Goal: Task Accomplishment & Management: Manage account settings

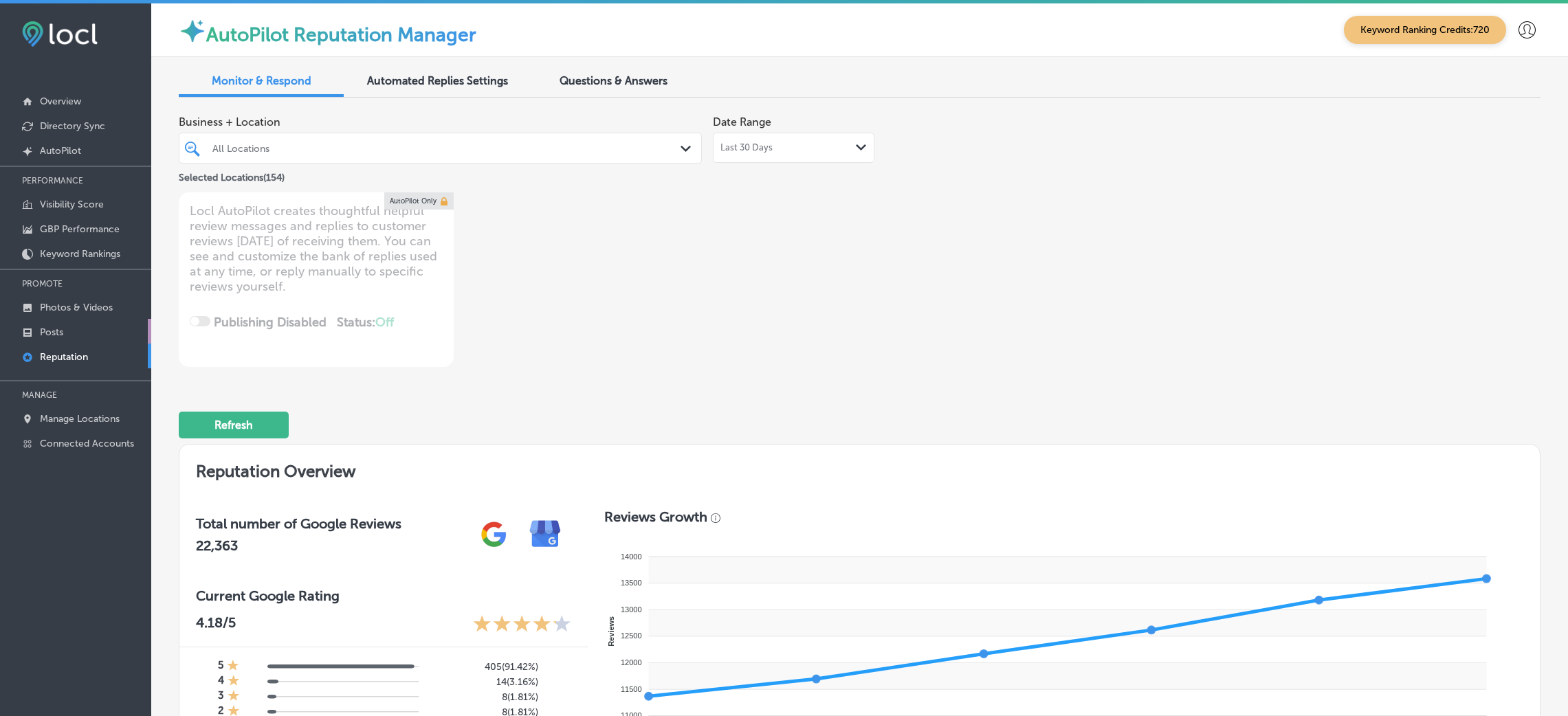
scroll to position [3, 0]
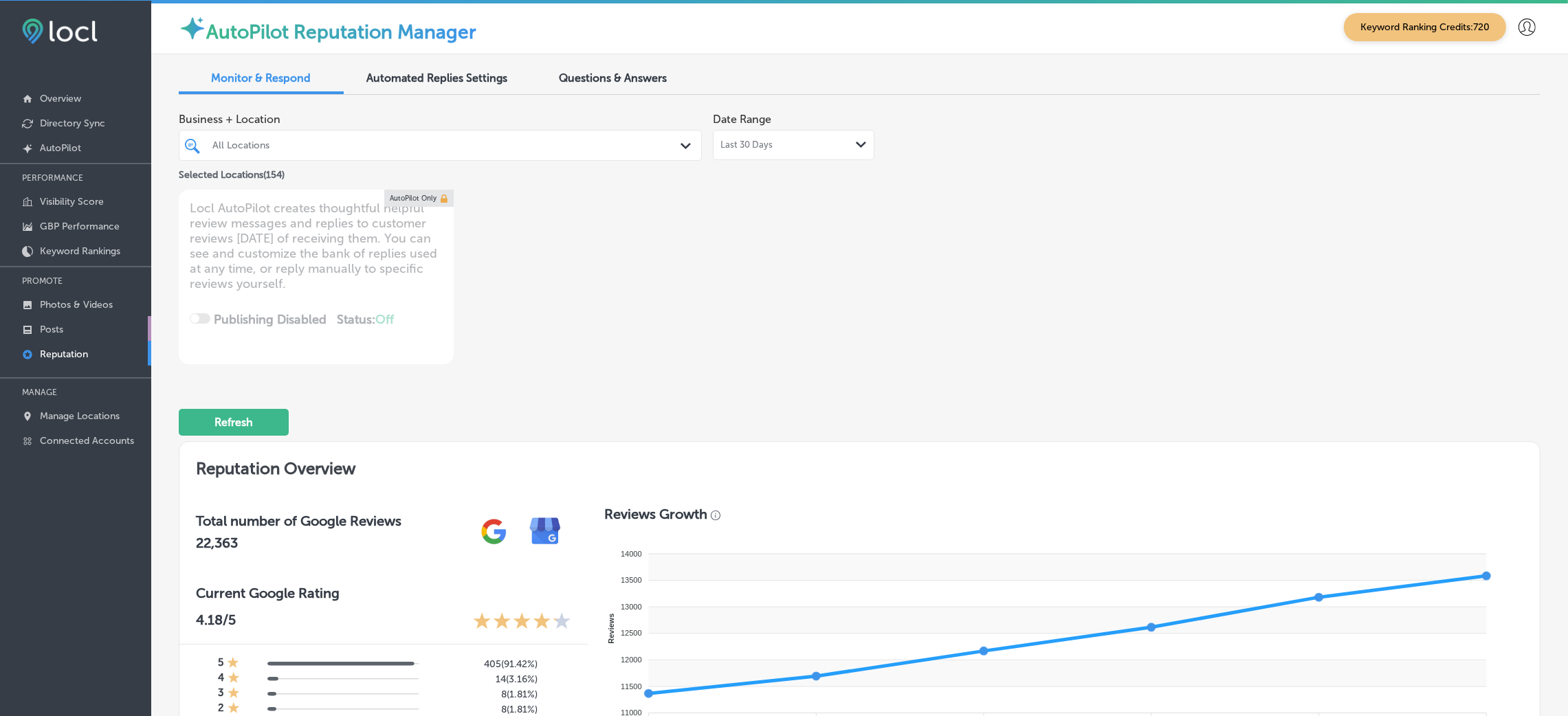
click at [97, 321] on link "Posts" at bounding box center [75, 328] width 152 height 25
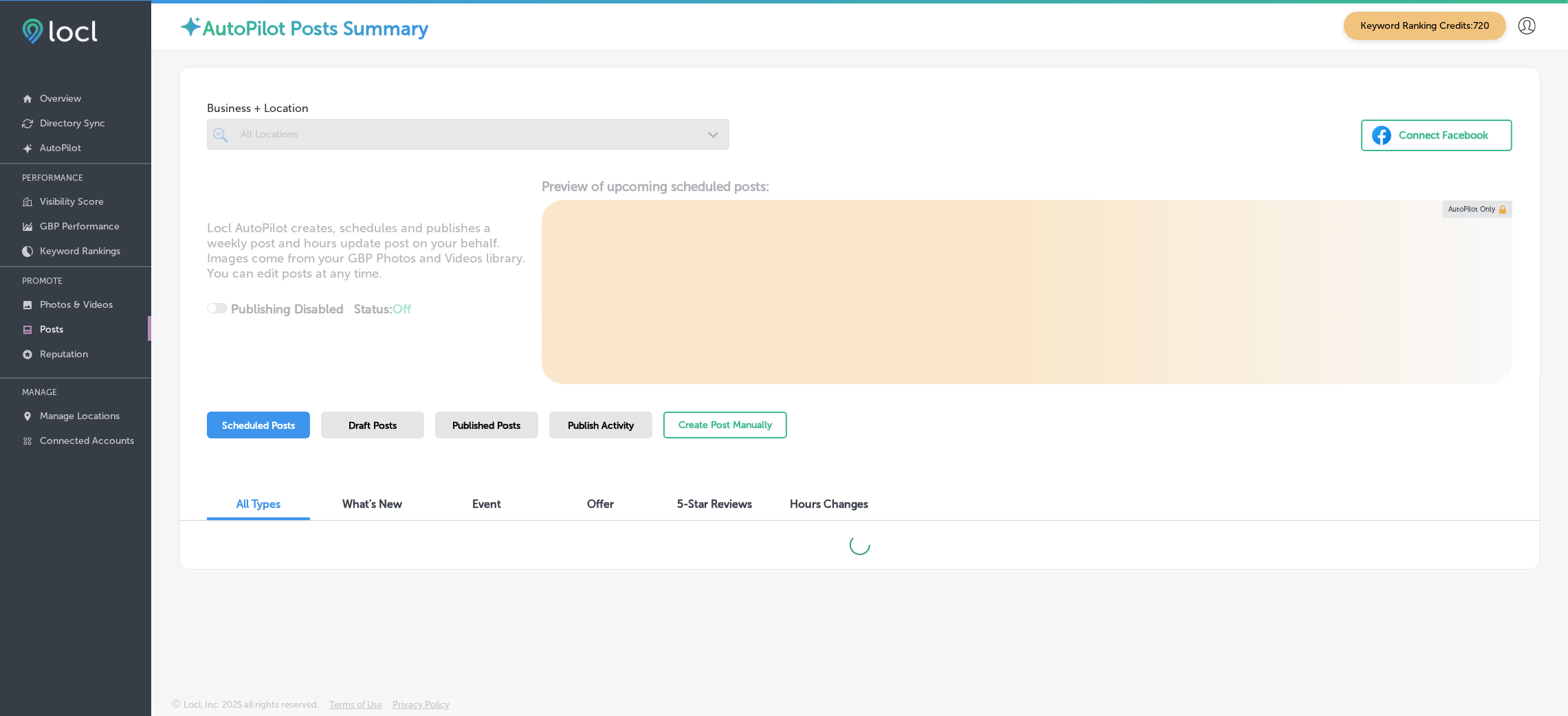
scroll to position [3, 0]
click at [95, 310] on link "Photos & Videos" at bounding box center [75, 303] width 152 height 25
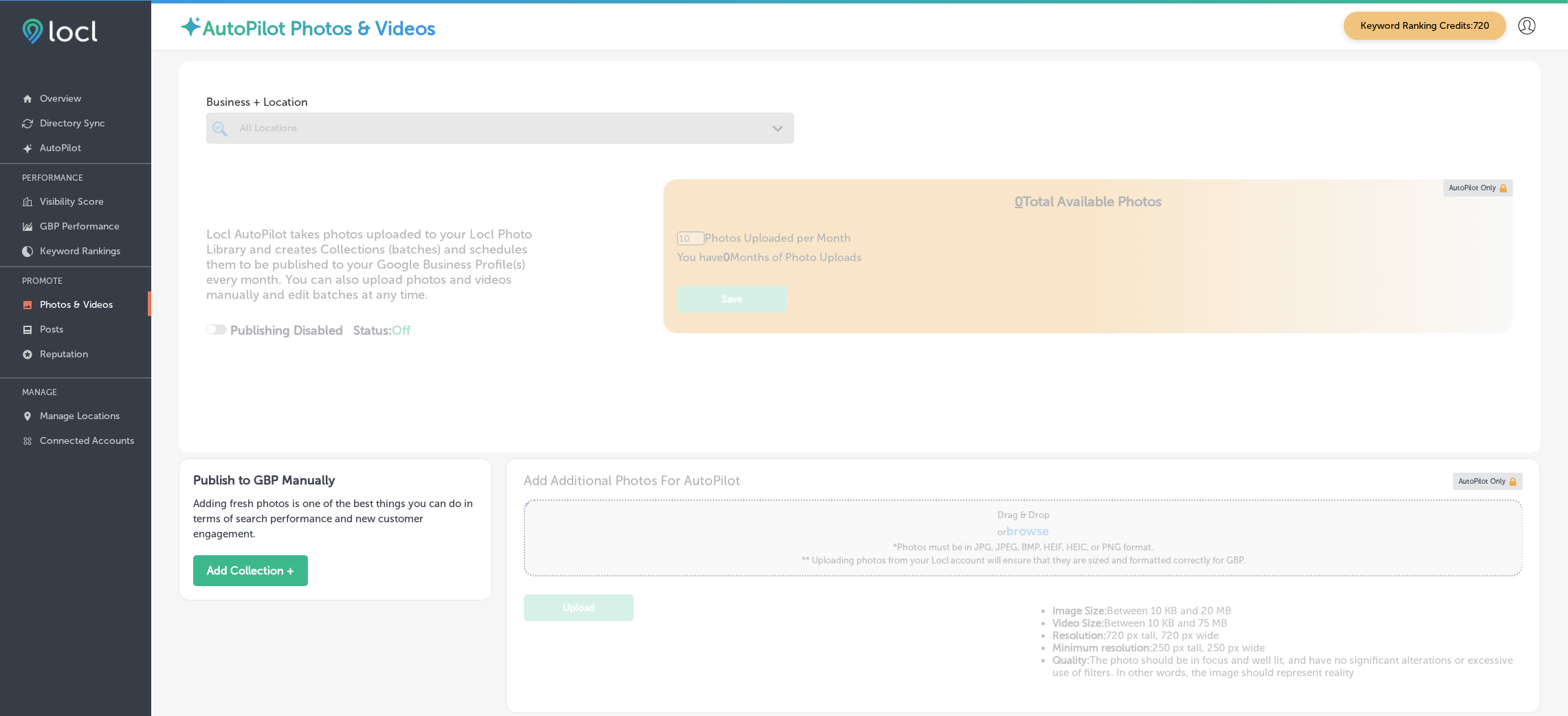
click at [209, 589] on div "Publish to GBP Manually Adding fresh photos is one of the best things you can d…" at bounding box center [335, 529] width 313 height 142
type input "0"
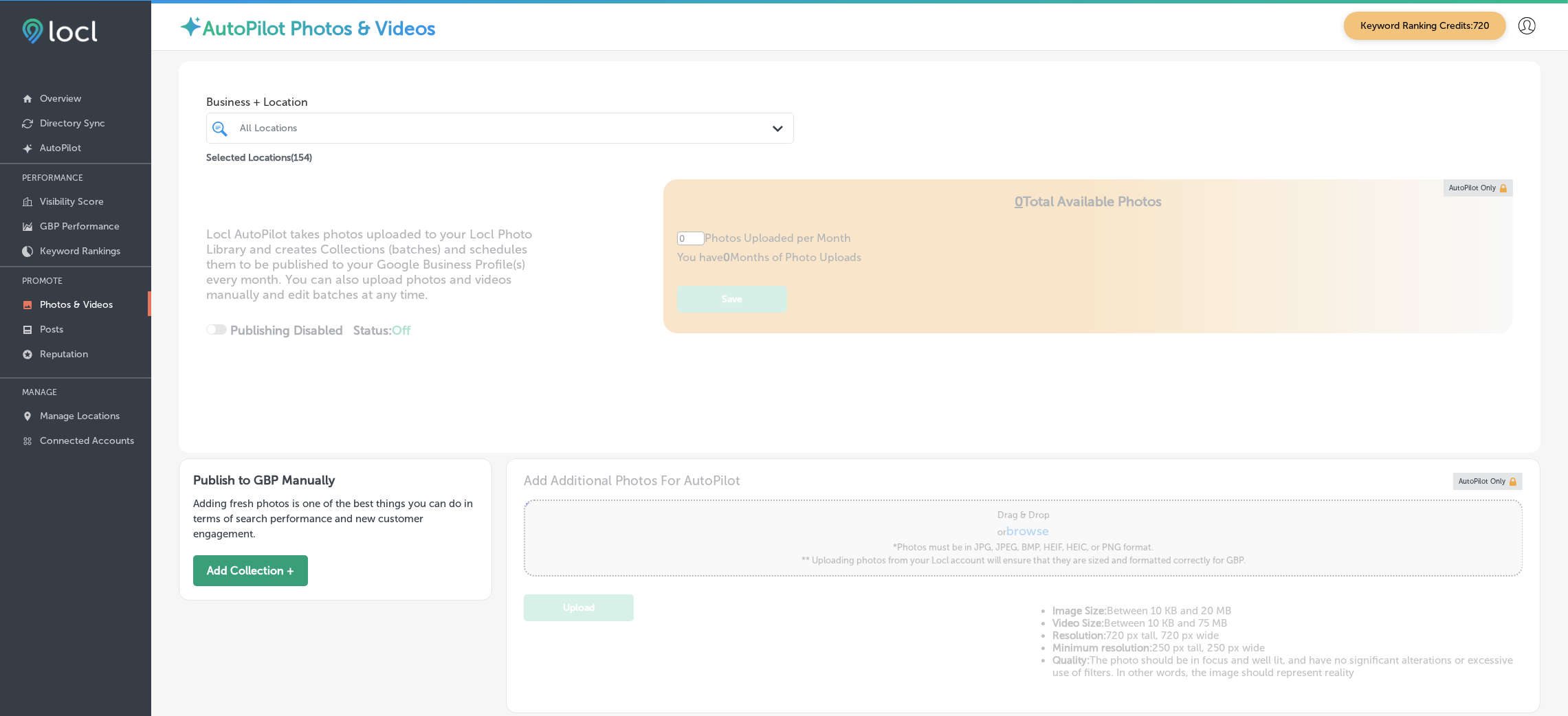
click at [215, 569] on button "Add Collection +" at bounding box center [250, 571] width 115 height 31
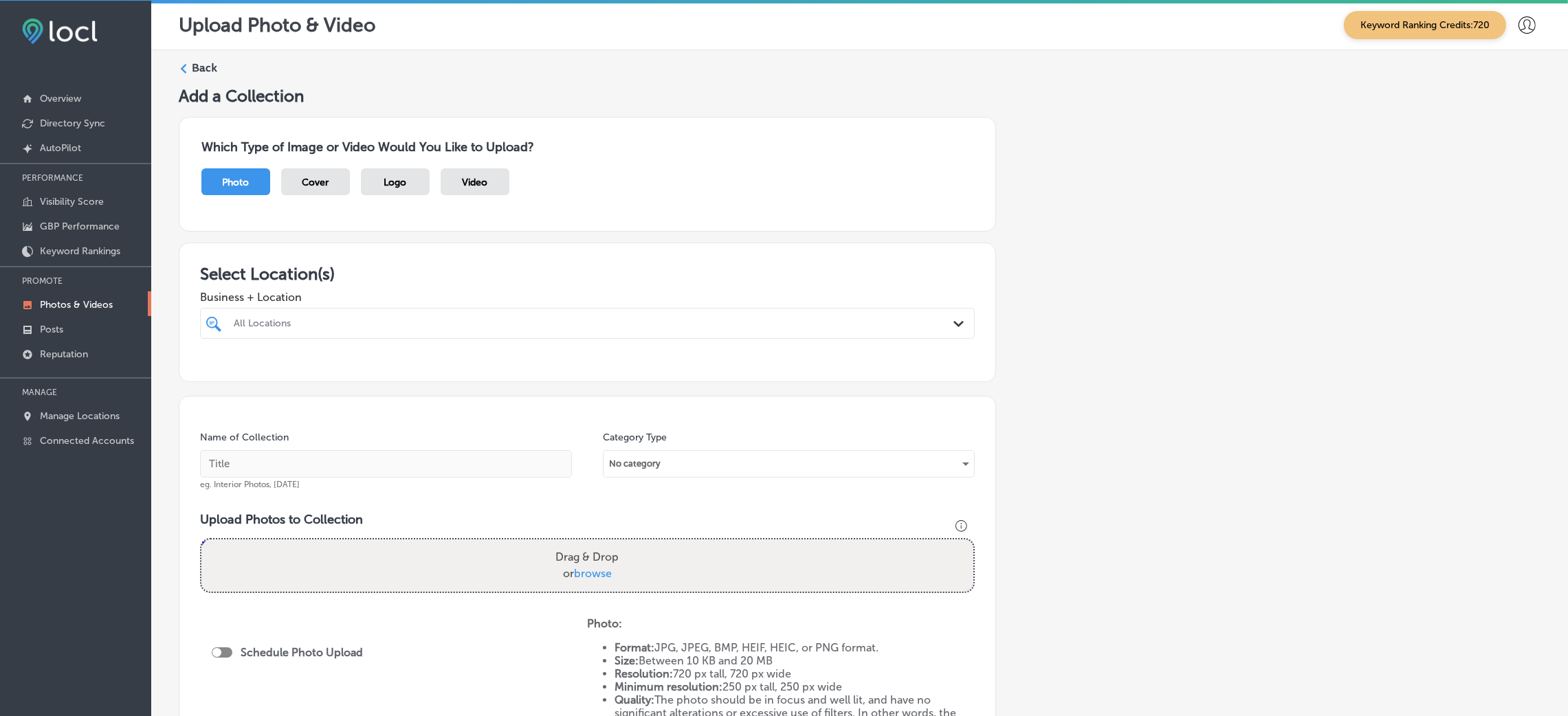
click at [386, 318] on div "All Locations" at bounding box center [593, 323] width 721 height 12
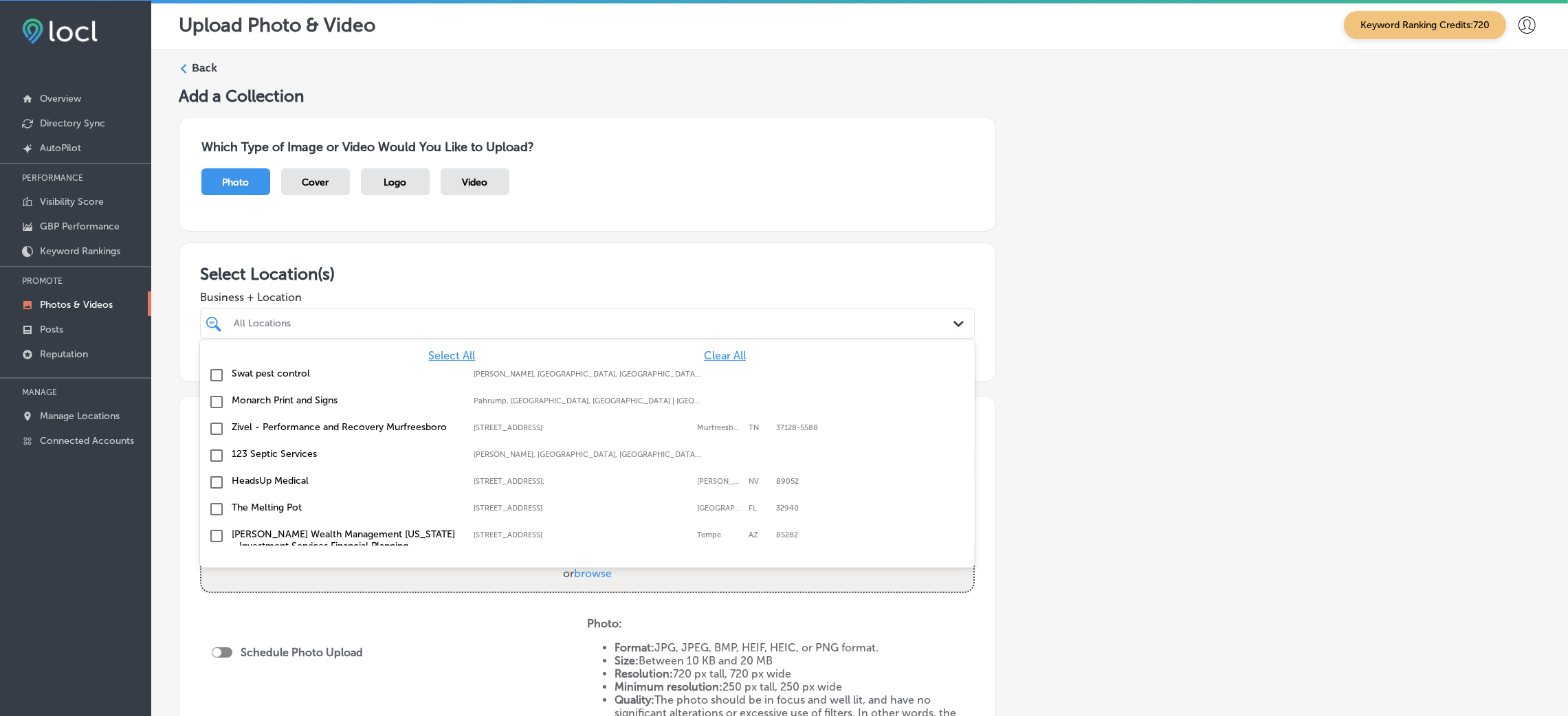
click at [722, 356] on span "Clear All" at bounding box center [725, 355] width 42 height 13
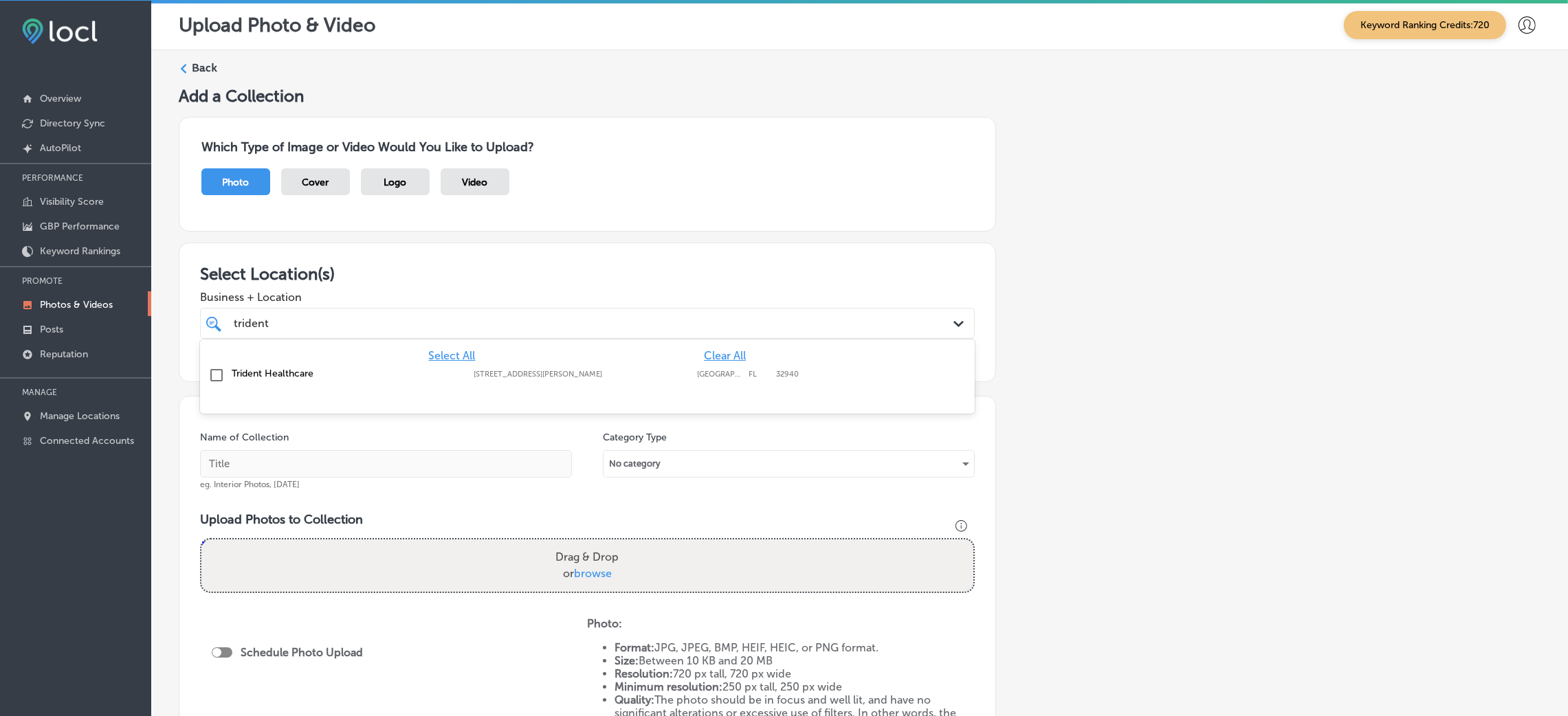
click at [695, 381] on div "Trident Healthcare 7960 N Wickham Rd Suite 101, Melbourne, FL, 32940 7960 N Wic…" at bounding box center [587, 375] width 763 height 21
type input "trident"
click at [1091, 359] on div "Add a Collection Which Type of Image or Video Would You Like to Upload? Photo C…" at bounding box center [860, 481] width 1361 height 789
click at [323, 465] on input "text" at bounding box center [386, 464] width 372 height 28
type input "Trident-Healthcare-trident-healthcare"
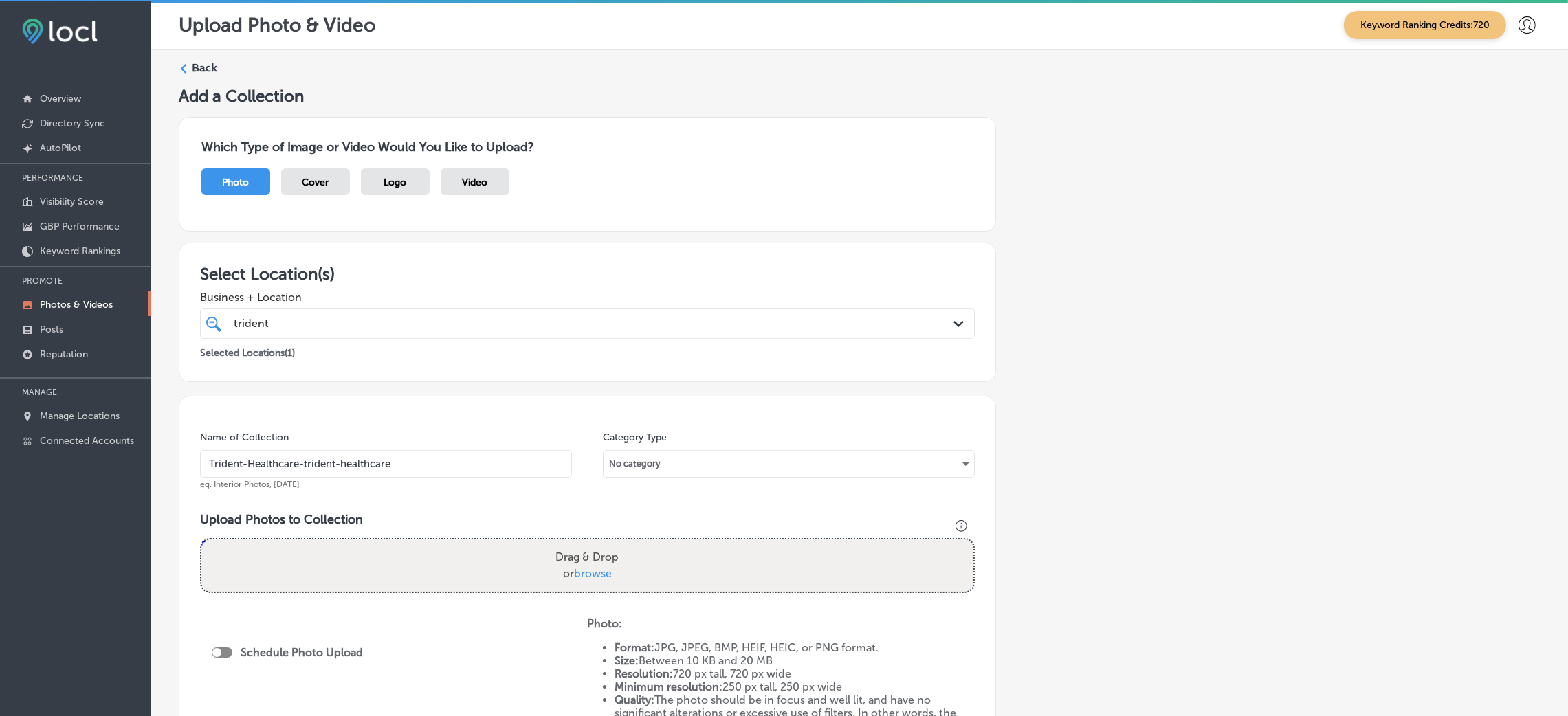
click at [413, 467] on input "Trident-Healthcare-trident-healthcare" at bounding box center [386, 464] width 372 height 28
click at [325, 465] on input "Trident-Healthcare-trident-healthcare" at bounding box center [386, 464] width 372 height 28
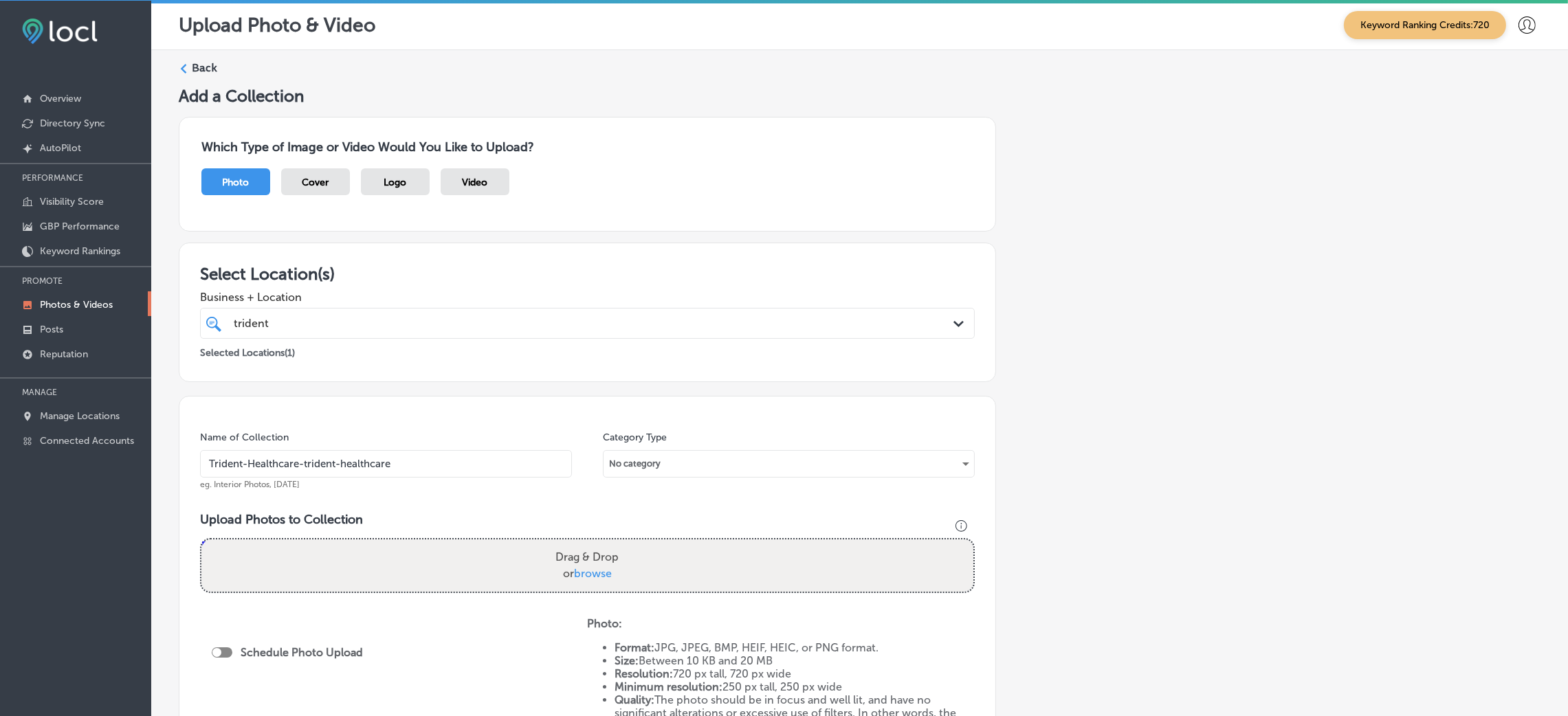
click at [325, 465] on input "Trident-Healthcare-trident-healthcare" at bounding box center [386, 464] width 372 height 28
click at [575, 531] on div "Upload Photos to Collection Powered by PQINA Drag & Drop or browse" at bounding box center [587, 557] width 774 height 92
click at [579, 558] on label "Drag & Drop or browse" at bounding box center [587, 565] width 74 height 44
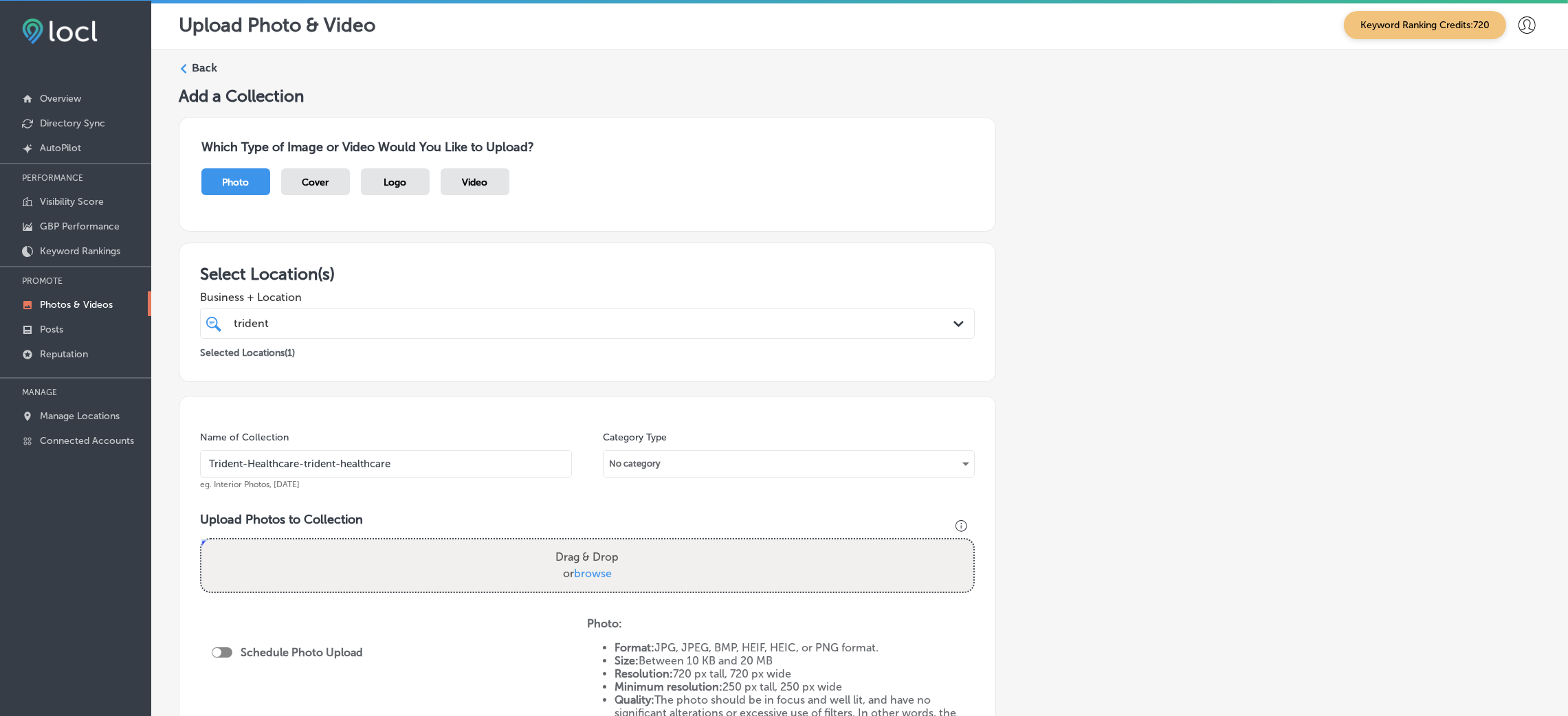
click at [579, 543] on input "Drag & Drop or browse" at bounding box center [587, 541] width 772 height 4
type input "C:\fakepath\Trident Healthcare-10 (4).png"
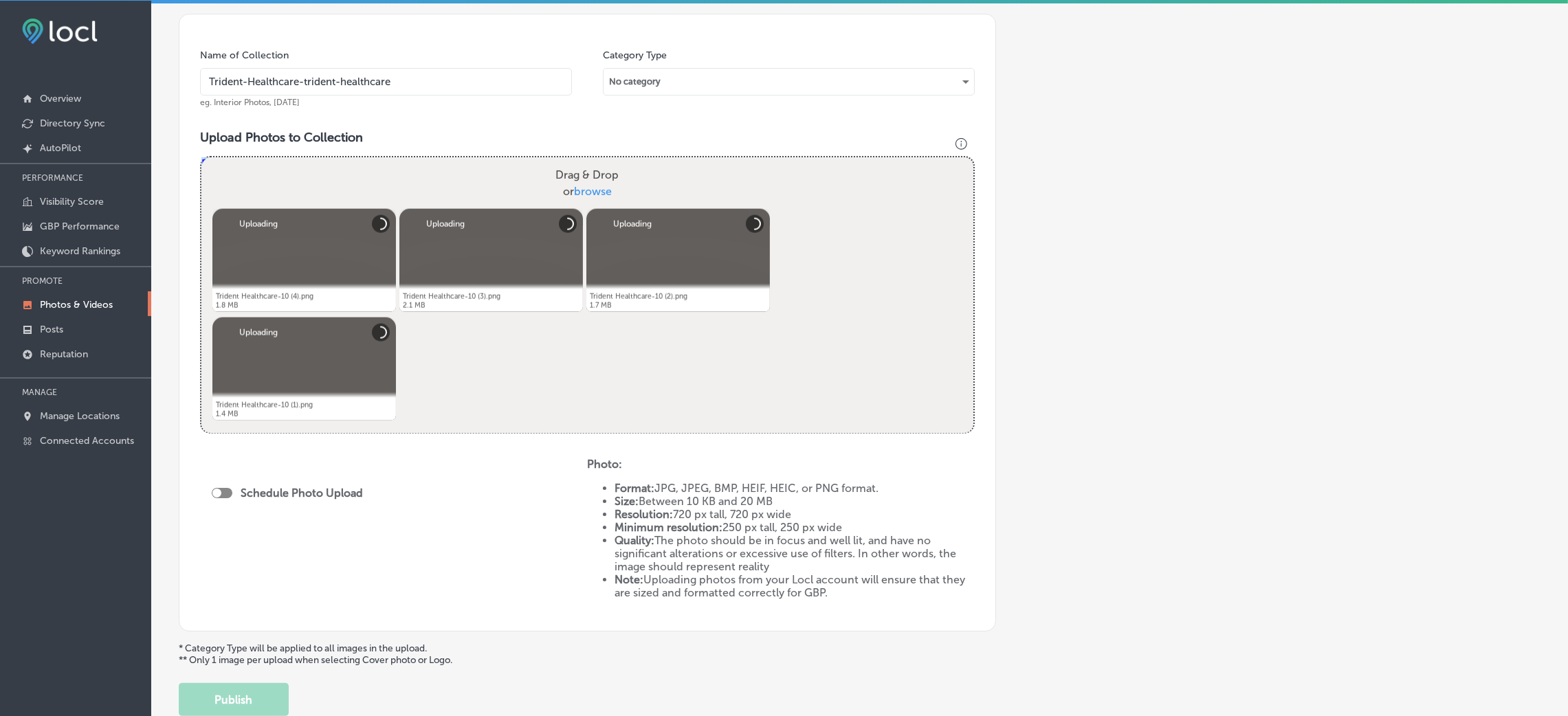
scroll to position [475, 0]
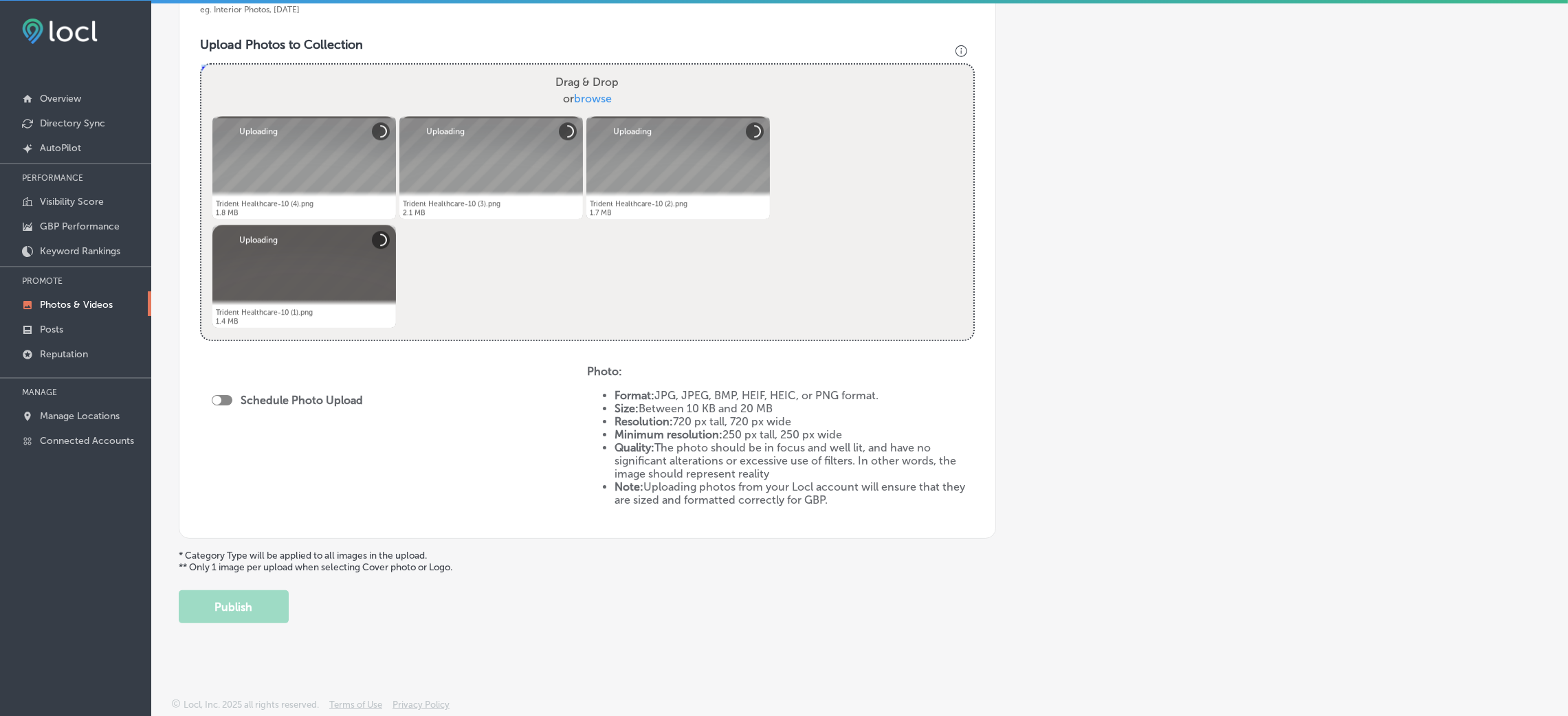
click at [221, 402] on div at bounding box center [221, 399] width 20 height 10
checkbox input "true"
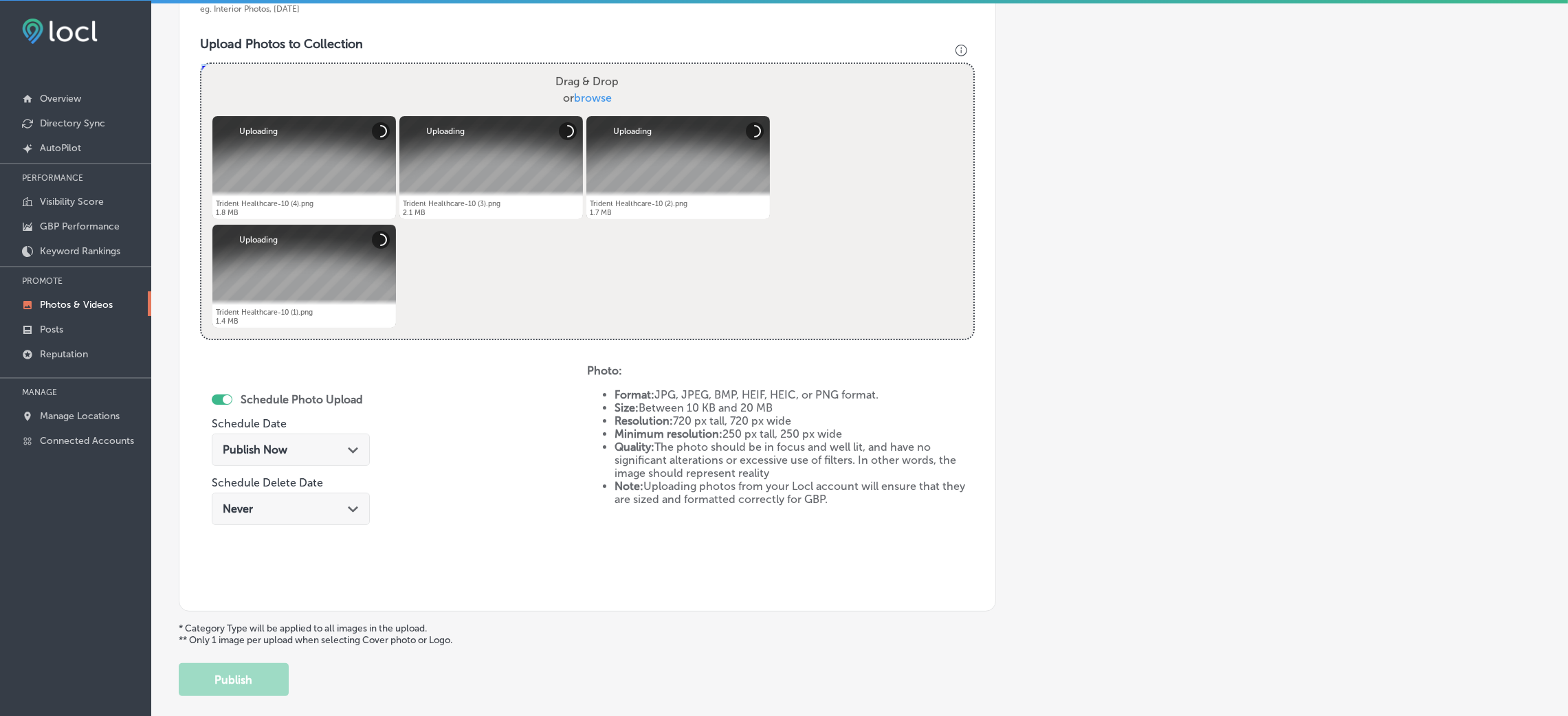
click at [348, 447] on icon "Path Created with Sketch." at bounding box center [353, 450] width 10 height 6
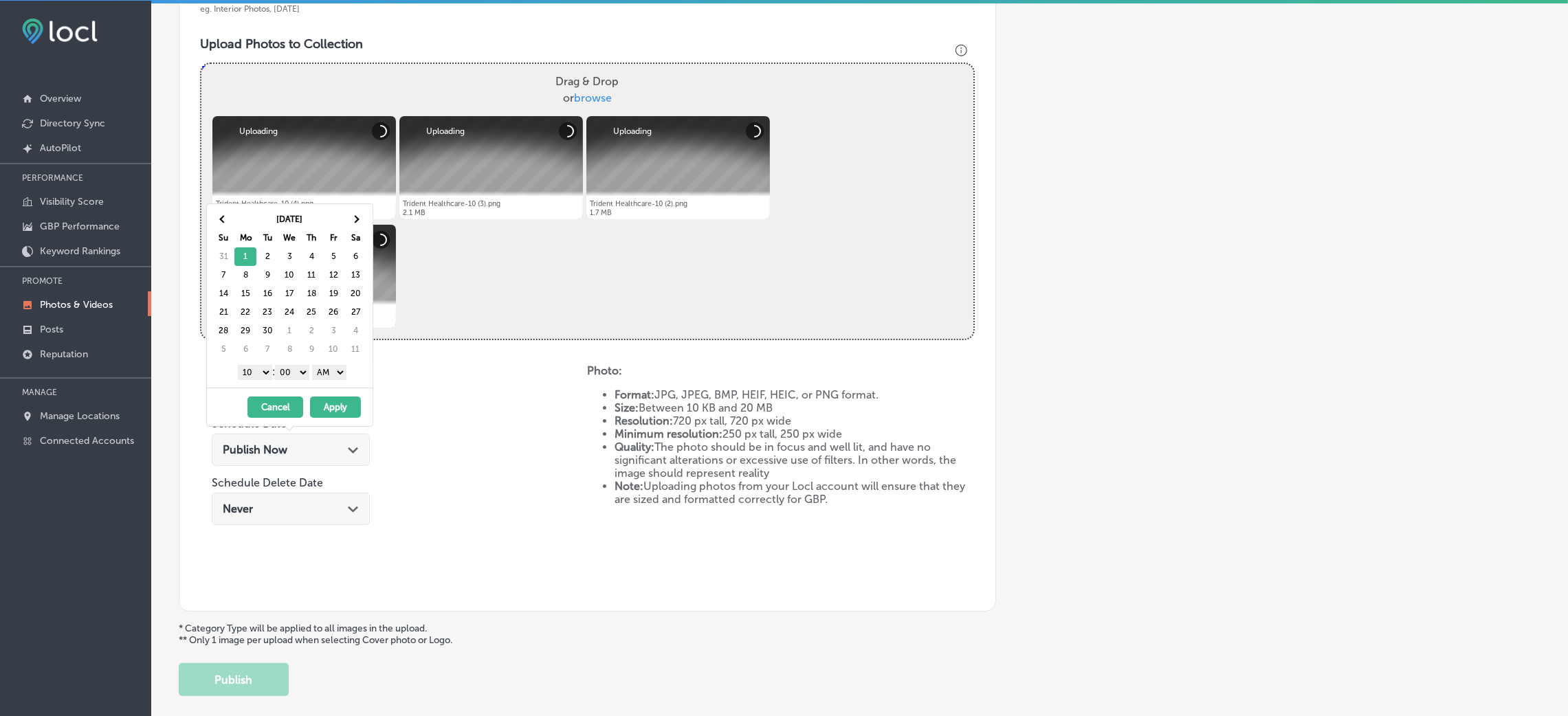
click at [304, 375] on select "00 10 20 30 40 50" at bounding box center [291, 372] width 34 height 15
click at [277, 366] on select "00 10 20 30 40 50" at bounding box center [291, 372] width 34 height 15
click at [329, 376] on select "AM PM" at bounding box center [329, 372] width 34 height 15
click at [257, 374] on select "1 2 3 4 5 6 7 8 9 10 11 12" at bounding box center [254, 372] width 34 height 15
click at [328, 410] on button "Apply" at bounding box center [334, 407] width 51 height 21
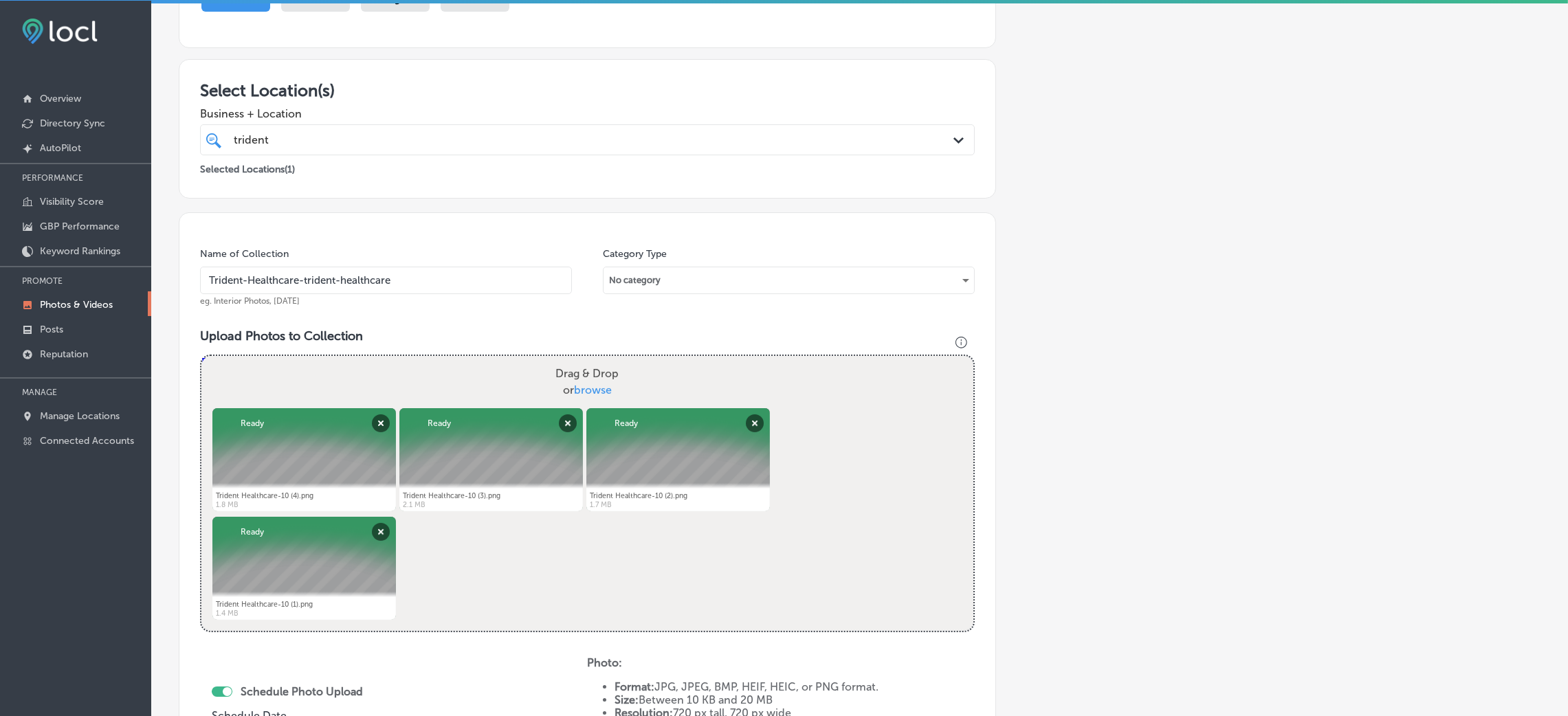
scroll to position [137, 0]
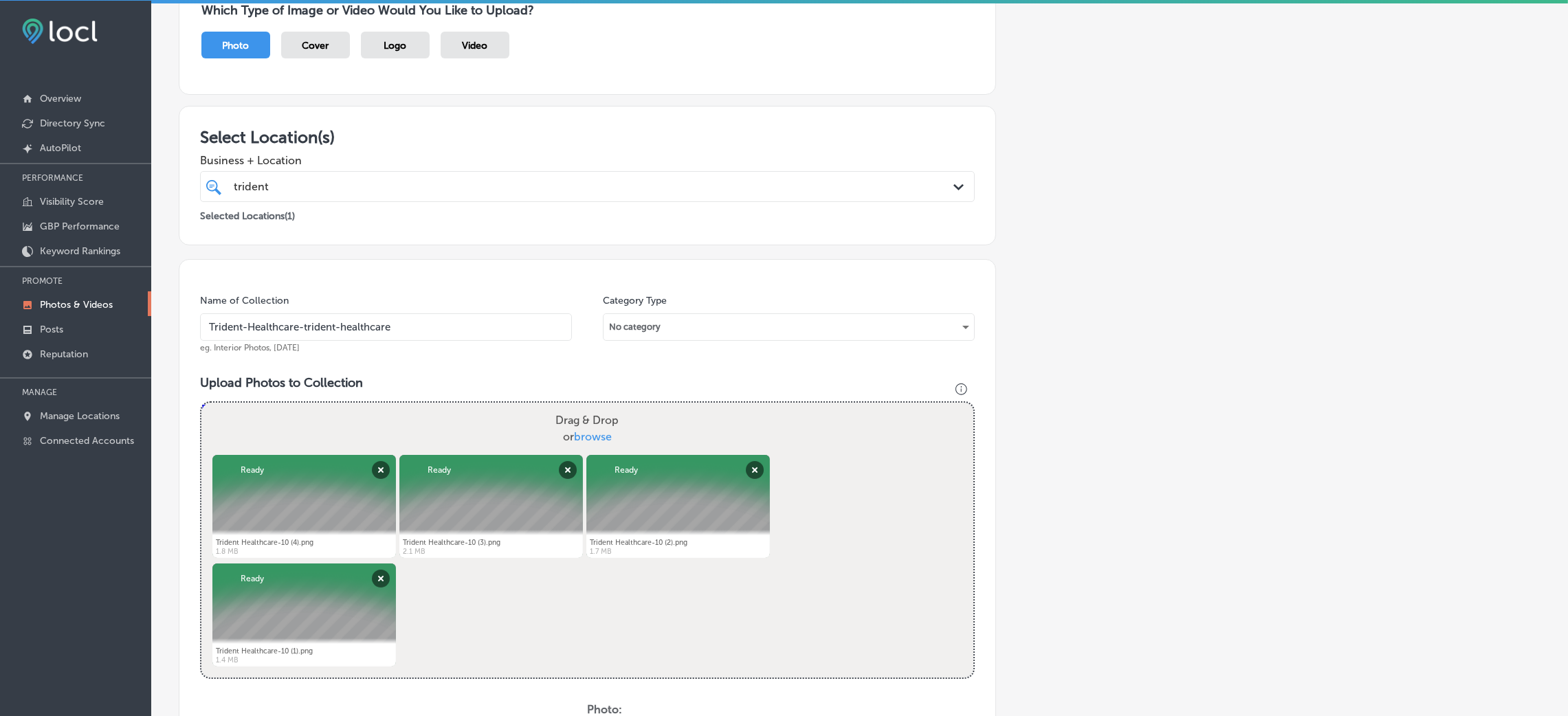
click at [307, 326] on input "Trident-Healthcare-trident-healthcare" at bounding box center [386, 327] width 372 height 28
click at [189, 373] on div "Name of Collection Trident-Healthcare-trident-healthcare eg. Interior Photos, M…" at bounding box center [588, 604] width 818 height 691
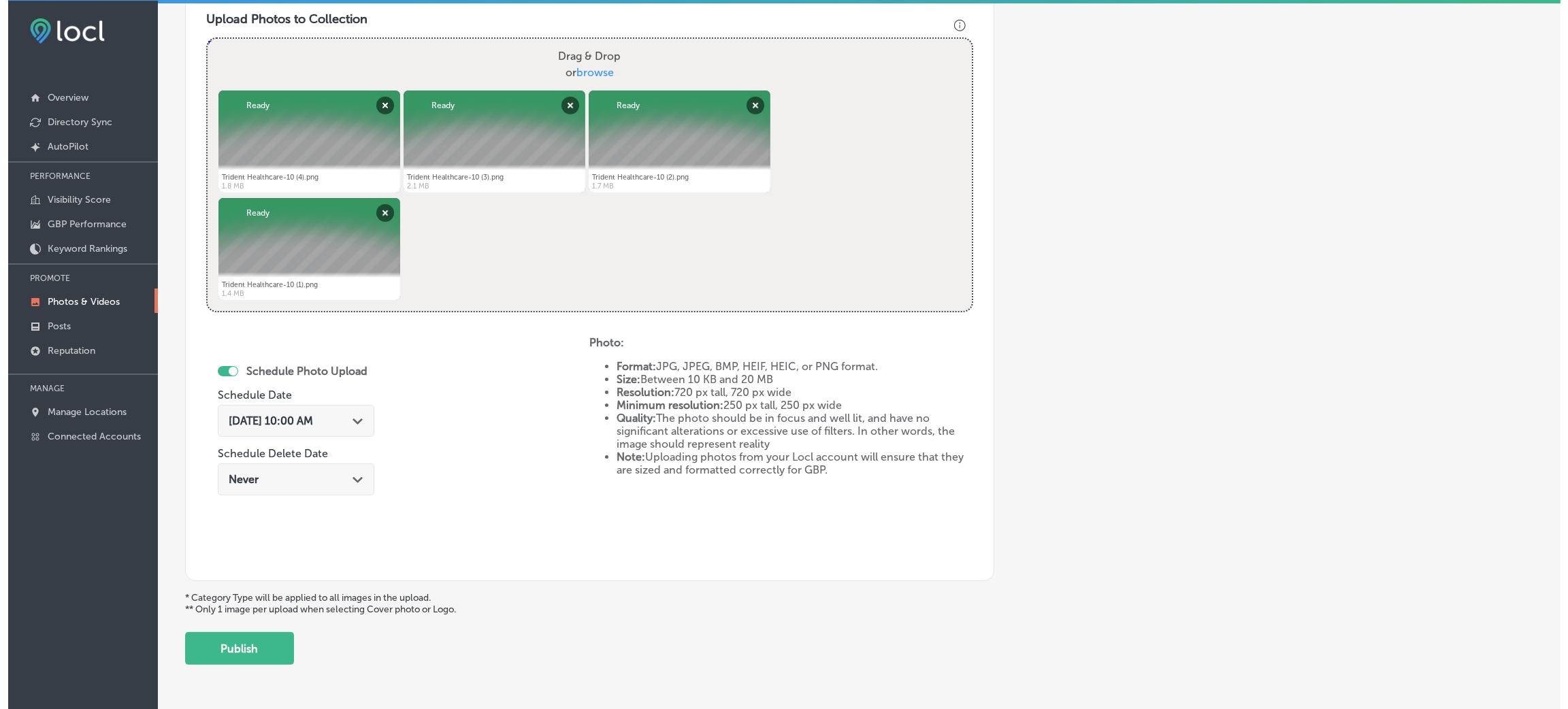
scroll to position [544, 0]
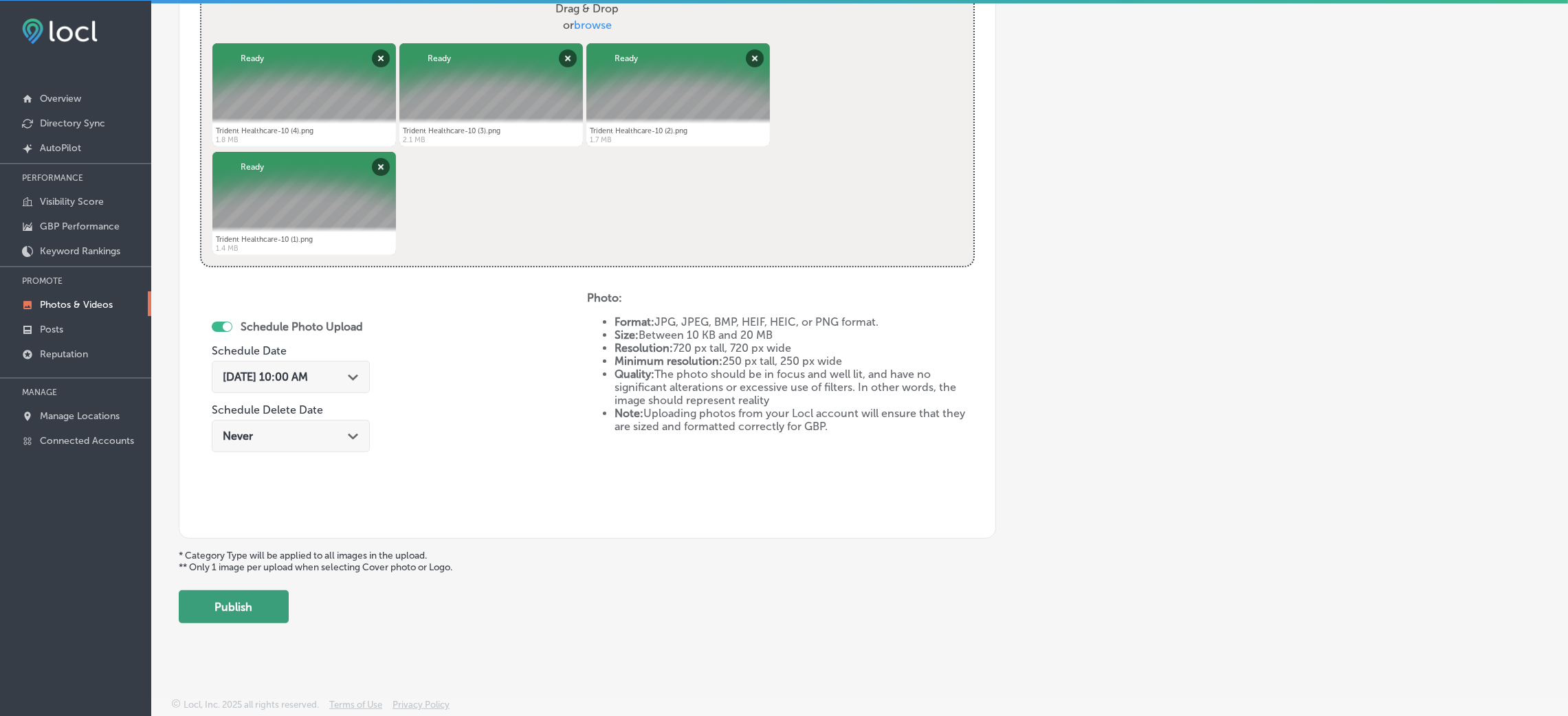
click at [267, 595] on button "Publish" at bounding box center [234, 607] width 110 height 33
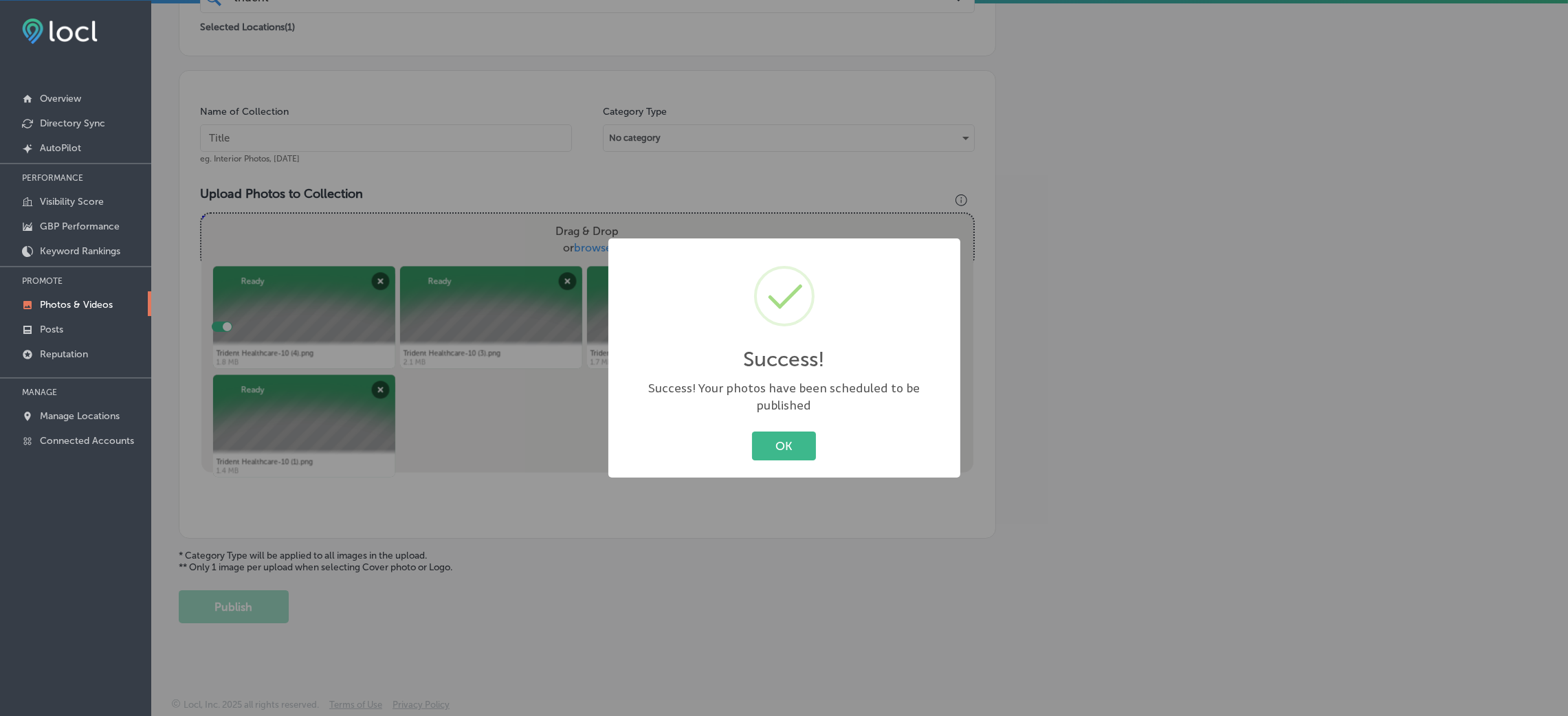
scroll to position [326, 0]
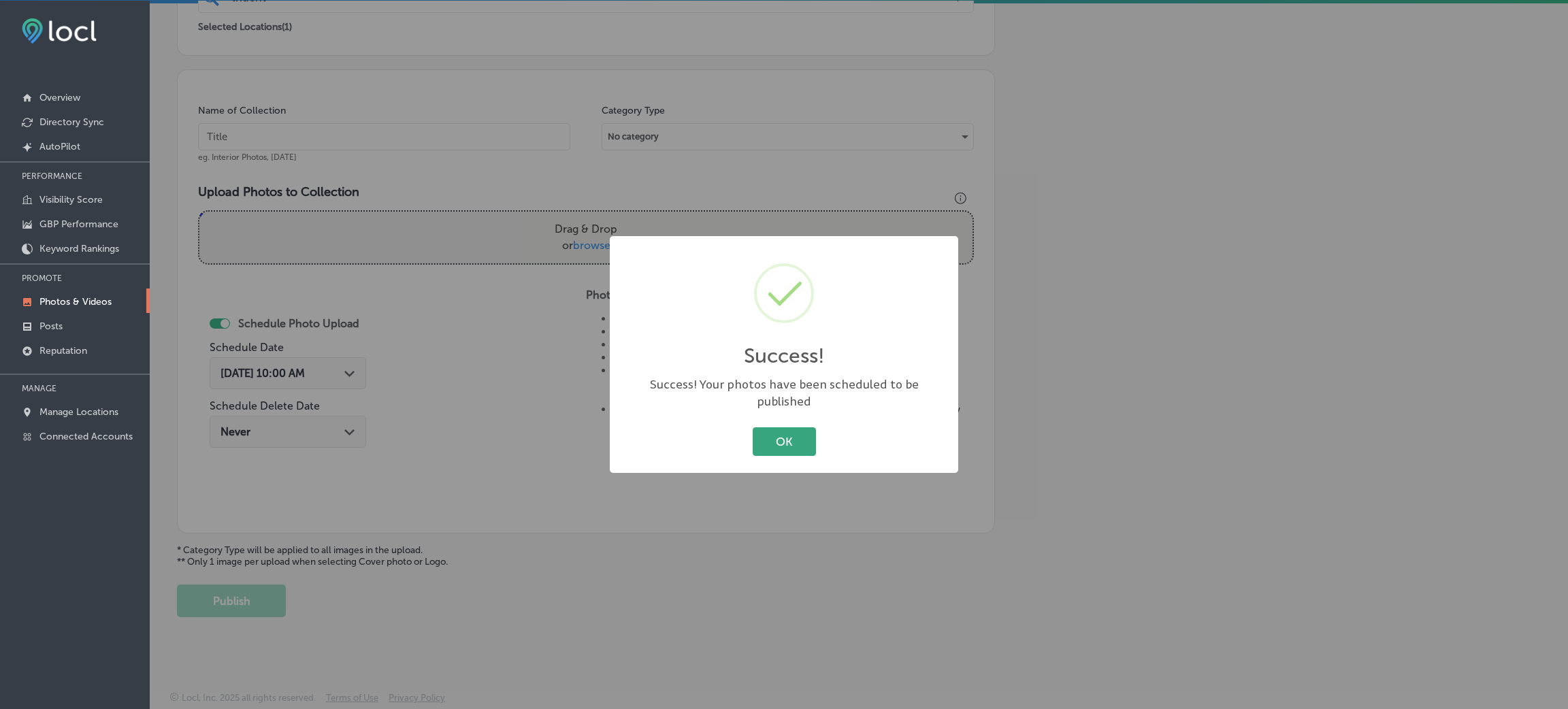
click at [788, 427] on button "OK" at bounding box center [785, 441] width 64 height 28
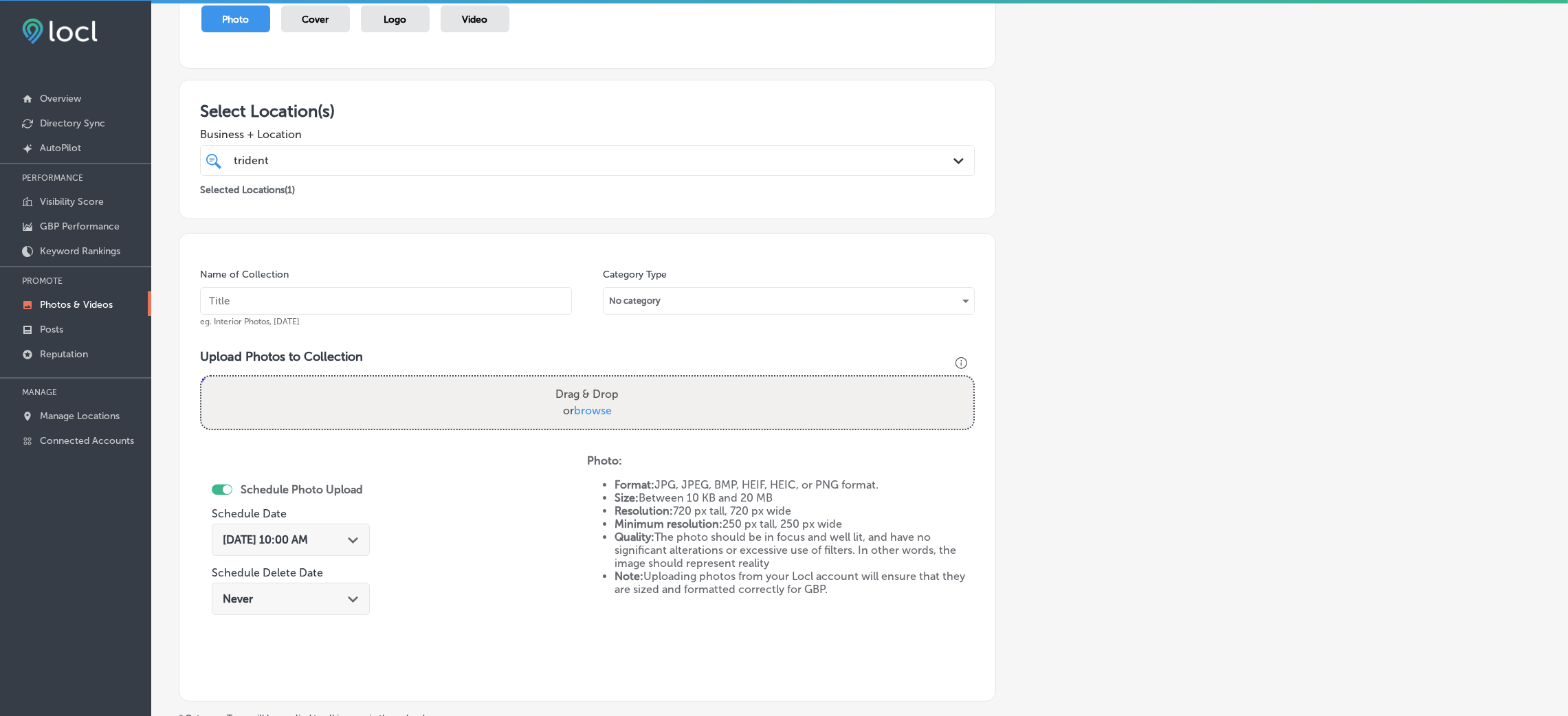
scroll to position [120, 0]
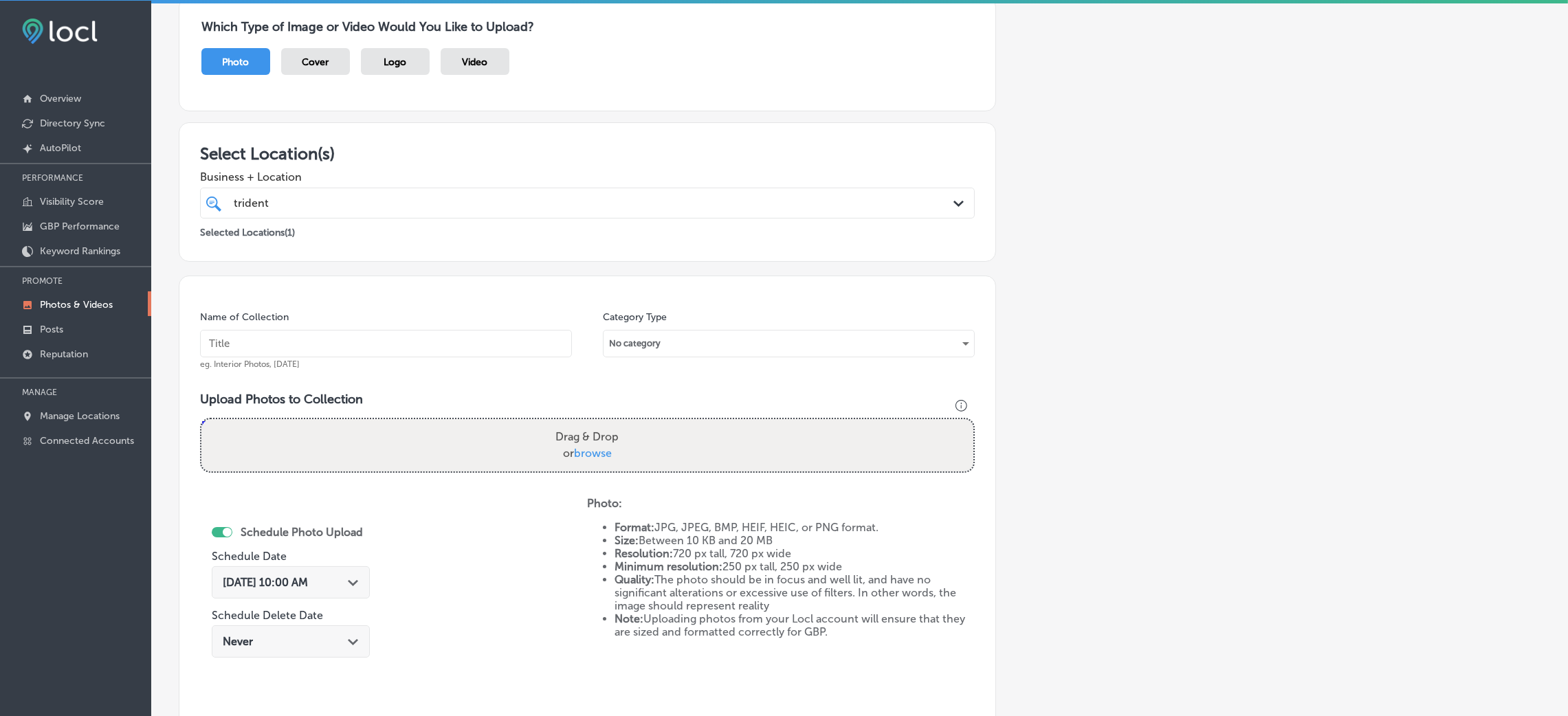
click at [343, 338] on input "text" at bounding box center [386, 343] width 372 height 28
paste input "Trident-Healthcare-trident-healthcare"
type input "Trident-Healthcare-trident-healthcare"
click at [636, 421] on div "Drag & Drop or browse" at bounding box center [587, 444] width 772 height 52
click at [201, 419] on input "Drag & Drop or browse" at bounding box center [587, 420] width 772 height 4
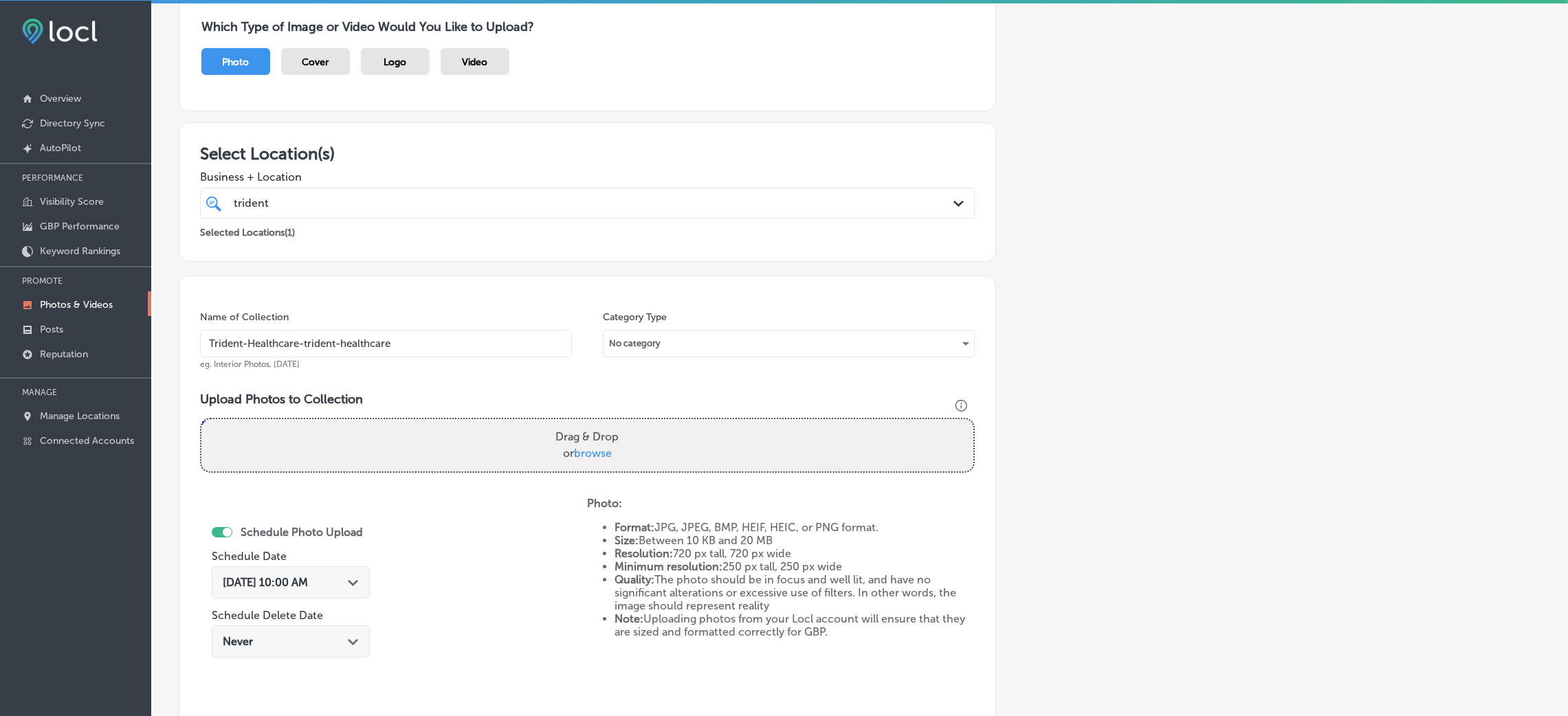
type input "C:\fakepath\Trident Healthcare-11 (3).png"
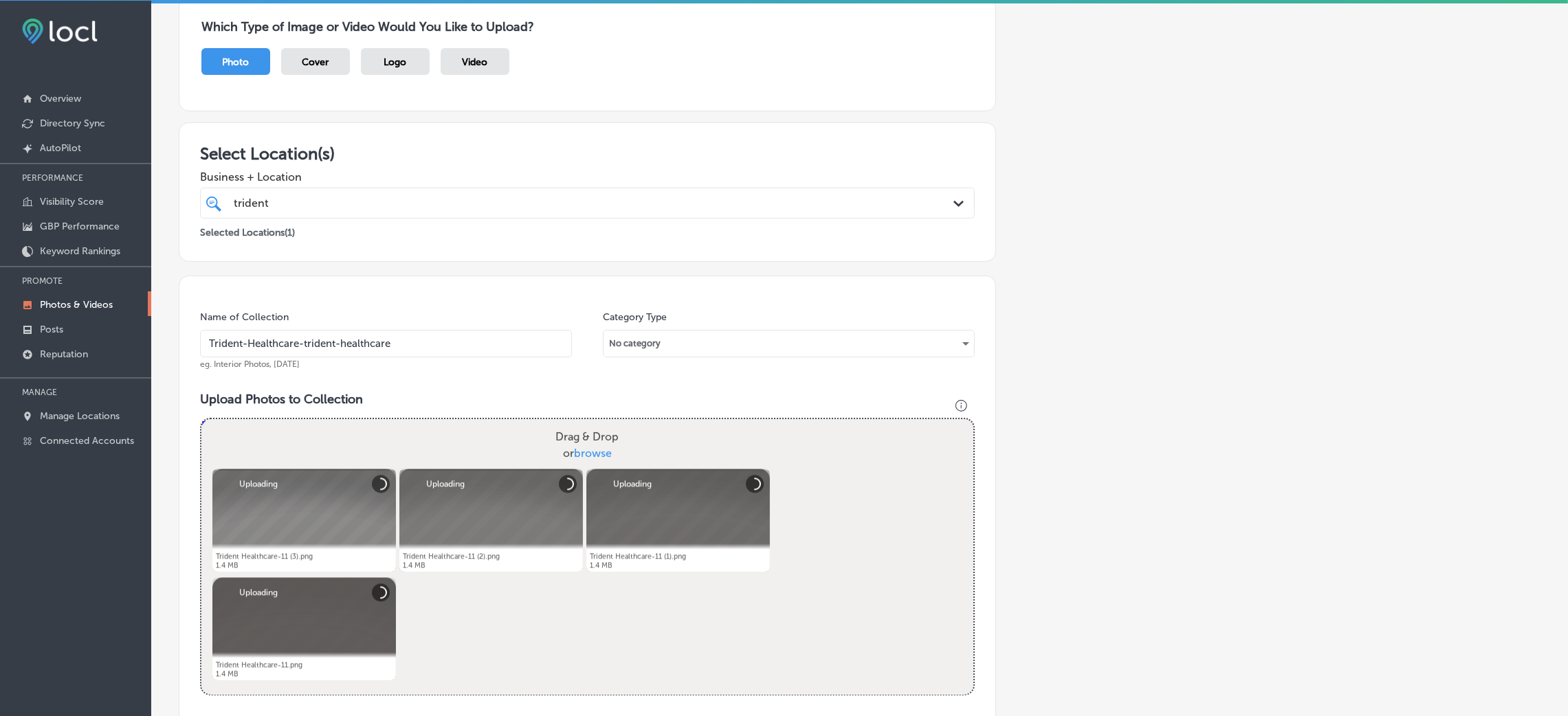
scroll to position [532, 0]
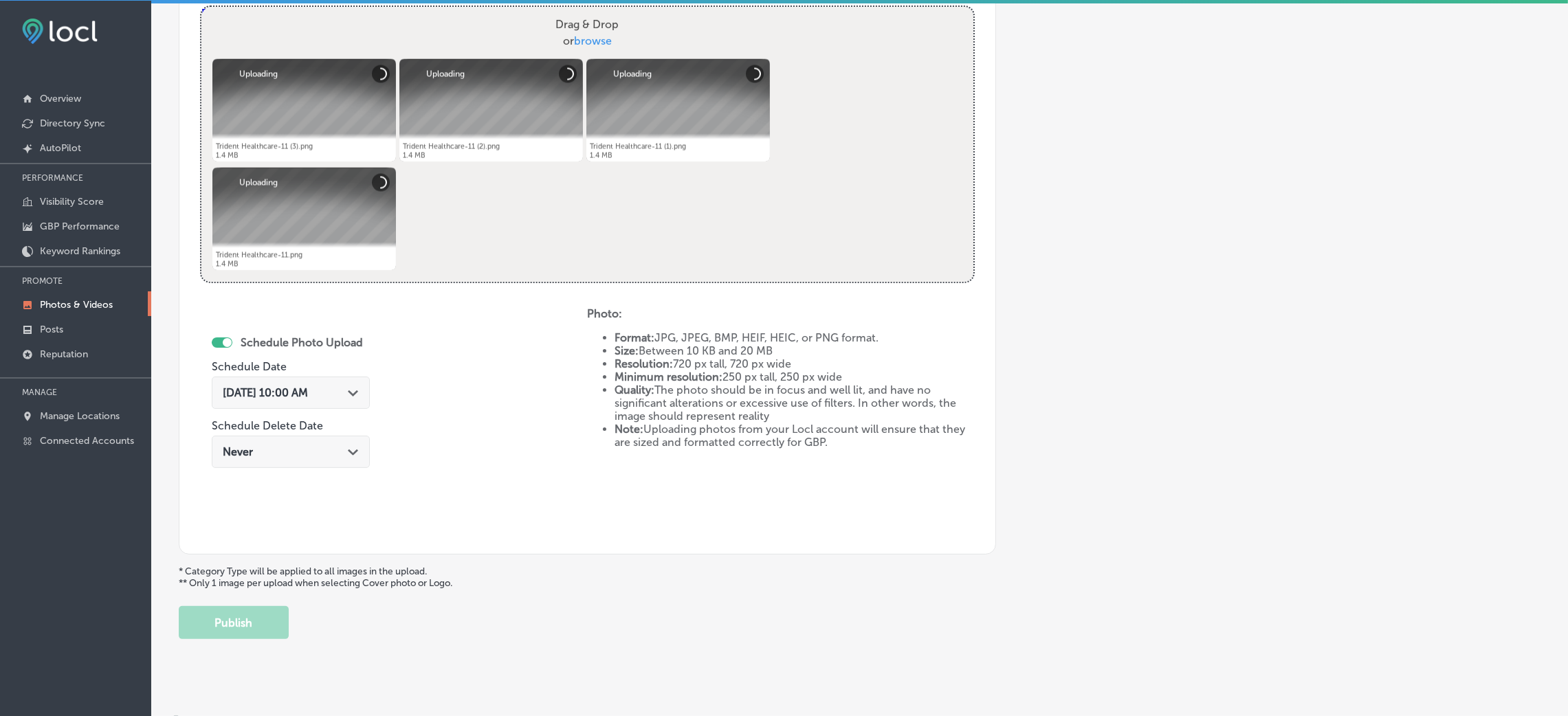
click at [240, 393] on span "Aug 28, 2025 10:00 AM" at bounding box center [265, 393] width 85 height 13
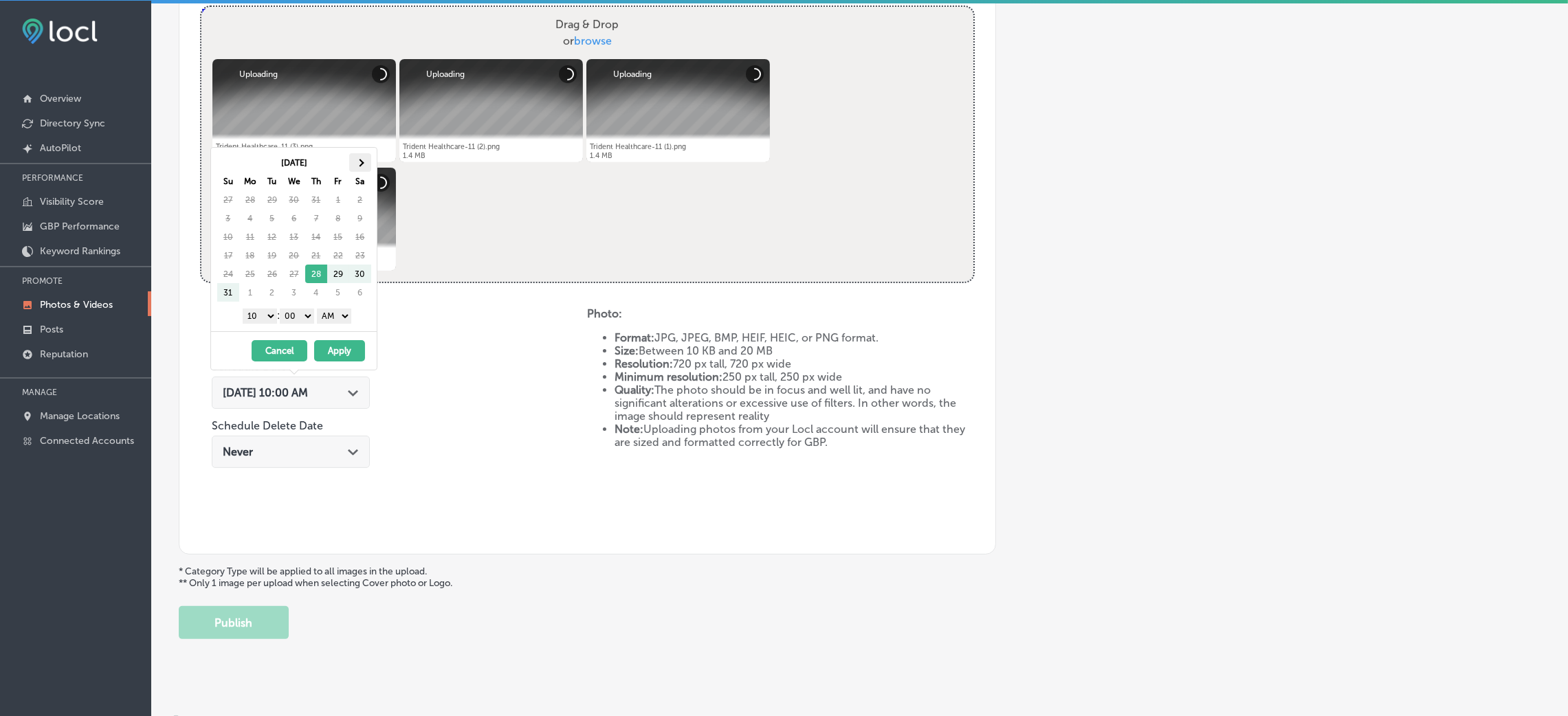
click at [364, 164] on th at bounding box center [360, 162] width 22 height 18
click at [331, 319] on select "AM PM" at bounding box center [333, 316] width 34 height 15
click at [257, 320] on select "1 2 3 4 5 6 7 8 9 10 11 12" at bounding box center [259, 316] width 34 height 15
click at [340, 343] on button "Apply" at bounding box center [339, 350] width 51 height 21
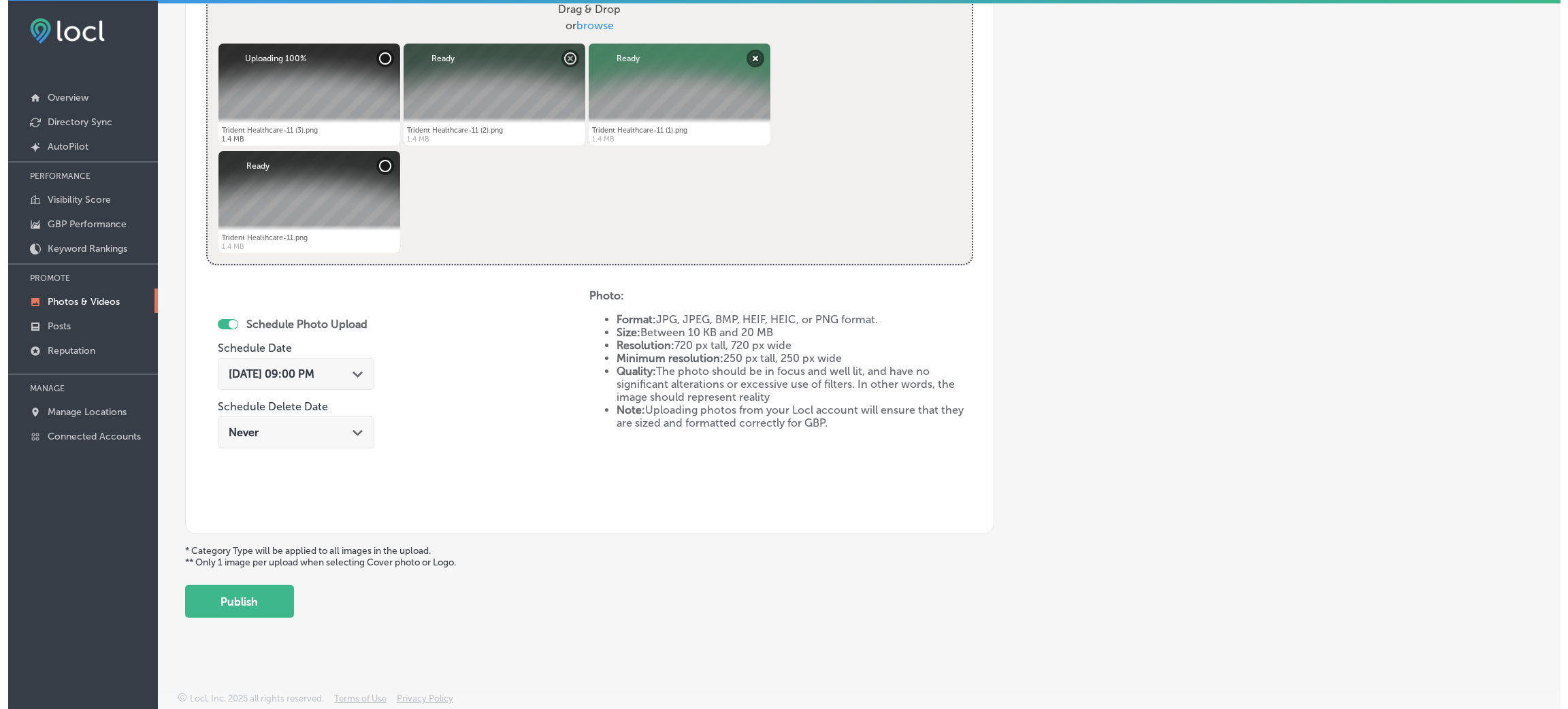
scroll to position [544, 0]
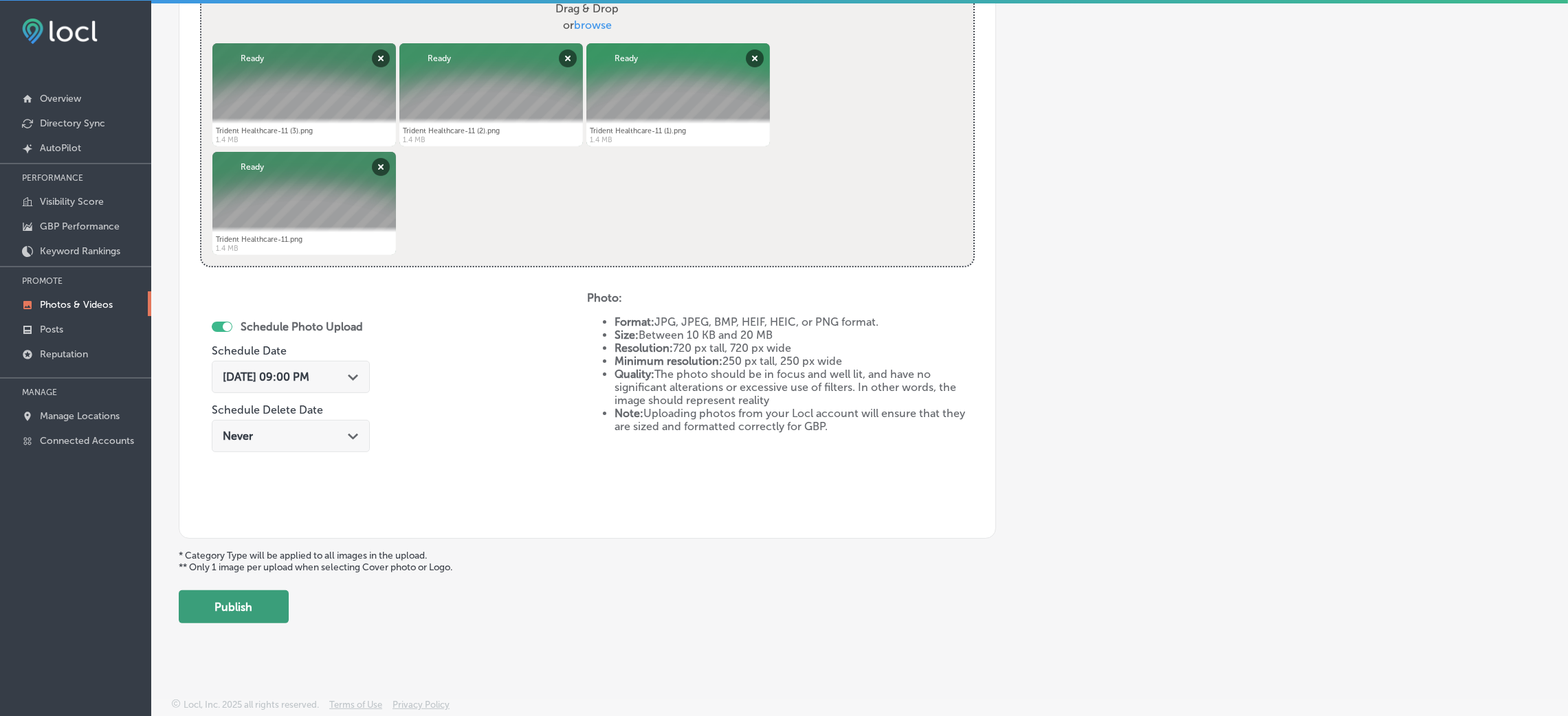
click at [277, 602] on button "Publish" at bounding box center [234, 607] width 110 height 33
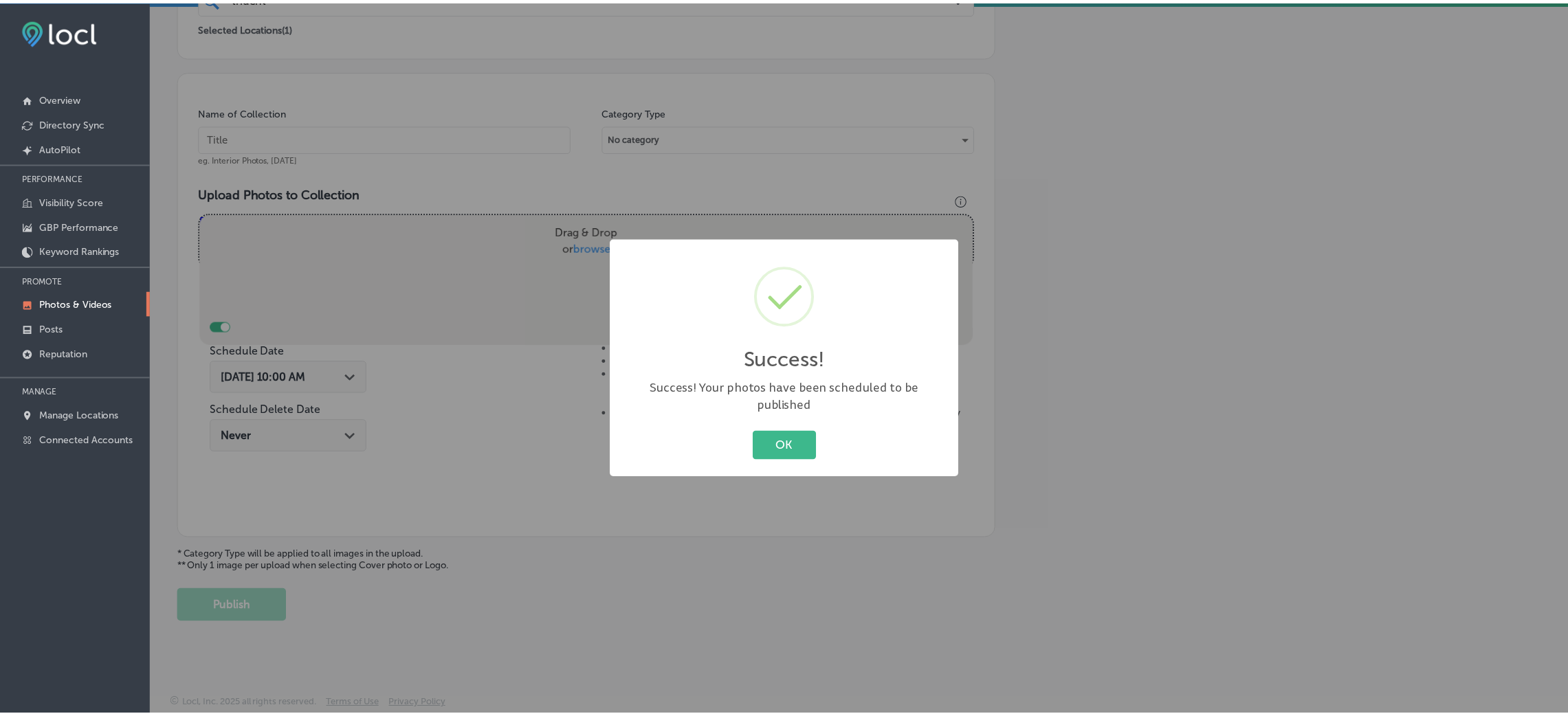
scroll to position [326, 0]
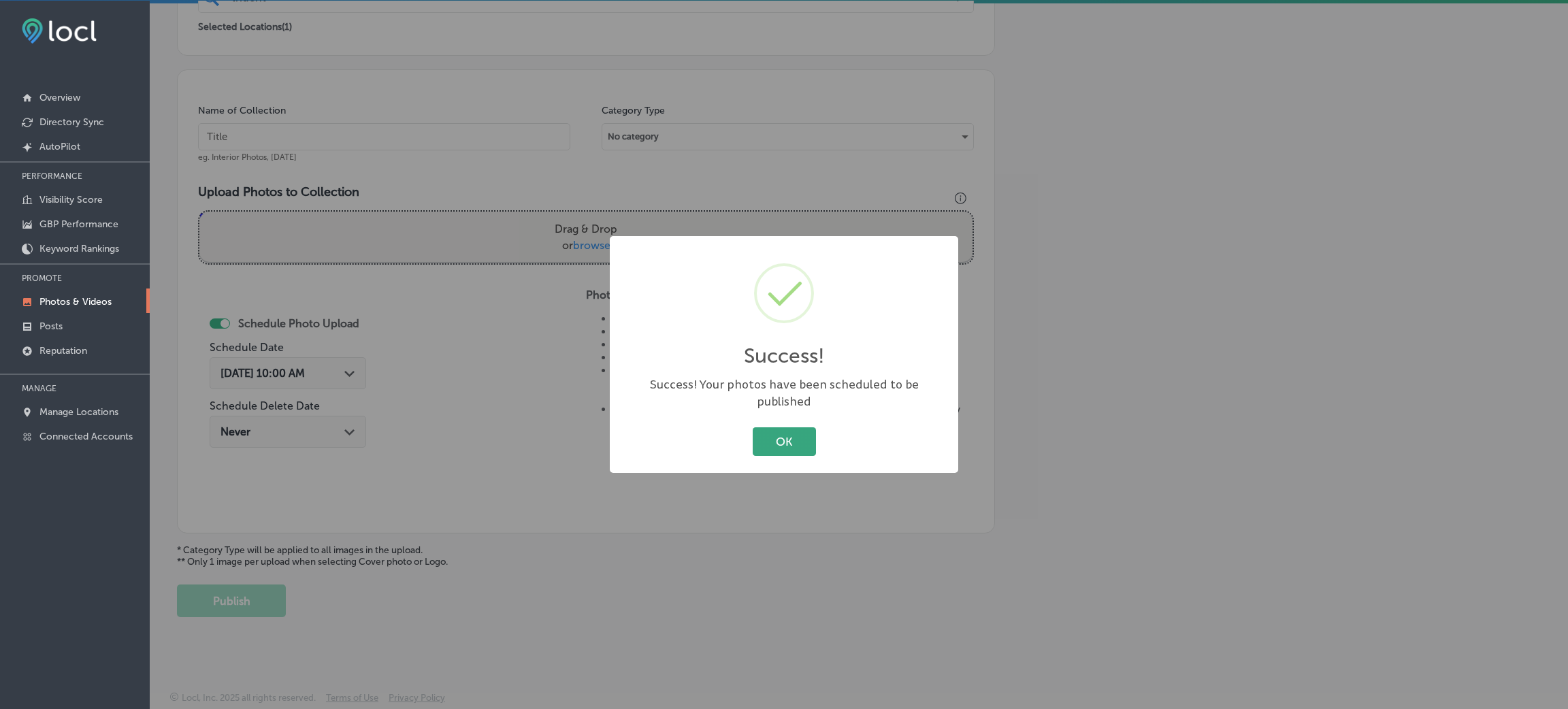
click at [781, 444] on button "OK" at bounding box center [785, 441] width 64 height 28
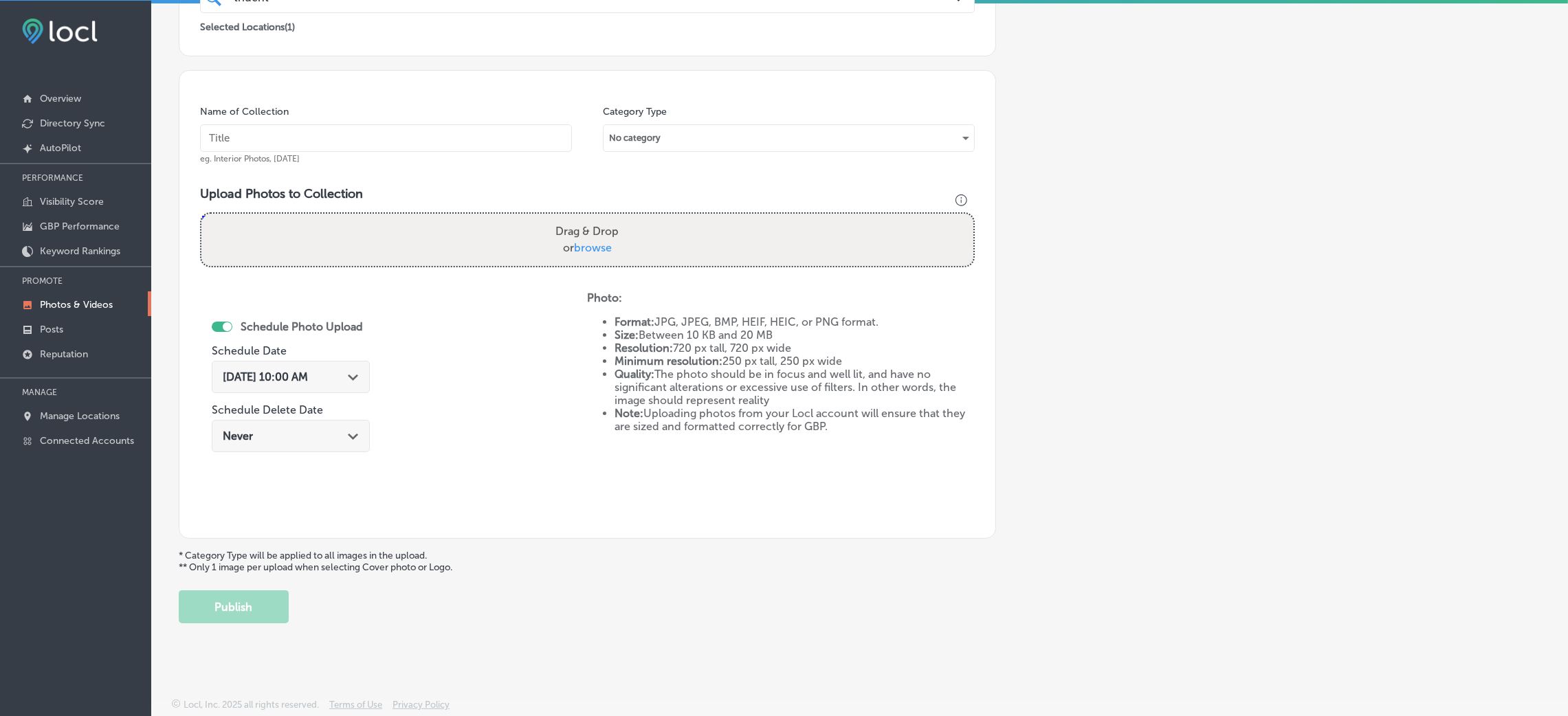
click at [392, 135] on input "text" at bounding box center [386, 138] width 372 height 28
paste input "Trident-Healthcare-trident-healthcare"
type input "Trident-Healthcare-trident-healthcare"
click at [564, 275] on div "Upload Photos to Collection Powered by PQINA Drag & Drop or browse Trident Heal…" at bounding box center [587, 232] width 774 height 92
click at [585, 247] on span "browse" at bounding box center [592, 248] width 38 height 13
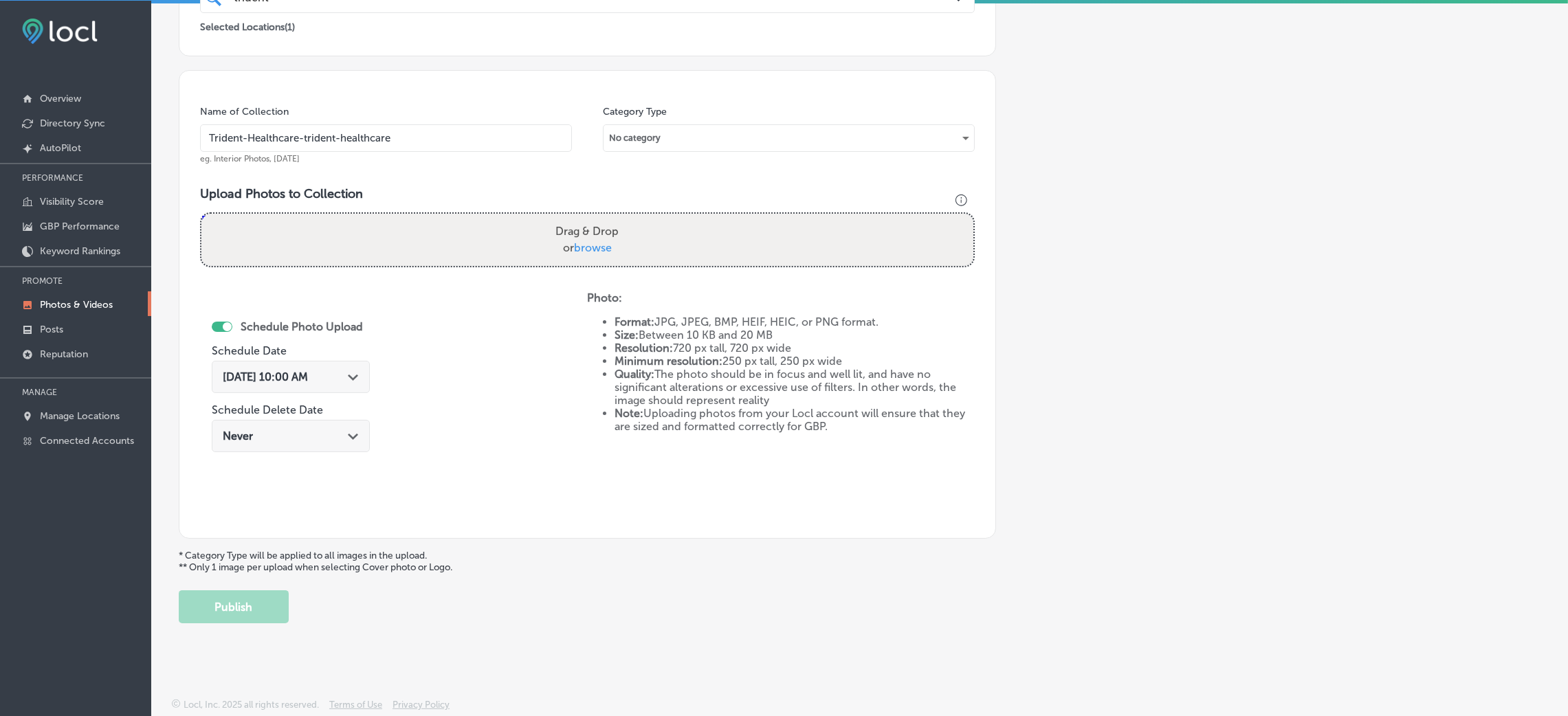
click at [585, 218] on input "Drag & Drop or browse" at bounding box center [587, 216] width 772 height 4
type input "C:\fakepath\Trident Healthcare-10 (7).png"
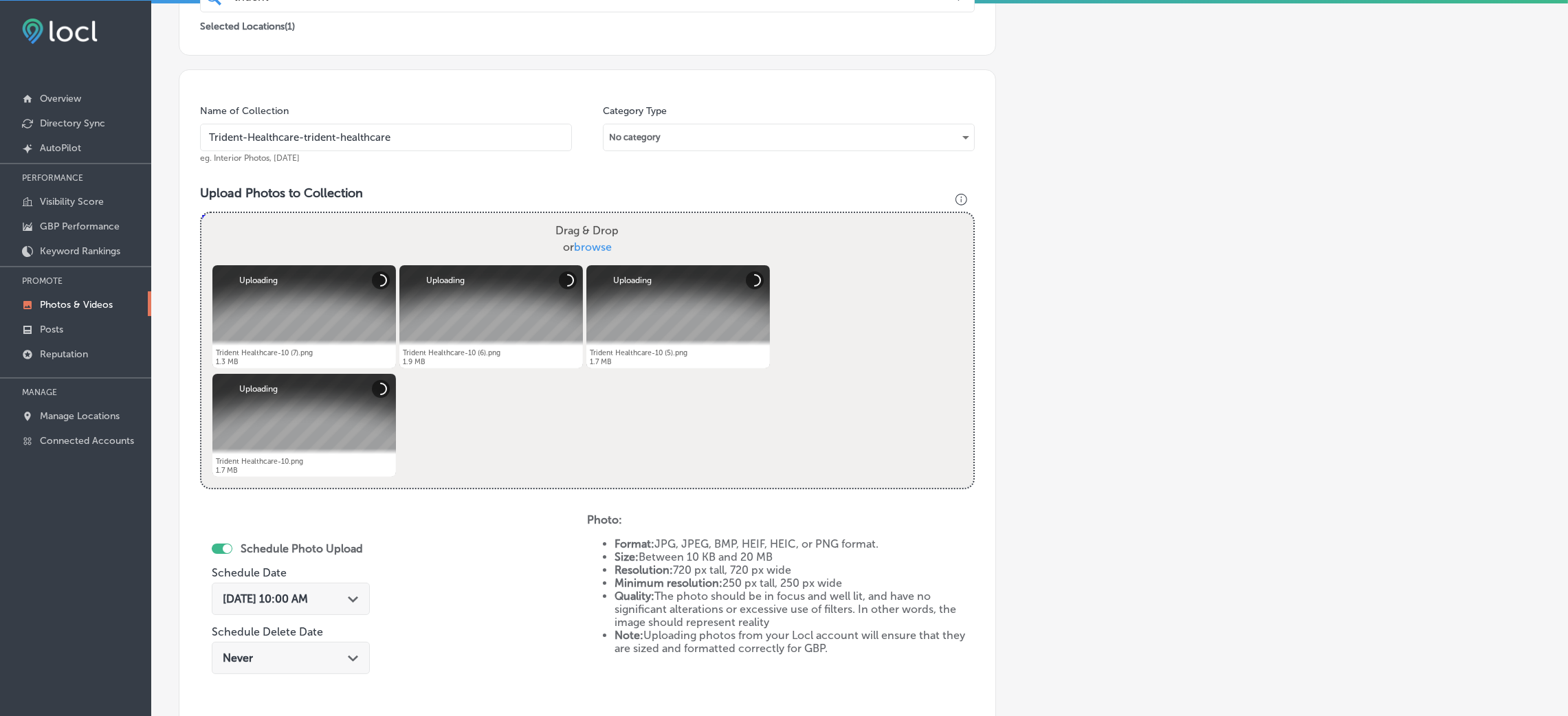
click at [258, 605] on div "Aug 28, 2025 10:00 AM Path Created with Sketch." at bounding box center [290, 599] width 158 height 32
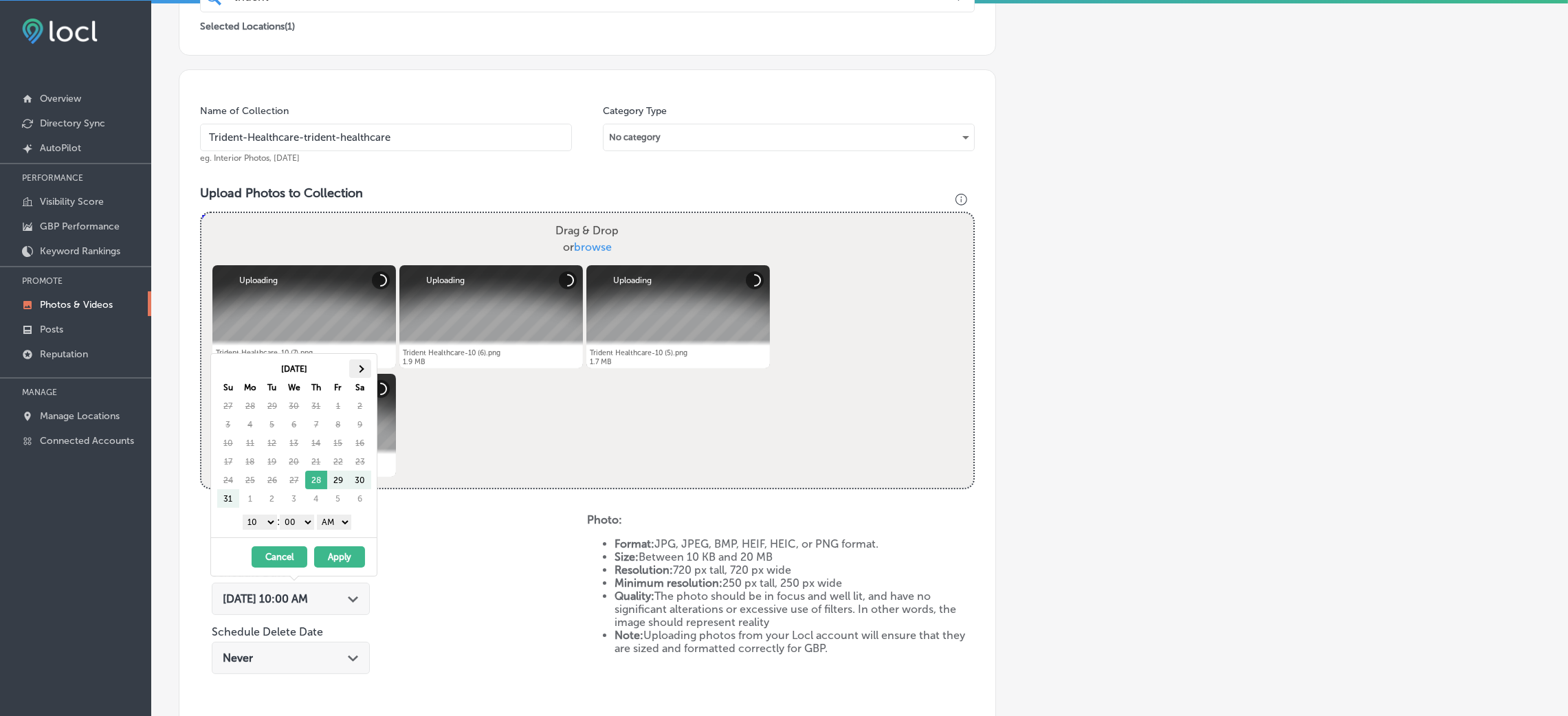
click at [359, 369] on span at bounding box center [360, 368] width 7 height 7
click at [300, 522] on select "00 10 20 30 40 50" at bounding box center [297, 521] width 34 height 15
click at [340, 523] on select "AM PM" at bounding box center [333, 521] width 34 height 15
click at [256, 511] on div "1 2 3 4 5 6 7 8 9 10 11 12 : 00 10 20 30 40 50 AM PM" at bounding box center [297, 521] width 160 height 20
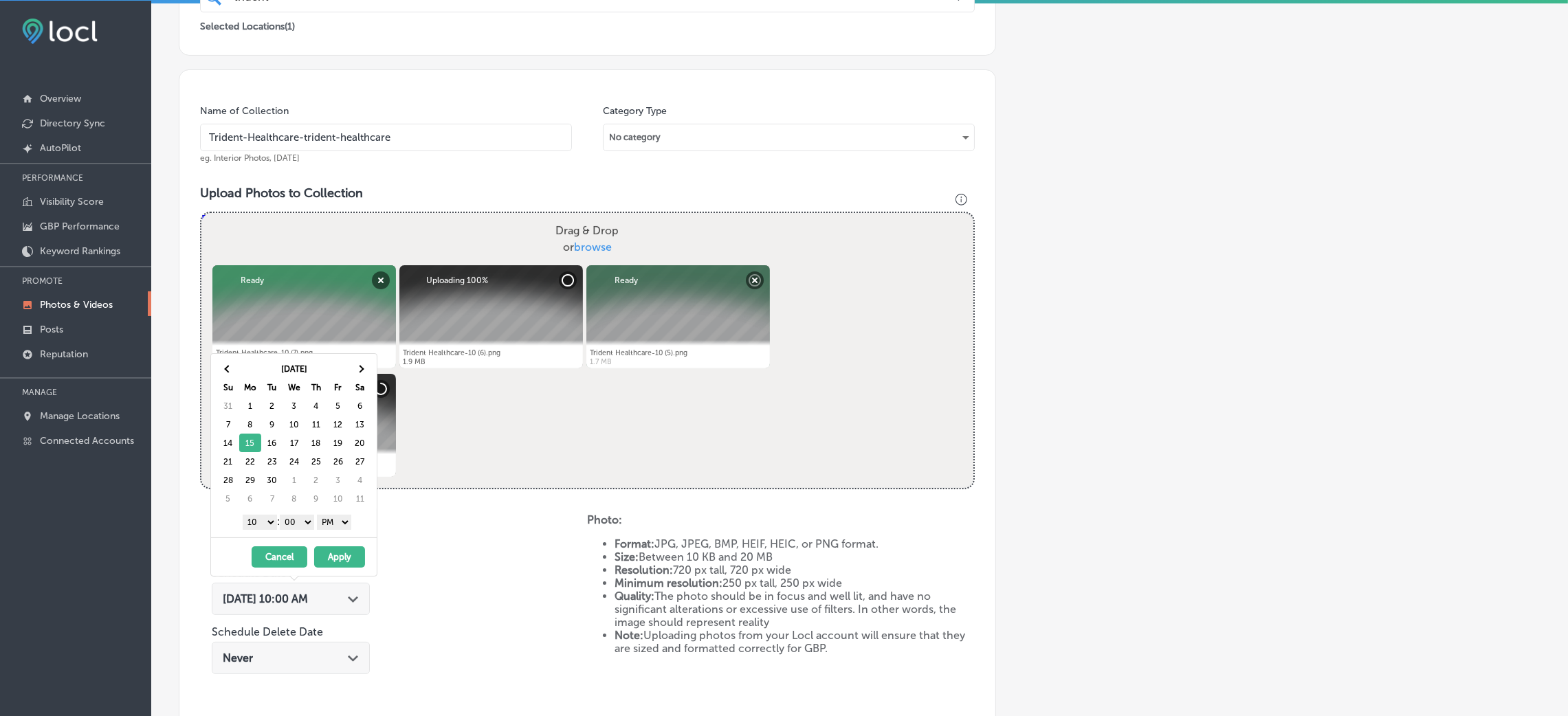
click at [253, 526] on select "1 2 3 4 5 6 7 8 9 10 11 12" at bounding box center [259, 521] width 34 height 15
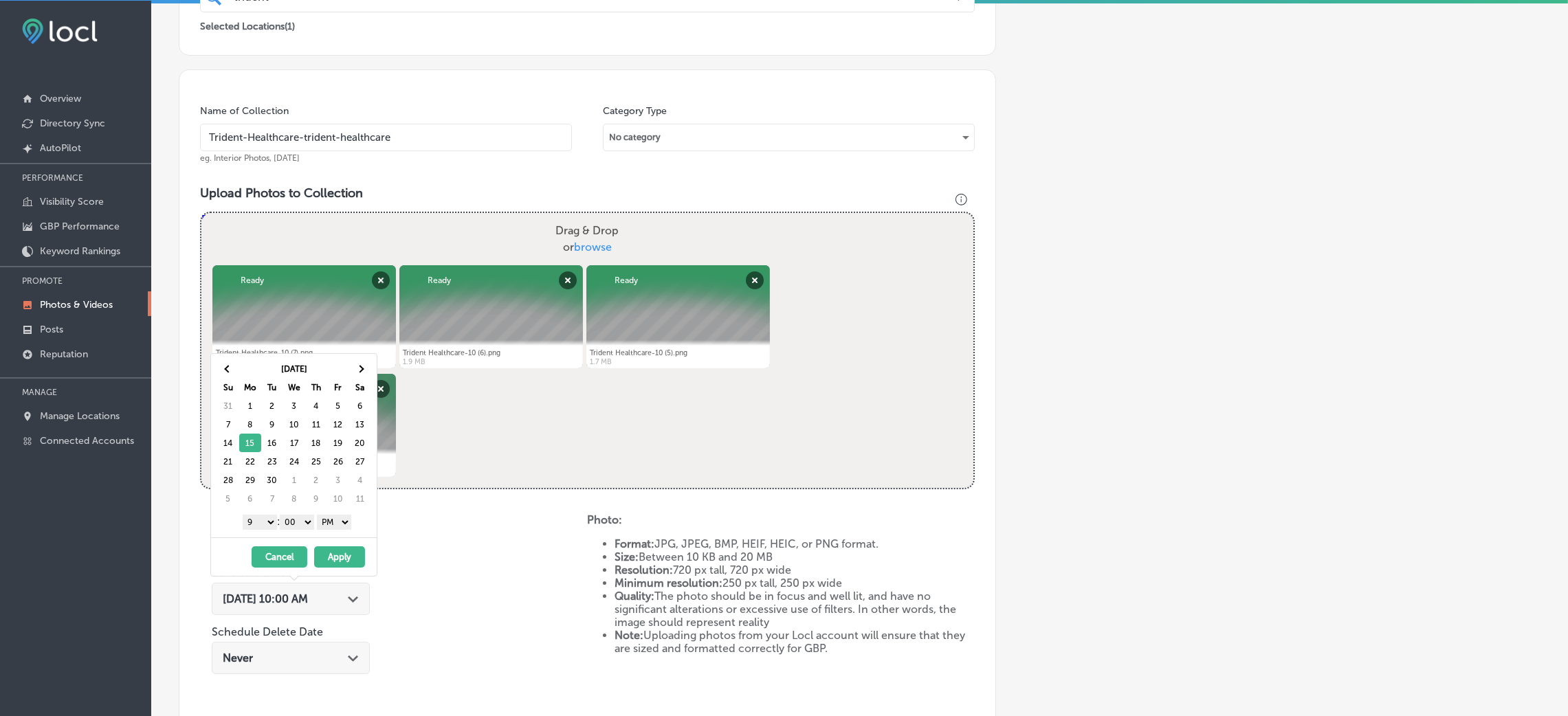
click at [331, 551] on button "Apply" at bounding box center [339, 556] width 51 height 21
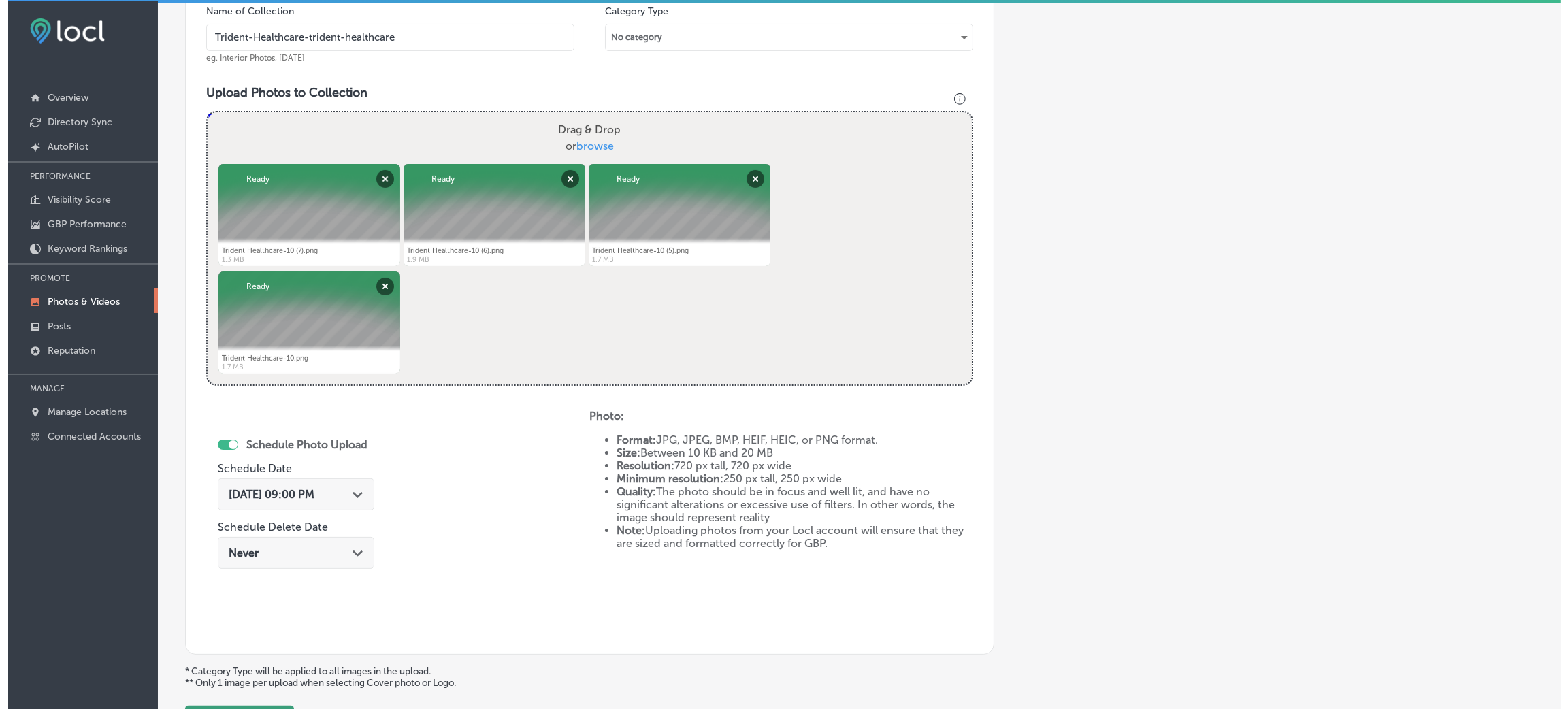
scroll to position [544, 0]
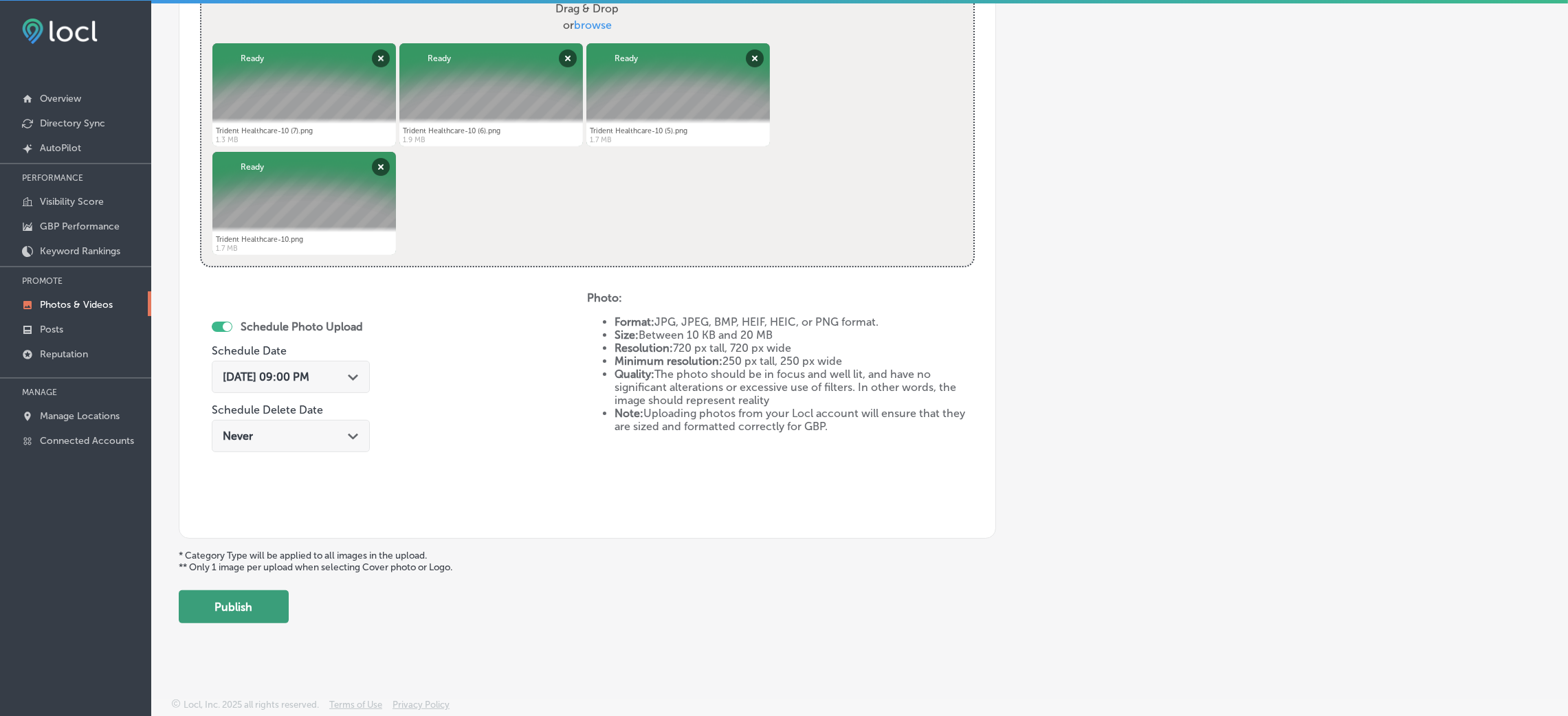
click at [256, 610] on button "Publish" at bounding box center [234, 607] width 110 height 33
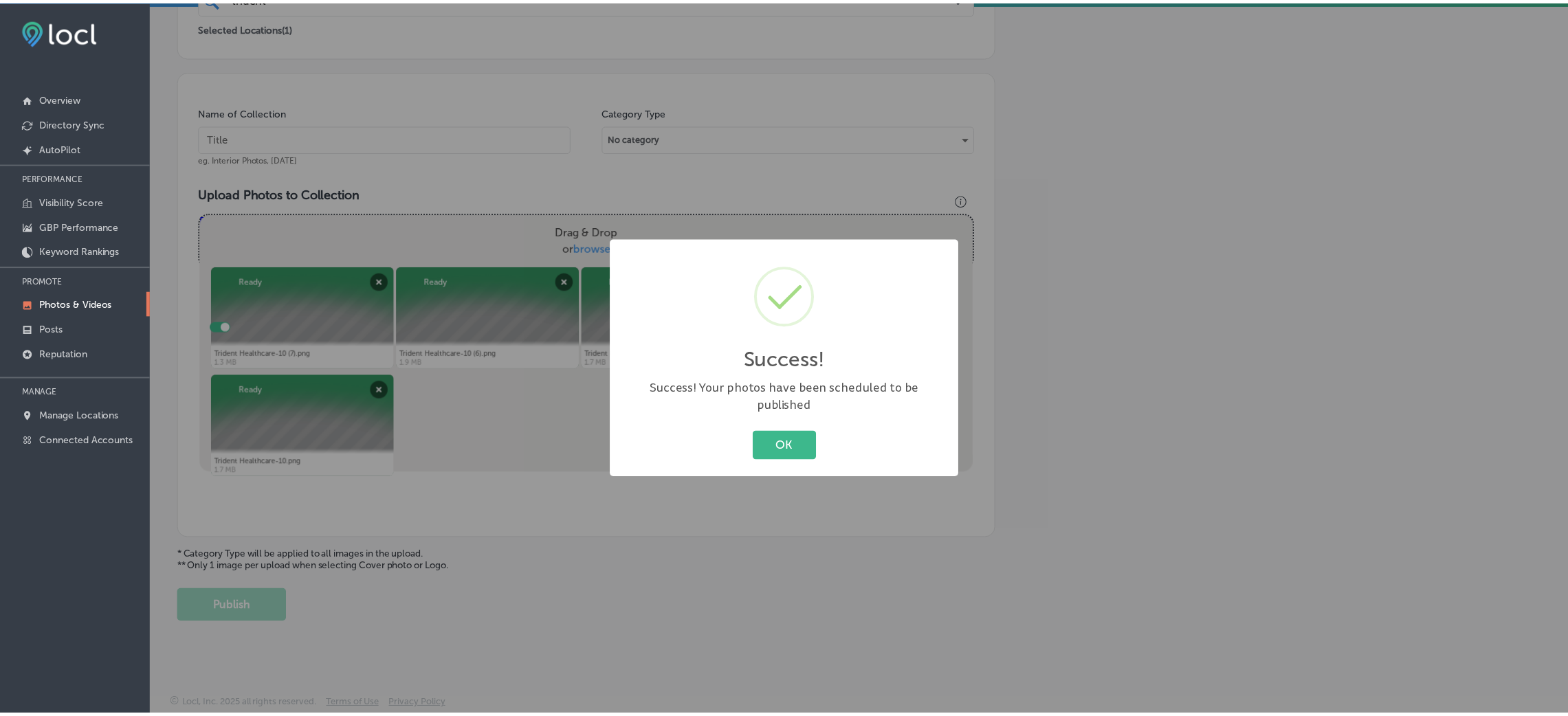
scroll to position [326, 0]
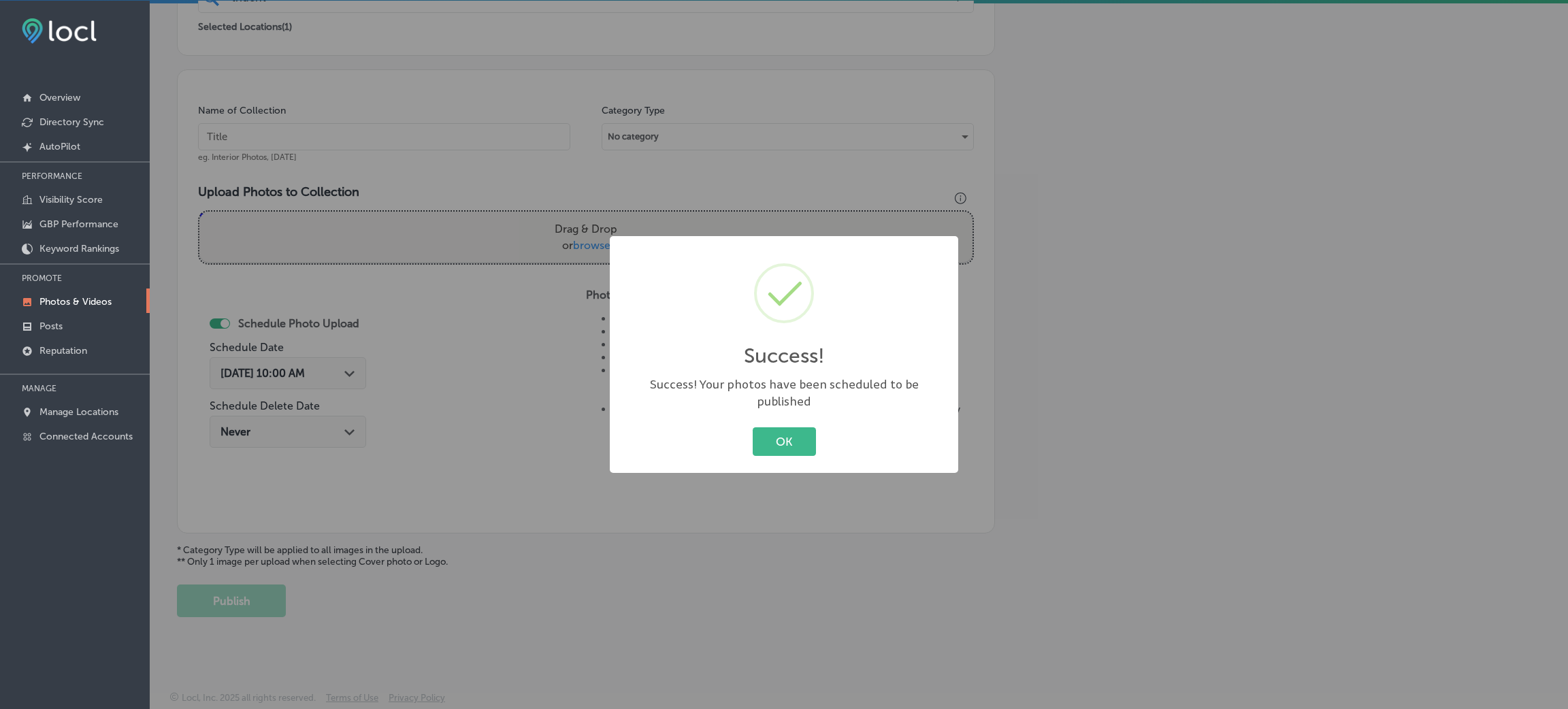
click at [748, 440] on div "OK Cancel" at bounding box center [783, 441] width 321 height 35
click at [778, 431] on button "OK" at bounding box center [785, 441] width 64 height 28
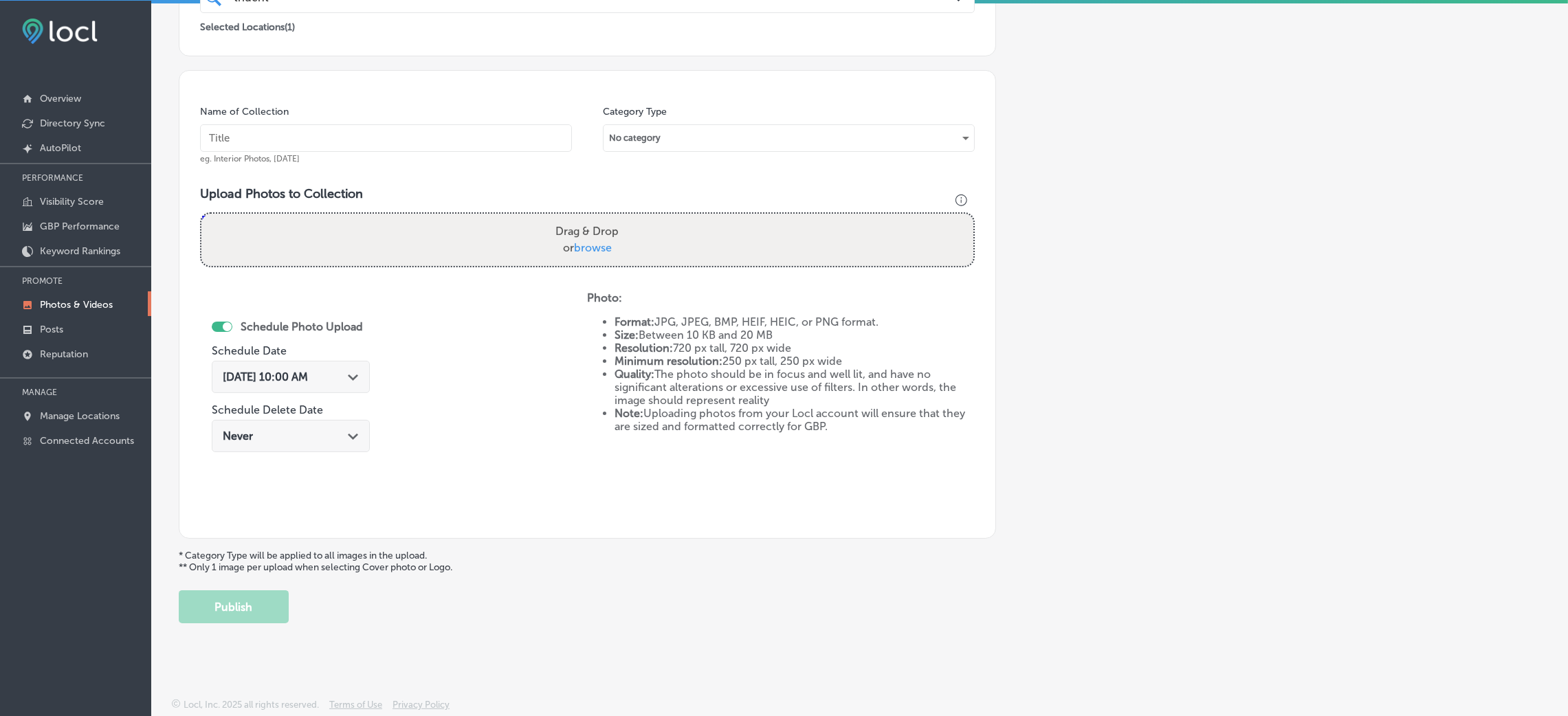
click at [441, 142] on input "text" at bounding box center [386, 138] width 372 height 28
paste input "Trident-Healthcare-trident-healthcare"
type input "Trident-Healthcare-trident-healthcare"
click at [536, 315] on div "Schedule Photo Upload Schedule Date Aug 28, 2025 10:00 AM Path Created with Ske…" at bounding box center [393, 404] width 387 height 226
click at [578, 254] on label "Drag & Drop or browse" at bounding box center [587, 240] width 74 height 44
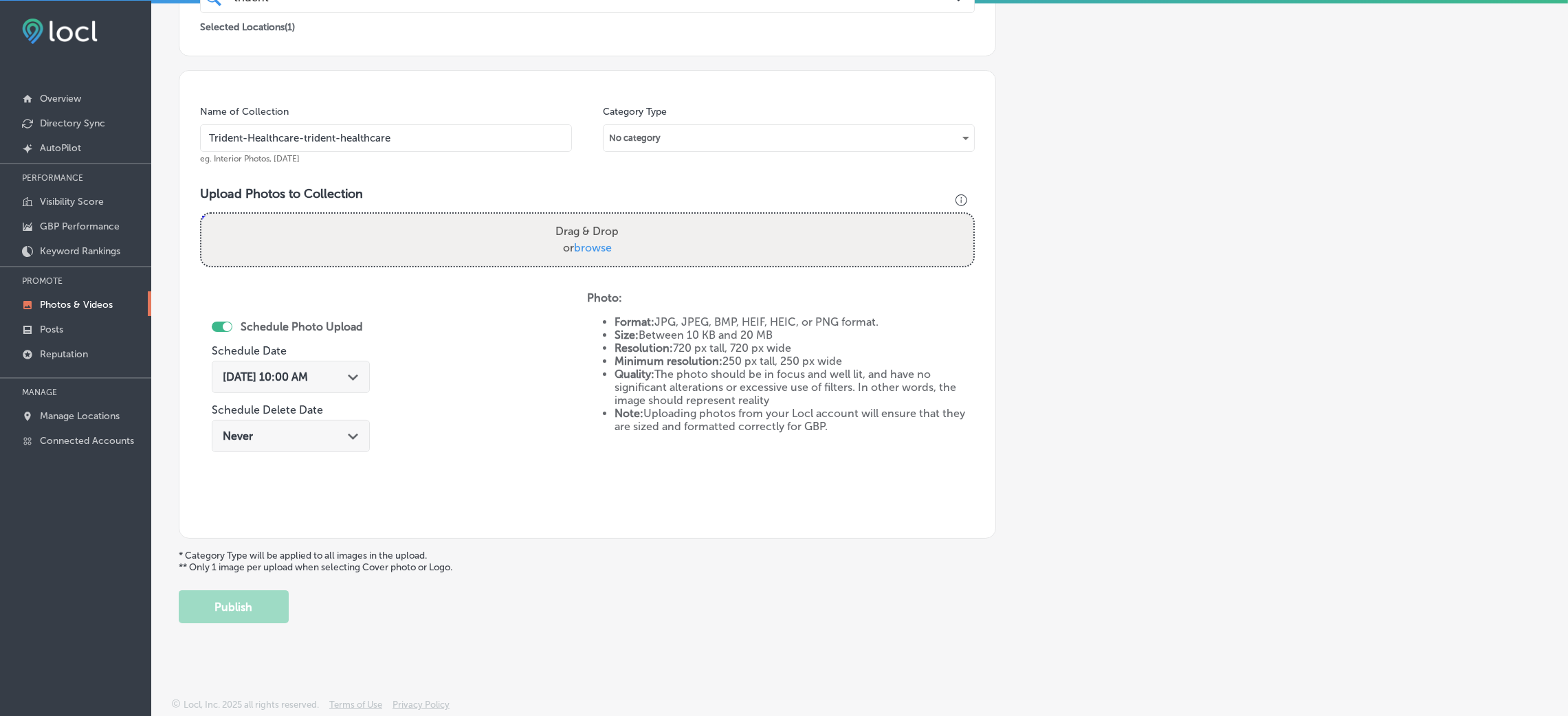
click at [578, 218] on input "Drag & Drop or browse" at bounding box center [587, 216] width 772 height 4
type input "C:\fakepath\Trident Healthcare-11 (7).png"
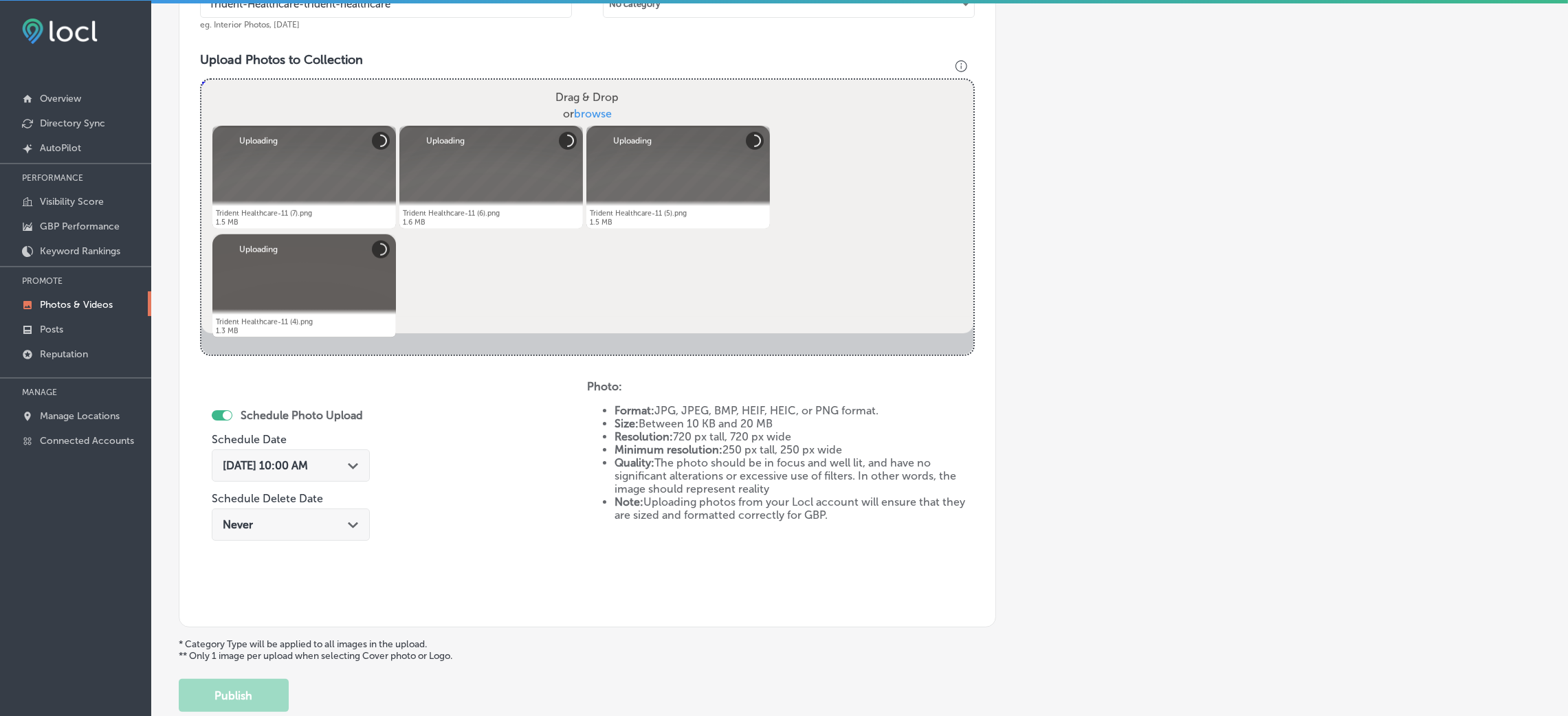
scroll to position [532, 0]
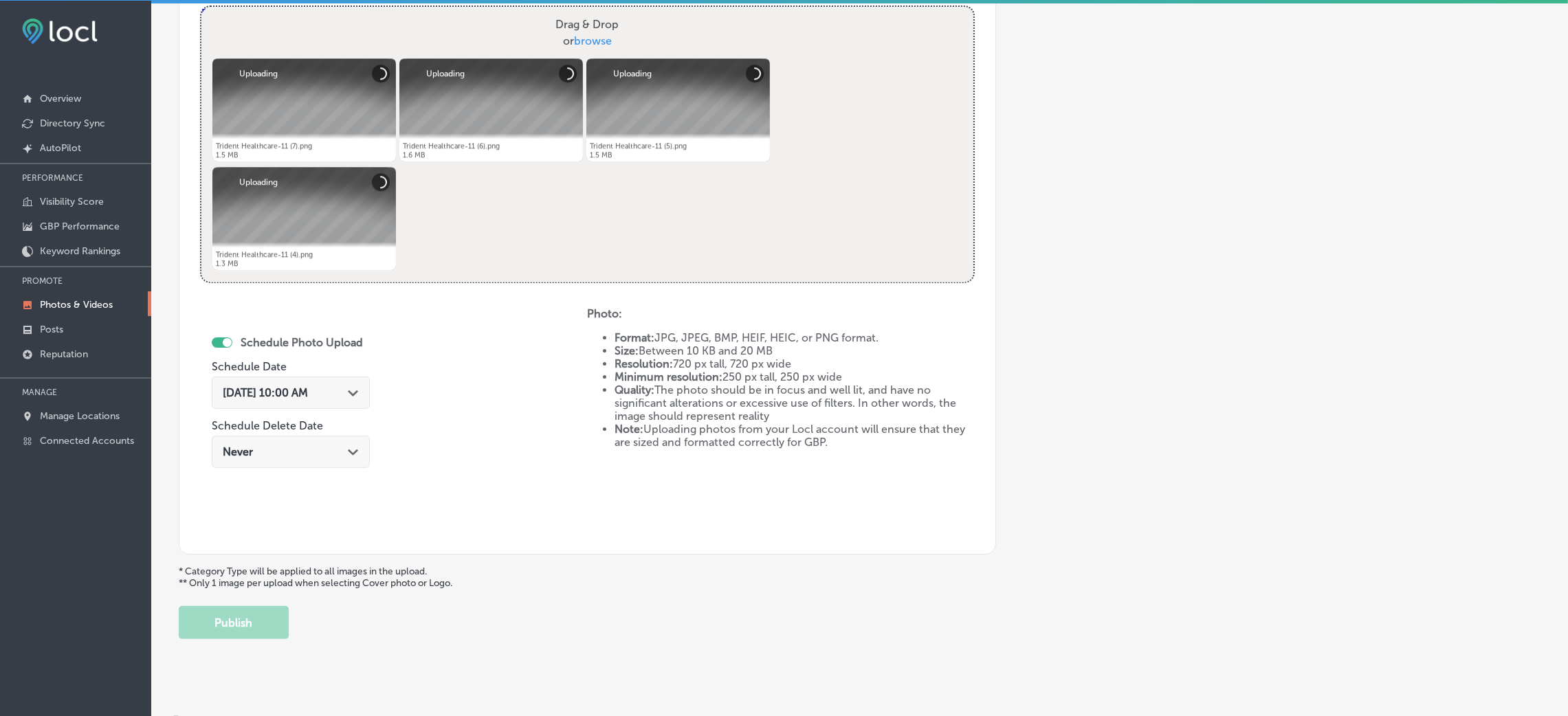
click at [315, 406] on div "Aug 28, 2025 10:00 AM Path Created with Sketch." at bounding box center [290, 392] width 158 height 32
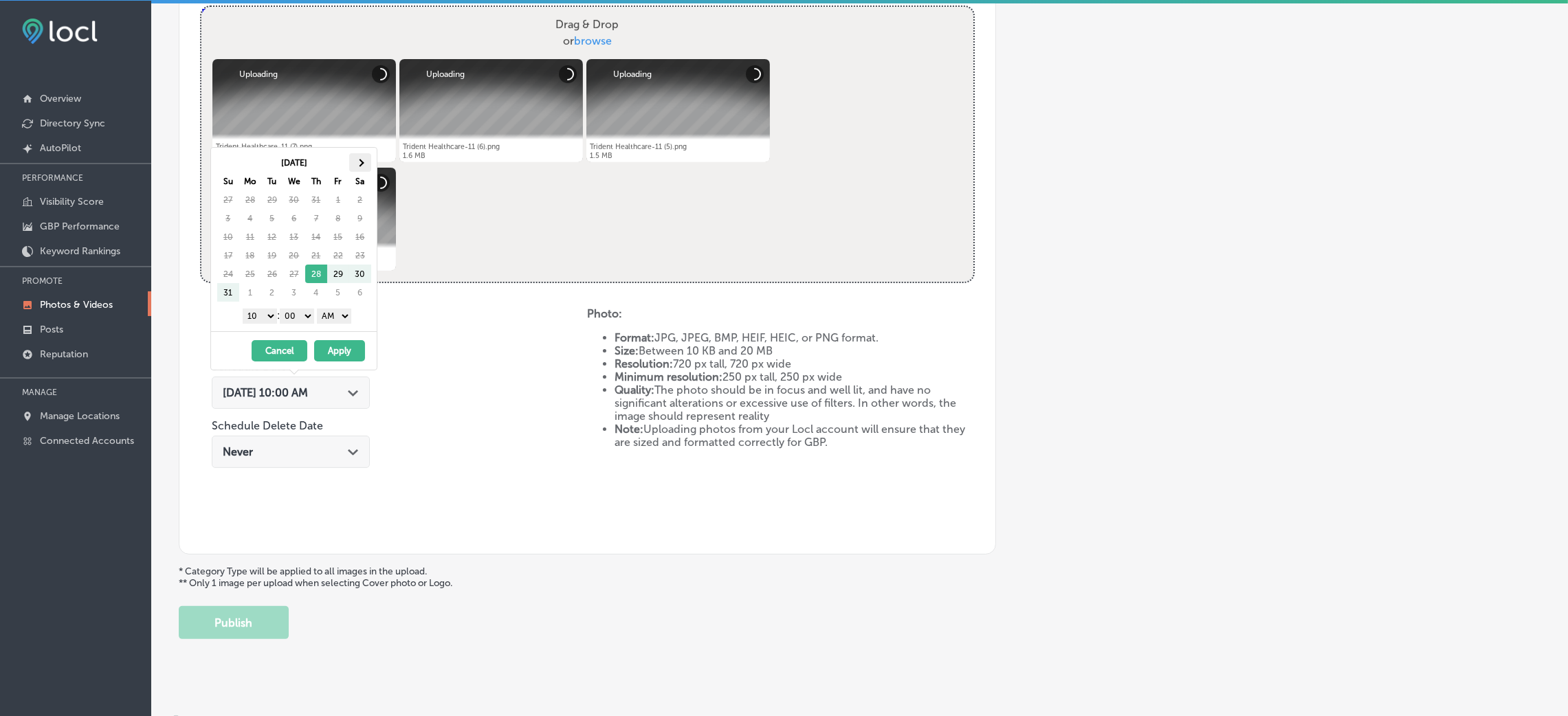
click at [357, 157] on th at bounding box center [360, 162] width 22 height 18
click at [335, 313] on select "AM PM" at bounding box center [333, 316] width 34 height 15
click at [295, 309] on select "00 10 20 30 40 50" at bounding box center [297, 316] width 34 height 15
click at [258, 313] on select "1 2 3 4 5 6 7 8 9 10 11 12" at bounding box center [259, 316] width 34 height 15
click at [355, 349] on button "Apply" at bounding box center [339, 350] width 51 height 21
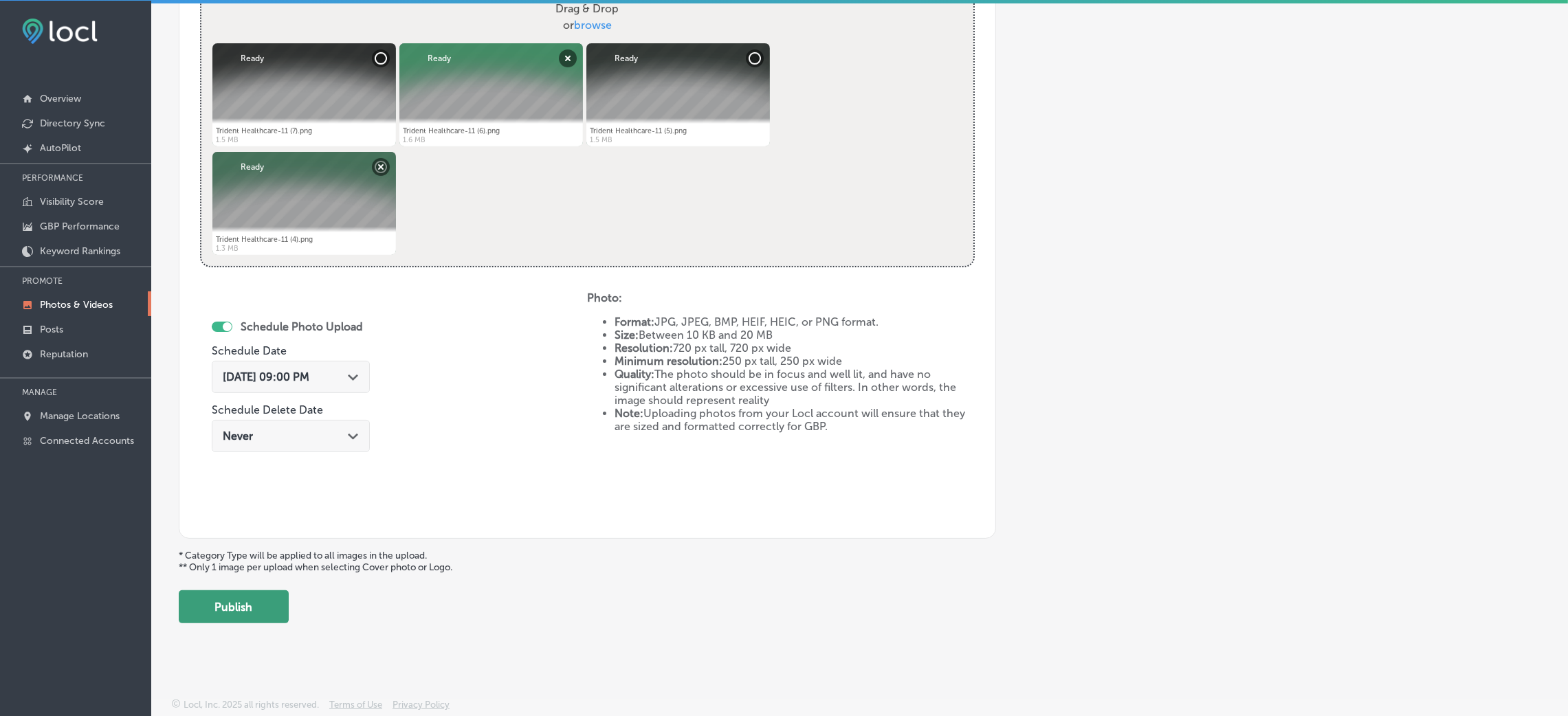
click at [262, 602] on button "Publish" at bounding box center [234, 607] width 110 height 33
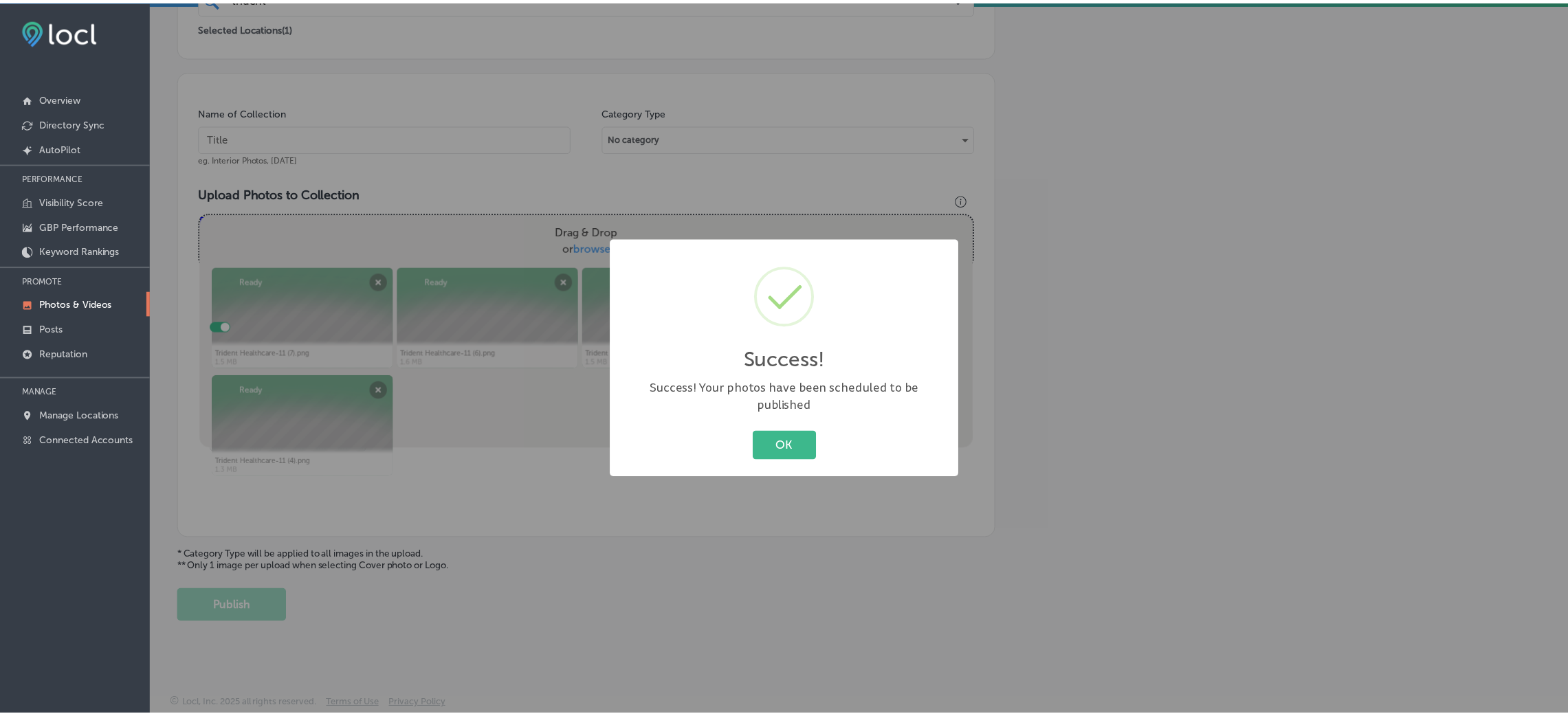
scroll to position [326, 0]
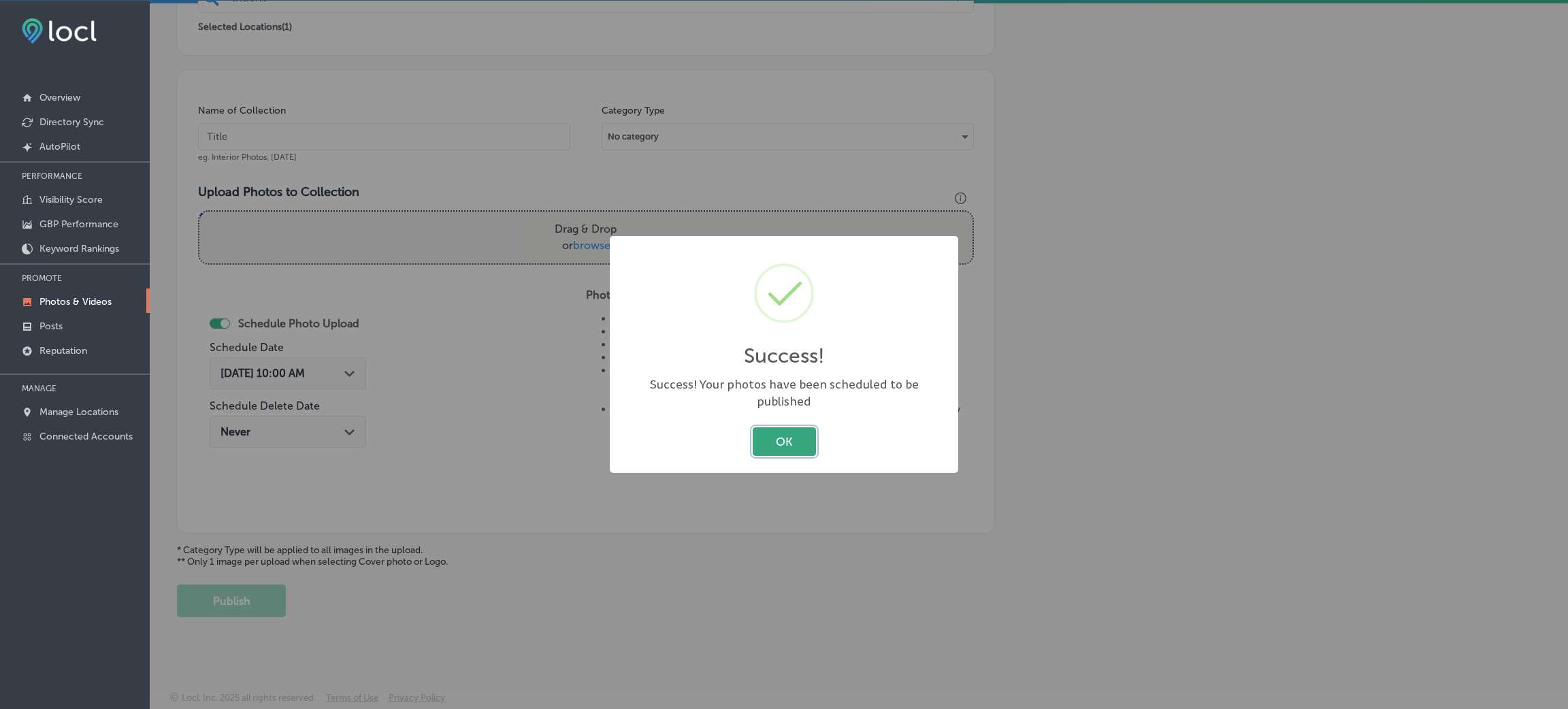
click at [809, 431] on button "OK" at bounding box center [785, 441] width 64 height 28
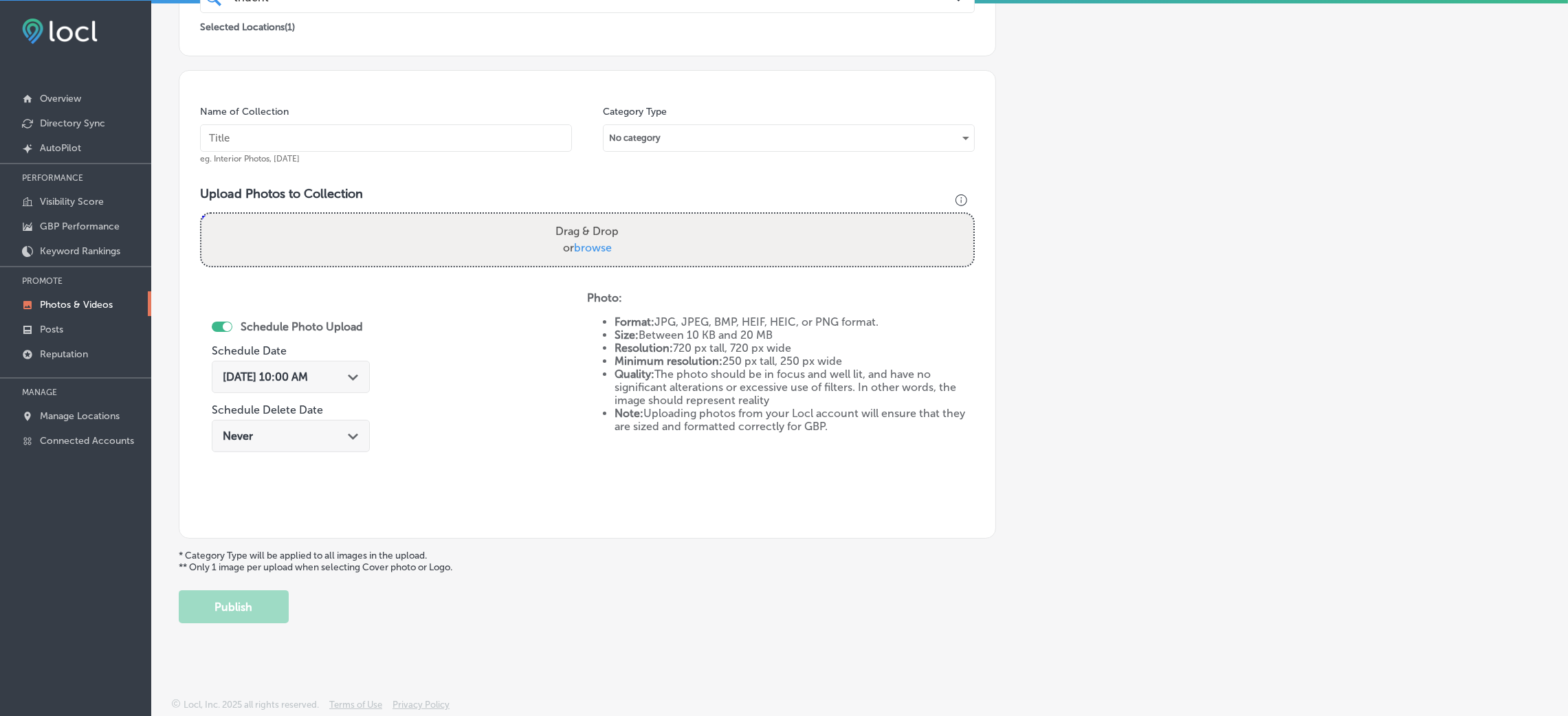
click at [345, 135] on input "text" at bounding box center [386, 138] width 372 height 28
paste input "Trident-Healthcare-trident-healthcare"
type input "Trident-Healthcare-trident-healthcare"
click at [580, 236] on label "Drag & Drop or browse" at bounding box center [587, 240] width 74 height 44
click at [580, 218] on input "Drag & Drop or browse" at bounding box center [587, 216] width 772 height 4
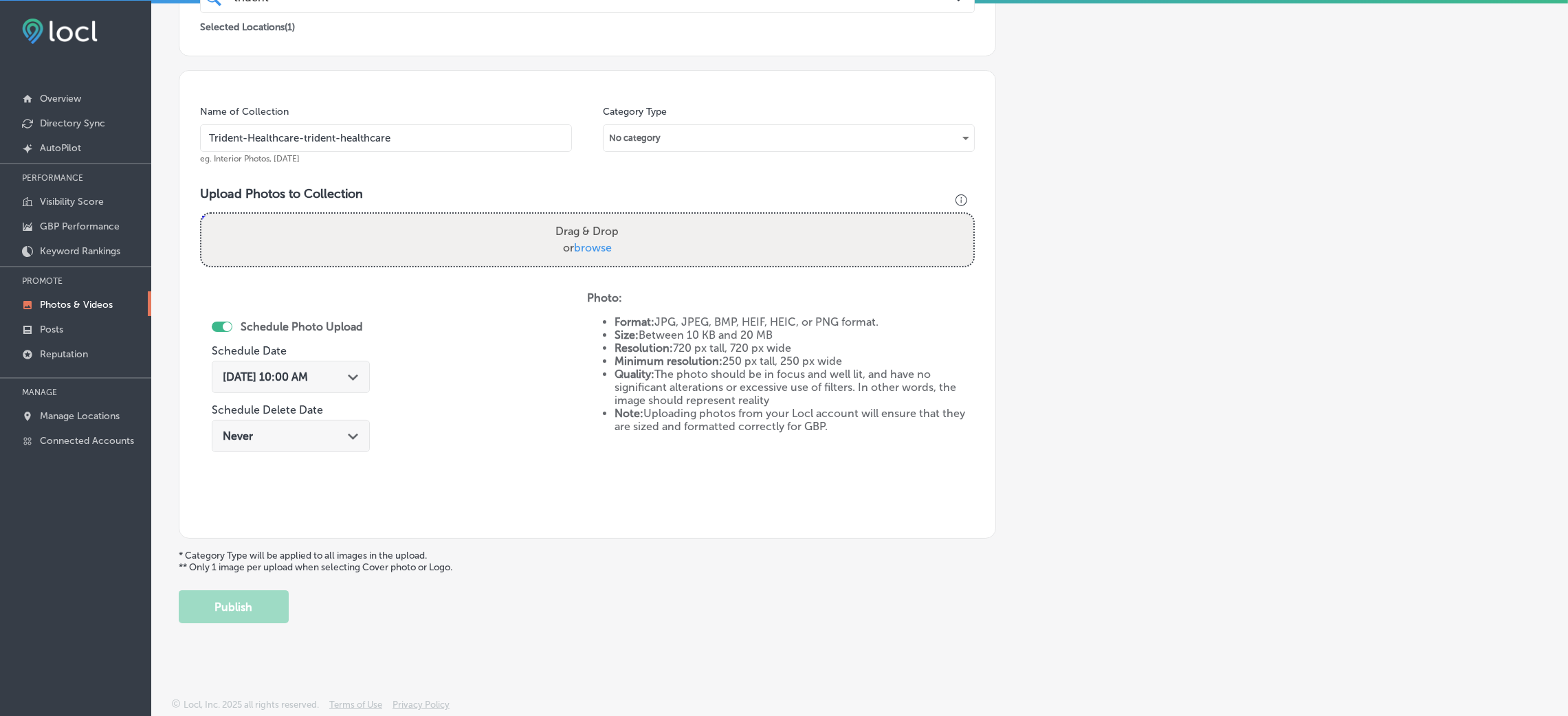
type input "C:\fakepath\Trident Healthcare-10 (11).png"
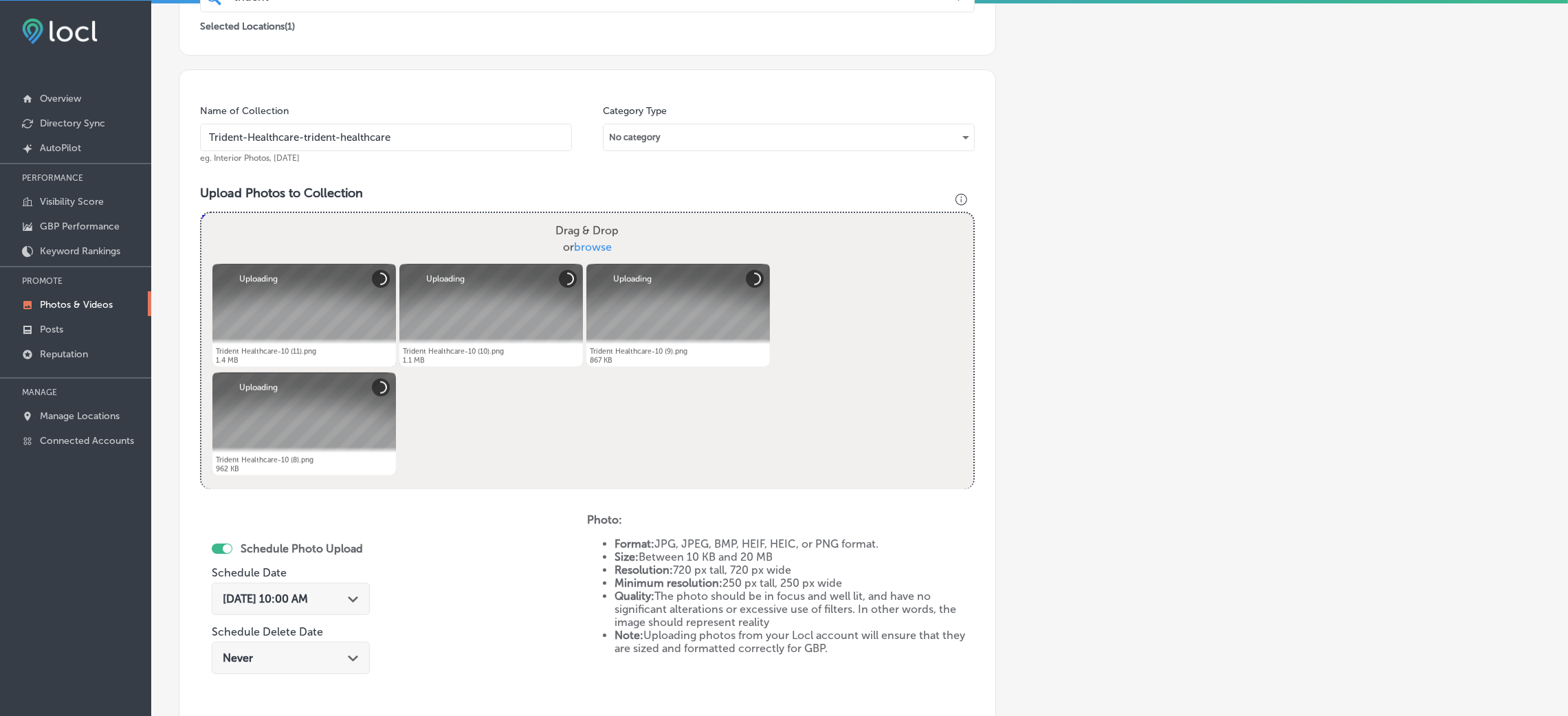
click at [308, 599] on span "Aug 28, 2025 10:00 AM" at bounding box center [265, 599] width 85 height 13
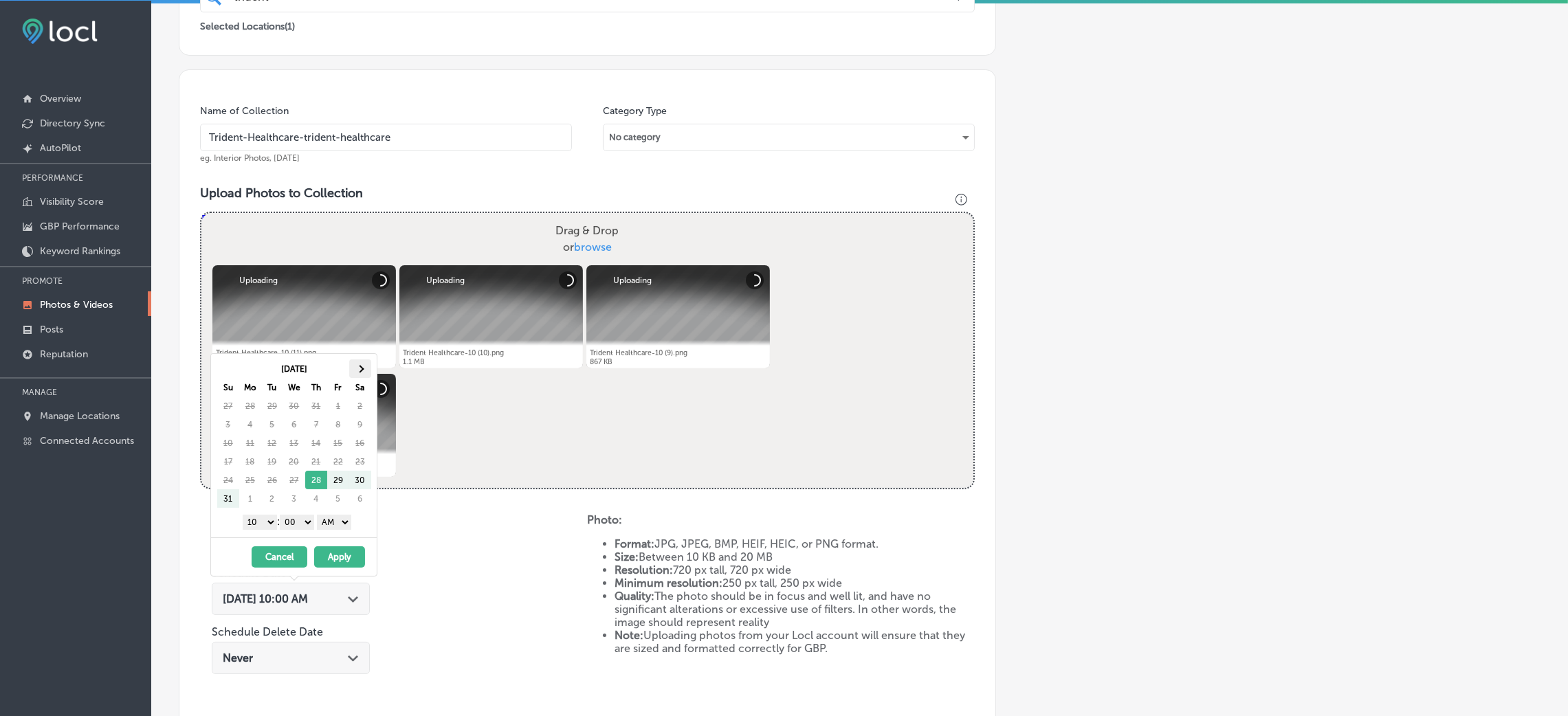
click at [354, 362] on th at bounding box center [360, 368] width 22 height 18
click at [329, 527] on select "AM PM" at bounding box center [333, 521] width 34 height 15
drag, startPoint x: 296, startPoint y: 517, endPoint x: 287, endPoint y: 514, distance: 9.5
click at [296, 517] on select "00 10 20 30 40 50" at bounding box center [297, 521] width 34 height 15
click at [250, 522] on select "1 2 3 4 5 6 7 8 9 10 11 12" at bounding box center [259, 521] width 34 height 15
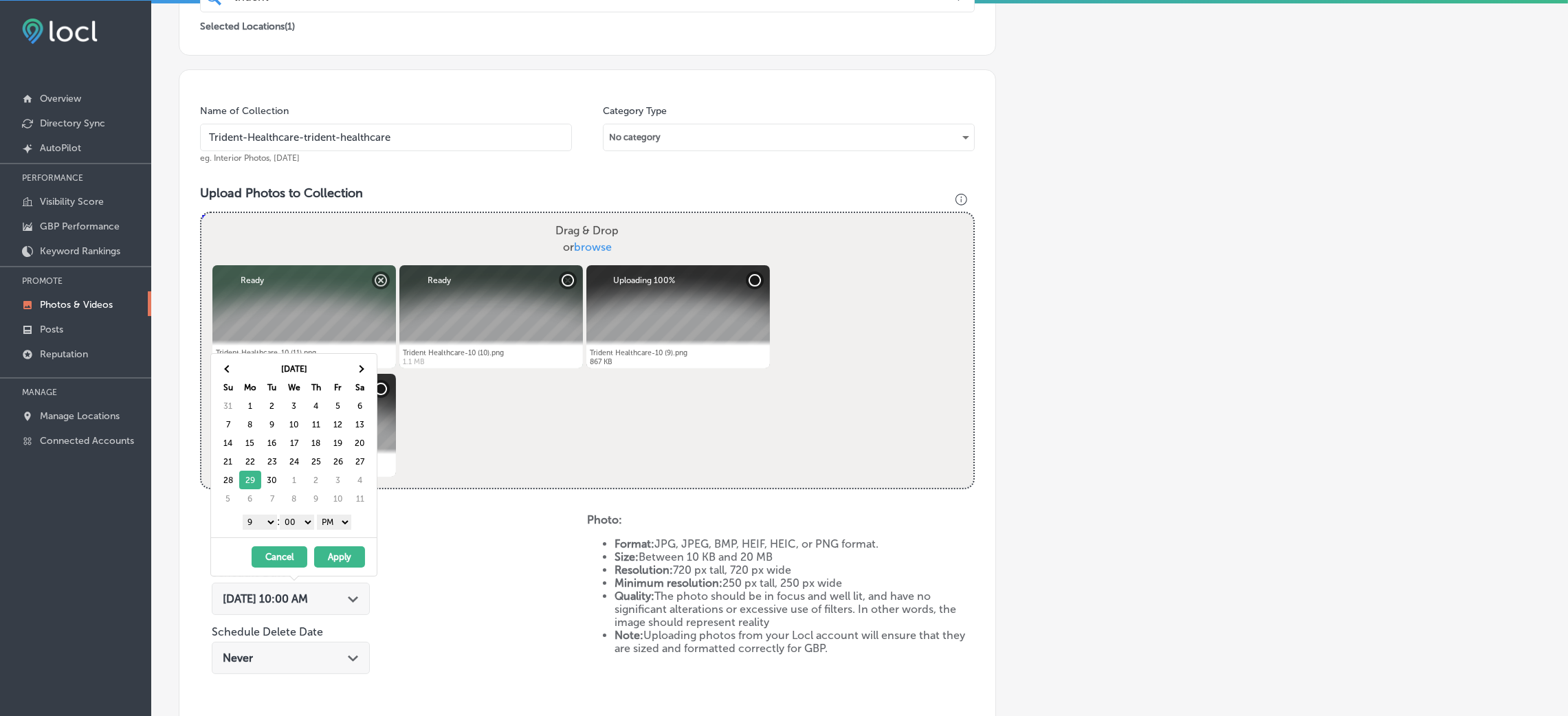
click at [328, 568] on div "09/29/2025 - 09/29/2025 Cancel Apply" at bounding box center [294, 556] width 165 height 39
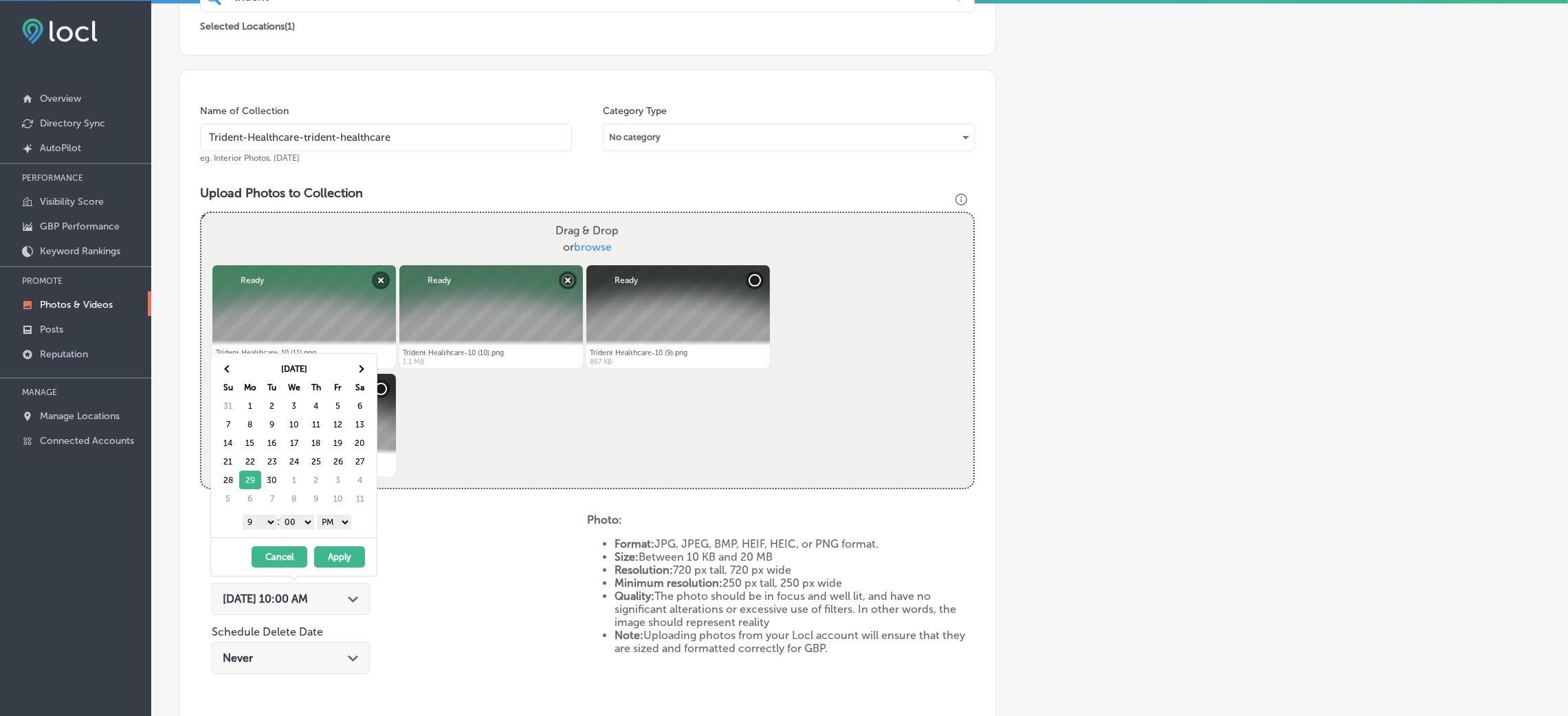
click at [345, 566] on button "Apply" at bounding box center [339, 556] width 51 height 21
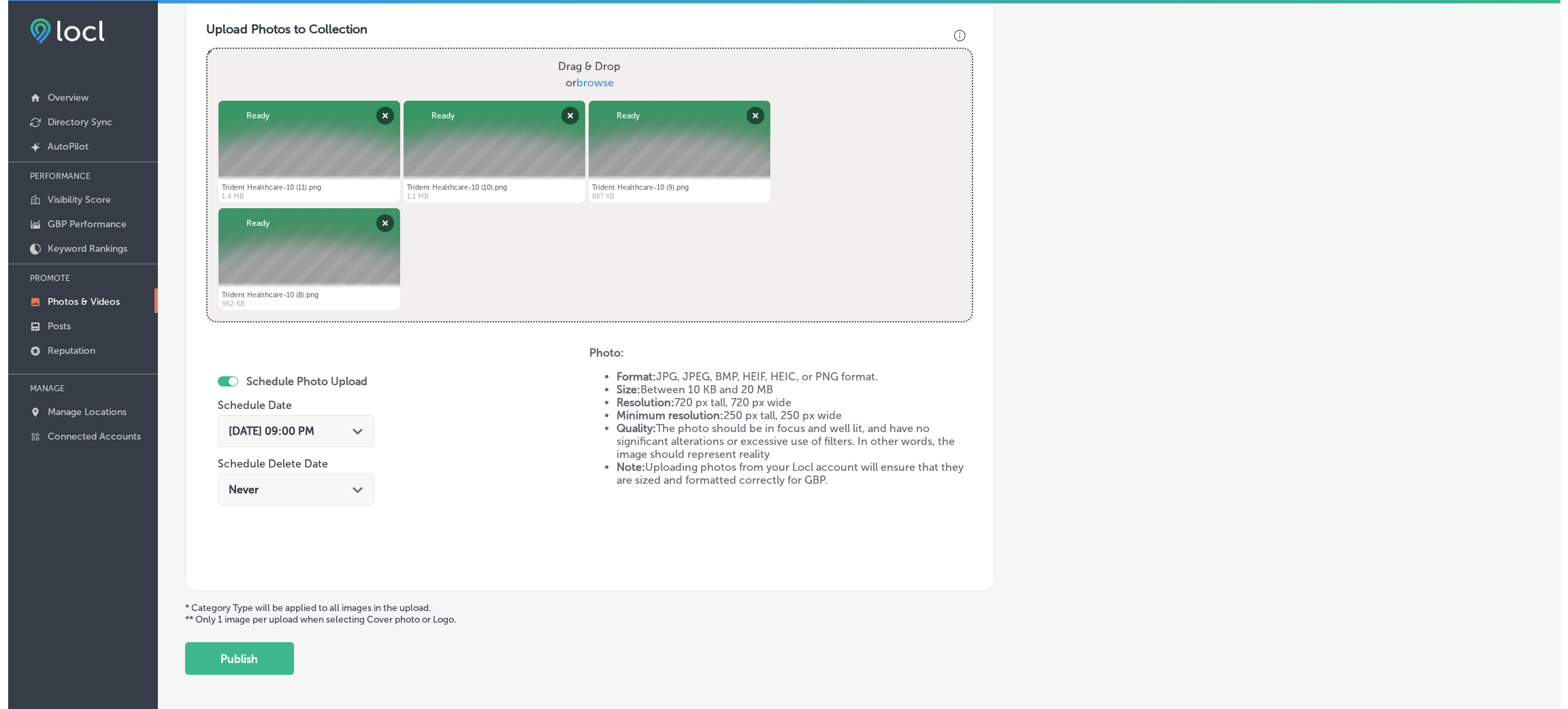
scroll to position [544, 0]
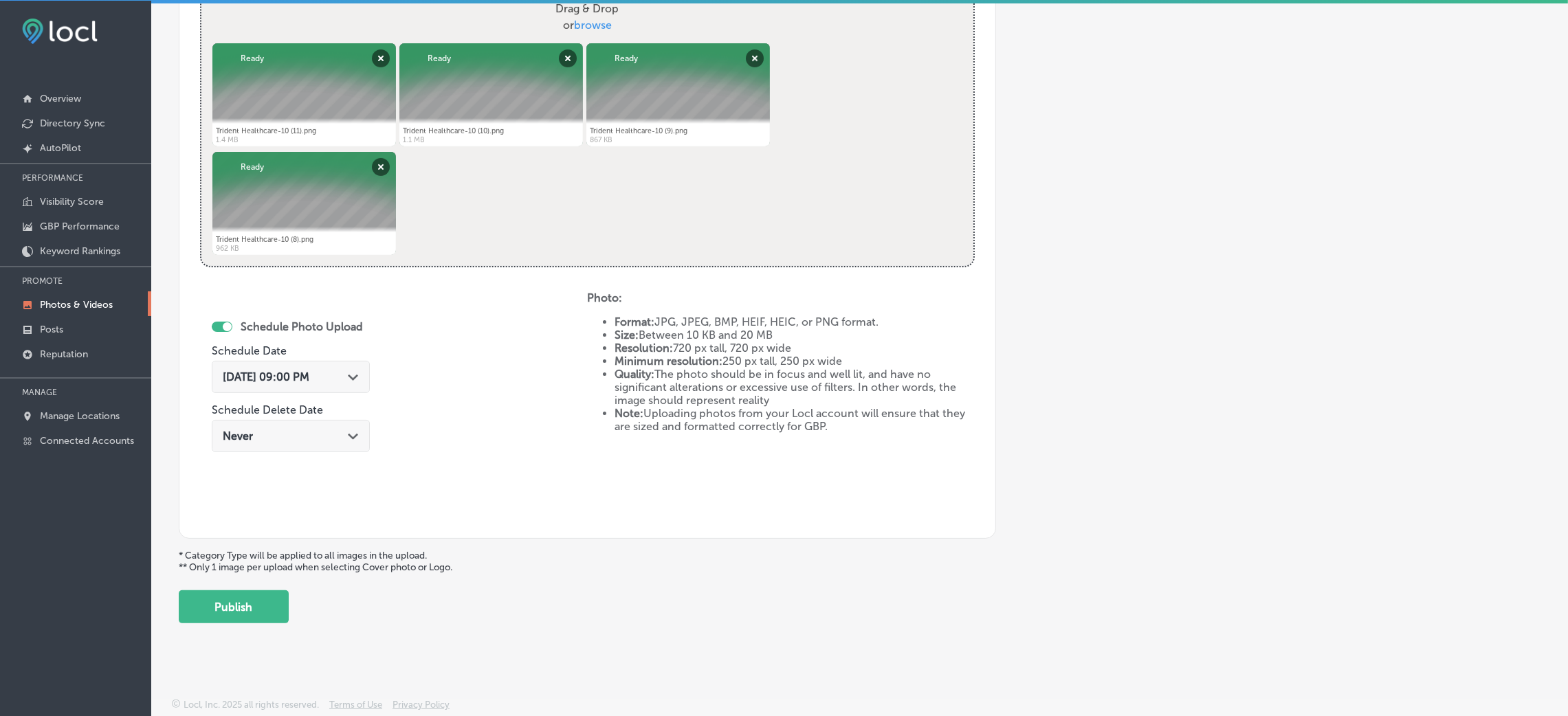
click at [263, 597] on button "Publish" at bounding box center [234, 607] width 110 height 33
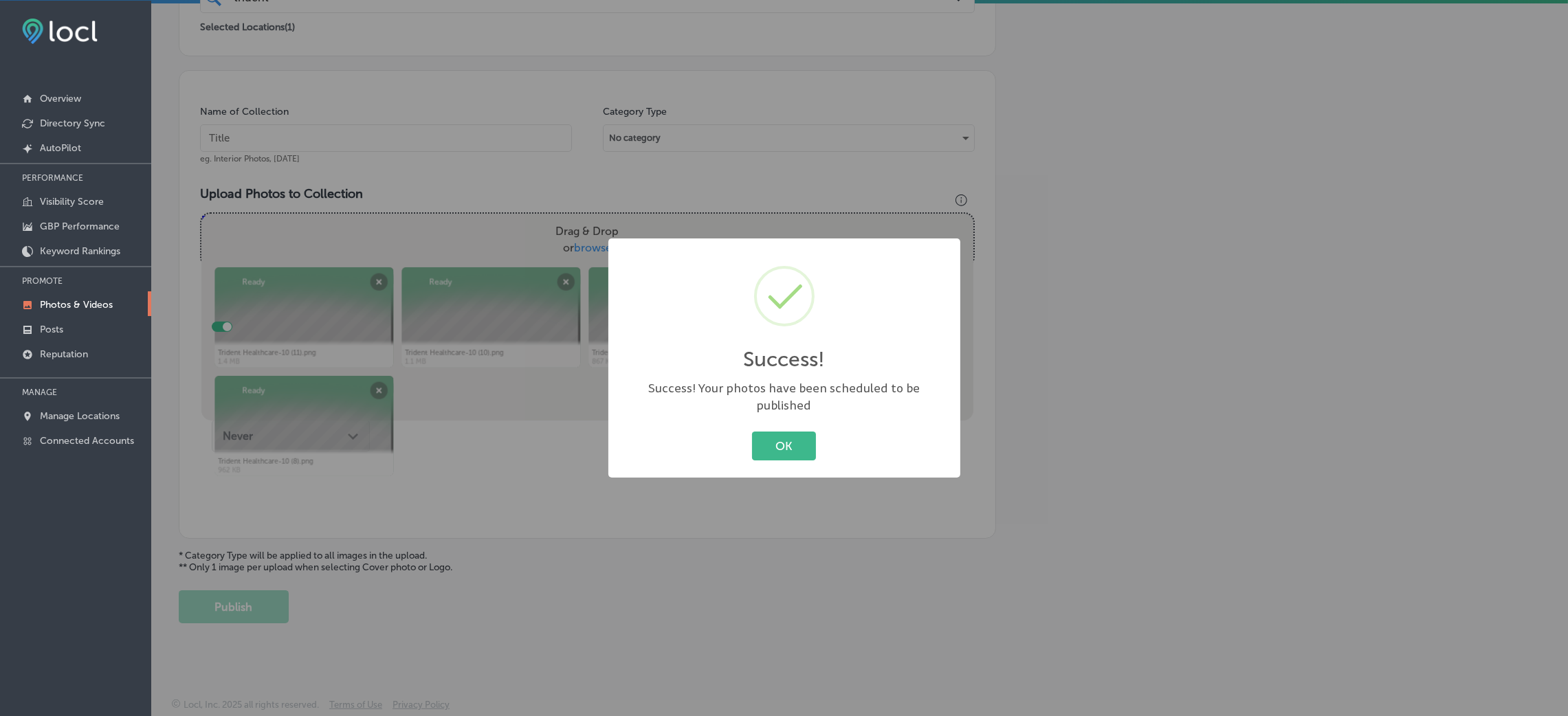
scroll to position [326, 0]
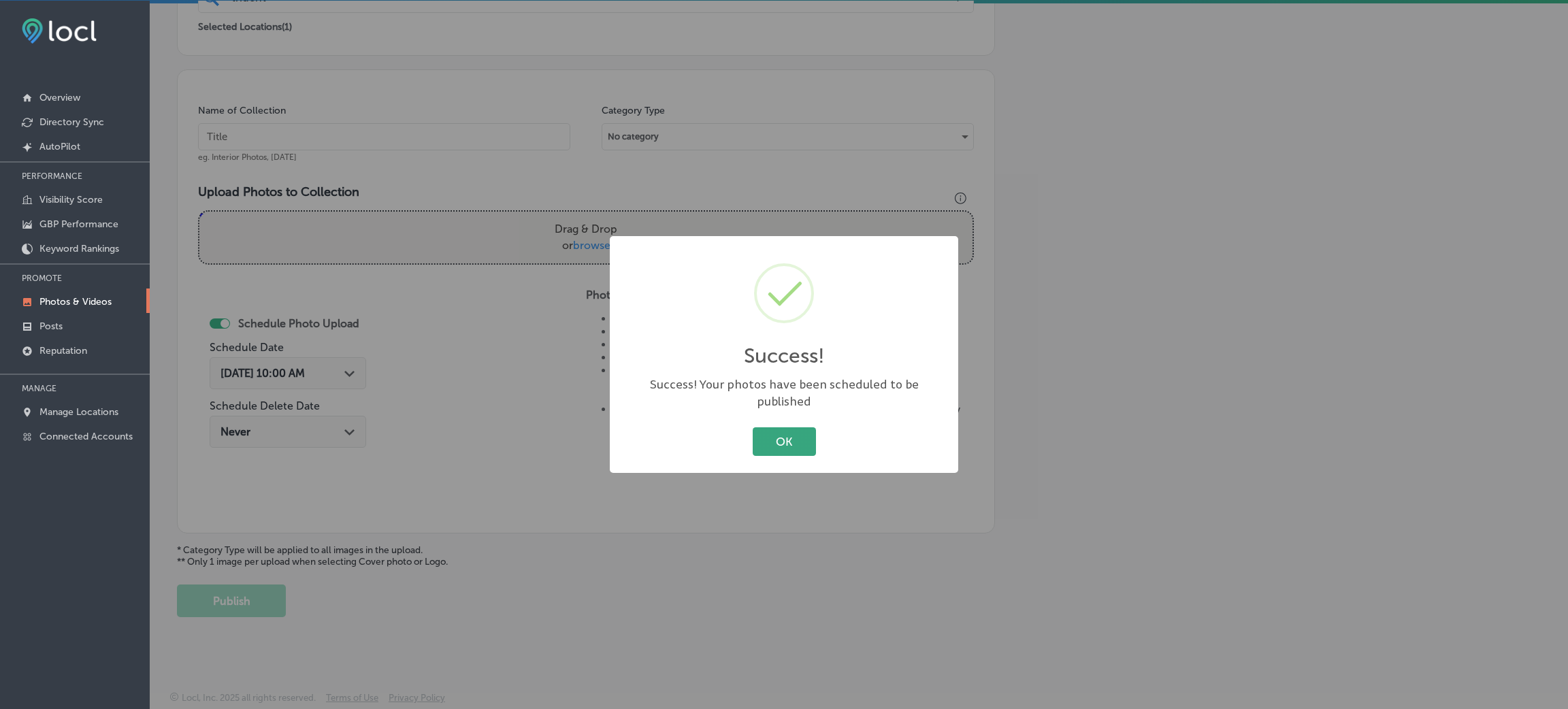
click at [779, 427] on button "OK" at bounding box center [785, 441] width 64 height 28
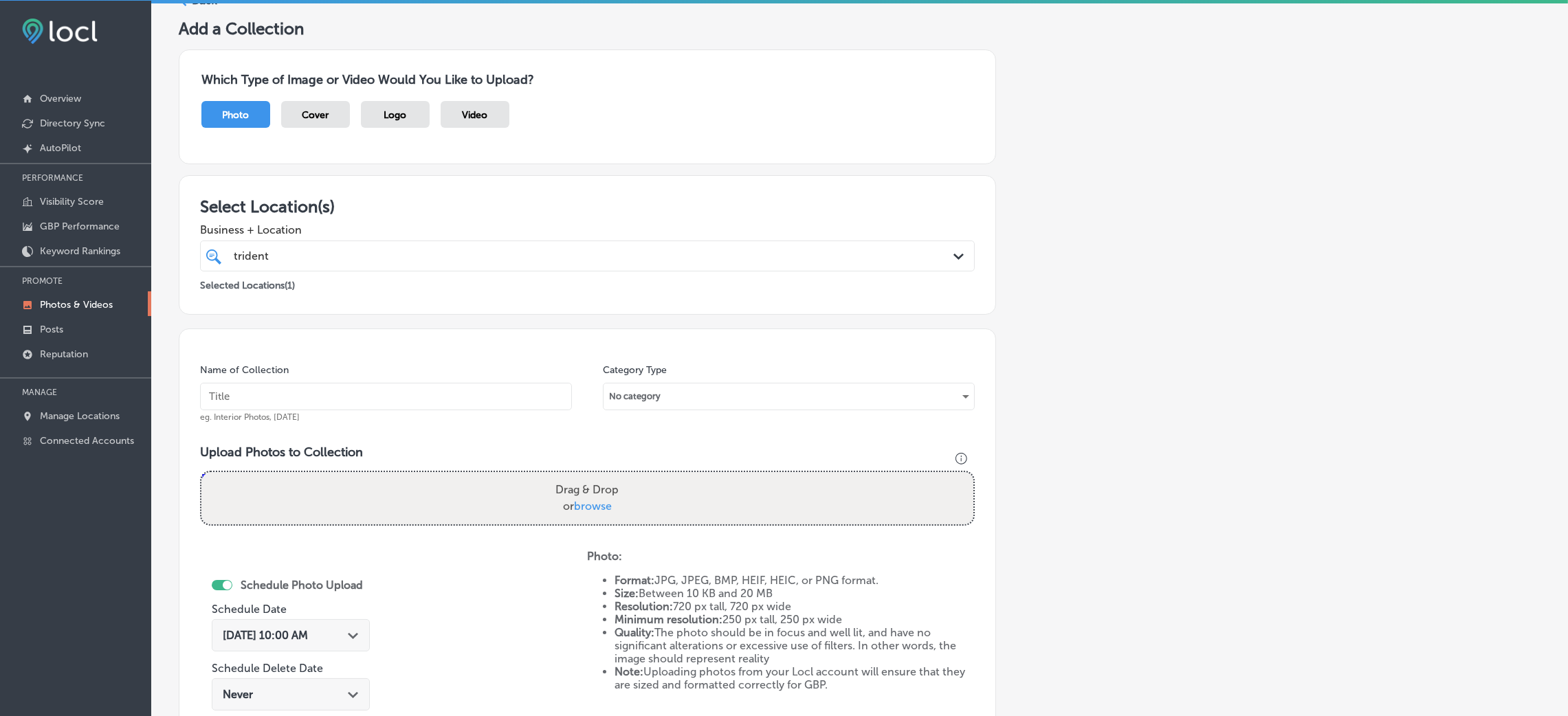
scroll to position [0, 0]
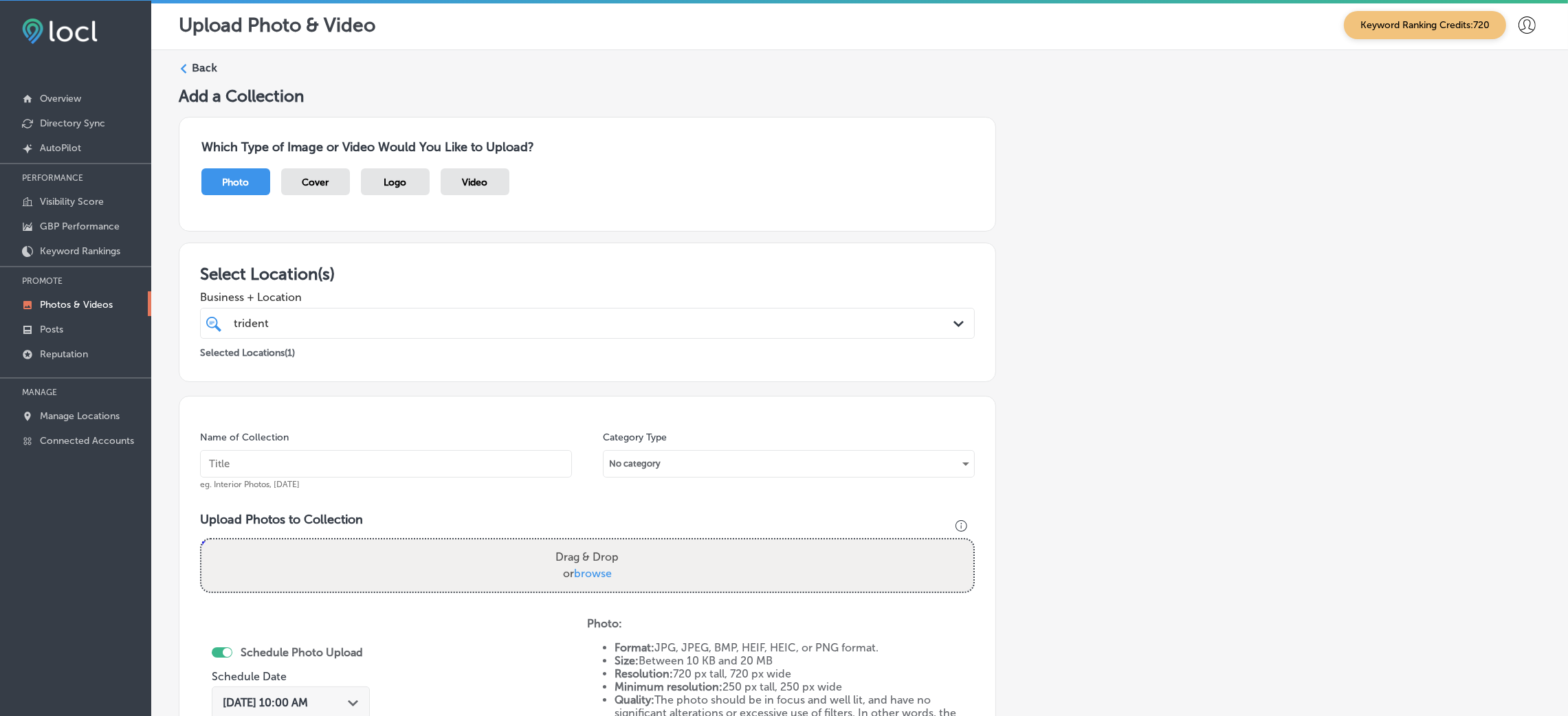
click at [201, 73] on label "Back" at bounding box center [205, 68] width 26 height 15
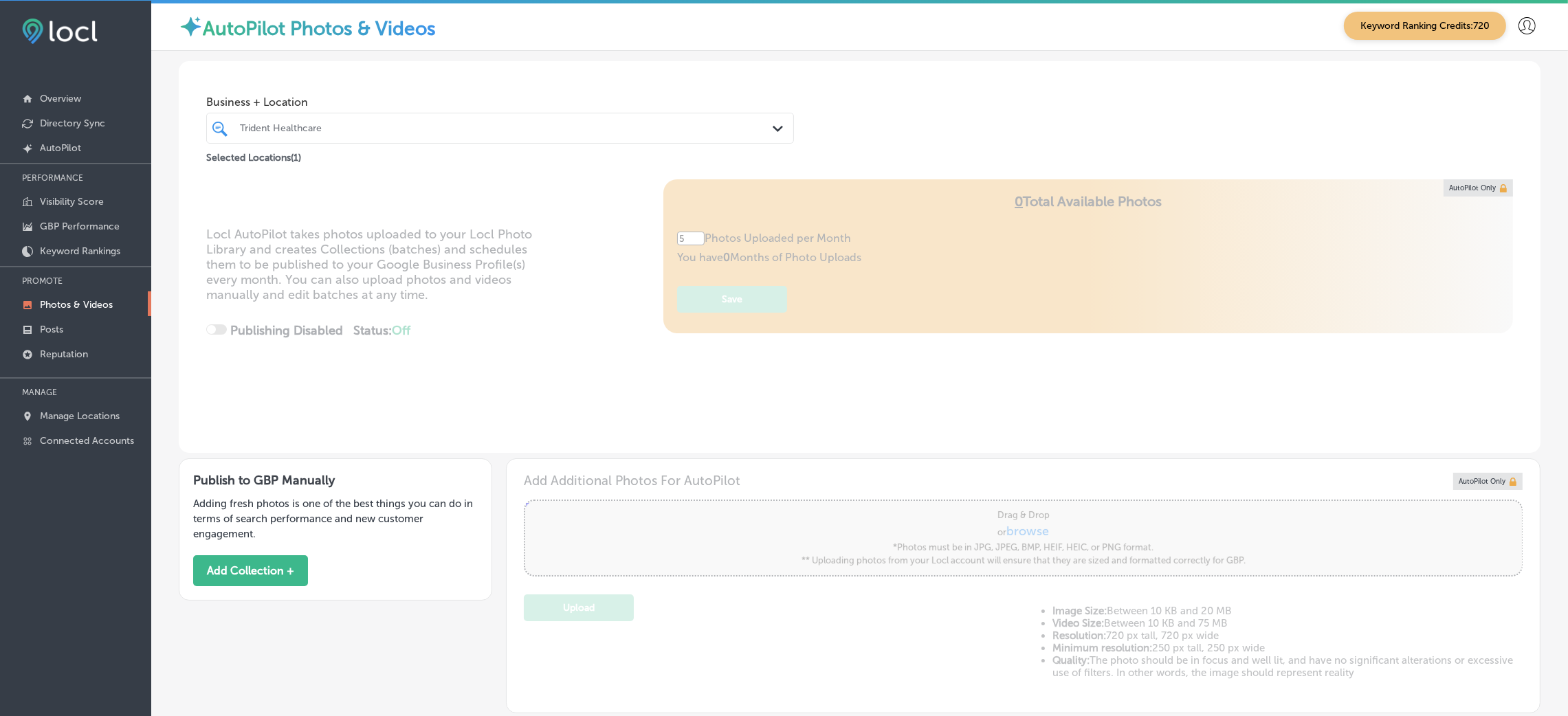
click at [271, 138] on div "Trident Healthcare" at bounding box center [500, 128] width 534 height 21
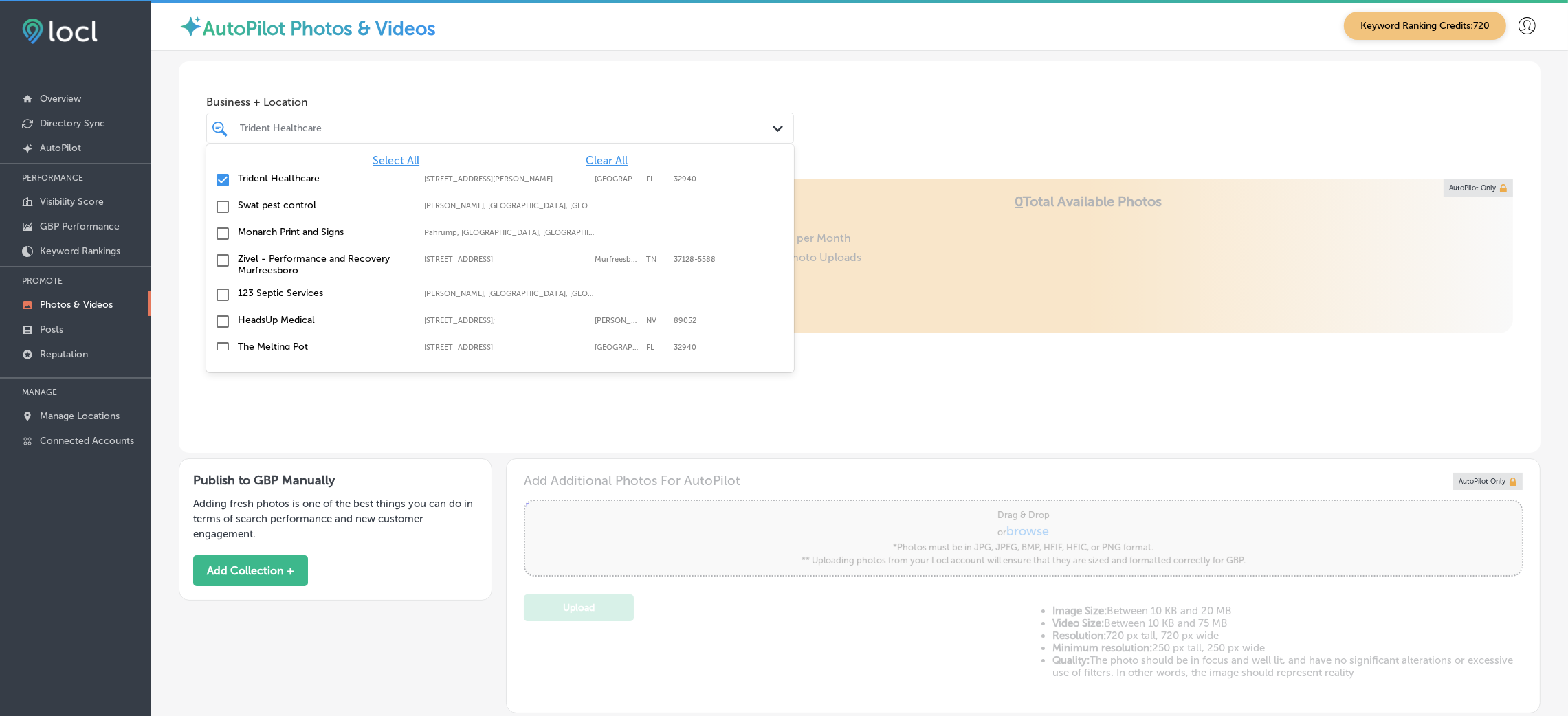
click at [591, 162] on span "Clear All" at bounding box center [607, 161] width 42 height 13
click at [834, 97] on div "Business + Location option 7960 N Wickham Rd Suite 101 focused, 49 of 155. 155 …" at bounding box center [860, 114] width 1361 height 105
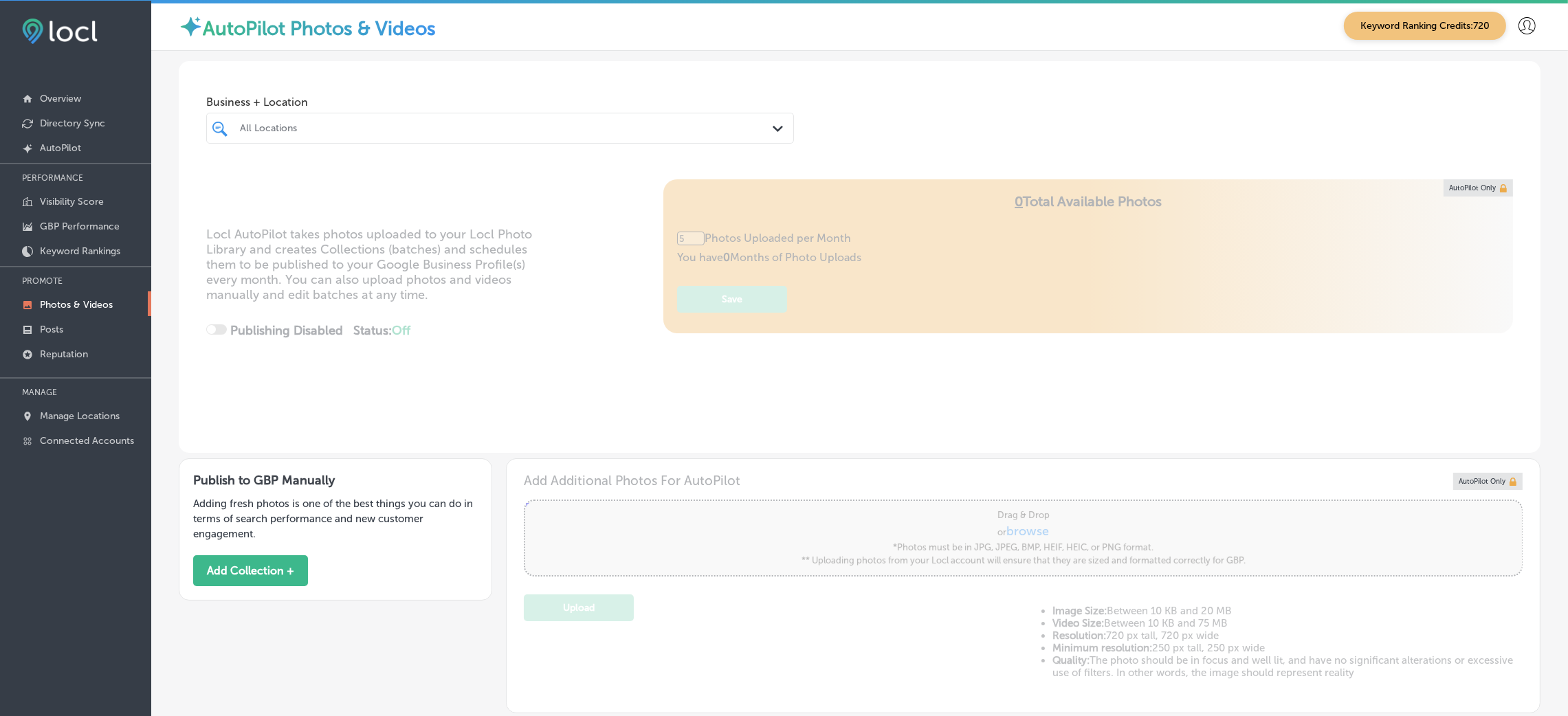
type input "0"
click at [220, 609] on div "Publish to GBP Manually Adding fresh photos is one of the best things you can d…" at bounding box center [860, 583] width 1361 height 261
click at [225, 585] on button "Add Collection +" at bounding box center [250, 571] width 115 height 31
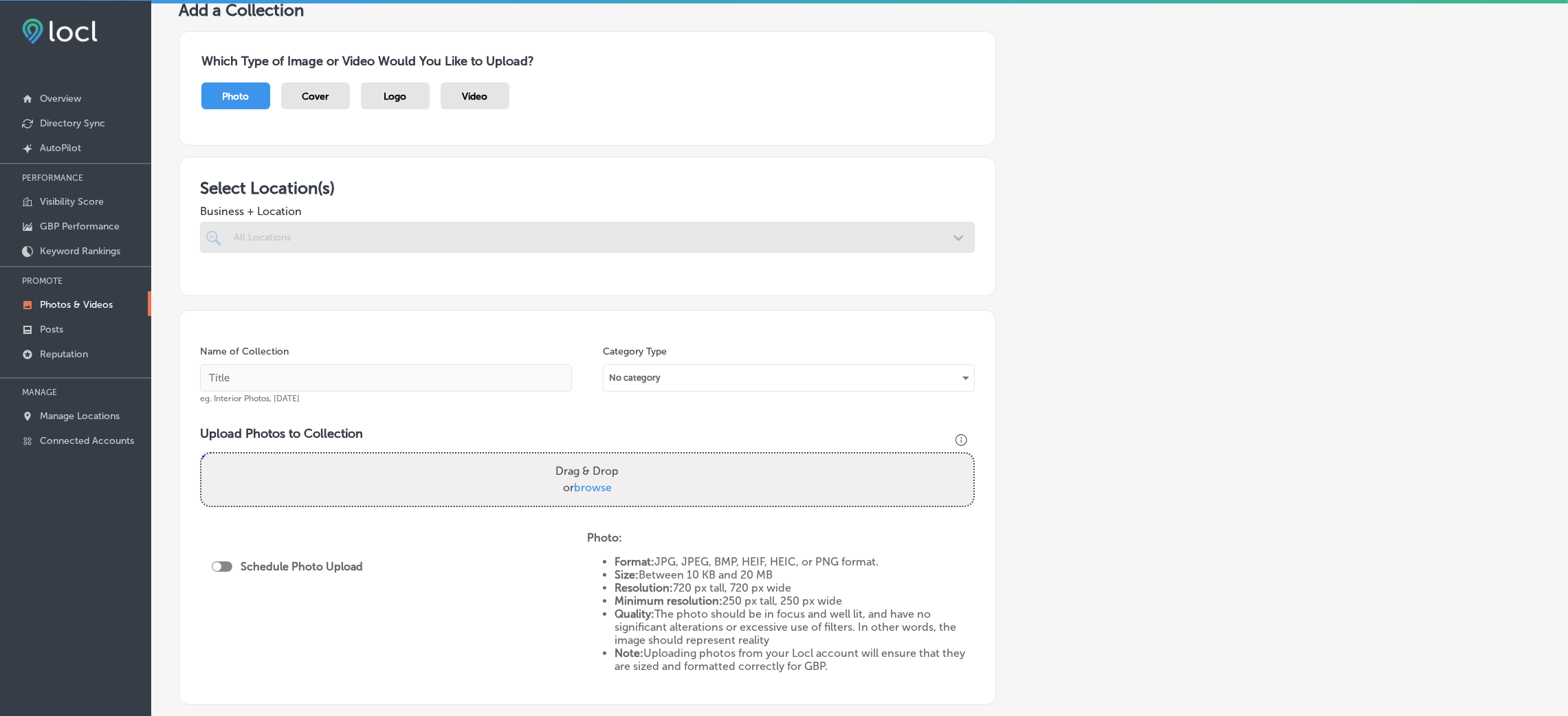
scroll to position [206, 0]
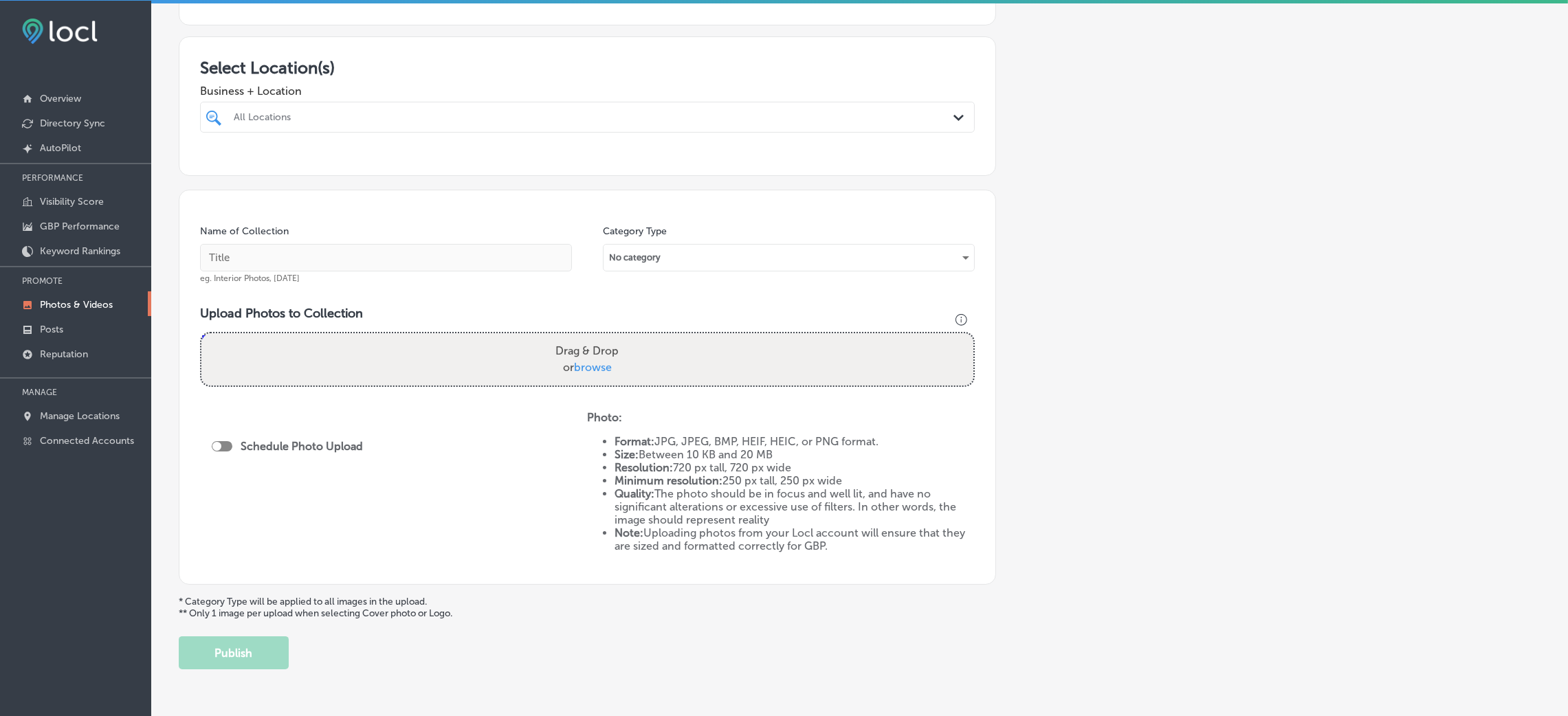
click at [300, 103] on div "All Locations Path Created with Sketch." at bounding box center [587, 117] width 774 height 31
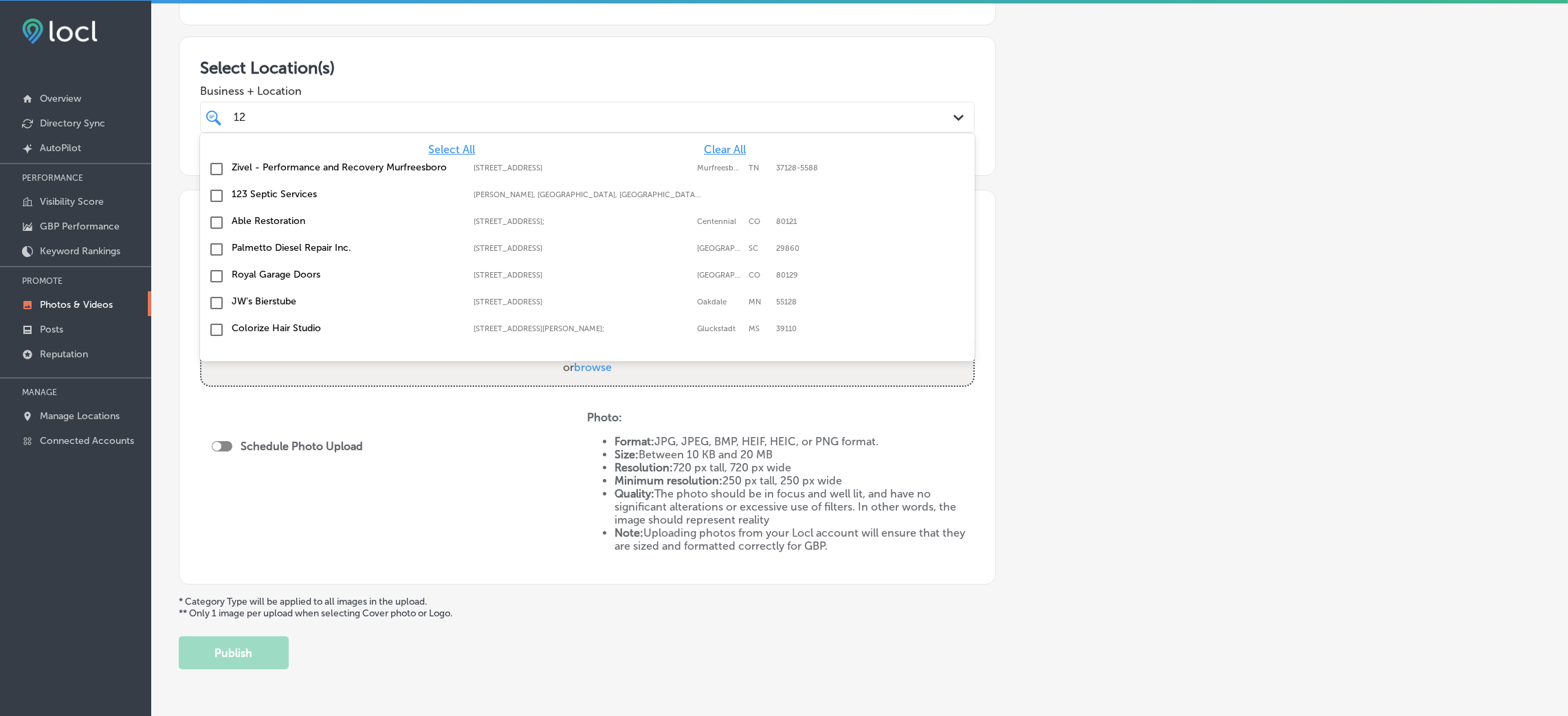
click at [329, 190] on label "123 Septic Services" at bounding box center [345, 194] width 228 height 12
type input "12"
click at [1039, 201] on div "Add a Collection Which Type of Image or Video Would You Like to Upload? Photo C…" at bounding box center [860, 274] width 1361 height 789
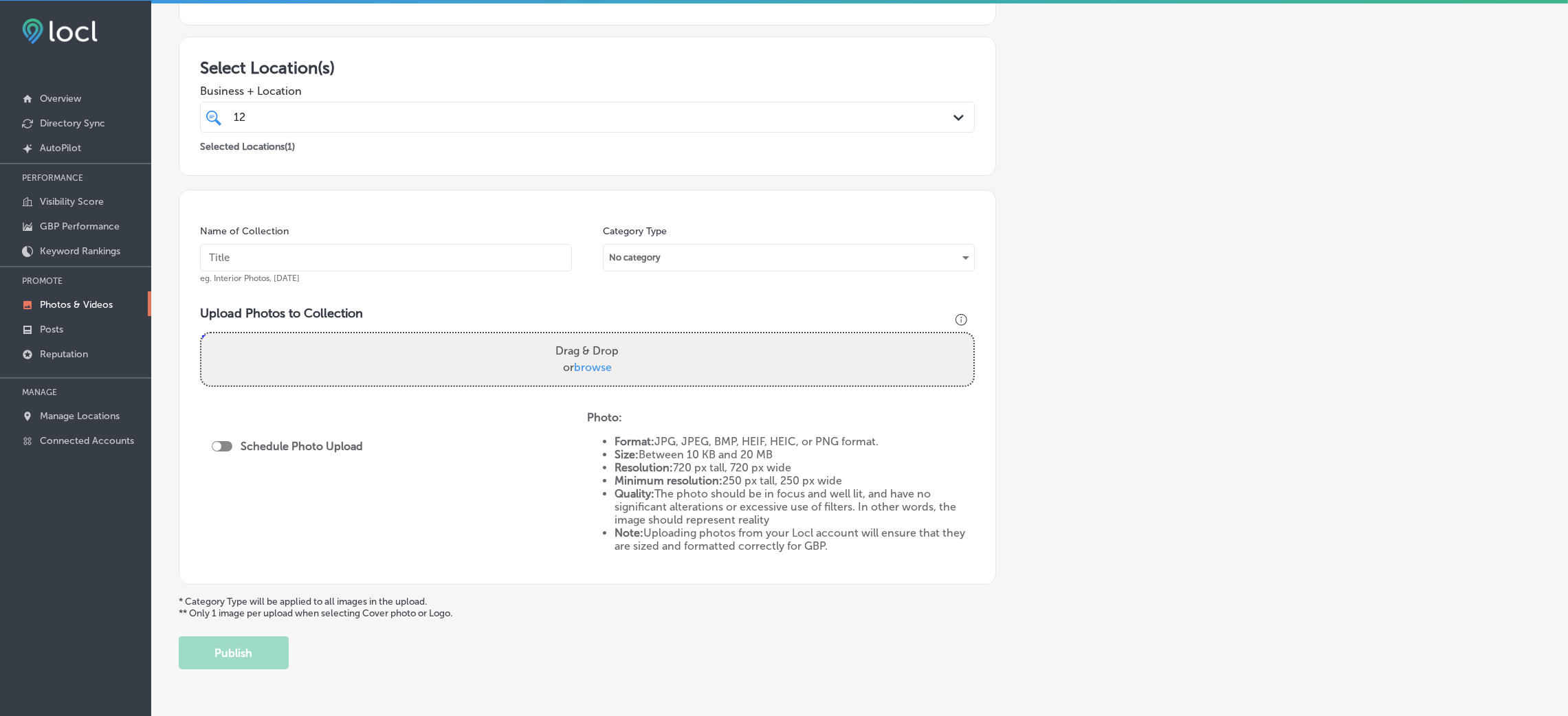
click at [458, 255] on input "text" at bounding box center [386, 258] width 372 height 28
click at [481, 242] on div "Name of Collection eg. Interior Photos, [DATE]" at bounding box center [386, 254] width 372 height 59
click at [488, 247] on input "text" at bounding box center [386, 258] width 372 height 28
paste input "1 2 3 Septic Services"
click at [230, 253] on input "1 2 3 Septic Services" at bounding box center [386, 258] width 372 height 28
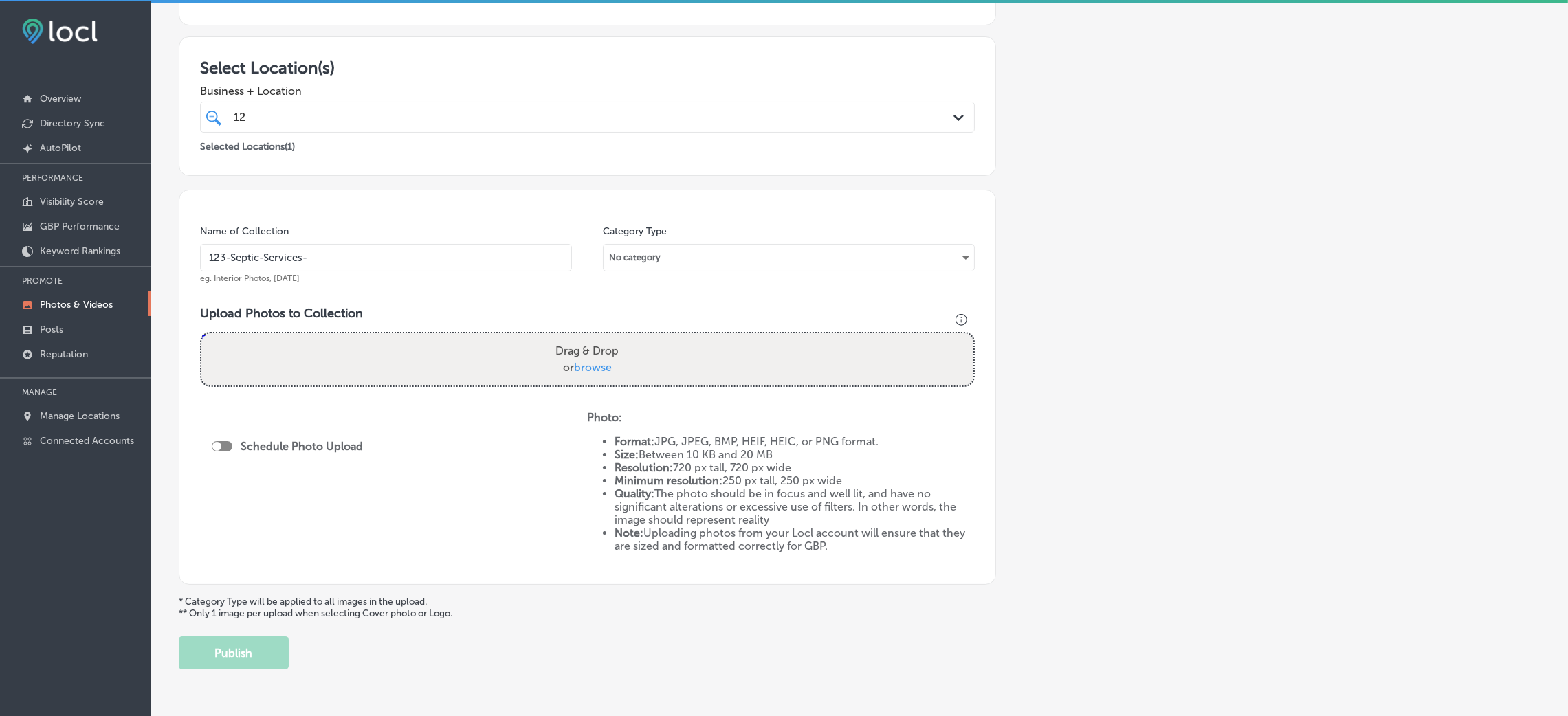
click at [476, 259] on input "123-Septic-Services-" at bounding box center [386, 258] width 372 height 28
paste input "septic pumping near me"
click at [339, 260] on input "123-Septic-Services-septic pumping near me" at bounding box center [386, 258] width 372 height 28
click at [428, 257] on input "123-Septic-Services-septic-pumping-near-me" at bounding box center [386, 258] width 372 height 28
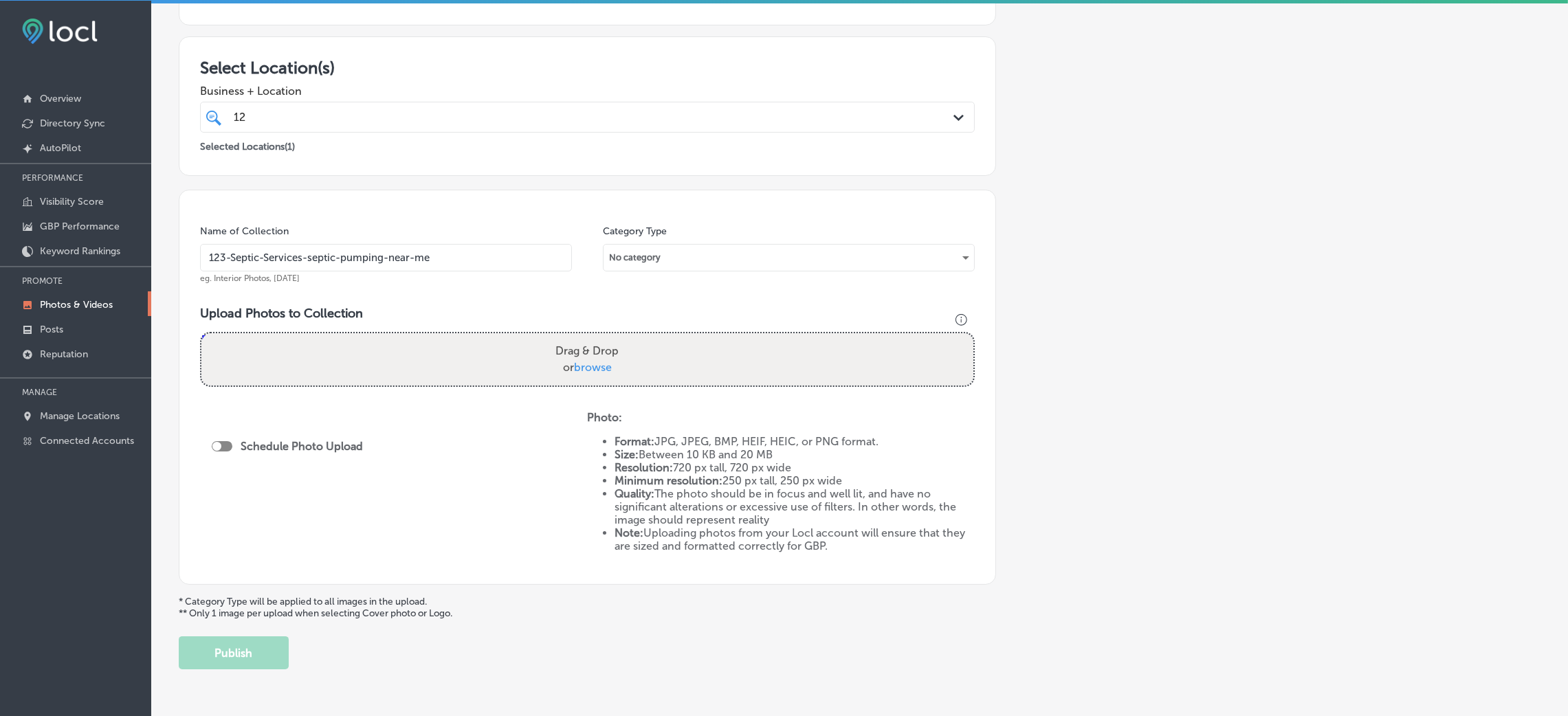
click at [428, 257] on input "123-Septic-Services-septic-pumping-near-me" at bounding box center [386, 258] width 372 height 28
type input "123-Septic-Services-septic-pumping-near-me"
click at [530, 318] on h3 "Upload Photos to Collection" at bounding box center [587, 313] width 774 height 15
click at [544, 362] on div "Drag & Drop or browse" at bounding box center [587, 359] width 772 height 52
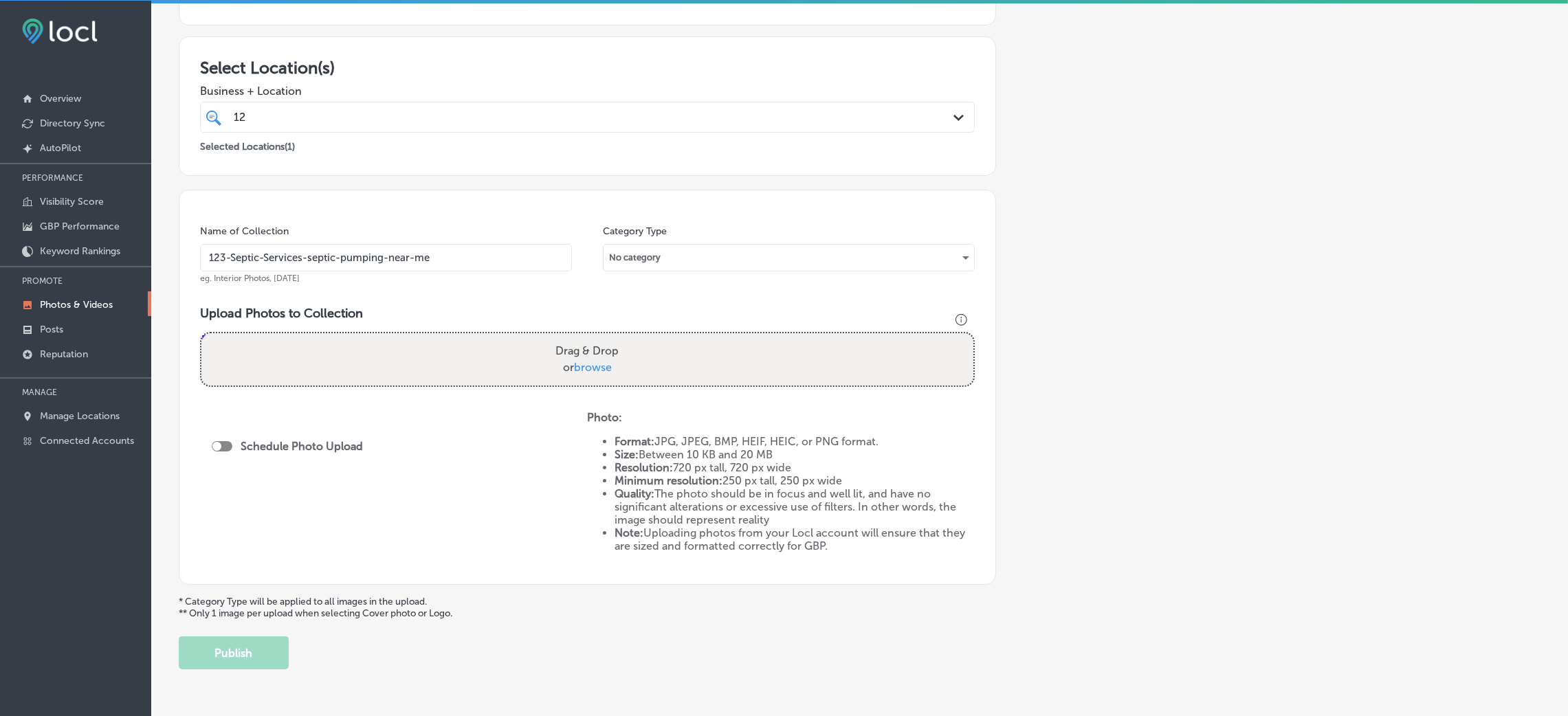
click at [201, 333] on input "Drag & Drop or browse" at bounding box center [587, 335] width 772 height 4
type input "C:\fakepath\123-Septic-Services (17).jpg"
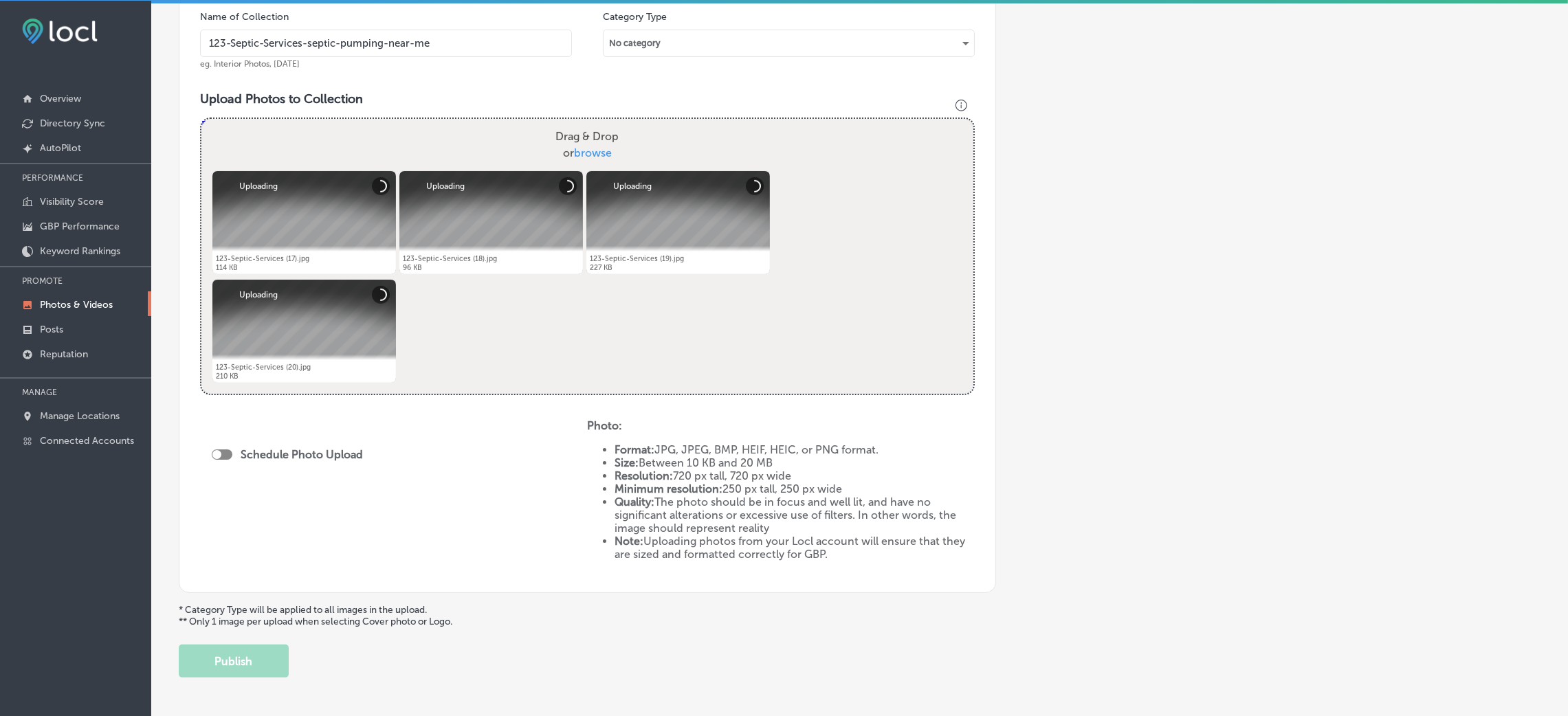
scroll to position [475, 0]
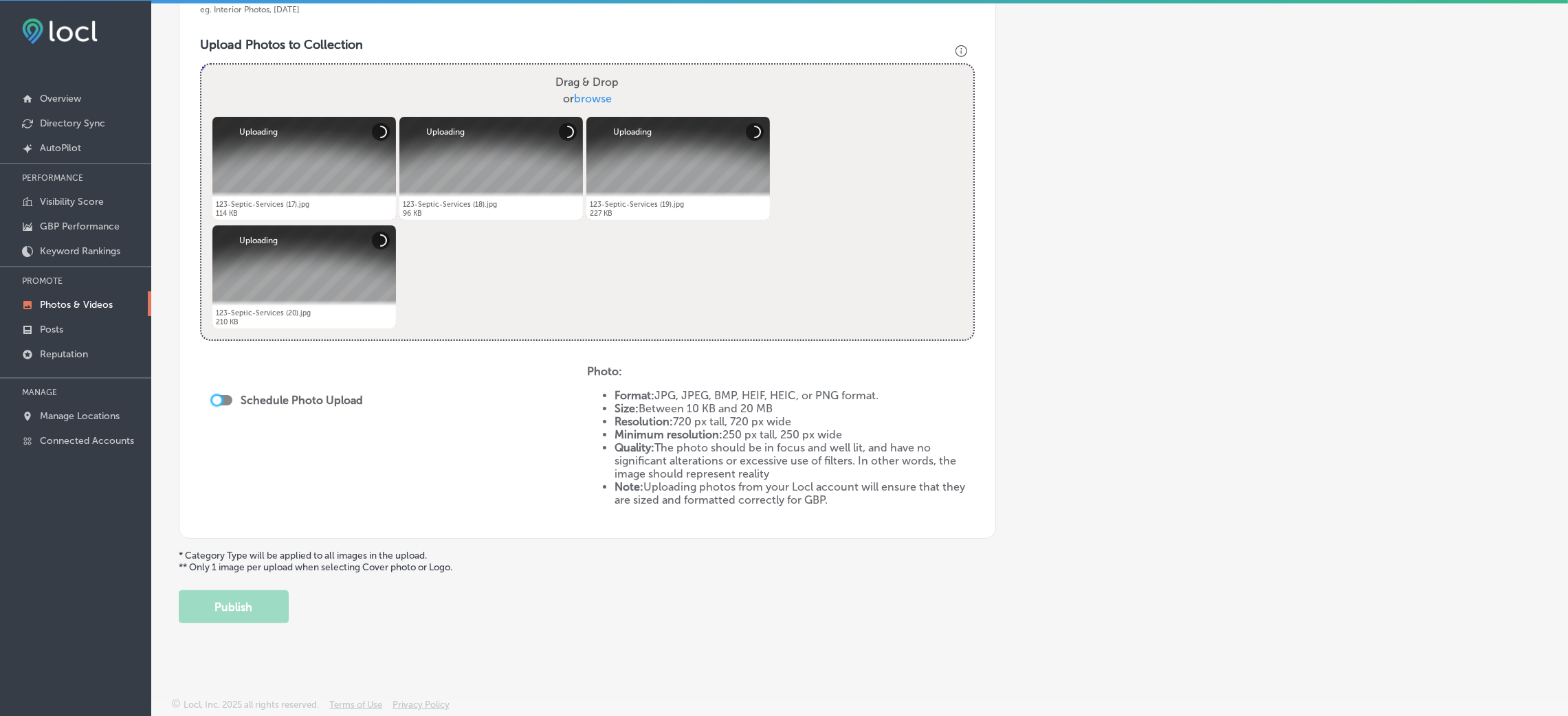
click at [215, 397] on div at bounding box center [217, 400] width 9 height 9
checkbox input "true"
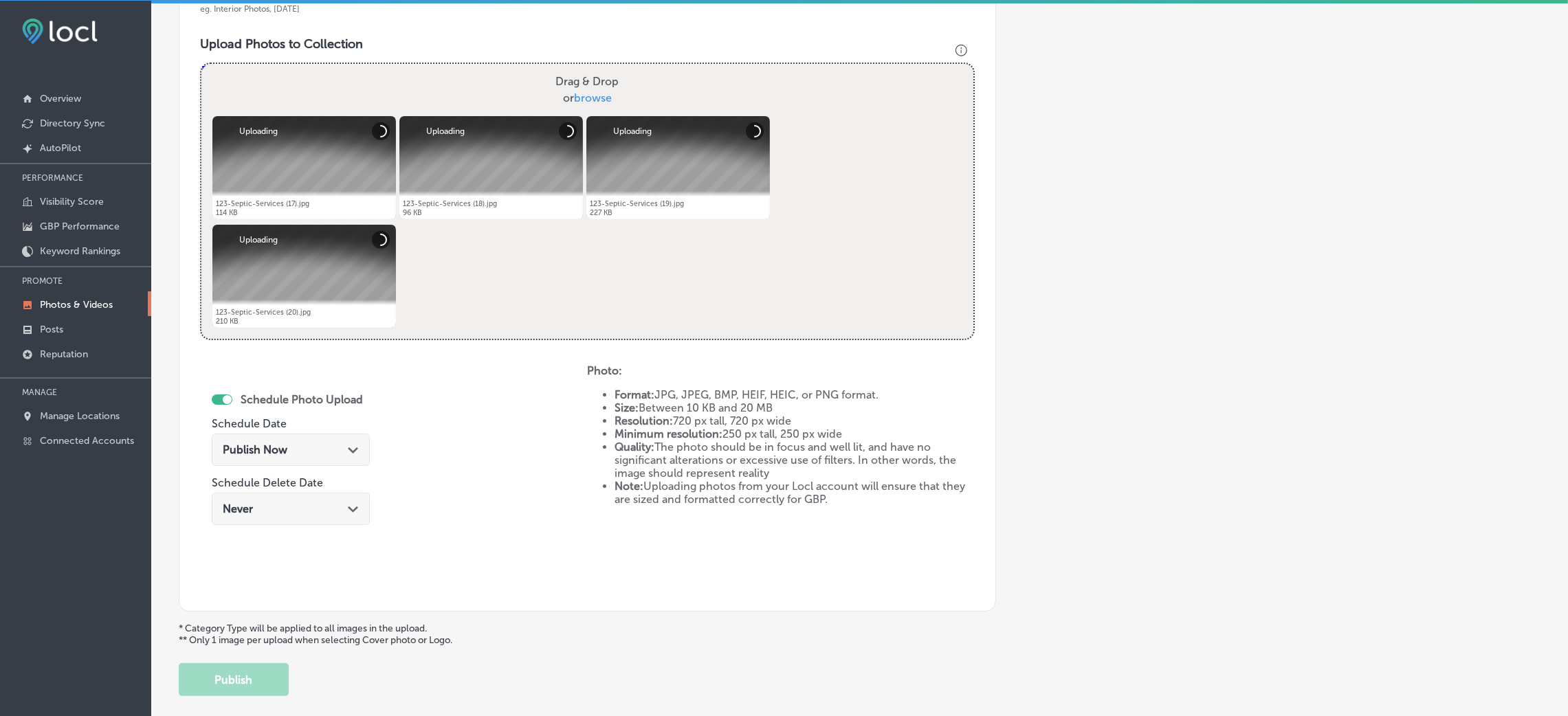
click at [295, 446] on div "Publish Now Path Created with Sketch." at bounding box center [290, 450] width 136 height 13
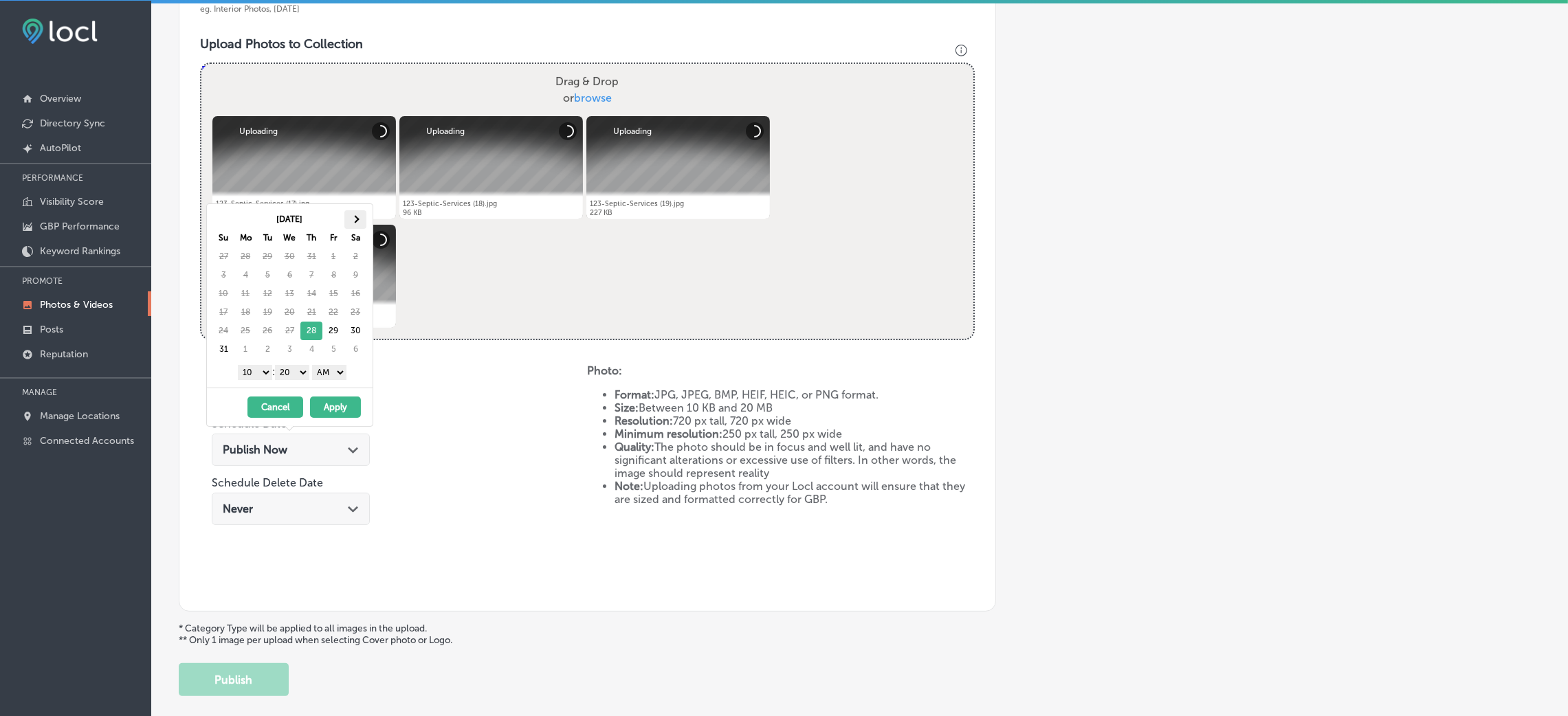
click at [351, 214] on th at bounding box center [355, 219] width 22 height 18
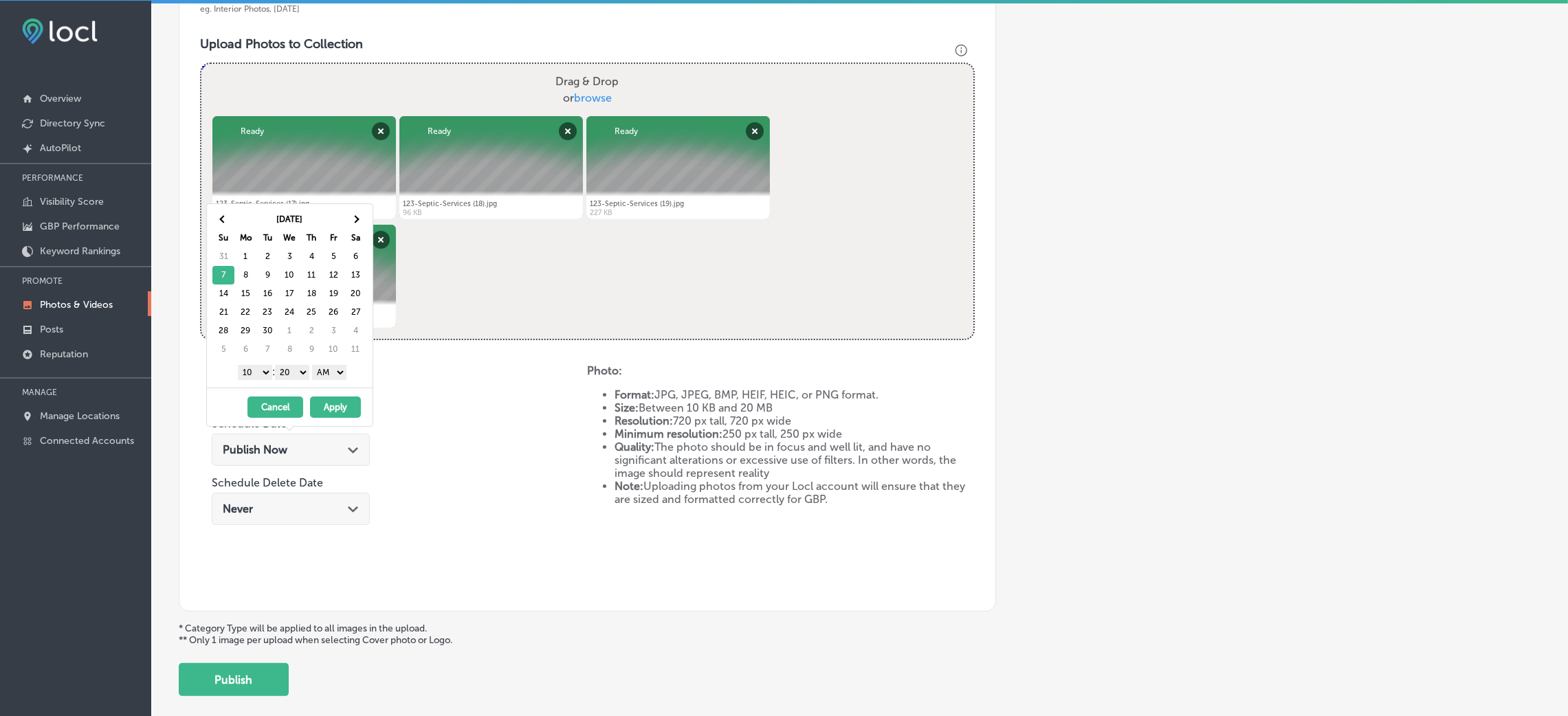
click at [344, 375] on select "AM PM" at bounding box center [329, 372] width 34 height 15
click at [307, 382] on div "1 2 3 4 5 6 7 8 9 10 11 12 : 00 10 20 30 40 50 AM PM" at bounding box center [292, 372] width 160 height 20
click at [300, 373] on select "00 10 20 30 40 50" at bounding box center [291, 372] width 34 height 15
click at [249, 371] on select "1 2 3 4 5 6 7 8 9 10 11 12" at bounding box center [254, 372] width 34 height 15
click at [331, 412] on button "Apply" at bounding box center [334, 407] width 51 height 21
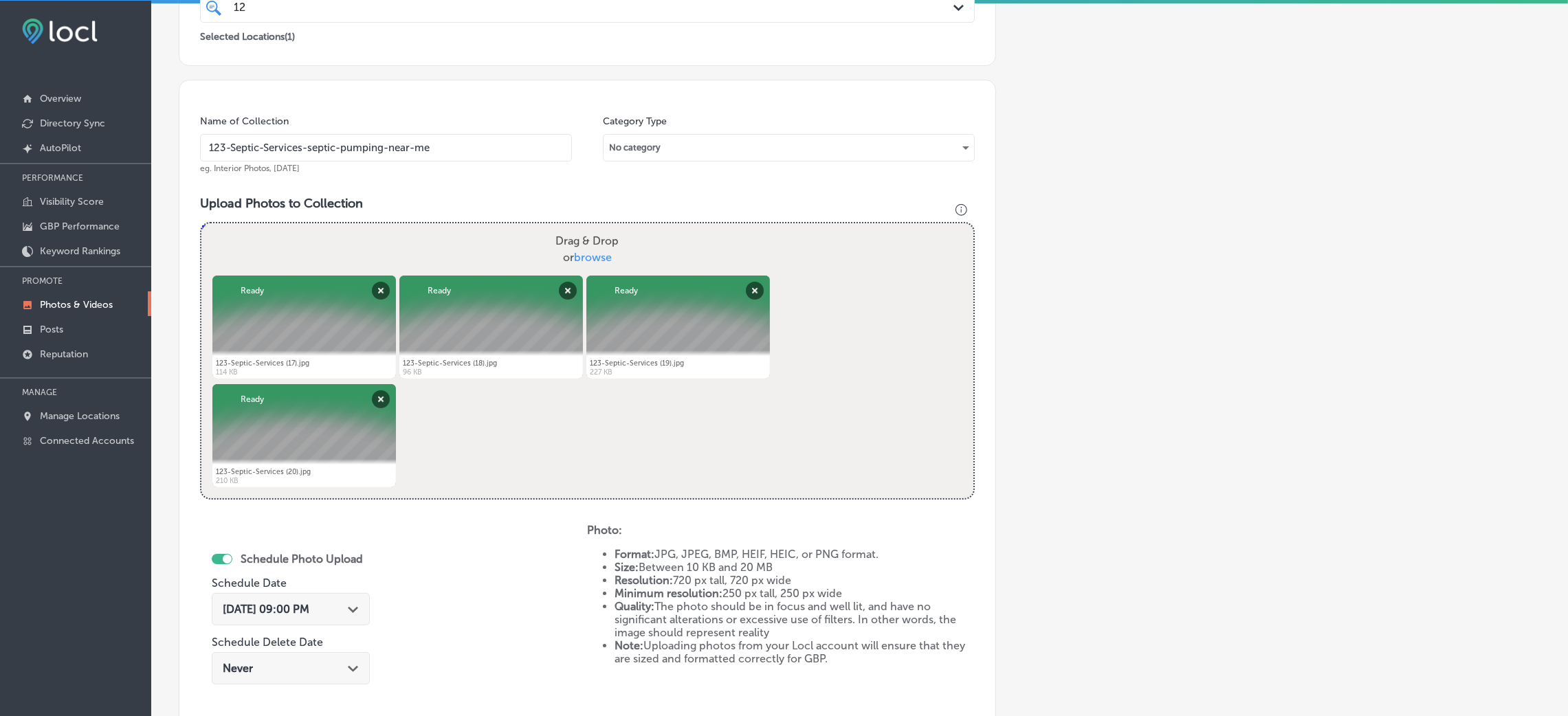
scroll to position [137, 0]
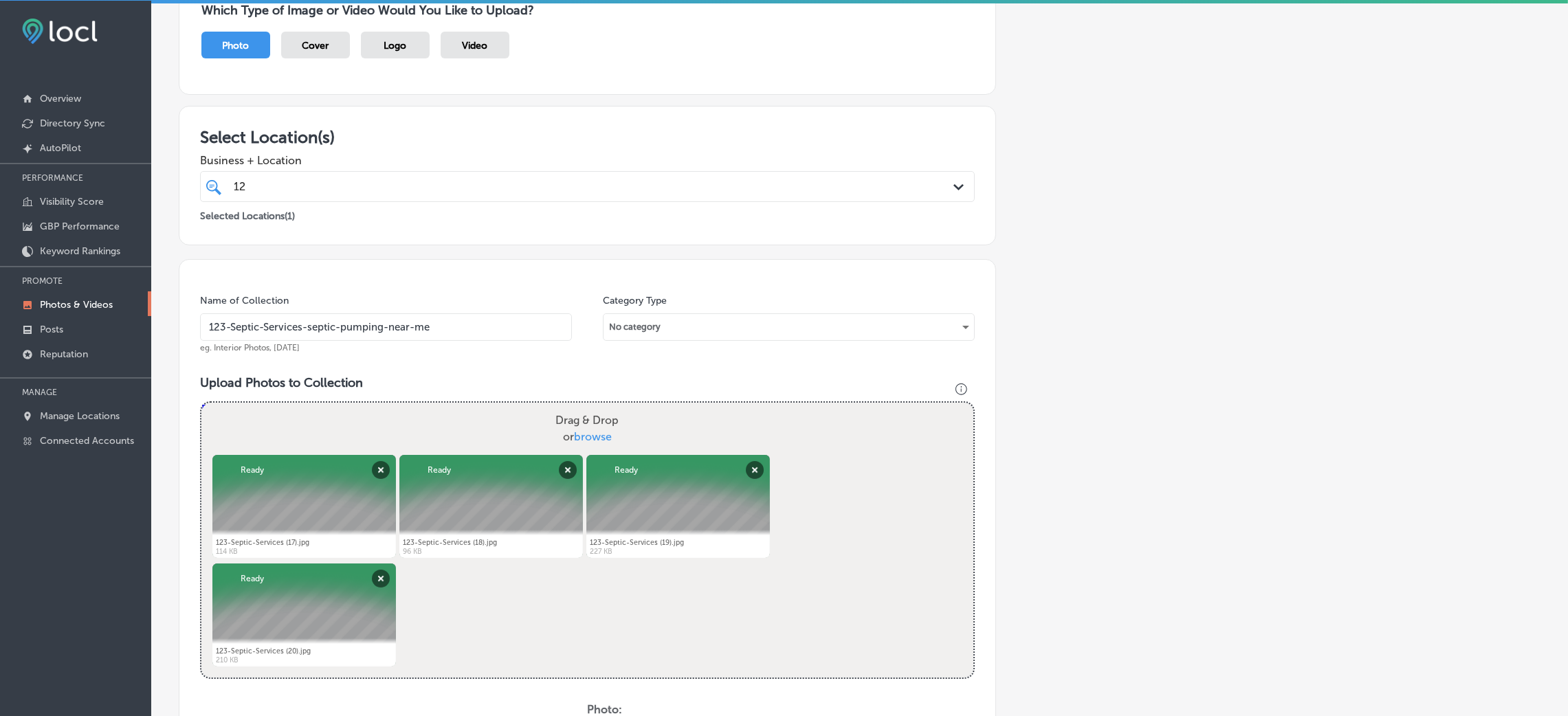
click at [333, 326] on input "123-Septic-Services-septic-pumping-near-me" at bounding box center [386, 327] width 372 height 28
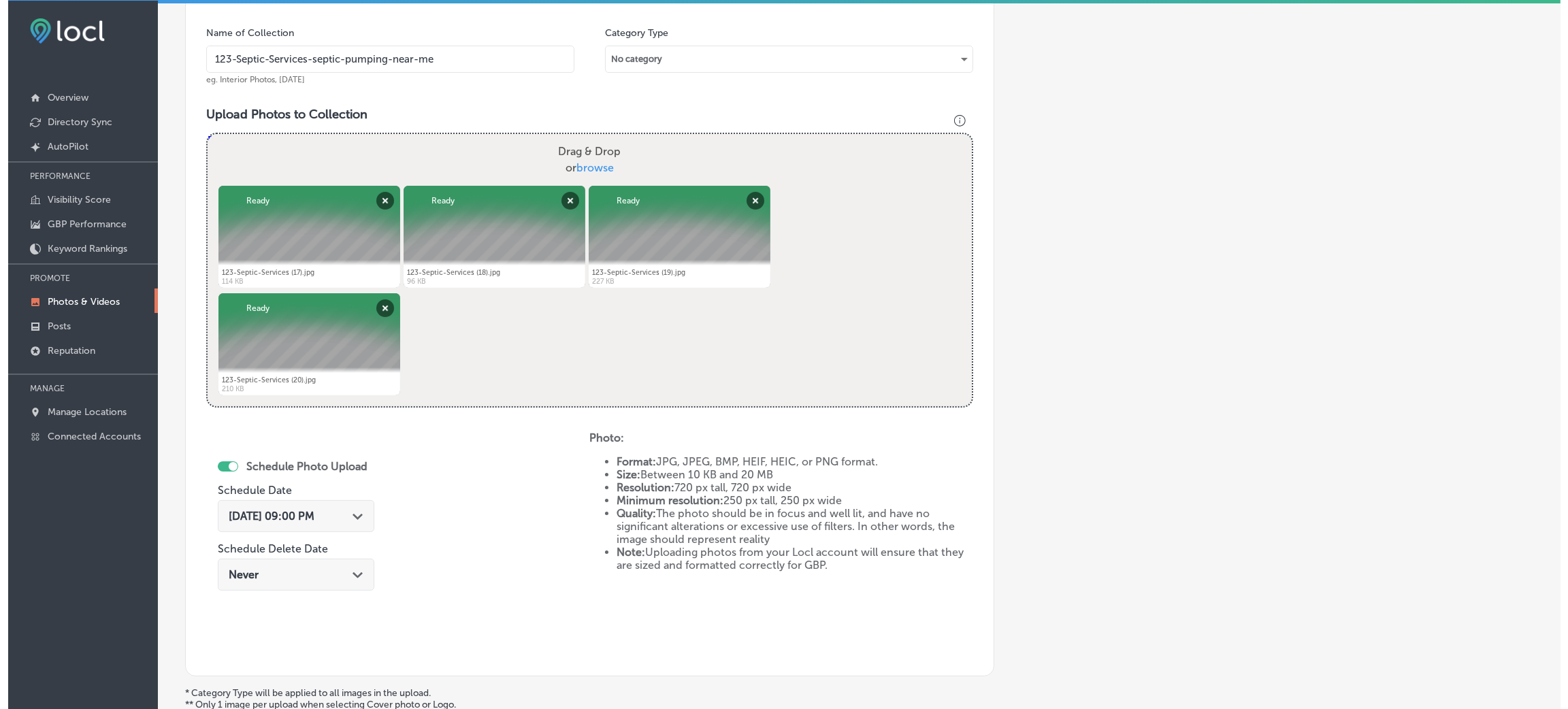
scroll to position [544, 0]
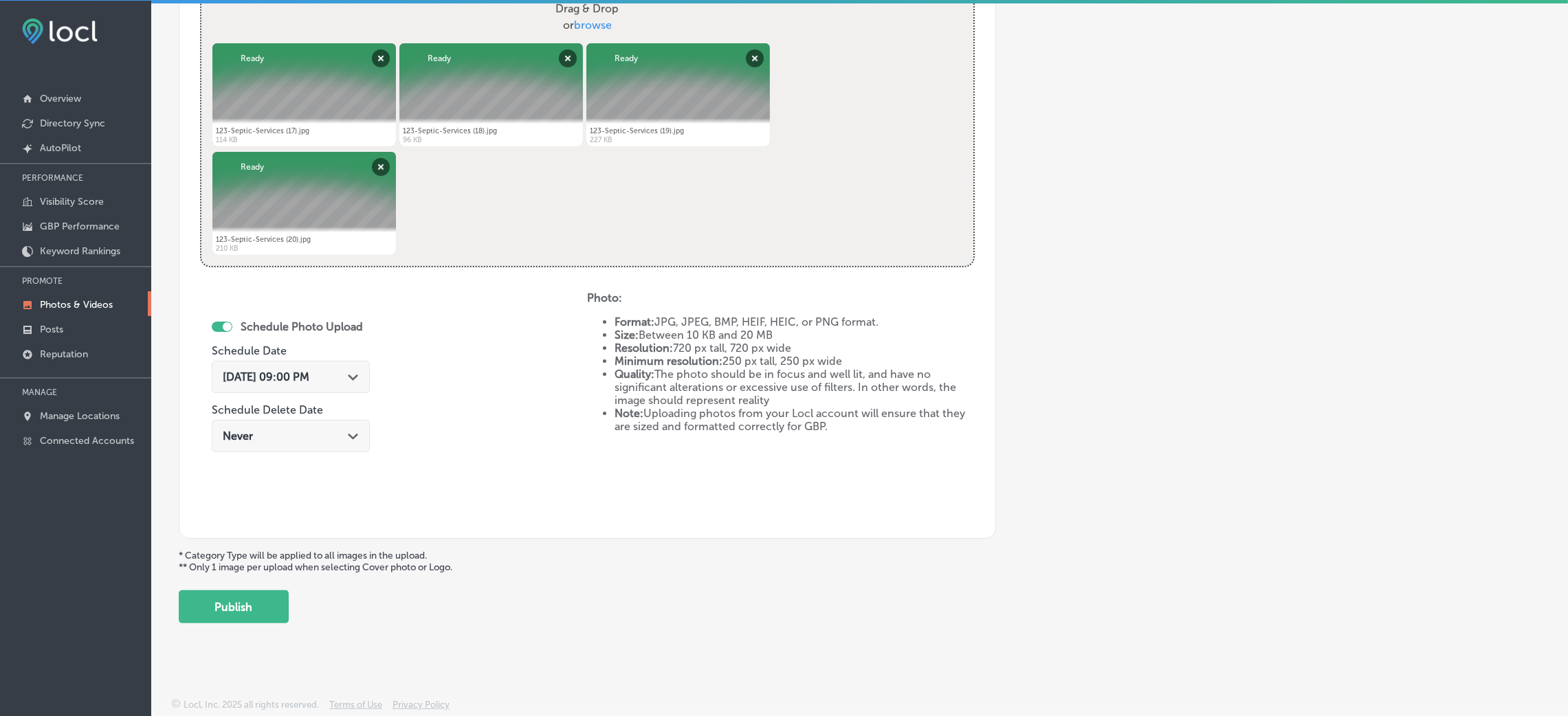
click at [212, 626] on div "Back Add a Collection Which Type of Image or Video Would You Like to Upload? Ph…" at bounding box center [860, 67] width 1416 height 1131
click at [242, 599] on button "Publish" at bounding box center [234, 607] width 110 height 33
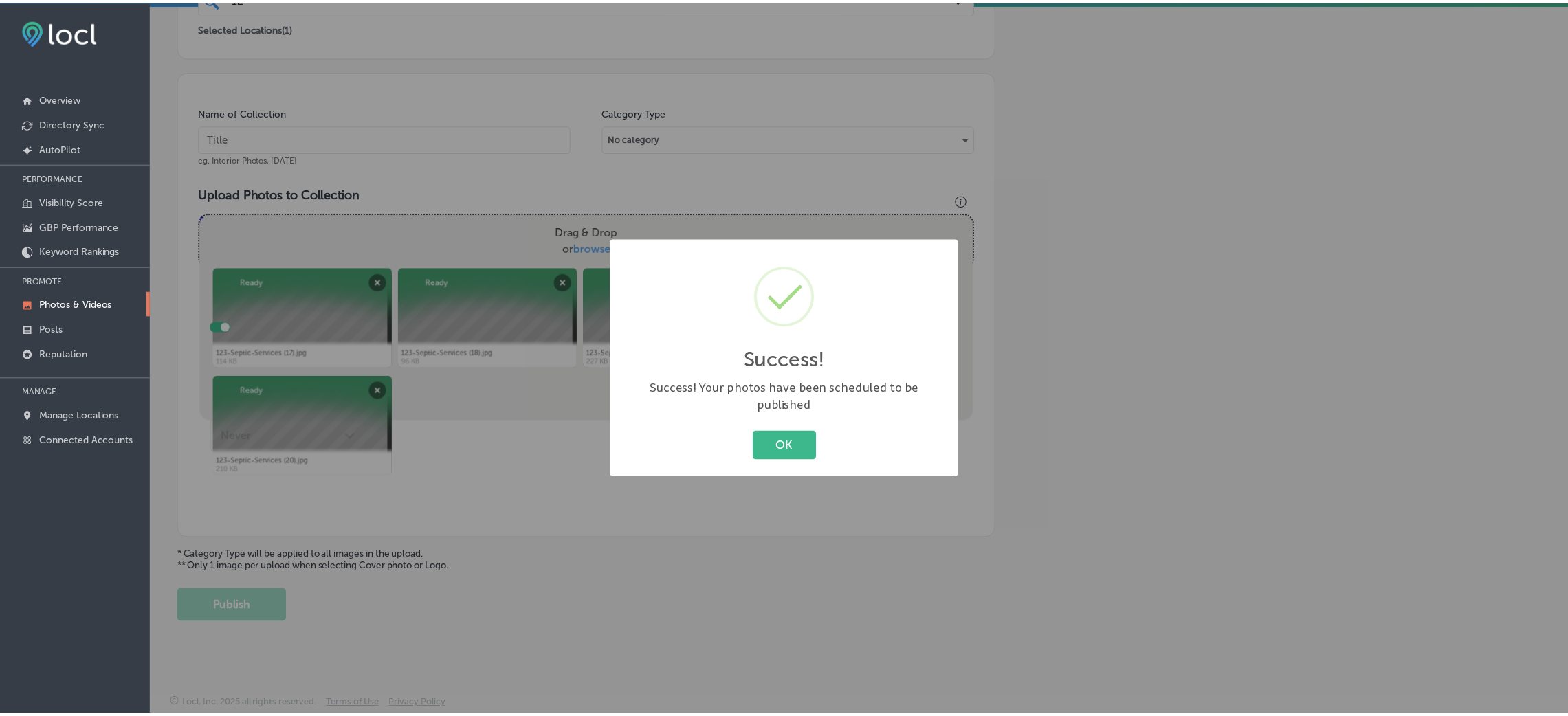
scroll to position [326, 0]
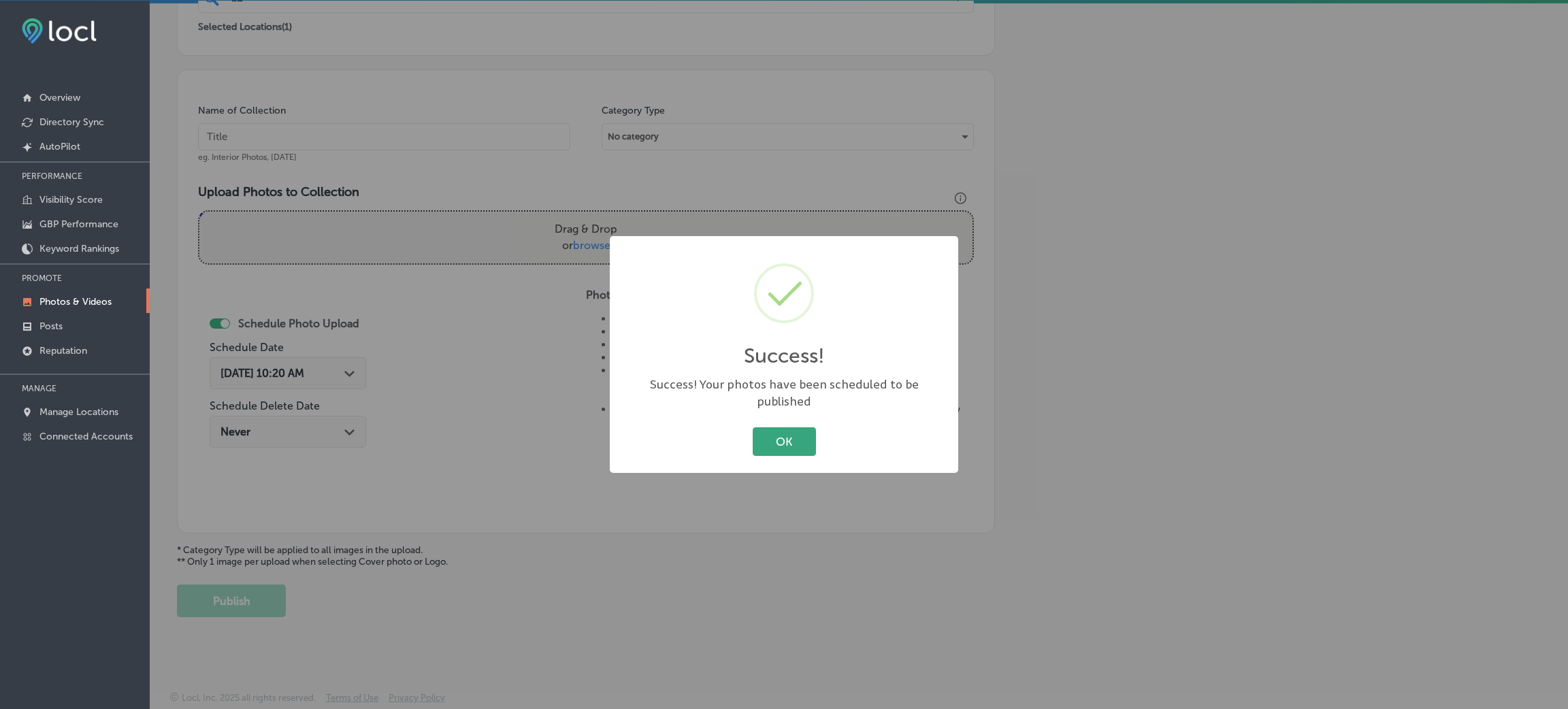
click at [750, 446] on div "OK Cancel" at bounding box center [783, 441] width 321 height 35
click at [759, 439] on button "OK" at bounding box center [785, 441] width 64 height 28
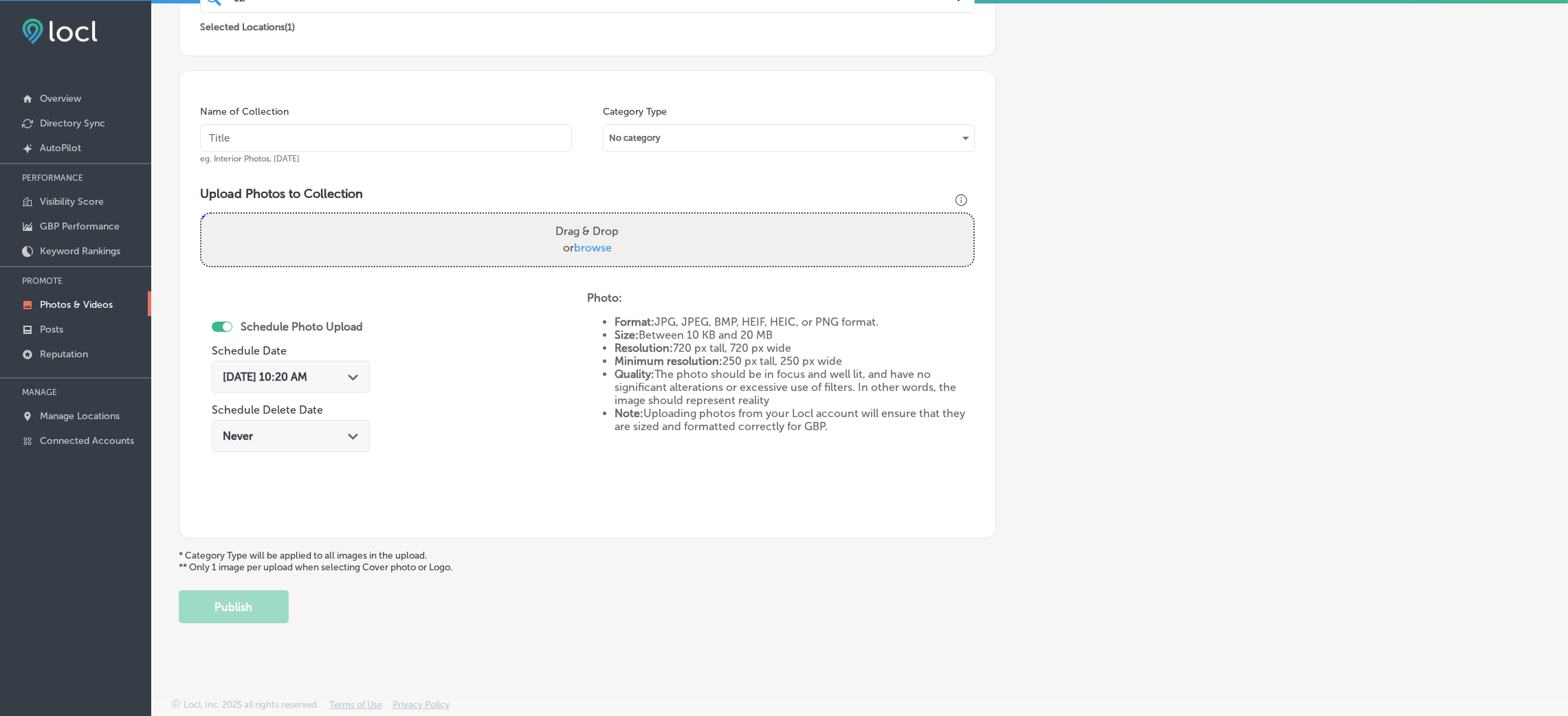
click at [381, 143] on input "text" at bounding box center [386, 138] width 372 height 28
paste input "123-Septic-Services-septic-pumping-near-me"
type input "123-Septic-Services-septic-pumping-near-me"
click at [615, 245] on label "Drag & Drop or browse" at bounding box center [587, 240] width 74 height 44
click at [615, 218] on input "Drag & Drop or browse" at bounding box center [587, 216] width 772 height 4
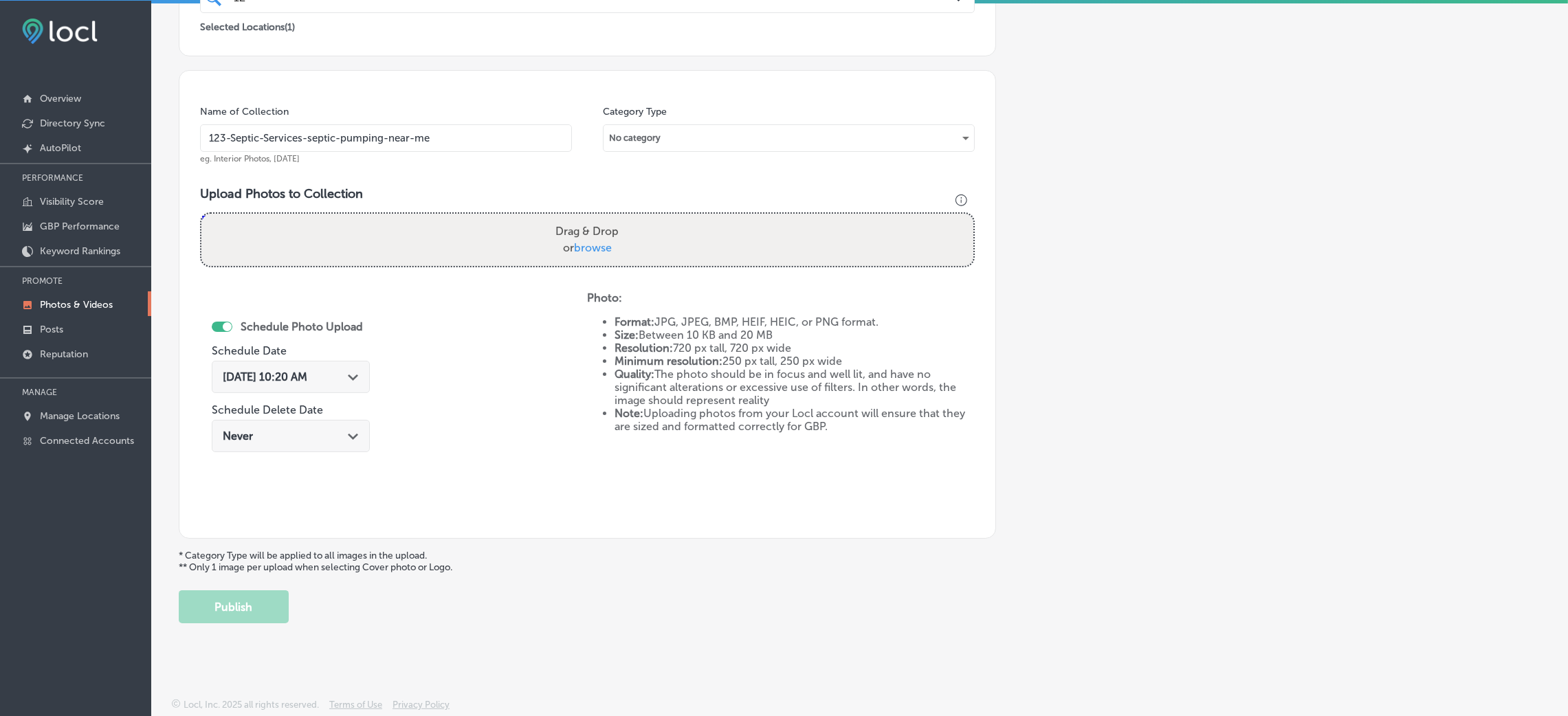
type input "C:\fakepath\123-Septic-Services (21).jpg"
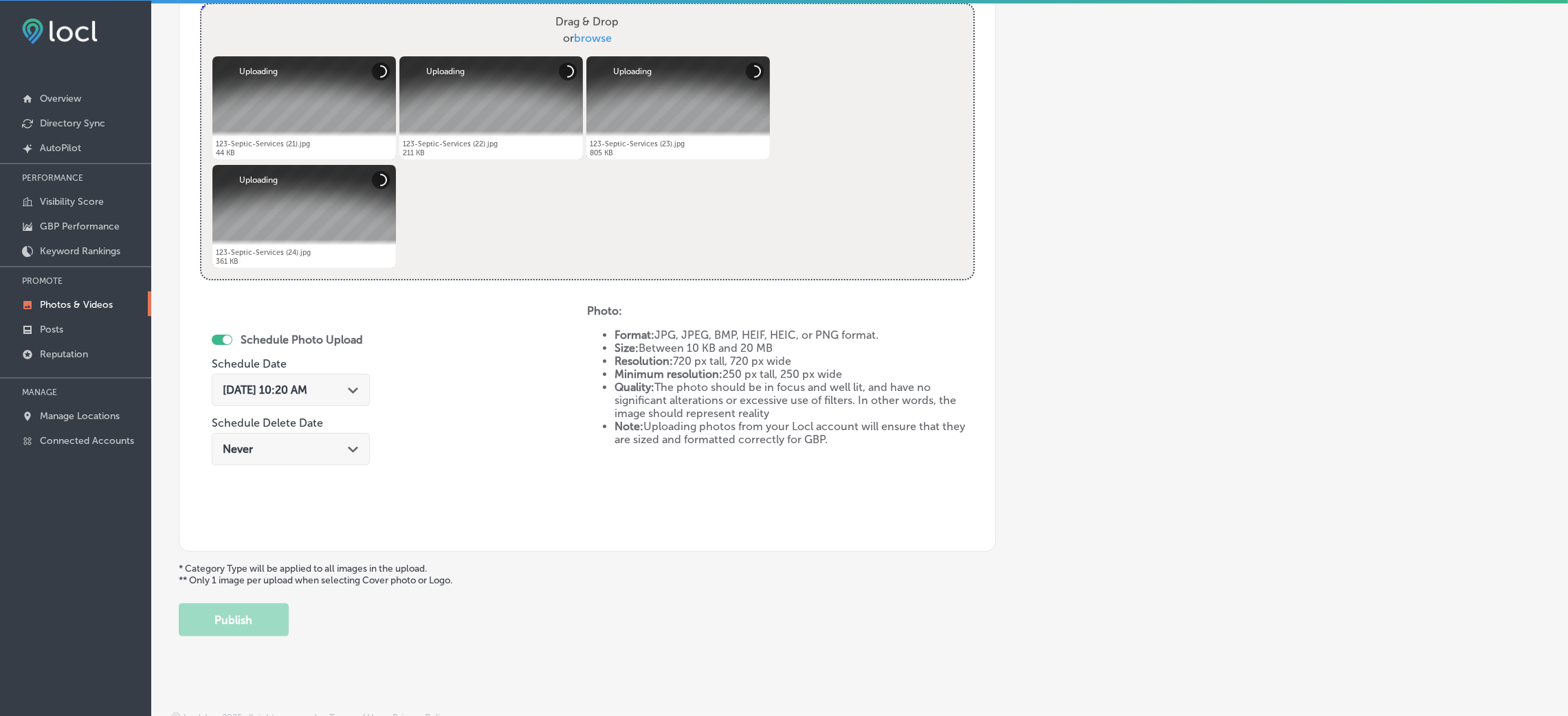
scroll to position [549, 0]
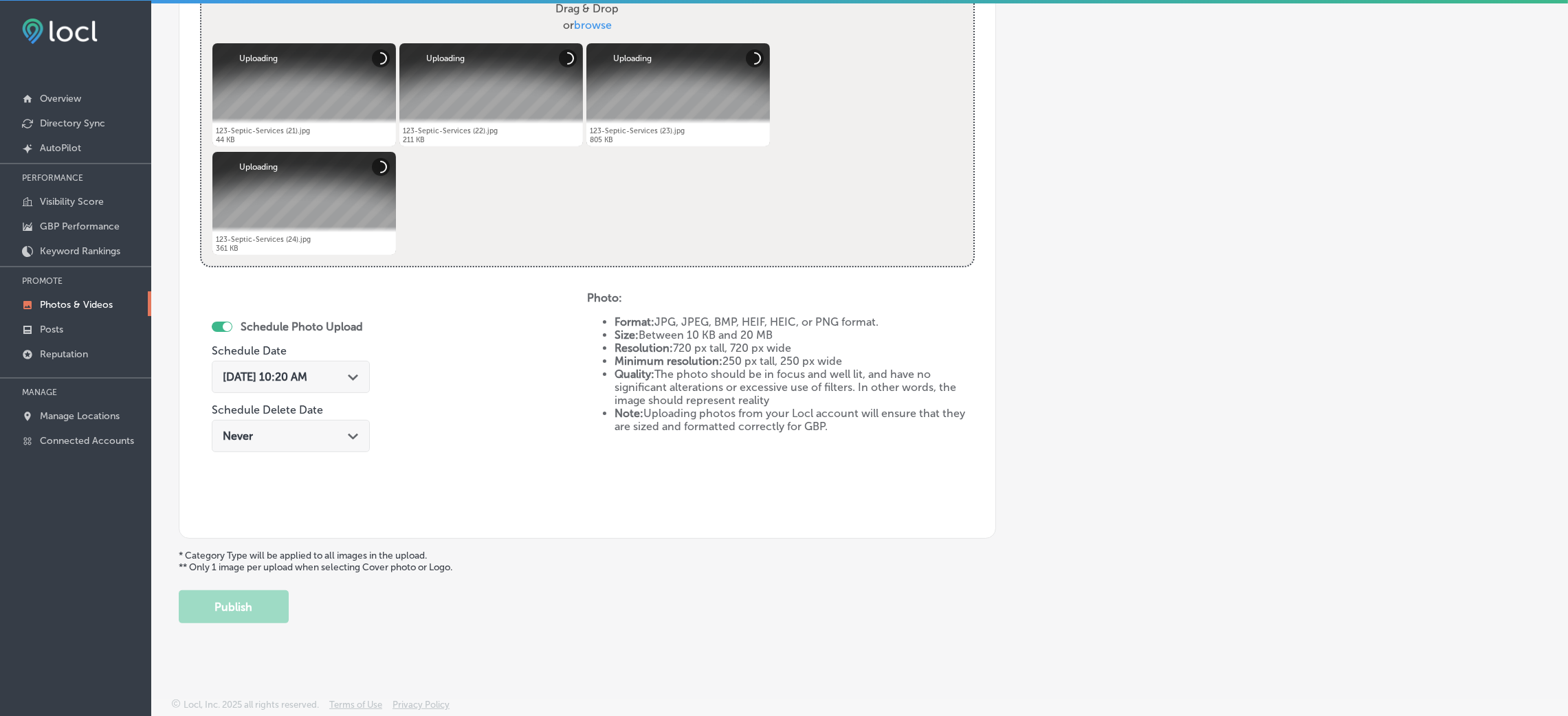
click at [265, 387] on div "Aug 28, 2025 10:20 AM Path Created with Sketch." at bounding box center [290, 376] width 158 height 32
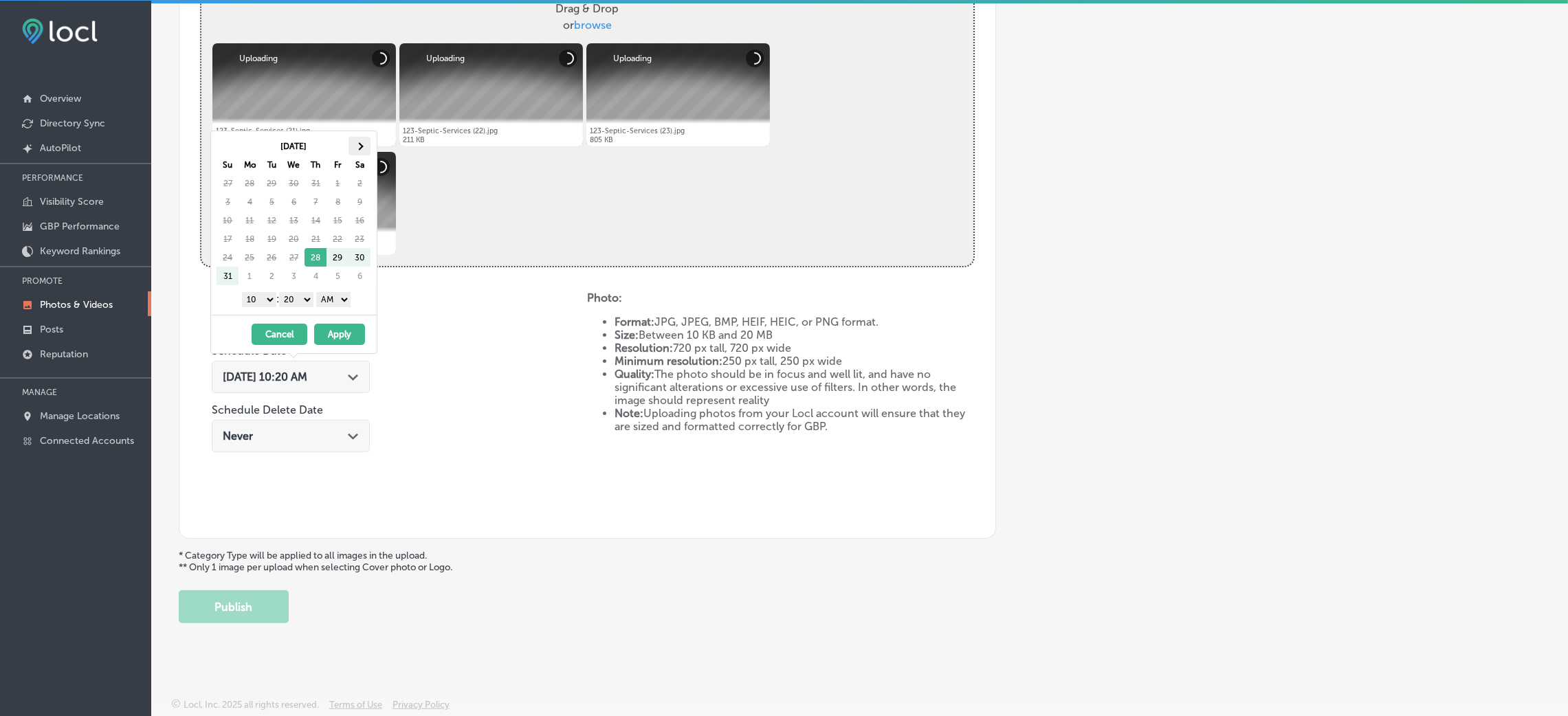
click at [360, 140] on th at bounding box center [359, 146] width 22 height 18
drag, startPoint x: 337, startPoint y: 299, endPoint x: 331, endPoint y: 305, distance: 8.5
click at [337, 299] on select "AM PM" at bounding box center [333, 299] width 34 height 15
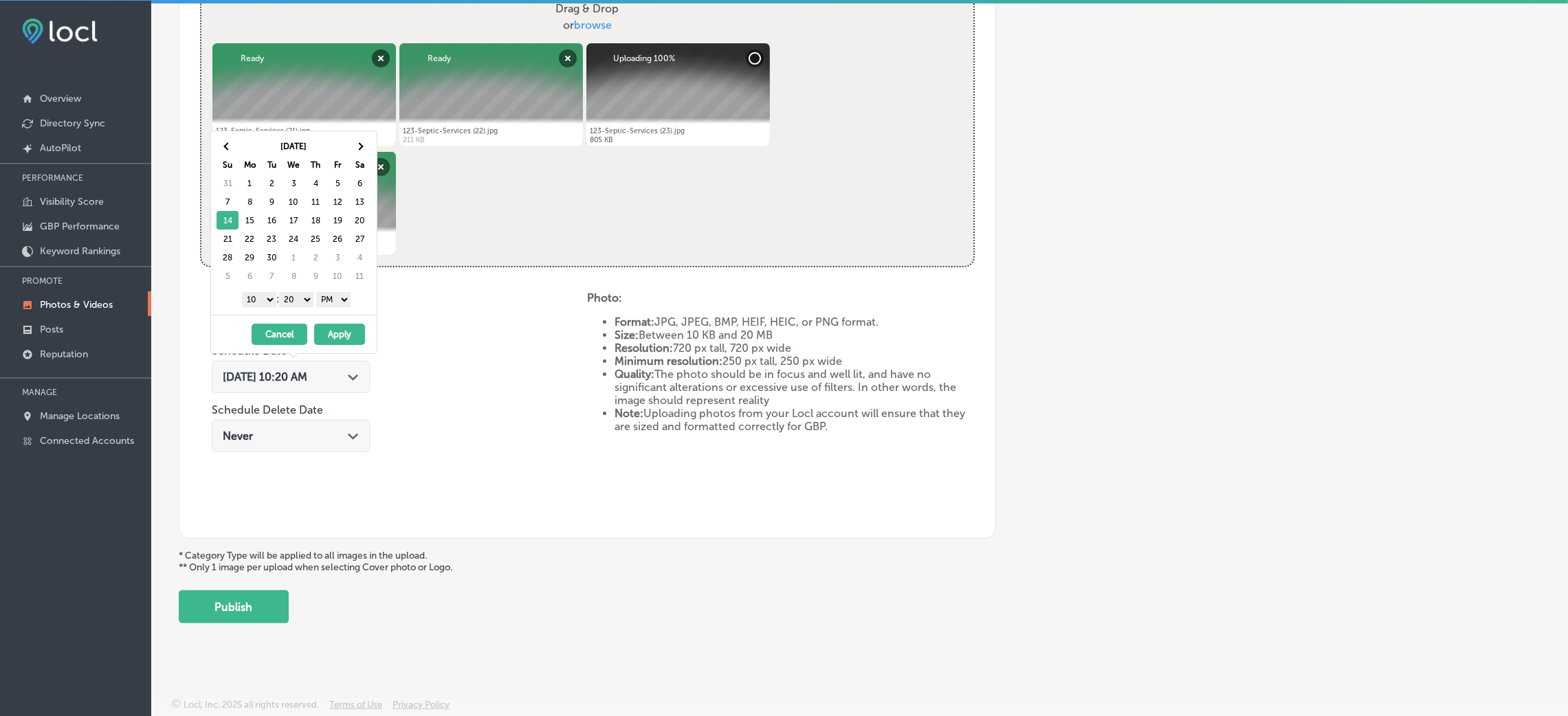
click at [289, 301] on select "00 10 20 30 40 50" at bounding box center [296, 299] width 34 height 15
click at [266, 299] on select "1 2 3 4 5 6 7 8 9 10 11 12" at bounding box center [258, 299] width 34 height 15
click at [340, 327] on button "Apply" at bounding box center [339, 333] width 51 height 21
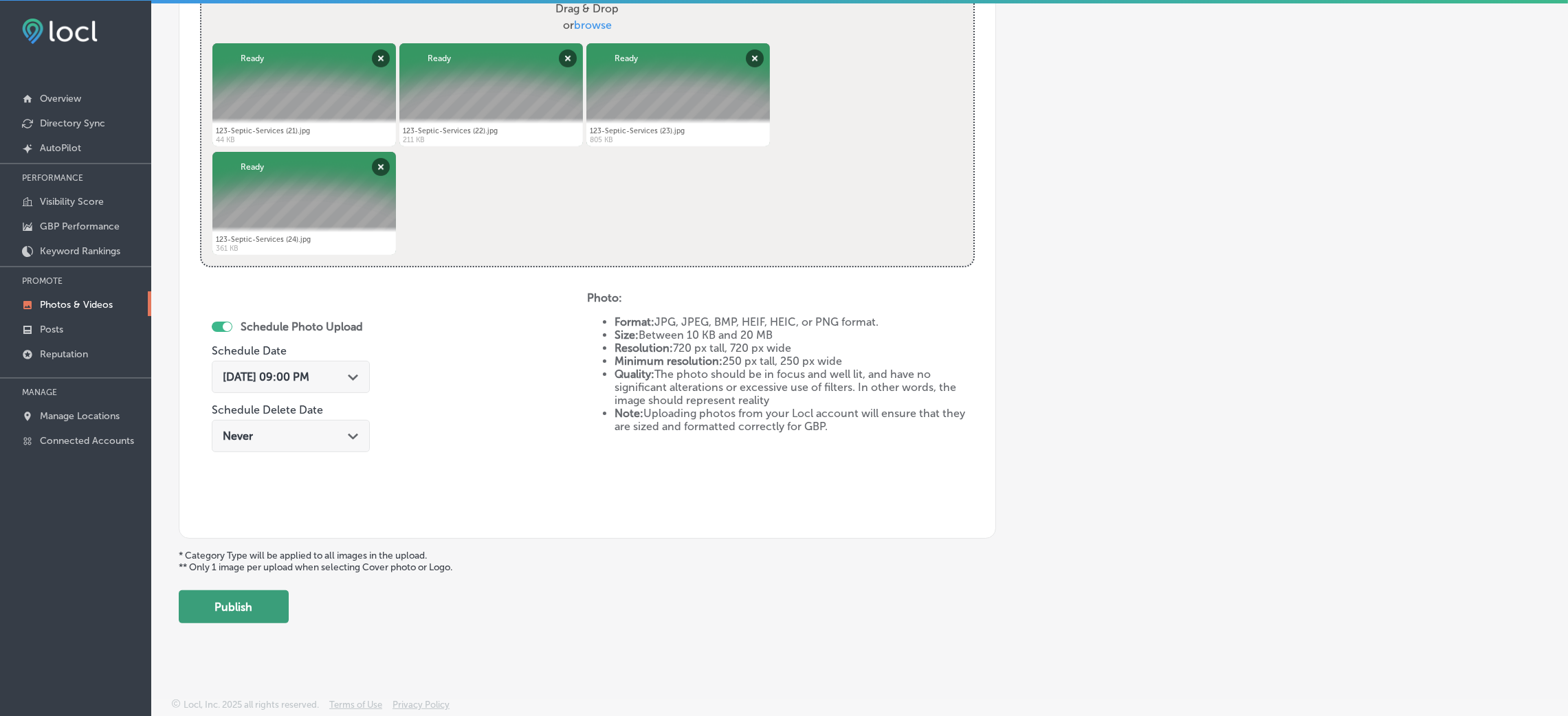
click at [265, 616] on button "Publish" at bounding box center [234, 607] width 110 height 33
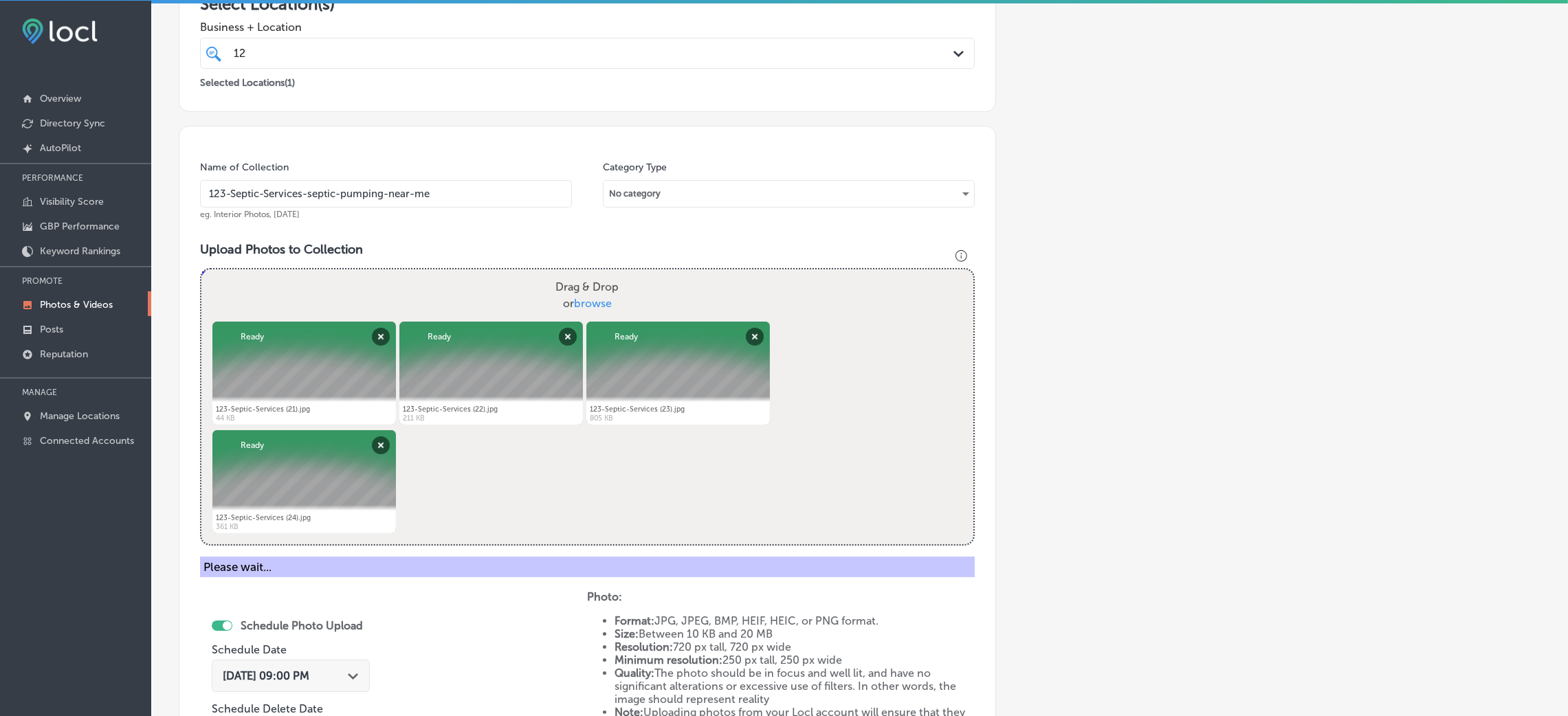
scroll to position [34, 0]
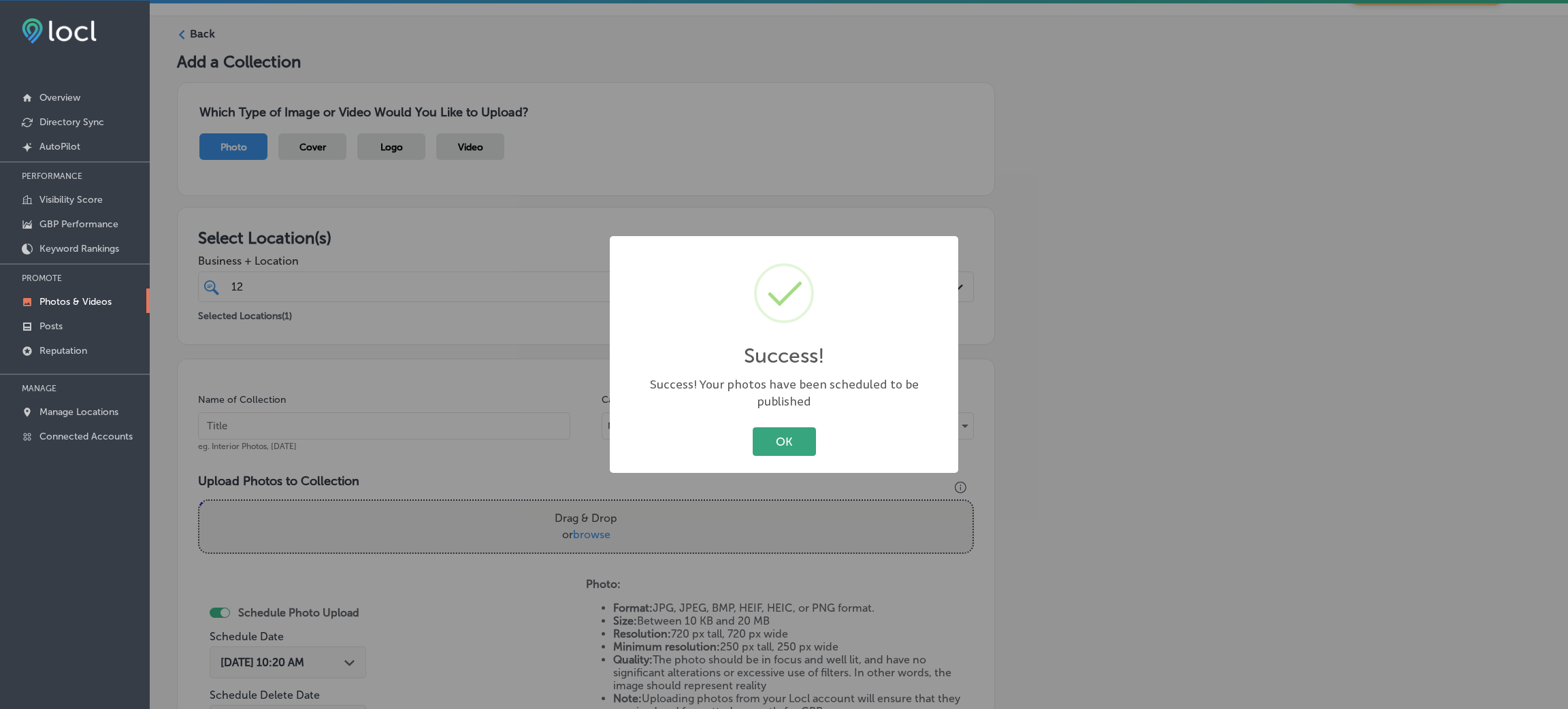
click at [793, 427] on button "OK" at bounding box center [785, 441] width 64 height 28
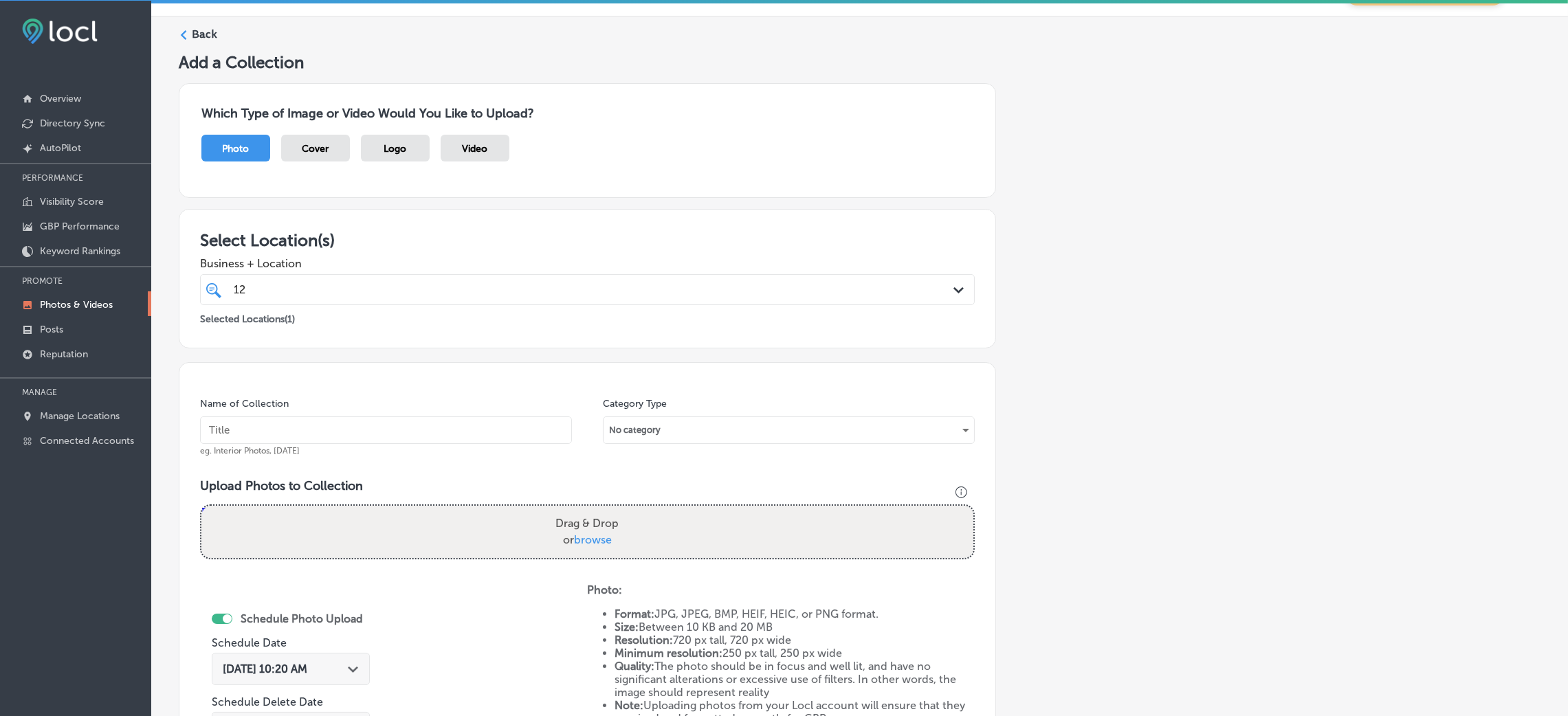
click at [391, 446] on div "Name of Collection eg. Interior Photos, [DATE]" at bounding box center [386, 427] width 372 height 59
click at [392, 428] on input "text" at bounding box center [386, 430] width 372 height 28
paste input "123-Septic-Services-septic-pumping-near-me"
type input "123-Septic-Services-septic-pumping-near-me"
click at [668, 521] on div "Drag & Drop or browse" at bounding box center [587, 531] width 772 height 52
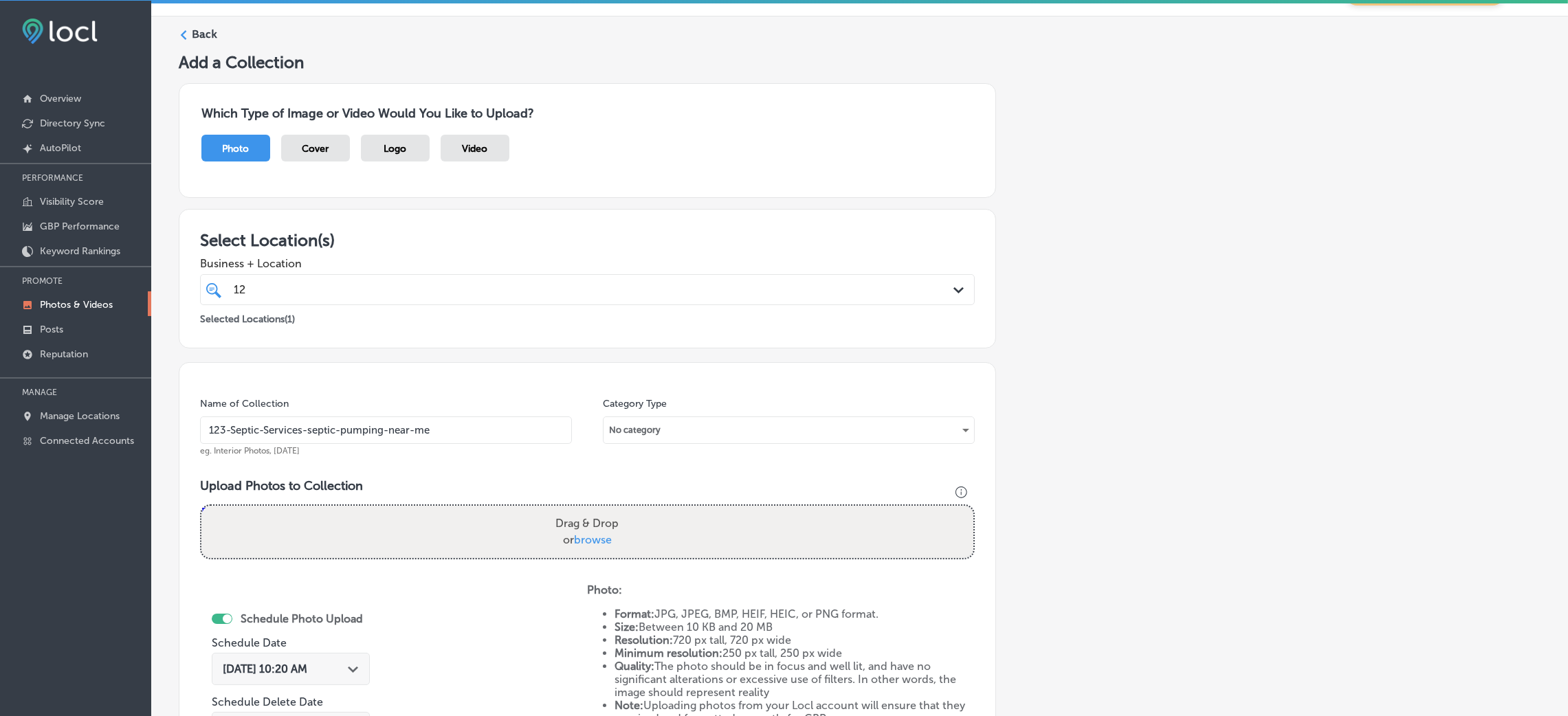
click at [201, 506] on input "Drag & Drop or browse" at bounding box center [587, 508] width 772 height 4
type input "C:\fakepath\123-Septic-Services (25).jpg"
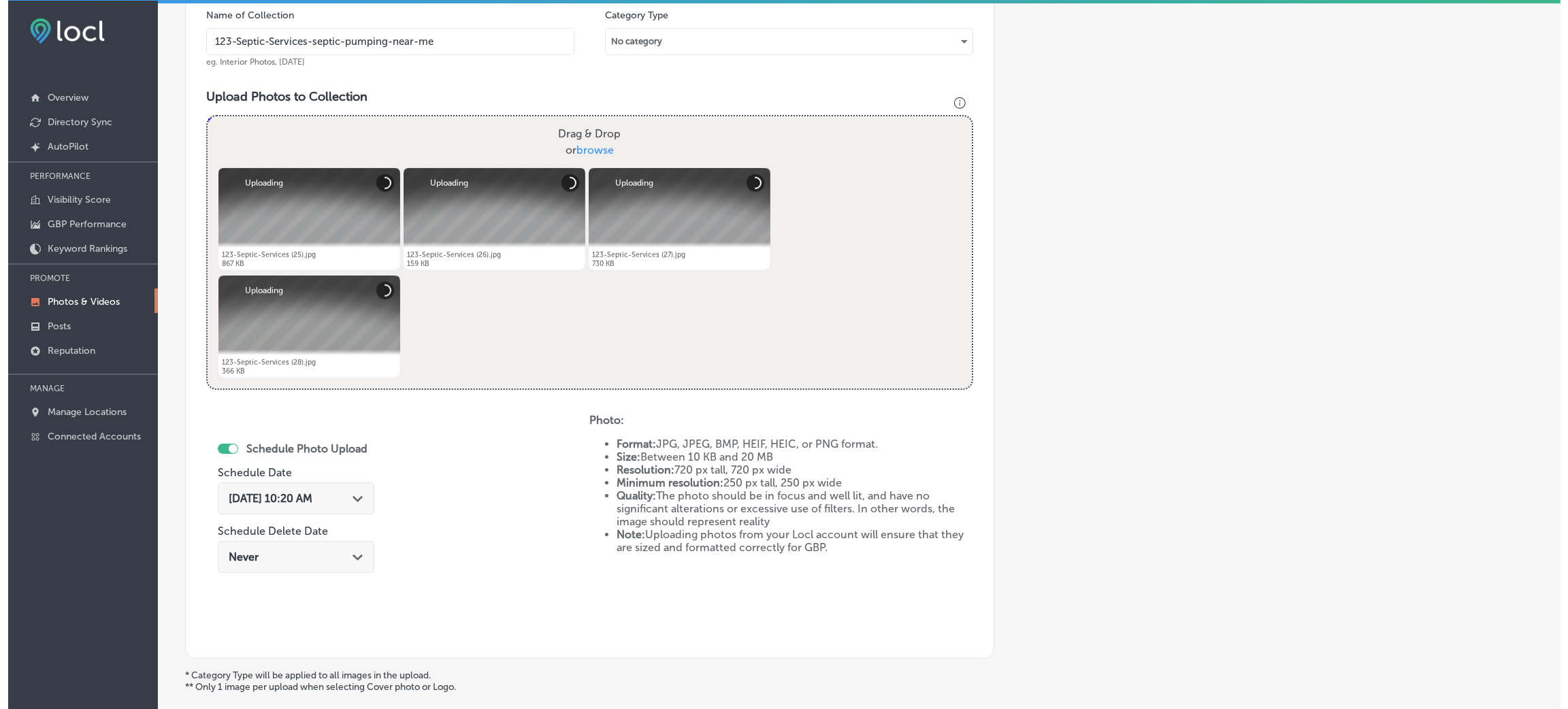
scroll to position [544, 0]
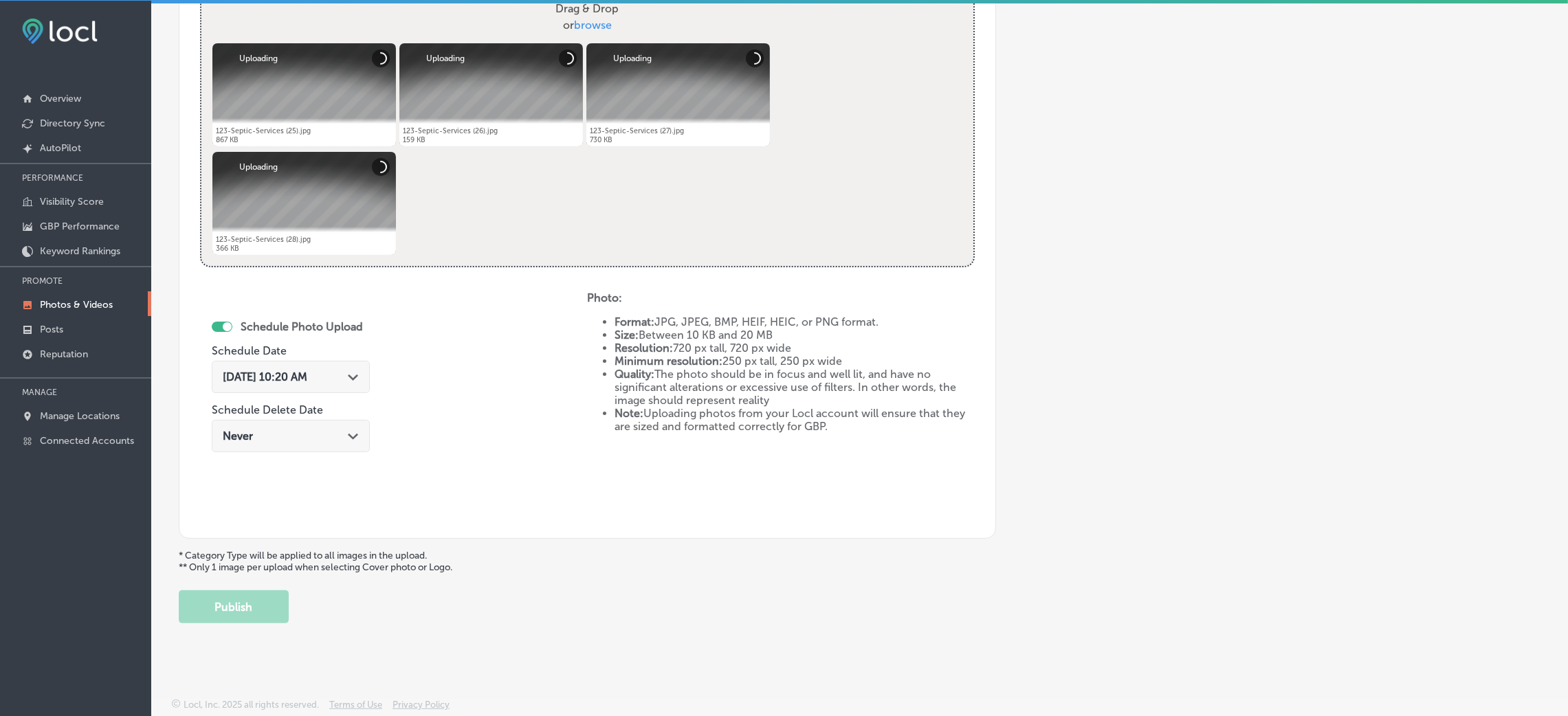
click at [345, 370] on div "Aug 28, 2025 10:20 AM Path Created with Sketch." at bounding box center [290, 376] width 136 height 13
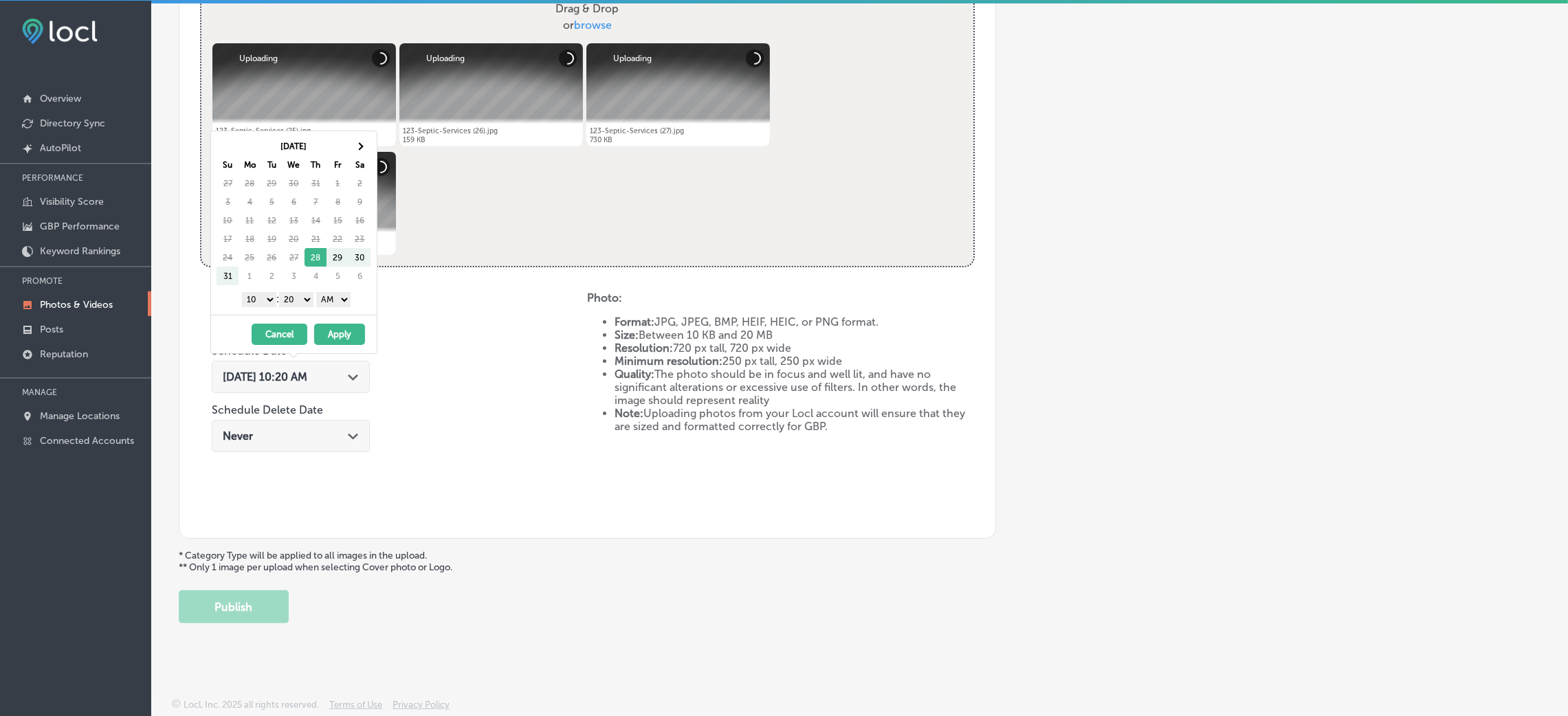
click at [356, 135] on div "Aug 2025 Su Mo Tu We Th Fr Sa 27 28 29 30 31 1 2 3 4 5 6 7 8 9 10 11 12 13 14 1…" at bounding box center [294, 223] width 165 height 184
click at [361, 151] on th at bounding box center [359, 146] width 22 height 18
click at [212, 241] on div "[DATE] Su Mo Tu We Th Fr Sa 31 1 2 3 4 5 6 7 8 9 10 11 12 13 14 15 16 17 18 19 …" at bounding box center [294, 223] width 165 height 184
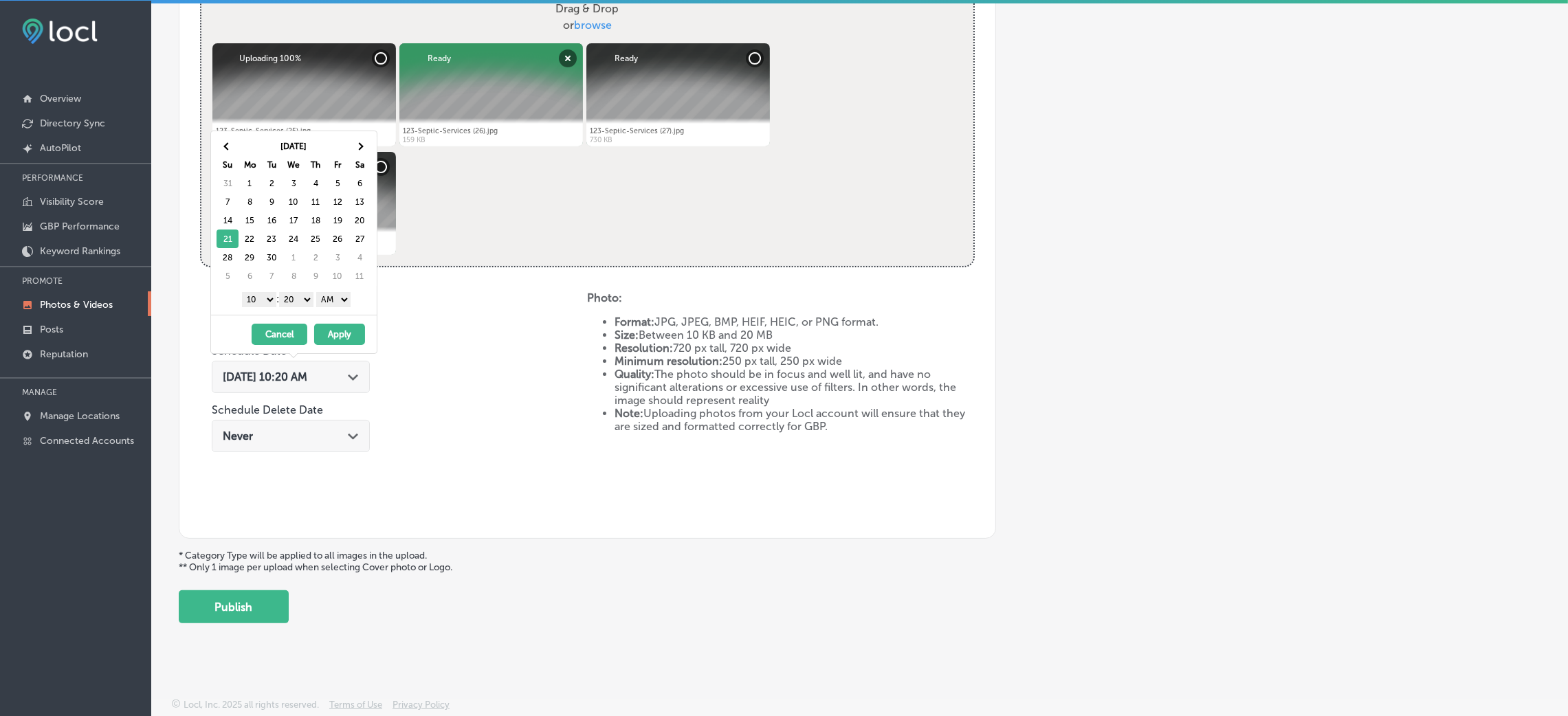
click at [349, 292] on div "1 2 3 4 5 6 7 8 9 10 11 12 : 00 10 20 30 40 50 AM PM" at bounding box center [297, 298] width 160 height 20
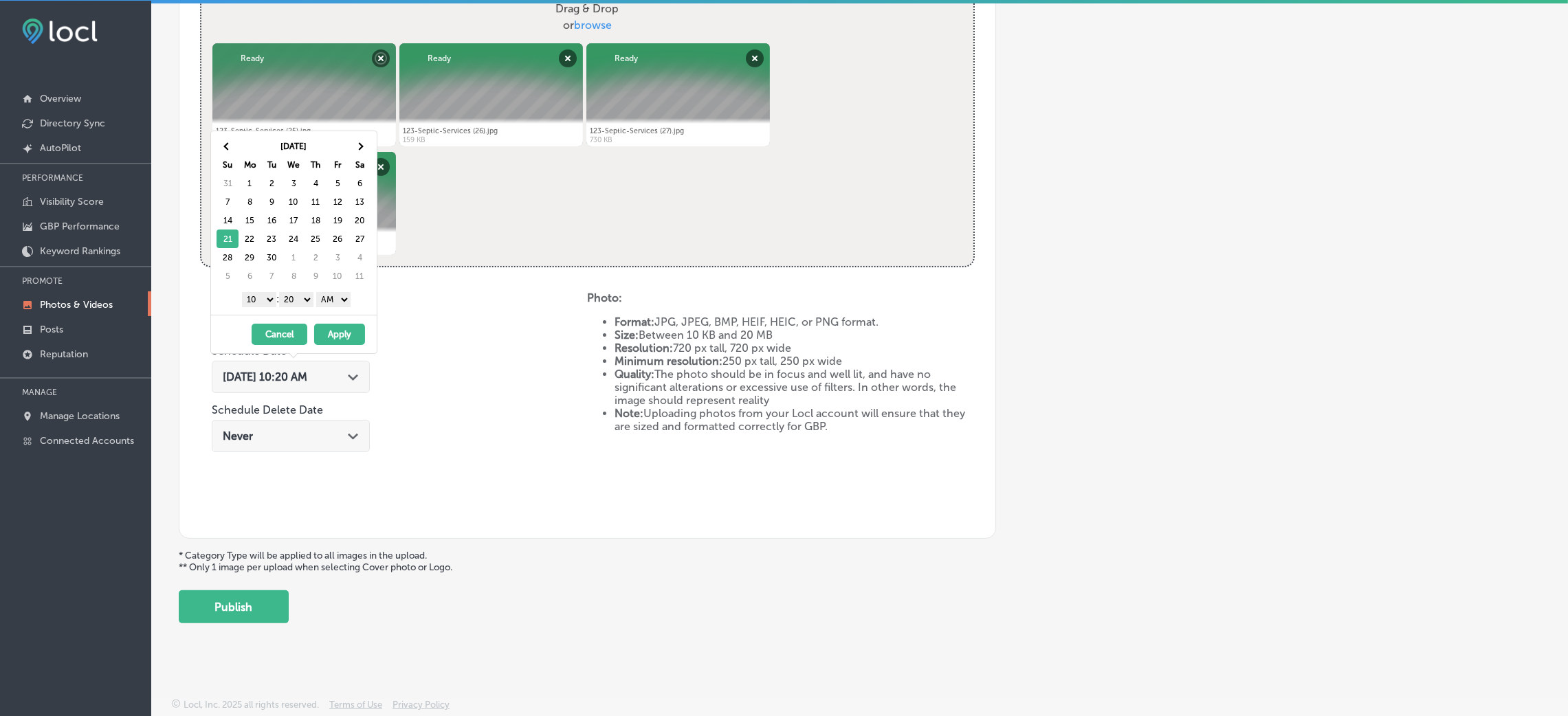
click at [329, 305] on select "AM PM" at bounding box center [333, 299] width 34 height 15
drag, startPoint x: 296, startPoint y: 295, endPoint x: 296, endPoint y: 305, distance: 10.0
click at [296, 295] on select "00 10 20 30 40 50" at bounding box center [296, 299] width 34 height 15
click at [262, 292] on div "1 2 3 4 5 6 7 8 9 10 11 12 : 00 10 20 30 40 50 AM PM" at bounding box center [297, 298] width 160 height 20
click at [267, 308] on div "1 2 3 4 5 6 7 8 9 10 11 12 : 00 10 20 30 40 50 AM PM" at bounding box center [297, 298] width 160 height 20
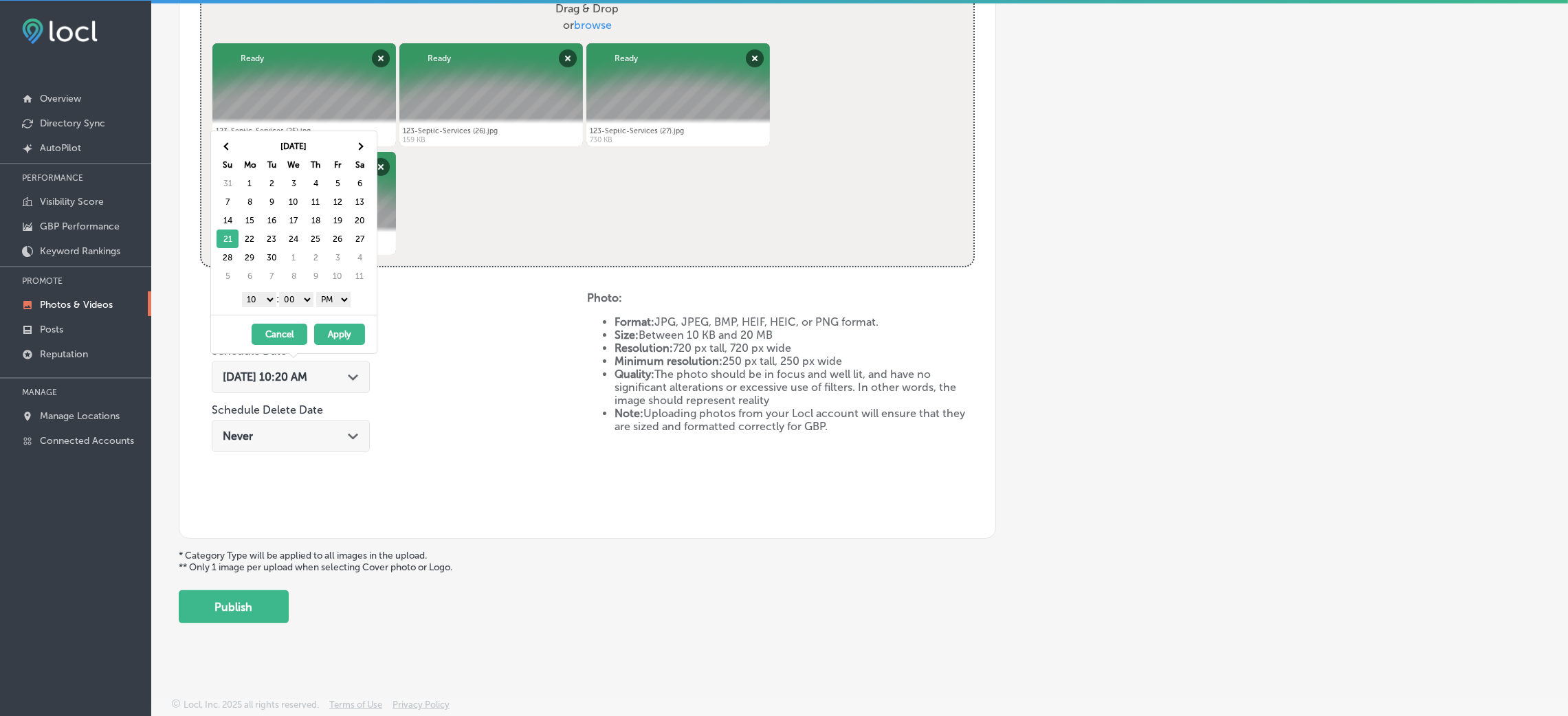
click at [253, 300] on select "1 2 3 4 5 6 7 8 9 10 11 12" at bounding box center [258, 299] width 34 height 15
click at [337, 333] on button "Apply" at bounding box center [339, 333] width 51 height 21
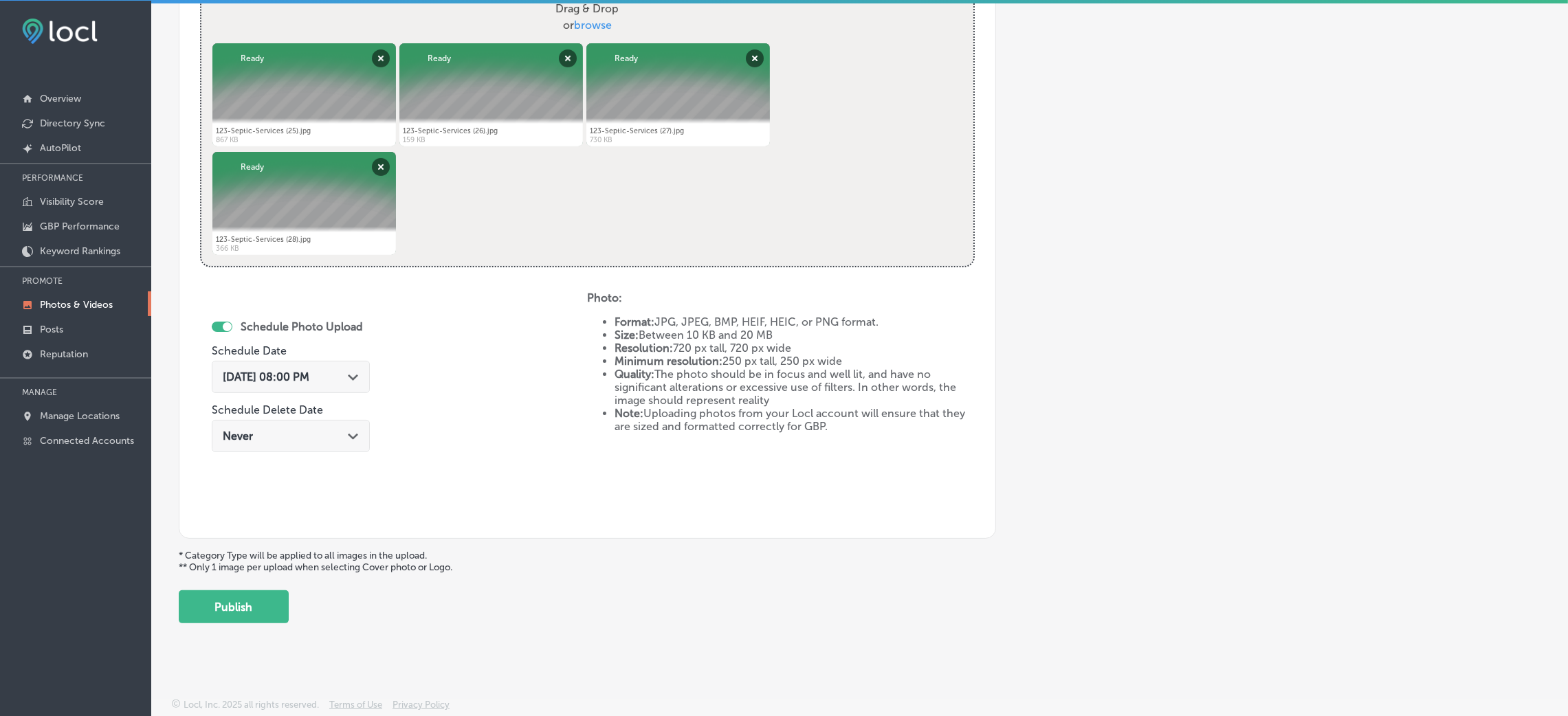
click at [349, 381] on div "Sep 21, 2025 08:00 PM Path Created with Sketch." at bounding box center [290, 376] width 136 height 13
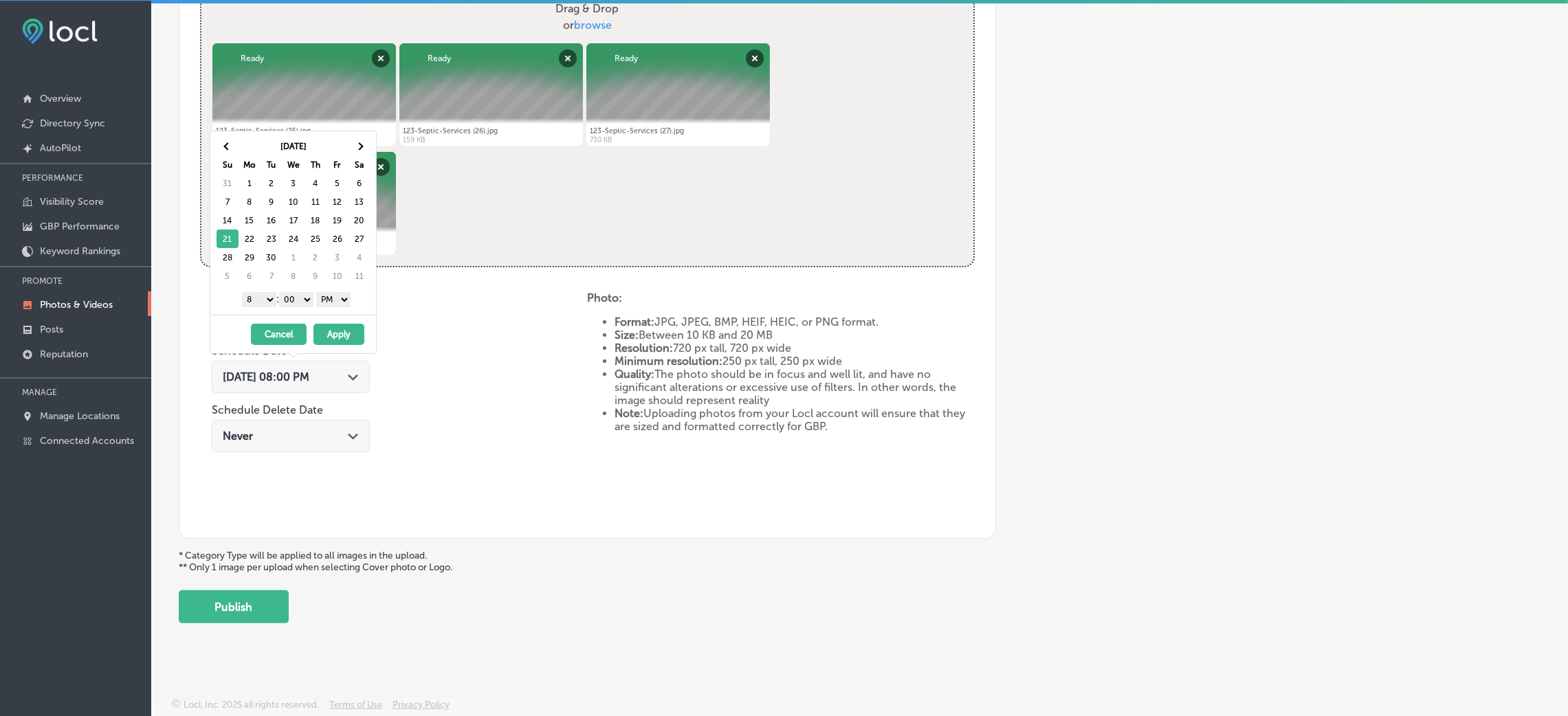
click at [264, 296] on select "1 2 3 4 5 6 7 8 9 10 11 12" at bounding box center [258, 299] width 34 height 15
click at [333, 336] on button "Apply" at bounding box center [338, 333] width 51 height 21
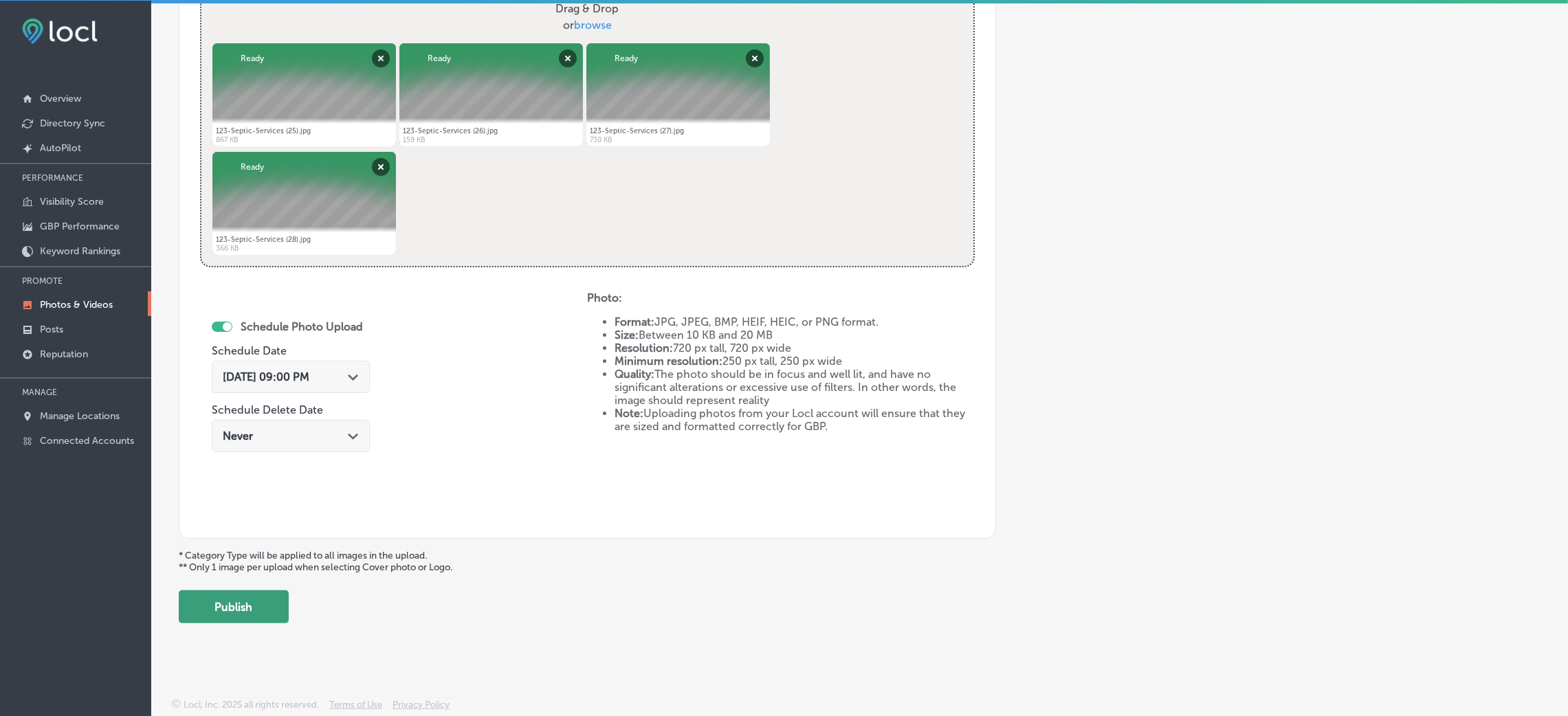
click at [251, 616] on button "Publish" at bounding box center [234, 607] width 110 height 33
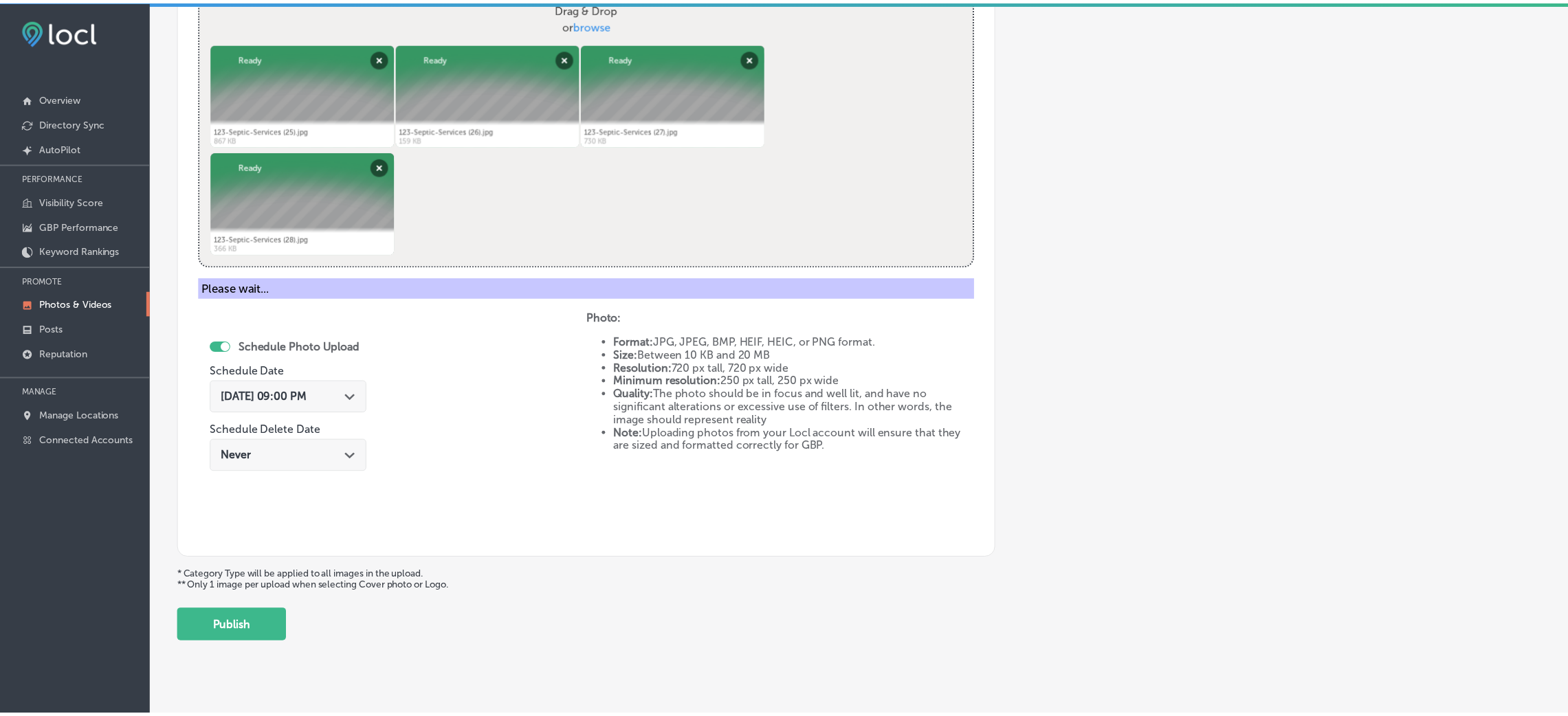
scroll to position [326, 0]
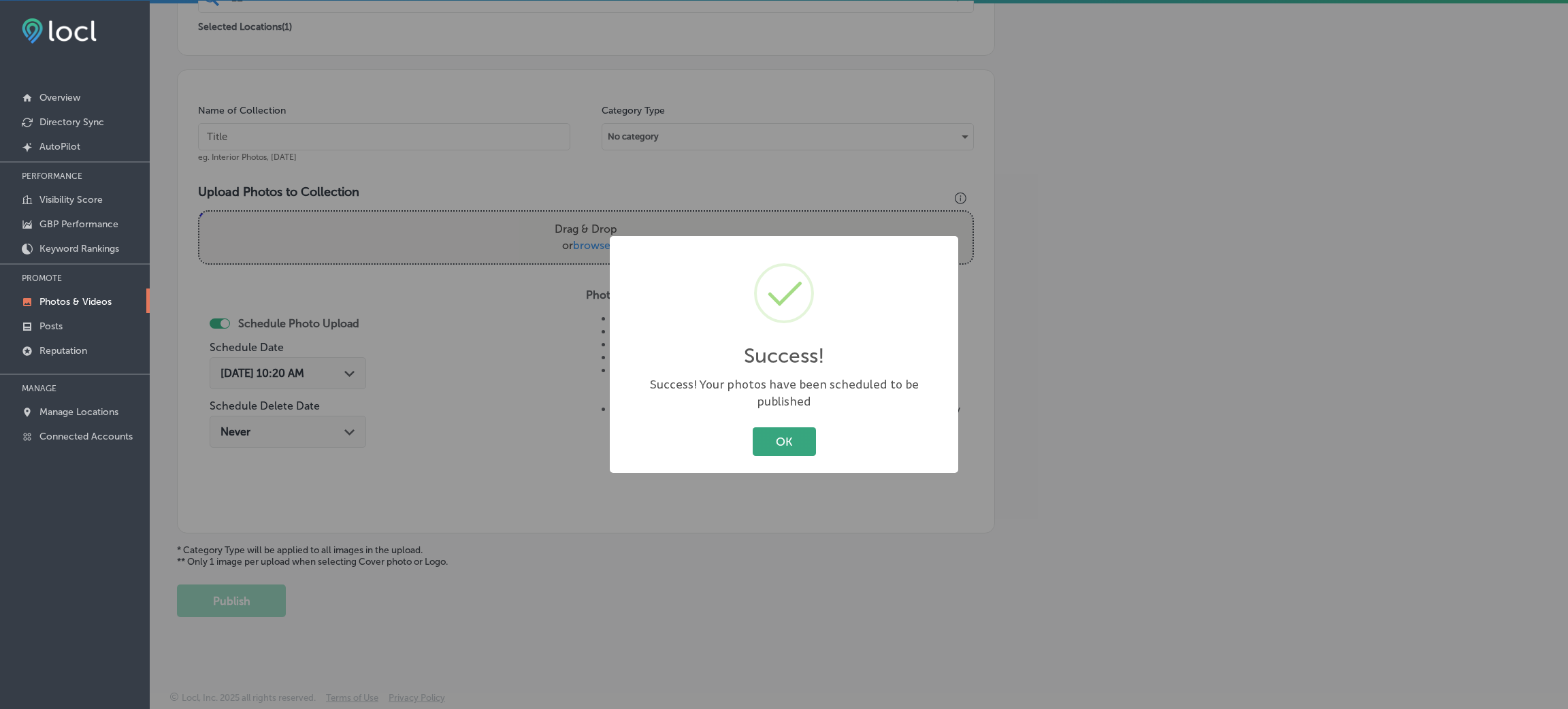
click at [796, 427] on button "OK" at bounding box center [785, 441] width 64 height 28
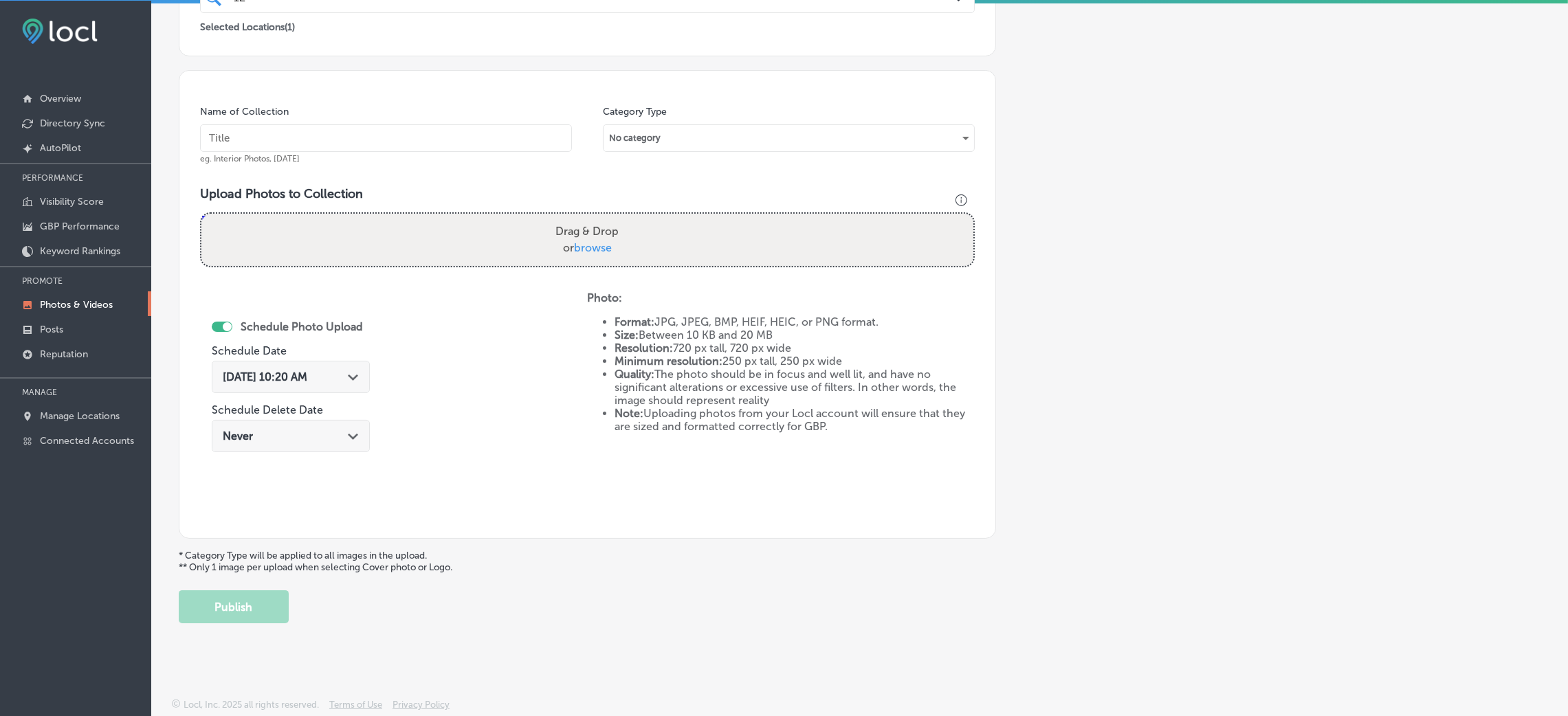
click at [403, 130] on input "text" at bounding box center [386, 138] width 372 height 28
paste input "123-Septic-Services-septic-pumping-near-me"
type input "123-Septic-Services-septic-pumping-near-me"
click at [627, 245] on div "Drag & Drop or browse" at bounding box center [587, 240] width 772 height 52
click at [201, 214] on input "Drag & Drop or browse" at bounding box center [587, 216] width 772 height 4
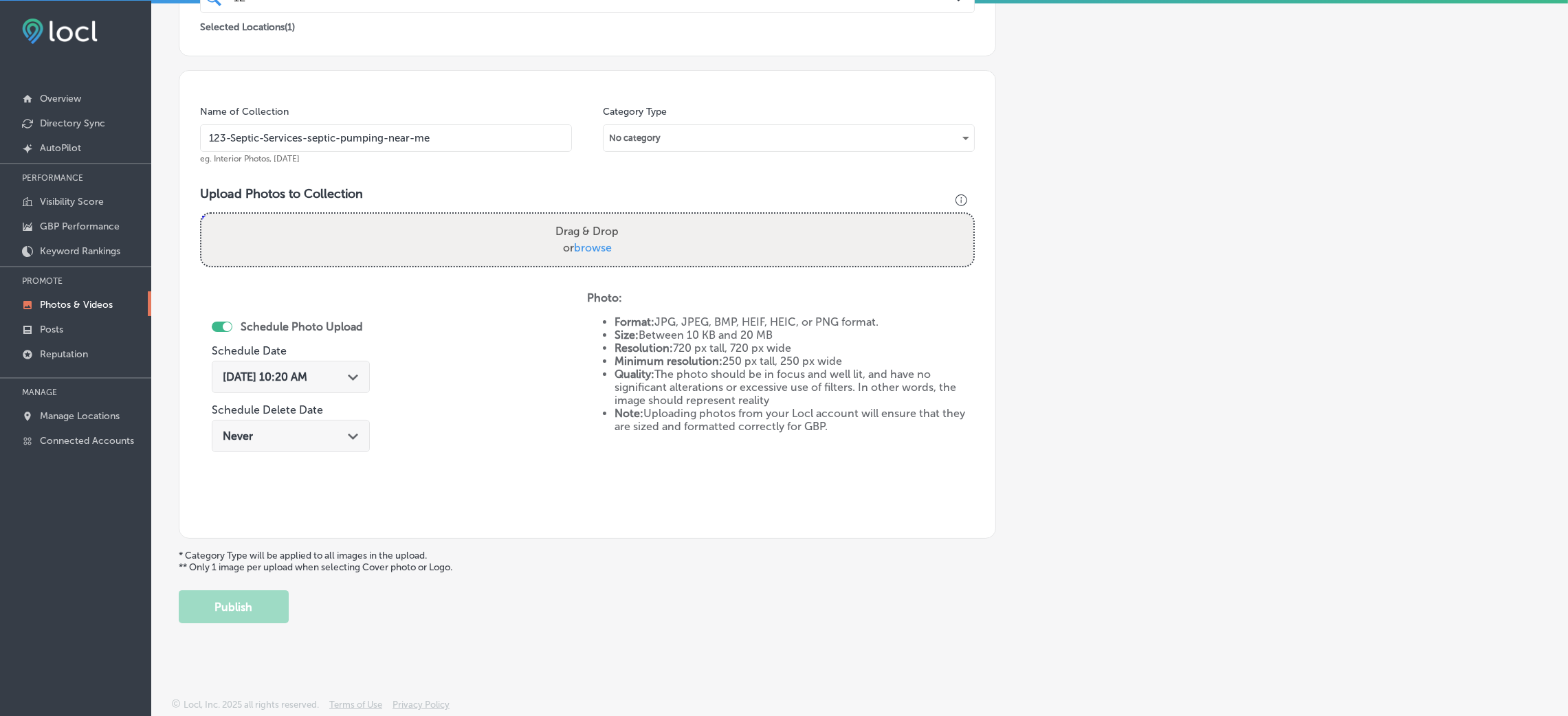
type input "C:\fakepath\123-Septic-Services (29).jpg"
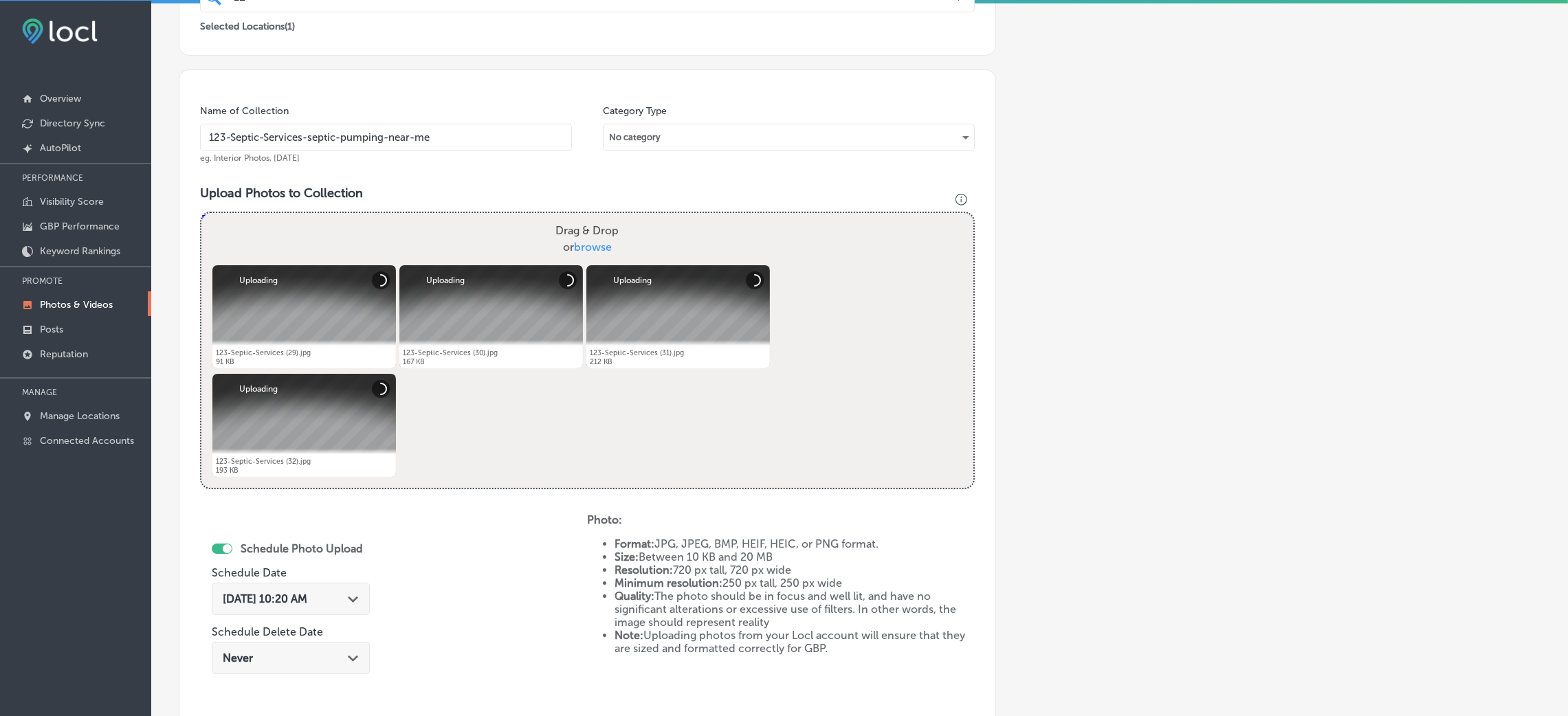
drag, startPoint x: 329, startPoint y: 611, endPoint x: 334, endPoint y: 594, distance: 17.7
click at [331, 611] on div "Aug 28, 2025 10:20 AM Path Created with Sketch." at bounding box center [290, 599] width 158 height 32
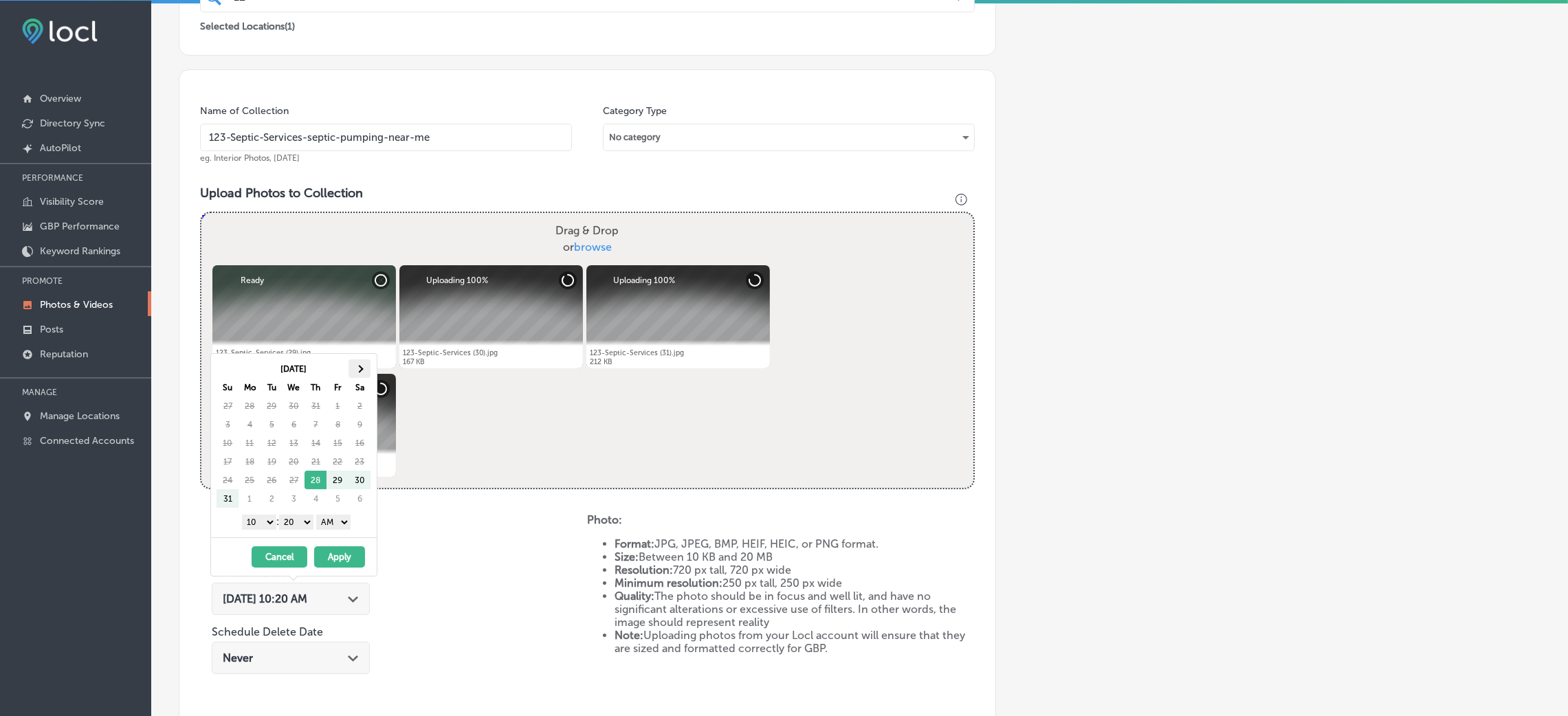
click at [353, 371] on th at bounding box center [359, 368] width 22 height 18
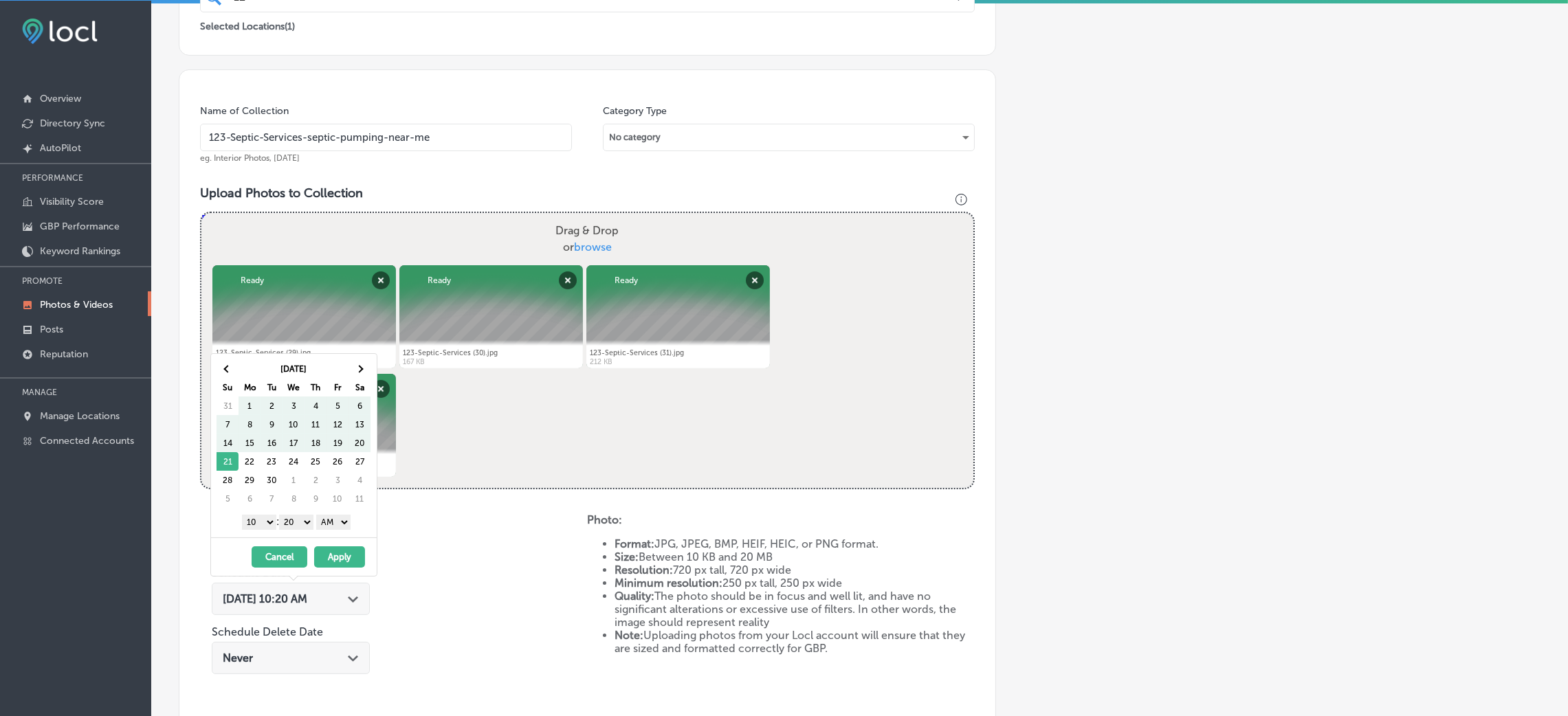
click at [342, 535] on div "[DATE] Su Mo Tu We Th Fr Sa 31 1 2 3 4 5 6 7 8 9 10 11 12 13 14 15 16 17 18 19 …" at bounding box center [294, 445] width 165 height 184
click at [333, 522] on select "AM PM" at bounding box center [333, 521] width 34 height 15
click at [294, 525] on select "00 10 20 30 40 50" at bounding box center [296, 521] width 34 height 15
click at [265, 518] on select "1 2 3 4 5 6 7 8 9 10 11 12" at bounding box center [258, 521] width 34 height 15
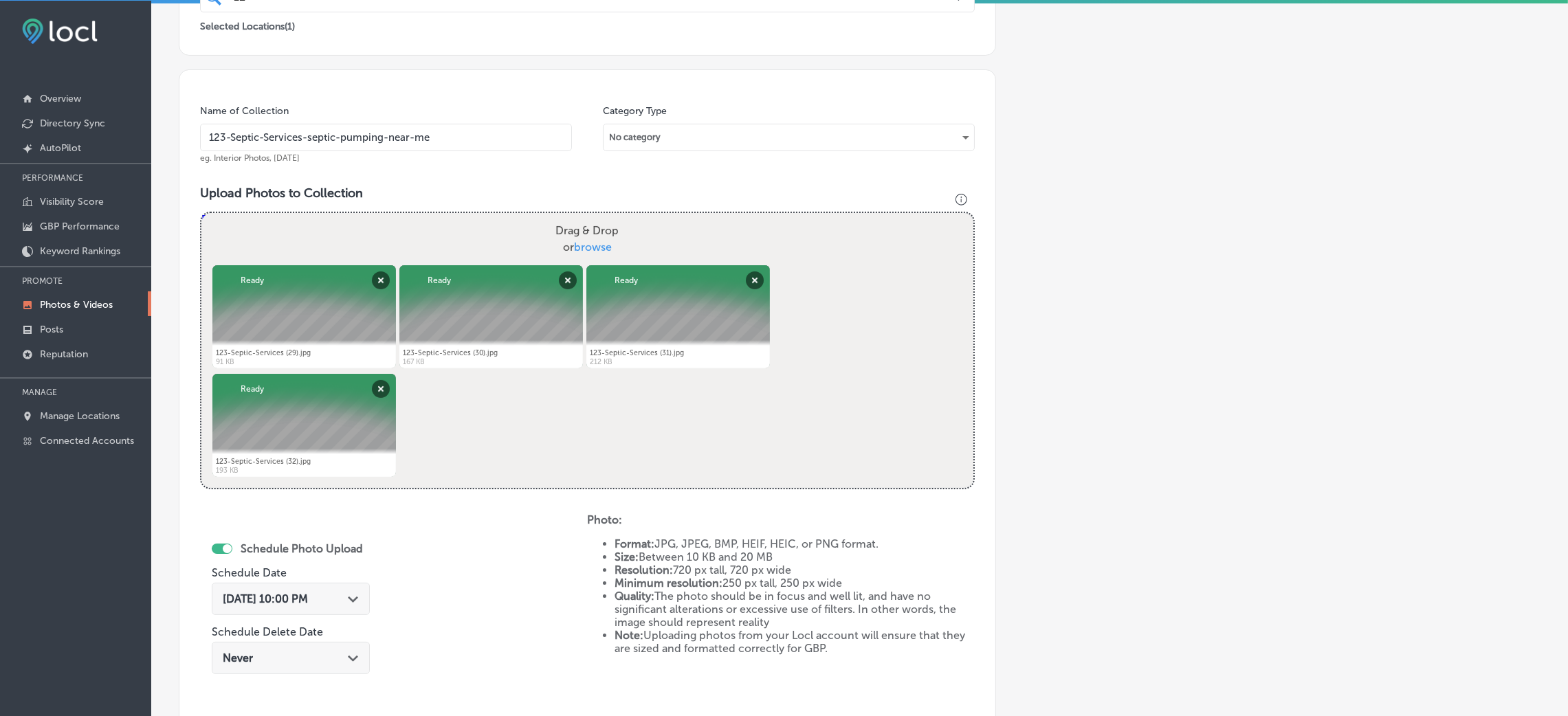
click at [477, 533] on div "Schedule Photo Upload Schedule Date Aug 28, 2025 10:00 PM Path Created with Ske…" at bounding box center [393, 626] width 387 height 226
click at [308, 597] on span "Aug 28, 2025 10:00 PM" at bounding box center [265, 599] width 85 height 13
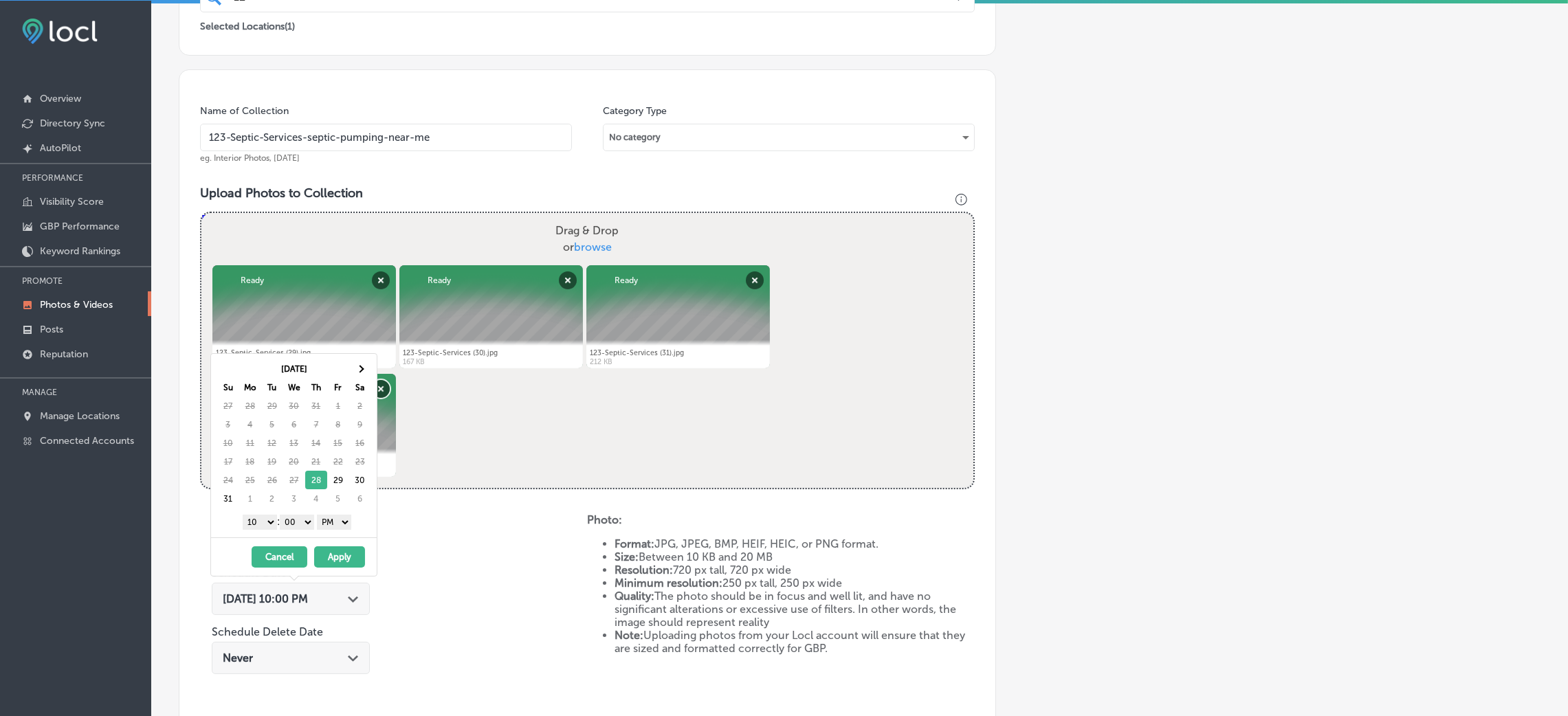
scroll to position [430, 0]
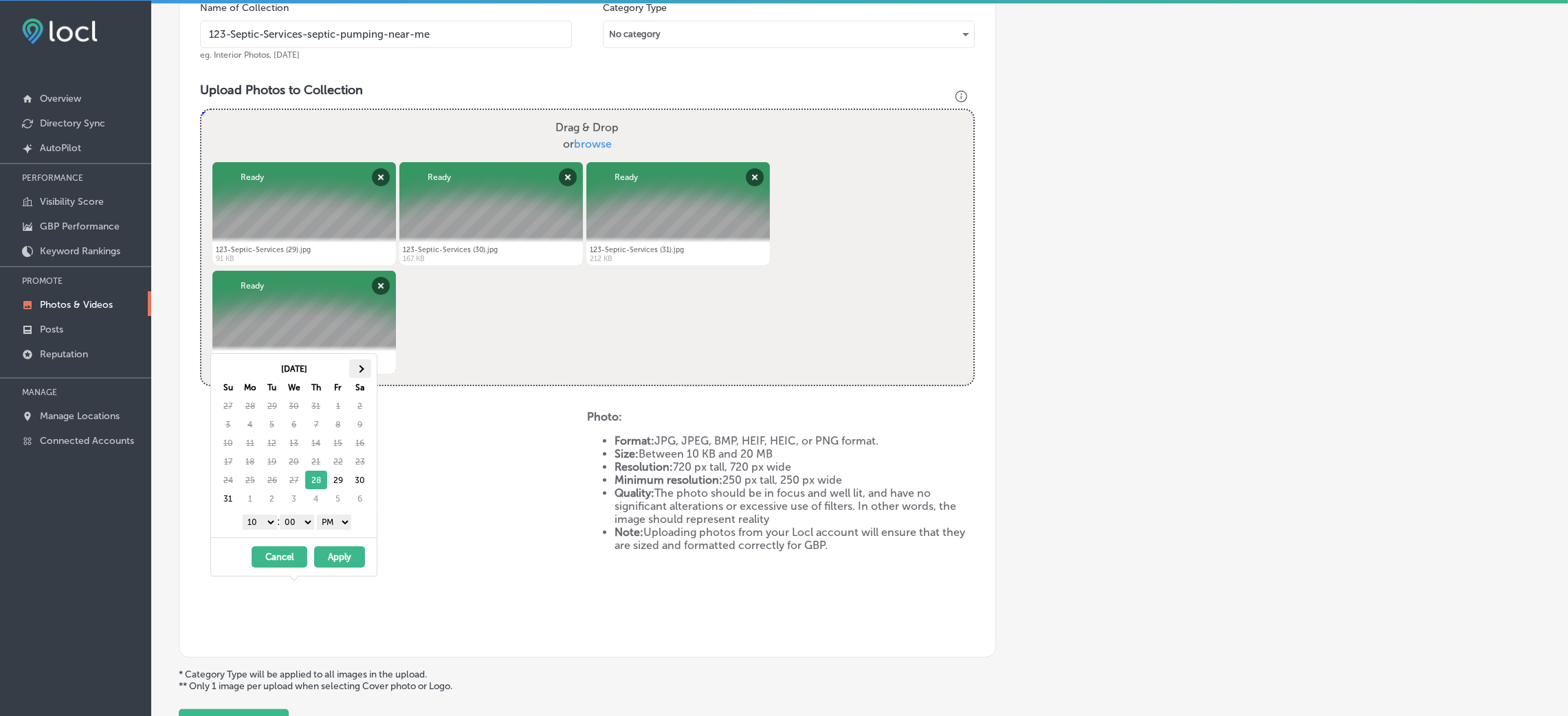
click at [367, 367] on th at bounding box center [360, 368] width 22 height 18
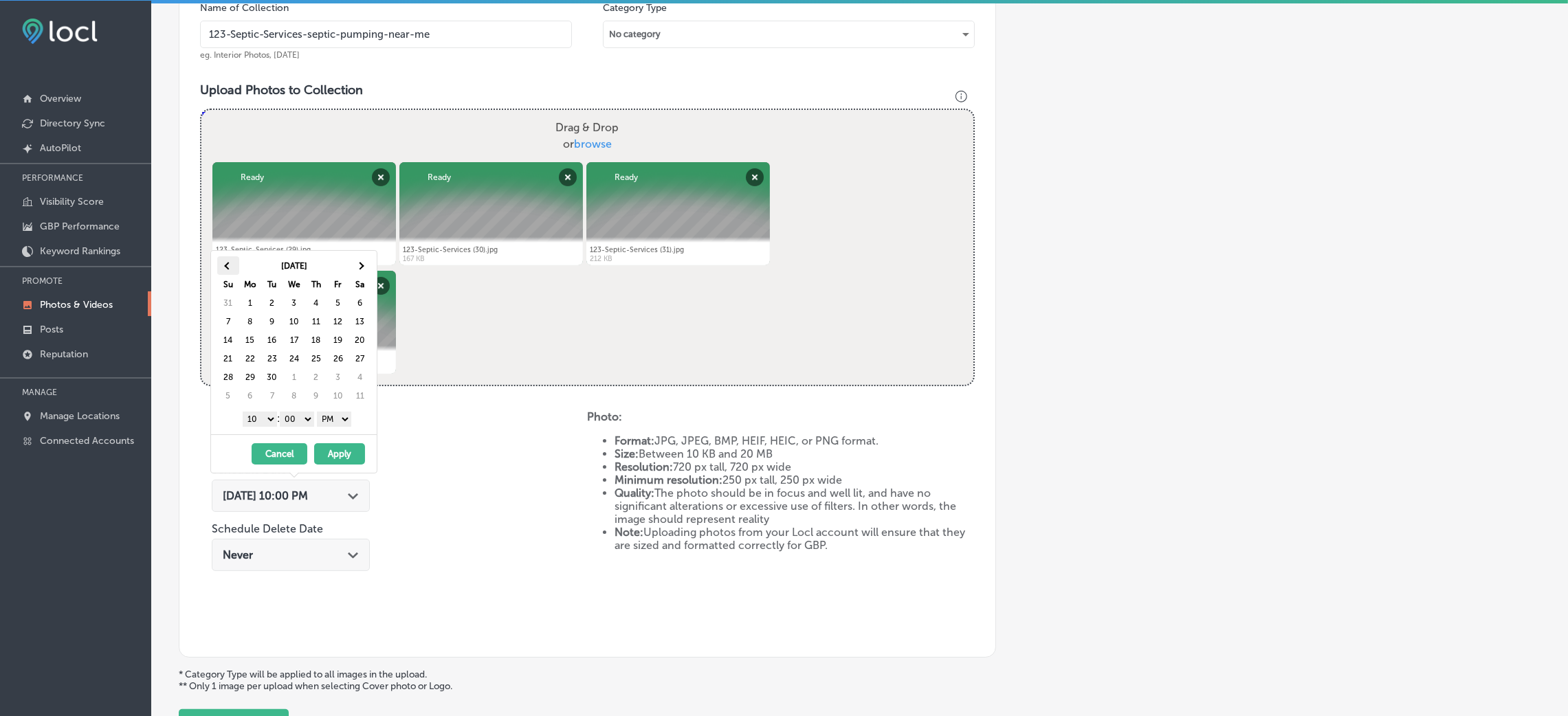
click at [231, 266] on th at bounding box center [228, 265] width 22 height 18
click at [257, 424] on select "1 2 3 4 5 6 7 8 9 10 11 12" at bounding box center [259, 419] width 34 height 15
click at [348, 452] on button "Apply" at bounding box center [339, 453] width 51 height 21
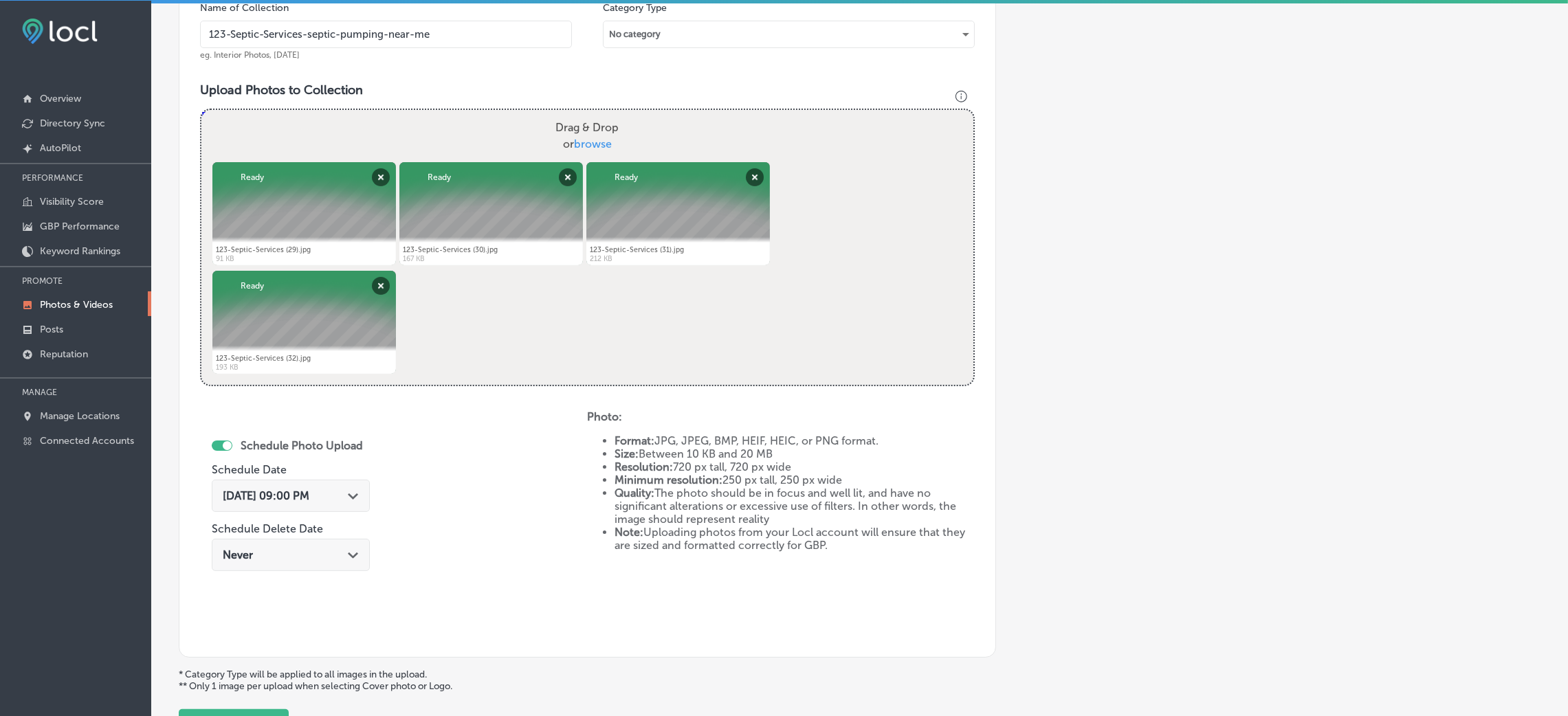
click at [358, 497] on icon "Path Created with Sketch." at bounding box center [353, 496] width 10 height 6
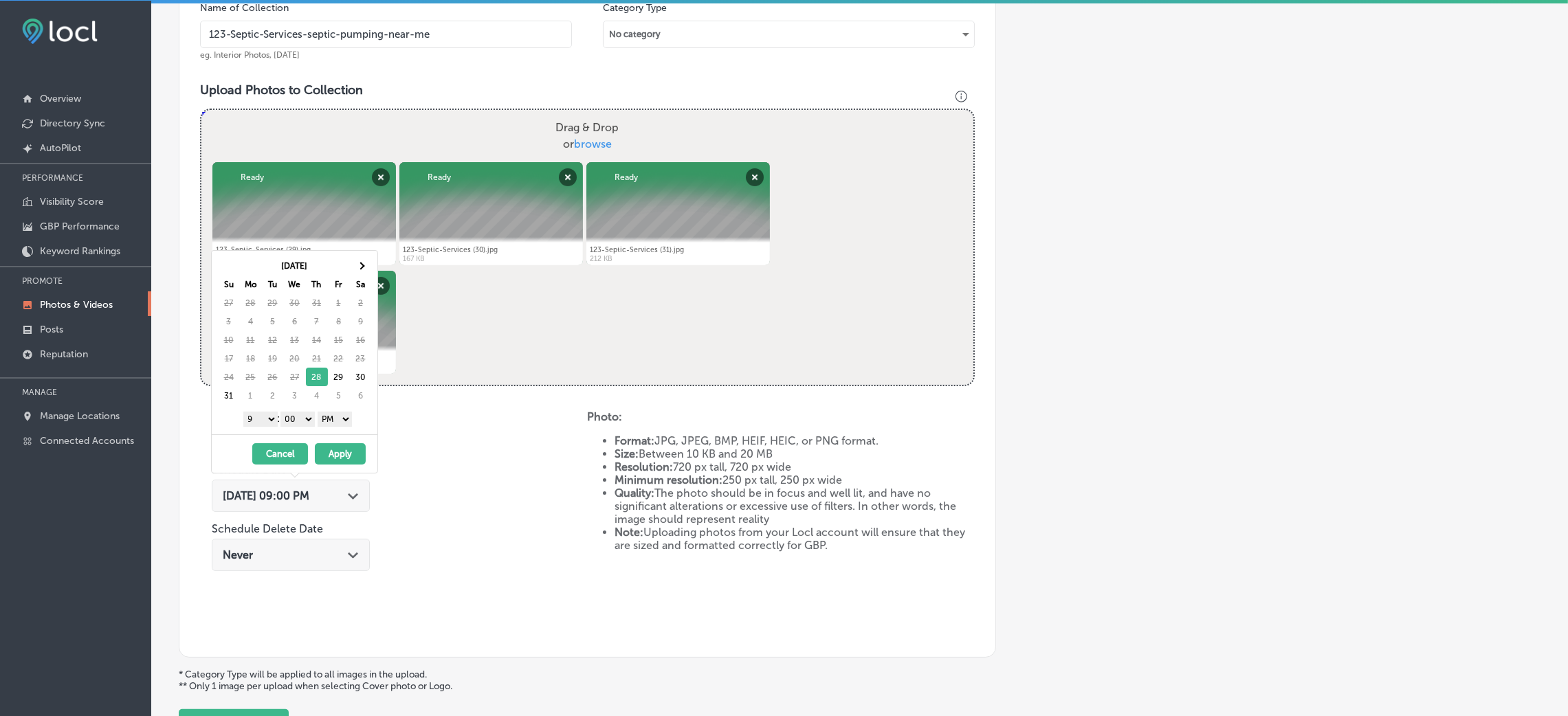
click at [369, 274] on th "Sa" at bounding box center [361, 284] width 22 height 18
click at [369, 272] on th at bounding box center [361, 265] width 22 height 18
click at [358, 447] on button "Apply" at bounding box center [340, 453] width 51 height 21
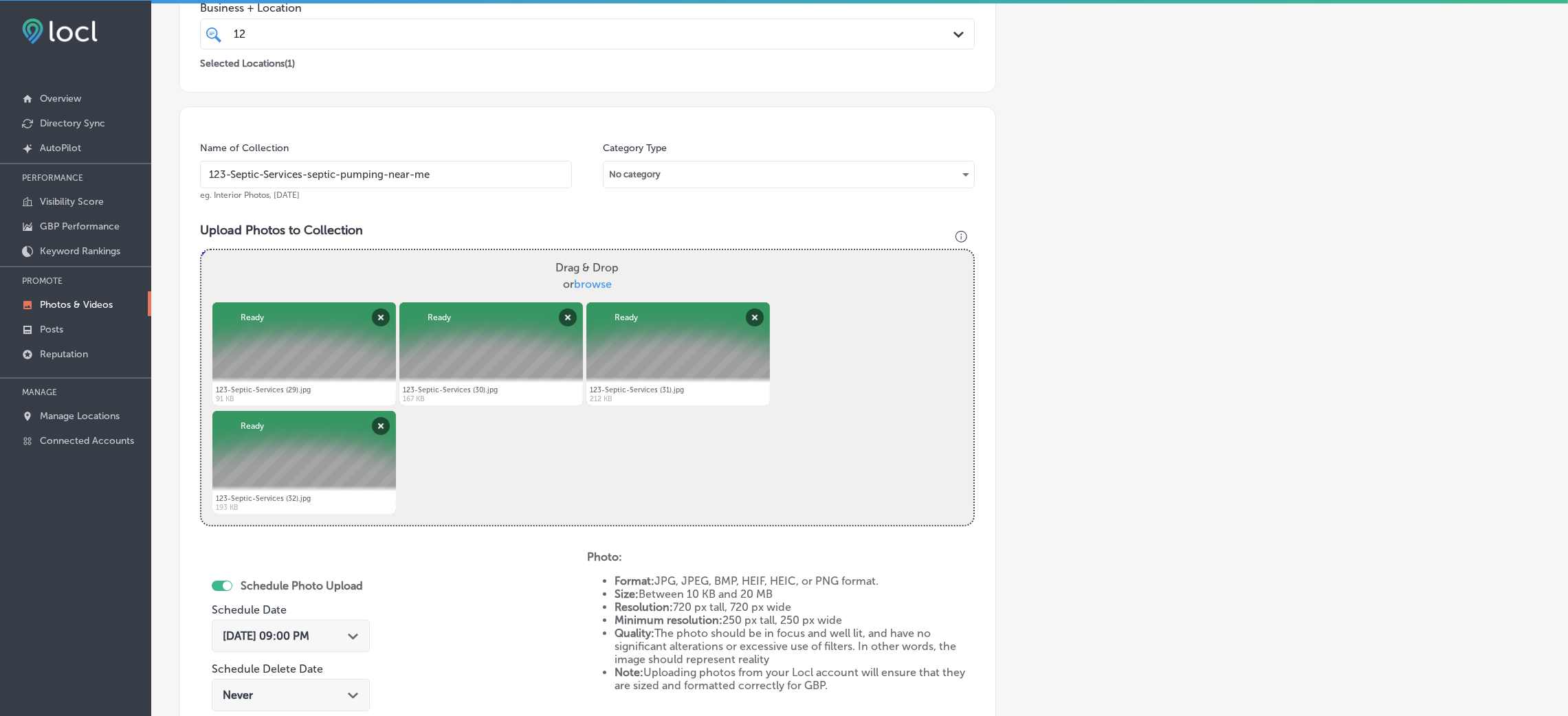
scroll to position [17, 0]
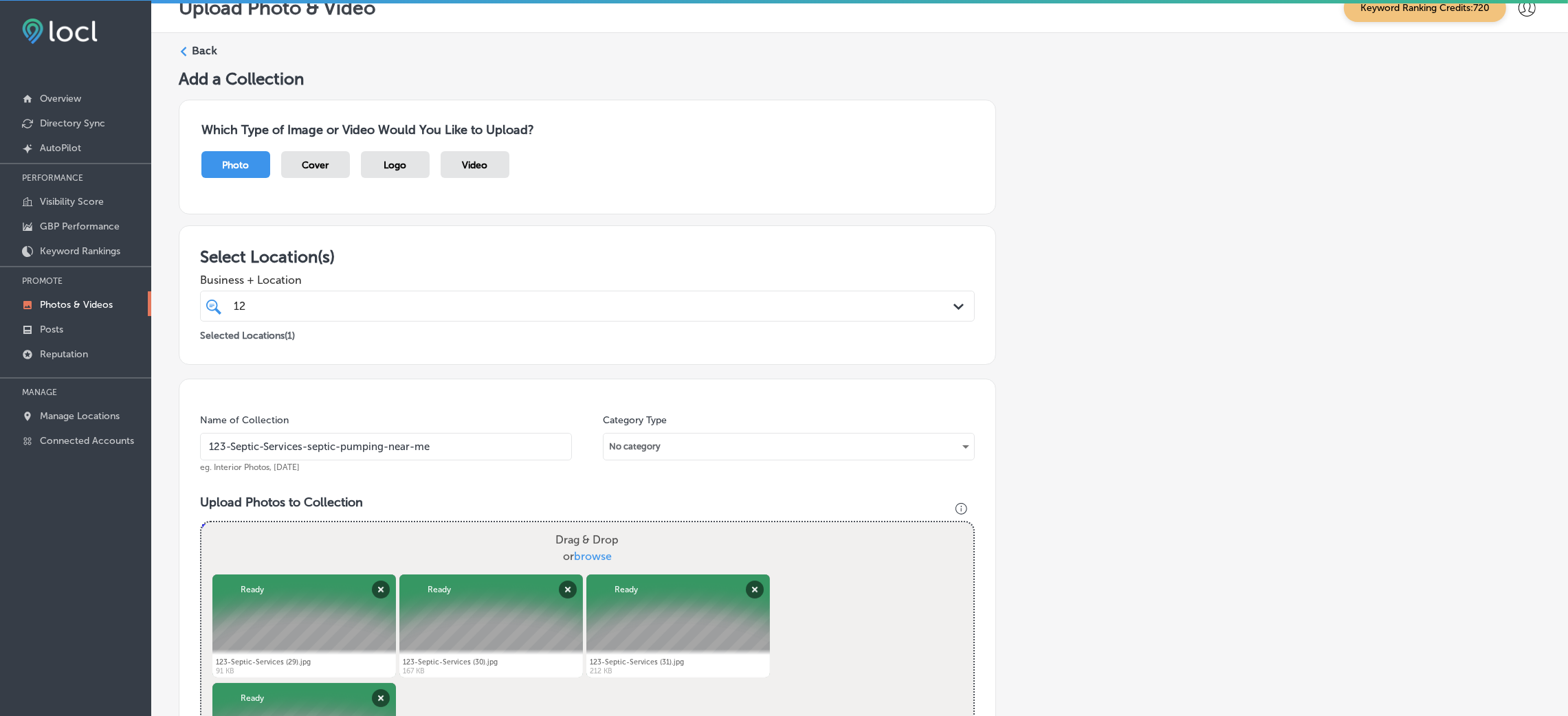
click at [287, 310] on div "12 12" at bounding box center [551, 306] width 638 height 18
click at [455, 274] on span "Business + Location" at bounding box center [587, 280] width 774 height 13
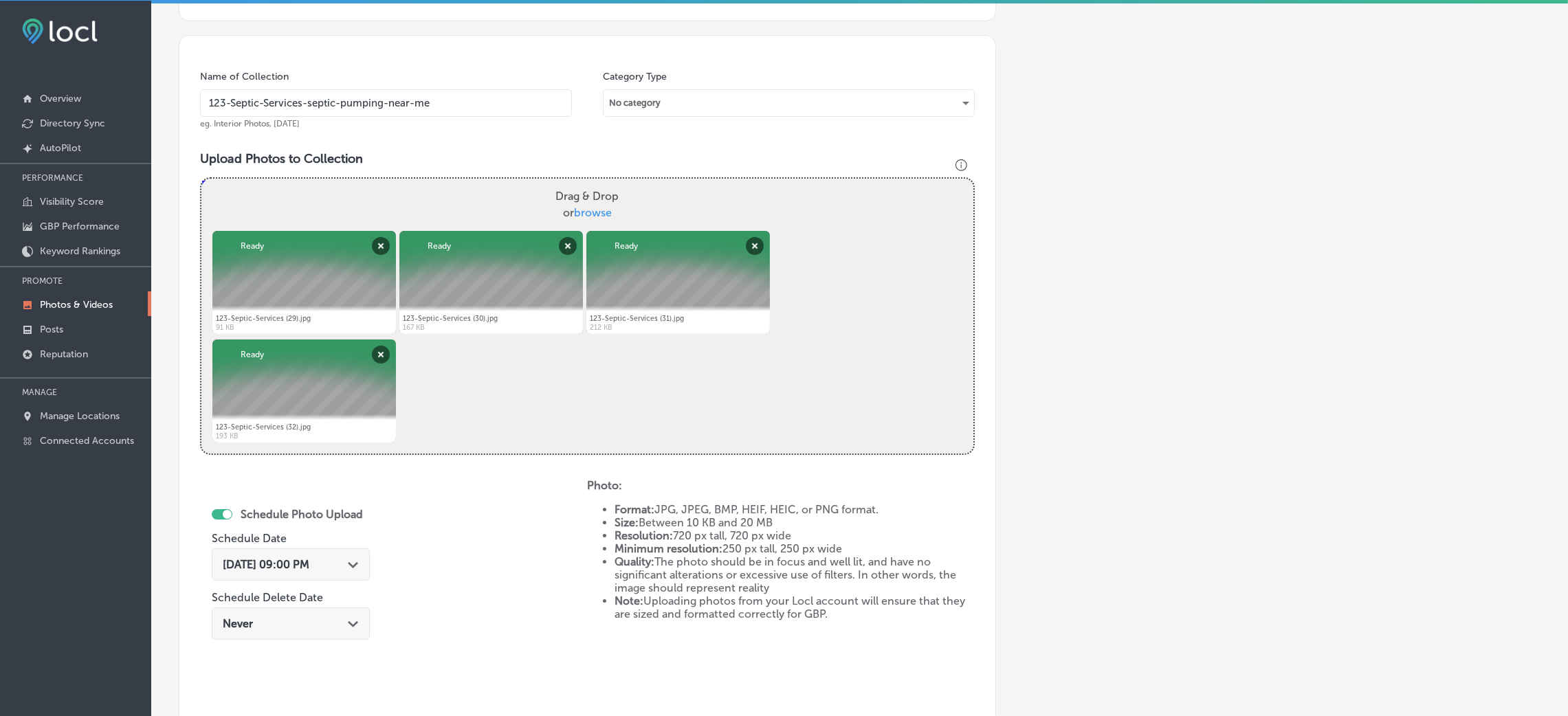
scroll to position [549, 0]
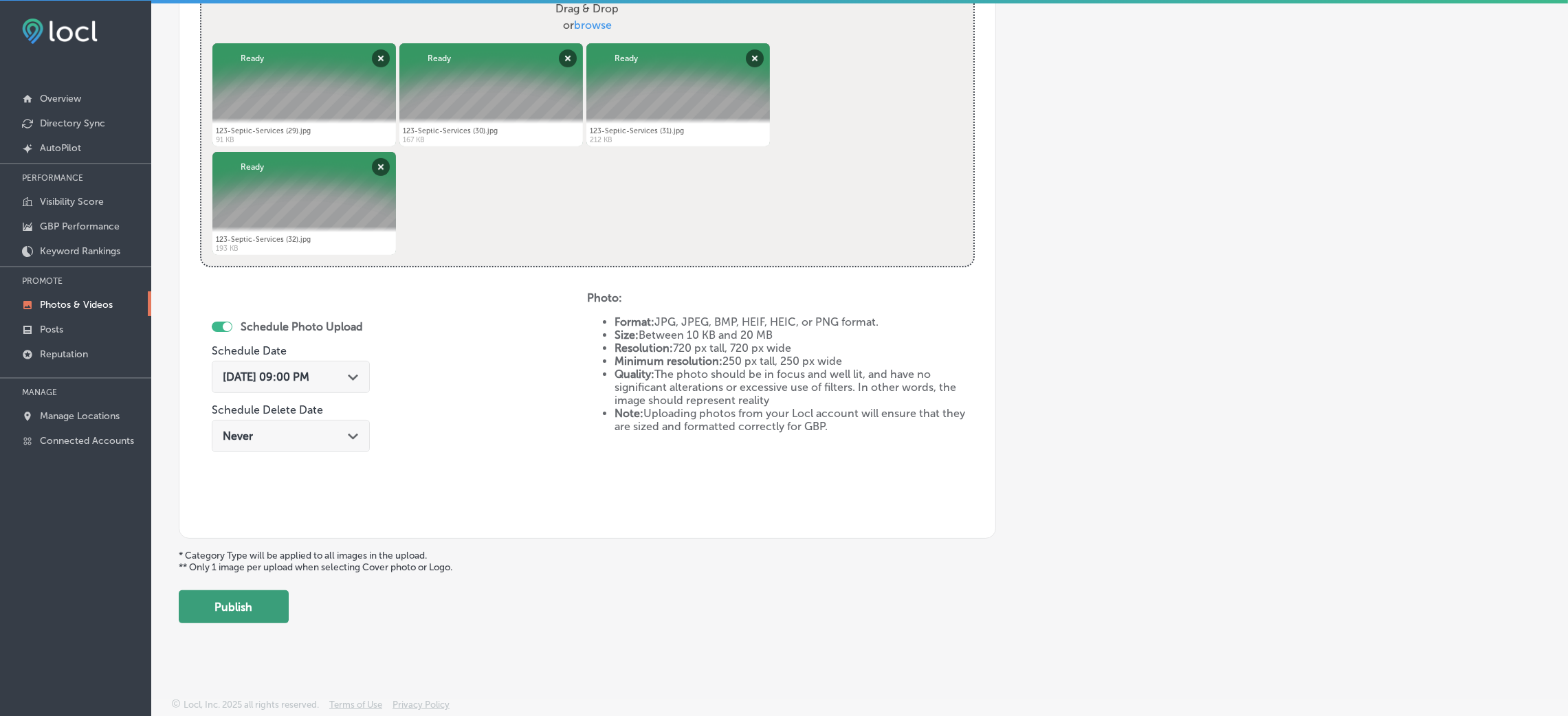
click at [233, 609] on button "Publish" at bounding box center [234, 607] width 110 height 33
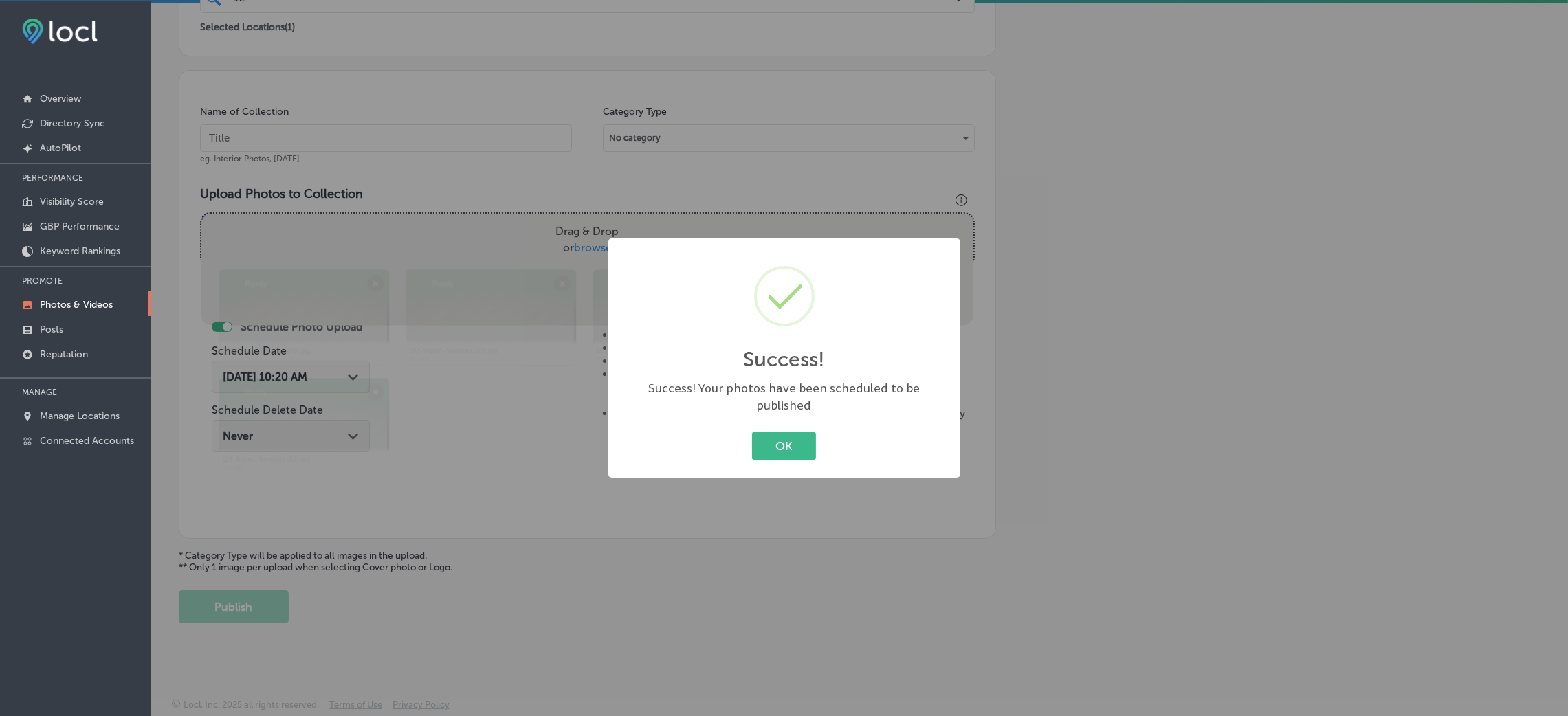
scroll to position [326, 0]
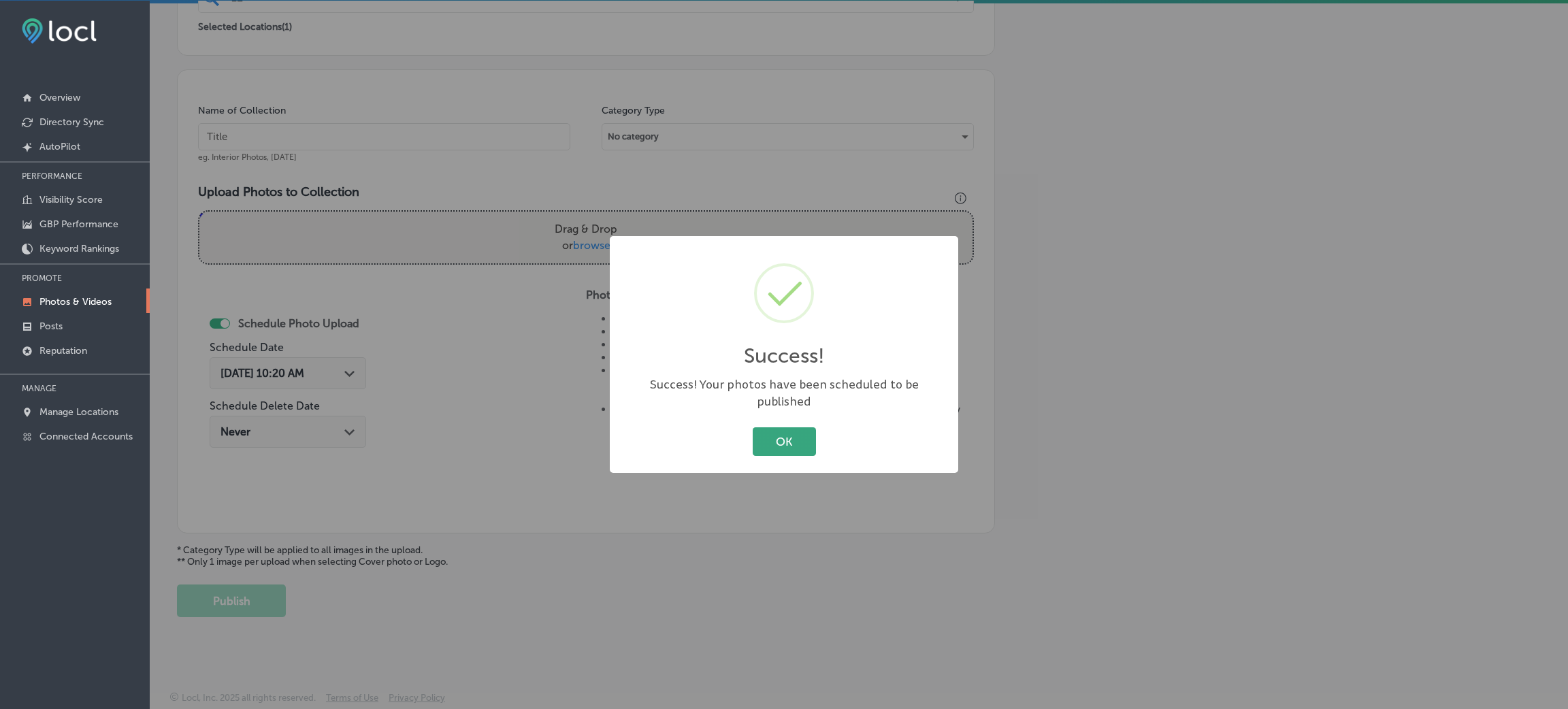
click at [809, 427] on button "OK" at bounding box center [785, 441] width 64 height 28
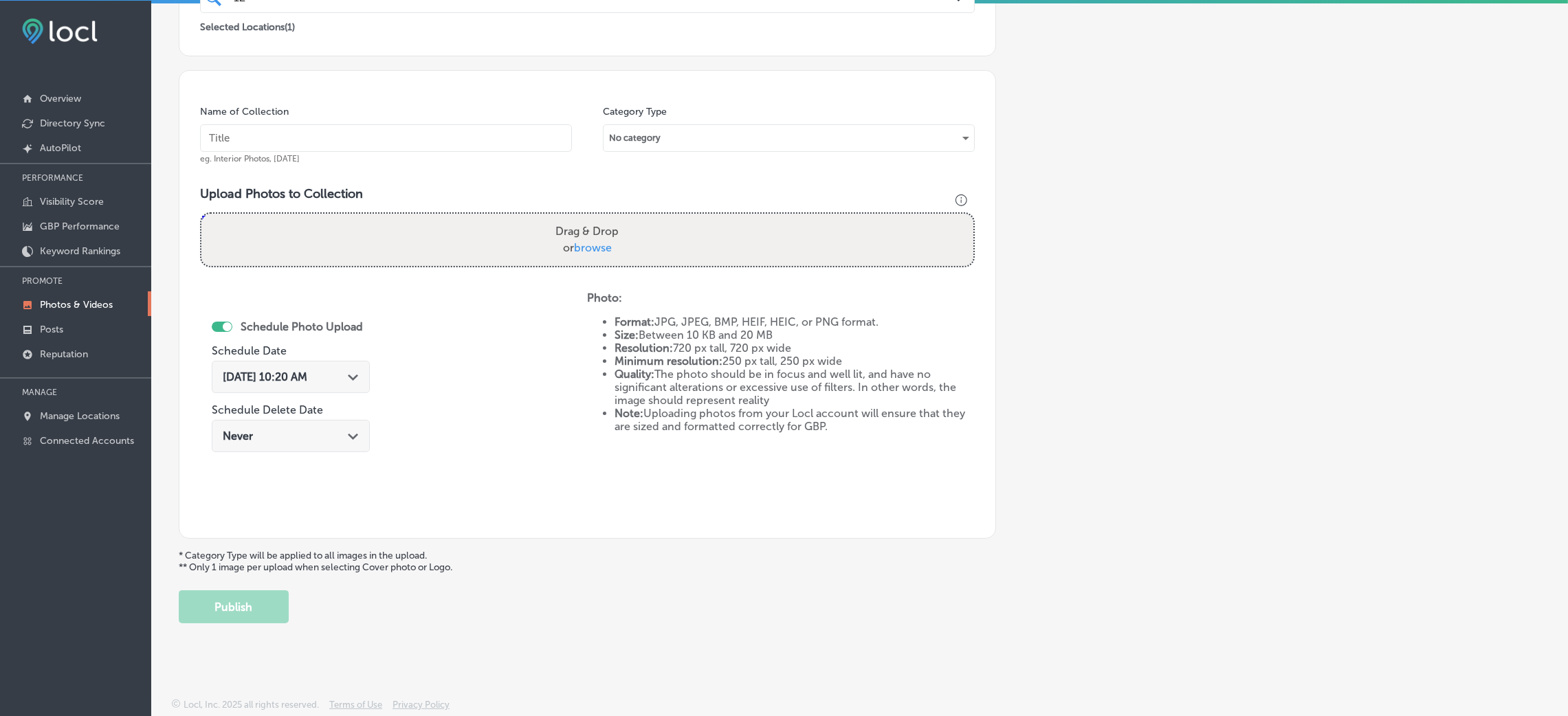
click at [491, 141] on input "text" at bounding box center [386, 138] width 372 height 28
paste input "123-Septic-Services-septic-pumping-near-me"
type input "123-Septic-Services-septic-pumping-near-me"
click at [662, 275] on div "Upload Photos to Collection Powered by PQINA Drag & Drop or browse 123-Septic-S…" at bounding box center [587, 232] width 774 height 92
click at [660, 258] on div "Drag & Drop or browse" at bounding box center [587, 240] width 772 height 52
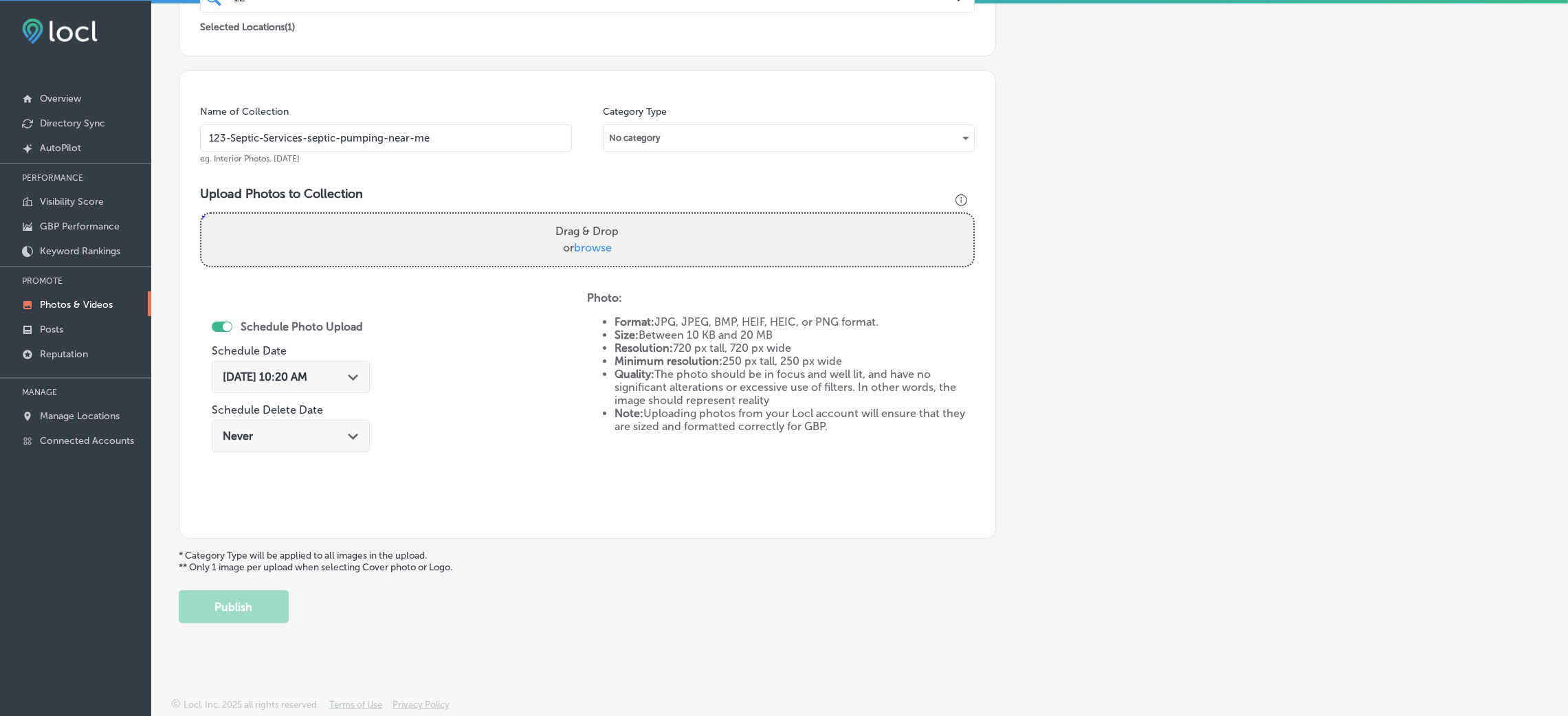
click at [201, 214] on input "Drag & Drop or browse" at bounding box center [587, 216] width 772 height 4
type input "C:\fakepath\123-Septic-Services (1).jpg"
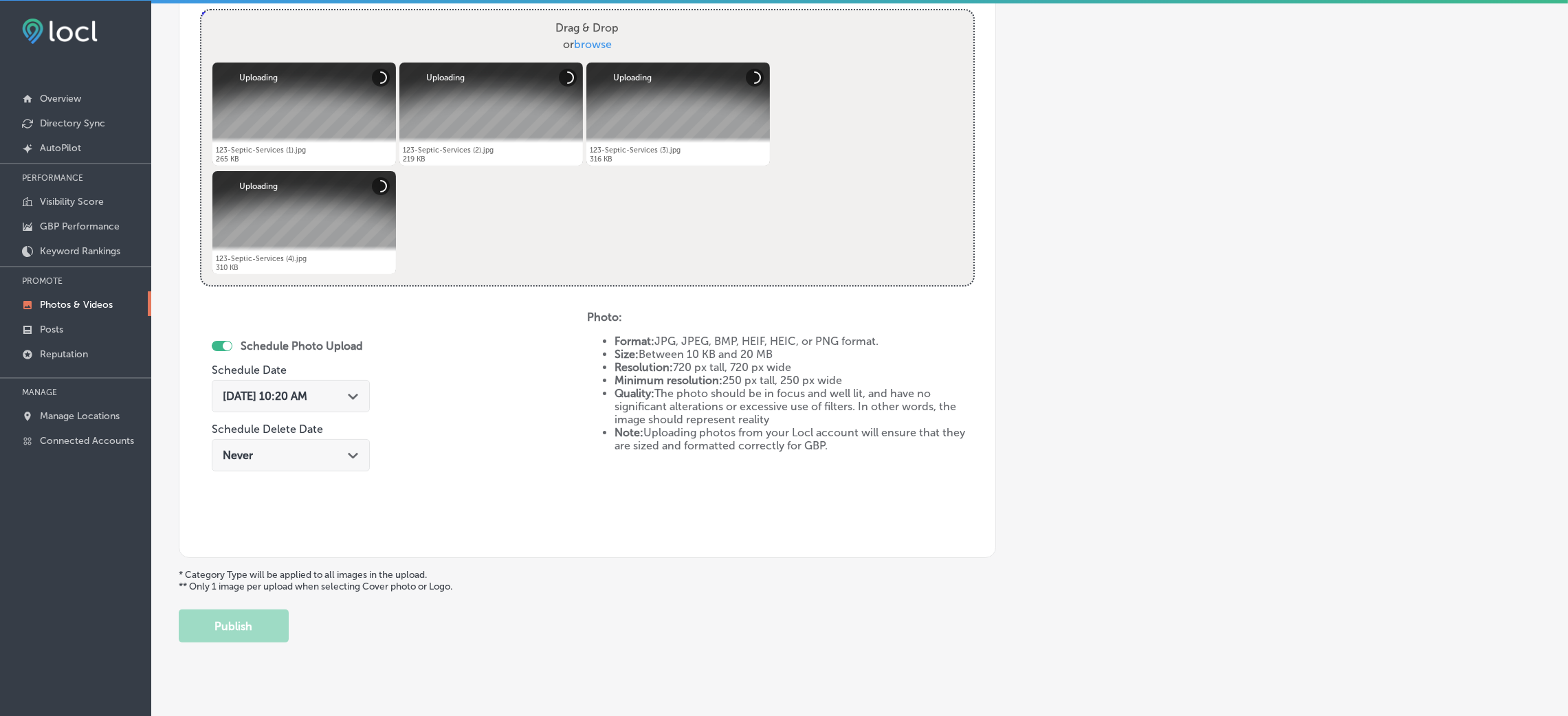
scroll to position [532, 0]
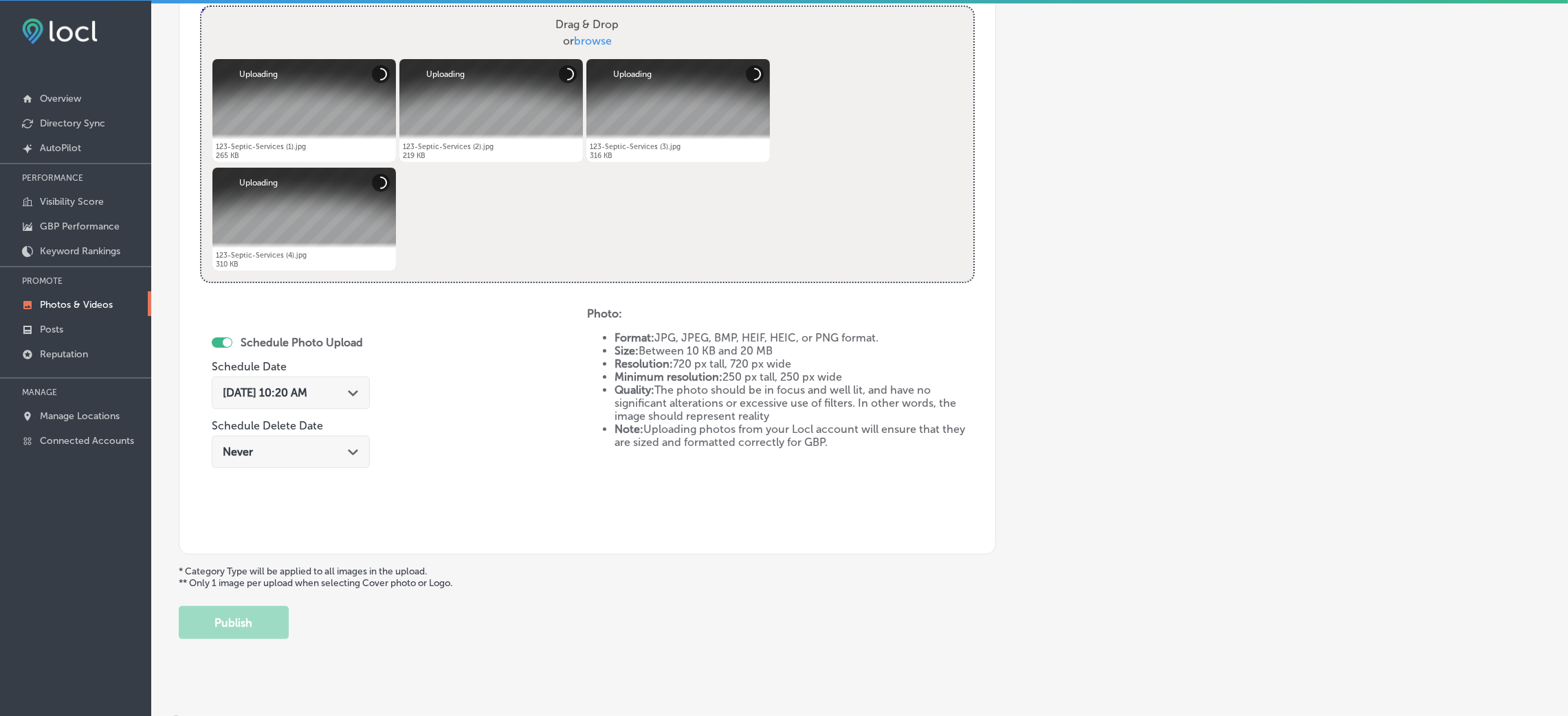
click at [307, 393] on span "Aug 28, 2025 10:20 AM" at bounding box center [265, 393] width 85 height 13
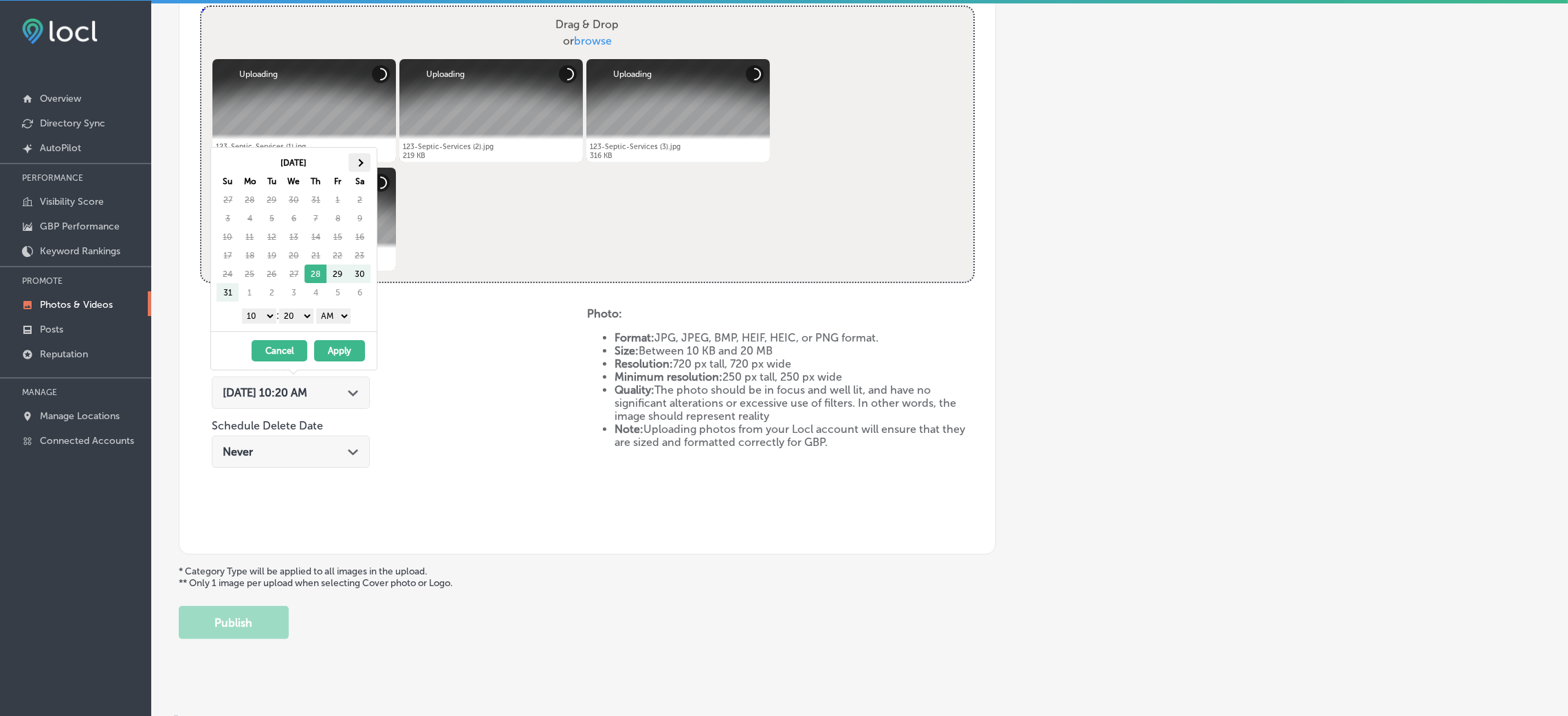
click at [360, 154] on th at bounding box center [359, 162] width 22 height 18
click at [341, 323] on select "AM PM" at bounding box center [333, 316] width 34 height 15
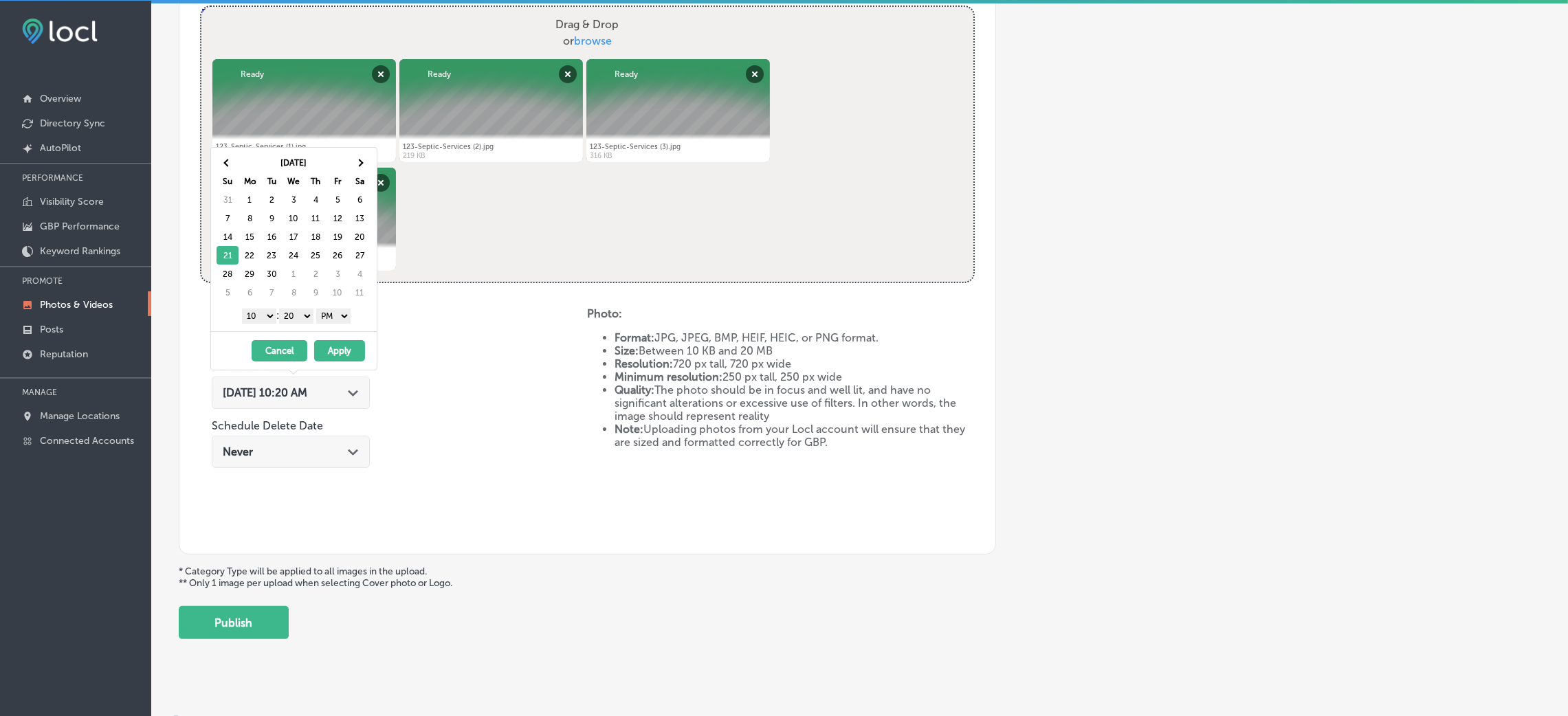
drag, startPoint x: 305, startPoint y: 312, endPoint x: 299, endPoint y: 320, distance: 10.0
click at [305, 312] on select "00 10 20 30 40 50" at bounding box center [296, 316] width 34 height 15
drag, startPoint x: 275, startPoint y: 324, endPoint x: 266, endPoint y: 320, distance: 9.8
click at [264, 315] on select "1 2 3 4 5 6 7 8 9 10 11 12" at bounding box center [258, 316] width 34 height 15
click at [344, 352] on button "Apply" at bounding box center [339, 350] width 51 height 21
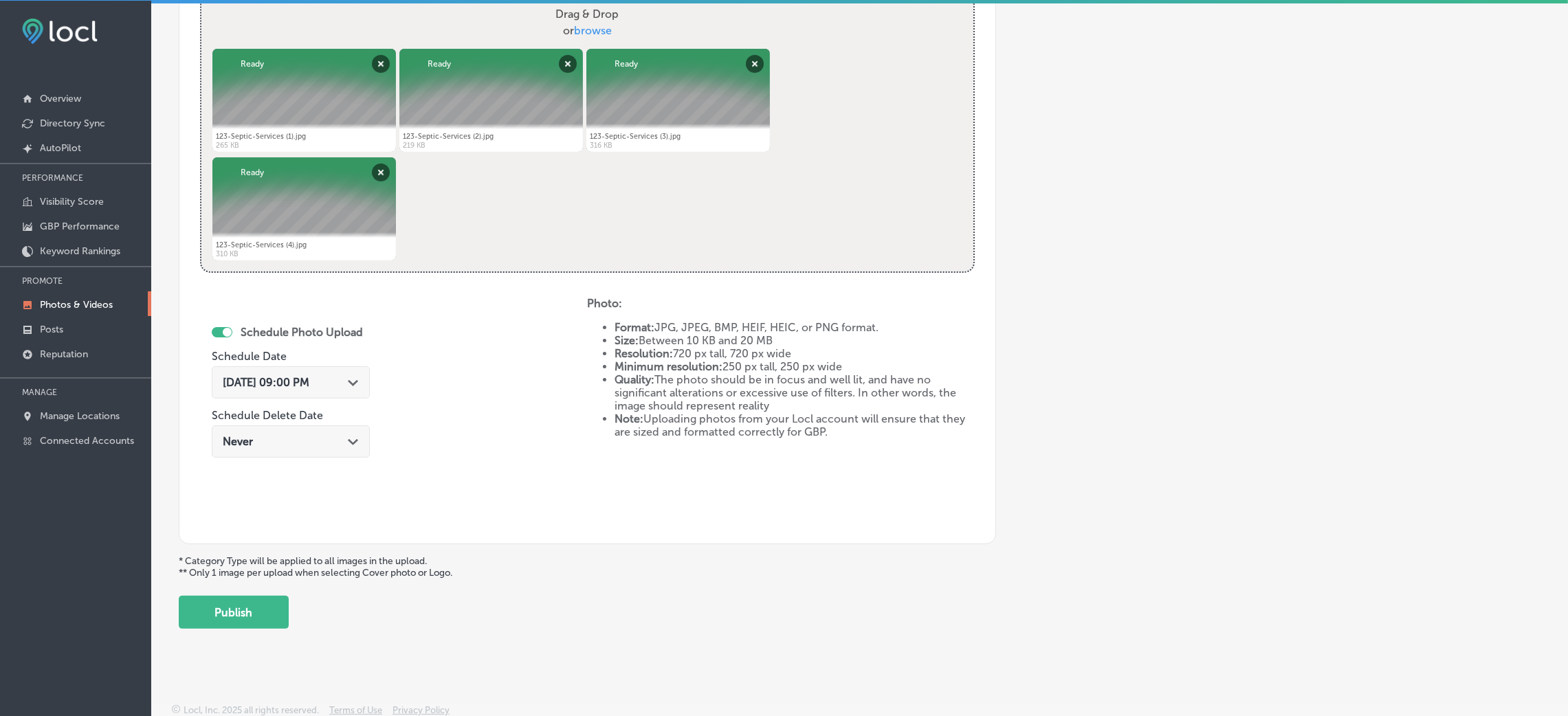
scroll to position [549, 0]
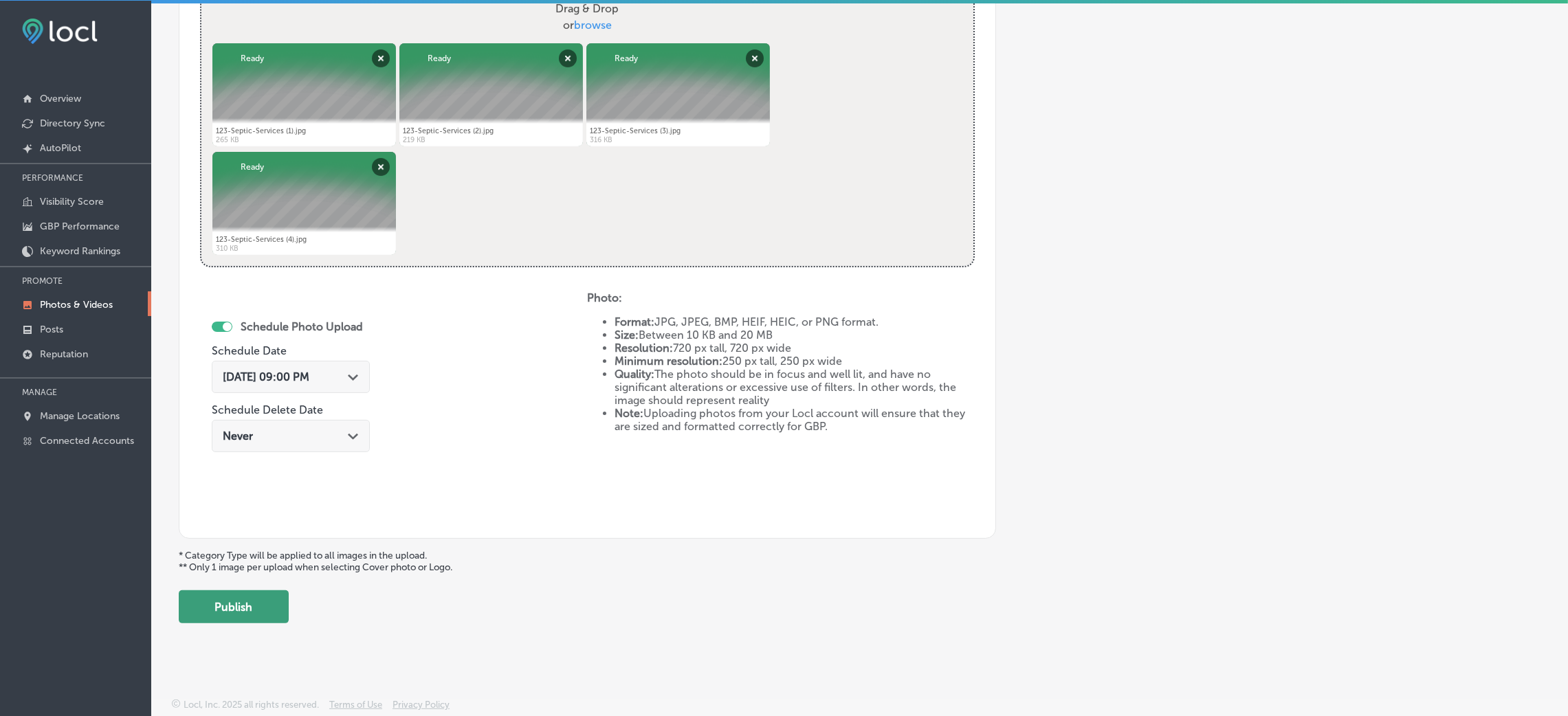
click at [258, 597] on button "Publish" at bounding box center [234, 607] width 110 height 33
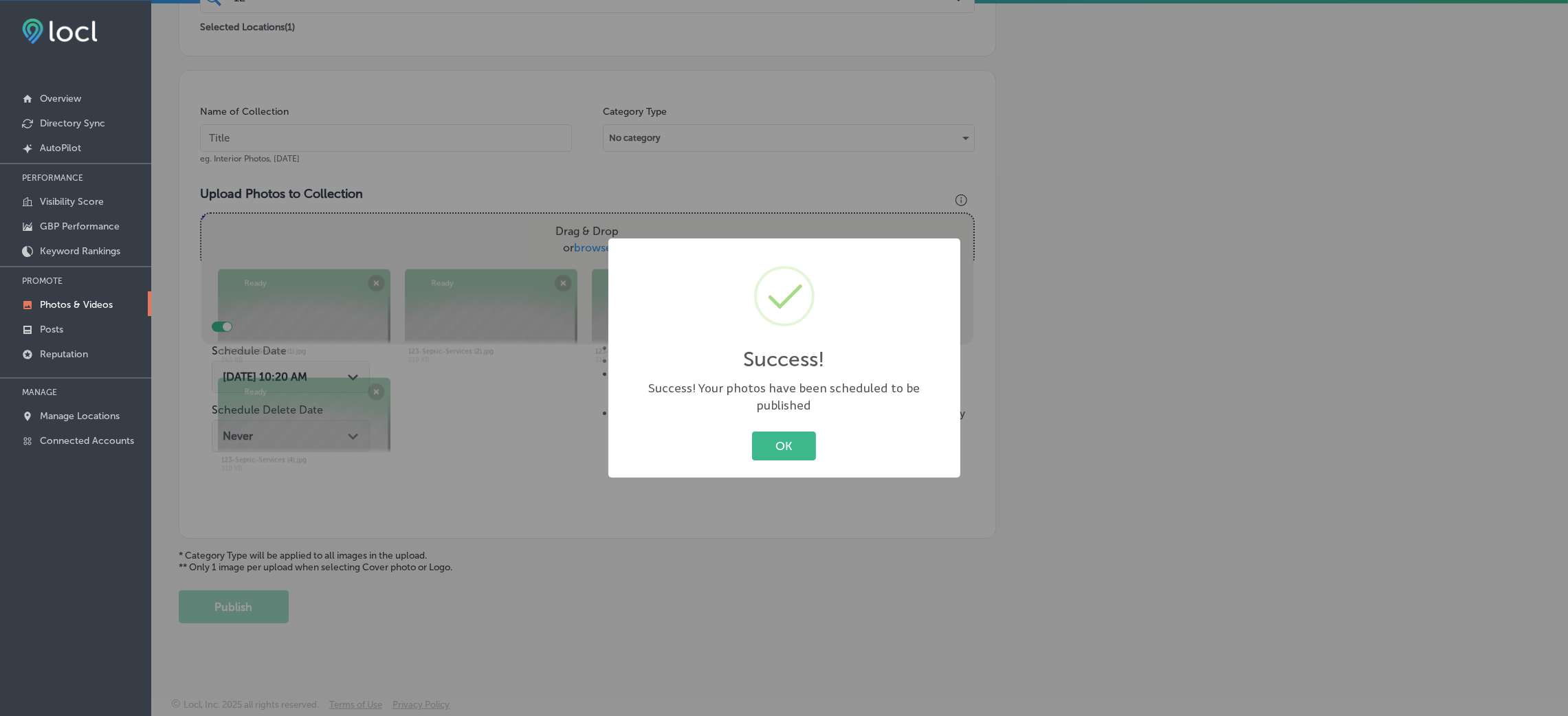
scroll to position [326, 0]
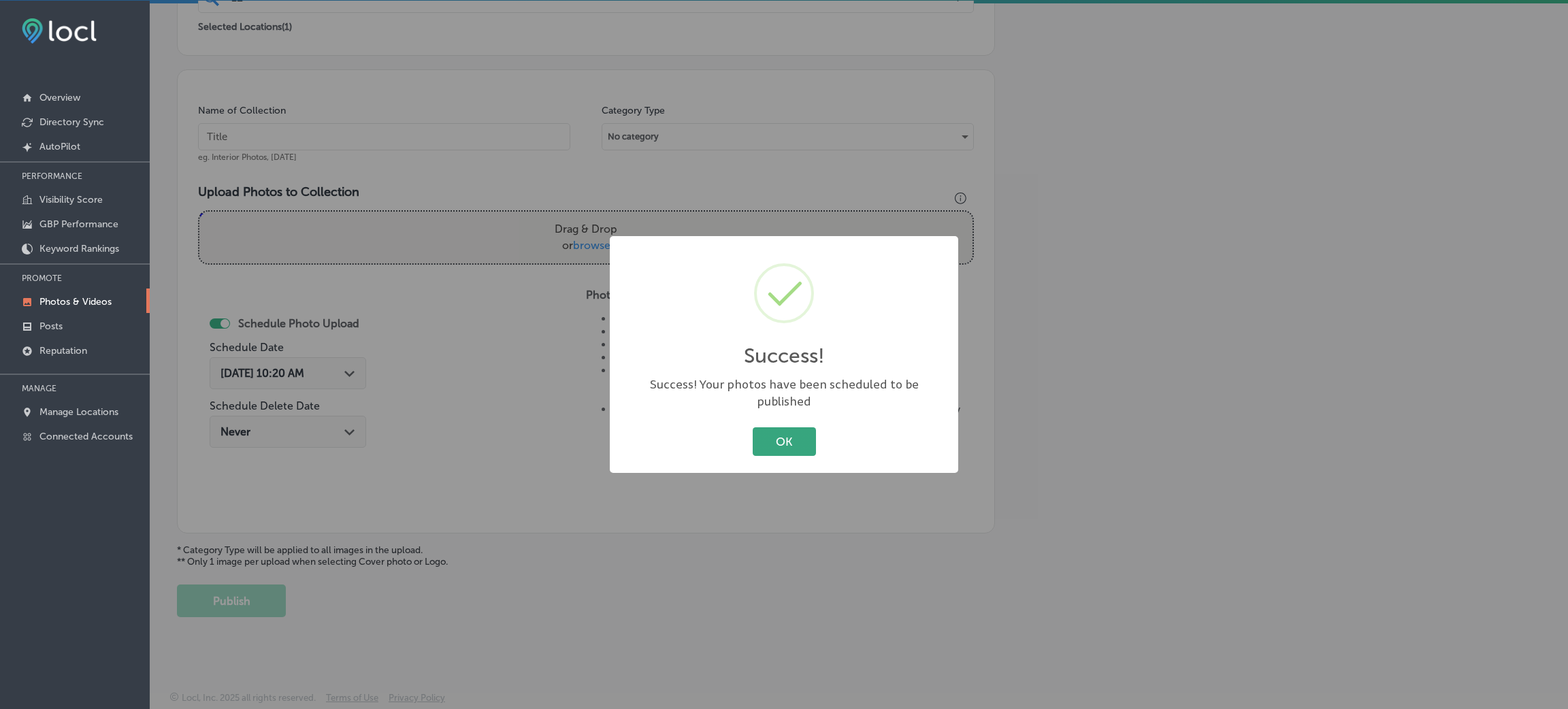
click at [790, 433] on button "OK" at bounding box center [785, 441] width 64 height 28
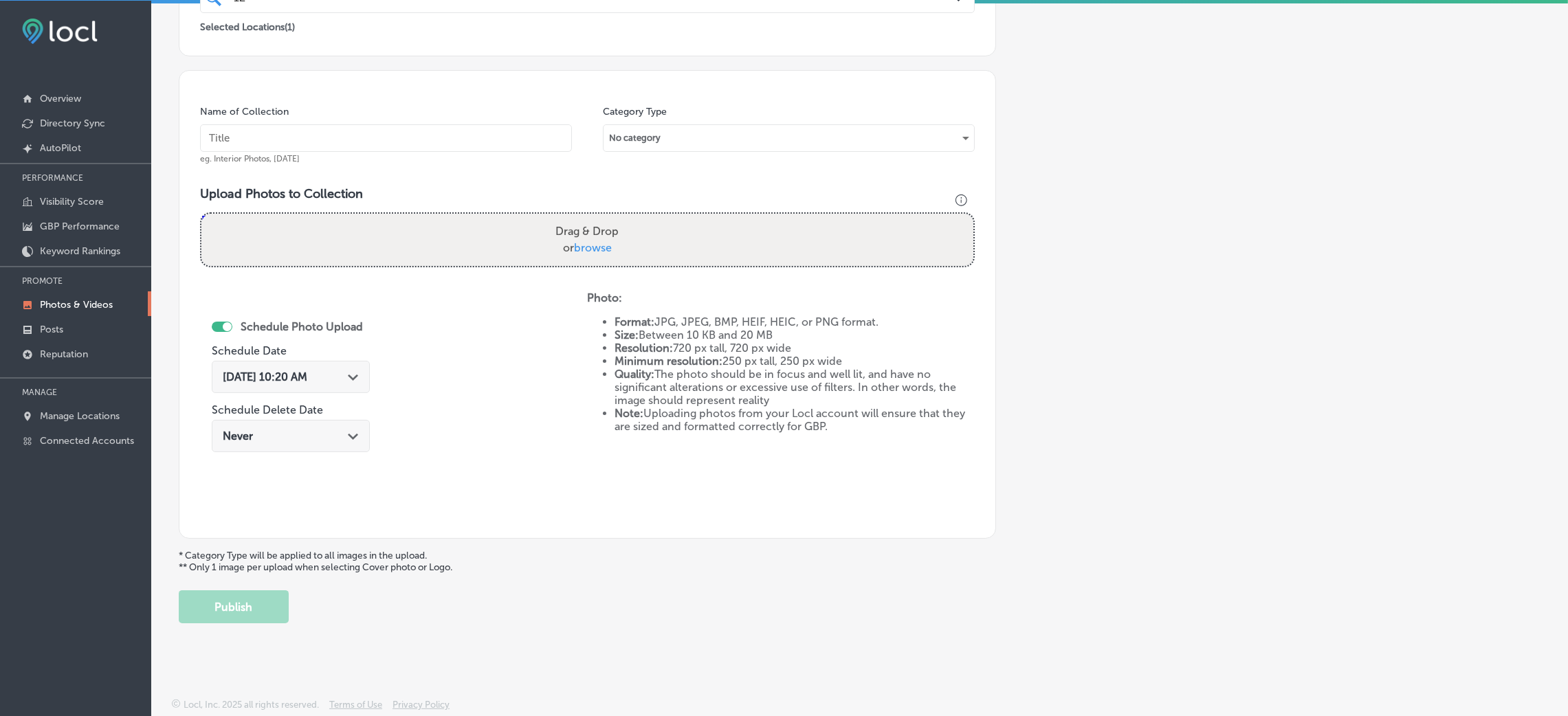
click at [277, 136] on input "text" at bounding box center [386, 138] width 372 height 28
paste input "123-Septic-Services-septic-pumping-near-me"
type input "123-Septic-Services-septic-pumping-near-me"
click at [596, 252] on span "browse" at bounding box center [592, 248] width 38 height 13
click at [596, 218] on input "Drag & Drop or browse" at bounding box center [587, 216] width 772 height 4
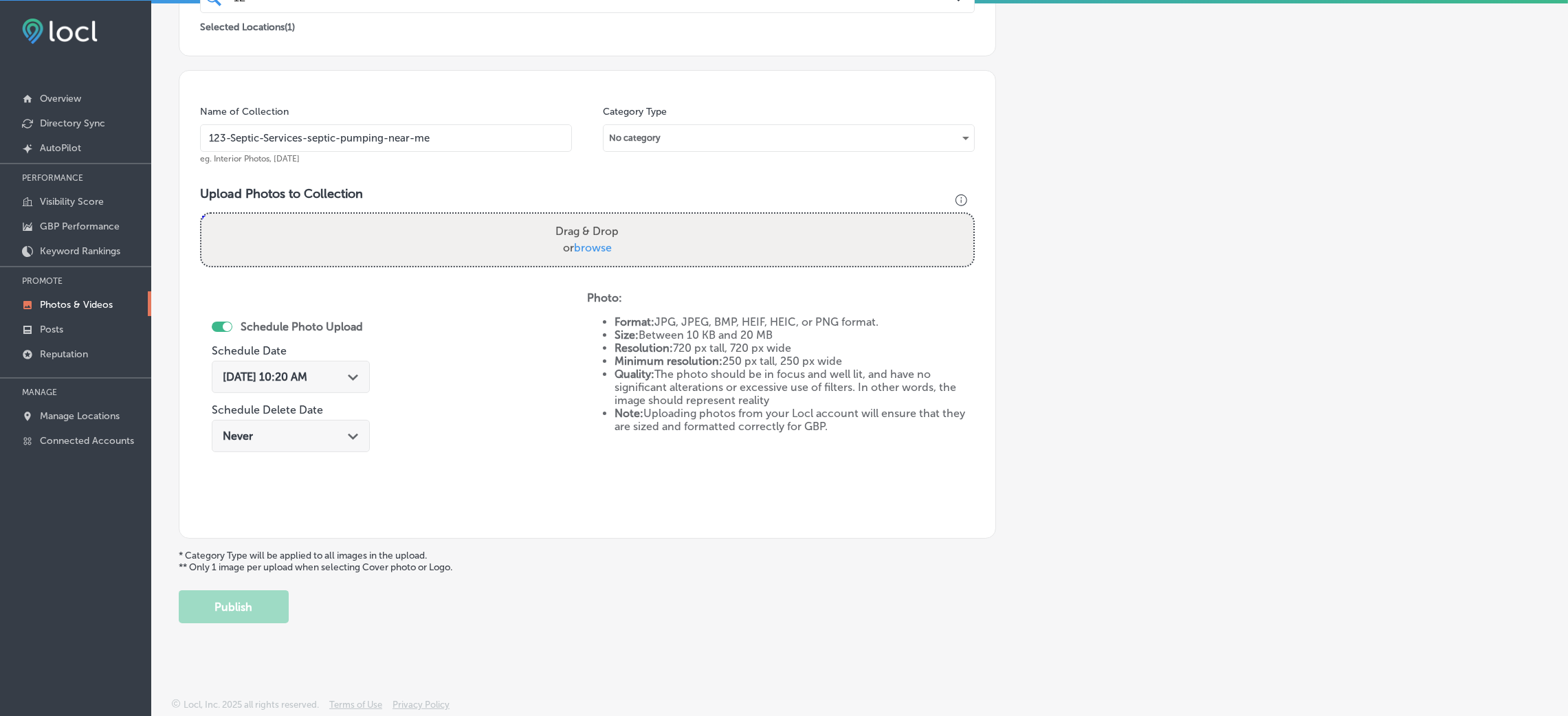
type input "C:\fakepath\123-Septic-Services (5).jpg"
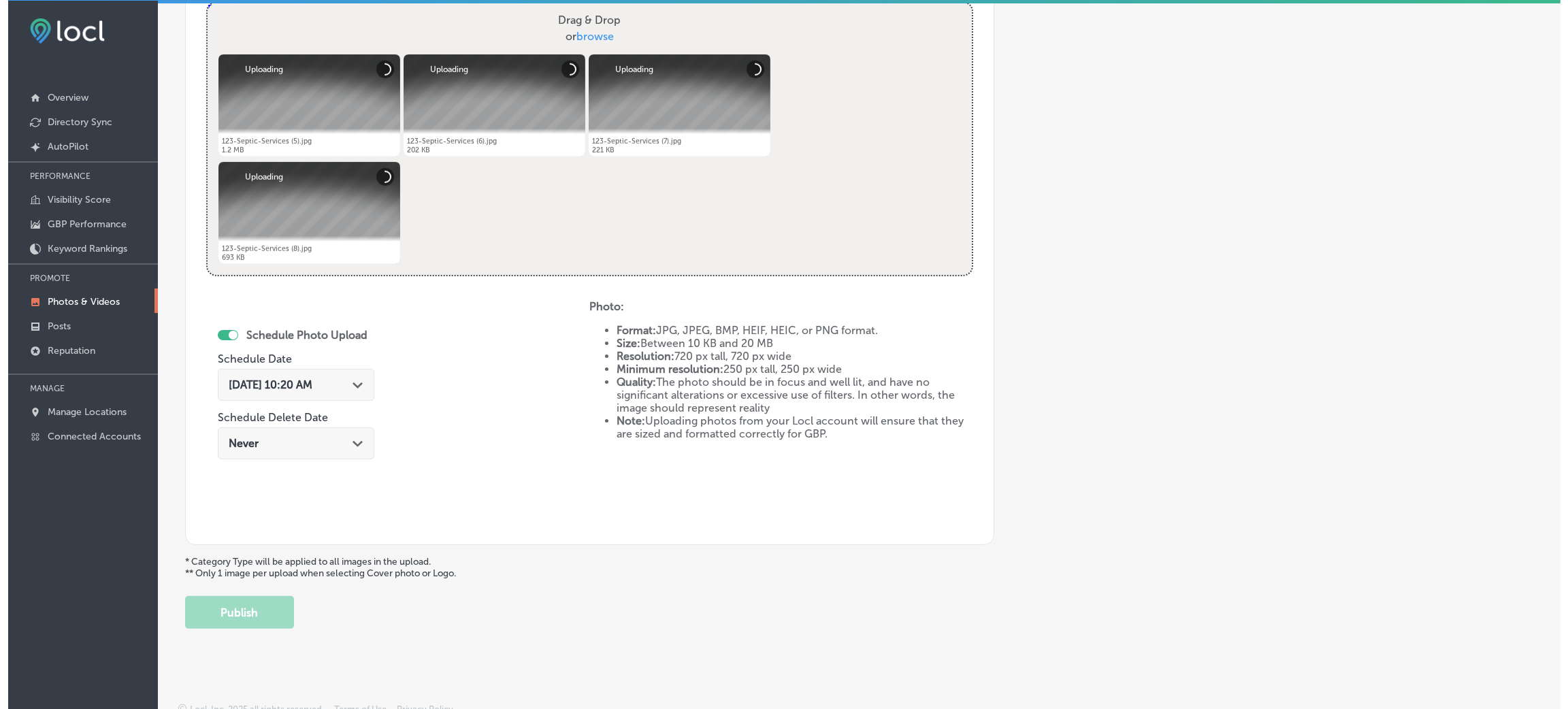
scroll to position [544, 0]
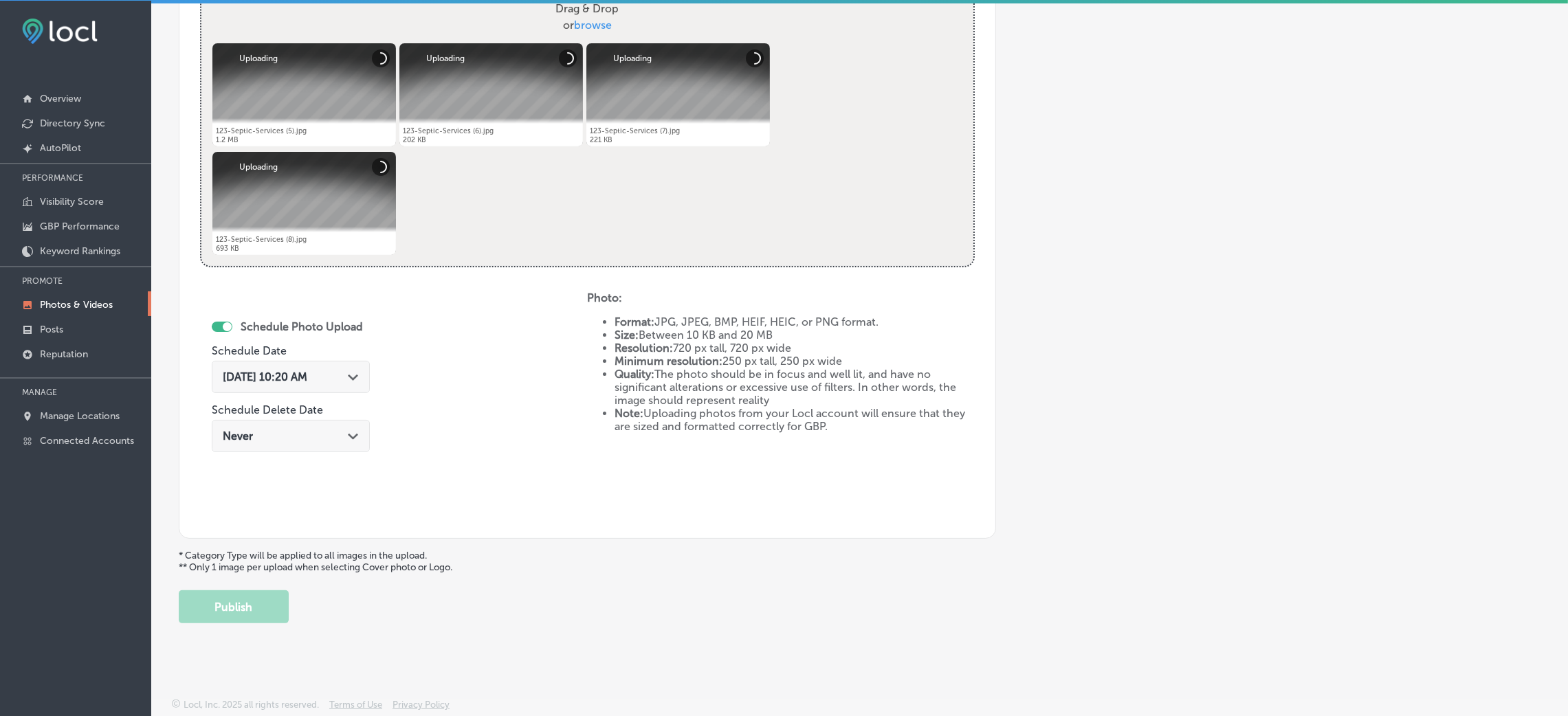
click at [273, 371] on span "Aug 28, 2025 10:20 AM" at bounding box center [265, 376] width 85 height 13
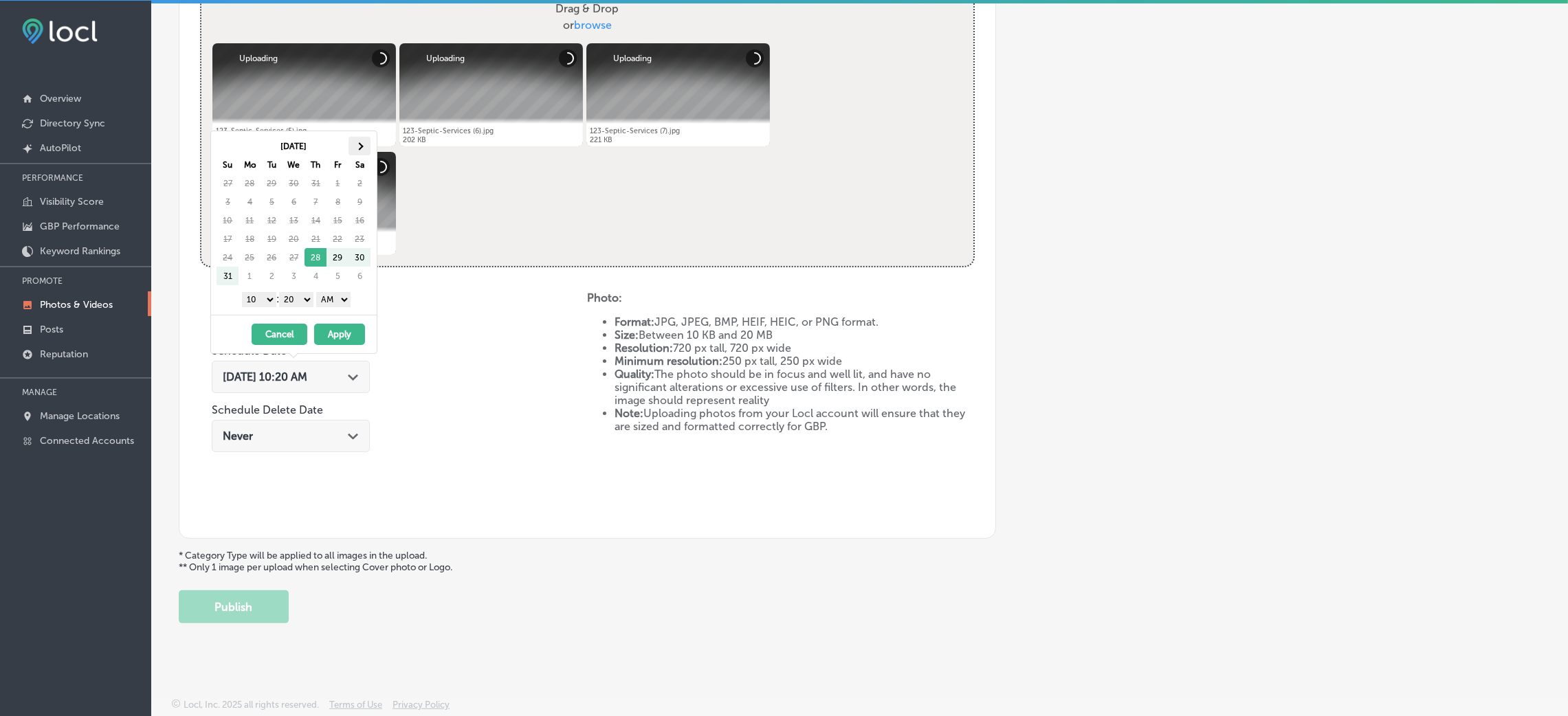
click at [359, 140] on th at bounding box center [359, 146] width 22 height 18
click at [332, 307] on select "AM PM" at bounding box center [333, 299] width 34 height 15
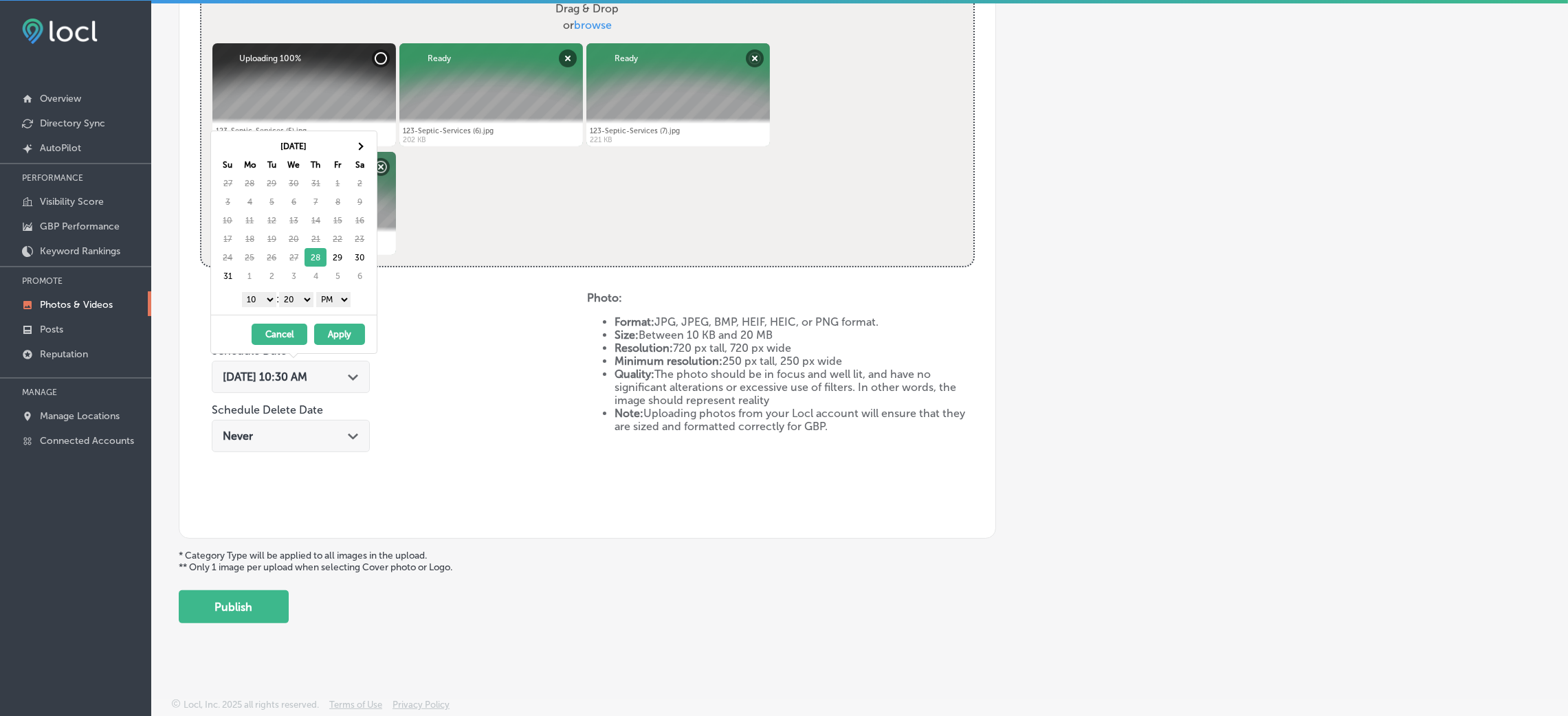
drag, startPoint x: 314, startPoint y: 310, endPoint x: 304, endPoint y: 300, distance: 14.1
click at [306, 300] on select "00 10 20 30 40 50" at bounding box center [296, 299] width 34 height 15
click at [261, 313] on div "Aug 2025 Su Mo Tu We Th Fr Sa 27 28 29 30 31 1 2 3 4 5 6 7 8 9 10 11 12 13 14 1…" at bounding box center [294, 223] width 165 height 184
click at [266, 345] on button "Cancel" at bounding box center [279, 333] width 56 height 21
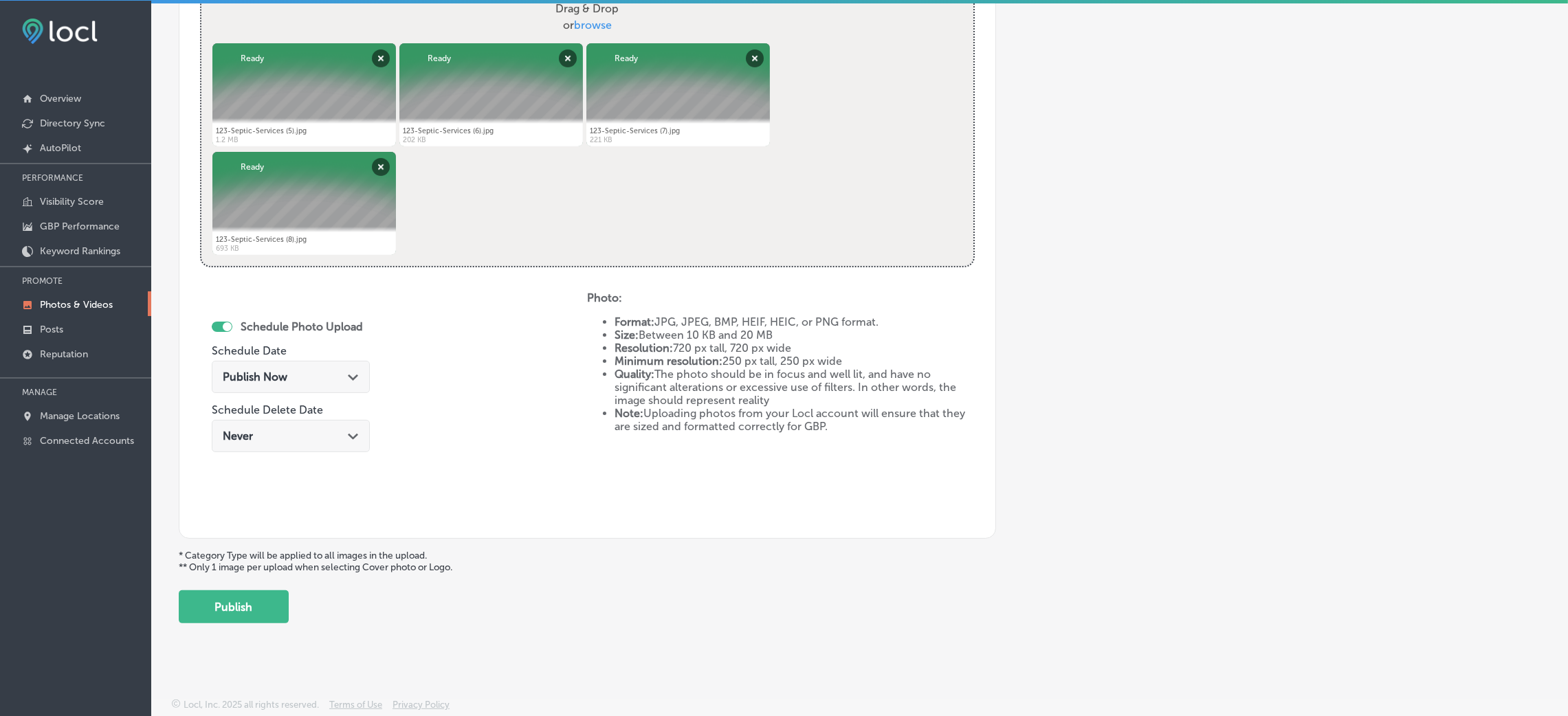
click at [299, 366] on div "Publish Now Path Created with Sketch." at bounding box center [290, 376] width 158 height 32
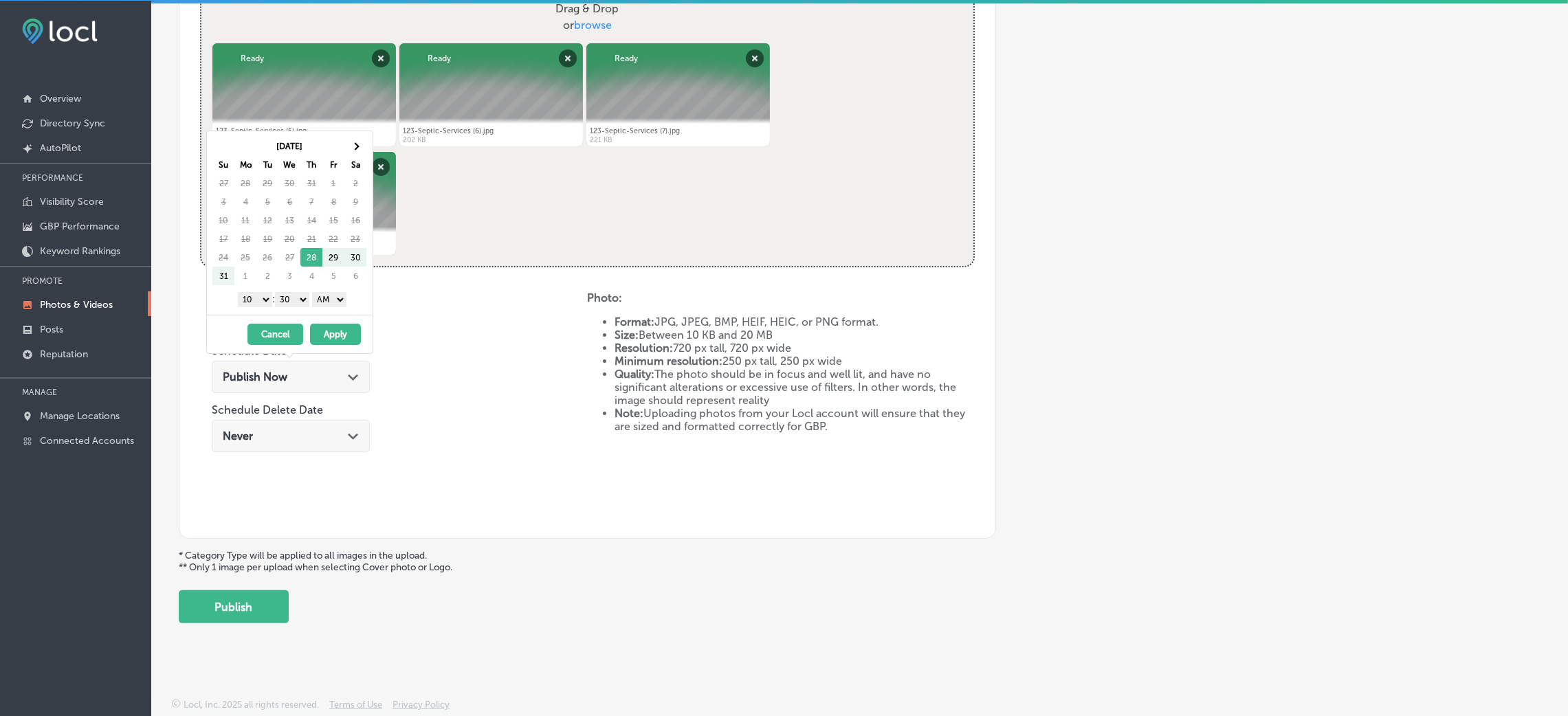
click at [350, 156] on th "Sa" at bounding box center [355, 164] width 22 height 18
click at [347, 149] on th at bounding box center [355, 146] width 22 height 18
click at [340, 301] on select "AM PM" at bounding box center [329, 299] width 34 height 15
click at [294, 291] on div "1 2 3 4 5 6 7 8 9 10 11 12 : 00 10 20 30 40 50 AM PM" at bounding box center [292, 298] width 160 height 20
click at [296, 303] on select "00 10 20 30 40 50" at bounding box center [291, 299] width 34 height 15
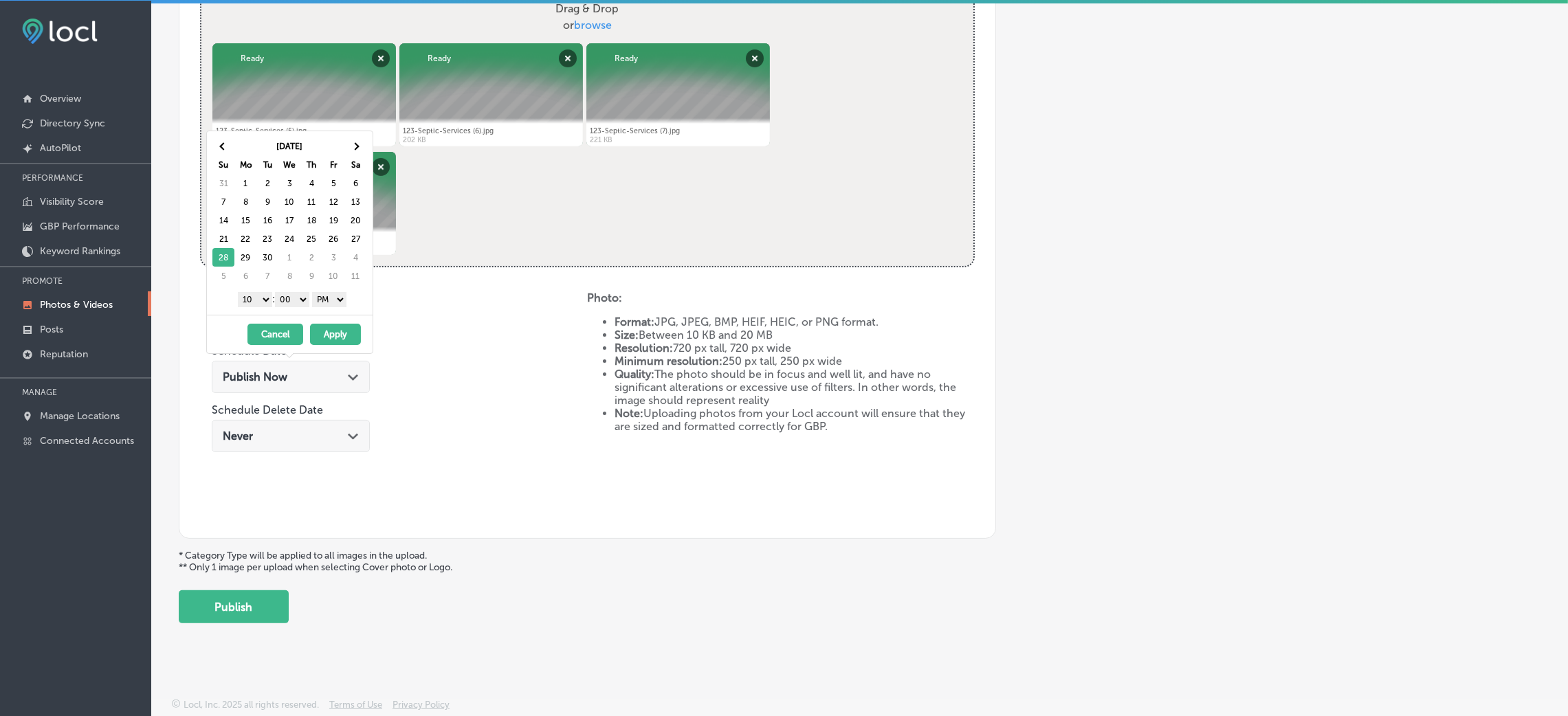
click at [254, 302] on select "1 2 3 4 5 6 7 8 9 10 11 12" at bounding box center [254, 299] width 34 height 15
click at [333, 319] on div "09/28/2025 - 09/28/2025 Cancel Apply" at bounding box center [289, 334] width 165 height 39
click at [329, 334] on button "Apply" at bounding box center [334, 333] width 51 height 21
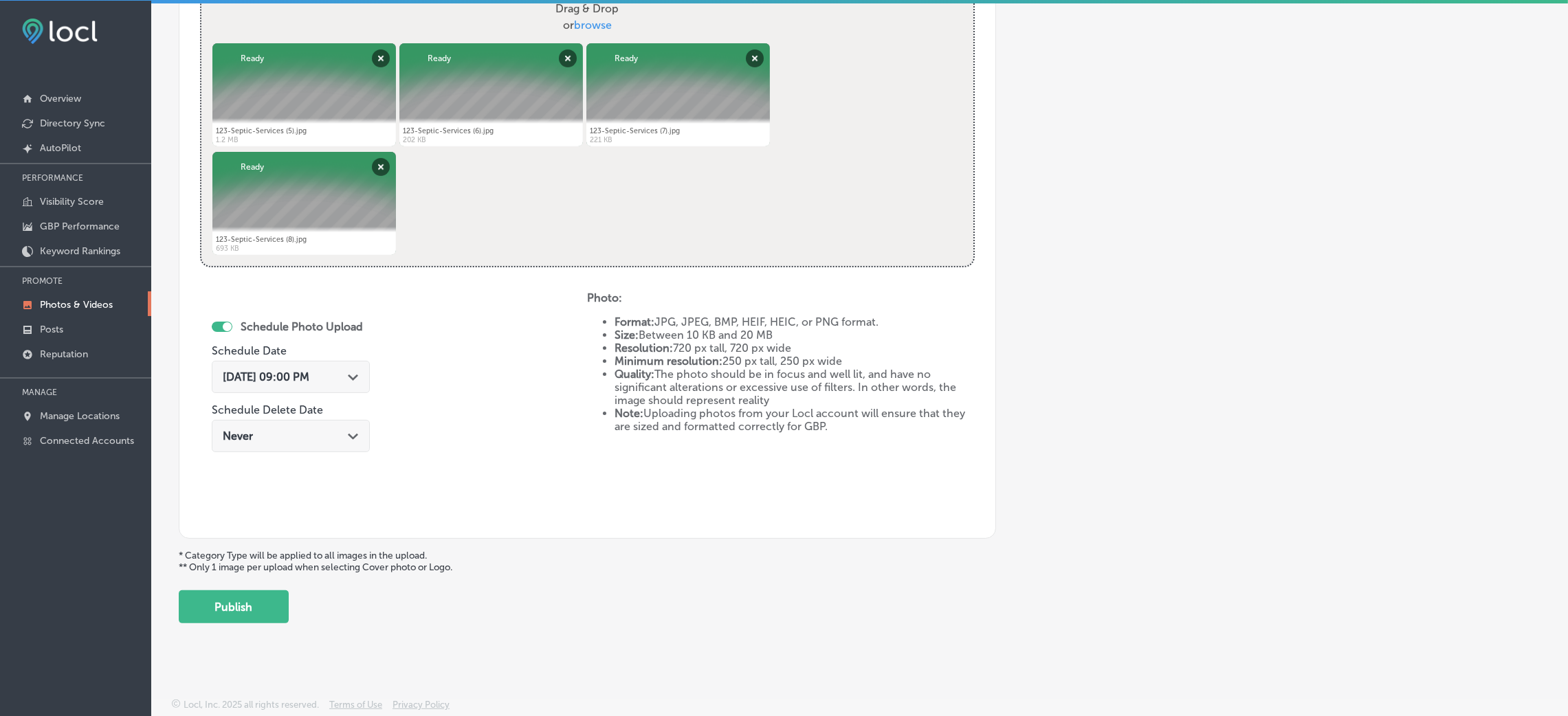
drag, startPoint x: 185, startPoint y: 611, endPoint x: 230, endPoint y: 599, distance: 46.6
click at [187, 611] on button "Publish" at bounding box center [234, 607] width 110 height 33
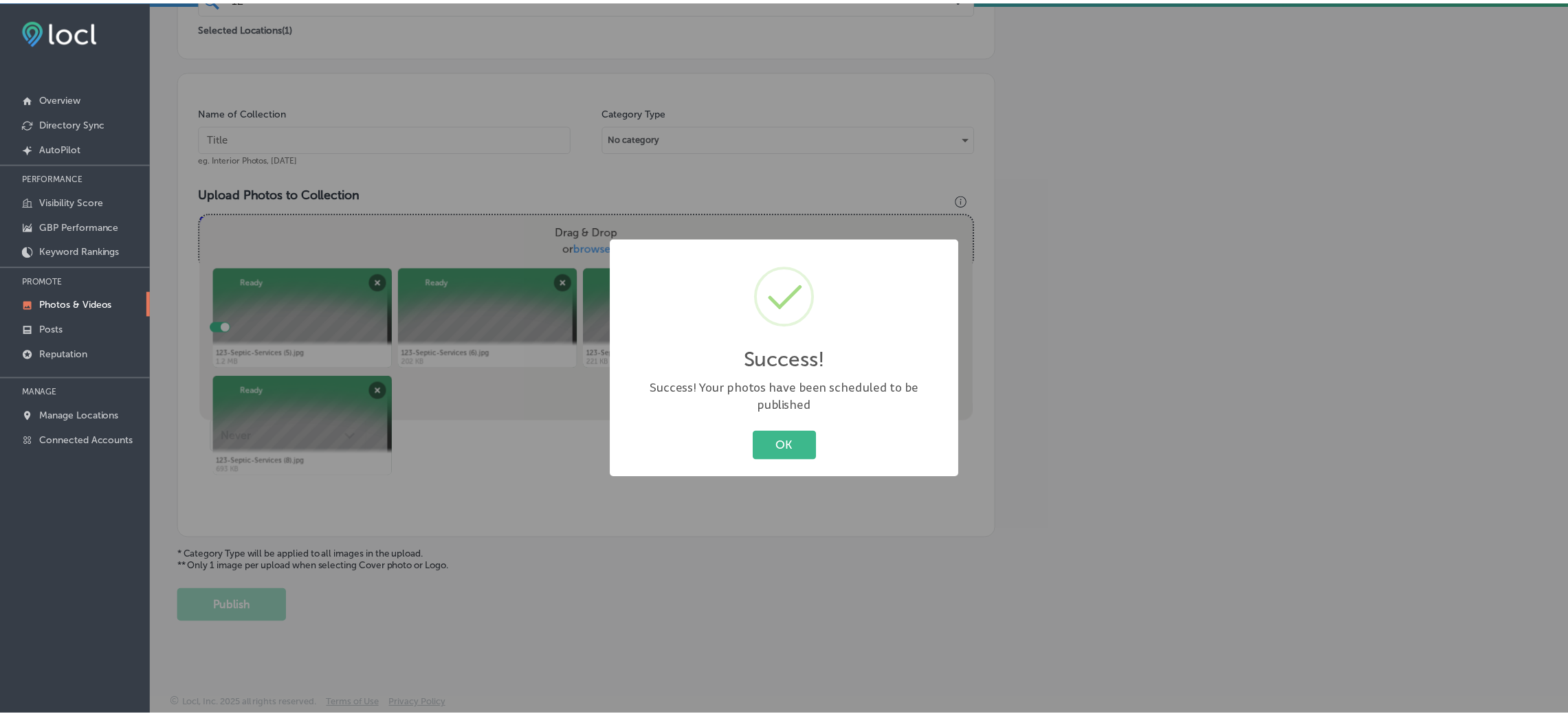
scroll to position [326, 0]
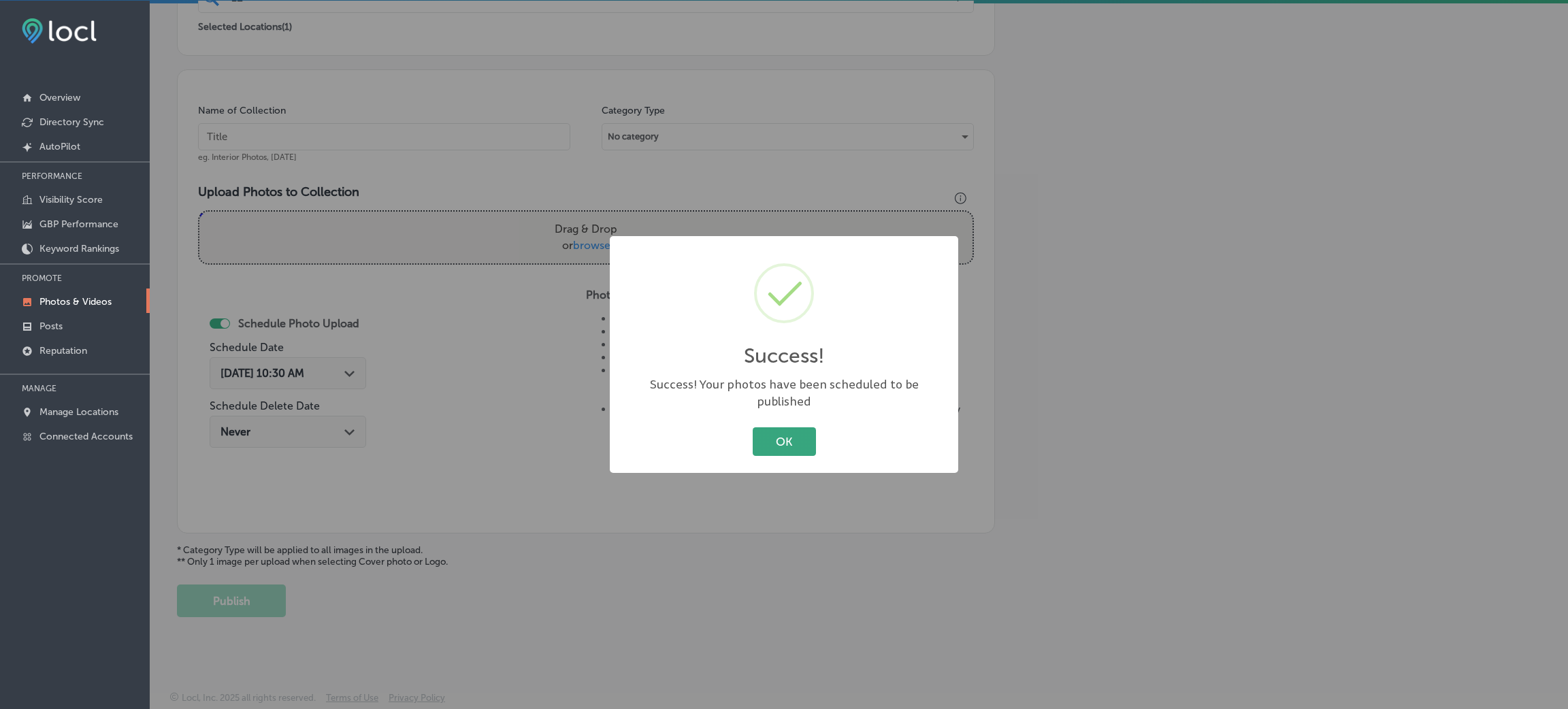
click at [783, 428] on button "OK" at bounding box center [785, 441] width 64 height 28
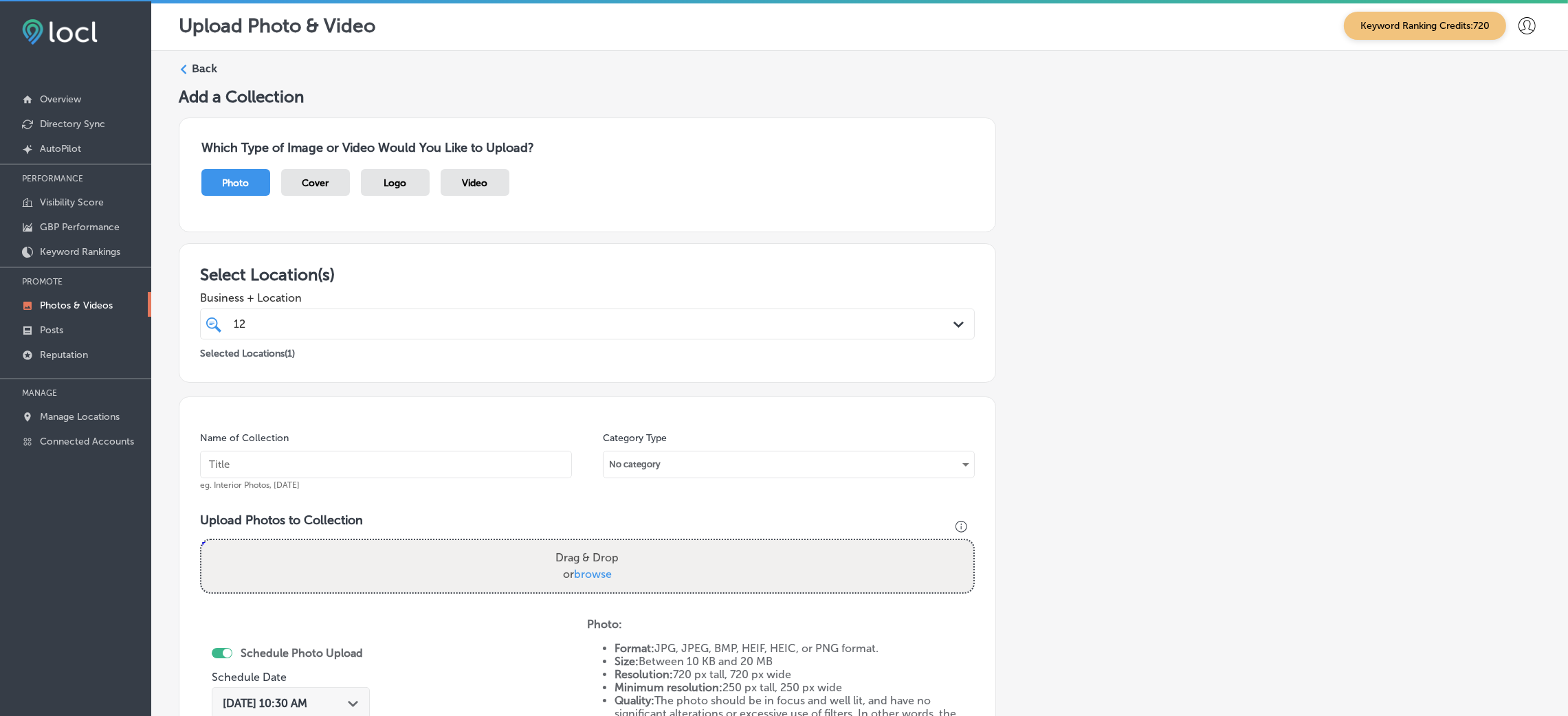
scroll to position [0, 0]
click at [196, 63] on label "Back" at bounding box center [205, 71] width 26 height 15
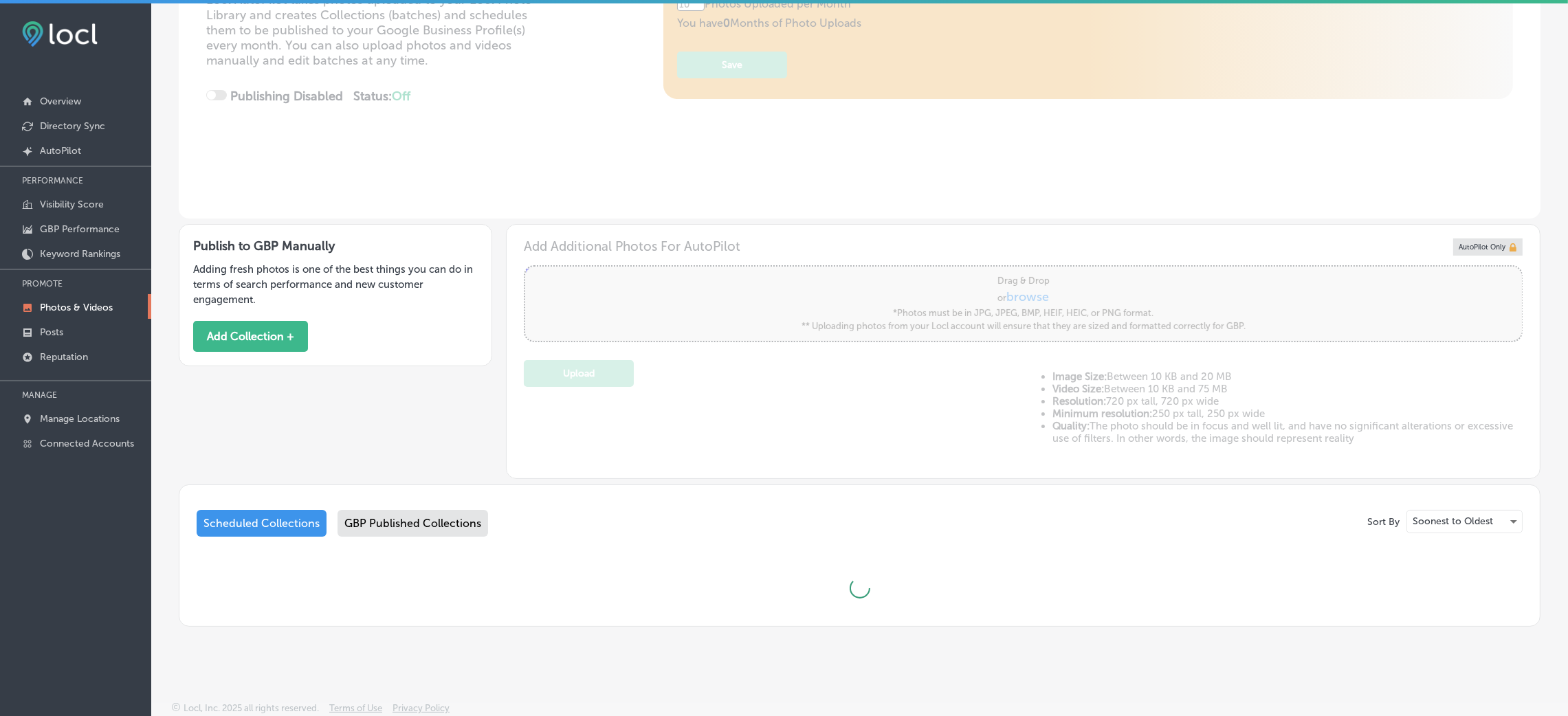
scroll to position [3, 0]
type input "5"
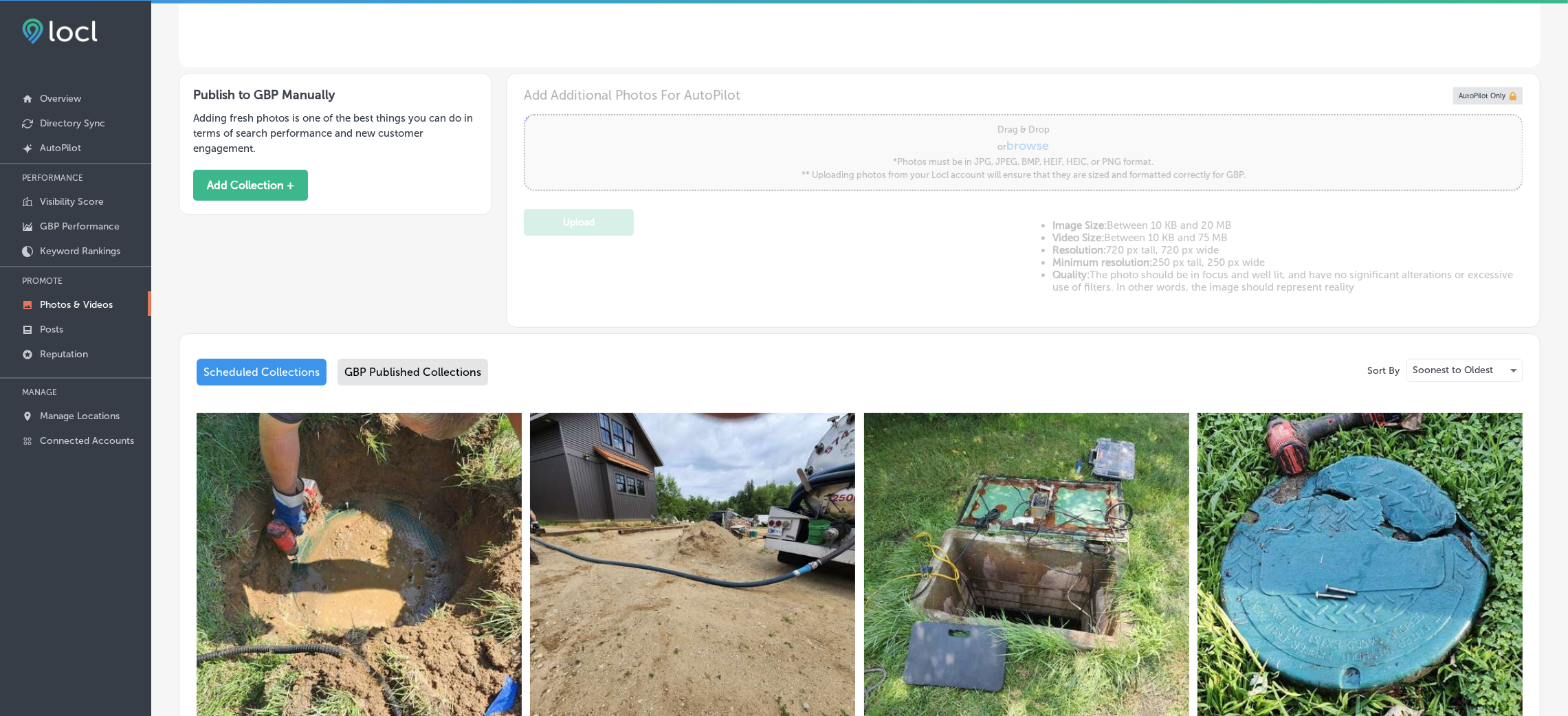
scroll to position [752, 0]
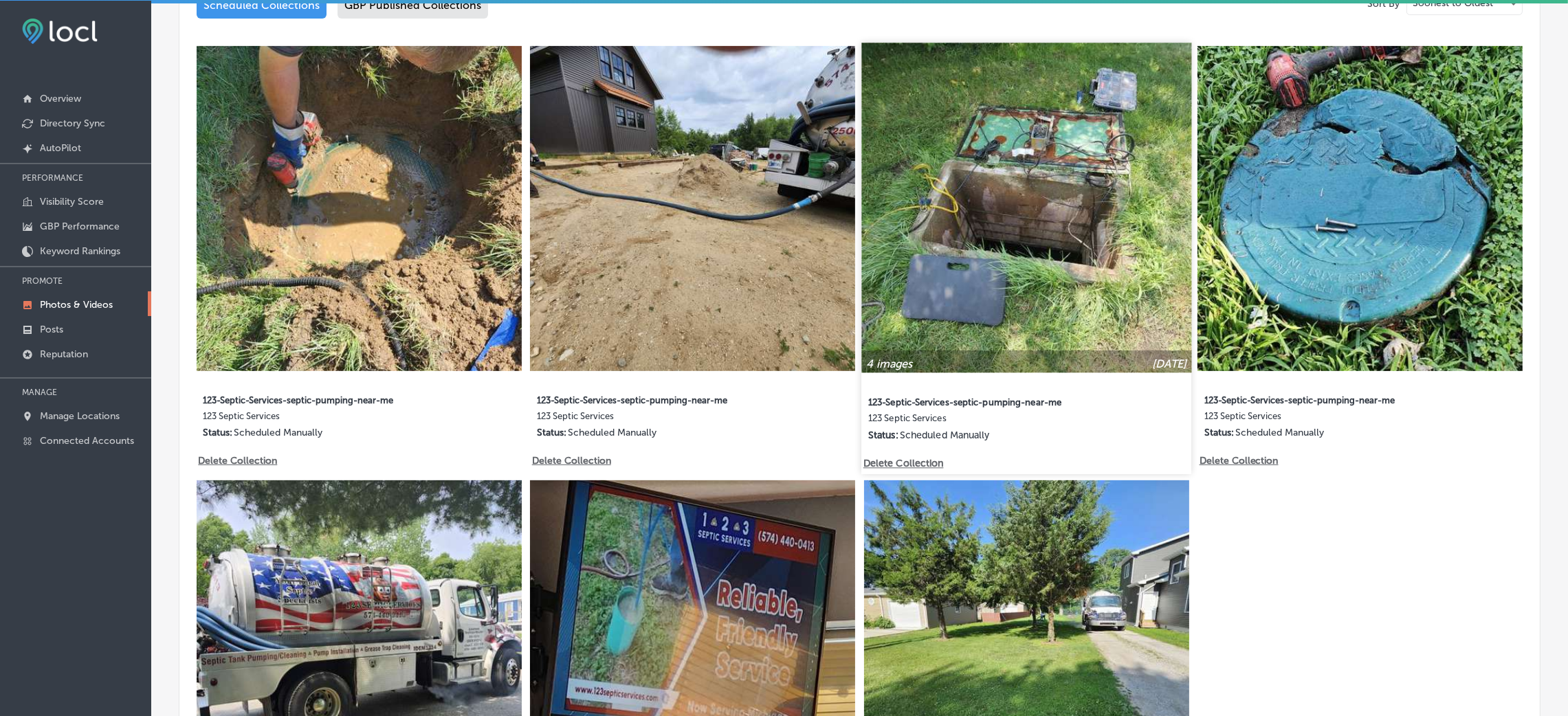
click at [927, 457] on p "Delete Collection" at bounding box center [902, 463] width 78 height 12
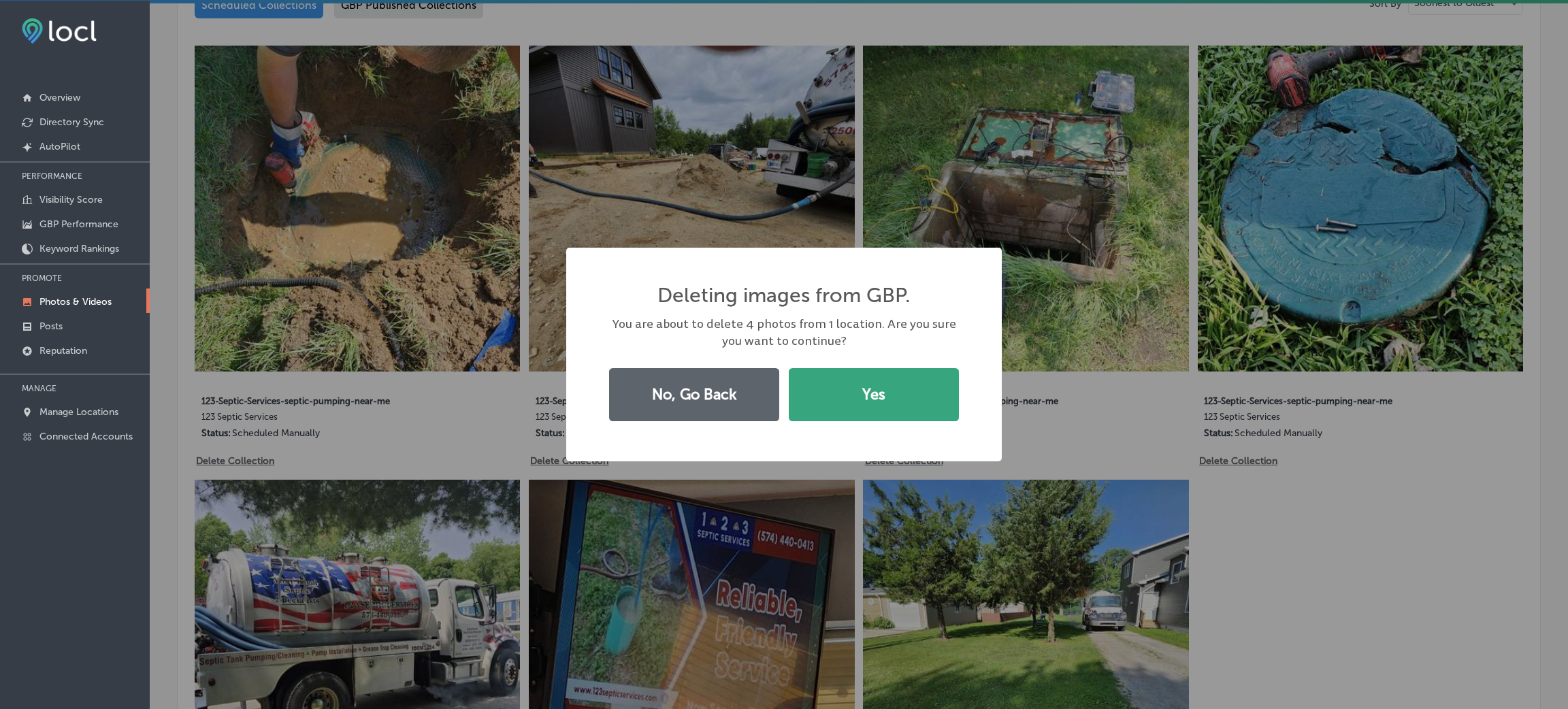
click at [893, 412] on button "Yes" at bounding box center [873, 394] width 170 height 53
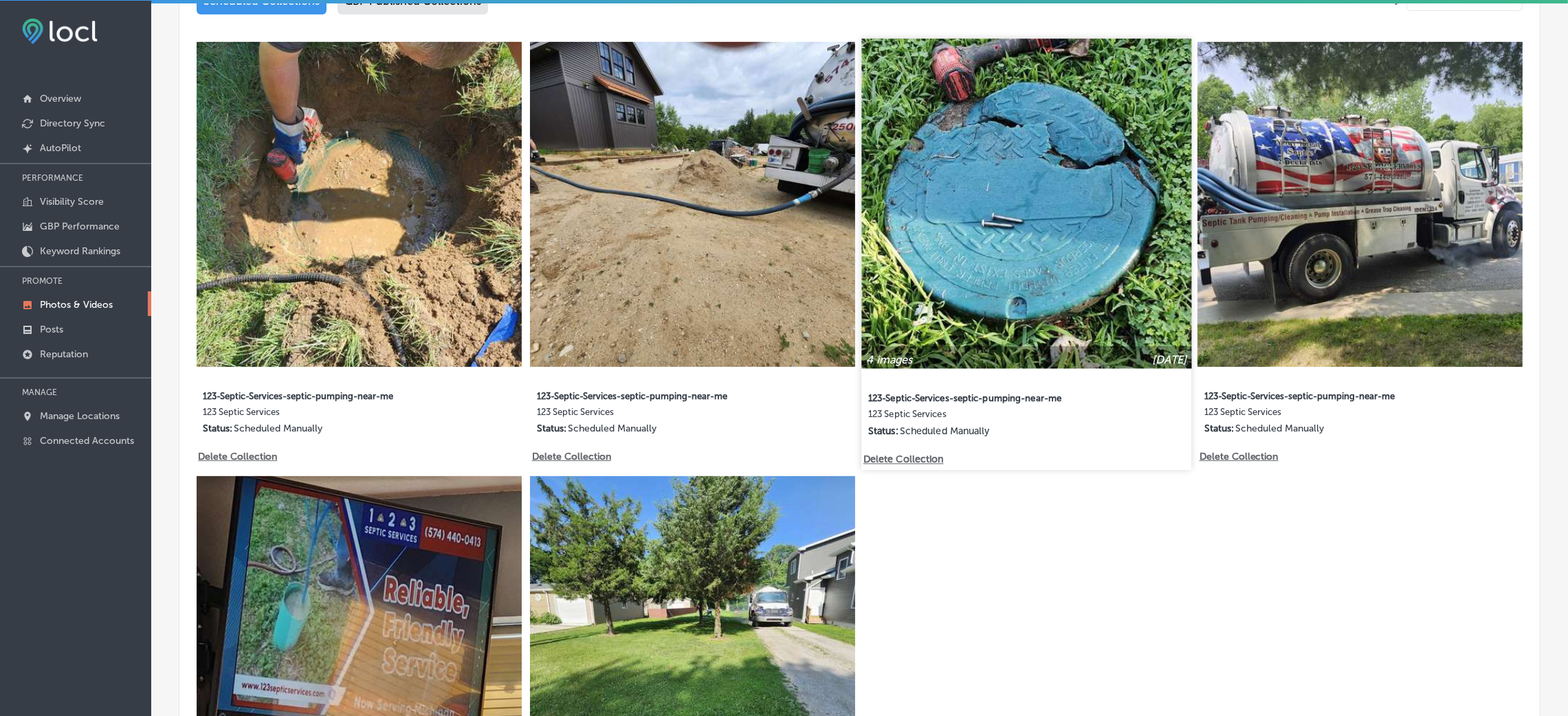
scroll to position [771, 0]
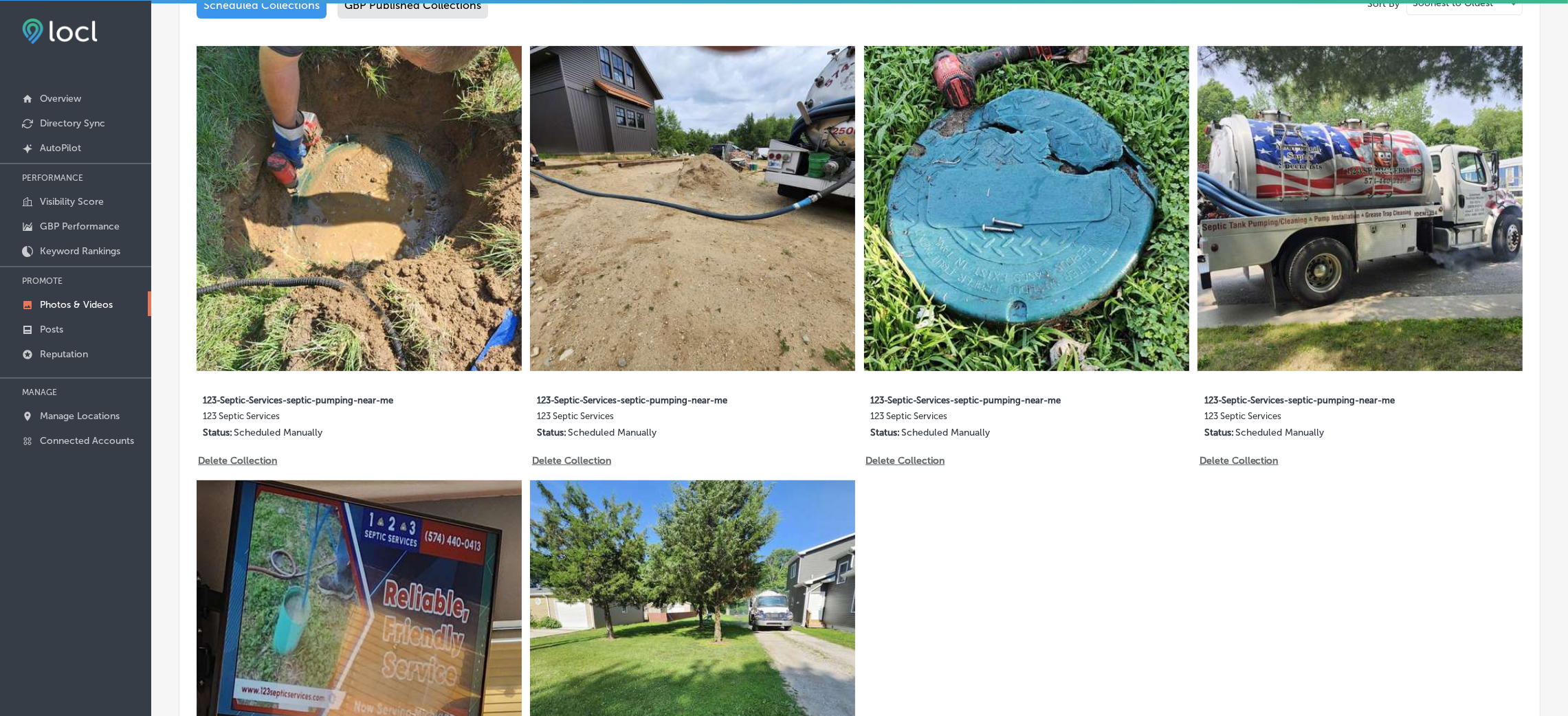
click at [1072, 547] on div "4 images Sep 29, 2025 123-Septic-Services-septic-pumping-near-me 123 Septic Ser…" at bounding box center [859, 475] width 1325 height 859
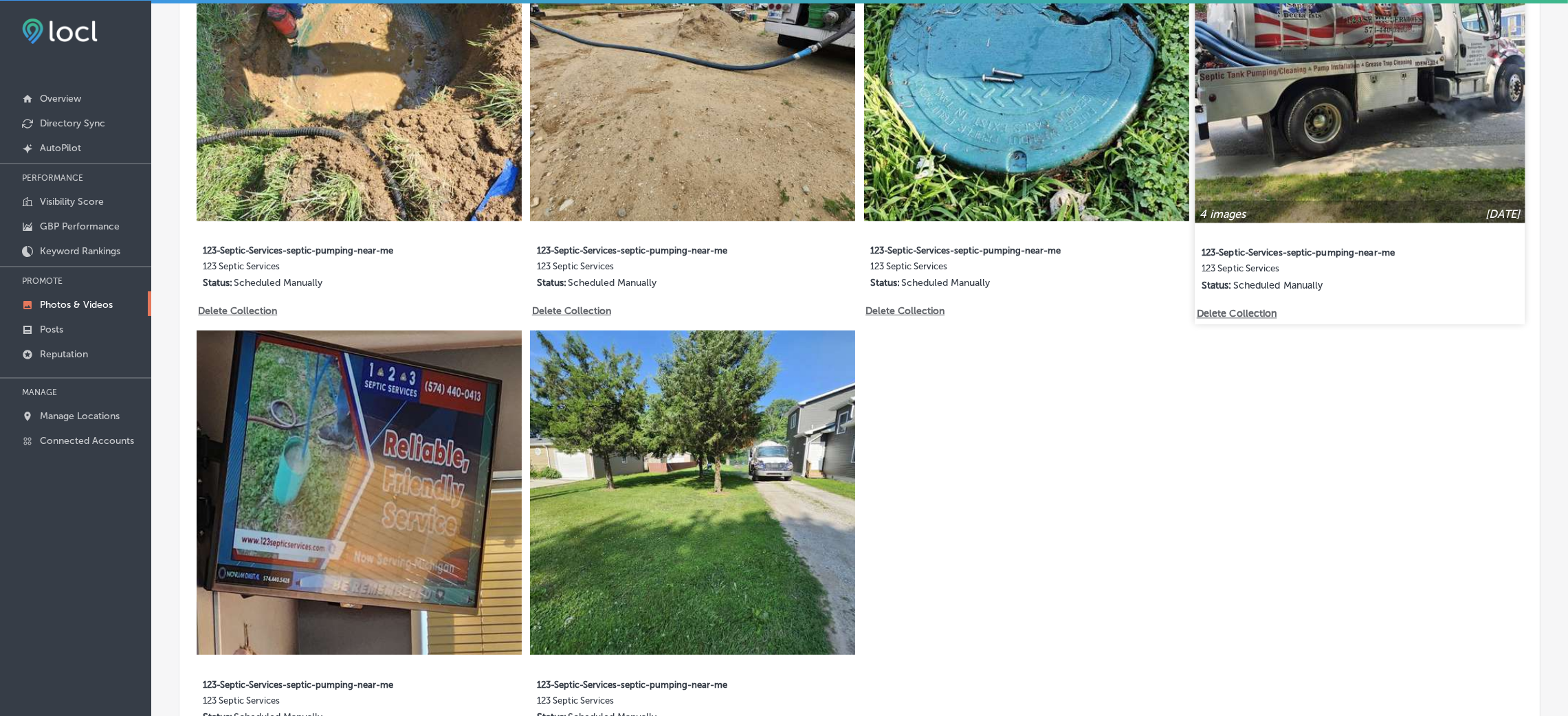
scroll to position [874, 0]
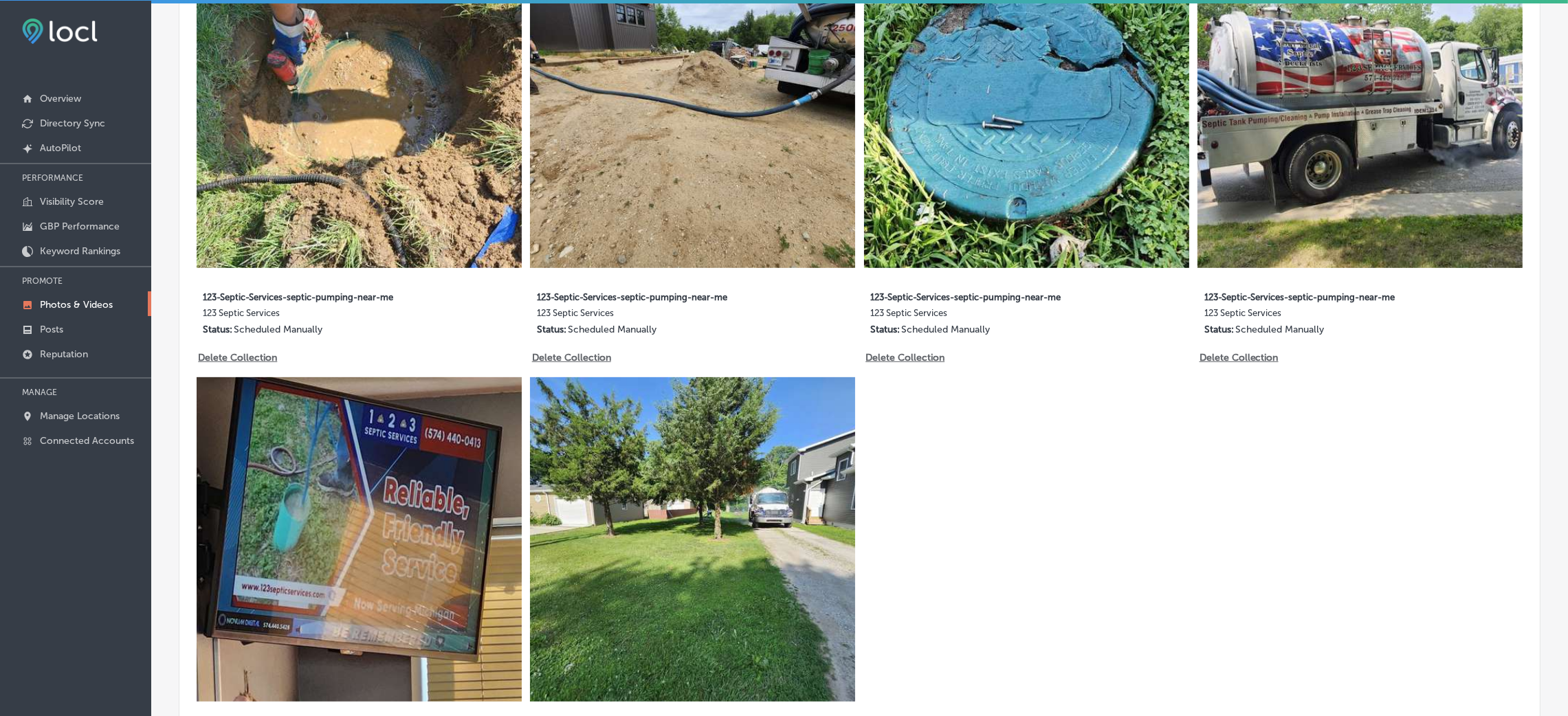
click at [1036, 509] on div "4 images Sep 29, 2025 123-Septic-Services-septic-pumping-near-me 123 Septic Ser…" at bounding box center [859, 373] width 1325 height 859
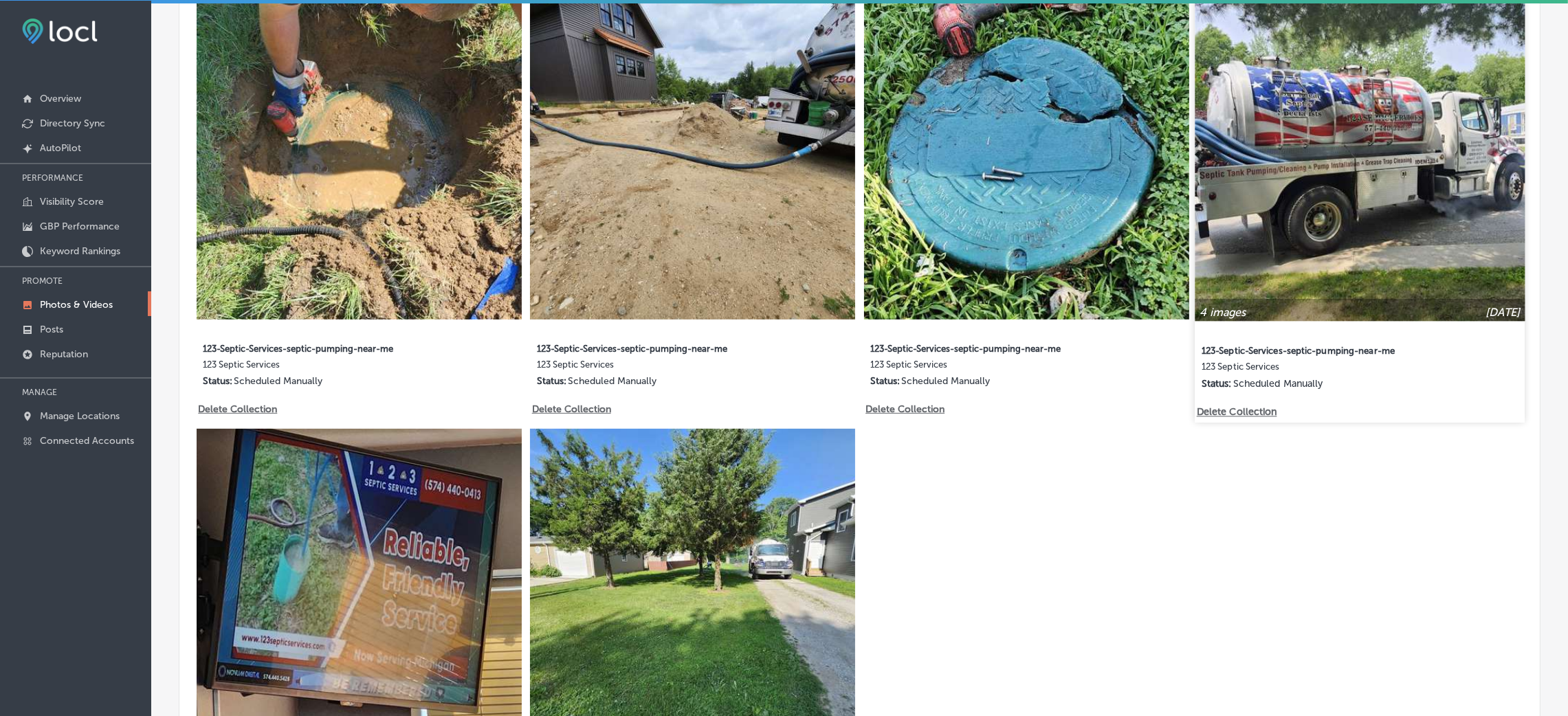
scroll to position [771, 0]
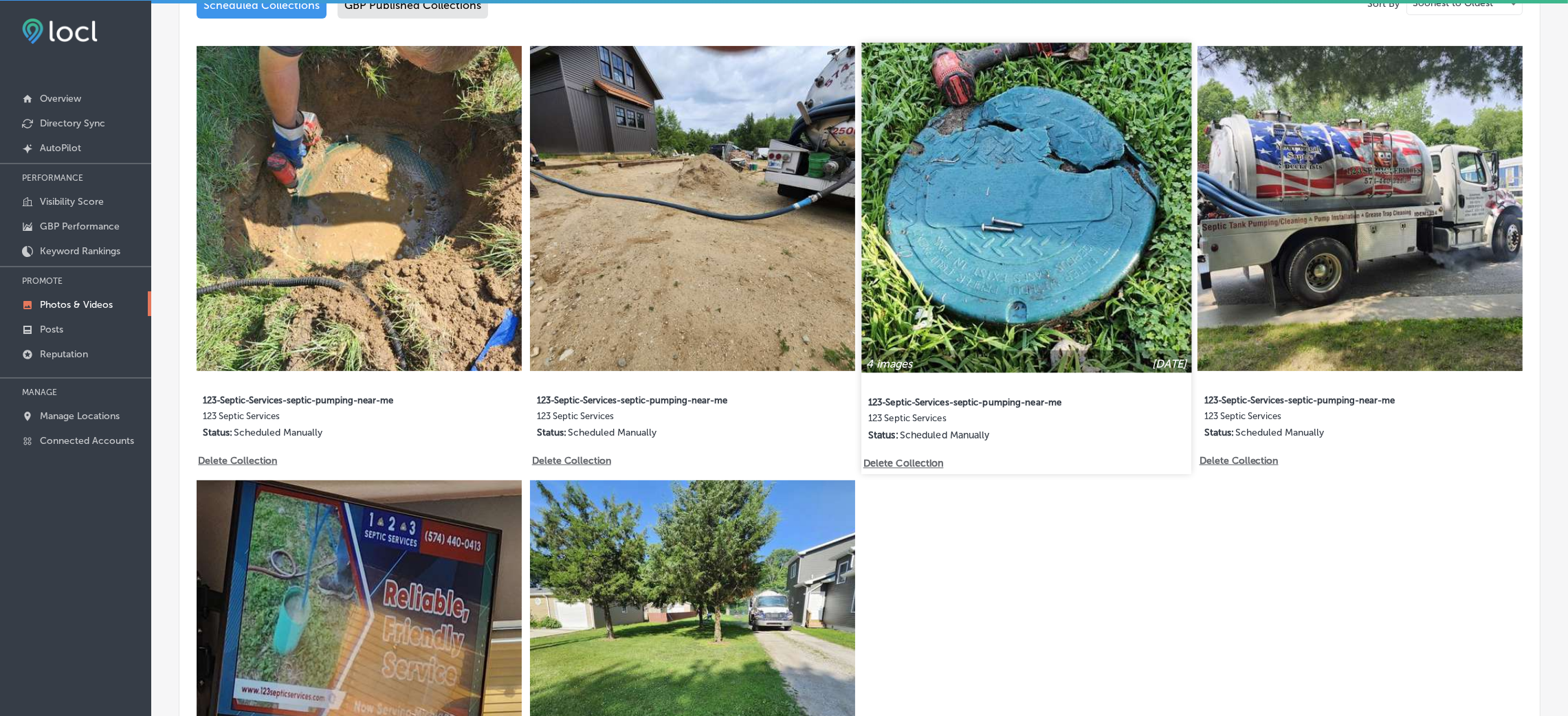
click at [907, 451] on div "4 images Sep 16, 2025 123-Septic-Services-septic-pumping-near-me 123 Septic Ser…" at bounding box center [1026, 250] width 330 height 415
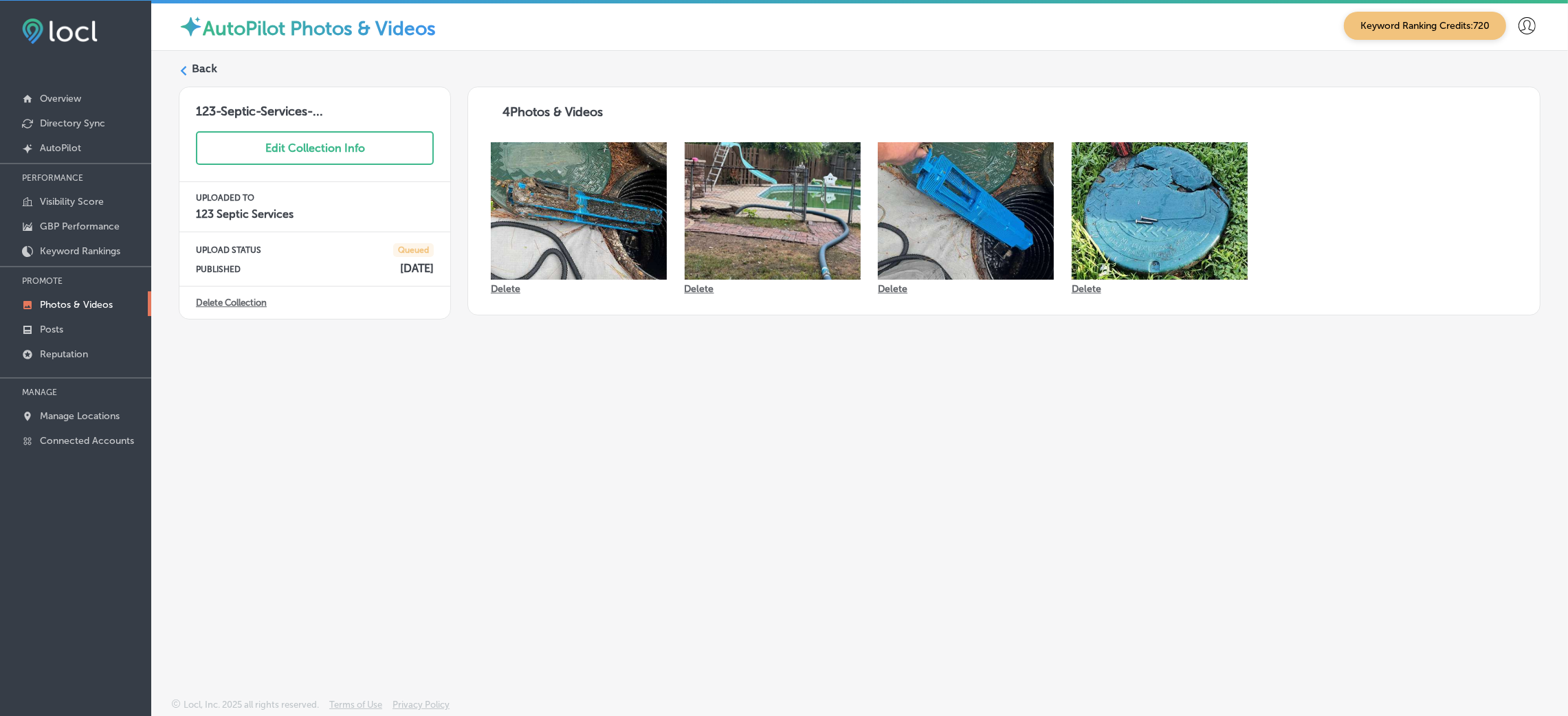
click at [214, 73] on label "Back" at bounding box center [205, 69] width 26 height 15
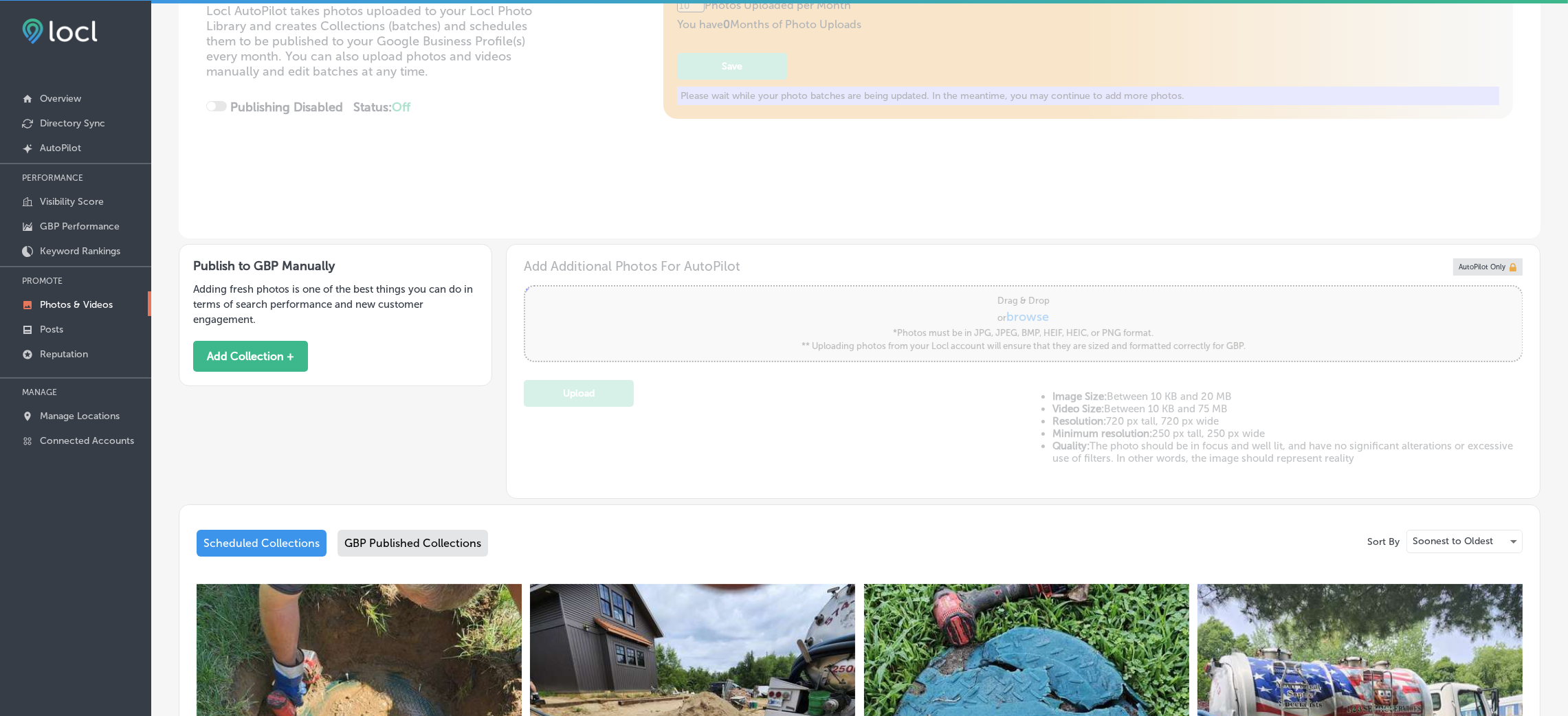
scroll to position [514, 0]
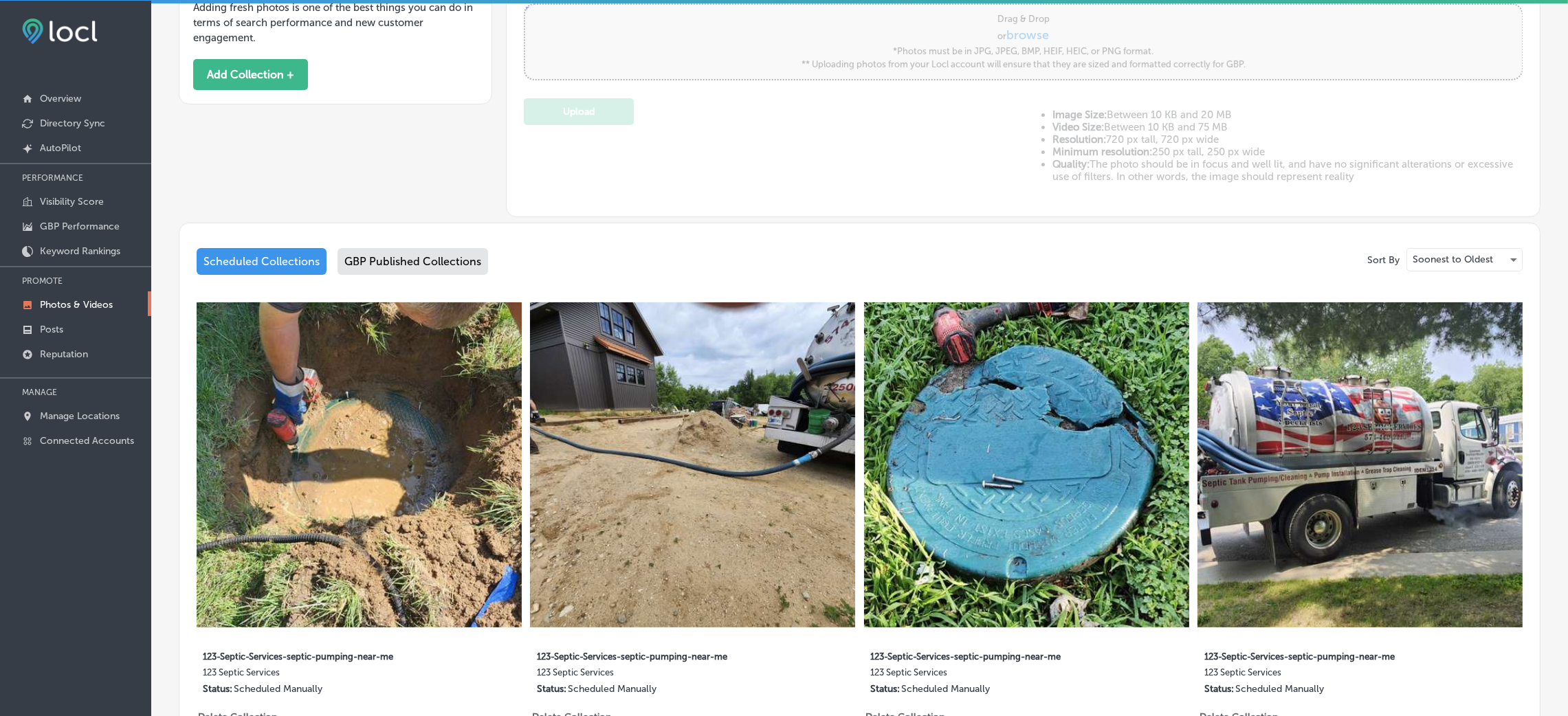
type input "5"
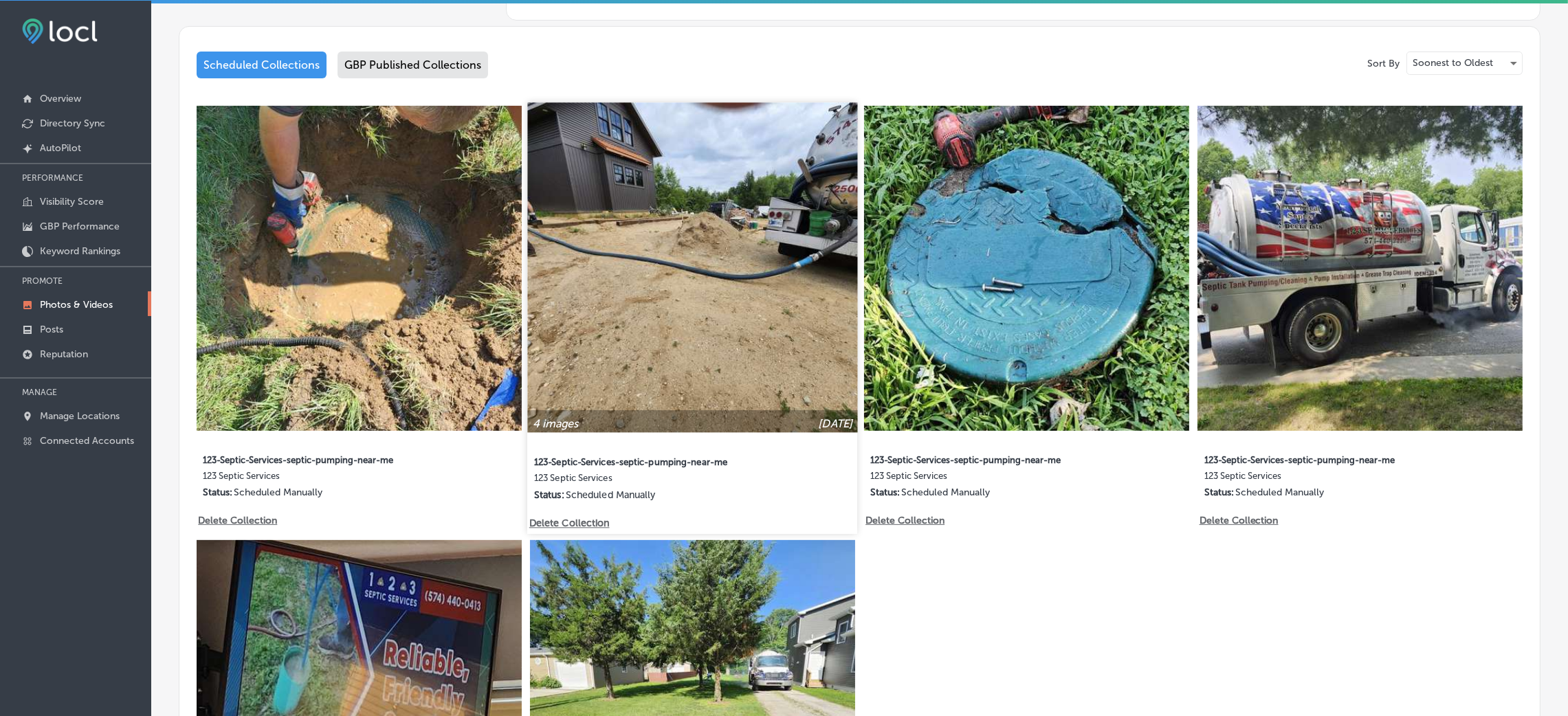
scroll to position [824, 0]
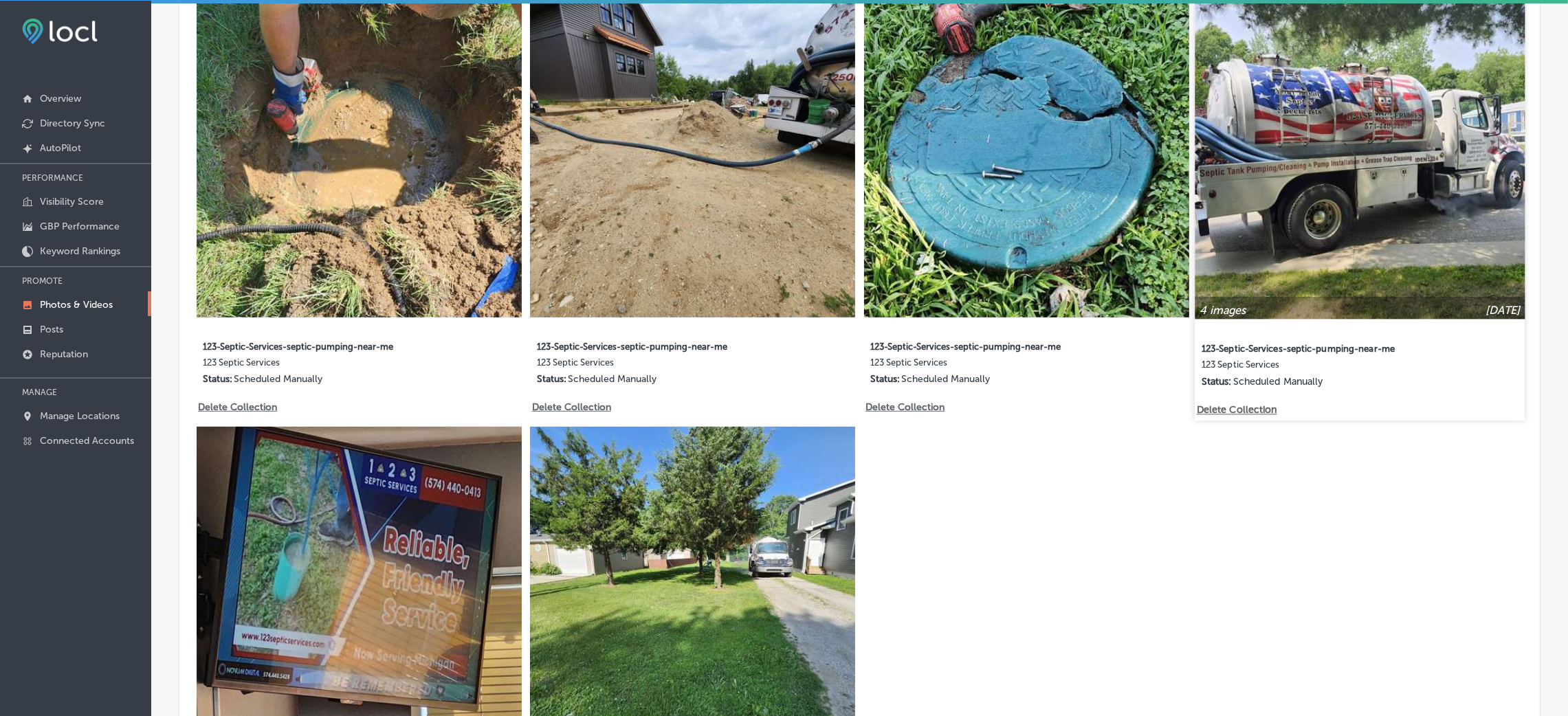
click at [1222, 408] on p "Delete Collection" at bounding box center [1235, 409] width 78 height 12
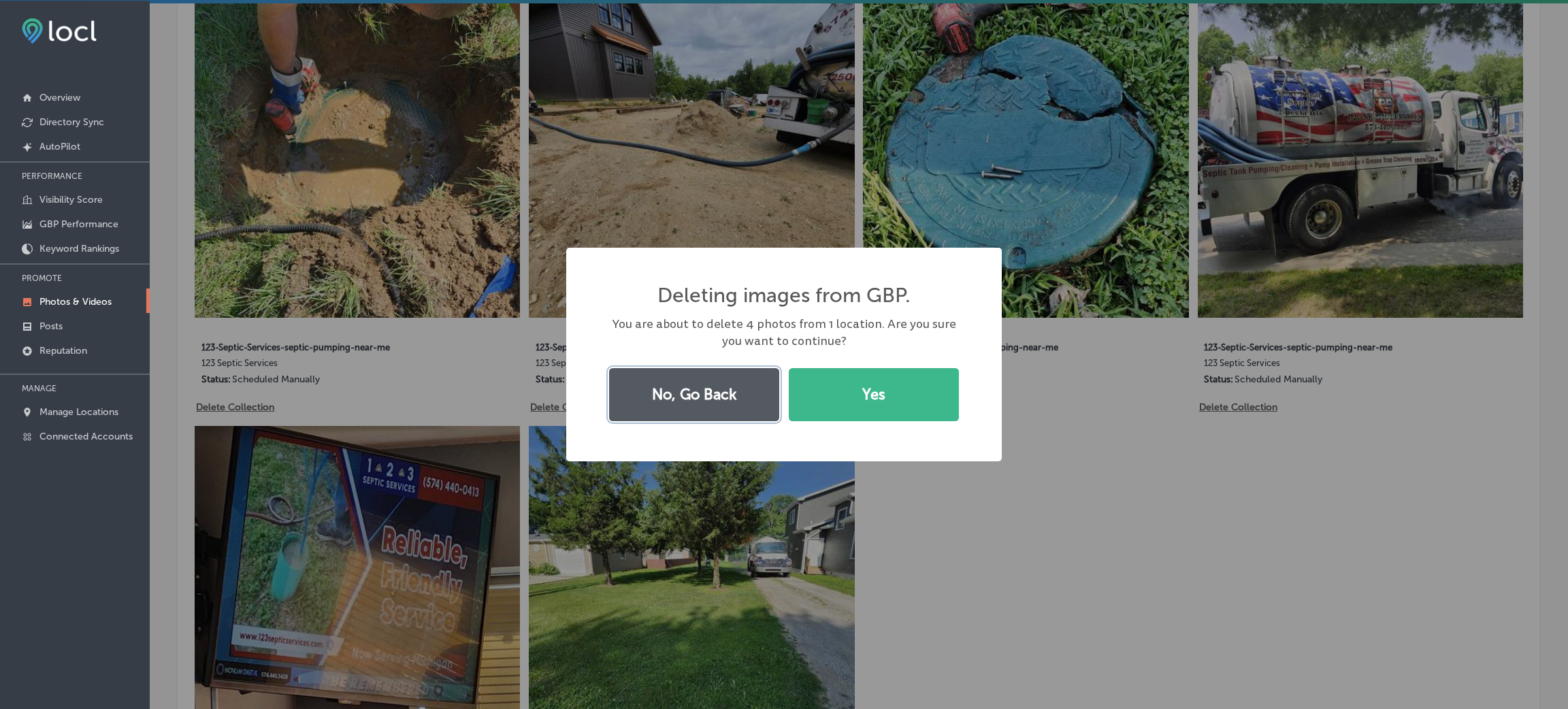
click at [672, 406] on button "No, Go Back" at bounding box center [694, 394] width 170 height 53
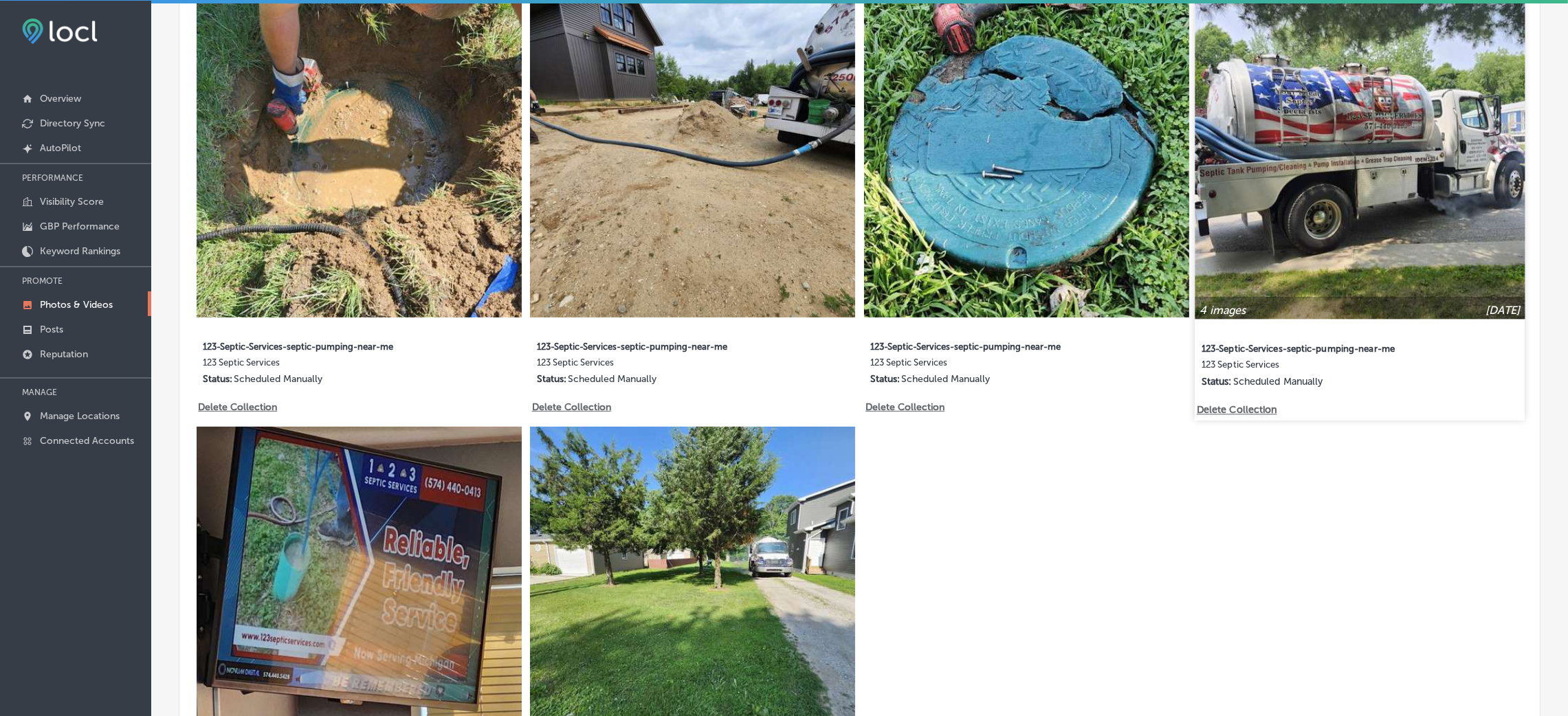
click at [1255, 410] on div "4 images Sep 15, 2025 123-Septic-Services-septic-pumping-near-me 123 Septic Ser…" at bounding box center [1359, 205] width 330 height 431
click at [1218, 410] on p "Delete Collection" at bounding box center [1235, 409] width 78 height 12
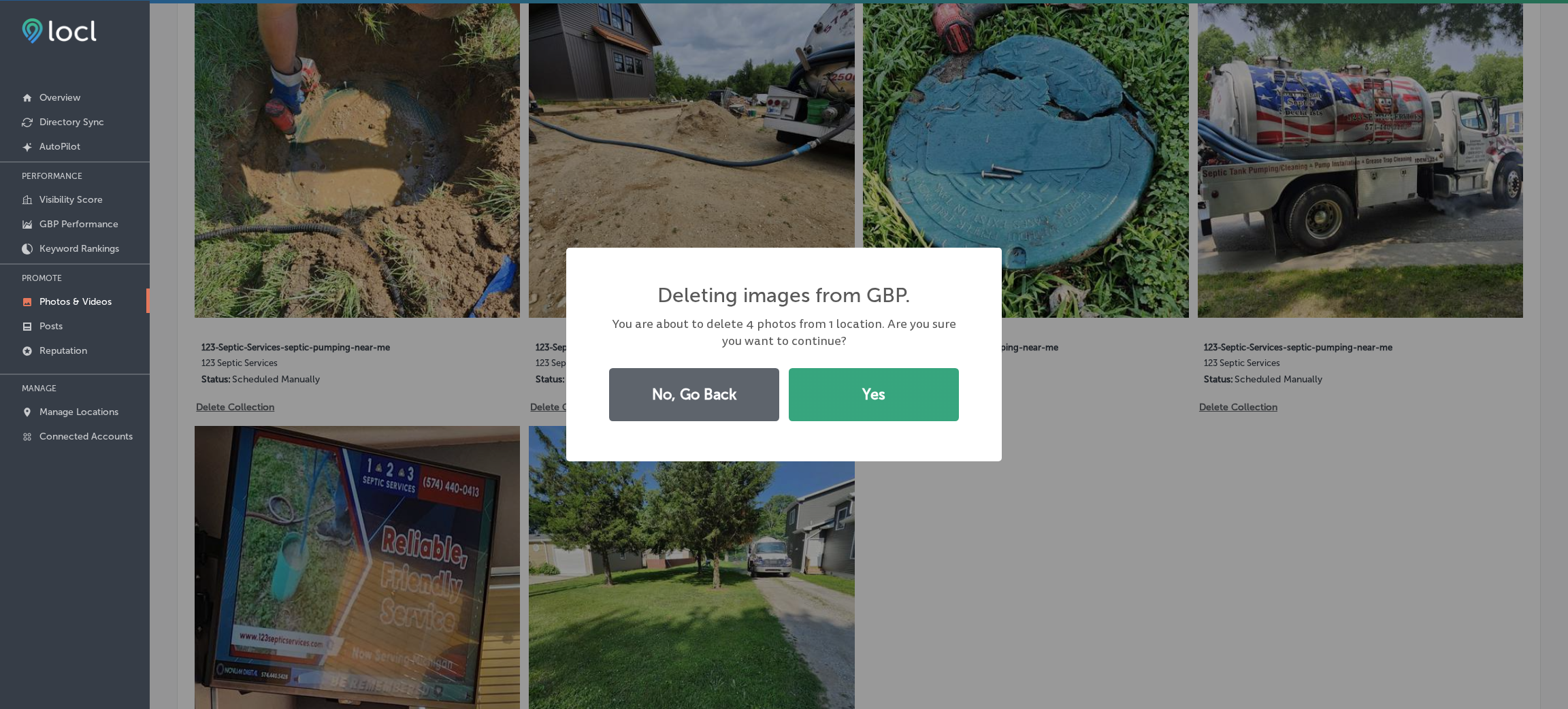
click at [947, 410] on button "Yes" at bounding box center [873, 394] width 170 height 53
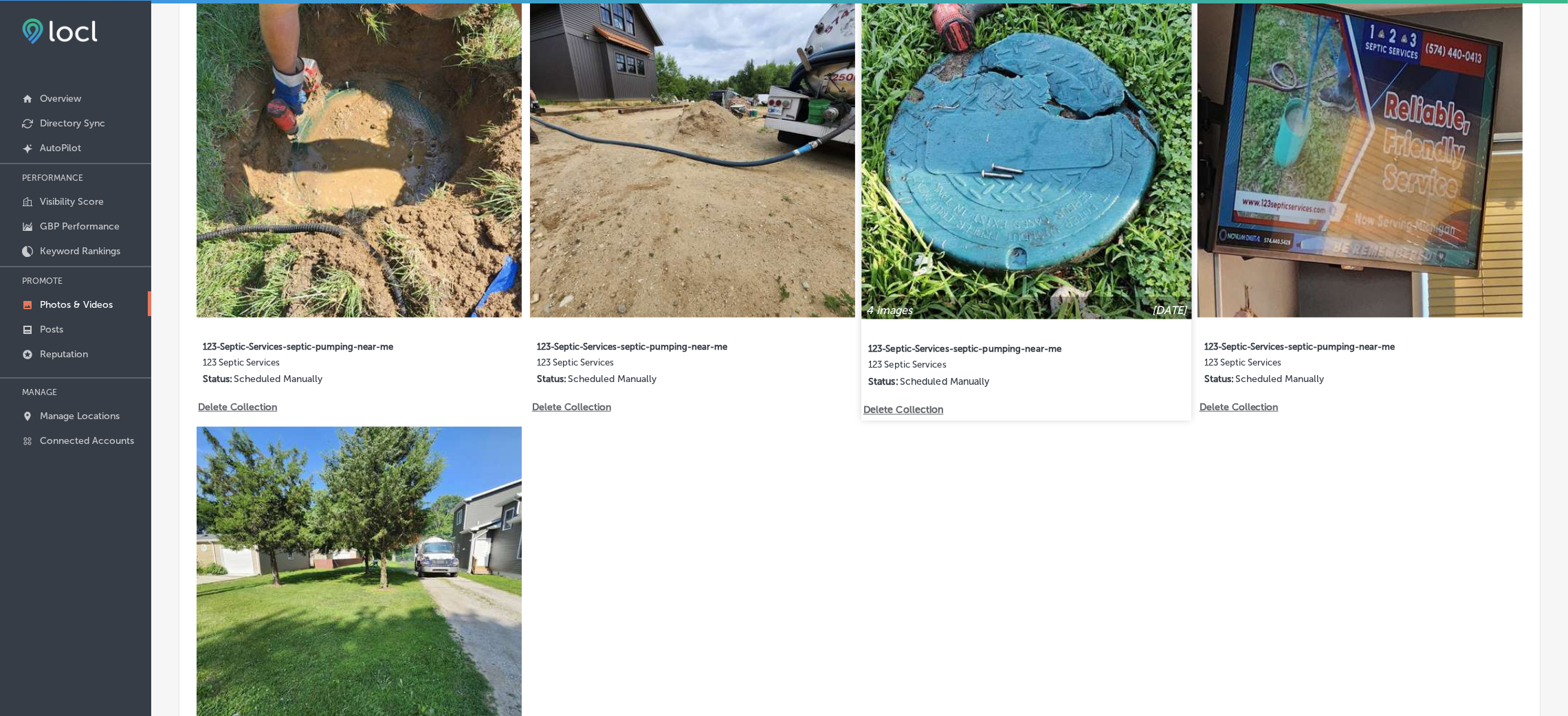
click at [886, 408] on p "Delete Collection" at bounding box center [902, 409] width 78 height 12
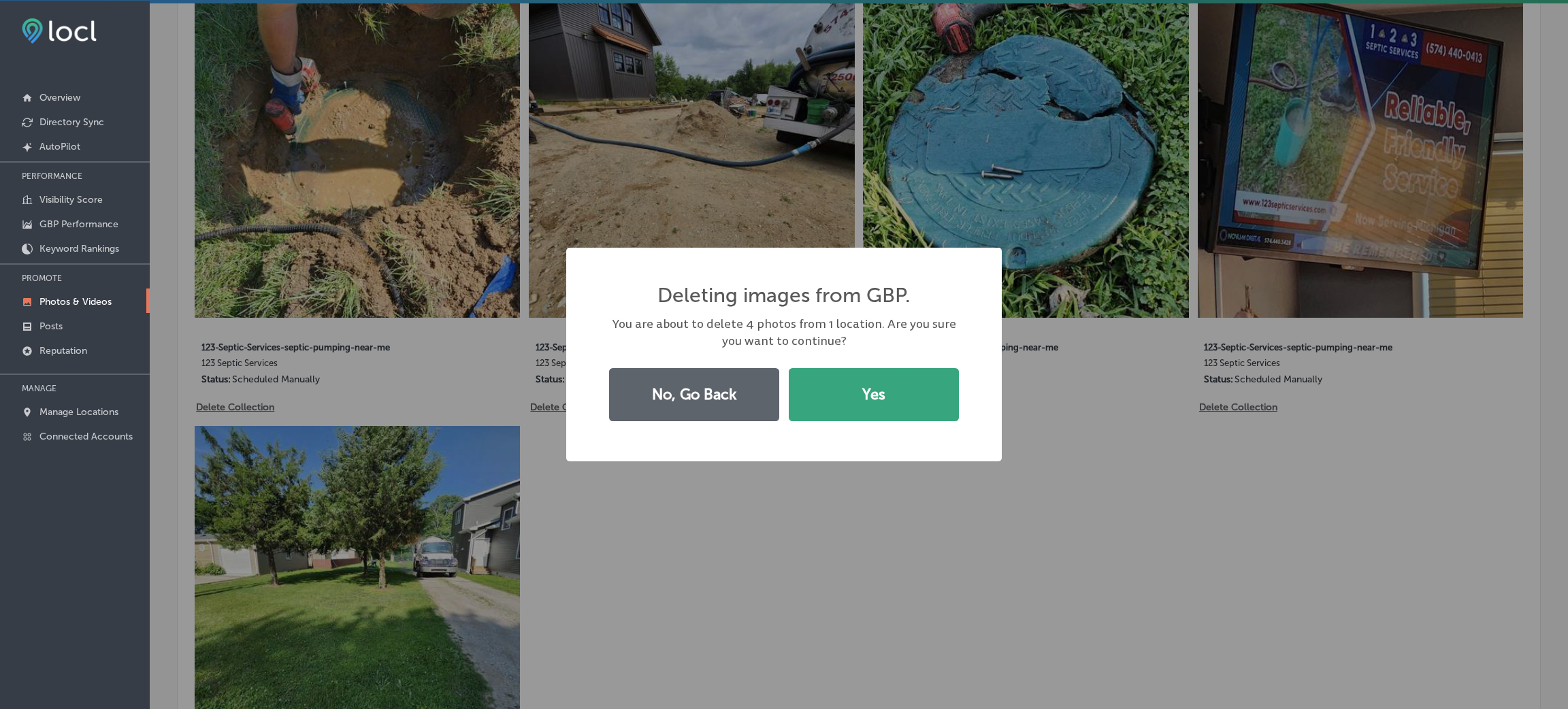
click at [879, 390] on button "Yes" at bounding box center [873, 394] width 170 height 53
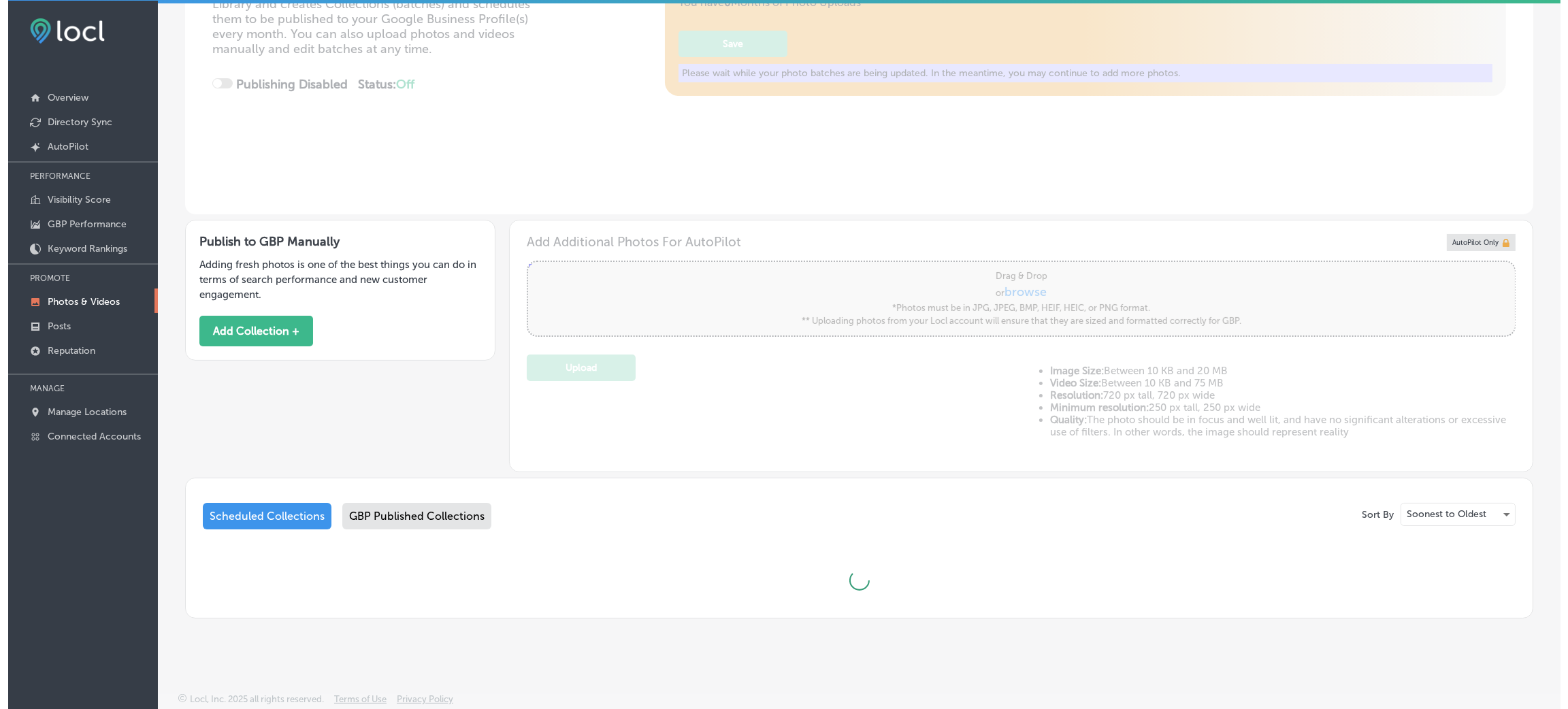
scroll to position [650, 0]
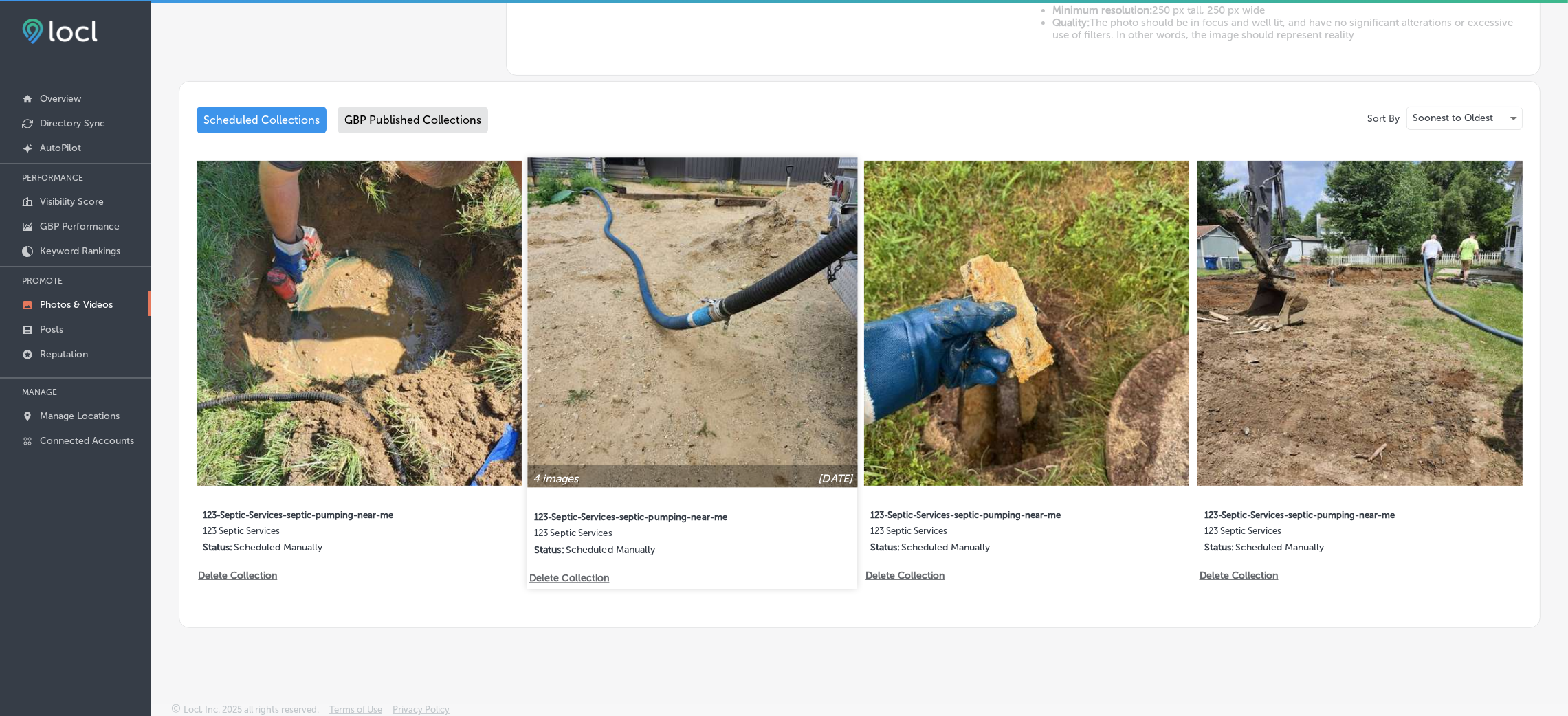
click at [564, 573] on p "Delete Collection" at bounding box center [568, 577] width 78 height 12
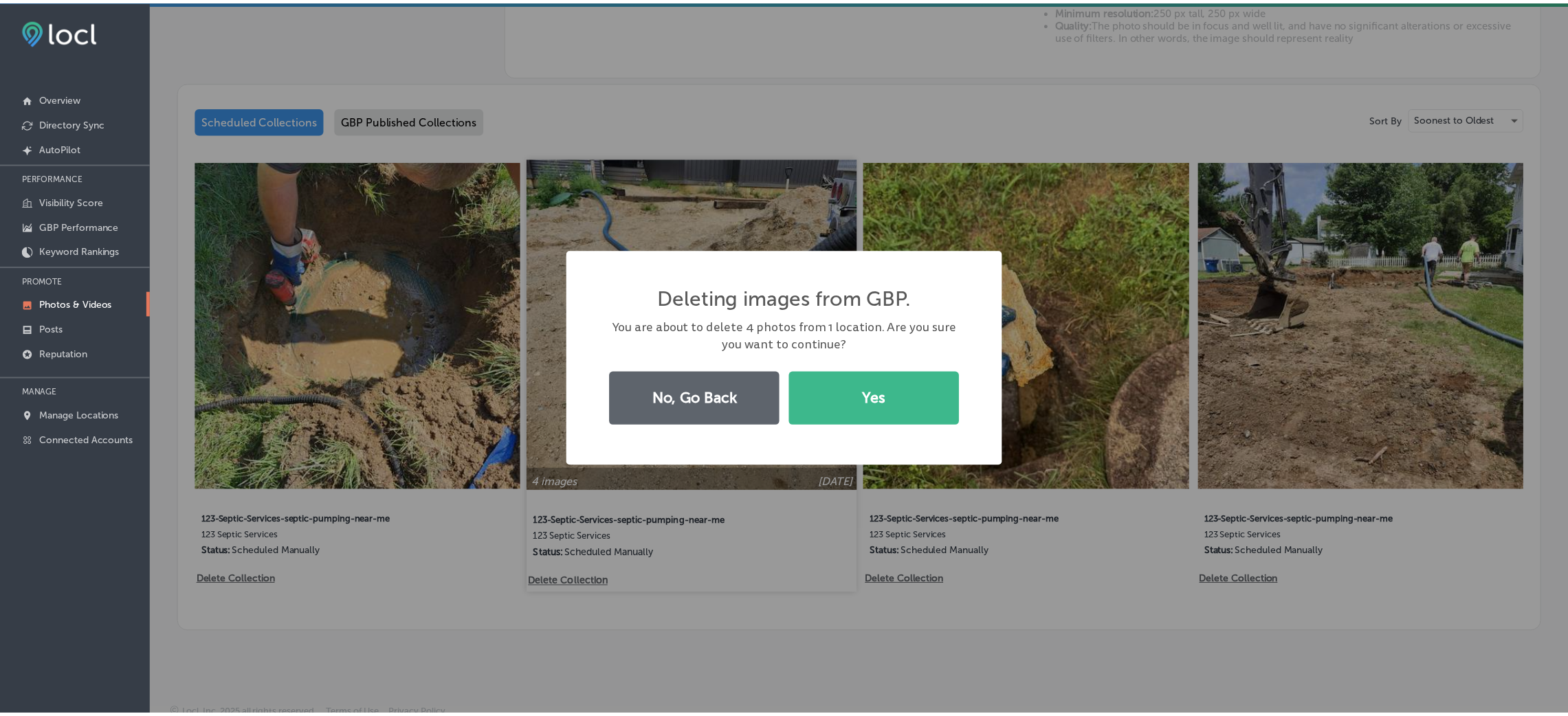
scroll to position [656, 0]
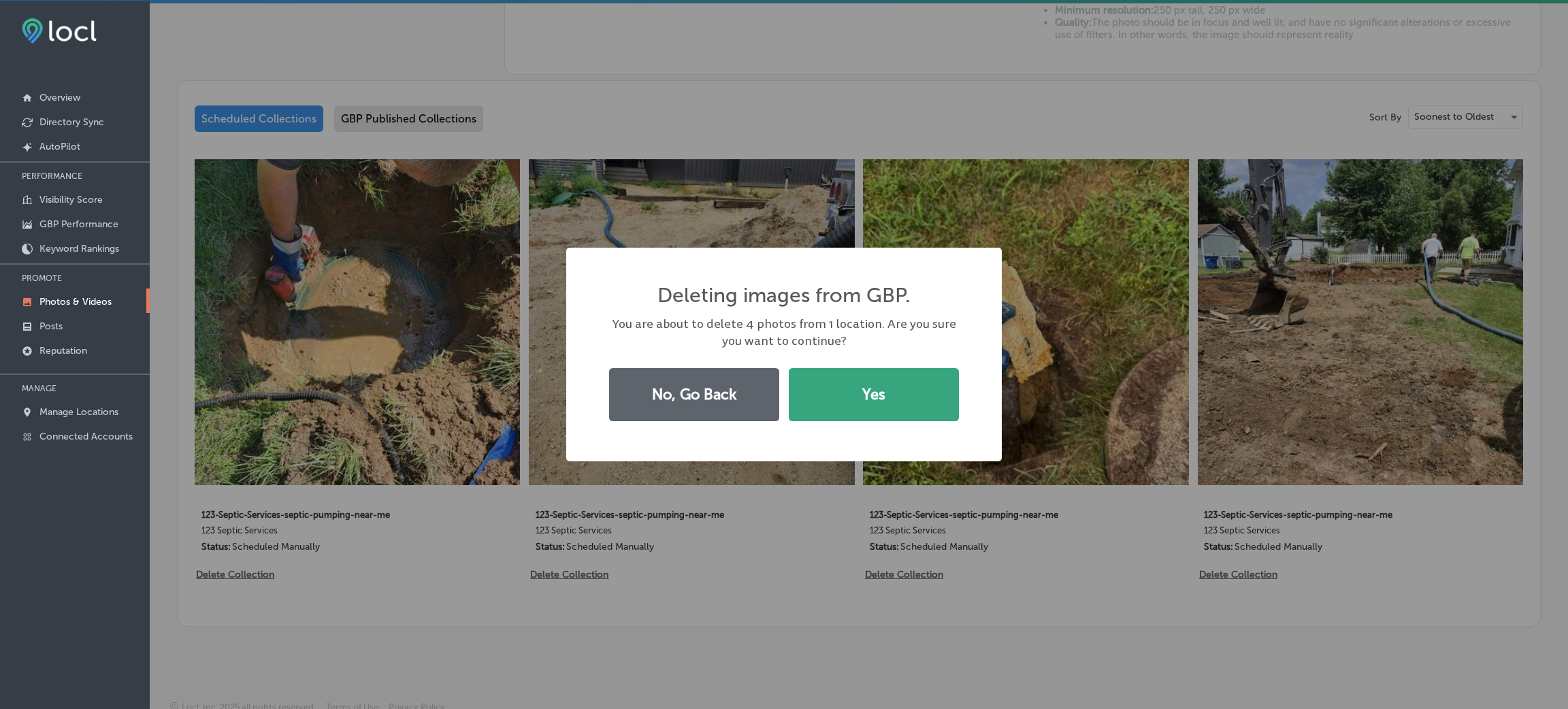
click at [847, 397] on button "Yes" at bounding box center [873, 394] width 170 height 53
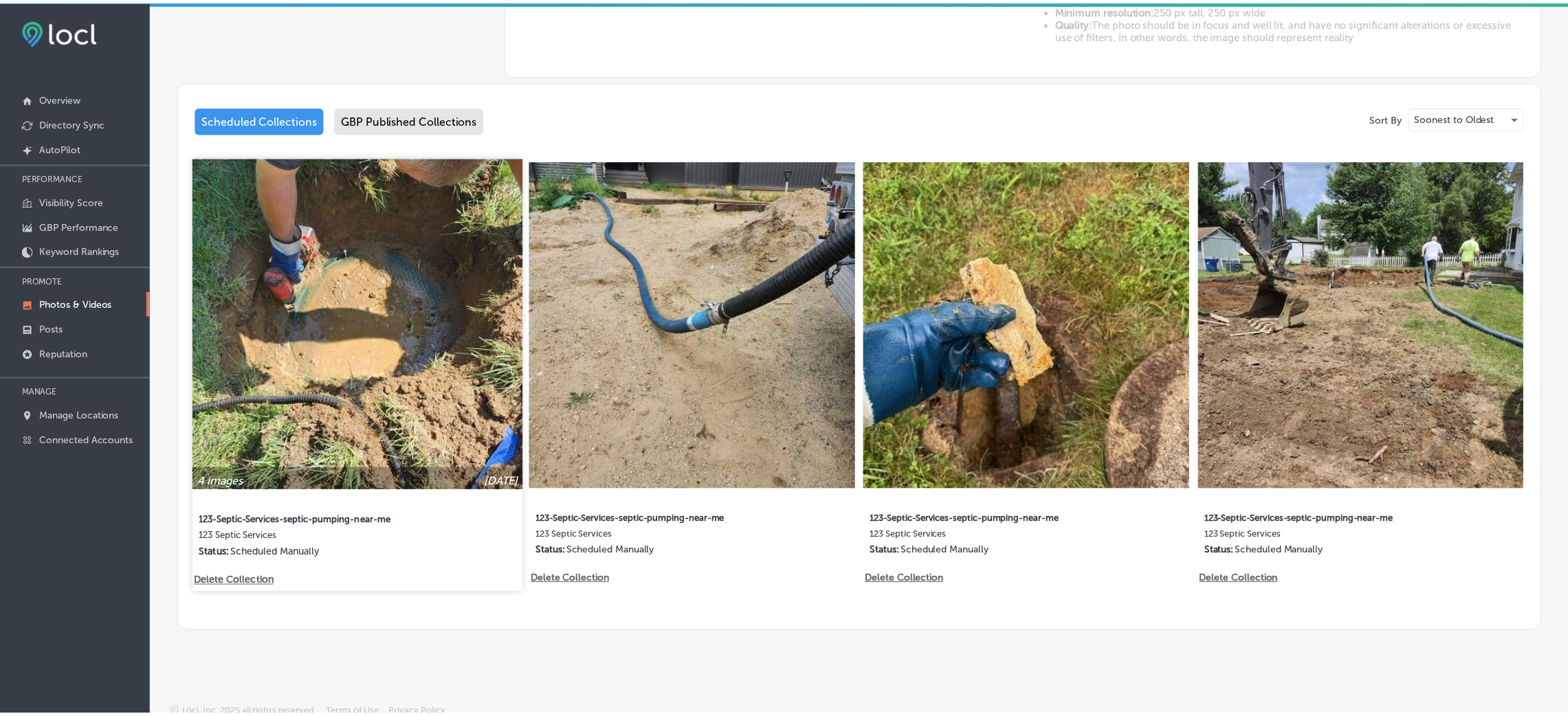
scroll to position [656, 0]
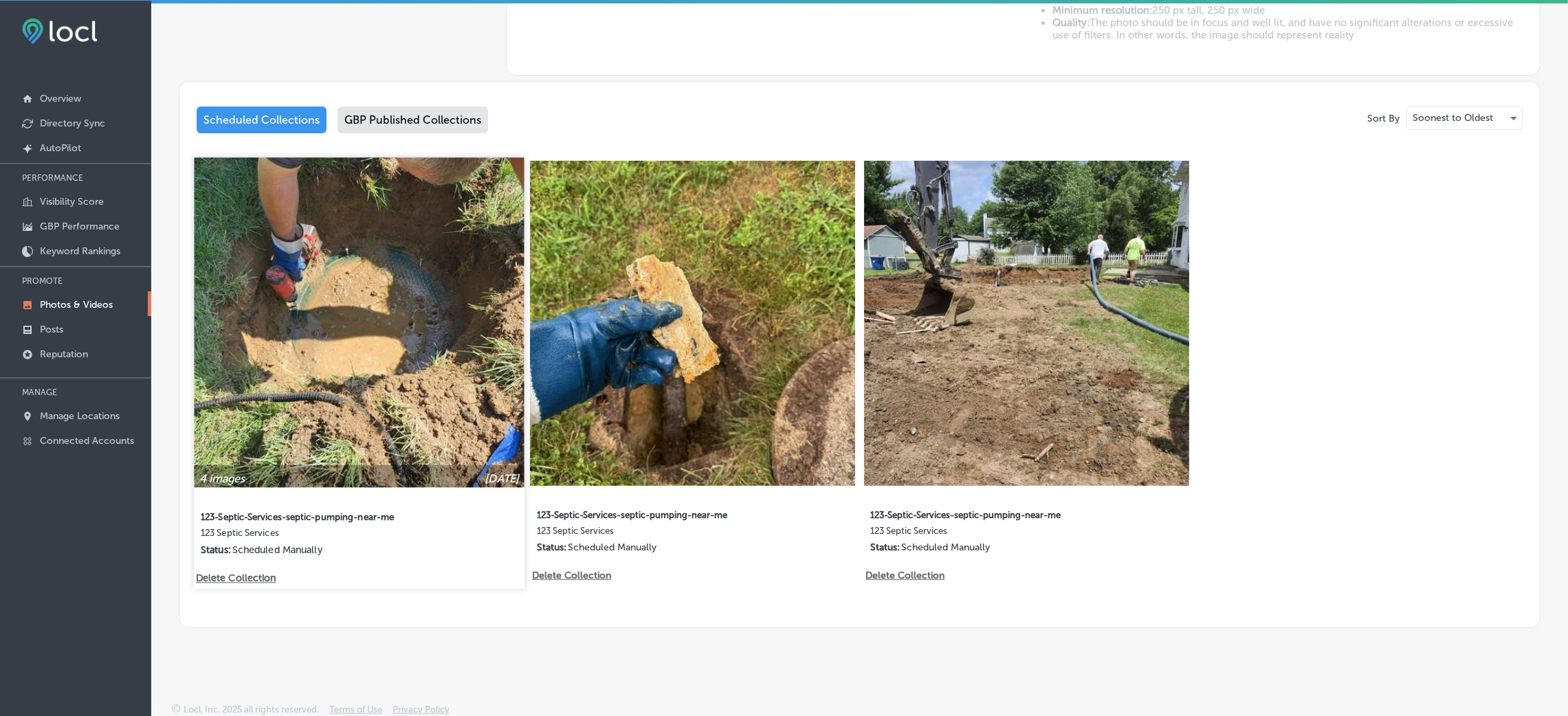
click at [246, 578] on p "Delete Collection" at bounding box center [234, 577] width 78 height 12
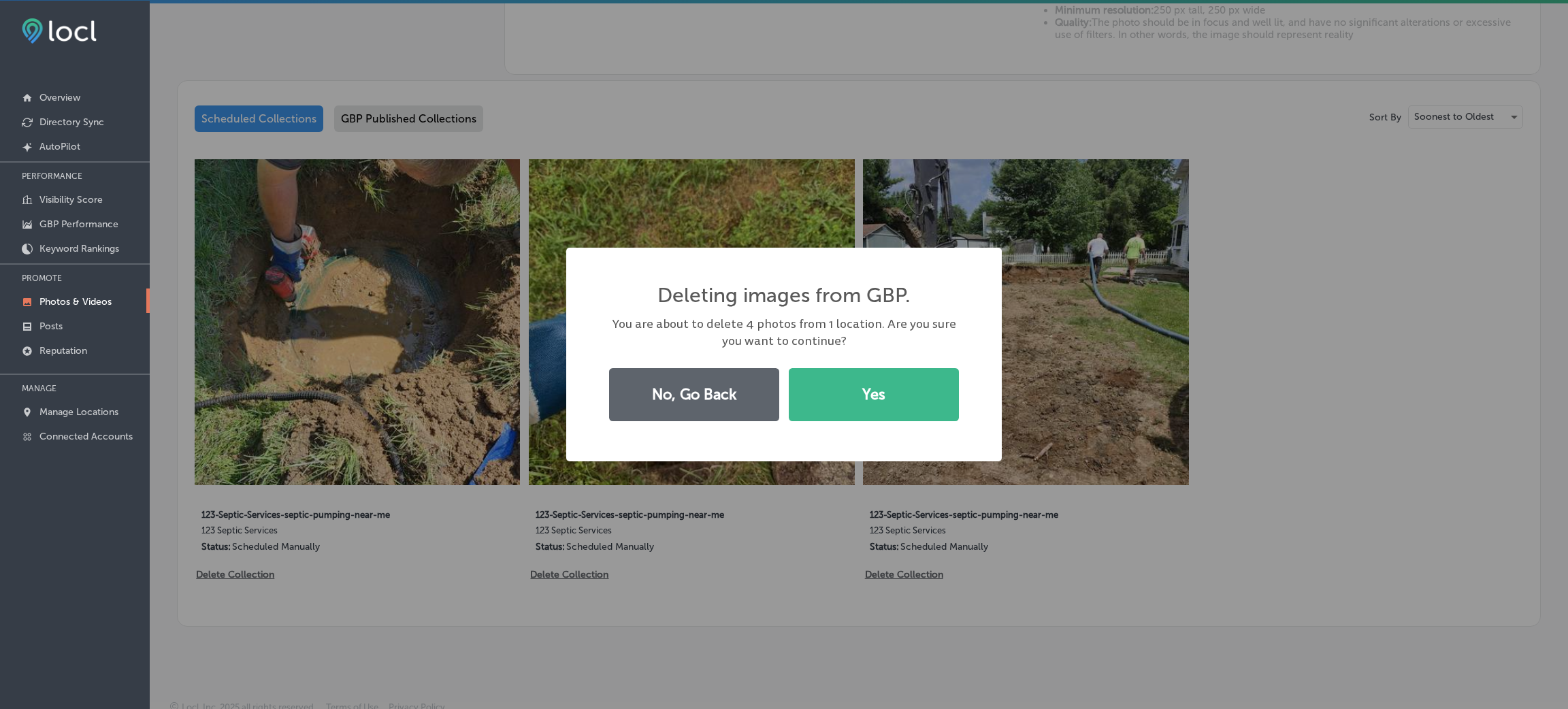
click at [930, 367] on div "No, Go Back Yes" at bounding box center [784, 394] width 365 height 63
click at [925, 383] on button "Yes" at bounding box center [873, 394] width 170 height 53
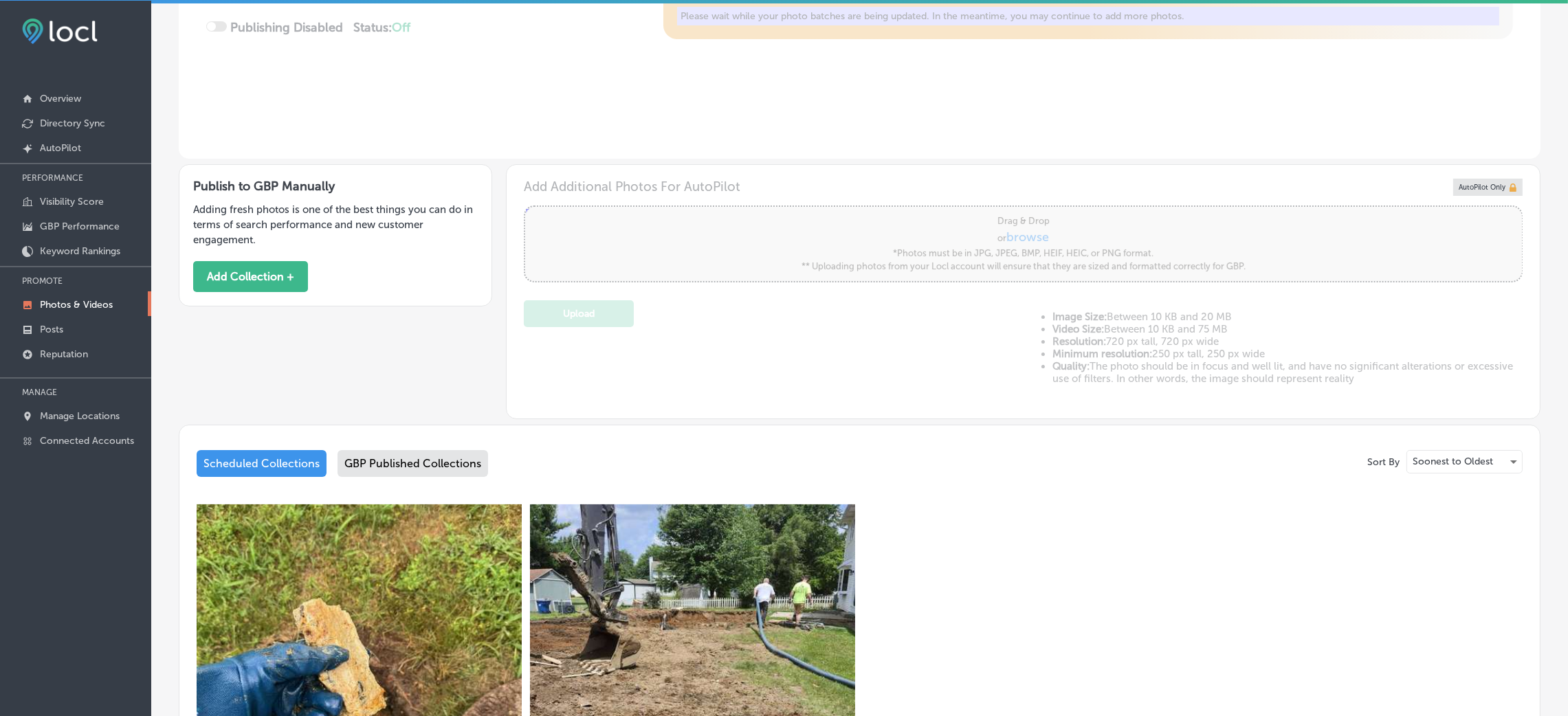
scroll to position [244, 0]
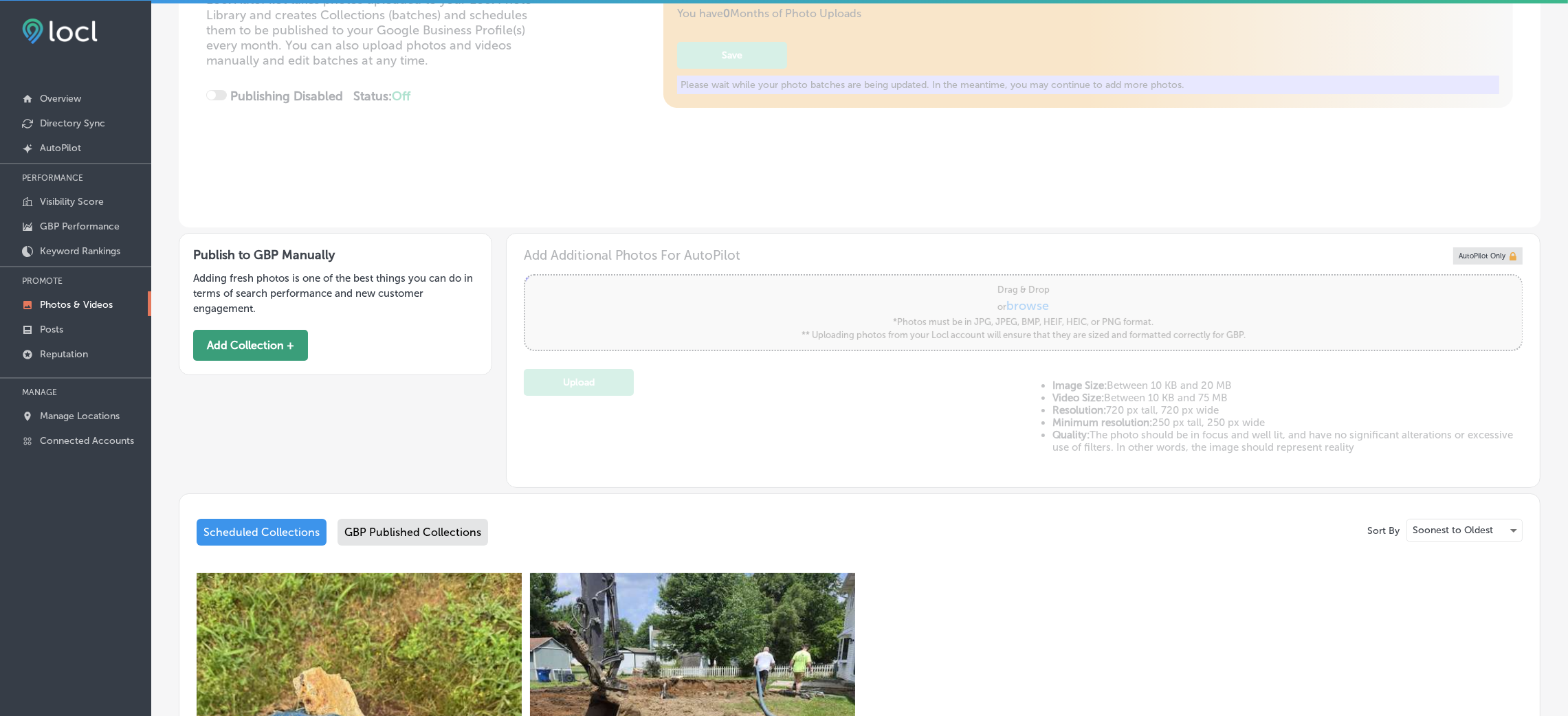
click at [255, 331] on button "Add Collection +" at bounding box center [250, 345] width 115 height 31
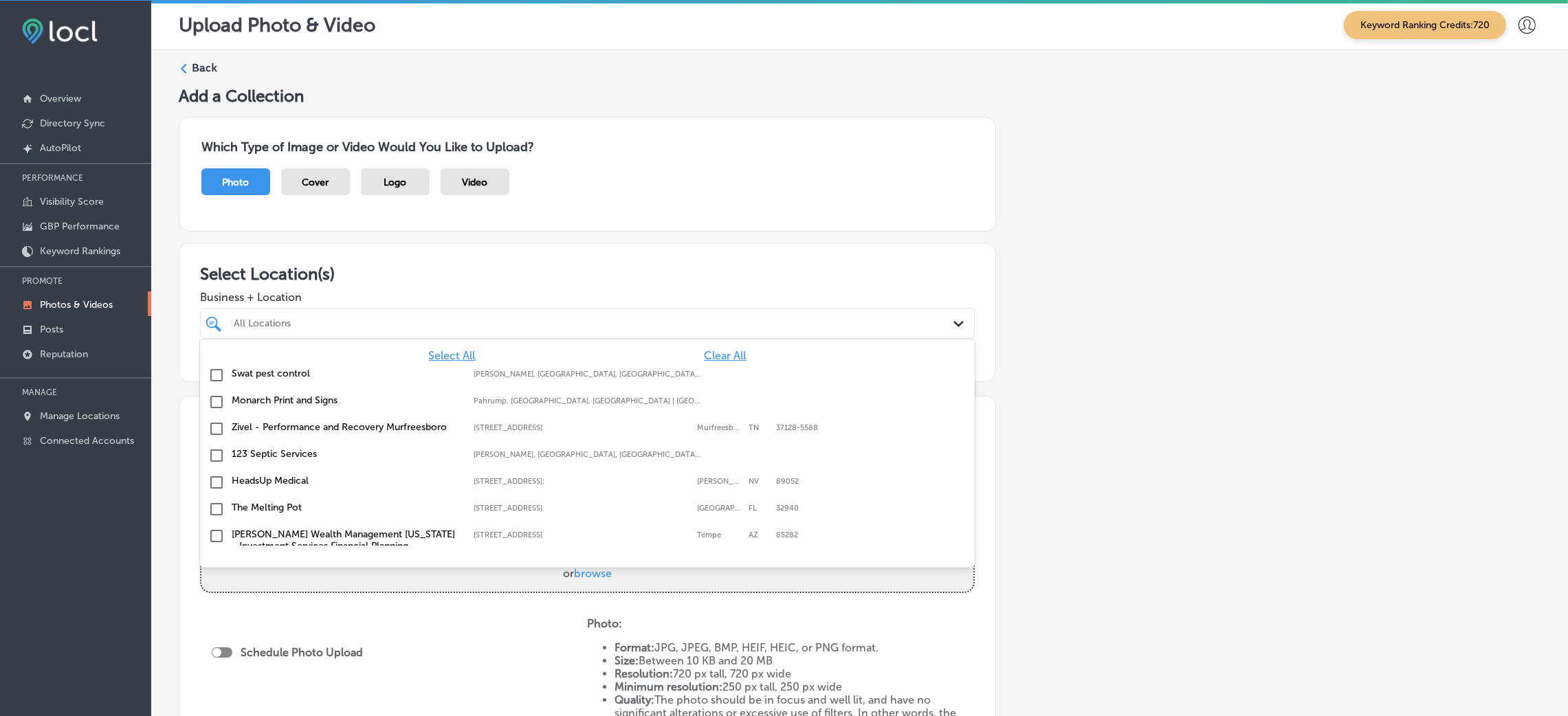
click at [333, 326] on div "All Locations" at bounding box center [593, 323] width 721 height 12
click at [307, 406] on label "123 Septic Services" at bounding box center [345, 400] width 228 height 12
type input "1"
click at [1012, 237] on div "Which Type of Image or Video Would You Like to Upload? Photo Cover Logo Video" at bounding box center [860, 173] width 1361 height 137
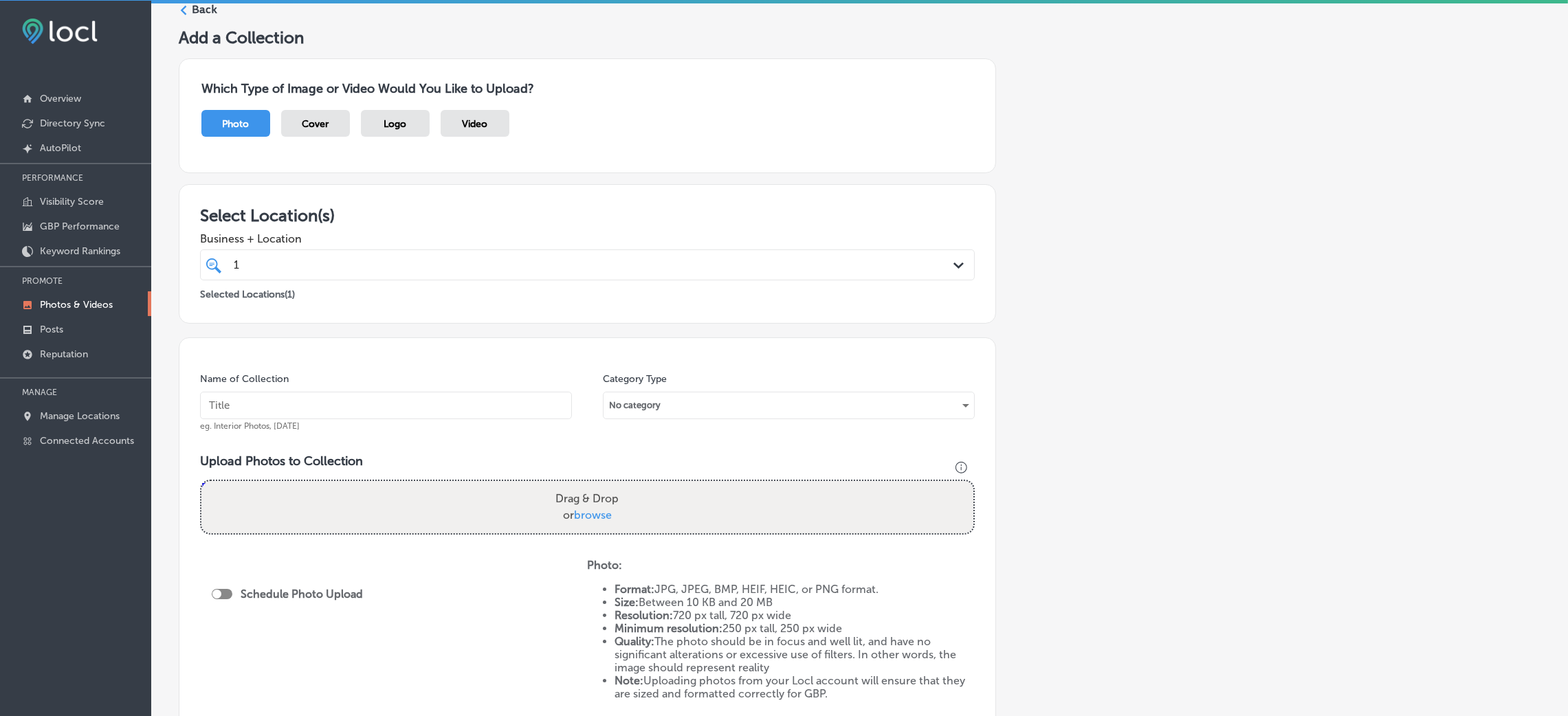
scroll to position [103, 0]
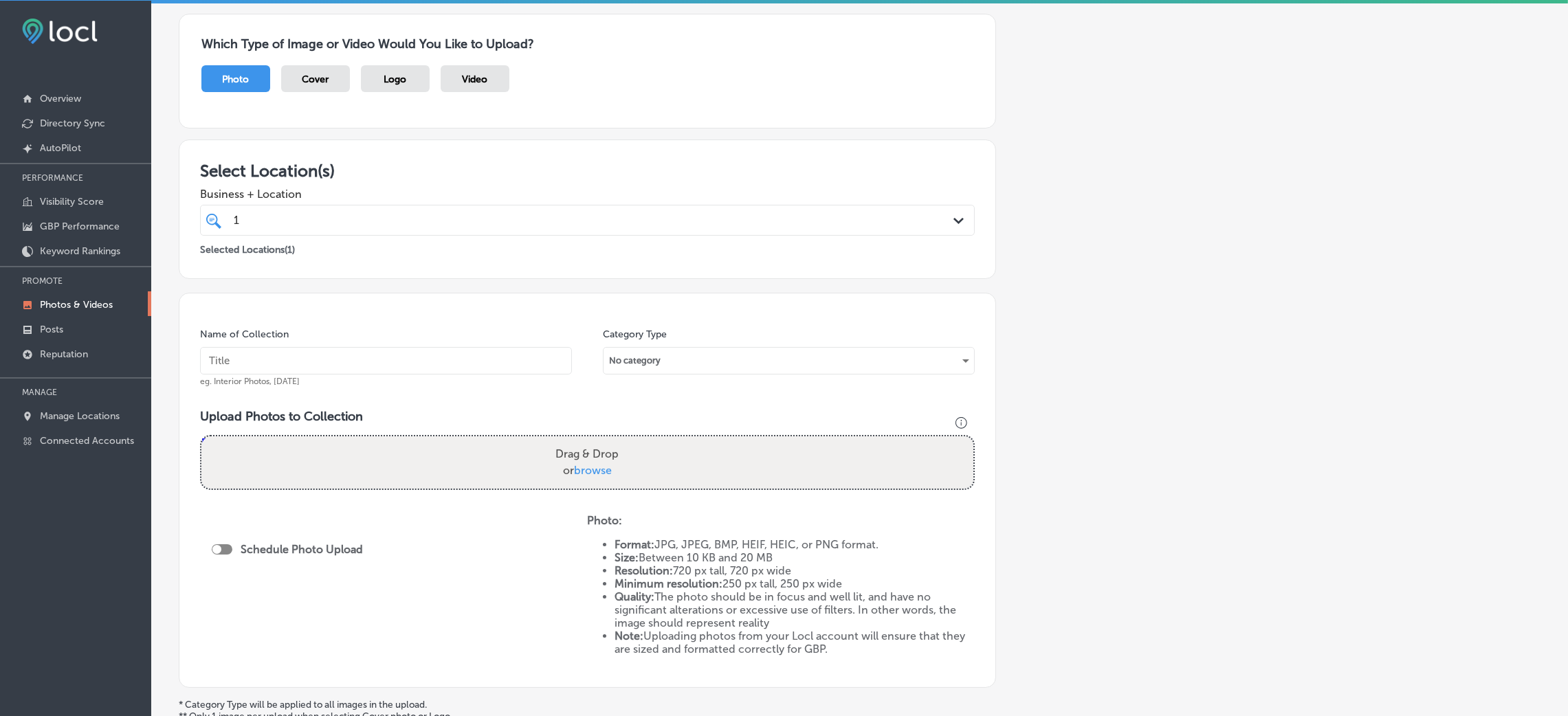
click at [369, 364] on input "text" at bounding box center [386, 361] width 372 height 28
paste input "123-Septic-Services-septic-pumping-near-me"
click at [482, 365] on input "123-Septic-Services-septic-pumping-near-me" at bounding box center [386, 361] width 372 height 28
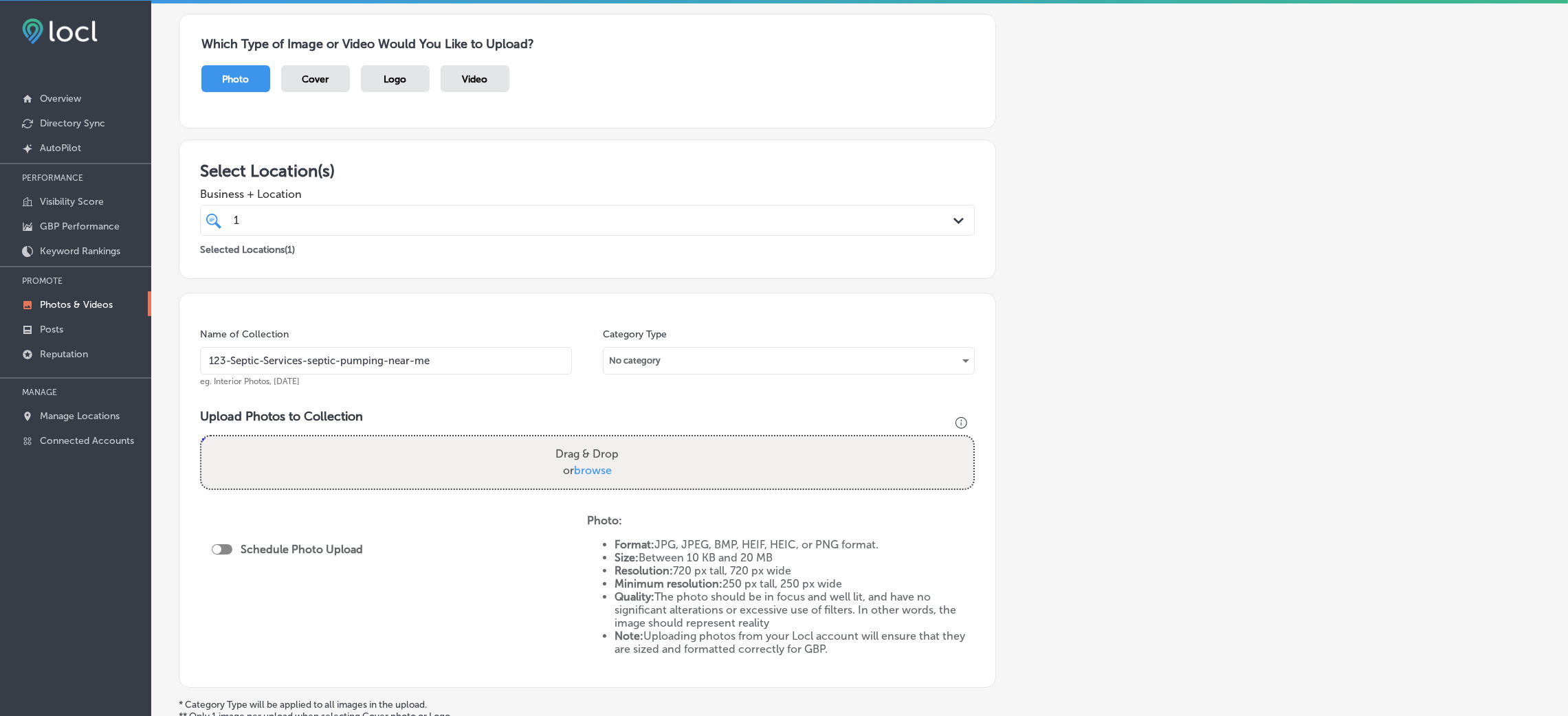
type input "123-Septic-Services-septic-pumping-near-me"
click at [591, 482] on label "Drag & Drop or browse" at bounding box center [587, 463] width 74 height 44
click at [591, 441] on input "Drag & Drop or browse" at bounding box center [587, 438] width 772 height 4
type input "C:\fakepath\123-Septic-Services (21).jpg"
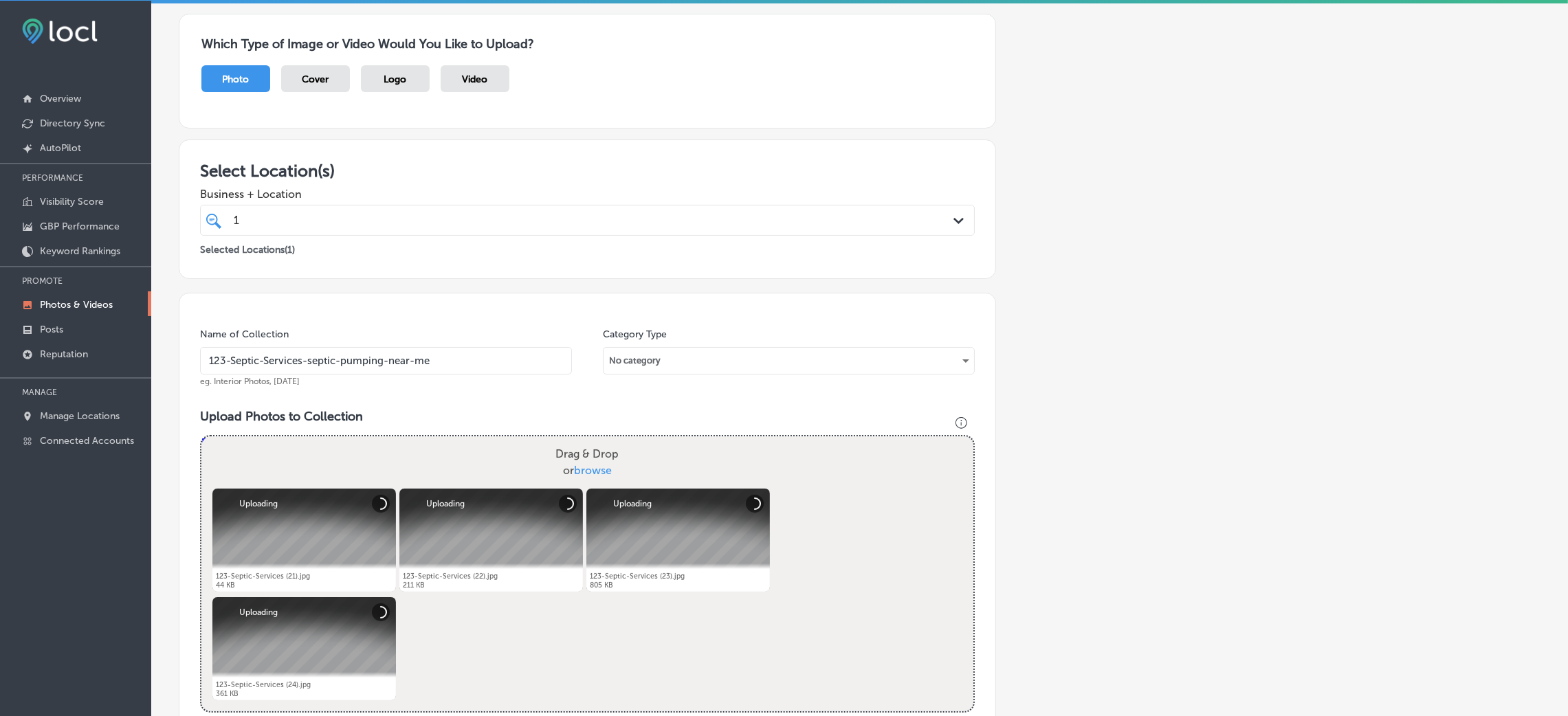
click at [1128, 428] on div "Add a Collection Which Type of Image or Video Would You Like to Upload? Photo C…" at bounding box center [860, 488] width 1361 height 1012
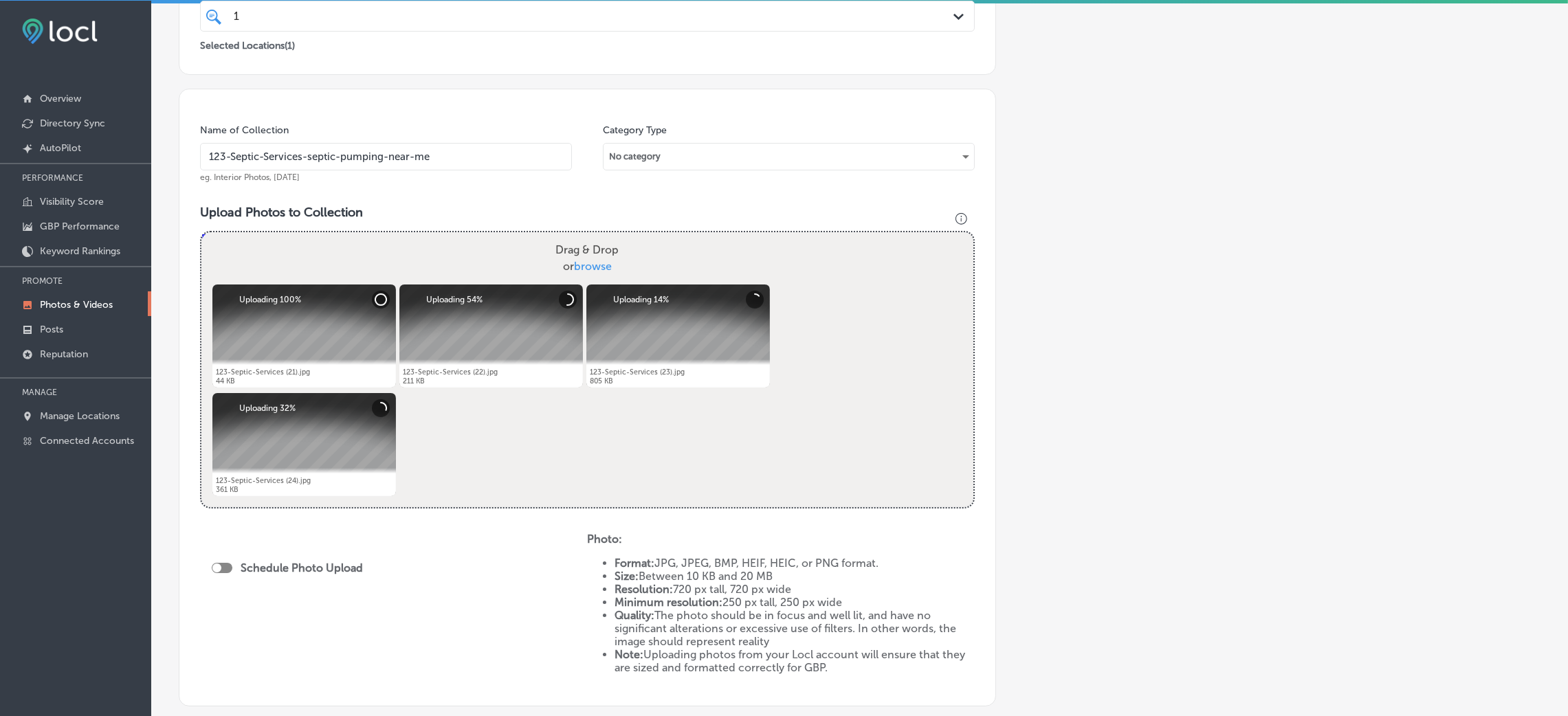
scroll to position [412, 0]
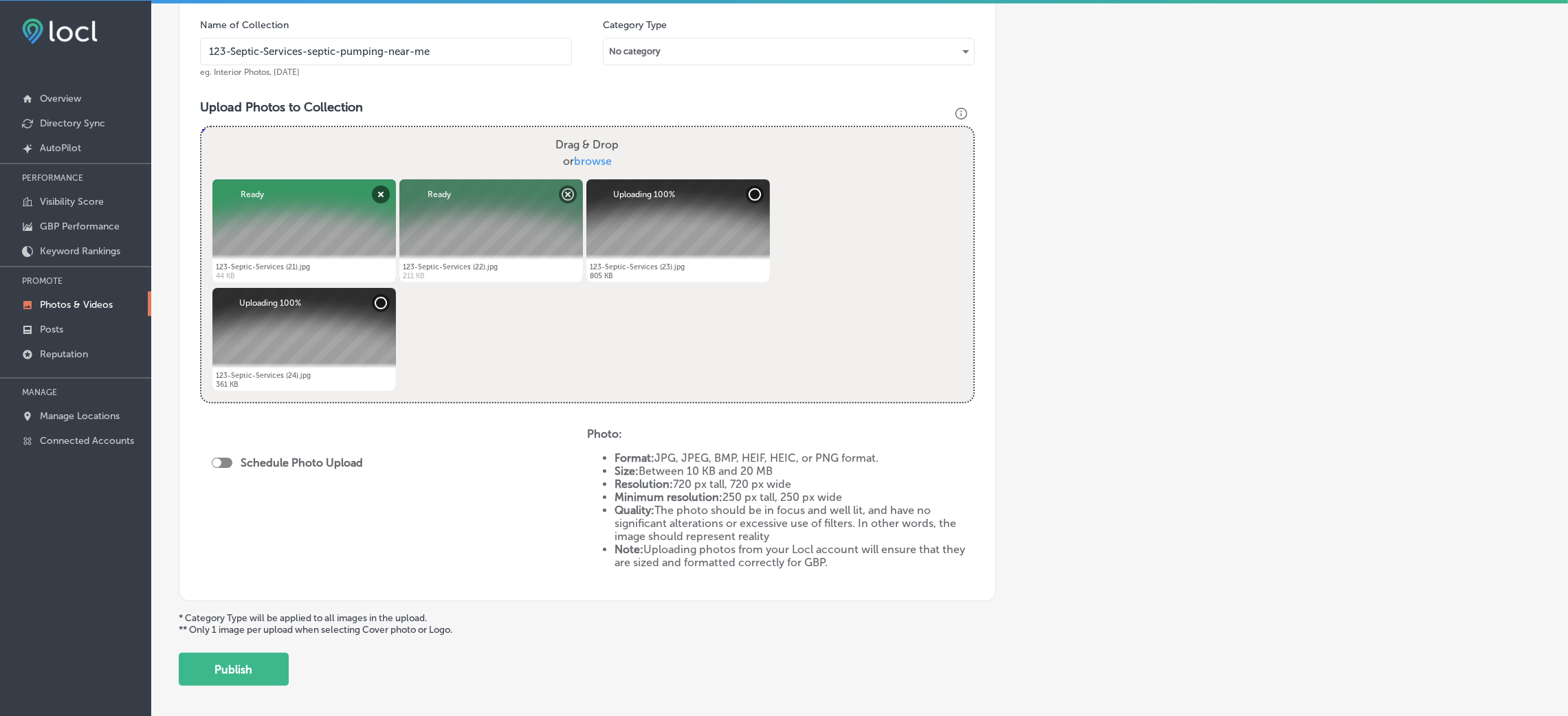
click at [208, 457] on div "Schedule Photo Upload" at bounding box center [393, 503] width 387 height 152
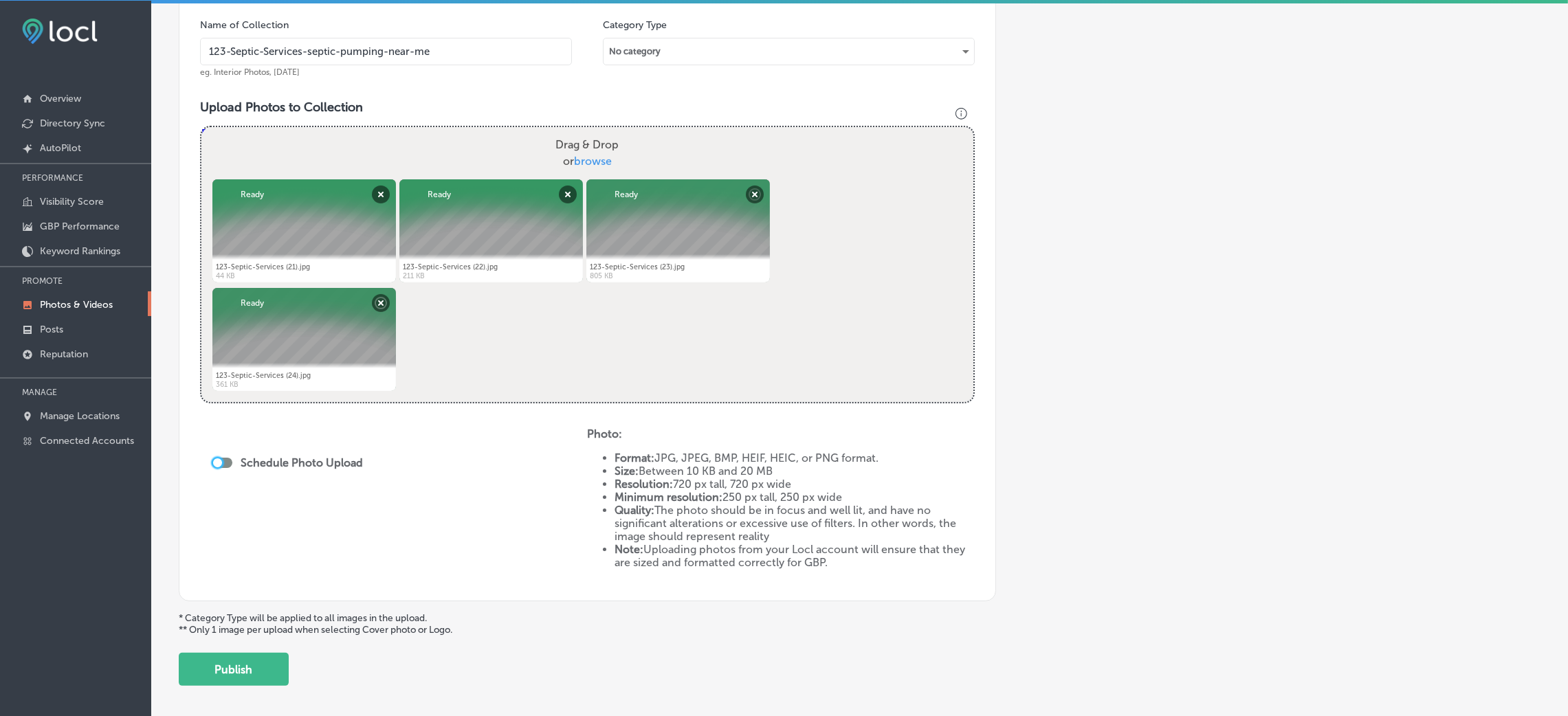
click at [218, 464] on div at bounding box center [218, 463] width 9 height 9
checkbox input "true"
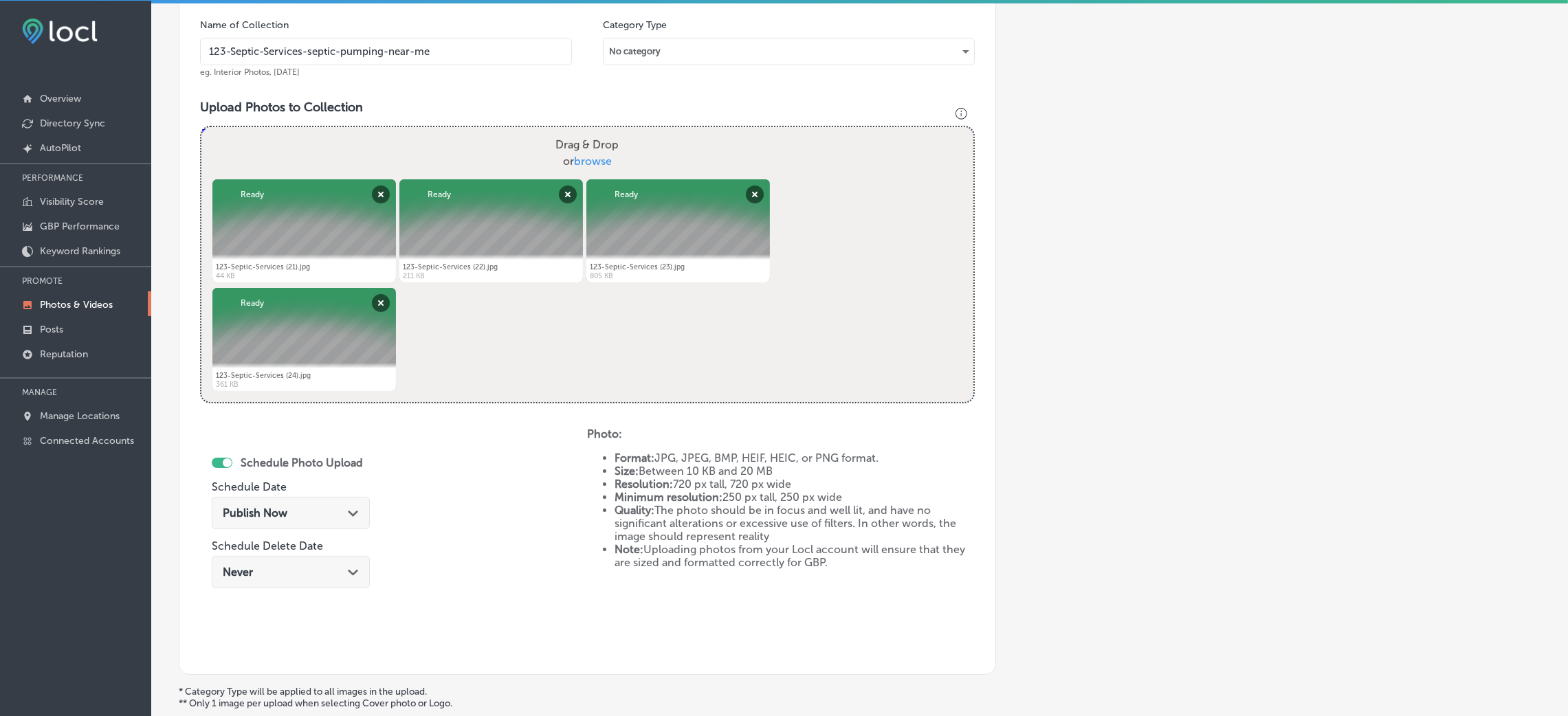
click at [311, 515] on div "Publish Now Path Created with Sketch." at bounding box center [290, 513] width 136 height 13
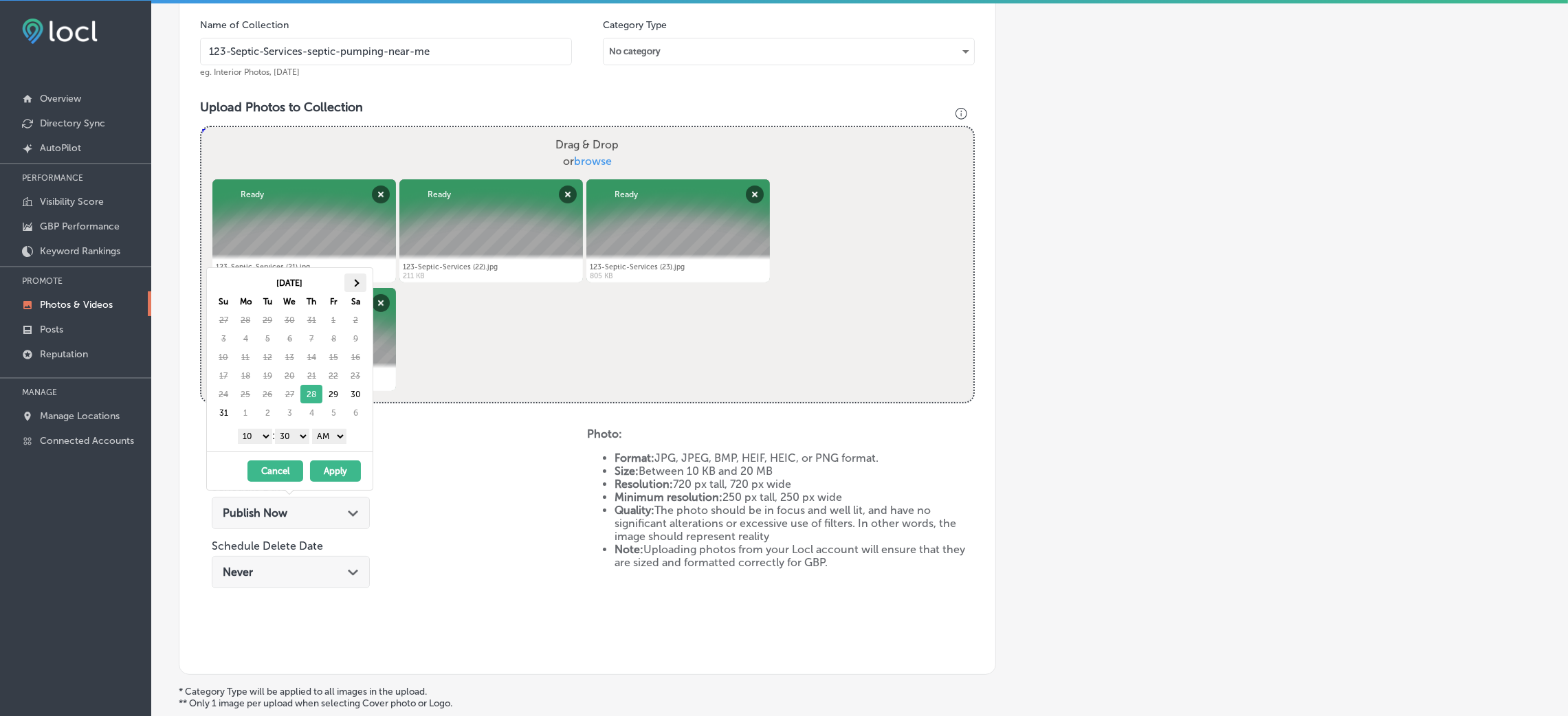
click at [355, 280] on span at bounding box center [355, 283] width 7 height 7
click at [341, 440] on select "AM PM" at bounding box center [329, 436] width 34 height 15
click at [299, 434] on select "00 10 20 30 40 50" at bounding box center [291, 436] width 34 height 15
click at [243, 435] on select "1 2 3 4 5 6 7 8 9 10 11 12" at bounding box center [254, 436] width 34 height 15
click at [310, 465] on button "Apply" at bounding box center [334, 470] width 51 height 21
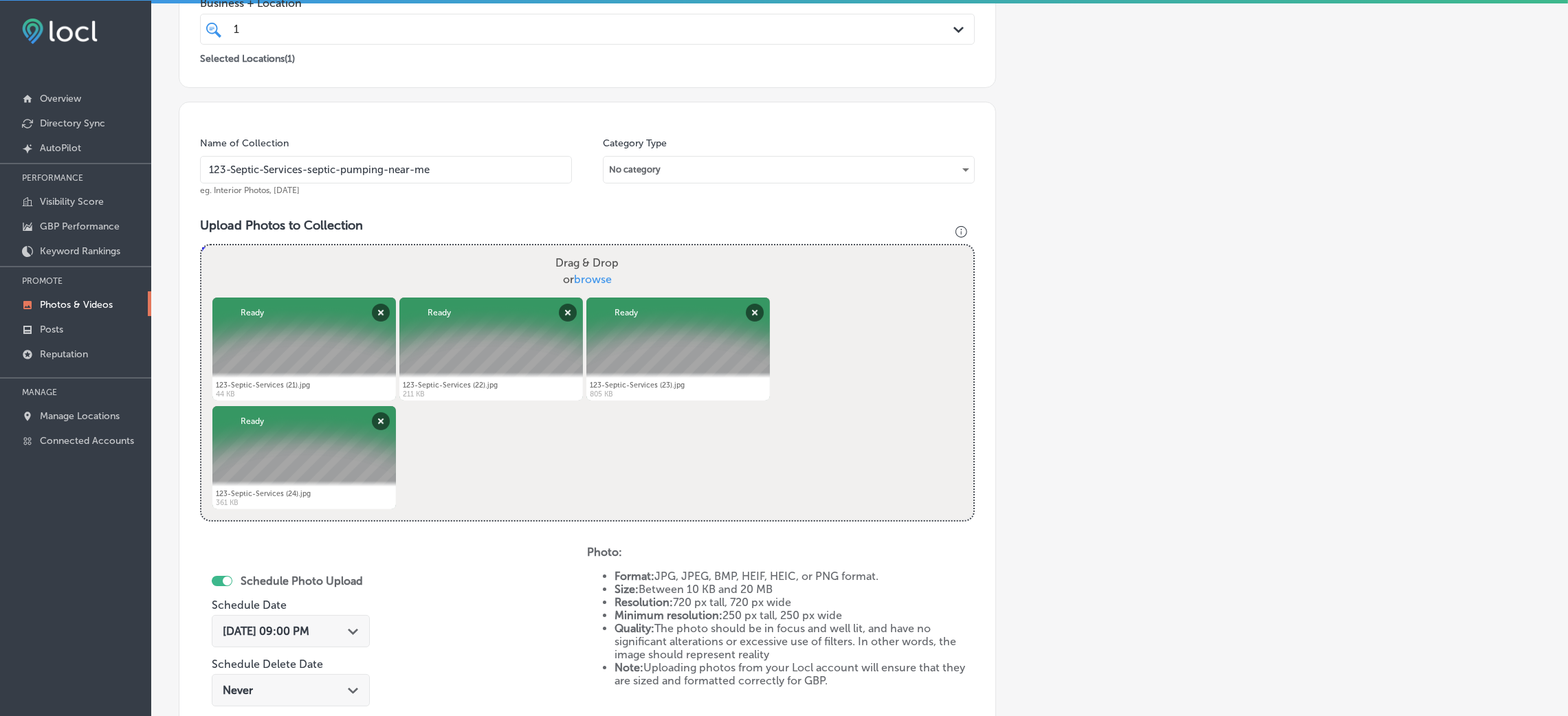
scroll to position [34, 0]
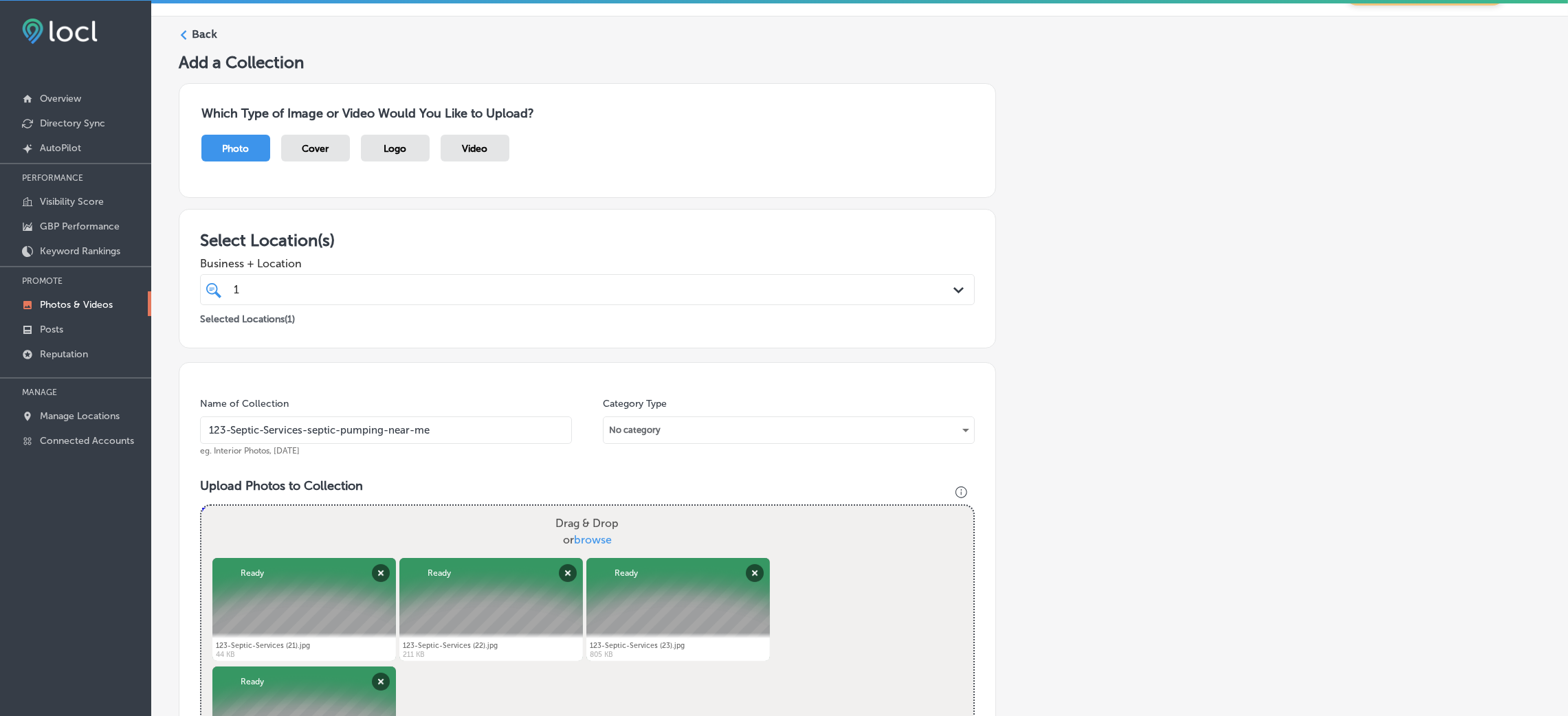
click at [407, 439] on input "123-Septic-Services-septic-pumping-near-me" at bounding box center [386, 430] width 372 height 28
click at [402, 435] on input "123-Septic-Services-septic-pumping-near-me" at bounding box center [386, 430] width 372 height 28
click at [398, 291] on div "1 1" at bounding box center [551, 289] width 638 height 18
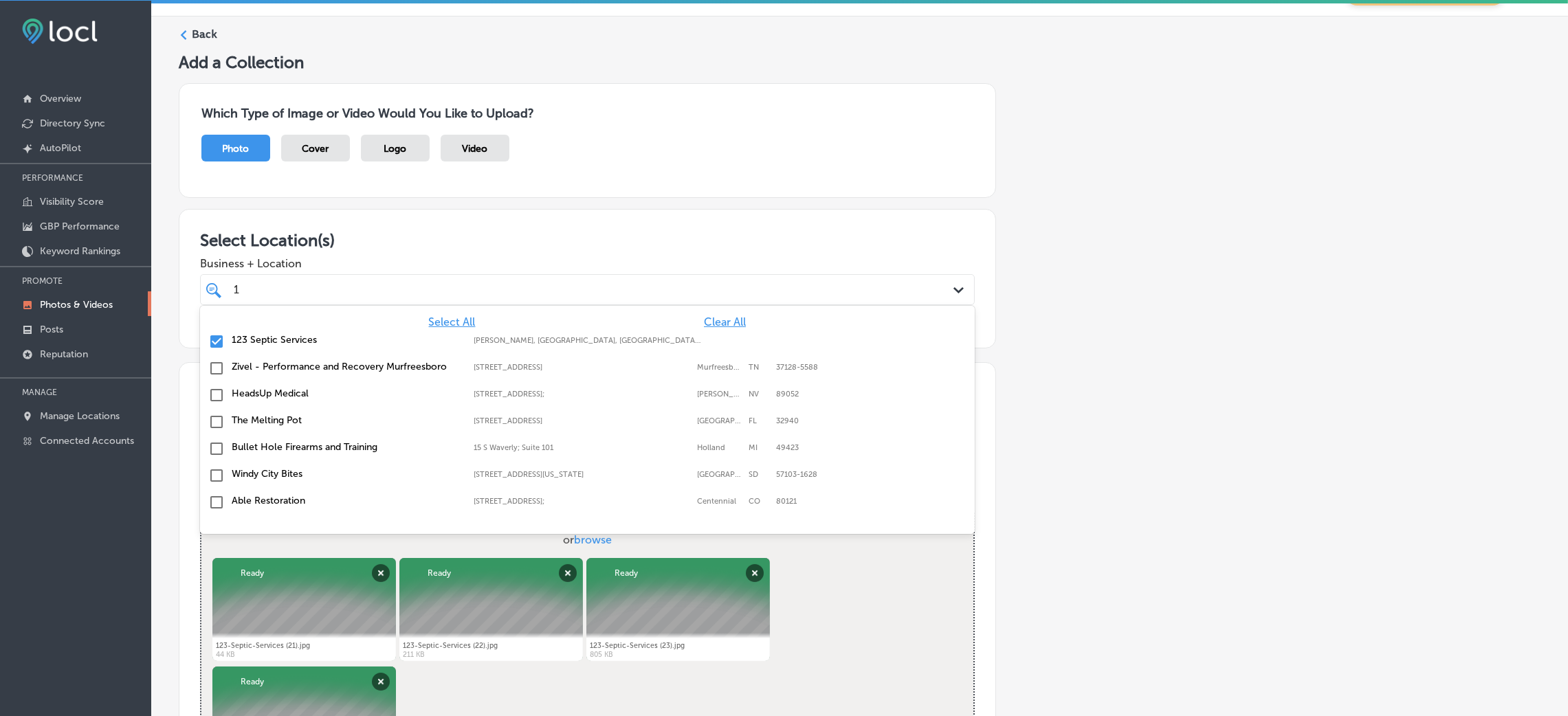
click at [519, 239] on h3 "Select Location(s)" at bounding box center [587, 241] width 774 height 20
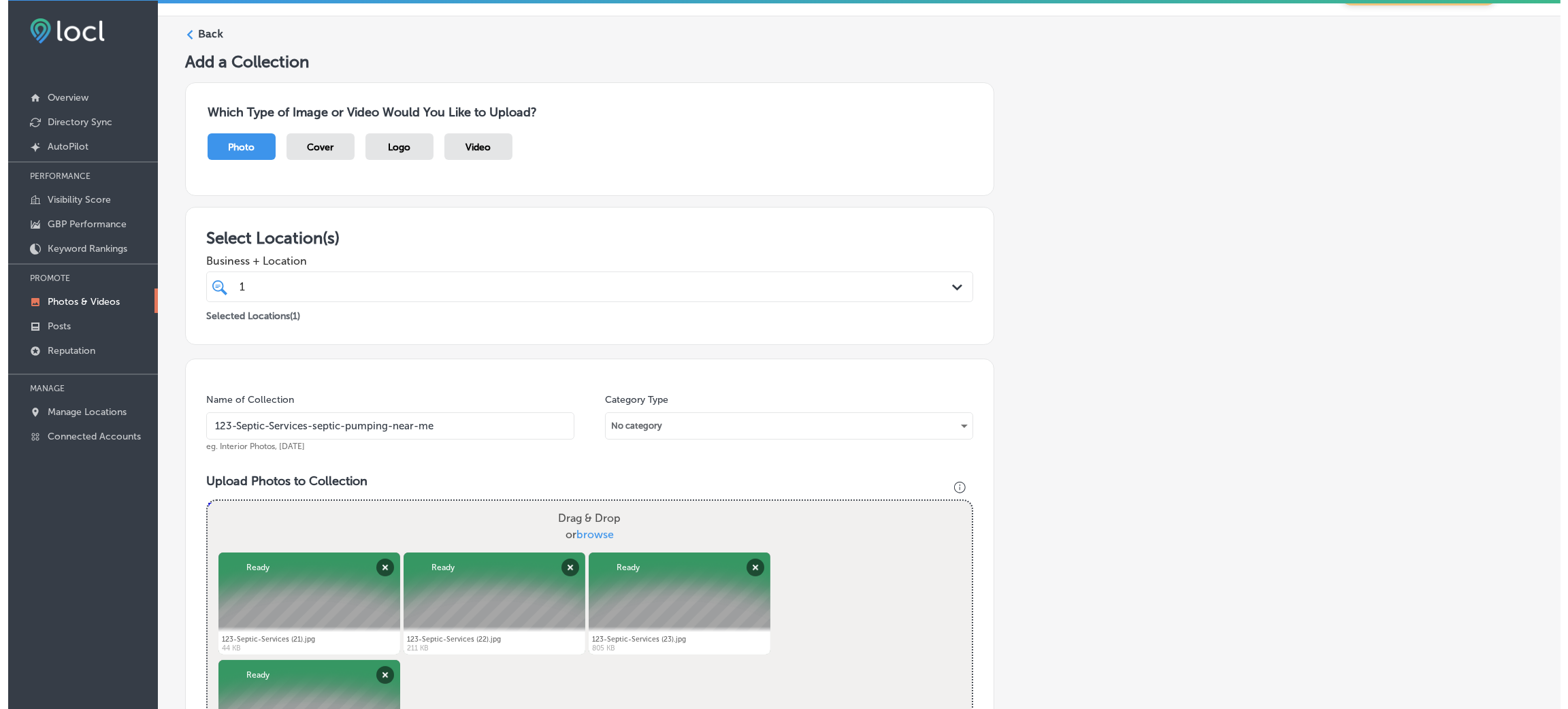
scroll to position [544, 0]
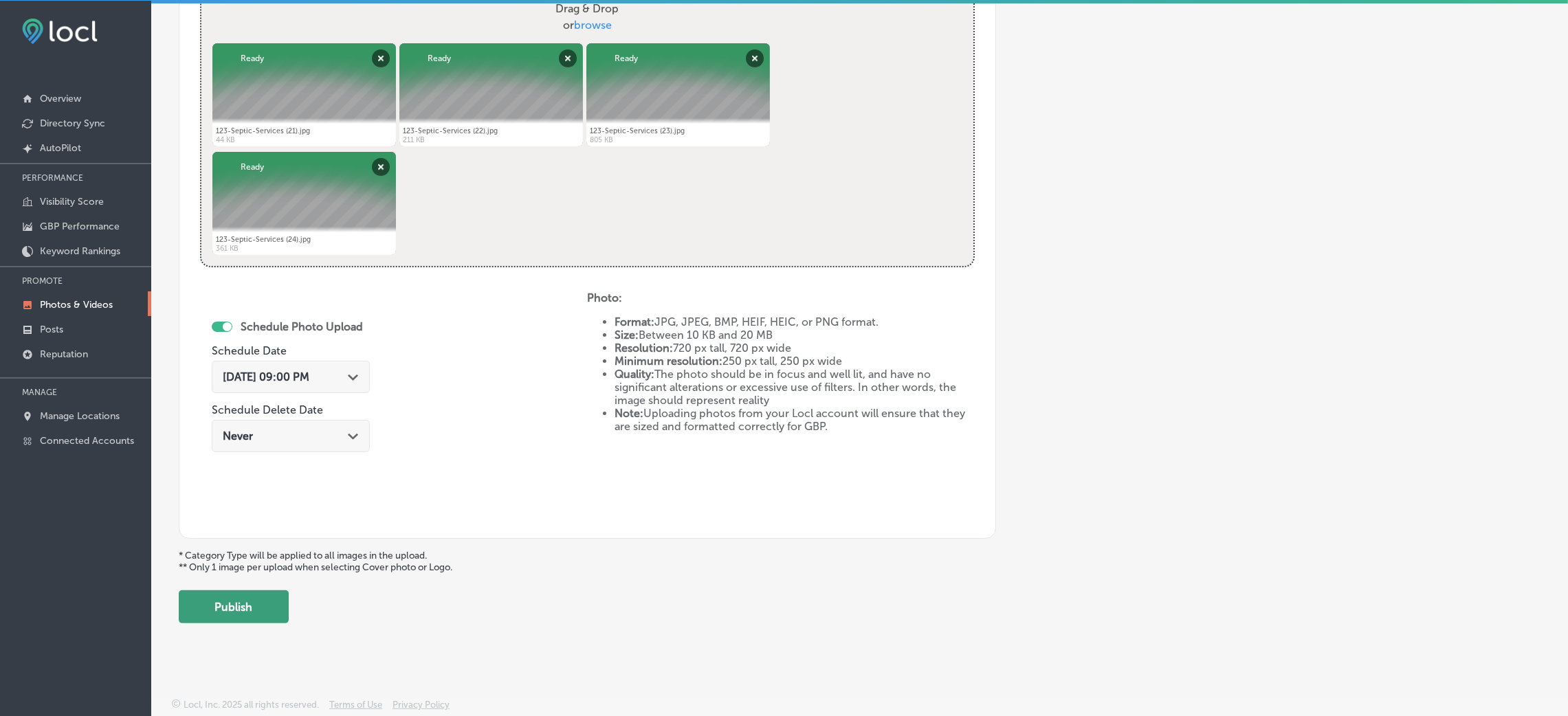
click at [266, 610] on button "Publish" at bounding box center [234, 607] width 110 height 33
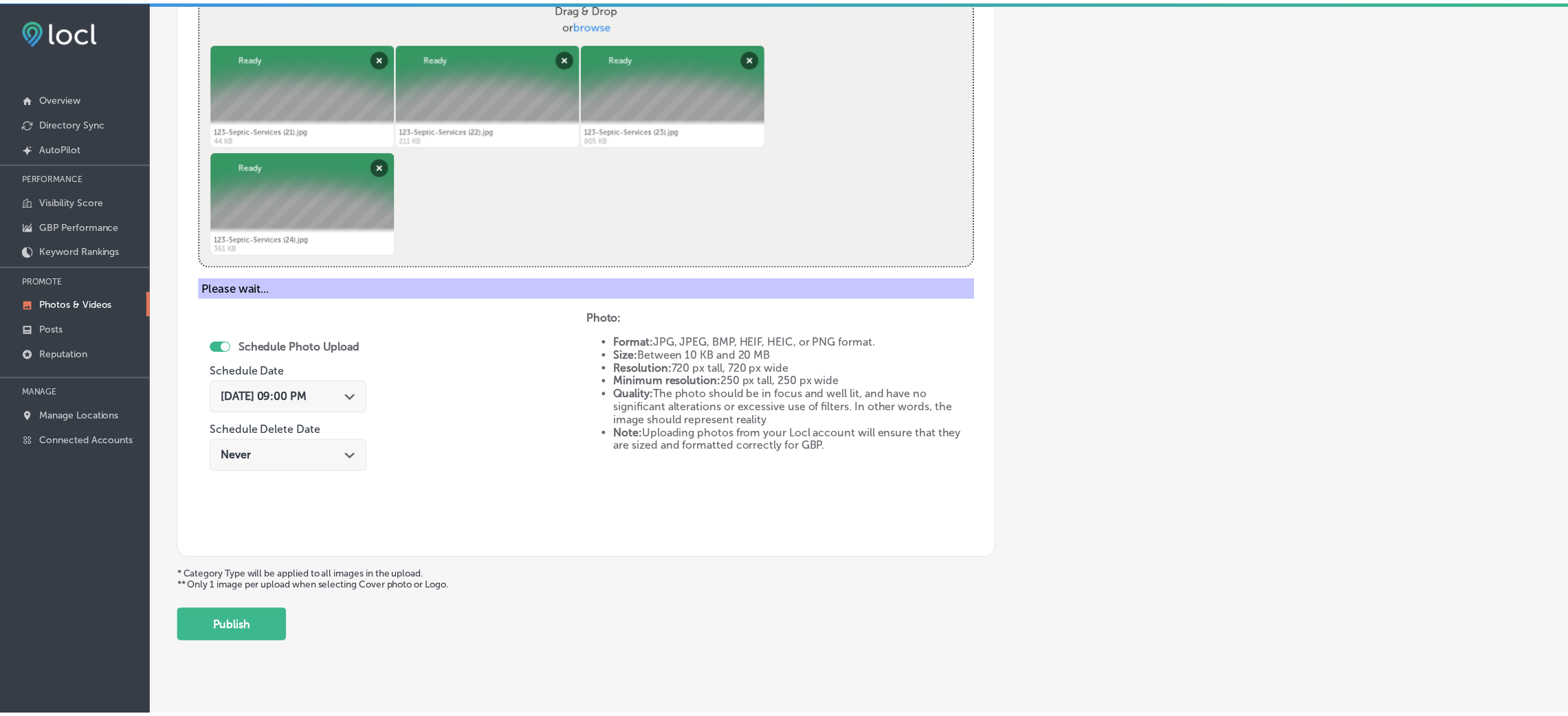
scroll to position [326, 0]
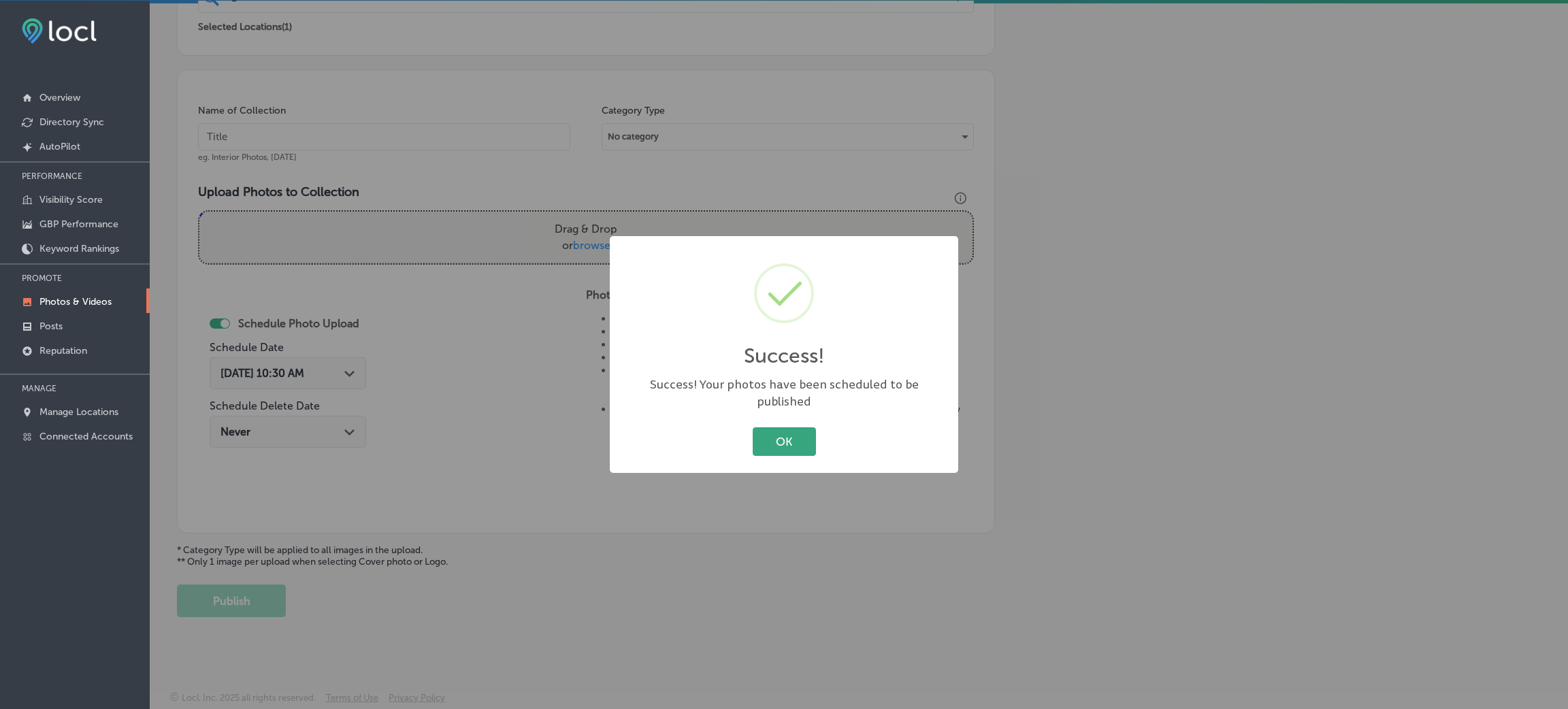
click at [811, 432] on button "OK" at bounding box center [785, 441] width 64 height 28
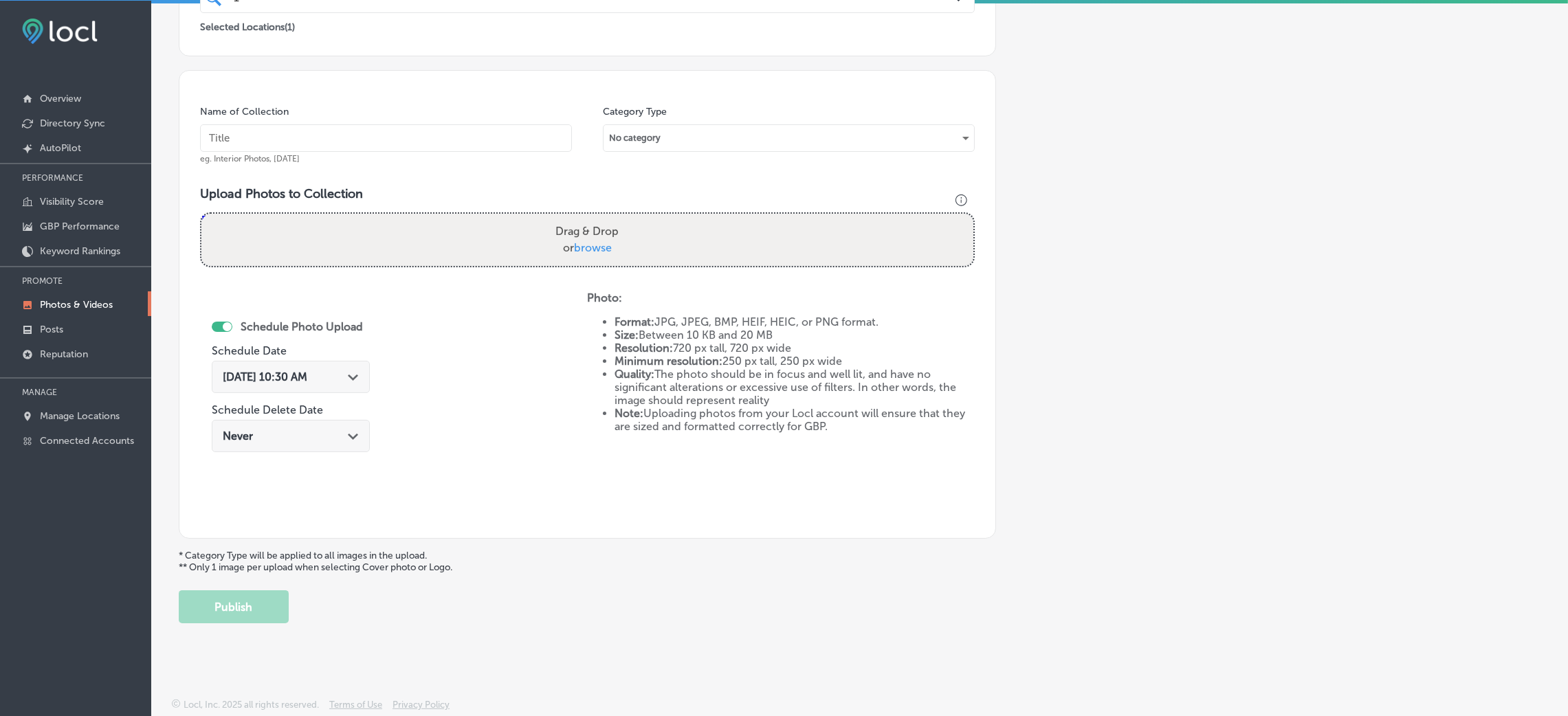
click at [344, 127] on input "text" at bounding box center [386, 138] width 372 height 28
paste input "123-Septic-Services-septic-pumping-near-me"
type input "123-Septic-Services-septic-pumping-near-me"
click at [578, 249] on span "browse" at bounding box center [592, 248] width 38 height 13
click at [578, 218] on input "Drag & Drop or browse" at bounding box center [587, 216] width 772 height 4
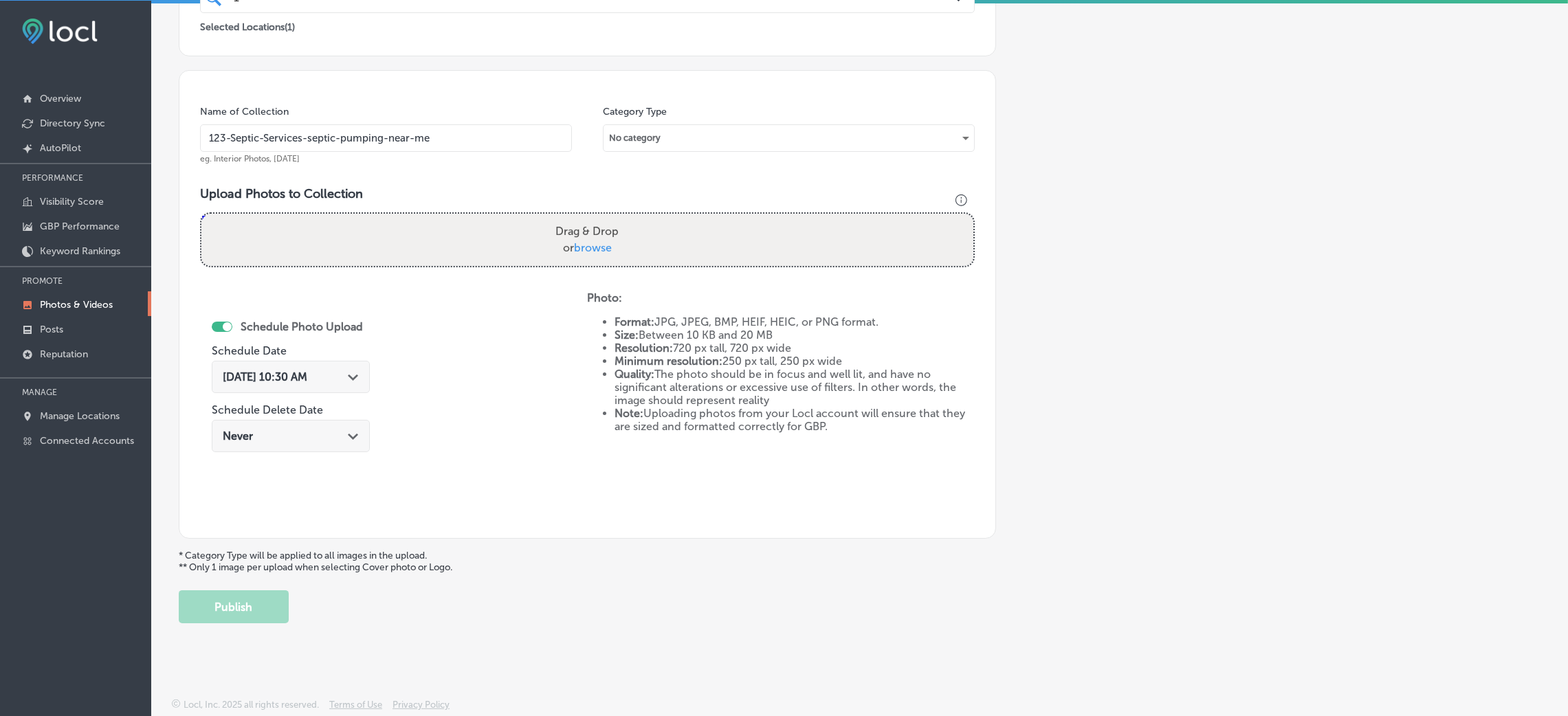
type input "C:\fakepath\123-Septic-Services (25).jpg"
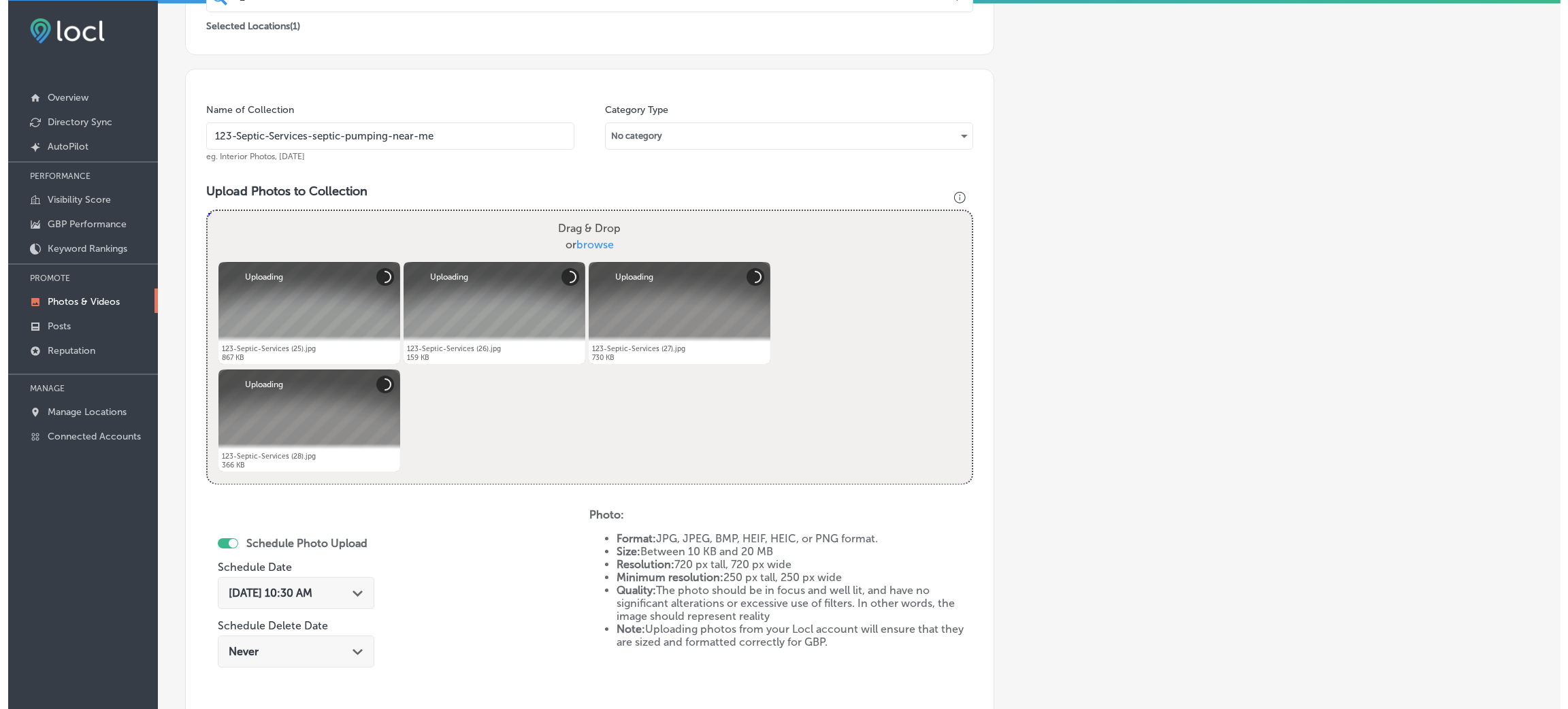
scroll to position [544, 0]
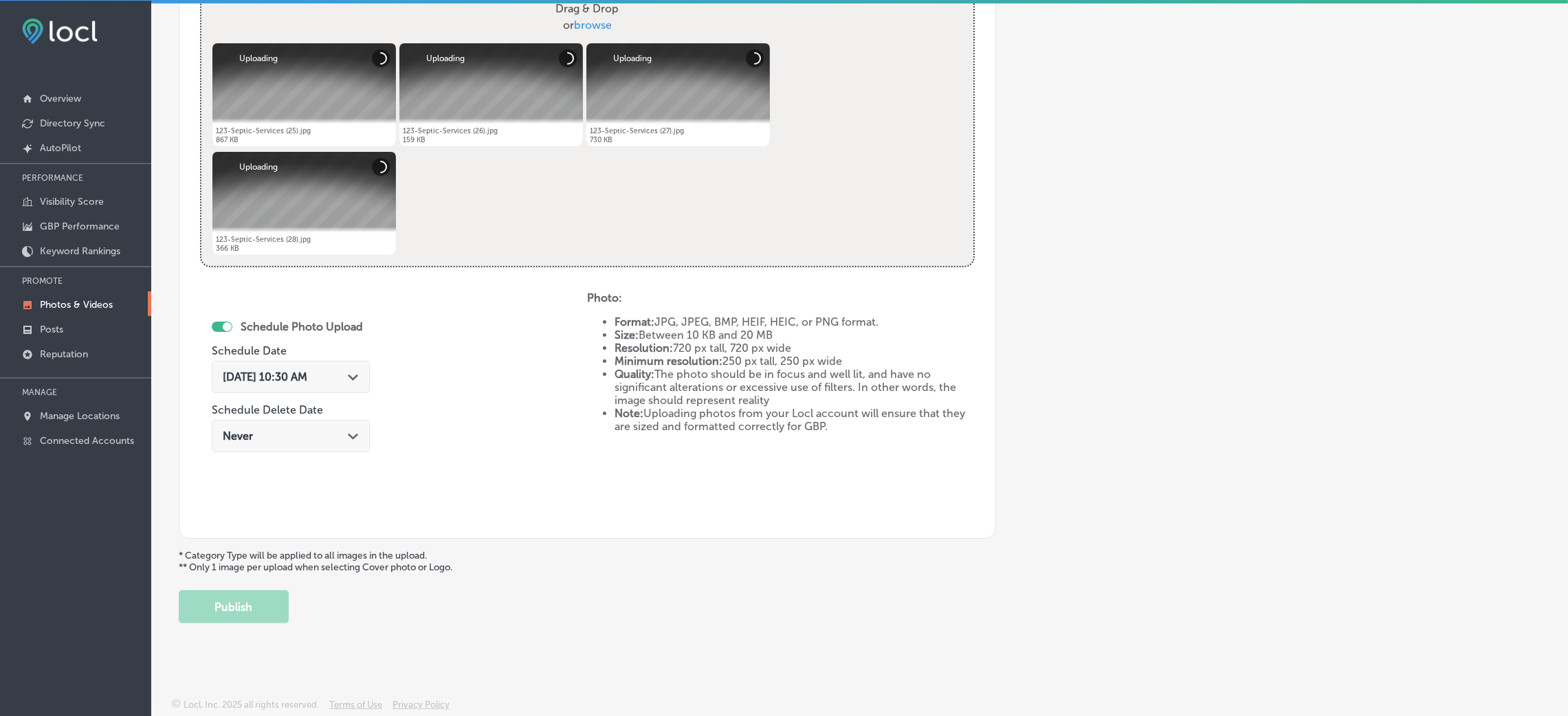
click at [288, 364] on div "Aug 28, 2025 10:30 AM Path Created with Sketch." at bounding box center [290, 376] width 158 height 32
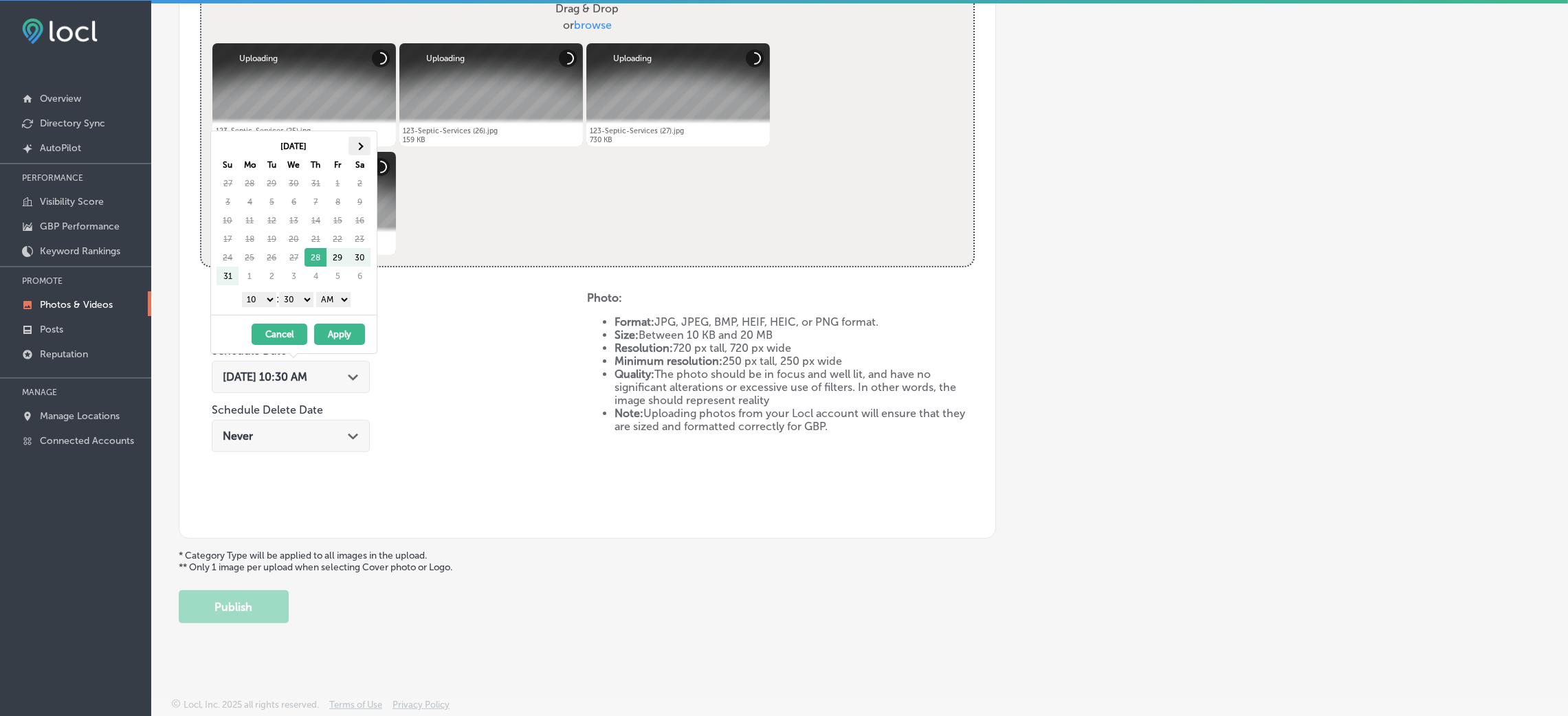
click at [365, 143] on th at bounding box center [359, 146] width 22 height 18
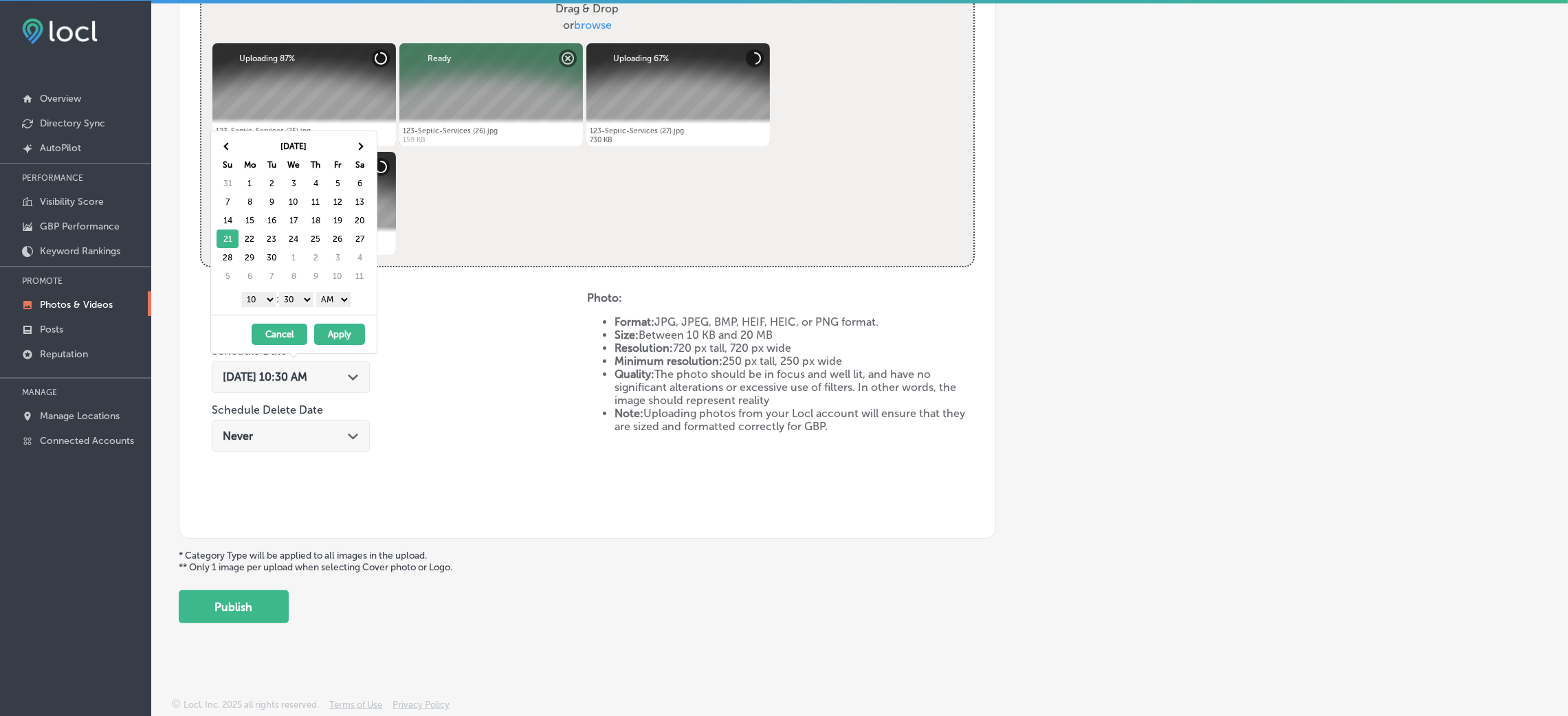
click at [331, 307] on select "AM PM" at bounding box center [333, 299] width 34 height 15
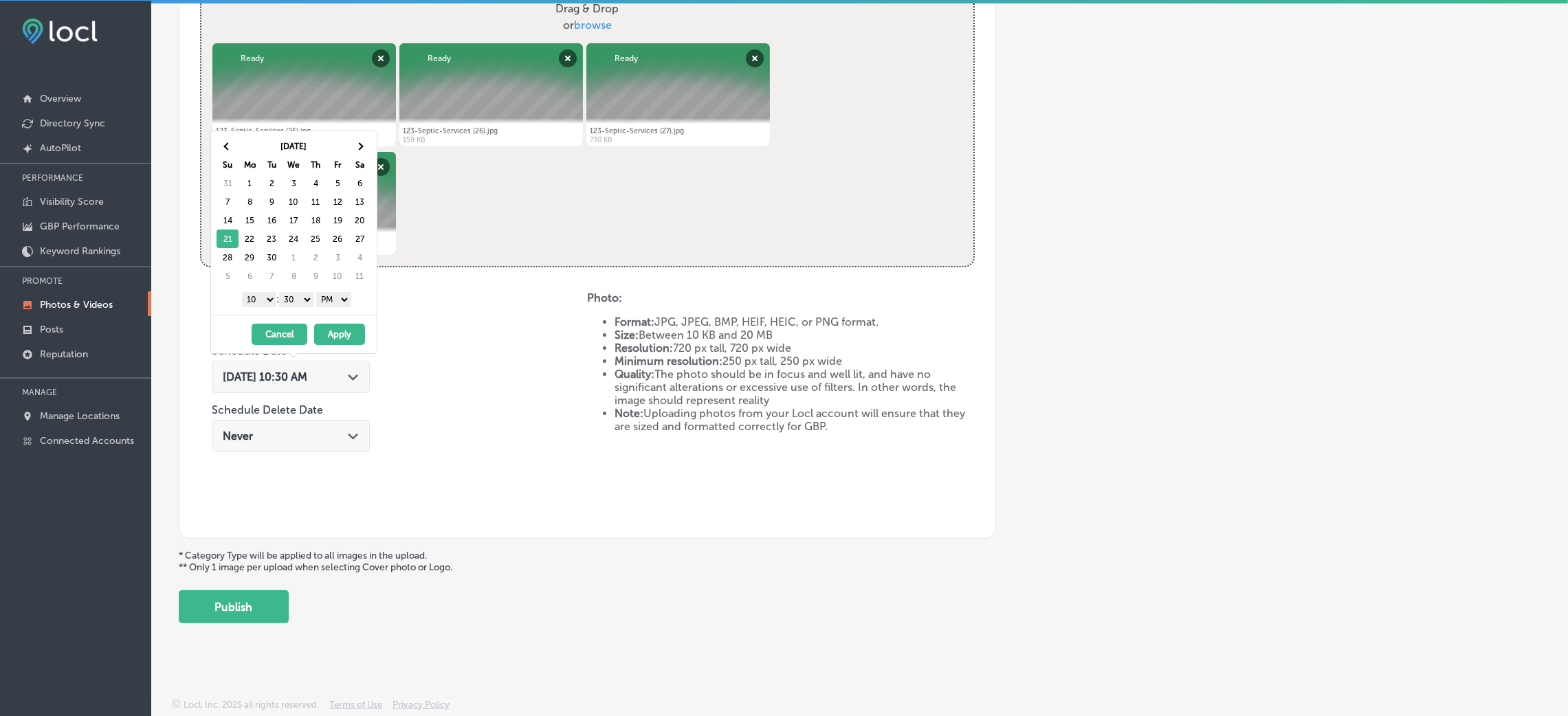
drag, startPoint x: 302, startPoint y: 293, endPoint x: 288, endPoint y: 305, distance: 18.4
click at [302, 293] on select "00 10 20 30 40 50" at bounding box center [296, 299] width 34 height 15
click at [264, 298] on select "1 2 3 4 5 6 7 8 9 10 11 12" at bounding box center [258, 299] width 34 height 15
click at [350, 326] on button "Apply" at bounding box center [339, 333] width 51 height 21
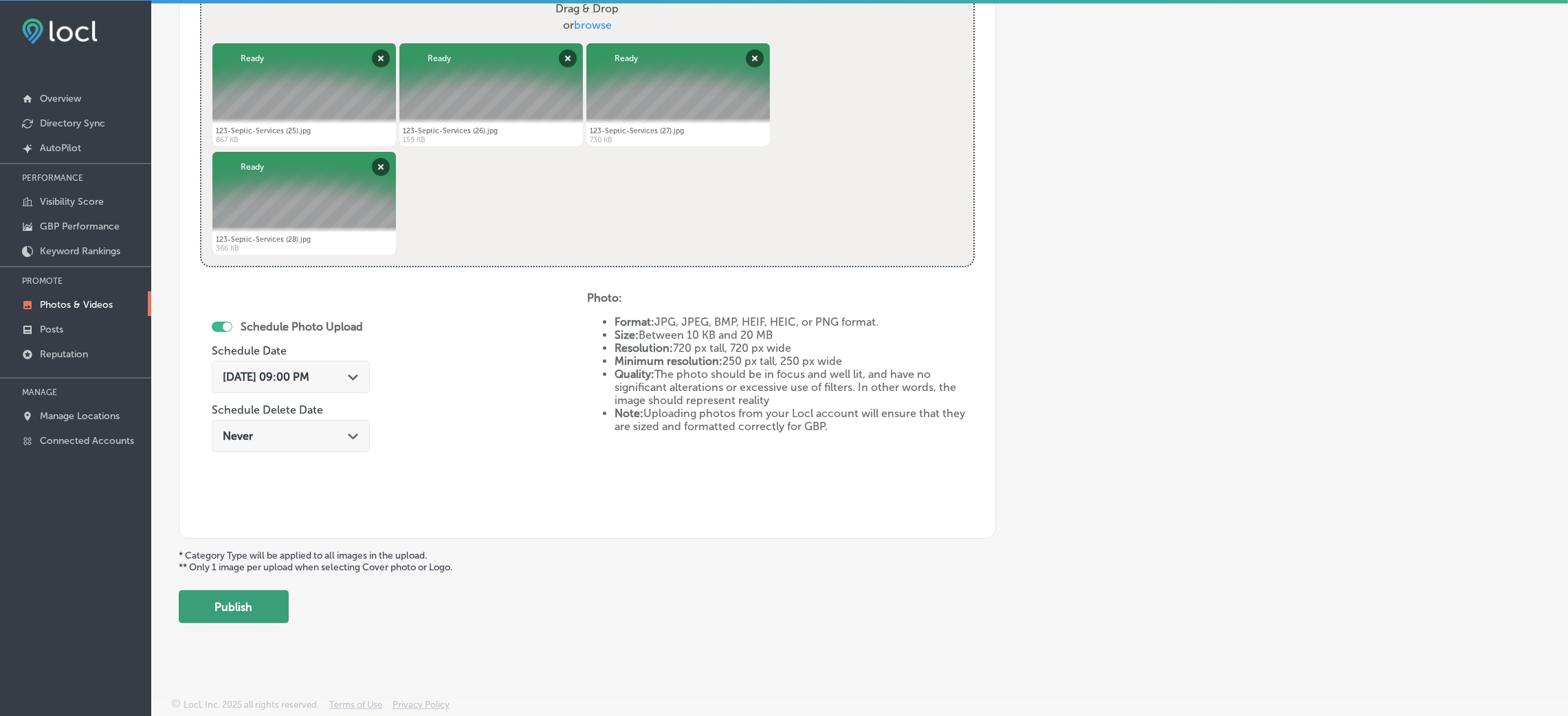
click at [262, 597] on button "Publish" at bounding box center [234, 607] width 110 height 33
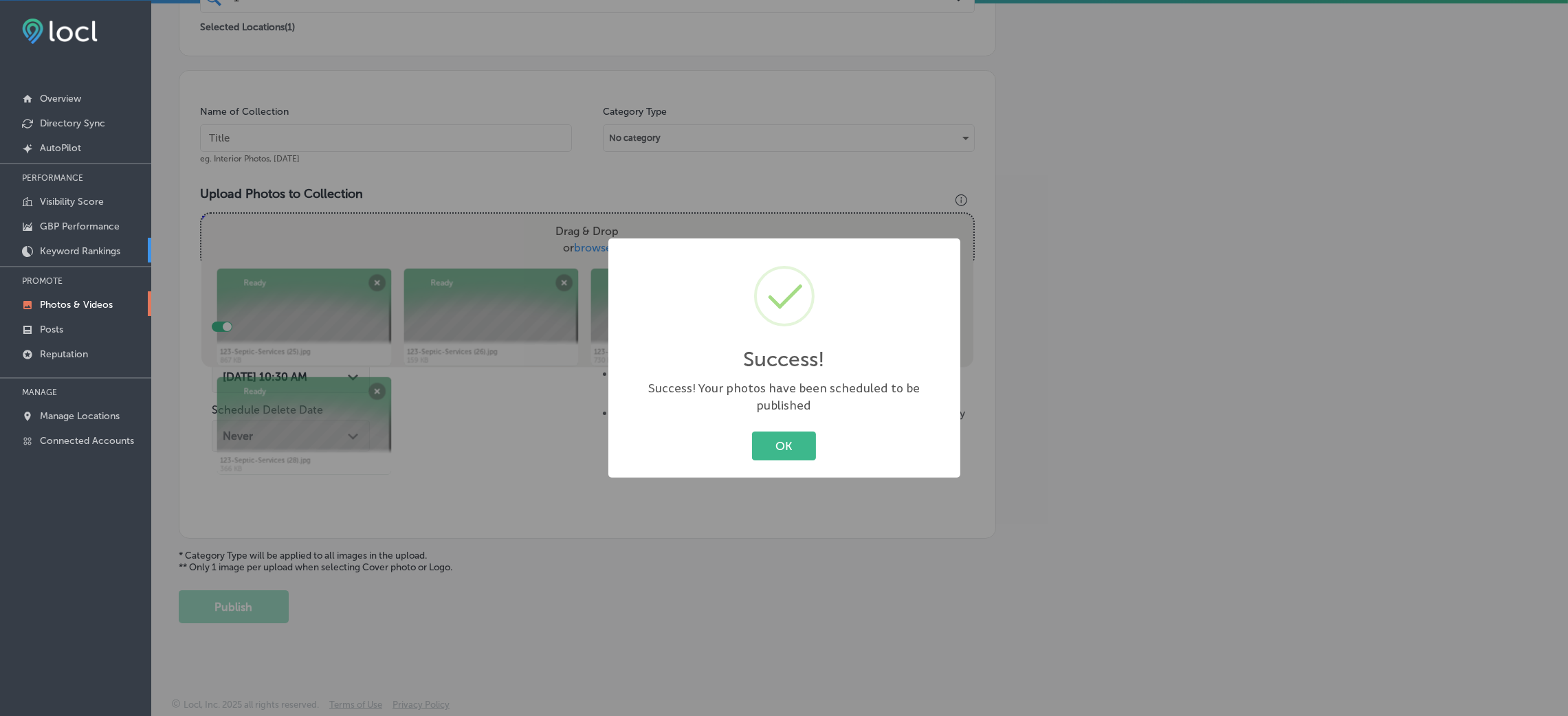
scroll to position [326, 0]
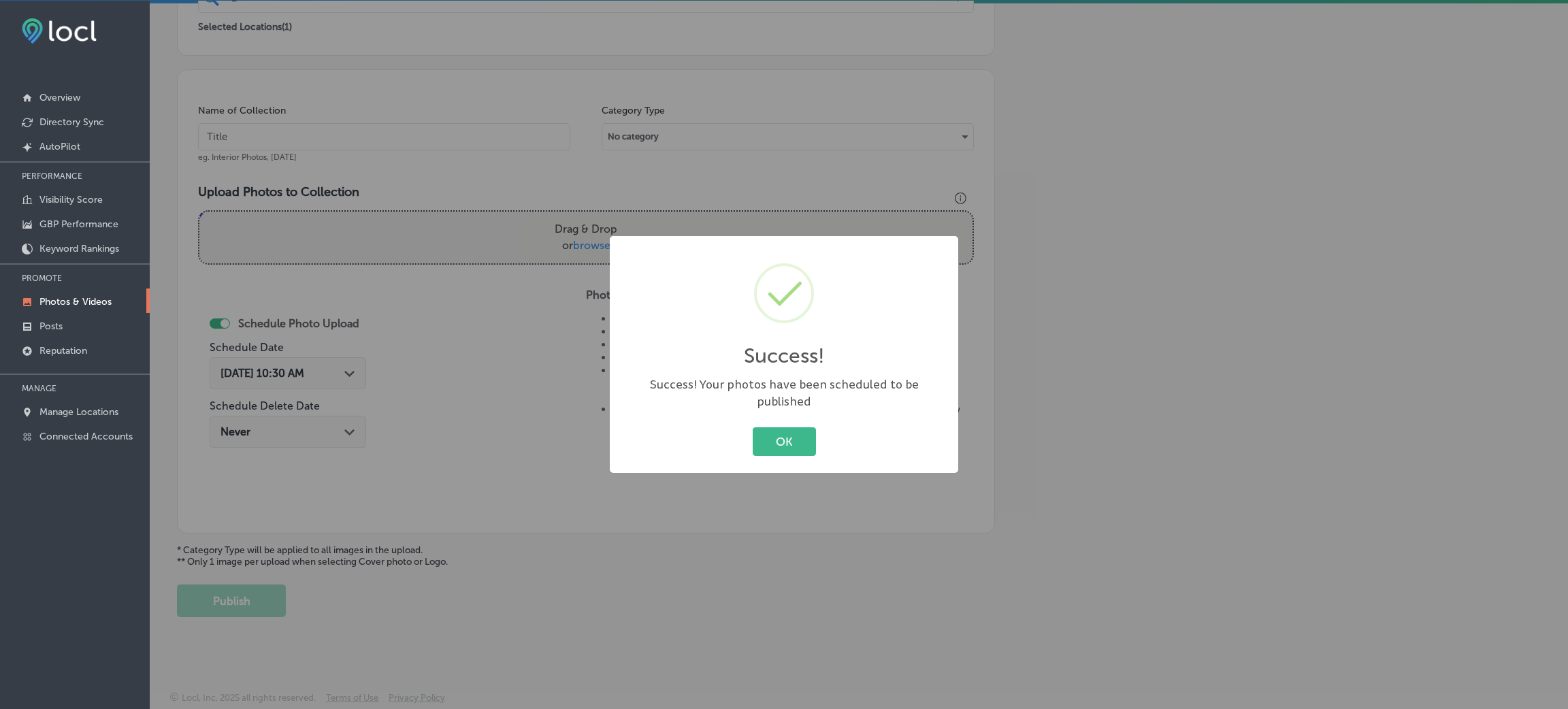
click at [794, 424] on div "OK Cancel" at bounding box center [783, 441] width 321 height 35
click at [787, 436] on button "OK" at bounding box center [785, 441] width 64 height 28
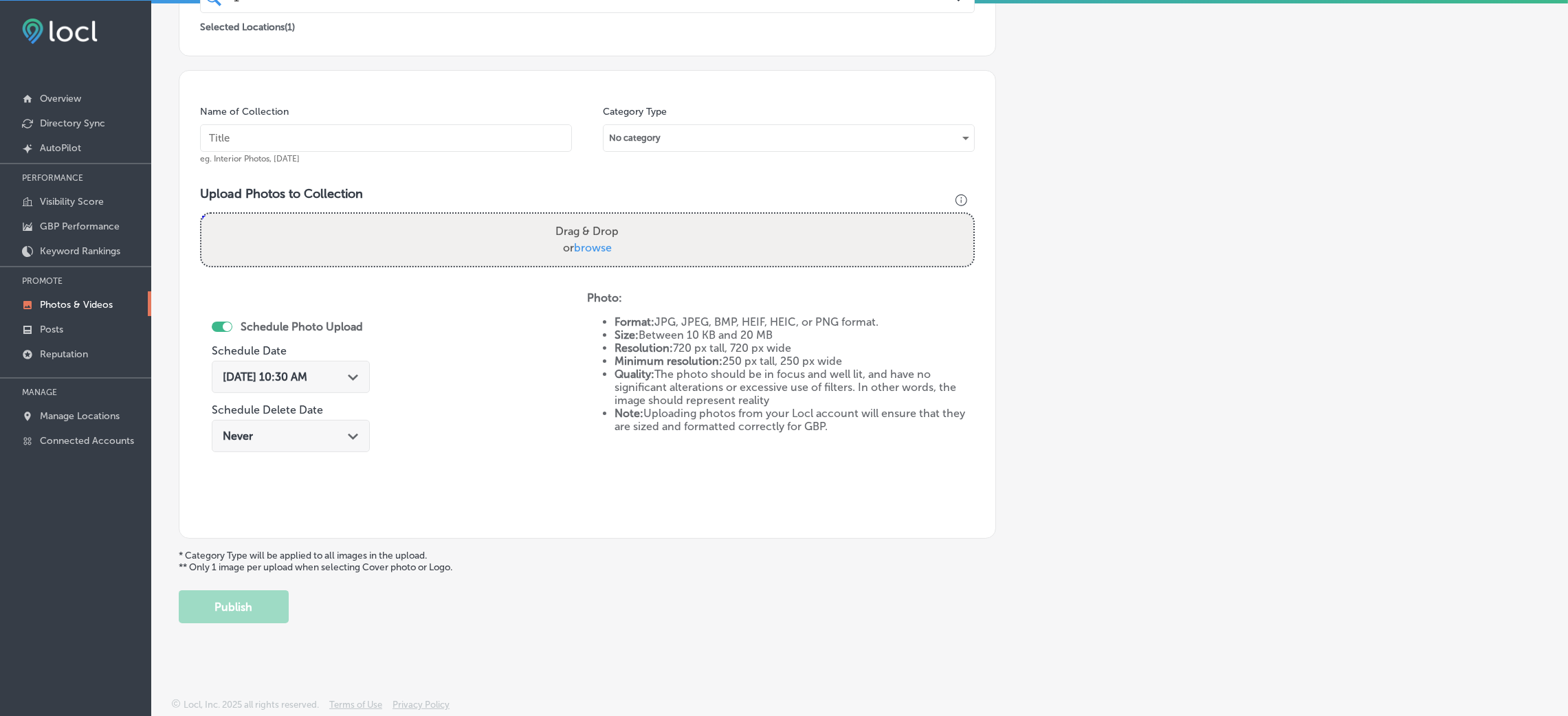
click at [407, 149] on input "text" at bounding box center [386, 138] width 372 height 28
paste input "123-Septic-Services-septic-pumping-near-me"
type input "123-Septic-Services-septic-pumping-near-me"
click at [522, 250] on div "Drag & Drop or browse" at bounding box center [587, 240] width 772 height 52
click at [201, 214] on input "Drag & Drop or browse" at bounding box center [587, 216] width 772 height 4
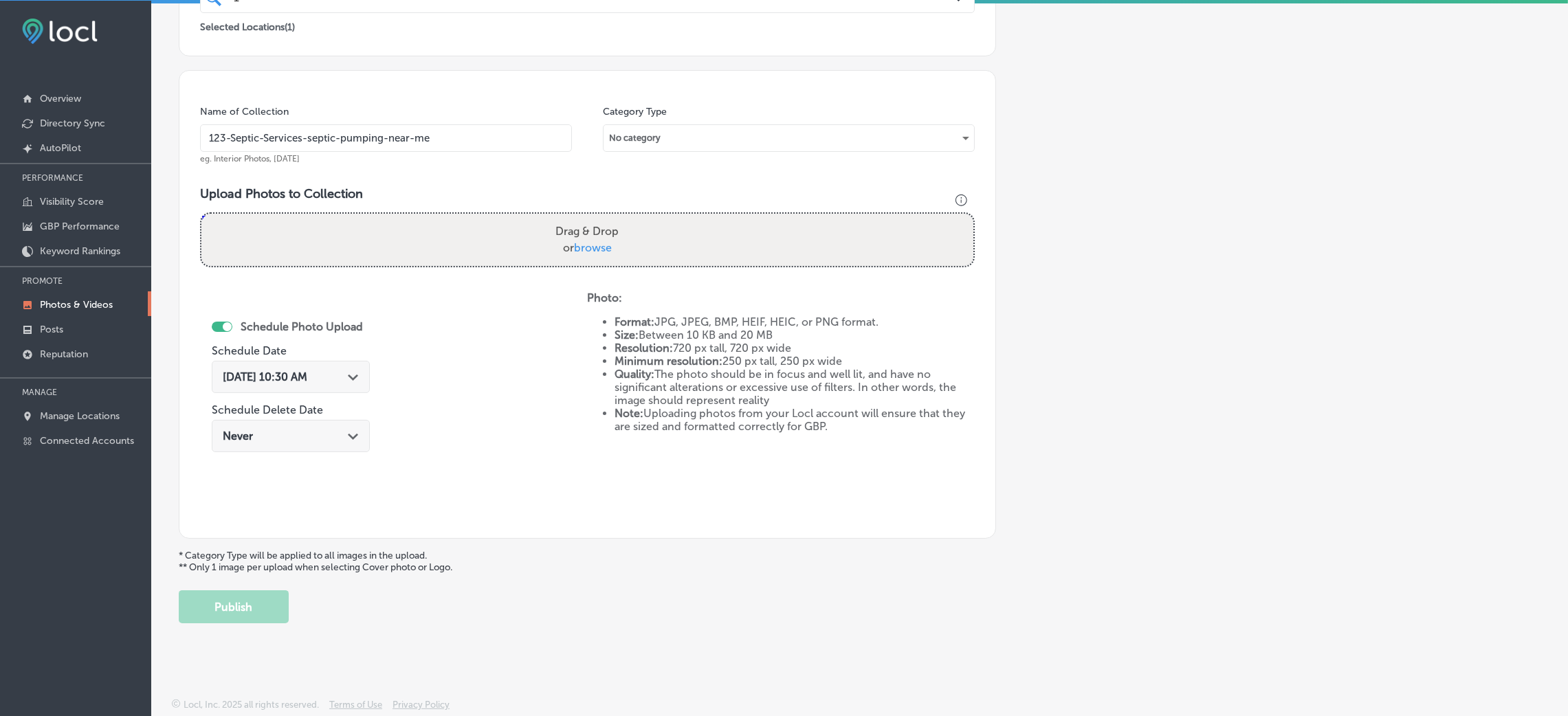
type input "C:\fakepath\123-Septic-Services (29).jpg"
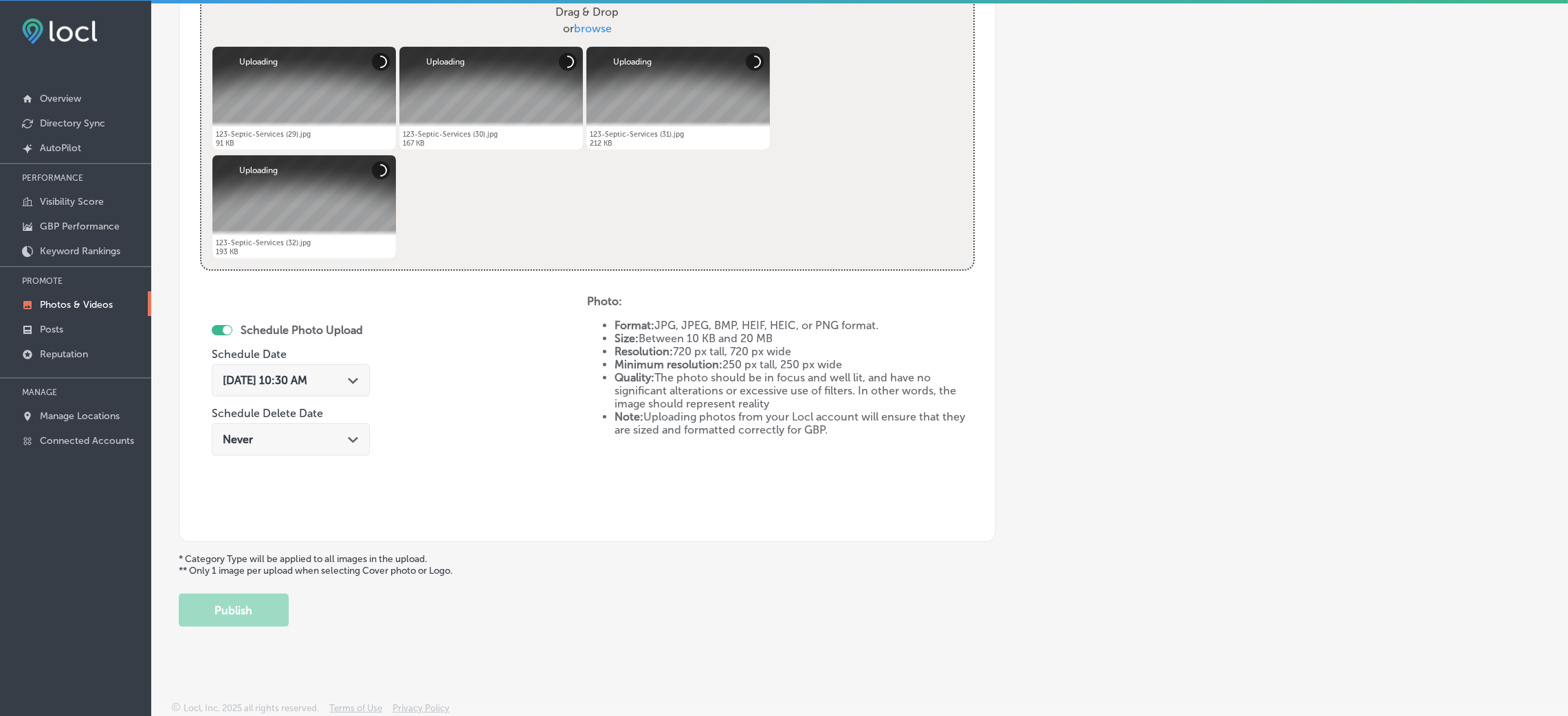
scroll to position [549, 0]
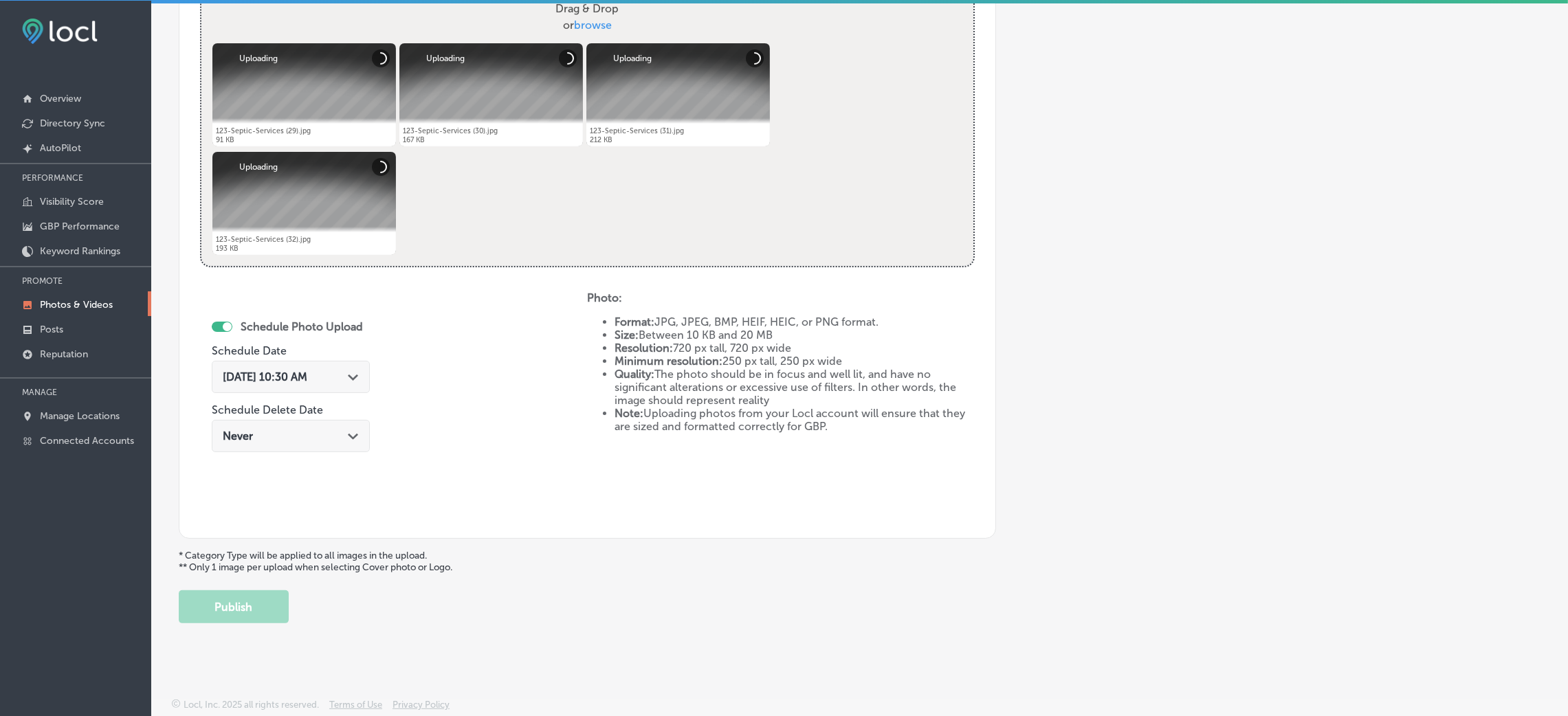
click at [302, 373] on span "Aug 28, 2025 10:30 AM" at bounding box center [265, 376] width 85 height 13
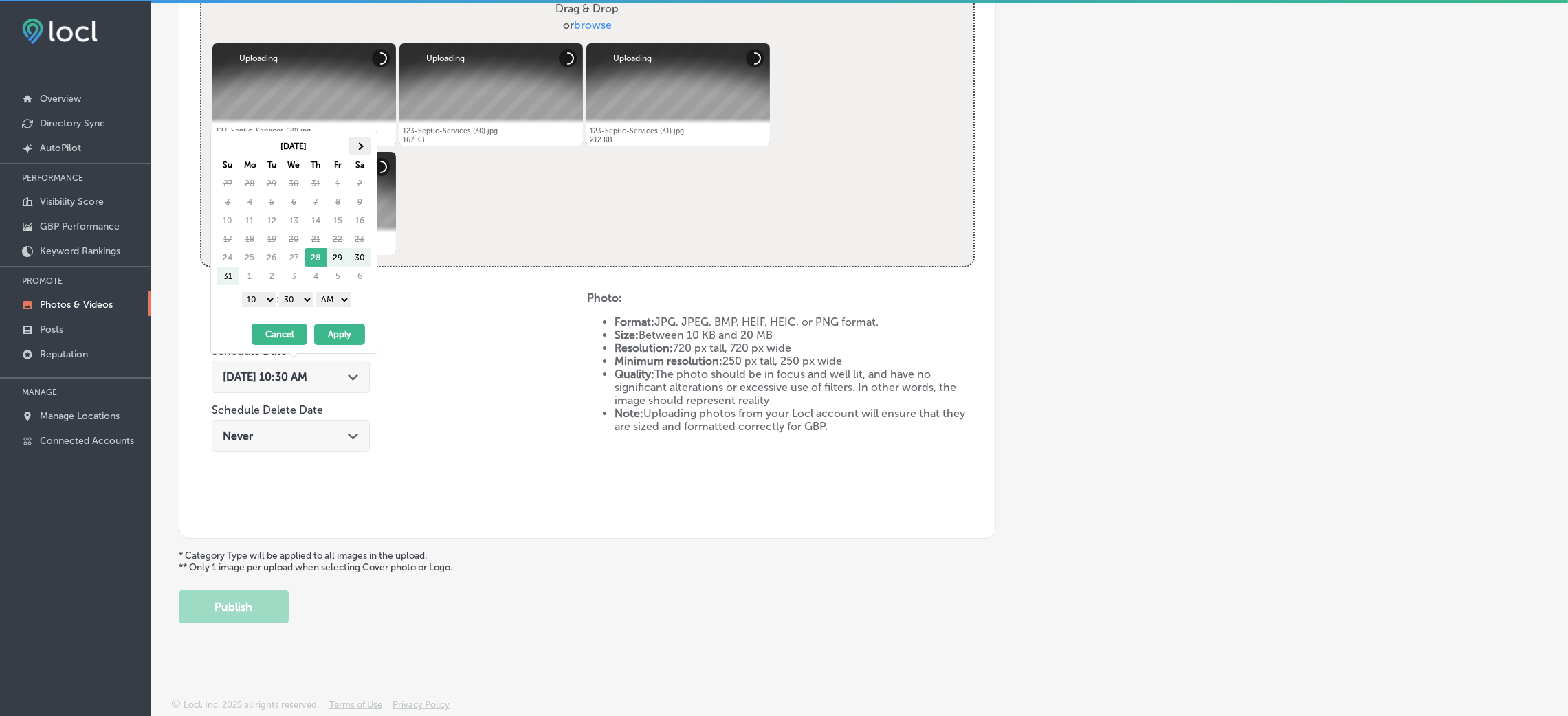
click at [370, 146] on th at bounding box center [359, 146] width 22 height 18
click at [342, 303] on select "AM PM" at bounding box center [333, 299] width 34 height 15
click at [299, 298] on select "00 10 20 30 40 50" at bounding box center [296, 299] width 34 height 15
click at [259, 305] on select "1 2 3 4 5 6 7 8 9 10 11 12" at bounding box center [258, 299] width 34 height 15
click at [326, 331] on button "Apply" at bounding box center [339, 333] width 51 height 21
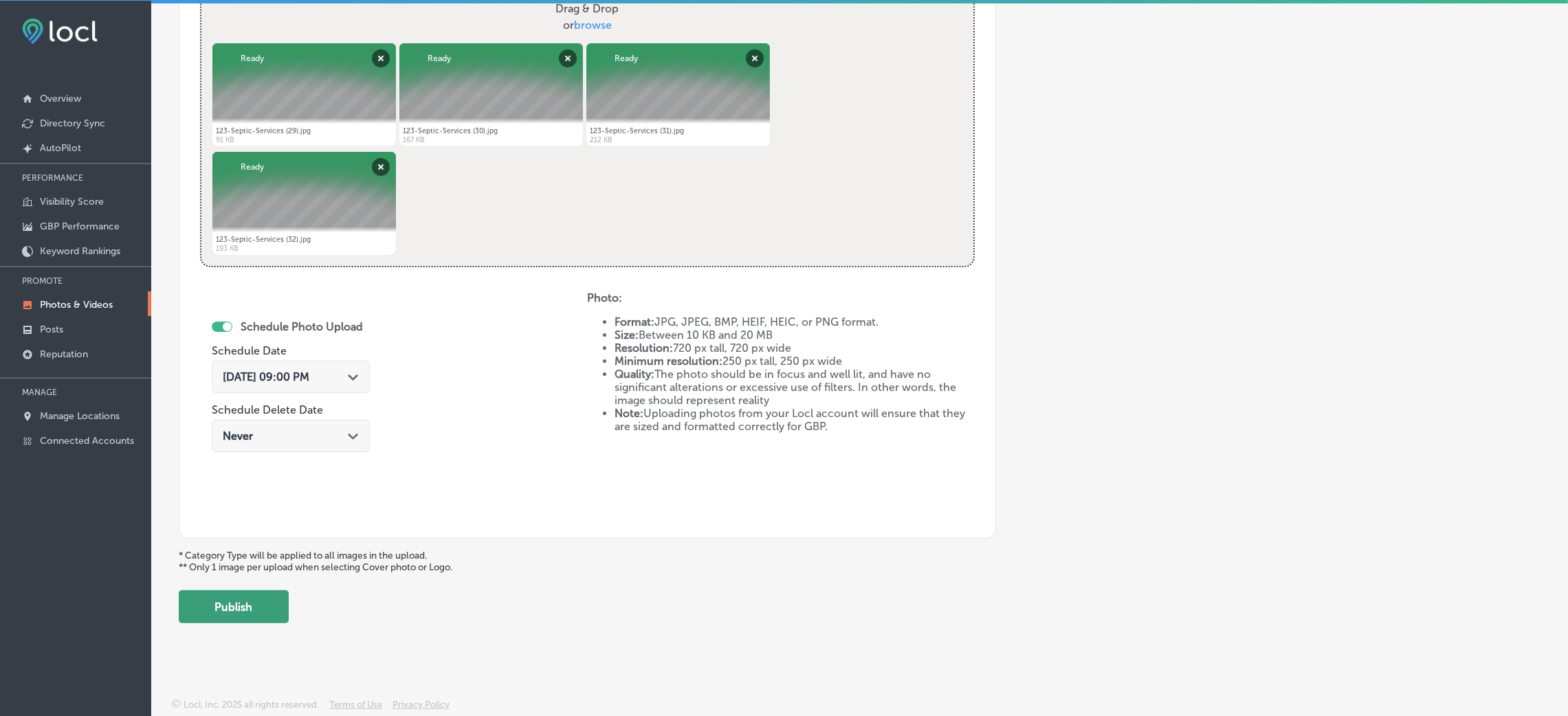
click at [231, 605] on button "Publish" at bounding box center [234, 607] width 110 height 33
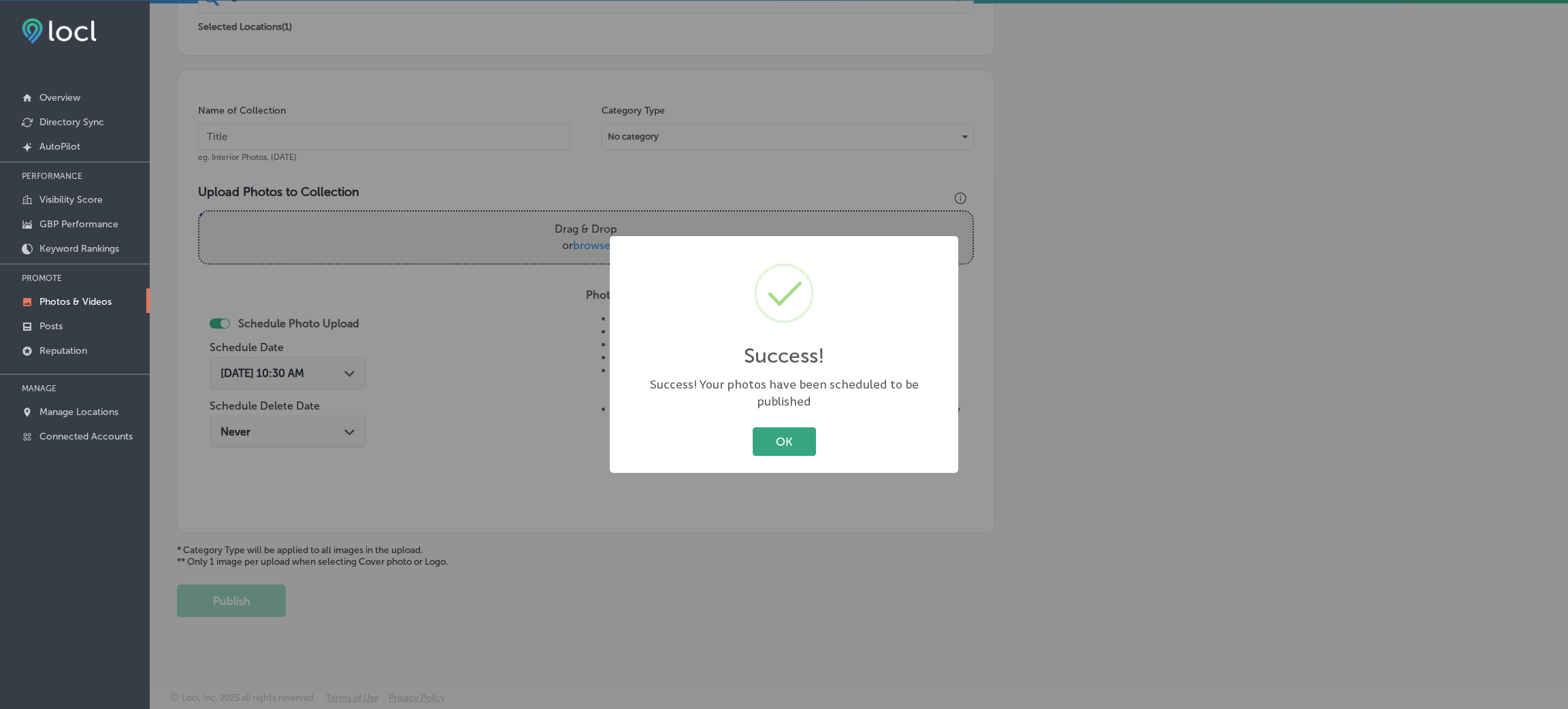
click at [793, 427] on button "OK" at bounding box center [785, 441] width 64 height 28
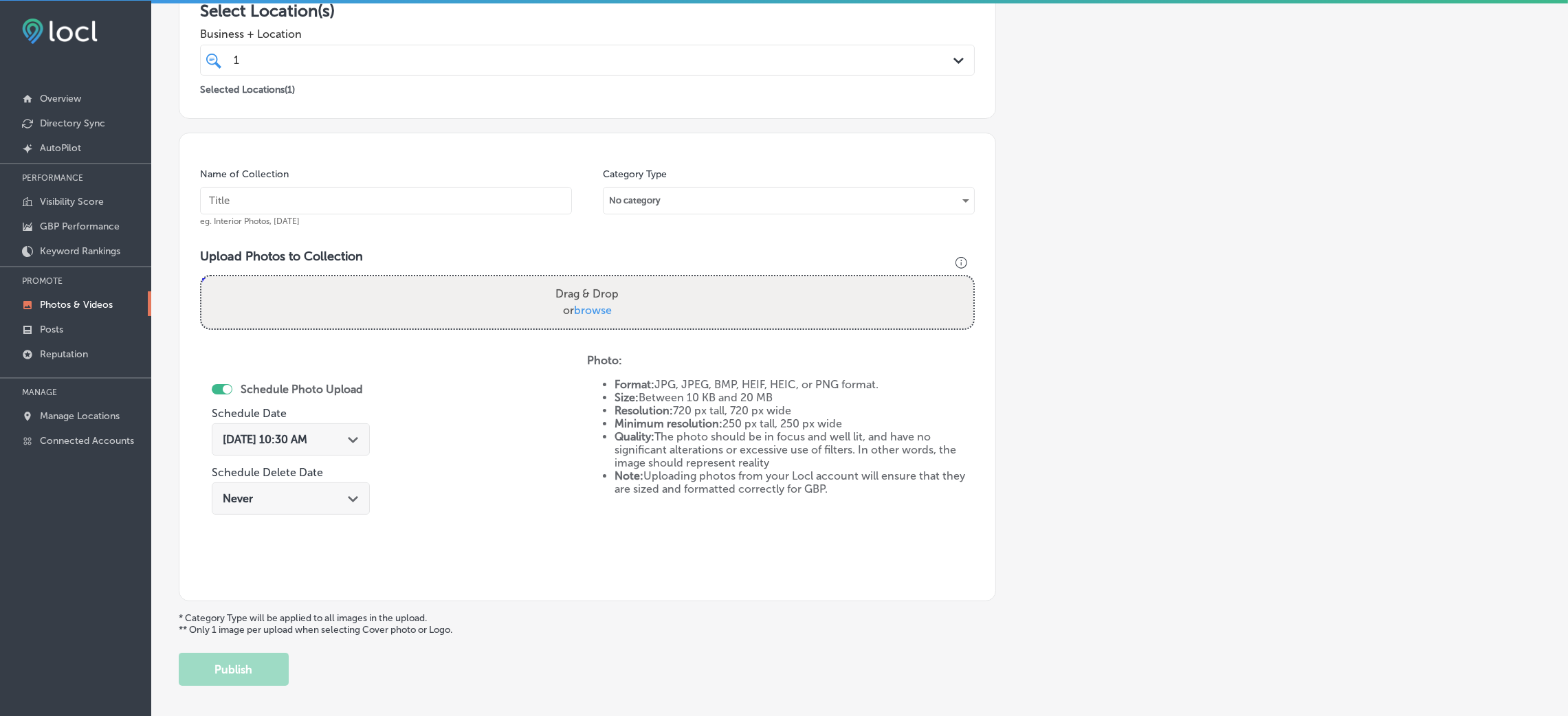
scroll to position [0, 0]
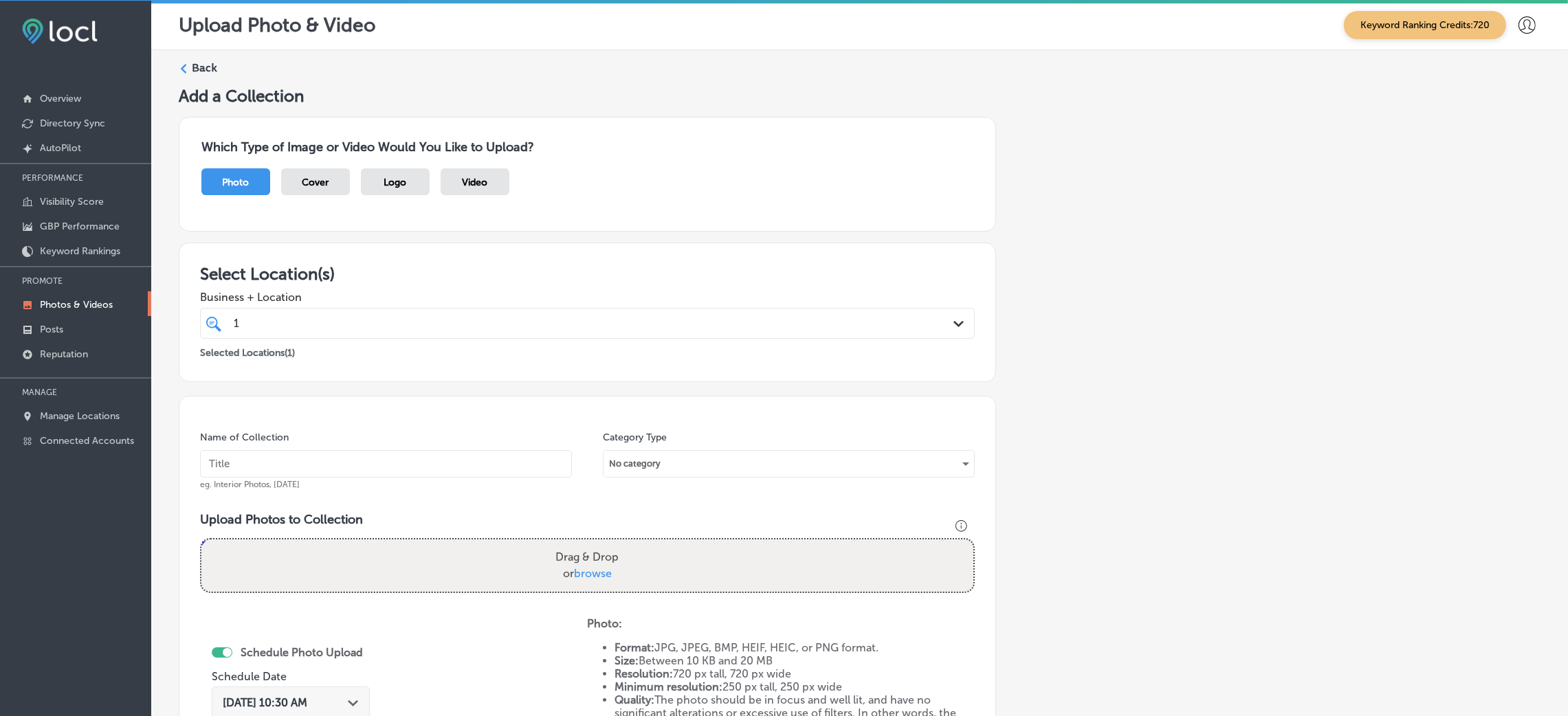
click at [179, 61] on div "Back" at bounding box center [860, 73] width 1361 height 26
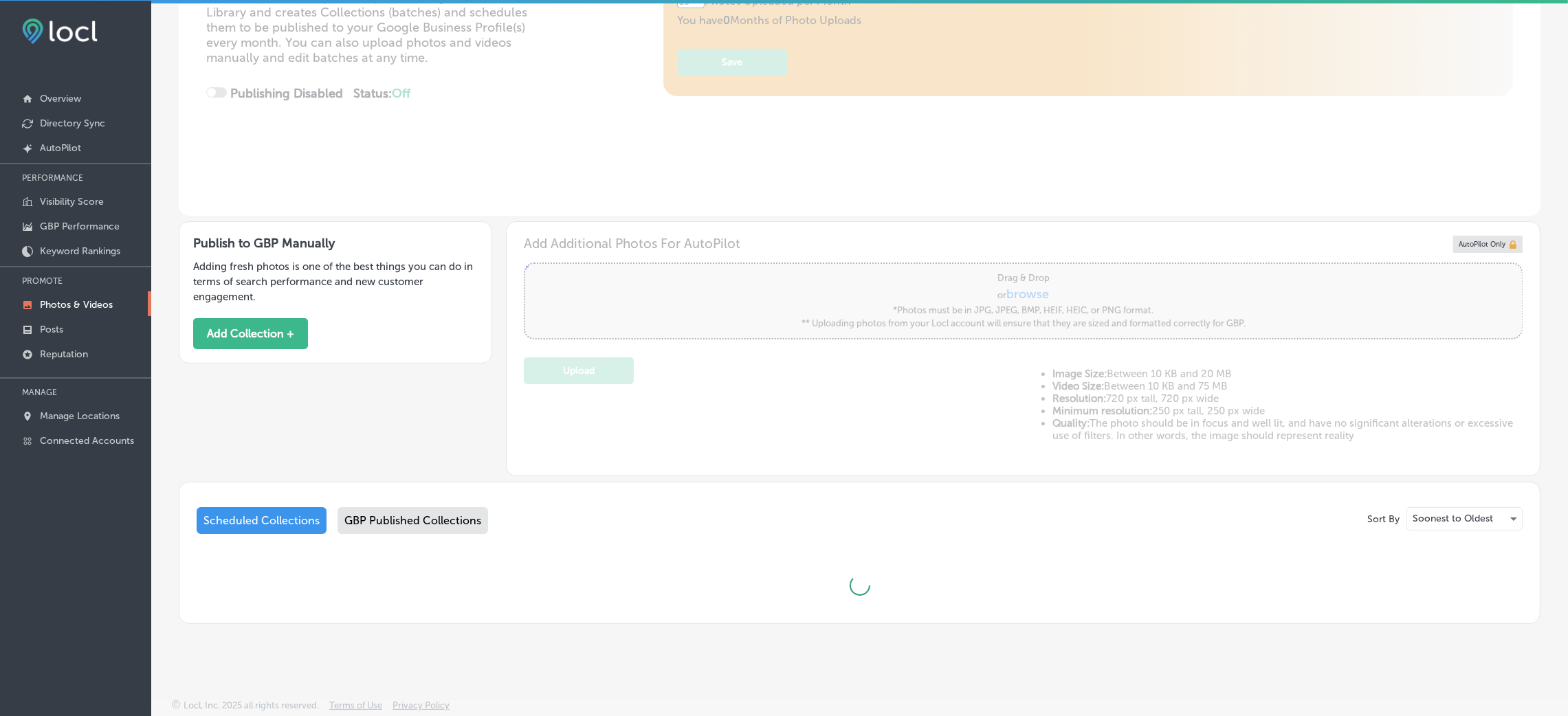
type input "5"
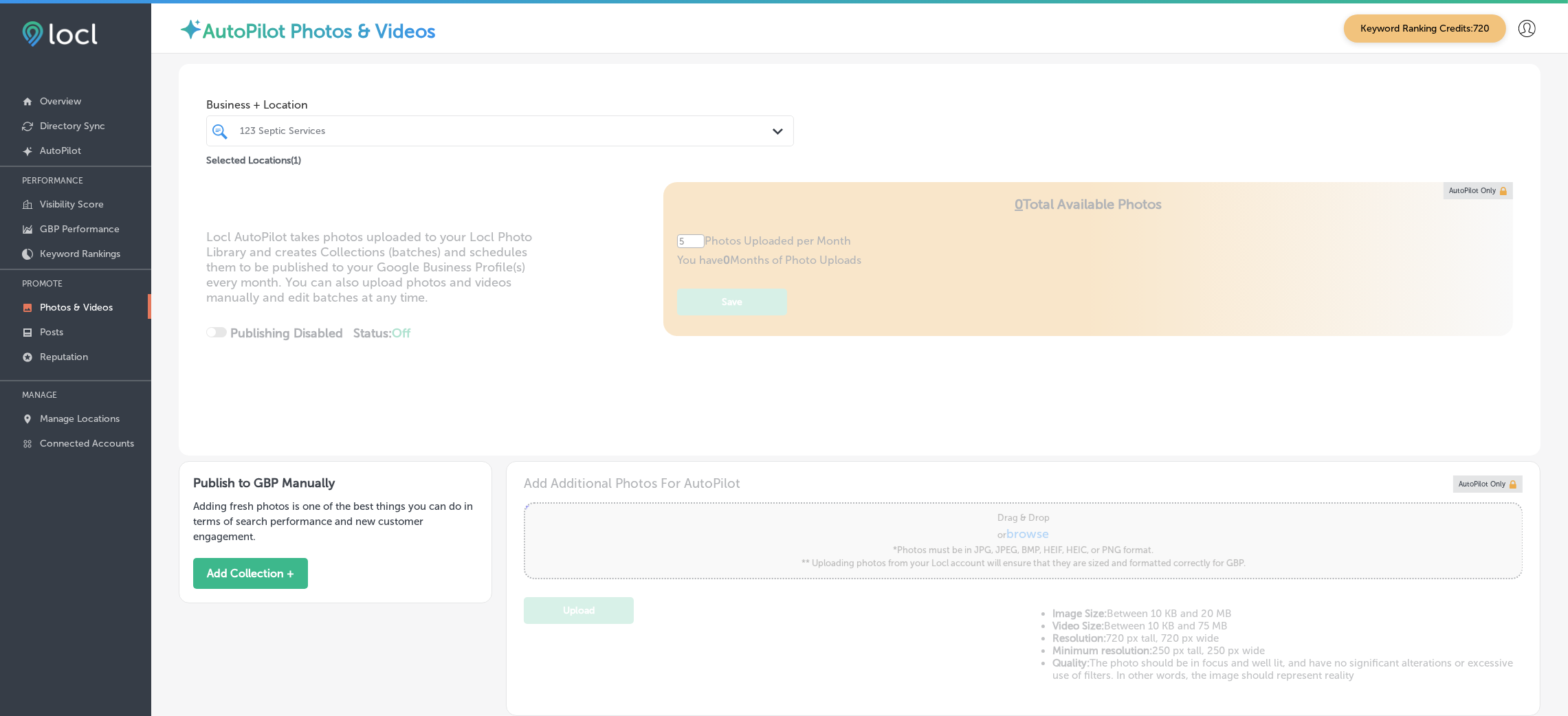
click at [253, 146] on div "123 Septic Services Path Created with Sketch." at bounding box center [500, 131] width 588 height 31
click at [435, 443] on div "Locl AutoPilot takes photos uploaded to your Locl Photo Library and creates Col…" at bounding box center [860, 319] width 1361 height 274
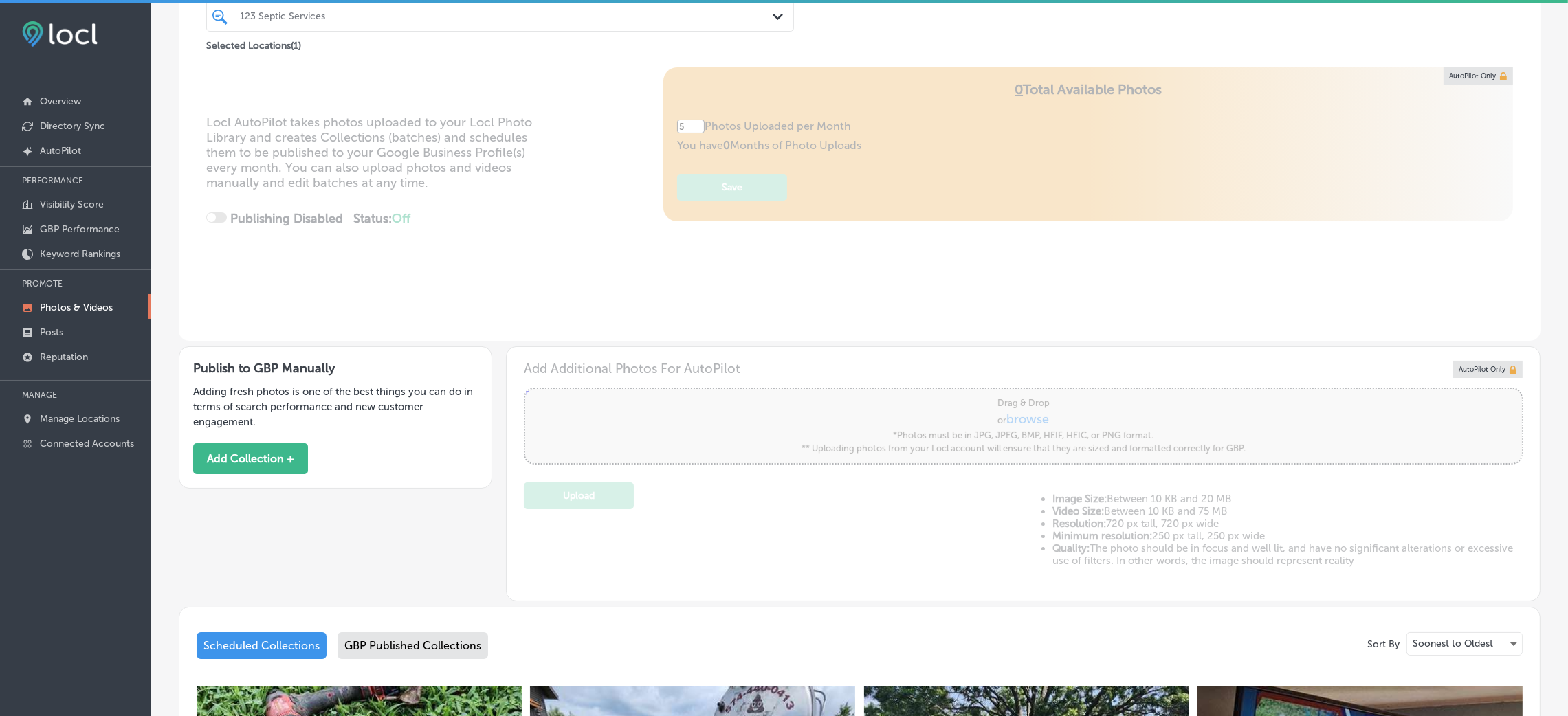
scroll to position [103, 0]
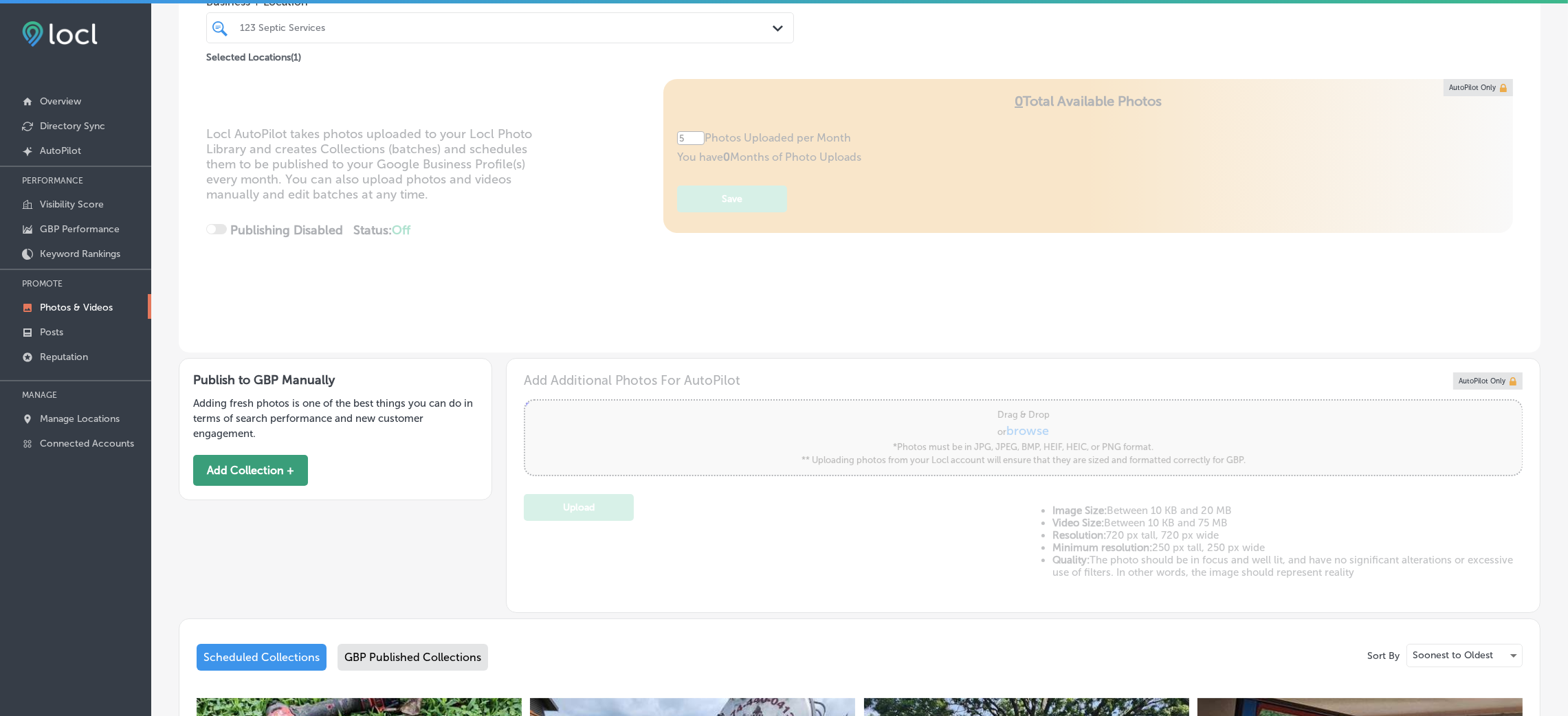
click at [261, 471] on button "Add Collection +" at bounding box center [250, 470] width 115 height 31
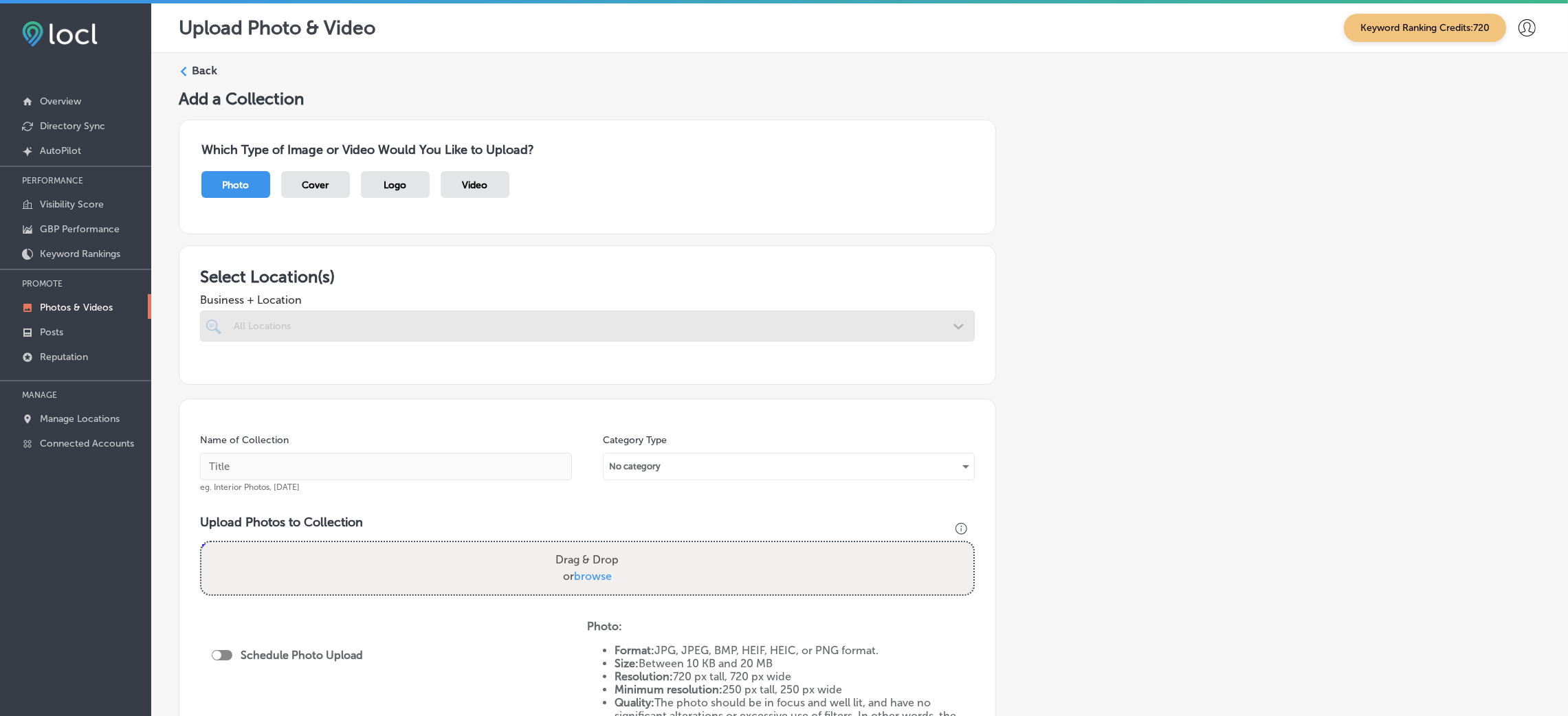
click at [492, 311] on div at bounding box center [587, 326] width 774 height 31
click at [458, 319] on div at bounding box center [587, 326] width 774 height 31
click at [434, 319] on div at bounding box center [587, 326] width 774 height 31
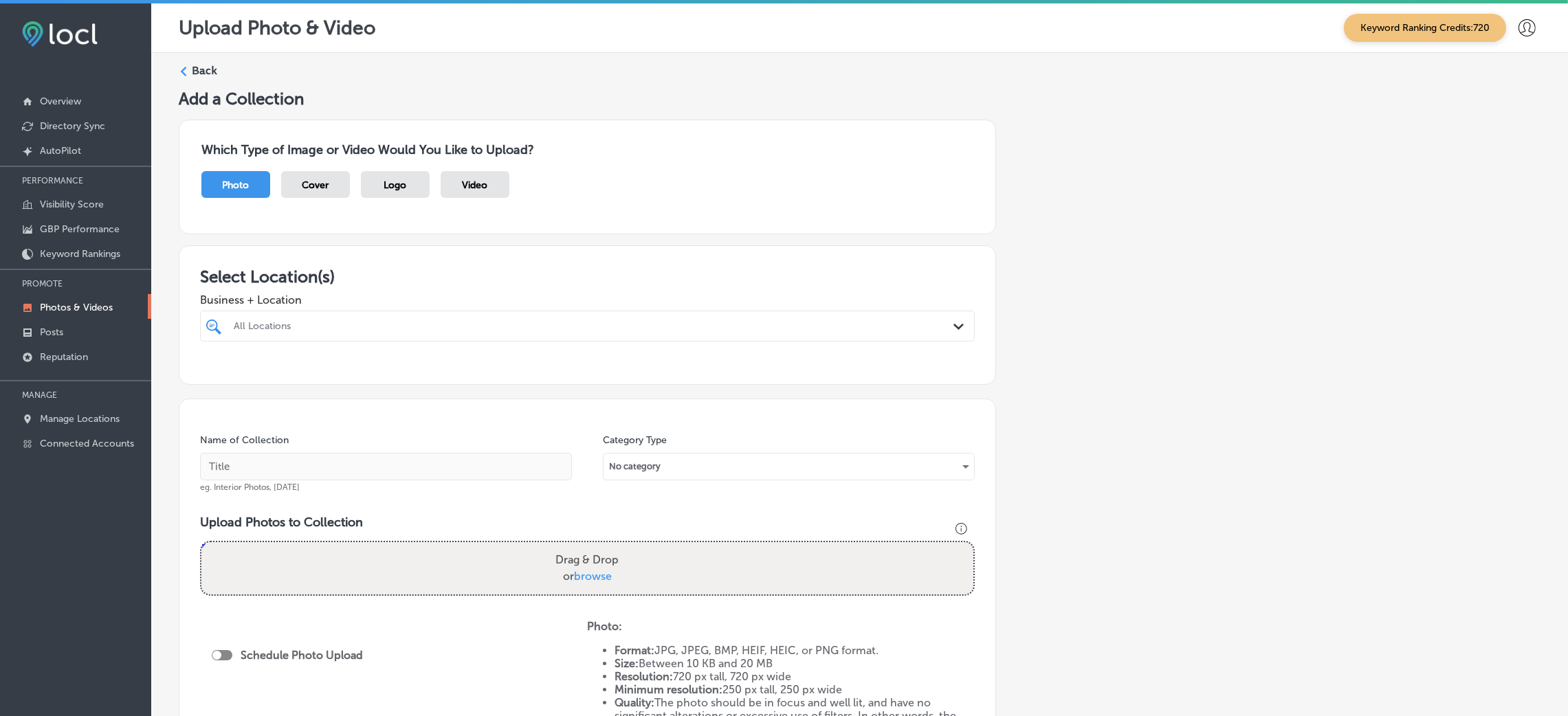
click at [655, 330] on div "All Locations" at bounding box center [593, 326] width 721 height 12
click at [586, 375] on label "[STREET_ADDRESS]" at bounding box center [582, 377] width 217 height 9
type input "[PERSON_NAME]"
click at [1075, 370] on div "Add a Collection Which Type of Image or Video Would You Like to Upload? Photo C…" at bounding box center [860, 484] width 1361 height 789
click at [450, 461] on input "text" at bounding box center [386, 466] width 372 height 28
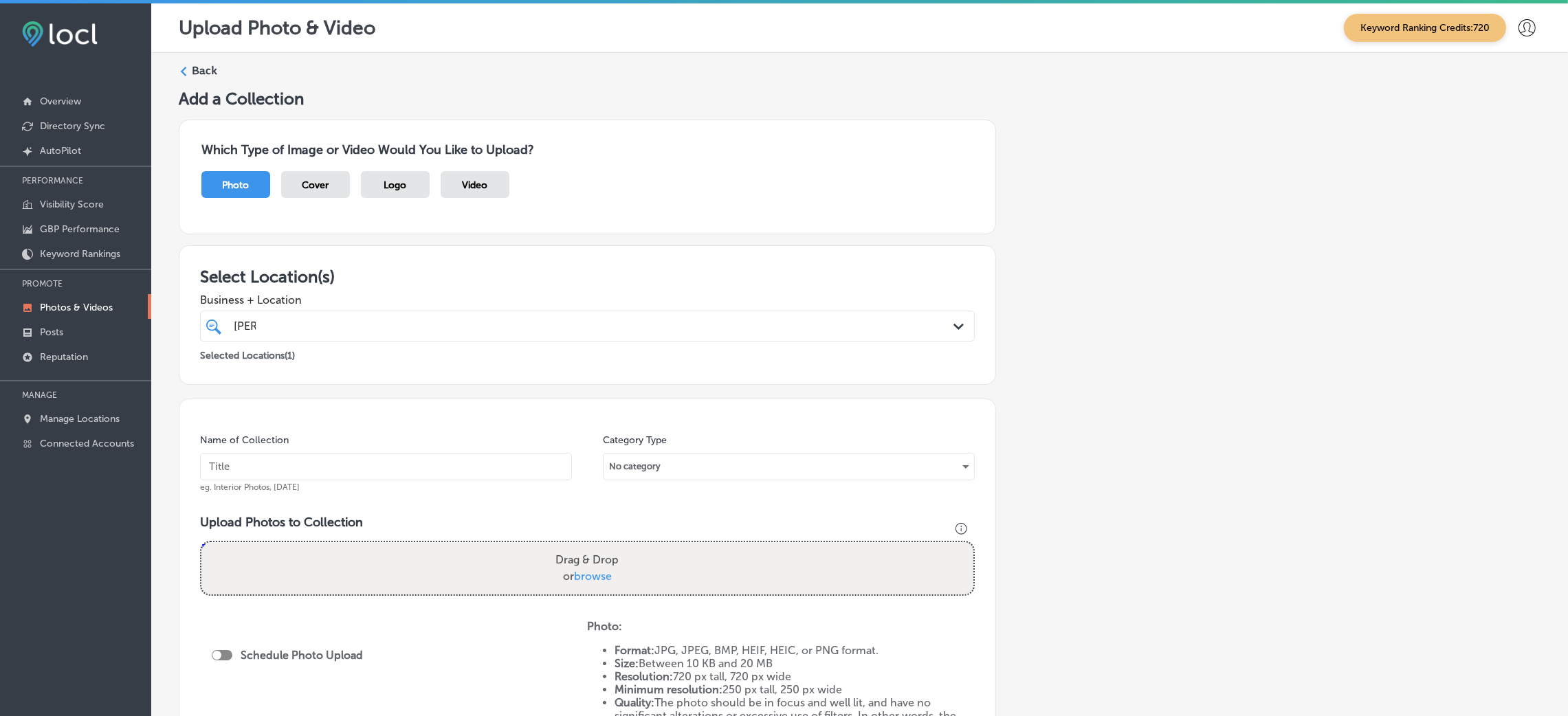
paste input "[PERSON_NAME] & Associates PLLC"
click at [261, 465] on input "[PERSON_NAME] & Associates PLLC" at bounding box center [386, 466] width 372 height 28
paste input "attorneys near me"
click at [406, 468] on input "[PERSON_NAME]-&-Associates-PLLC-attorneys near me" at bounding box center [386, 466] width 372 height 28
type input "[PERSON_NAME]-&-Associates-PLLC-attorneys-near-me"
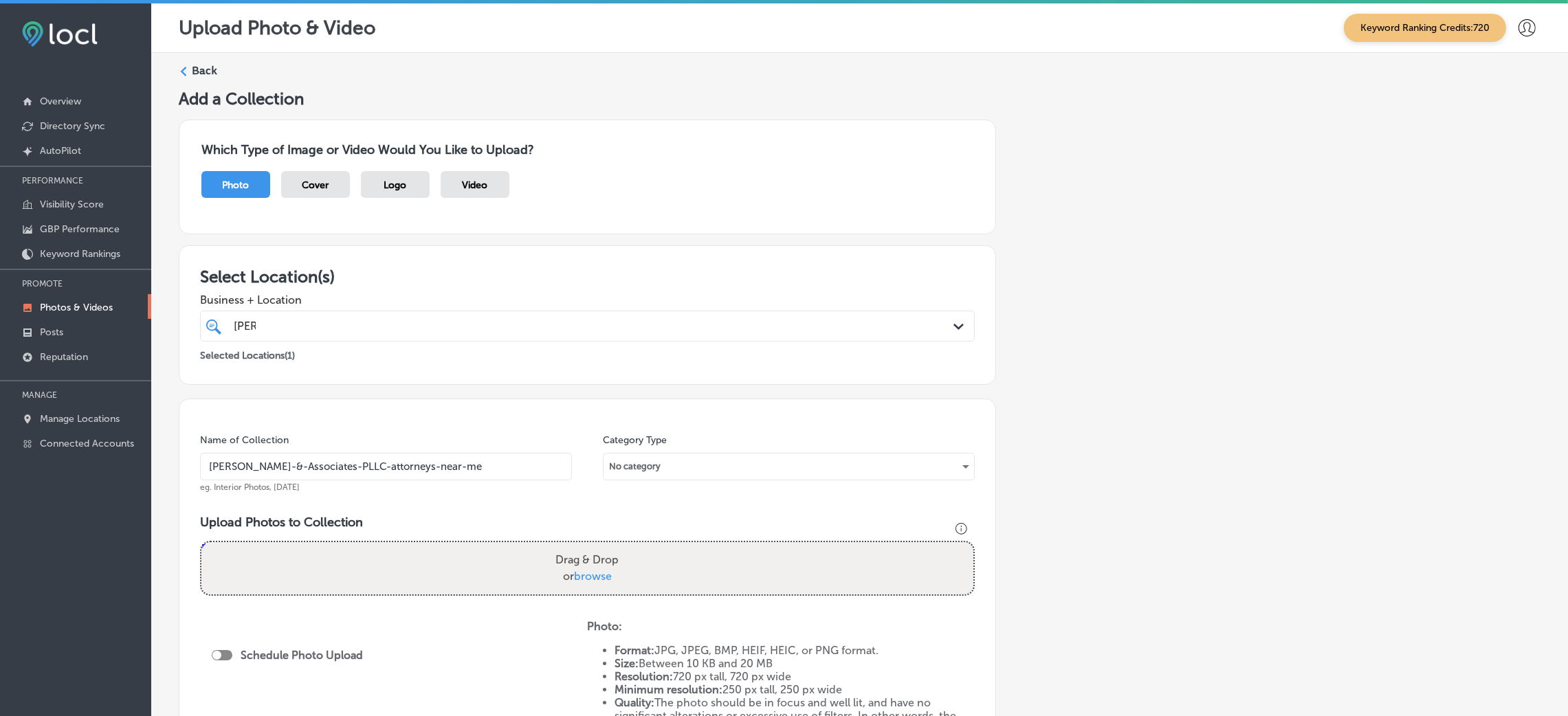
click at [422, 390] on div "Add a Collection Which Type of Image or Video Would You Like to Upload? Photo C…" at bounding box center [860, 484] width 1361 height 789
click at [384, 328] on div "[PERSON_NAME]" at bounding box center [551, 326] width 638 height 18
click at [640, 250] on div "Select Location(s) Business + Location option 4321-C Gex Road, selected. option…" at bounding box center [588, 315] width 818 height 140
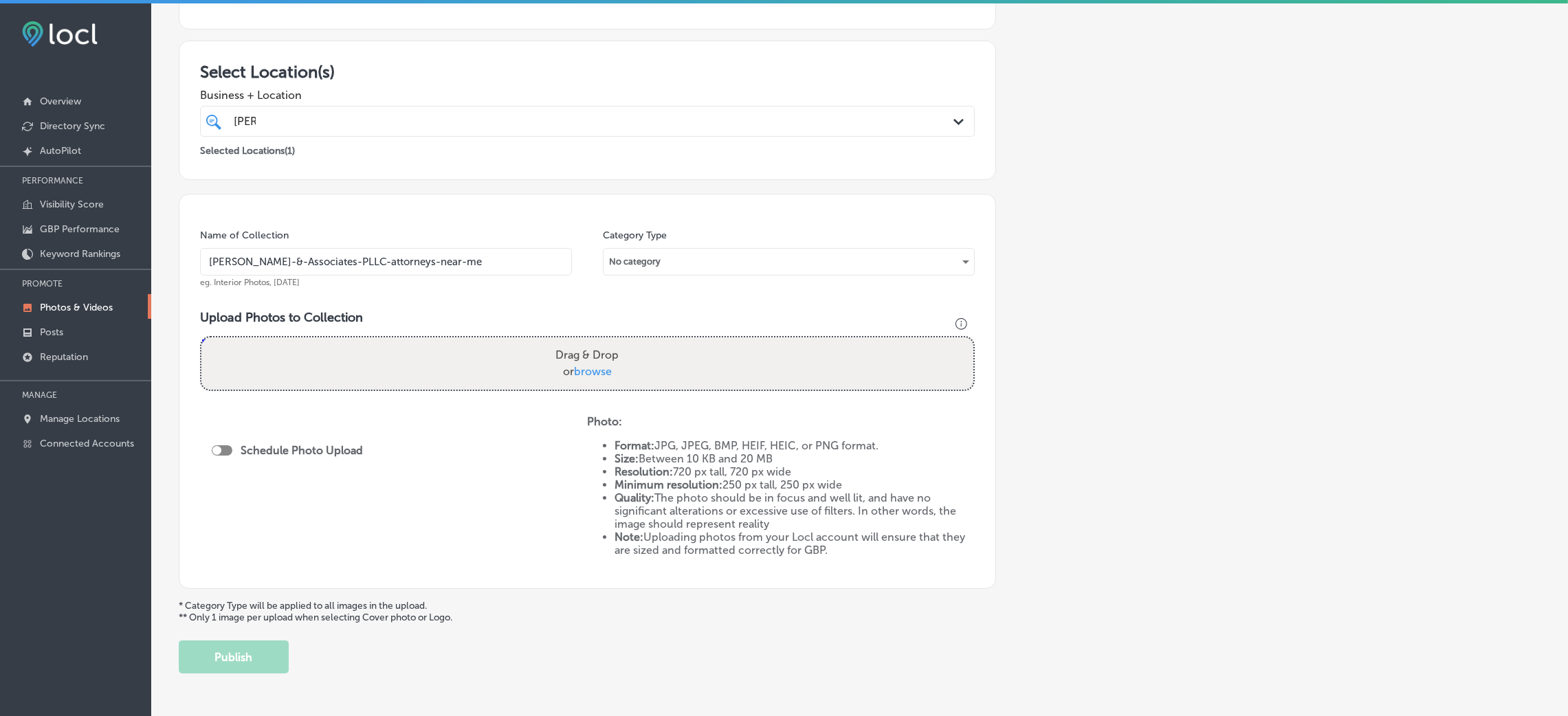
scroll to position [252, 0]
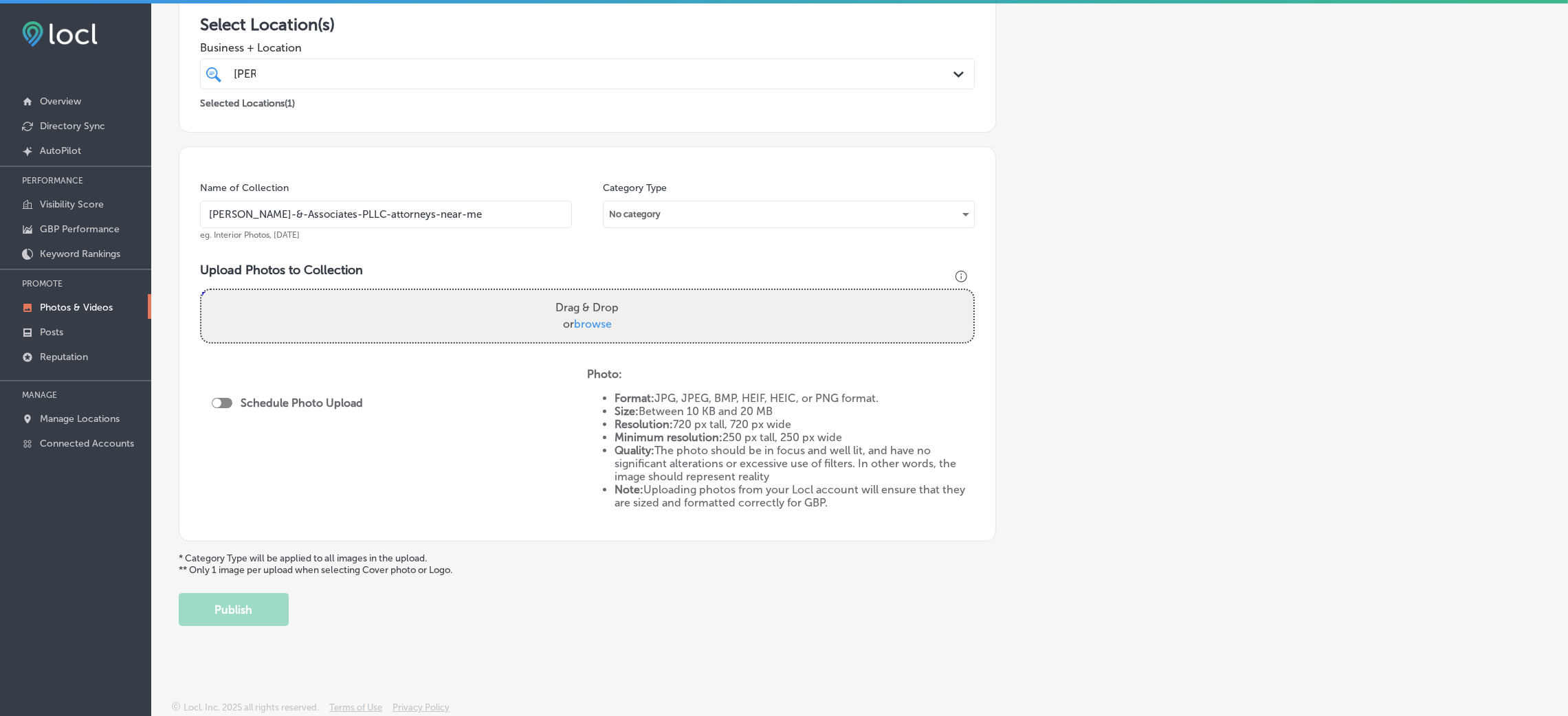
click at [466, 311] on div "Drag & Drop or browse" at bounding box center [587, 316] width 772 height 52
click at [201, 290] on input "Drag & Drop or browse" at bounding box center [587, 292] width 772 height 4
type input "C:\fakepath\489959643_1119298046878540_3606534594544693446_n.jpg"
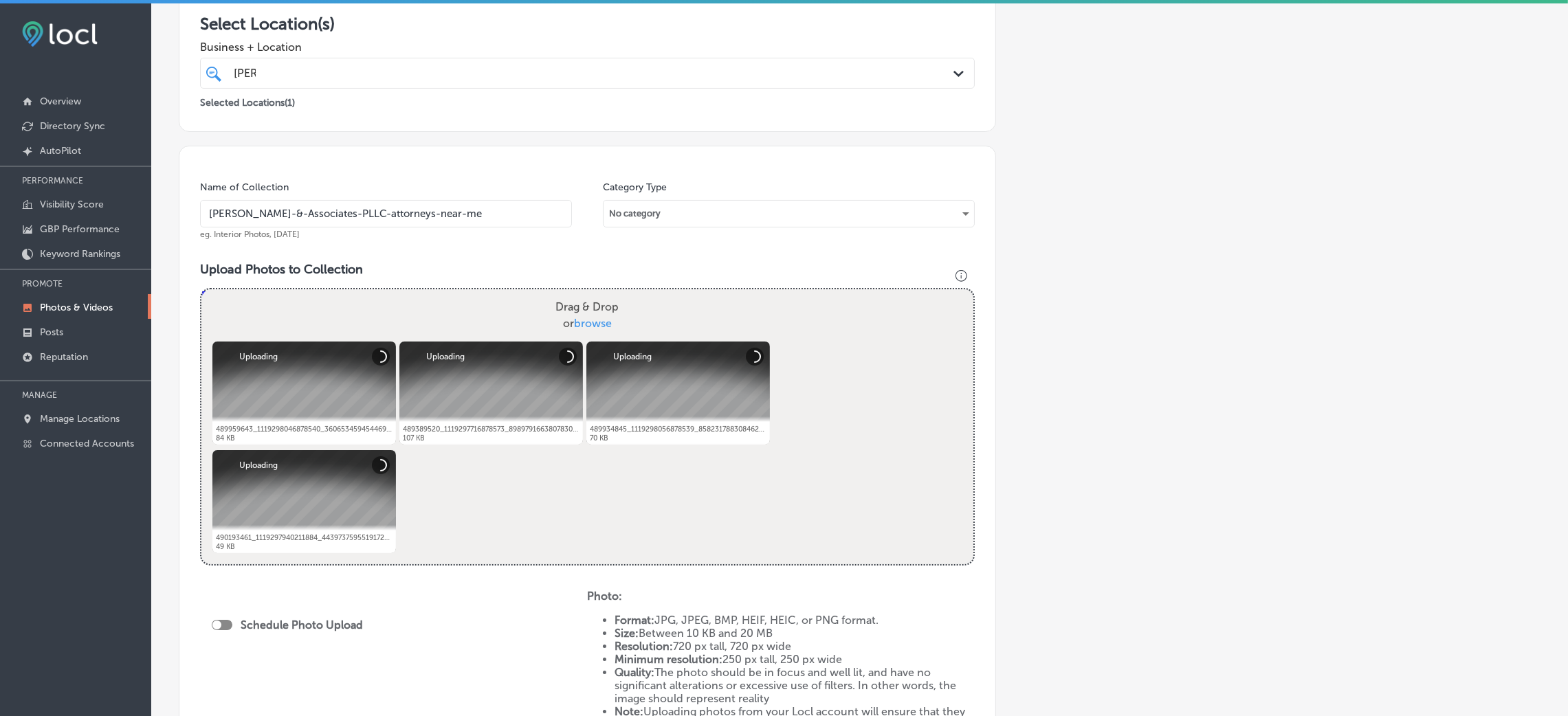
click at [221, 621] on div at bounding box center [221, 624] width 20 height 10
checkbox input "true"
click at [343, 669] on div "Publish Now Path Created with Sketch." at bounding box center [290, 675] width 136 height 13
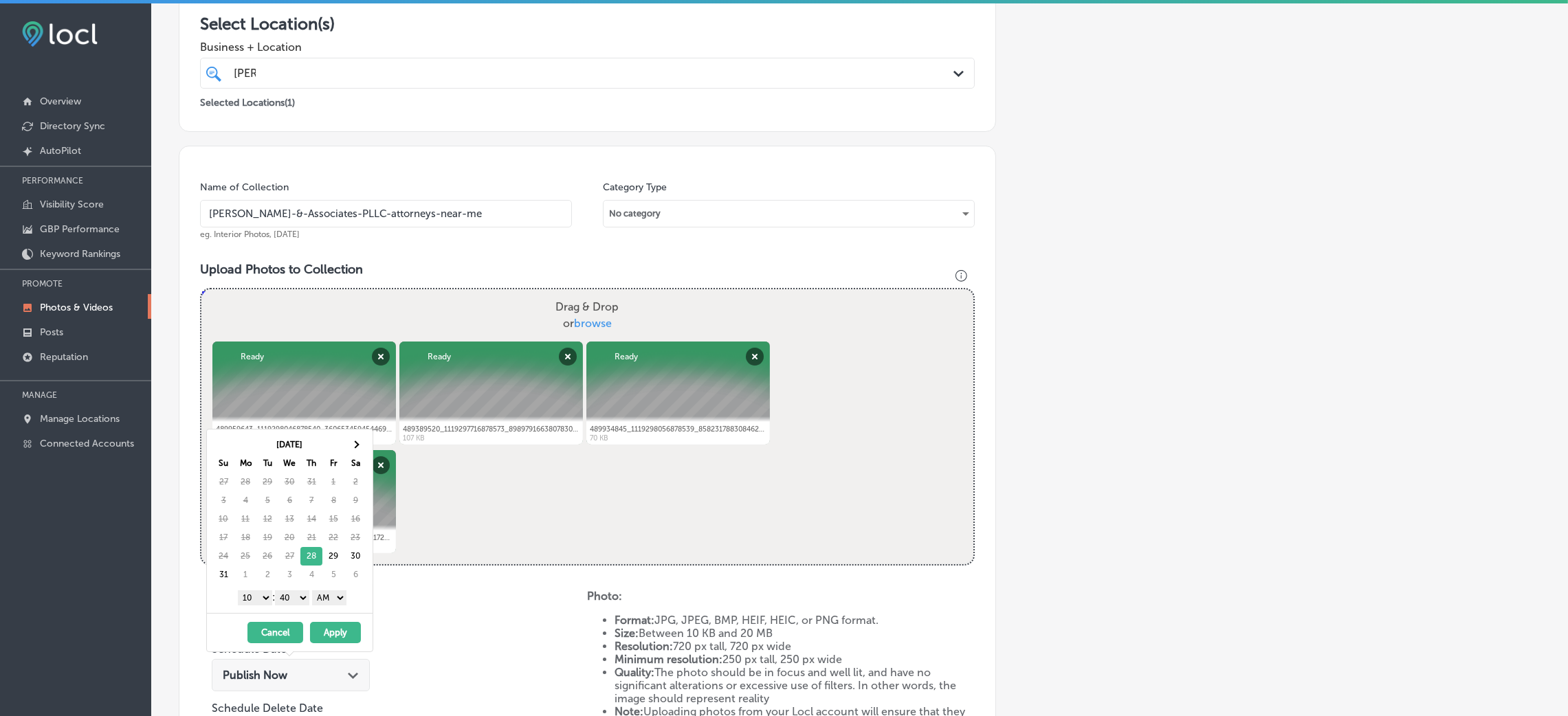
click at [347, 455] on th "Sa" at bounding box center [355, 464] width 22 height 18
click at [354, 452] on th at bounding box center [355, 444] width 22 height 18
click at [337, 600] on select "AM PM" at bounding box center [329, 598] width 34 height 15
click at [294, 591] on div "1 2 3 4 5 6 7 8 9 10 11 12 : 00 10 20 30 40 50 AM PM" at bounding box center [292, 597] width 160 height 20
click at [299, 605] on select "00 10 20 30 40 50" at bounding box center [291, 598] width 34 height 15
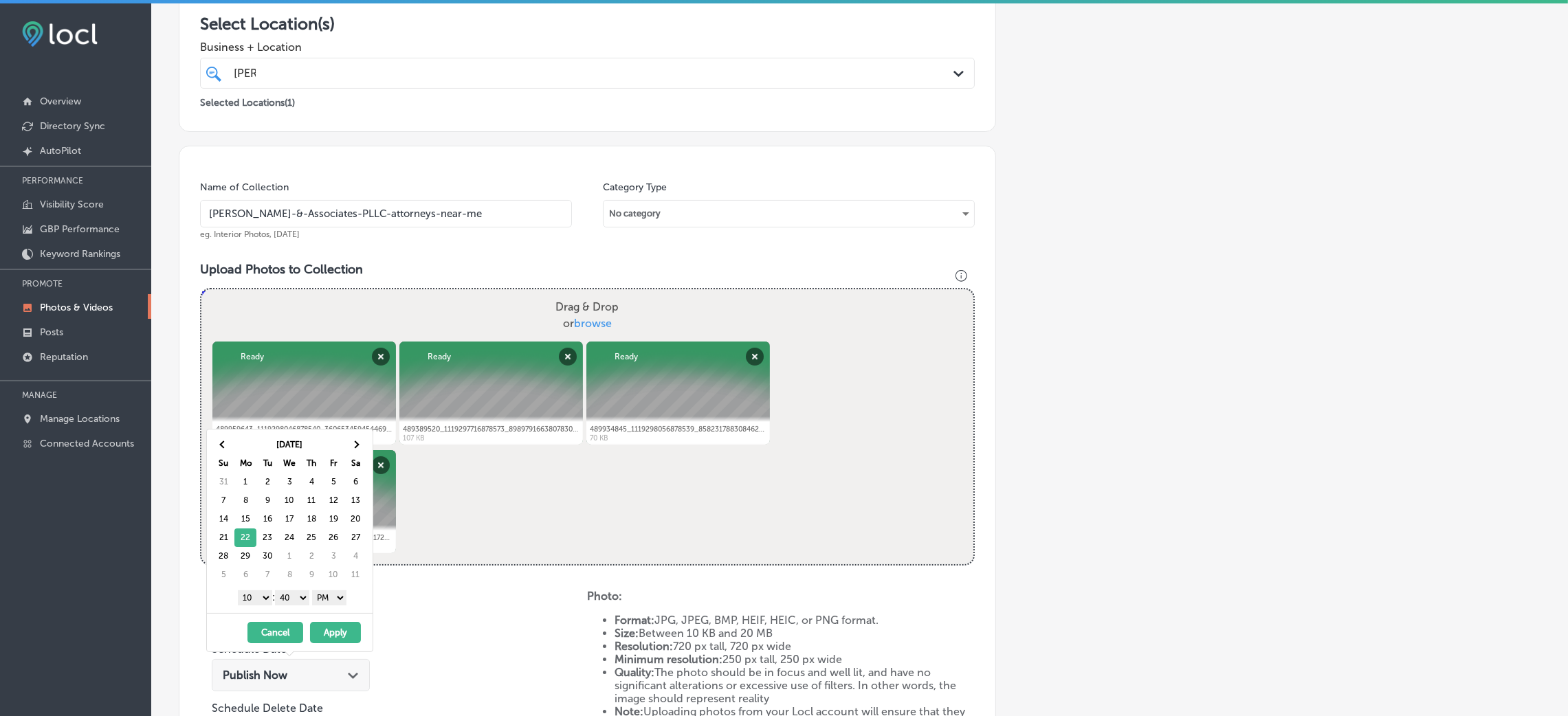
click at [295, 599] on select "00 10 20 30 40 50" at bounding box center [291, 598] width 34 height 15
click at [250, 597] on select "1 2 3 4 5 6 7 8 9 10 11 12" at bounding box center [254, 598] width 34 height 15
click at [238, 592] on select "1 2 3 4 5 6 7 8 9 10 11 12" at bounding box center [254, 598] width 34 height 15
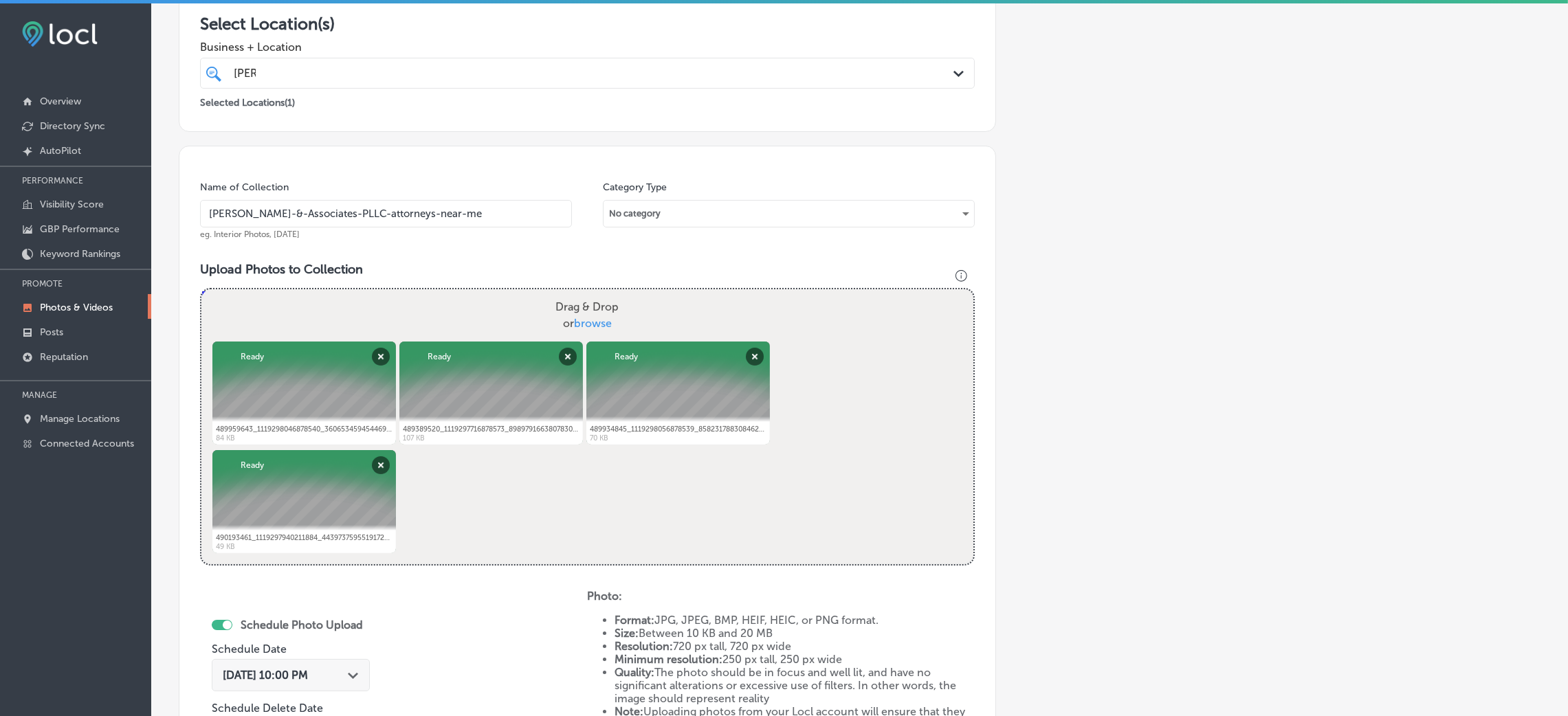
click at [504, 610] on div "Schedule Photo Upload Schedule Date Sep 22, 2025 10:00 PM Path Created with Ske…" at bounding box center [393, 702] width 387 height 226
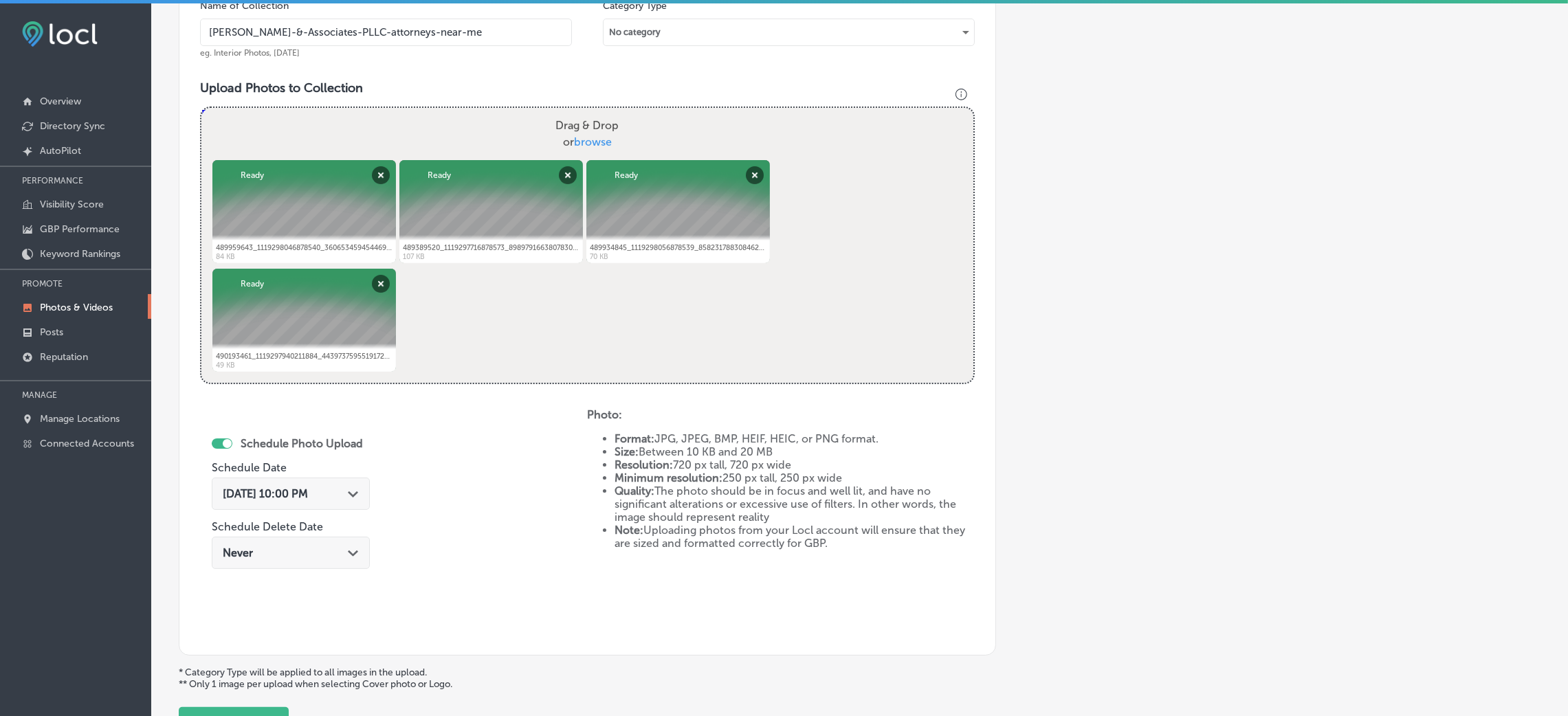
scroll to position [459, 0]
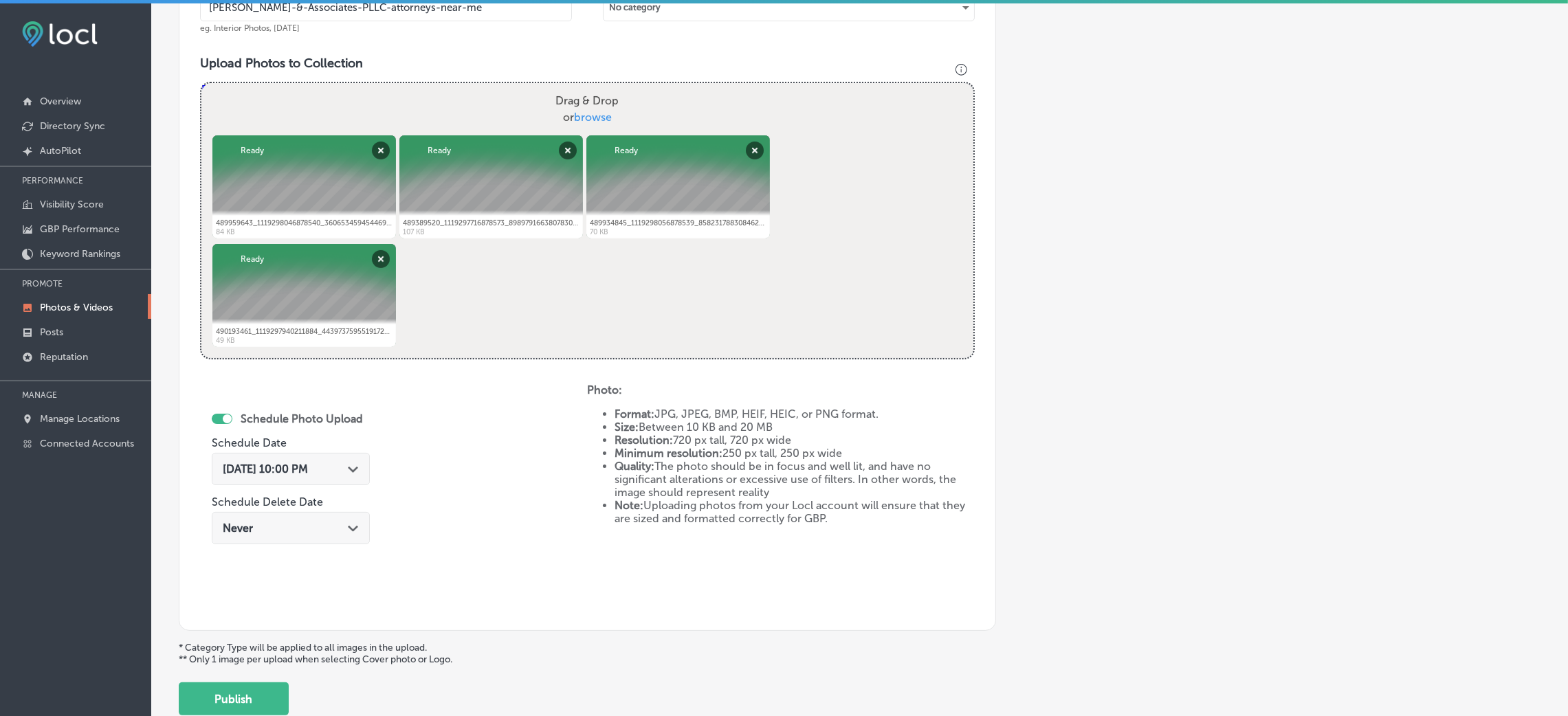
click at [305, 463] on span "Sep 22, 2025 10:00 PM" at bounding box center [265, 469] width 85 height 13
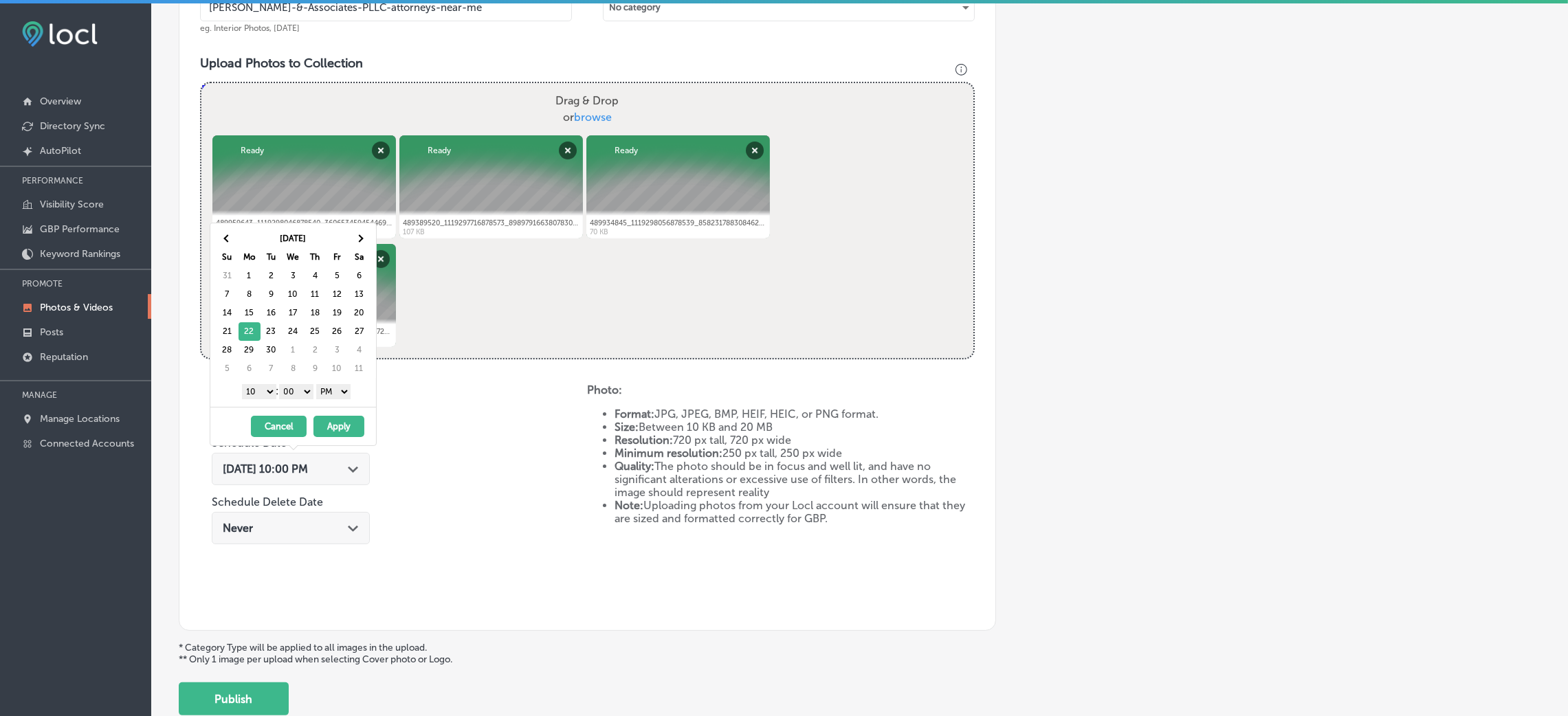
click at [258, 395] on select "1 2 3 4 5 6 7 8 9 10 11 12" at bounding box center [258, 391] width 34 height 15
click at [329, 416] on button "Apply" at bounding box center [338, 426] width 51 height 21
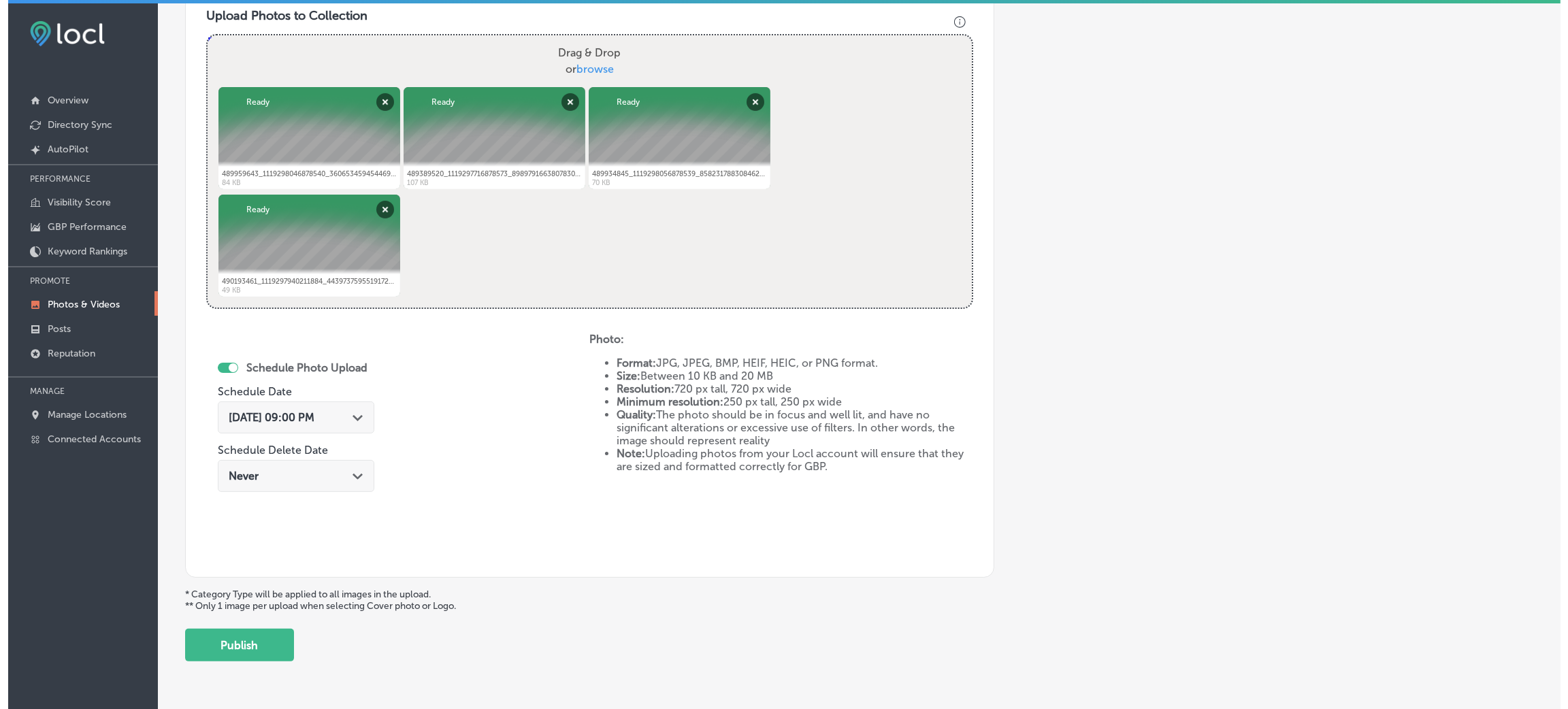
scroll to position [544, 0]
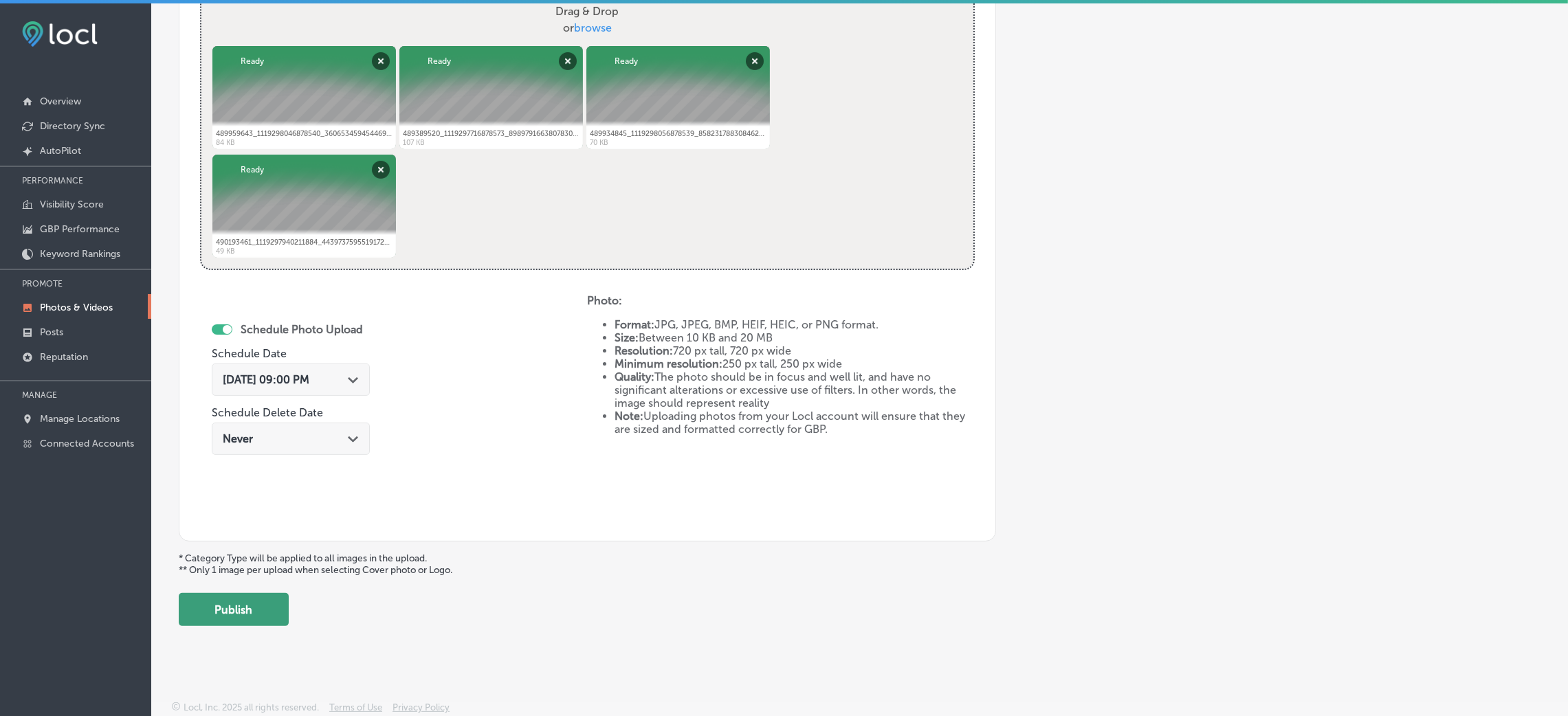
click at [262, 606] on button "Publish" at bounding box center [234, 610] width 110 height 33
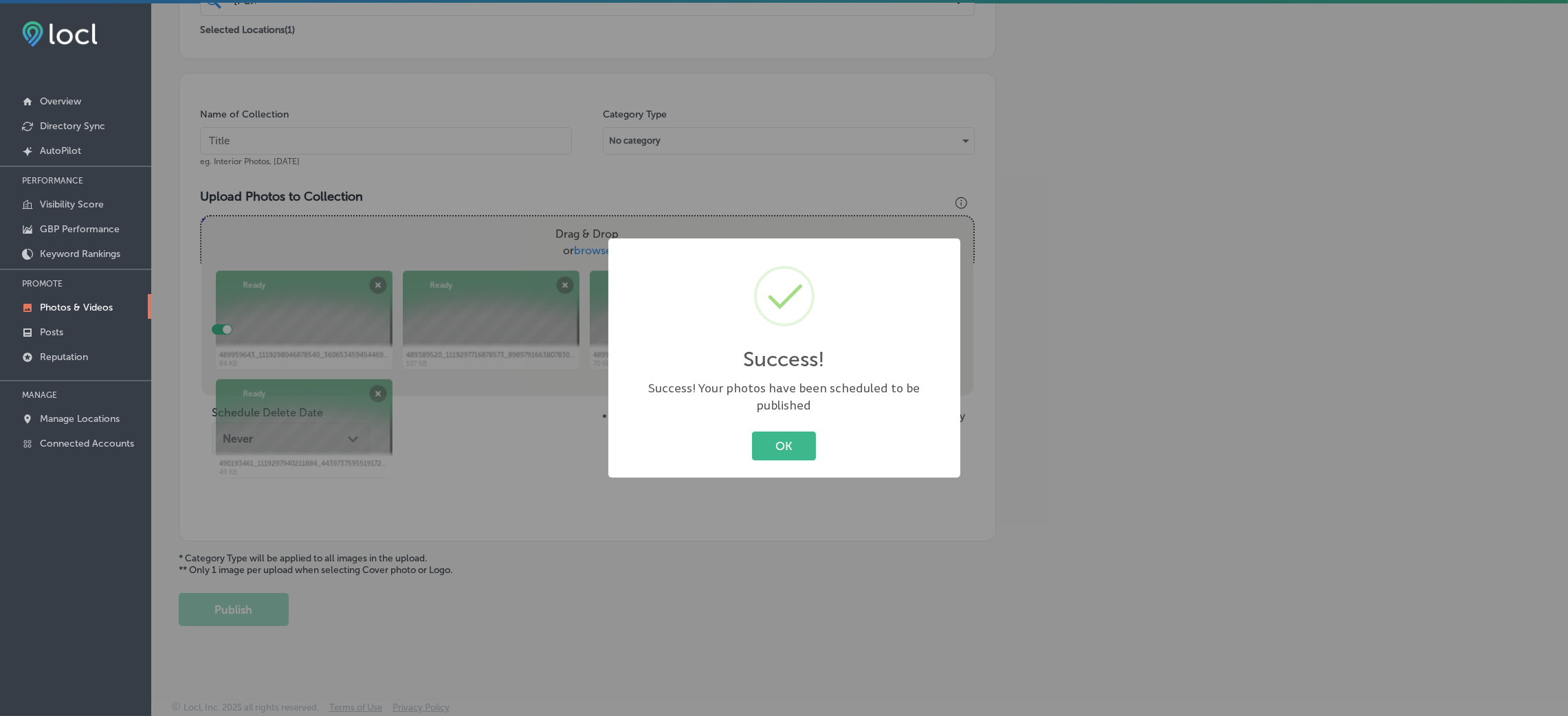
scroll to position [326, 0]
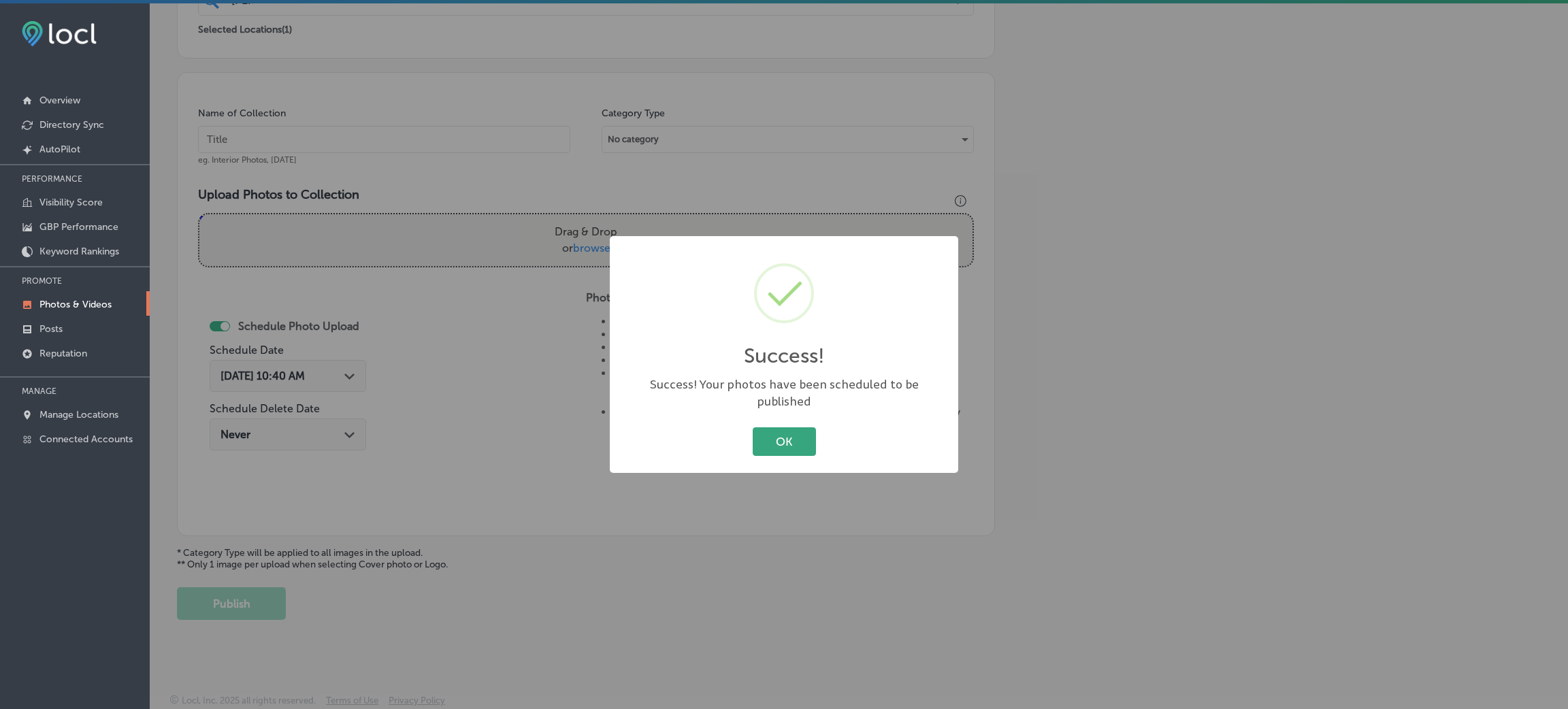
click at [771, 439] on button "OK" at bounding box center [785, 441] width 64 height 28
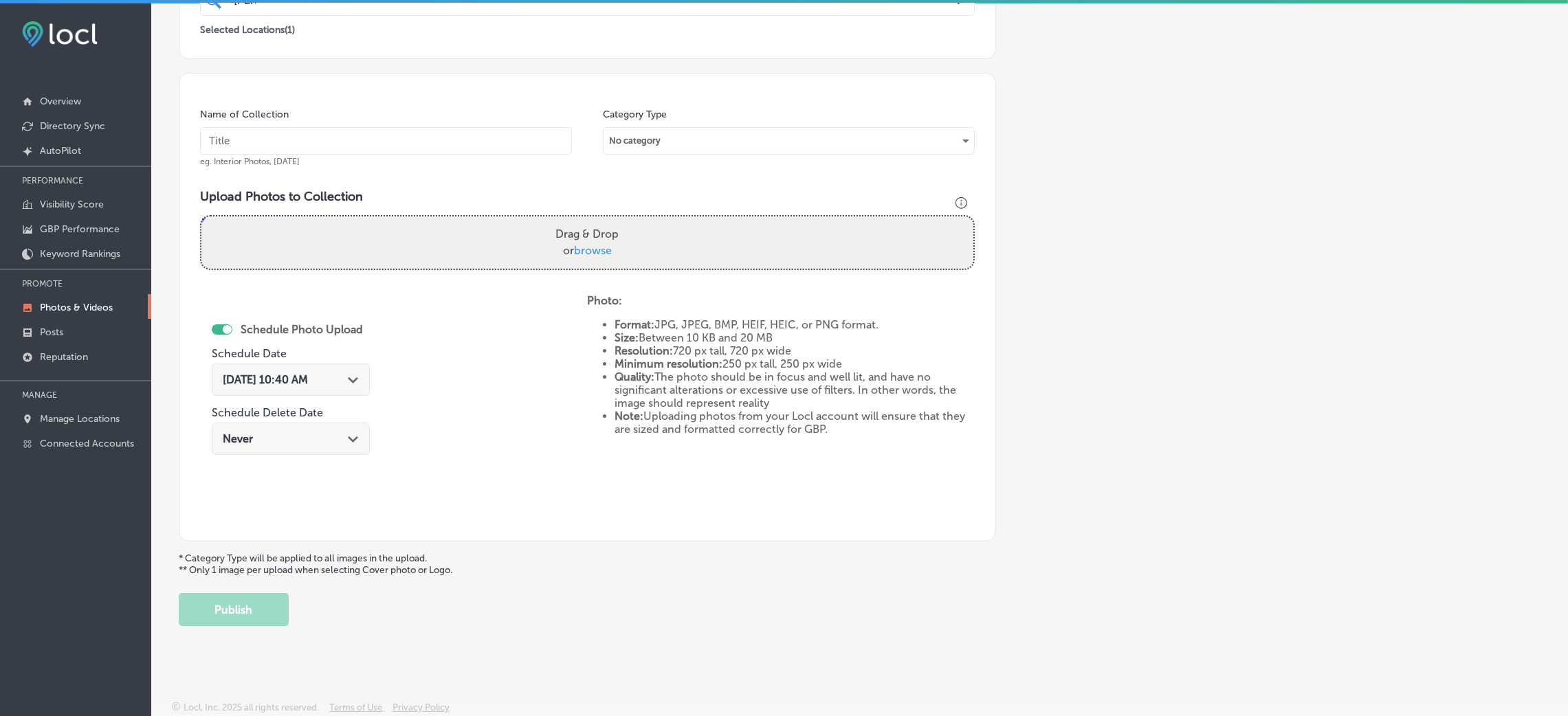
drag, startPoint x: 384, startPoint y: 113, endPoint x: 391, endPoint y: 132, distance: 20.2
click at [384, 116] on div "Name of Collection eg. Interior Photos, [DATE]" at bounding box center [386, 137] width 372 height 59
click at [393, 134] on input "text" at bounding box center [386, 140] width 372 height 28
paste input "[PERSON_NAME]-&-Associates-PLLC-attorneys-near-me"
type input "[PERSON_NAME]-&-Associates-PLLC-attorneys-near-me"
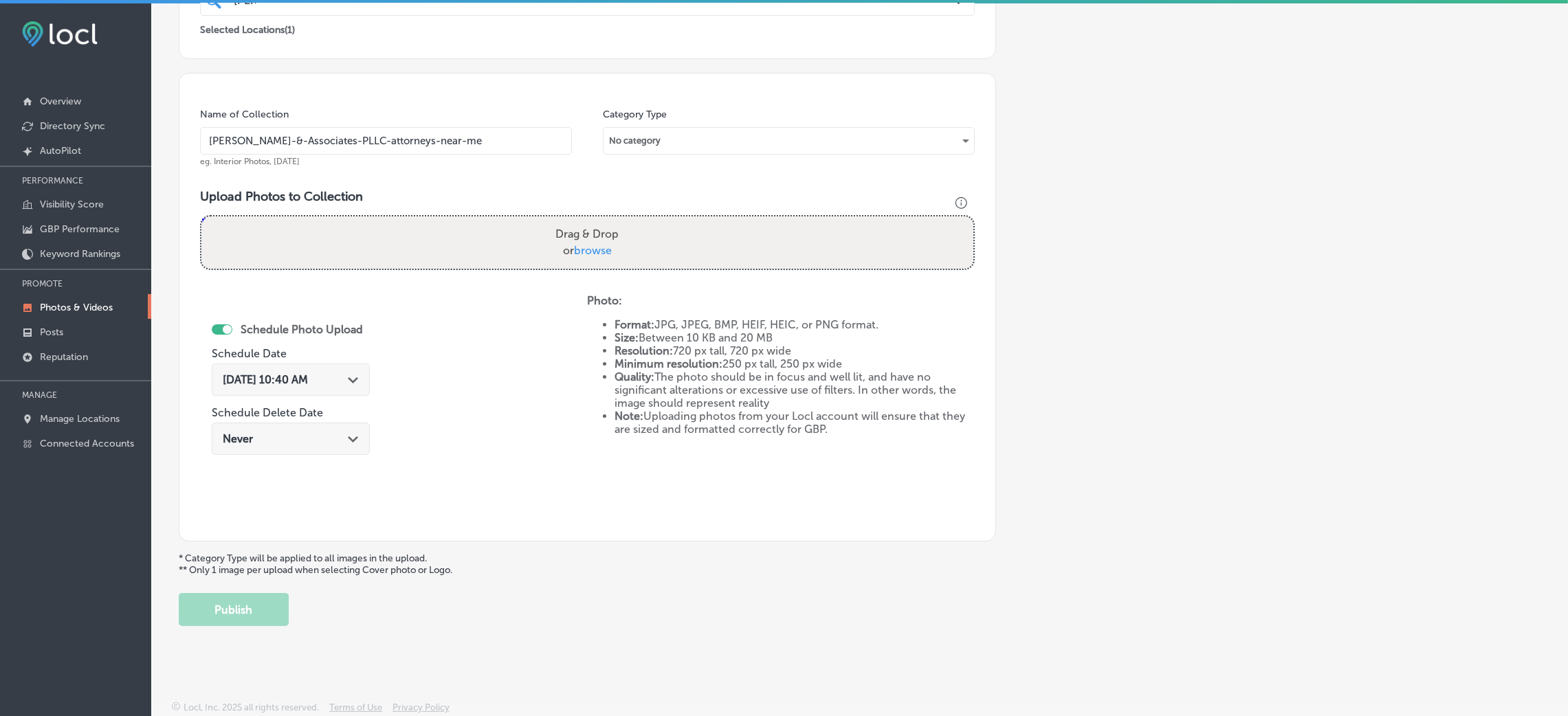
click at [542, 266] on div "Drag & Drop or browse" at bounding box center [587, 242] width 772 height 52
click at [201, 217] on input "Drag & Drop or browse" at bounding box center [587, 218] width 772 height 4
type input "C:\fakepath\490323852_1119767636831581_3883525785729023190_n.jpg"
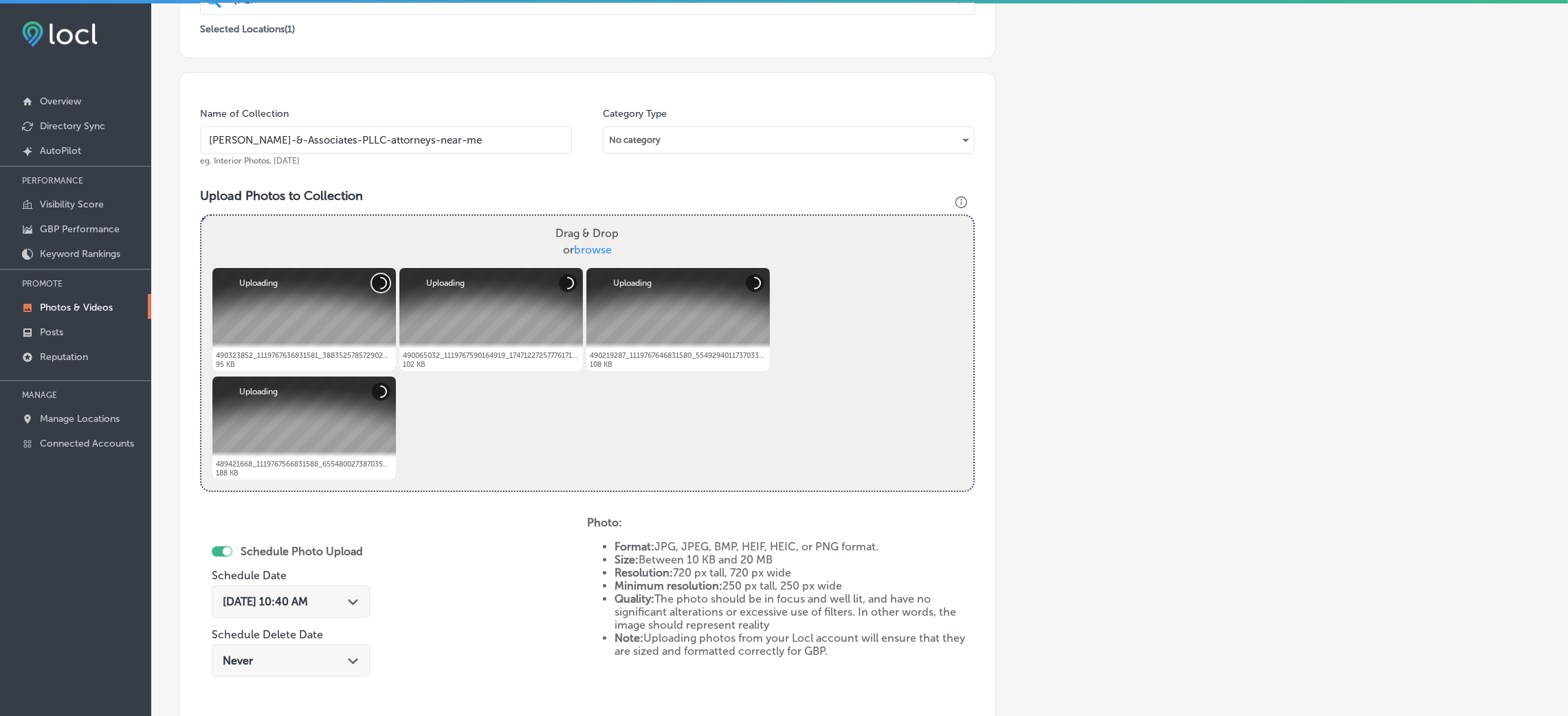
click at [372, 274] on button "Cancel" at bounding box center [380, 283] width 17 height 17
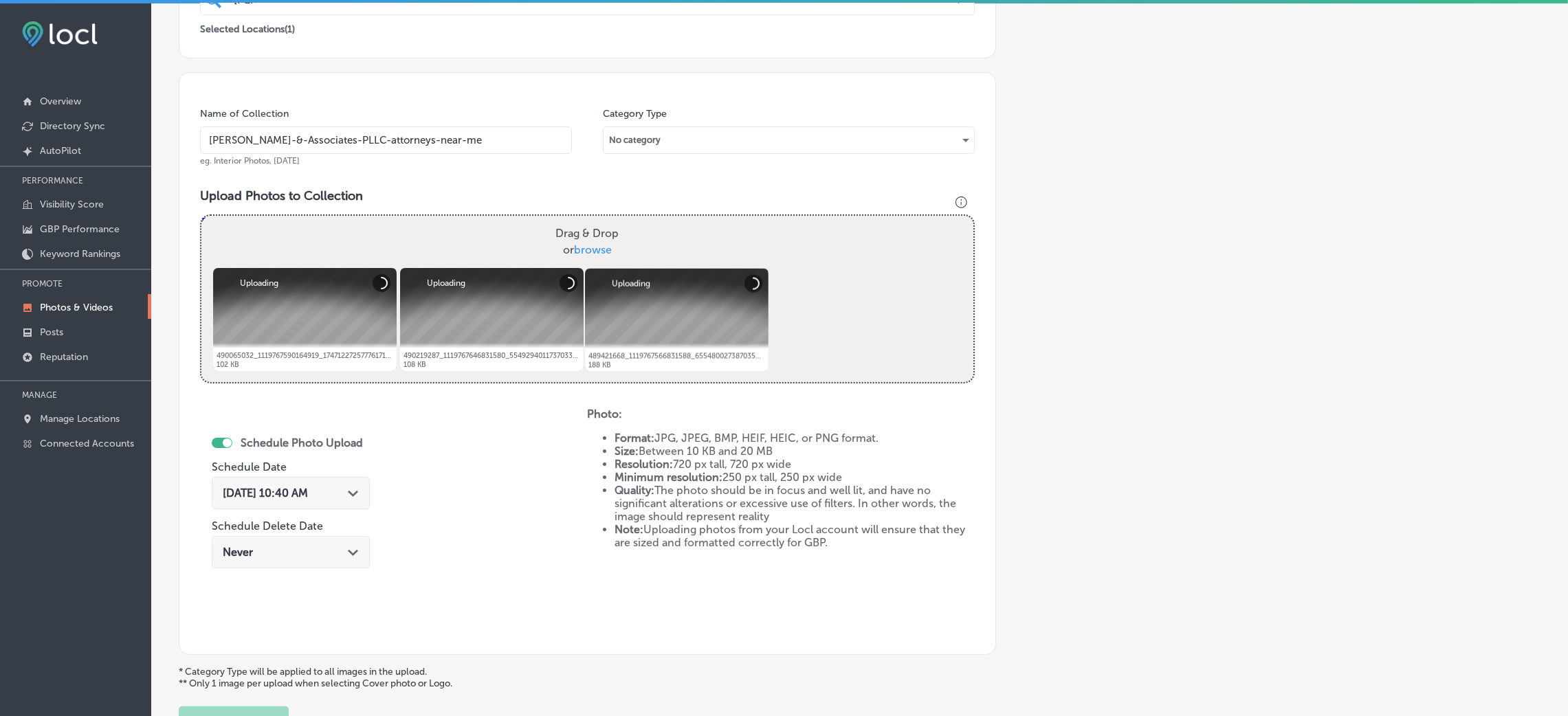
click at [398, 276] on div "Powered by PQINA Drag & Drop or browse 490323852_1119767636831581_3883525785729…" at bounding box center [587, 298] width 772 height 166
click at [358, 280] on div at bounding box center [304, 319] width 184 height 103
click at [377, 276] on button "Cancel" at bounding box center [380, 283] width 17 height 17
click at [376, 276] on button "Cancel" at bounding box center [380, 283] width 17 height 17
click at [375, 288] on button "Cancel" at bounding box center [380, 283] width 17 height 17
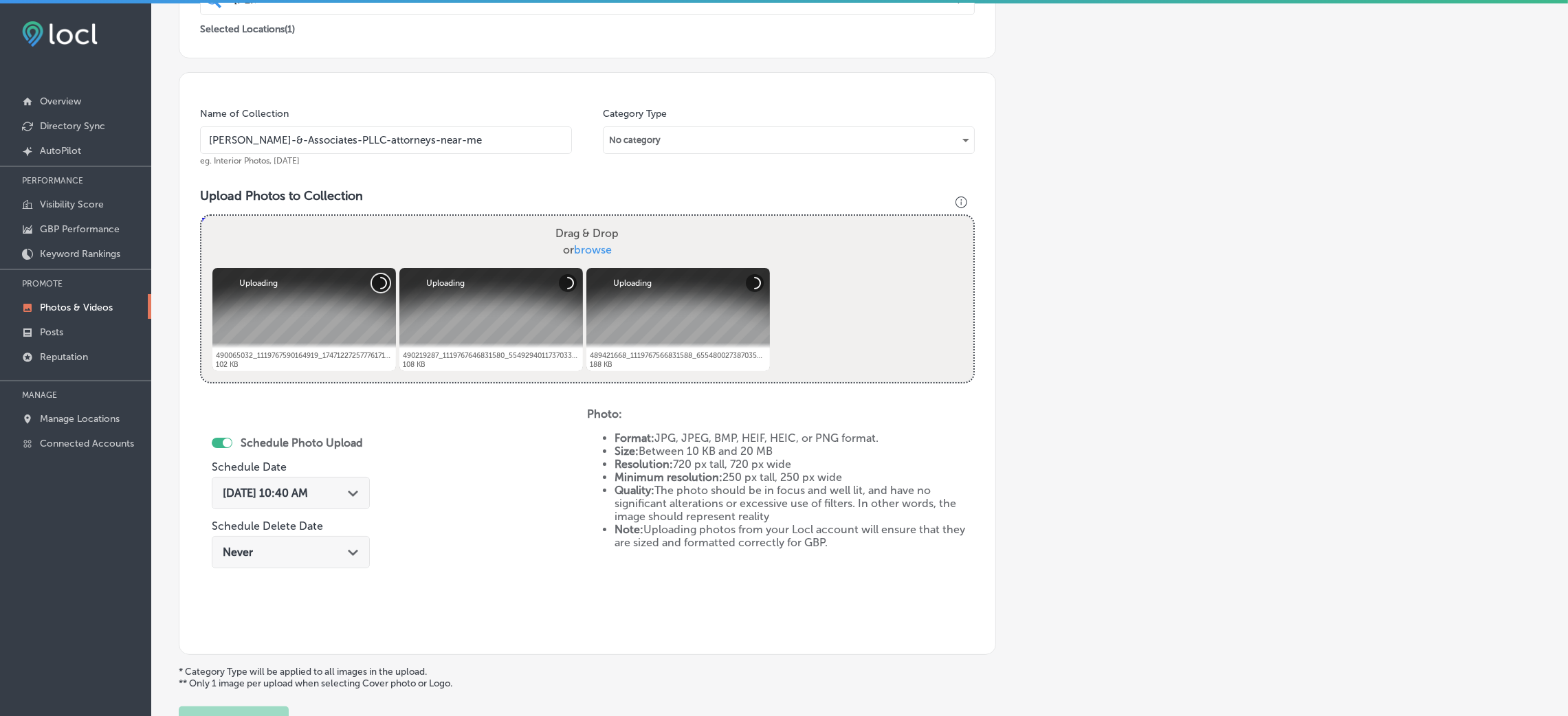
click at [377, 275] on button "Cancel" at bounding box center [380, 283] width 17 height 17
click at [569, 285] on button "Cancel" at bounding box center [567, 283] width 17 height 17
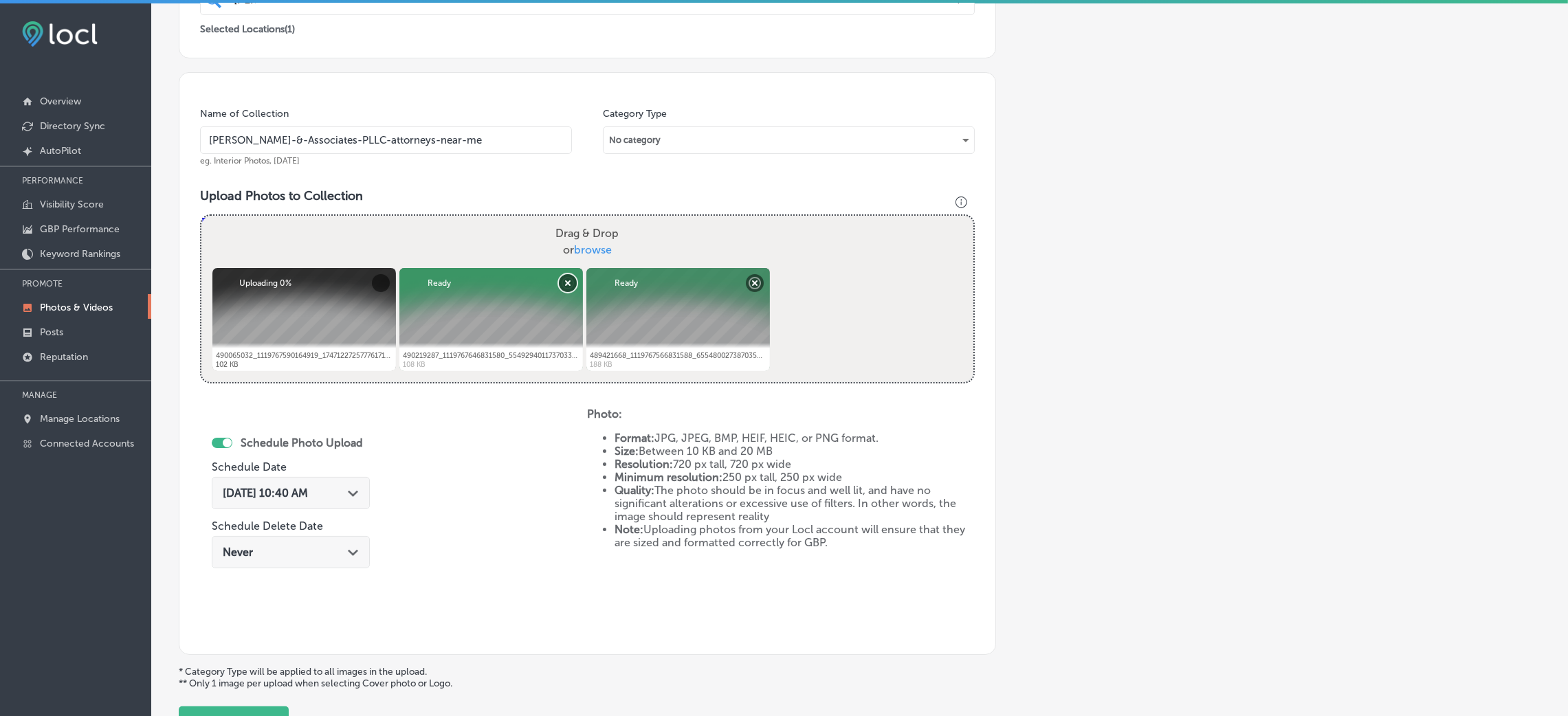
click at [567, 280] on button "Remove" at bounding box center [567, 283] width 17 height 17
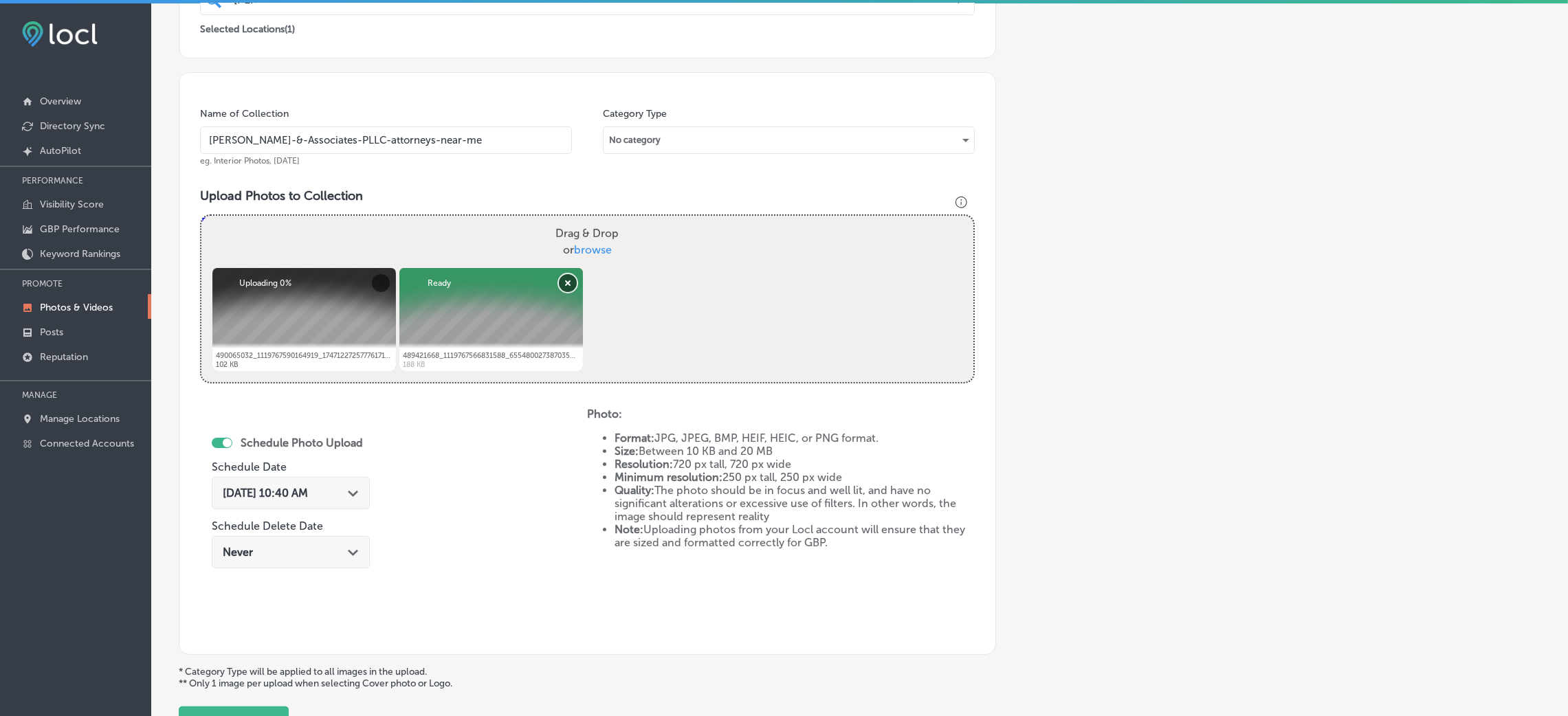
click at [571, 279] on button "Remove" at bounding box center [567, 283] width 17 height 17
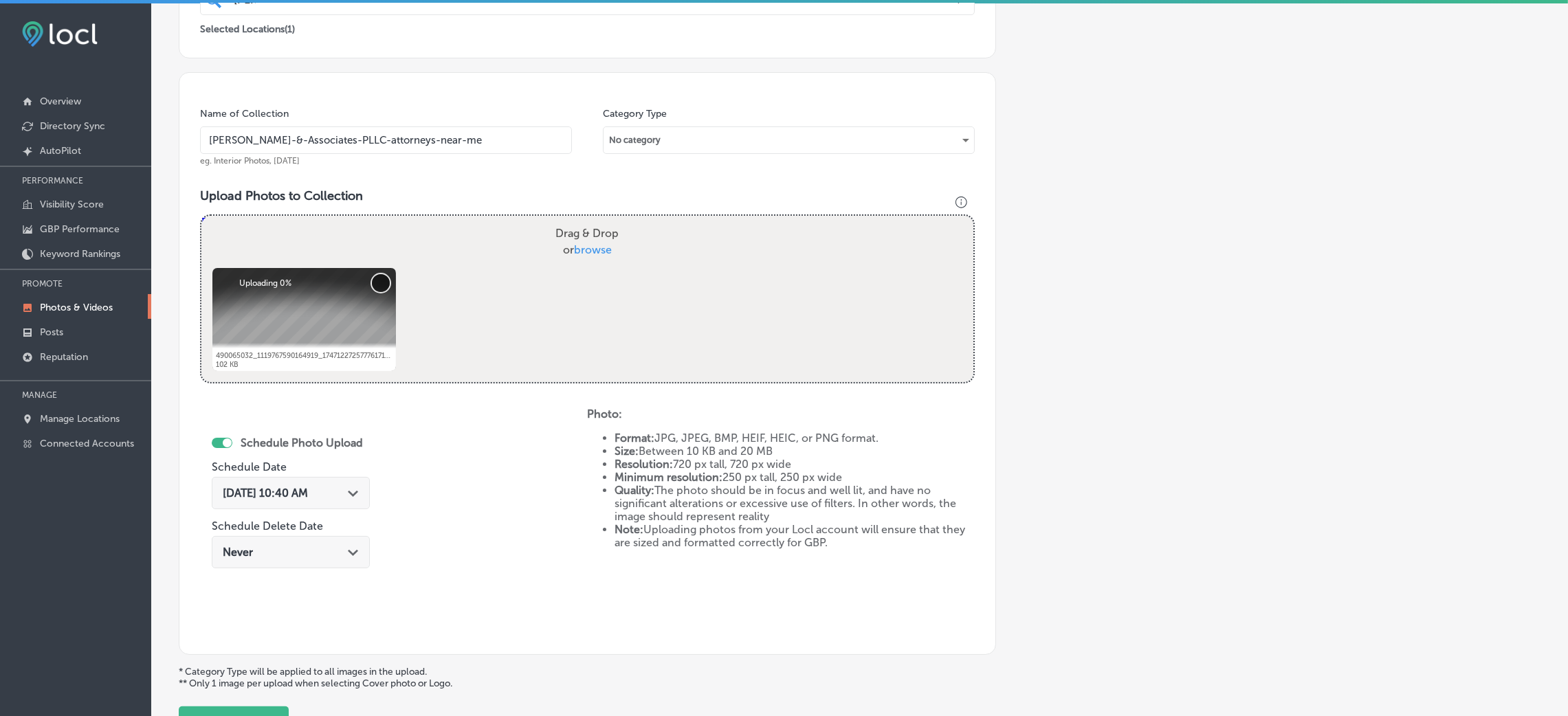
click at [376, 292] on button "Cancel" at bounding box center [380, 283] width 17 height 17
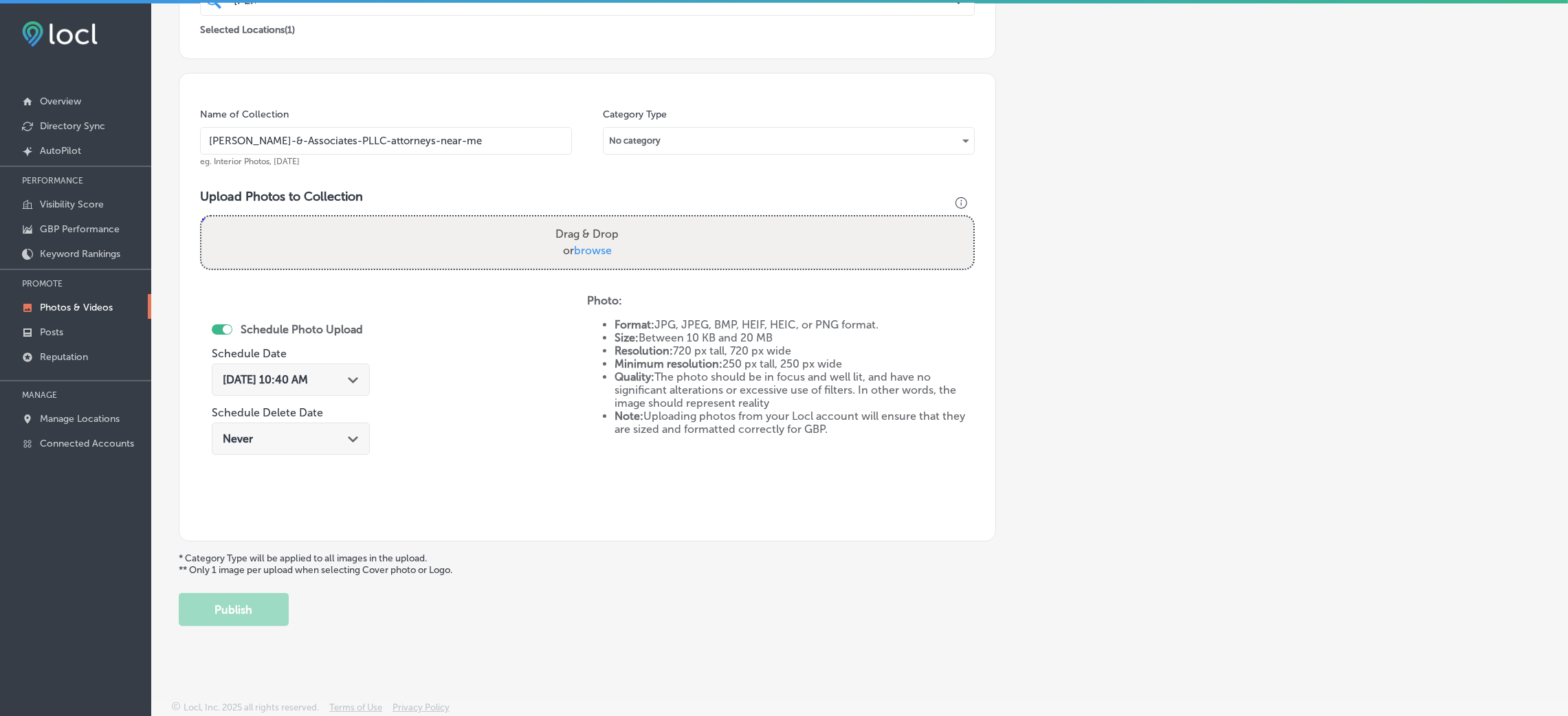
click at [358, 379] on icon "Path Created with Sketch." at bounding box center [353, 380] width 10 height 6
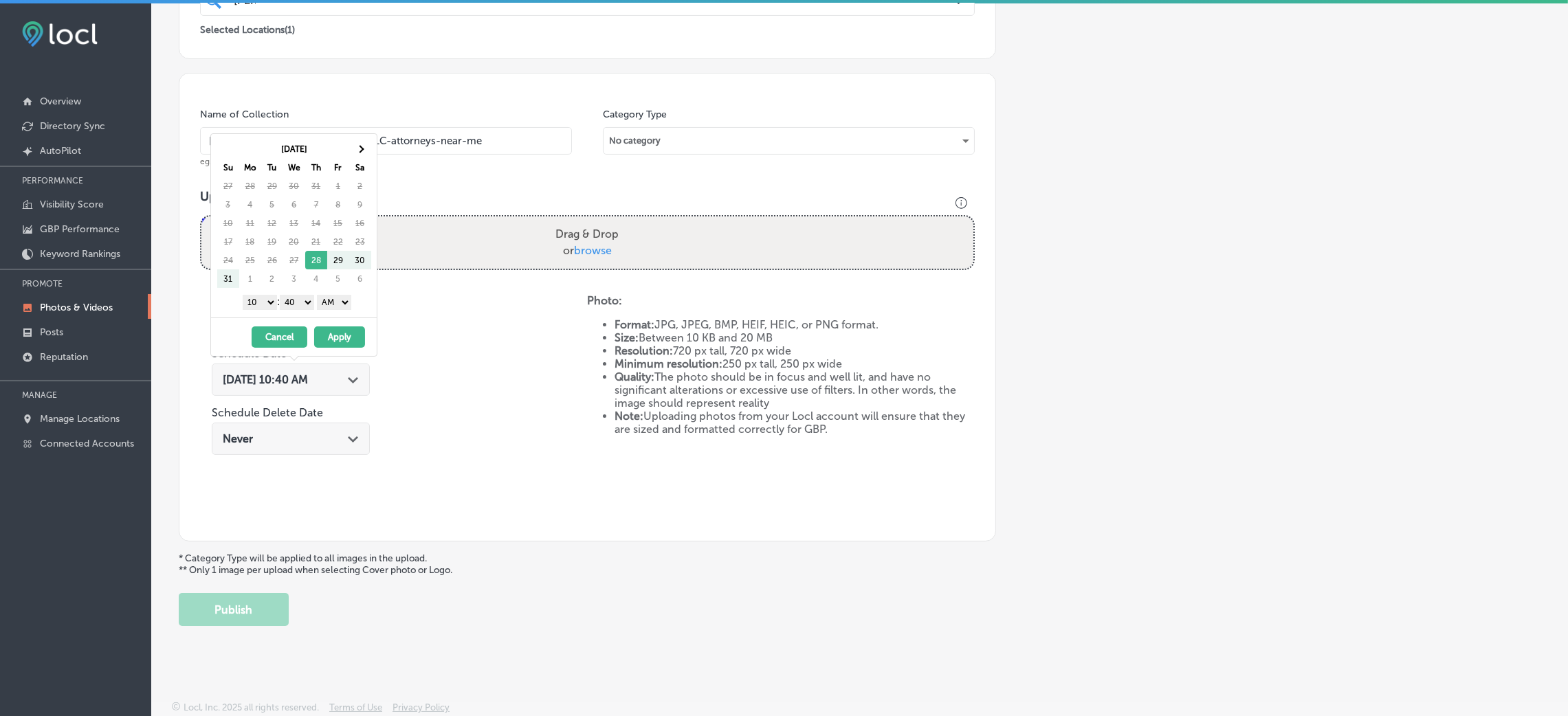
click at [345, 307] on select "AM PM" at bounding box center [333, 302] width 34 height 15
click at [299, 296] on select "00 10 20 30 40 50" at bounding box center [297, 302] width 34 height 15
click at [253, 296] on div "1 2 3 4 5 6 7 8 9 10 11 12 : 00 10 20 30 40 50 AM PM" at bounding box center [297, 301] width 160 height 20
click at [255, 315] on div "Aug 2025 Su Mo Tu We Th Fr Sa 27 28 29 30 31 1 2 3 4 5 6 7 8 9 10 11 12 13 14 1…" at bounding box center [294, 226] width 165 height 184
click at [255, 299] on select "1 2 3 4 5 6 7 8 9 10 11 12" at bounding box center [259, 302] width 34 height 15
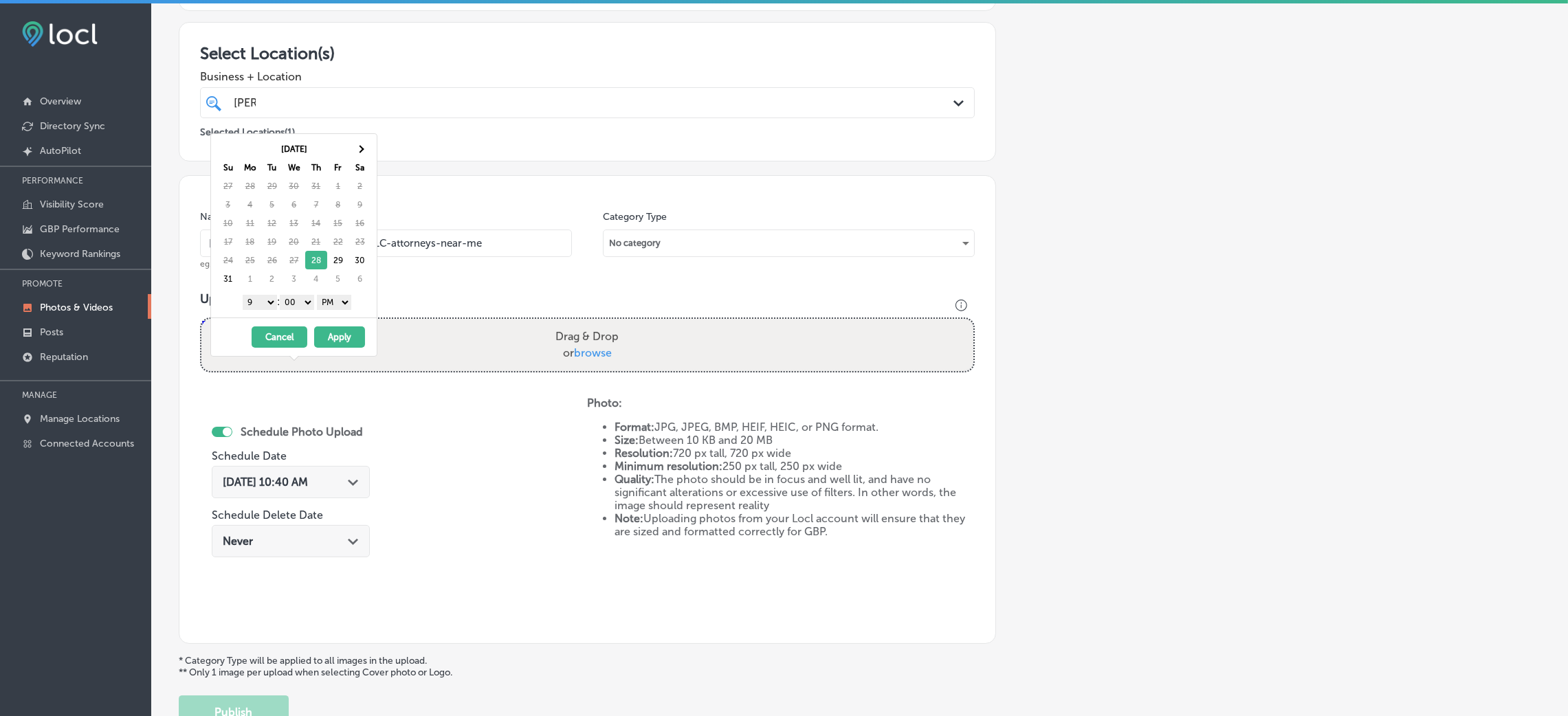
scroll to position [17, 0]
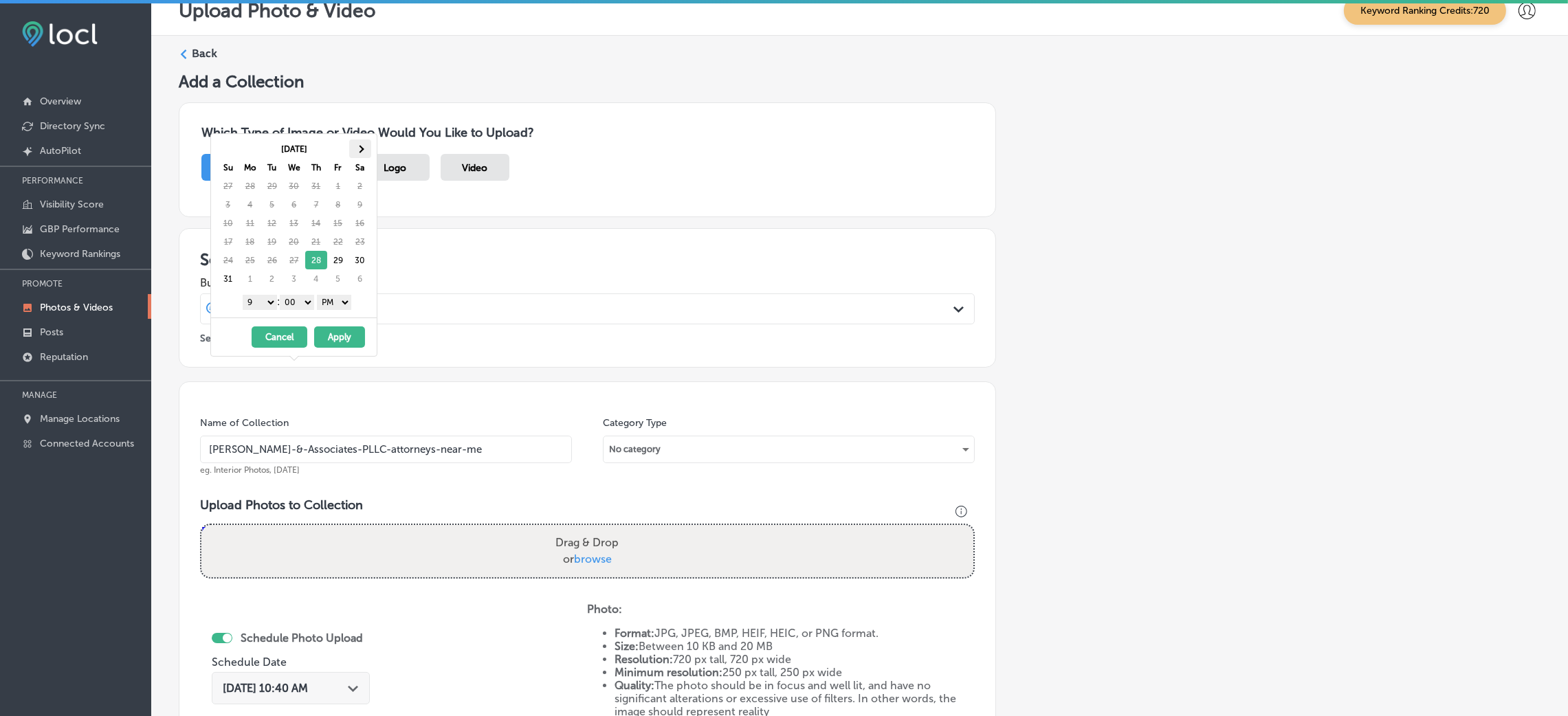
click at [358, 146] on th at bounding box center [360, 149] width 22 height 18
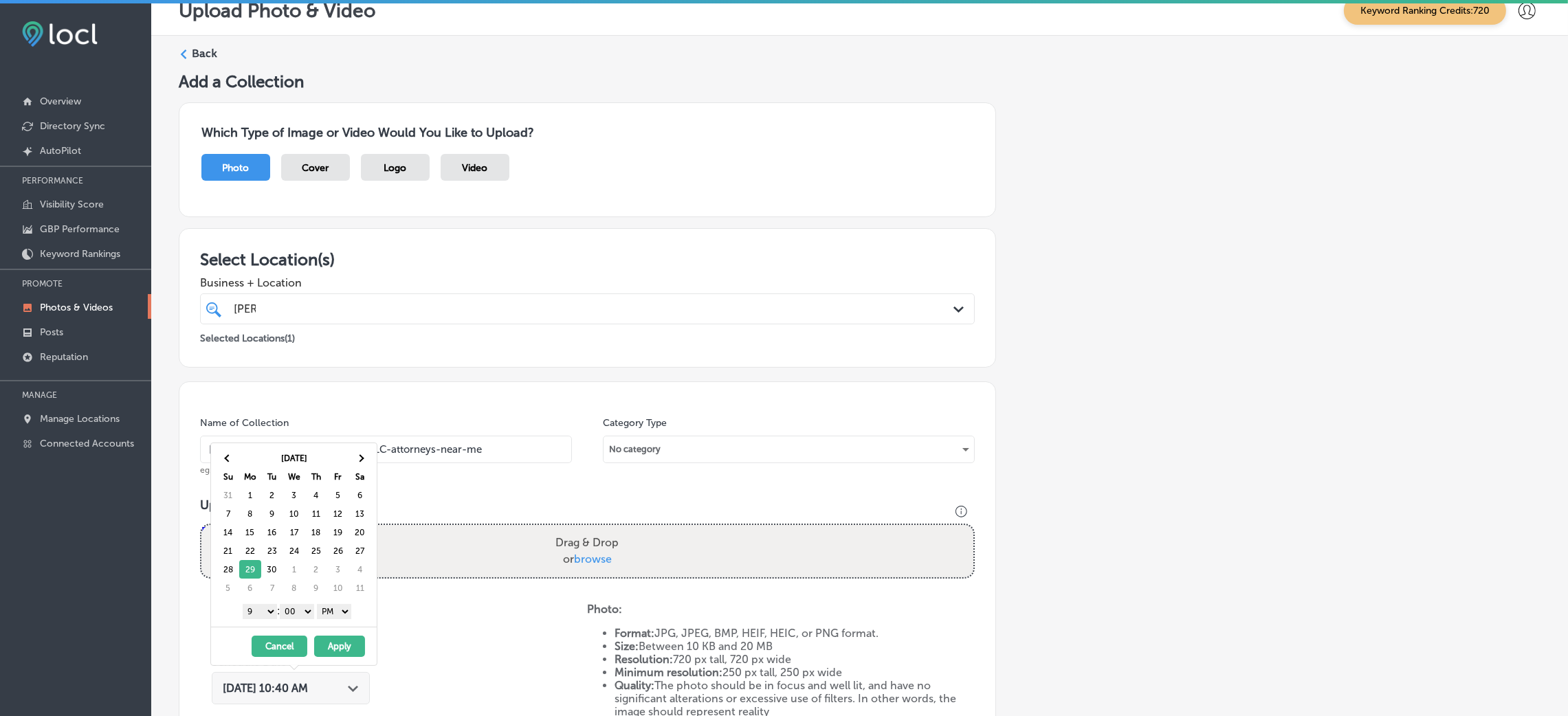
click at [340, 648] on button "Apply" at bounding box center [339, 645] width 51 height 21
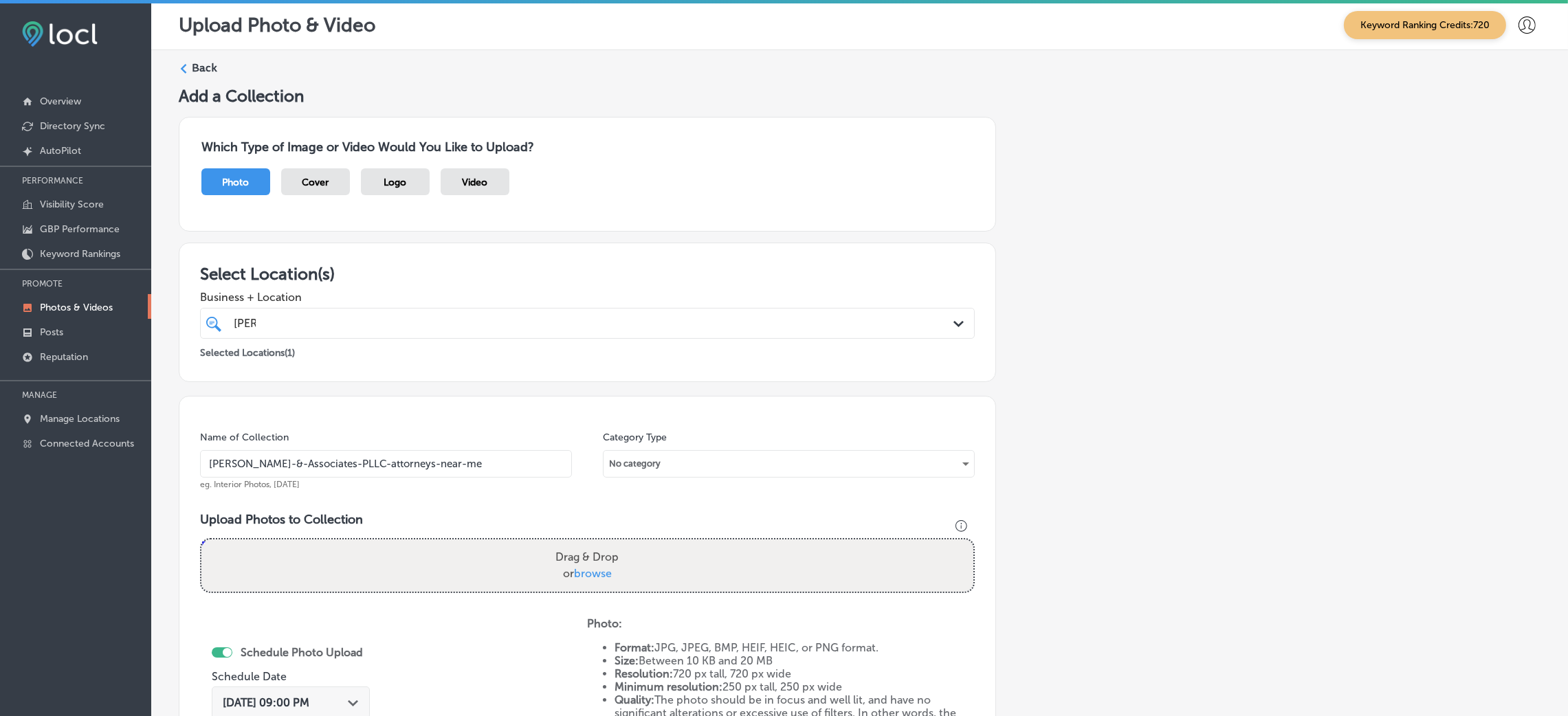
scroll to position [0, 0]
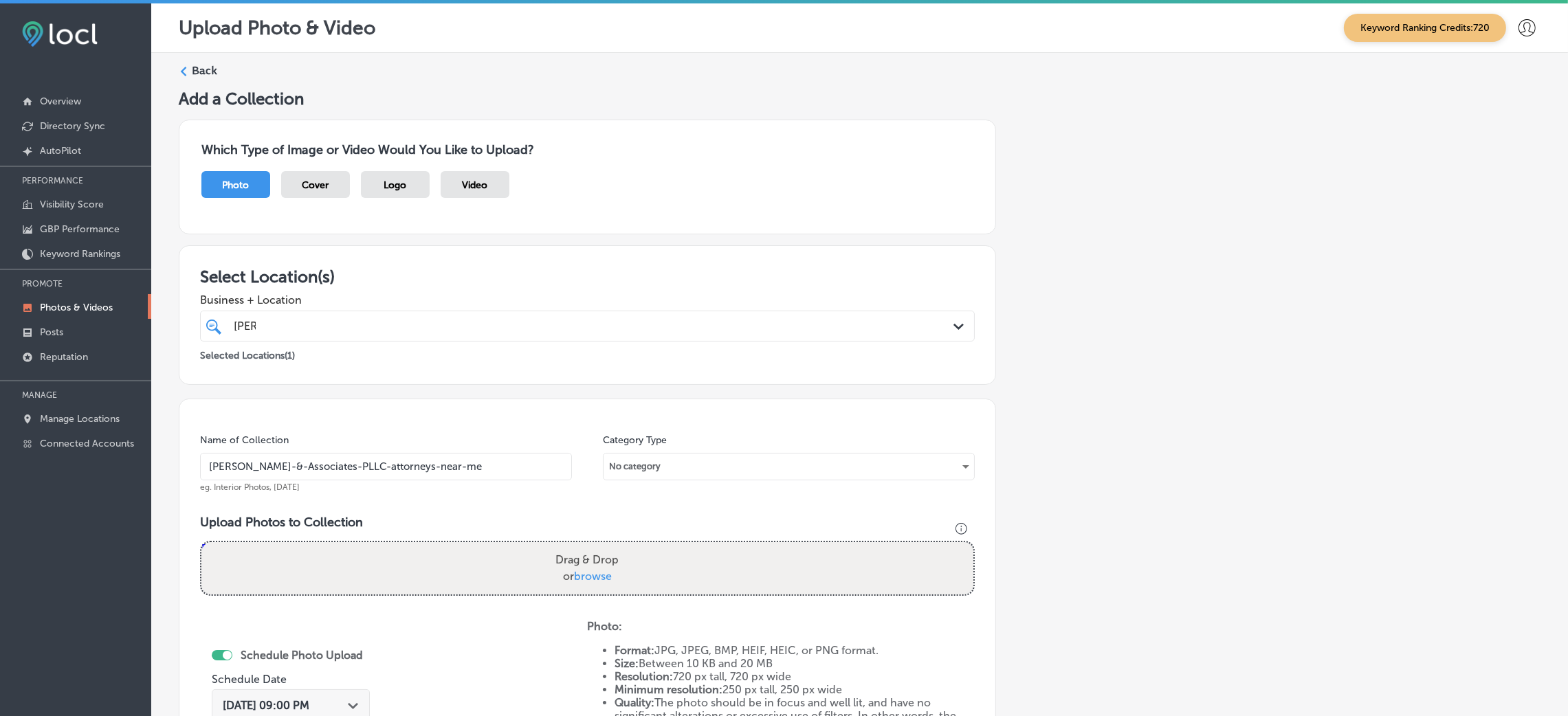
click at [196, 64] on label "Back" at bounding box center [205, 71] width 26 height 15
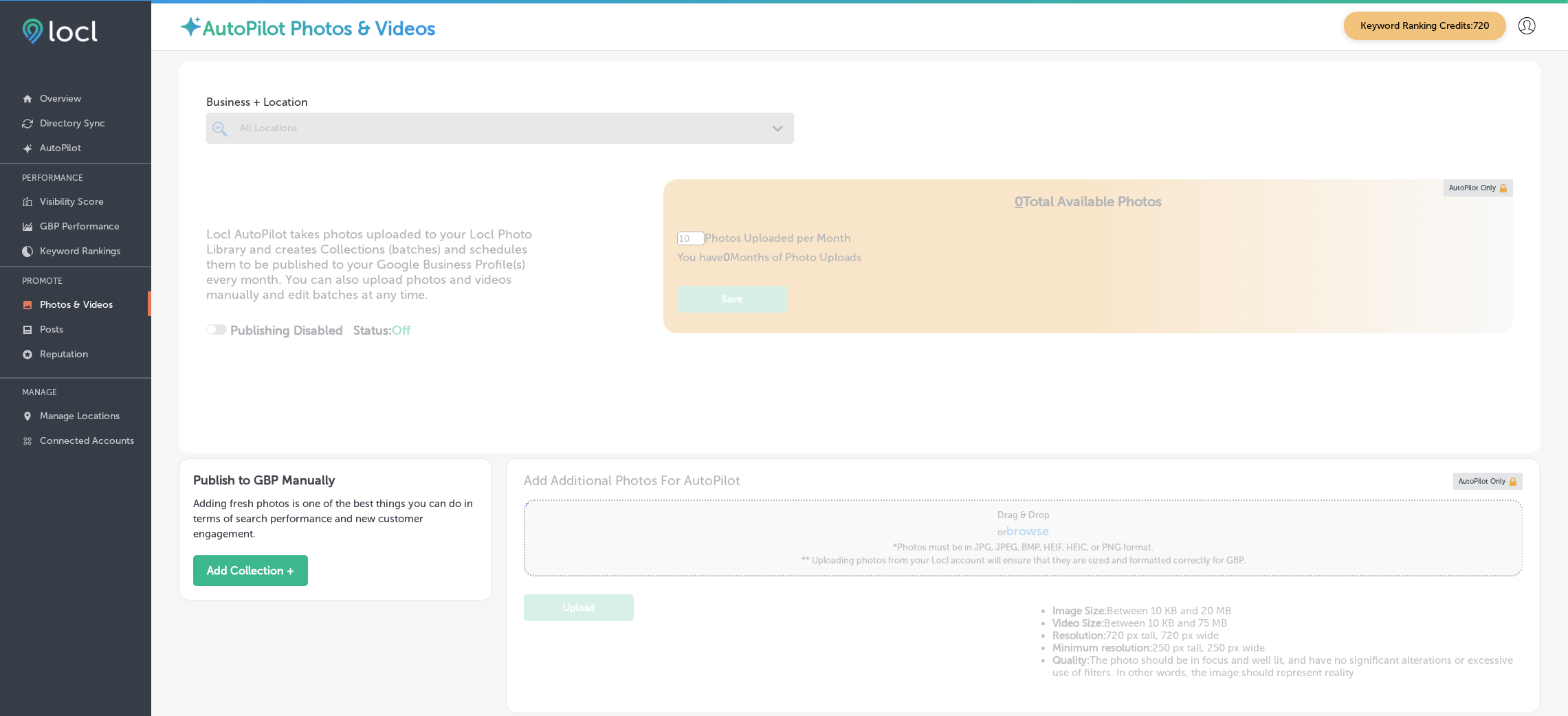
click at [418, 102] on span "Business + Location" at bounding box center [500, 102] width 588 height 13
click at [477, 134] on div at bounding box center [500, 129] width 588 height 31
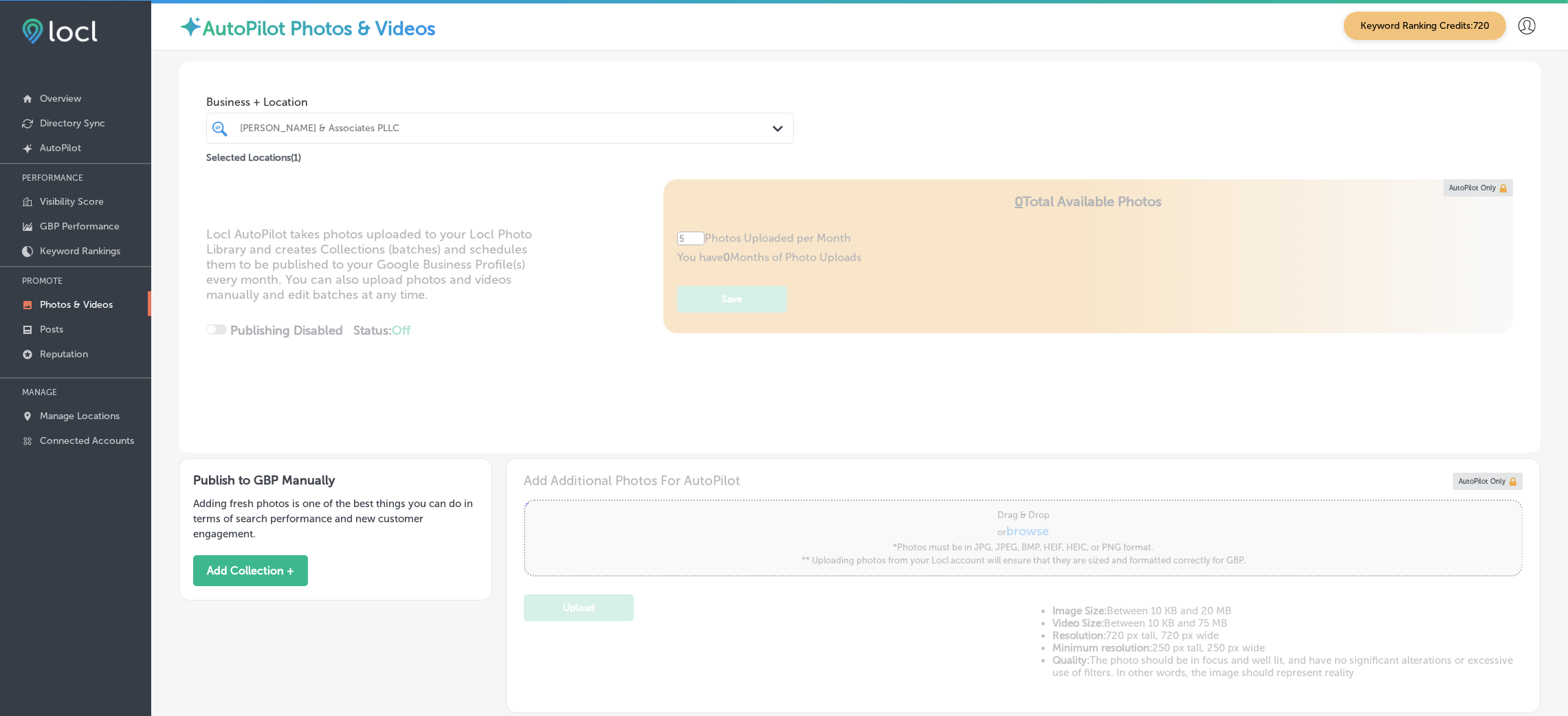
type input "5"
click at [641, 125] on div "All Locations" at bounding box center [506, 128] width 534 height 12
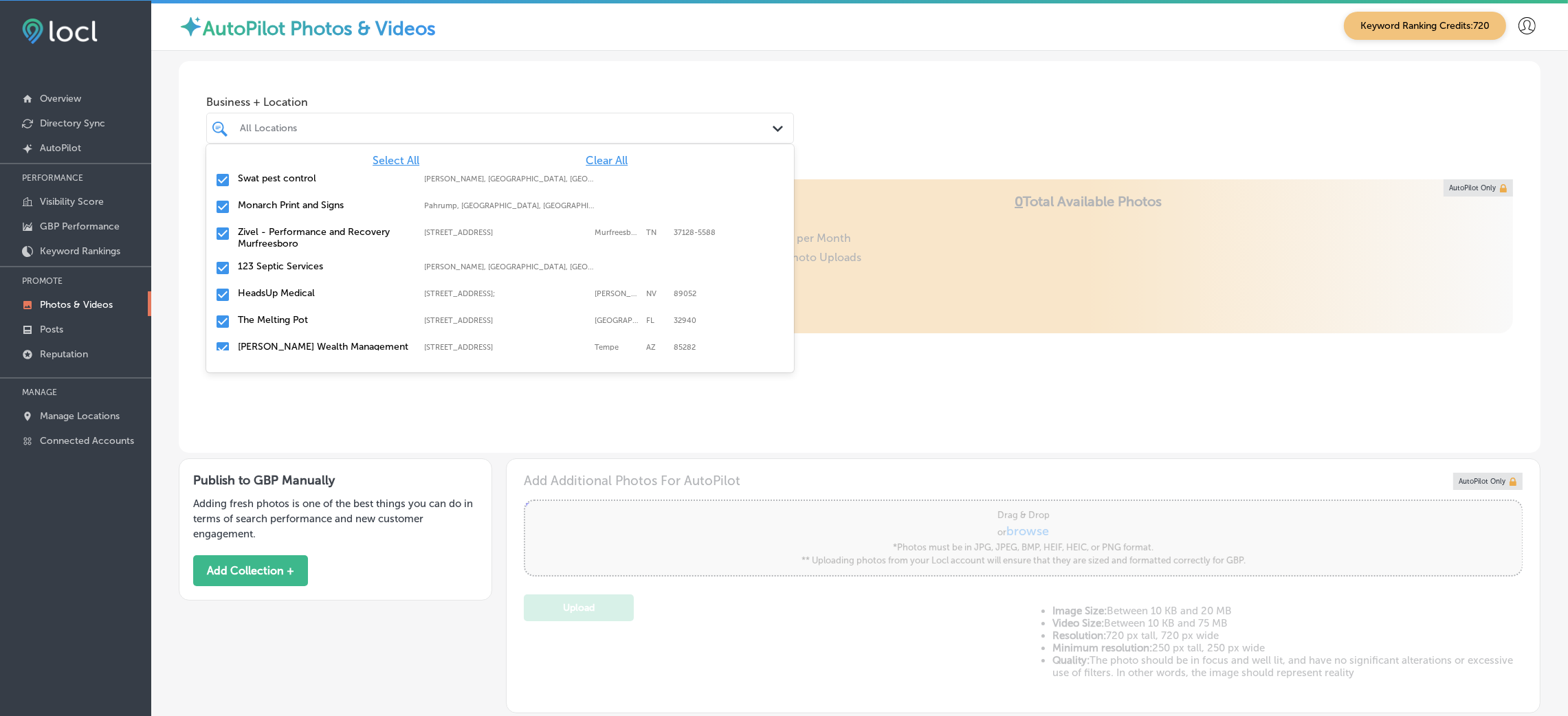
click at [601, 161] on span "Clear All" at bounding box center [607, 161] width 42 height 13
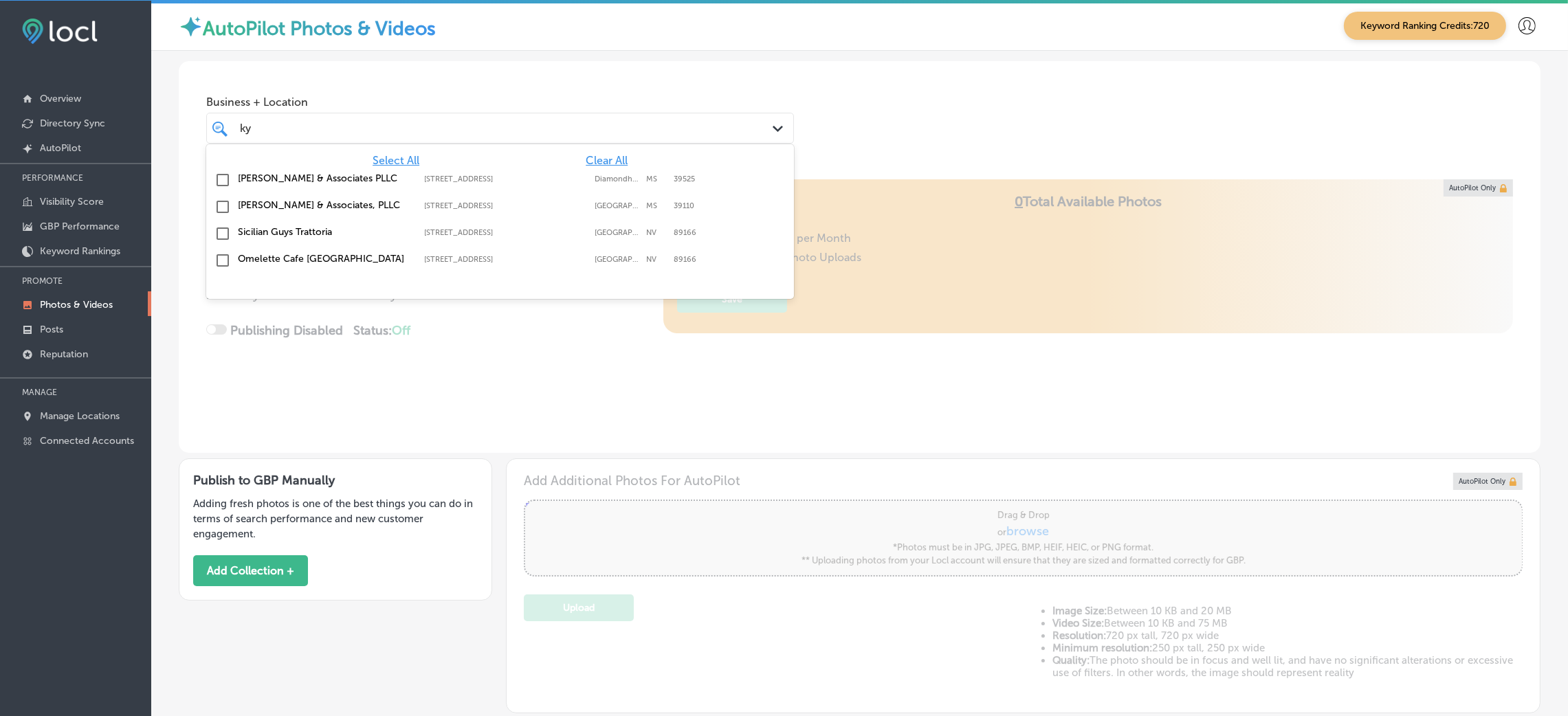
click at [508, 185] on div "[PERSON_NAME] & Associates PLLC [STREET_ADDRESS] [STREET_ADDRESS]" at bounding box center [500, 180] width 577 height 21
type input "ky"
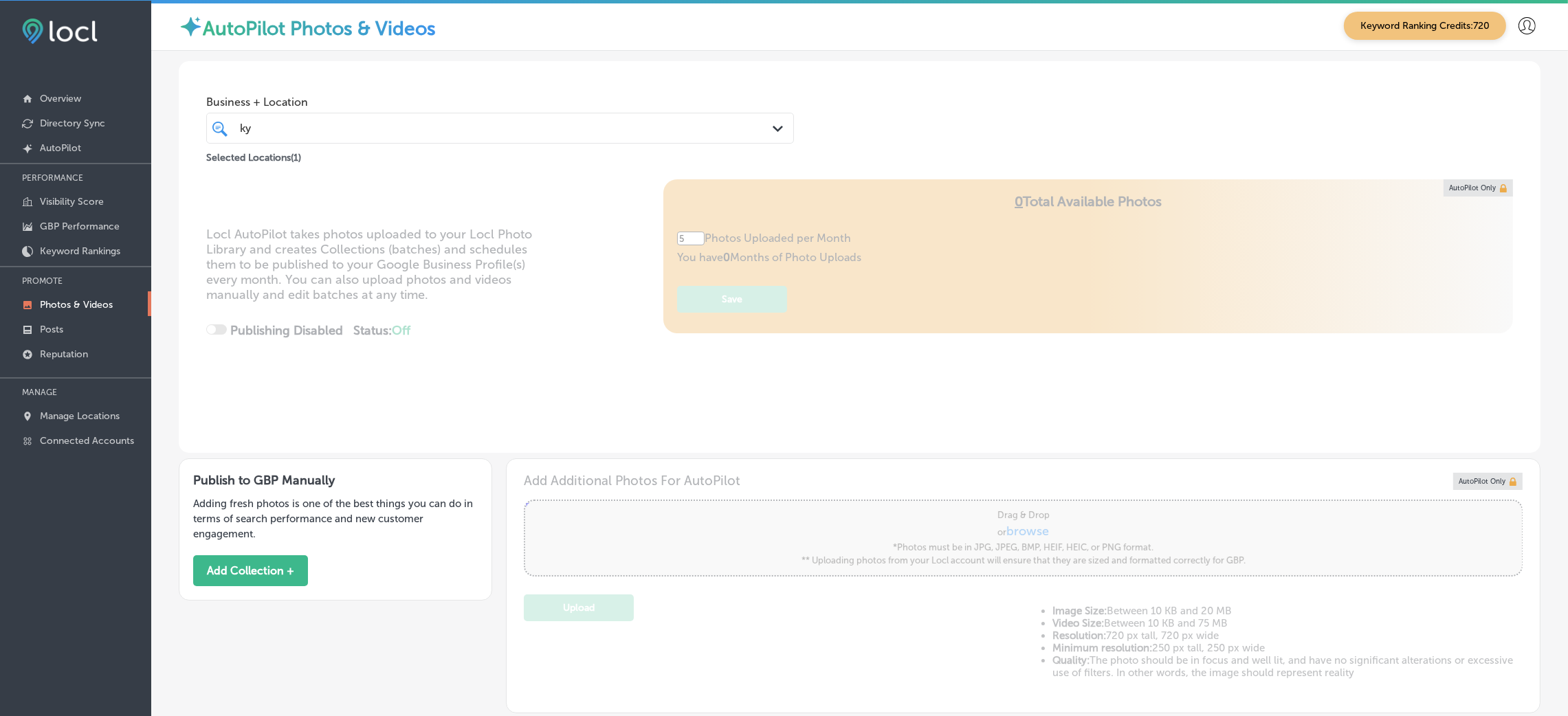
click at [933, 97] on div "Business + Location ky ky Path Created with Sketch. Selected Locations ( 1 )" at bounding box center [860, 114] width 1361 height 105
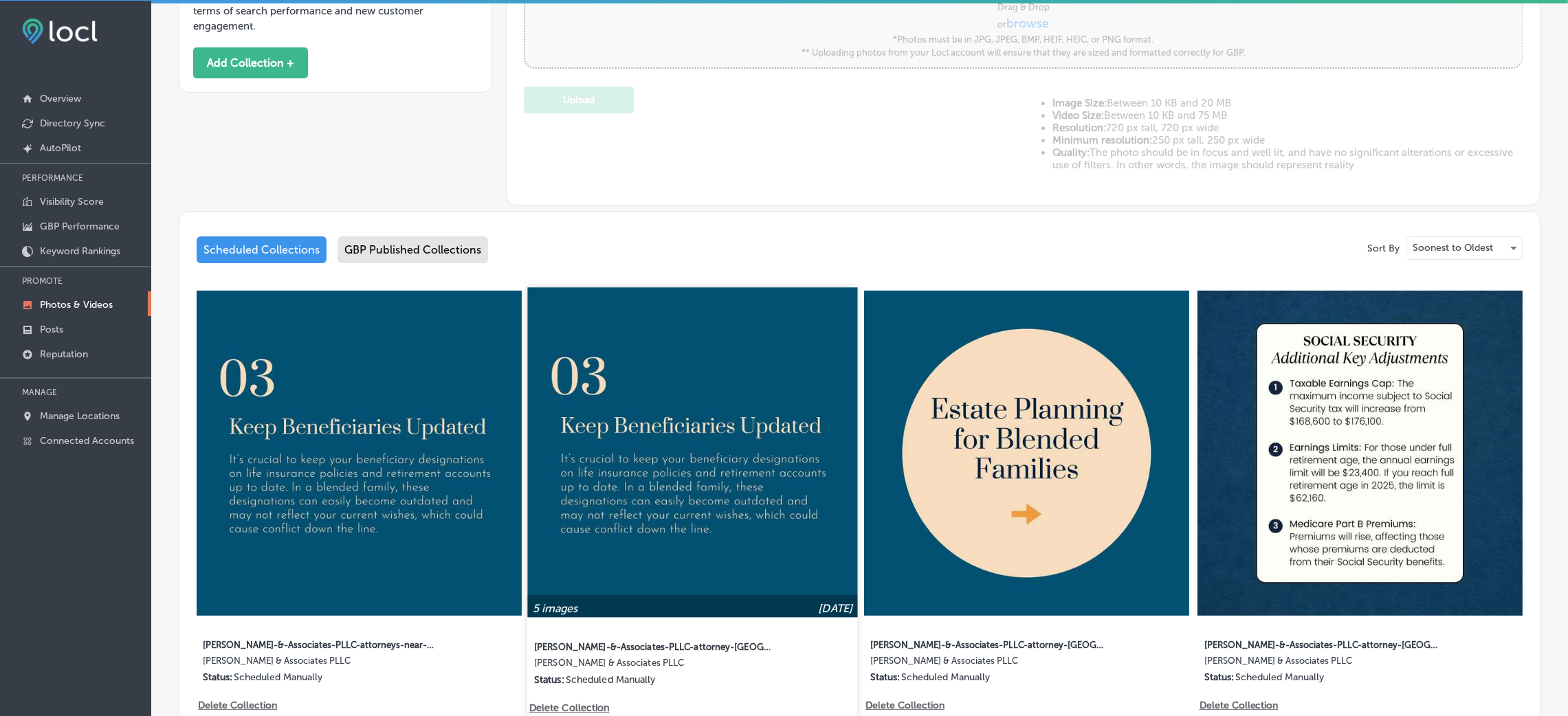
scroll to position [637, 0]
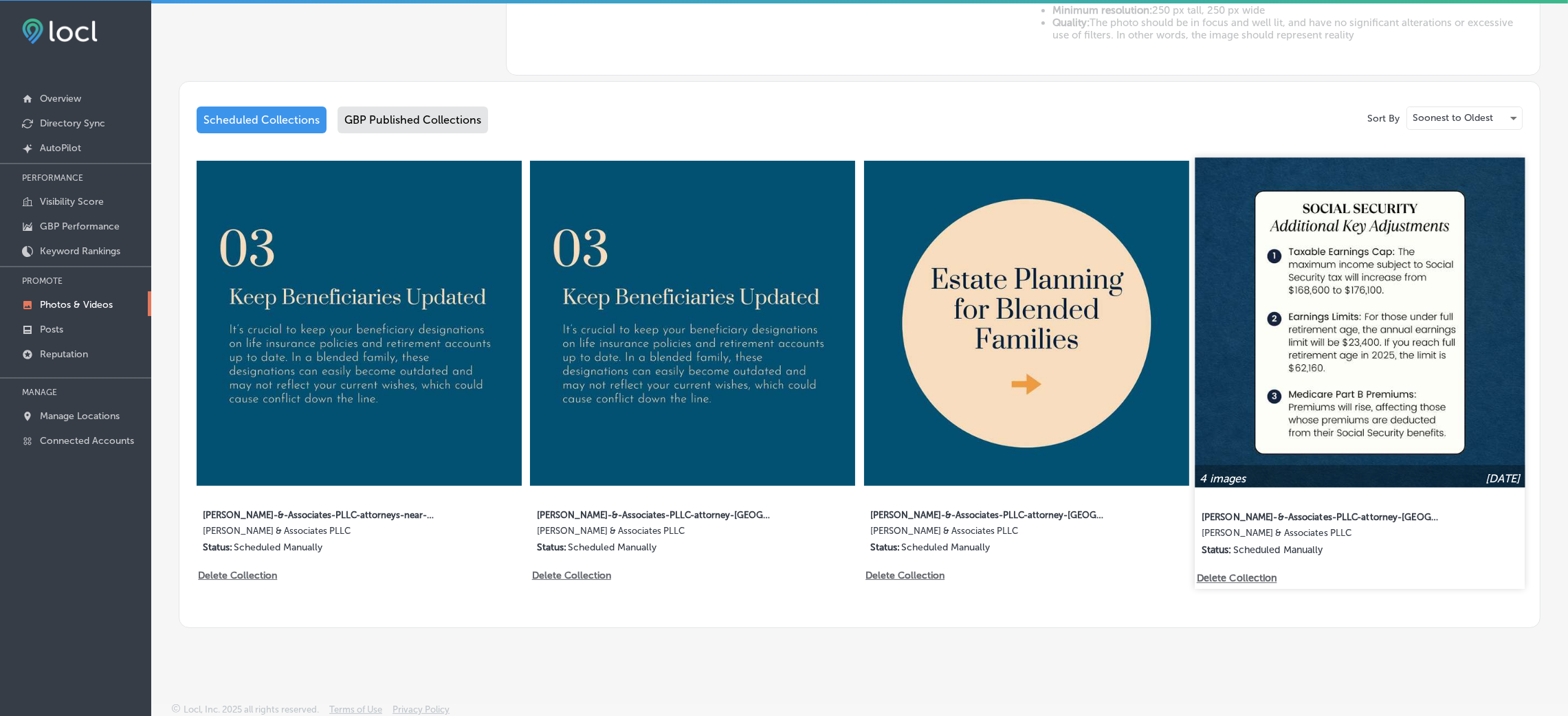
click at [1230, 352] on img at bounding box center [1359, 321] width 330 height 330
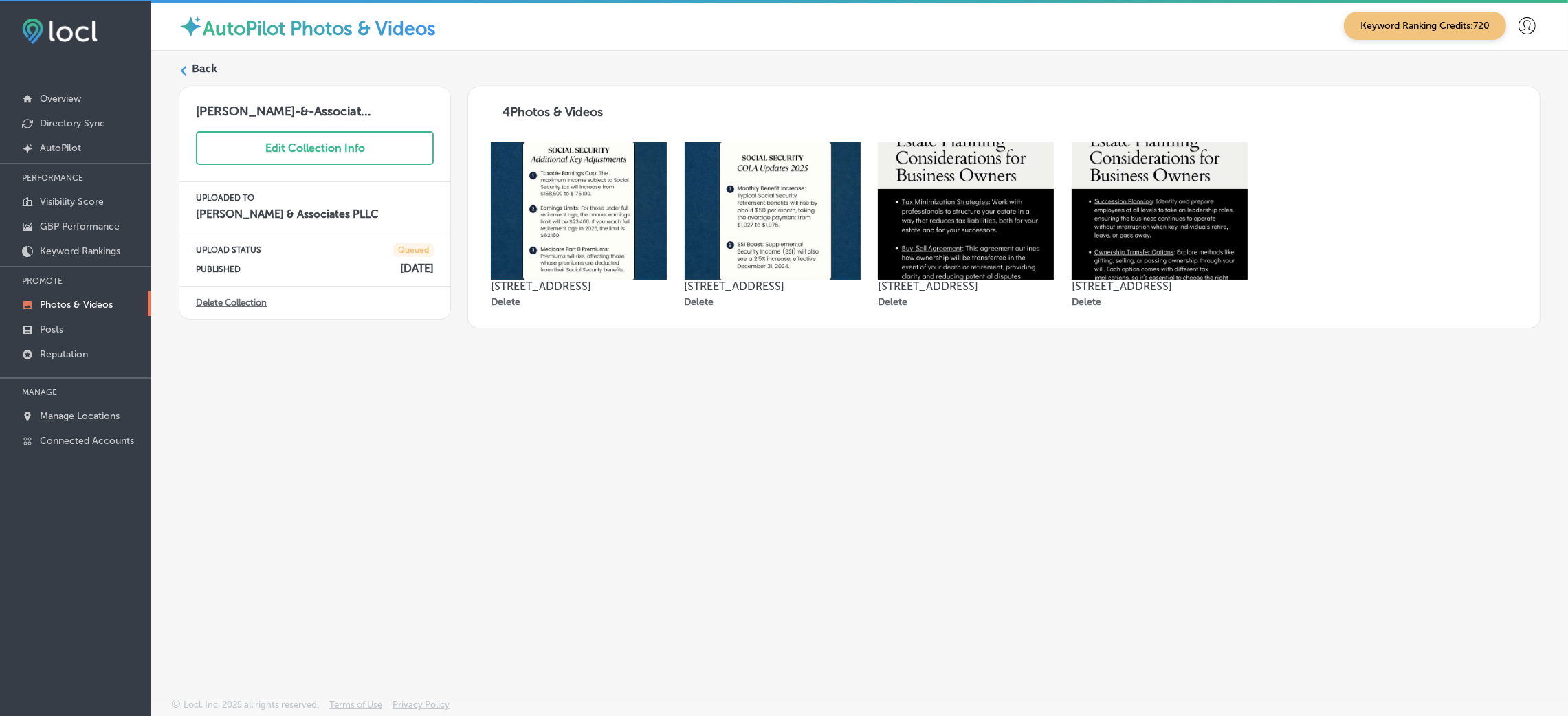
click at [195, 70] on label "Back" at bounding box center [205, 69] width 26 height 15
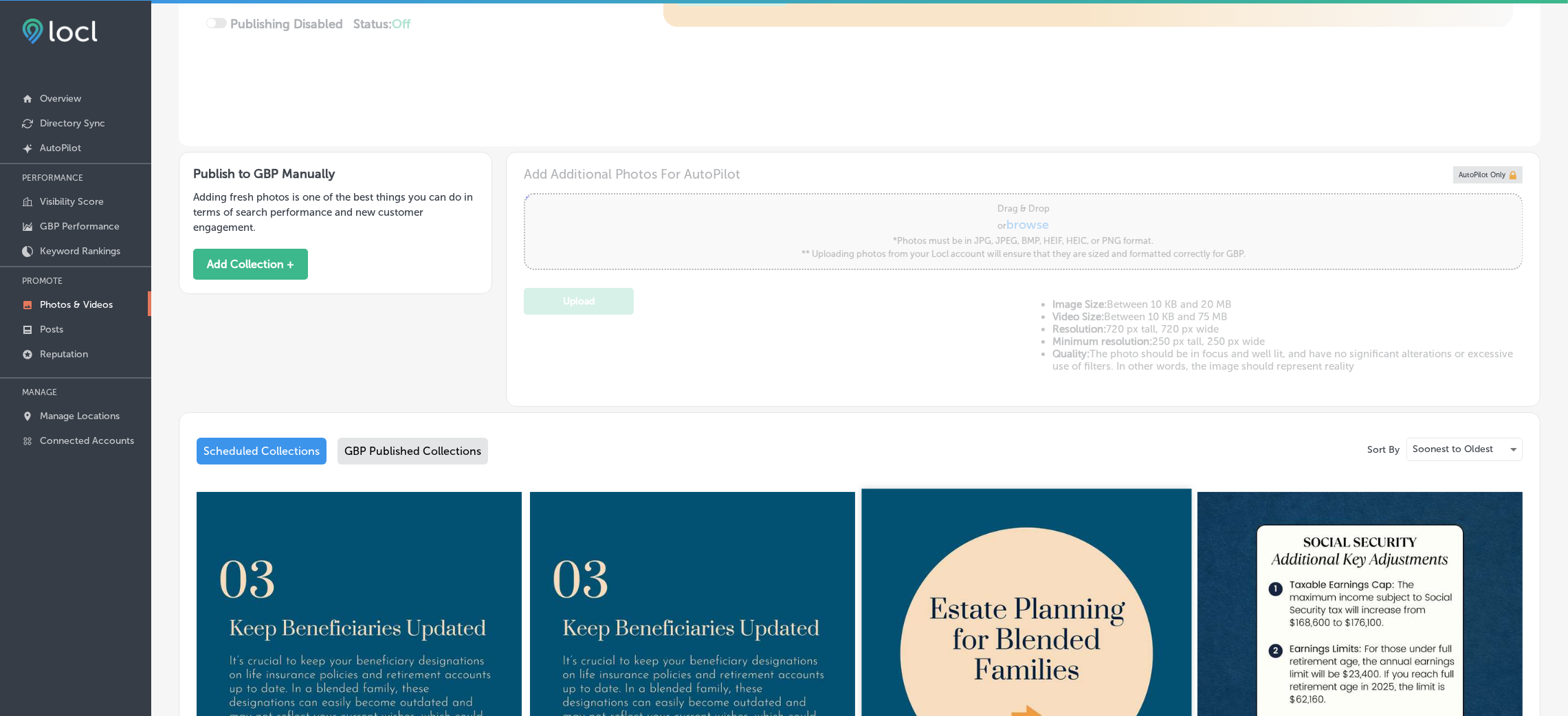
scroll to position [618, 0]
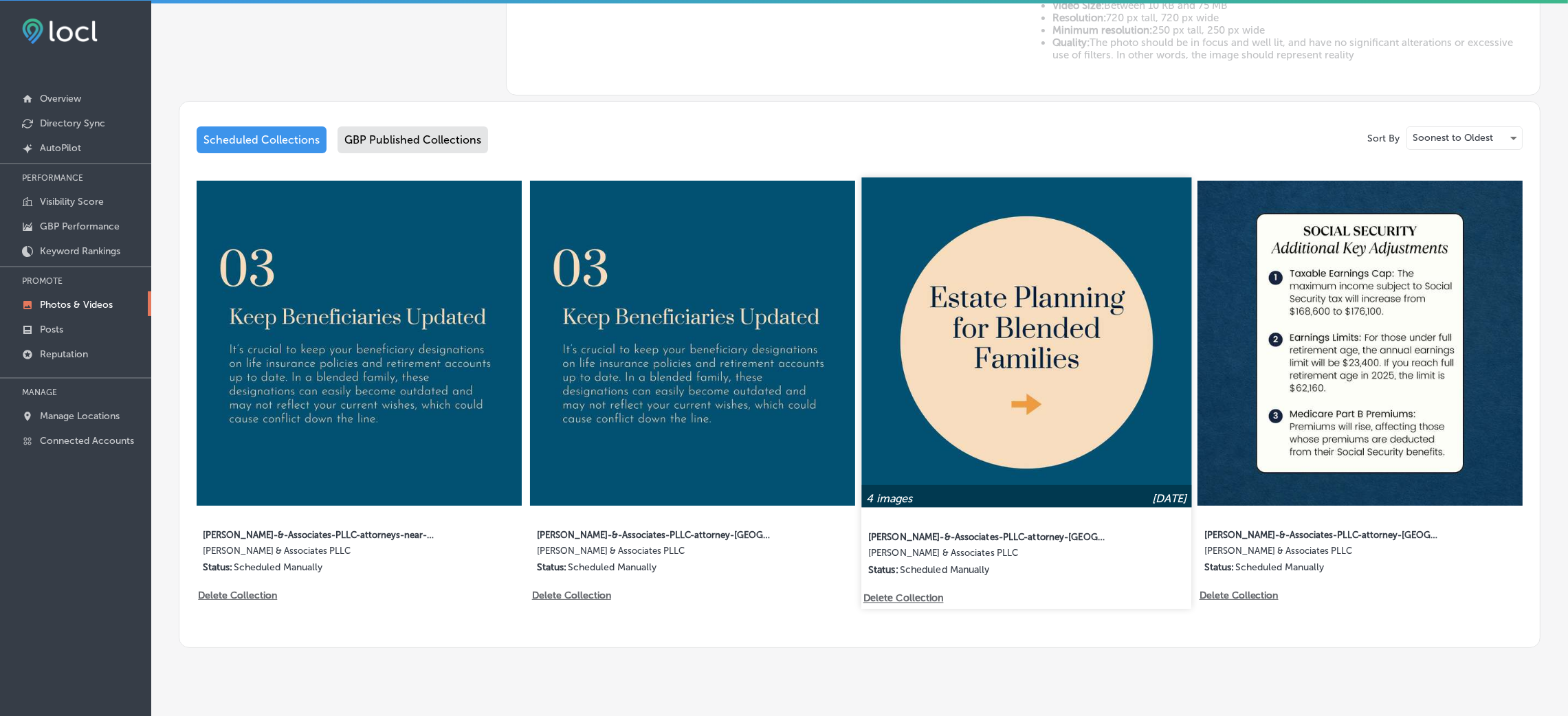
type input "5"
click at [1066, 360] on img at bounding box center [1026, 341] width 330 height 330
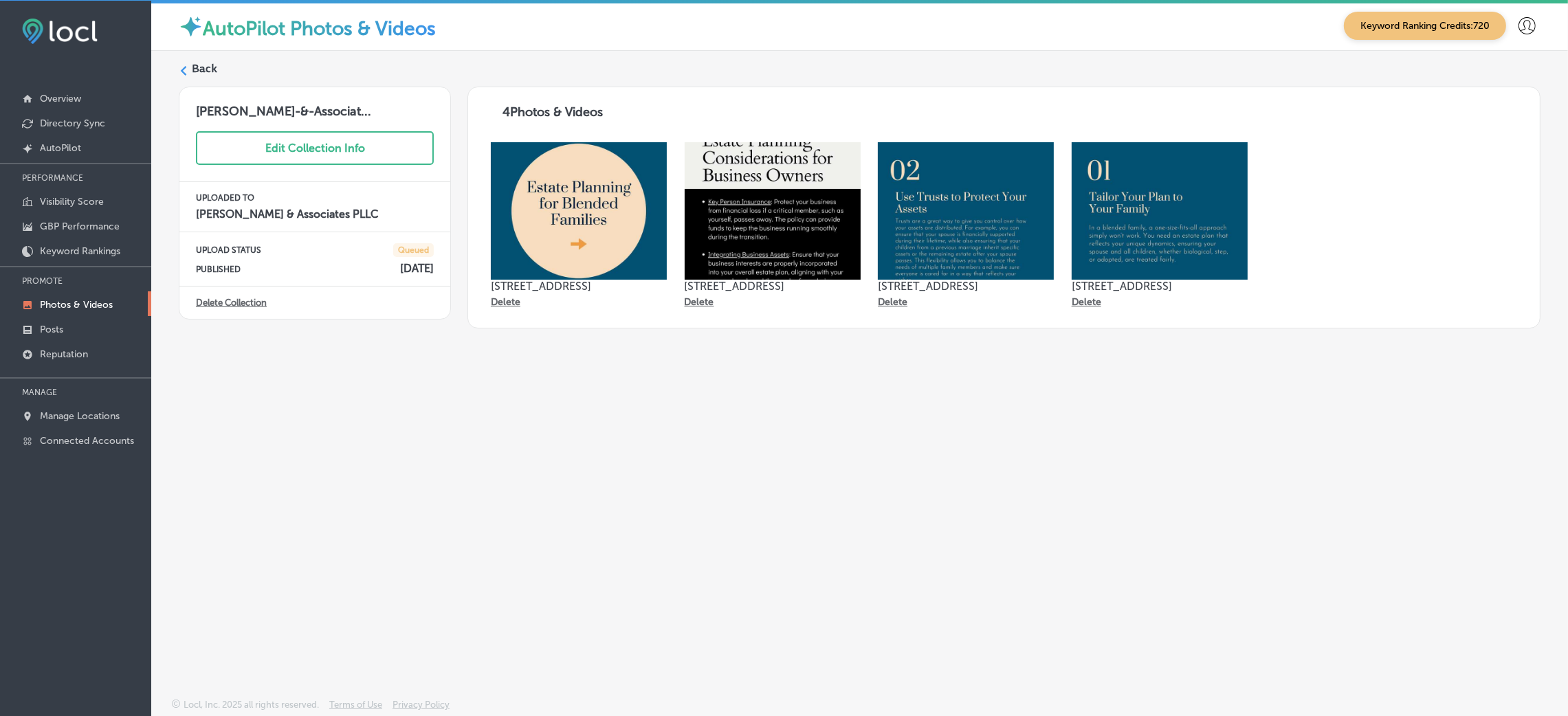
click at [186, 58] on div "Back [PERSON_NAME]-&-Associat... Edit Collection Info UPLOADED TO [PERSON_NAME]…" at bounding box center [860, 341] width 1416 height 583
click at [196, 67] on label "Back" at bounding box center [205, 69] width 26 height 15
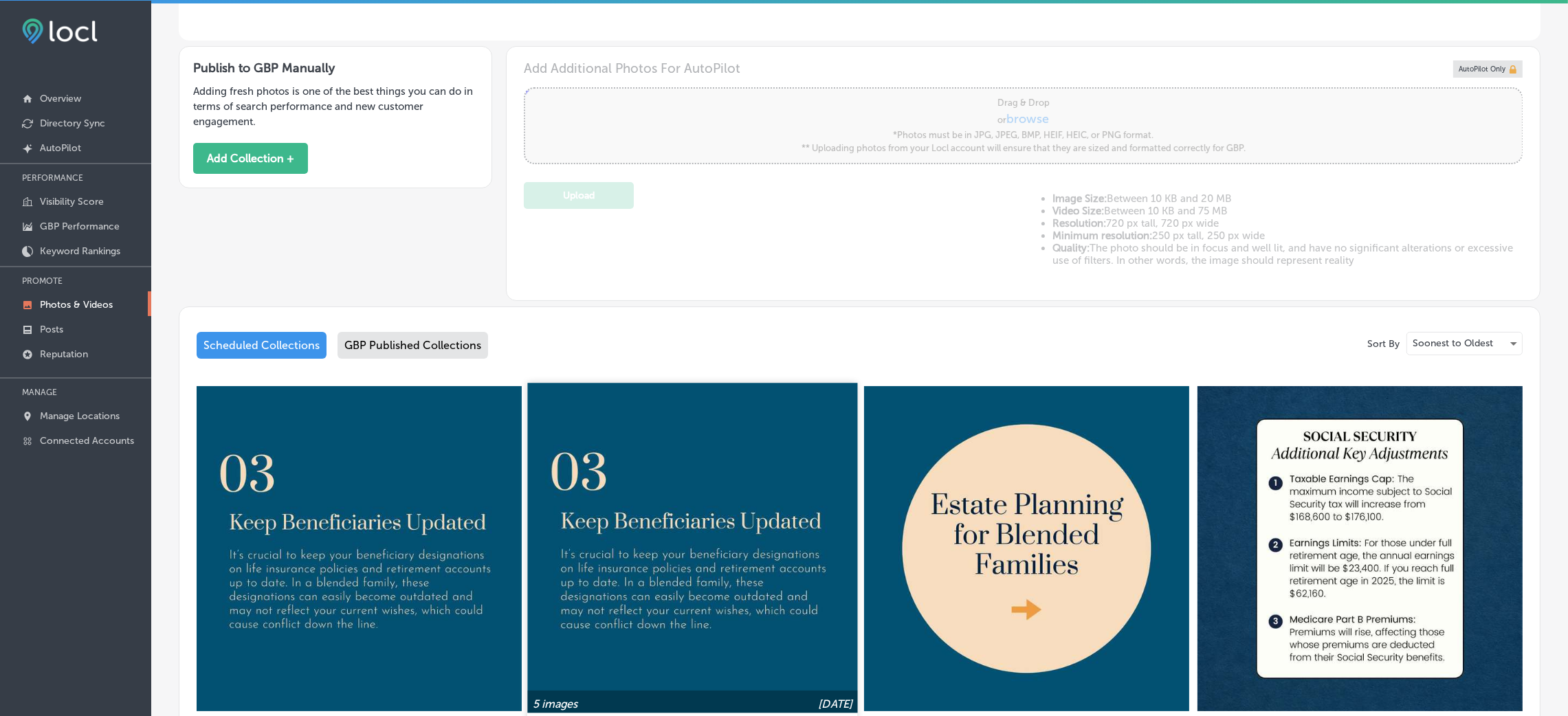
type input "5"
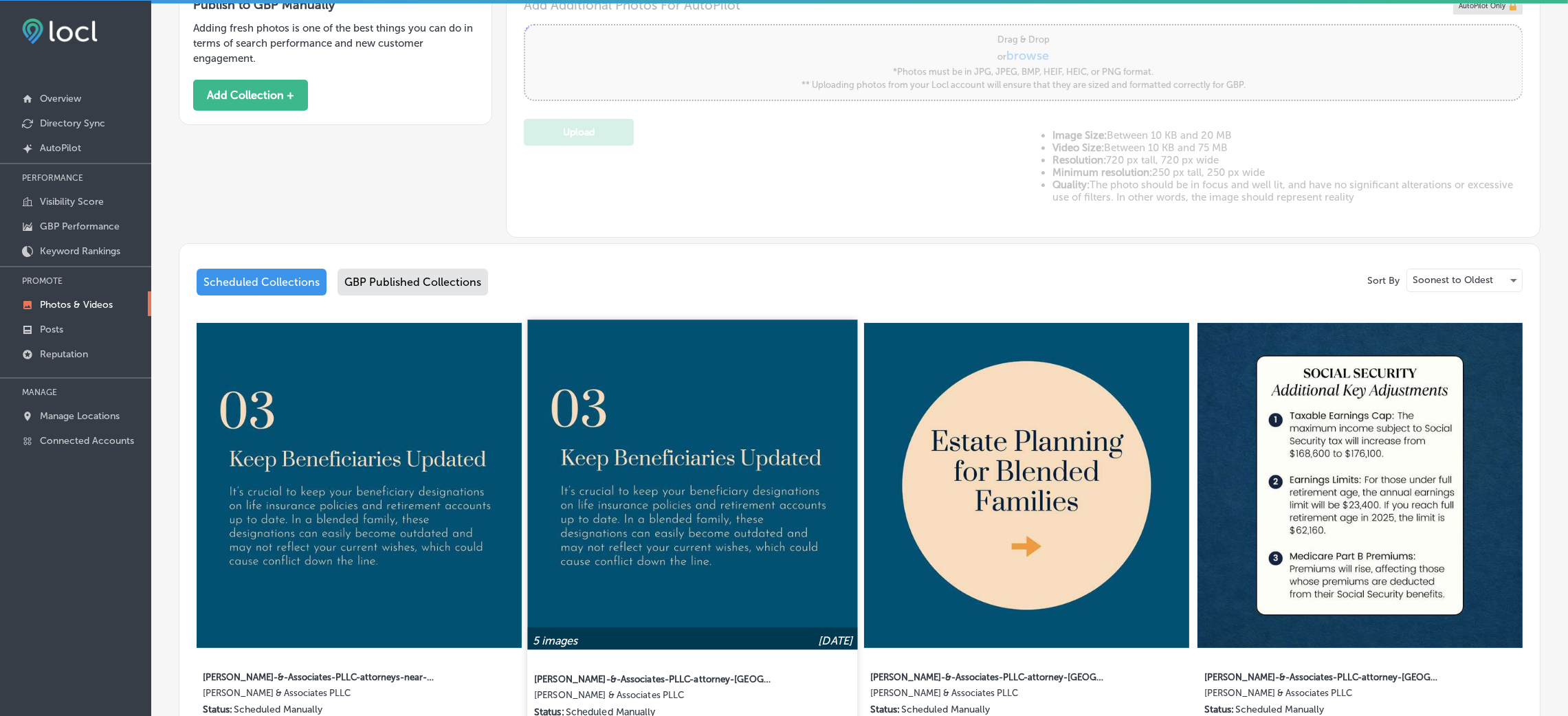
scroll to position [618, 0]
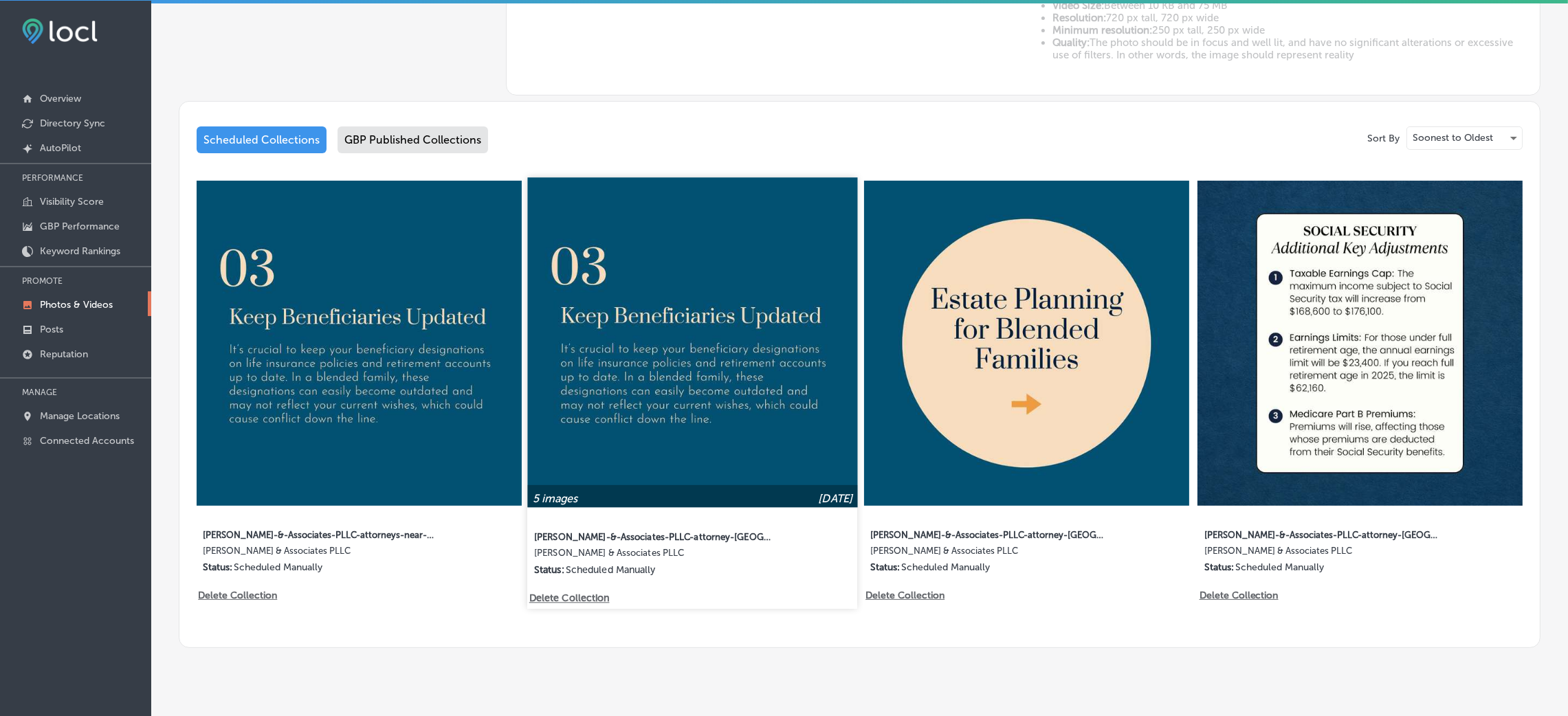
click at [703, 384] on img at bounding box center [693, 341] width 330 height 330
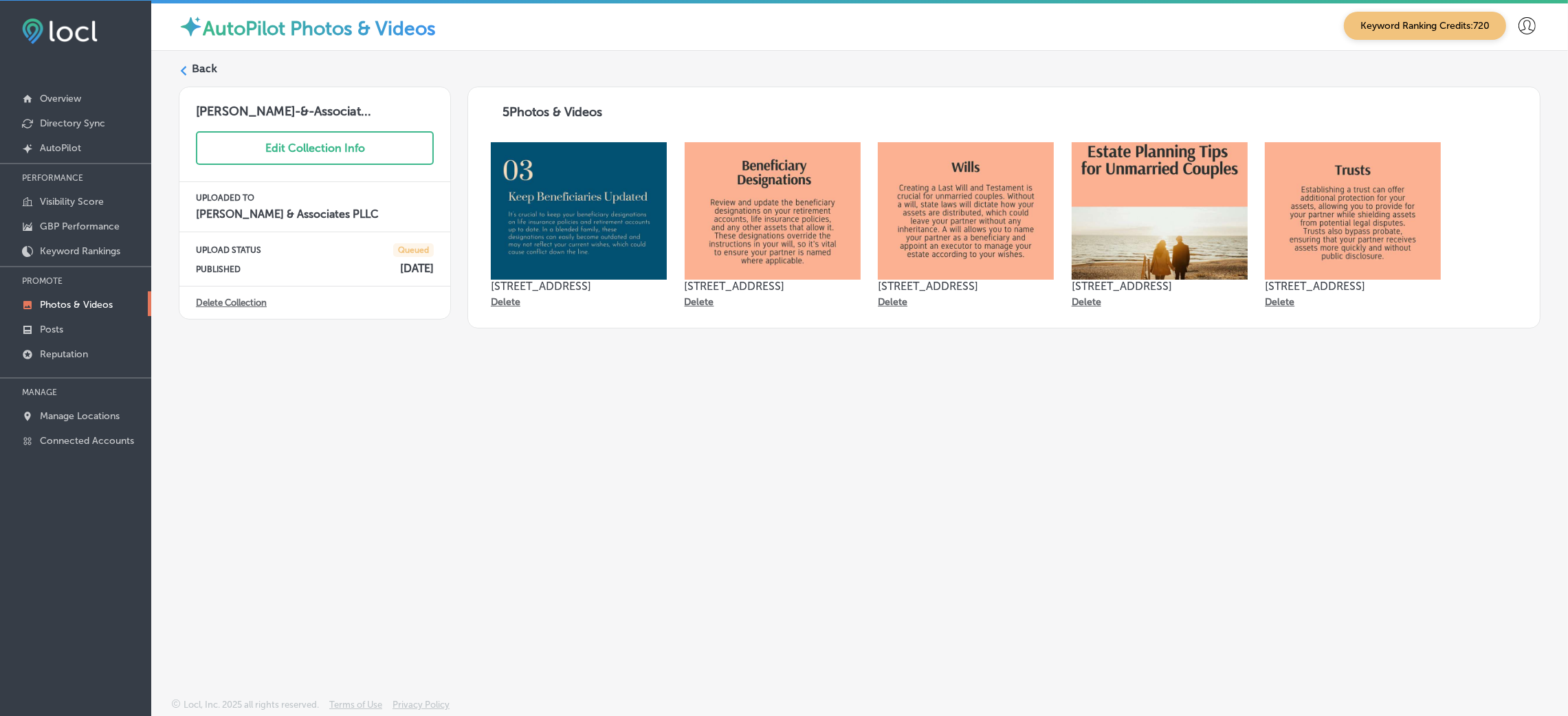
click at [192, 58] on div "Back [PERSON_NAME]-&-Associat... Edit Collection Info UPLOADED TO [PERSON_NAME]…" at bounding box center [860, 341] width 1416 height 583
click at [198, 64] on label "Back" at bounding box center [205, 69] width 26 height 15
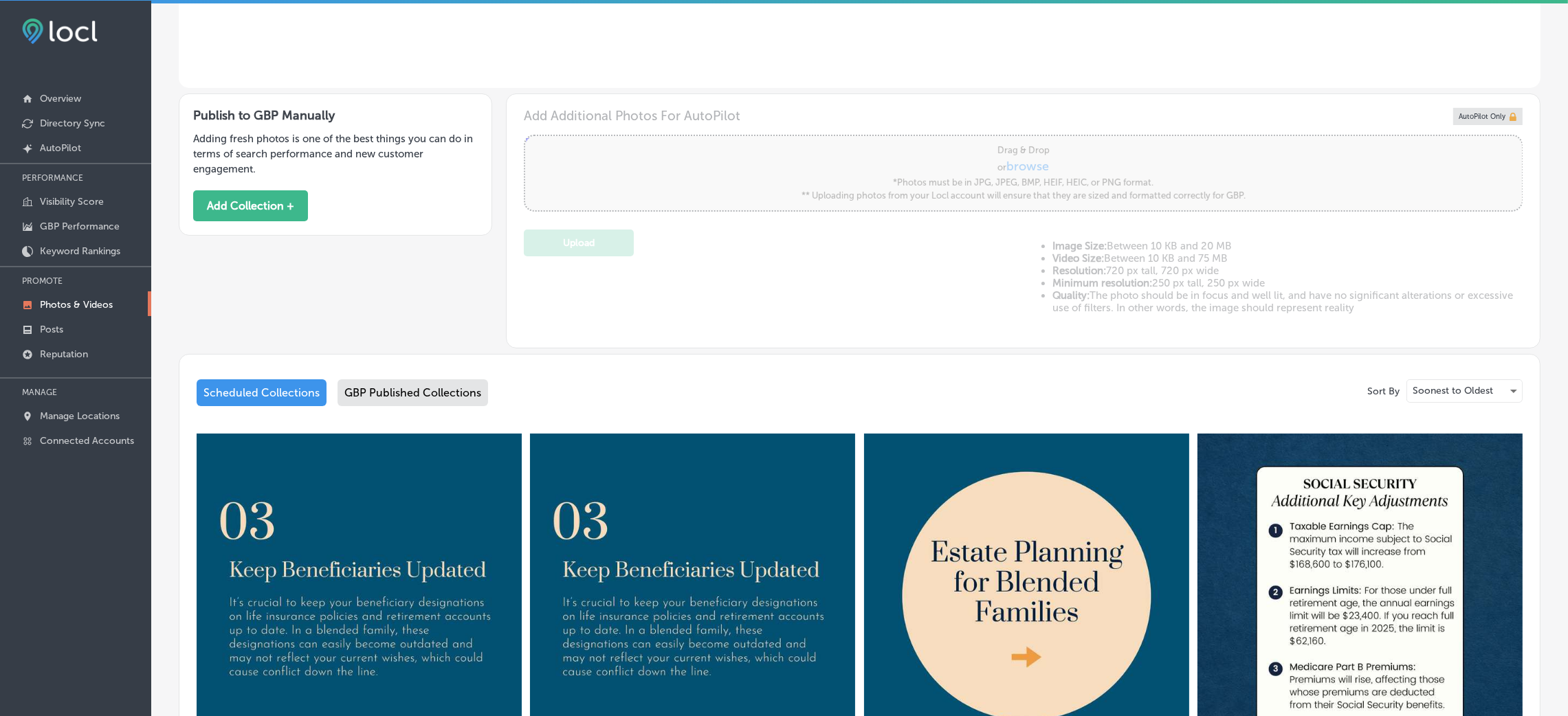
type input "5"
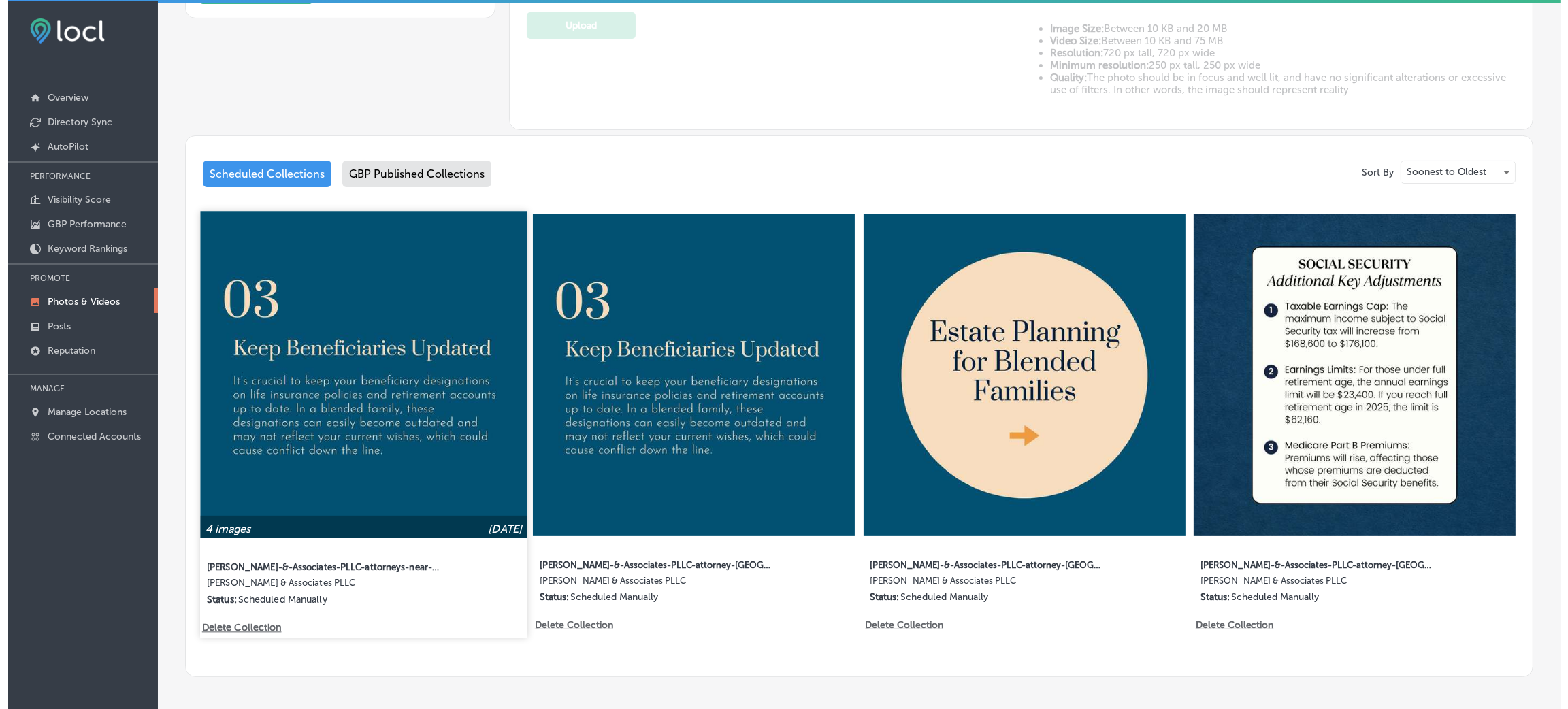
scroll to position [612, 0]
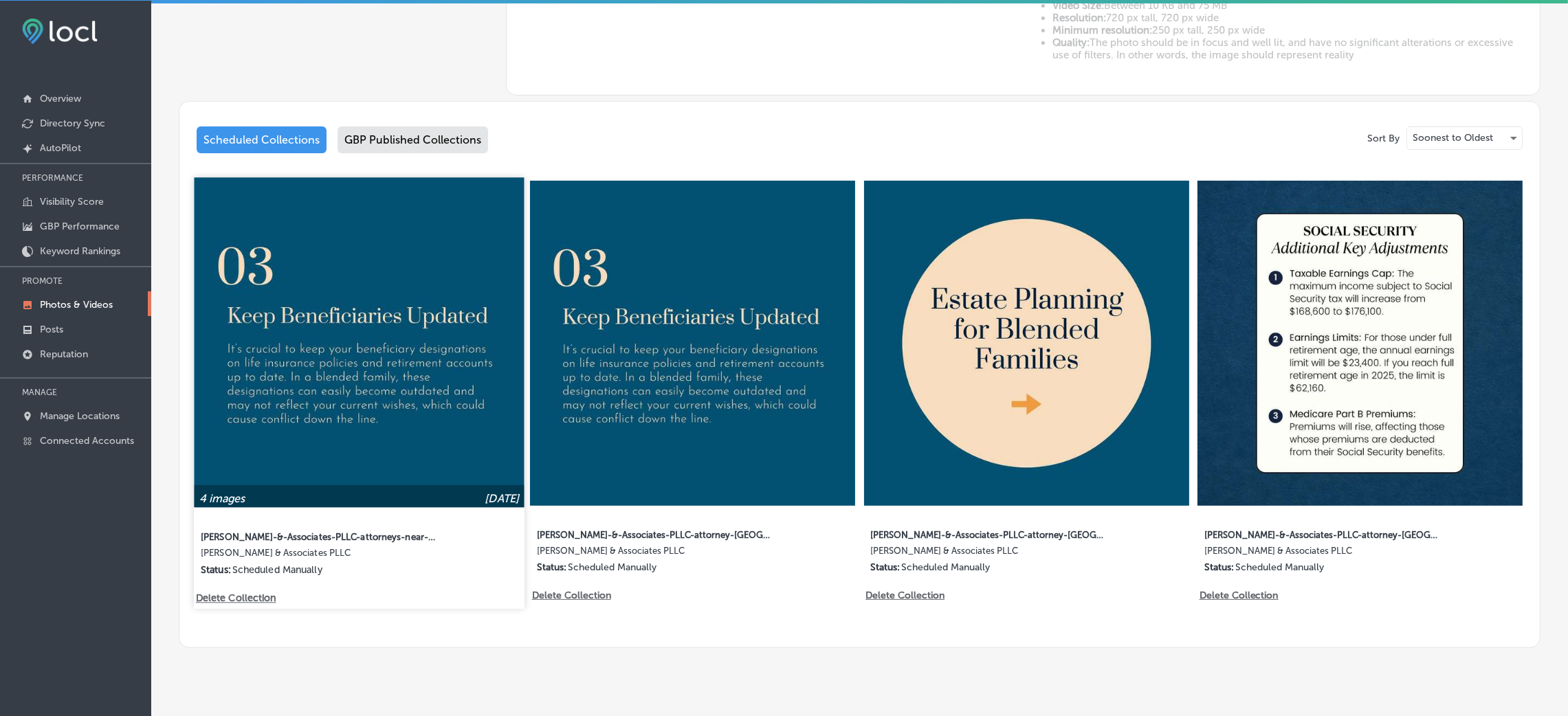
click at [231, 592] on p "Delete Collection" at bounding box center [234, 598] width 78 height 12
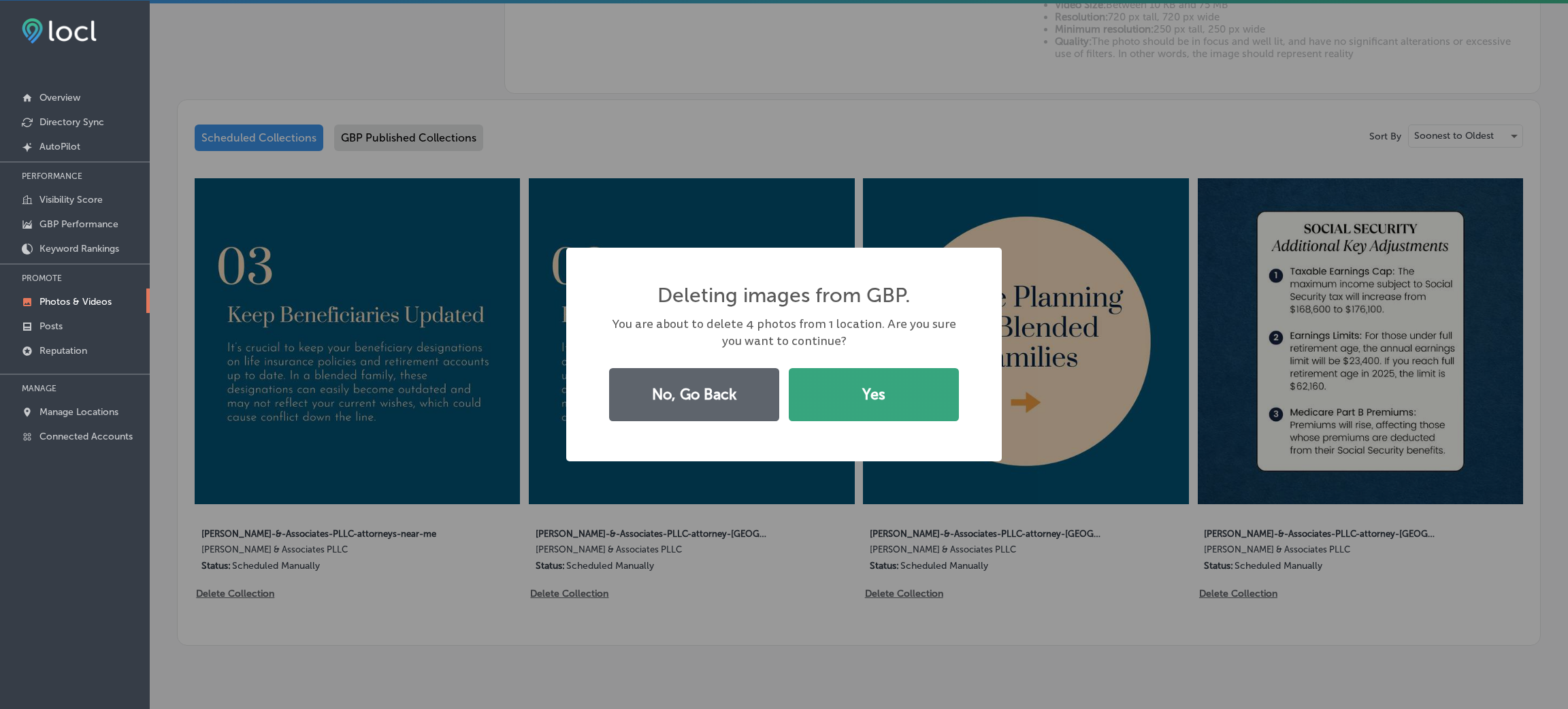
click at [880, 372] on button "Yes" at bounding box center [873, 394] width 170 height 53
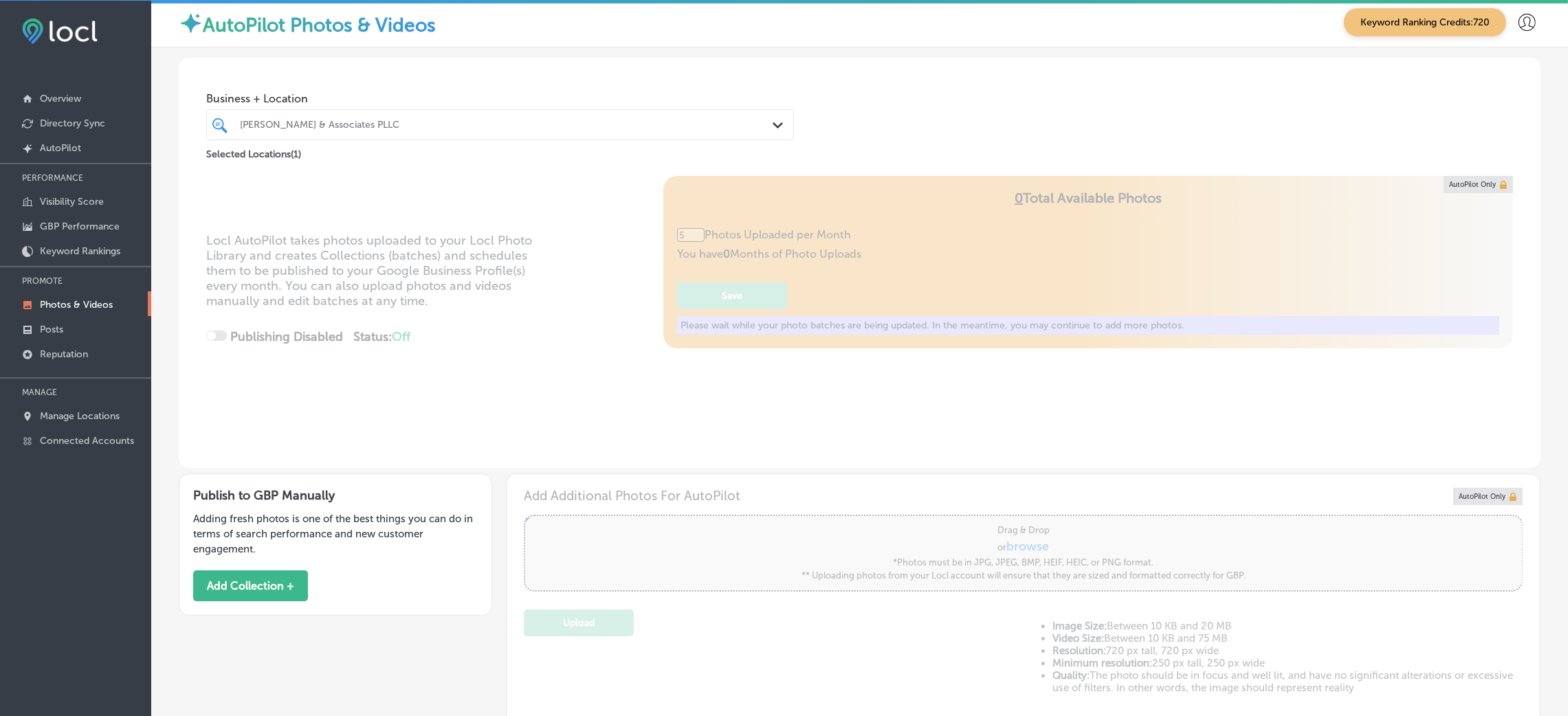
scroll to position [0, 0]
click at [411, 121] on div at bounding box center [474, 128] width 471 height 18
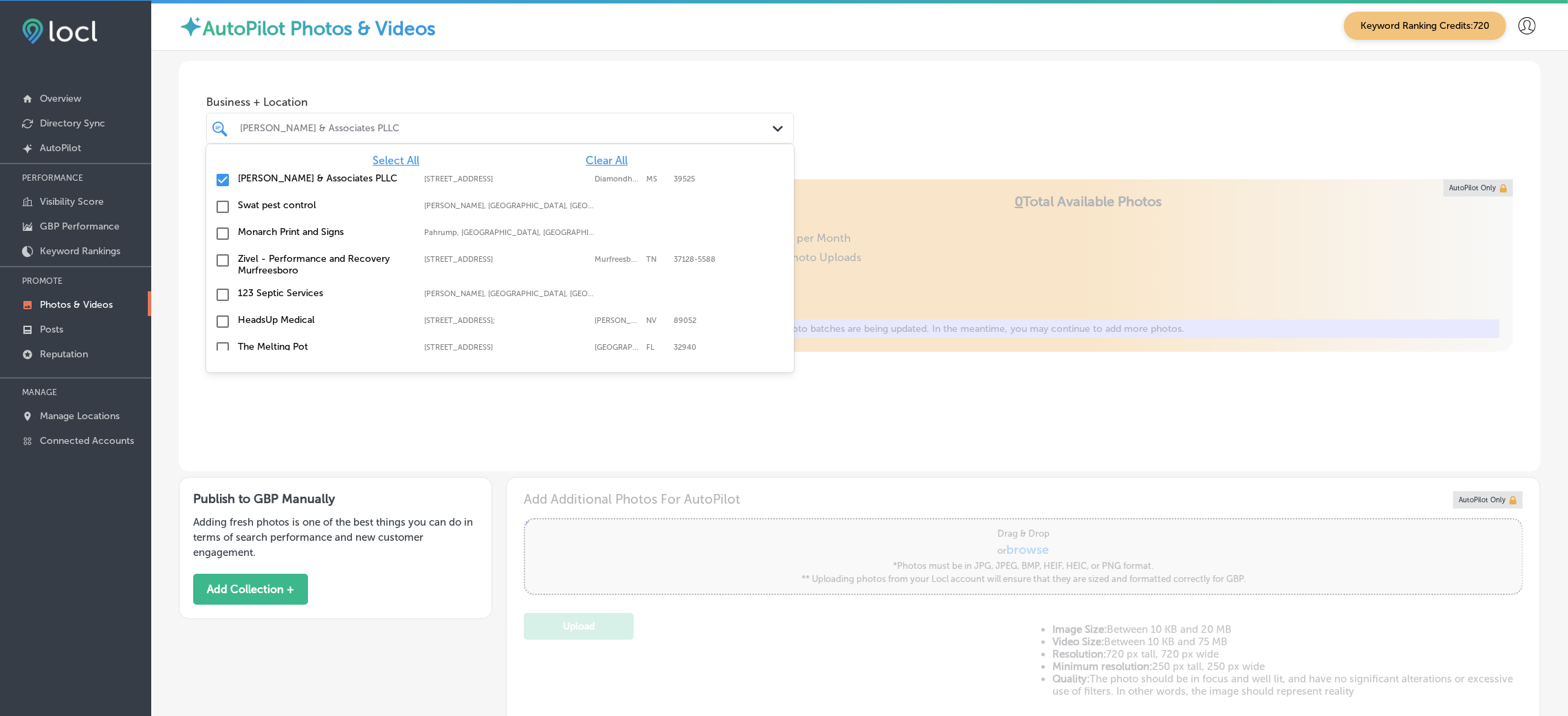
click at [973, 119] on div "Business + Location option focused, 1 of 155. 155 results available. Use Up and…" at bounding box center [860, 114] width 1361 height 105
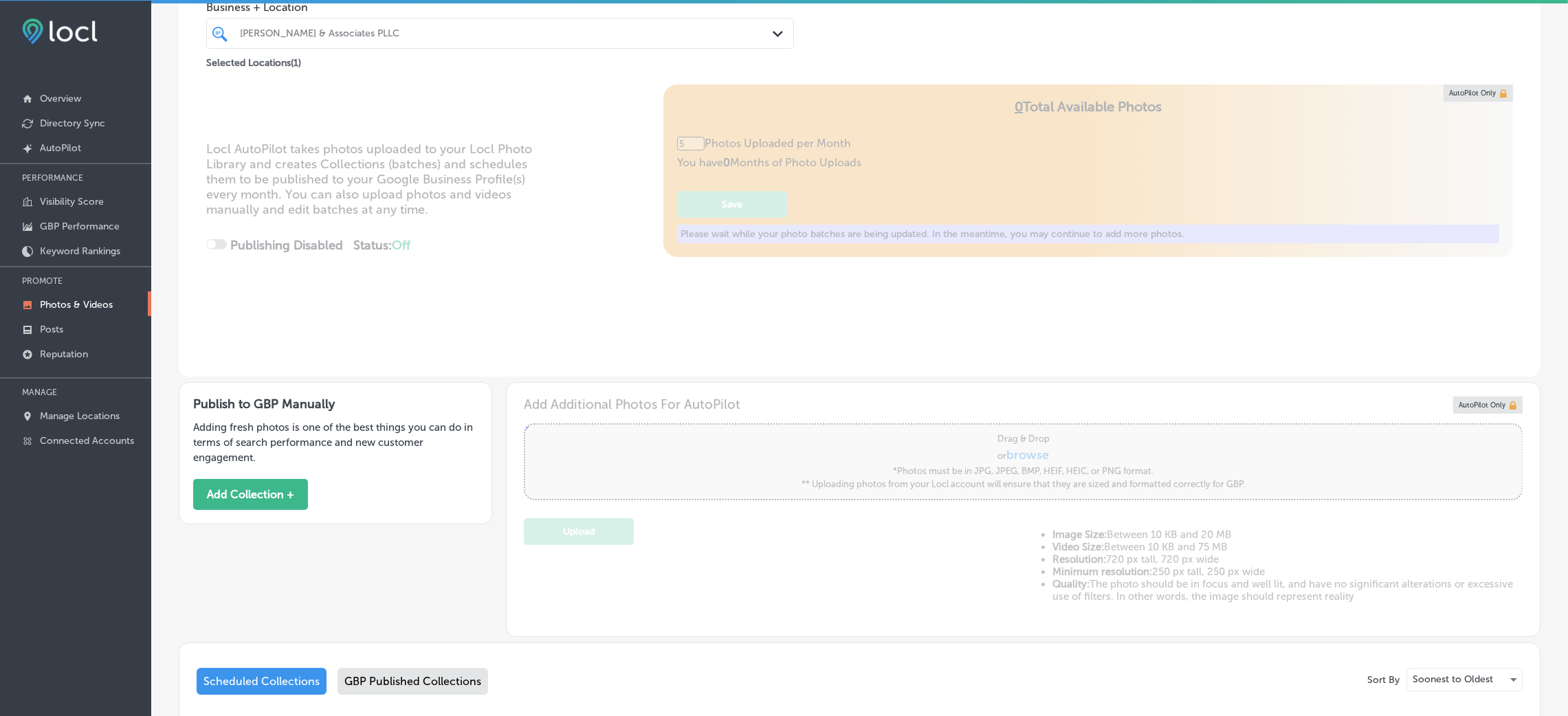
scroll to position [308, 0]
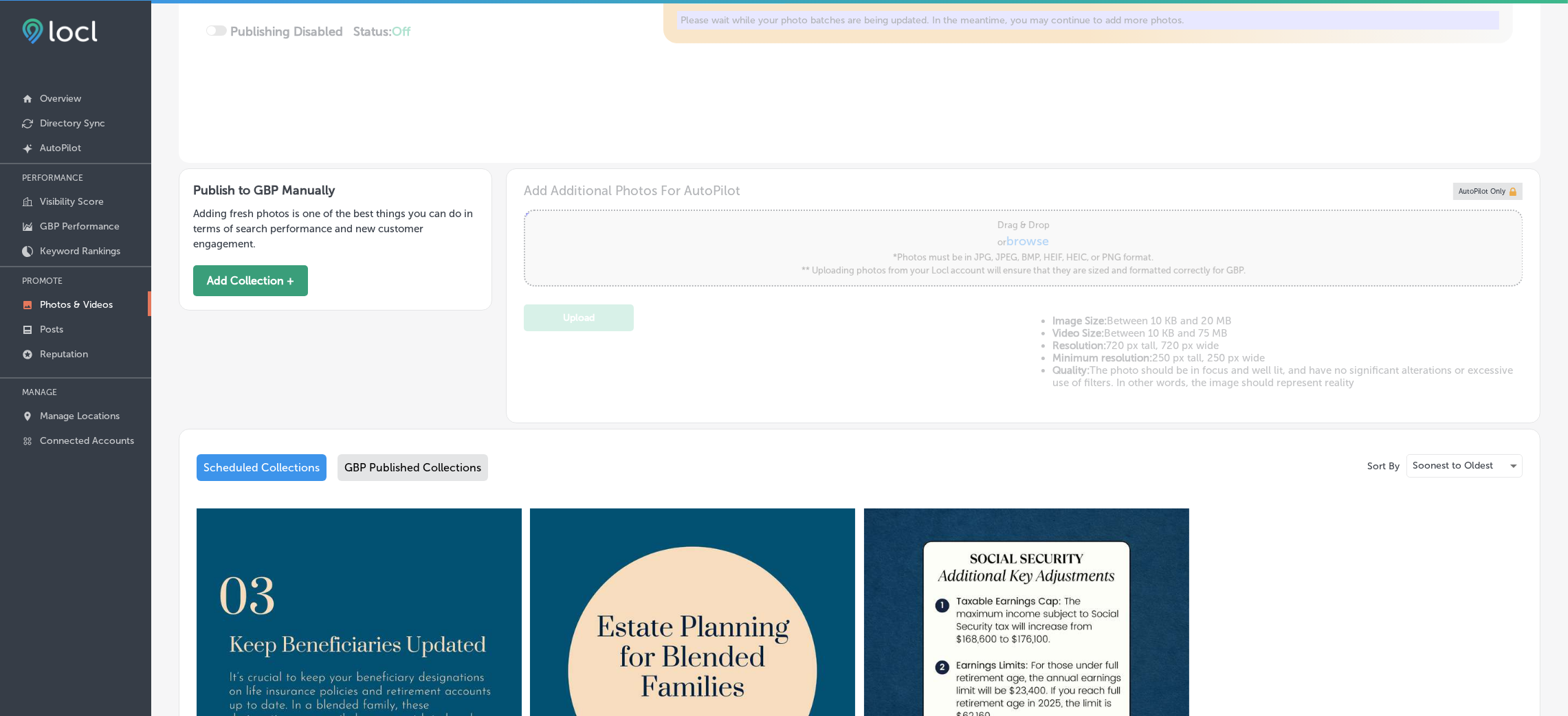
click at [273, 278] on button "Add Collection +" at bounding box center [250, 281] width 115 height 31
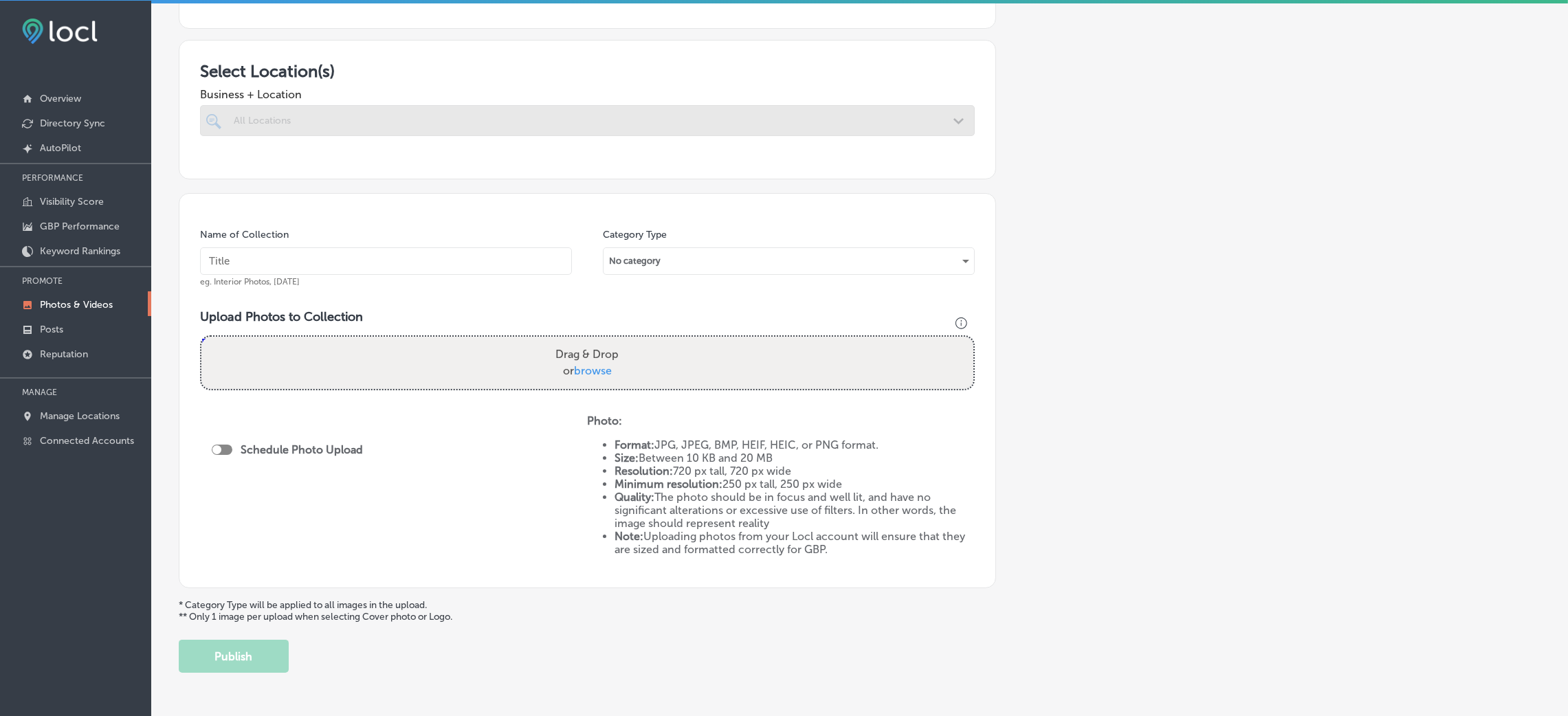
scroll to position [206, 0]
click at [311, 246] on input "text" at bounding box center [386, 258] width 372 height 28
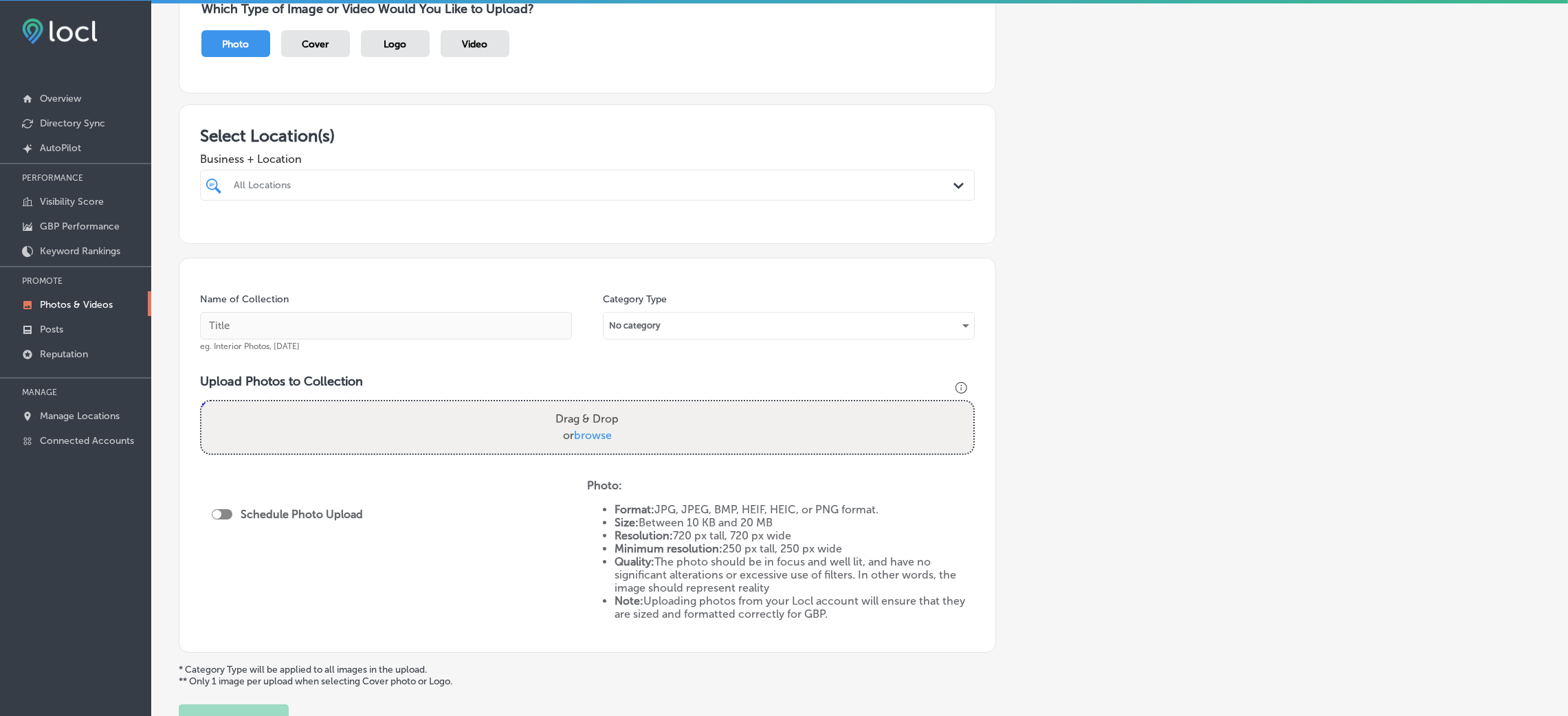
scroll to position [103, 0]
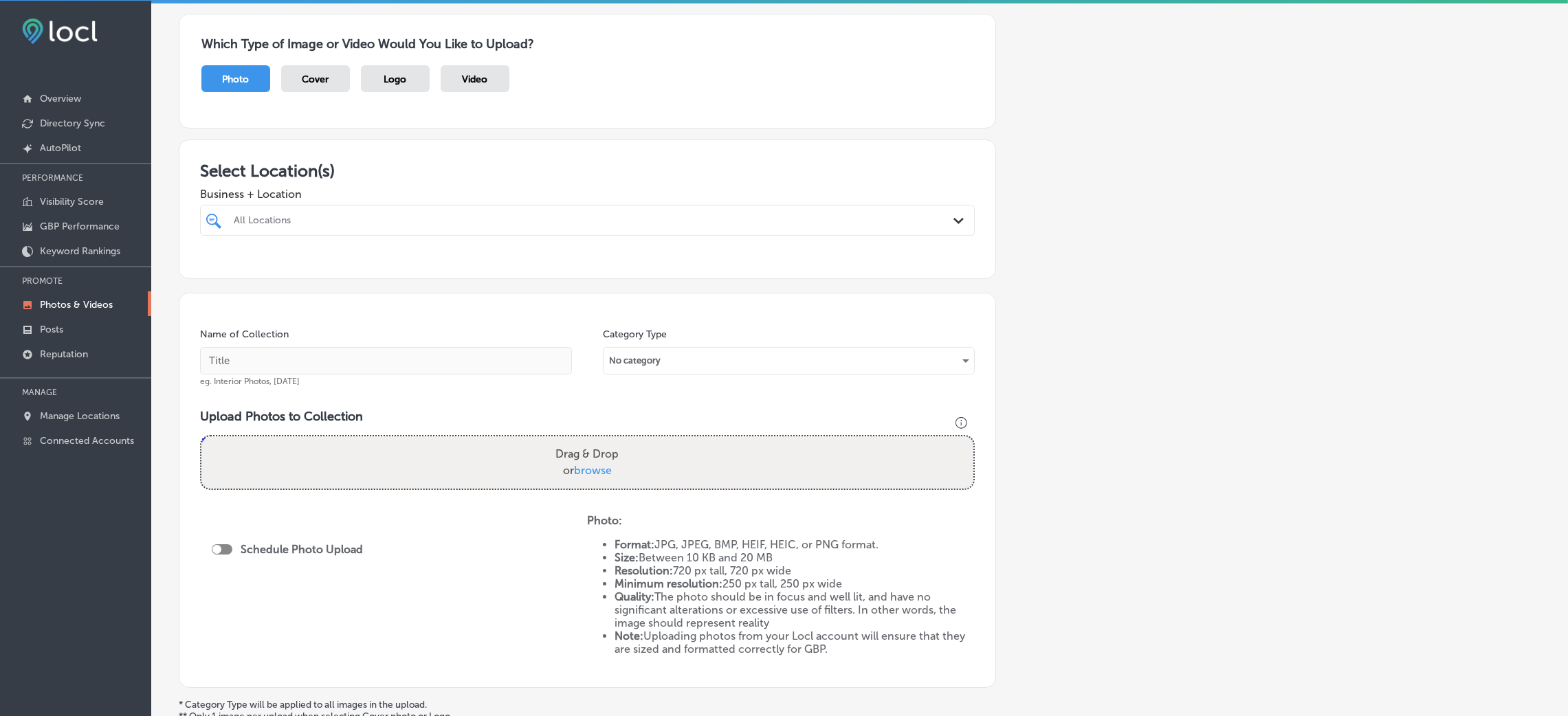
click at [373, 202] on div "Business + Location All Locations Path Created with Sketch." at bounding box center [587, 208] width 774 height 55
click at [373, 216] on div "All Locations" at bounding box center [593, 219] width 721 height 12
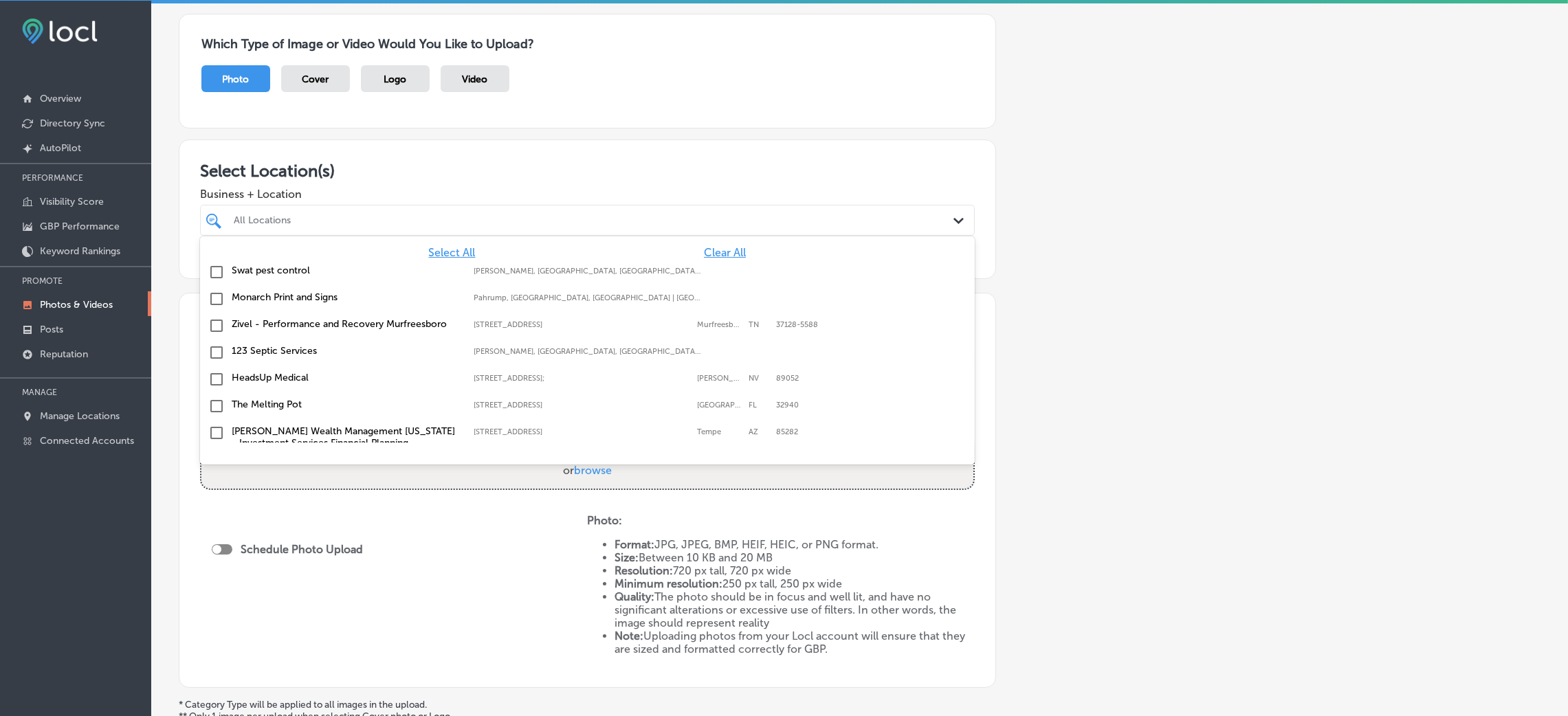
click at [713, 257] on span "Clear All" at bounding box center [725, 252] width 42 height 13
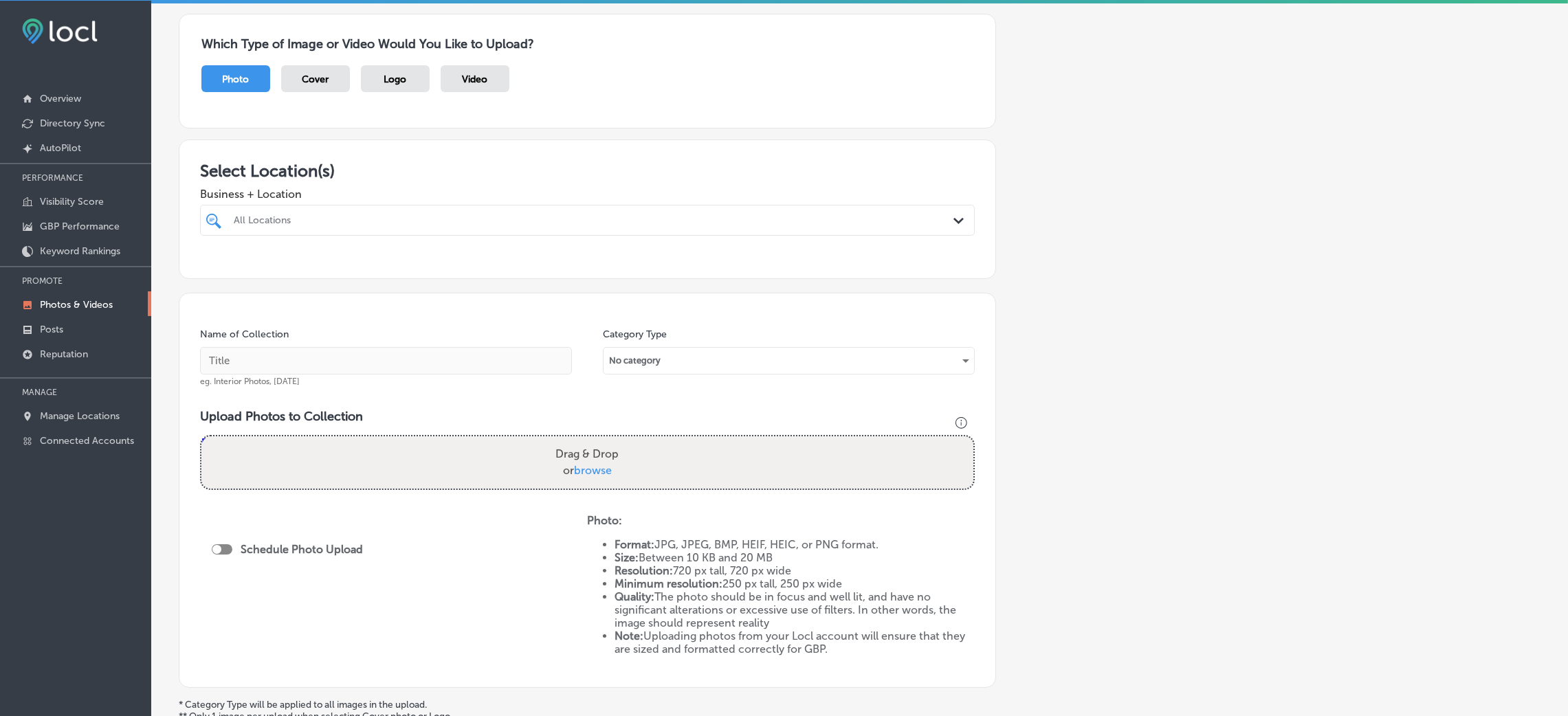
click at [479, 220] on div "All Locations" at bounding box center [593, 219] width 721 height 12
click at [560, 276] on div "[PERSON_NAME] & Associates PLLC [STREET_ADDRESS] [STREET_ADDRESS]" at bounding box center [587, 272] width 763 height 21
type input "[PERSON_NAME]"
click at [1062, 276] on div "Add a Collection Which Type of Image or Video Would You Like to Upload? Photo C…" at bounding box center [860, 377] width 1361 height 789
click at [357, 363] on input "text" at bounding box center [386, 361] width 372 height 28
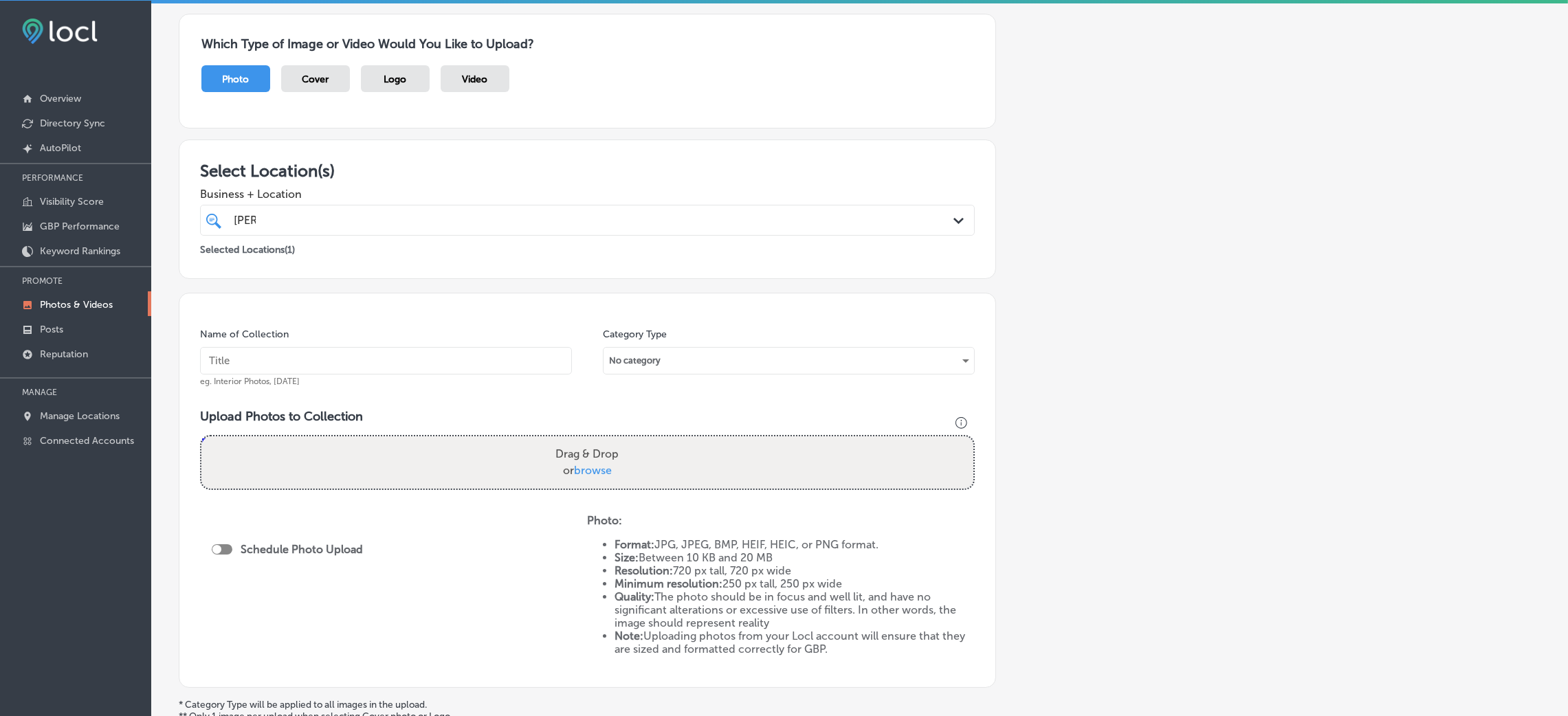
drag, startPoint x: 221, startPoint y: 550, endPoint x: 218, endPoint y: 558, distance: 8.5
click at [218, 558] on div "Schedule Photo Upload" at bounding box center [290, 552] width 158 height 31
click at [220, 551] on div at bounding box center [217, 549] width 9 height 9
checkbox input "true"
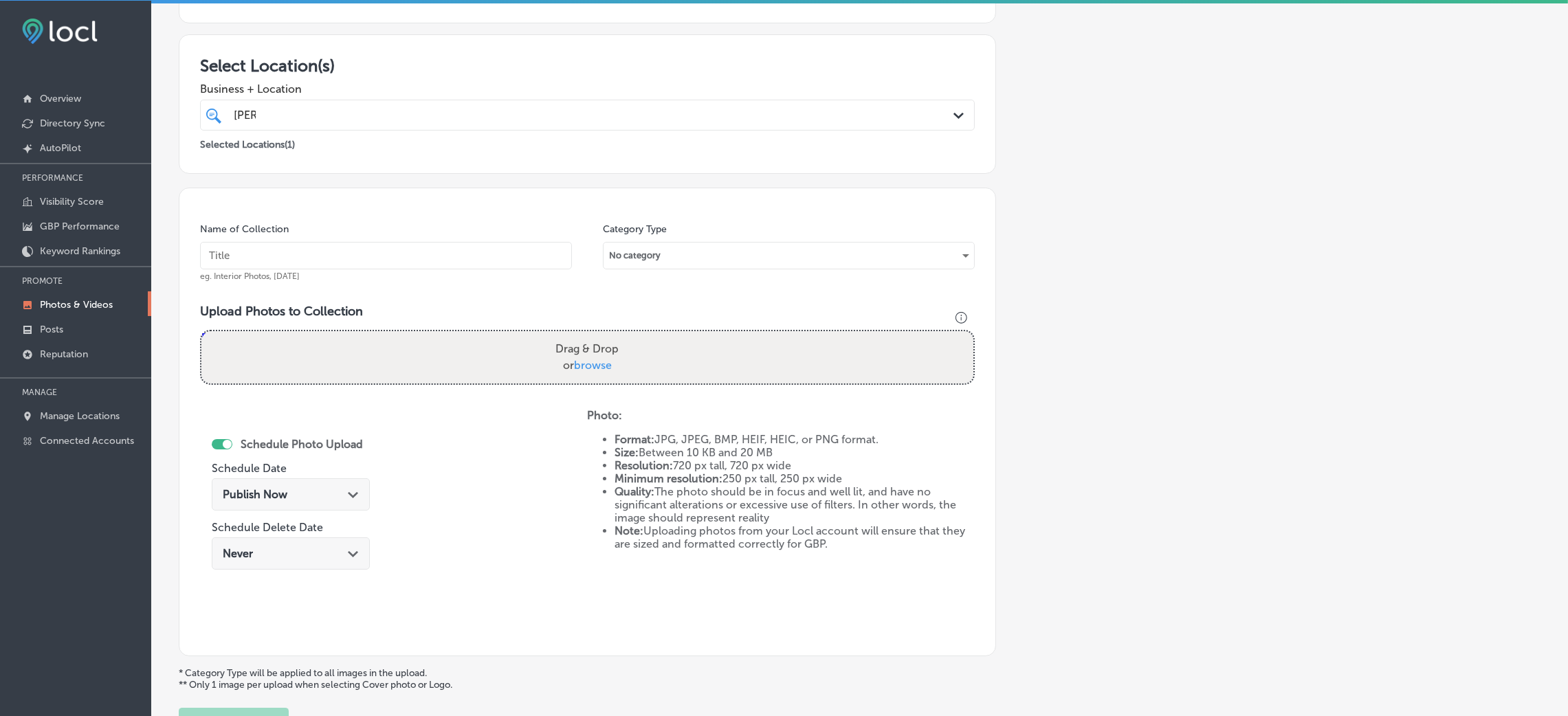
scroll to position [308, 0]
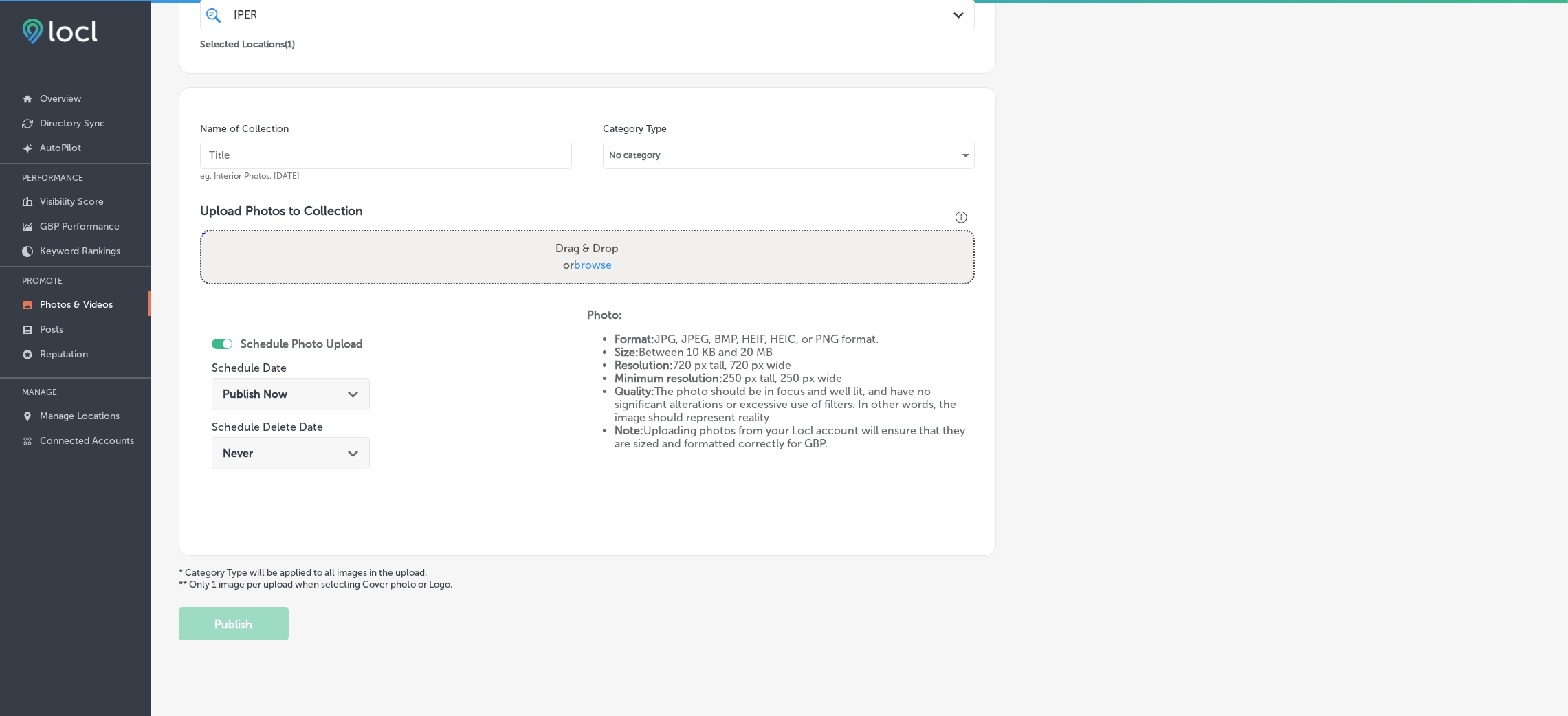
click at [283, 403] on div "Publish Now Path Created with Sketch." at bounding box center [290, 394] width 158 height 32
click at [455, 345] on div "Schedule Photo Upload Schedule Date [DATE] 10:40 AM Path Created with Sketch. S…" at bounding box center [393, 421] width 387 height 226
click at [320, 406] on div "[DATE] 10:40 AM Path Created with Sketch." at bounding box center [290, 394] width 158 height 32
click at [518, 472] on div "Schedule Photo Upload Schedule Date [DATE] 10:40 AM Path Created with Sketch. S…" at bounding box center [393, 421] width 387 height 226
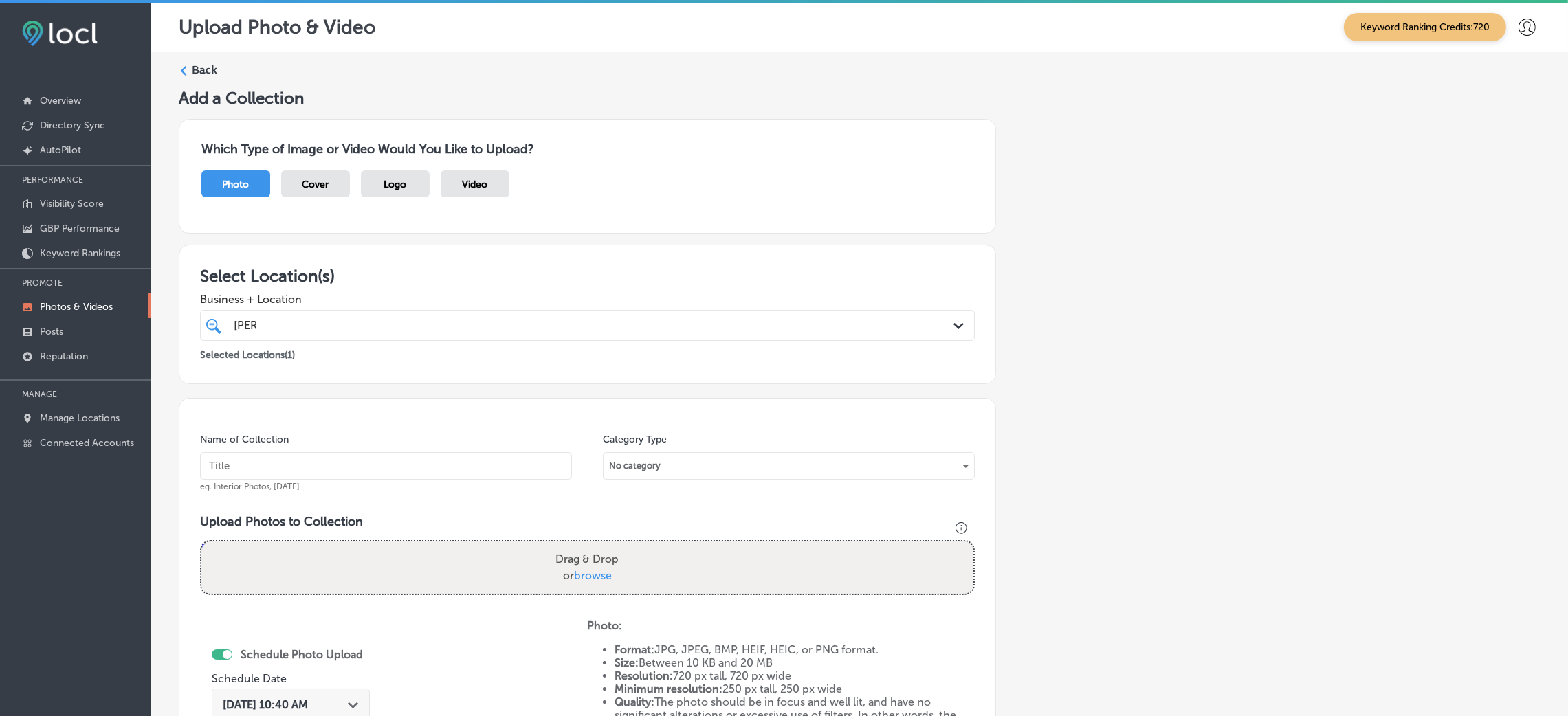
scroll to position [0, 0]
drag, startPoint x: 199, startPoint y: 57, endPoint x: 205, endPoint y: 64, distance: 9.2
click at [205, 64] on div "Back Add a Collection Which Type of Image or Video Would You Like to Upload? Ph…" at bounding box center [860, 508] width 1416 height 909
click at [205, 64] on label "Back" at bounding box center [205, 71] width 26 height 15
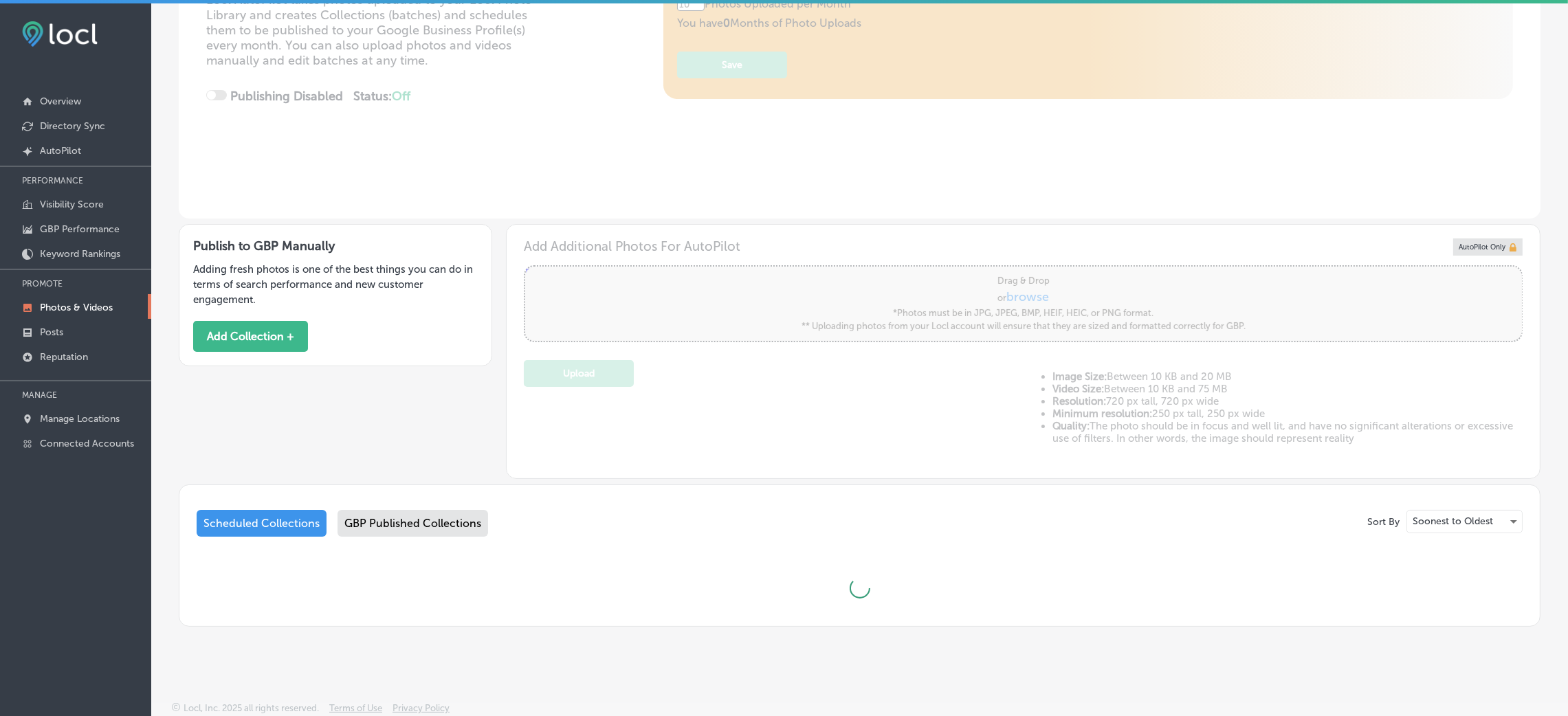
type input "5"
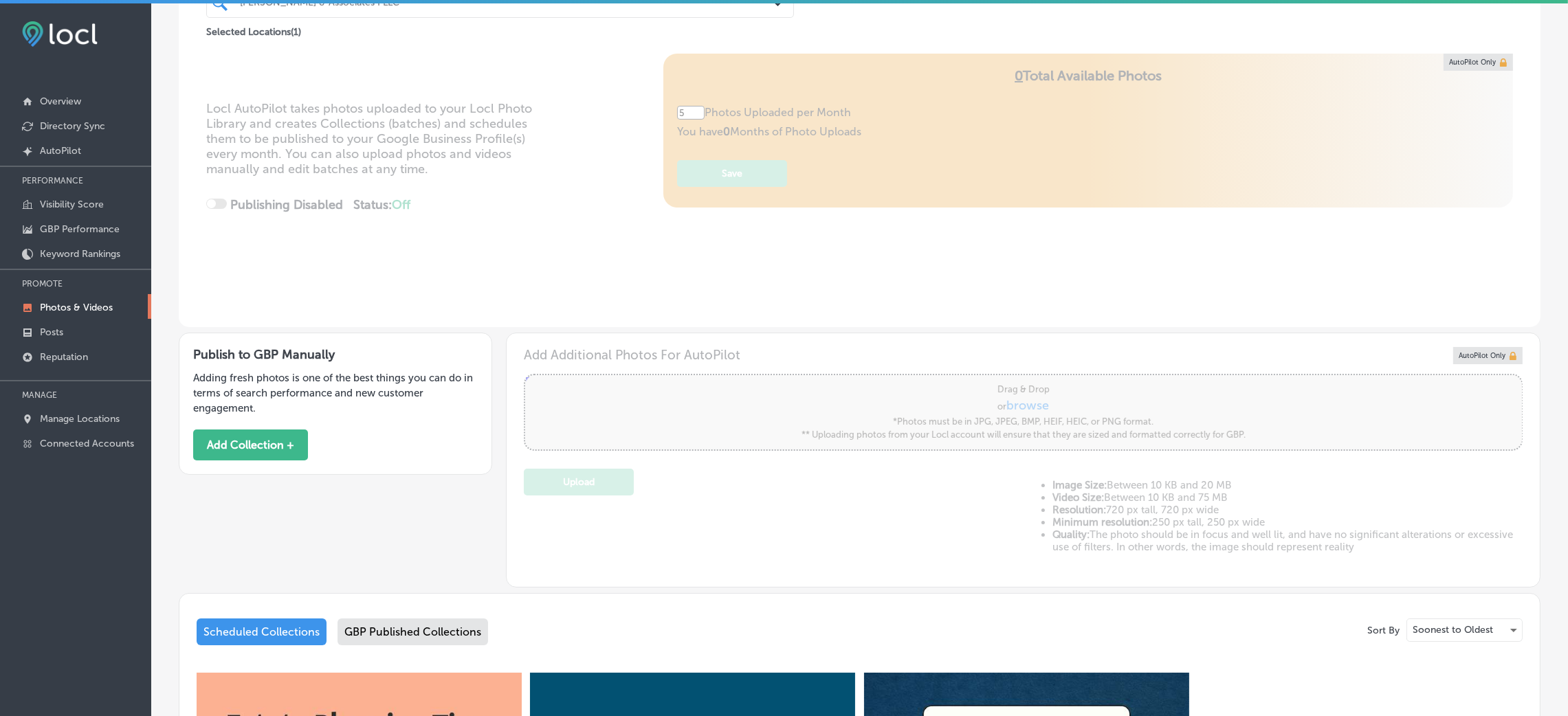
scroll to position [206, 0]
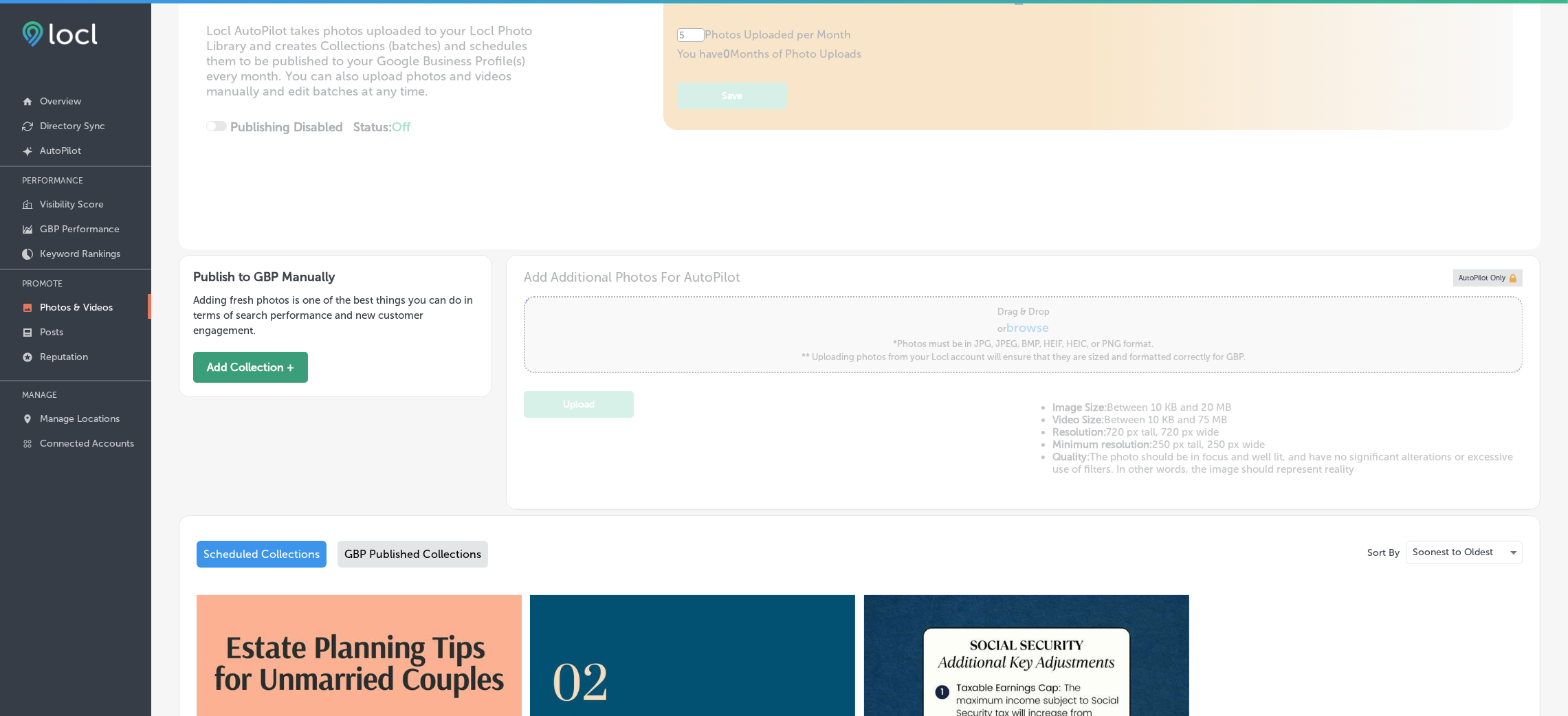
click at [258, 368] on button "Add Collection +" at bounding box center [250, 367] width 115 height 31
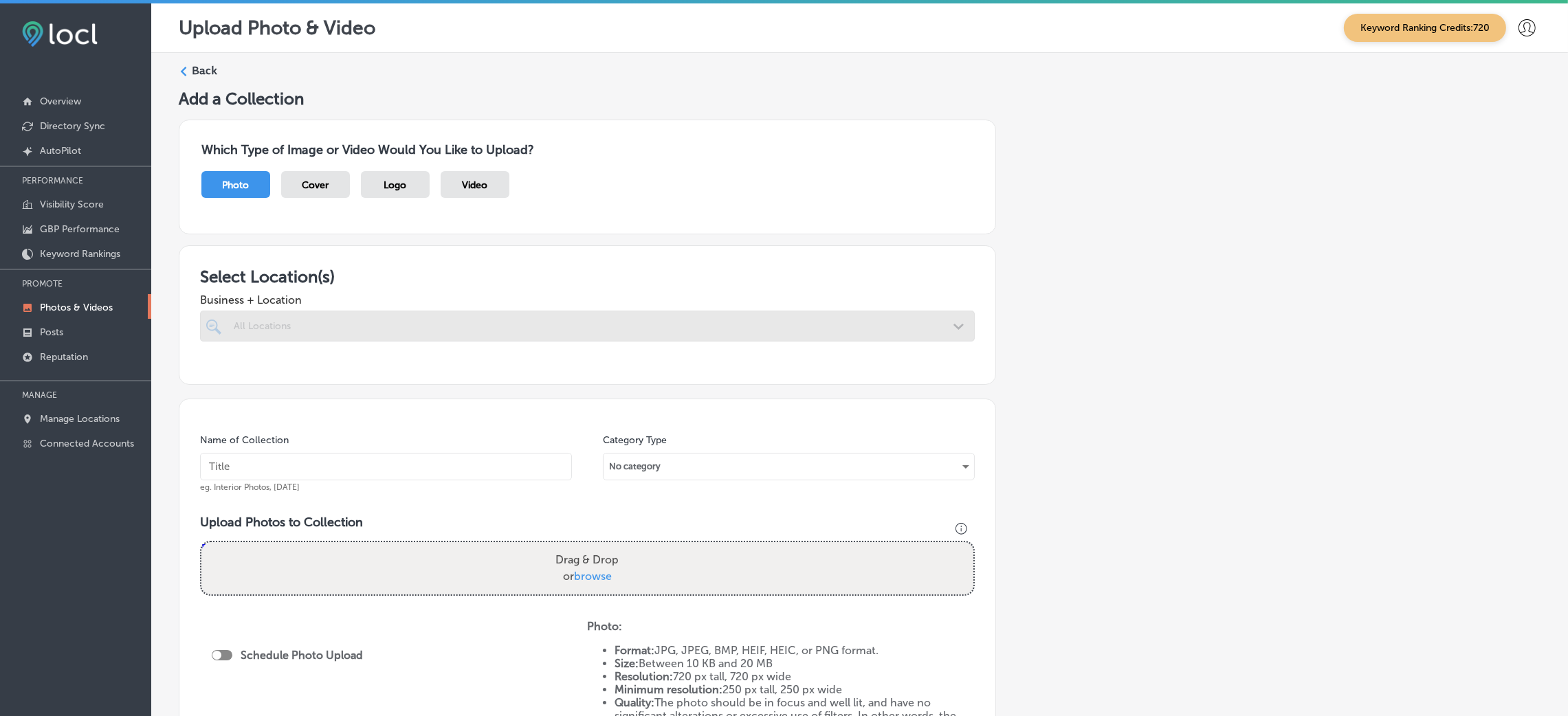
click at [427, 343] on div at bounding box center [587, 352] width 774 height 22
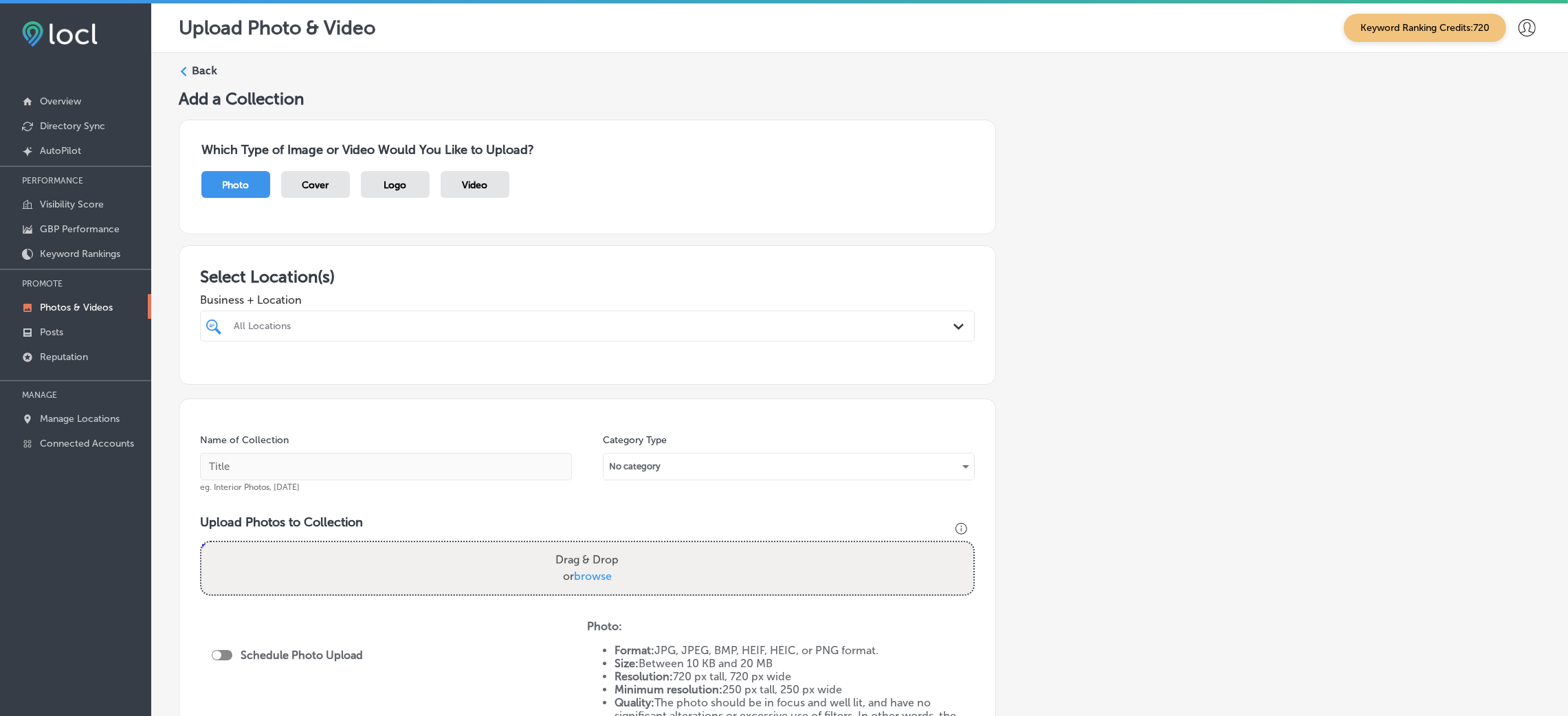
click at [427, 341] on div "All Locations Path Created with Sketch." at bounding box center [587, 326] width 774 height 31
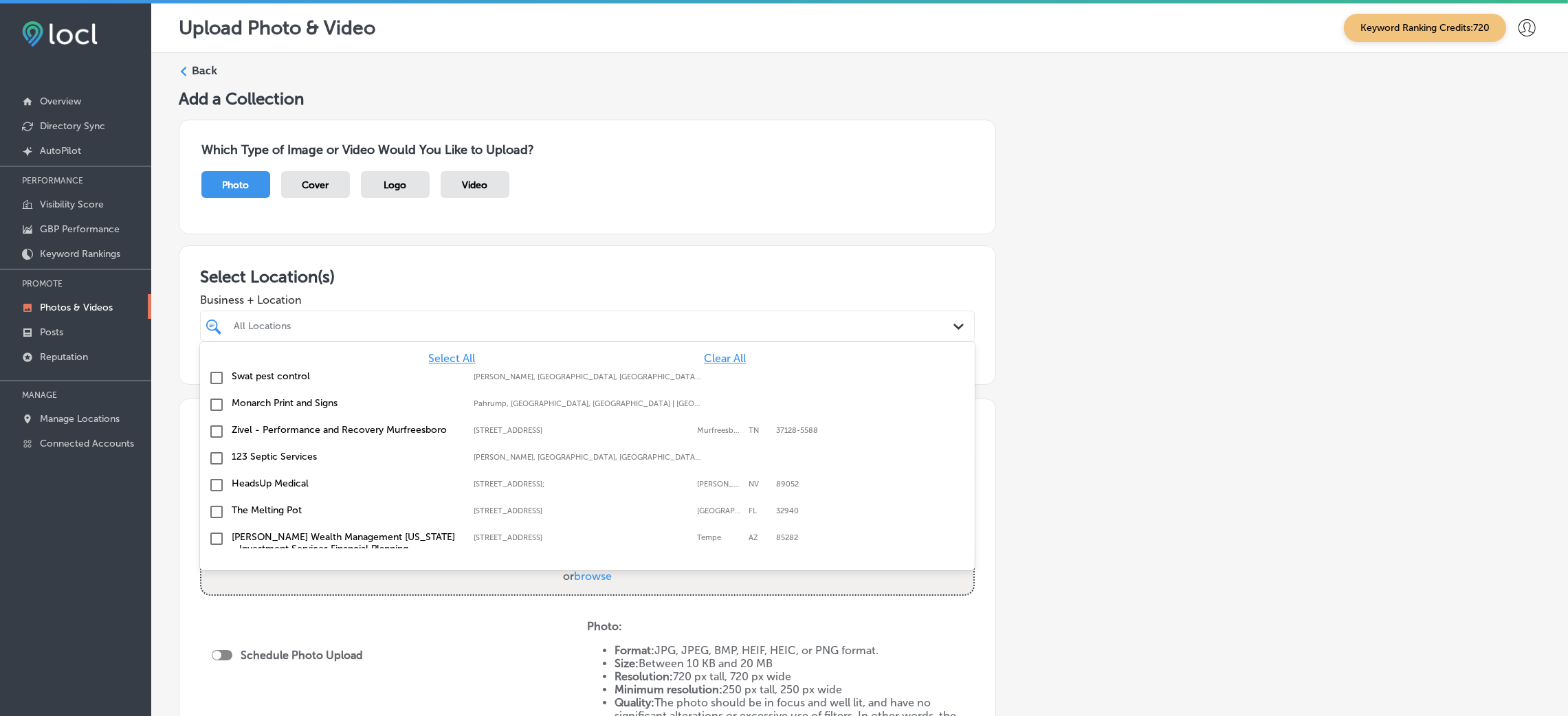
click at [707, 365] on div "Swat pest control [PERSON_NAME], [GEOGRAPHIC_DATA], [GEOGRAPHIC_DATA] | Hosston…" at bounding box center [587, 377] width 774 height 27
click at [716, 345] on div "Select All Clear All Swat pest control [PERSON_NAME], [GEOGRAPHIC_DATA], [GEOGR…" at bounding box center [587, 445] width 774 height 206
click at [723, 353] on span "Clear All" at bounding box center [725, 358] width 42 height 13
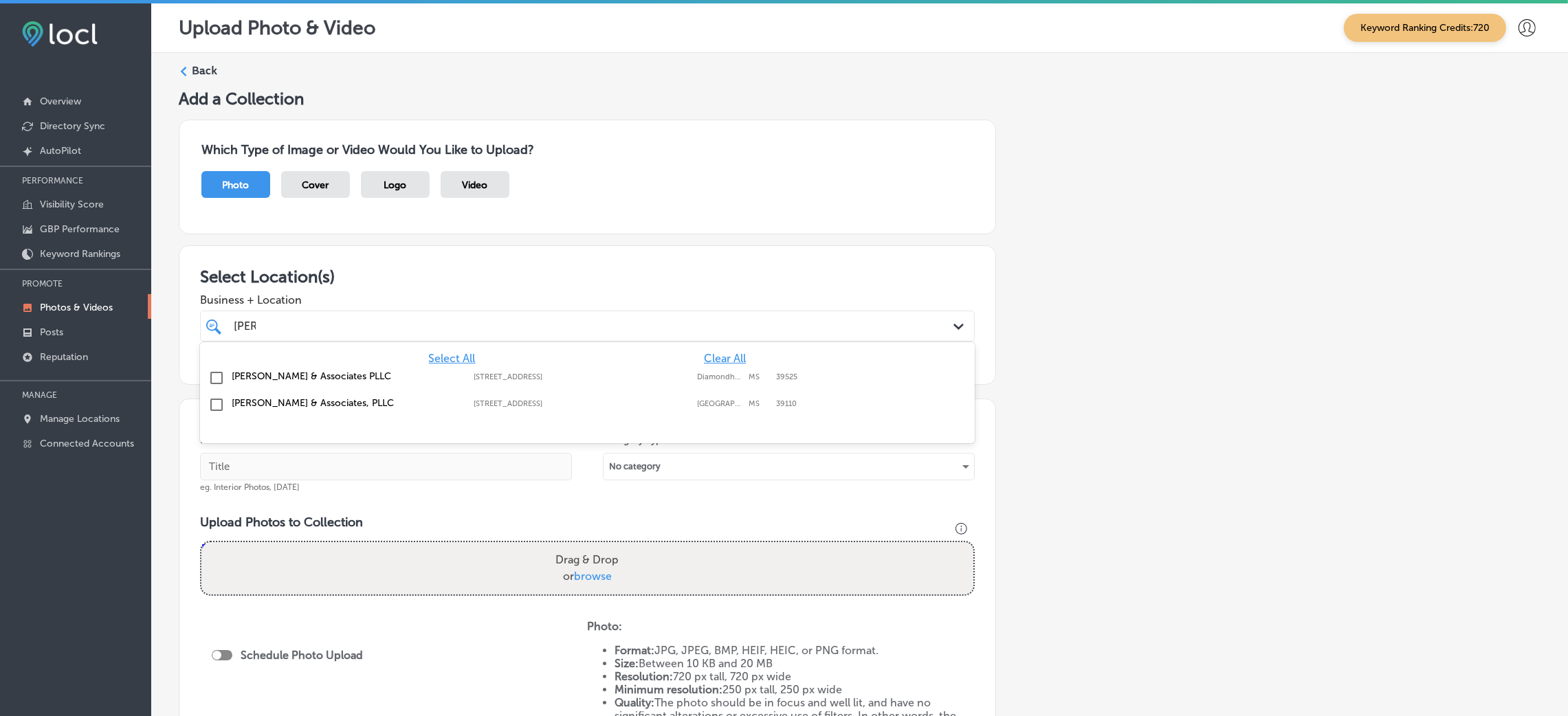
click at [724, 384] on div "[PERSON_NAME] & Associates PLLC [STREET_ADDRESS] [STREET_ADDRESS]" at bounding box center [587, 377] width 763 height 21
type input "[PERSON_NAME]"
click at [1076, 304] on div "Add a Collection Which Type of Image or Video Would You Like to Upload? Photo C…" at bounding box center [860, 484] width 1361 height 789
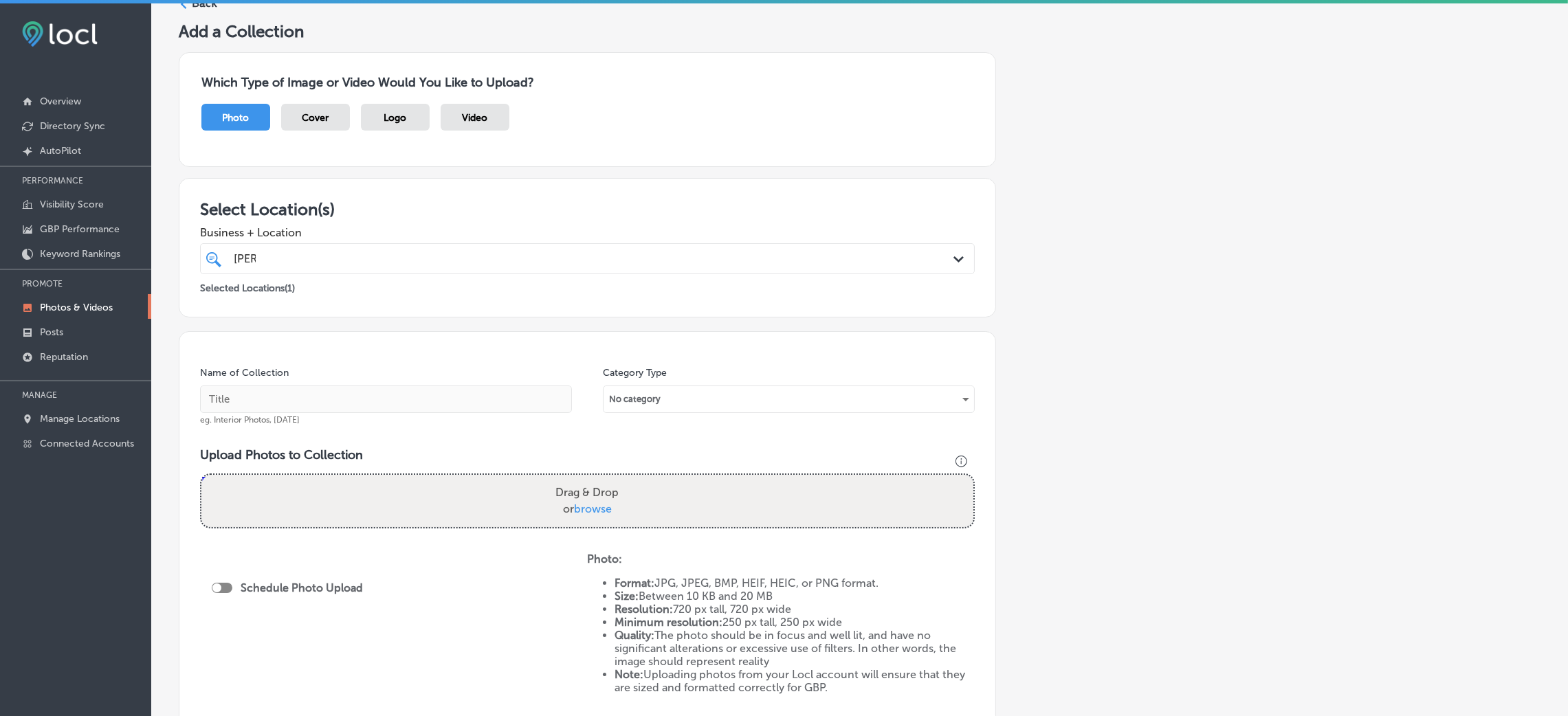
scroll to position [103, 0]
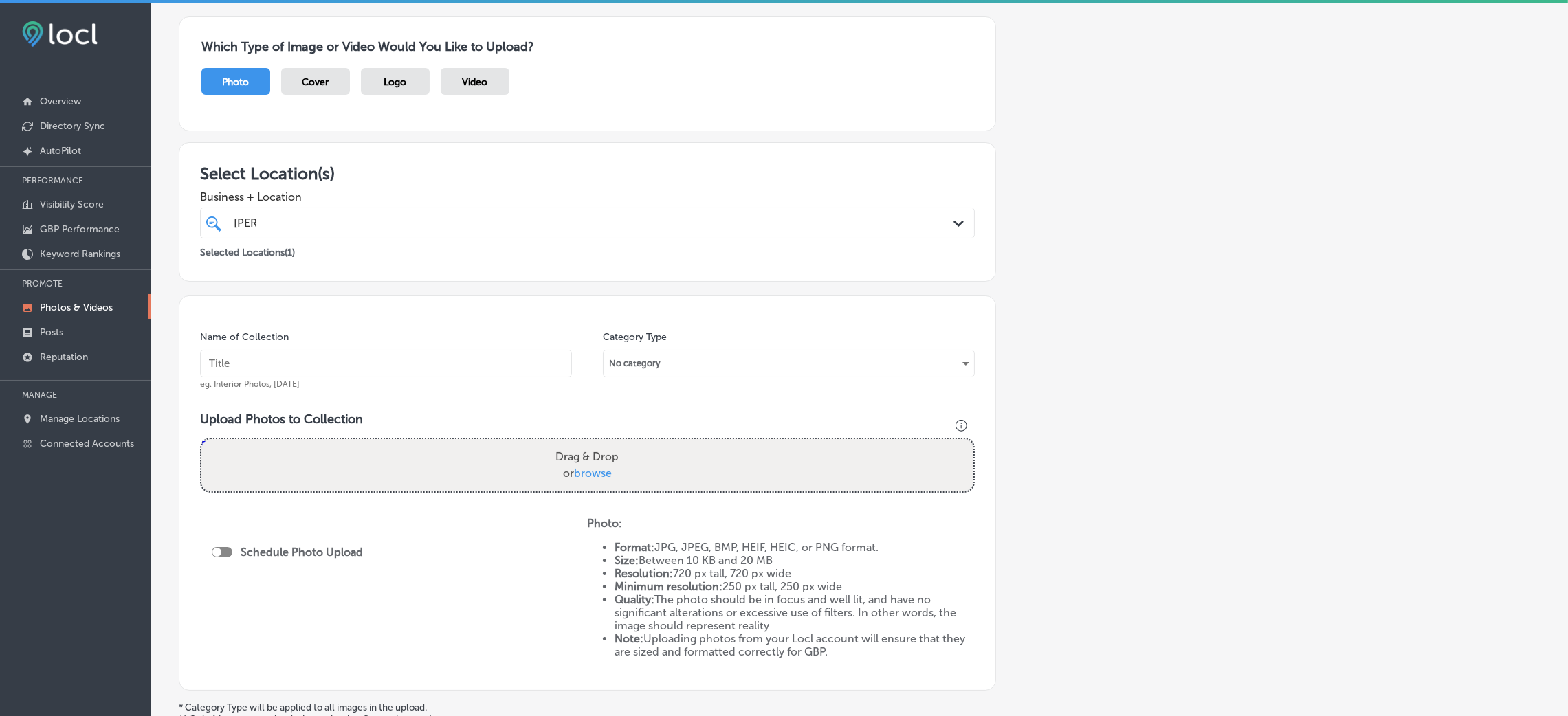
click at [302, 479] on div "Drag & Drop or browse" at bounding box center [587, 464] width 772 height 52
click at [201, 439] on input "Drag & Drop or browse" at bounding box center [587, 441] width 772 height 4
click at [378, 364] on input "text" at bounding box center [386, 364] width 372 height 28
paste input "[PERSON_NAME] & Associates PLLC"
click at [264, 368] on input "[PERSON_NAME] & Associates PLLC" at bounding box center [386, 364] width 372 height 28
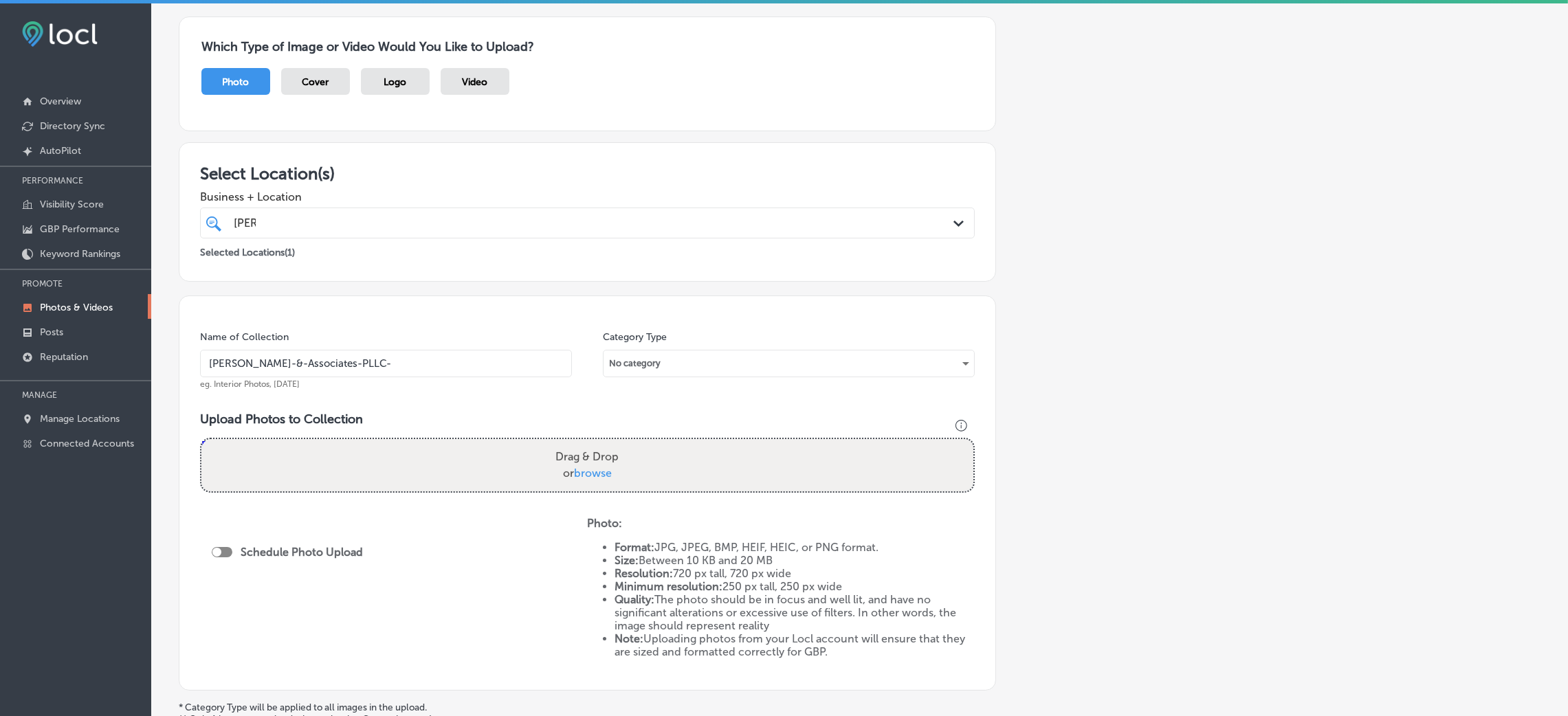
click at [386, 367] on input "[PERSON_NAME]-&-Associates-PLLC-" at bounding box center [386, 364] width 372 height 28
paste input "attorneys near me"
drag, startPoint x: 413, startPoint y: 370, endPoint x: 474, endPoint y: 378, distance: 61.5
click at [414, 371] on input "[PERSON_NAME]-&-Associates-PLLC-attorneys near me" at bounding box center [386, 364] width 372 height 28
click at [553, 369] on input "[PERSON_NAME]-&-Associates-PLLC-attorneys-near-me" at bounding box center [386, 364] width 372 height 28
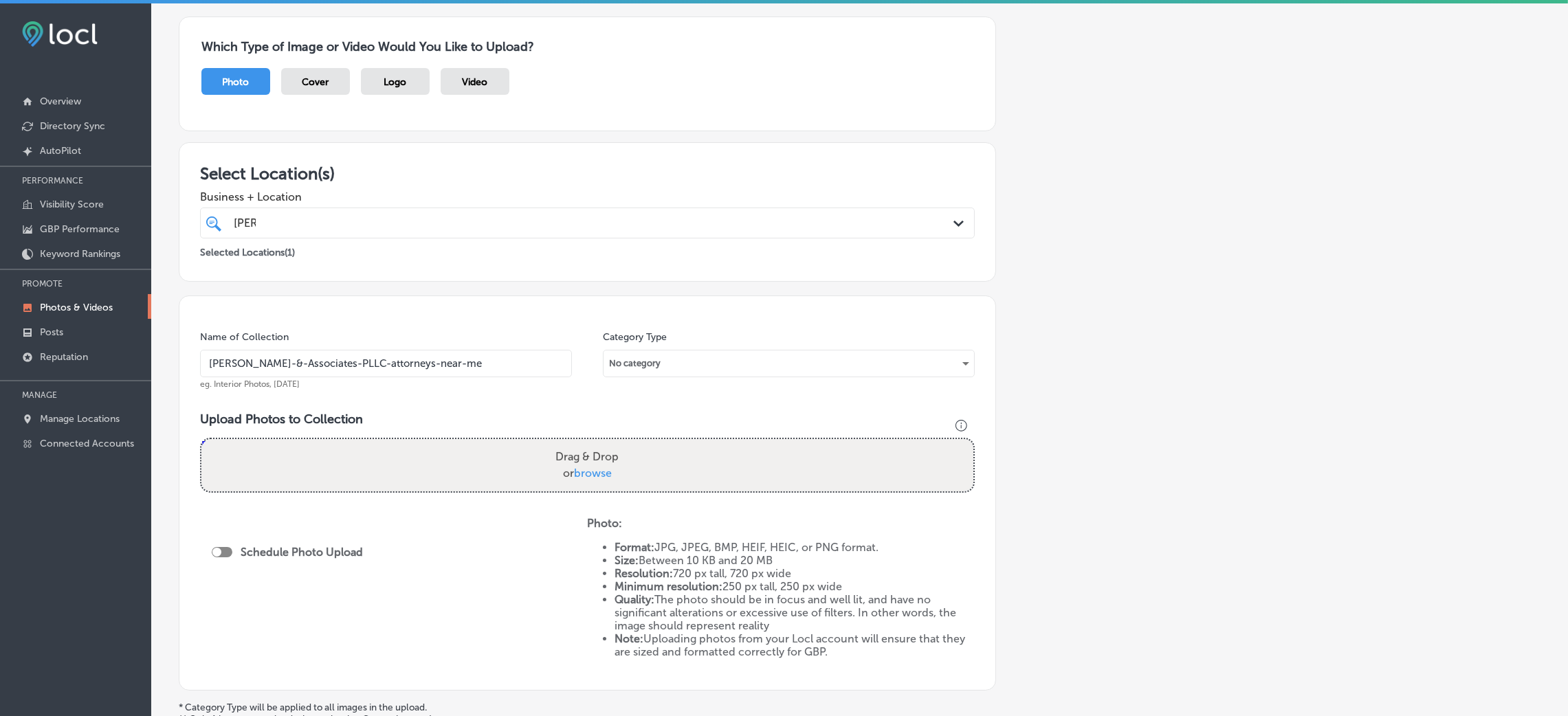
click at [553, 369] on input "[PERSON_NAME]-&-Associates-PLLC-attorneys-near-me" at bounding box center [386, 364] width 372 height 28
type input "[PERSON_NAME]-&-Associates-PLLC-attorneys-near-me"
click at [558, 390] on div "Name of Collection [PERSON_NAME]-&-Associates-PLLC-attorneys-near-me eg. Interi…" at bounding box center [588, 493] width 818 height 395
click at [609, 472] on label "Drag & Drop or browse" at bounding box center [587, 465] width 74 height 44
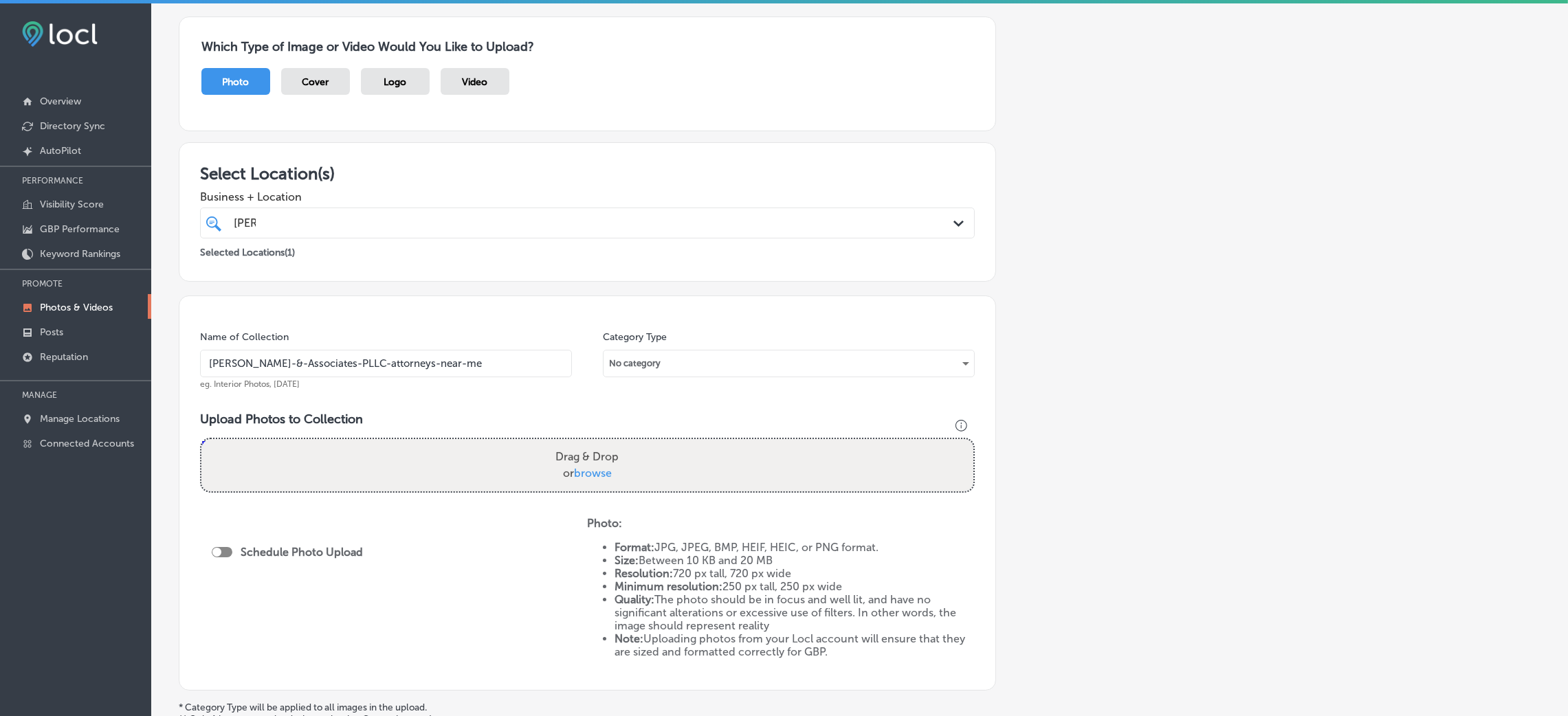
click at [609, 443] on input "Drag & Drop or browse" at bounding box center [587, 441] width 772 height 4
type input "C:\fakepath\ [PERSON_NAME] & Associates - Diamondhead (1).jpg"
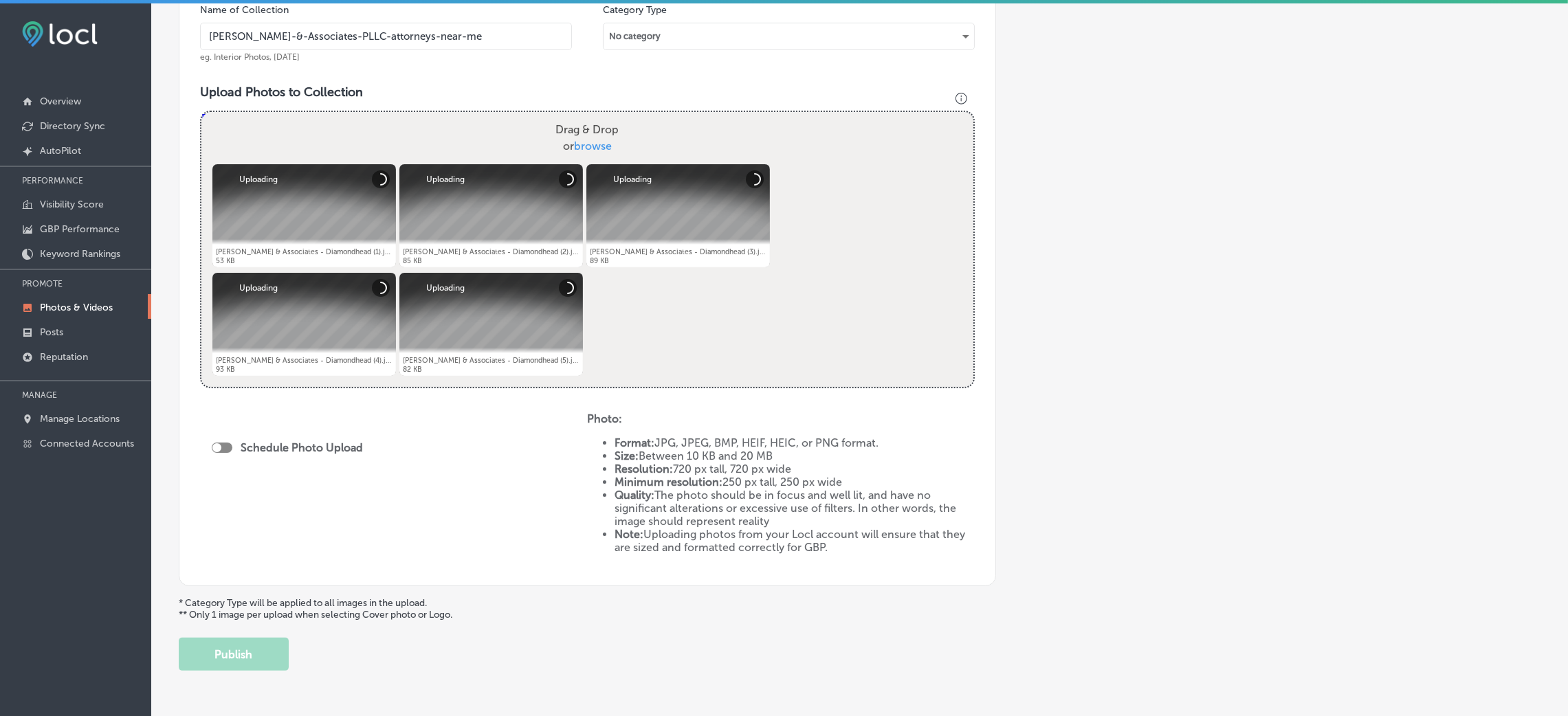
scroll to position [475, 0]
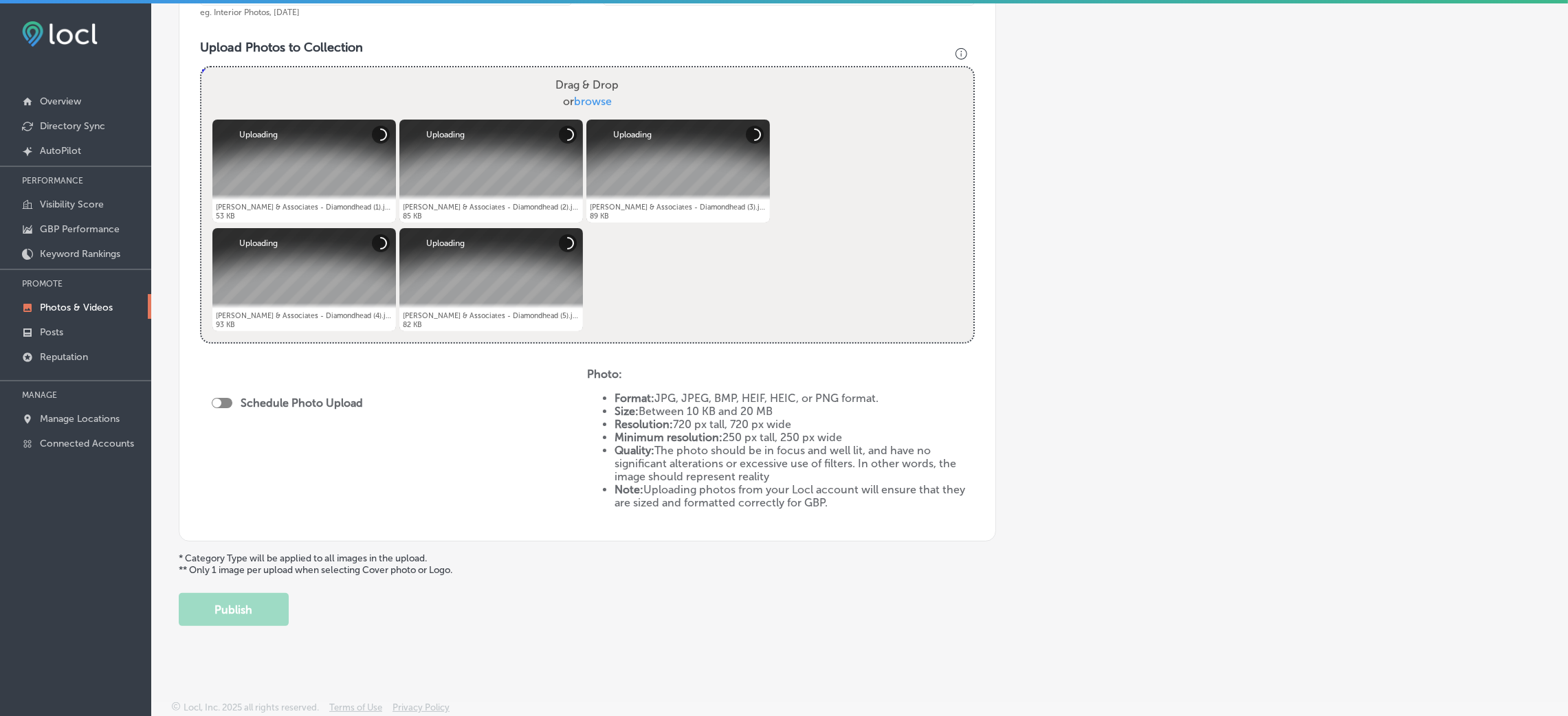
click at [225, 401] on div at bounding box center [221, 402] width 20 height 10
checkbox input "true"
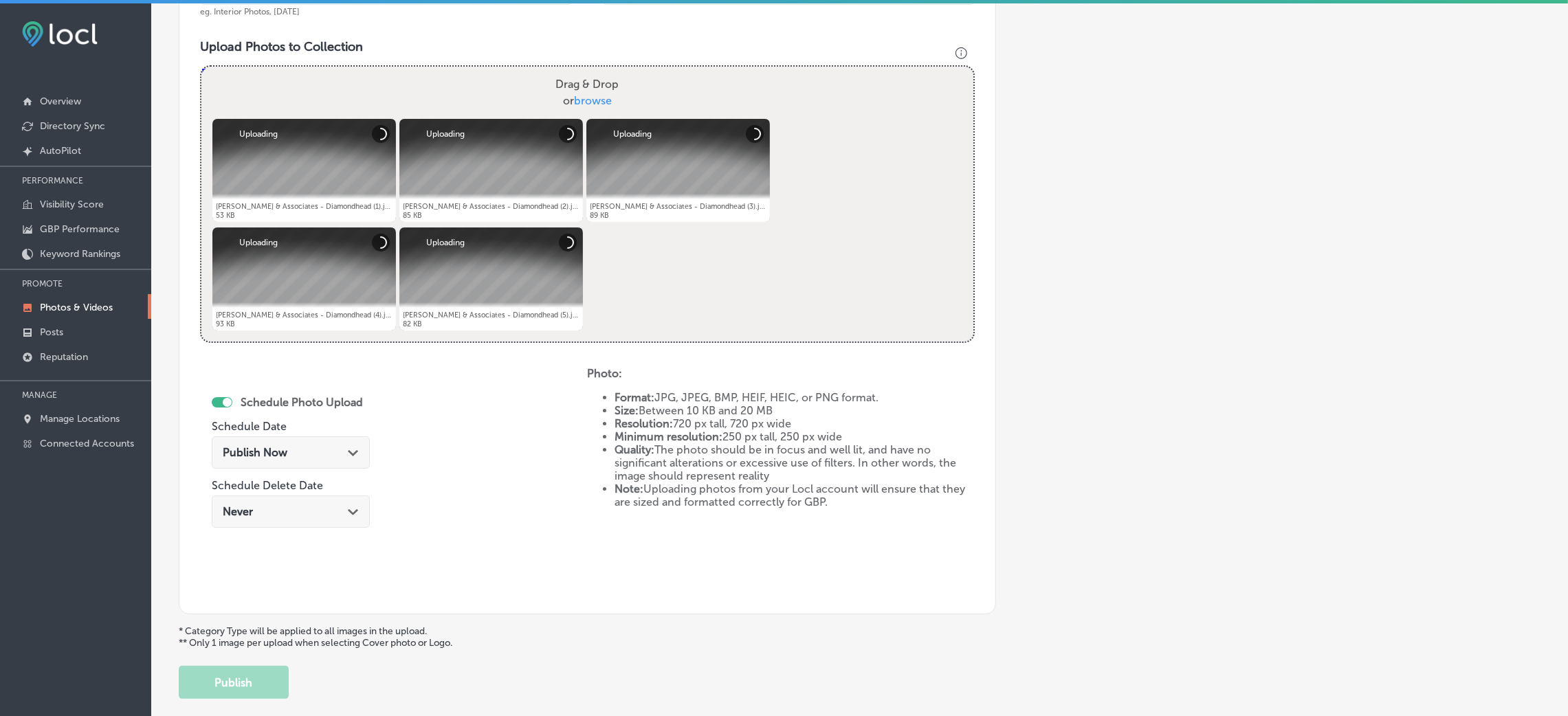
click at [312, 459] on div "Publish Now Path Created with Sketch." at bounding box center [290, 452] width 158 height 32
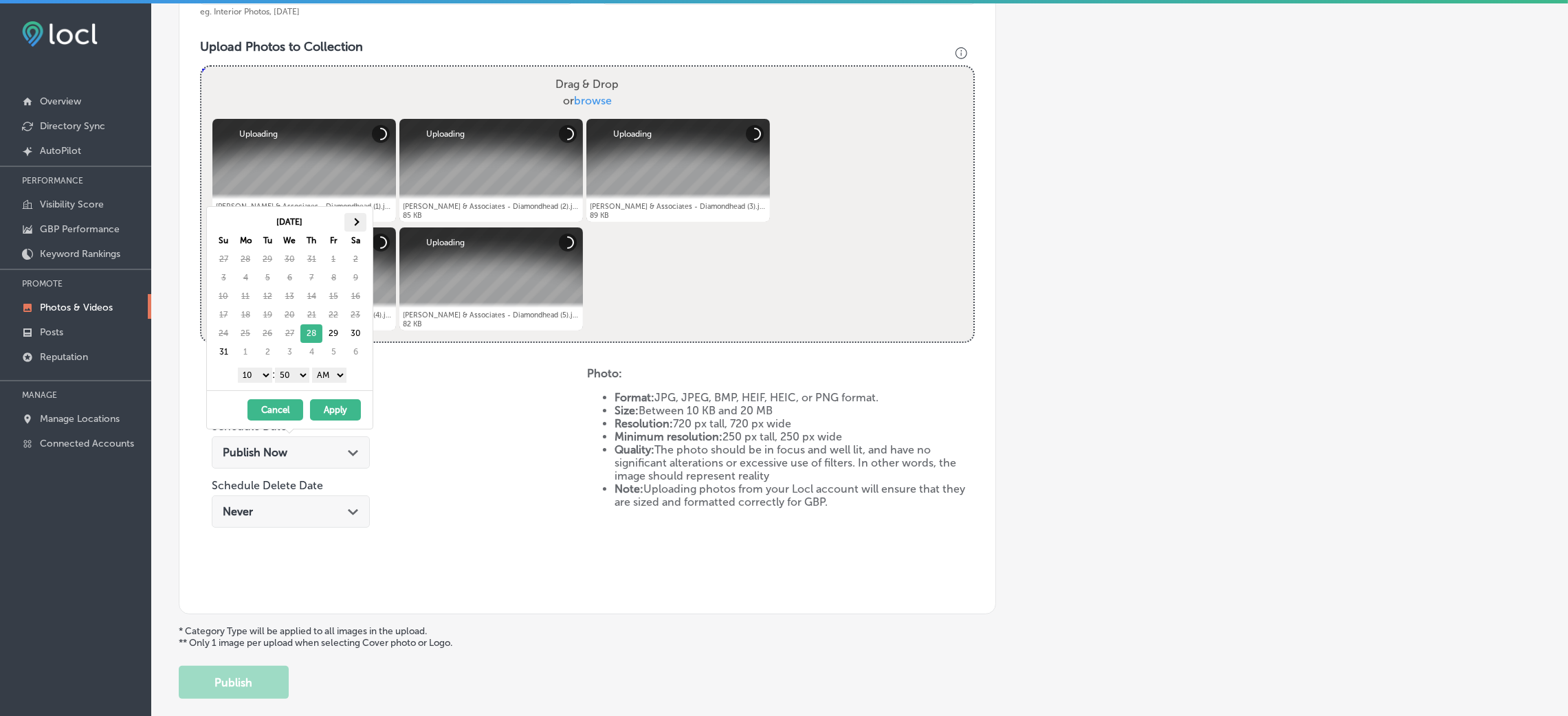
drag, startPoint x: 348, startPoint y: 217, endPoint x: 348, endPoint y: 225, distance: 8.0
click at [348, 225] on th at bounding box center [355, 222] width 22 height 18
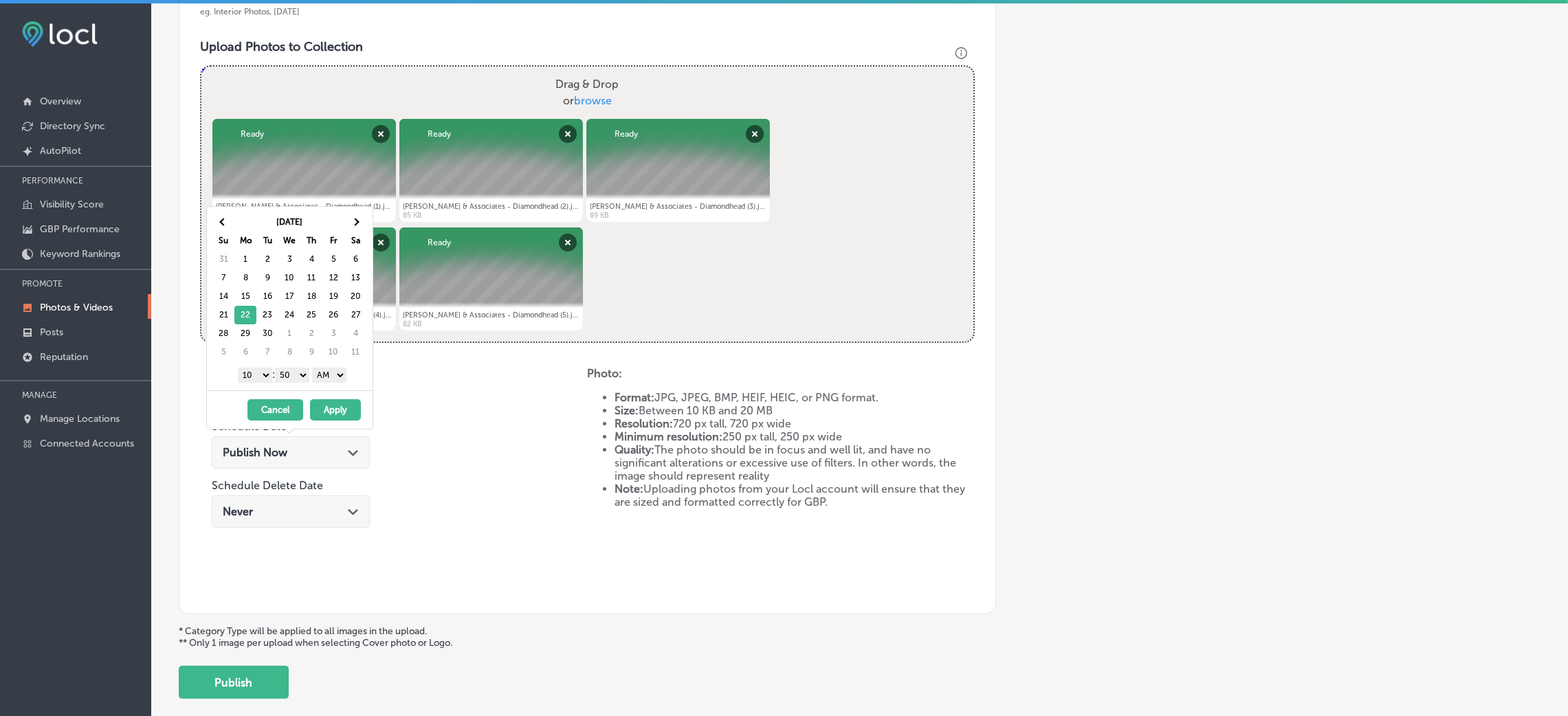
click at [323, 366] on div "1 2 3 4 5 6 7 8 9 10 11 12 : 00 10 20 30 40 50 AM PM" at bounding box center [292, 375] width 160 height 20
click at [333, 383] on select "AM PM" at bounding box center [329, 375] width 34 height 15
click at [299, 375] on select "00 10 20 30 40 50" at bounding box center [291, 375] width 34 height 15
click at [254, 376] on select "1 2 3 4 5 6 7 8 9 10 11 12" at bounding box center [254, 375] width 34 height 15
click at [337, 410] on button "Apply" at bounding box center [334, 409] width 51 height 21
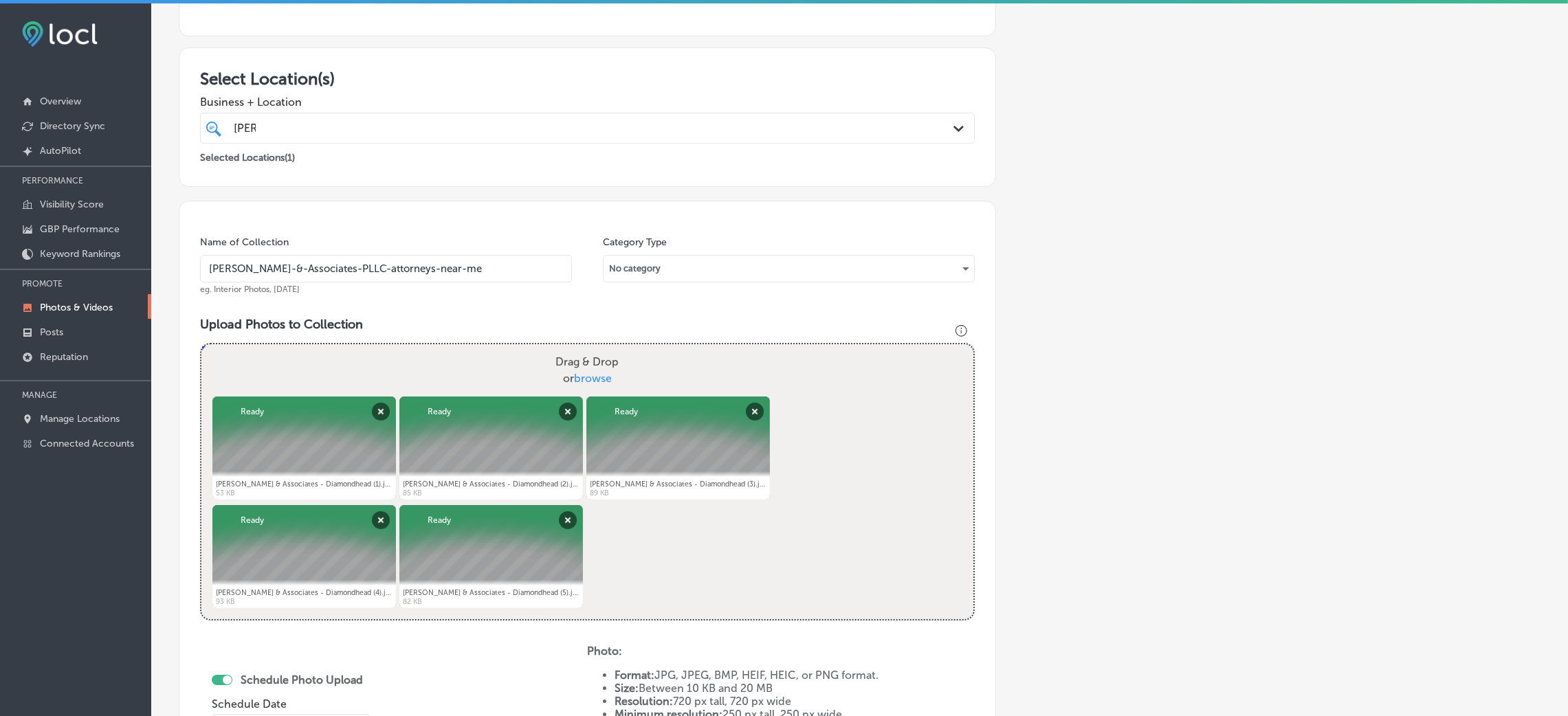
scroll to position [166, 0]
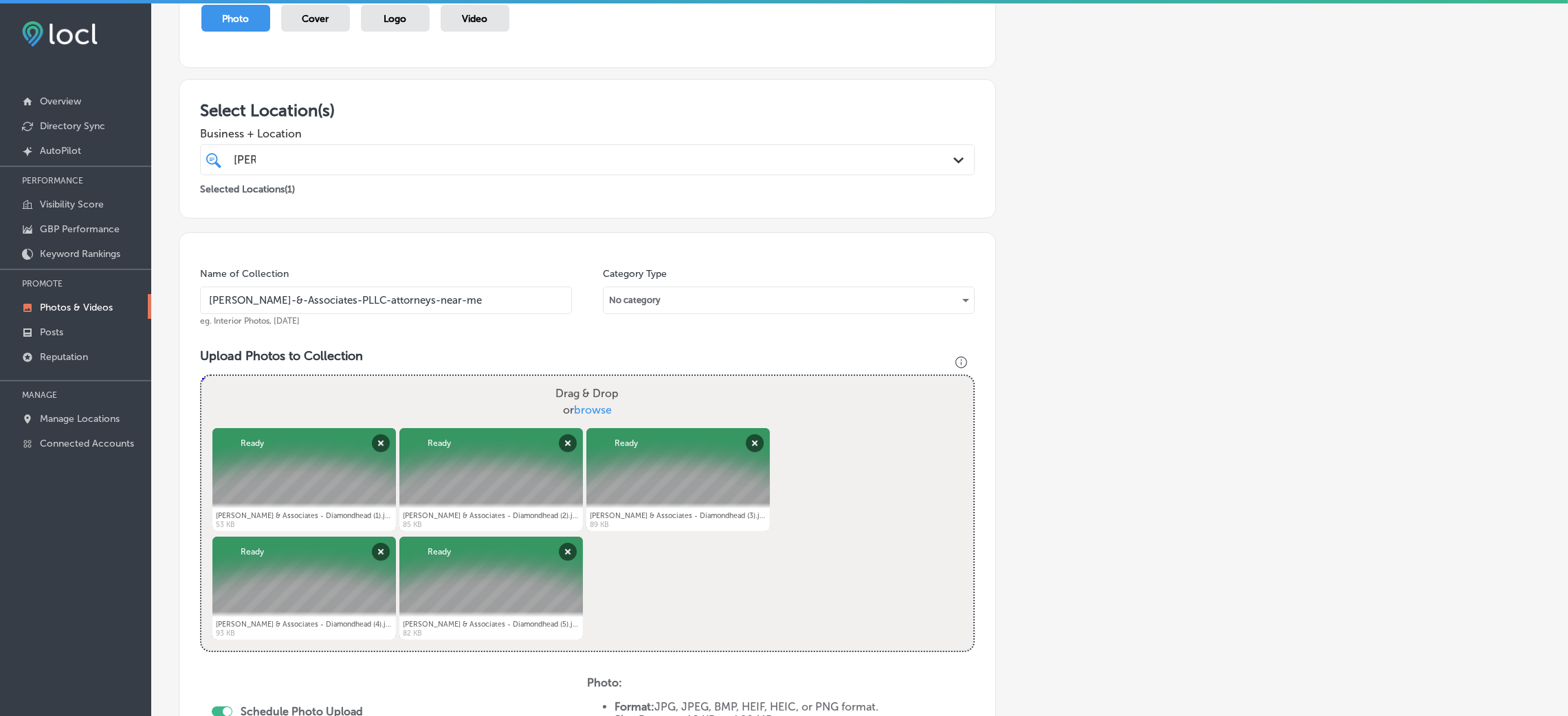
click at [435, 293] on input "[PERSON_NAME]-&-Associates-PLLC-attorneys-near-me" at bounding box center [386, 300] width 372 height 28
click at [389, 168] on div "[PERSON_NAME]" at bounding box center [551, 160] width 638 height 18
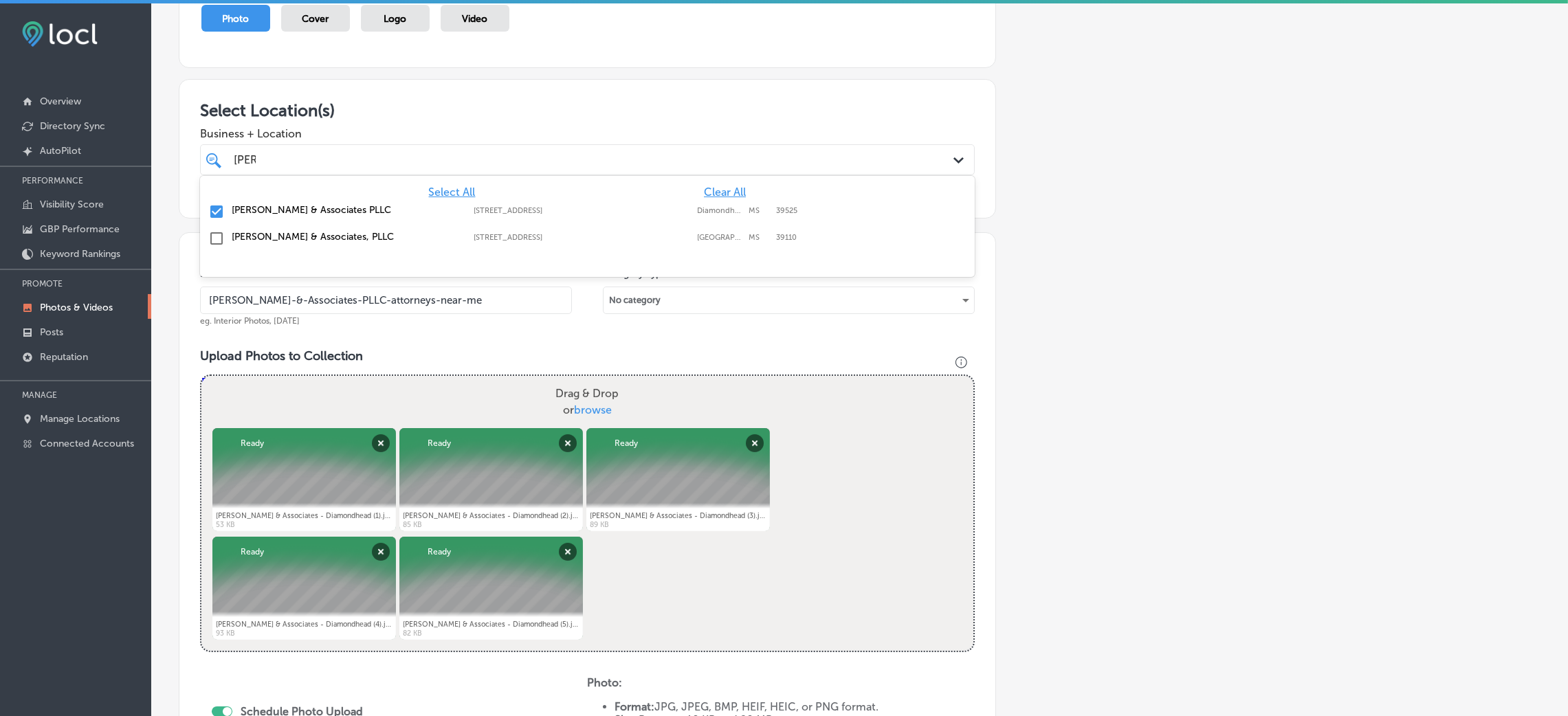
click at [1141, 194] on div "Add a Collection Which Type of Image or Video Would You Like to Upload? Photo C…" at bounding box center [860, 464] width 1361 height 1085
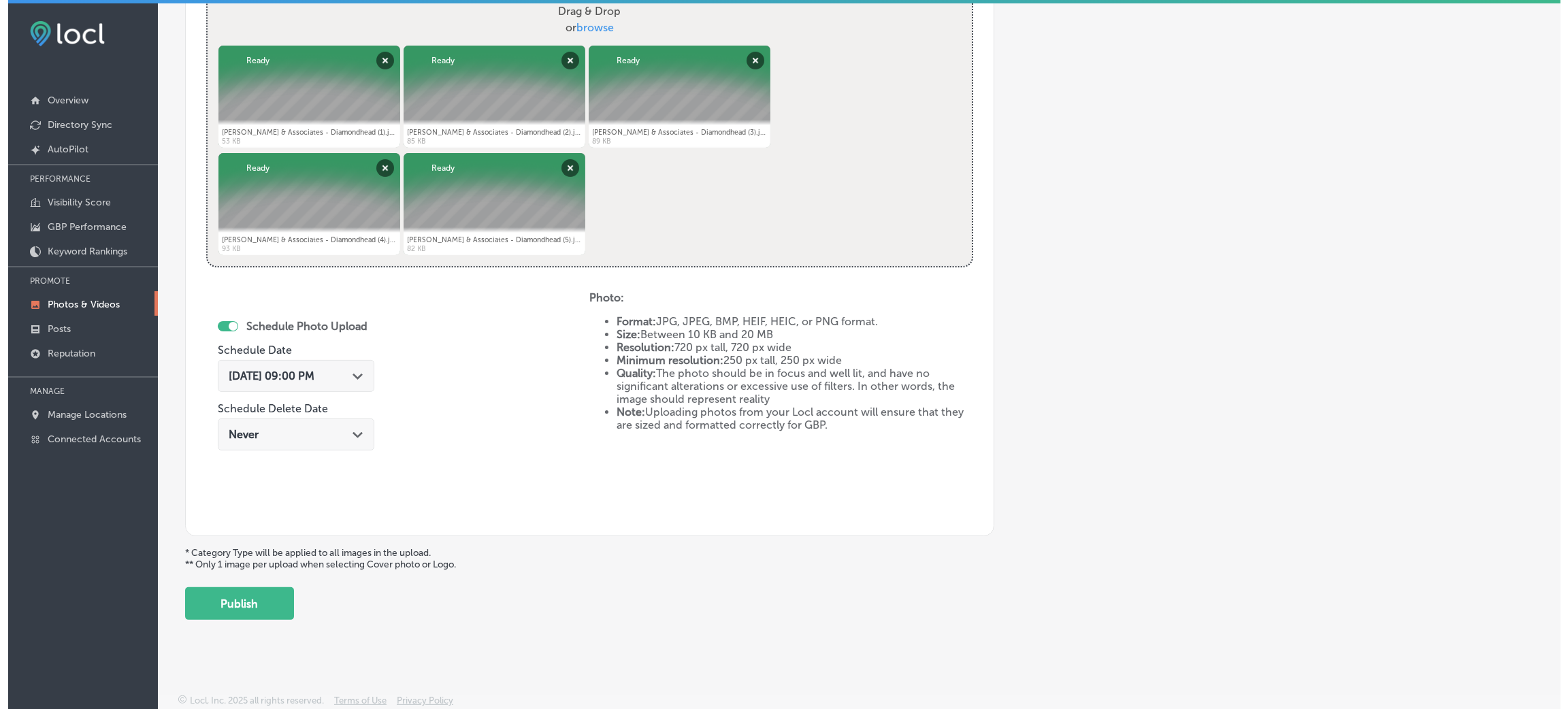
scroll to position [3, 0]
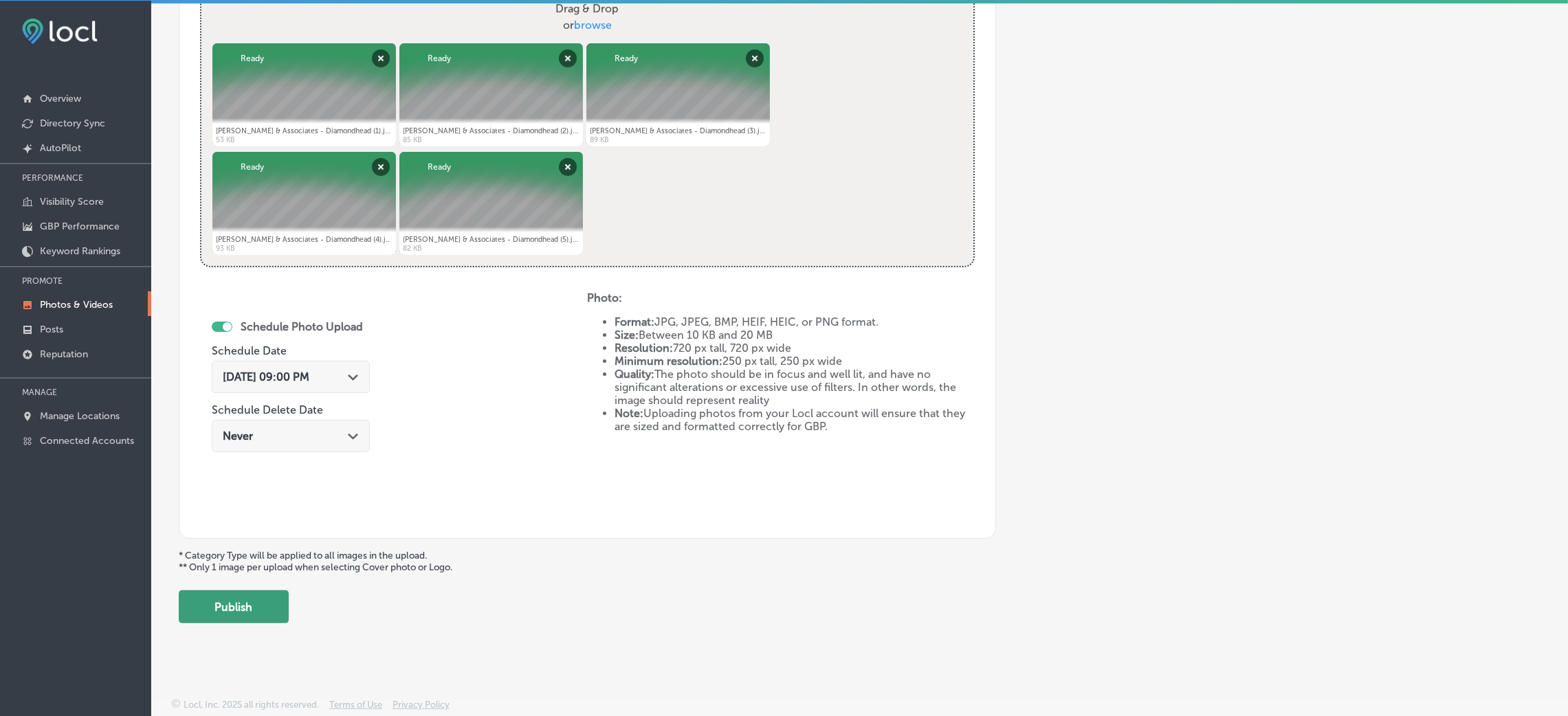
click at [251, 599] on button "Publish" at bounding box center [234, 607] width 110 height 33
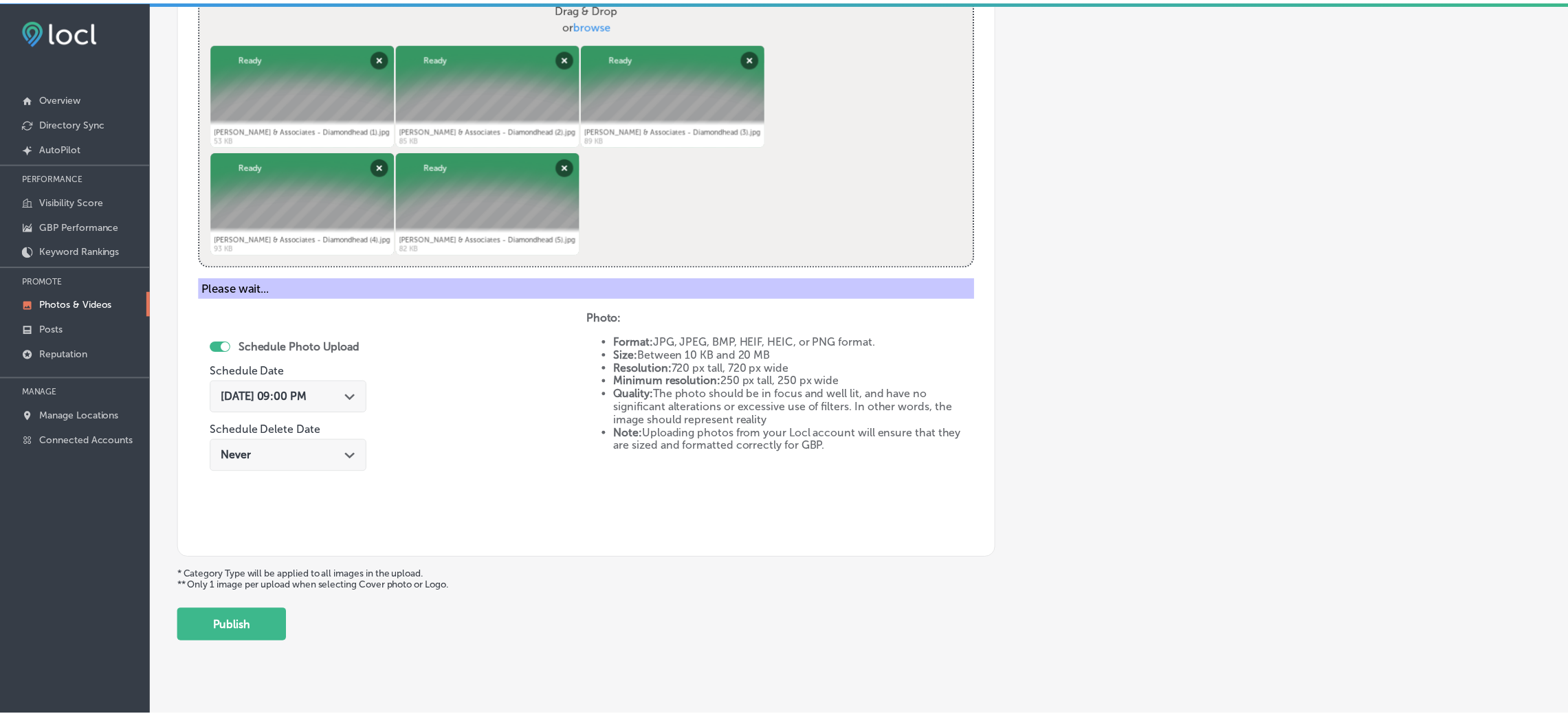
scroll to position [326, 0]
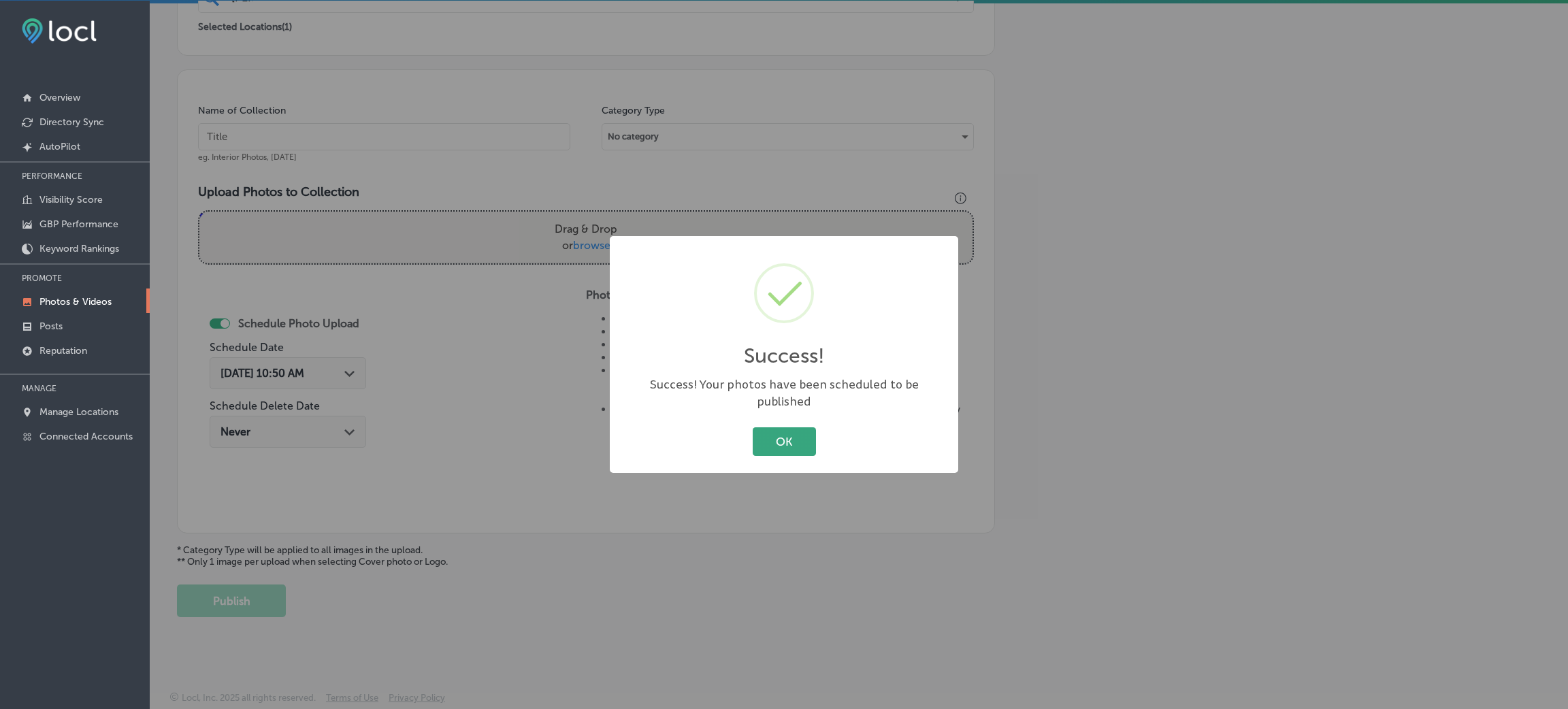
click at [775, 436] on button "OK" at bounding box center [785, 441] width 64 height 28
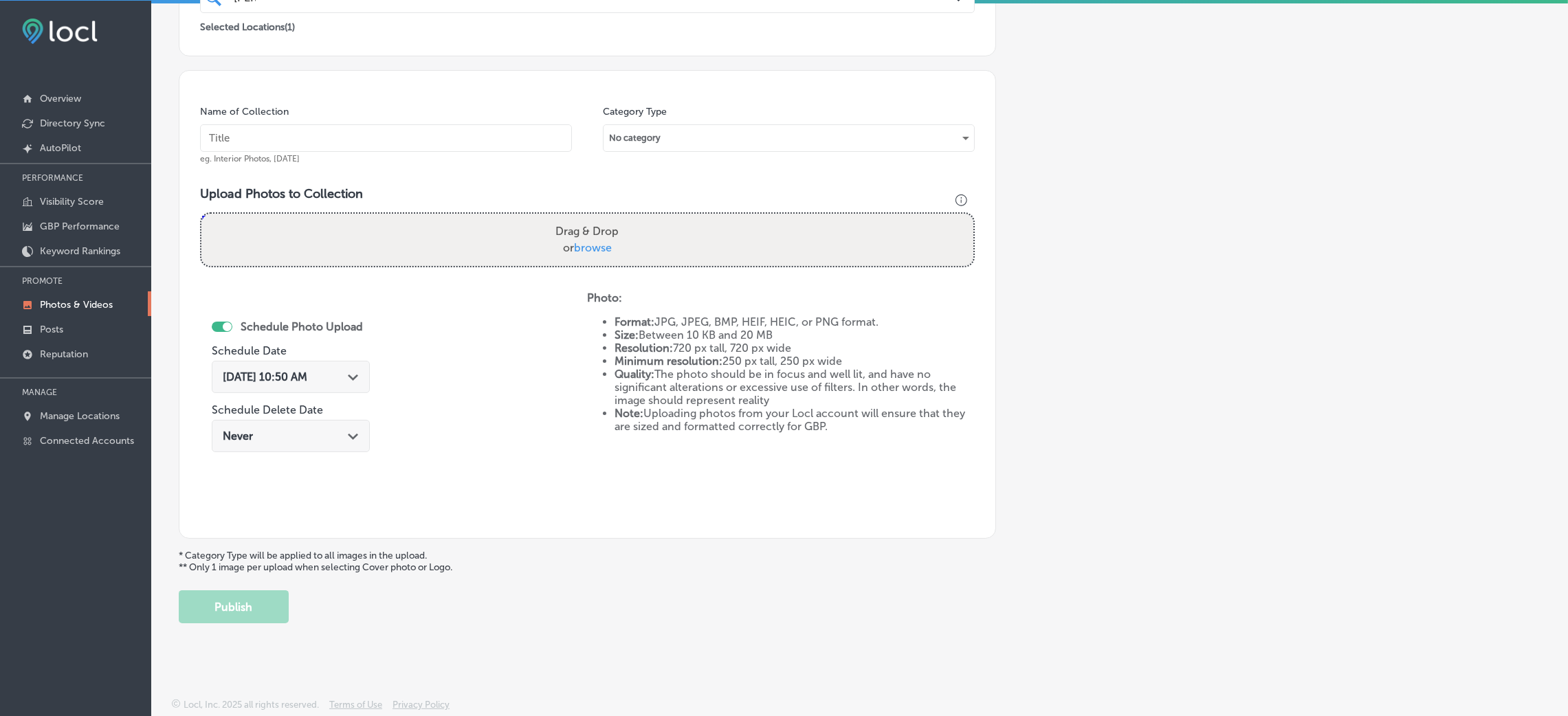
click at [365, 129] on input "text" at bounding box center [386, 138] width 372 height 28
paste input "[PERSON_NAME]-&-Associates-PLLC-attorneys-near-me"
type input "[PERSON_NAME]-&-Associates-PLLC-attorneys-near-me"
click at [600, 234] on label "Drag & Drop or browse" at bounding box center [587, 240] width 74 height 44
click at [600, 218] on input "Drag & Drop or browse" at bounding box center [587, 216] width 772 height 4
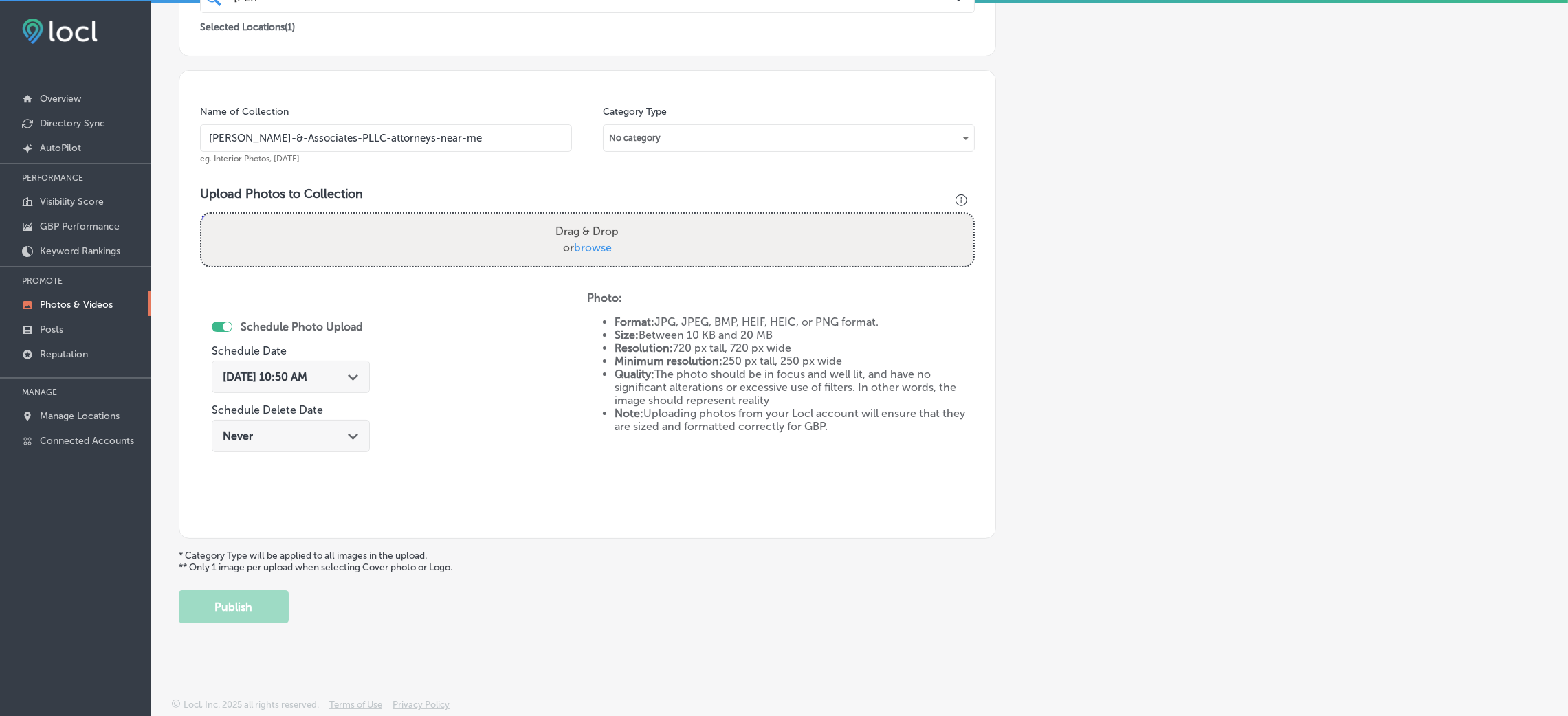
type input "C:\fakepath\ [PERSON_NAME] & Associates - Diamondhead (6).jpg"
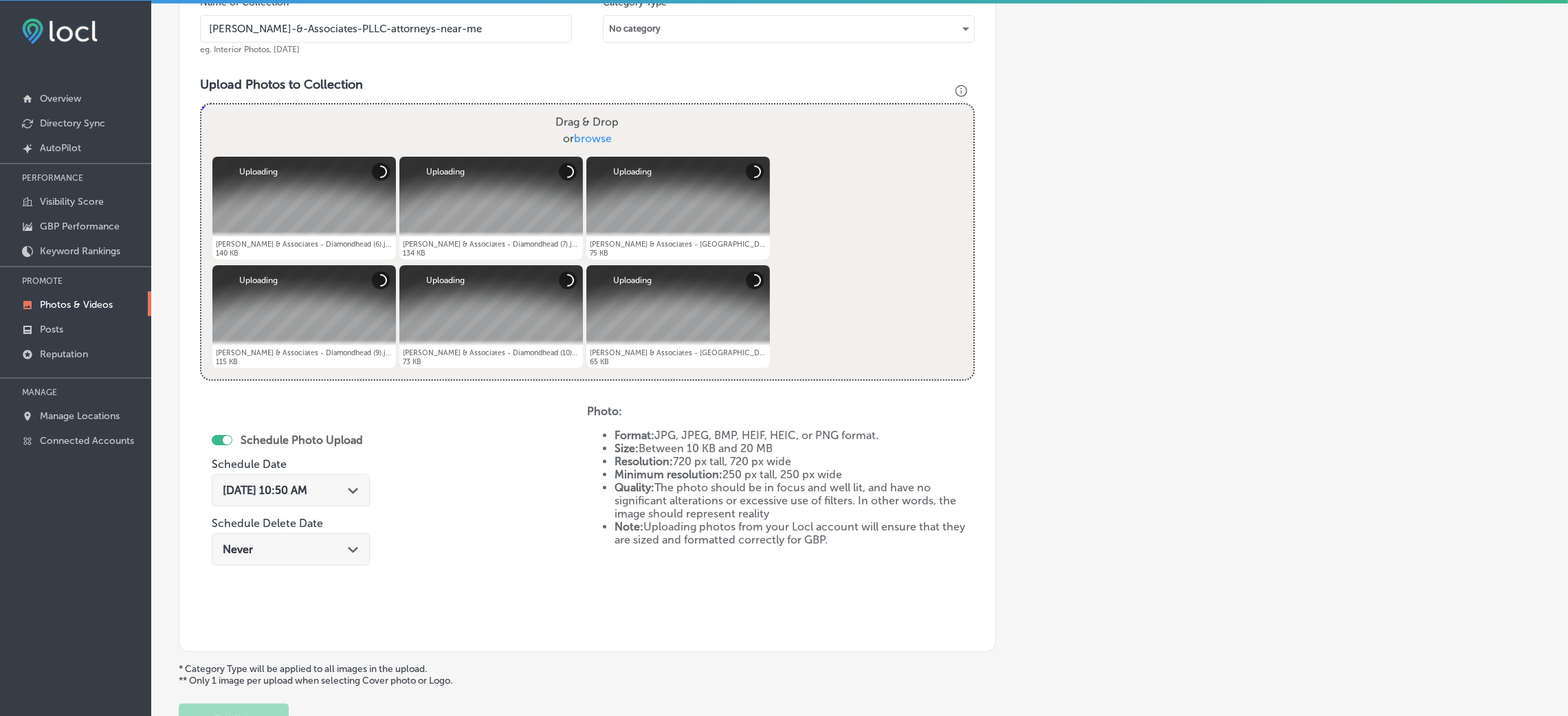
scroll to position [532, 0]
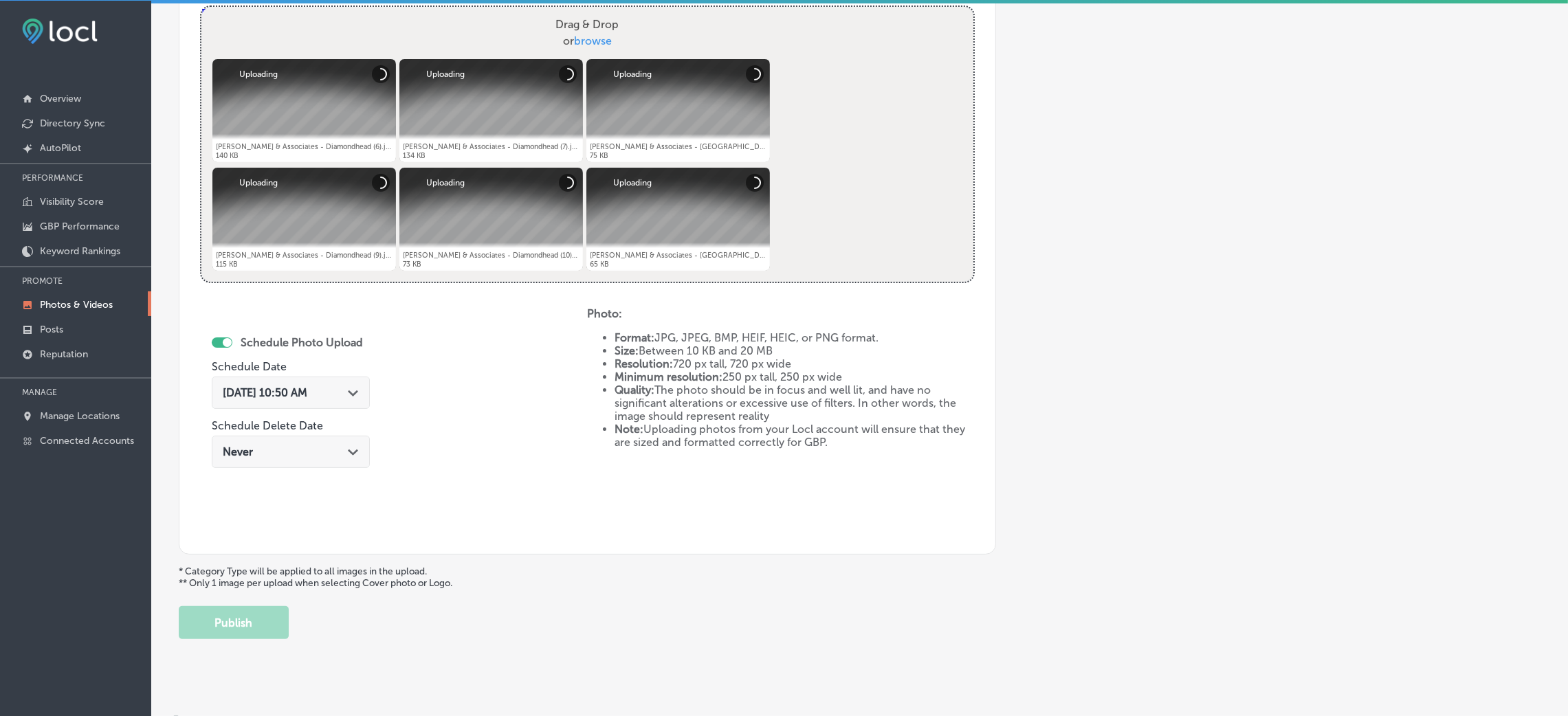
click at [309, 401] on div "[DATE] 10:50 AM Path Created with Sketch." at bounding box center [290, 392] width 158 height 32
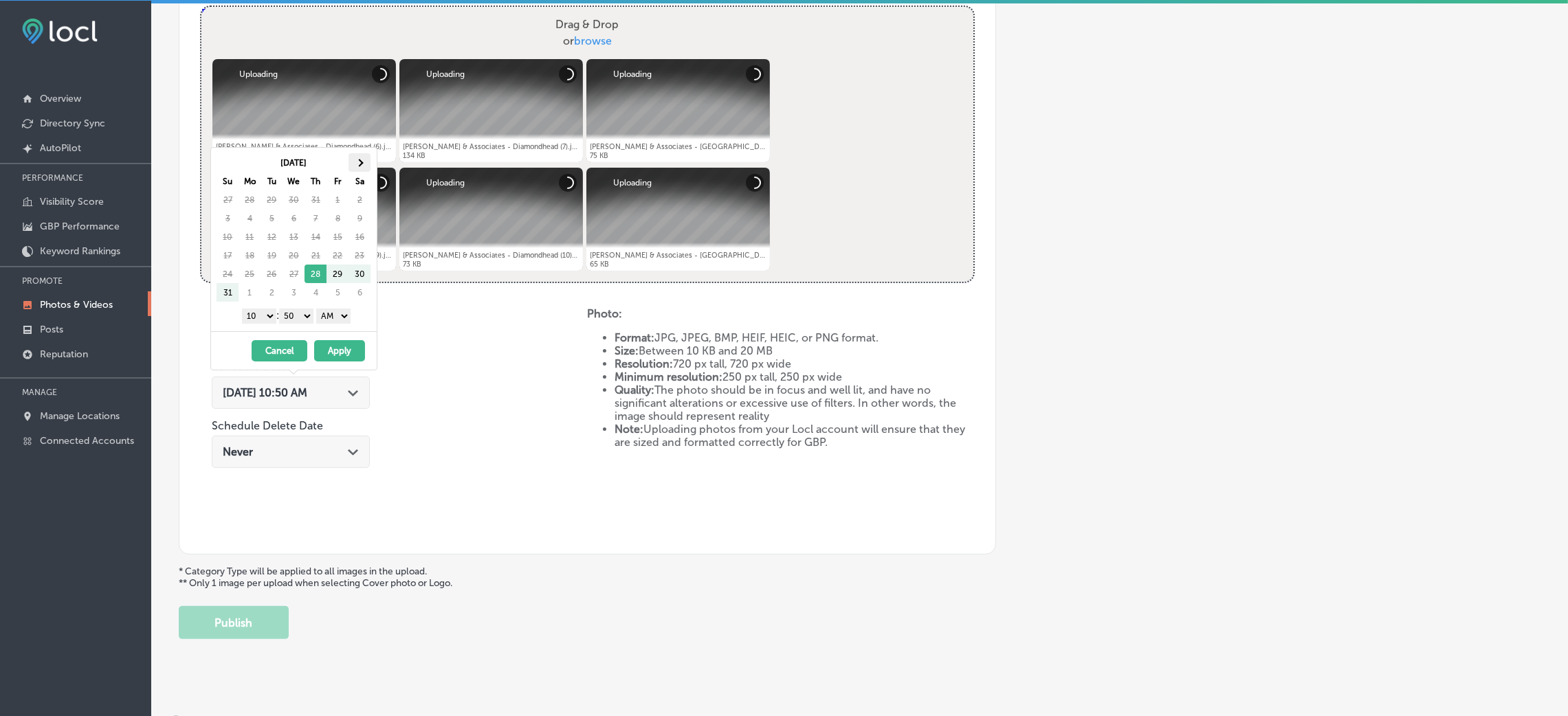
click at [366, 161] on th at bounding box center [359, 162] width 22 height 18
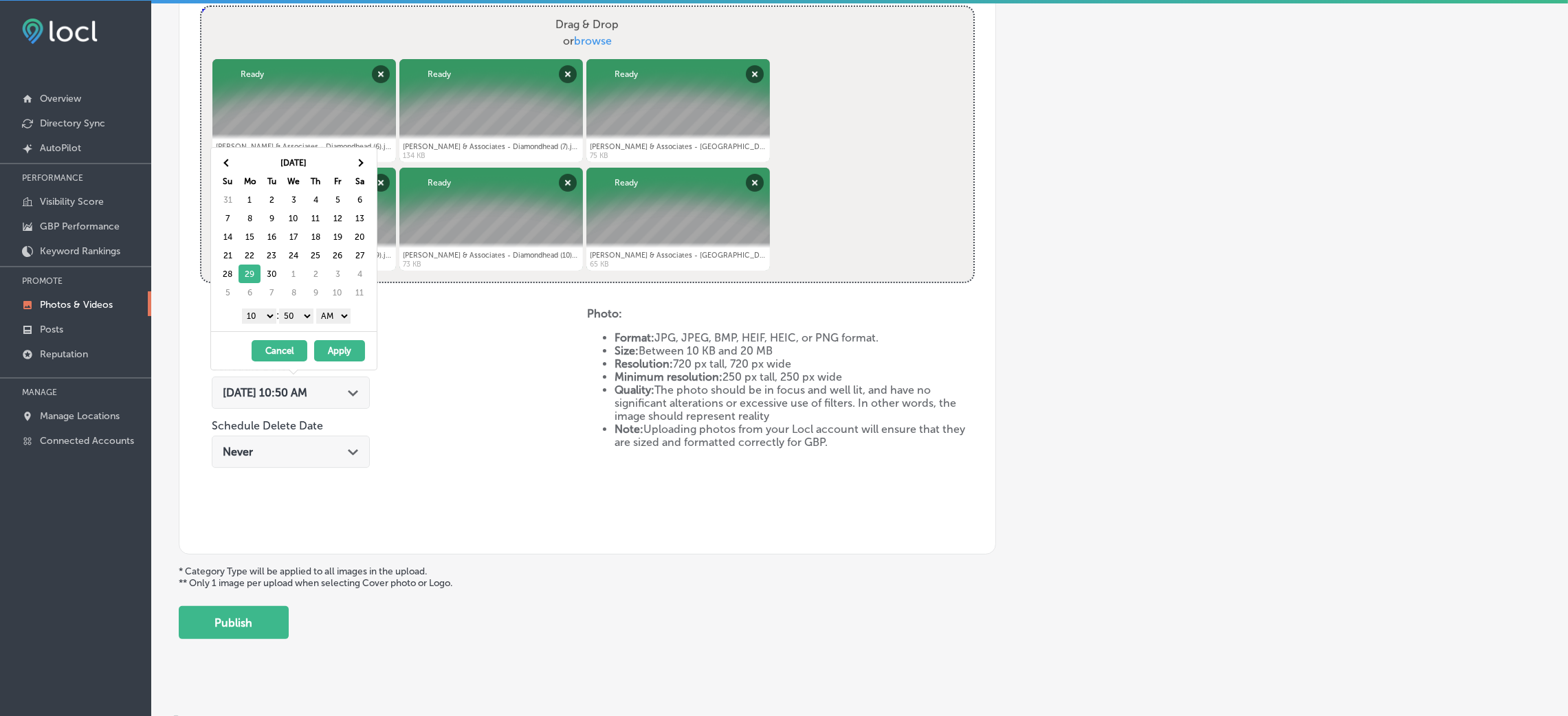
click at [356, 320] on div "1 2 3 4 5 6 7 8 9 10 11 12 : 00 10 20 30 40 50 AM PM" at bounding box center [297, 315] width 160 height 20
click at [343, 316] on select "AM PM" at bounding box center [333, 316] width 34 height 15
click at [305, 317] on select "00 10 20 30 40 50" at bounding box center [296, 316] width 34 height 15
click at [250, 318] on select "1 2 3 4 5 6 7 8 9 10 11 12" at bounding box center [258, 316] width 34 height 15
drag, startPoint x: 345, startPoint y: 352, endPoint x: 345, endPoint y: 360, distance: 8.0
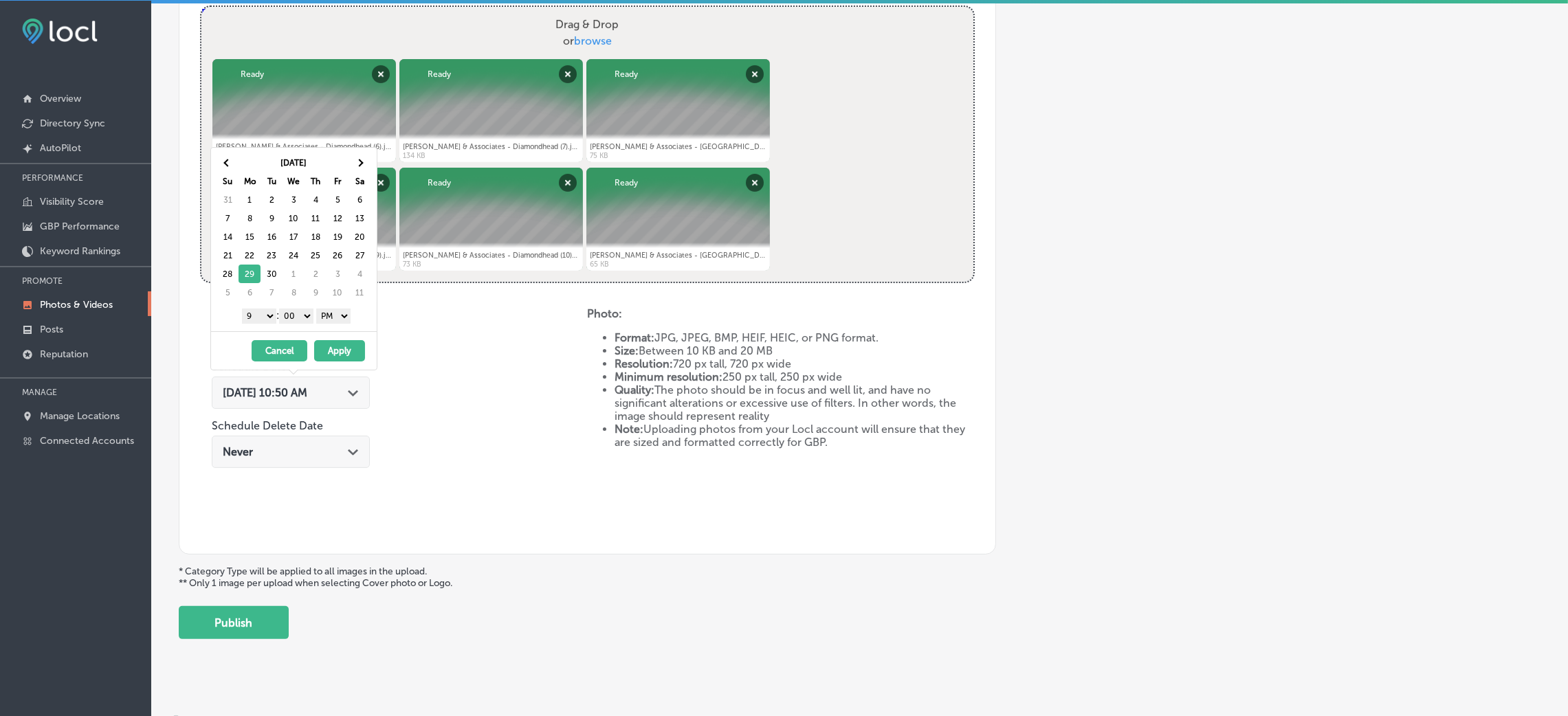
click at [348, 356] on button "Apply" at bounding box center [339, 350] width 51 height 21
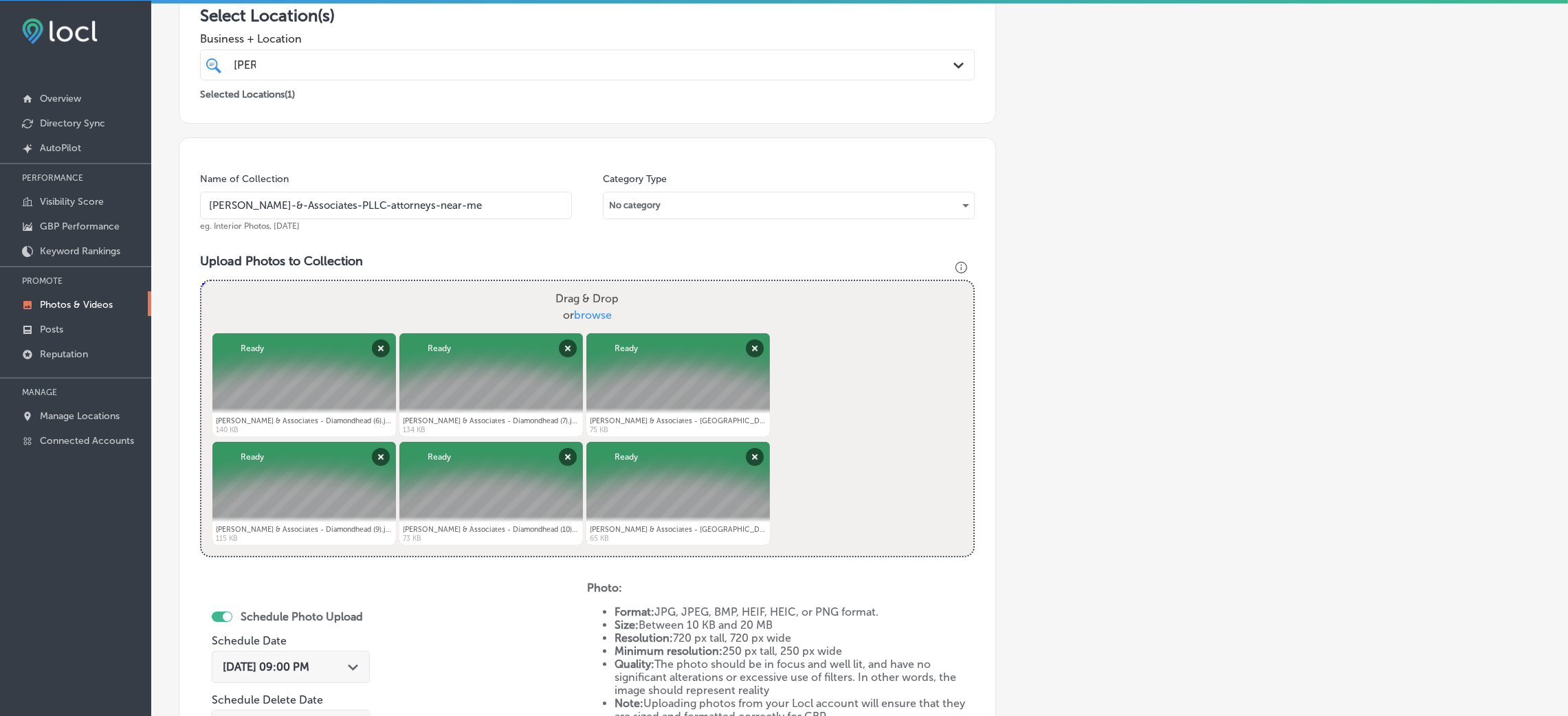
scroll to position [223, 0]
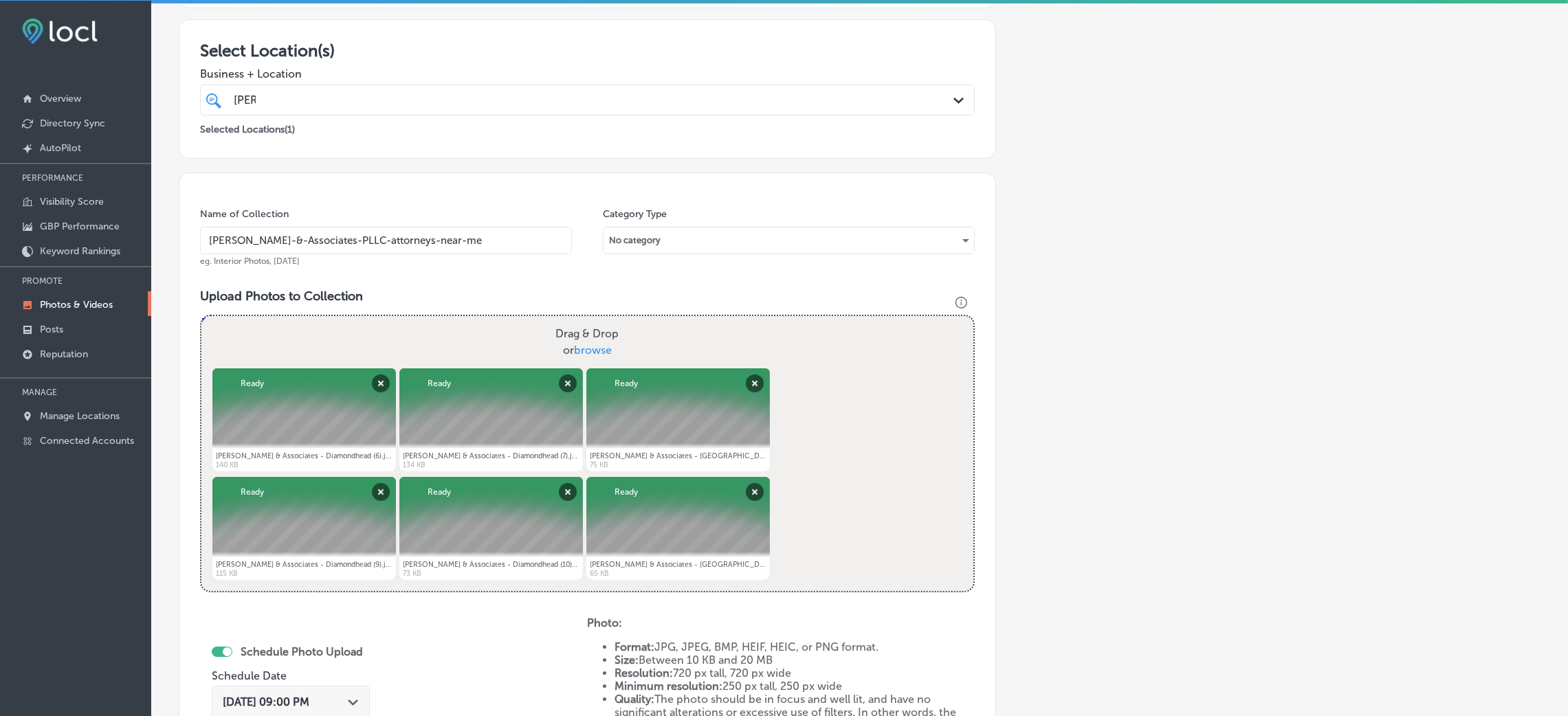
click at [427, 227] on input "[PERSON_NAME]-&-Associates-PLLC-attorneys-near-me" at bounding box center [386, 241] width 372 height 28
click at [428, 221] on div "Name of Collection [PERSON_NAME]-&-Associates-PLLC-attorneys-near-me eg. Interi…" at bounding box center [386, 237] width 372 height 59
click at [488, 238] on input "[PERSON_NAME]-&-Associates-PLLC-attorneys-near-me" at bounding box center [386, 241] width 372 height 28
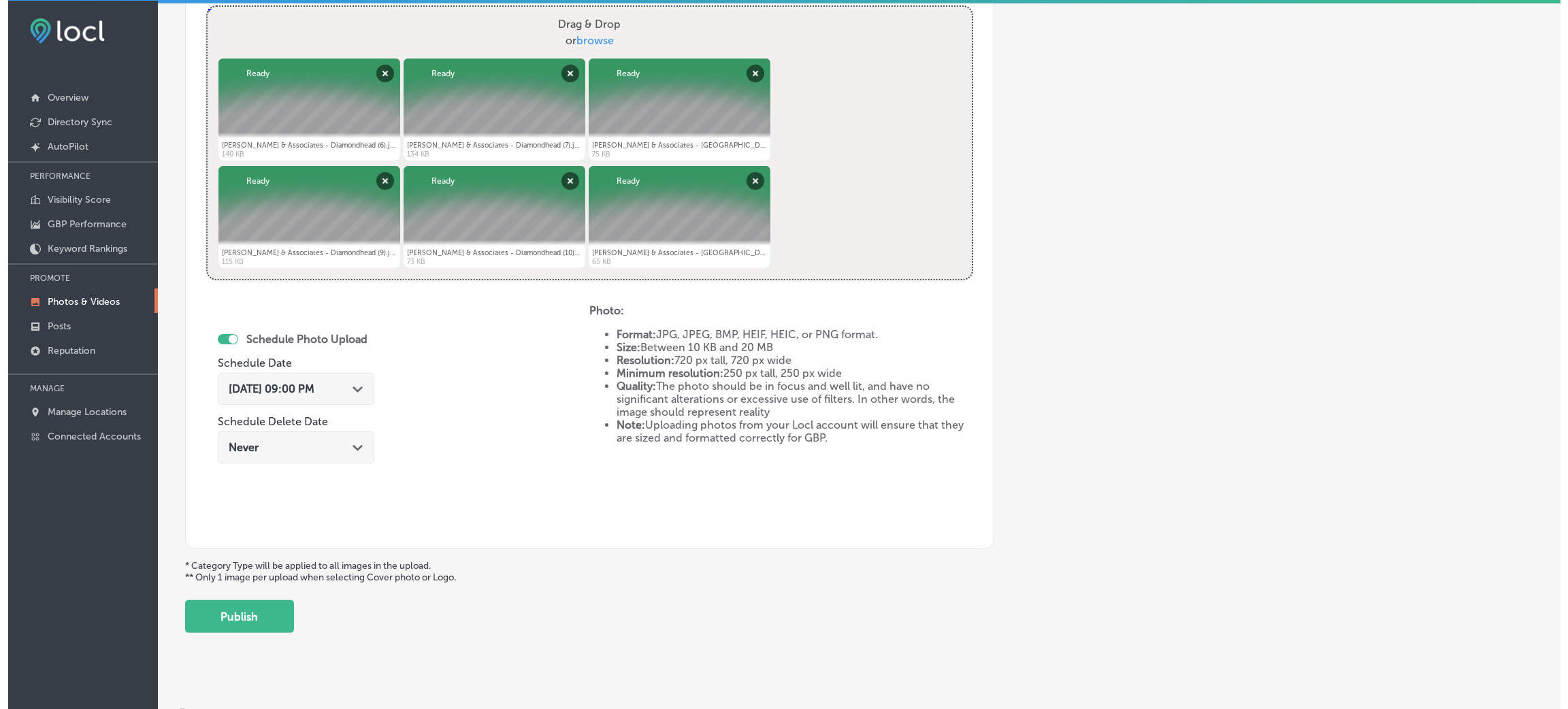
scroll to position [544, 0]
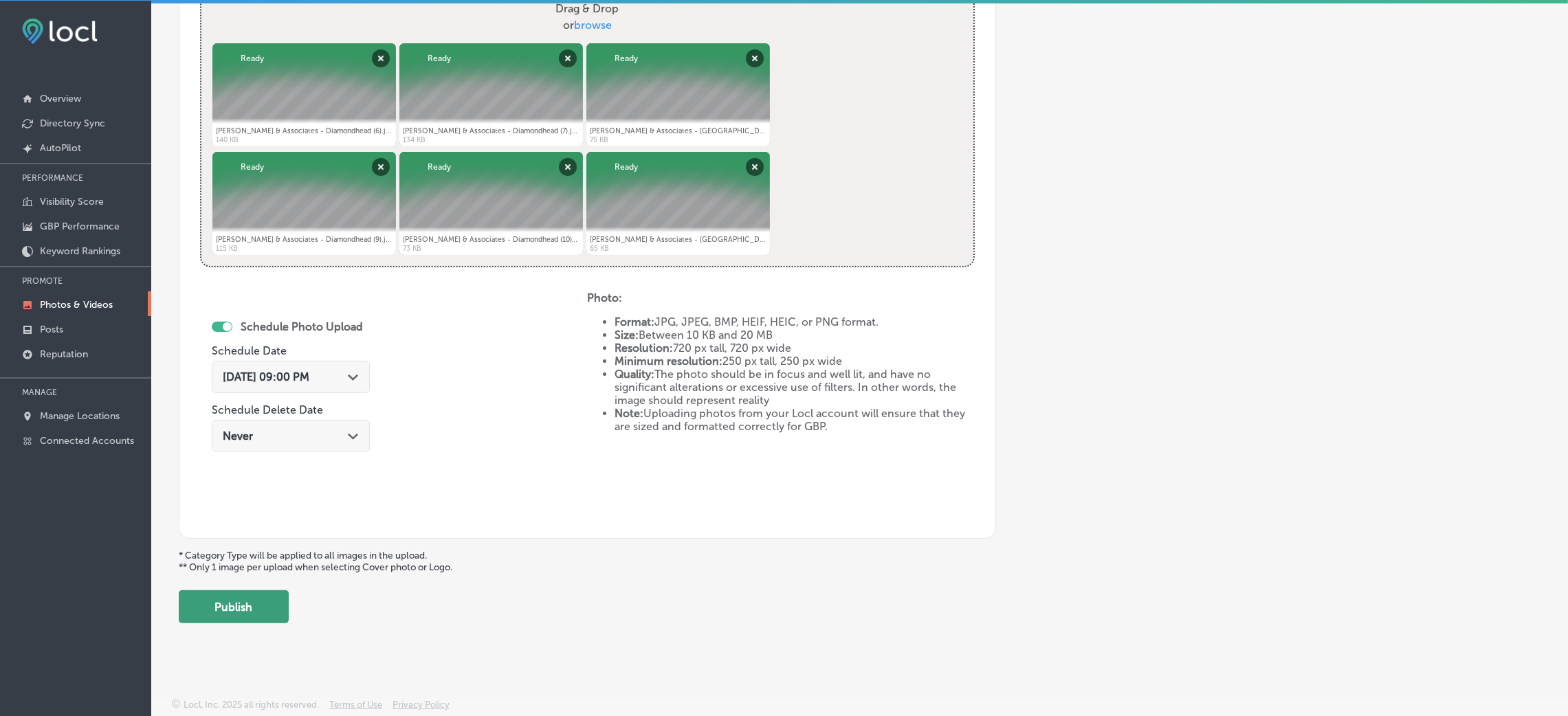
click at [283, 605] on button "Publish" at bounding box center [234, 607] width 110 height 33
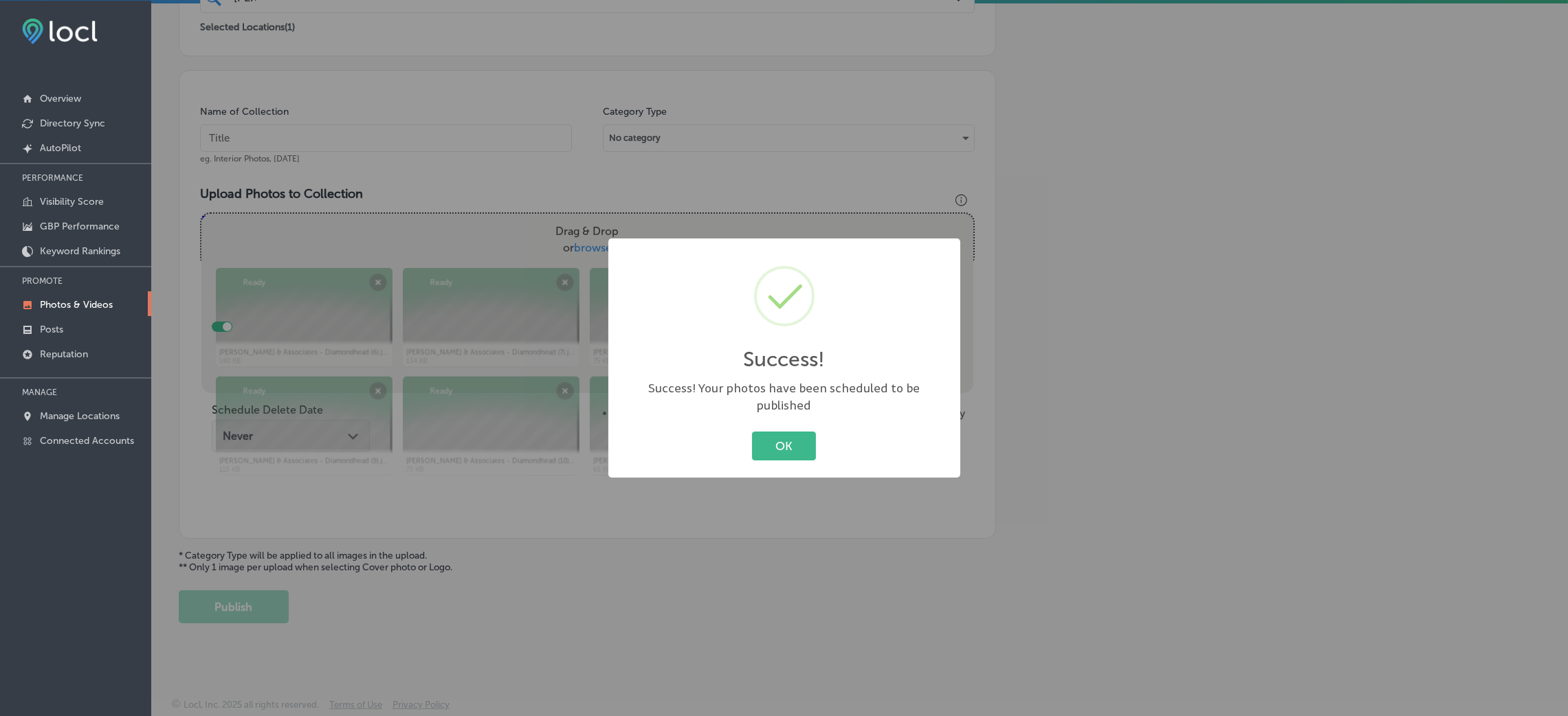
scroll to position [326, 0]
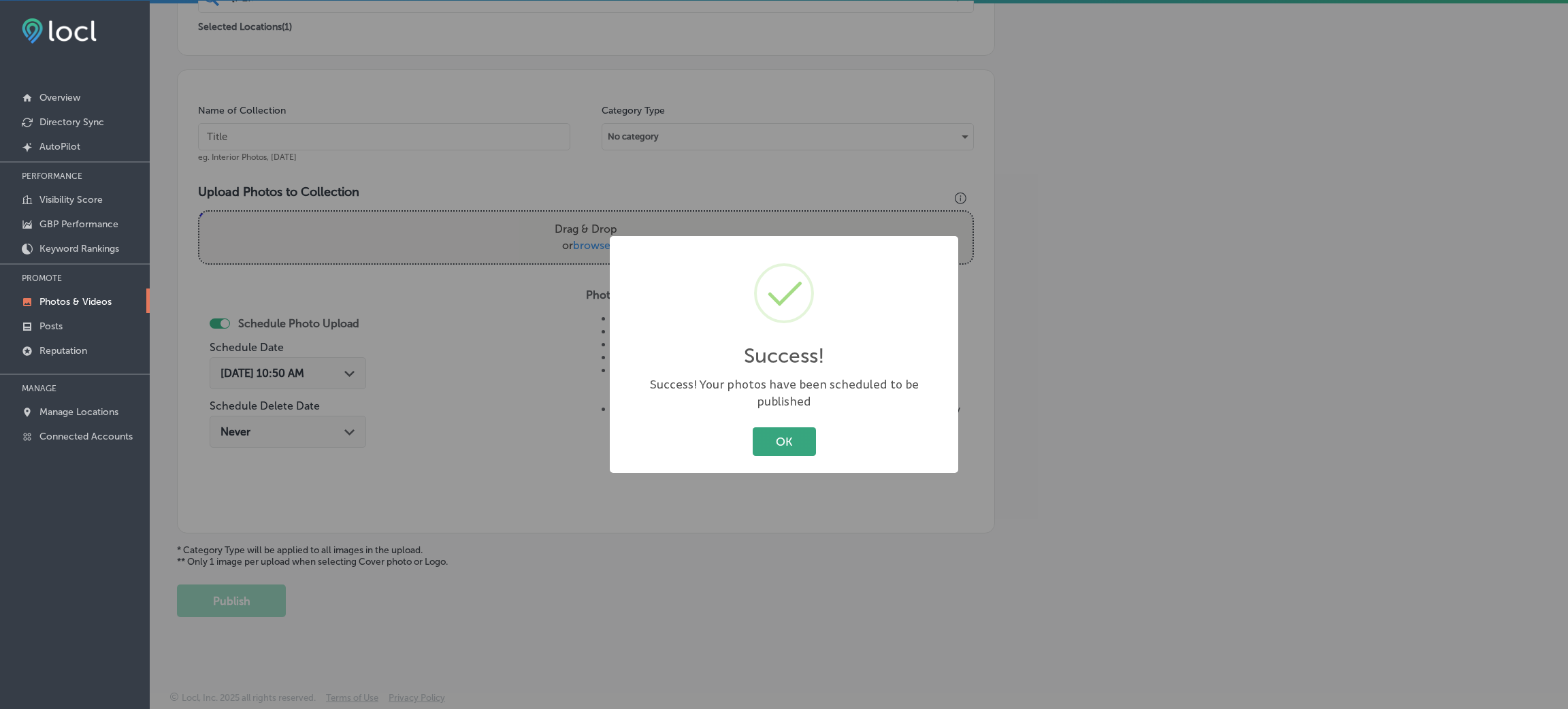
click at [801, 427] on button "OK" at bounding box center [785, 441] width 64 height 28
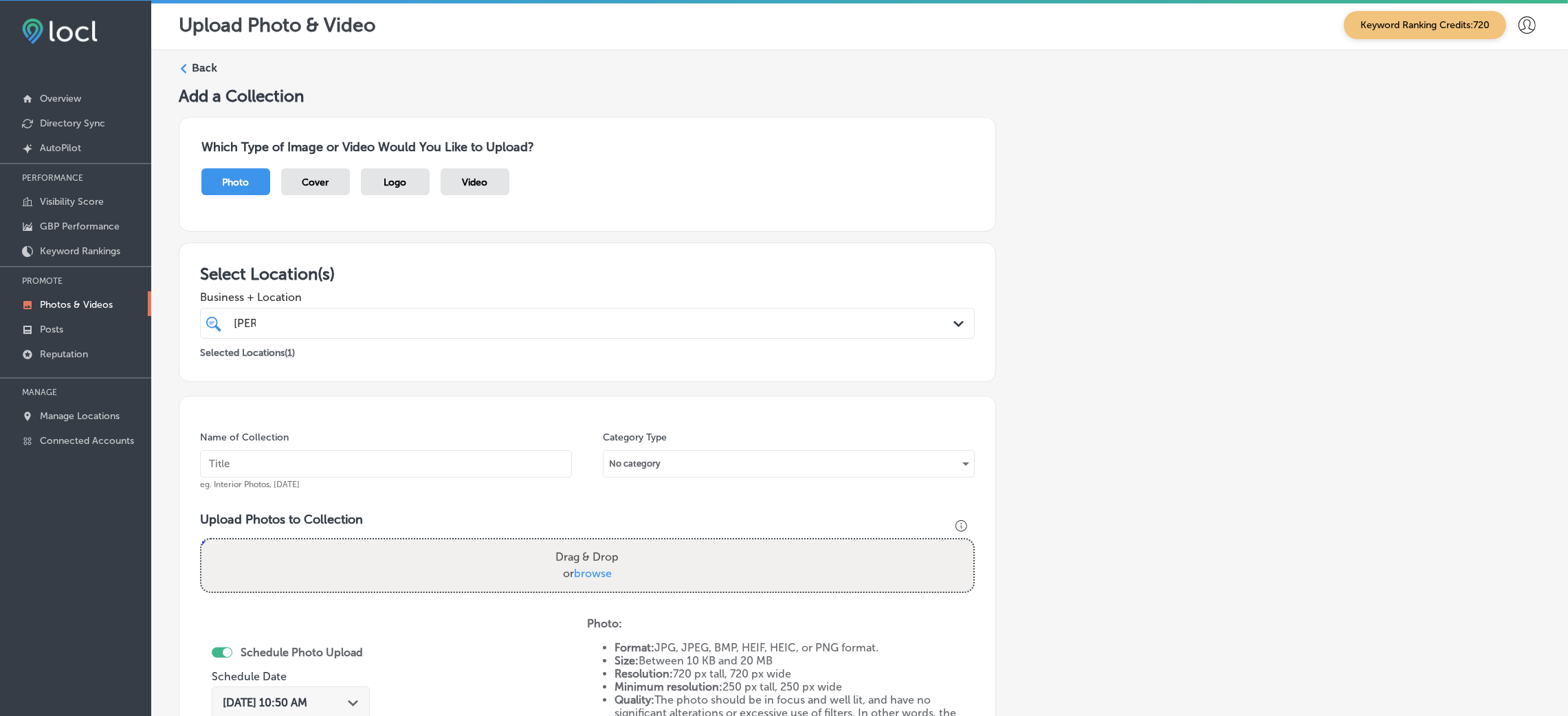
scroll to position [0, 0]
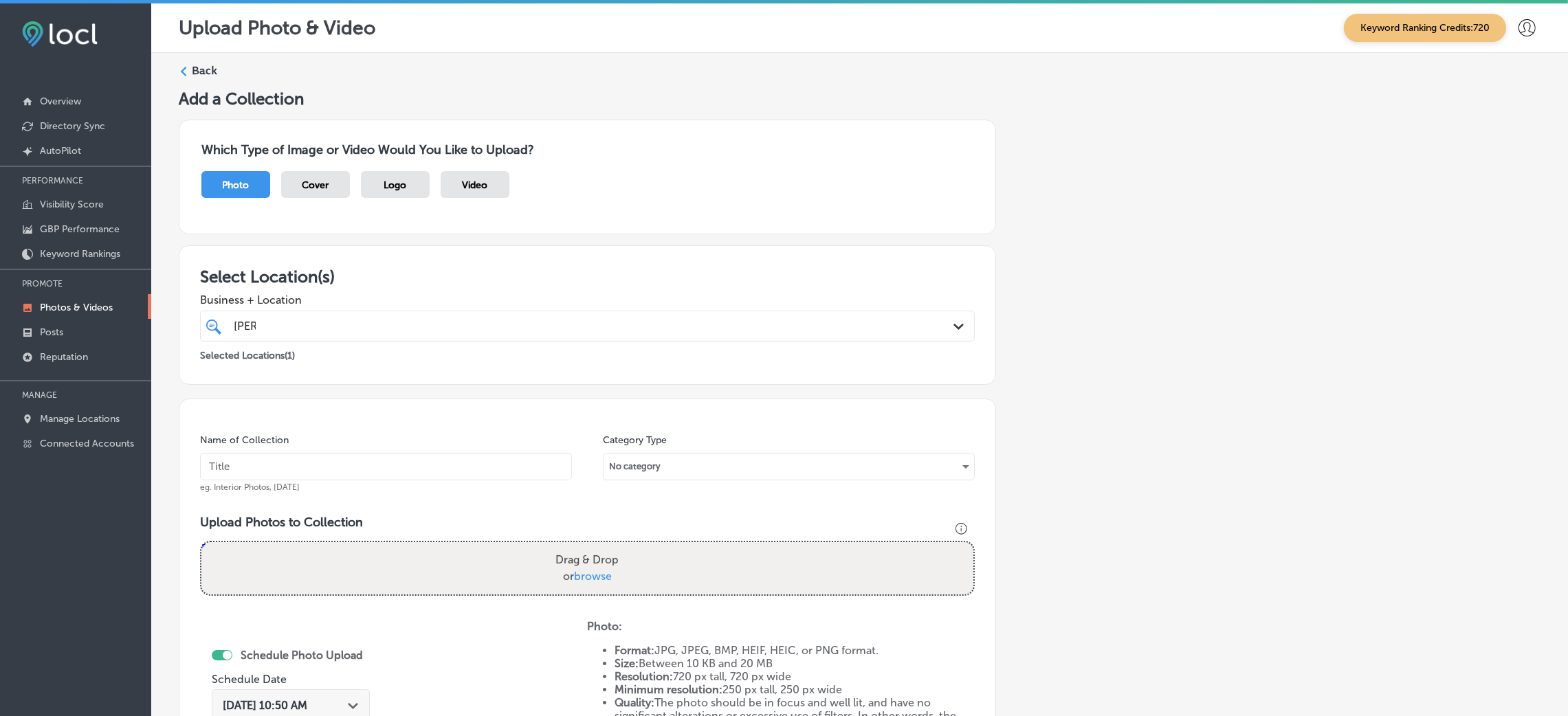
click at [200, 57] on div "Back Add a Collection Which Type of Image or Video Would You Like to Upload? Ph…" at bounding box center [860, 508] width 1416 height 909
click at [204, 72] on label "Back" at bounding box center [205, 71] width 26 height 15
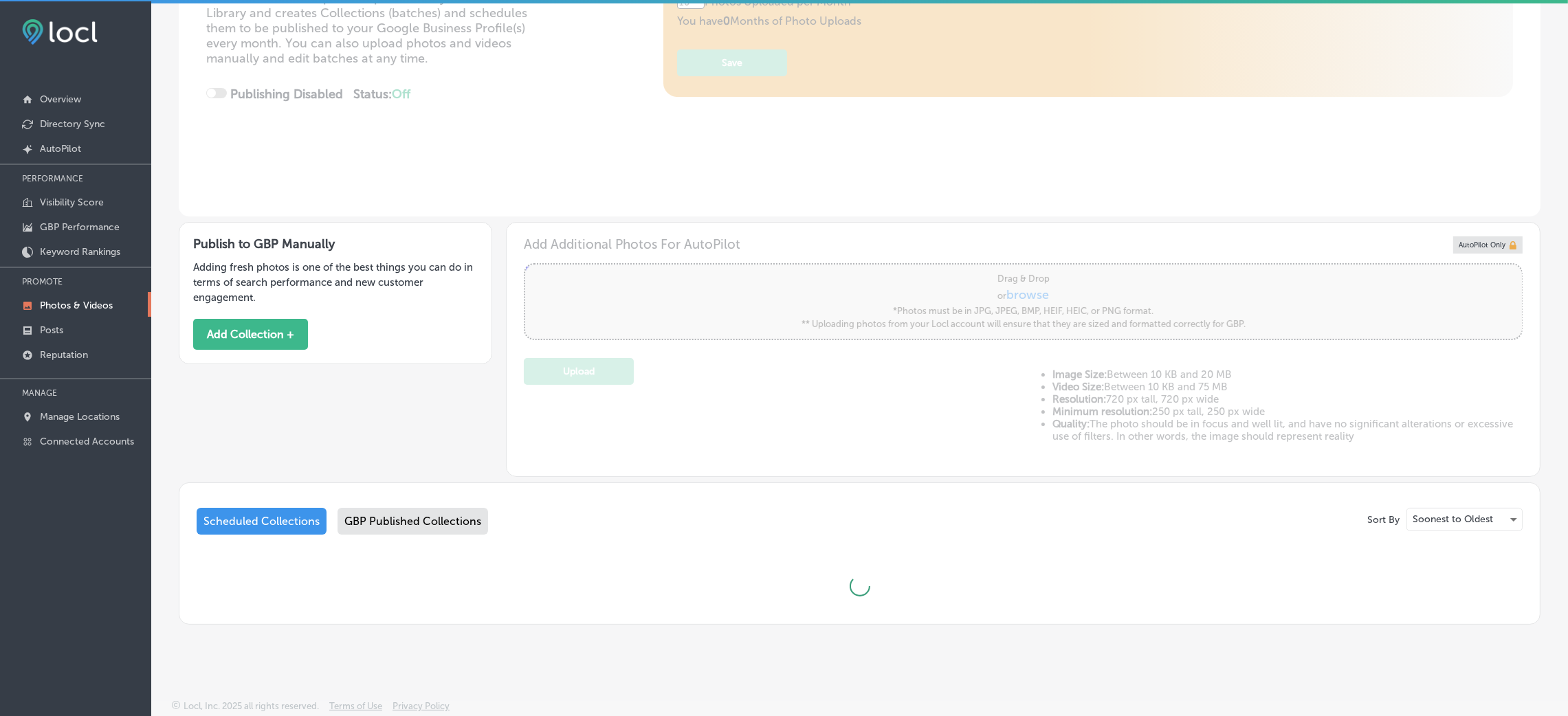
scroll to position [3, 0]
type input "5"
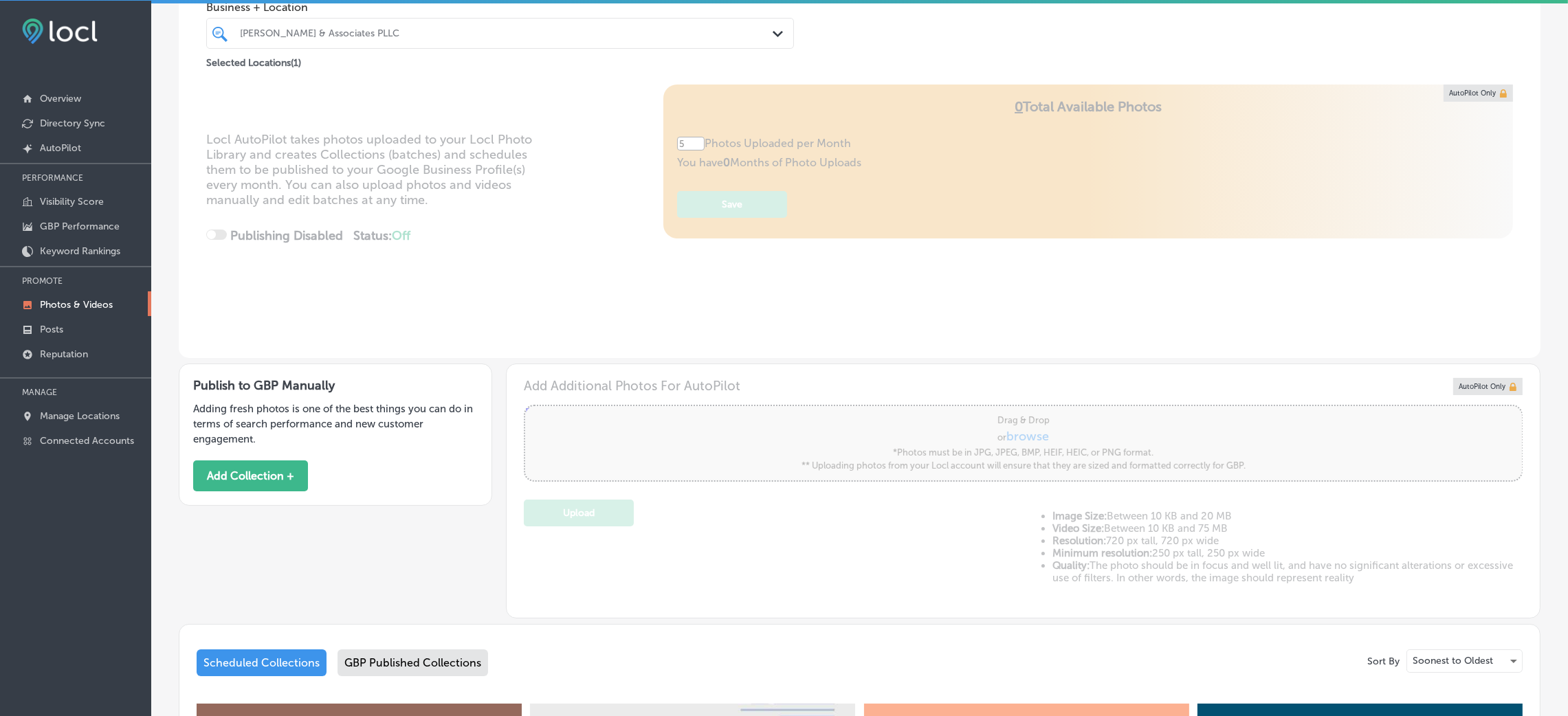
scroll to position [0, 0]
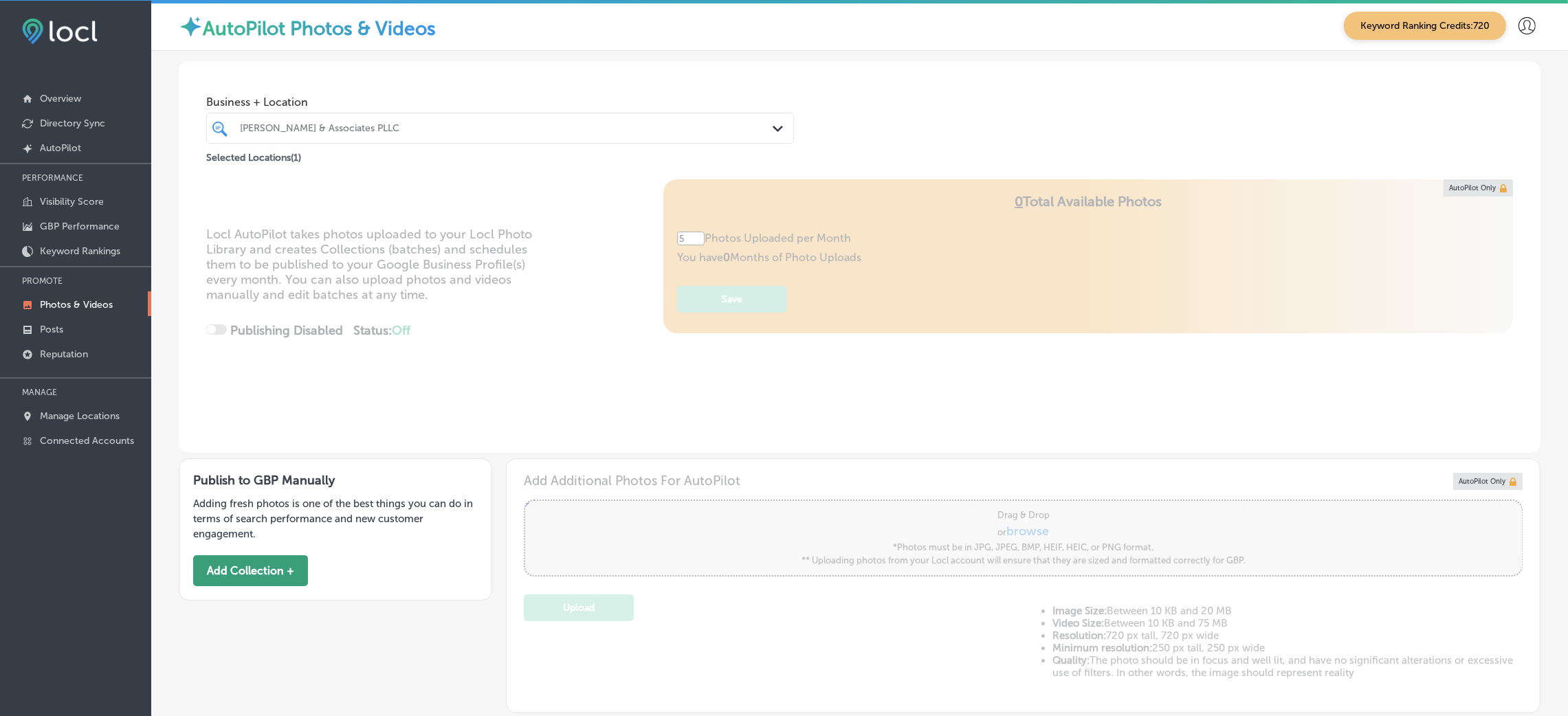
click at [265, 566] on button "Add Collection +" at bounding box center [250, 571] width 115 height 31
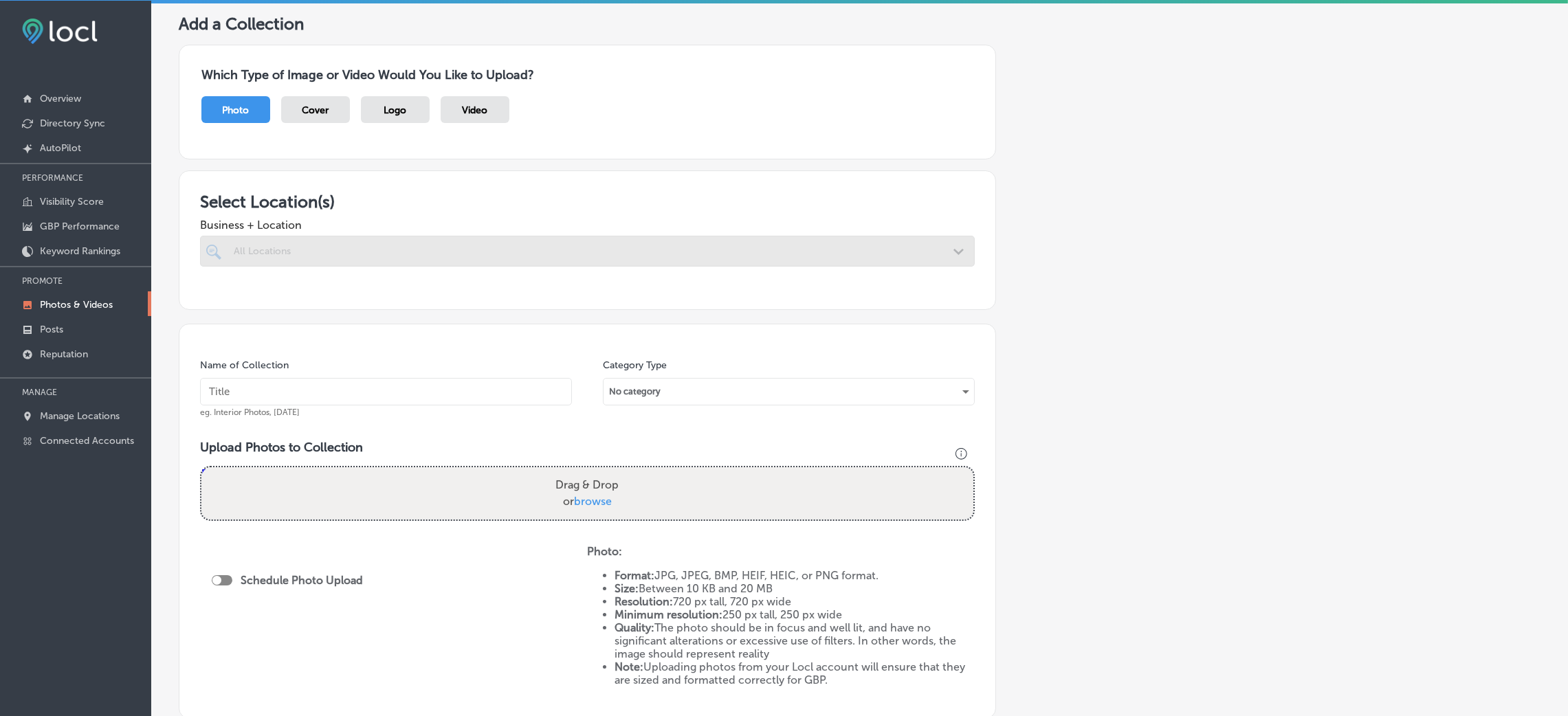
scroll to position [103, 0]
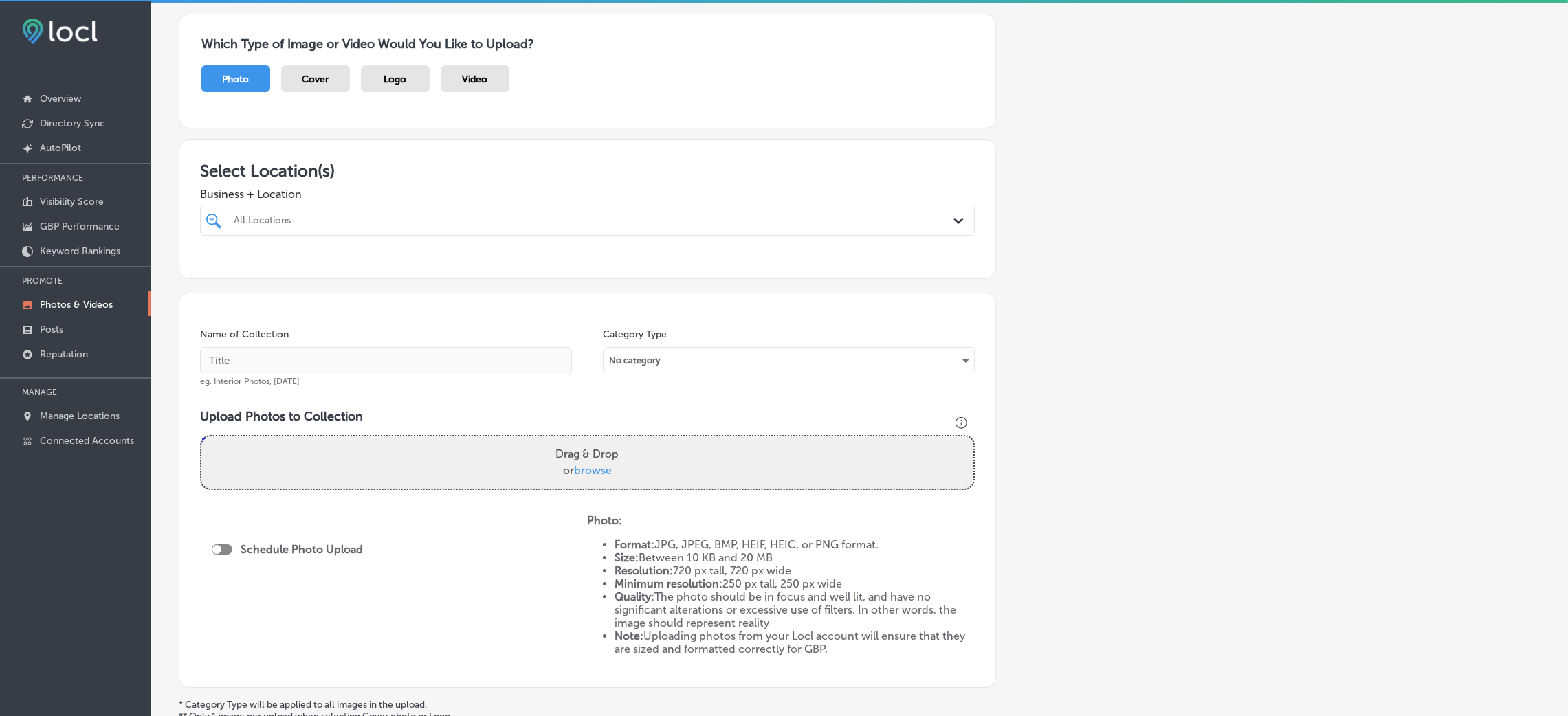
click at [278, 229] on div at bounding box center [551, 220] width 638 height 18
click at [317, 262] on div "Allied Pest Solutions [GEOGRAPHIC_DATA], [GEOGRAPHIC_DATA], [GEOGRAPHIC_DATA] |…" at bounding box center [587, 272] width 763 height 21
type input "allied"
click at [1023, 284] on div "Add a Collection Which Type of Image or Video Would You Like to Upload? Photo C…" at bounding box center [860, 377] width 1361 height 789
click at [409, 348] on input "text" at bounding box center [386, 361] width 372 height 28
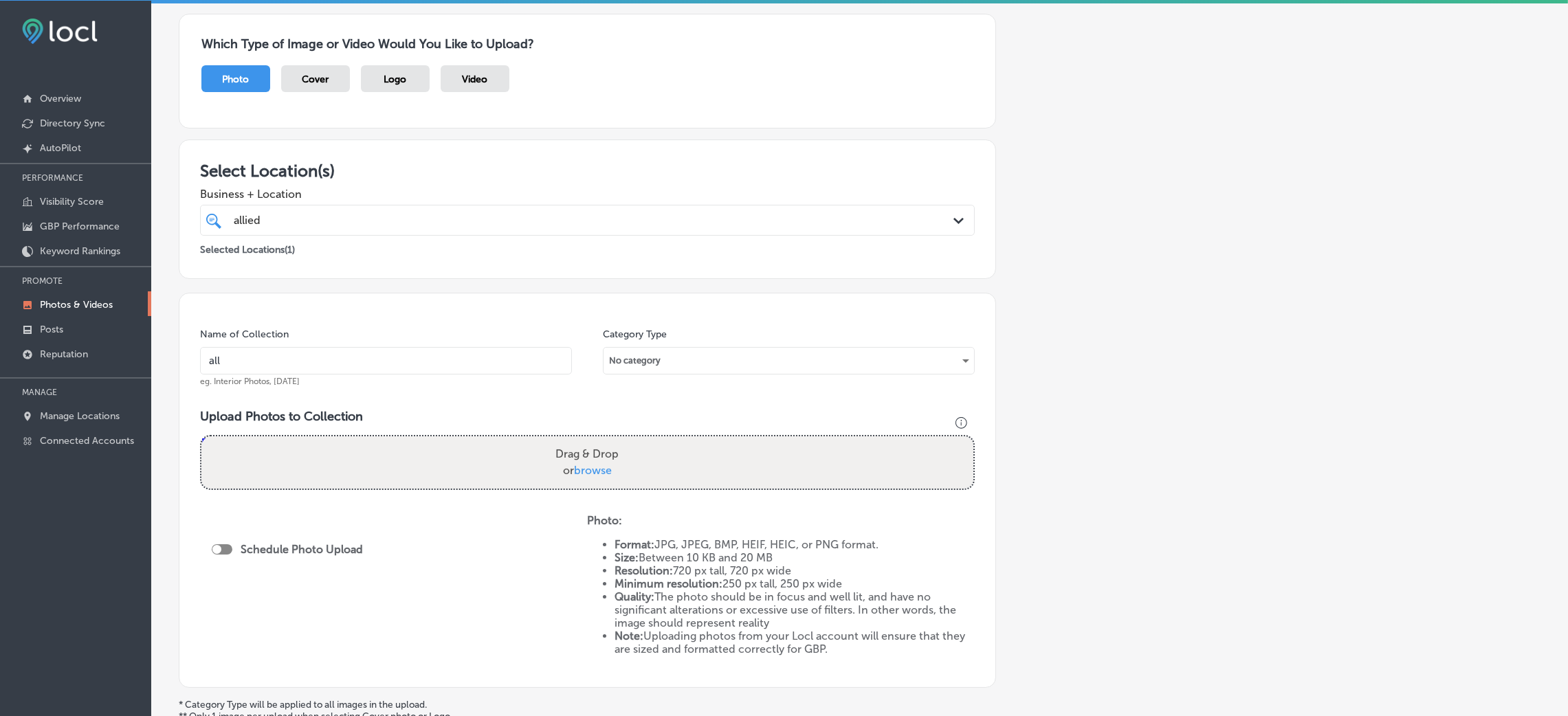
type input "Allied-Pest-Solutions-pest-control-[PERSON_NAME]-az"
click at [423, 358] on input "Allied-Pest-Solutions-pest-control-[PERSON_NAME]-az" at bounding box center [386, 361] width 372 height 28
click at [488, 430] on div "Upload Photos to Collection Powered by PQINA Drag & Drop or browse" at bounding box center [587, 454] width 774 height 92
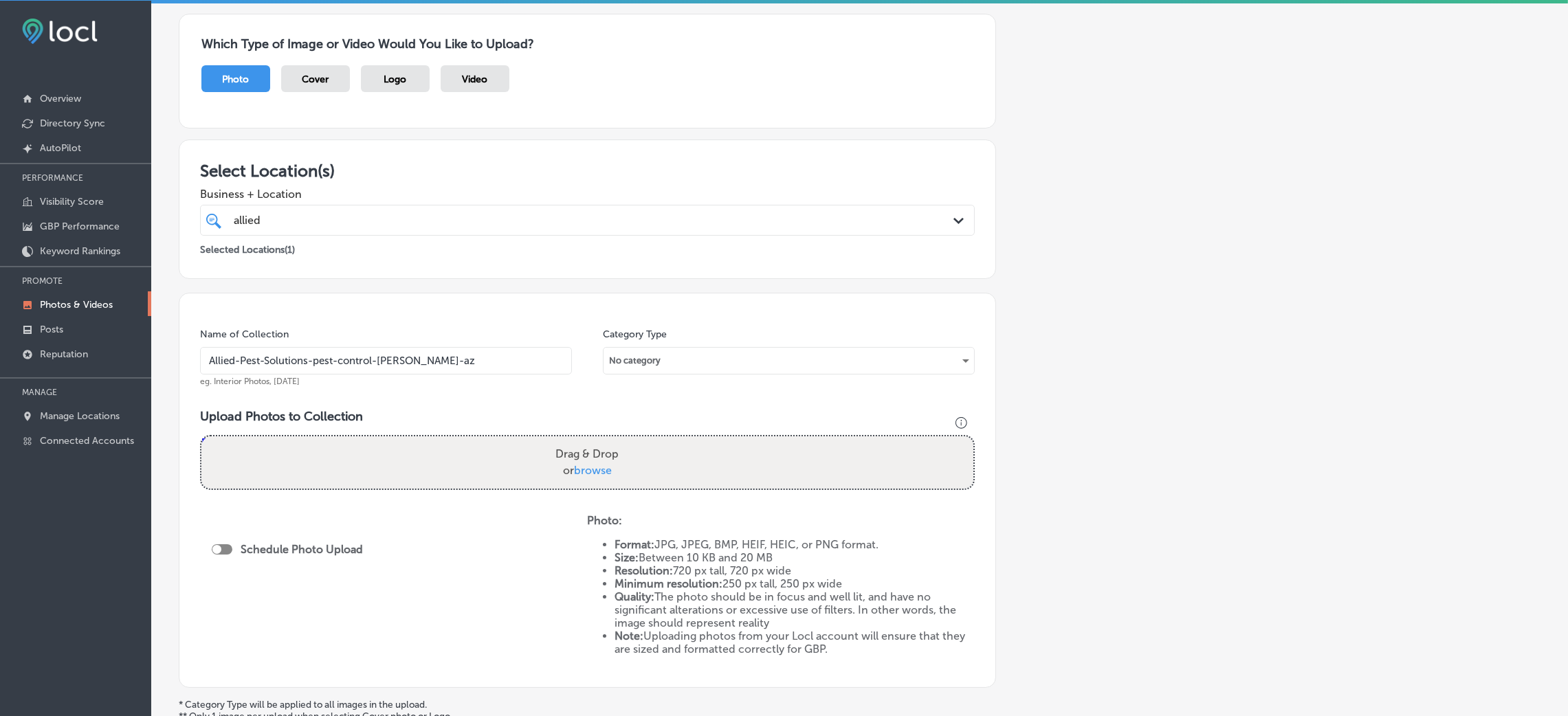
click at [534, 457] on div "Drag & Drop or browse" at bounding box center [587, 462] width 772 height 52
click at [201, 436] on input "Drag & Drop or browse" at bounding box center [587, 438] width 772 height 4
type input "C:\fakepath\Allied-Pest-Solutions-pest-control (1).png"
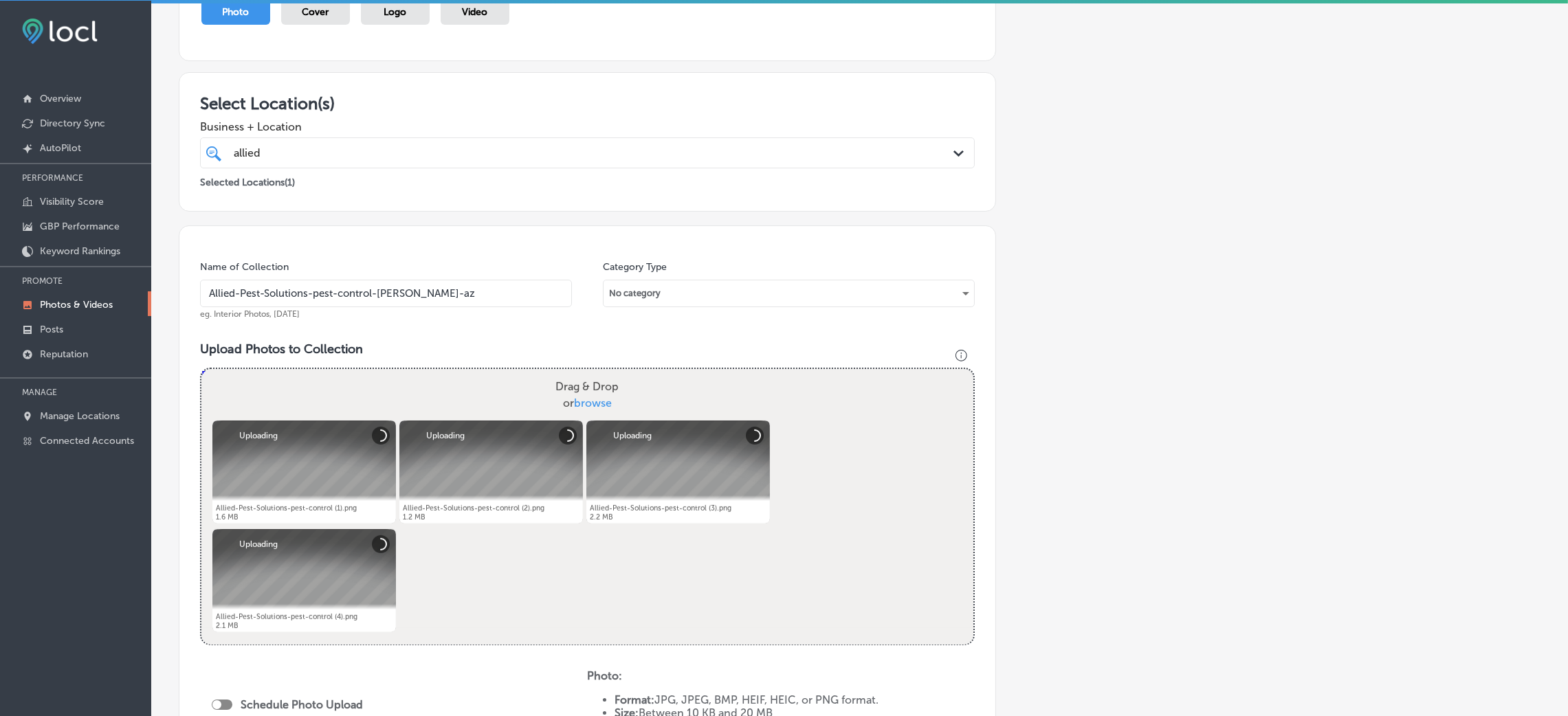
scroll to position [308, 0]
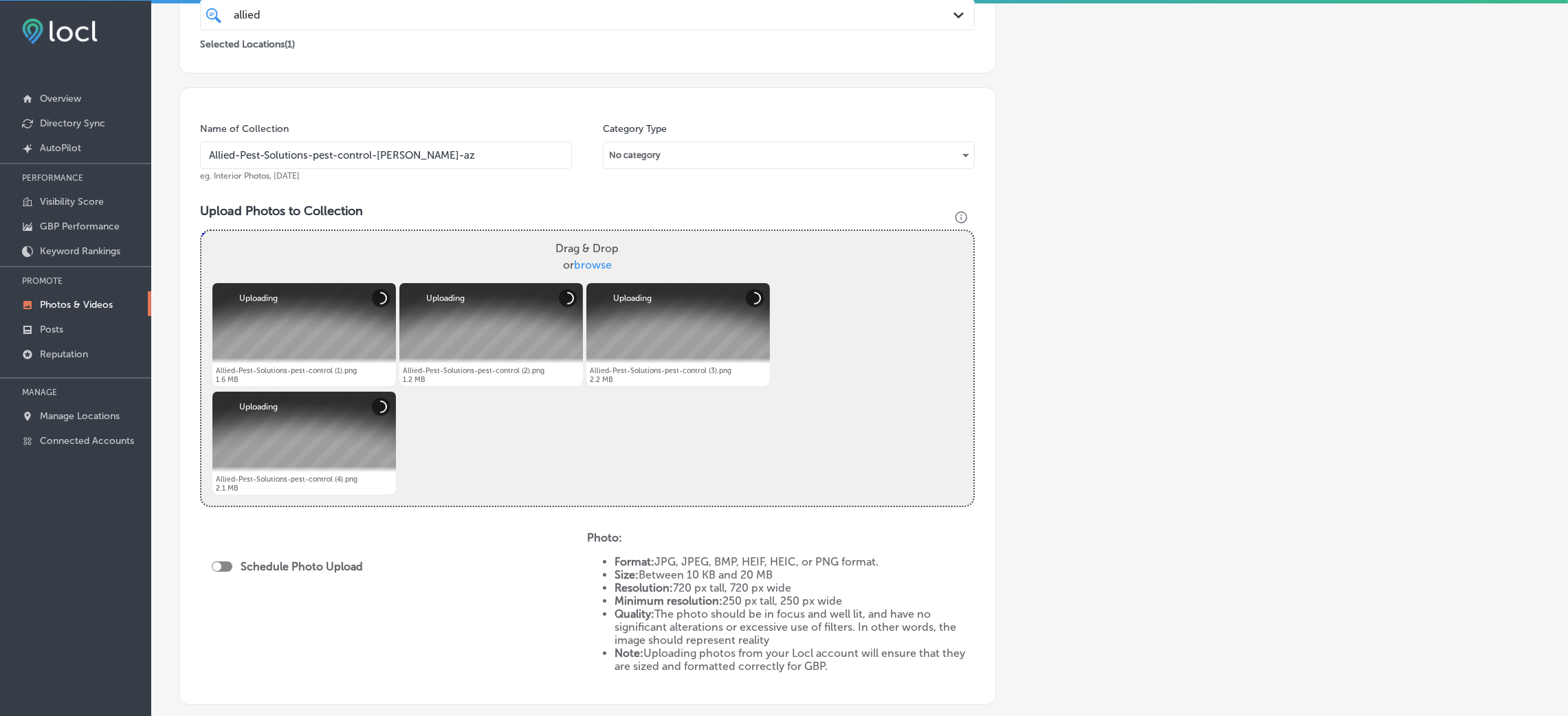
click at [393, 164] on input "Allied-Pest-Solutions-pest-control-[PERSON_NAME]-az" at bounding box center [386, 155] width 372 height 28
click at [432, 566] on div "Schedule Photo Upload" at bounding box center [393, 607] width 387 height 152
click at [228, 555] on div "Schedule Photo Upload" at bounding box center [290, 568] width 158 height 31
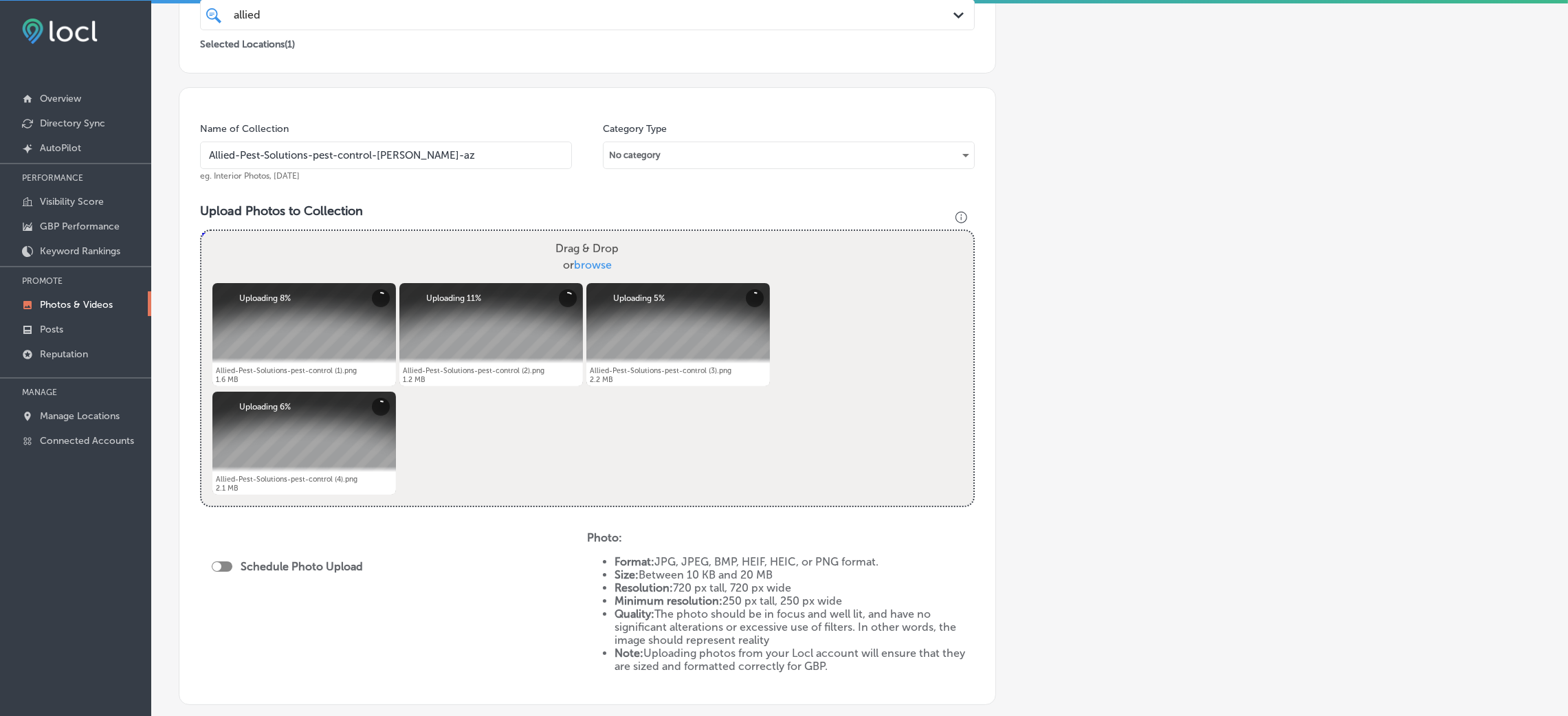
click at [228, 566] on div at bounding box center [221, 565] width 20 height 10
checkbox input "true"
click at [283, 610] on span "Publish Now" at bounding box center [254, 617] width 64 height 13
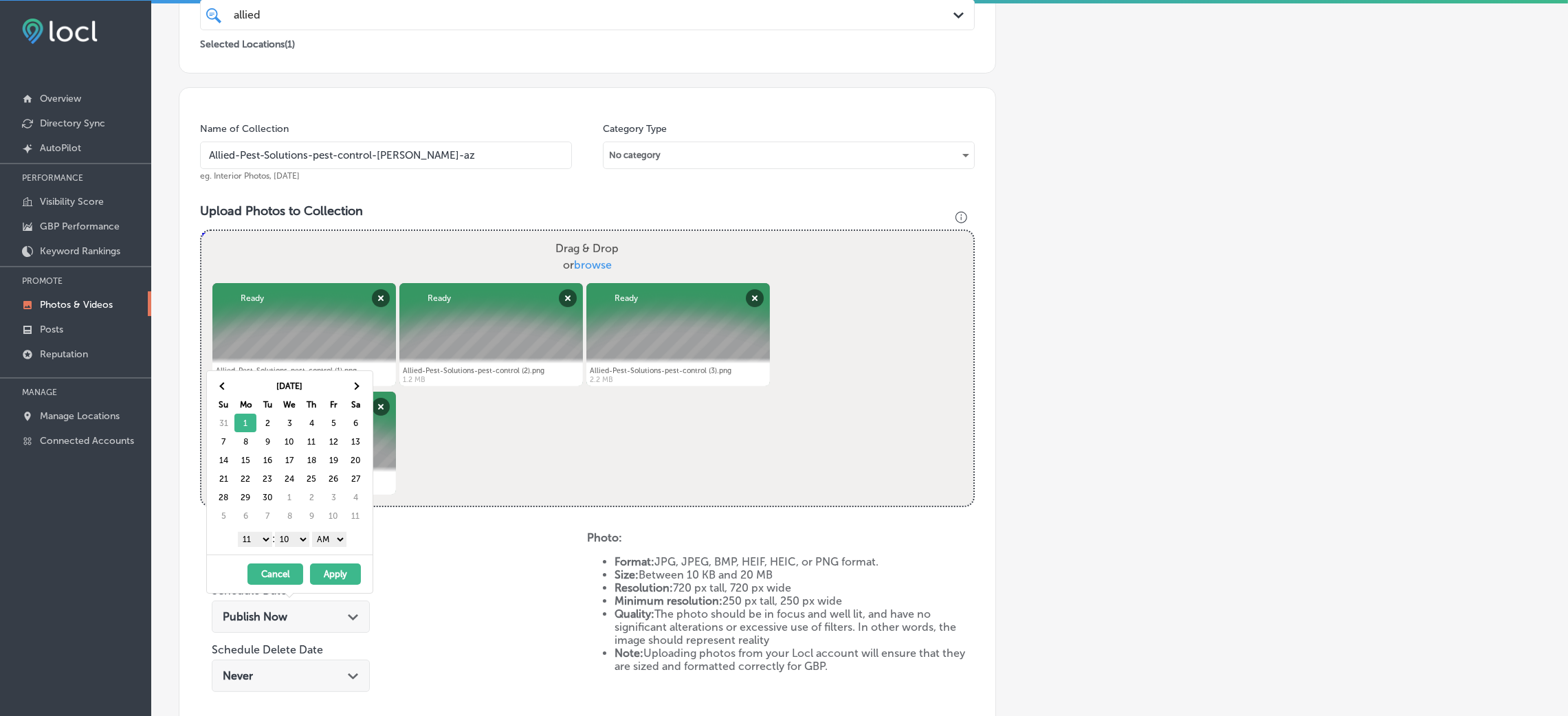
click at [341, 542] on select "AM PM" at bounding box center [329, 539] width 34 height 15
drag, startPoint x: 311, startPoint y: 548, endPoint x: 302, endPoint y: 542, distance: 10.8
click at [310, 548] on div "1 2 3 4 5 6 7 8 9 10 11 12 : 00 10 20 30 40 50 AM PM" at bounding box center [292, 538] width 160 height 20
click at [302, 542] on select "00 10 20 30 40 50" at bounding box center [291, 539] width 34 height 15
click at [253, 531] on div "1 2 3 4 5 6 7 8 9 10 11 12 : 00 10 20 30 40 50 AM PM" at bounding box center [292, 538] width 160 height 20
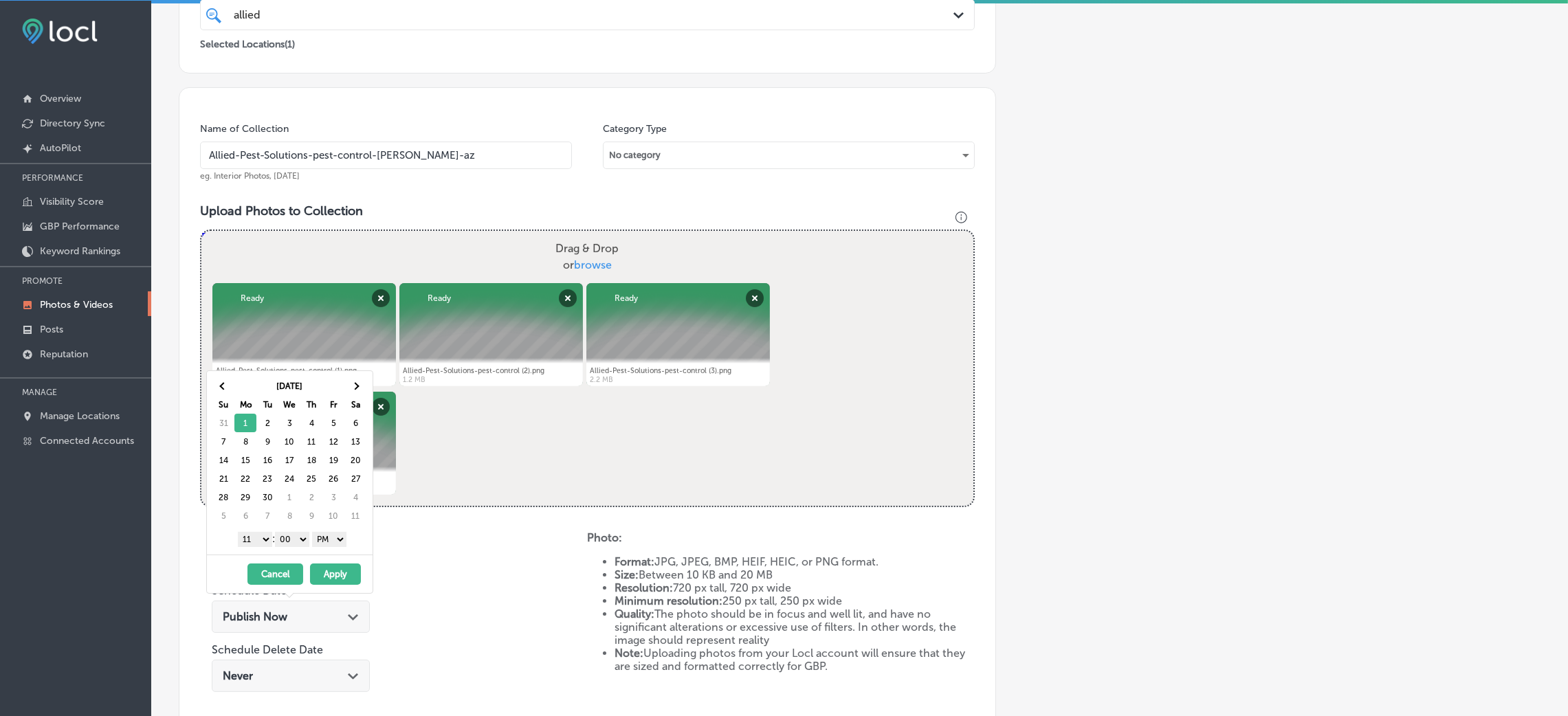
click at [256, 542] on select "1 2 3 4 5 6 7 8 9 10 11 12" at bounding box center [254, 539] width 34 height 15
click at [337, 576] on button "Apply" at bounding box center [334, 574] width 51 height 21
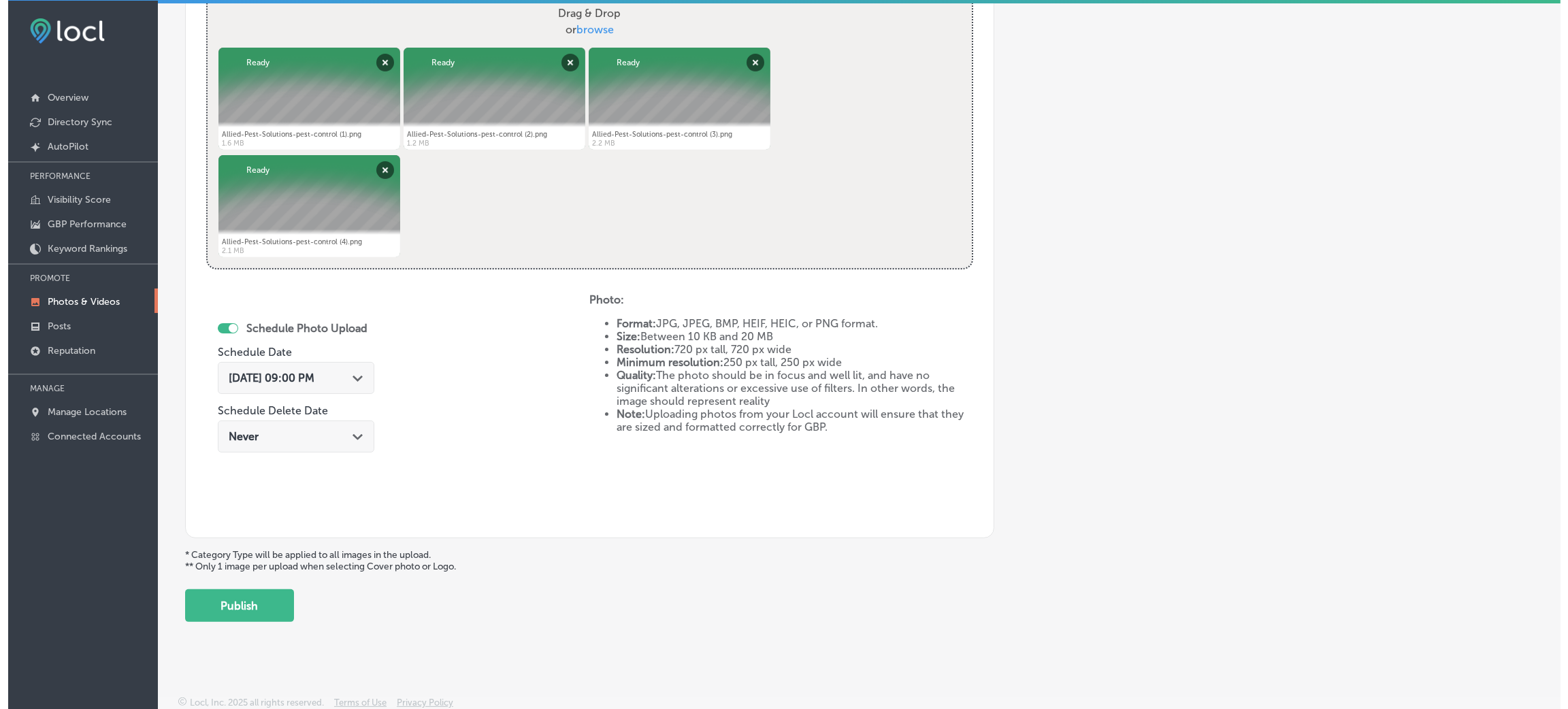
scroll to position [544, 0]
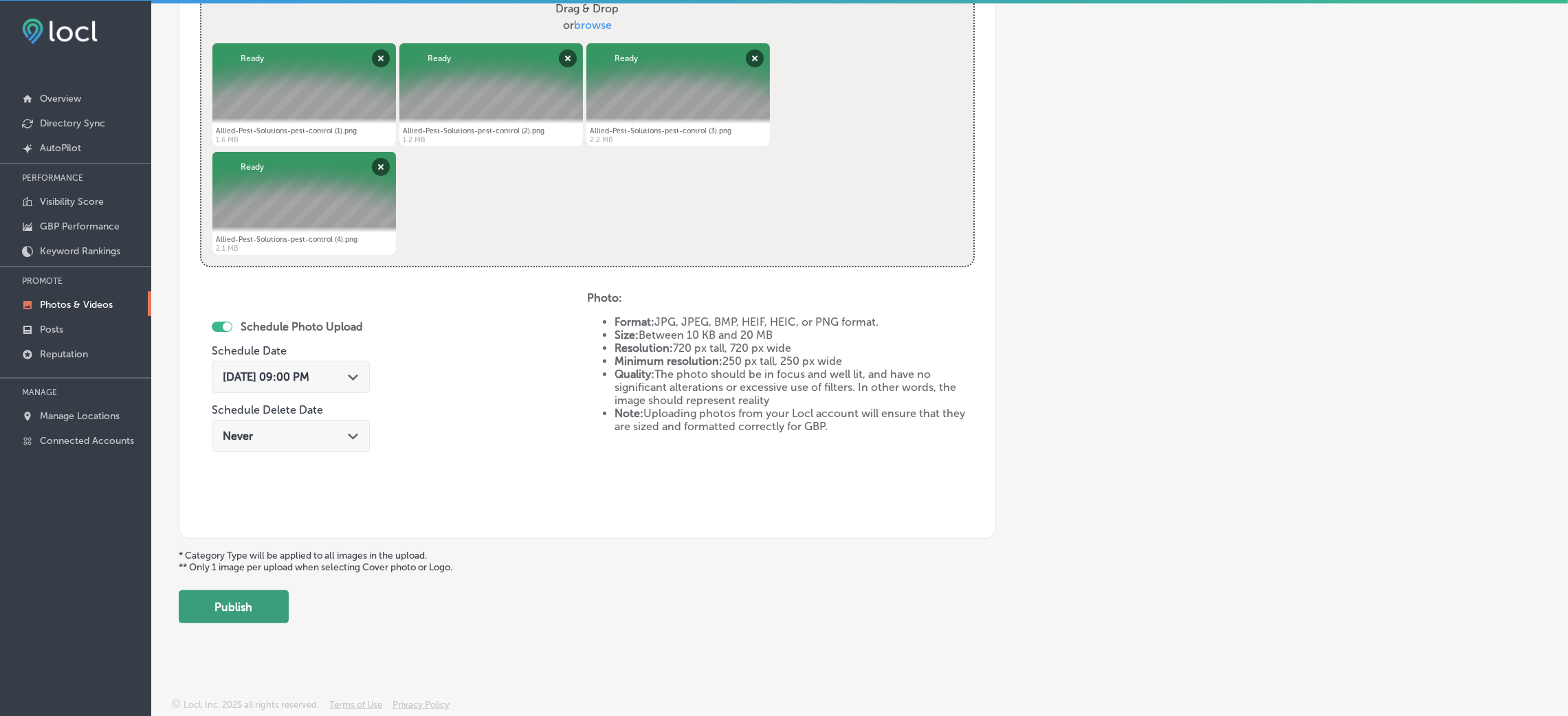
click at [272, 598] on button "Publish" at bounding box center [234, 607] width 110 height 33
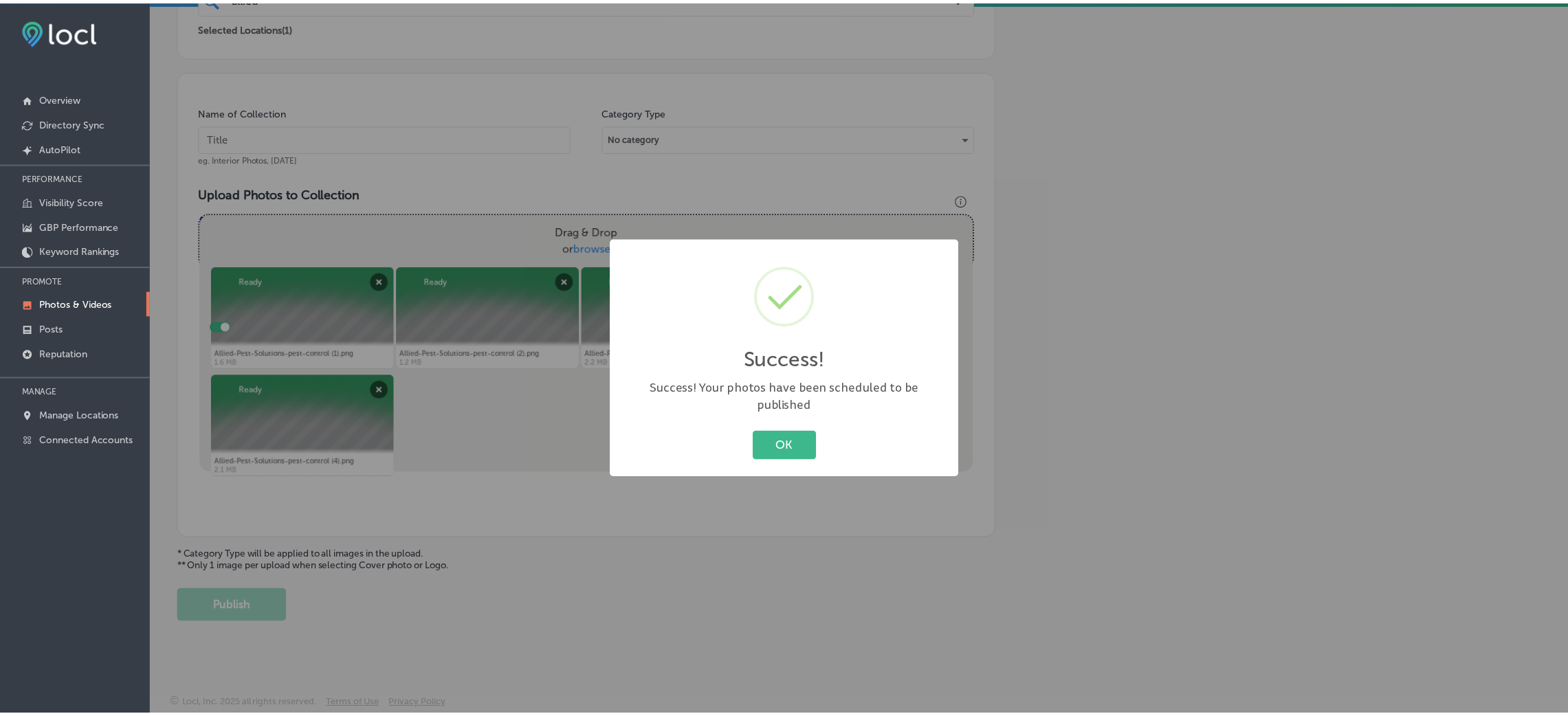
scroll to position [326, 0]
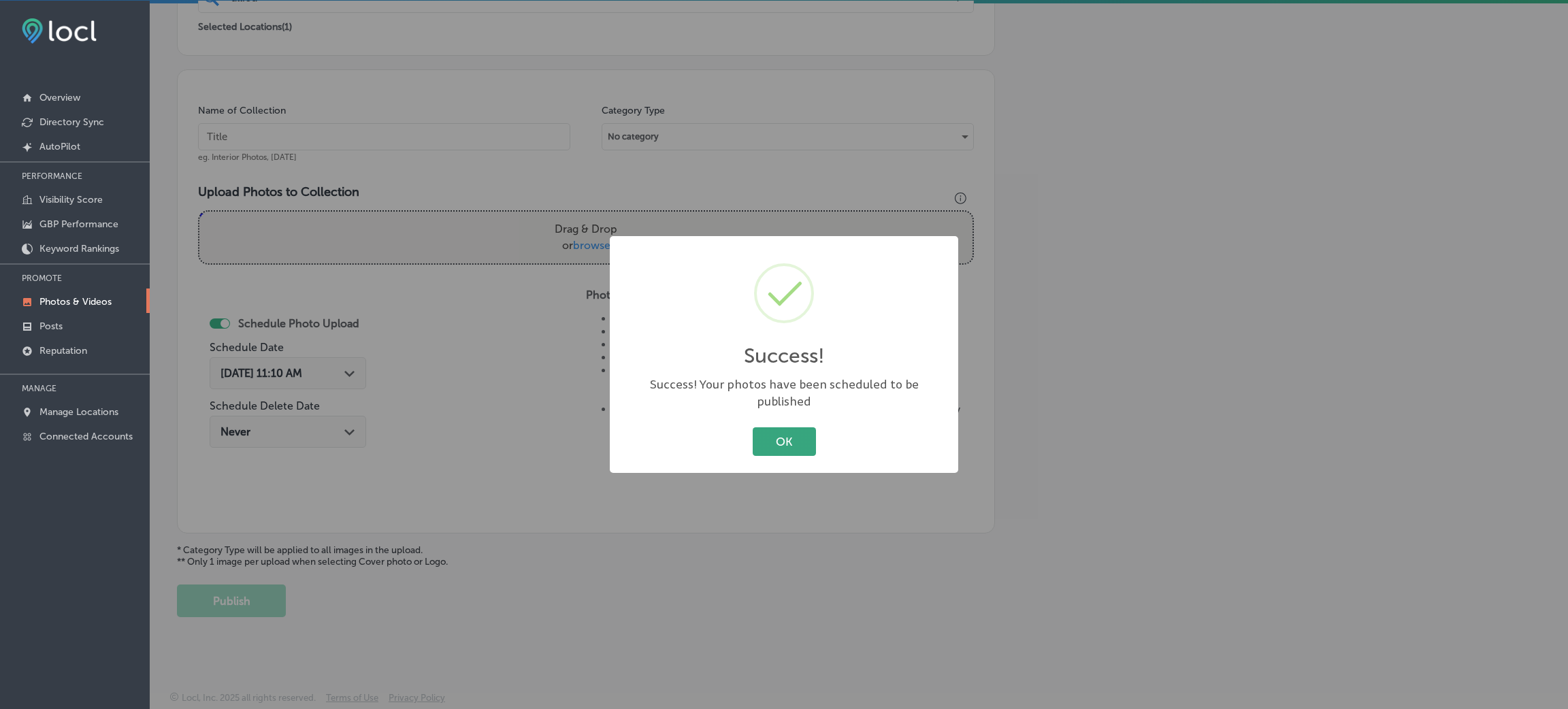
click at [802, 440] on button "OK" at bounding box center [785, 441] width 64 height 28
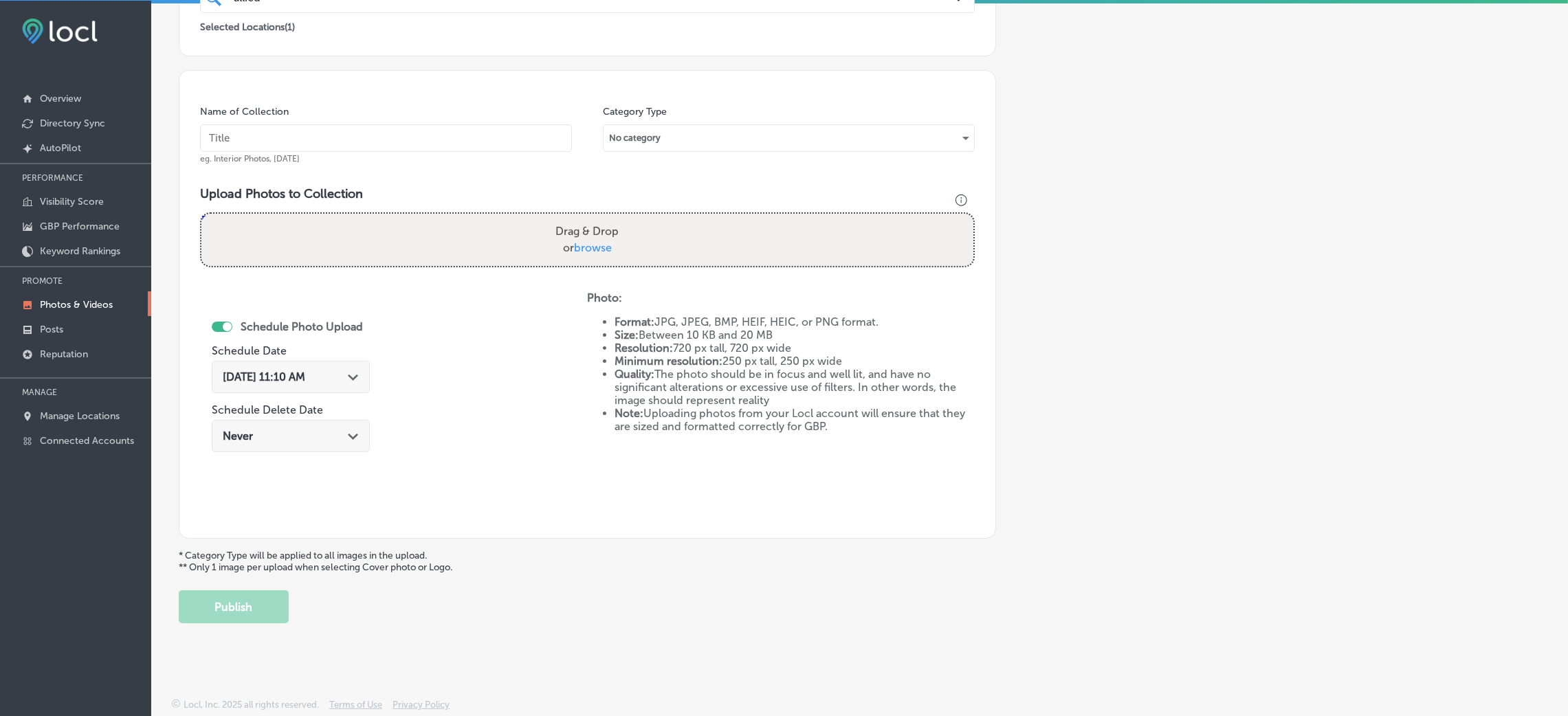
click at [372, 138] on input "text" at bounding box center [386, 138] width 372 height 28
paste input "Allied-Pest-Solutions-pest-control-[PERSON_NAME]-az"
type input "Allied-Pest-Solutions-pest-control-[PERSON_NAME]-az"
click at [349, 233] on div "Drag & Drop or browse" at bounding box center [587, 240] width 772 height 52
click at [201, 214] on input "Drag & Drop or browse" at bounding box center [587, 216] width 772 height 4
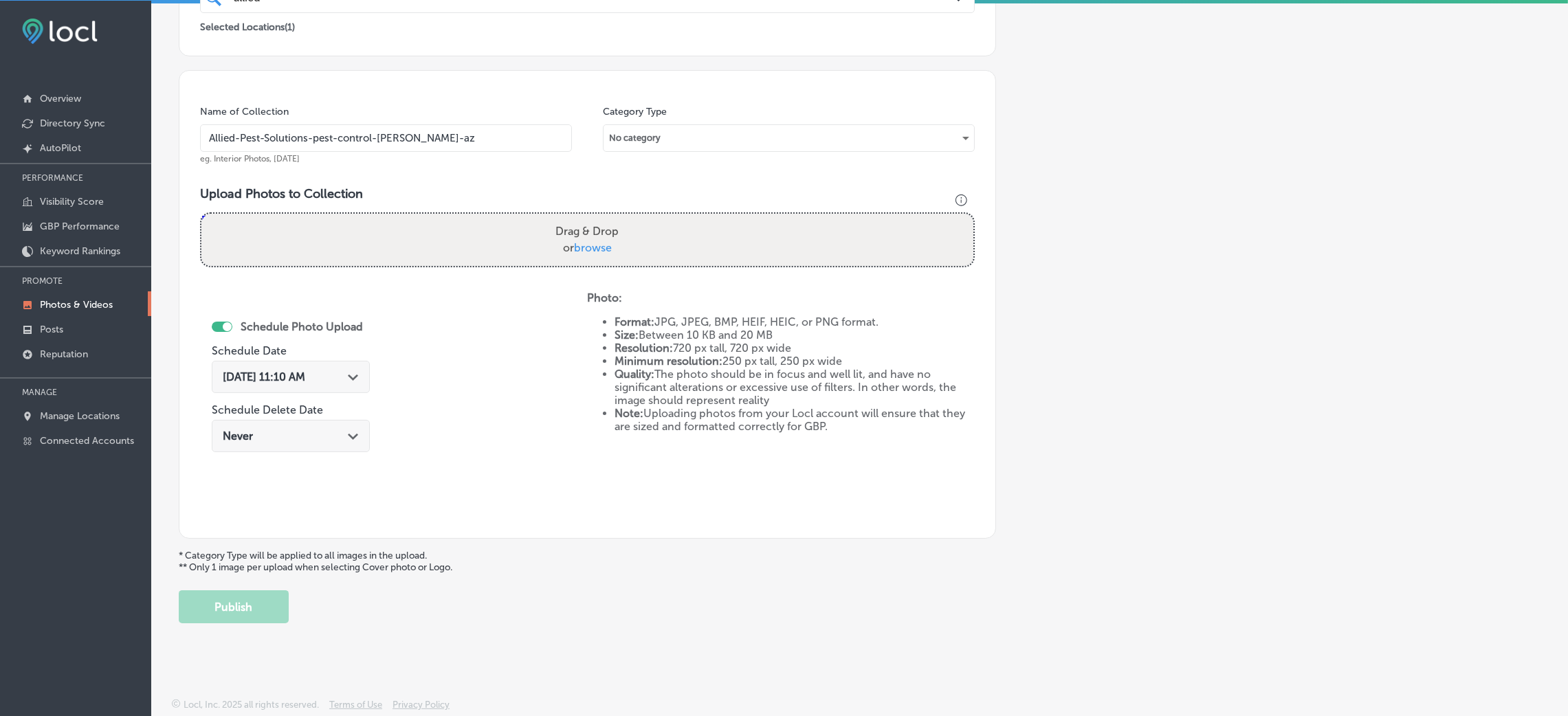
type input "C:\fakepath\Allied-Pest-Solutions-pest-control (5).png"
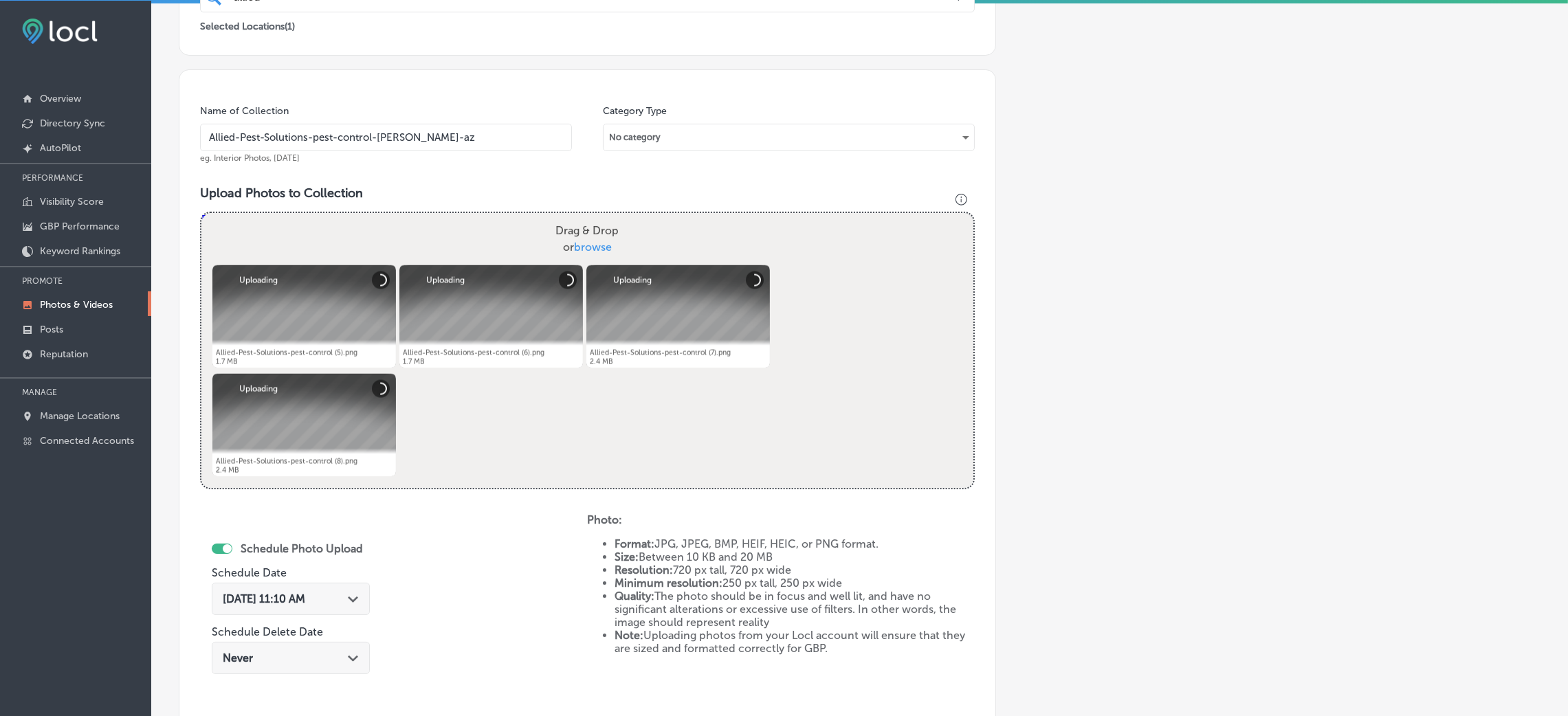
scroll to position [430, 0]
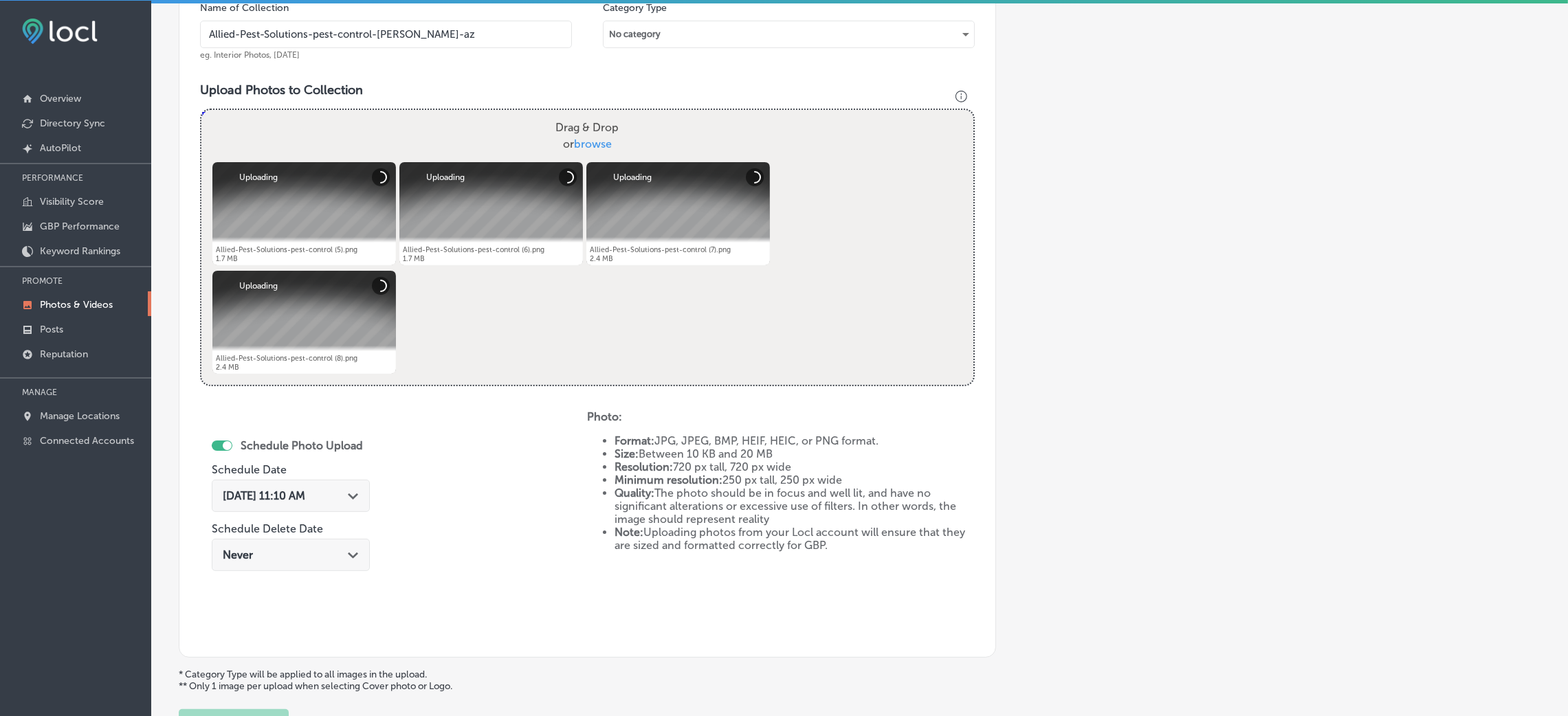
click at [291, 525] on label "Schedule Delete Date" at bounding box center [266, 529] width 111 height 13
click at [290, 492] on span "[DATE] 11:10 AM" at bounding box center [264, 496] width 83 height 13
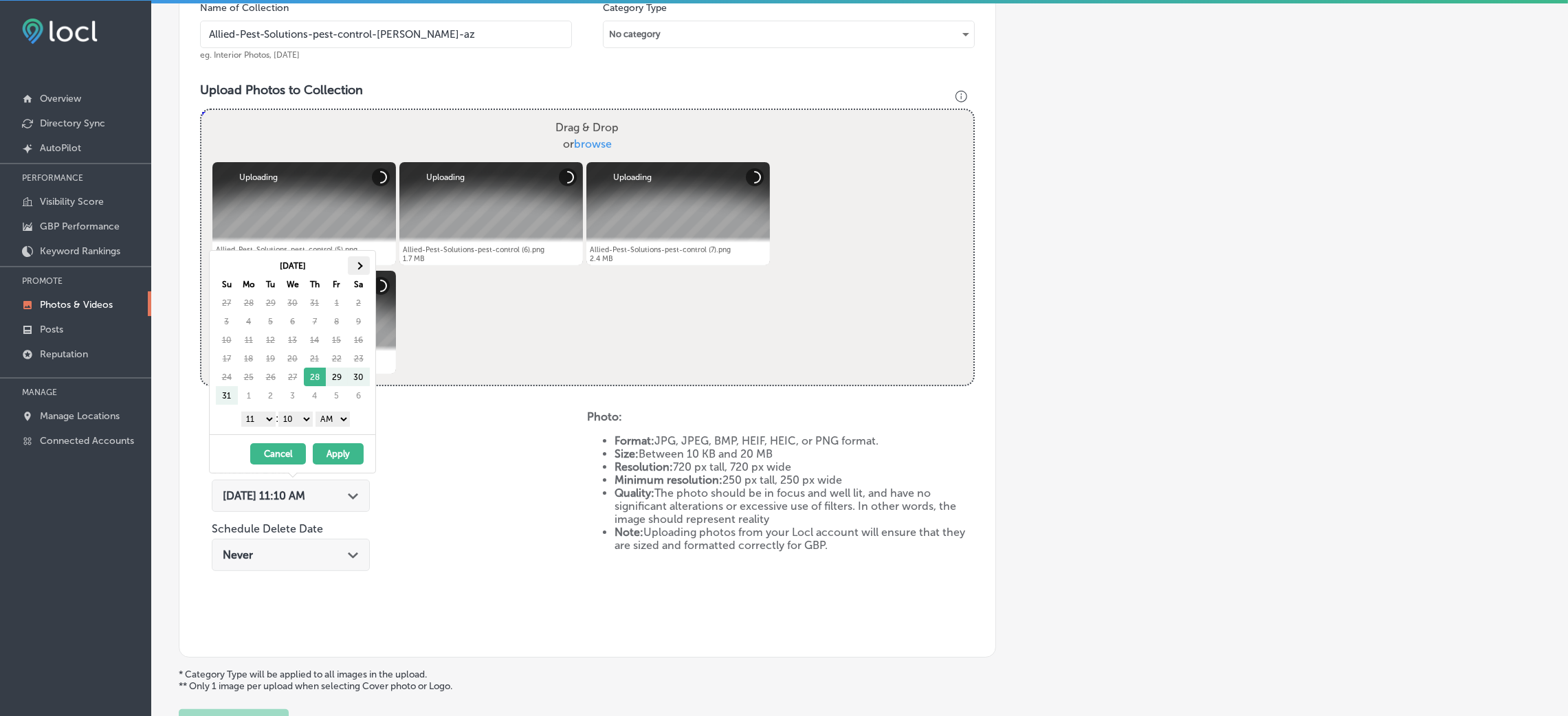
click at [354, 258] on th at bounding box center [359, 265] width 22 height 18
drag, startPoint x: 334, startPoint y: 416, endPoint x: 334, endPoint y: 424, distance: 8.0
click at [334, 416] on select "AM PM" at bounding box center [332, 419] width 34 height 15
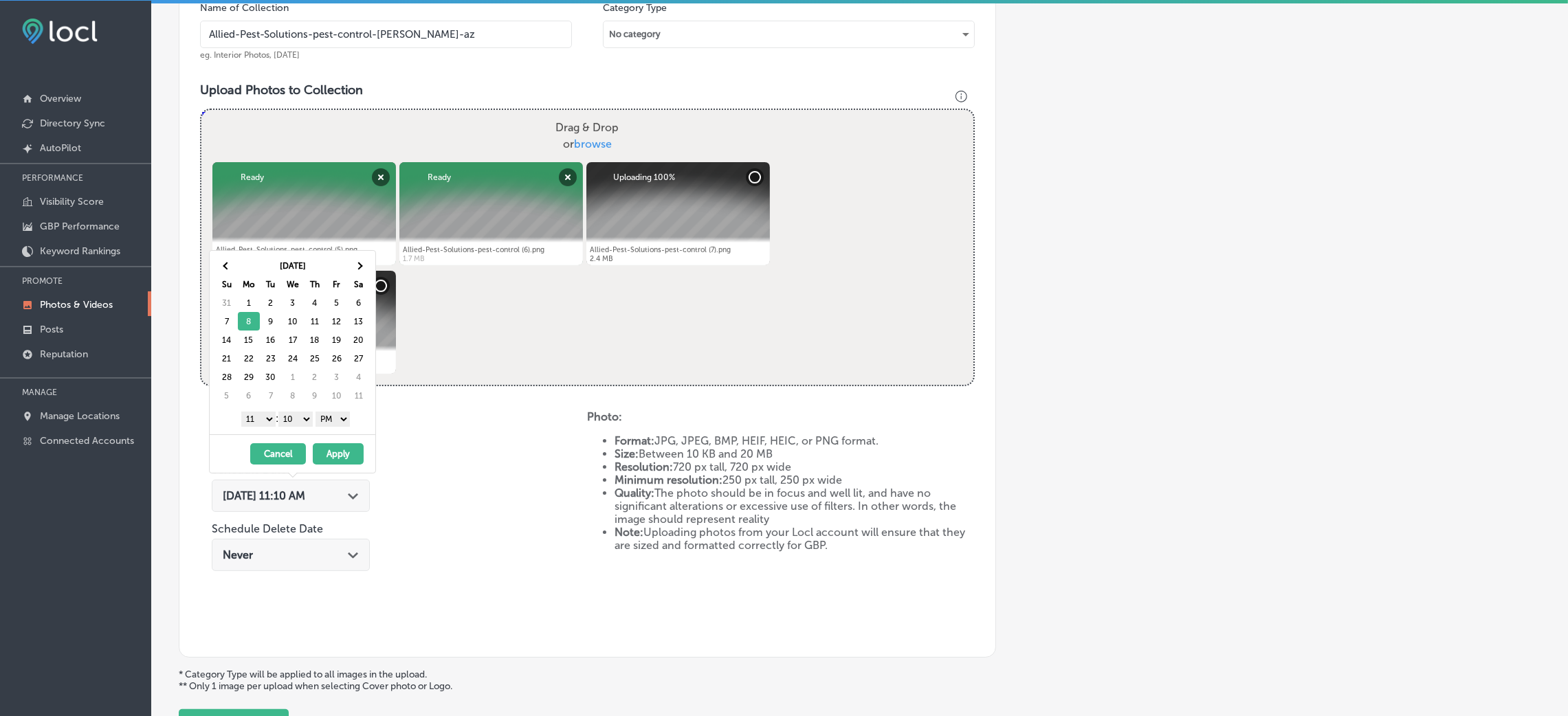
click at [298, 428] on div "1 2 3 4 5 6 7 8 9 10 11 12 : 00 10 20 30 40 50 AM PM" at bounding box center [295, 418] width 160 height 20
drag, startPoint x: 298, startPoint y: 414, endPoint x: 298, endPoint y: 424, distance: 10.0
click at [298, 414] on select "00 10 20 30 40 50" at bounding box center [295, 419] width 34 height 15
drag, startPoint x: 259, startPoint y: 420, endPoint x: 259, endPoint y: 431, distance: 11.0
click at [259, 420] on select "1 2 3 4 5 6 7 8 9 10 11 12" at bounding box center [258, 419] width 34 height 15
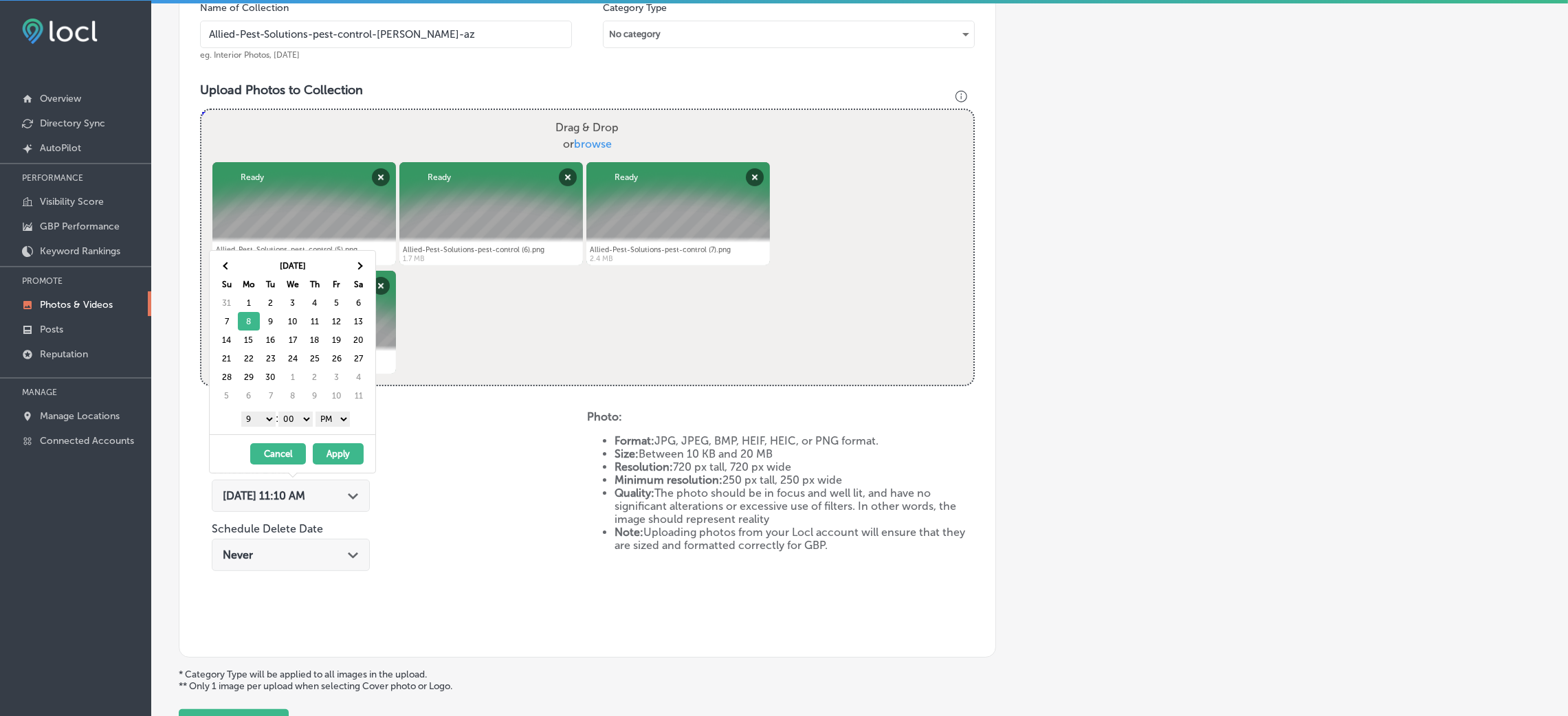
click at [336, 457] on button "Apply" at bounding box center [337, 453] width 51 height 21
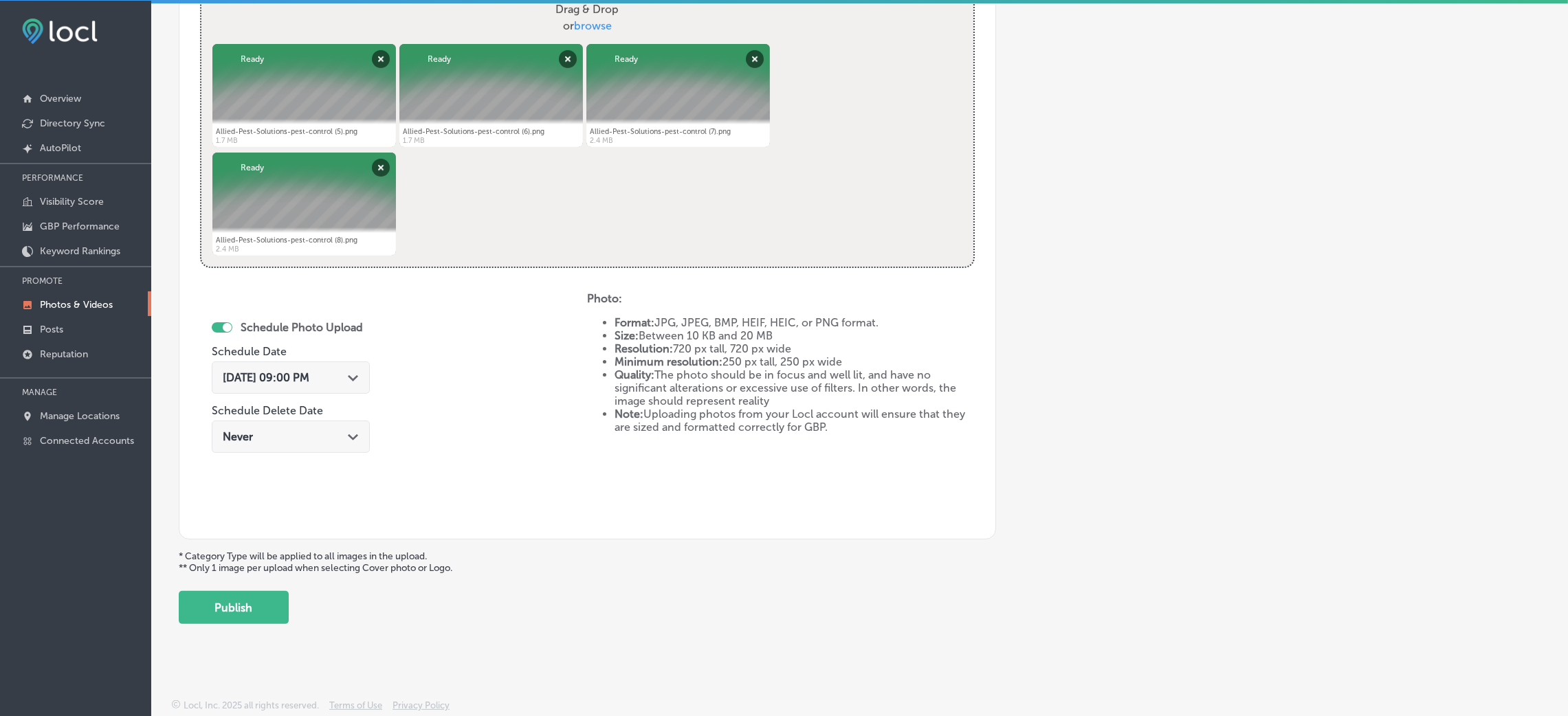
scroll to position [549, 0]
click at [209, 612] on button "Publish" at bounding box center [234, 607] width 110 height 33
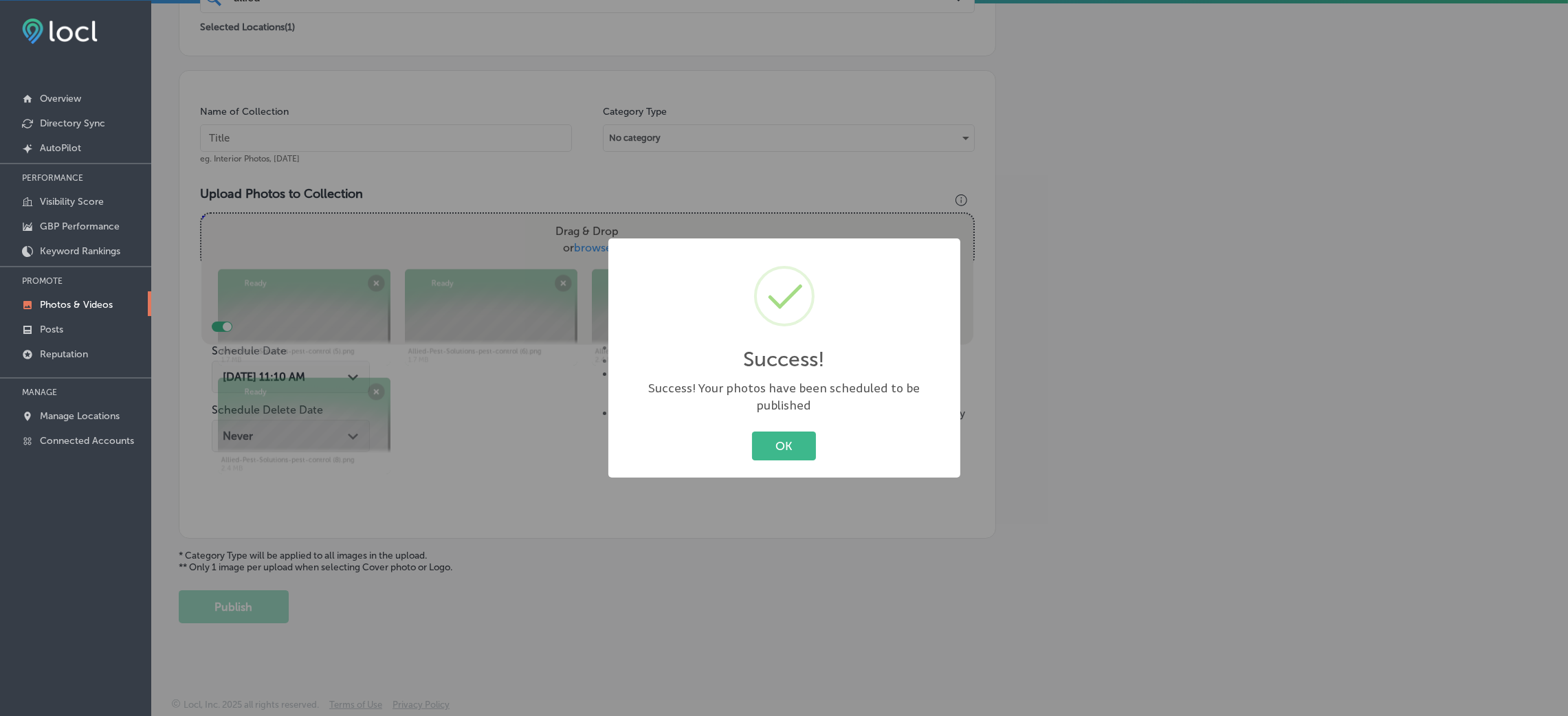
scroll to position [326, 0]
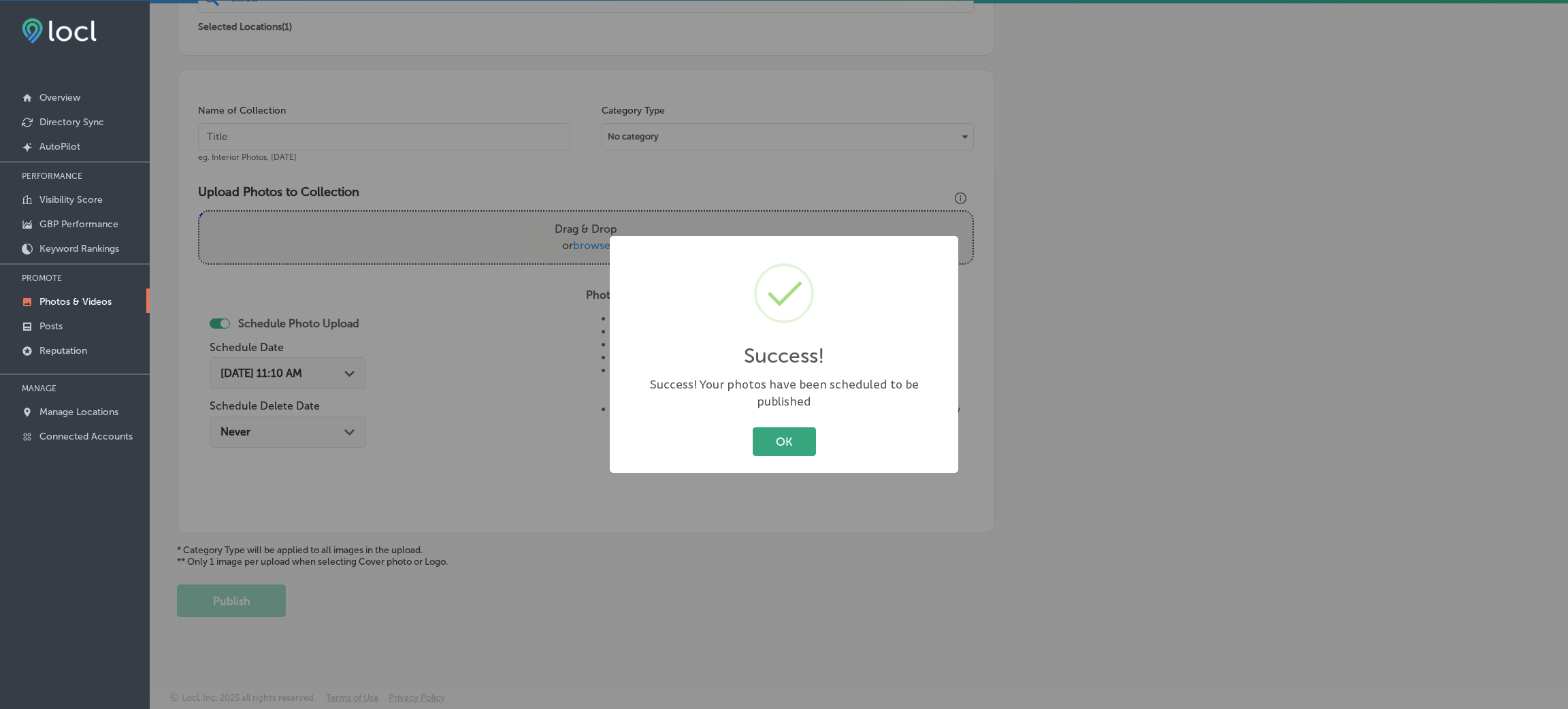
click at [793, 427] on button "OK" at bounding box center [785, 441] width 64 height 28
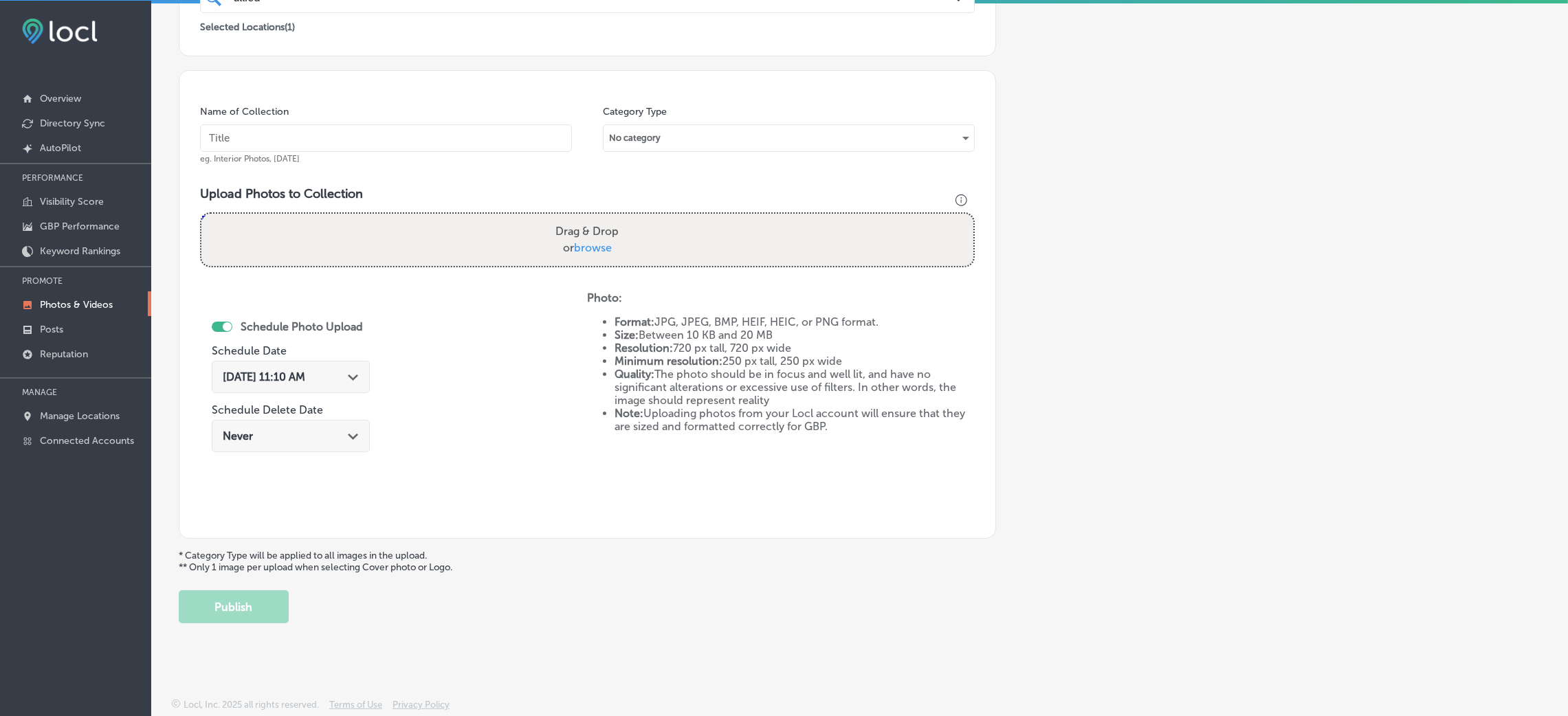
scroll to position [120, 0]
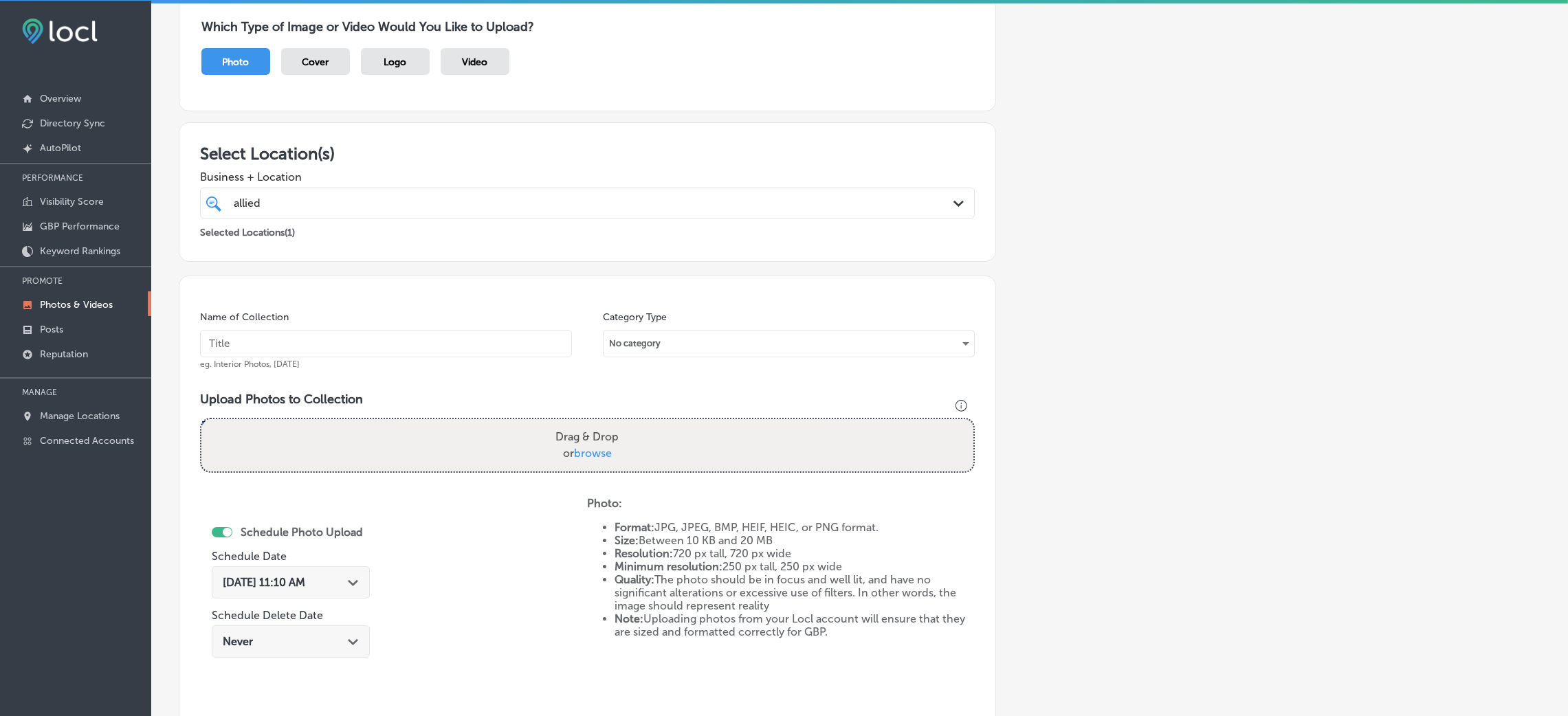
click at [398, 352] on input "text" at bounding box center [386, 343] width 372 height 28
paste input "Allied-Pest-Solutions-pest-control-[PERSON_NAME]-az"
type input "Allied-Pest-Solutions-pest-control-[PERSON_NAME]-az"
click at [522, 442] on div "Drag & Drop or browse" at bounding box center [587, 444] width 772 height 52
click at [201, 419] on input "Drag & Drop or browse" at bounding box center [587, 420] width 772 height 4
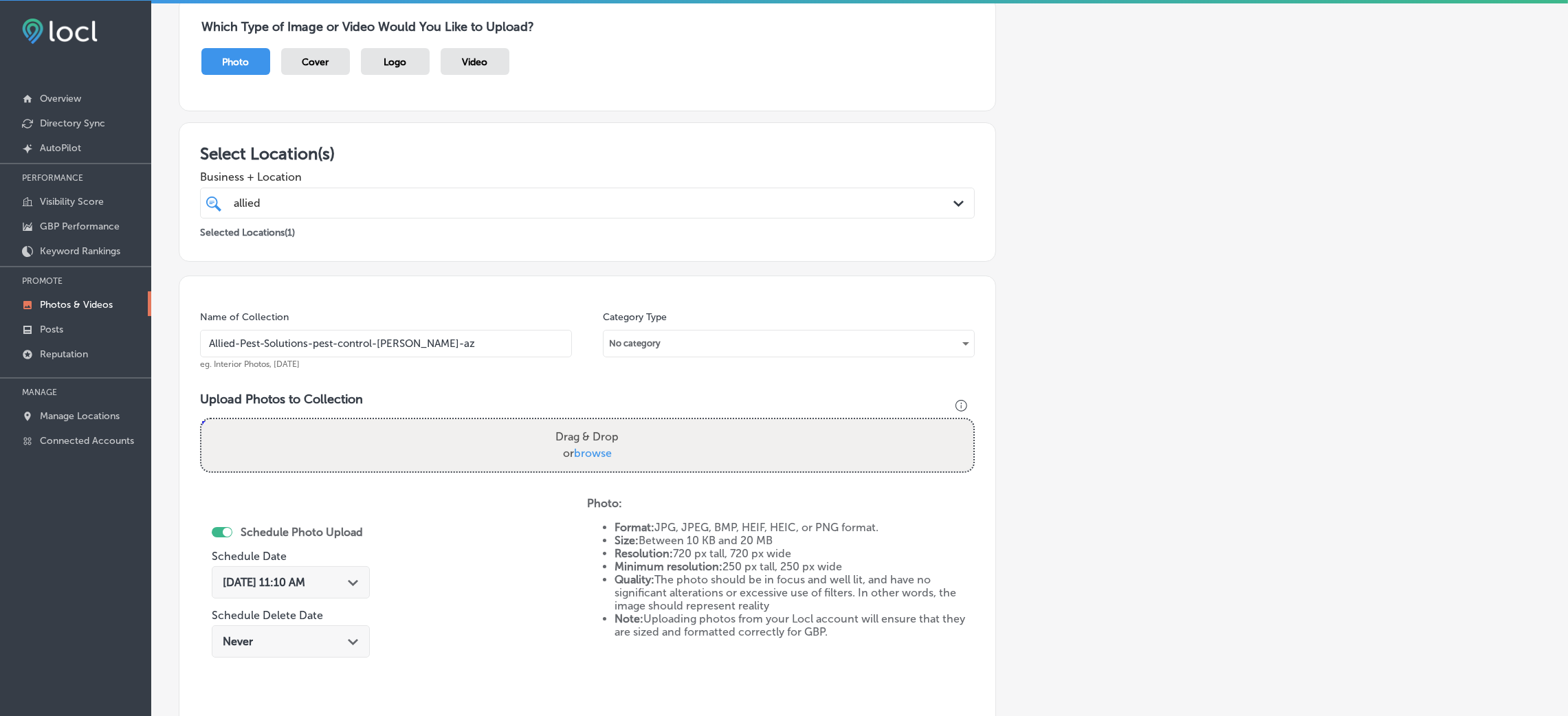
type input "C:\fakepath\Allied-Pest-Solutions-pest-control (9).png"
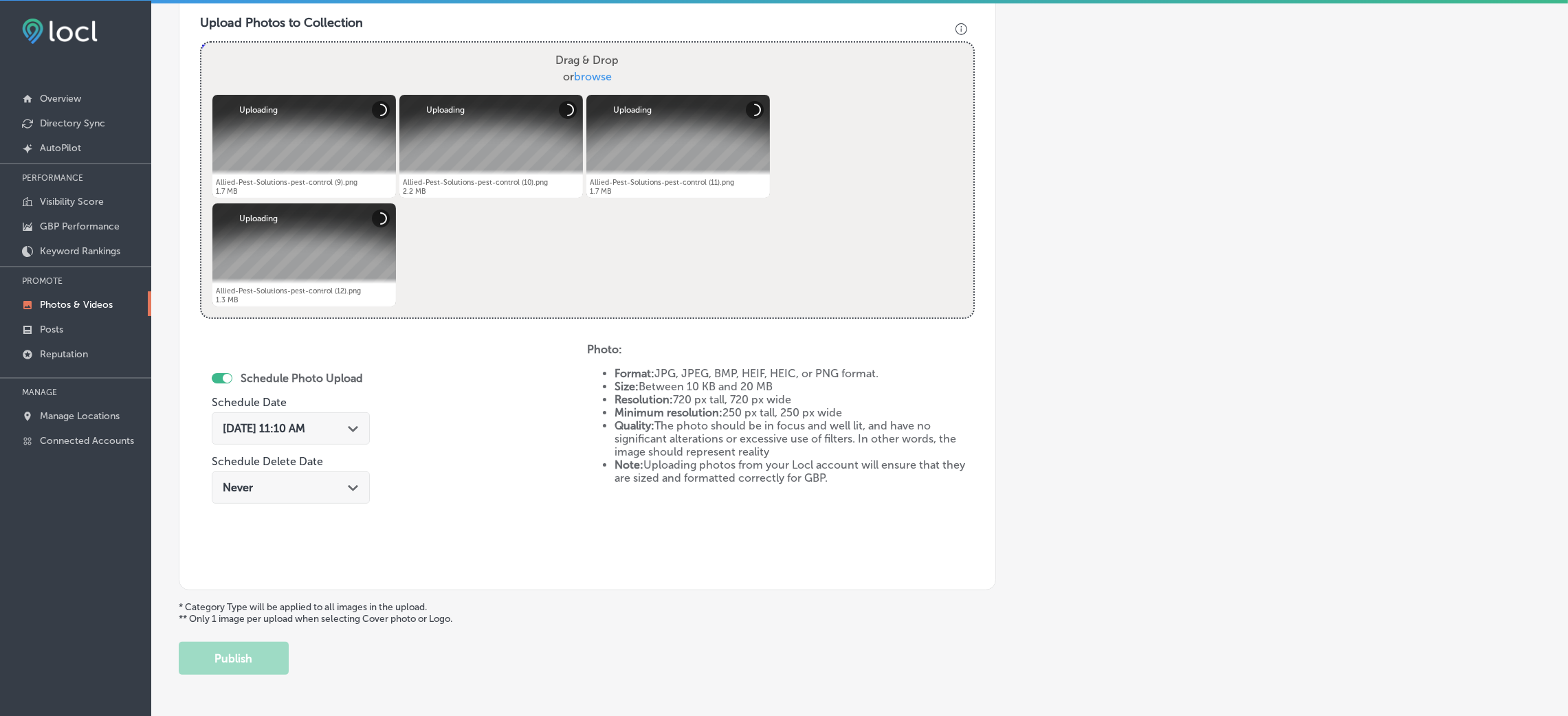
scroll to position [532, 0]
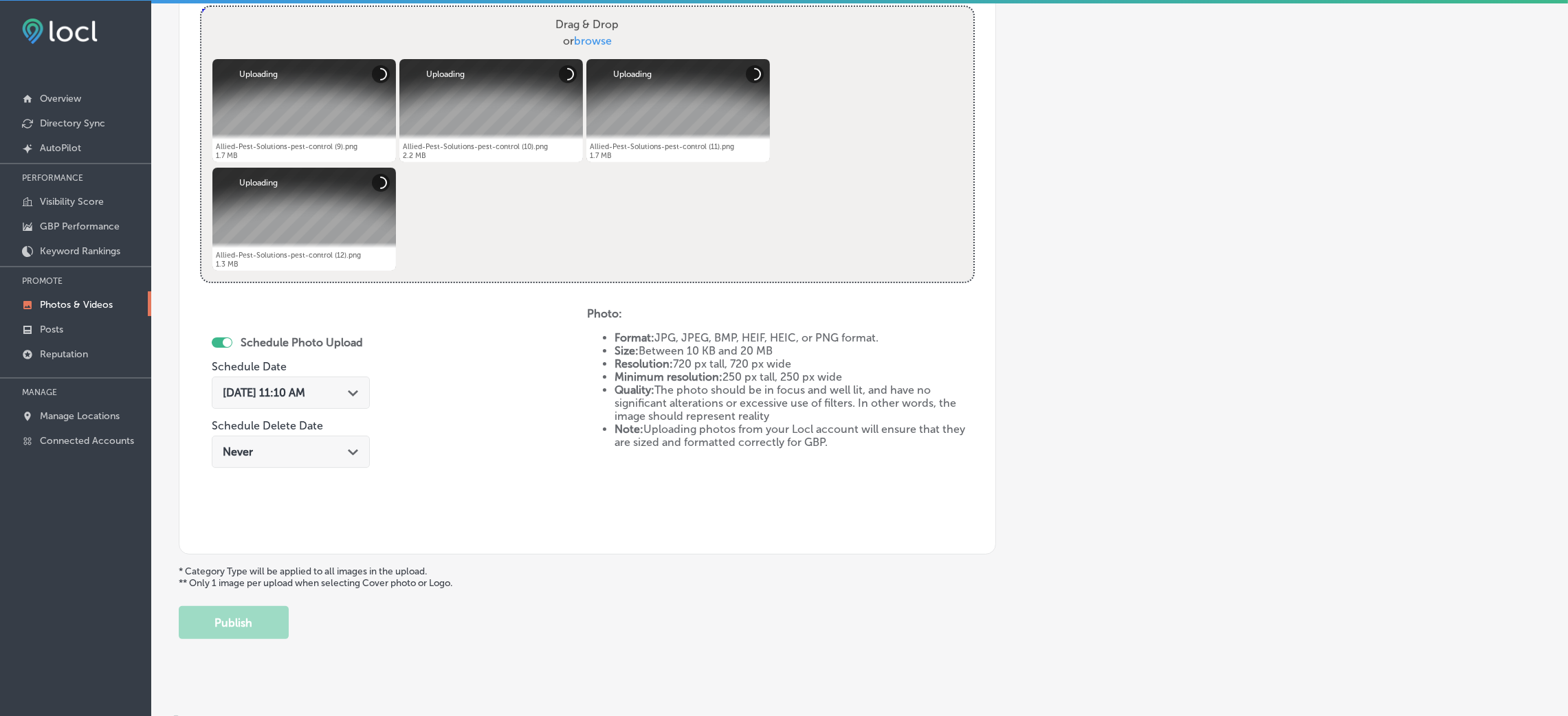
click at [305, 386] on span "[DATE] 11:10 AM" at bounding box center [264, 393] width 83 height 13
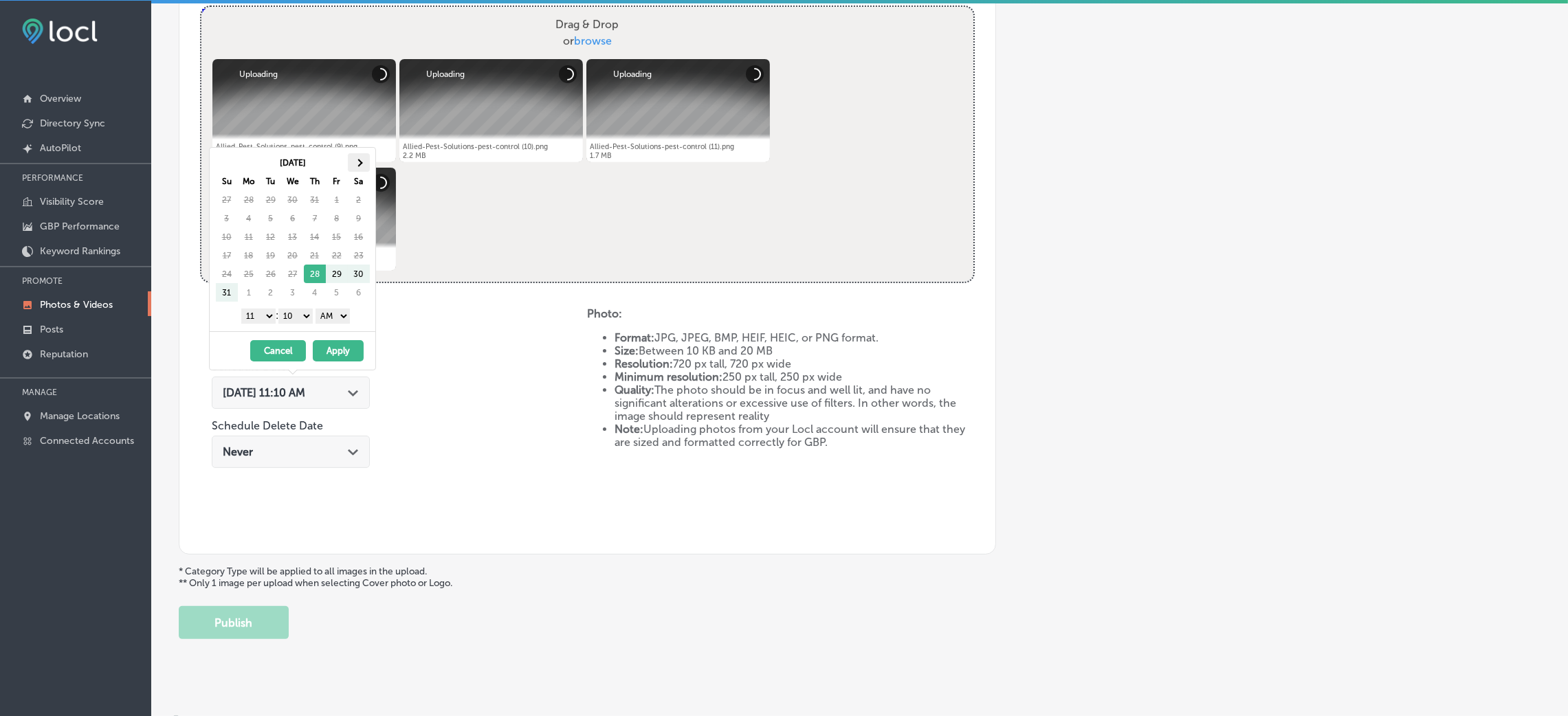
click at [353, 161] on th at bounding box center [359, 162] width 22 height 18
click at [323, 317] on select "AM PM" at bounding box center [332, 316] width 34 height 15
click at [296, 317] on select "00 10 20 30 40 50" at bounding box center [295, 316] width 34 height 15
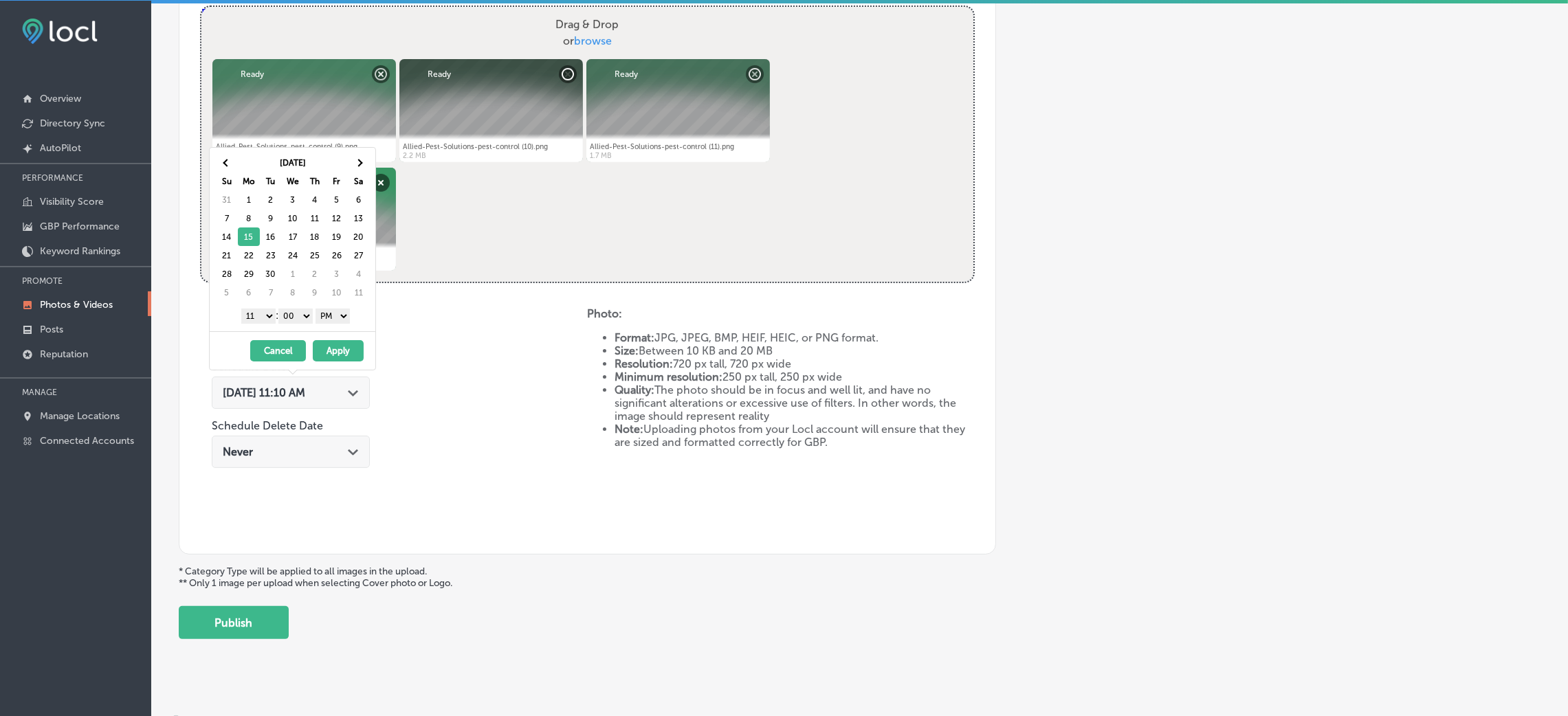
click at [267, 315] on select "1 2 3 4 5 6 7 8 9 10 11 12" at bounding box center [258, 316] width 34 height 15
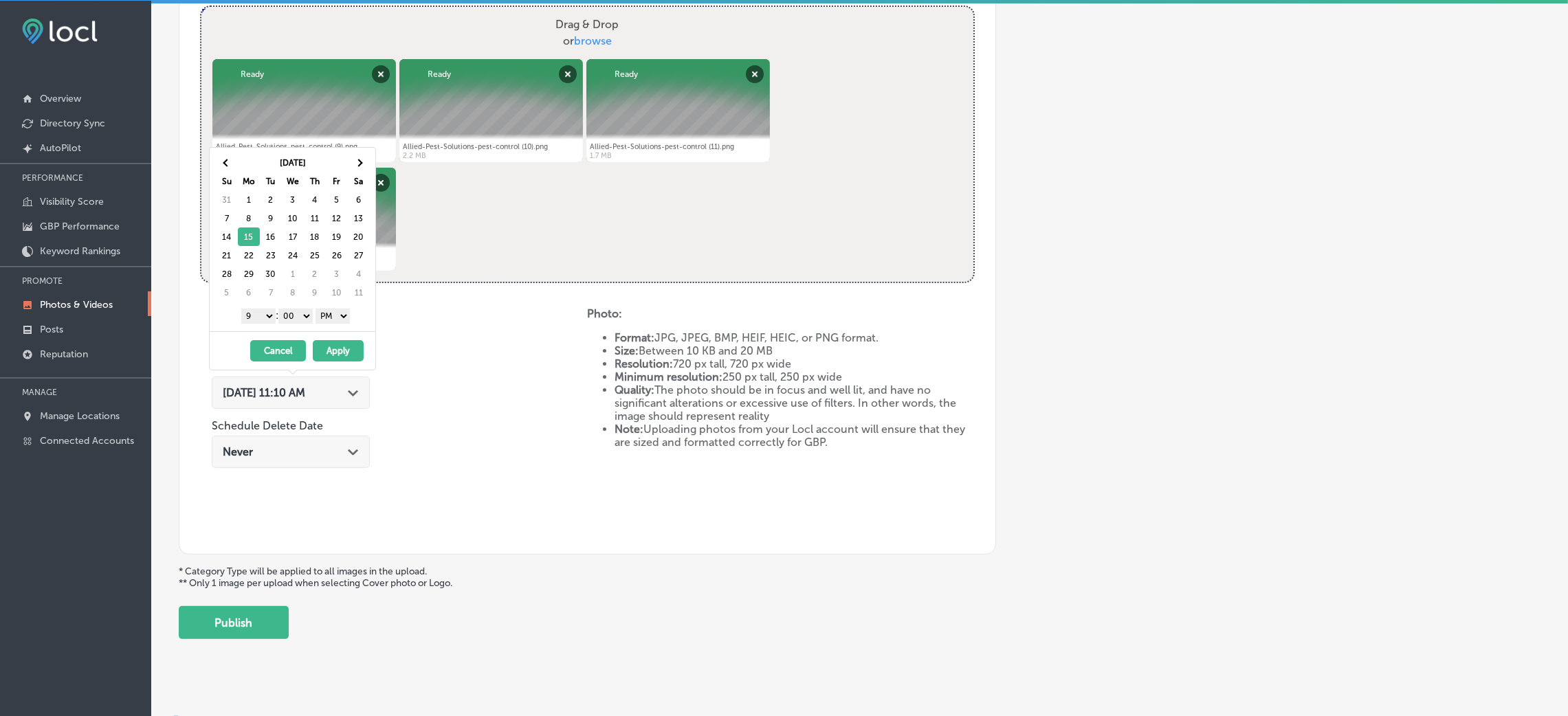
click at [323, 348] on button "Apply" at bounding box center [337, 350] width 51 height 21
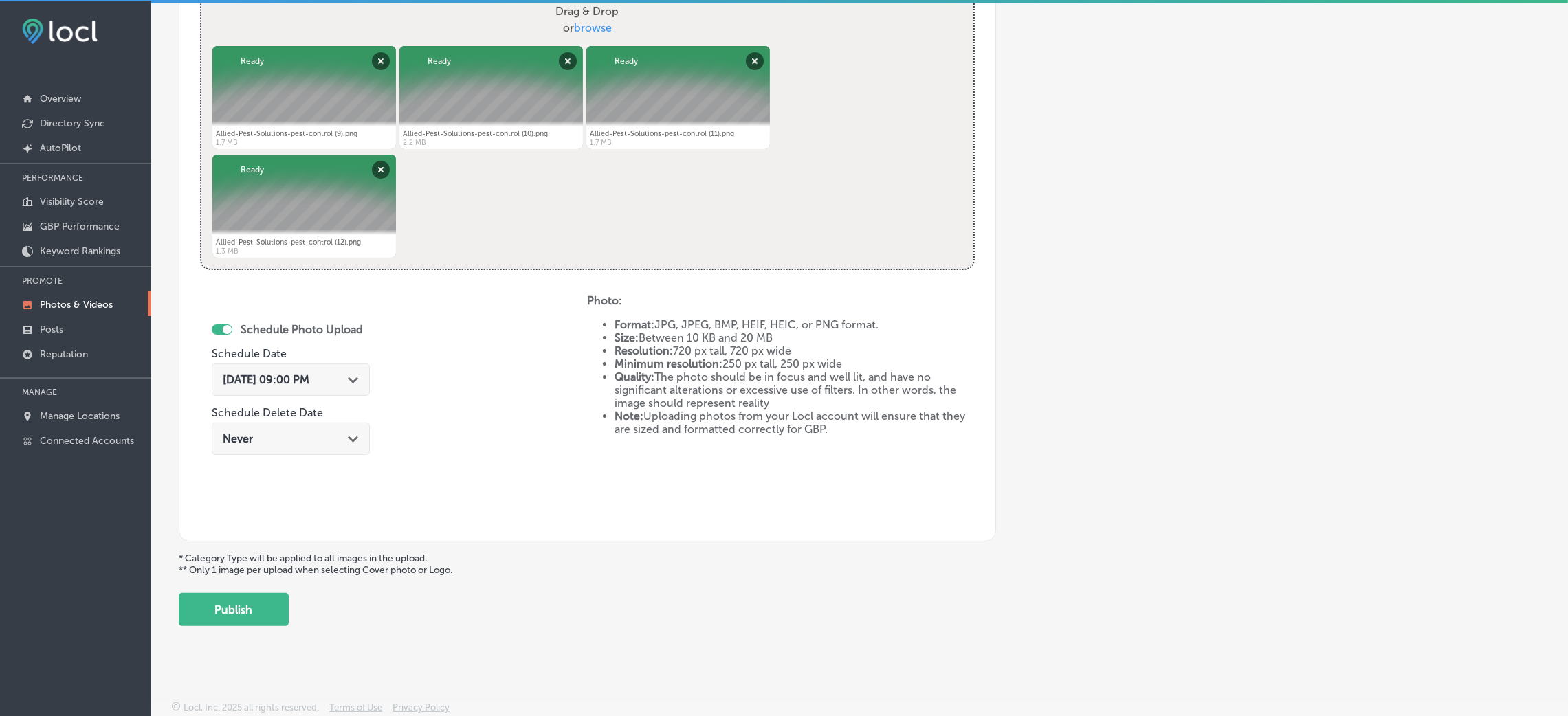
scroll to position [549, 0]
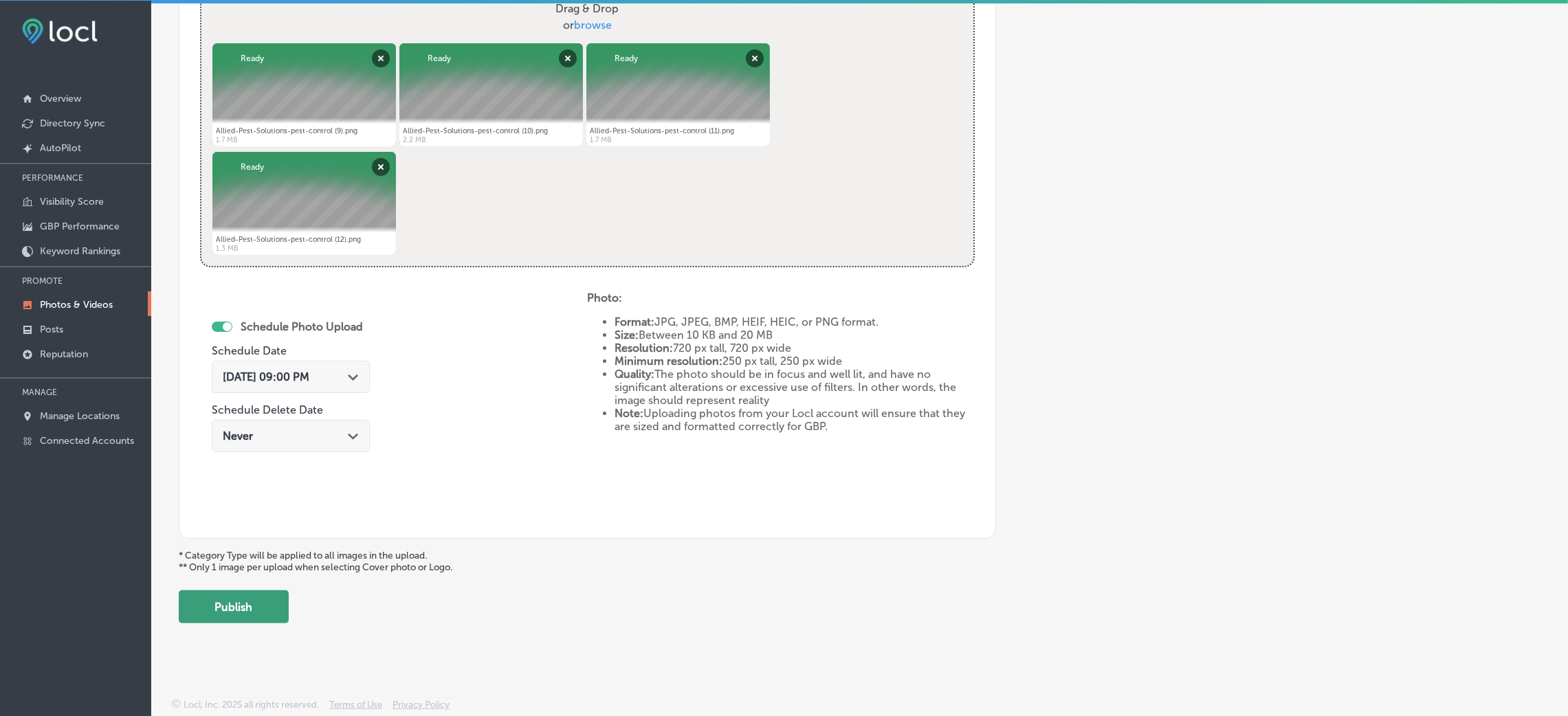
click at [258, 605] on button "Publish" at bounding box center [234, 607] width 110 height 33
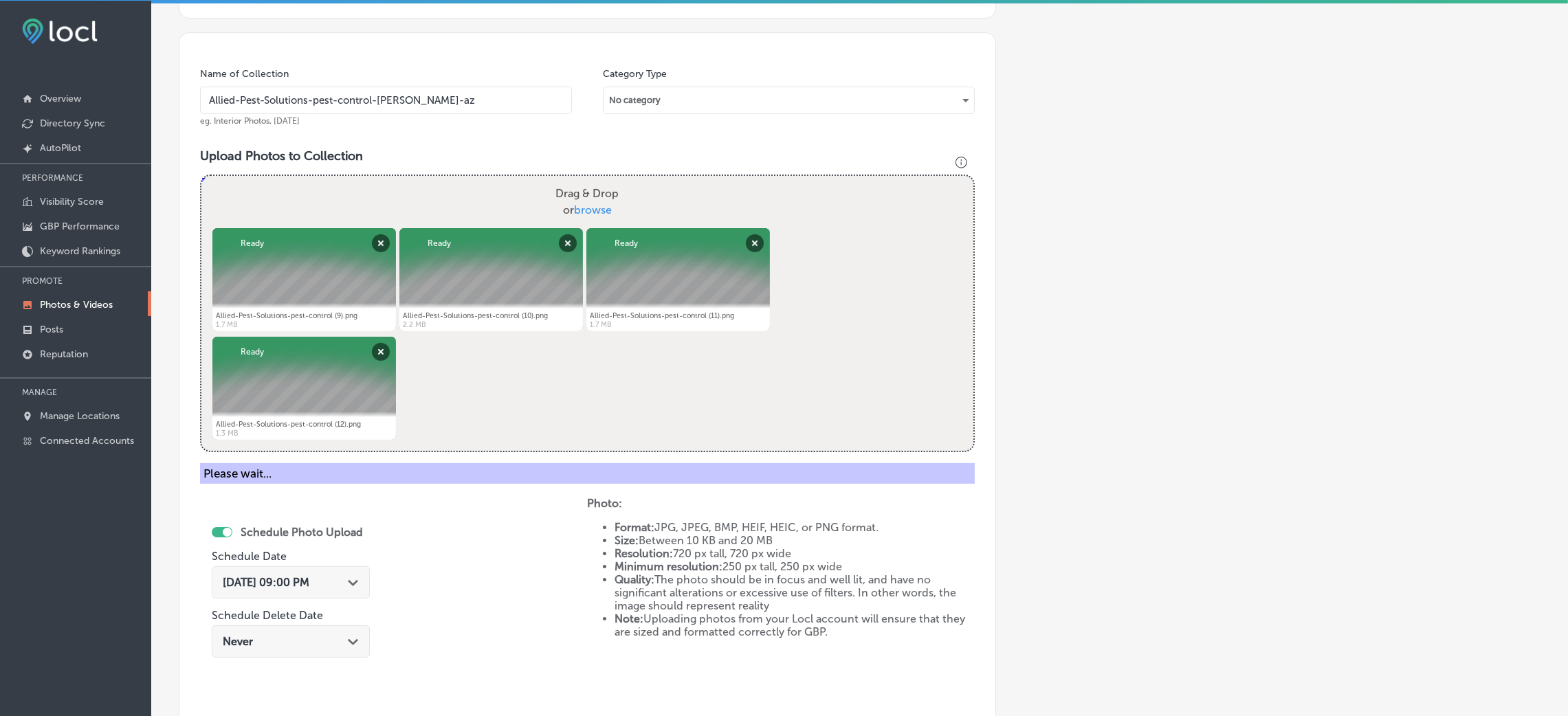
scroll to position [157, 0]
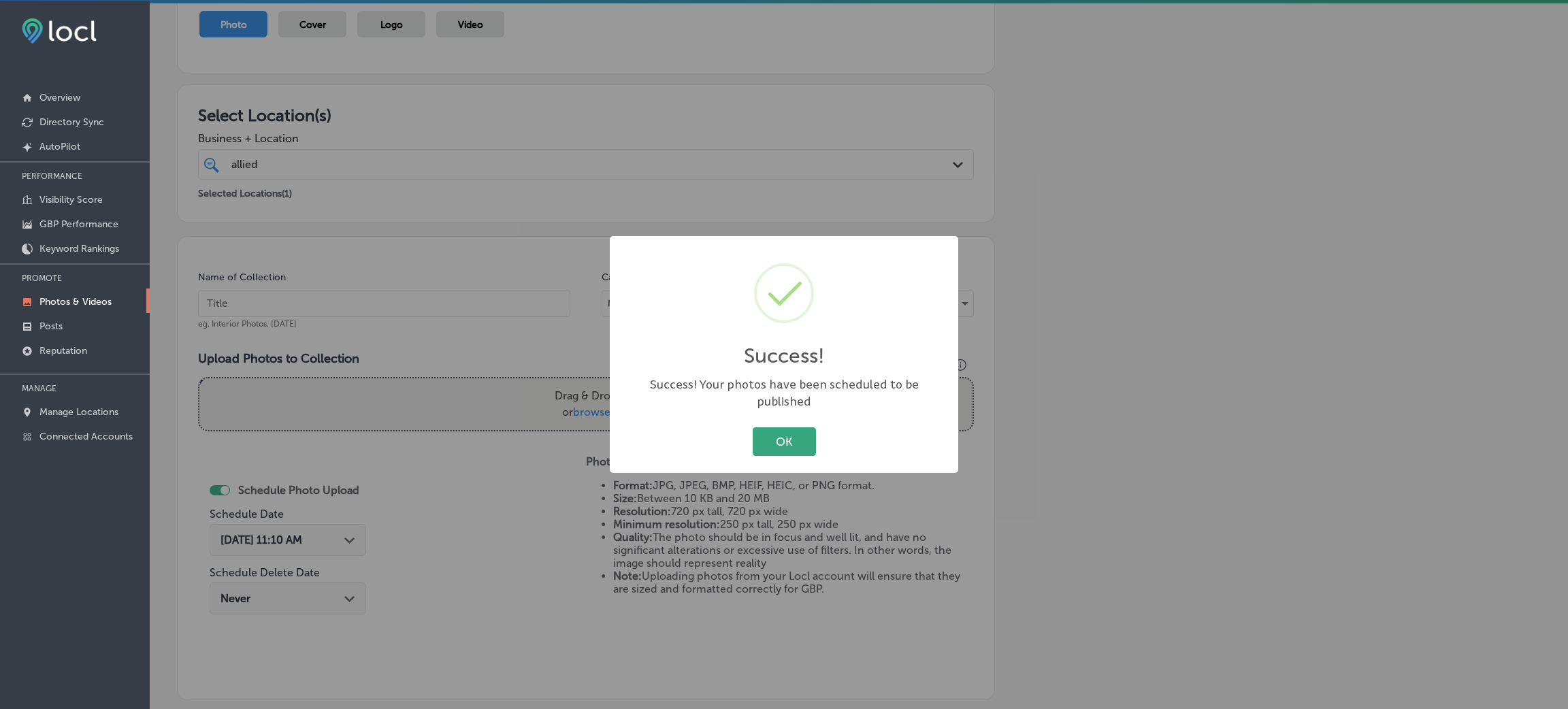
click at [796, 439] on button "OK" at bounding box center [785, 441] width 64 height 28
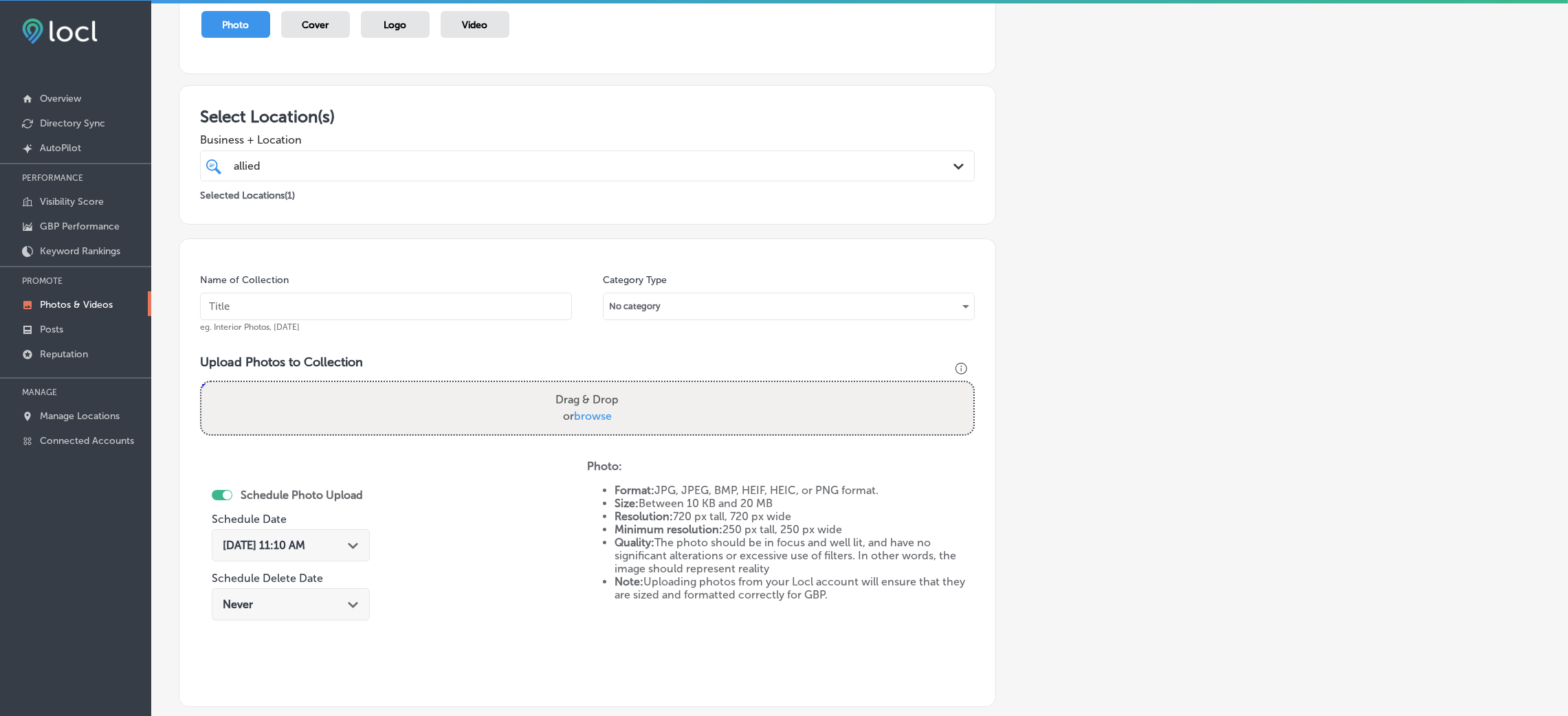
click at [531, 301] on input "text" at bounding box center [386, 307] width 372 height 28
paste input "Allied-Pest-Solutions-pest-control-[PERSON_NAME]-az"
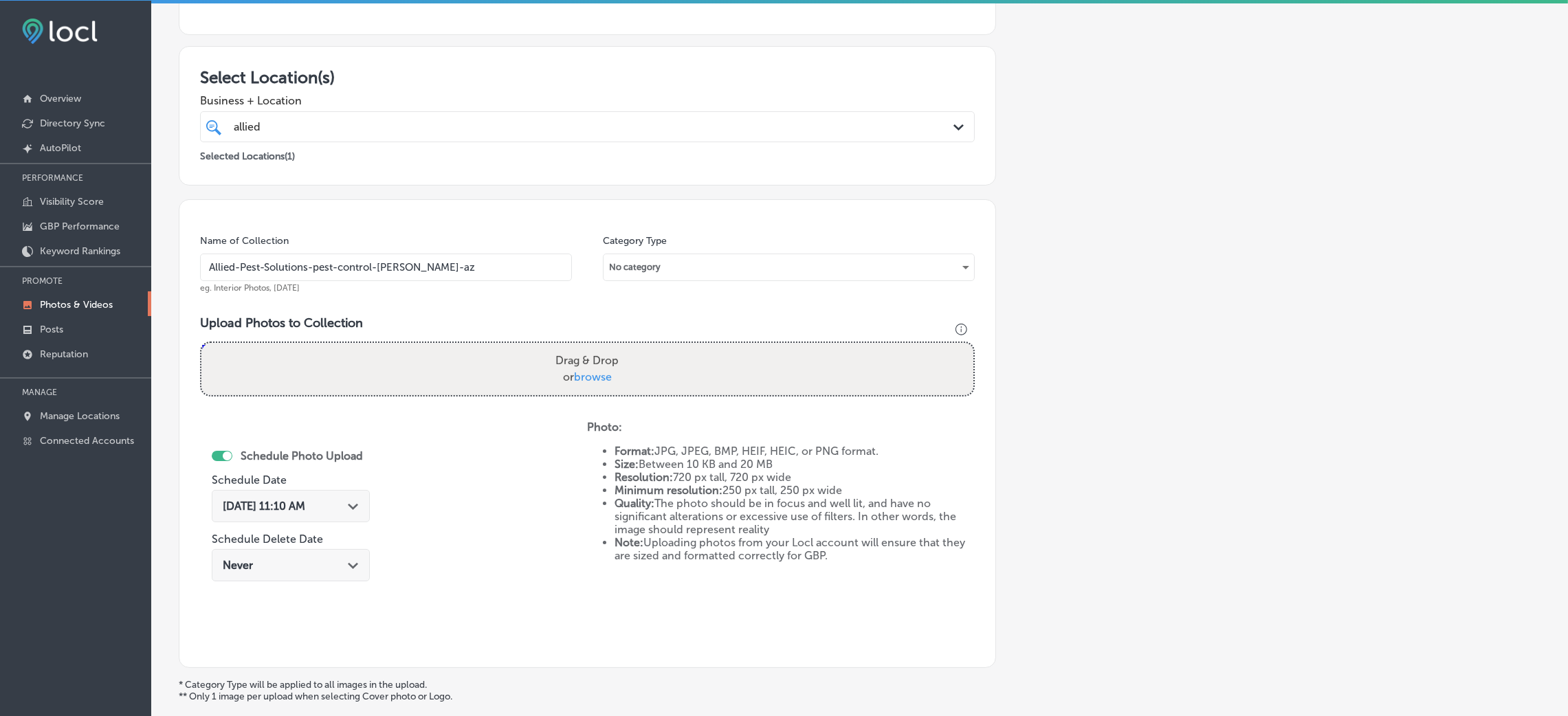
scroll to position [261, 0]
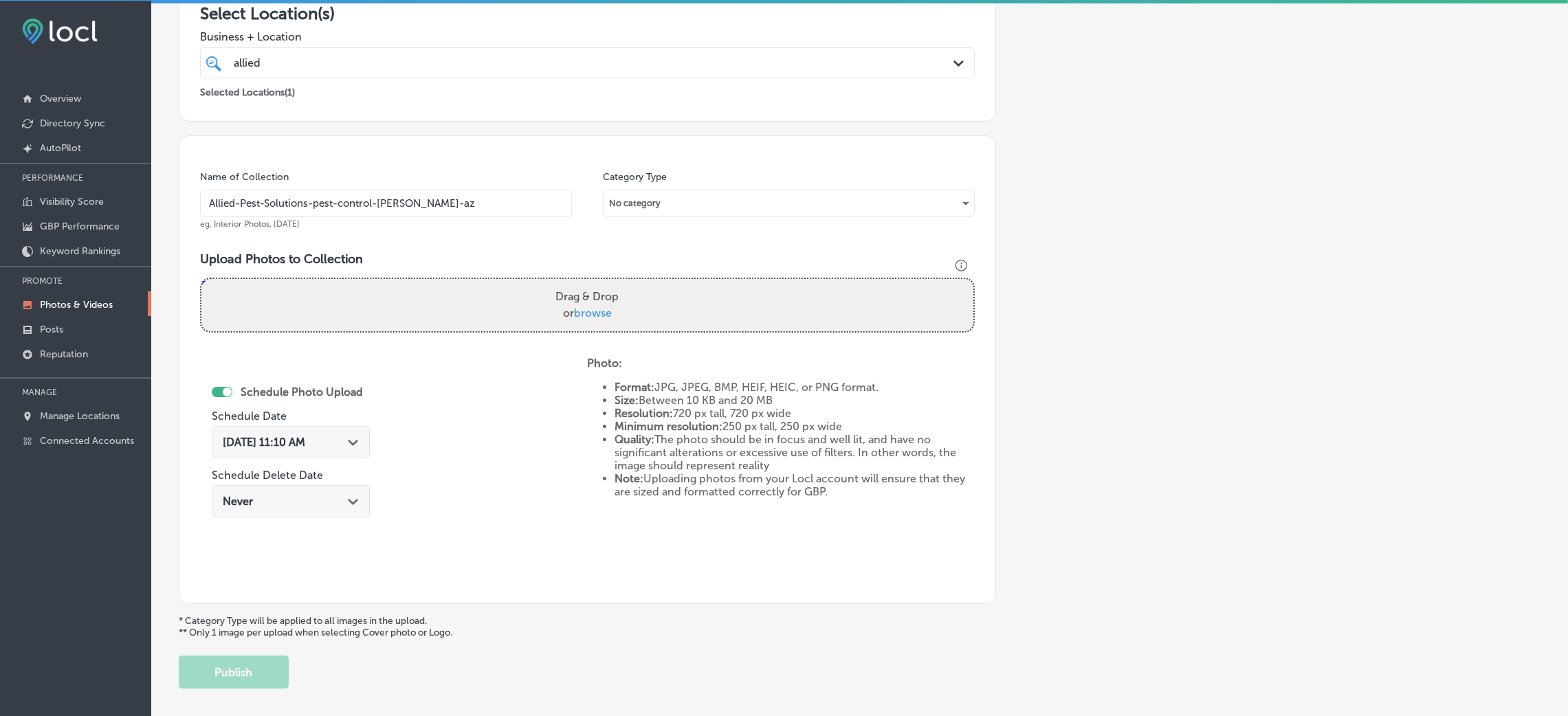
type input "Allied-Pest-Solutions-pest-control-[PERSON_NAME]-az"
click at [600, 288] on label "Drag & Drop or browse" at bounding box center [587, 305] width 74 height 44
click at [600, 283] on input "Drag & Drop or browse" at bounding box center [587, 281] width 772 height 4
type input "C:\fakepath\Allied-Pest-Solutions-pest-control (13).png"
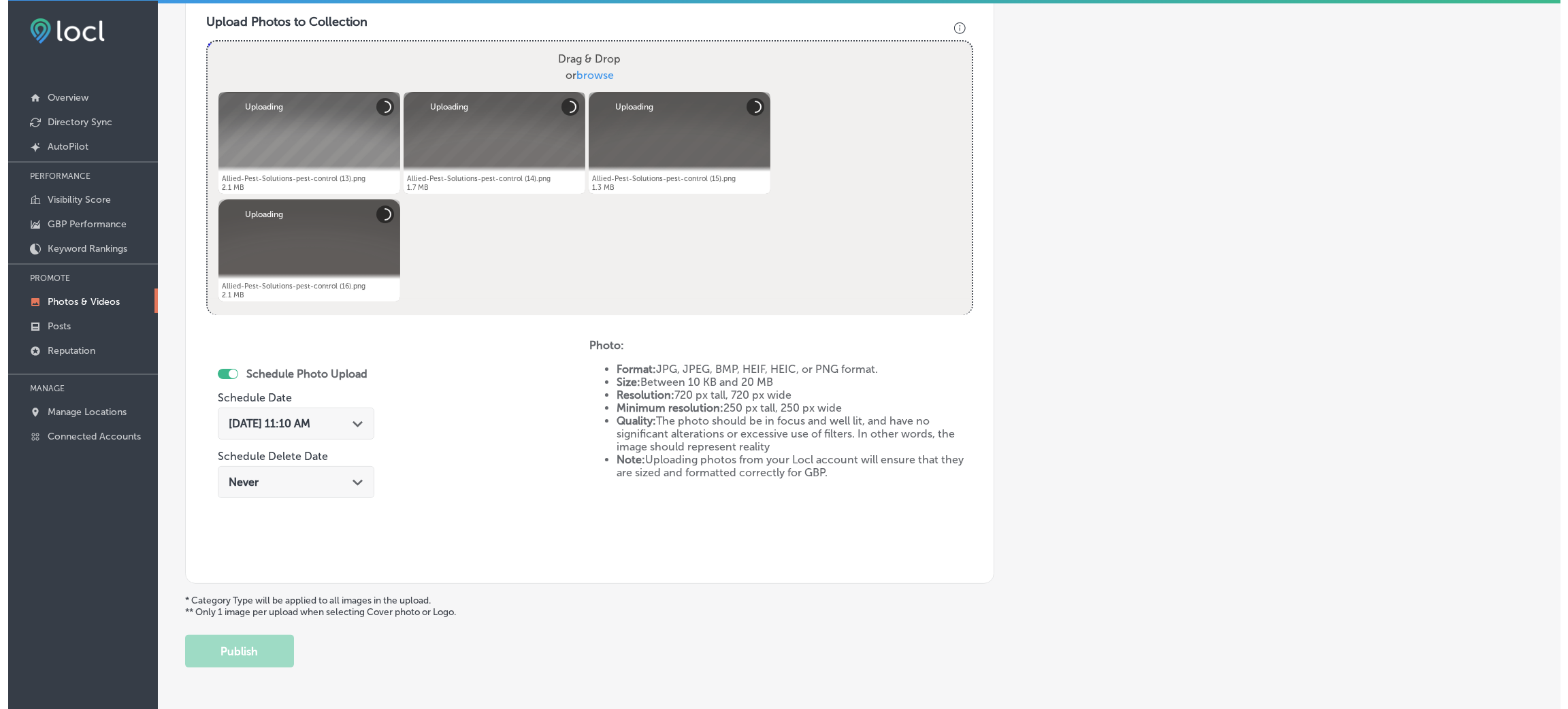
scroll to position [544, 0]
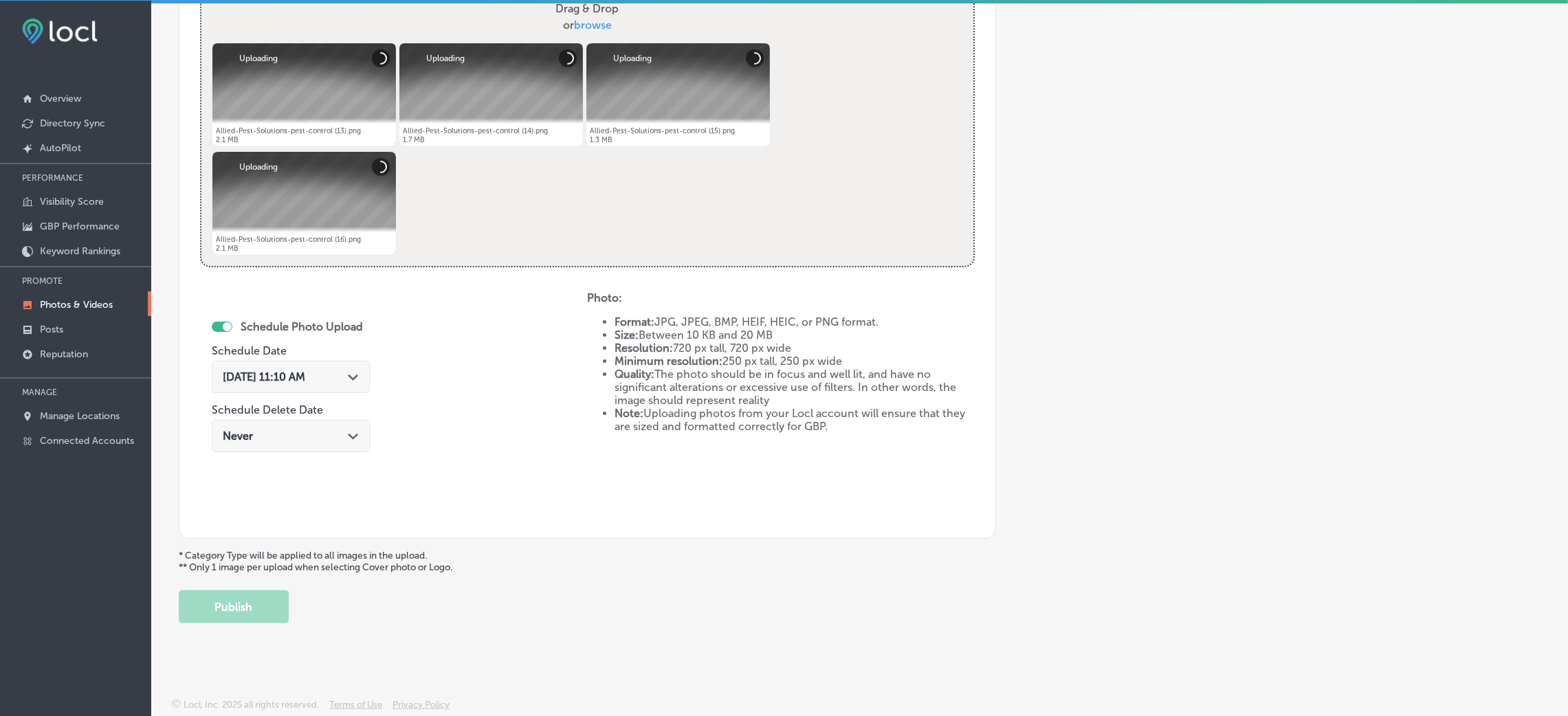
click at [254, 344] on label "Schedule Date" at bounding box center [249, 351] width 75 height 13
click at [265, 381] on span "[DATE] 11:10 AM" at bounding box center [264, 376] width 83 height 13
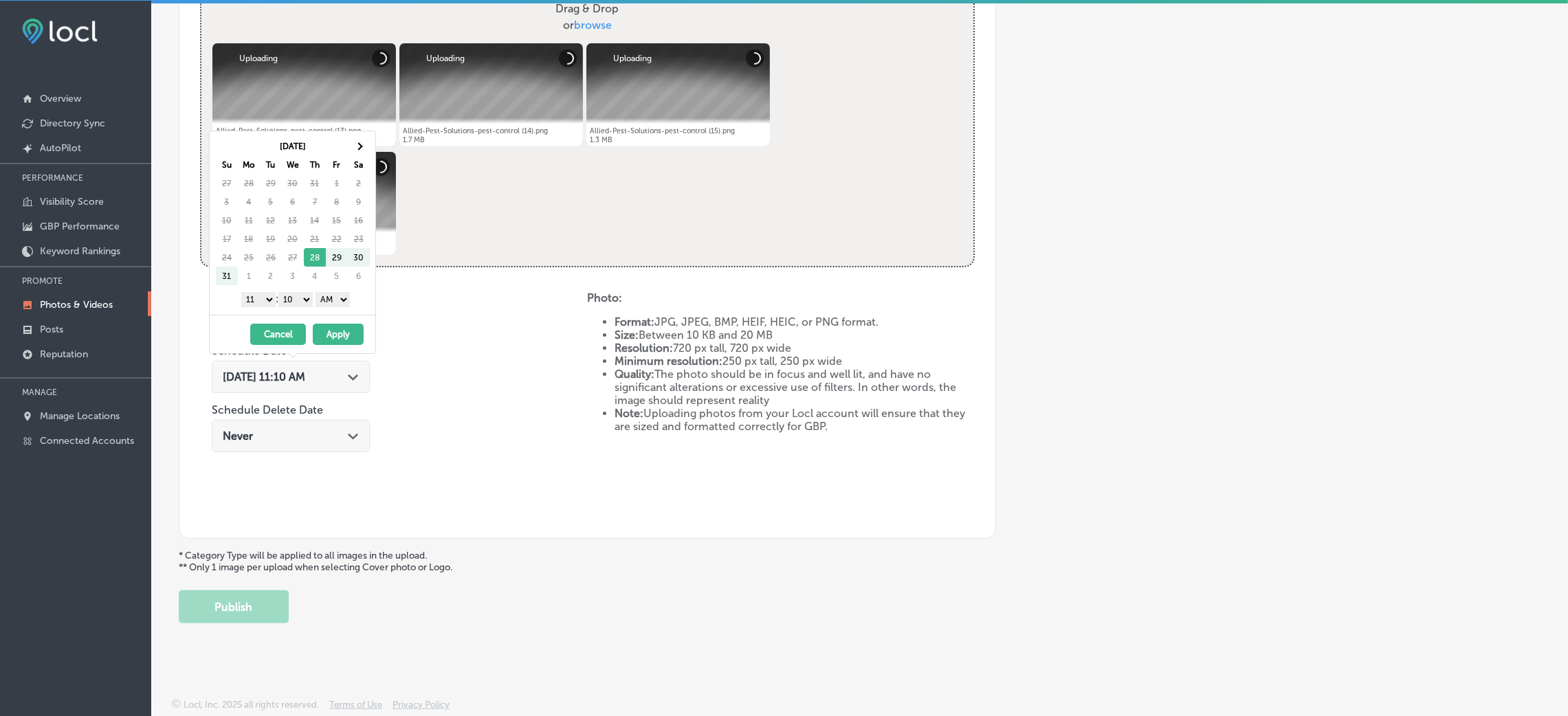
click at [349, 158] on th "Sa" at bounding box center [359, 164] width 22 height 18
click at [356, 144] on span at bounding box center [358, 146] width 7 height 7
drag, startPoint x: 324, startPoint y: 296, endPoint x: 329, endPoint y: 305, distance: 10.3
click at [324, 296] on select "AM PM" at bounding box center [332, 299] width 34 height 15
click at [304, 296] on select "00 10 20 30 40 50" at bounding box center [295, 299] width 34 height 15
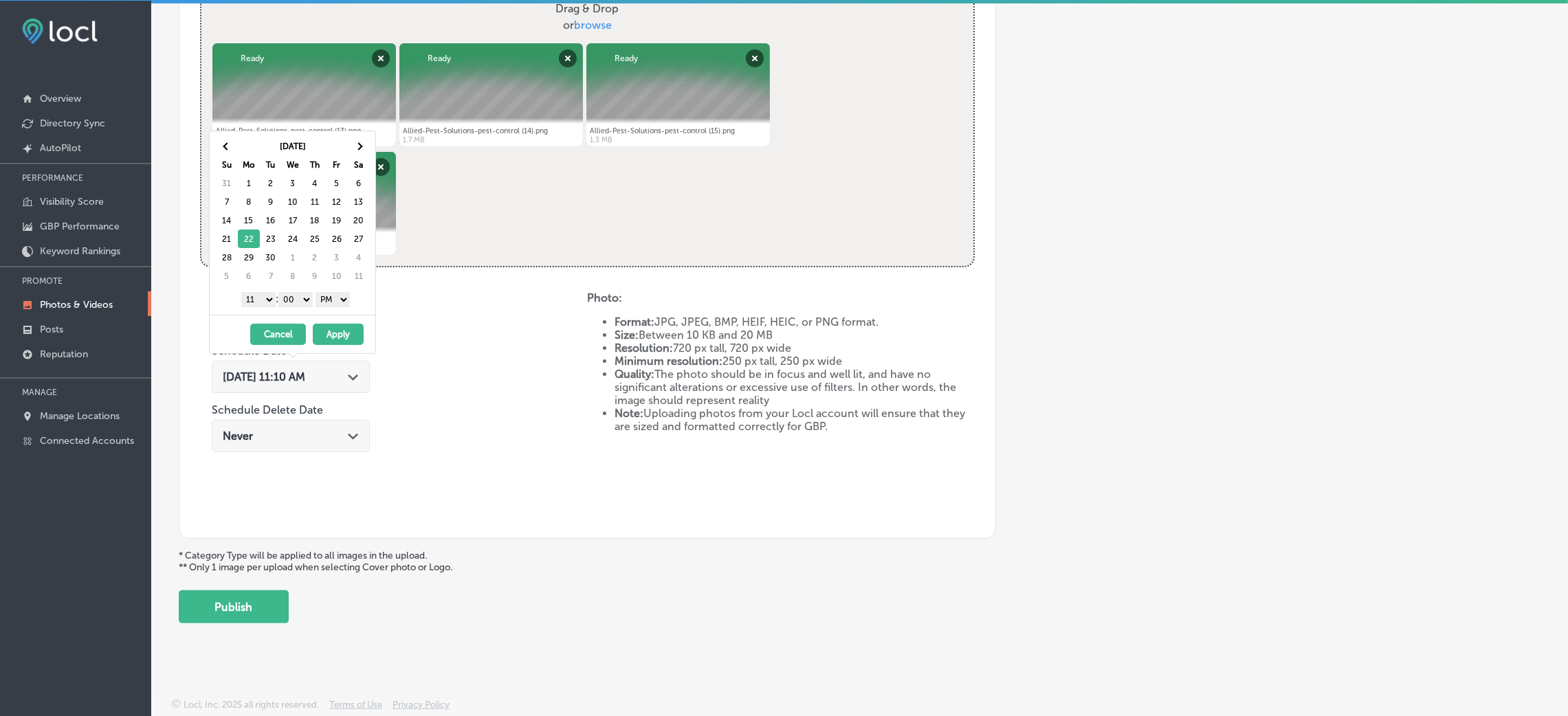
drag, startPoint x: 258, startPoint y: 300, endPoint x: 276, endPoint y: 338, distance: 42.0
click at [258, 299] on select "1 2 3 4 5 6 7 8 9 10 11 12" at bounding box center [258, 299] width 34 height 15
click at [337, 333] on button "Apply" at bounding box center [337, 333] width 51 height 21
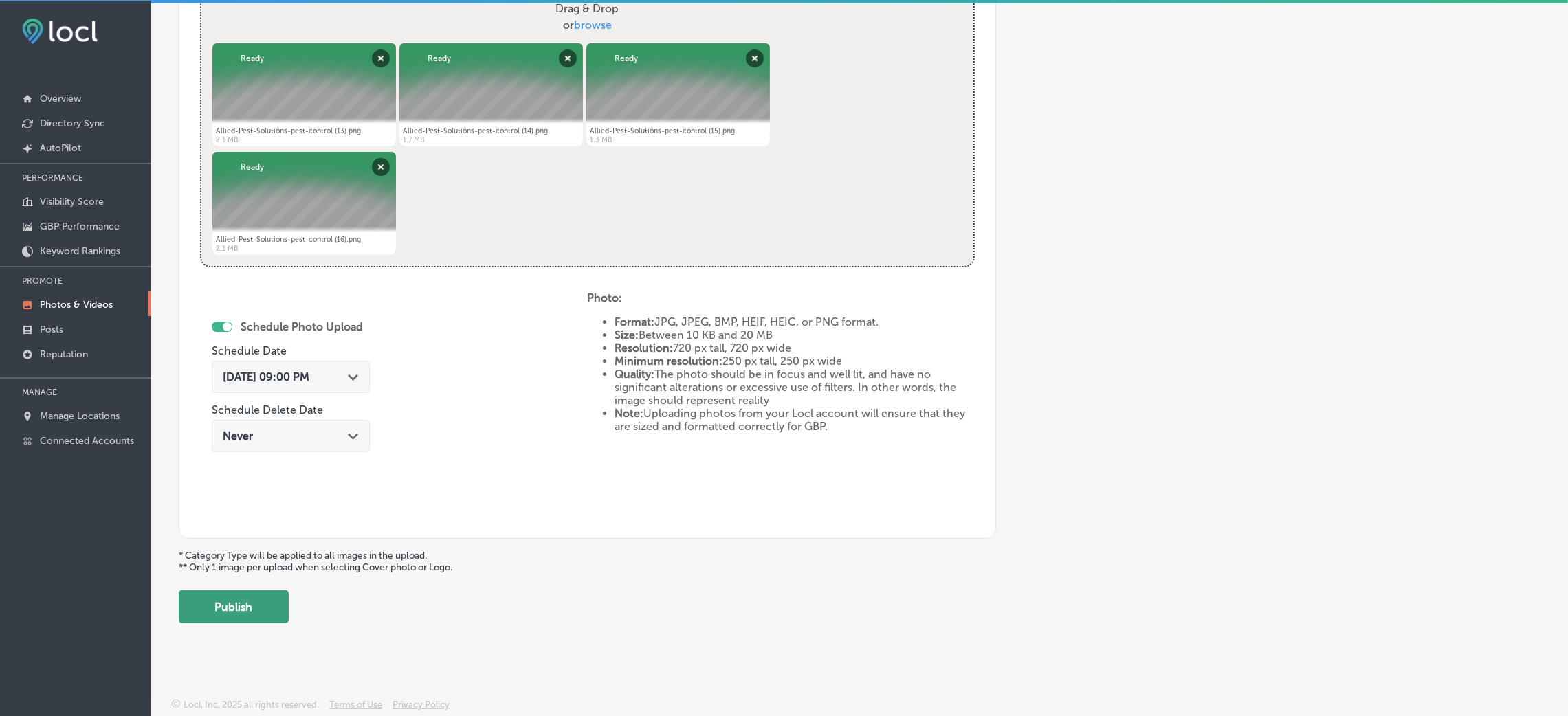
click at [275, 603] on button "Publish" at bounding box center [234, 607] width 110 height 33
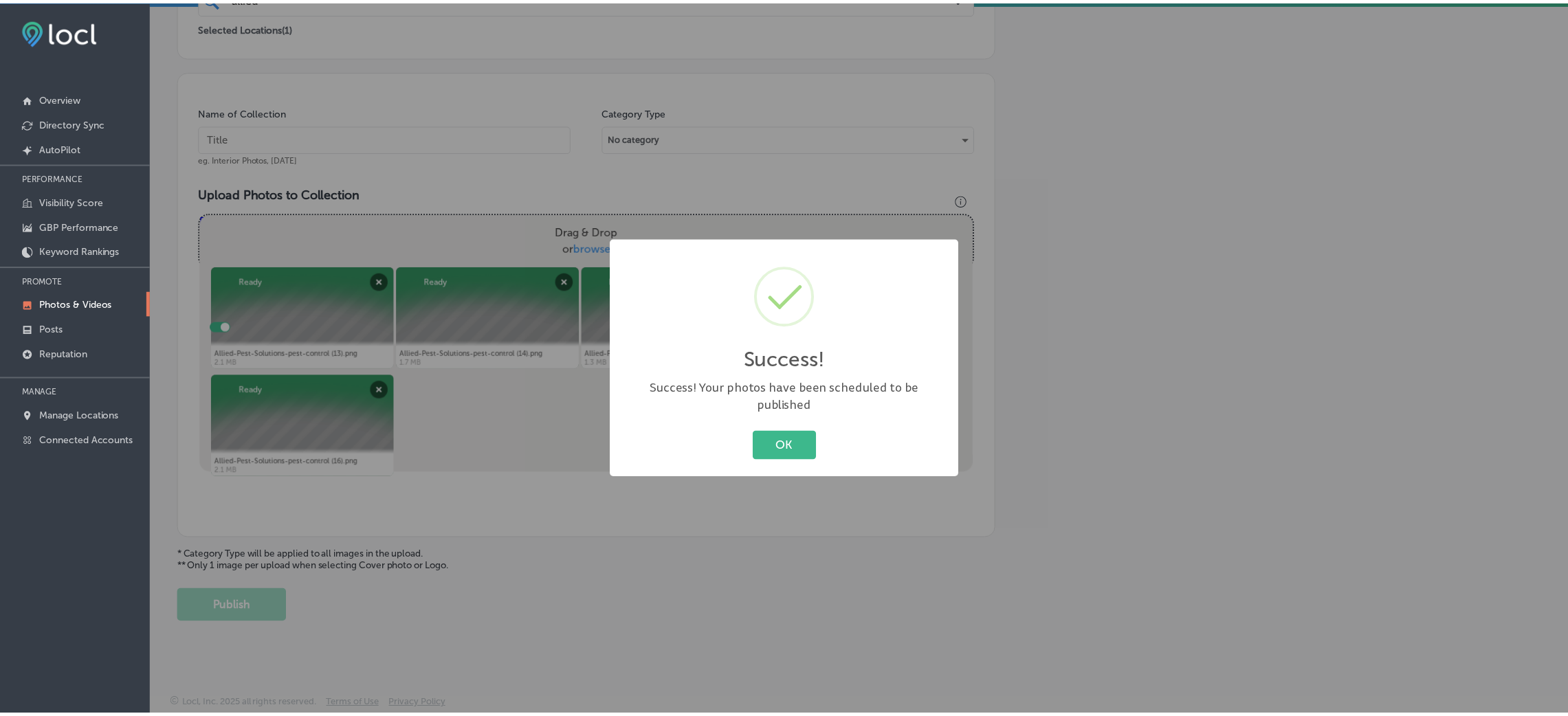
scroll to position [326, 0]
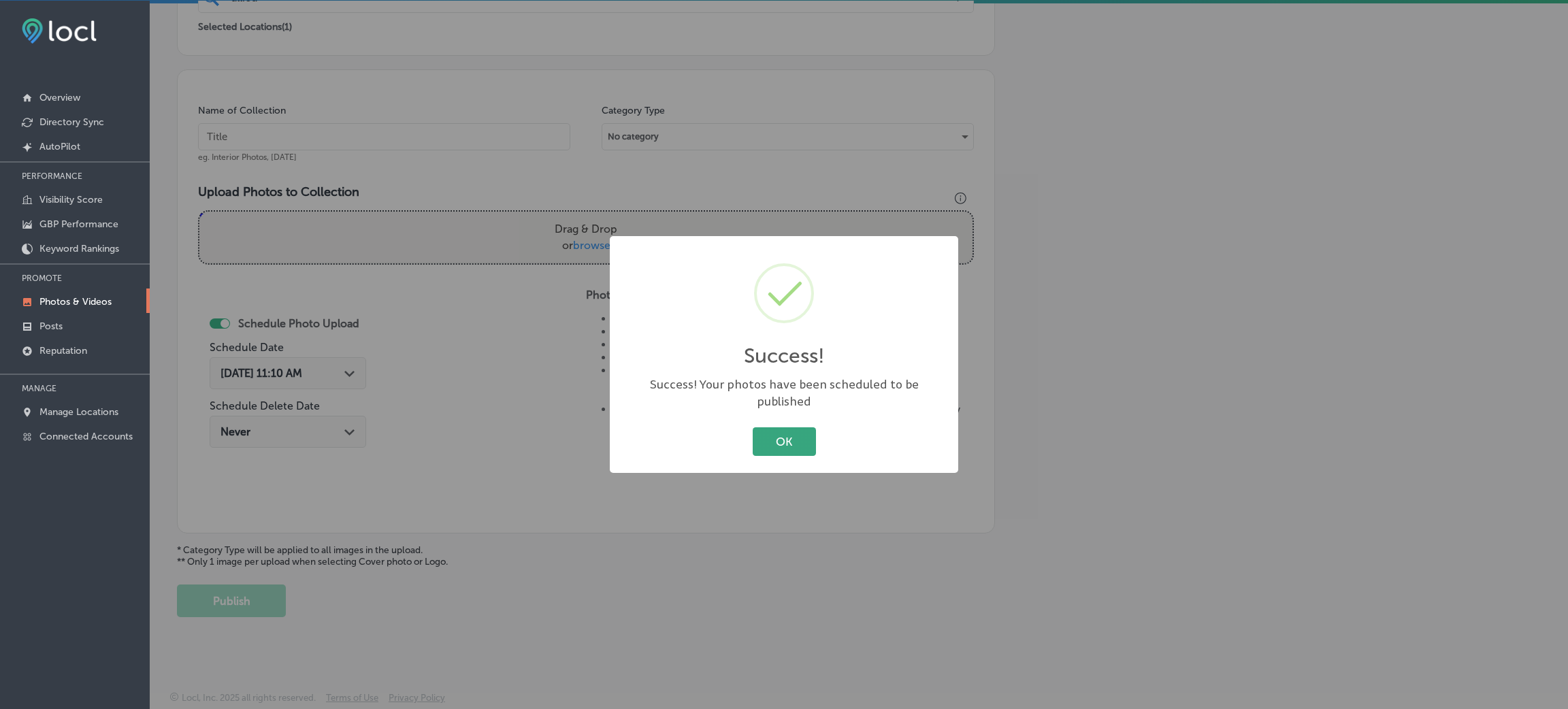
click at [780, 431] on button "OK" at bounding box center [785, 441] width 64 height 28
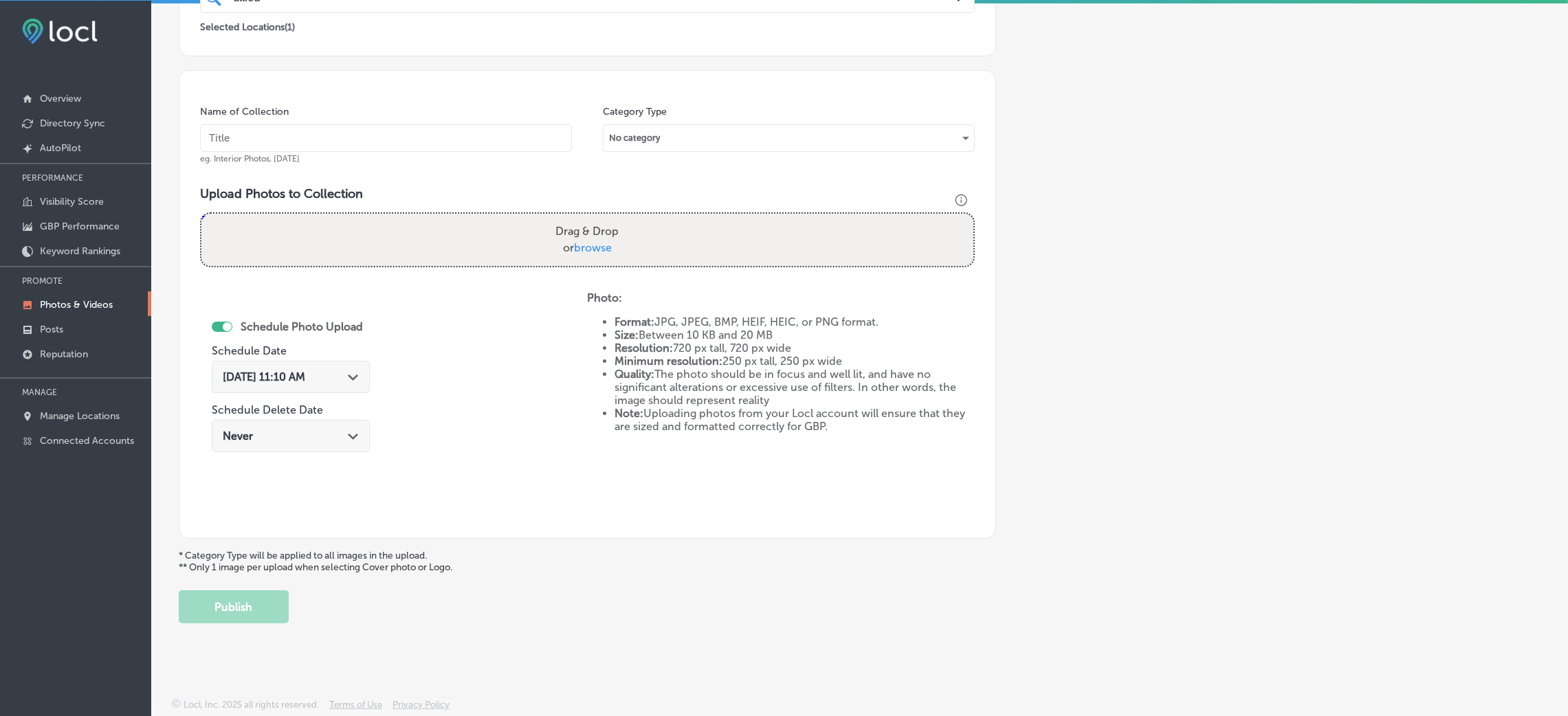
click at [299, 136] on input "text" at bounding box center [386, 138] width 372 height 28
paste input "Allied-Pest-Solutions-pest-control-[PERSON_NAME]-az"
type input "Allied-Pest-Solutions-pest-control-[PERSON_NAME]-az"
click at [592, 236] on label "Drag & Drop or browse" at bounding box center [587, 240] width 74 height 44
click at [592, 218] on input "Drag & Drop or browse" at bounding box center [587, 216] width 772 height 4
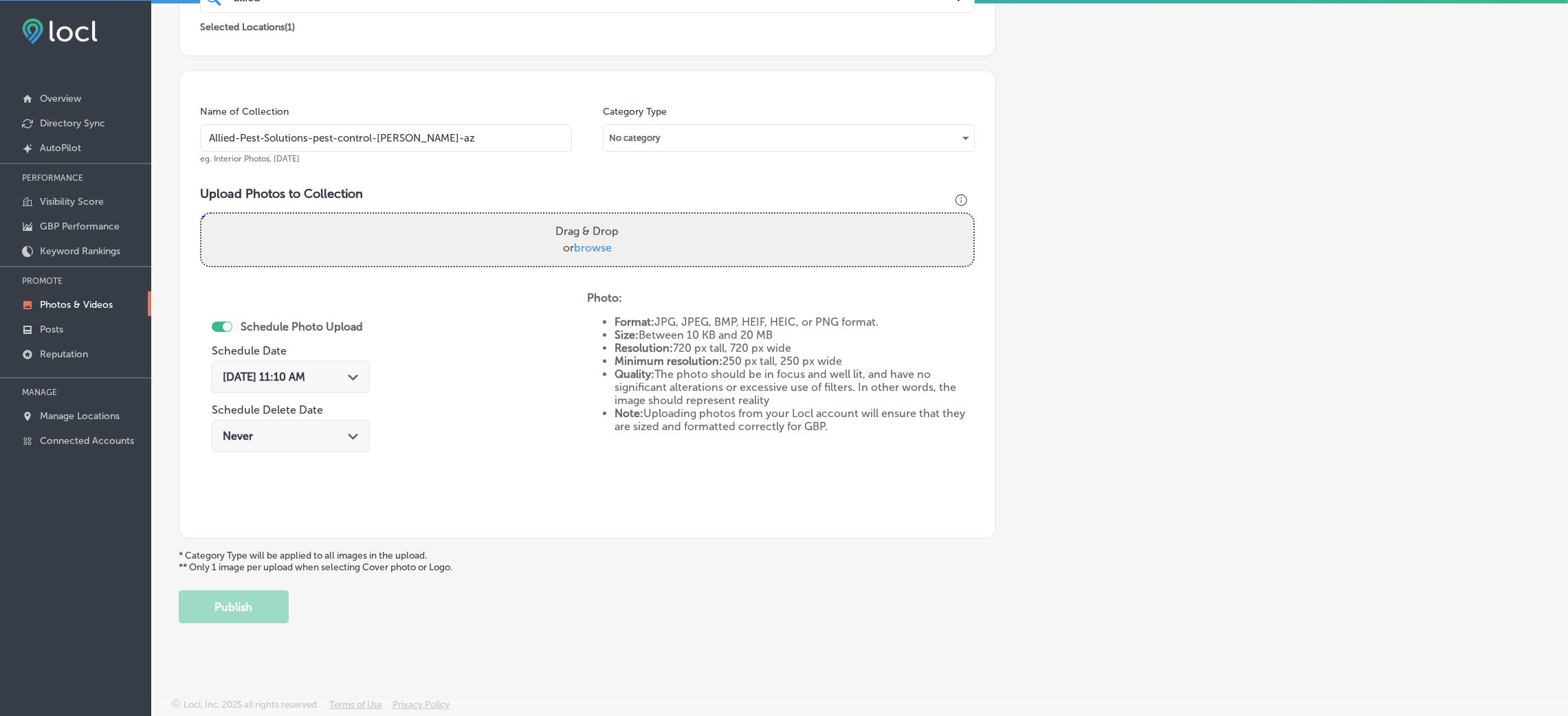
type input "C:\fakepath\Allied-Pest-Solutions-pest-control (17).png"
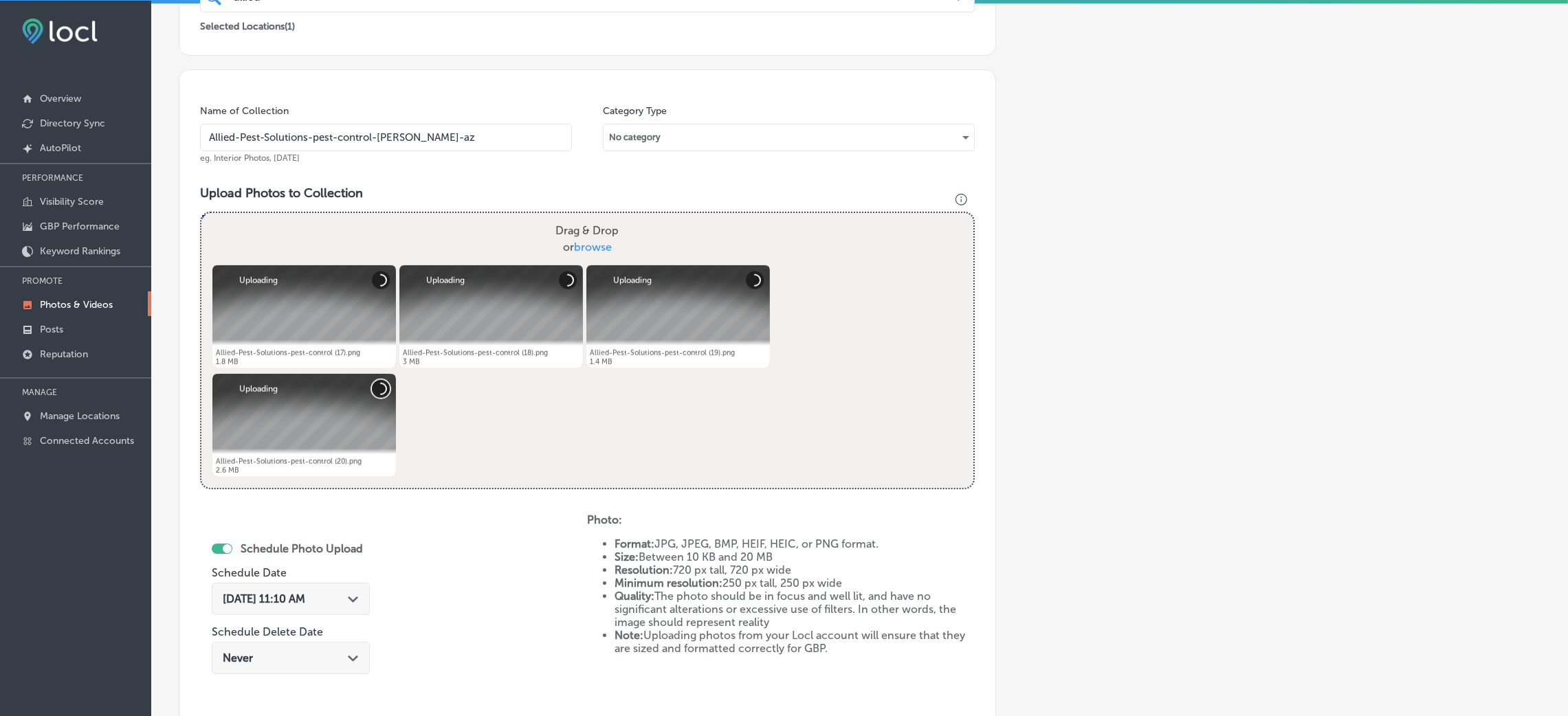
scroll to position [430, 0]
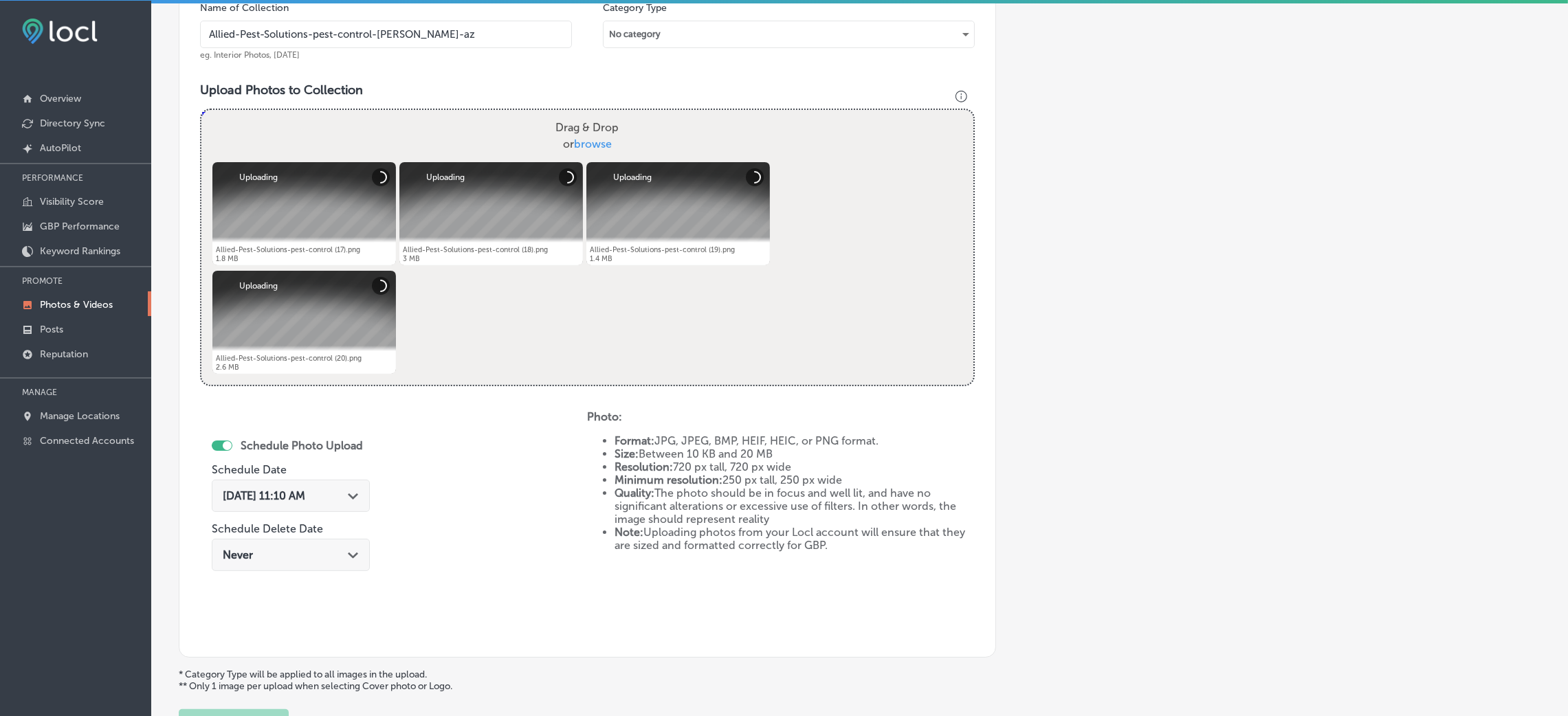
click at [286, 492] on span "[DATE] 11:10 AM" at bounding box center [264, 496] width 83 height 13
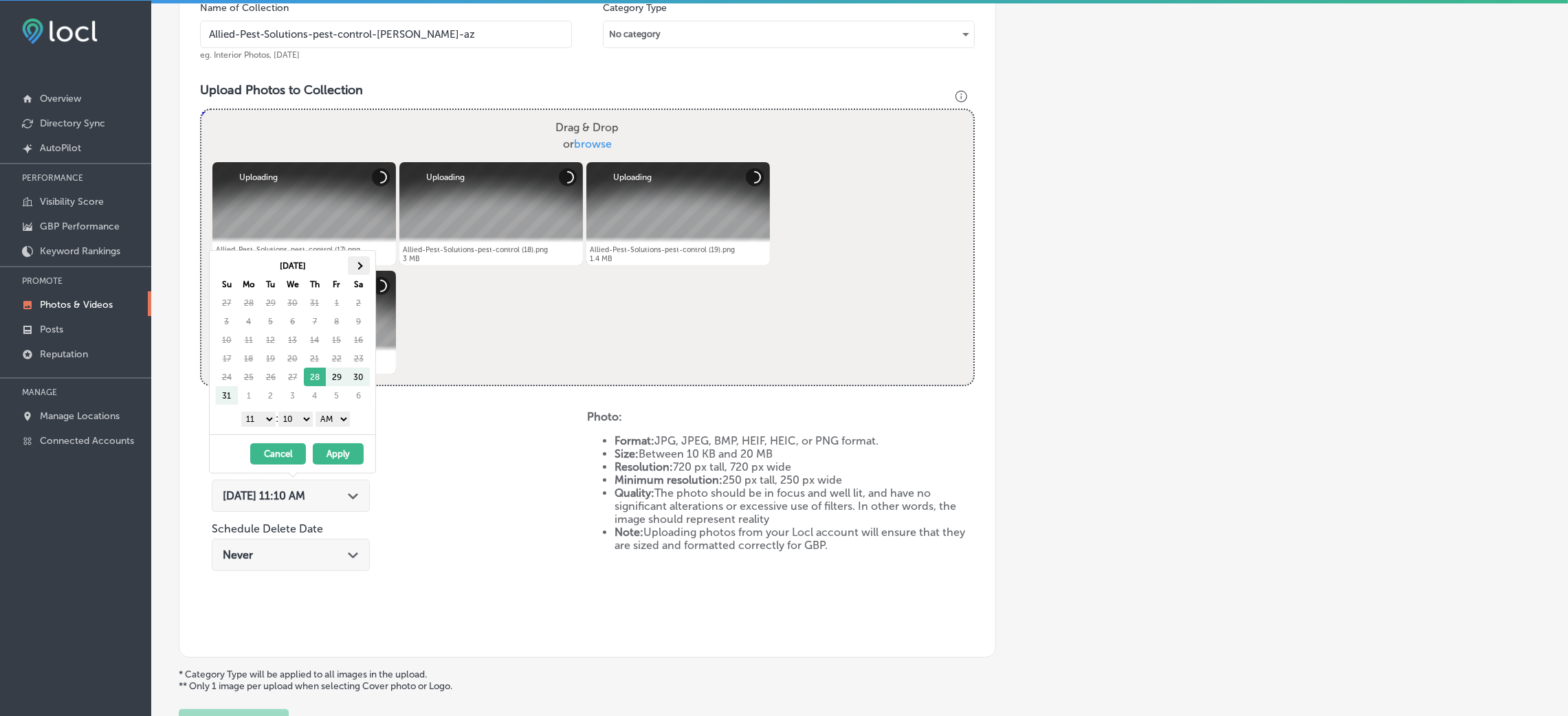
click at [354, 269] on th at bounding box center [359, 265] width 22 height 18
drag, startPoint x: 357, startPoint y: 419, endPoint x: 342, endPoint y: 420, distance: 15.0
click at [355, 419] on div "1 2 3 4 5 6 7 8 9 10 11 12 : 00 10 20 30 40 50 AM PM" at bounding box center [295, 418] width 160 height 20
click at [337, 420] on select "AM PM" at bounding box center [332, 419] width 34 height 15
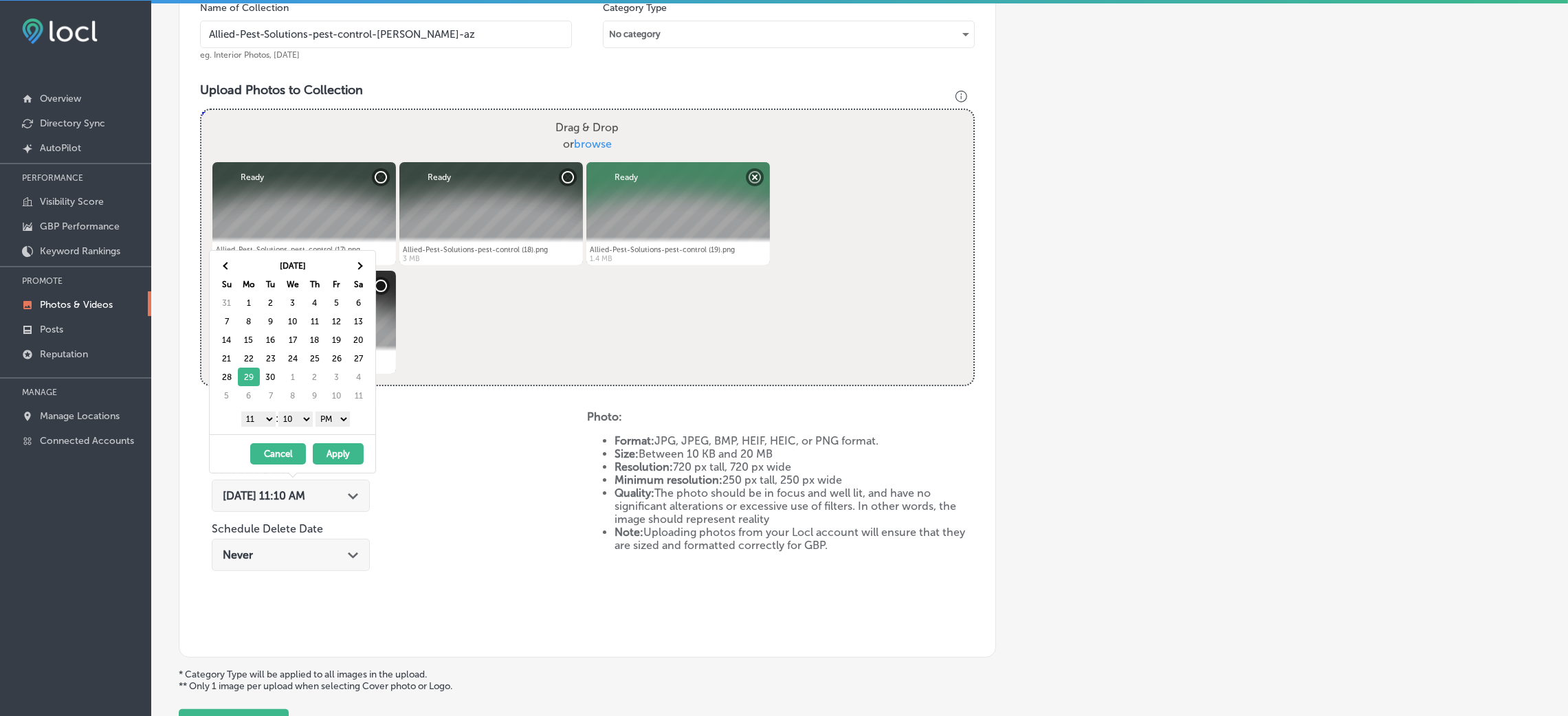
drag, startPoint x: 303, startPoint y: 414, endPoint x: 306, endPoint y: 424, distance: 10.4
click at [303, 414] on select "00 10 20 30 40 50" at bounding box center [295, 419] width 34 height 15
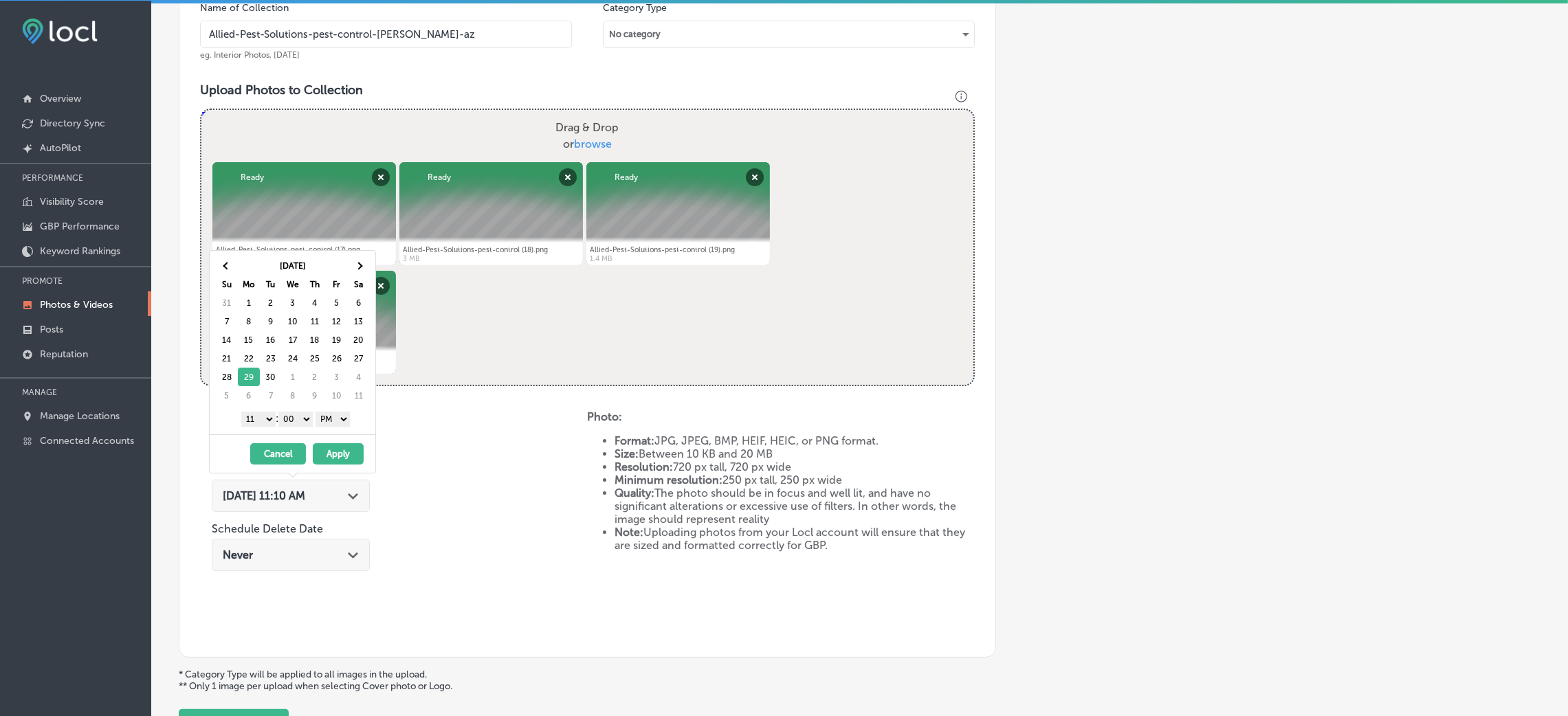
drag, startPoint x: 254, startPoint y: 419, endPoint x: 264, endPoint y: 434, distance: 18.0
click at [254, 419] on select "1 2 3 4 5 6 7 8 9 10 11 12" at bounding box center [258, 419] width 34 height 15
click at [340, 449] on button "Apply" at bounding box center [337, 453] width 51 height 21
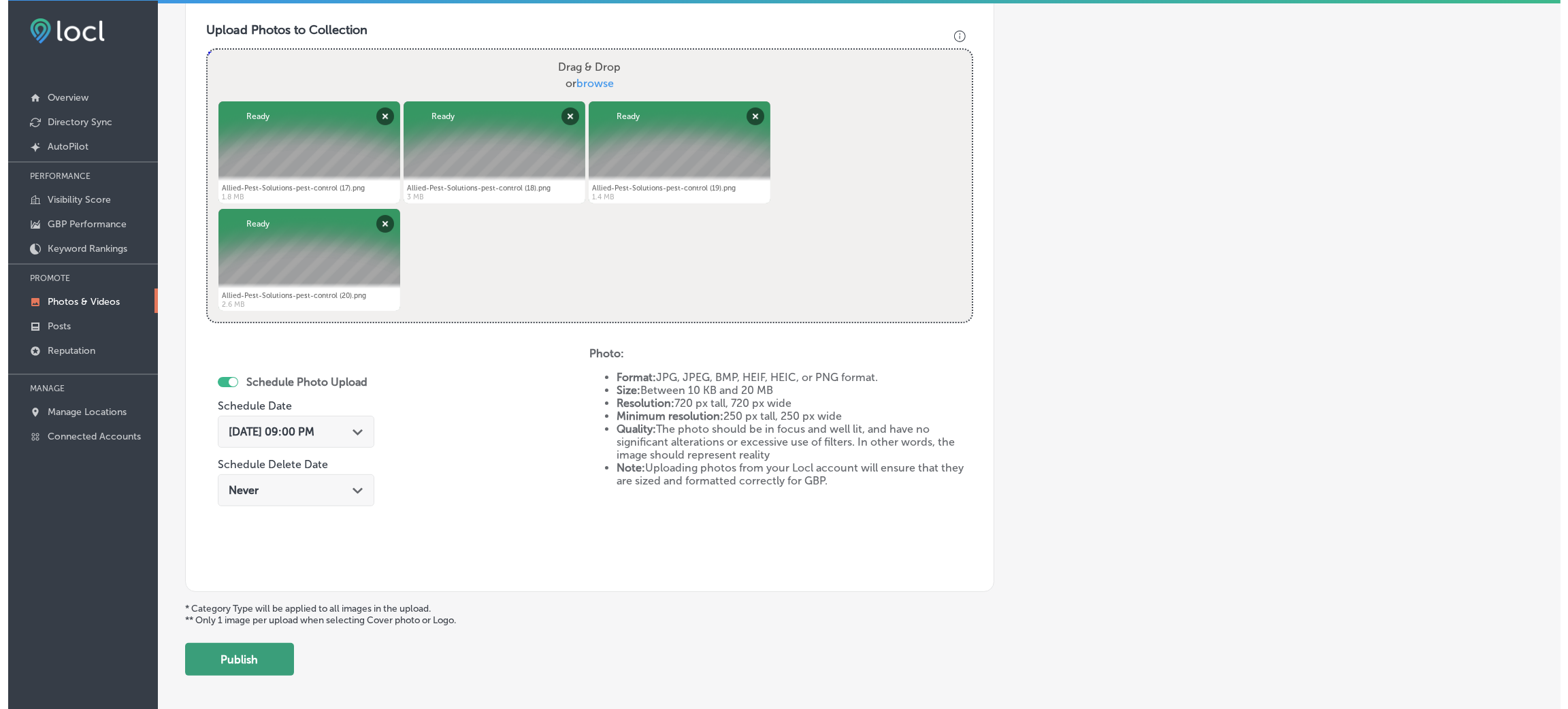
scroll to position [544, 0]
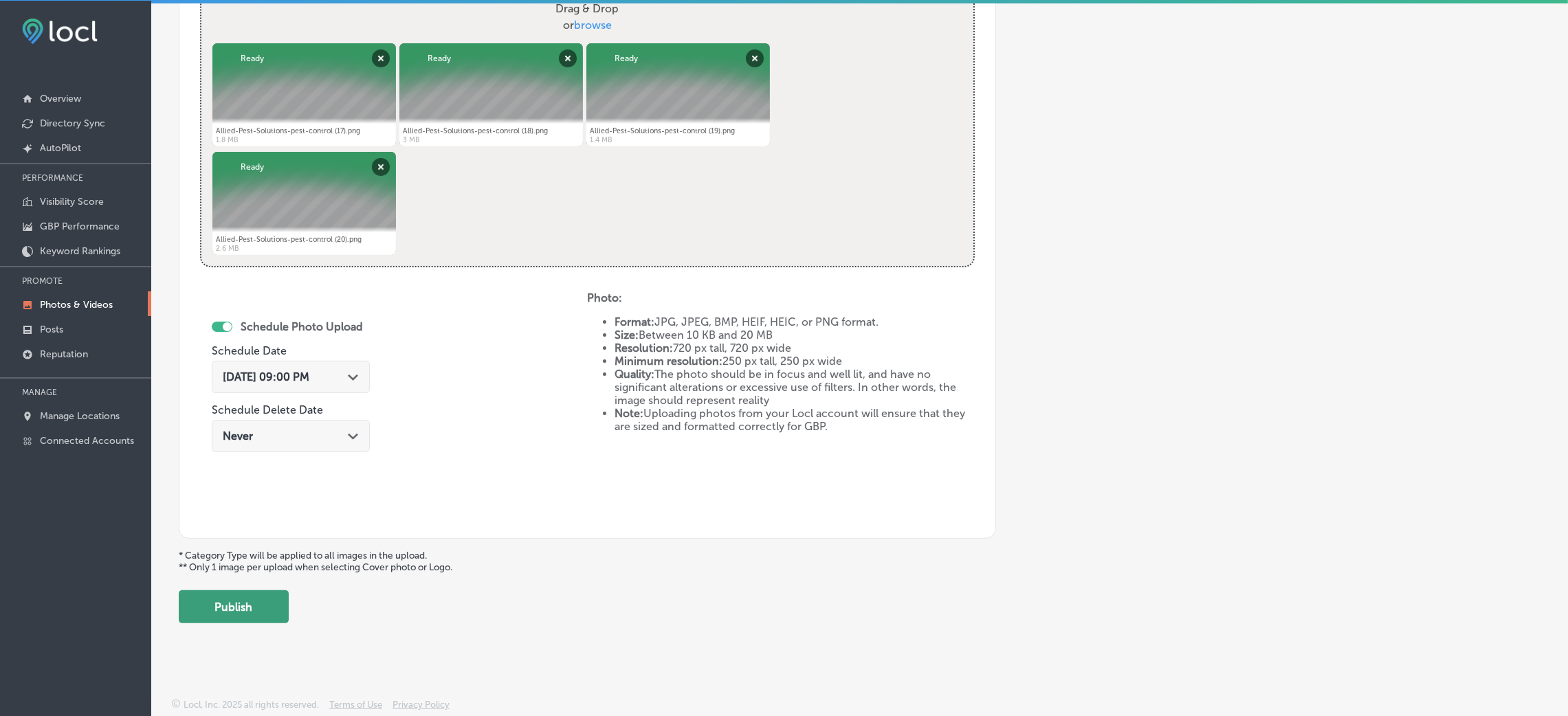
click at [253, 610] on button "Publish" at bounding box center [234, 607] width 110 height 33
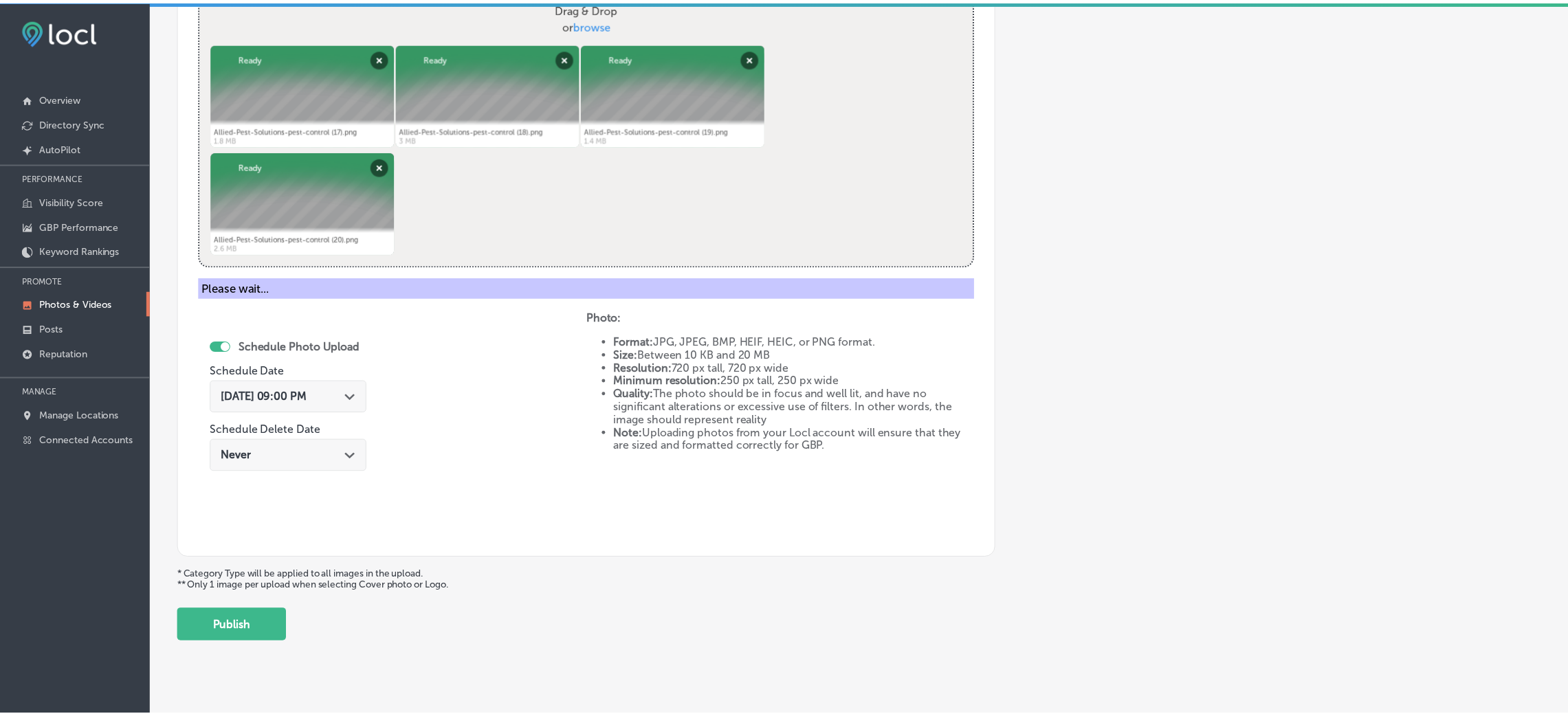
scroll to position [326, 0]
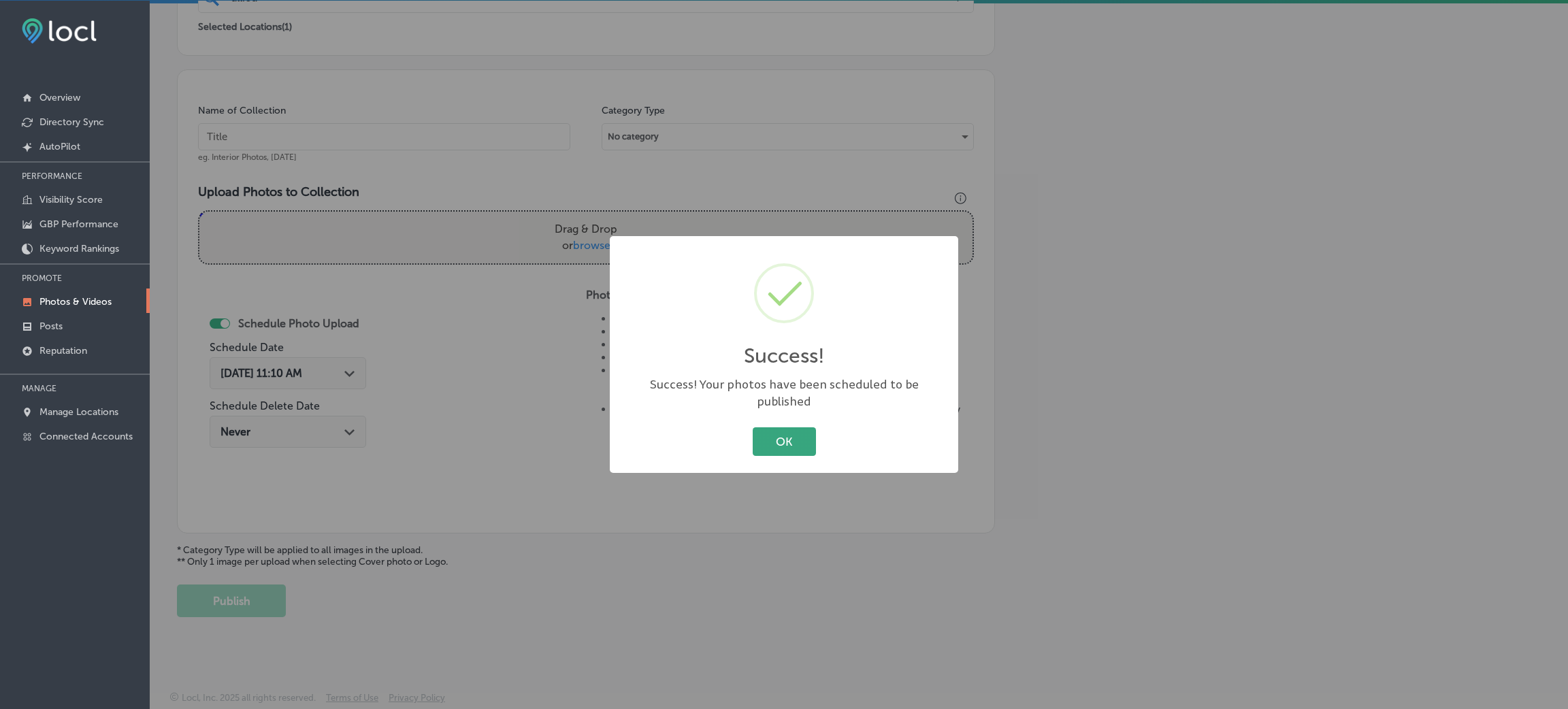
click at [764, 436] on button "OK" at bounding box center [785, 441] width 64 height 28
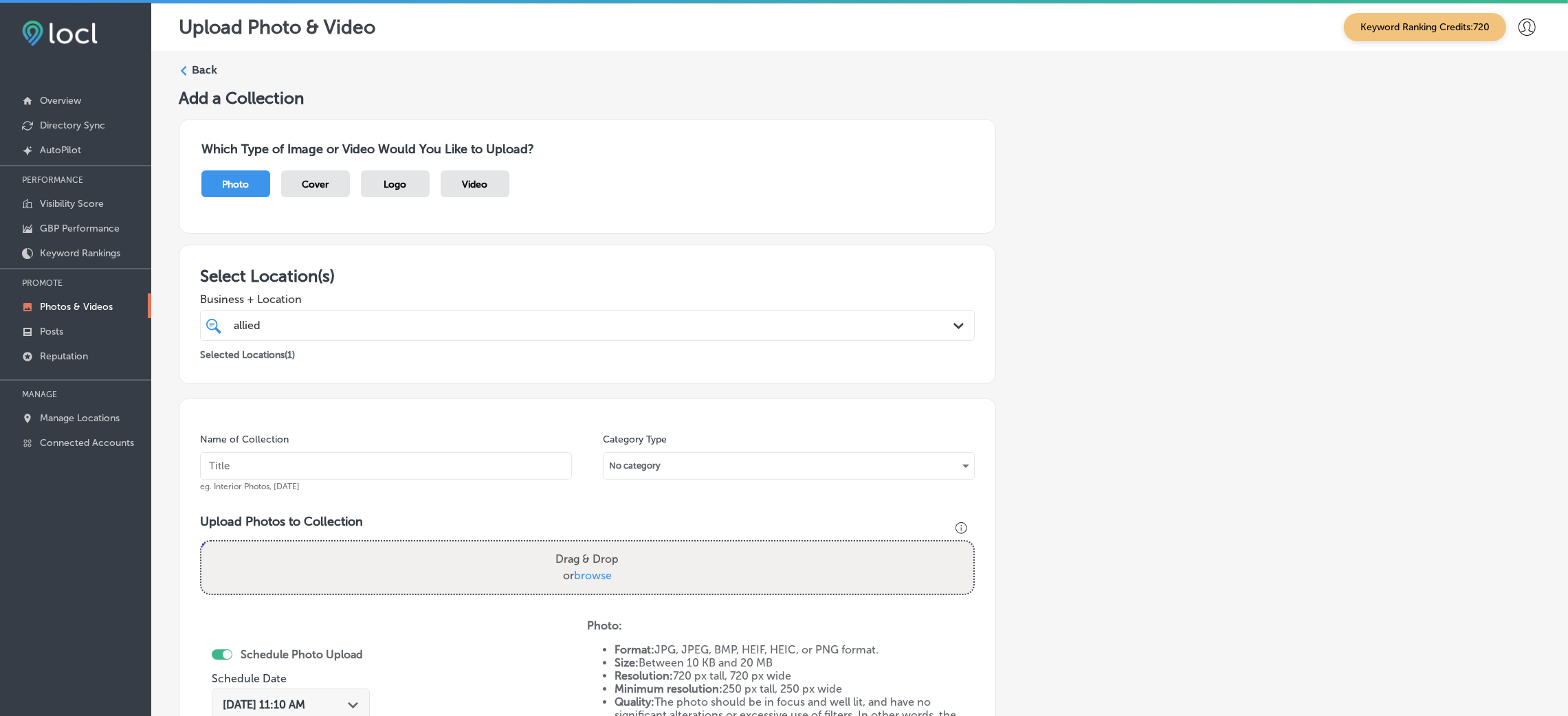
scroll to position [0, 0]
click at [211, 64] on label "Back" at bounding box center [205, 71] width 26 height 15
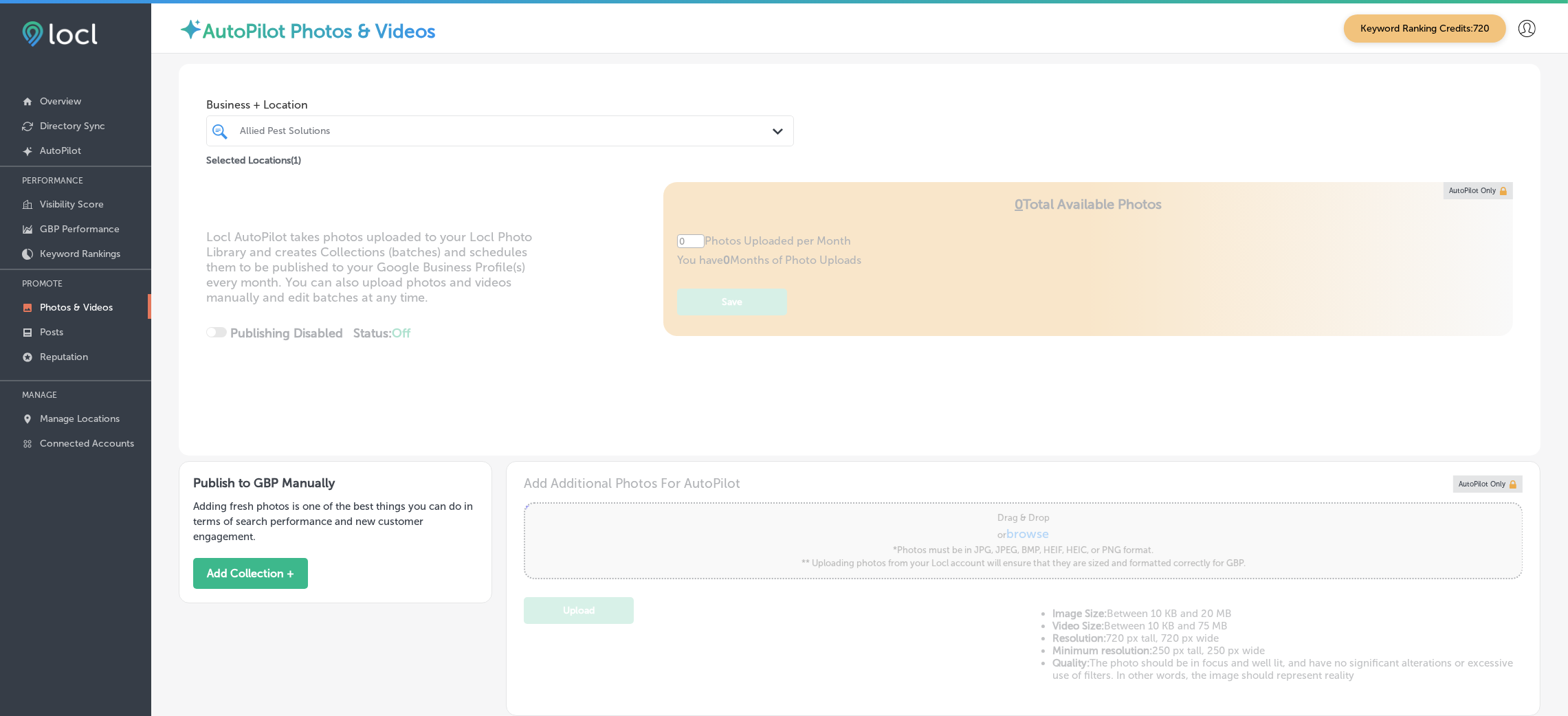
type input "5"
click at [267, 131] on div "Allied Pest Solutions" at bounding box center [506, 130] width 534 height 12
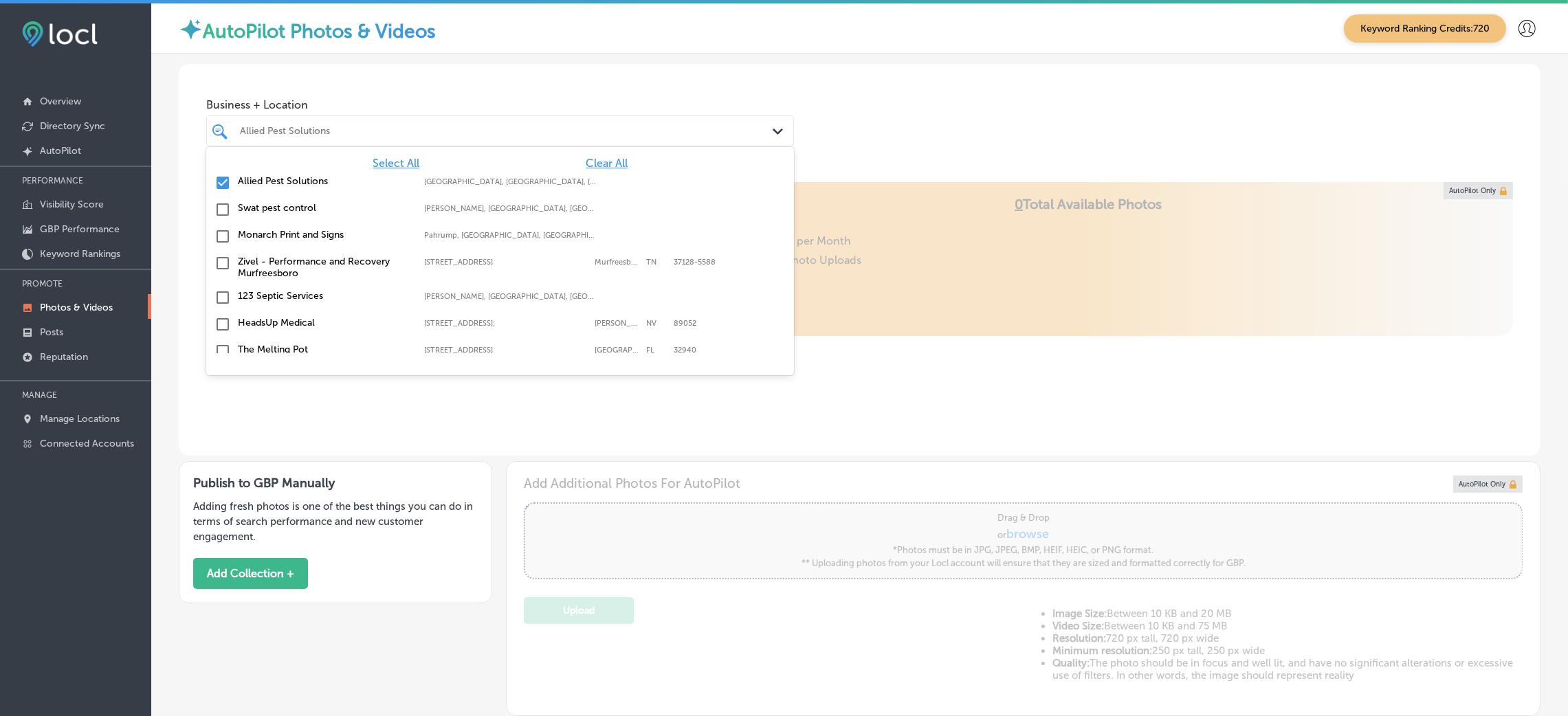
click at [600, 166] on span "Clear All" at bounding box center [607, 163] width 42 height 13
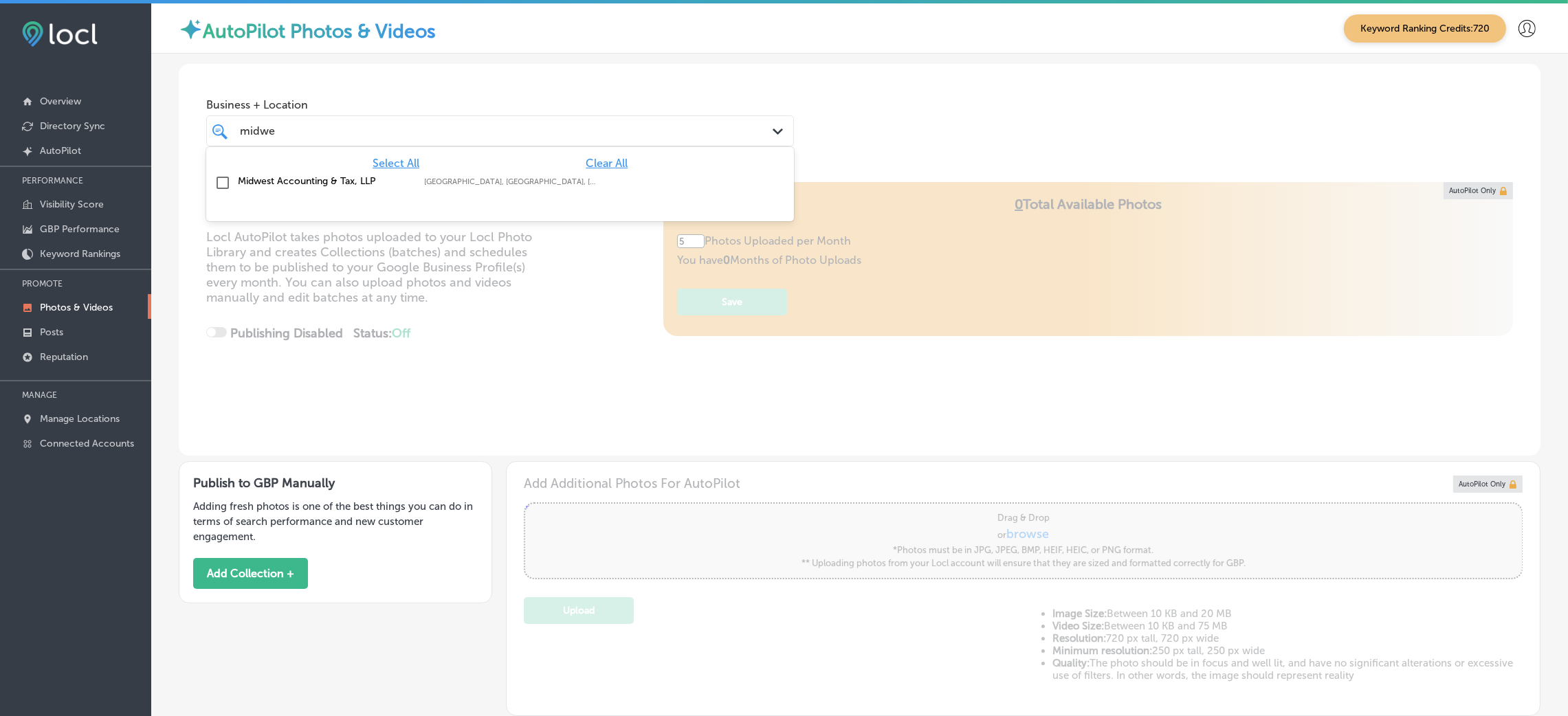
click at [517, 173] on div "Midwest Accounting & Tax, LLP [GEOGRAPHIC_DATA], [GEOGRAPHIC_DATA], [GEOGRAPHIC…" at bounding box center [500, 183] width 577 height 21
type input "midwe"
click at [847, 154] on div "Business + Location option focused, 2 of 155. 2 results available for search te…" at bounding box center [860, 117] width 1361 height 105
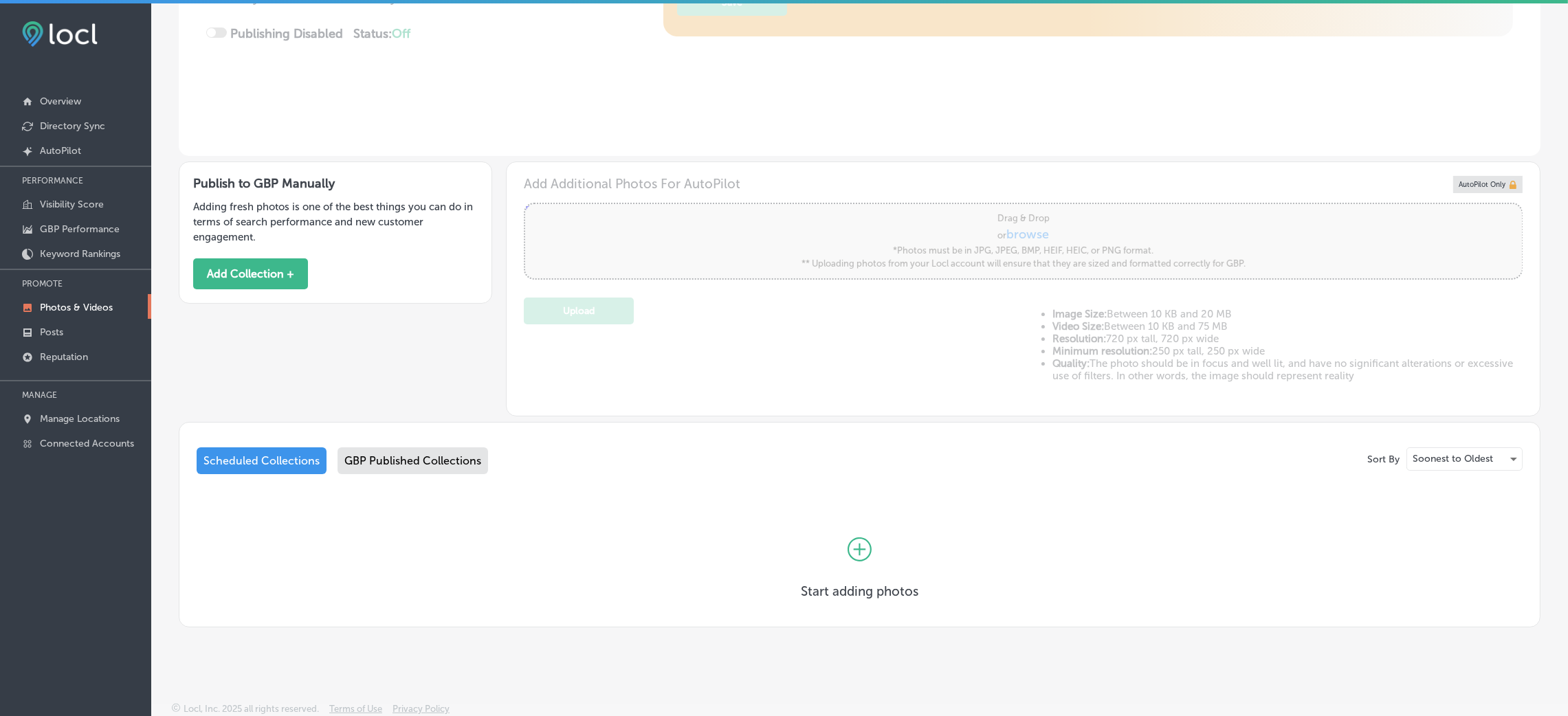
scroll to position [3, 0]
click at [418, 459] on div "GBP Published Collections" at bounding box center [412, 457] width 151 height 27
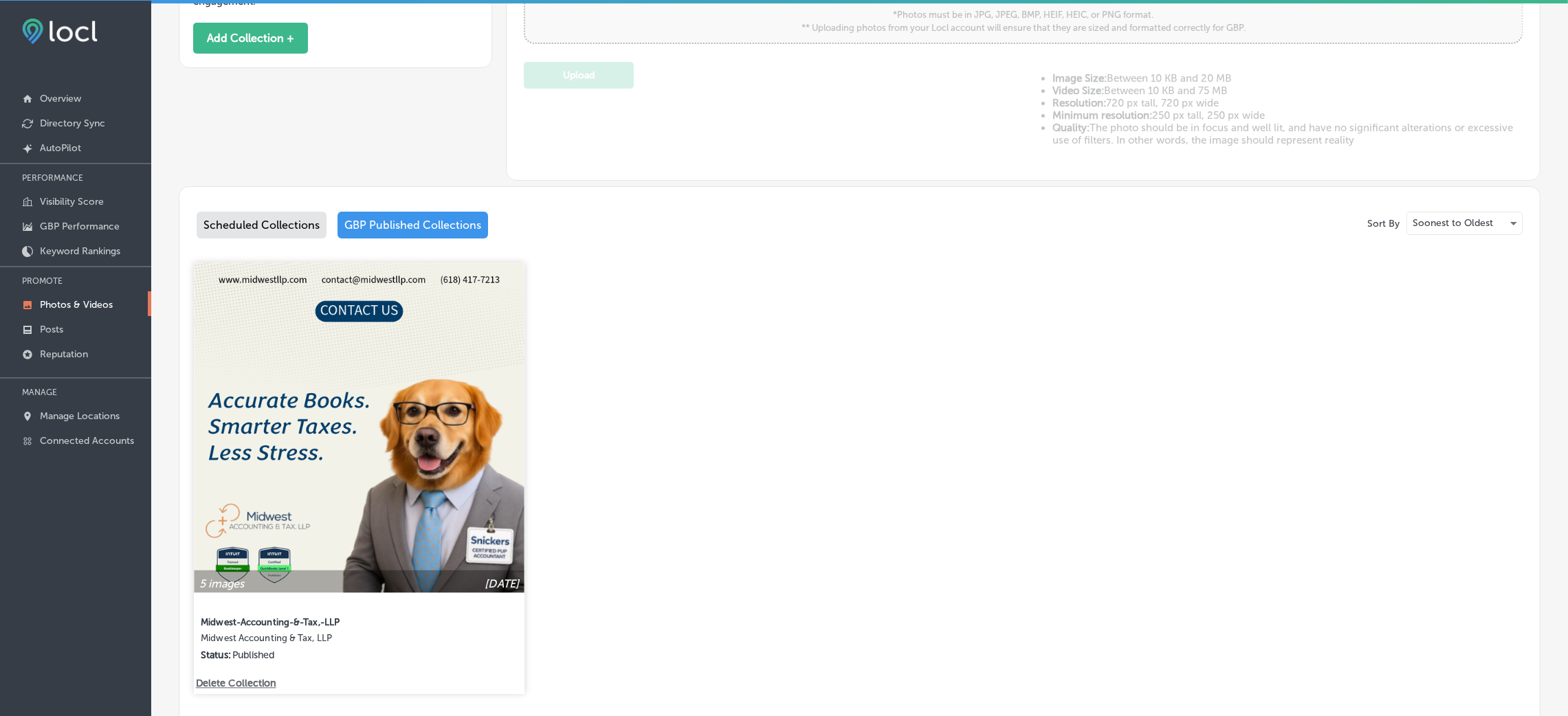
scroll to position [534, 0]
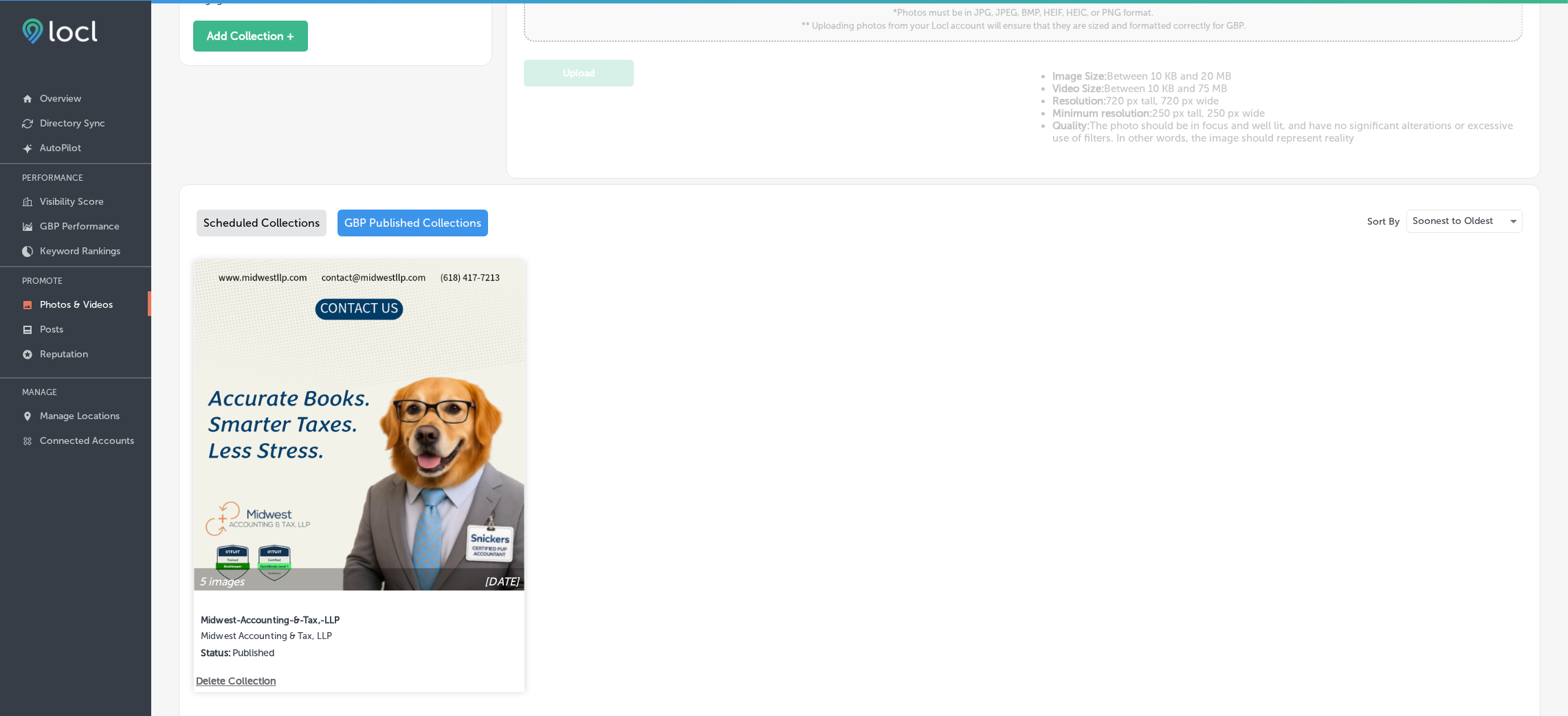
click at [378, 480] on img at bounding box center [358, 425] width 330 height 330
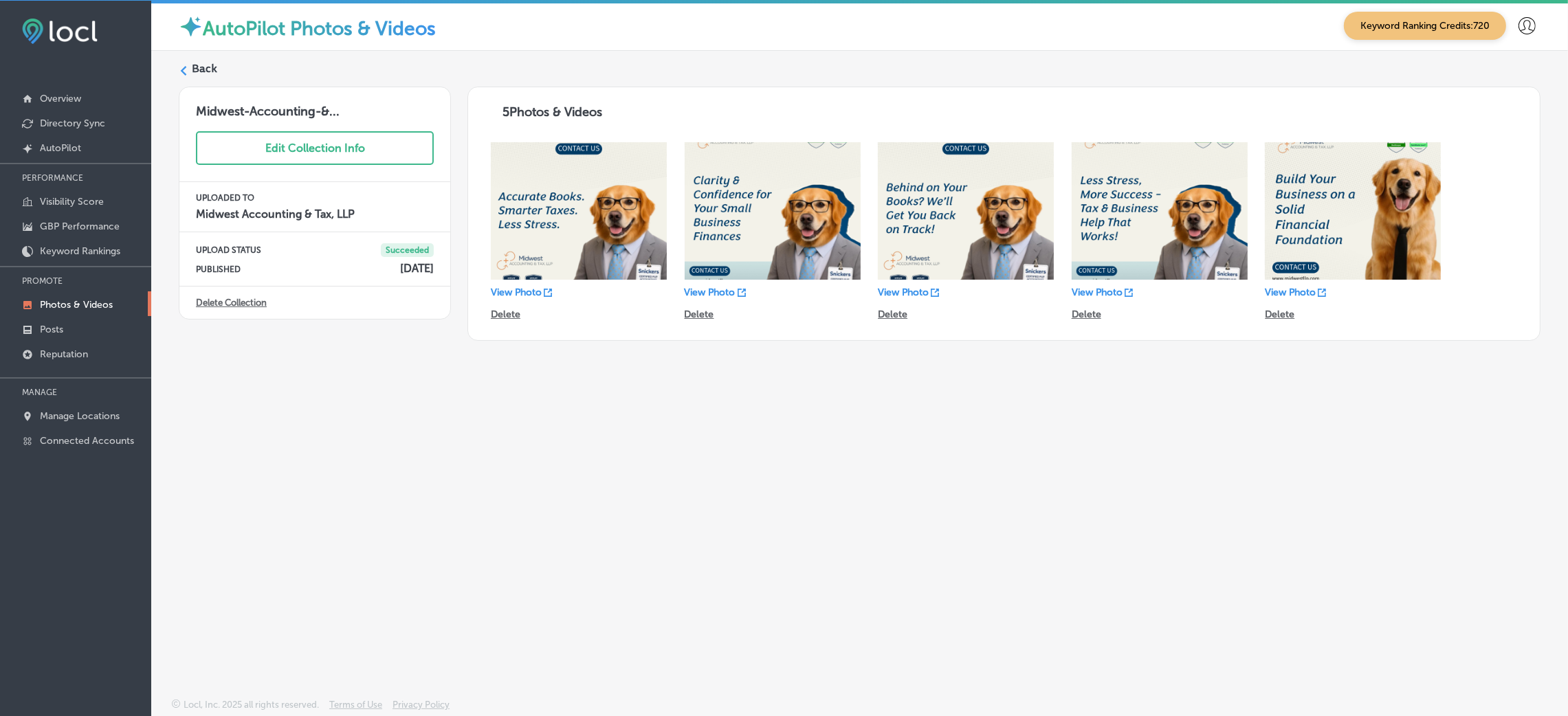
click at [193, 73] on label "Back" at bounding box center [205, 69] width 26 height 15
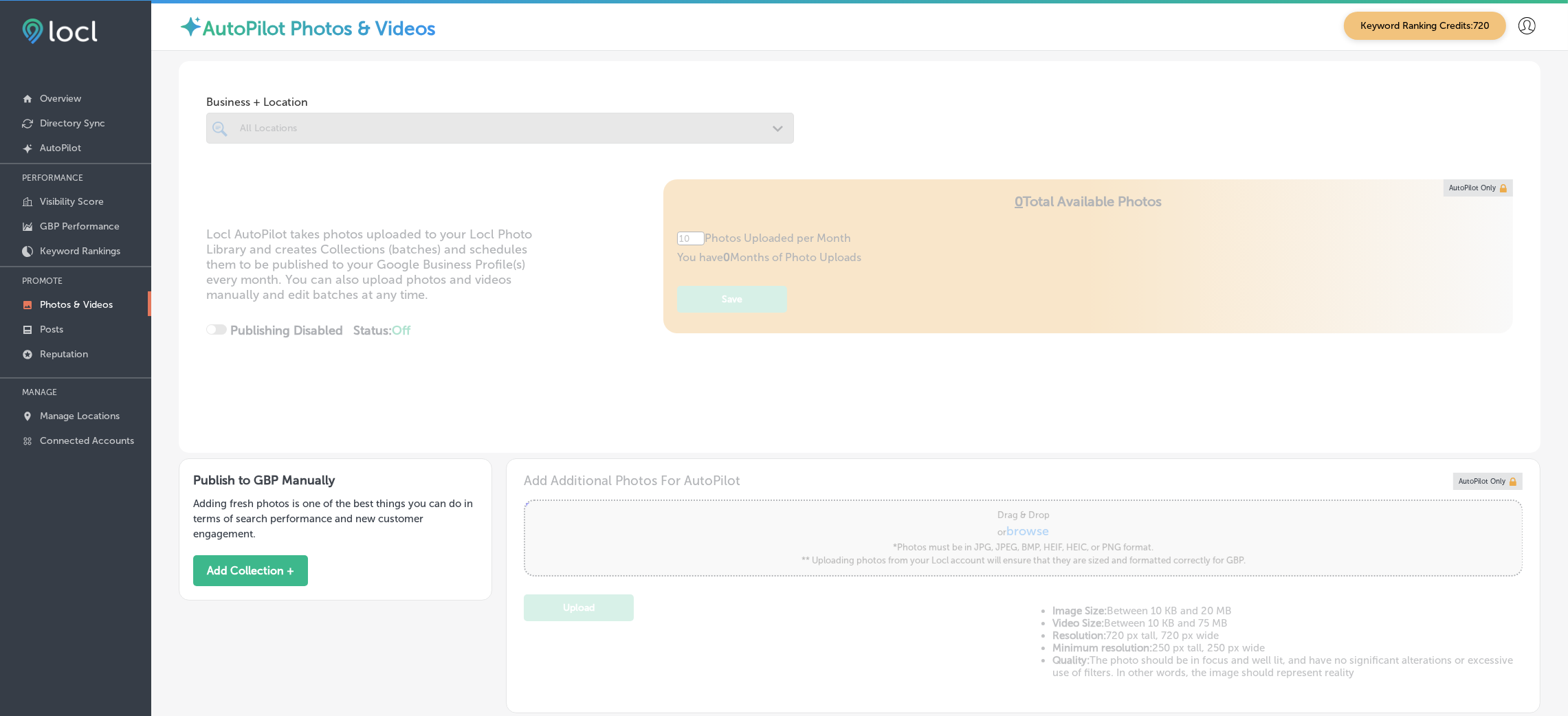
type input "5"
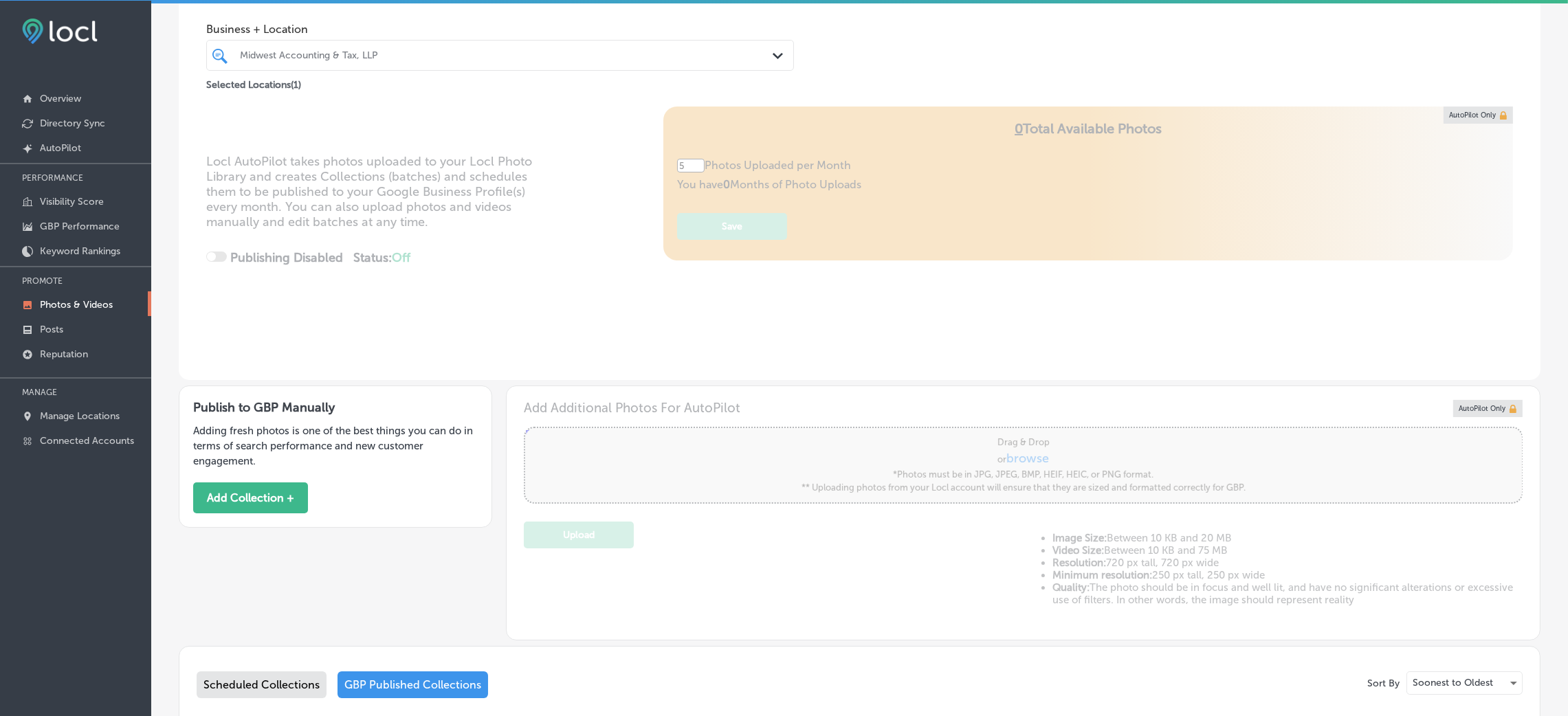
scroll to position [103, 0]
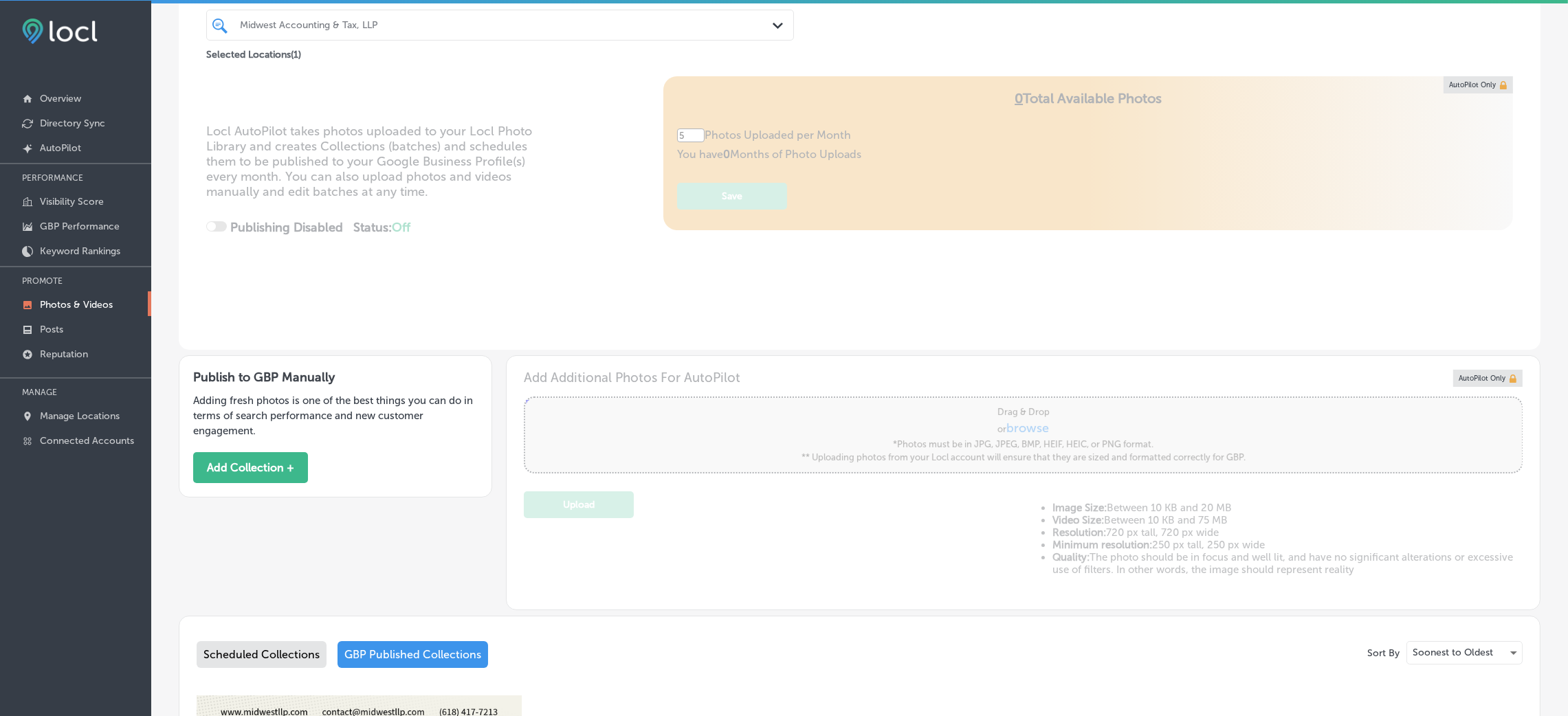
click at [342, 32] on div at bounding box center [474, 25] width 471 height 18
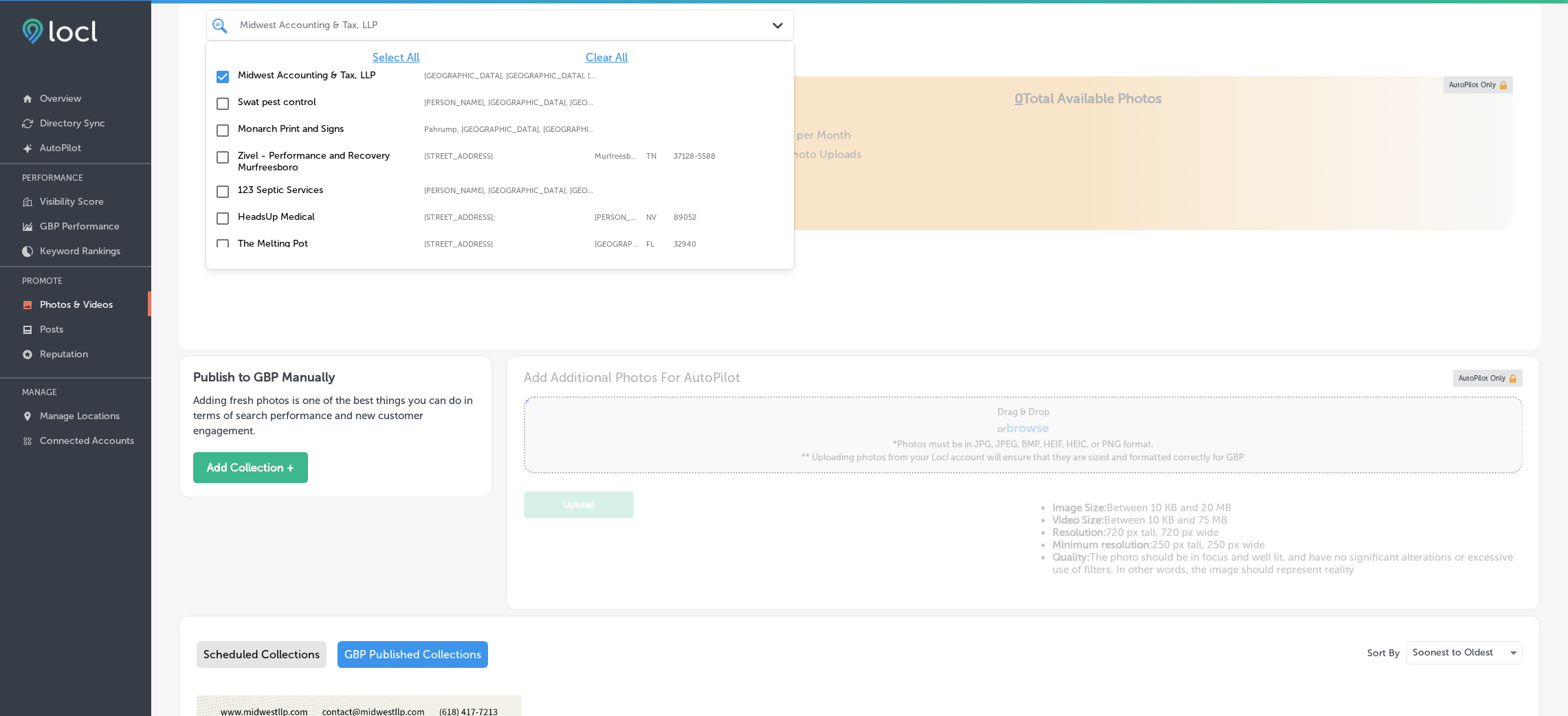
click at [829, 280] on div "Locl AutoPilot takes photos uploaded to your Locl Photo Library and creates Col…" at bounding box center [860, 213] width 1361 height 274
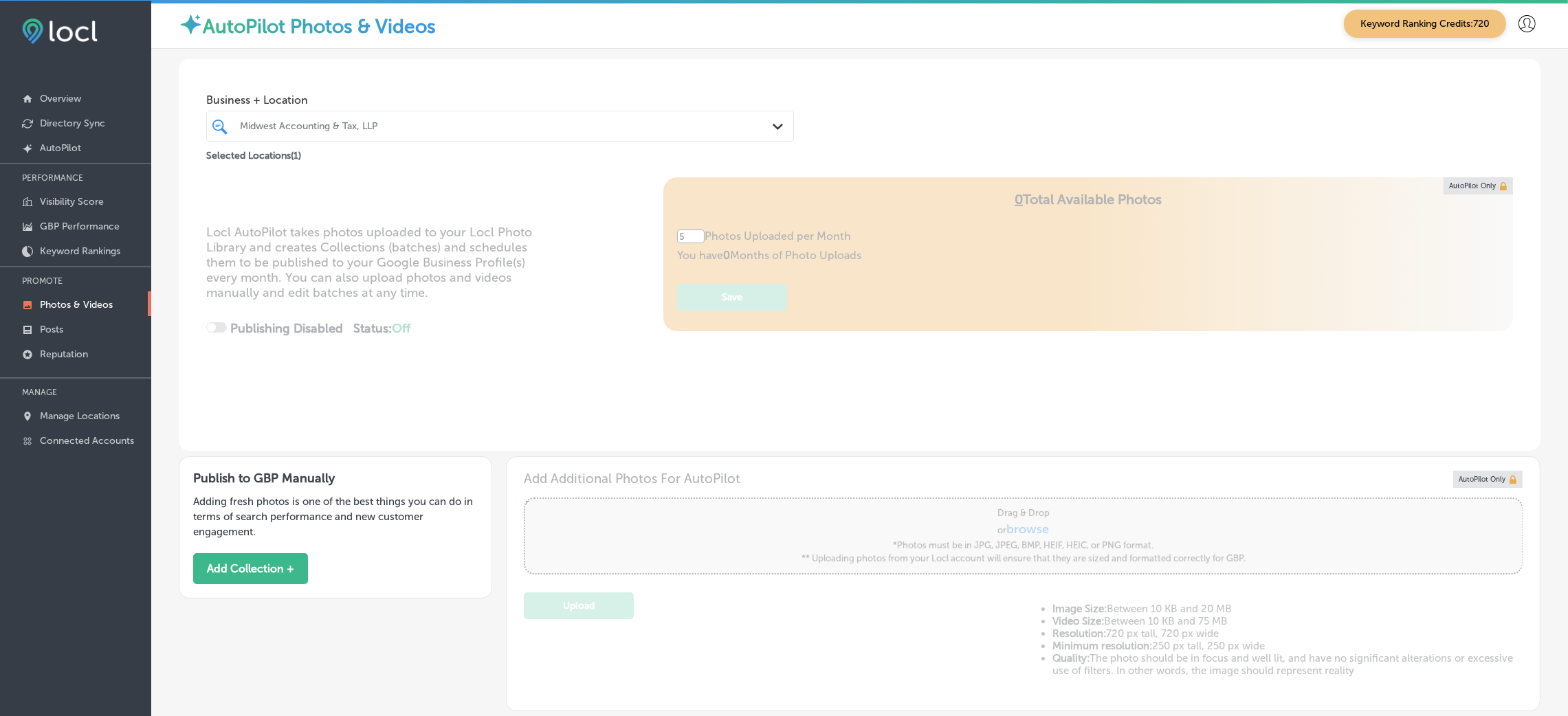
scroll to position [0, 0]
click at [527, 139] on div "Midwest Accounting & Tax, LLP Path Created with Sketch." at bounding box center [500, 129] width 588 height 31
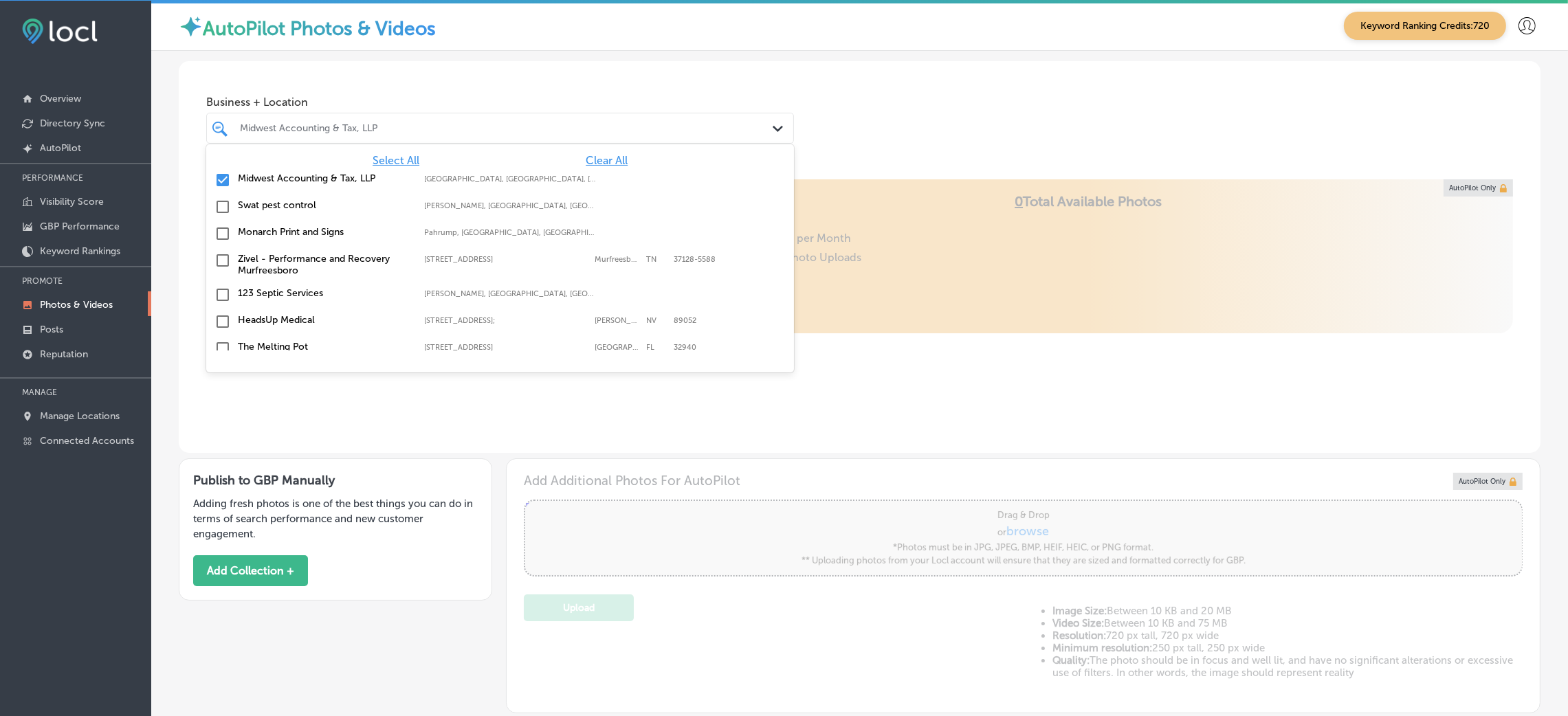
click at [919, 125] on div "Business + Location option focused, 1 of 155. 155 results available. Use Up and…" at bounding box center [860, 114] width 1361 height 105
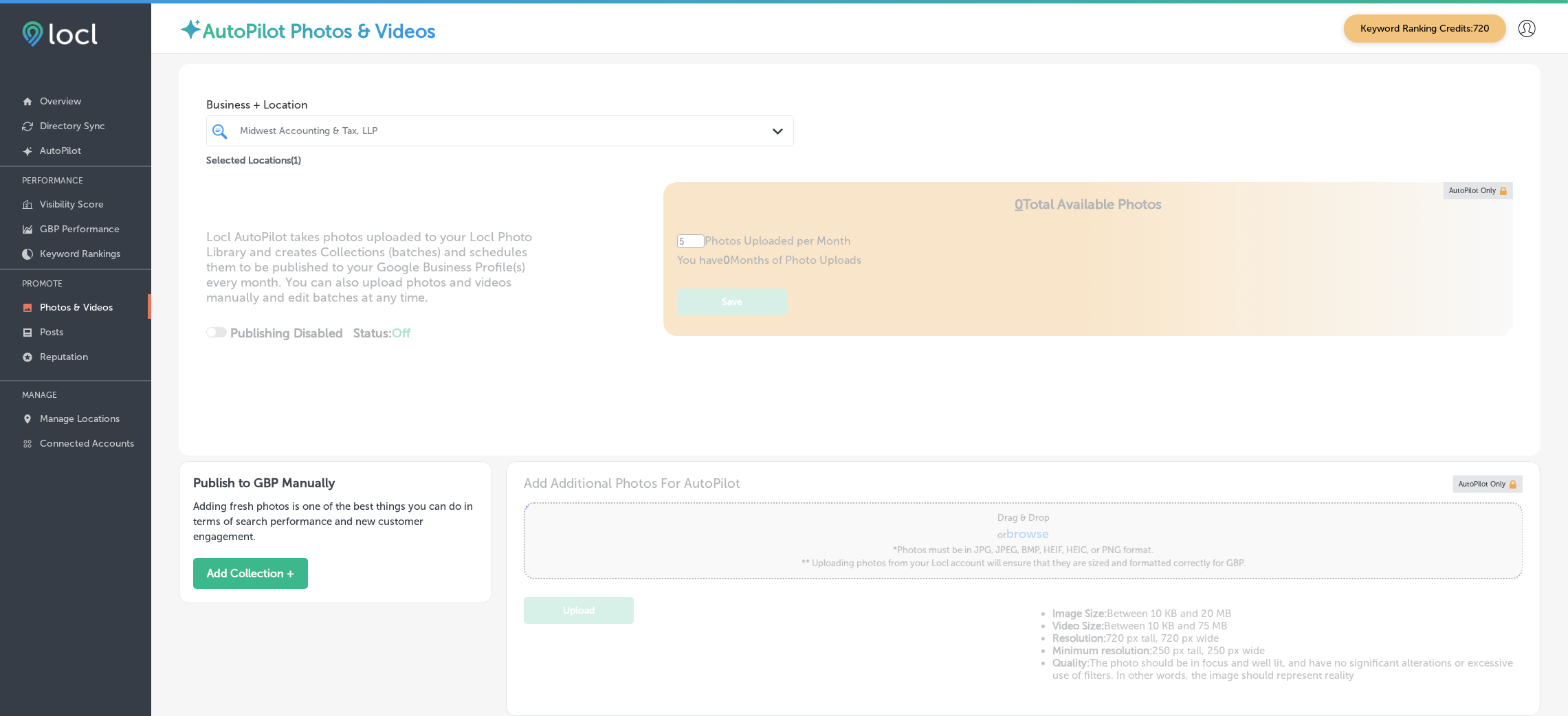
scroll to position [514, 0]
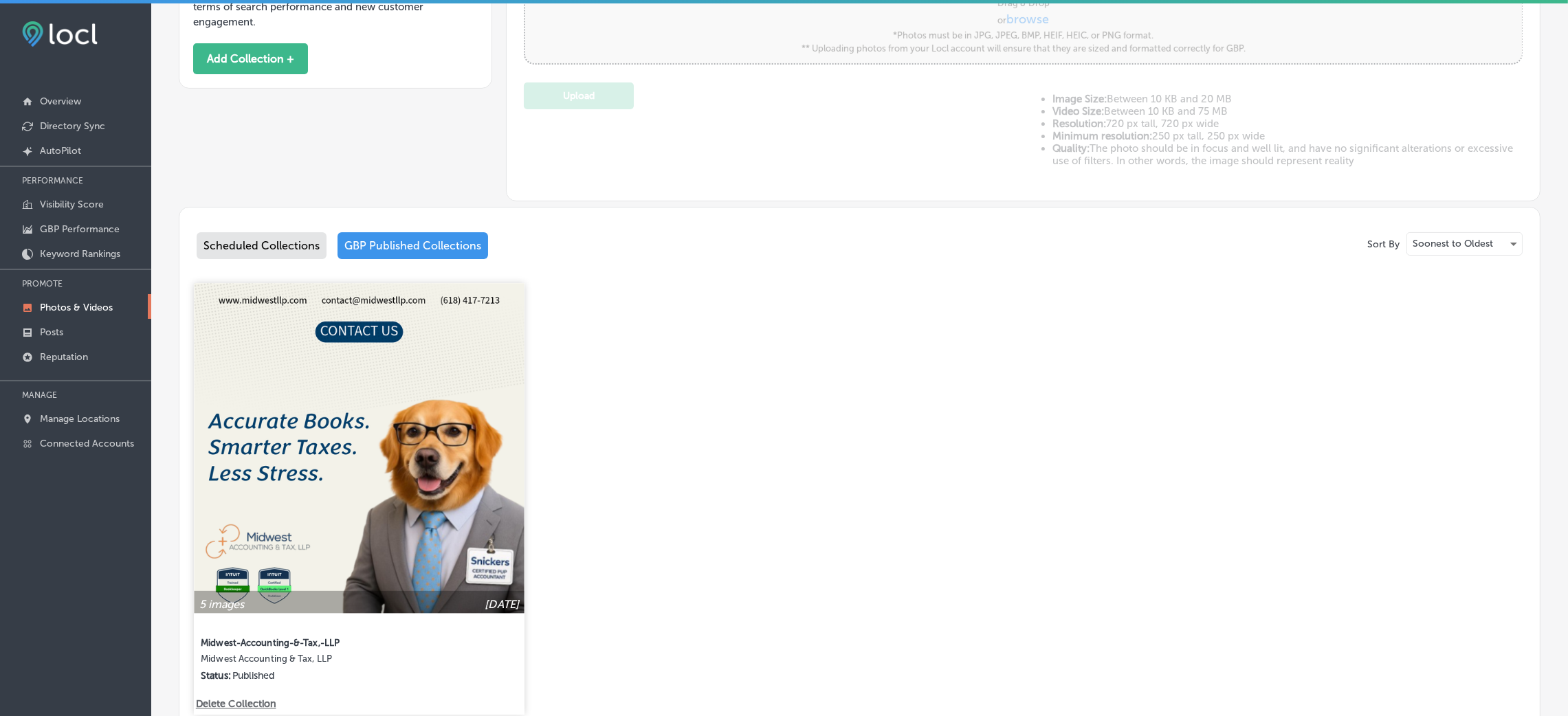
click at [425, 456] on img at bounding box center [358, 447] width 330 height 330
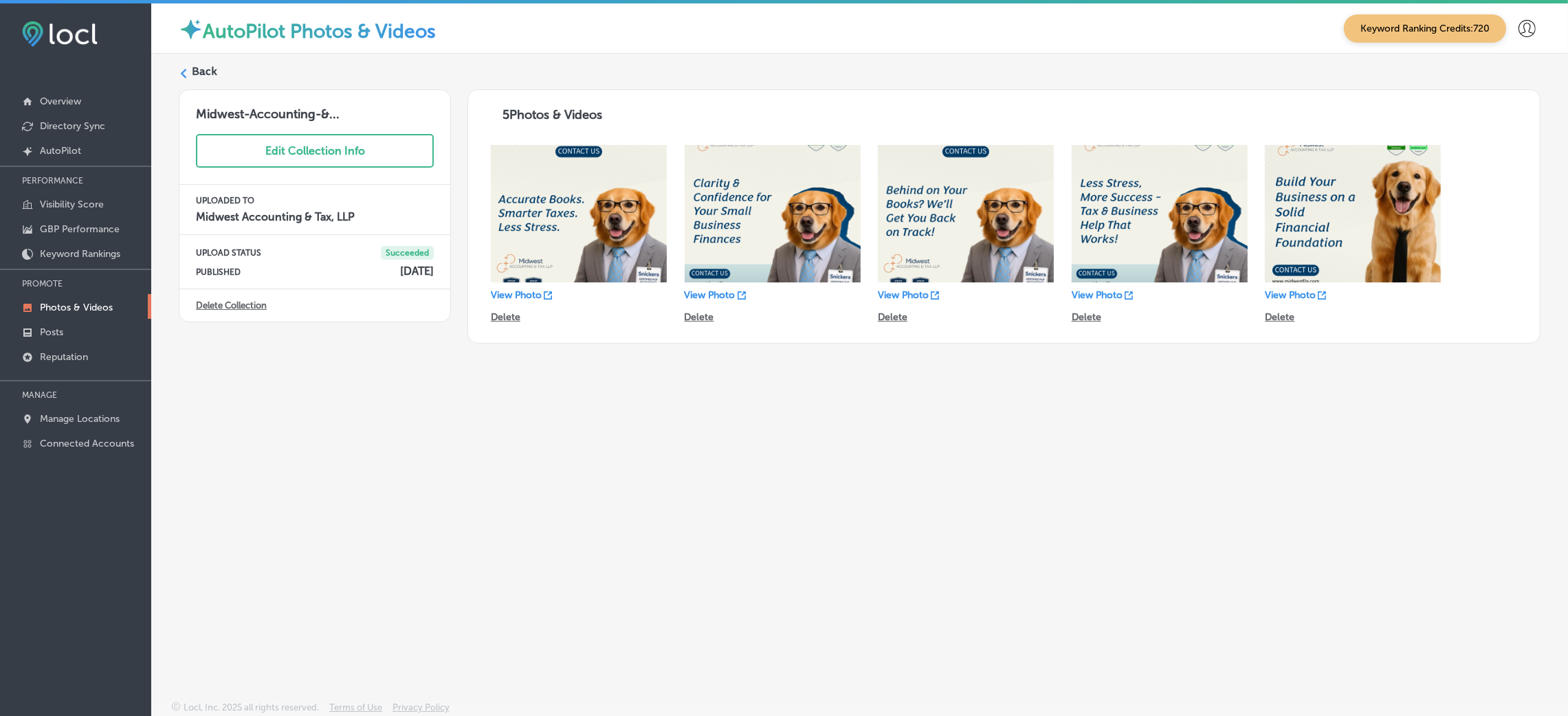
click at [614, 218] on img at bounding box center [579, 214] width 176 height 138
click at [603, 268] on img at bounding box center [579, 214] width 176 height 138
click at [525, 294] on p "View Photo" at bounding box center [515, 295] width 51 height 12
click at [193, 65] on label "Back" at bounding box center [205, 72] width 26 height 15
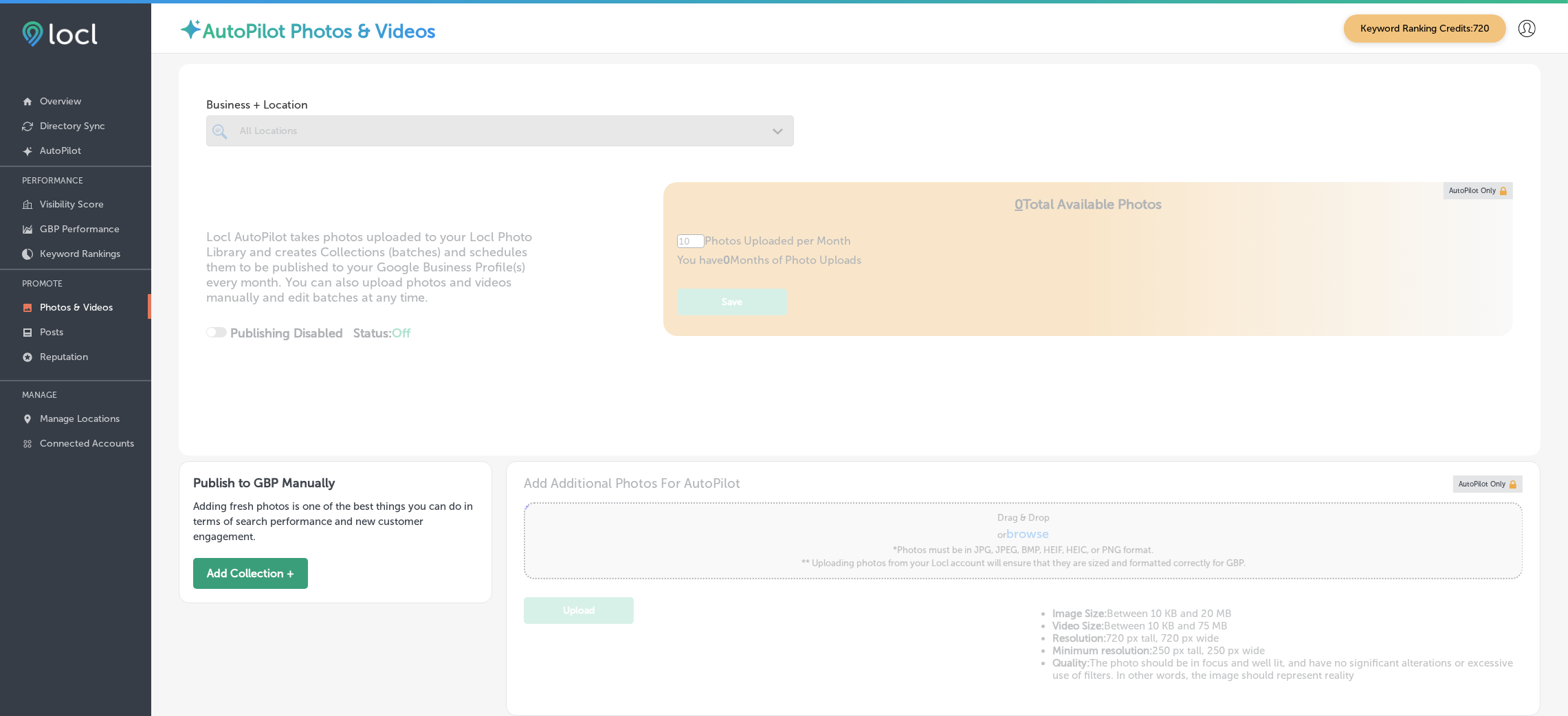
click at [265, 573] on button "Add Collection +" at bounding box center [250, 574] width 115 height 31
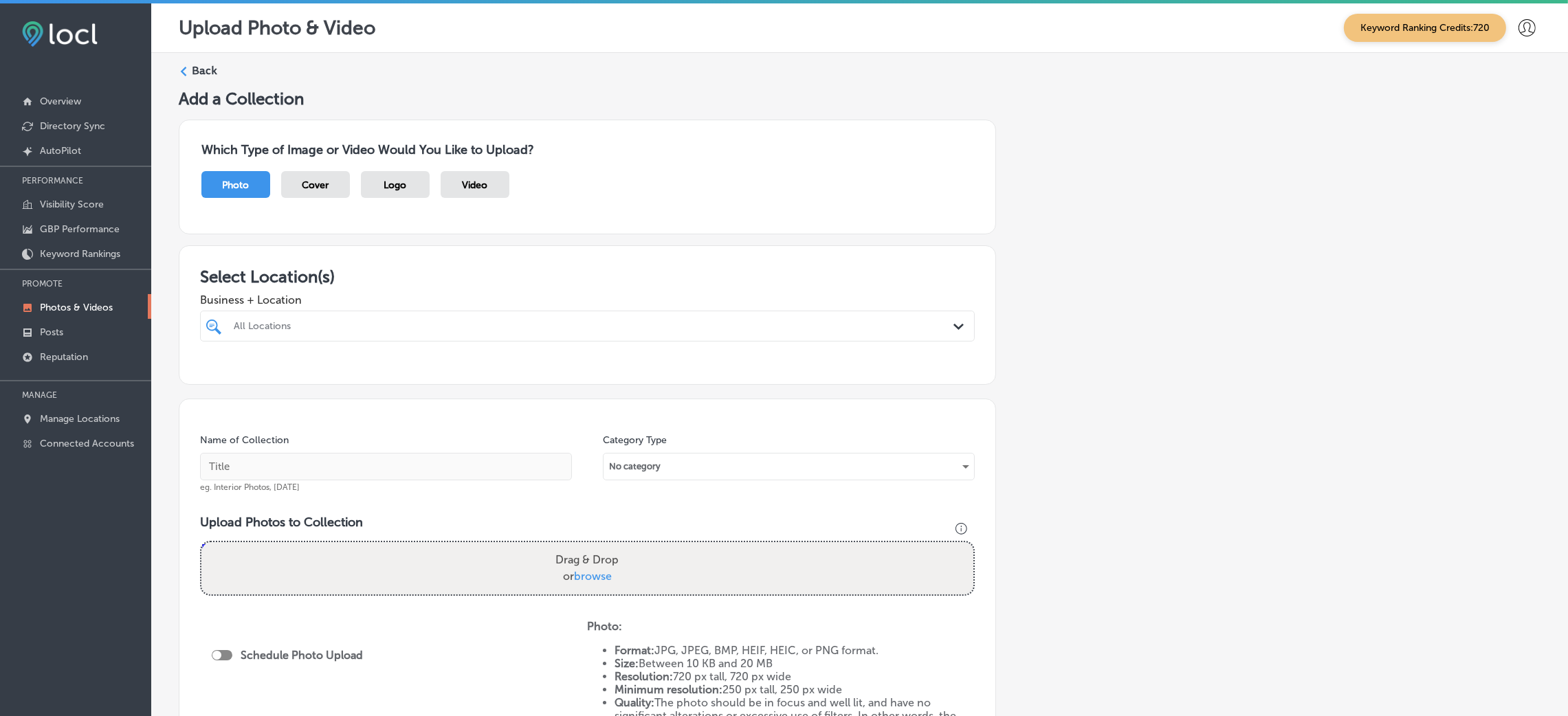
click at [275, 329] on div "All Locations" at bounding box center [593, 326] width 721 height 12
click at [504, 367] on div "Midwest Accounting & Tax, LLP [GEOGRAPHIC_DATA], [GEOGRAPHIC_DATA], [GEOGRAPHIC…" at bounding box center [587, 377] width 763 height 21
type input "midwest"
click at [698, 285] on h3 "Select Location(s)" at bounding box center [587, 276] width 774 height 20
click at [347, 473] on input "text" at bounding box center [386, 466] width 372 height 28
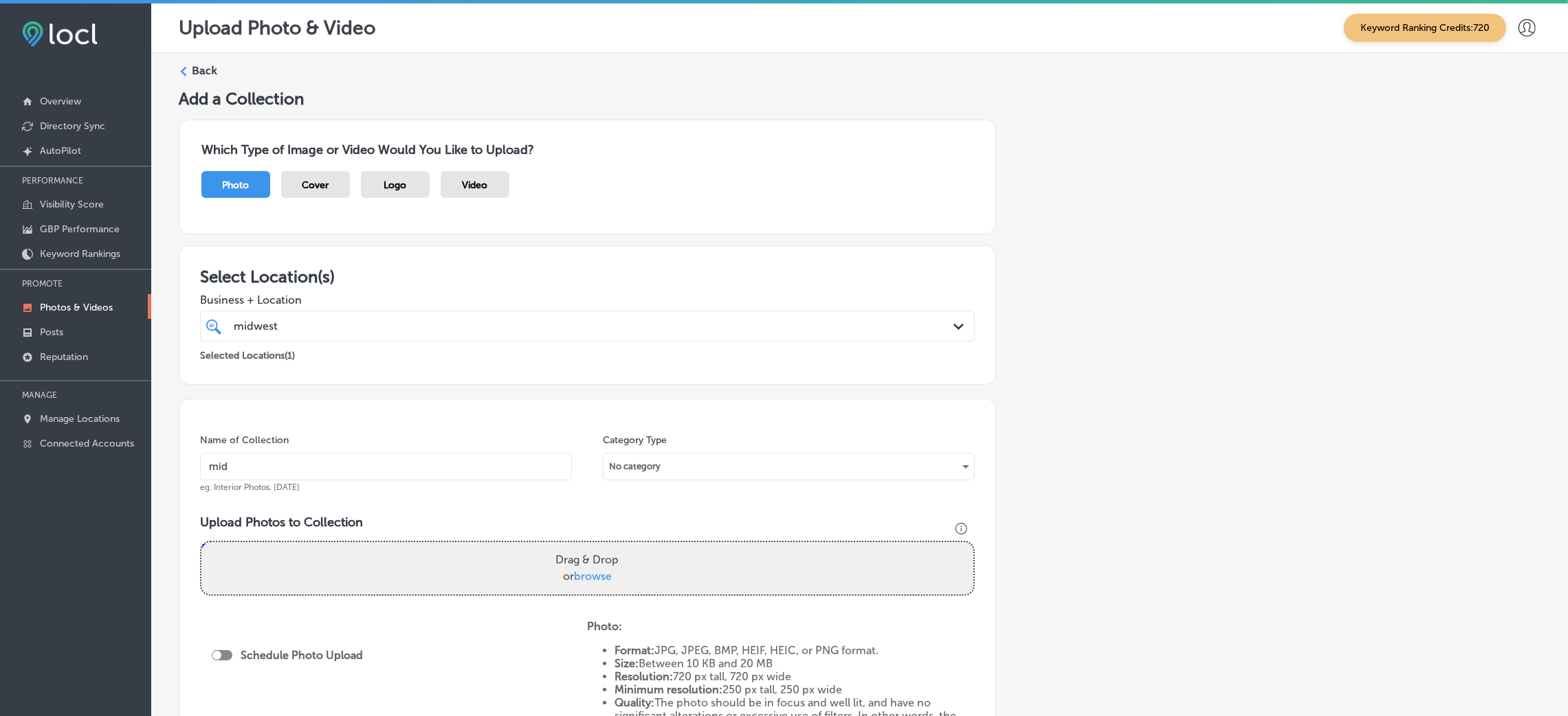
type input "Midwest-Accounting-&-Tax,-LLP"
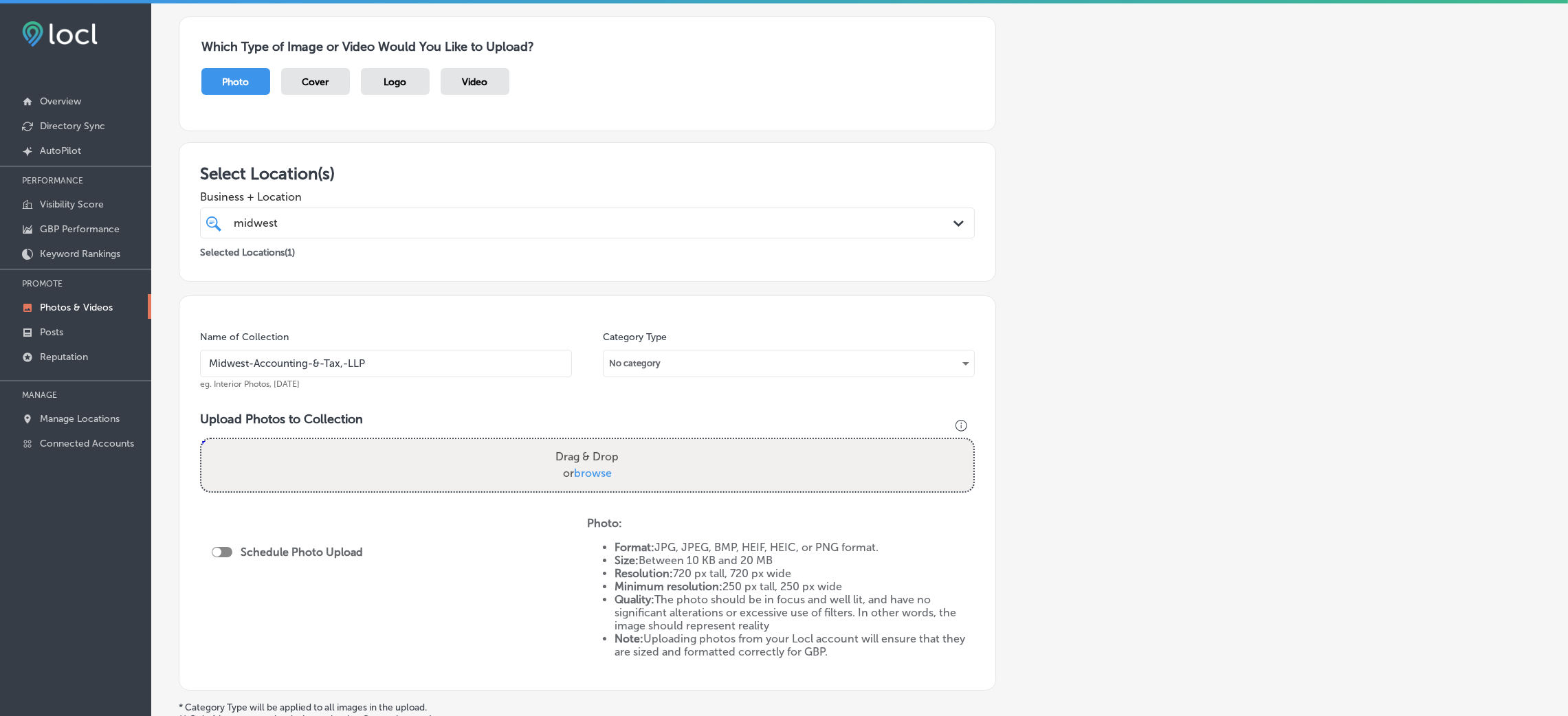
click at [391, 369] on input "Midwest-Accounting-&-Tax,-LLP" at bounding box center [386, 364] width 372 height 28
click at [514, 468] on div "Drag & Drop or browse" at bounding box center [587, 464] width 772 height 52
click at [201, 439] on input "Drag & Drop or browse" at bounding box center [587, 441] width 772 height 4
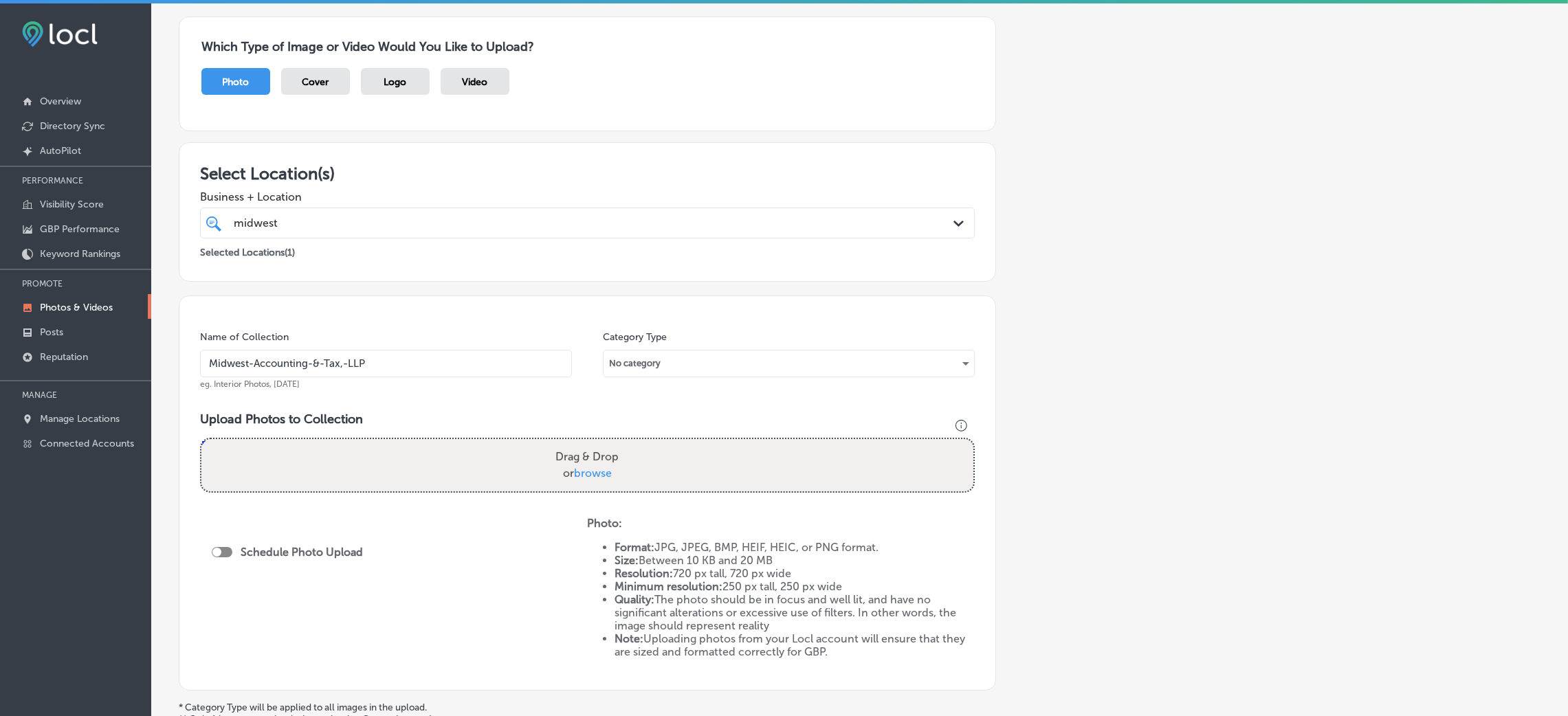
type input "C:\fakepath\Midwest Accounting & Tax LLP-2 (3).png"
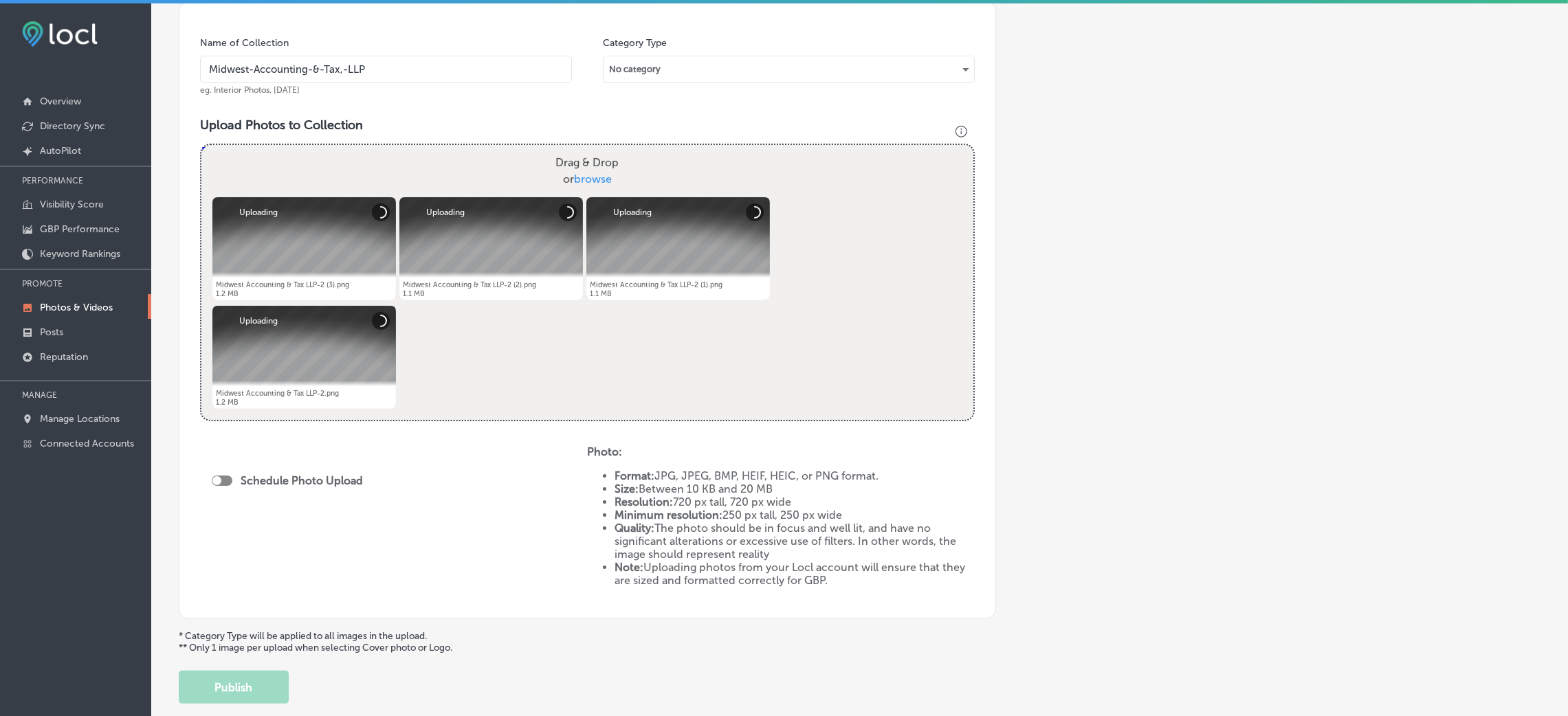
scroll to position [412, 0]
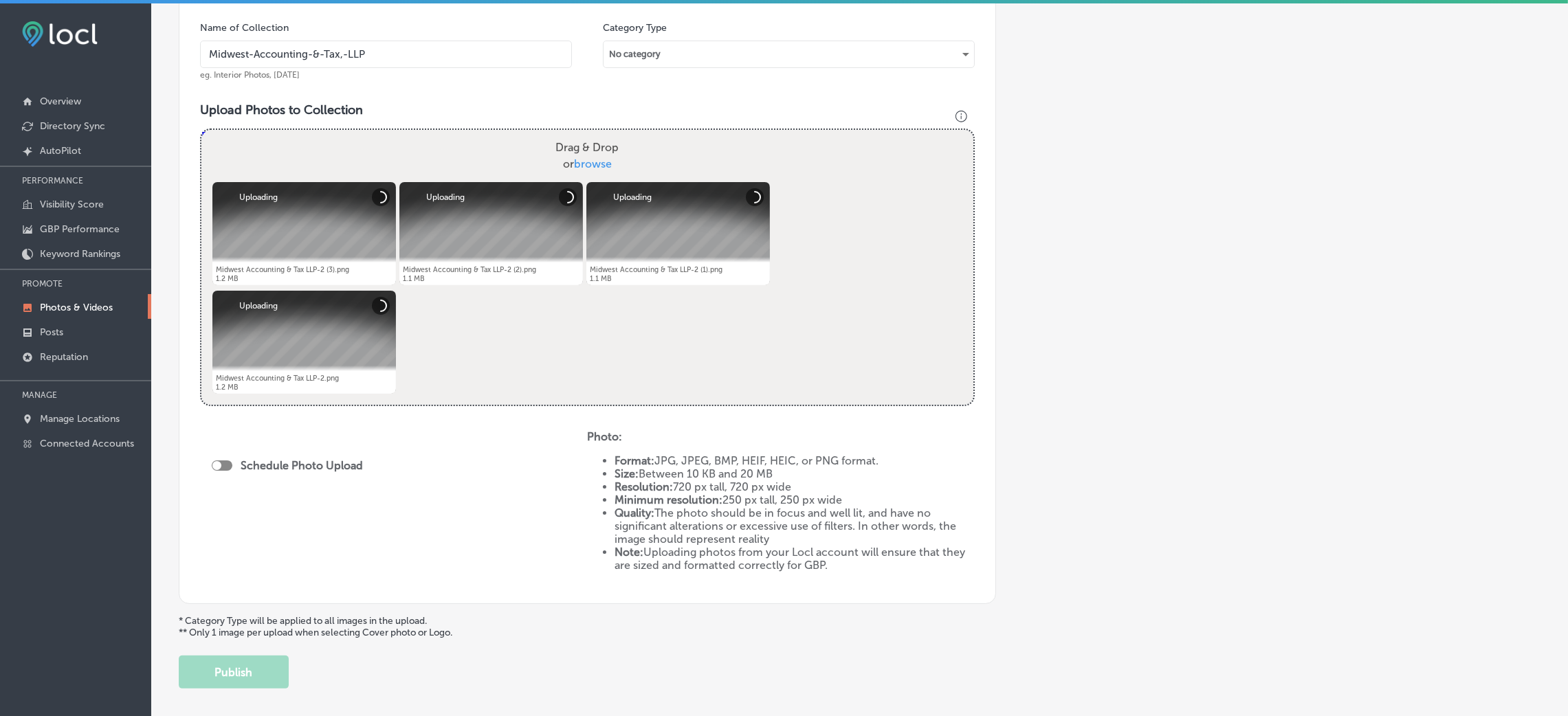
click at [217, 465] on div at bounding box center [217, 465] width 9 height 9
checkbox input "true"
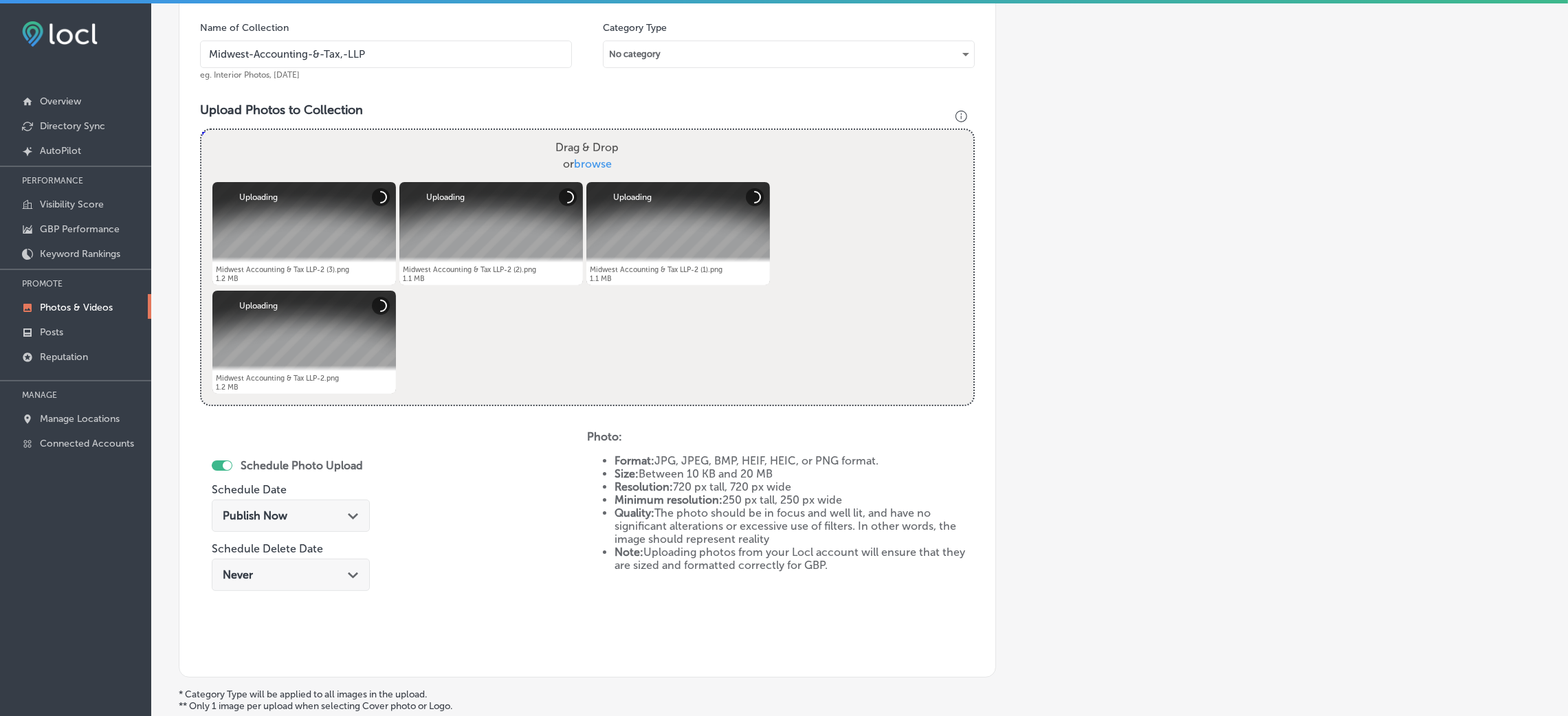
click at [304, 521] on div "Publish Now Path Created with Sketch." at bounding box center [290, 515] width 136 height 13
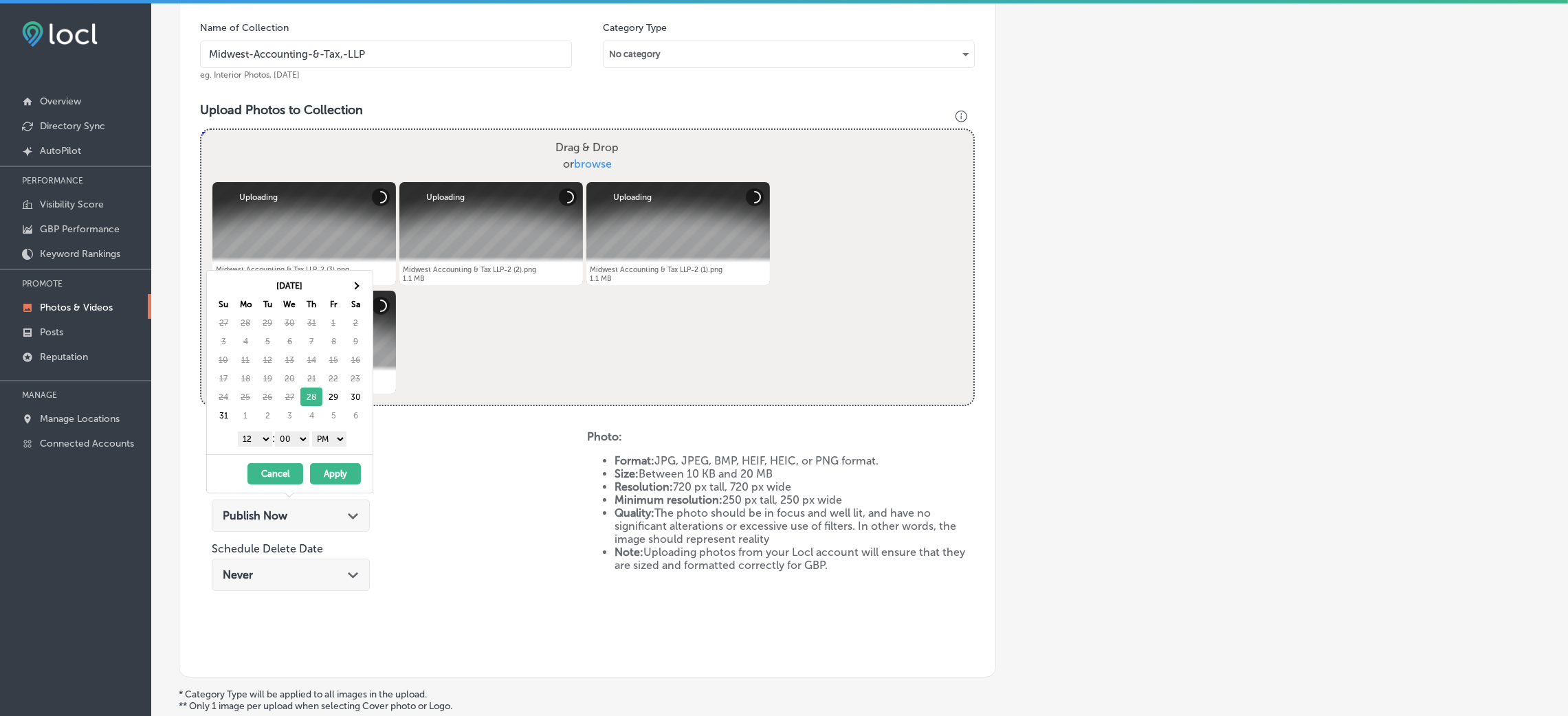
click at [345, 474] on button "Apply" at bounding box center [334, 473] width 51 height 21
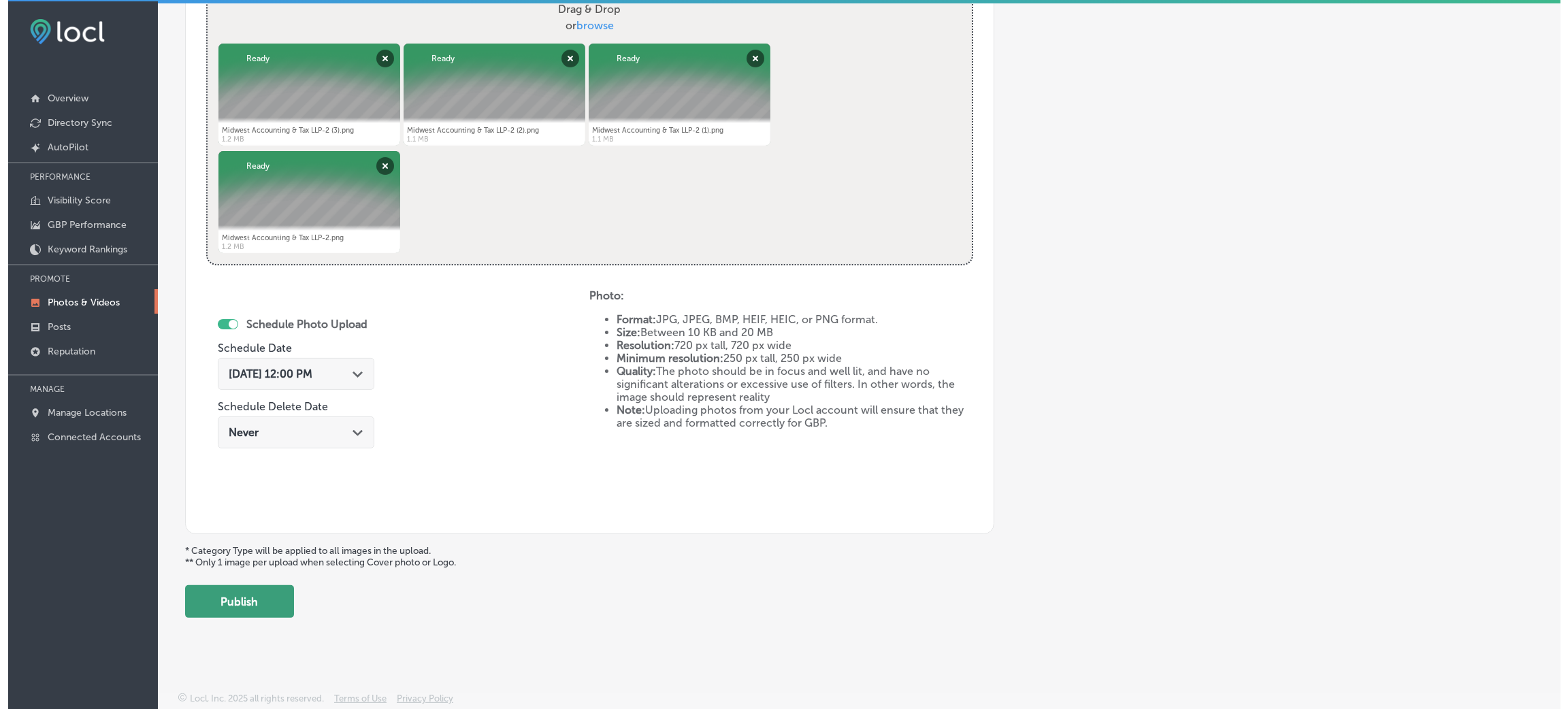
scroll to position [3, 0]
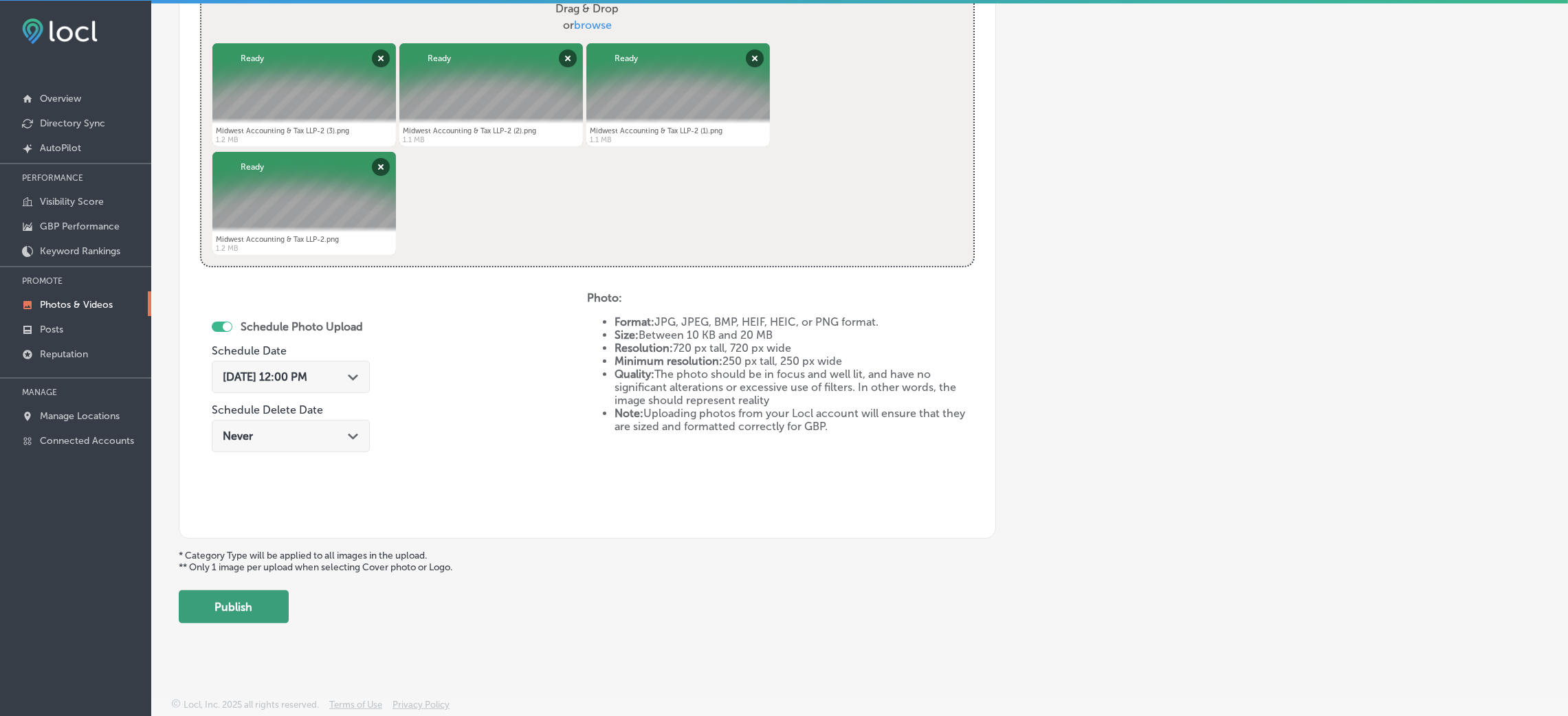
click at [269, 606] on button "Publish" at bounding box center [234, 607] width 110 height 33
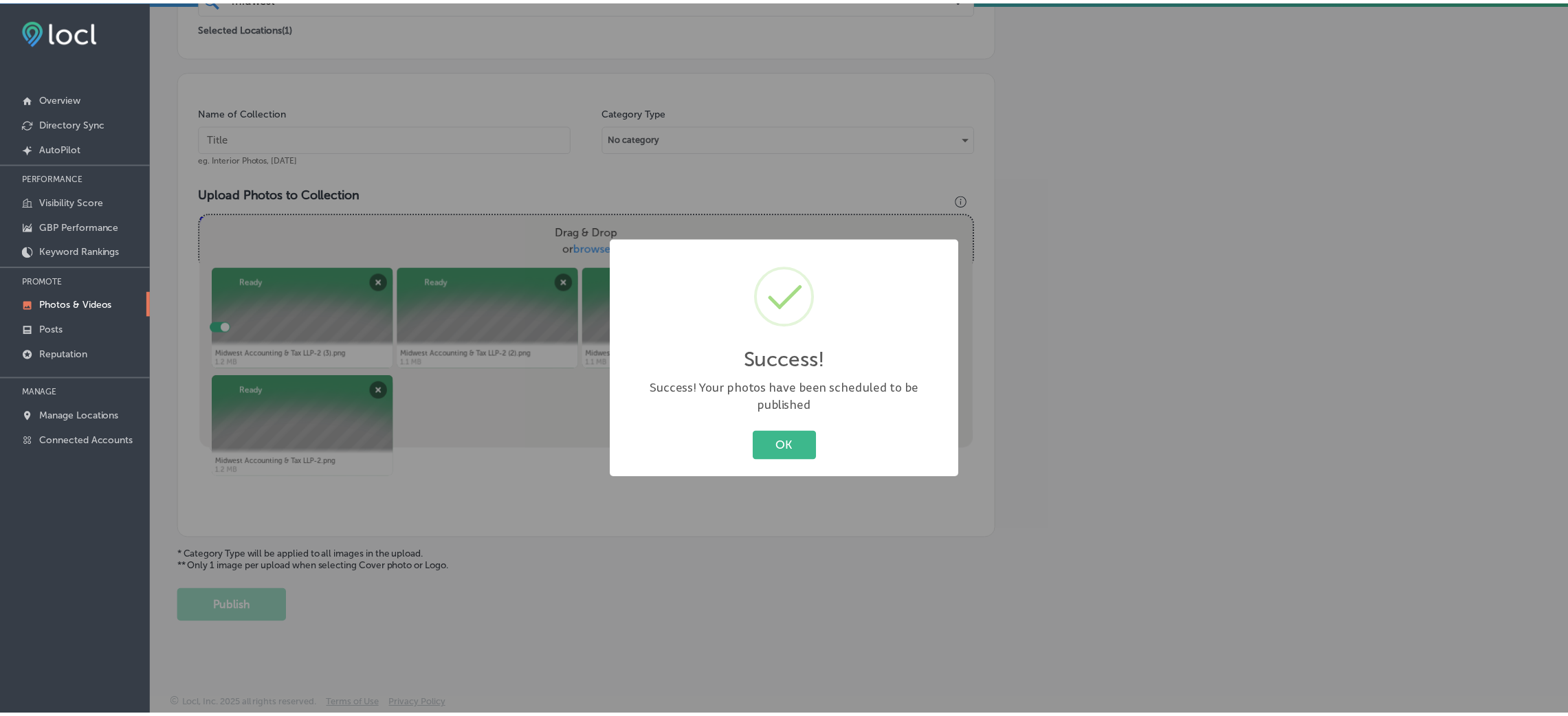
scroll to position [326, 0]
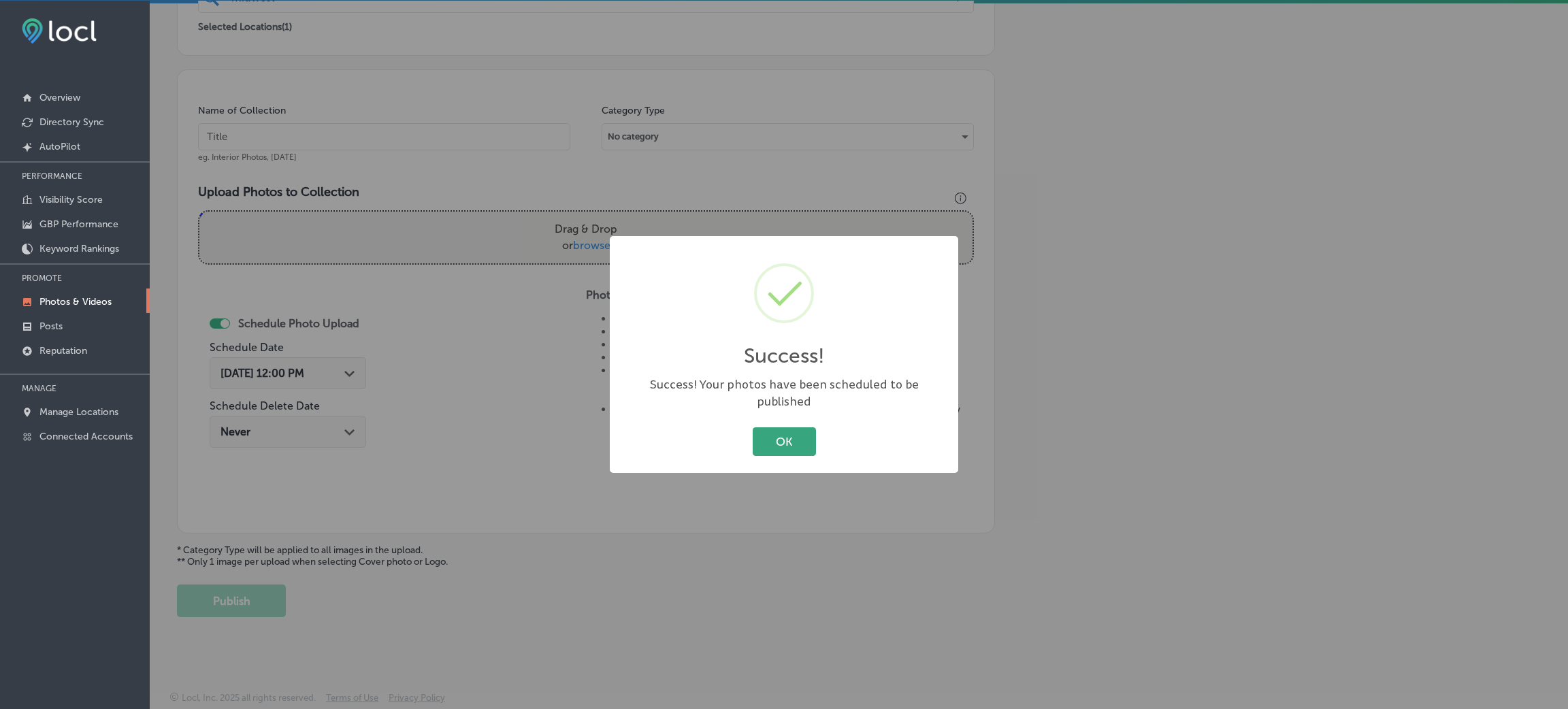
click at [799, 443] on button "OK" at bounding box center [785, 441] width 64 height 28
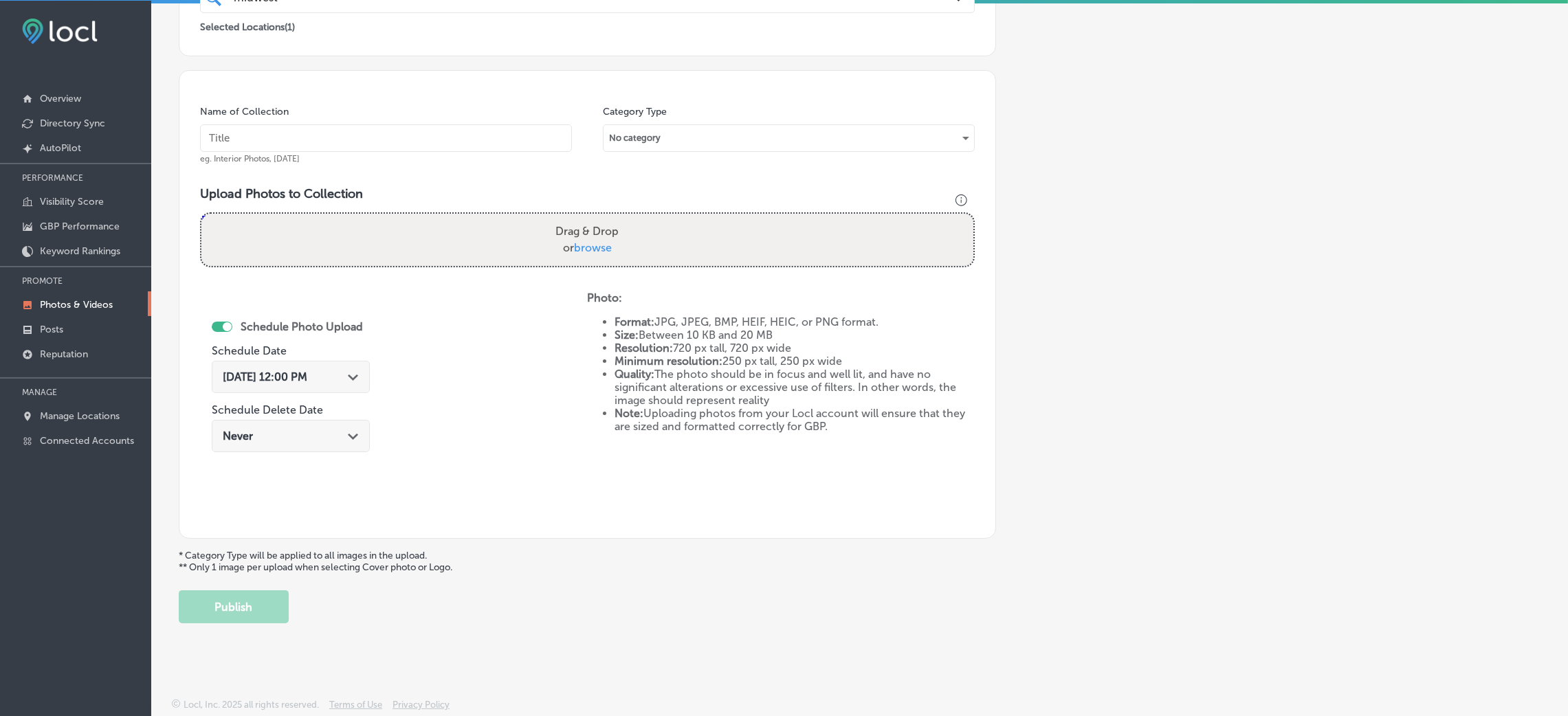
click at [420, 129] on input "text" at bounding box center [386, 138] width 372 height 28
paste input "Midwest-Accounting-&-Tax,-LLP"
type input "Midwest-Accounting-&-Tax,-LLP"
click at [444, 217] on div "Drag & Drop or browse" at bounding box center [587, 240] width 772 height 52
click at [201, 214] on input "Drag & Drop or browse" at bounding box center [587, 216] width 772 height 4
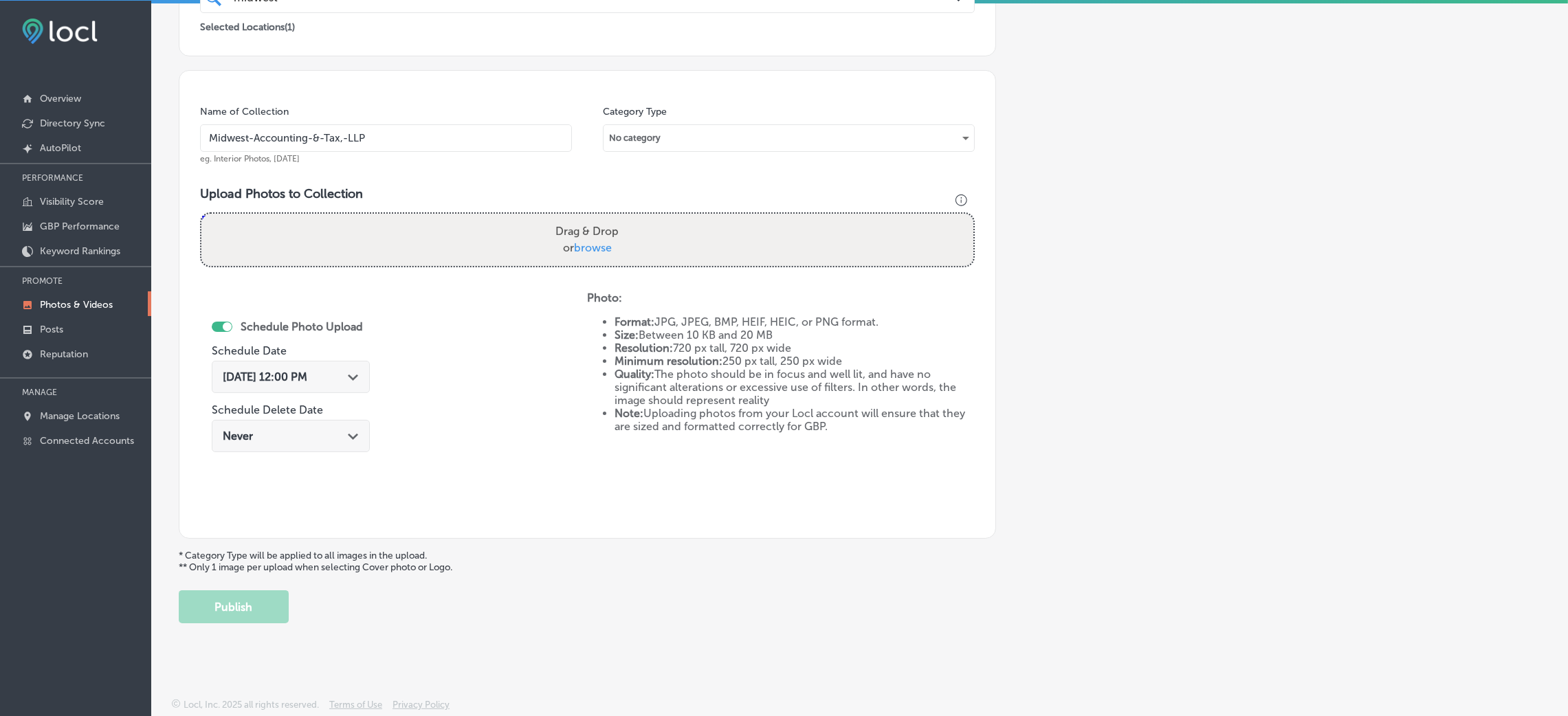
type input "C:\fakepath\Midwest Accounting & Tax LLP-3 (3).png"
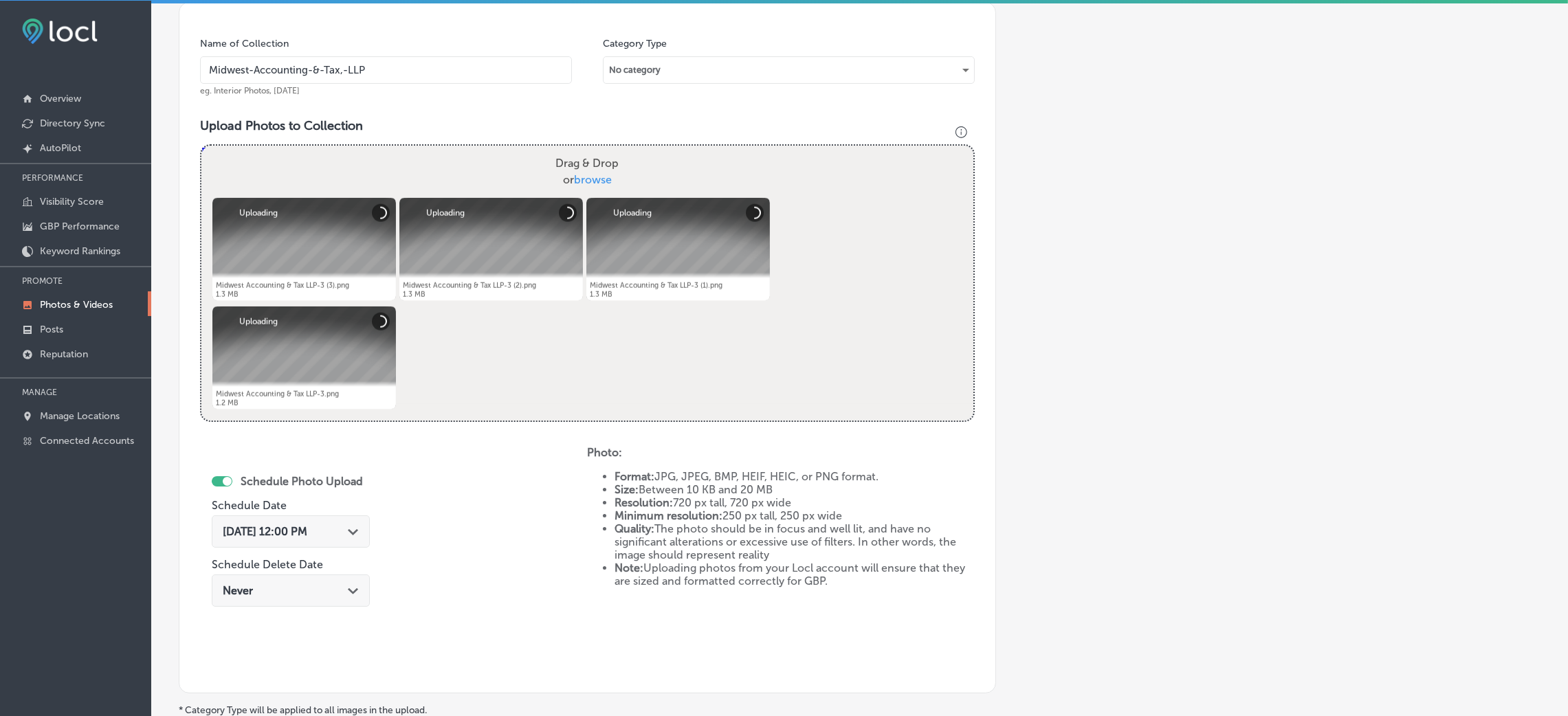
scroll to position [430, 0]
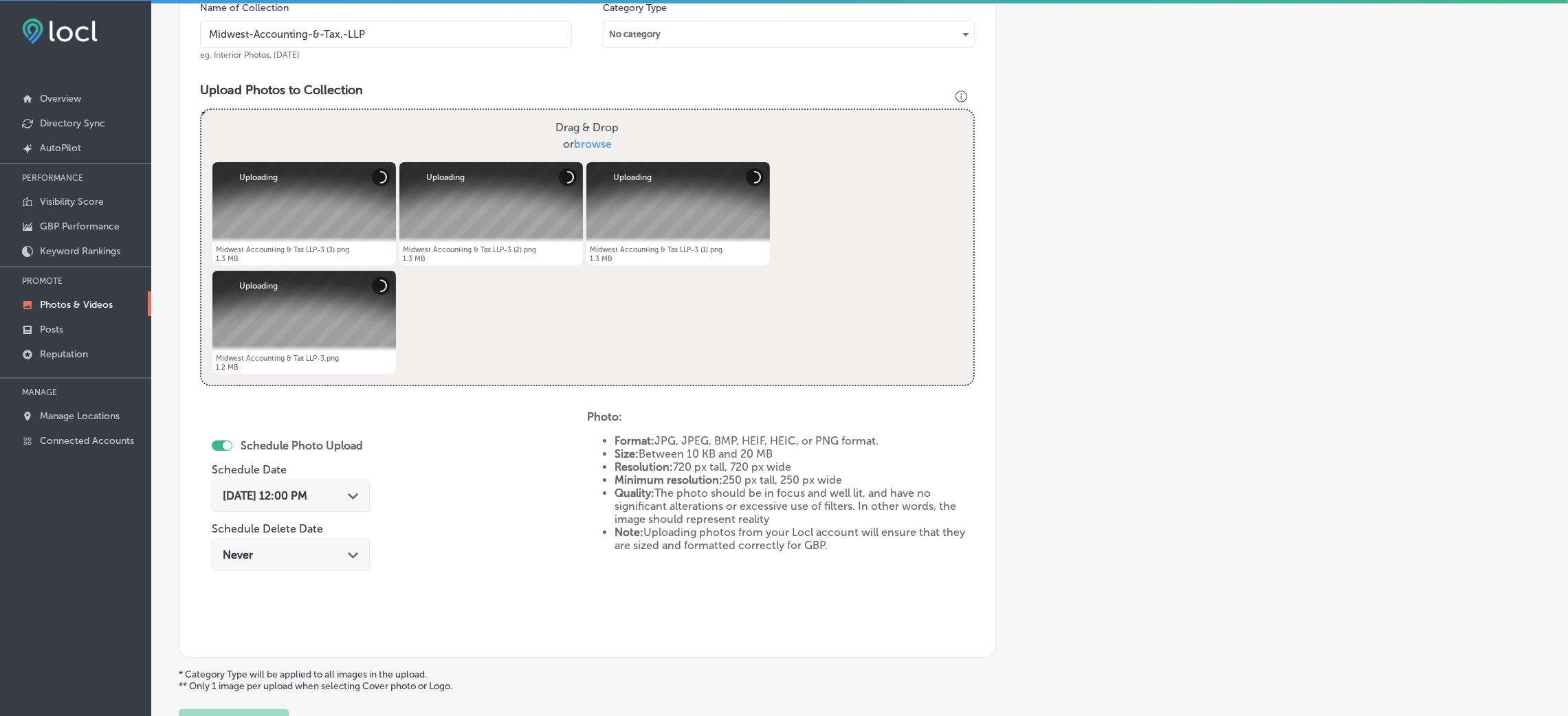
click at [348, 490] on div "[DATE] 12:00 PM Path Created with Sketch." at bounding box center [290, 496] width 136 height 13
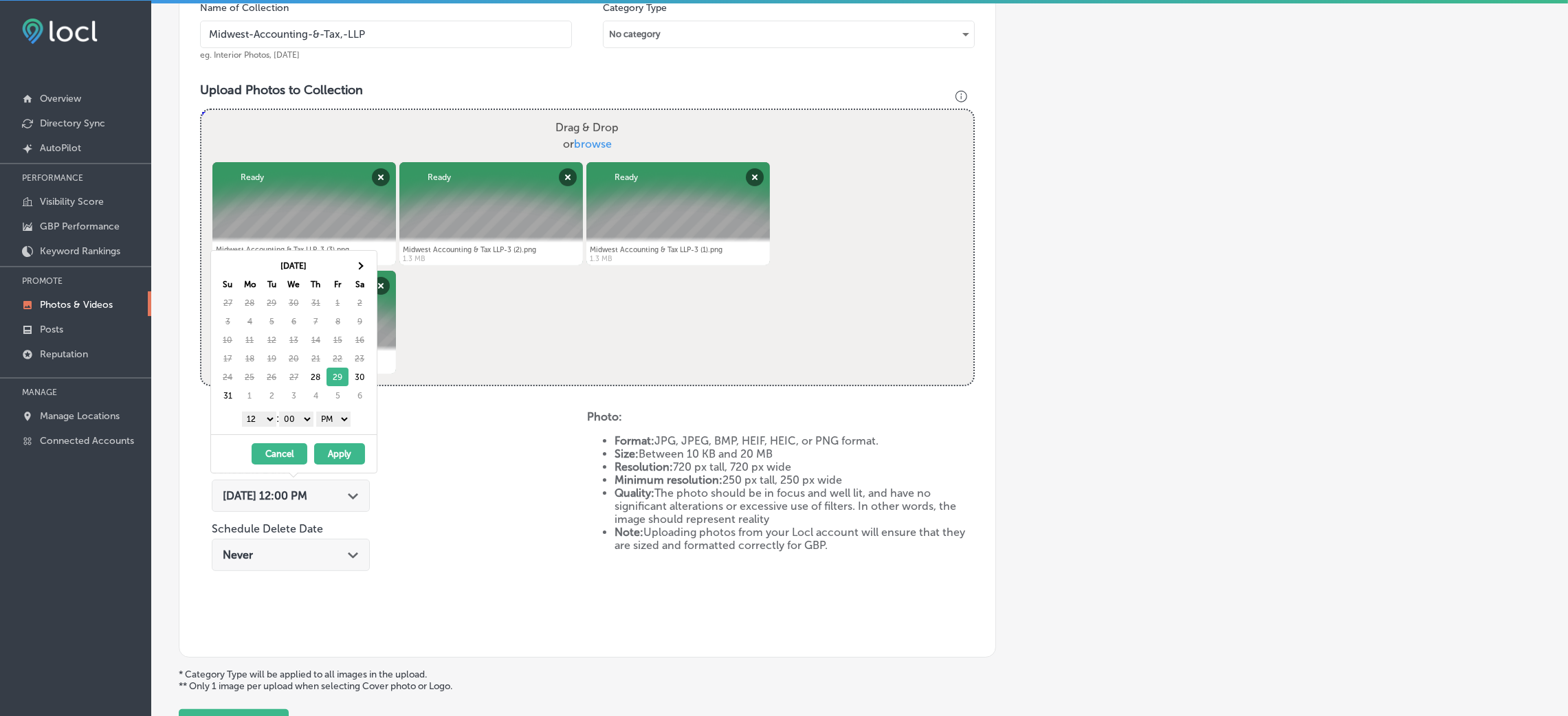
click at [329, 422] on select "AM PM" at bounding box center [333, 419] width 34 height 15
click at [319, 413] on select "AM PM" at bounding box center [333, 419] width 34 height 15
click at [333, 419] on select "AM PM" at bounding box center [333, 419] width 34 height 15
click at [333, 419] on select "AM PM" at bounding box center [333, 419] width 34 height 15
click at [302, 419] on select "00 10 20 30 40 50" at bounding box center [296, 419] width 34 height 15
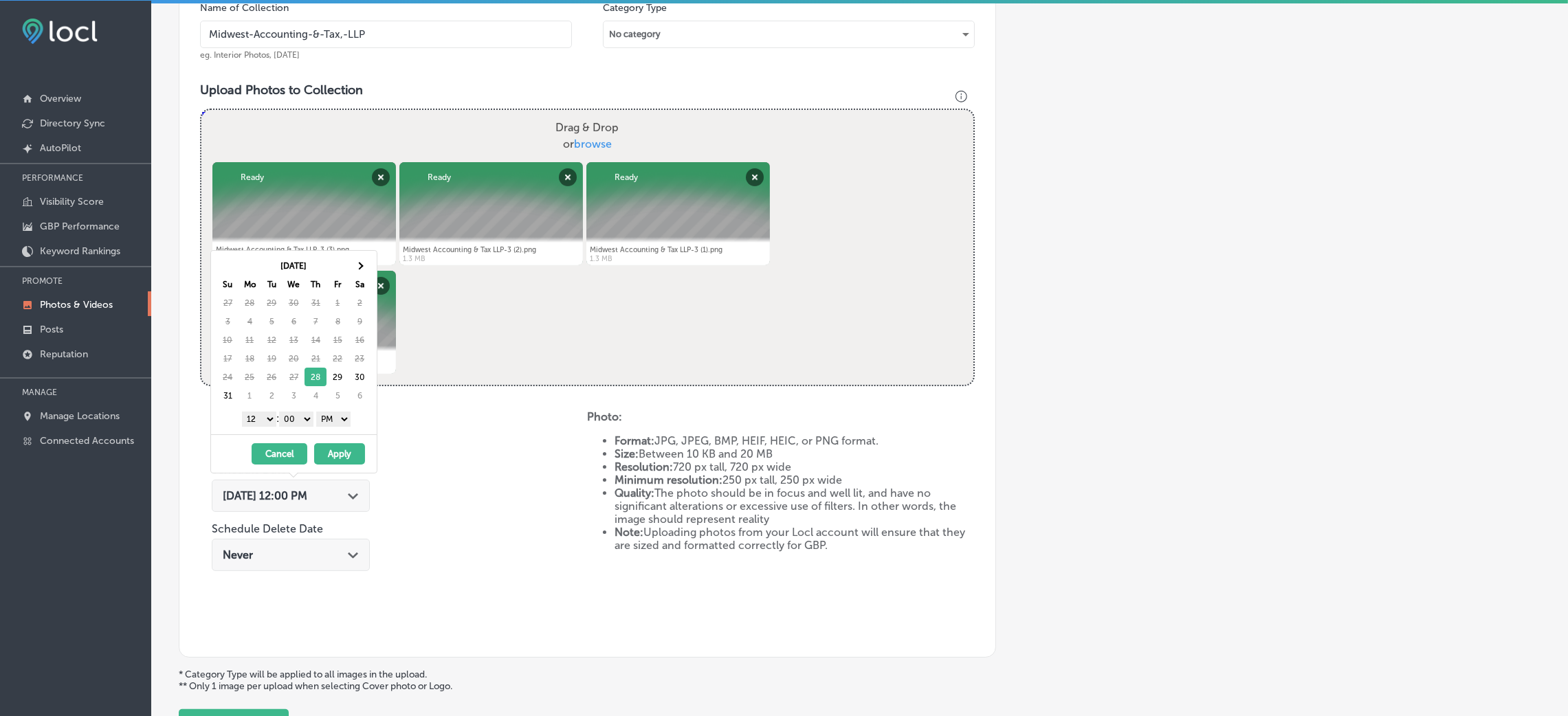
click at [249, 421] on select "1 2 3 4 5 6 7 8 9 10 11 12" at bounding box center [258, 419] width 34 height 15
click at [351, 456] on button "Apply" at bounding box center [339, 453] width 51 height 21
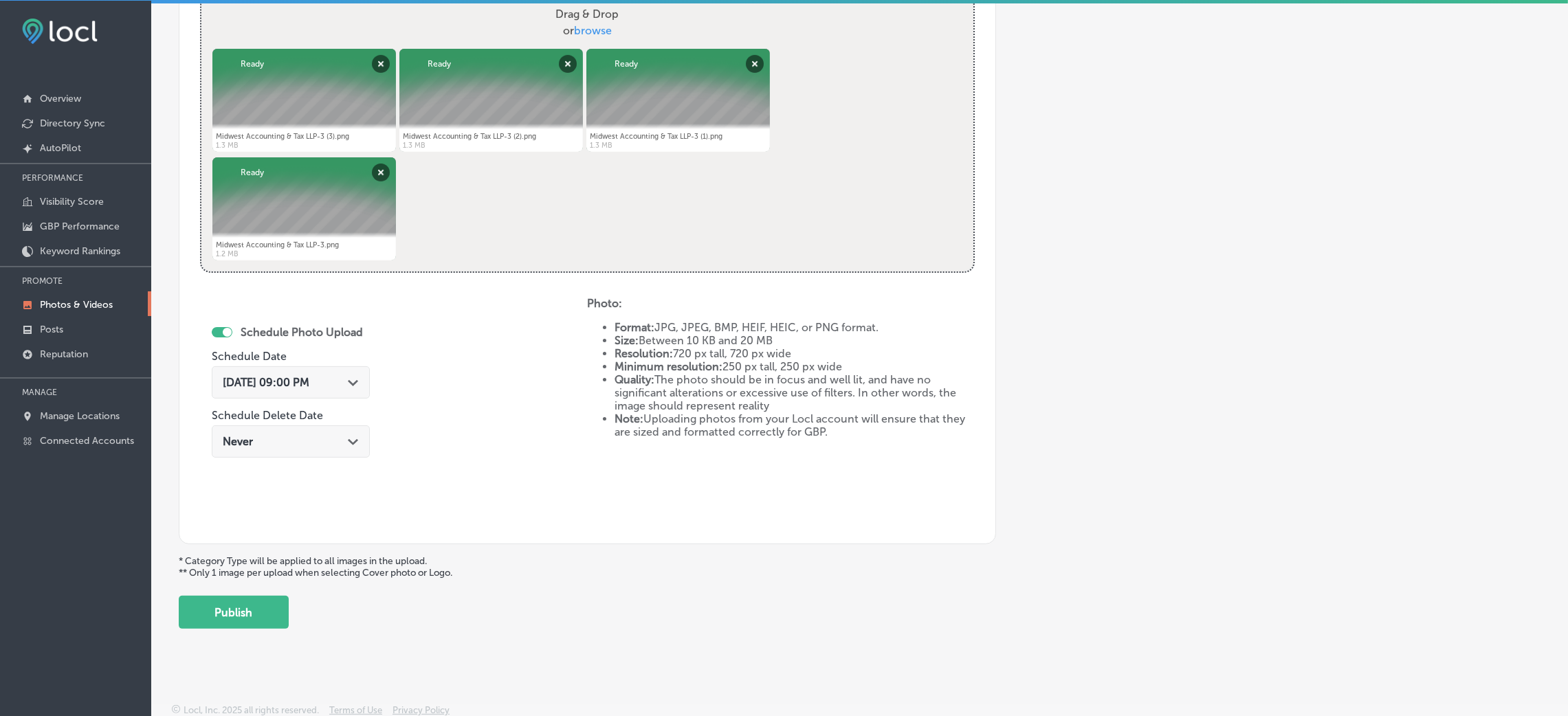
scroll to position [549, 0]
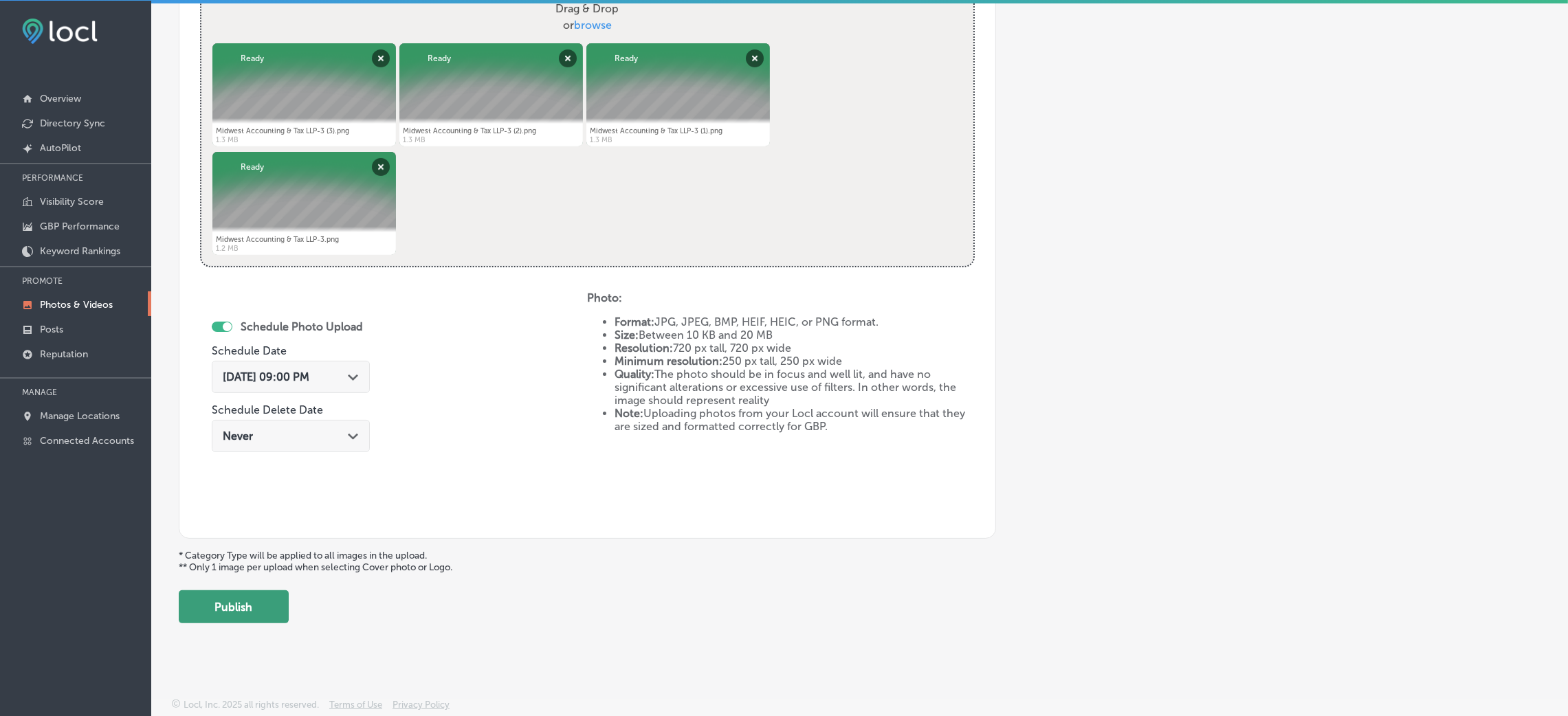
click at [242, 600] on button "Publish" at bounding box center [234, 607] width 110 height 33
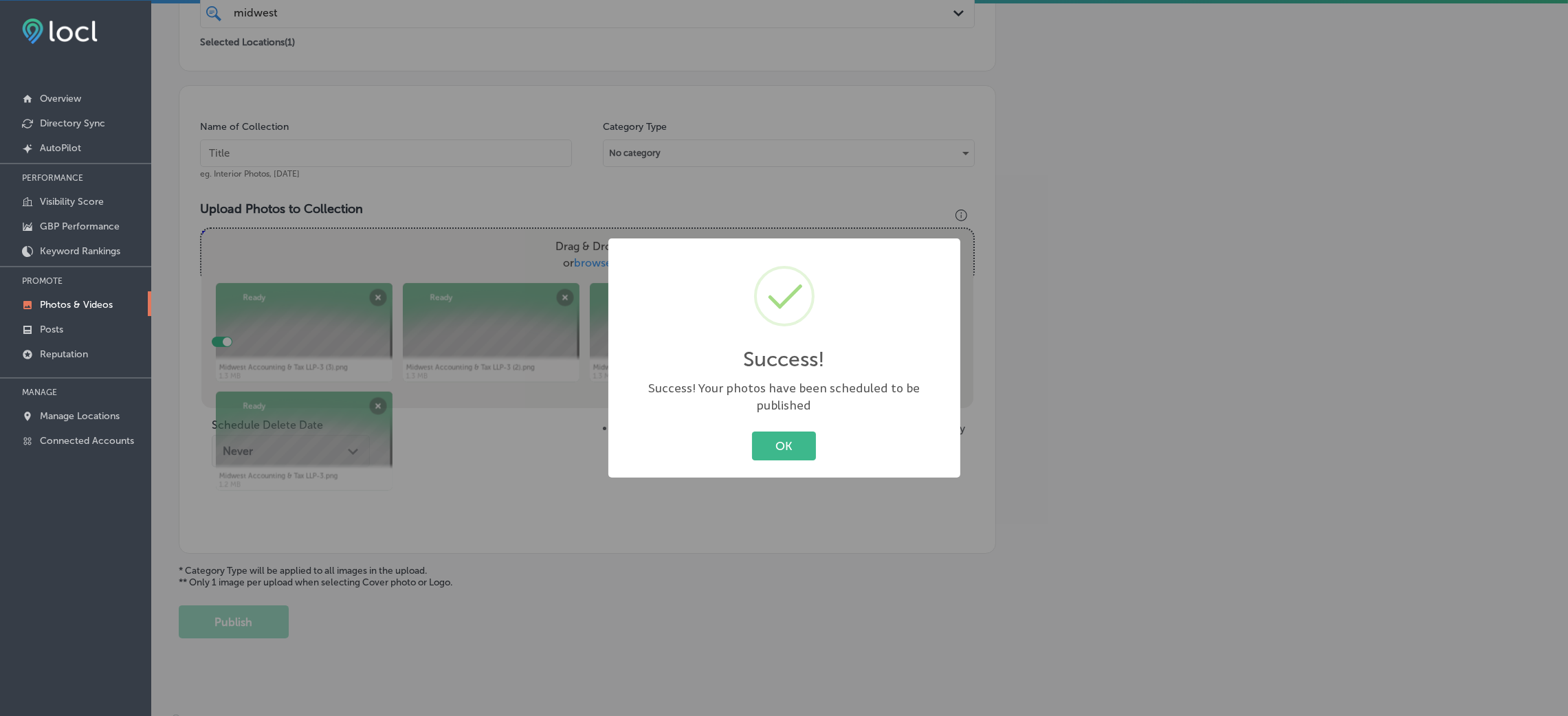
scroll to position [279, 0]
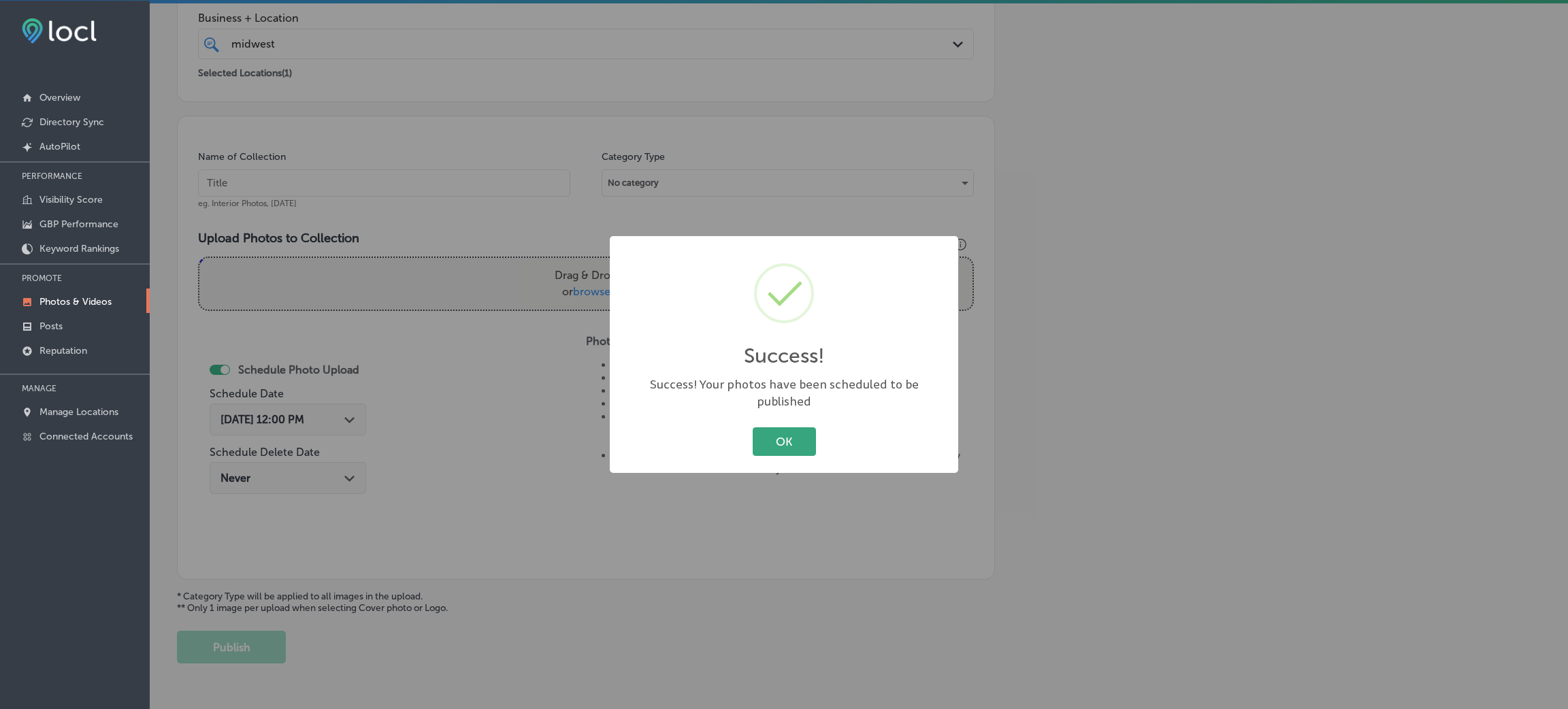
click at [794, 427] on button "OK" at bounding box center [785, 441] width 64 height 28
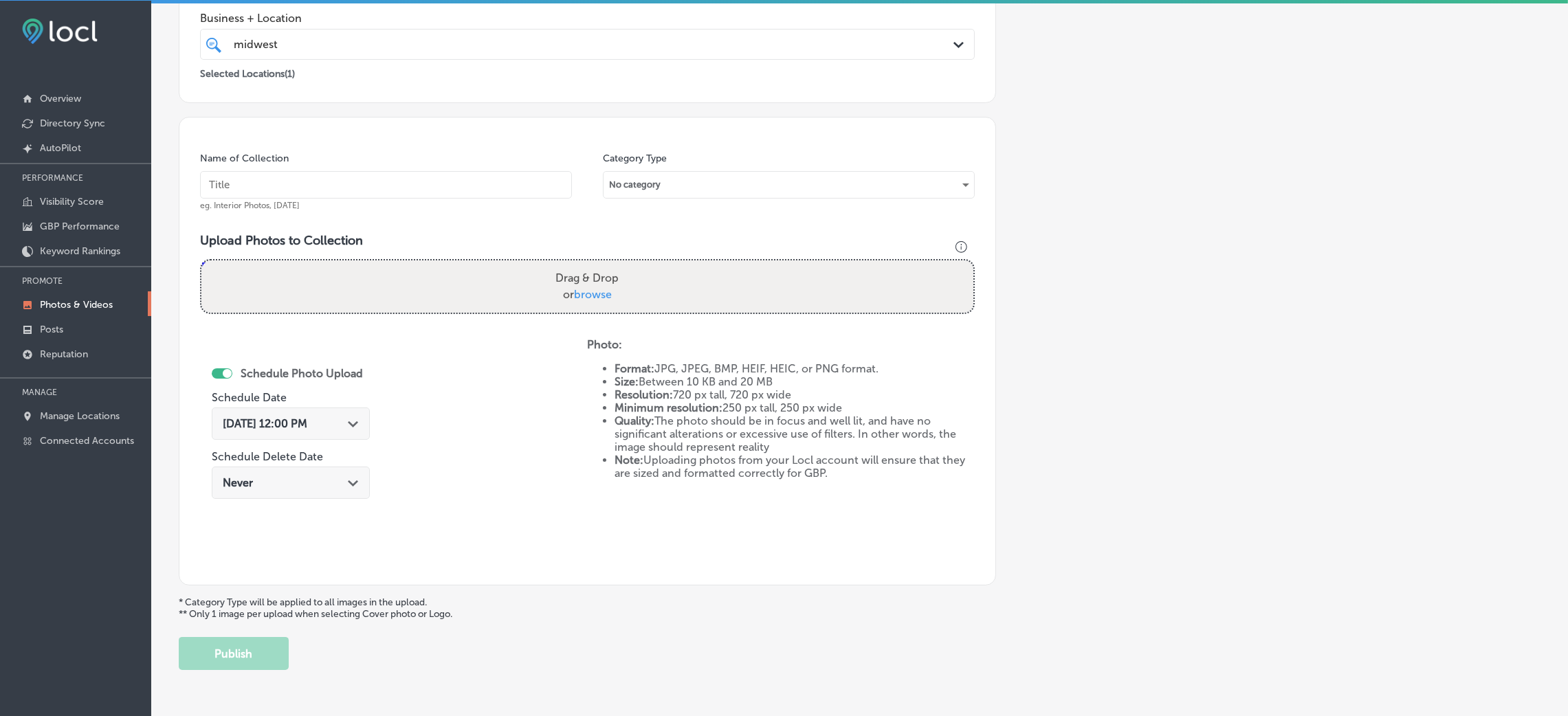
click at [405, 187] on input "text" at bounding box center [386, 185] width 372 height 28
paste input "Midwest-Accounting-&-Tax,-LLP"
type input "Midwest-Accounting-&-Tax,-LLP"
click at [452, 268] on div "Drag & Drop or browse" at bounding box center [587, 286] width 772 height 52
click at [201, 261] on input "Drag & Drop or browse" at bounding box center [587, 263] width 772 height 4
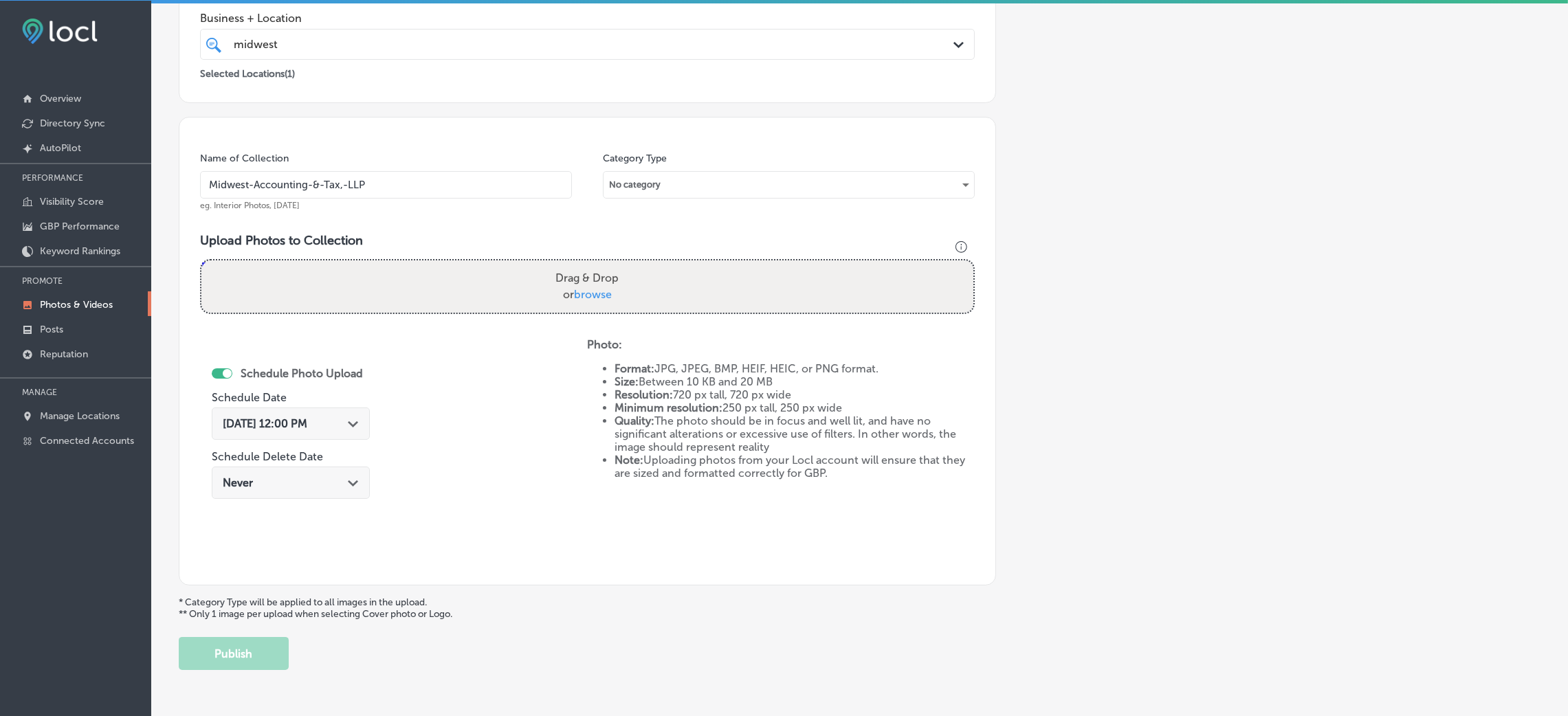
type input "C:\fakepath\Midwest Accounting & Tax LLP-2 (7).png"
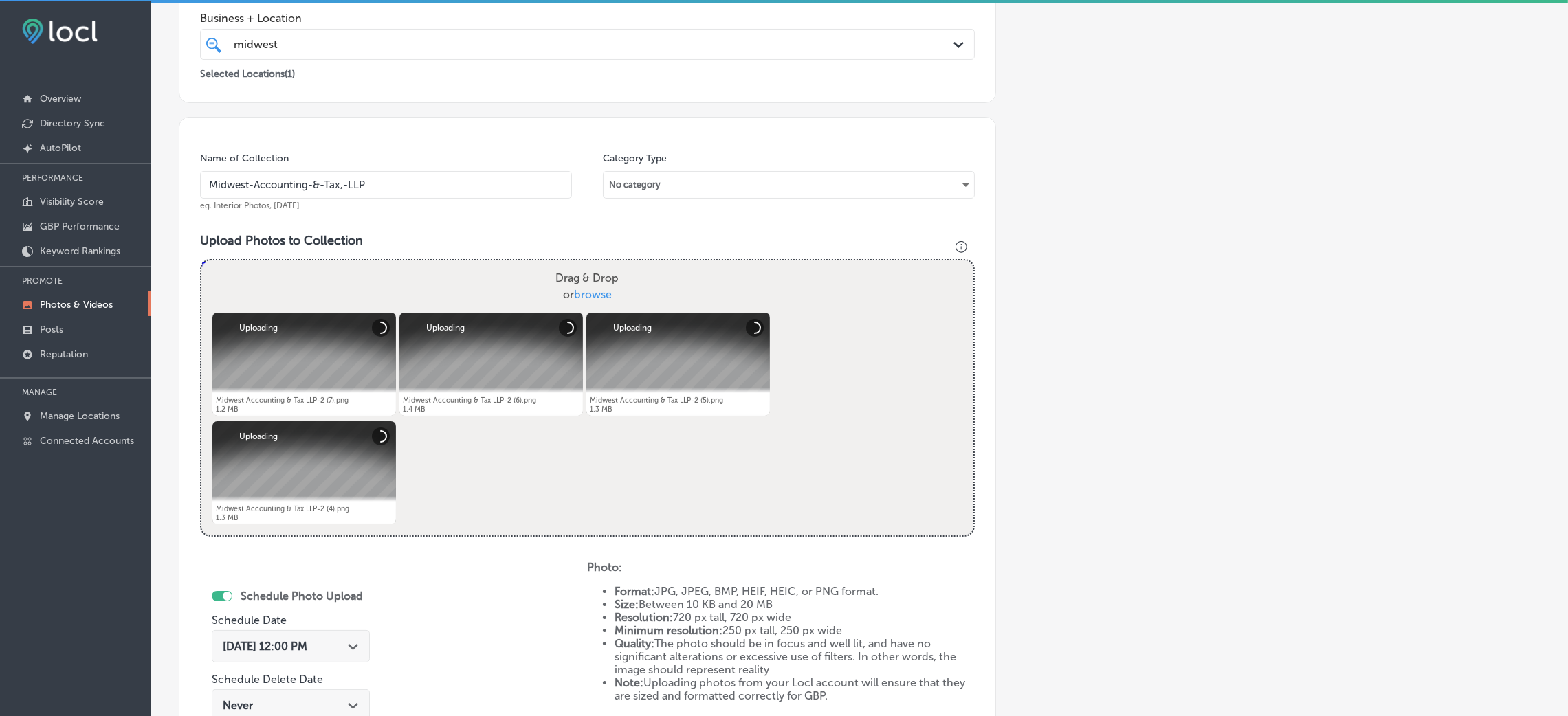
click at [275, 640] on span "[DATE] 12:00 PM" at bounding box center [265, 646] width 85 height 13
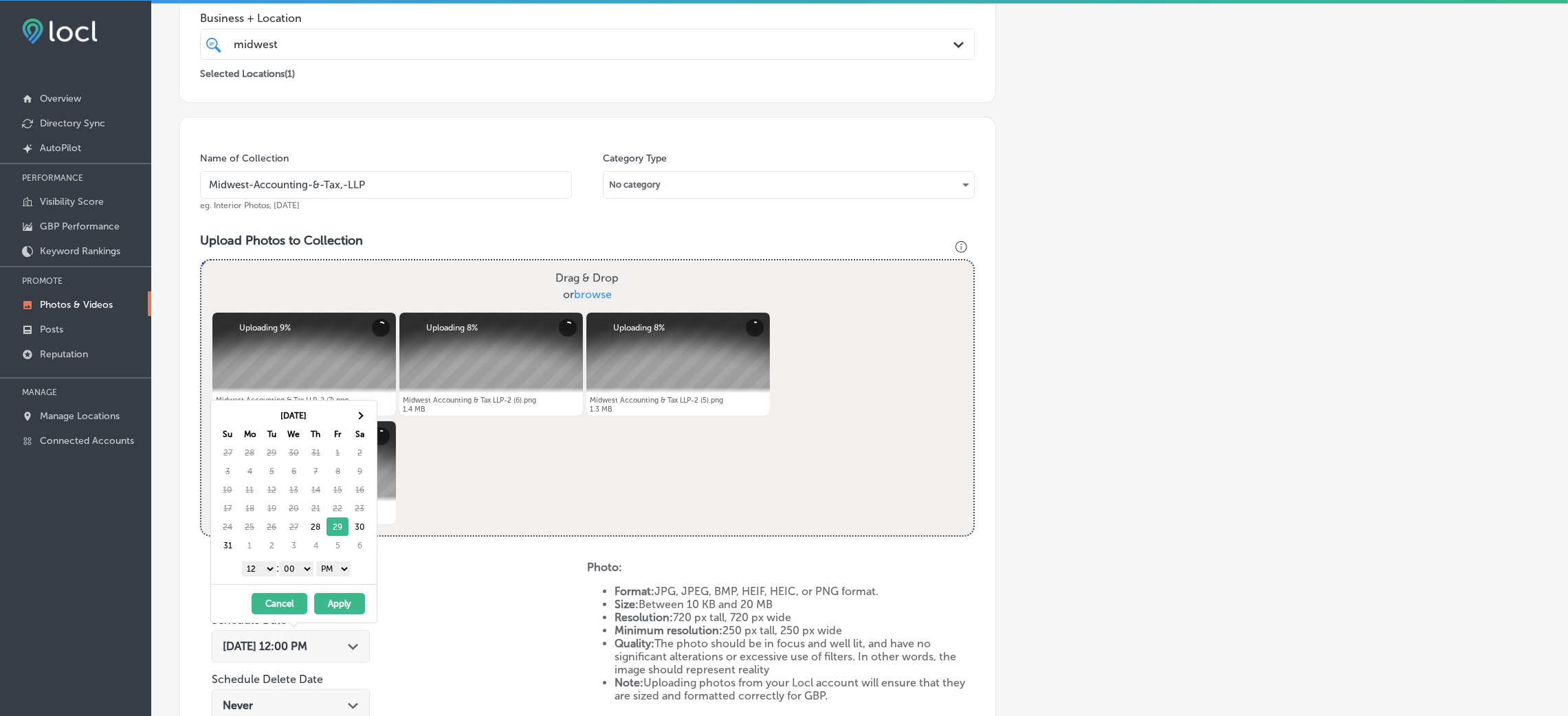
click at [312, 572] on select "00 10 20 30 40 50" at bounding box center [296, 568] width 34 height 15
click at [258, 571] on select "1 2 3 4 5 6 7 8 9 10 11 12" at bounding box center [258, 568] width 34 height 15
click at [339, 605] on button "Apply" at bounding box center [339, 603] width 51 height 21
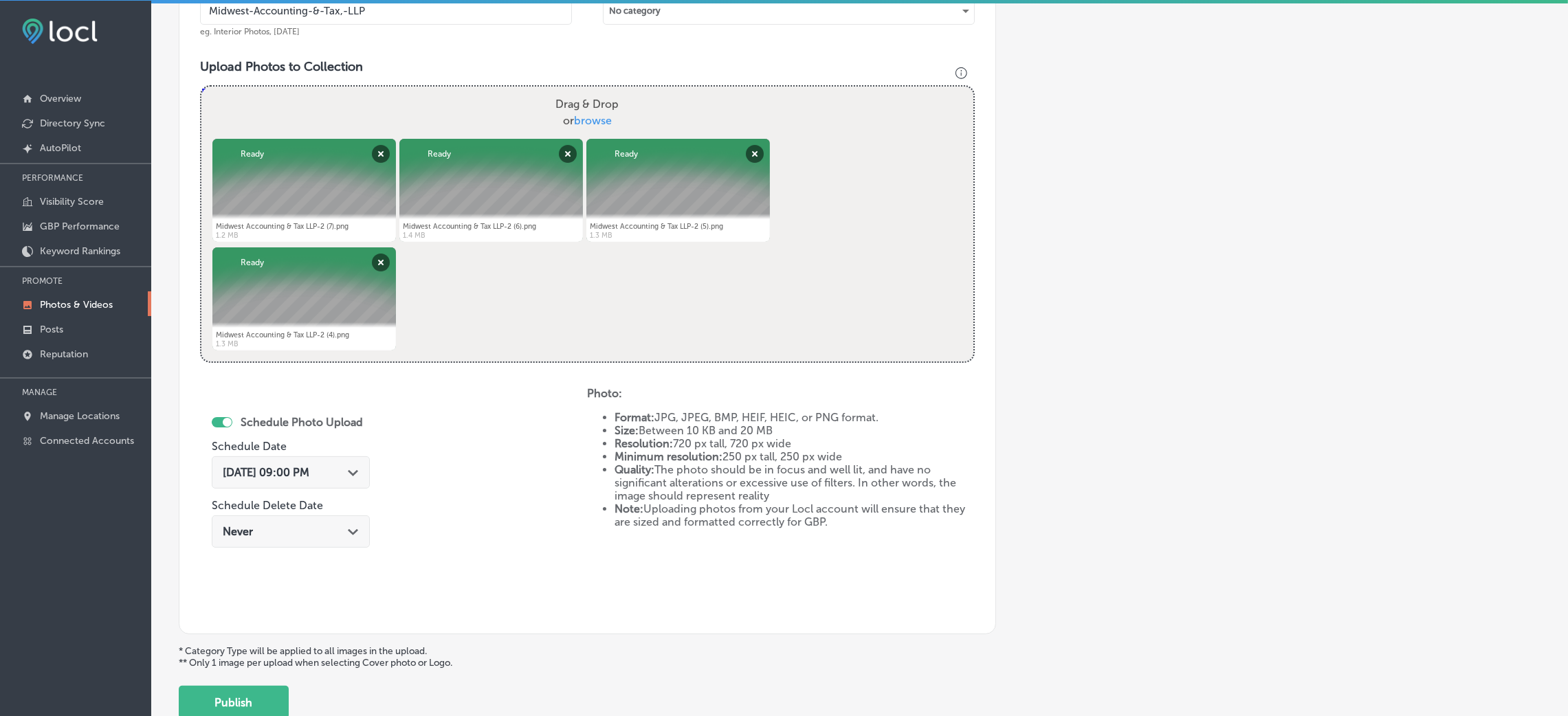
scroll to position [549, 0]
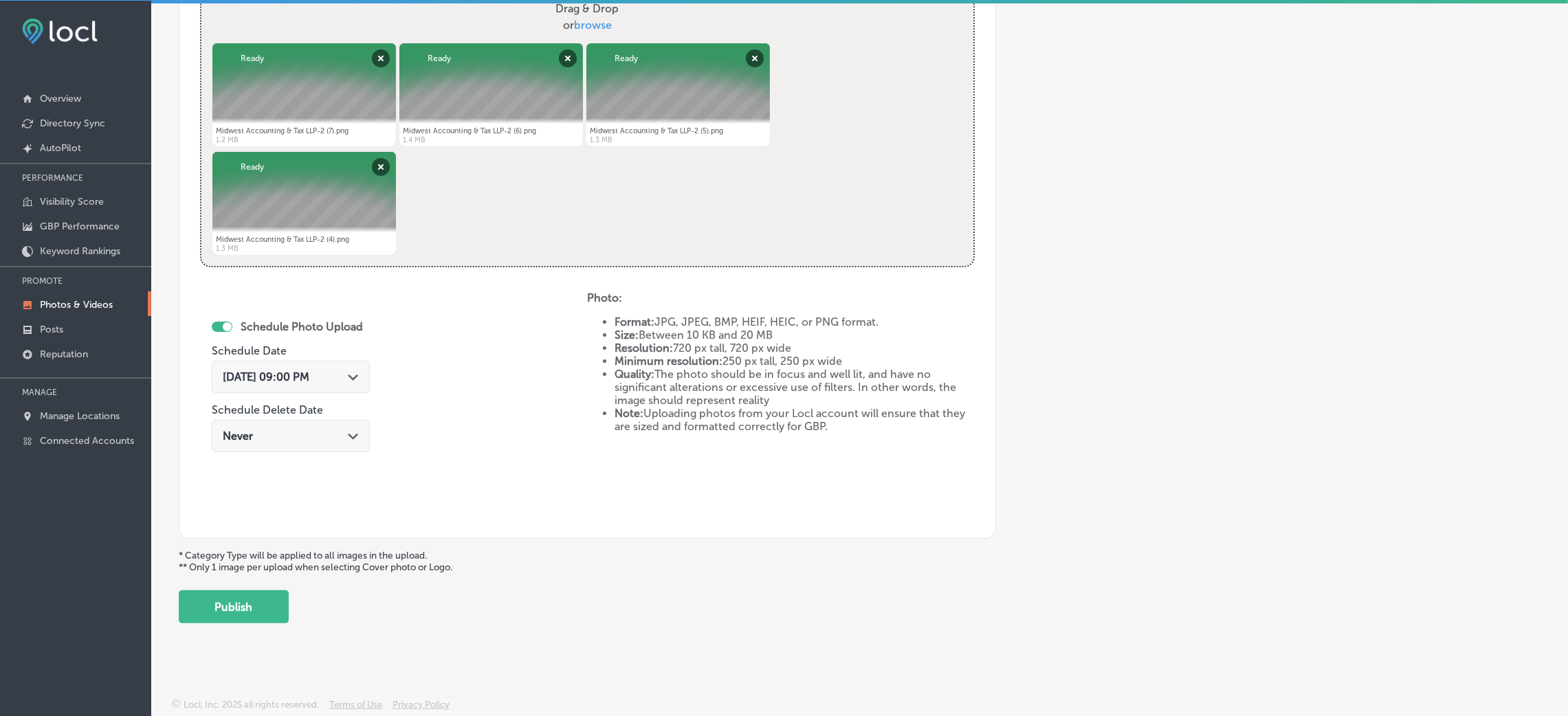
drag, startPoint x: 199, startPoint y: 612, endPoint x: 216, endPoint y: 600, distance: 20.8
click at [198, 612] on button "Publish" at bounding box center [234, 607] width 110 height 33
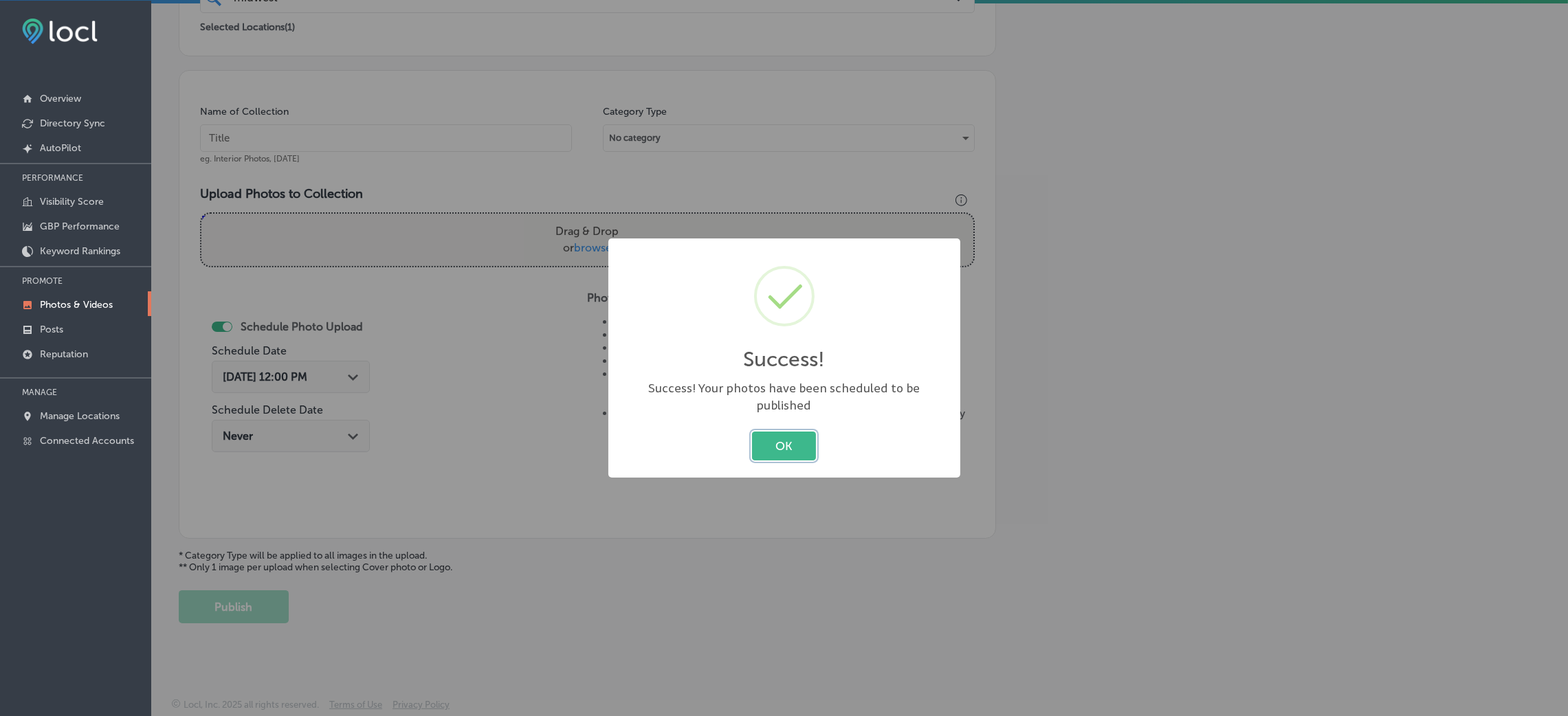
scroll to position [326, 0]
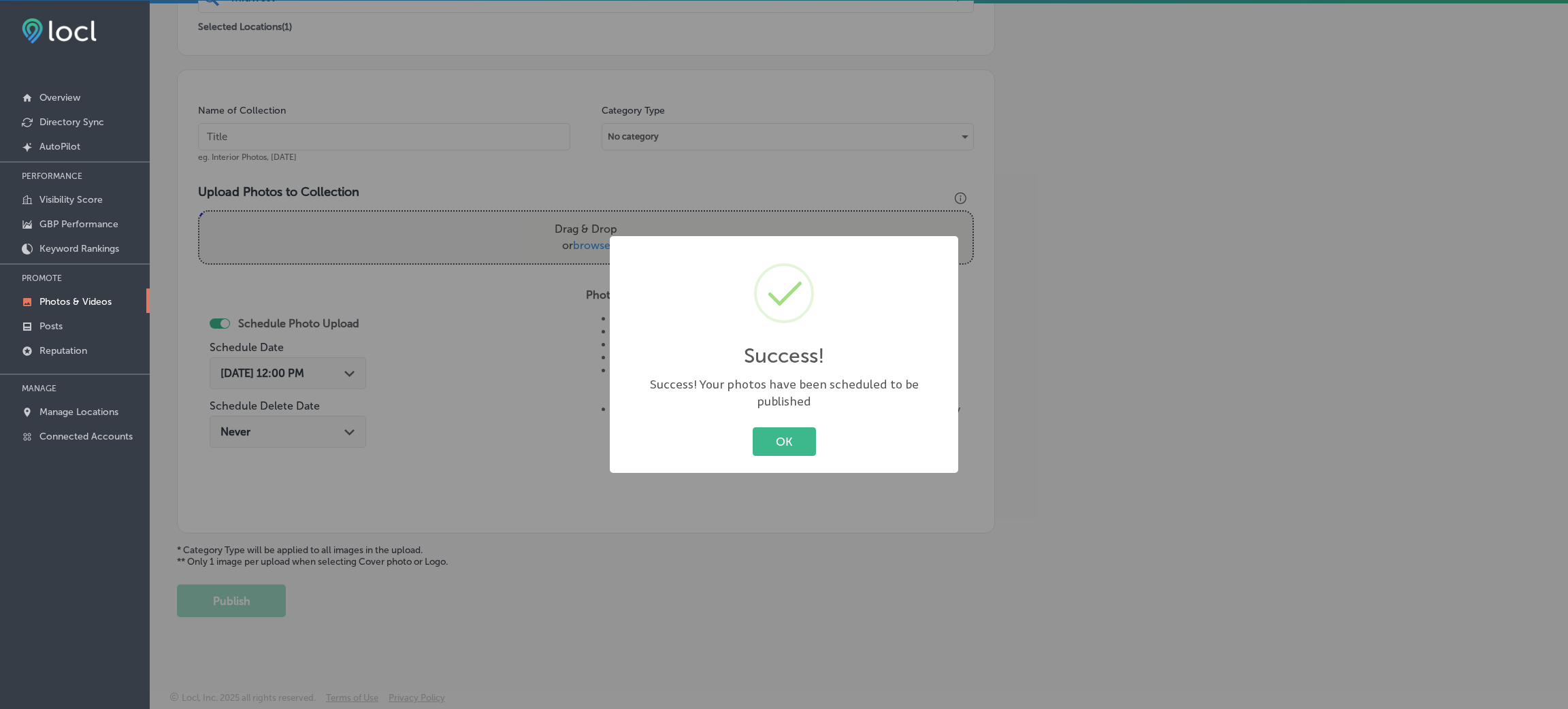
click at [788, 449] on div "OK Cancel" at bounding box center [783, 441] width 321 height 35
click at [439, 121] on div "Success! × Success! Your photos have been scheduled to be published OK Cancel" at bounding box center [784, 354] width 1568 height 709
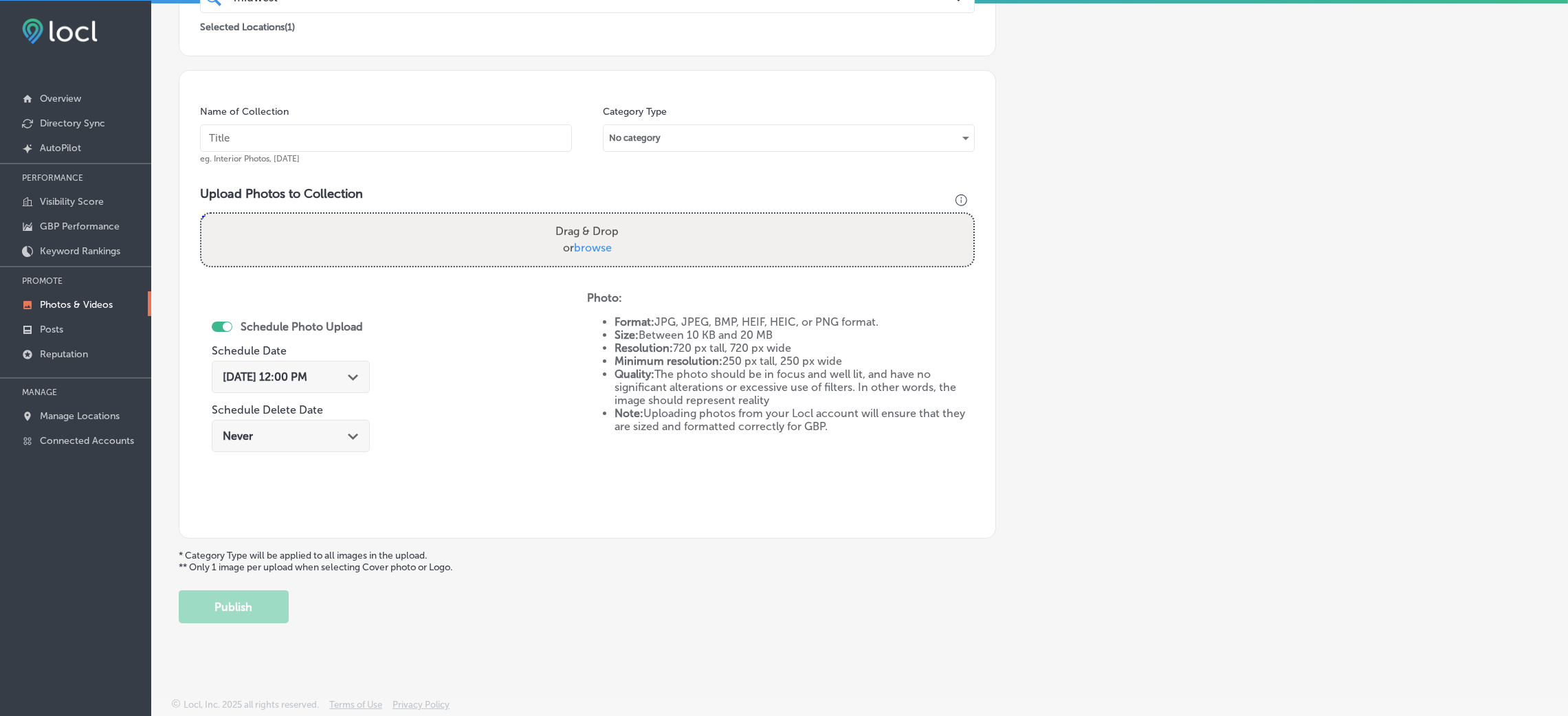
click at [457, 131] on input "text" at bounding box center [386, 138] width 372 height 28
paste input "Midwest-Accounting-&-Tax,-LLP"
type input "Midwest-Accounting-&-Tax,-LLP"
click at [646, 243] on div "Drag & Drop or browse" at bounding box center [587, 240] width 772 height 52
click at [201, 214] on input "Drag & Drop or browse" at bounding box center [587, 216] width 772 height 4
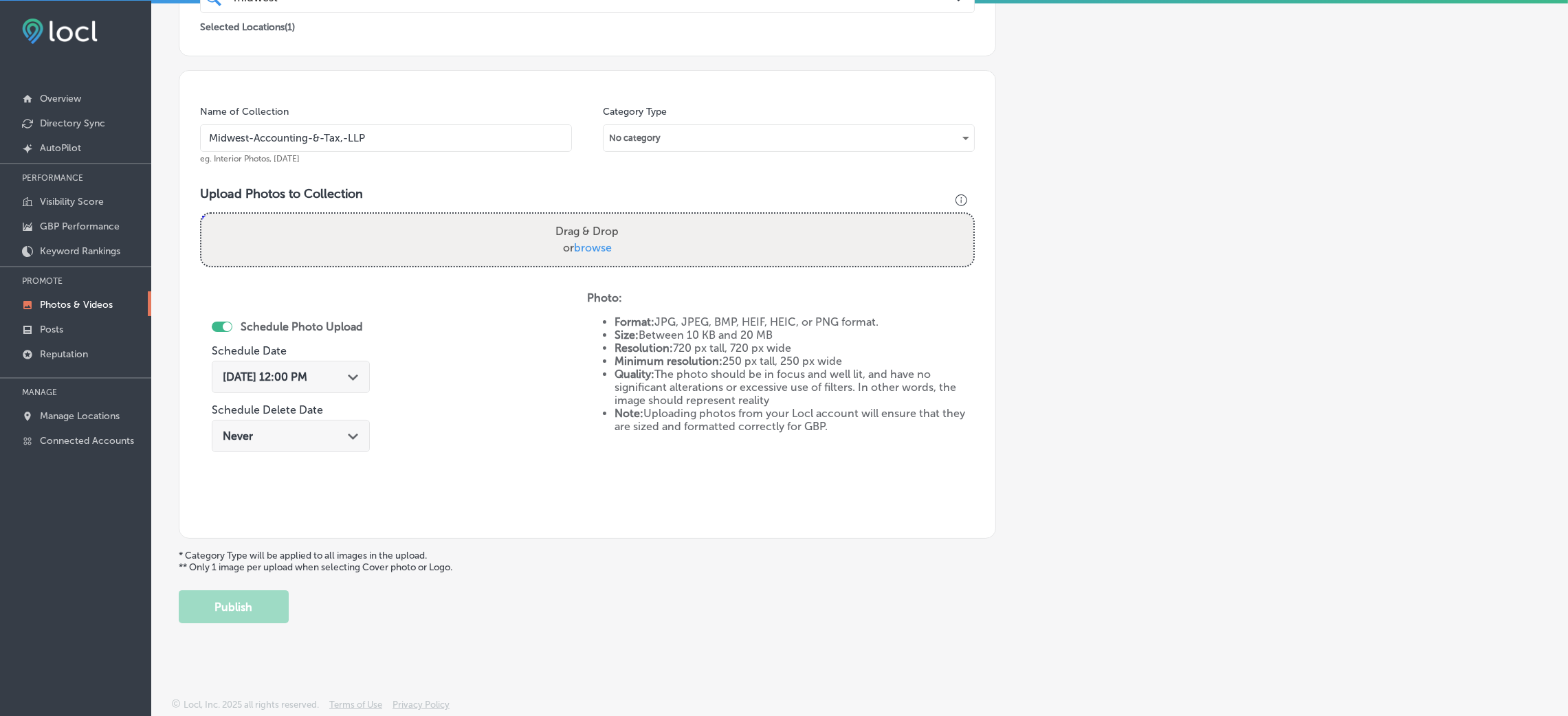
type input "C:\fakepath\Midwest Accounting & Tax LLP-3 (7).png"
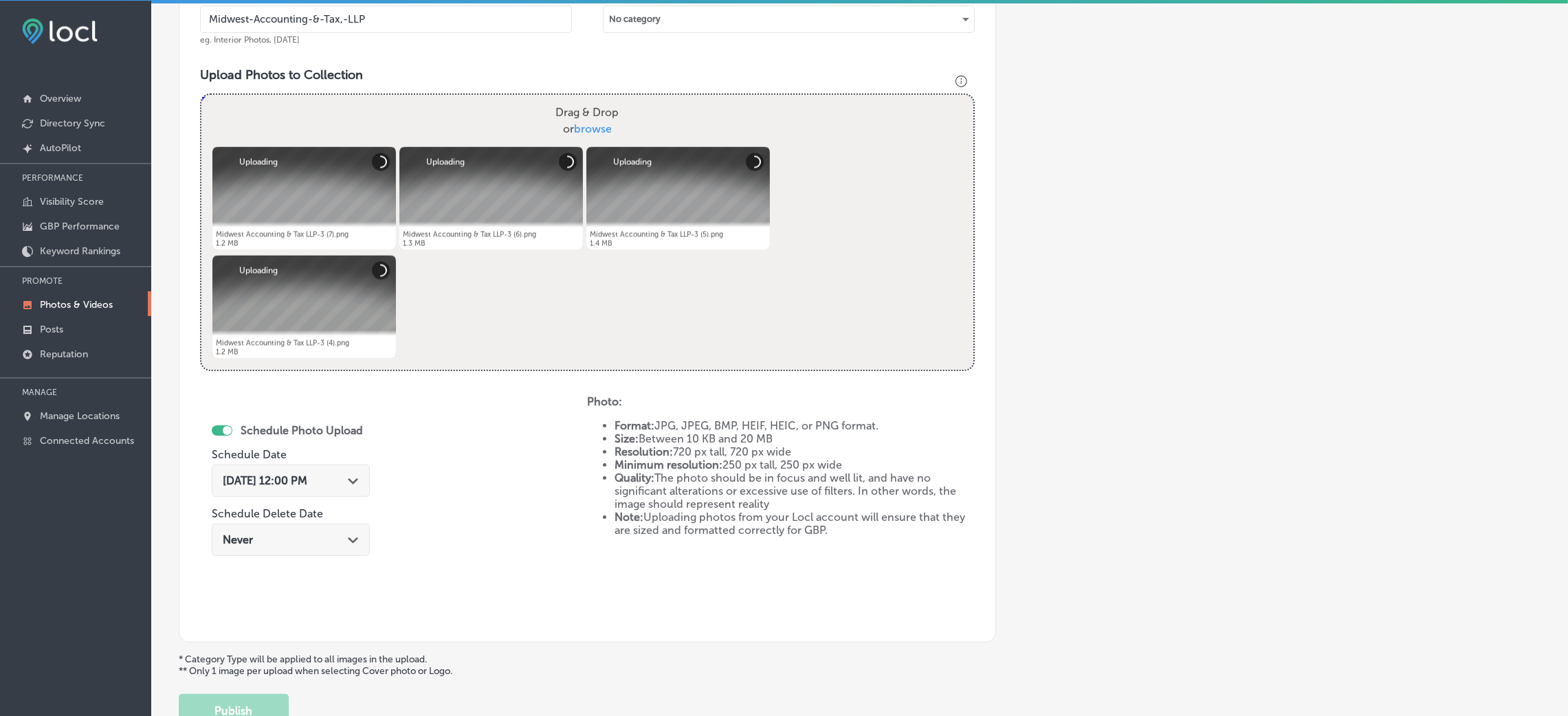
scroll to position [532, 0]
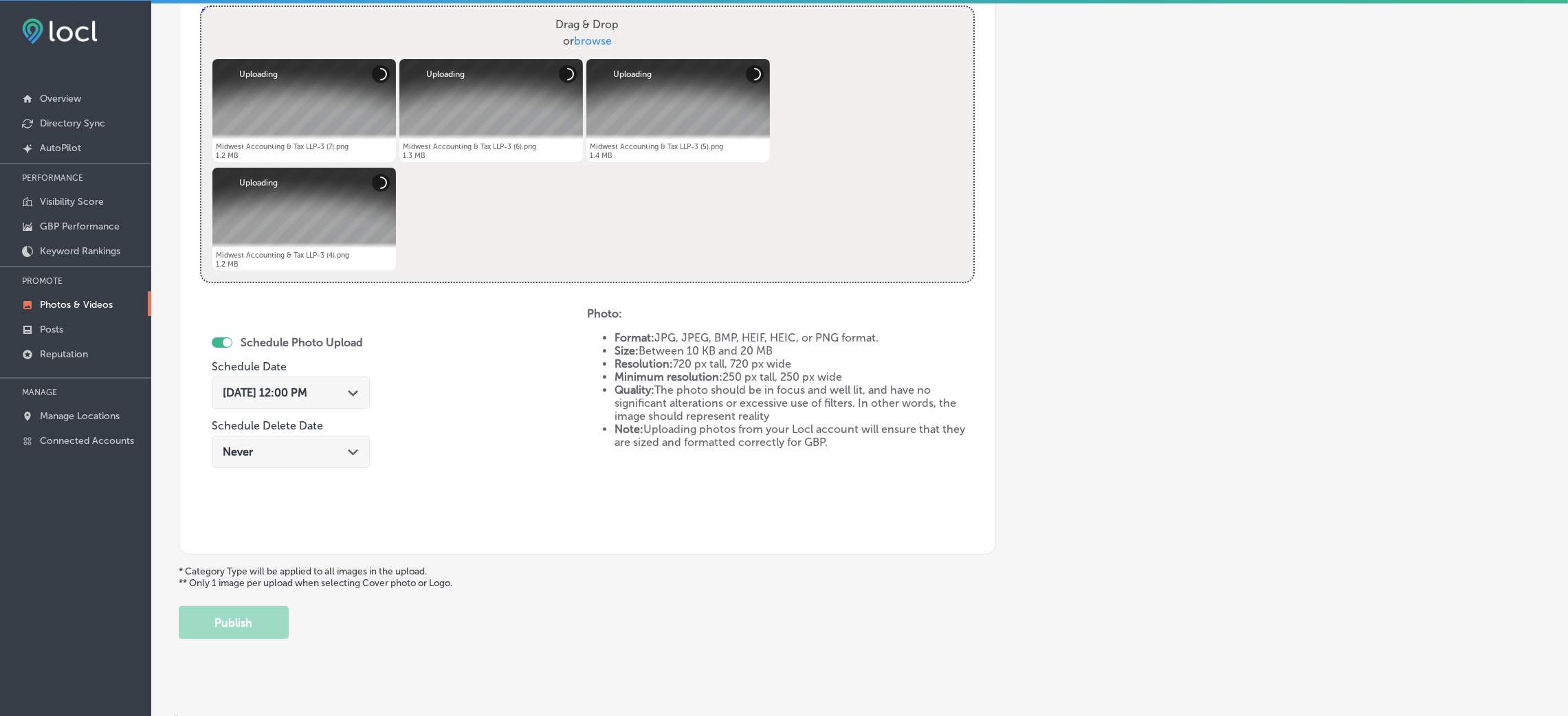
click at [332, 403] on div "[DATE] 12:00 PM Path Created with Sketch." at bounding box center [290, 392] width 158 height 32
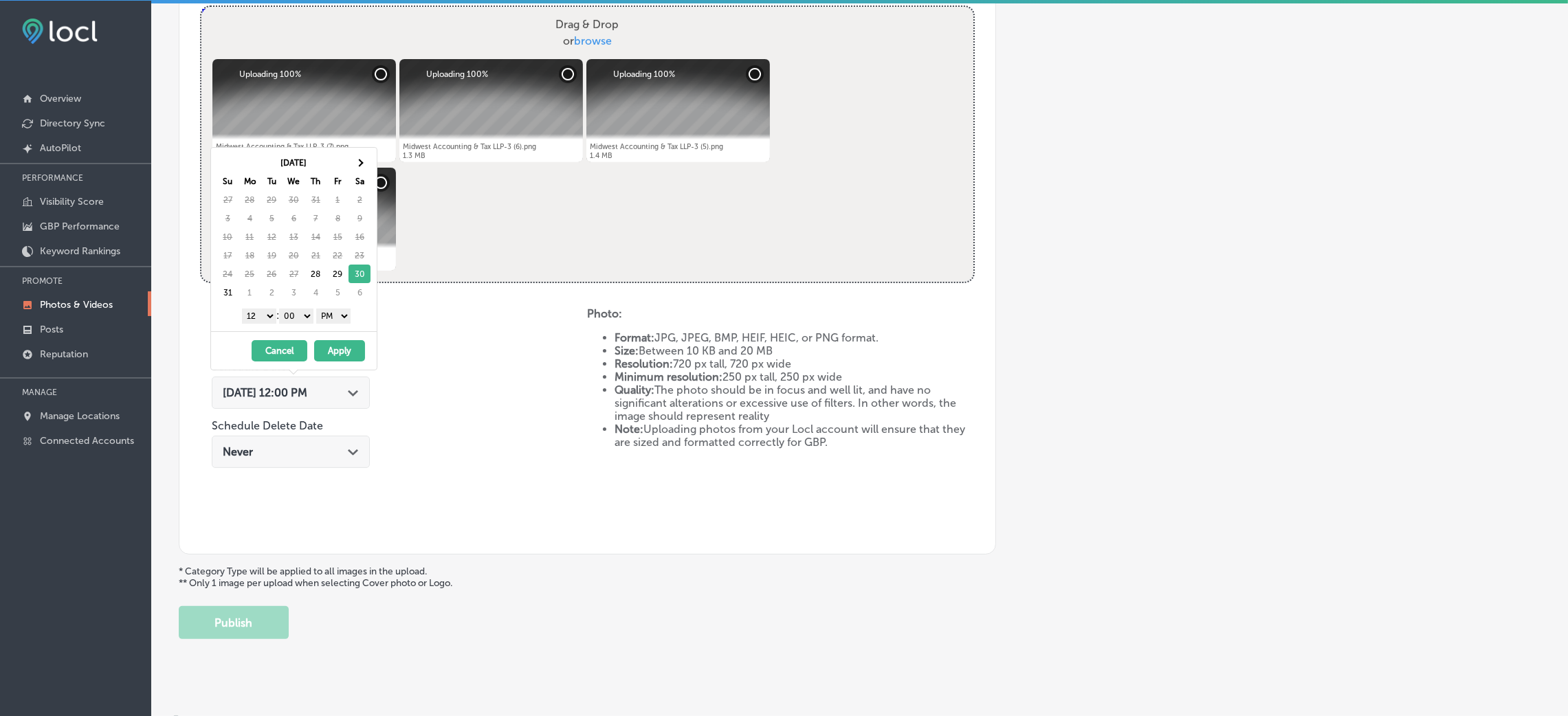
click at [264, 319] on select "1 2 3 4 5 6 7 8 9 10 11 12" at bounding box center [258, 316] width 34 height 15
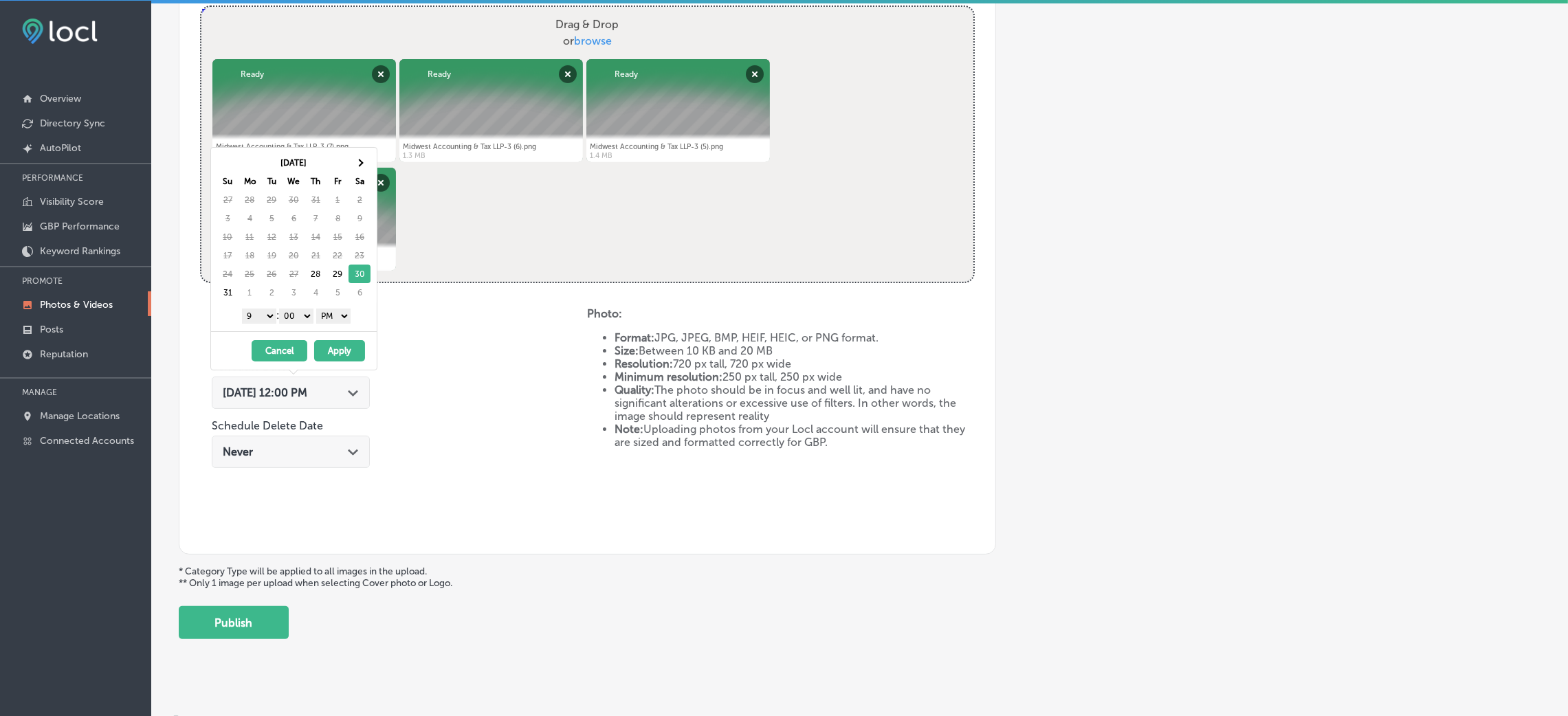
click at [333, 356] on button "Apply" at bounding box center [339, 350] width 51 height 21
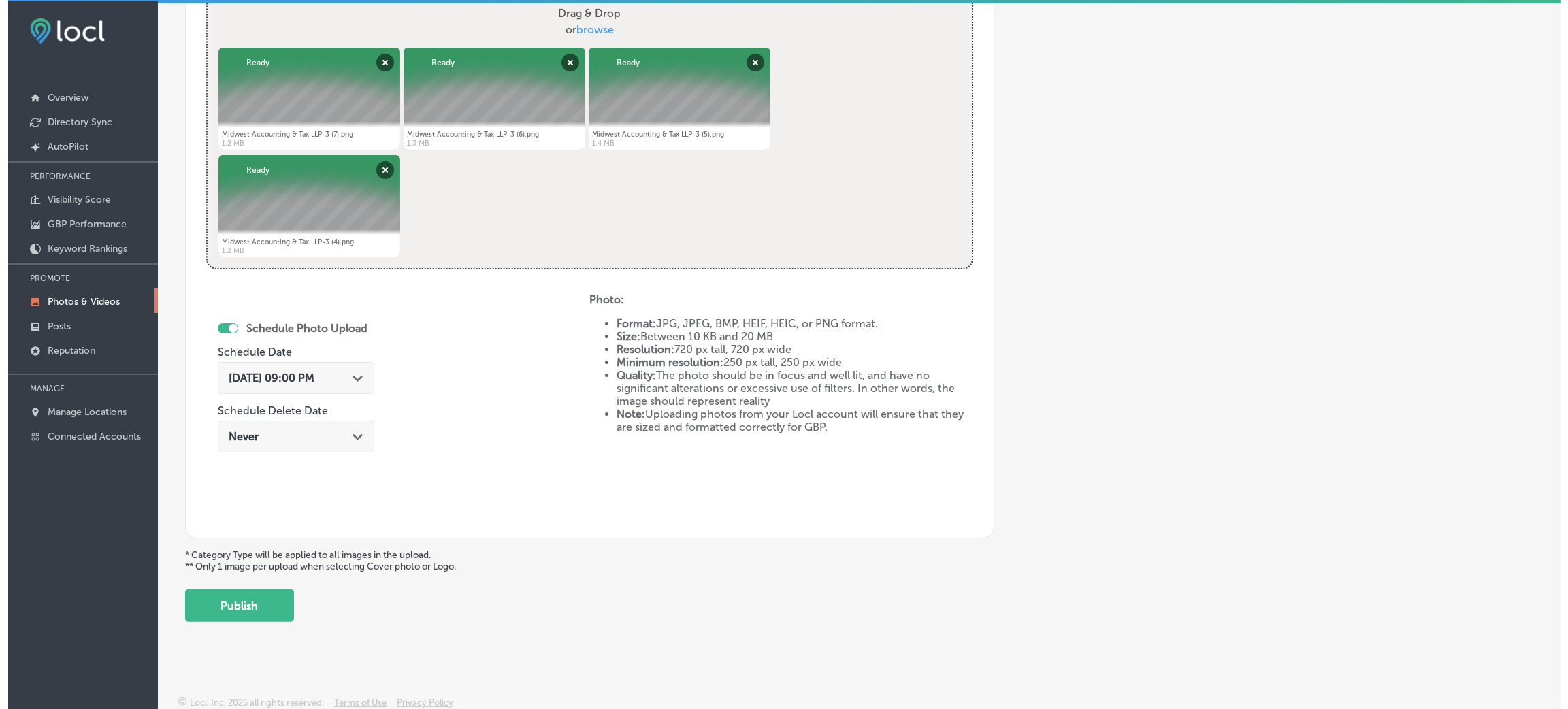
scroll to position [544, 0]
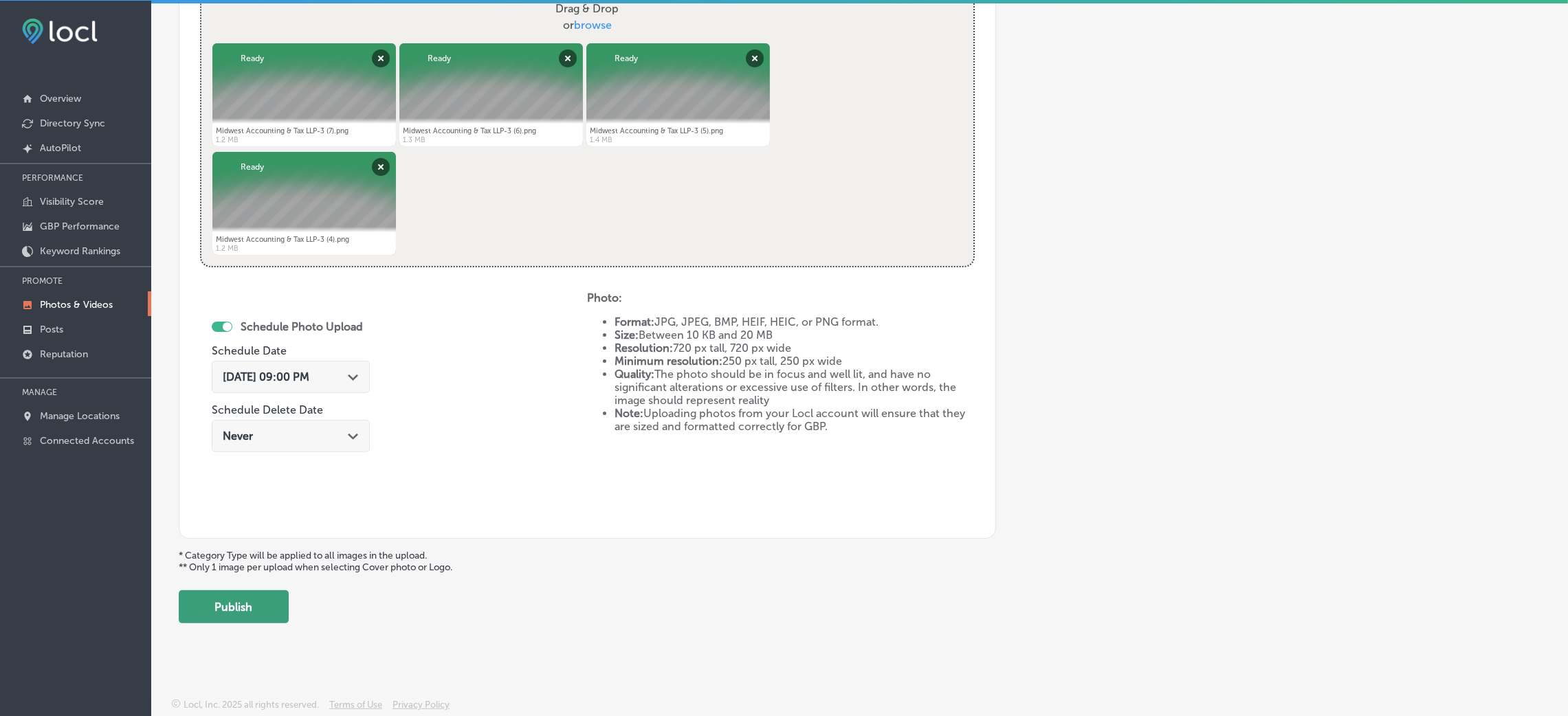
click at [267, 594] on button "Publish" at bounding box center [234, 607] width 110 height 33
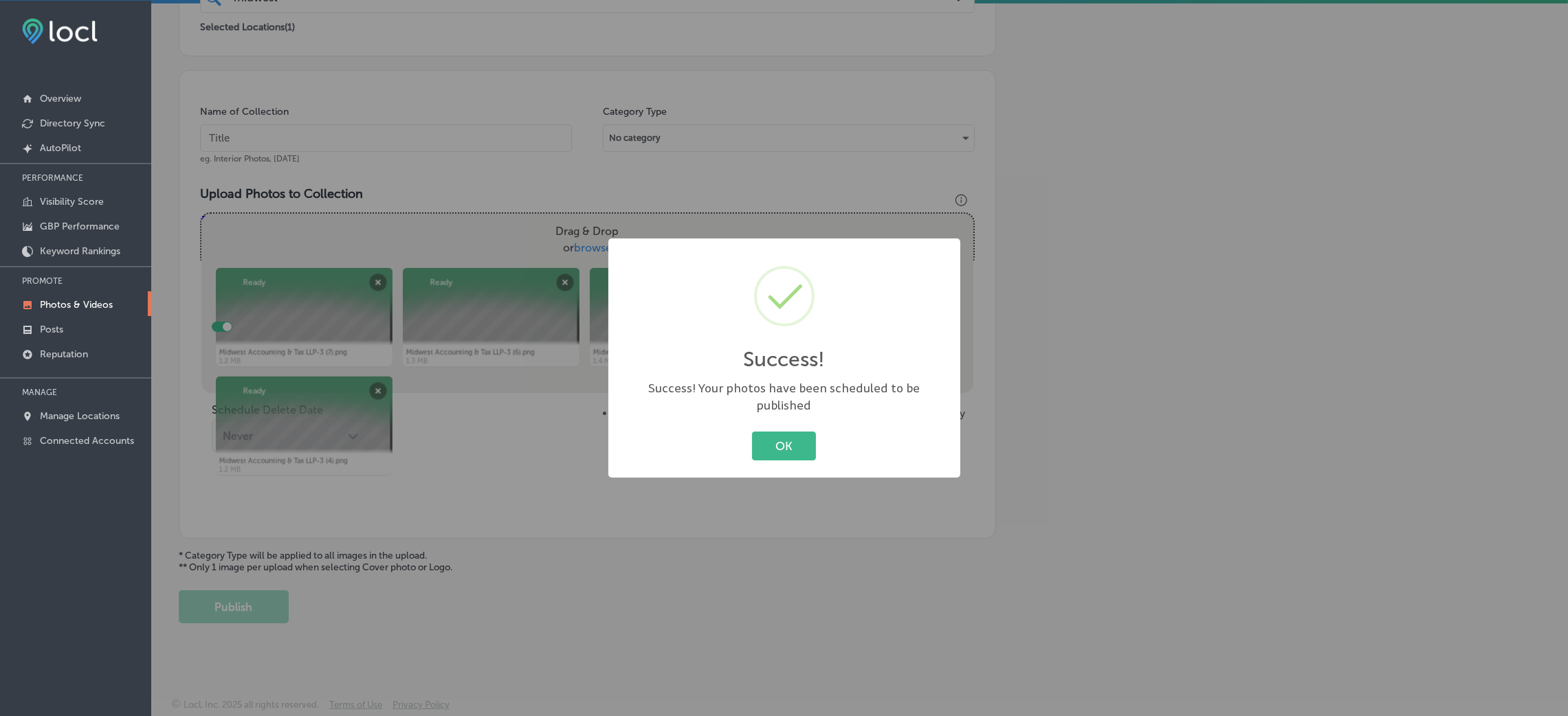
scroll to position [326, 0]
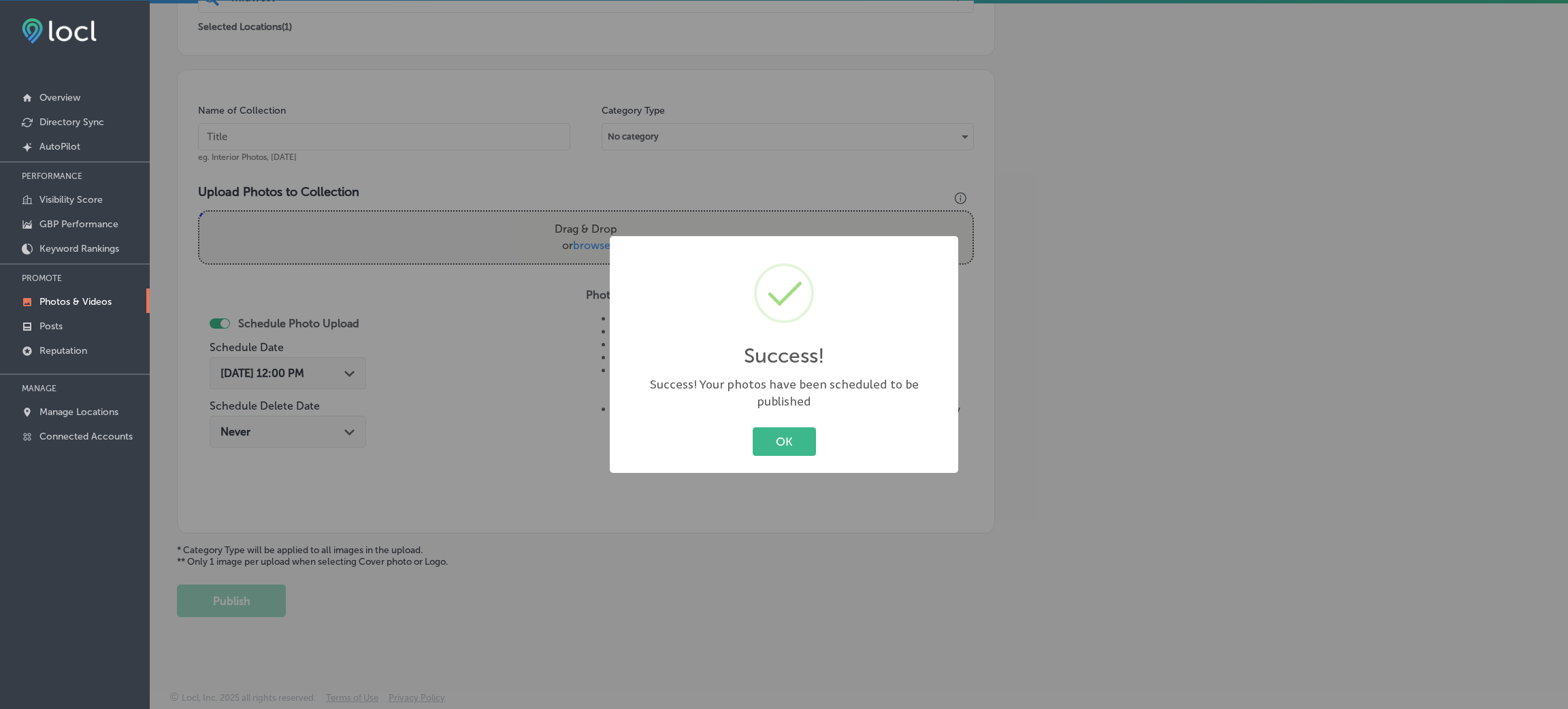
click at [769, 441] on button "OK" at bounding box center [785, 441] width 64 height 28
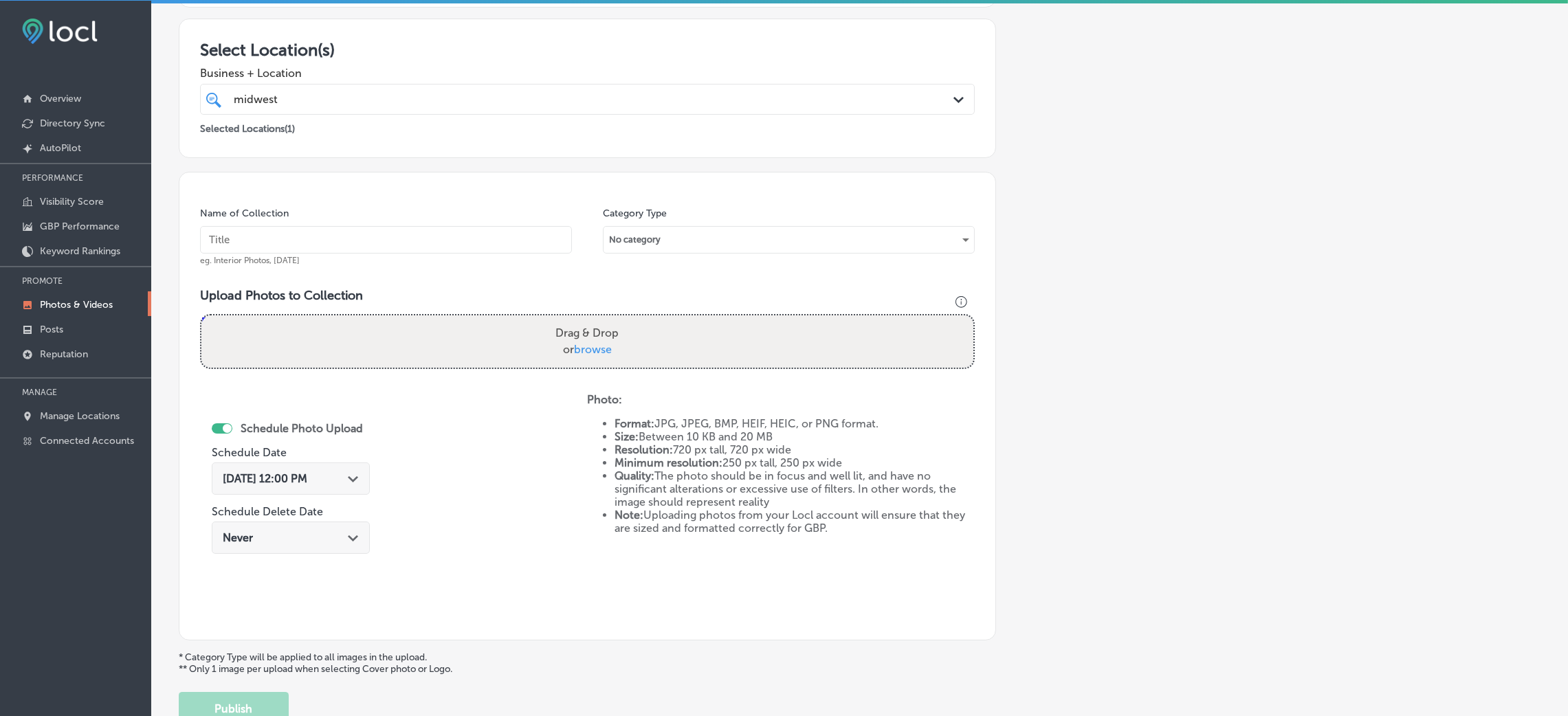
scroll to position [223, 0]
drag, startPoint x: 394, startPoint y: 247, endPoint x: 389, endPoint y: 226, distance: 21.6
click at [392, 246] on input "text" at bounding box center [386, 241] width 372 height 28
click at [389, 225] on div "Name of Collection eg. Interior Photos, [DATE]" at bounding box center [386, 237] width 372 height 59
click at [405, 244] on input "text" at bounding box center [386, 241] width 372 height 28
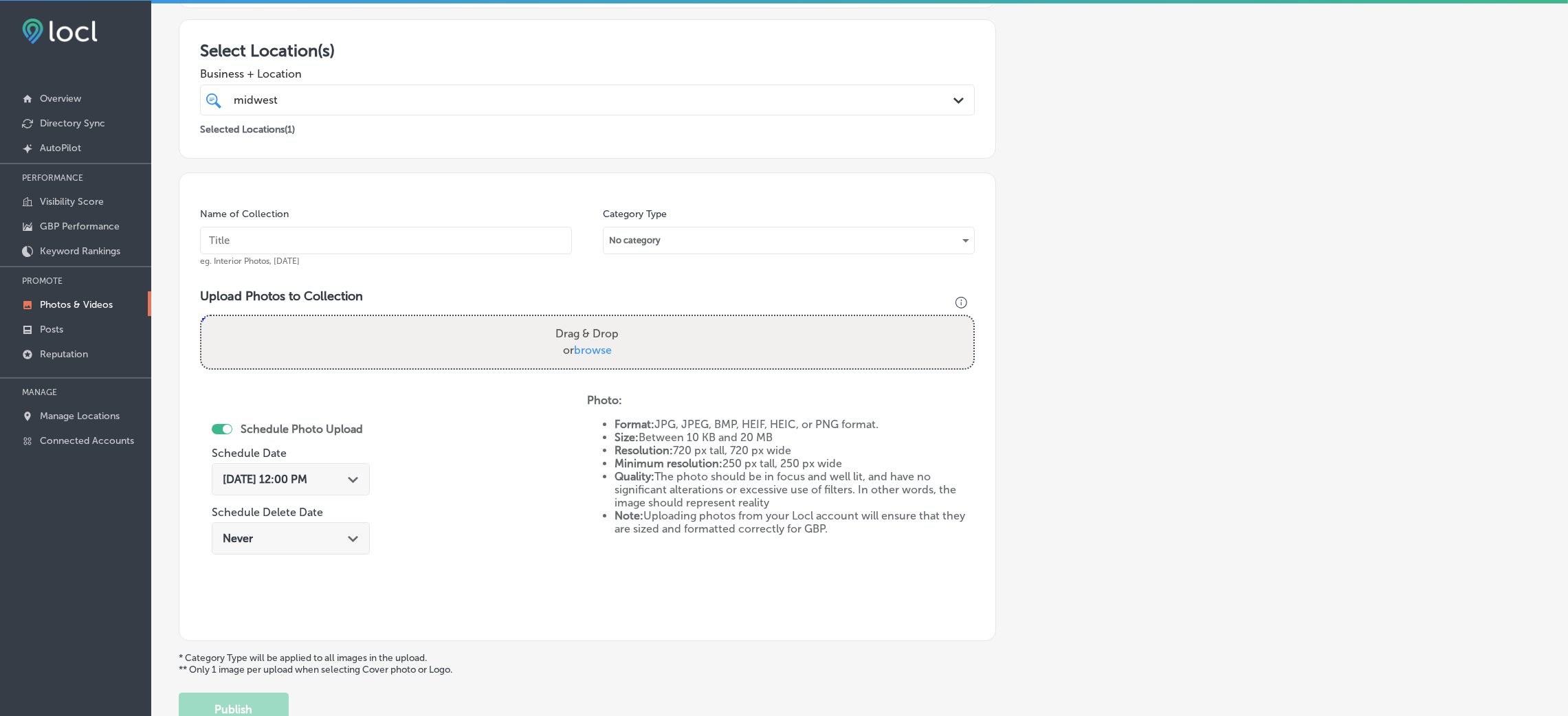
paste input "Midwest-Accounting-&-Tax,-LLP"
type input "Midwest-Accounting-&-Tax,-LLP"
drag, startPoint x: 1190, startPoint y: 329, endPoint x: 1182, endPoint y: 320, distance: 12.0
click at [1192, 329] on div "Add a Collection Which Type of Image or Video Would You Like to Upload? Photo C…" at bounding box center [860, 294] width 1361 height 863
click at [476, 485] on div "Schedule Photo Upload Schedule Date [DATE] 12:00 PM Path Created with Sketch. S…" at bounding box center [393, 507] width 387 height 226
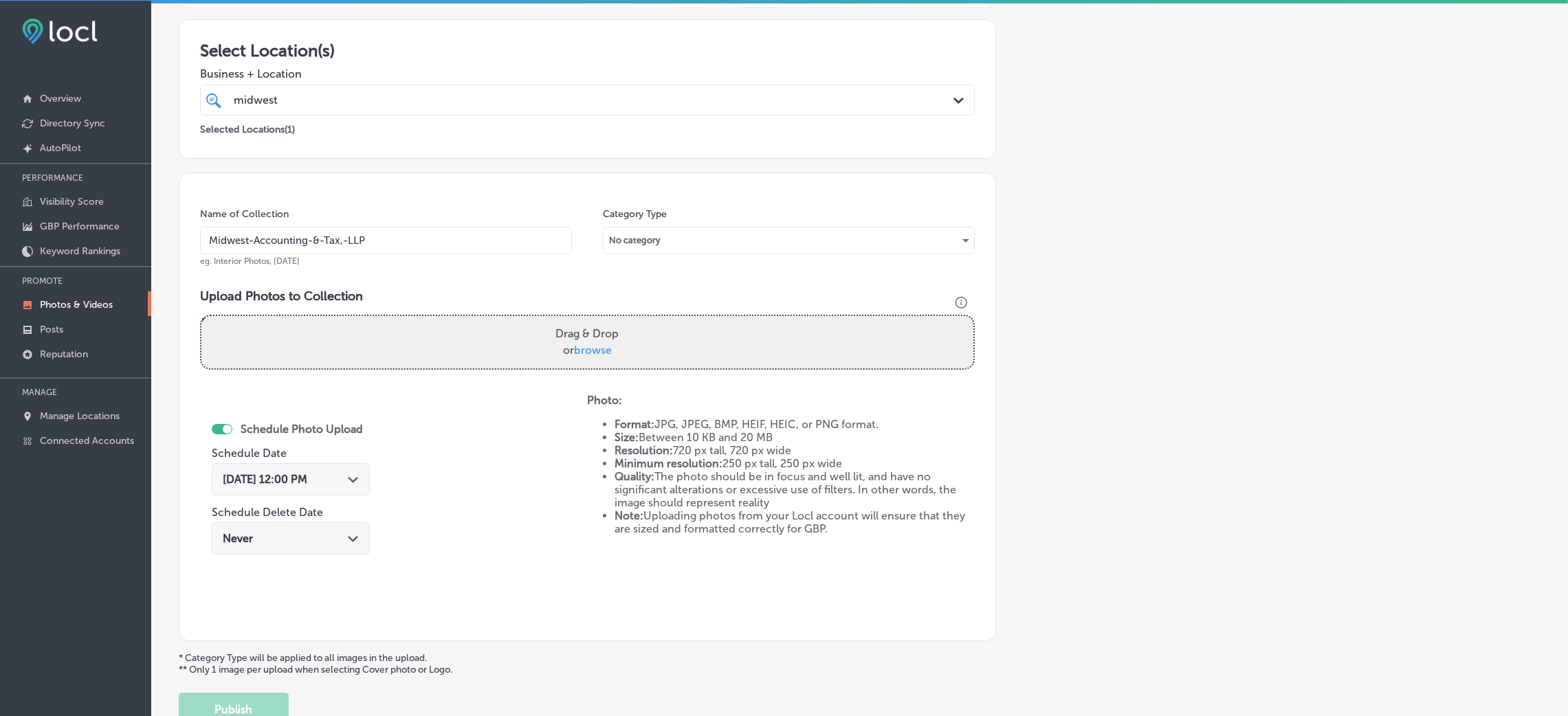
click at [419, 237] on input "Midwest-Accounting-&-Tax,-LLP" at bounding box center [386, 241] width 372 height 28
click at [511, 369] on div "Upload Photos to Collection Powered by PQINA Drag & Drop or browse Midwest Acco…" at bounding box center [587, 334] width 774 height 92
click at [509, 353] on div "Drag & Drop or browse" at bounding box center [587, 341] width 772 height 52
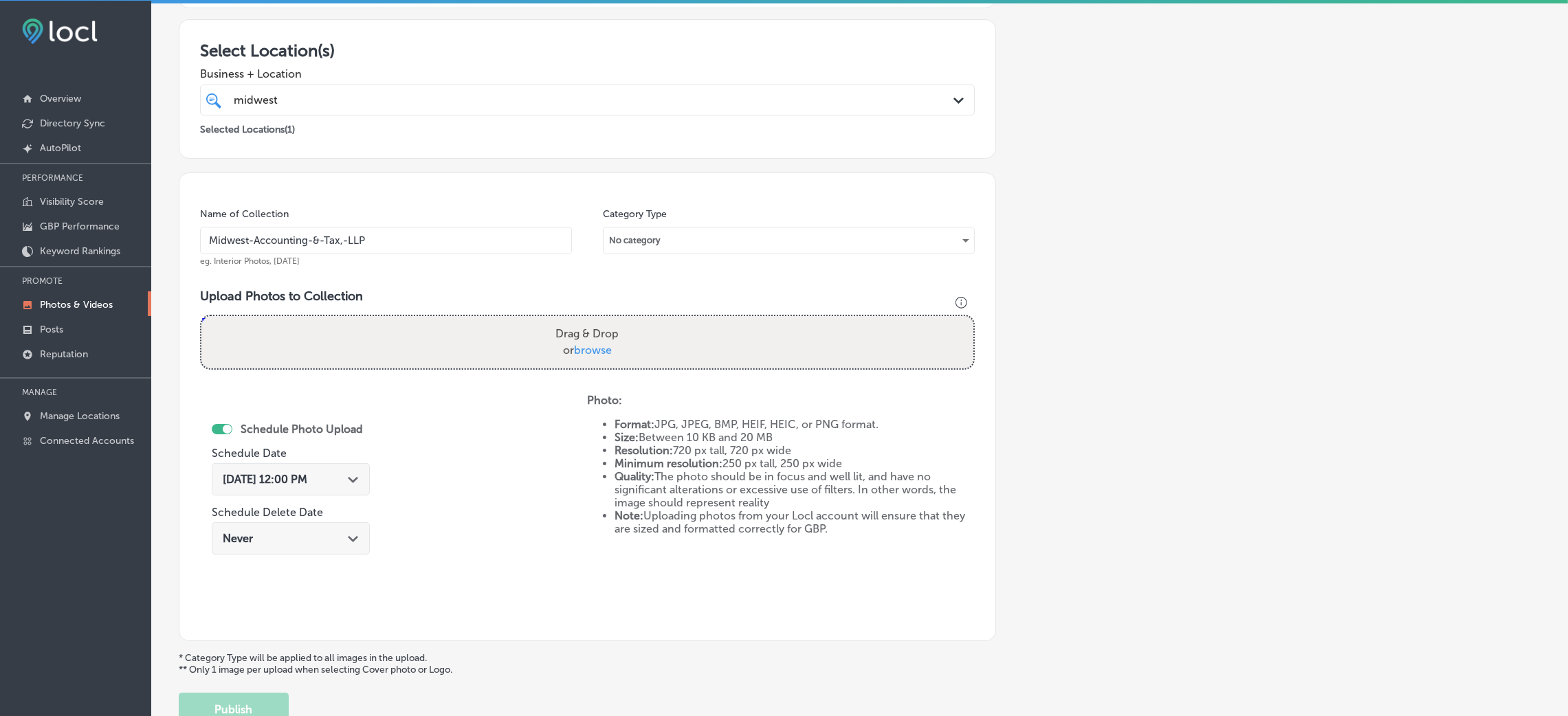
click at [201, 316] on input "Drag & Drop or browse" at bounding box center [587, 318] width 772 height 4
type input "C:\fakepath\Midwest Accounting & Tax LLP-3 (2).png"
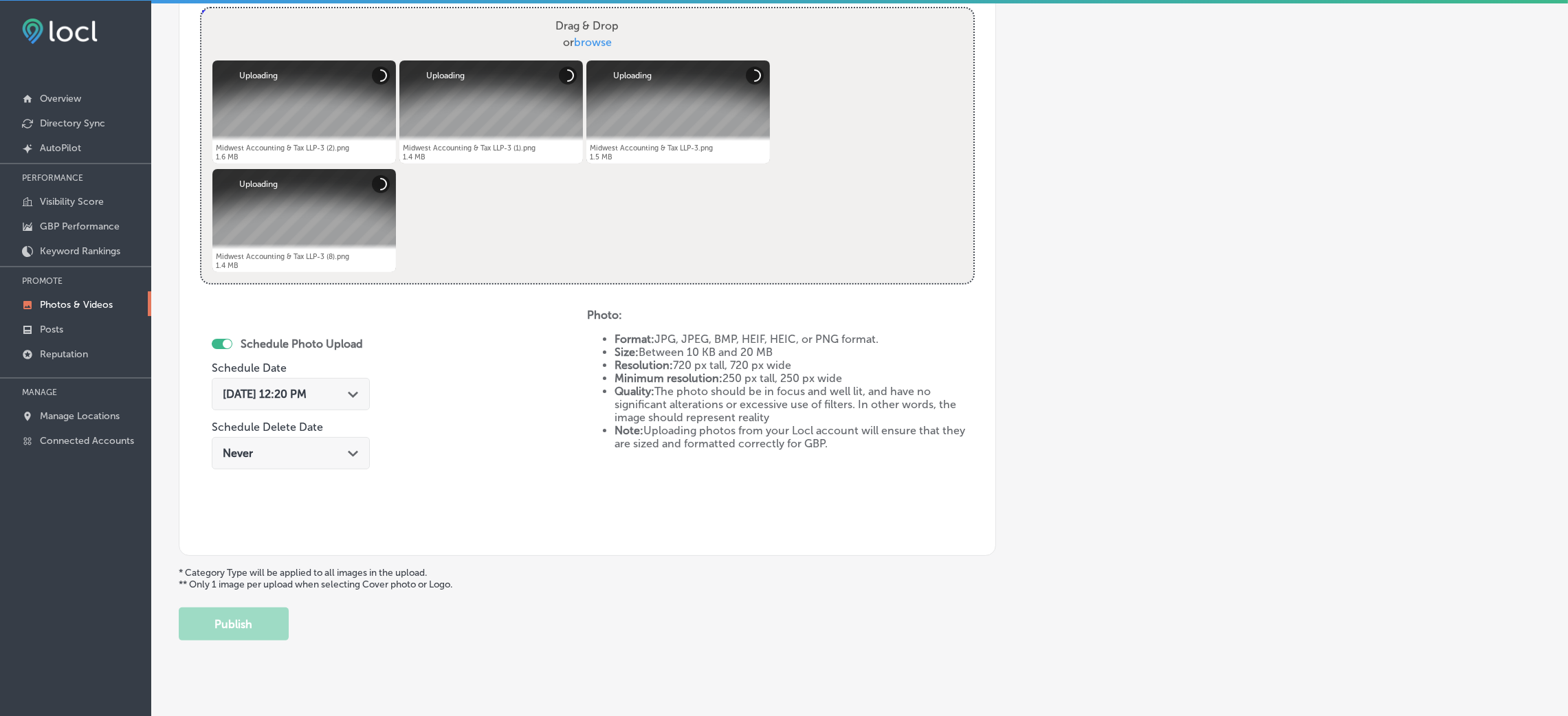
scroll to position [532, 0]
click at [291, 386] on span "[DATE] 12:20 PM" at bounding box center [264, 393] width 84 height 13
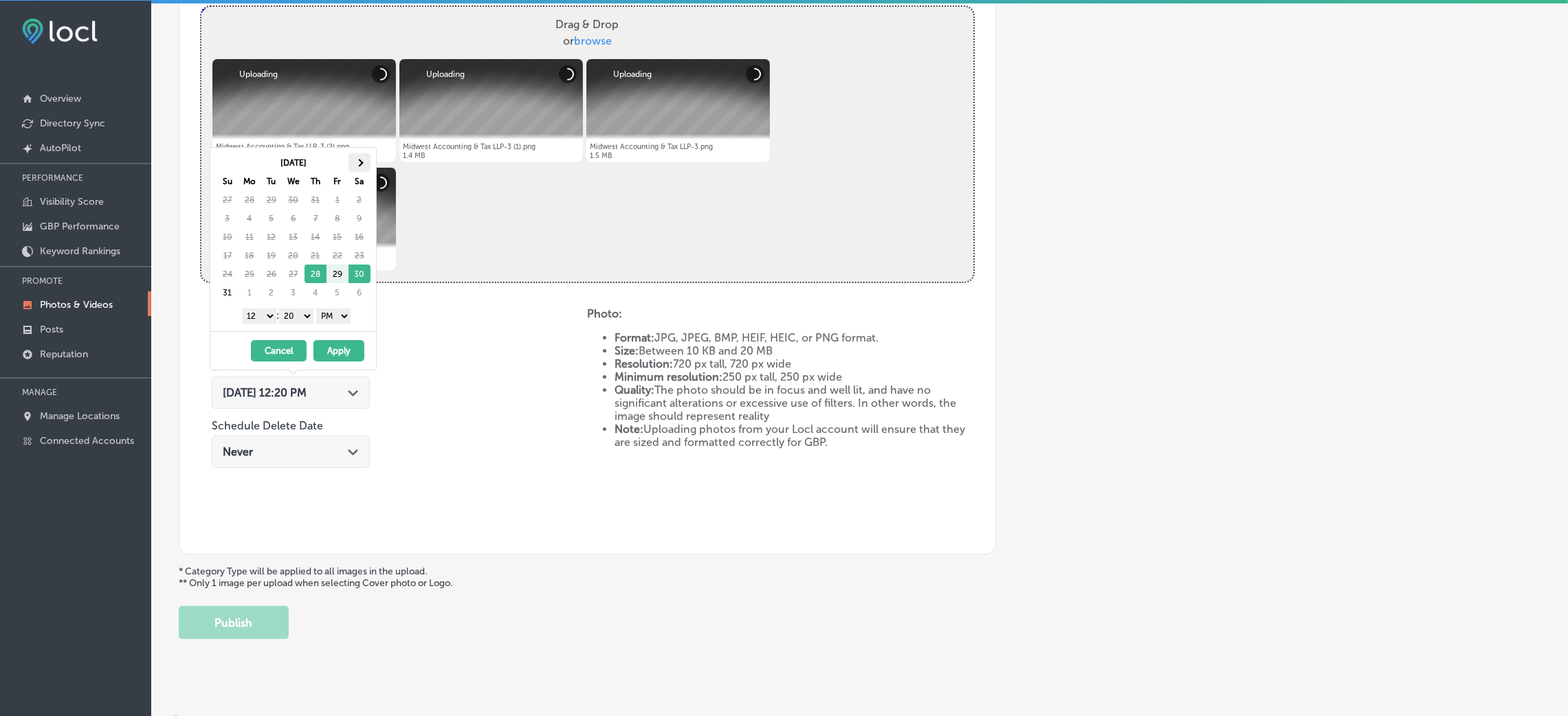
click at [361, 153] on th at bounding box center [359, 162] width 22 height 18
click at [223, 164] on th at bounding box center [228, 162] width 22 height 18
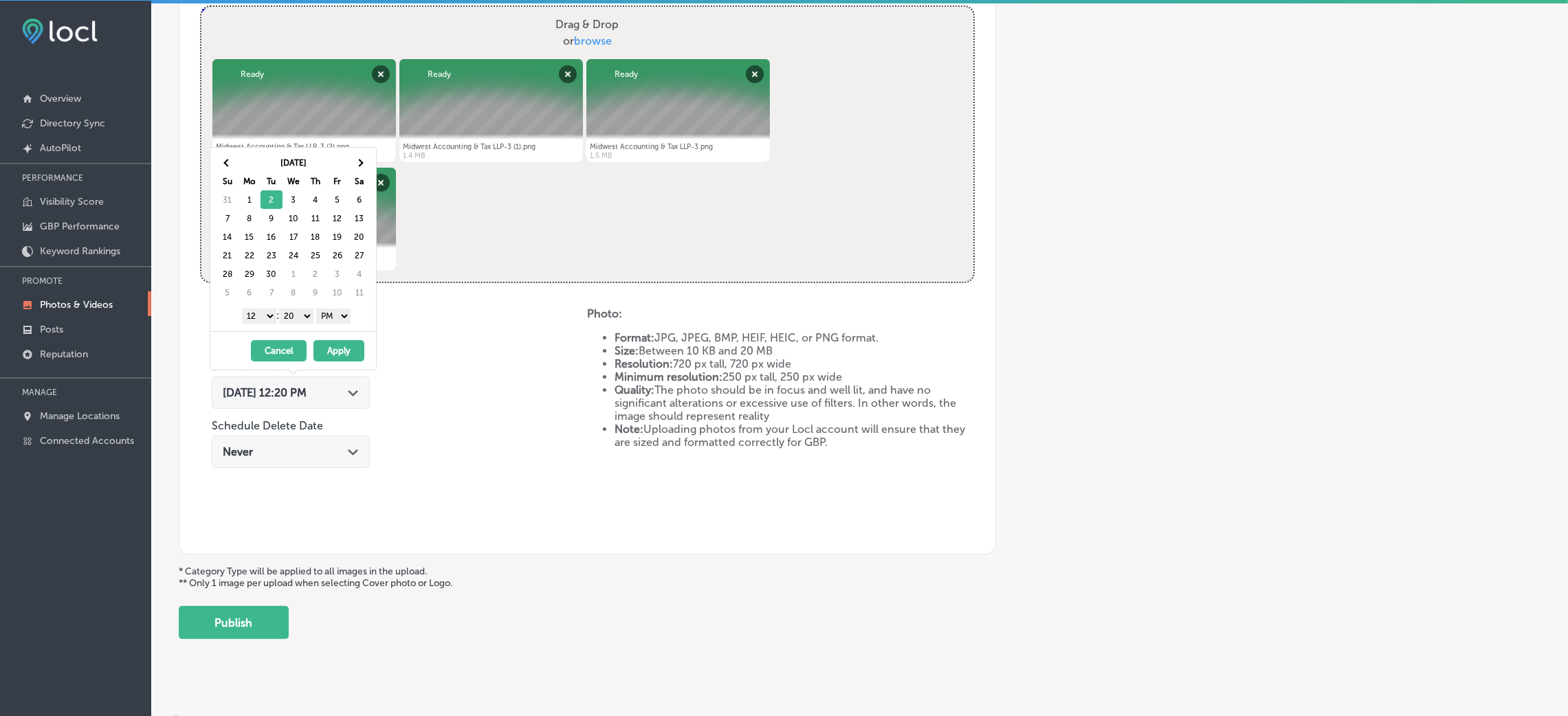
click at [294, 315] on select "00 10 20 30 40 50" at bounding box center [296, 316] width 34 height 15
click at [266, 319] on select "1 2 3 4 5 6 7 8 9 10 11 12" at bounding box center [258, 316] width 34 height 15
click at [329, 343] on button "Apply" at bounding box center [338, 350] width 51 height 21
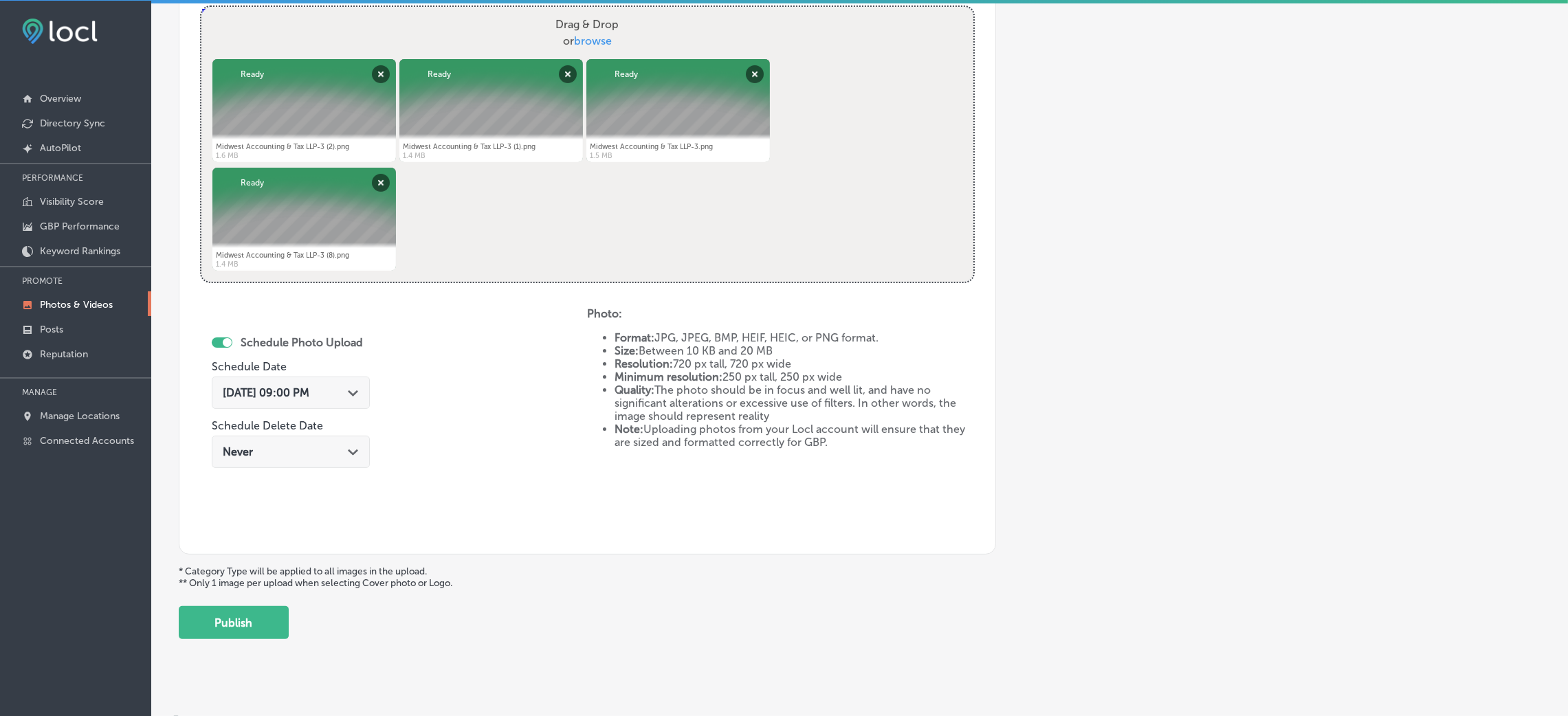
scroll to position [549, 0]
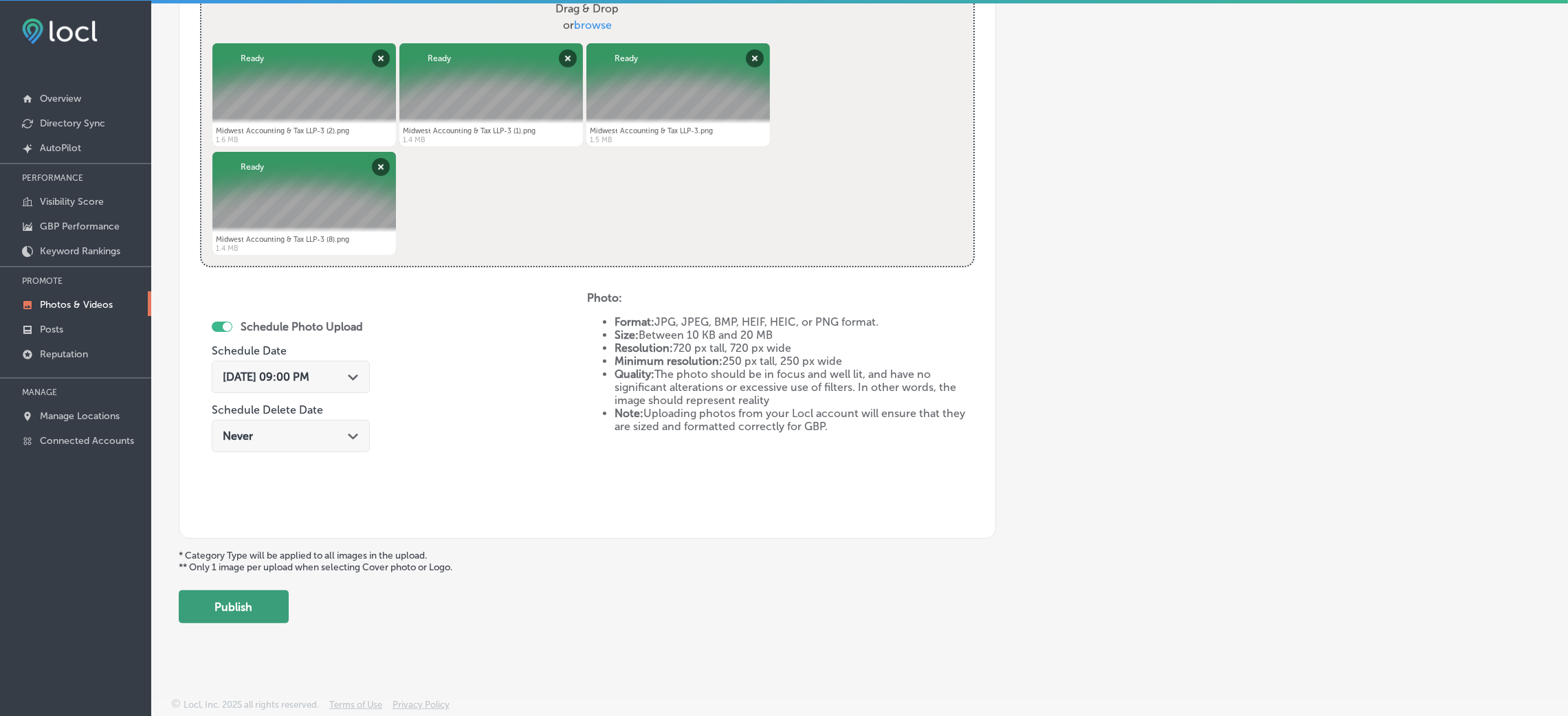
click at [277, 599] on button "Publish" at bounding box center [234, 607] width 110 height 33
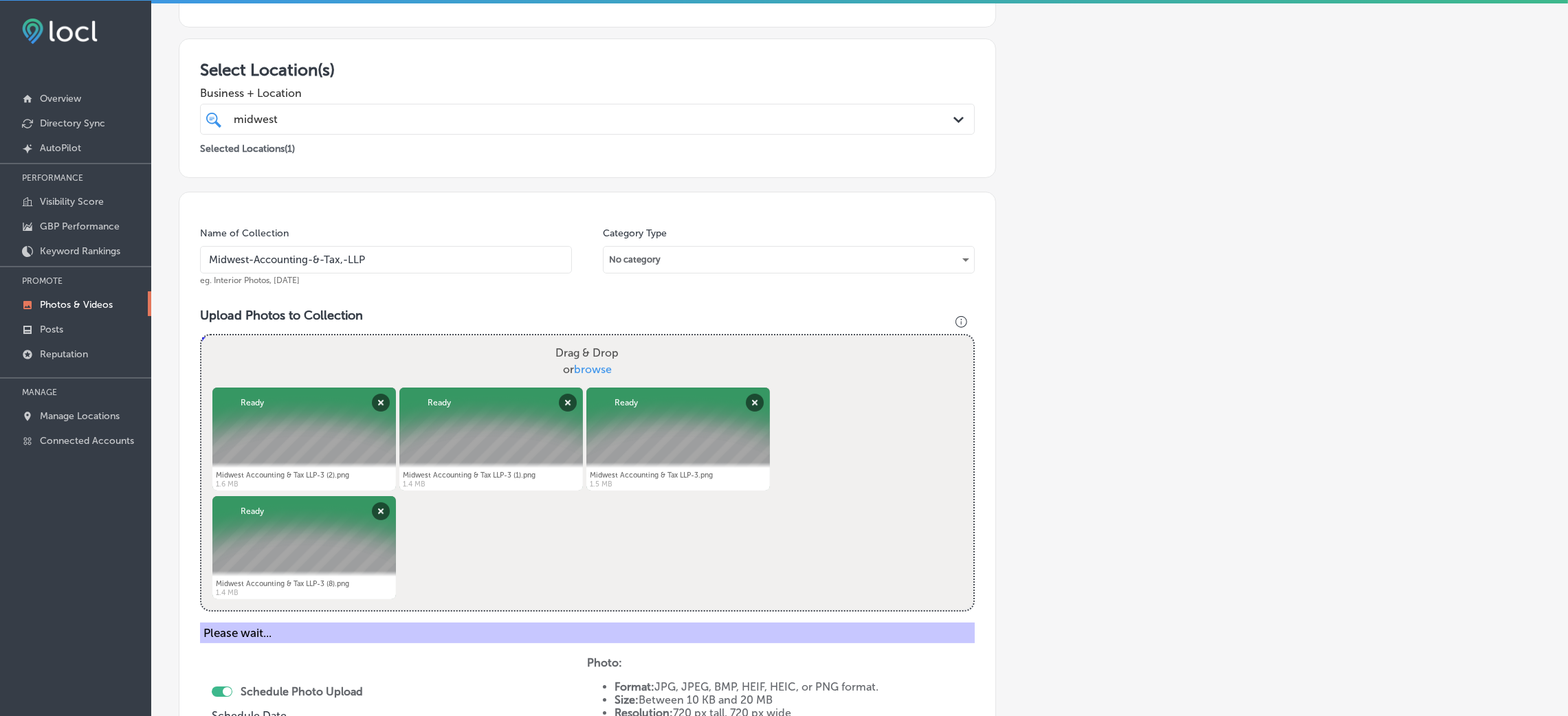
scroll to position [240, 0]
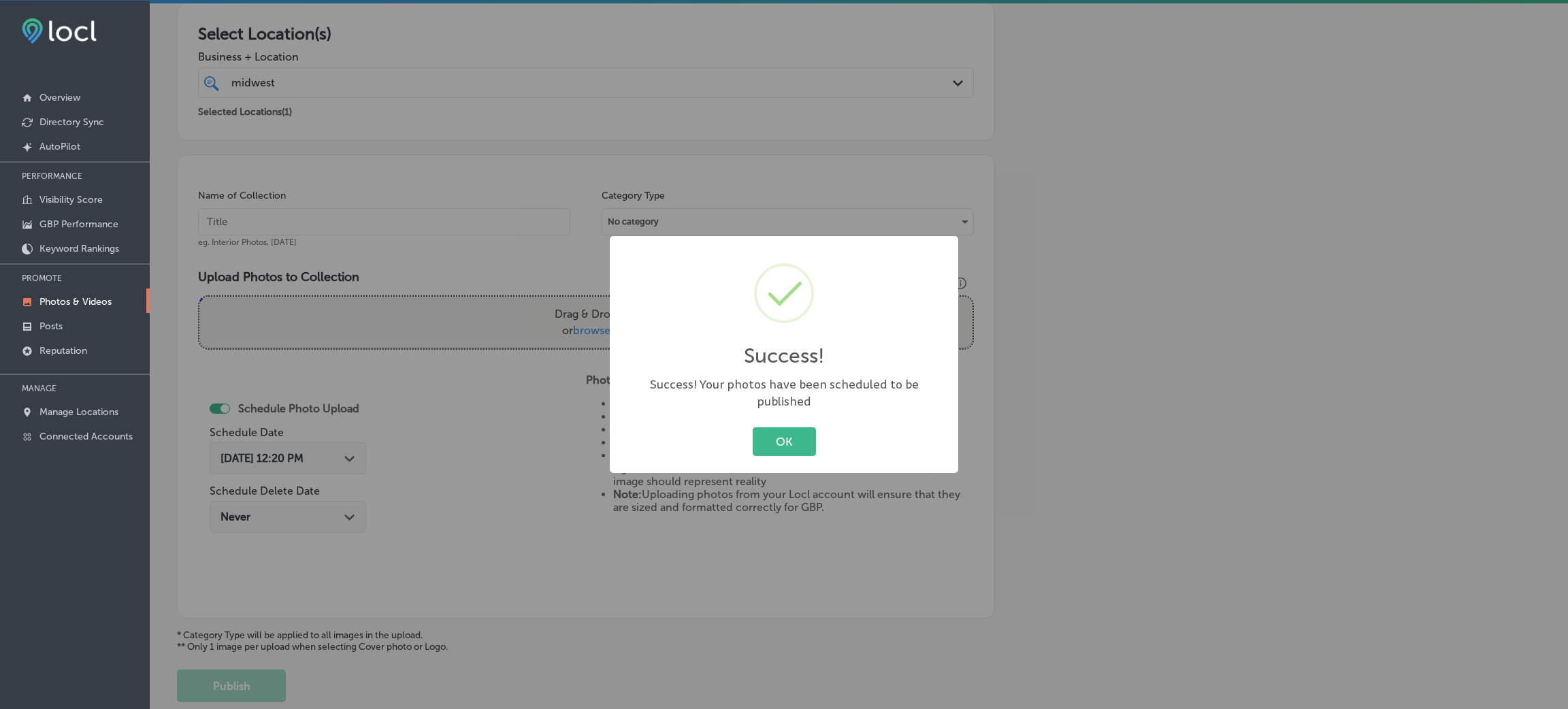
click at [399, 223] on div "Success! × Success! Your photos have been scheduled to be published OK Cancel" at bounding box center [784, 354] width 1568 height 709
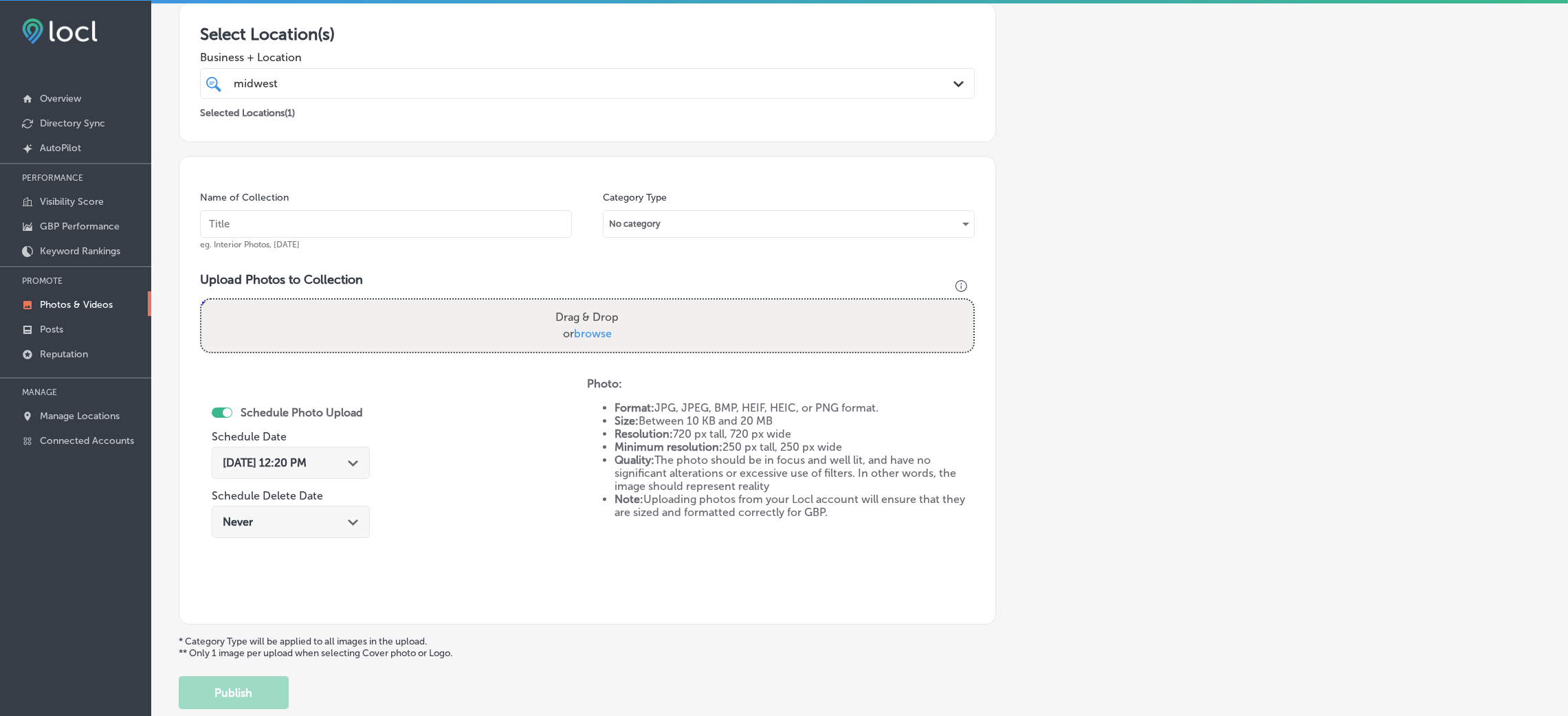
click at [478, 237] on input "text" at bounding box center [386, 224] width 372 height 28
paste input "Midwest-Accounting-&-Tax,-LLP"
type input "Midwest-Accounting-&-Tax,-LLP"
click at [530, 326] on div "Drag & Drop or browse" at bounding box center [587, 325] width 772 height 52
click at [201, 299] on input "Drag & Drop or browse" at bounding box center [587, 301] width 772 height 4
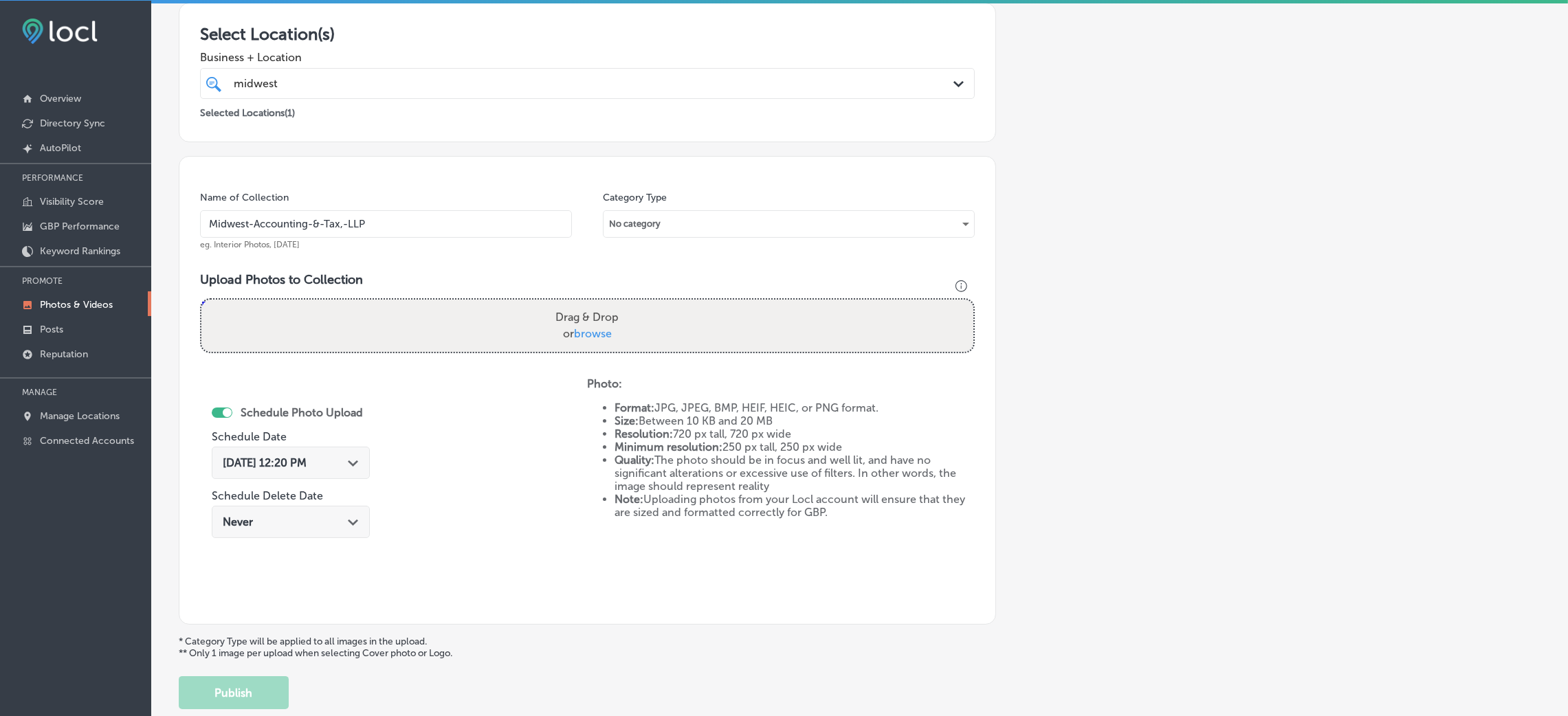
type input "C:\fakepath\Midwest Accounting & Tax LLP-2 (3).png"
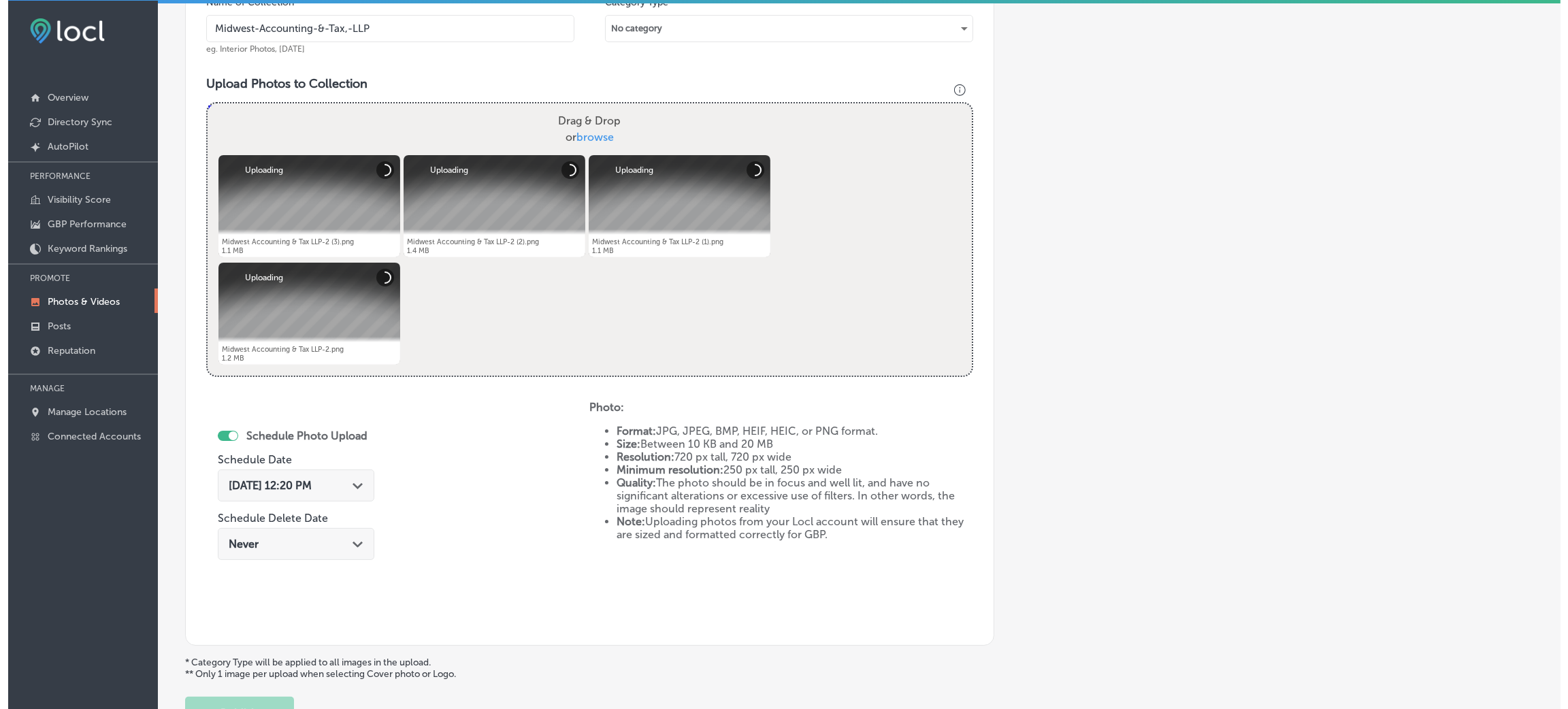
scroll to position [442, 0]
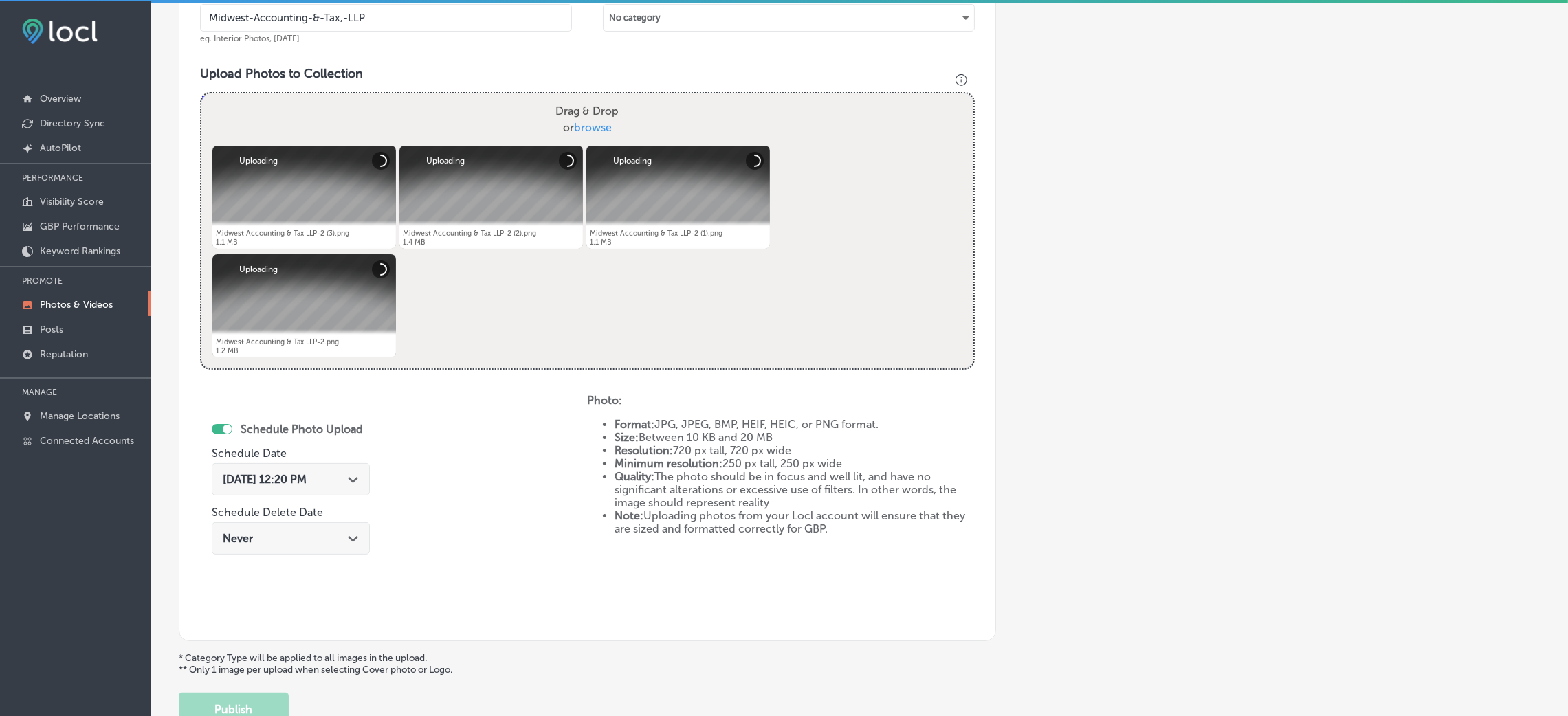
click at [406, 15] on input "Midwest-Accounting-&-Tax,-LLP" at bounding box center [386, 17] width 372 height 28
click at [322, 490] on div "[DATE] 12:20 PM Path Created with Sketch." at bounding box center [290, 478] width 158 height 32
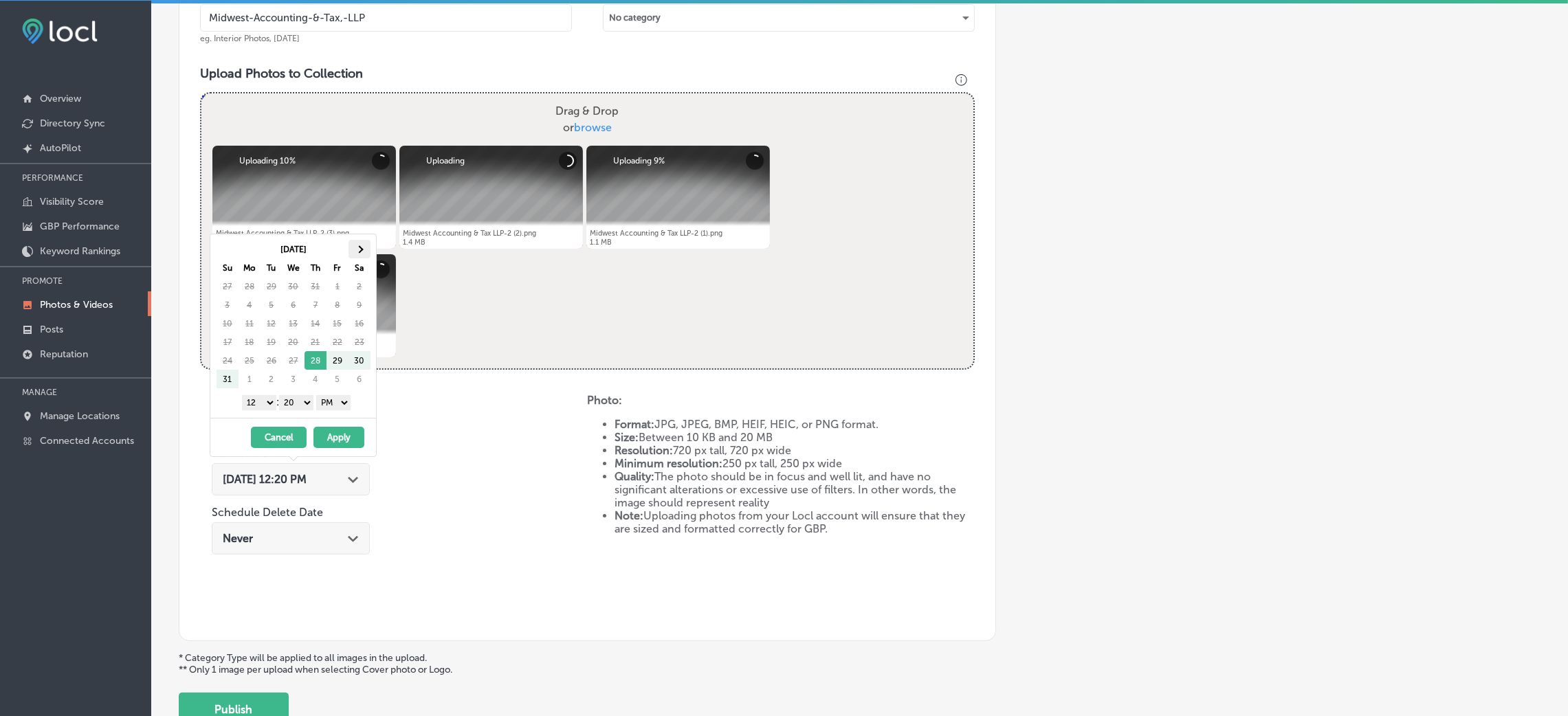
click at [357, 242] on th at bounding box center [359, 249] width 22 height 18
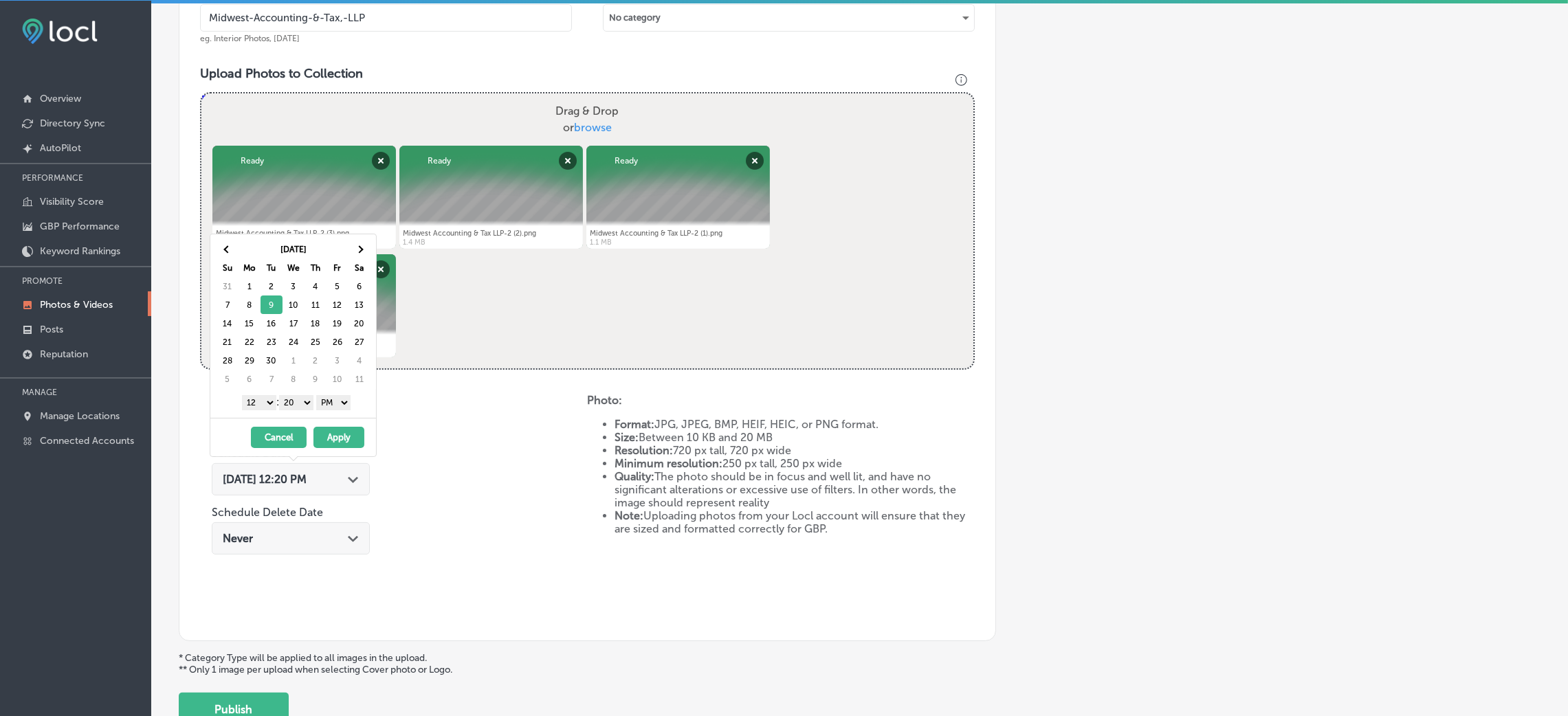
click at [307, 400] on select "00 10 20 30 40 50" at bounding box center [296, 402] width 34 height 15
click at [258, 389] on table "[DATE] Su Mo Tu We Th Fr Sa 31 1 2 3 4 5 6 7 8 9 10 11 12 13 14 15 16 17 18 19 …" at bounding box center [293, 314] width 154 height 149
click at [265, 404] on select "1 2 3 4 5 6 7 8 9 10 11 12" at bounding box center [258, 402] width 34 height 15
click at [333, 448] on button "Apply" at bounding box center [338, 437] width 51 height 21
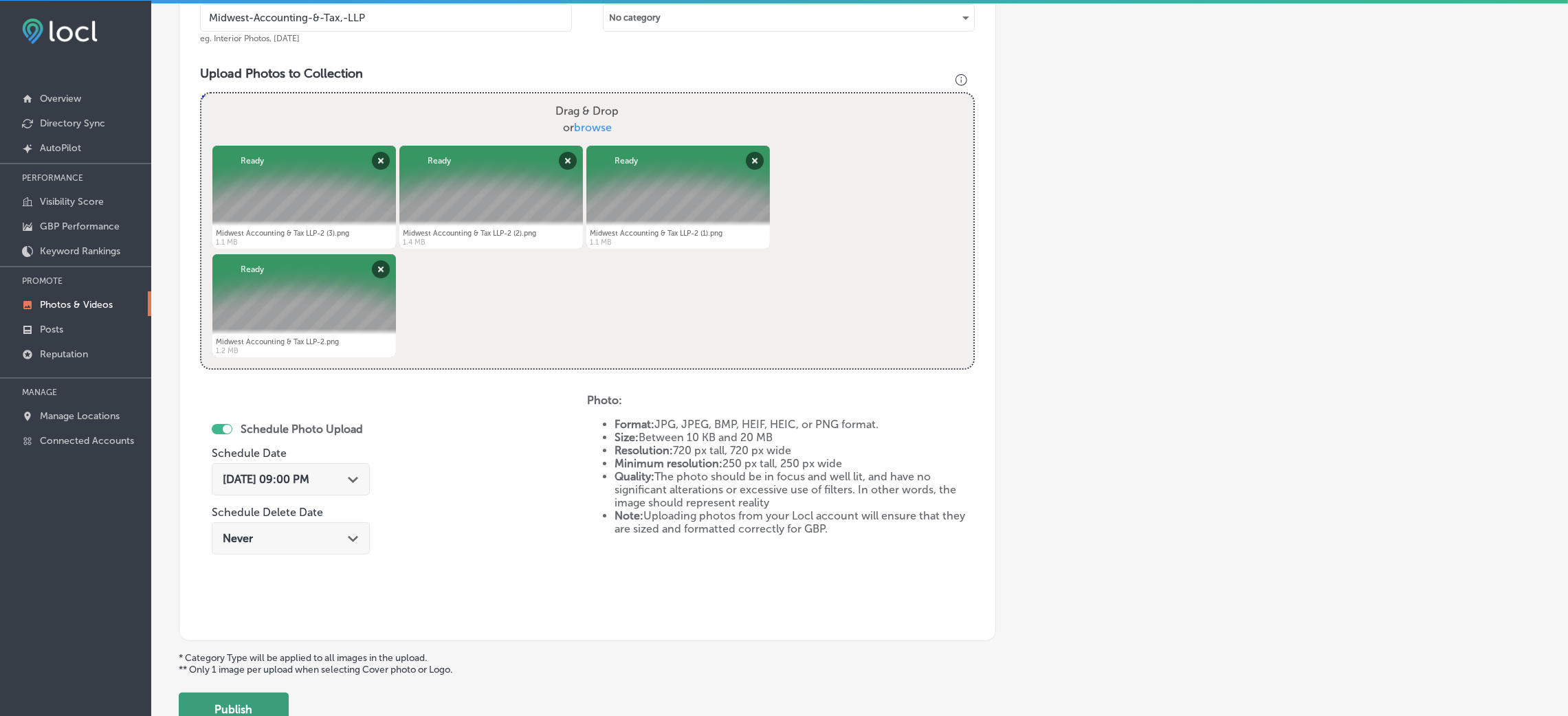
click at [232, 703] on button "Publish" at bounding box center [234, 709] width 110 height 33
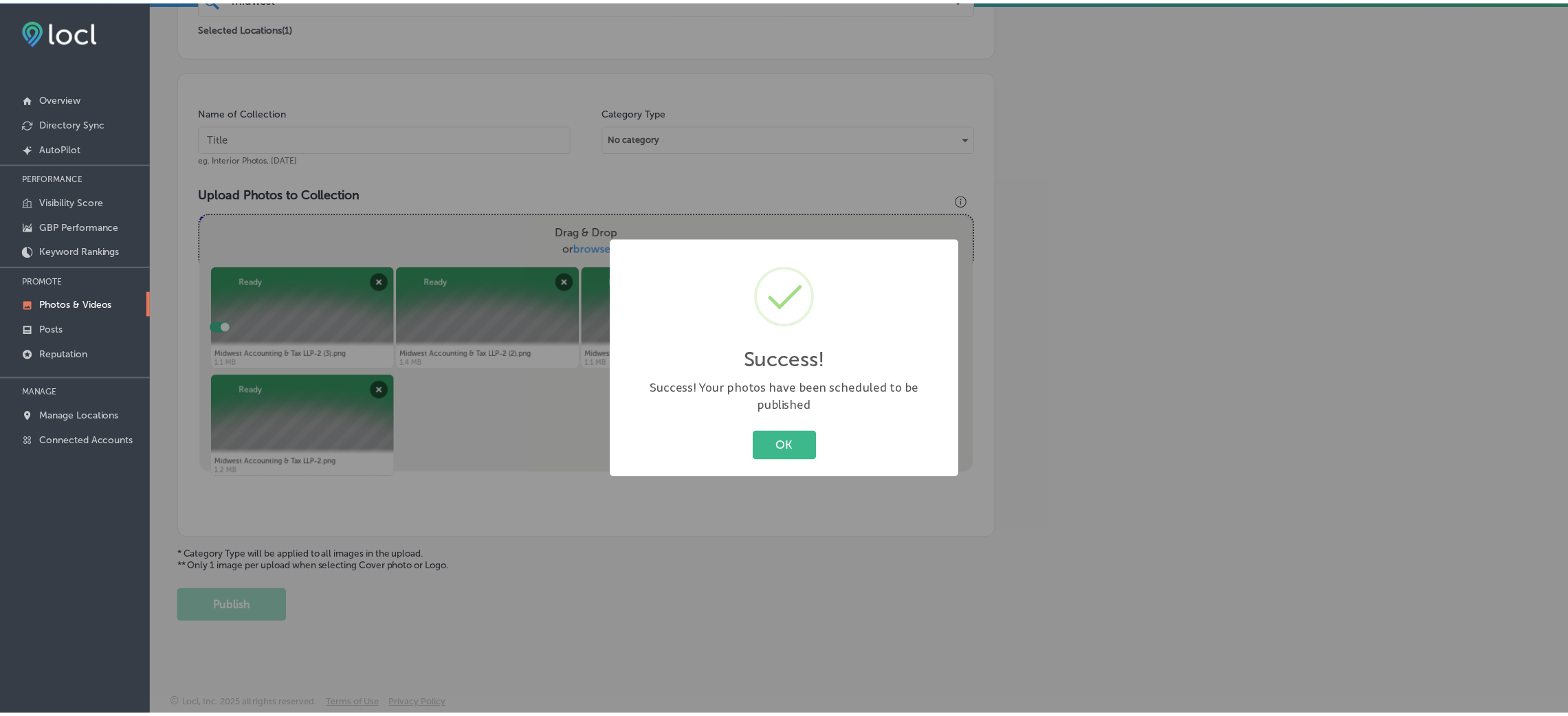
scroll to position [326, 0]
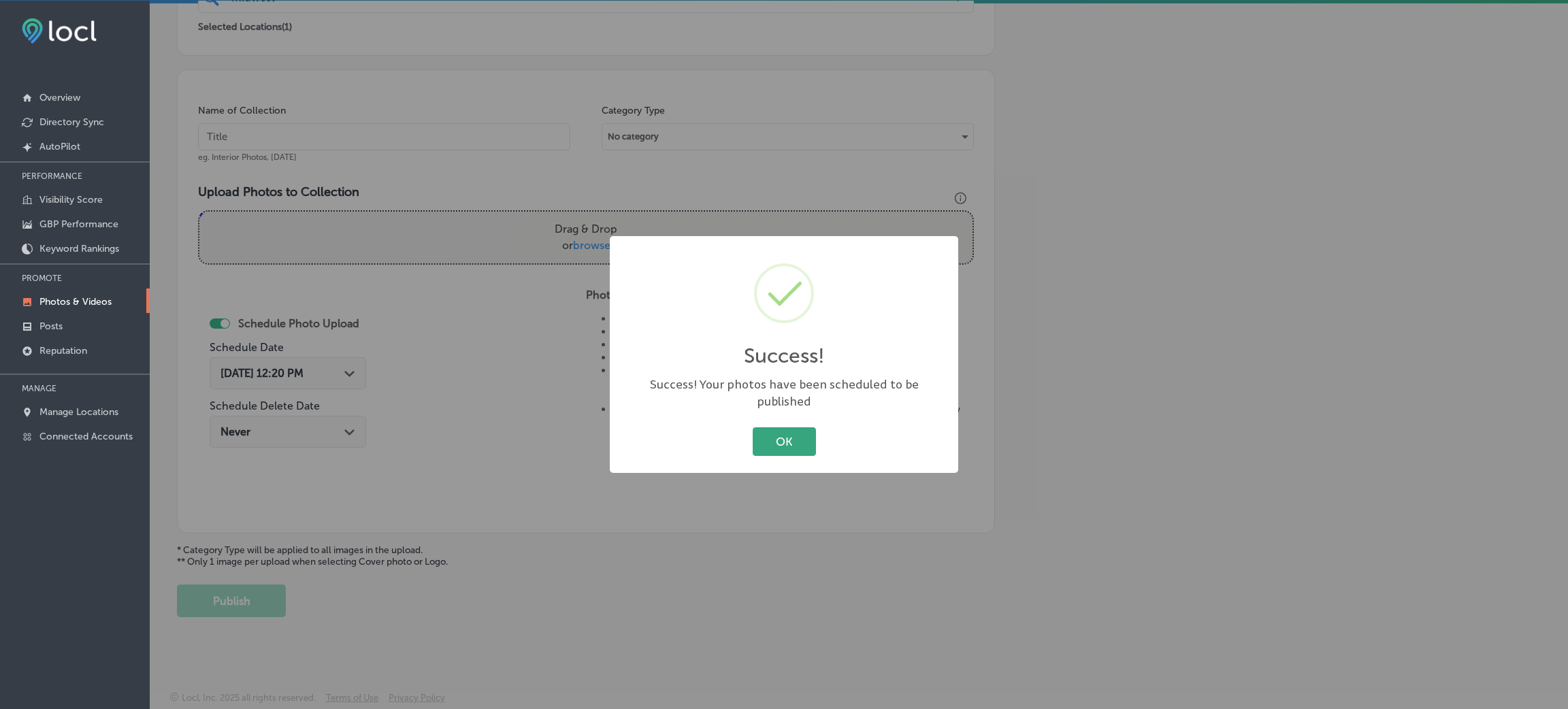
click at [761, 435] on button "OK" at bounding box center [785, 441] width 64 height 28
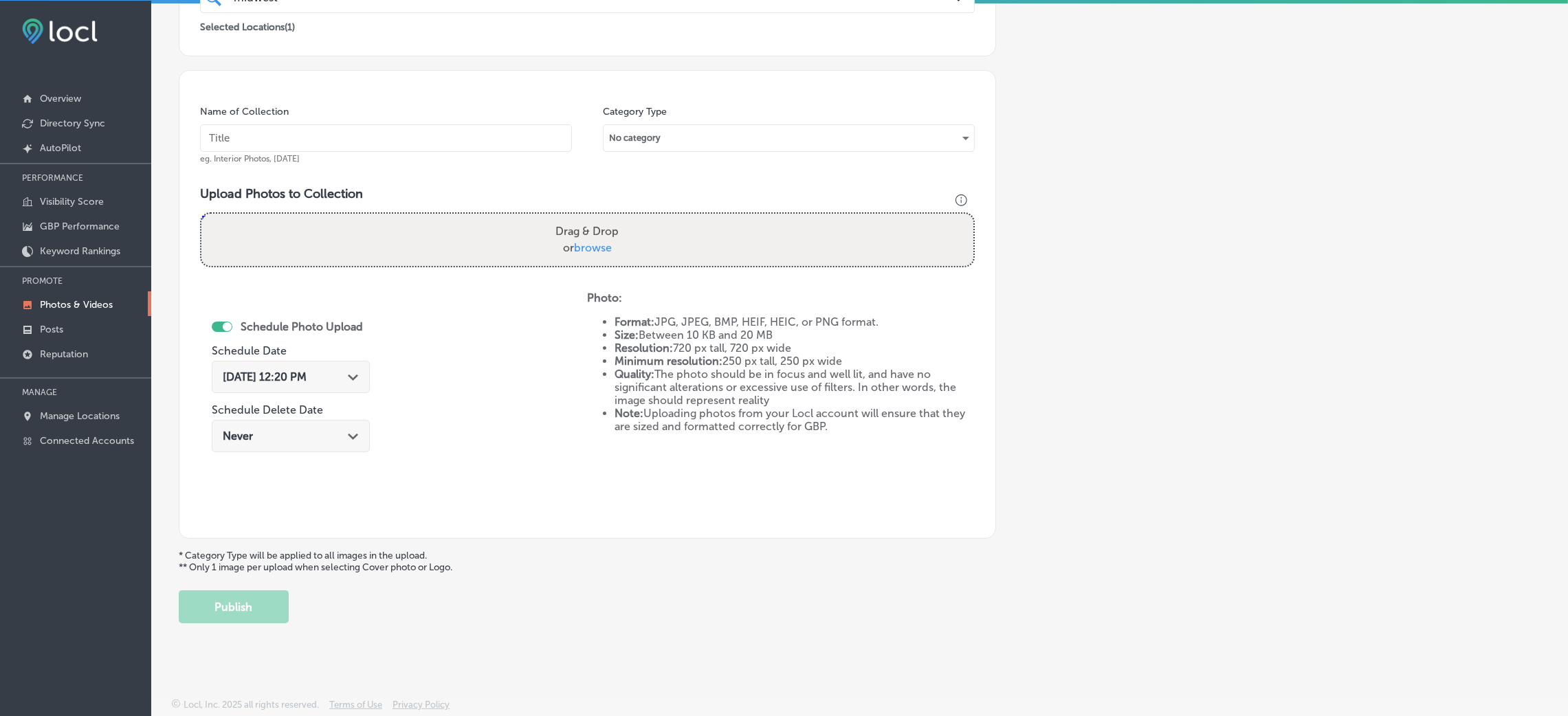
click at [446, 142] on input "text" at bounding box center [386, 138] width 372 height 28
paste input "Midwest-Accounting-&-Tax,-LLP"
type input "Midwest-Accounting-&-Tax,-LLP"
click at [564, 230] on label "Drag & Drop or browse" at bounding box center [587, 240] width 74 height 44
click at [564, 218] on input "Drag & Drop or browse" at bounding box center [587, 216] width 772 height 4
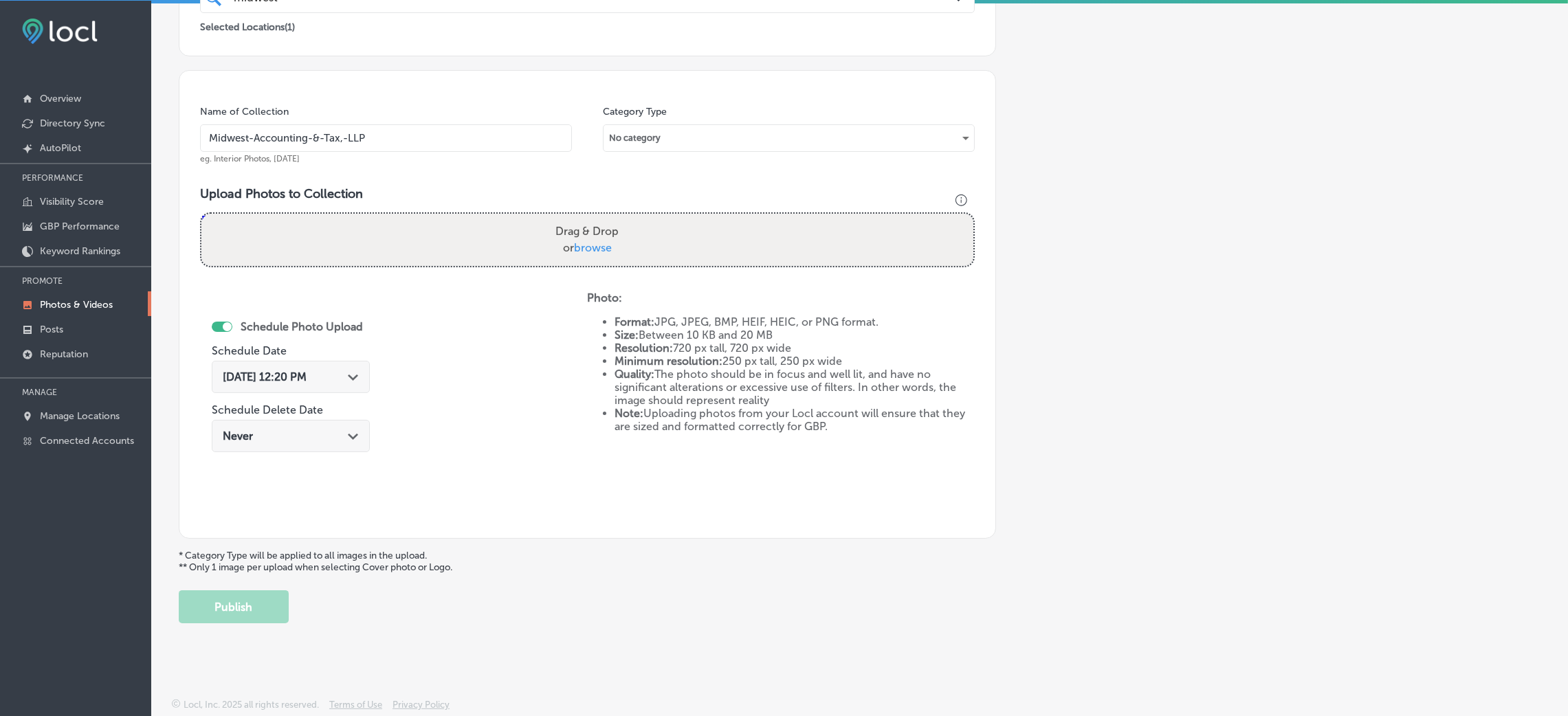
type input "C:\fakepath\Midwest Accounting & Tax LLP-4 (3).png"
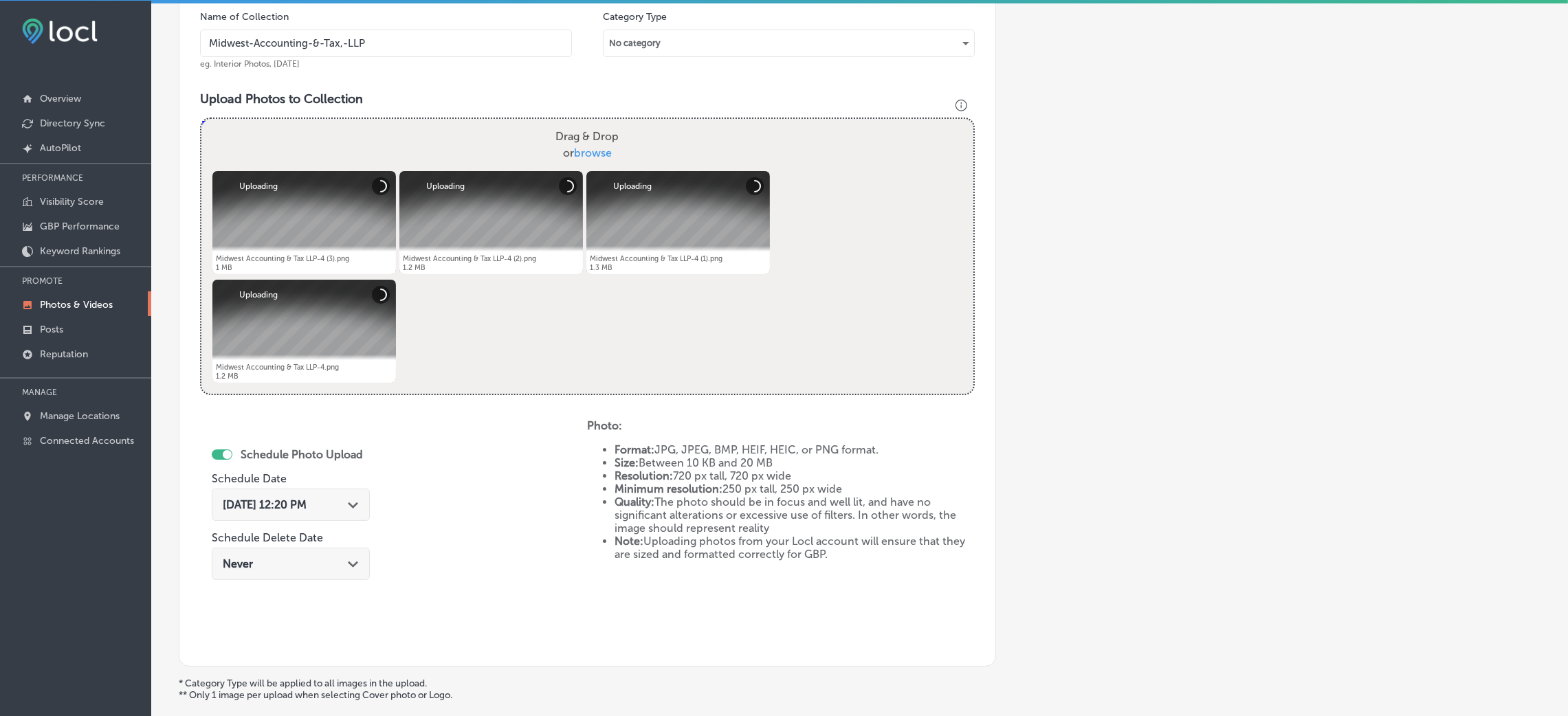
scroll to position [532, 0]
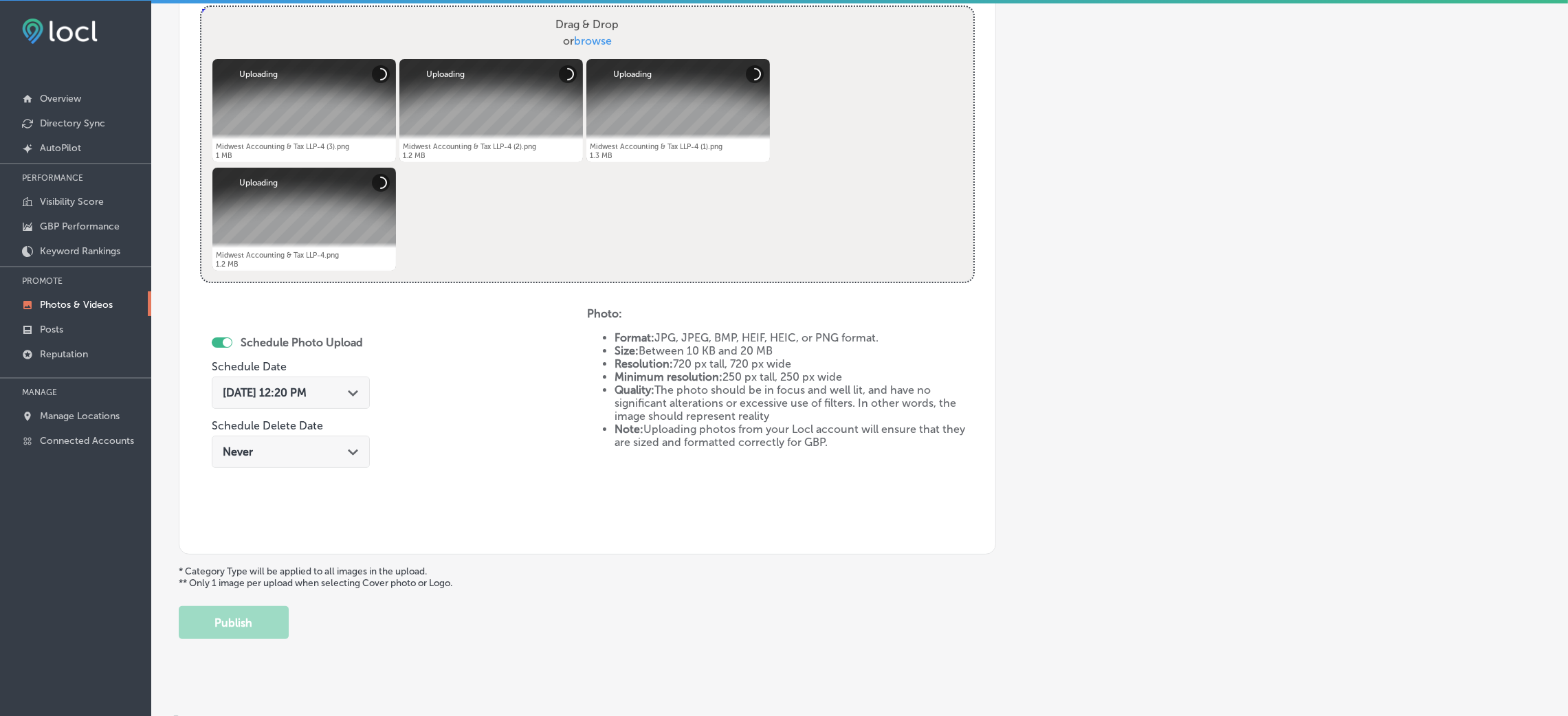
click at [349, 394] on div "[DATE] 12:20 PM Path Created with Sketch." at bounding box center [290, 393] width 136 height 13
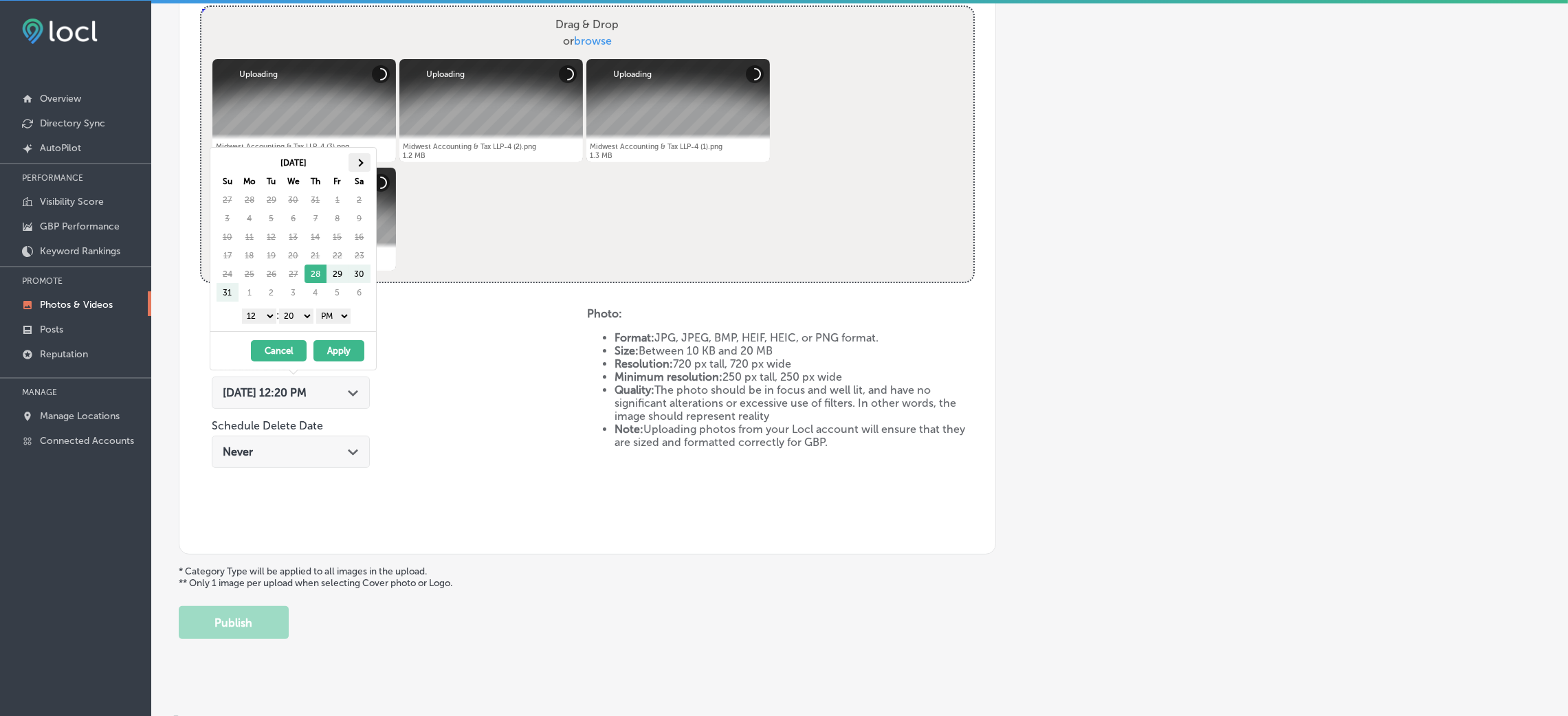
click at [365, 155] on th at bounding box center [359, 162] width 22 height 18
click at [303, 308] on div "1 2 3 4 5 6 7 8 9 10 11 12 : 00 10 20 30 40 50 AM PM" at bounding box center [296, 315] width 160 height 20
click at [305, 328] on div "[DATE] Su Mo Tu We Th Fr Sa 31 1 2 3 4 5 6 7 8 9 10 11 12 13 14 15 16 17 18 19 …" at bounding box center [293, 240] width 165 height 184
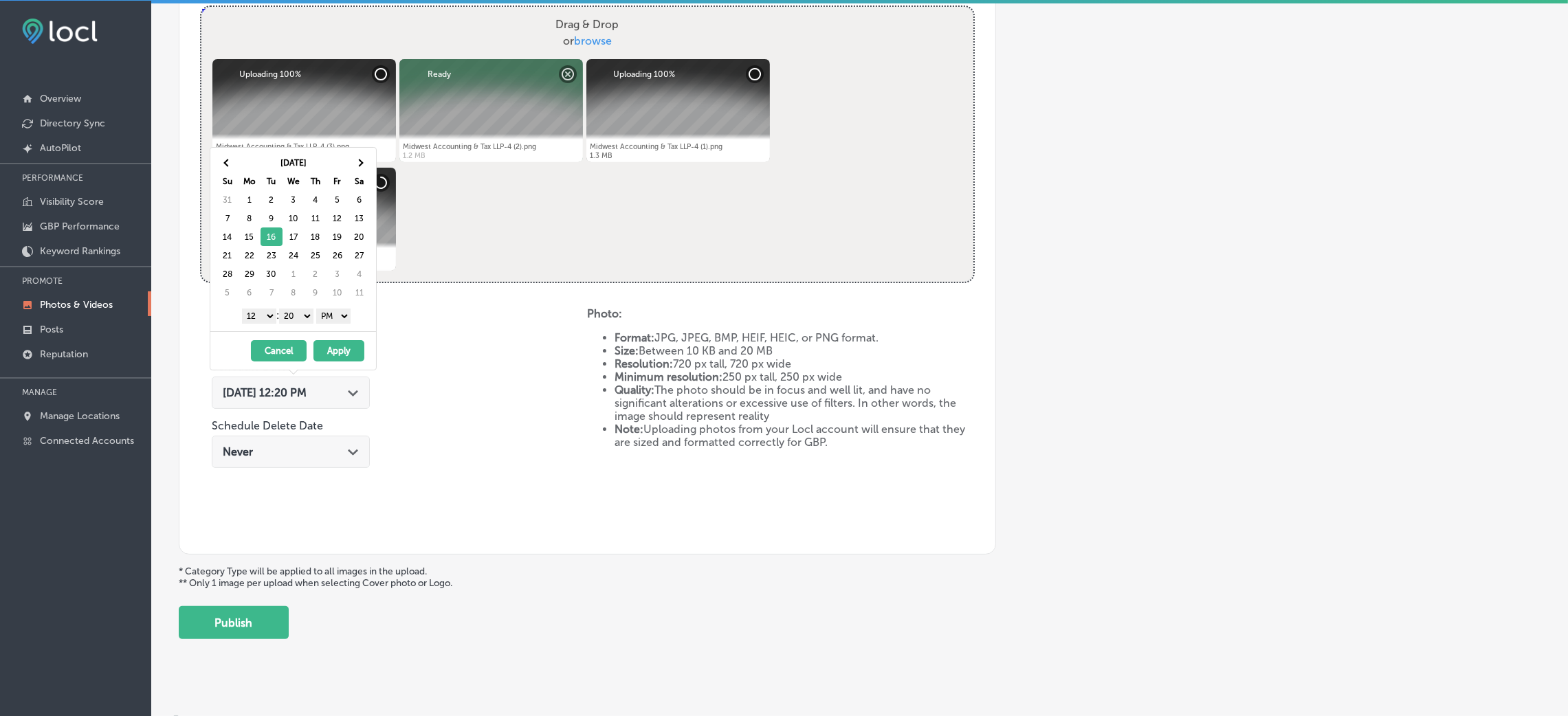
click at [302, 316] on select "00 10 20 30 40 50" at bounding box center [296, 316] width 34 height 15
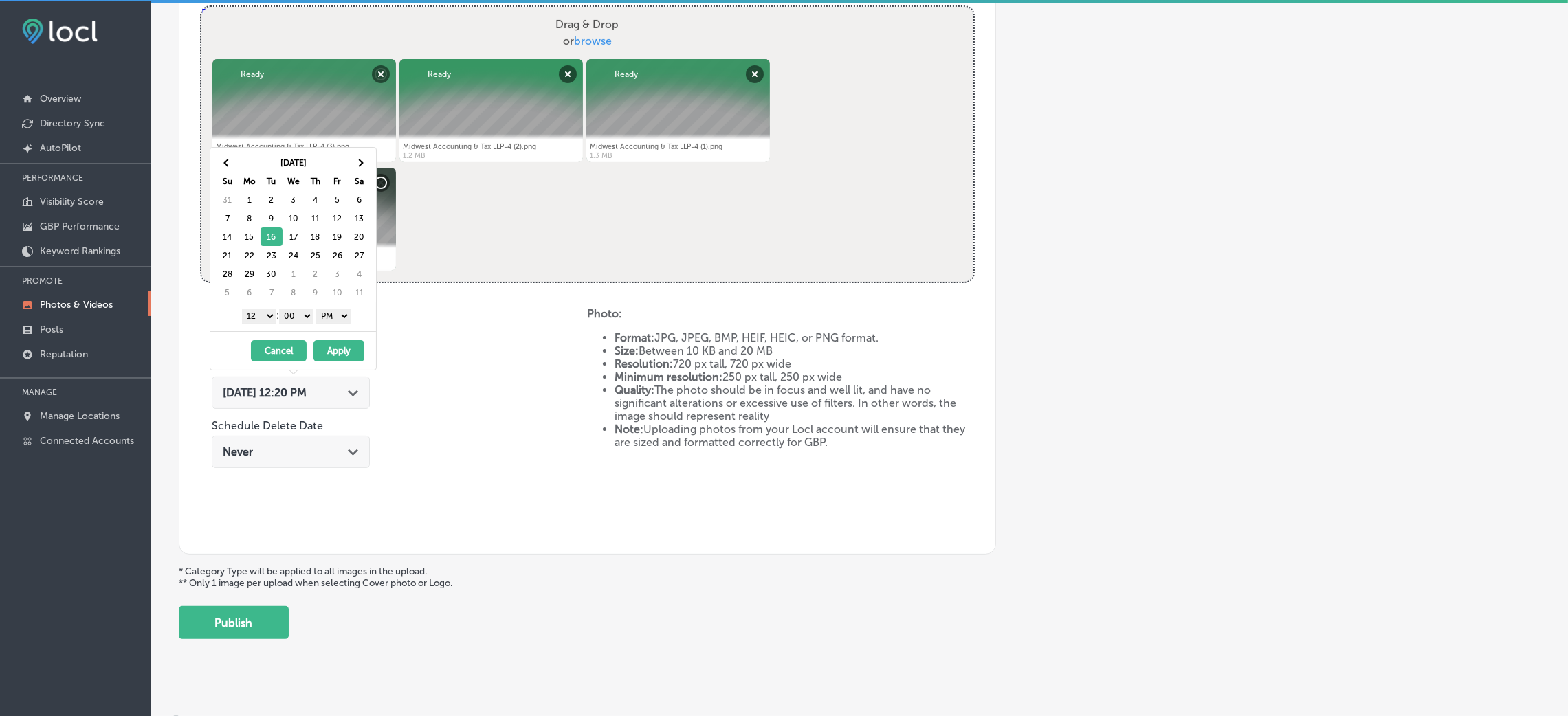
click at [274, 317] on div "1 2 3 4 5 6 7 8 9 10 11 12 : 00 10 20 30 40 50 AM PM" at bounding box center [296, 315] width 160 height 20
click at [265, 319] on select "1 2 3 4 5 6 7 8 9 10 11 12" at bounding box center [258, 316] width 34 height 15
click at [343, 362] on div "[DATE] - [DATE] Cancel Apply" at bounding box center [293, 351] width 165 height 39
click at [344, 351] on button "Apply" at bounding box center [338, 350] width 51 height 21
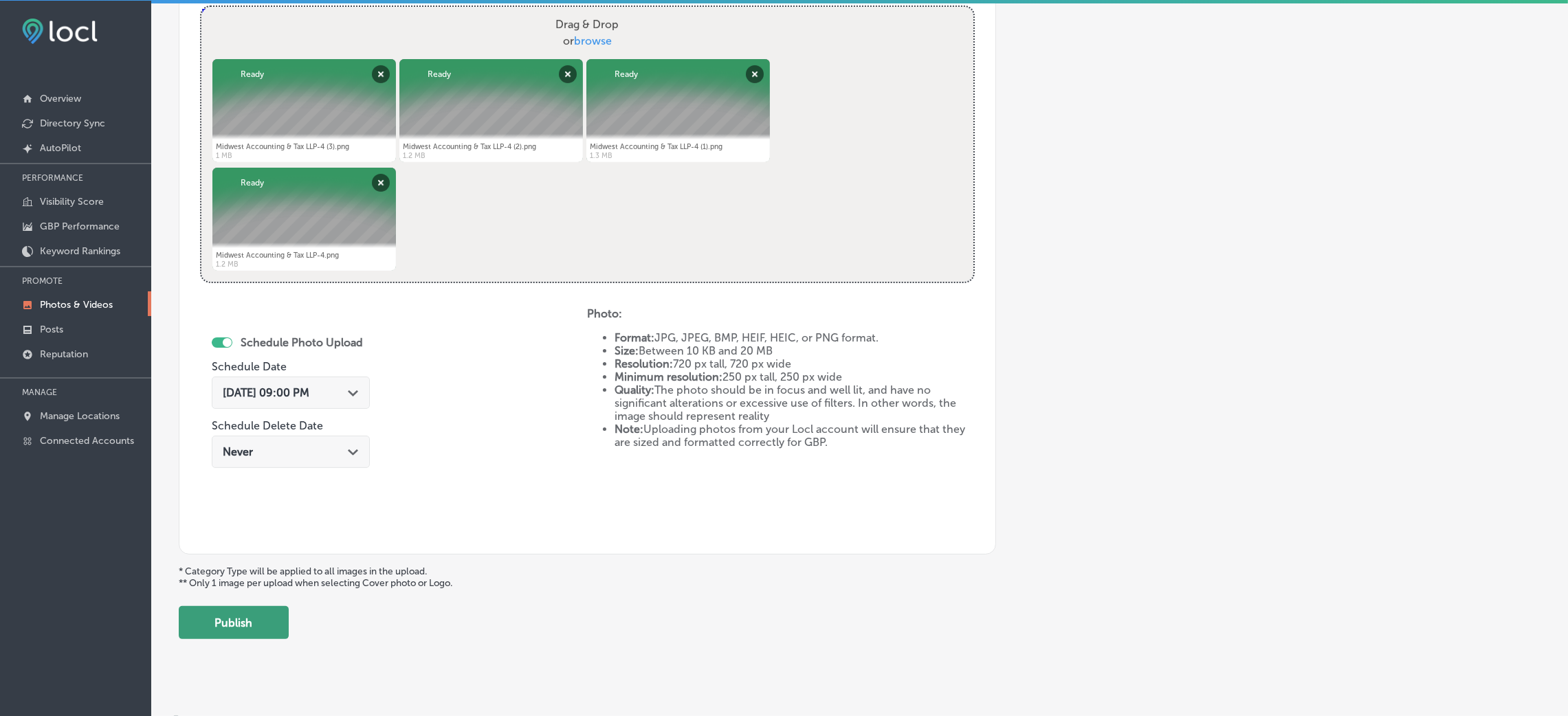
click at [263, 632] on button "Publish" at bounding box center [234, 622] width 110 height 33
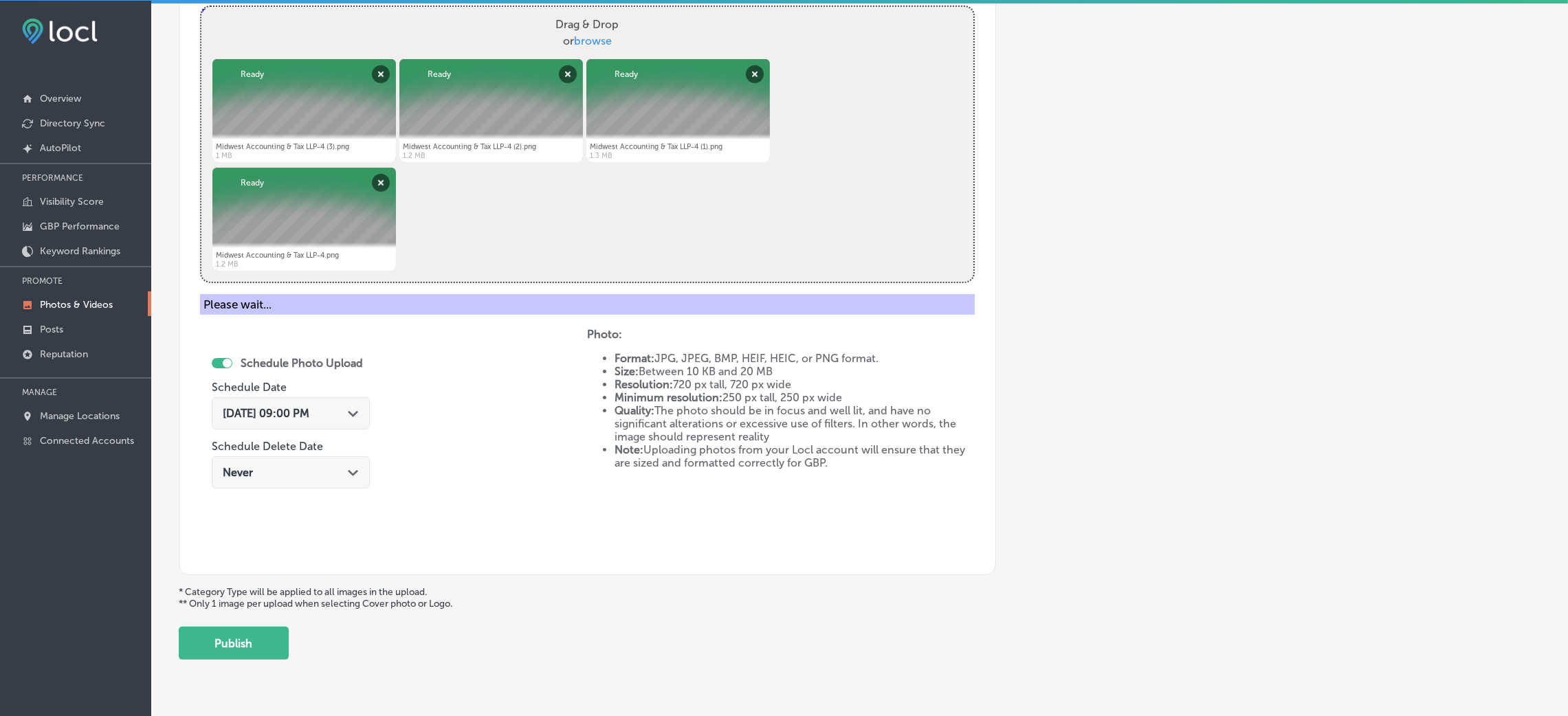
scroll to position [326, 0]
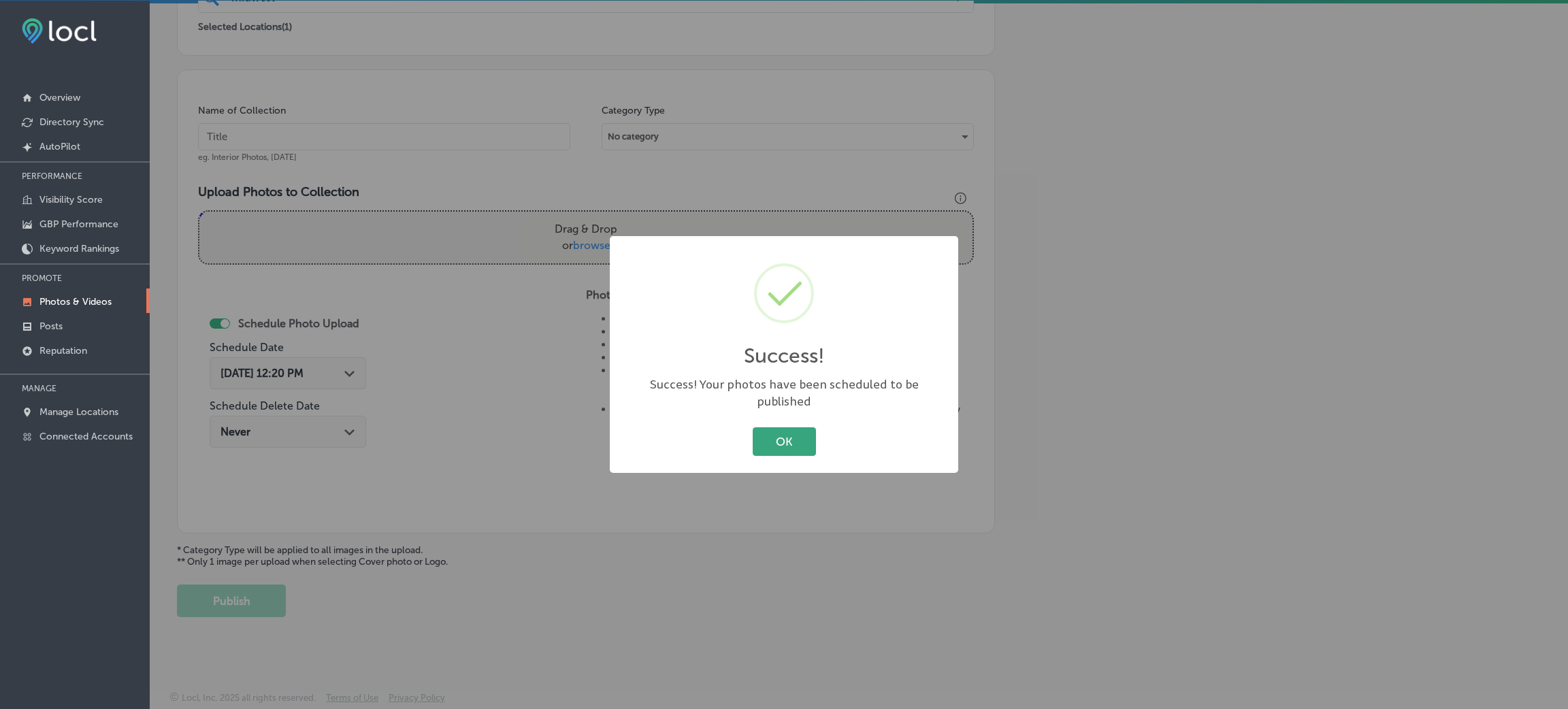
click at [769, 444] on button "OK" at bounding box center [785, 441] width 64 height 28
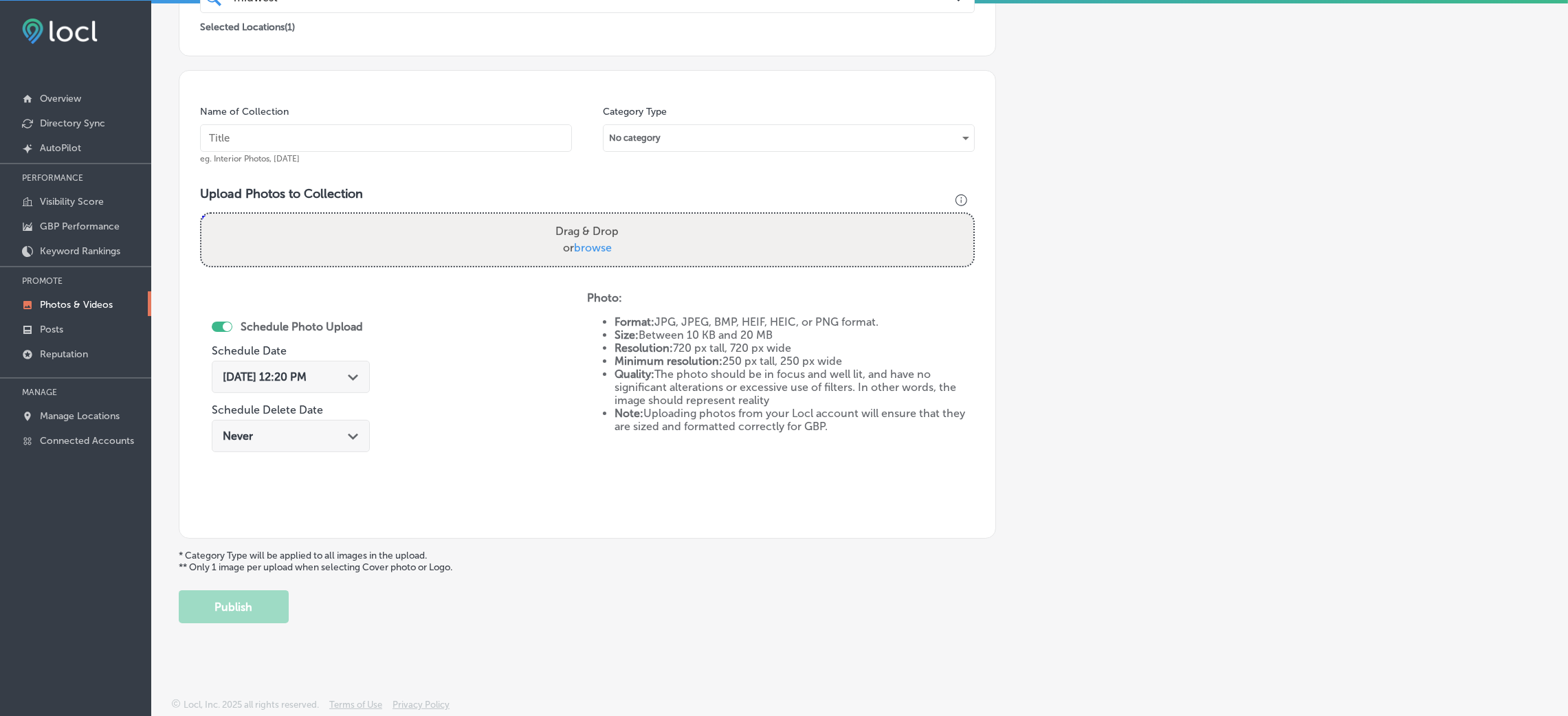
click at [451, 141] on input "text" at bounding box center [386, 138] width 372 height 28
paste input "Midwest-Accounting-&-Tax,-LLP"
type input "Midwest-Accounting-&-Tax,-LLP"
click at [604, 263] on div "Drag & Drop or browse" at bounding box center [587, 240] width 772 height 52
click at [201, 214] on input "Drag & Drop or browse" at bounding box center [587, 216] width 772 height 4
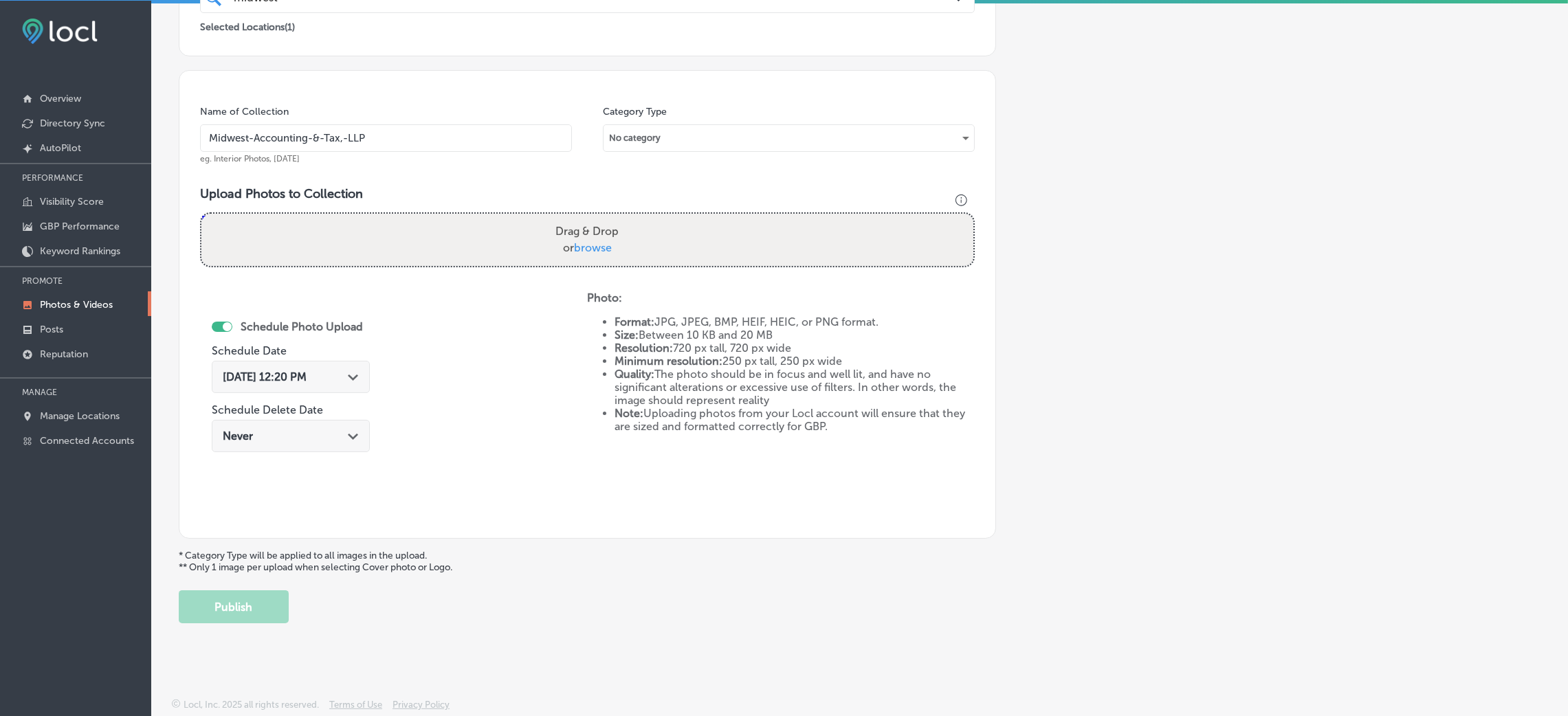
type input "C:\fakepath\Midwest Accounting & Tax LLP-3 (6).png"
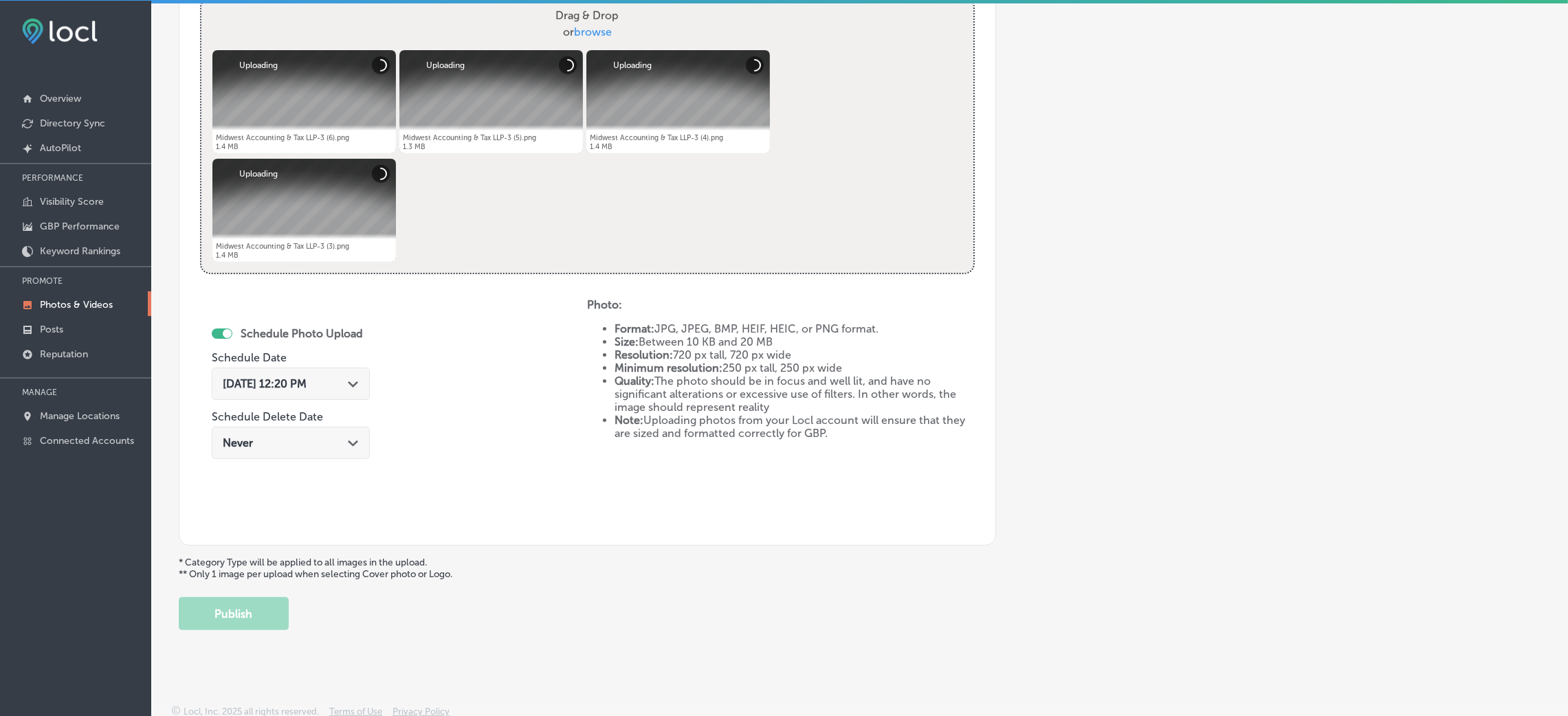
scroll to position [549, 0]
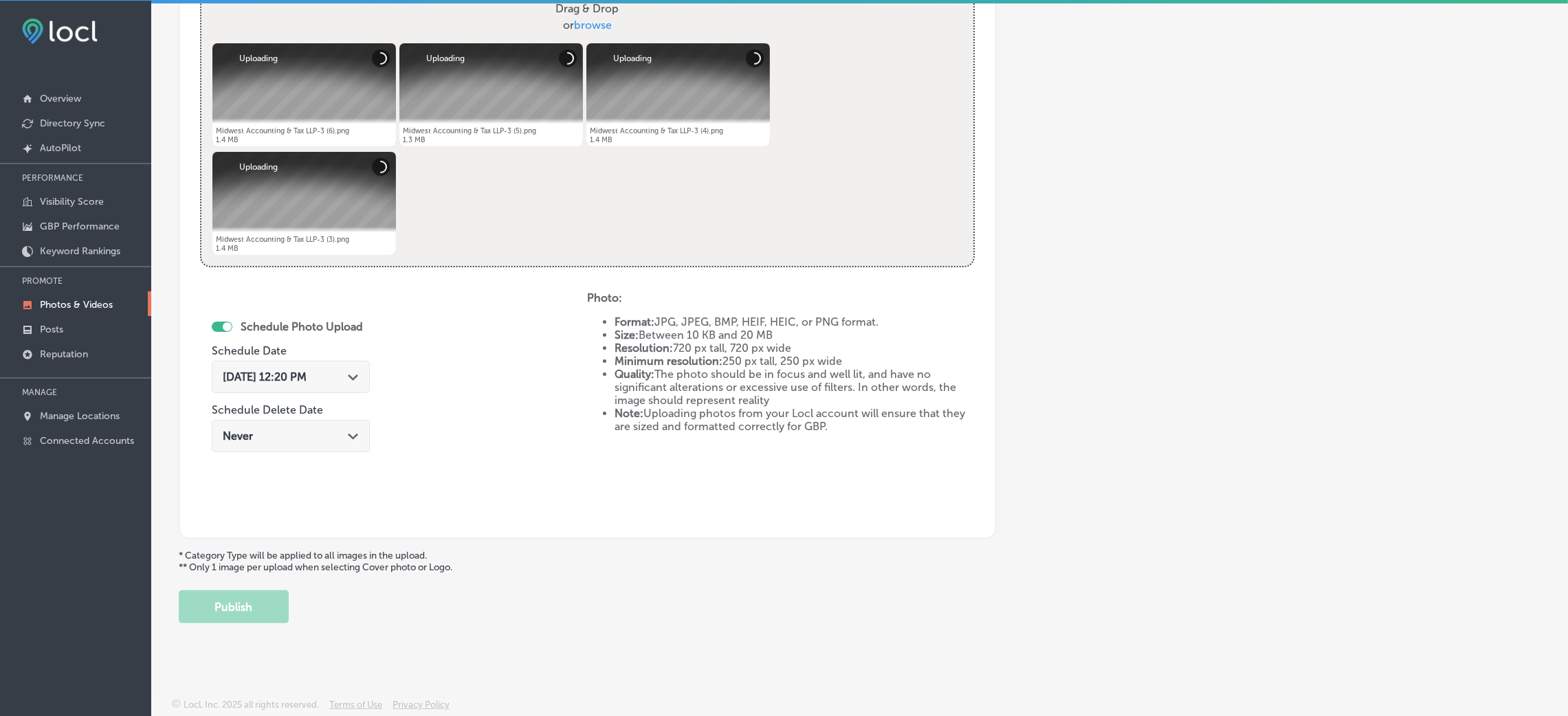
click at [307, 382] on span "[DATE] 12:20 PM" at bounding box center [264, 376] width 84 height 13
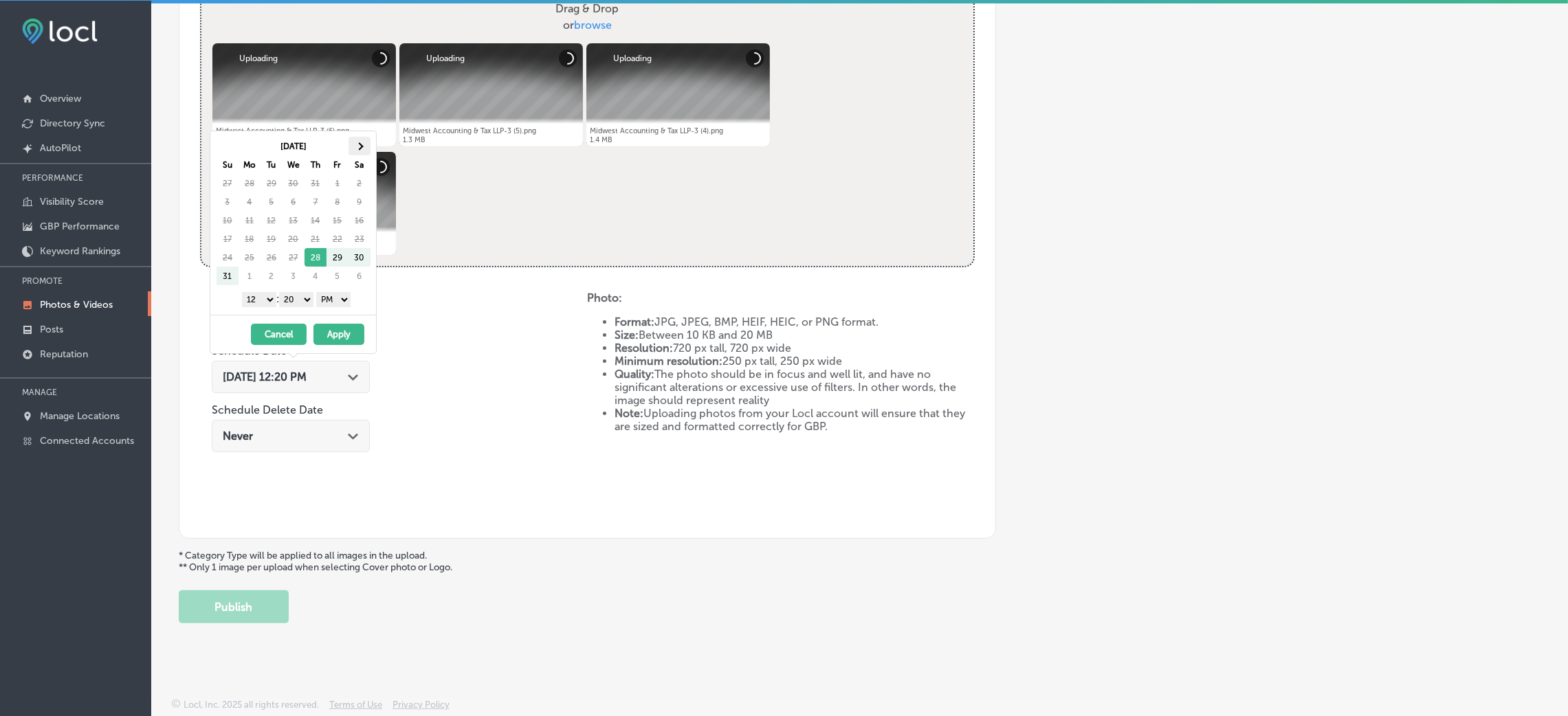
click at [362, 150] on th at bounding box center [359, 146] width 22 height 18
click at [359, 146] on span at bounding box center [359, 146] width 7 height 7
click at [228, 146] on span at bounding box center [227, 146] width 7 height 7
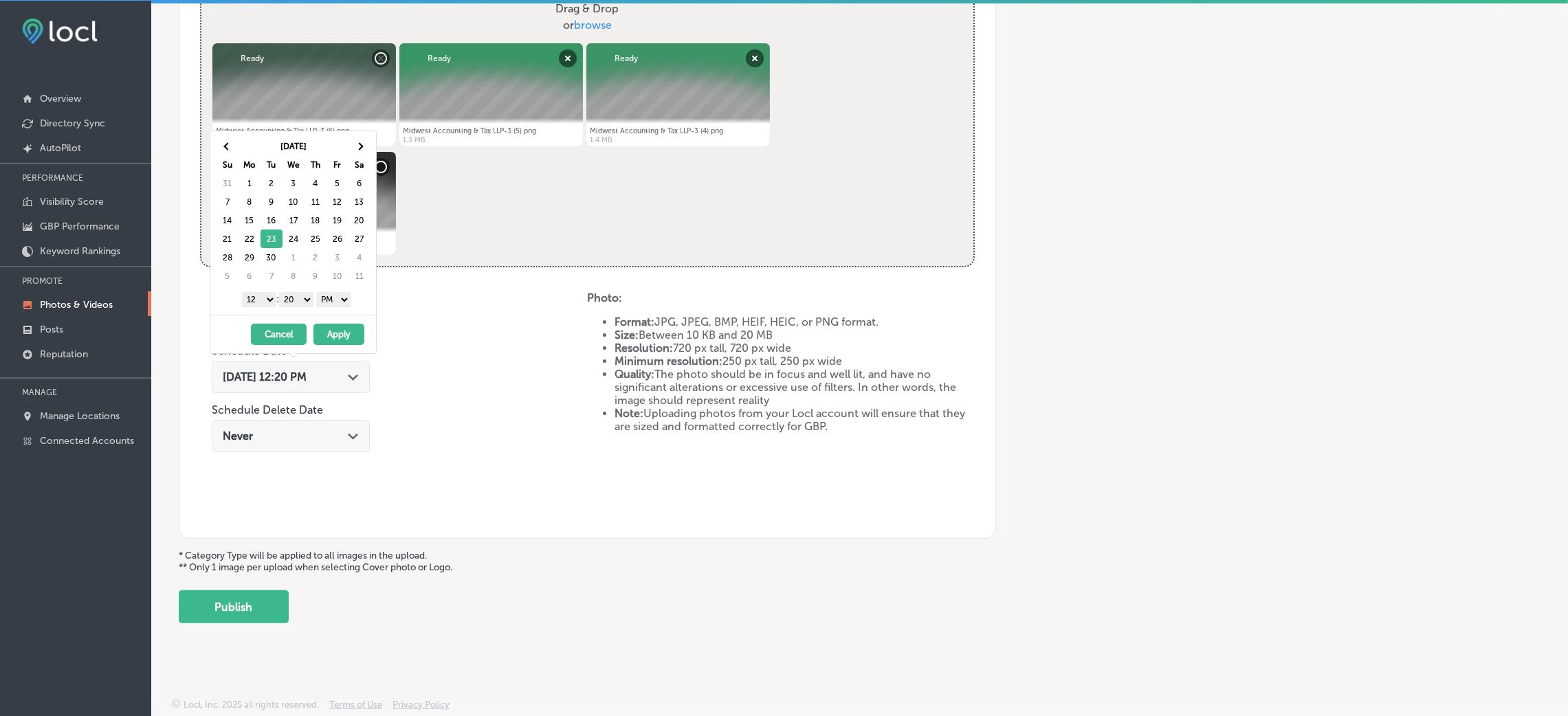
click at [305, 299] on select "00 10 20 30 40 50" at bounding box center [296, 299] width 34 height 15
drag, startPoint x: 269, startPoint y: 295, endPoint x: 269, endPoint y: 305, distance: 10.0
click at [269, 295] on select "1 2 3 4 5 6 7 8 9 10 11 12" at bounding box center [258, 299] width 34 height 15
click at [323, 340] on button "Apply" at bounding box center [338, 333] width 51 height 21
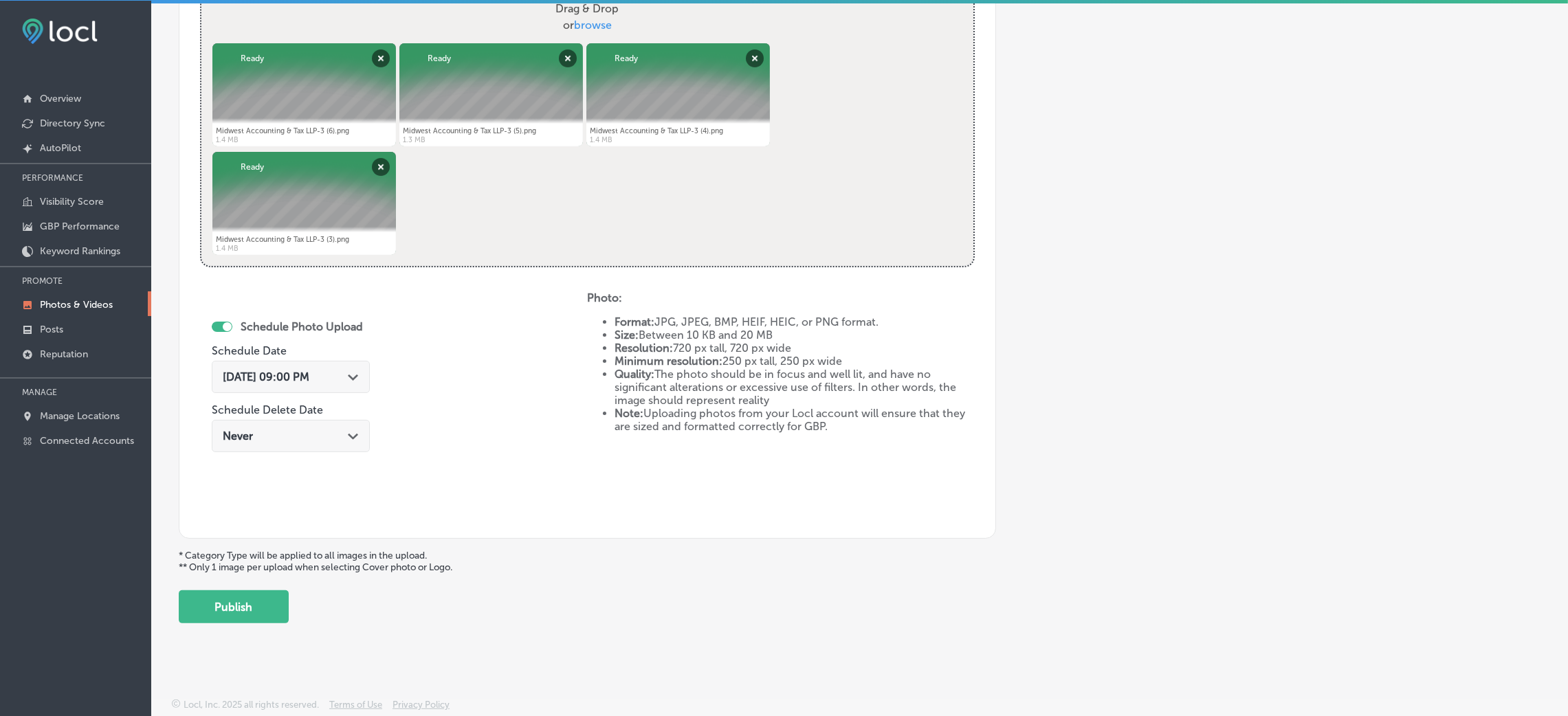
click at [283, 624] on div "Back Add a Collection Which Type of Image or Video Would You Like to Upload? Ph…" at bounding box center [860, 67] width 1416 height 1131
click at [275, 615] on button "Publish" at bounding box center [234, 607] width 110 height 33
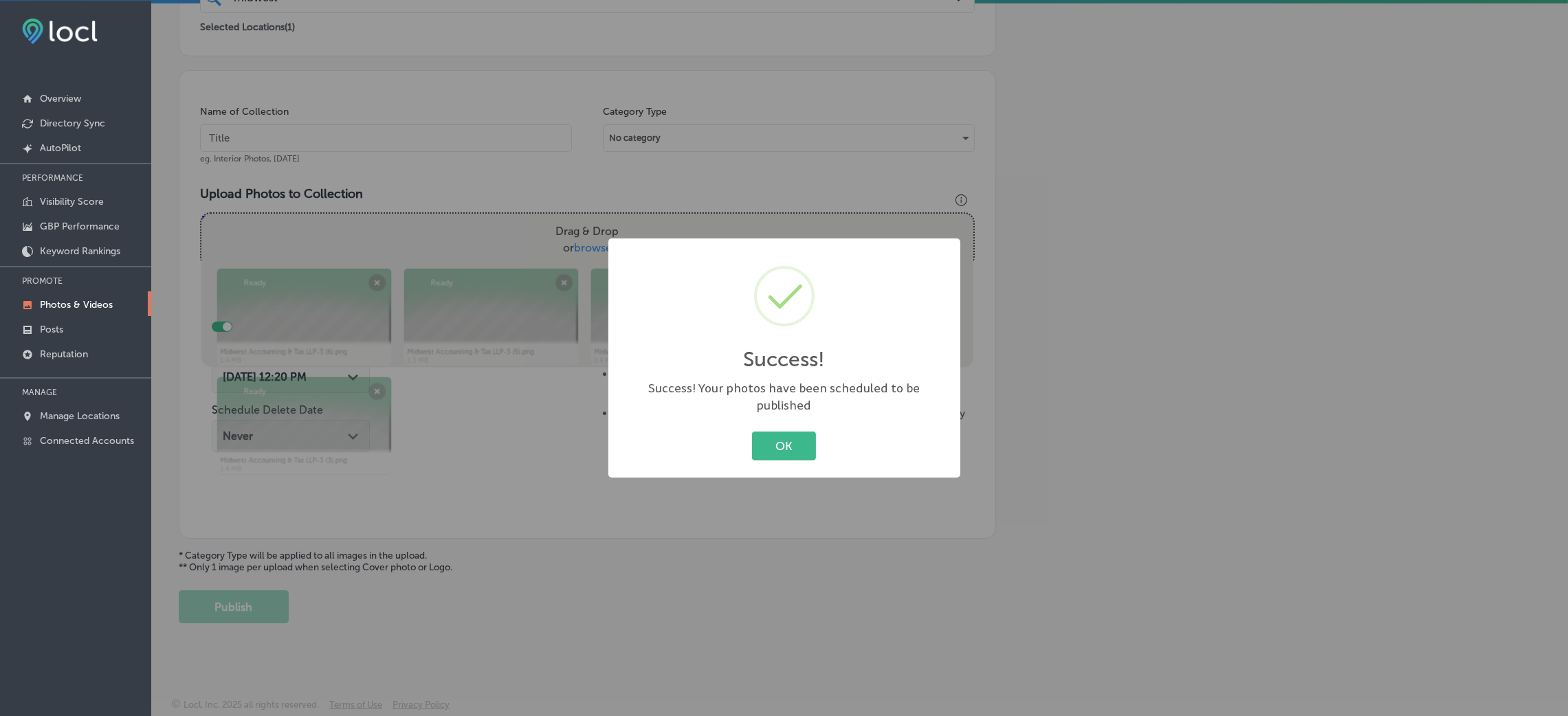
scroll to position [21, 0]
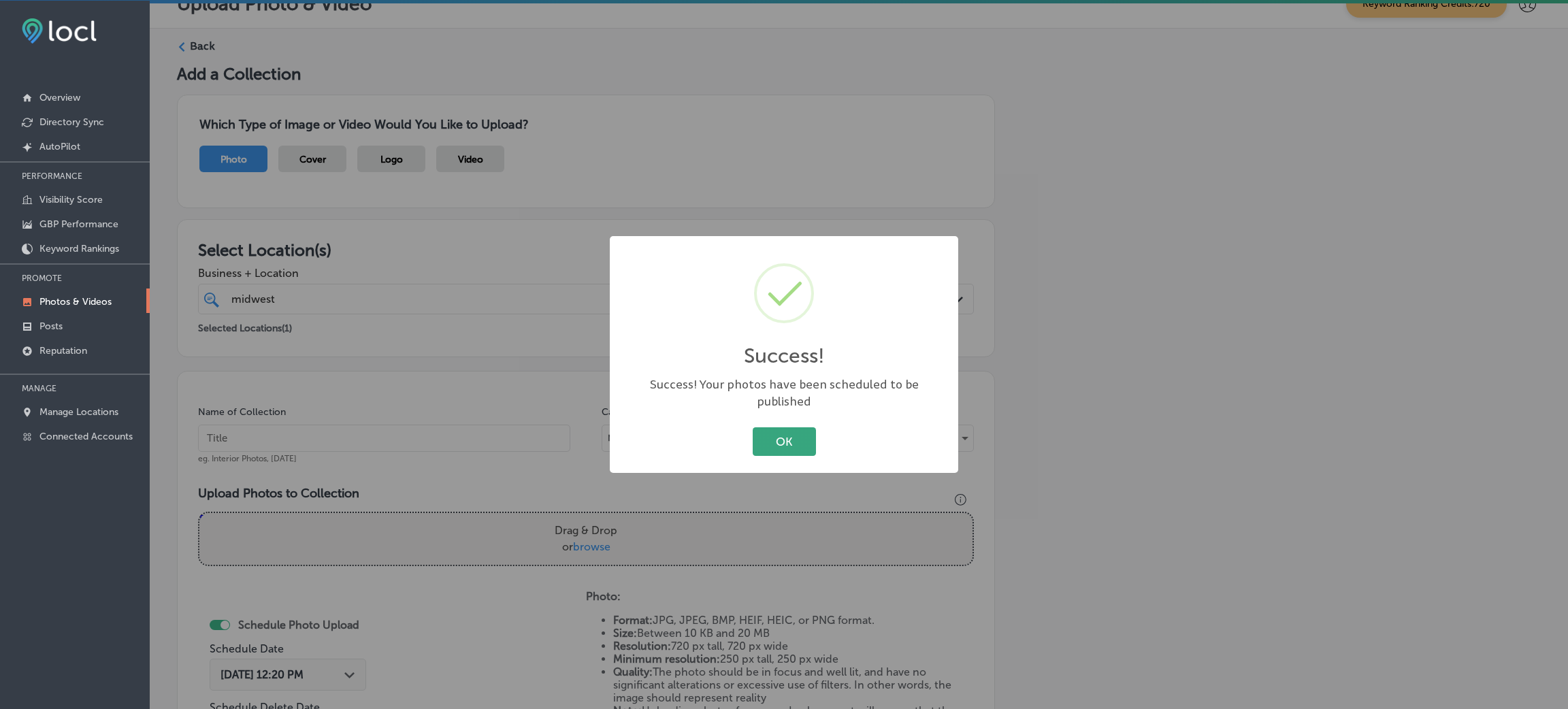
click at [794, 431] on button "OK" at bounding box center [785, 441] width 64 height 28
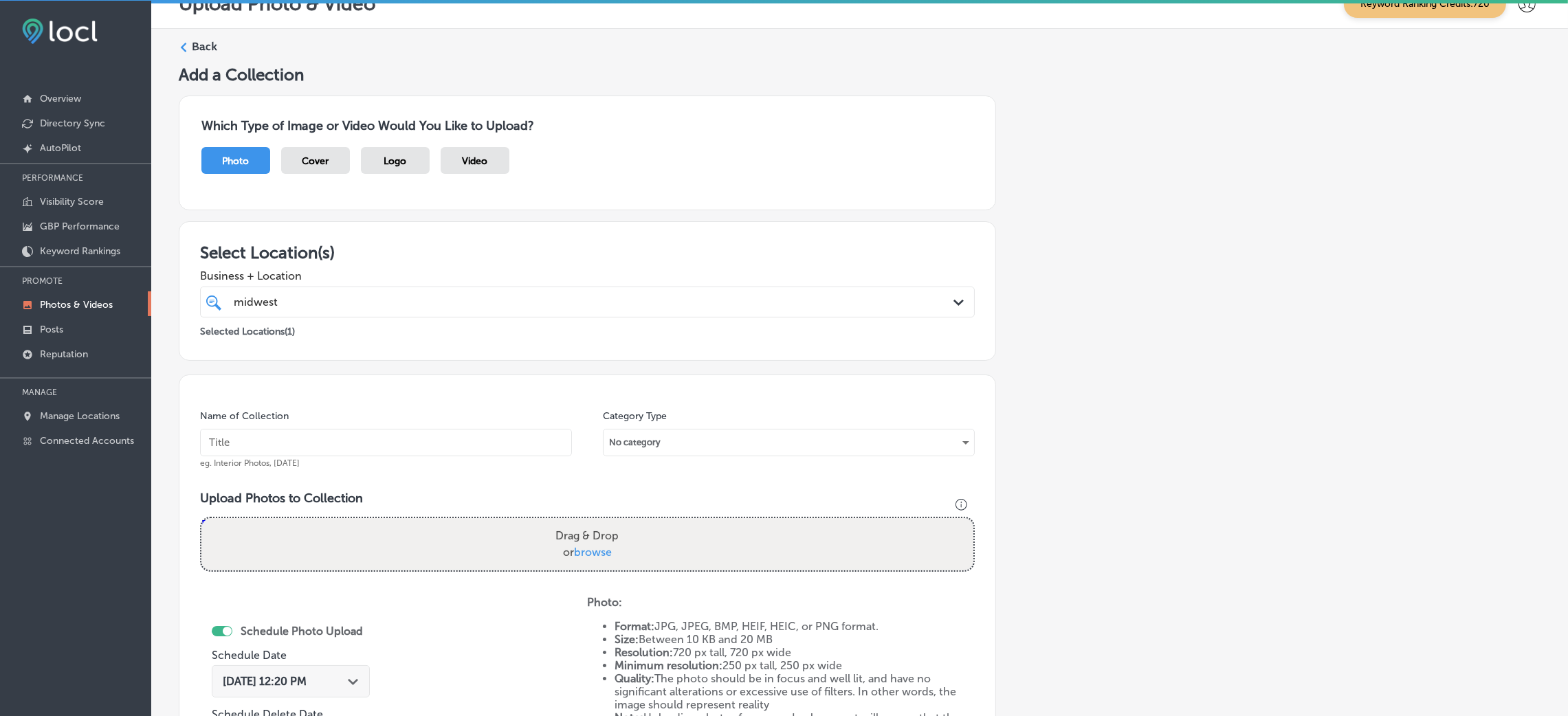
click at [197, 36] on div "Back Add a Collection Which Type of Image or Video Would You Like to Upload? Ph…" at bounding box center [860, 483] width 1416 height 909
click at [199, 47] on label "Back" at bounding box center [205, 47] width 26 height 15
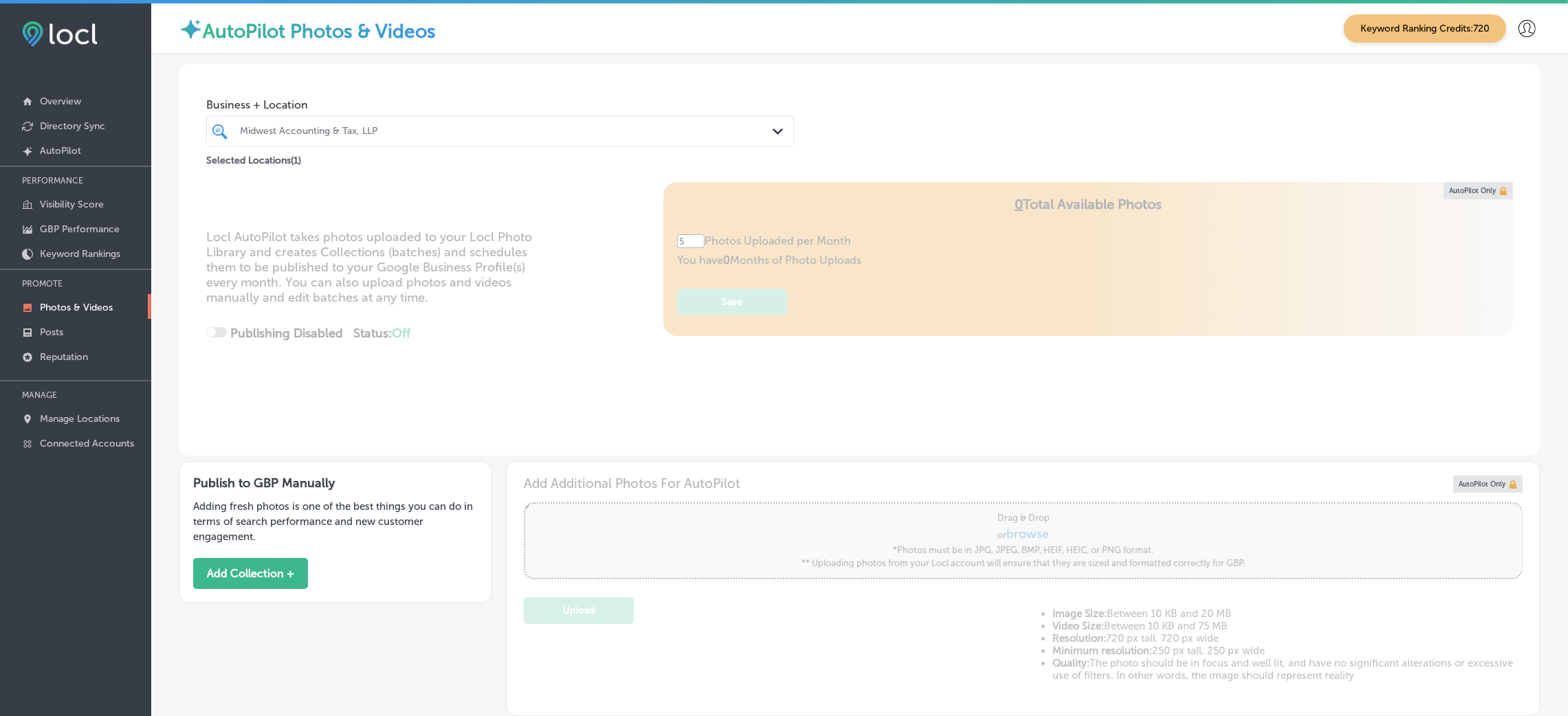
click at [296, 130] on div "Midwest Accounting & Tax, LLP" at bounding box center [506, 130] width 534 height 12
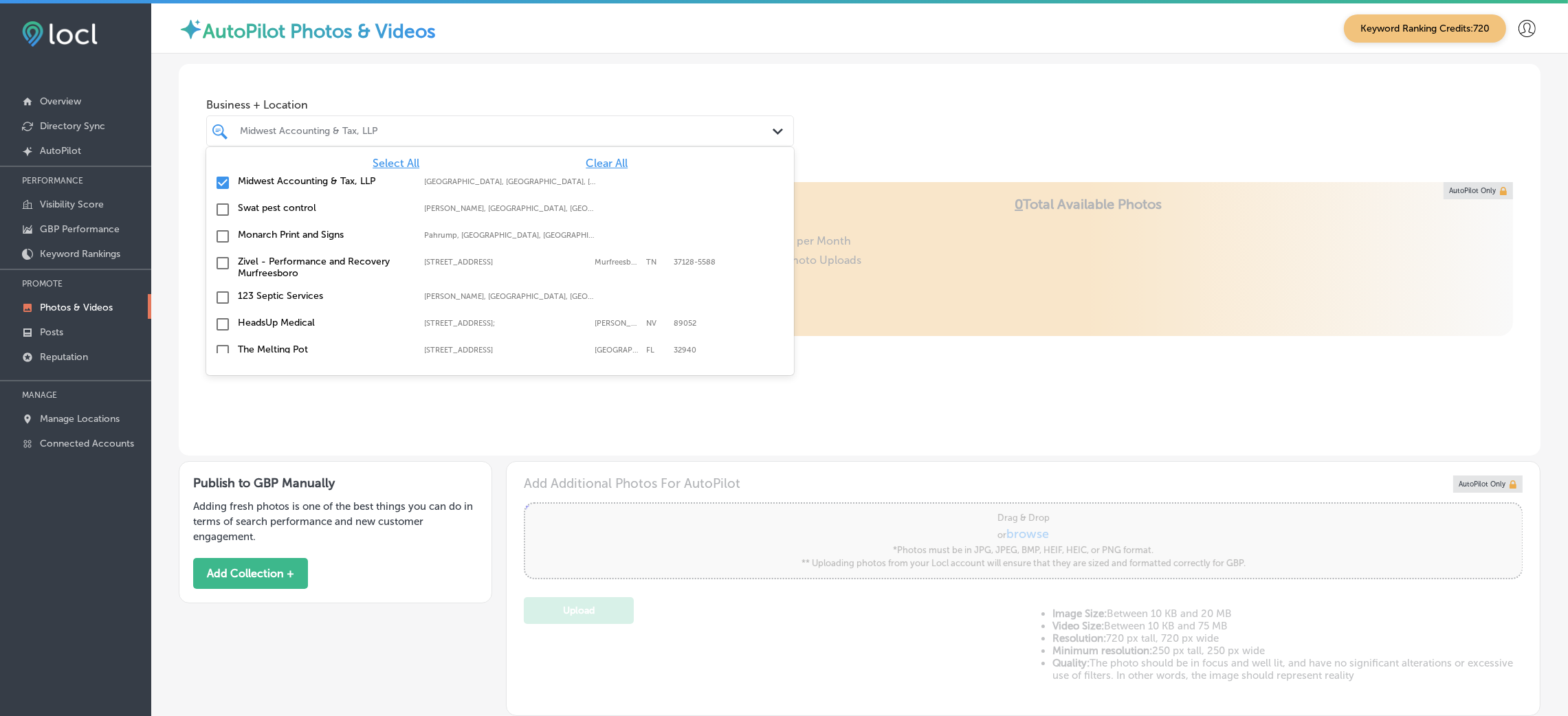
click at [588, 157] on span "Clear All" at bounding box center [607, 163] width 42 height 13
click at [597, 169] on span "Clear All" at bounding box center [607, 163] width 42 height 13
click at [997, 89] on div "Business + Location option focused, 1 of 155. 155 results available. Use Up and…" at bounding box center [860, 117] width 1361 height 105
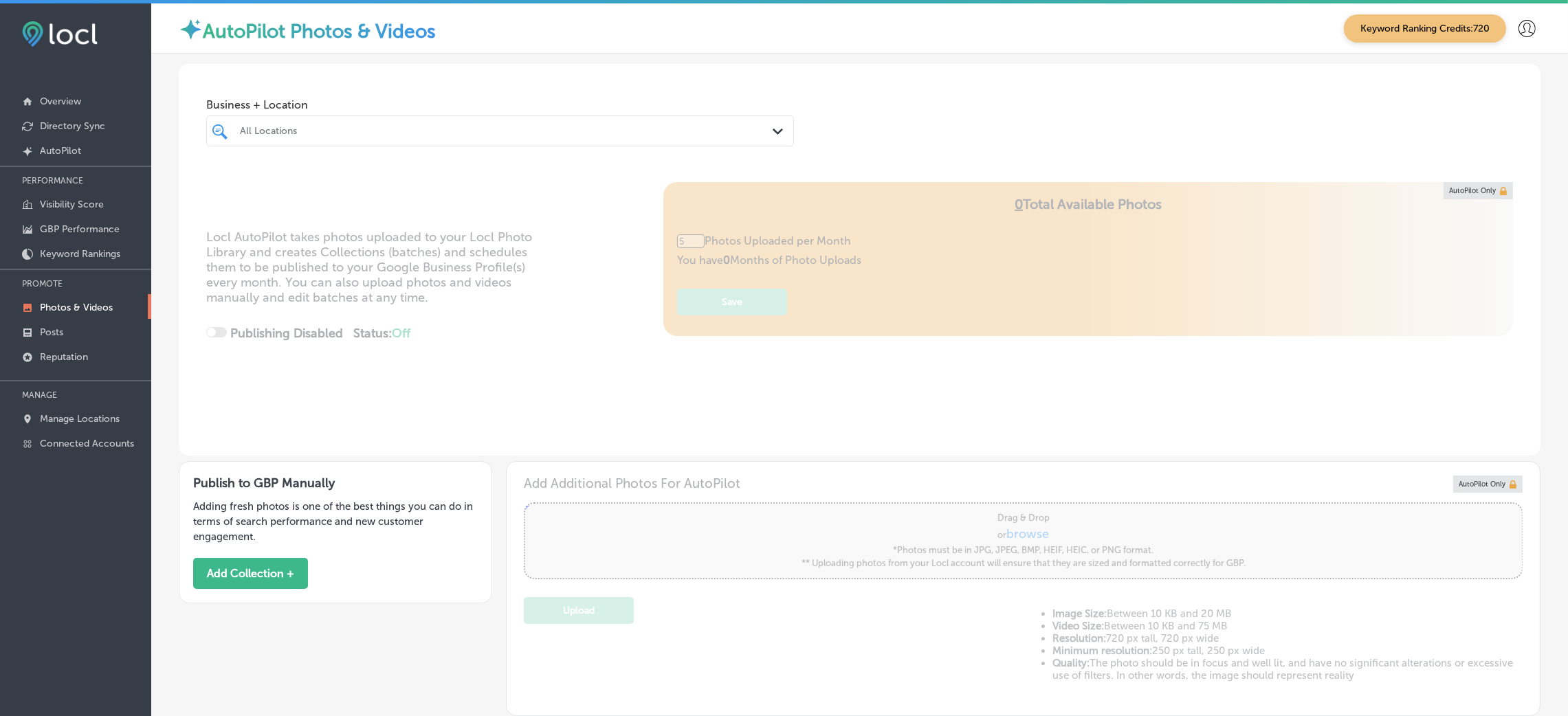
type input "0"
click at [259, 109] on div "Business + Location All Locations Path Created with Sketch." at bounding box center [500, 117] width 588 height 55
click at [245, 122] on div "All Locations" at bounding box center [500, 128] width 534 height 21
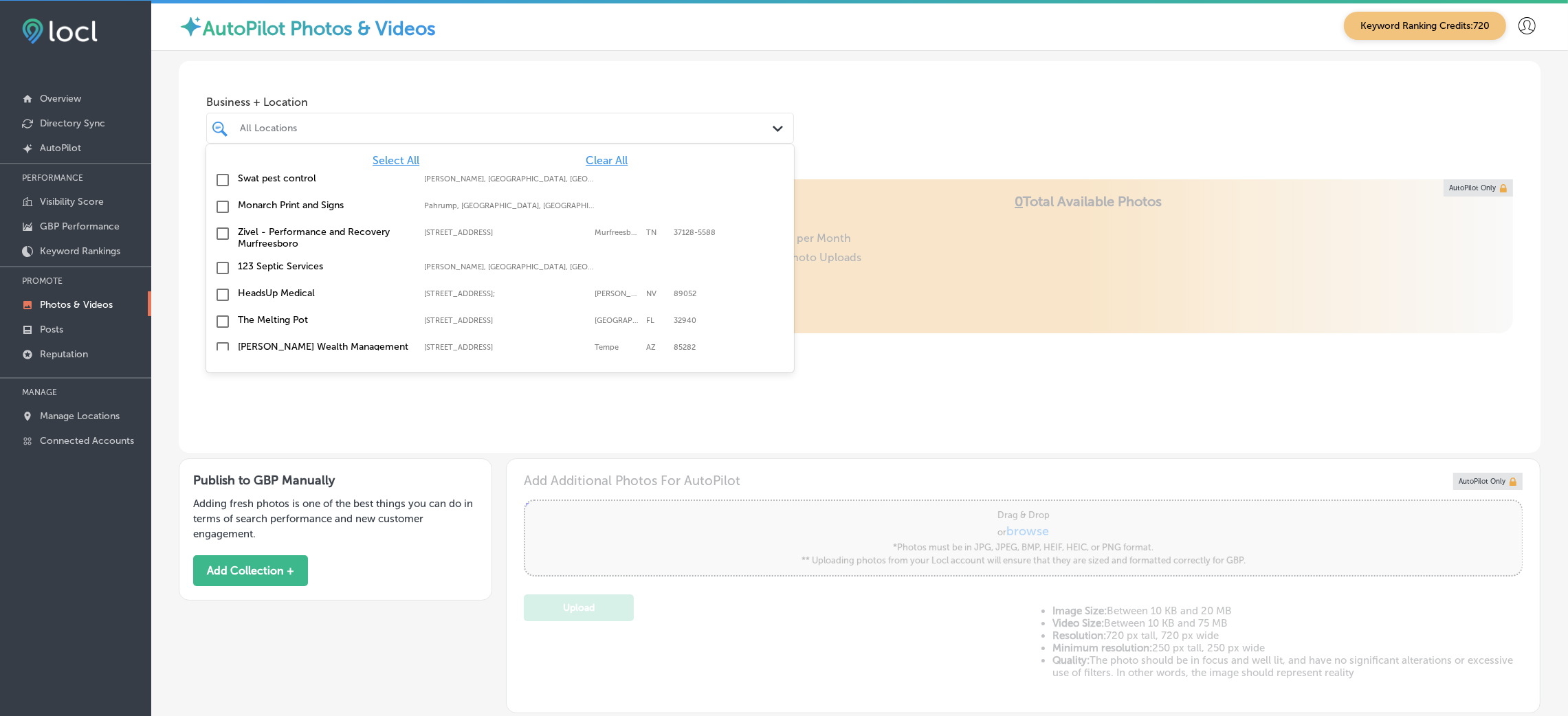
click at [596, 156] on span "Clear All" at bounding box center [607, 161] width 42 height 13
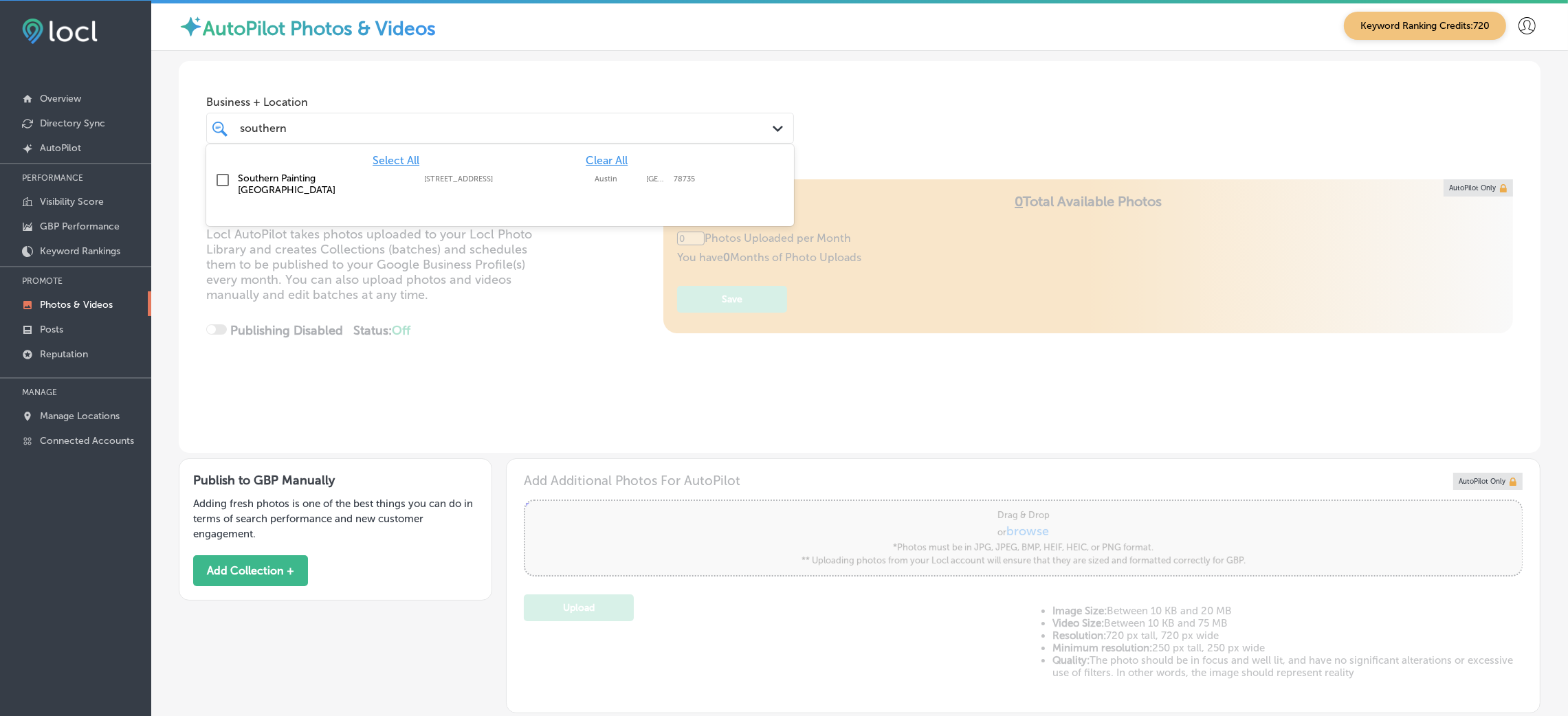
click at [634, 182] on label "Austin" at bounding box center [616, 179] width 45 height 9
type input "southern"
click at [970, 165] on div "Business + Location option [STREET_ADDRESS]. option [STREET_ADDRESS]. 2 results…" at bounding box center [860, 120] width 1361 height 118
type input "5"
click at [452, 135] on div "southern southern" at bounding box center [474, 128] width 471 height 18
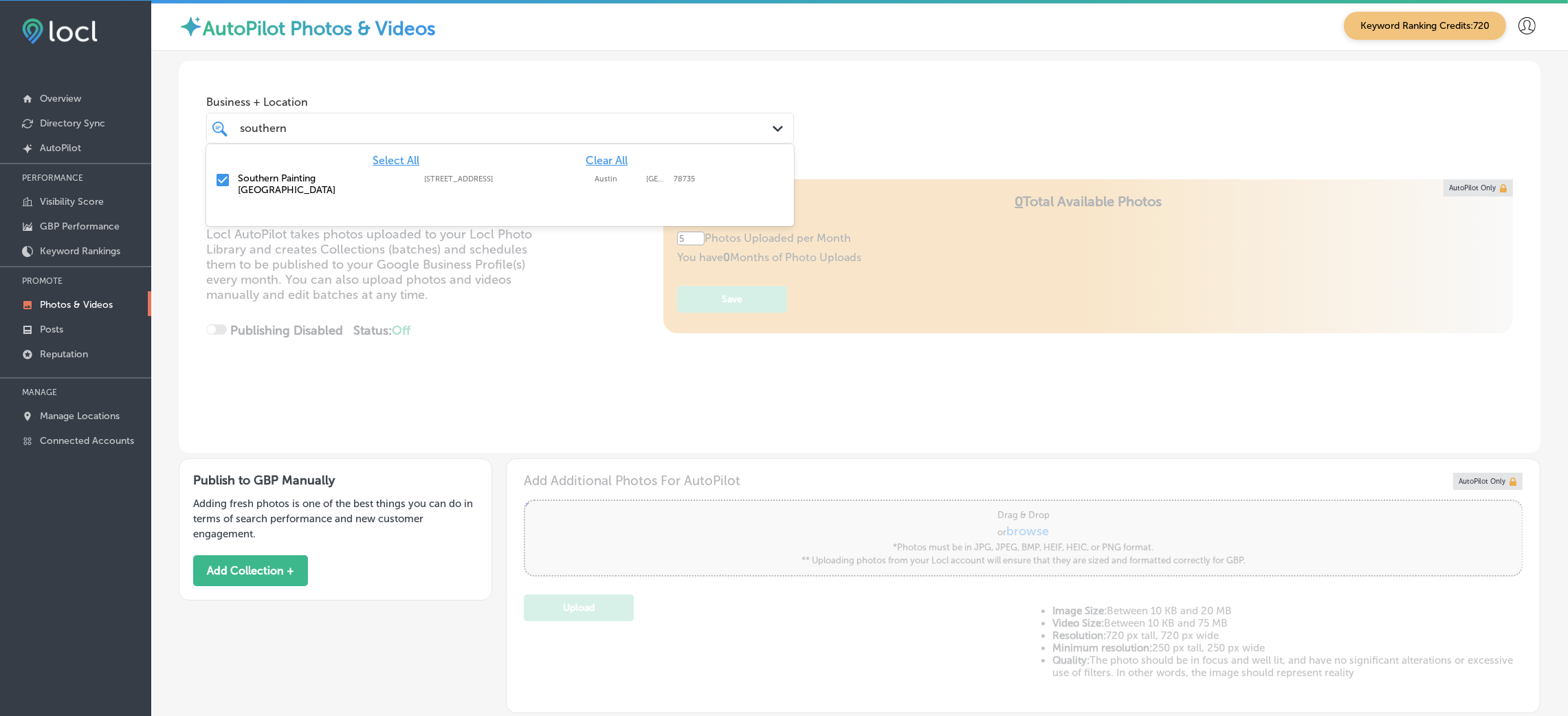
click at [915, 110] on div "Business + Location option [STREET_ADDRESS]. option focused, 1 of 155. 2 result…" at bounding box center [860, 114] width 1361 height 105
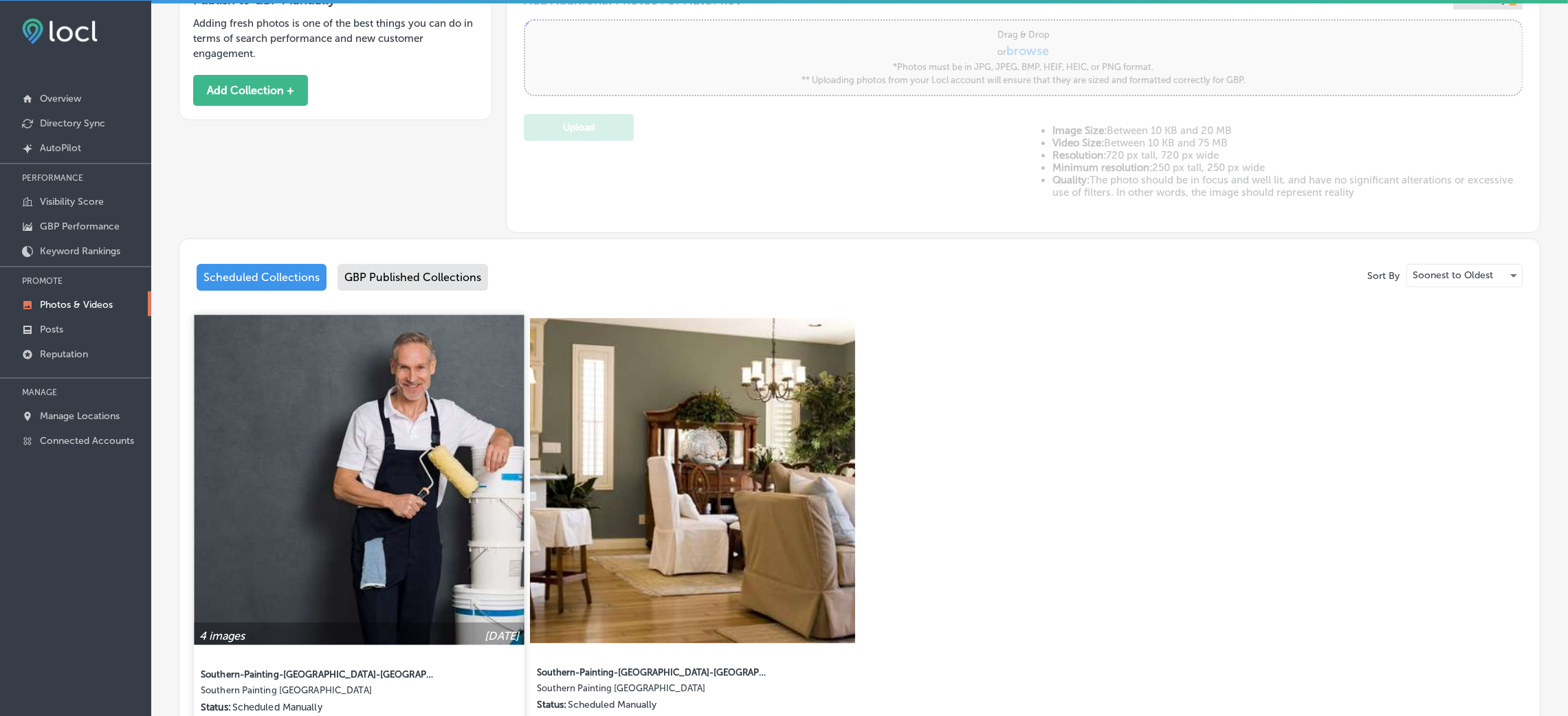
scroll to position [637, 0]
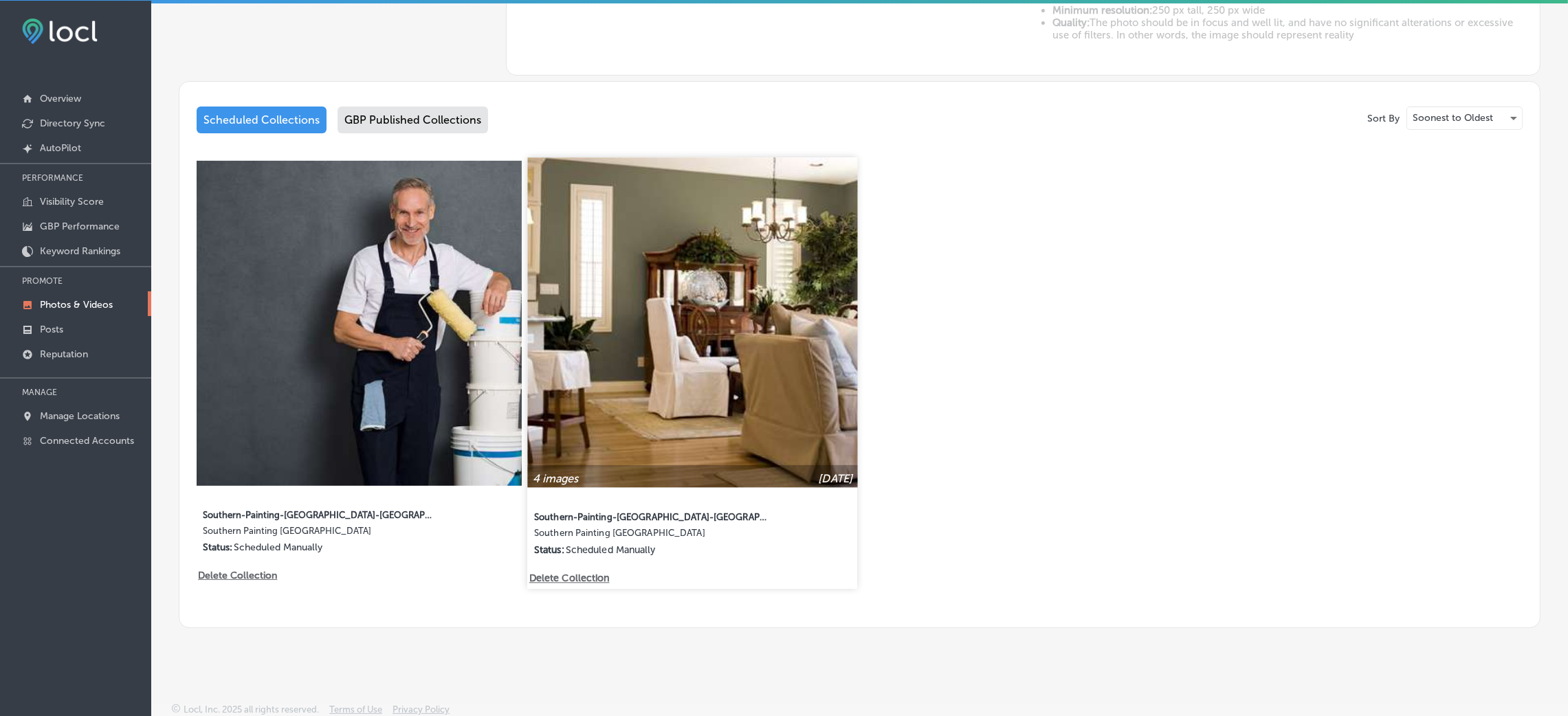
click at [754, 375] on img at bounding box center [693, 321] width 330 height 330
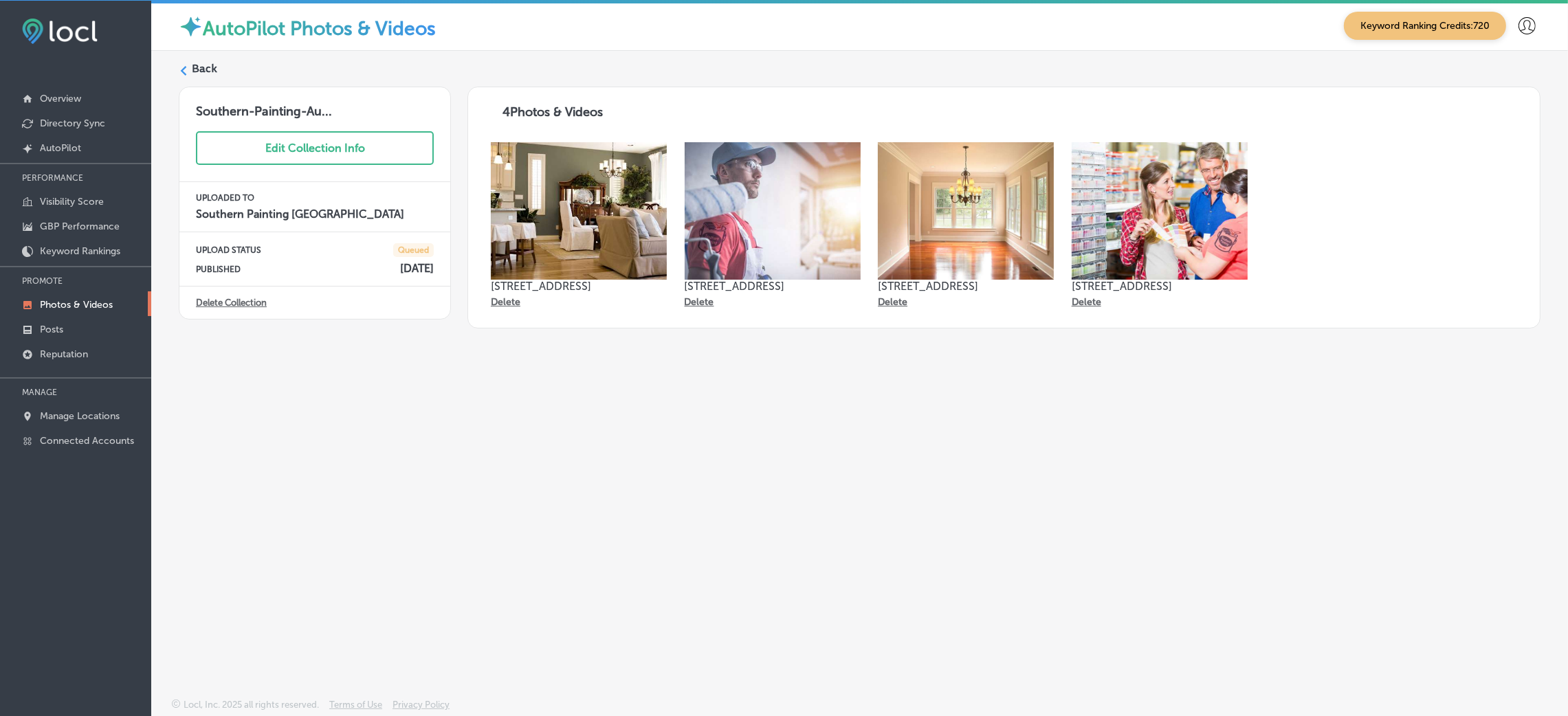
click at [206, 73] on label "Back" at bounding box center [205, 69] width 26 height 15
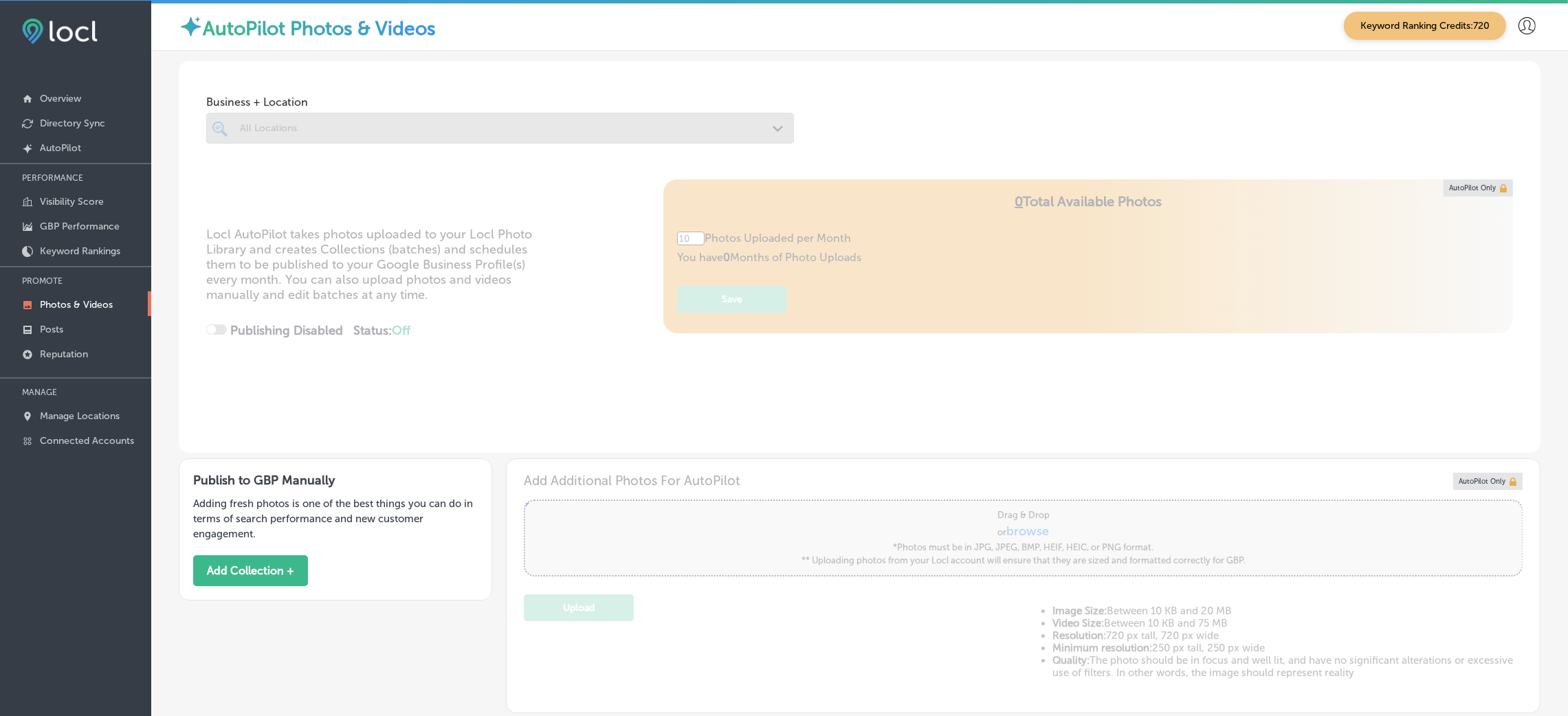
type input "5"
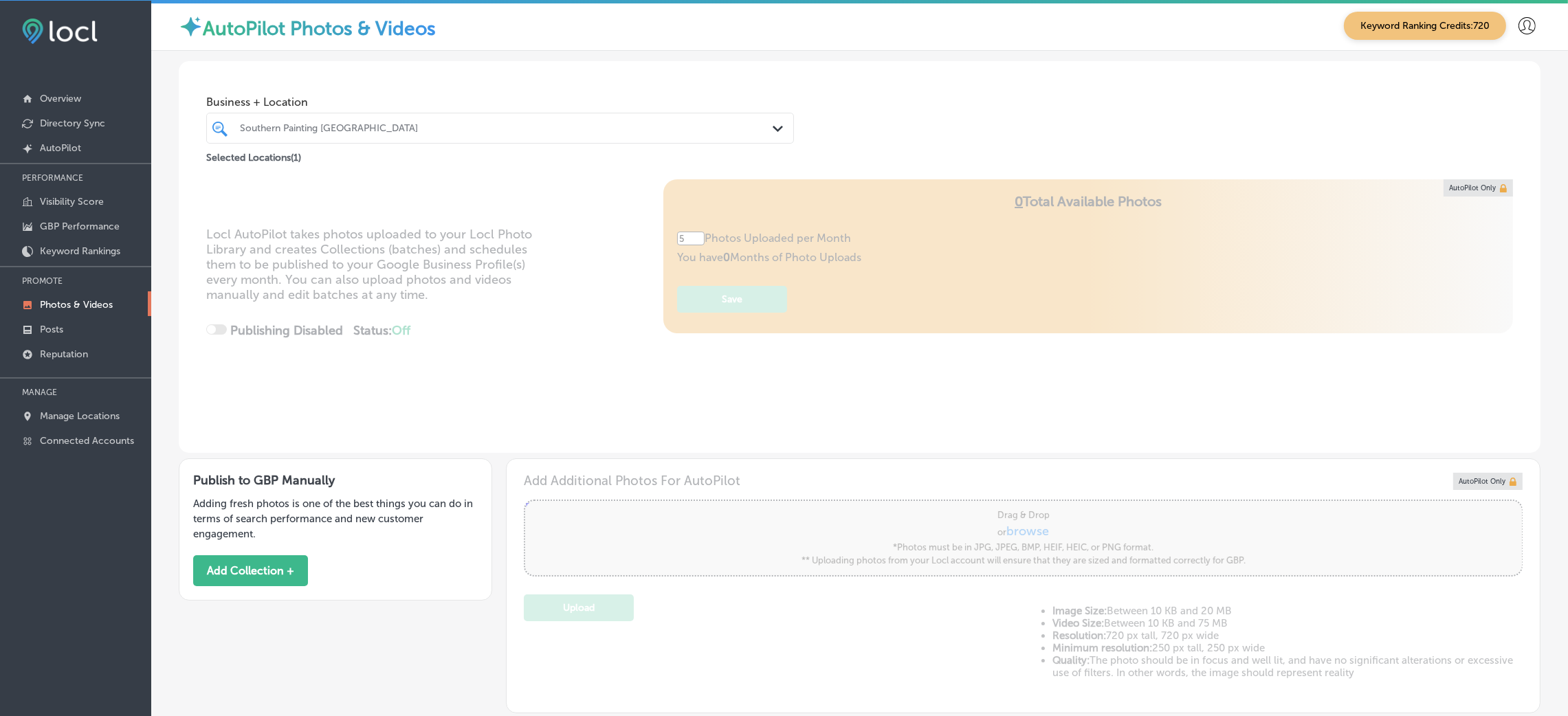
click at [283, 119] on div at bounding box center [474, 128] width 471 height 18
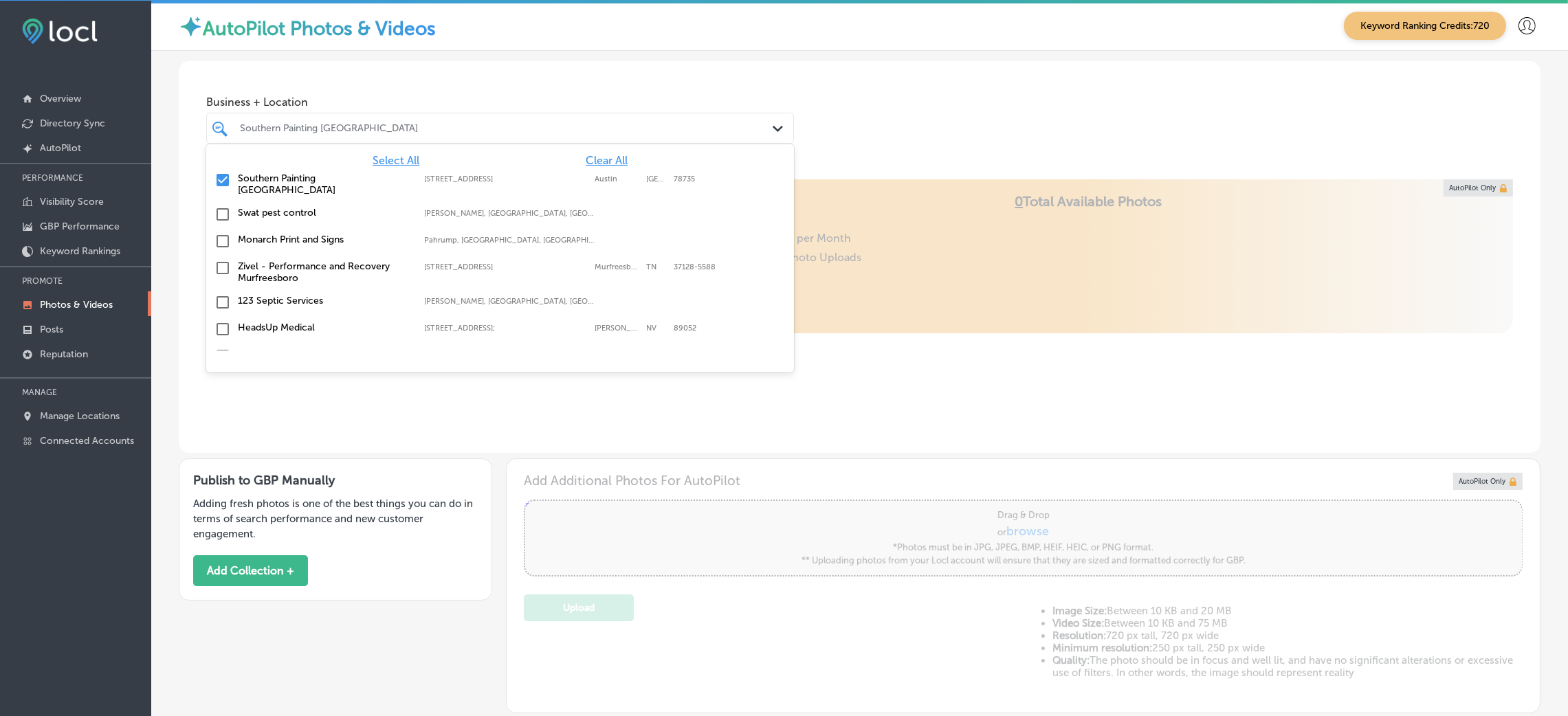
click at [892, 127] on div "Business + Location option [STREET_ADDRESS]. 155 results available. Use Up and …" at bounding box center [860, 114] width 1361 height 105
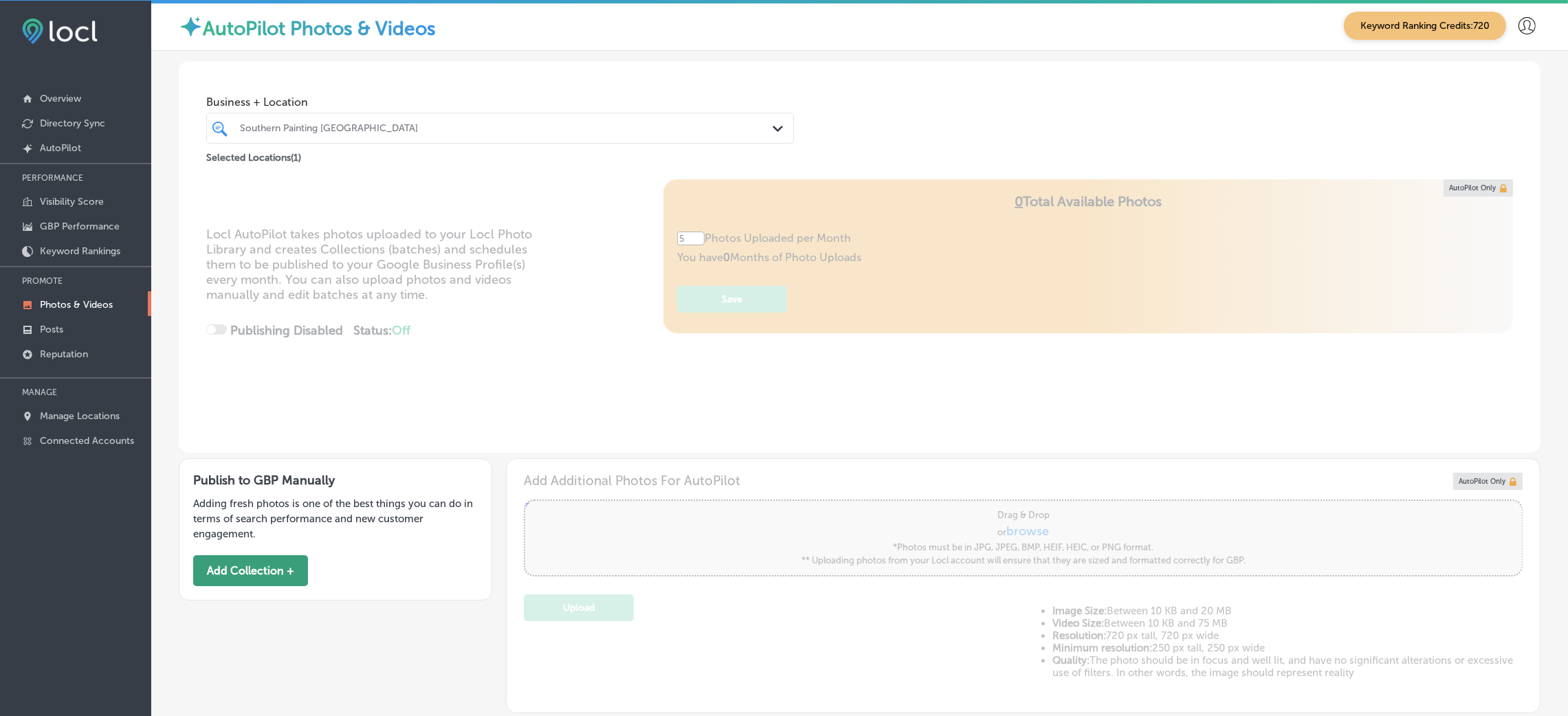
click at [240, 573] on button "Add Collection +" at bounding box center [250, 571] width 115 height 31
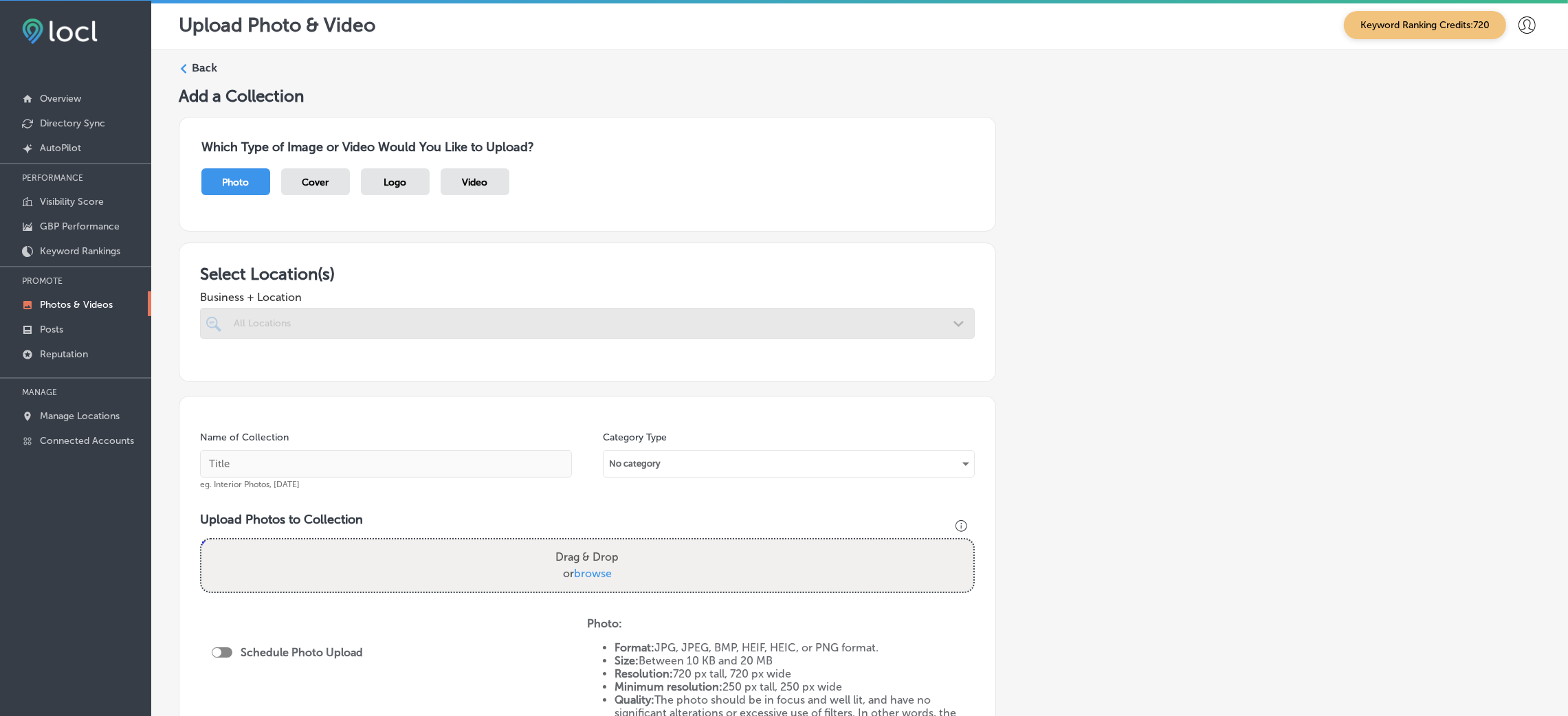
click at [373, 312] on div at bounding box center [587, 323] width 774 height 31
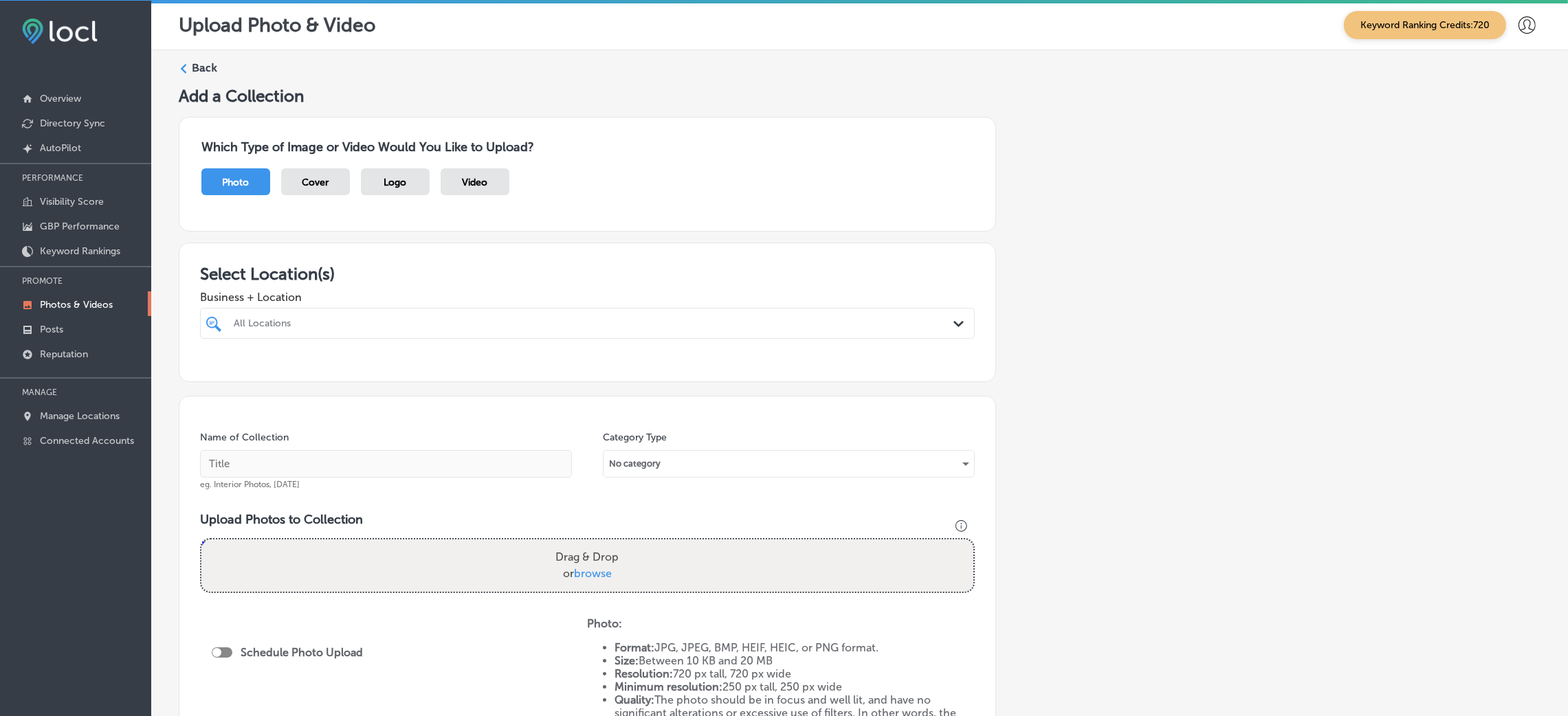
click at [389, 324] on div "All Locations" at bounding box center [593, 323] width 721 height 12
click at [303, 382] on div "[GEOGRAPHIC_DATA][STREET_ADDRESS][STREET_ADDRESS]" at bounding box center [587, 375] width 763 height 21
type input "southe"
click at [1113, 411] on div "Add a Collection Which Type of Image or Video Would You Like to Upload? Photo C…" at bounding box center [860, 481] width 1361 height 789
click at [372, 332] on div "[GEOGRAPHIC_DATA]" at bounding box center [587, 322] width 721 height 21
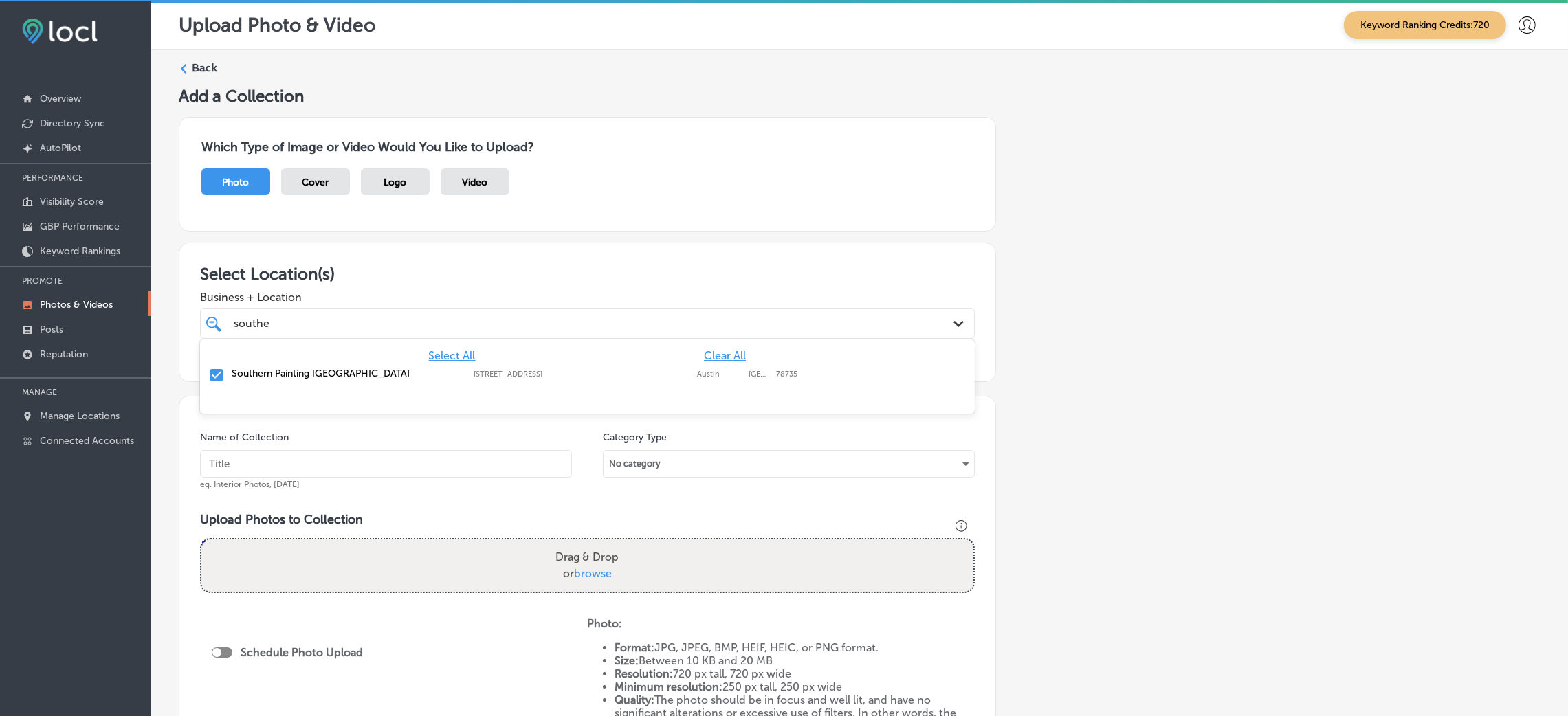
click at [445, 278] on h3 "Select Location(s)" at bounding box center [587, 274] width 774 height 20
click at [410, 452] on input "text" at bounding box center [386, 464] width 372 height 28
type input "Southern-Painting-[GEOGRAPHIC_DATA]-[GEOGRAPHIC_DATA]-painter"
click at [411, 457] on input "Southern-Painting-[GEOGRAPHIC_DATA]-[GEOGRAPHIC_DATA]-painter" at bounding box center [386, 464] width 372 height 28
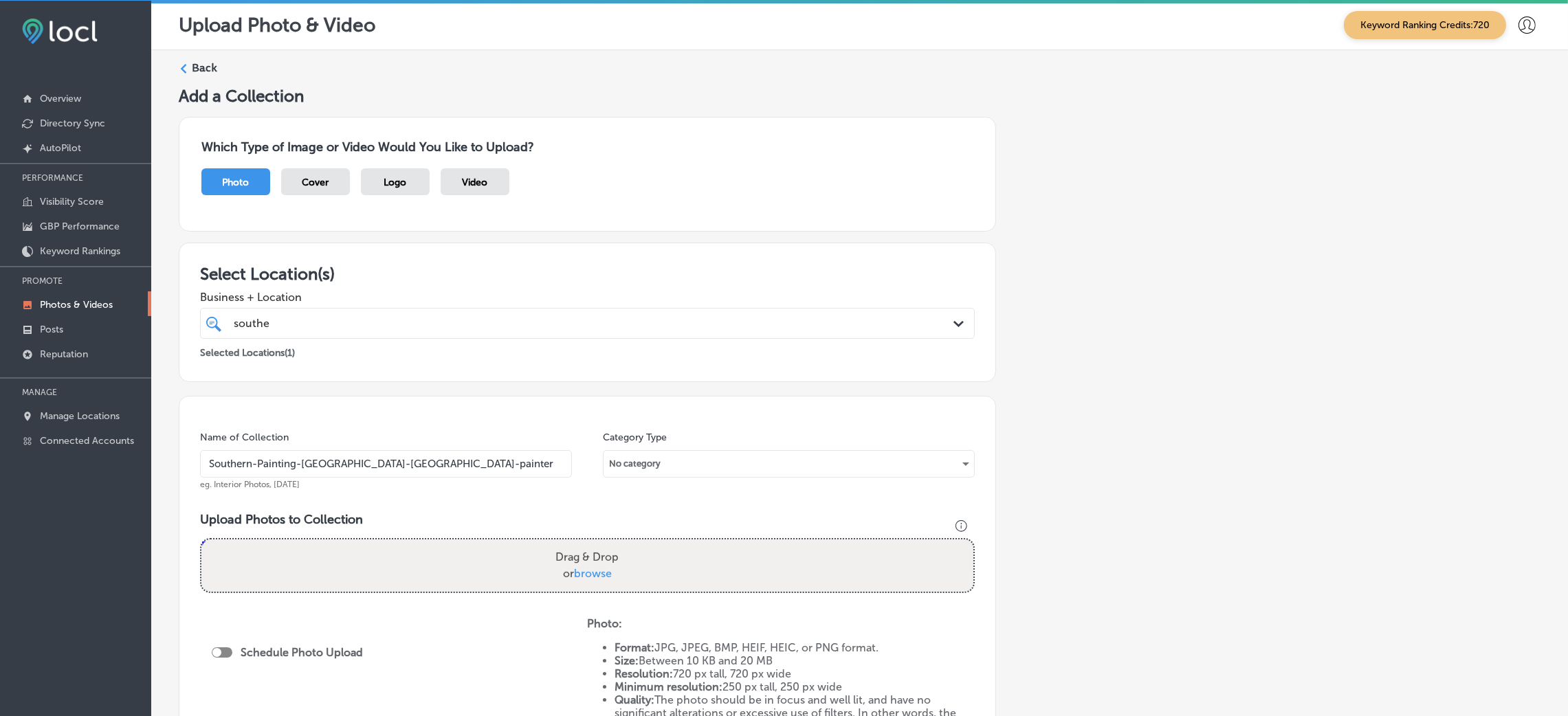
click at [411, 457] on input "Southern-Painting-[GEOGRAPHIC_DATA]-[GEOGRAPHIC_DATA]-painter" at bounding box center [386, 464] width 372 height 28
click at [451, 577] on div "Drag & Drop or browse" at bounding box center [587, 565] width 772 height 52
click at [201, 539] on input "Drag & Drop or browse" at bounding box center [587, 541] width 772 height 4
type input "C:\fakepath\Southern-Painting-[GEOGRAPHIC_DATA]-South (1).jpg"
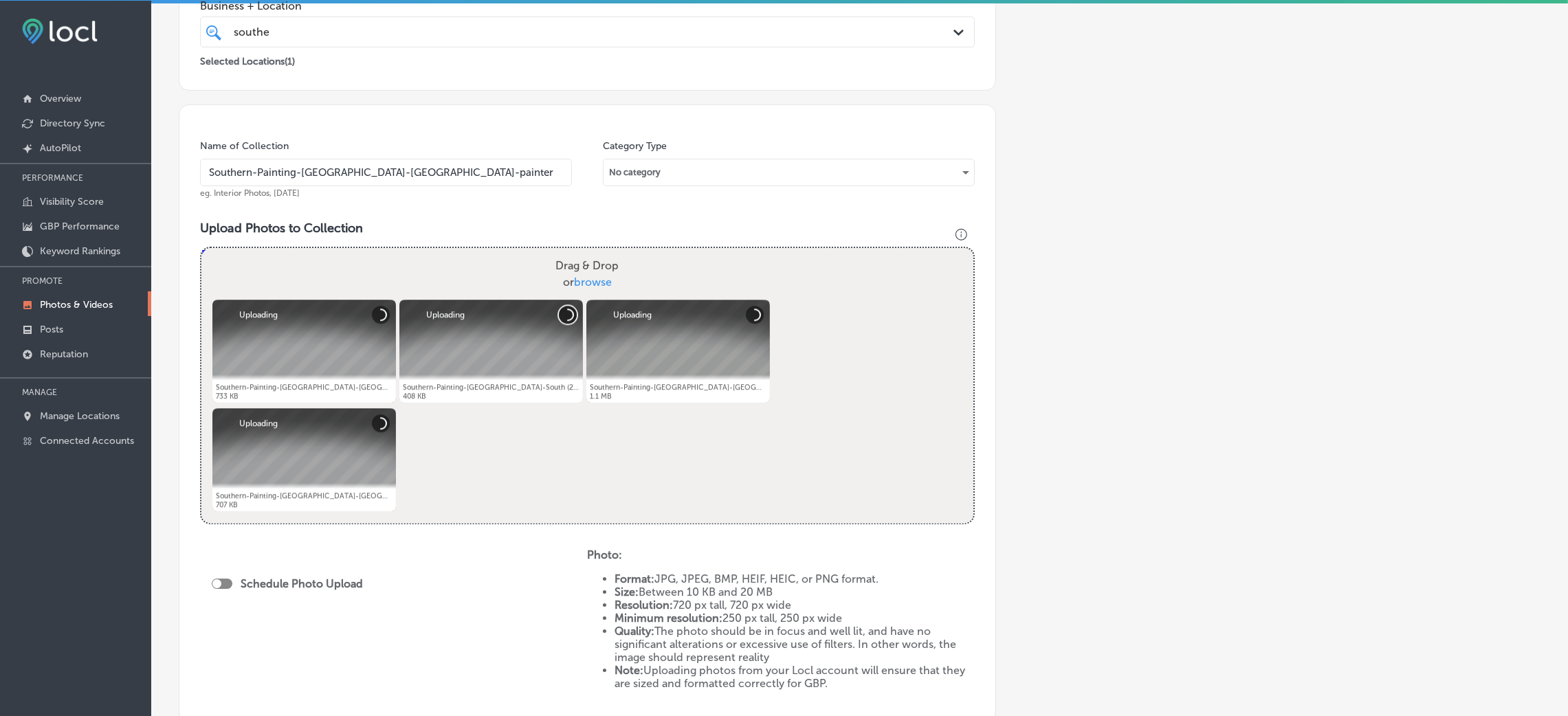
scroll to position [308, 0]
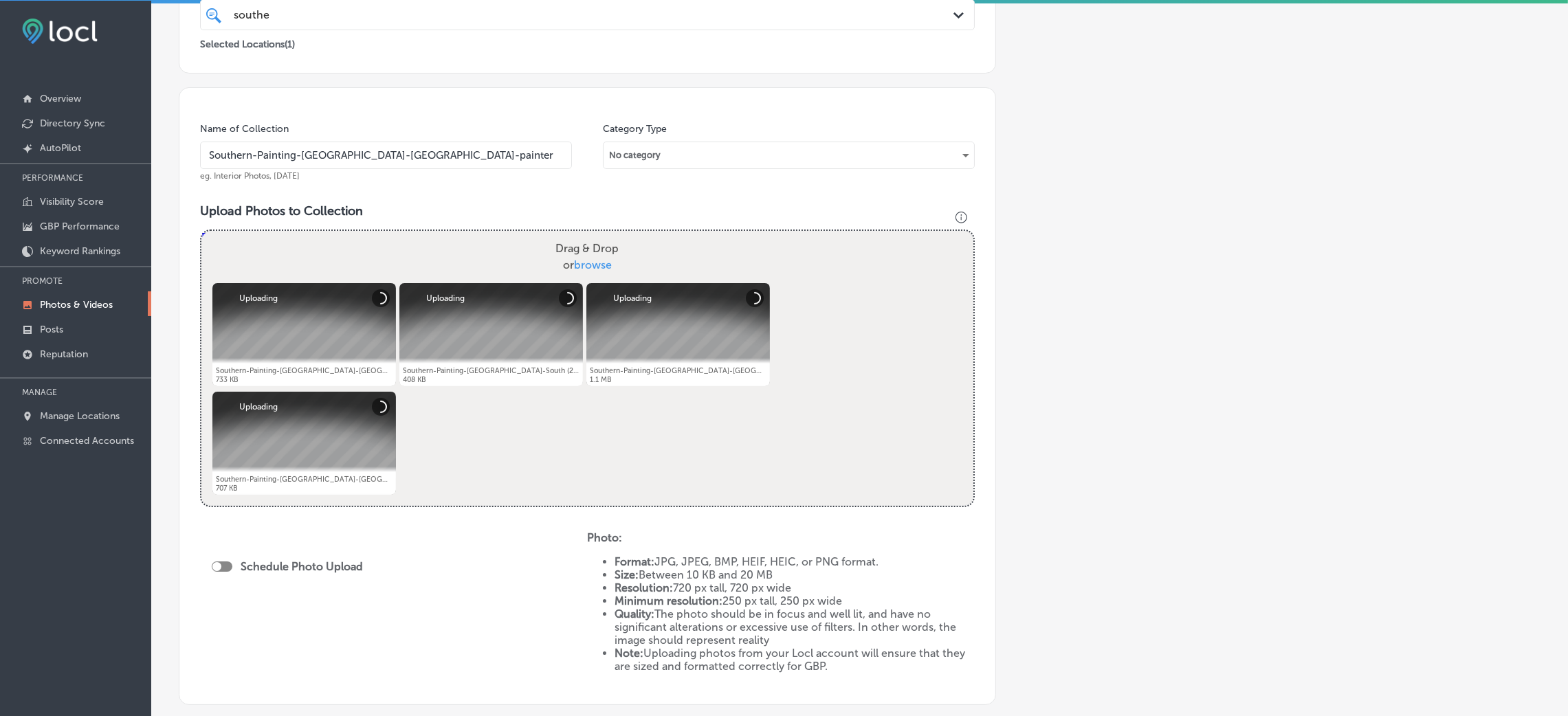
click at [220, 565] on div at bounding box center [217, 566] width 9 height 9
checkbox input "true"
click at [261, 622] on div "Publish Now Path Created with Sketch." at bounding box center [290, 616] width 158 height 32
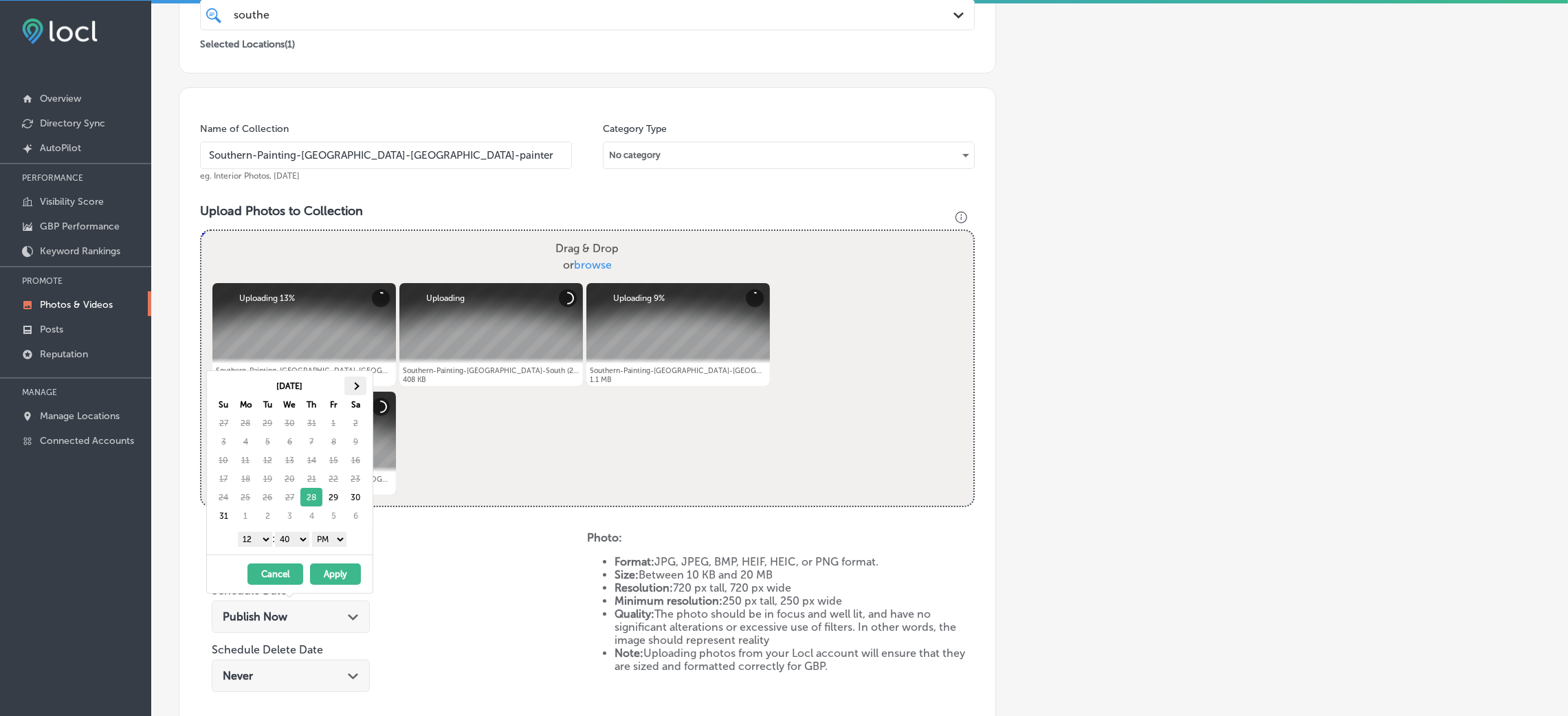
click at [357, 384] on th at bounding box center [355, 386] width 22 height 18
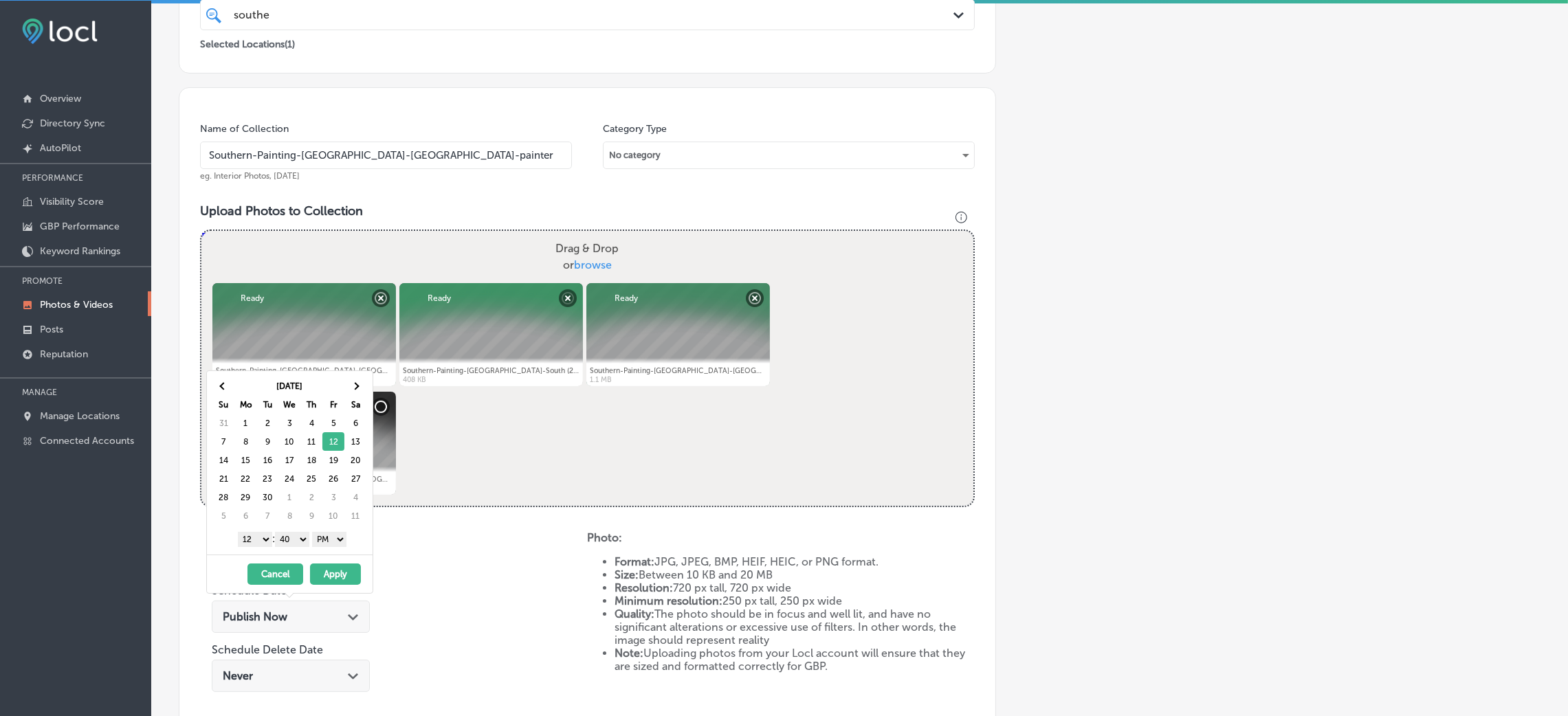
click at [298, 542] on select "00 10 20 30 40 50" at bounding box center [291, 539] width 34 height 15
click at [255, 537] on select "1 2 3 4 5 6 7 8 9 10 11 12" at bounding box center [254, 539] width 34 height 15
click at [351, 386] on th at bounding box center [355, 386] width 22 height 18
click at [332, 572] on button "Apply" at bounding box center [334, 574] width 51 height 21
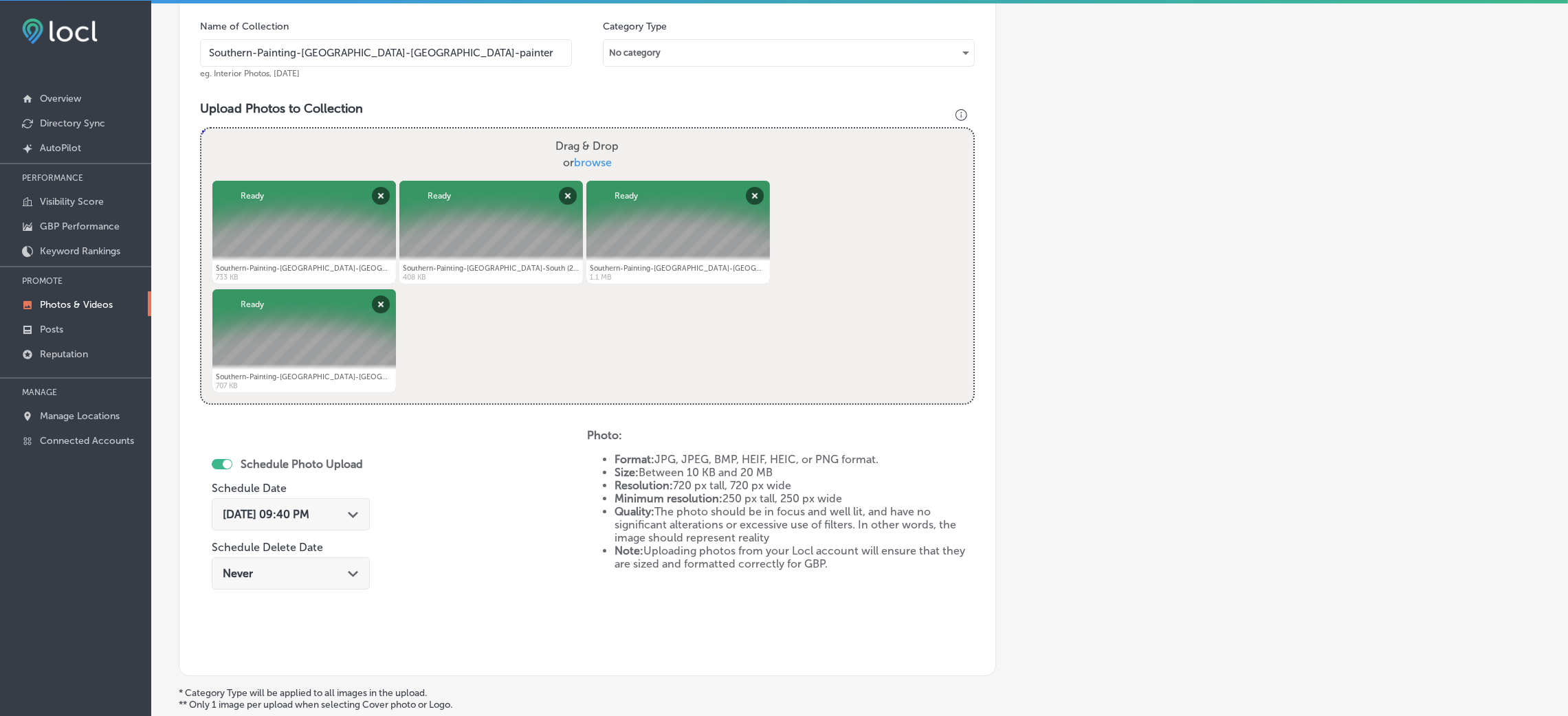
scroll to position [514, 0]
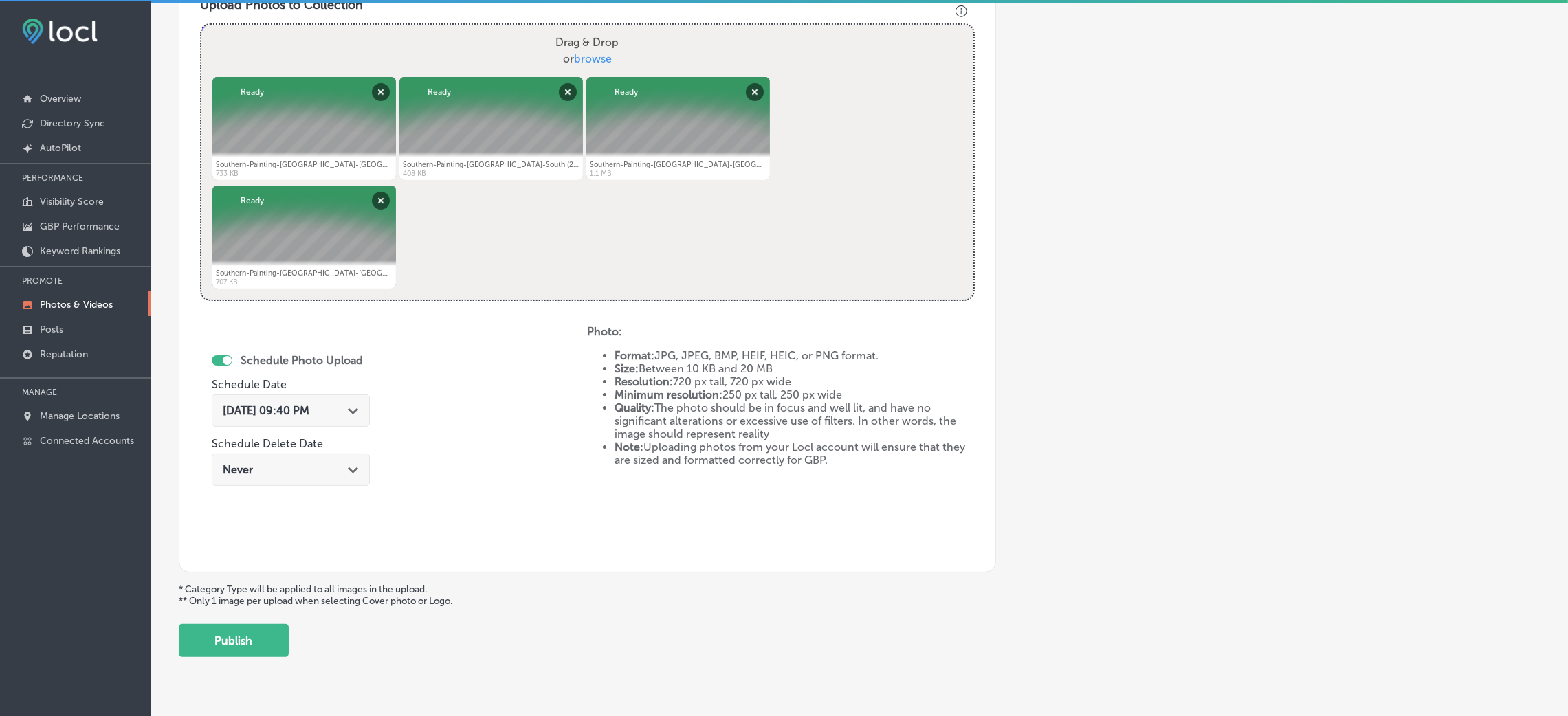
click at [321, 420] on div "[DATE] 09:40 PM Path Created with Sketch." at bounding box center [290, 410] width 158 height 32
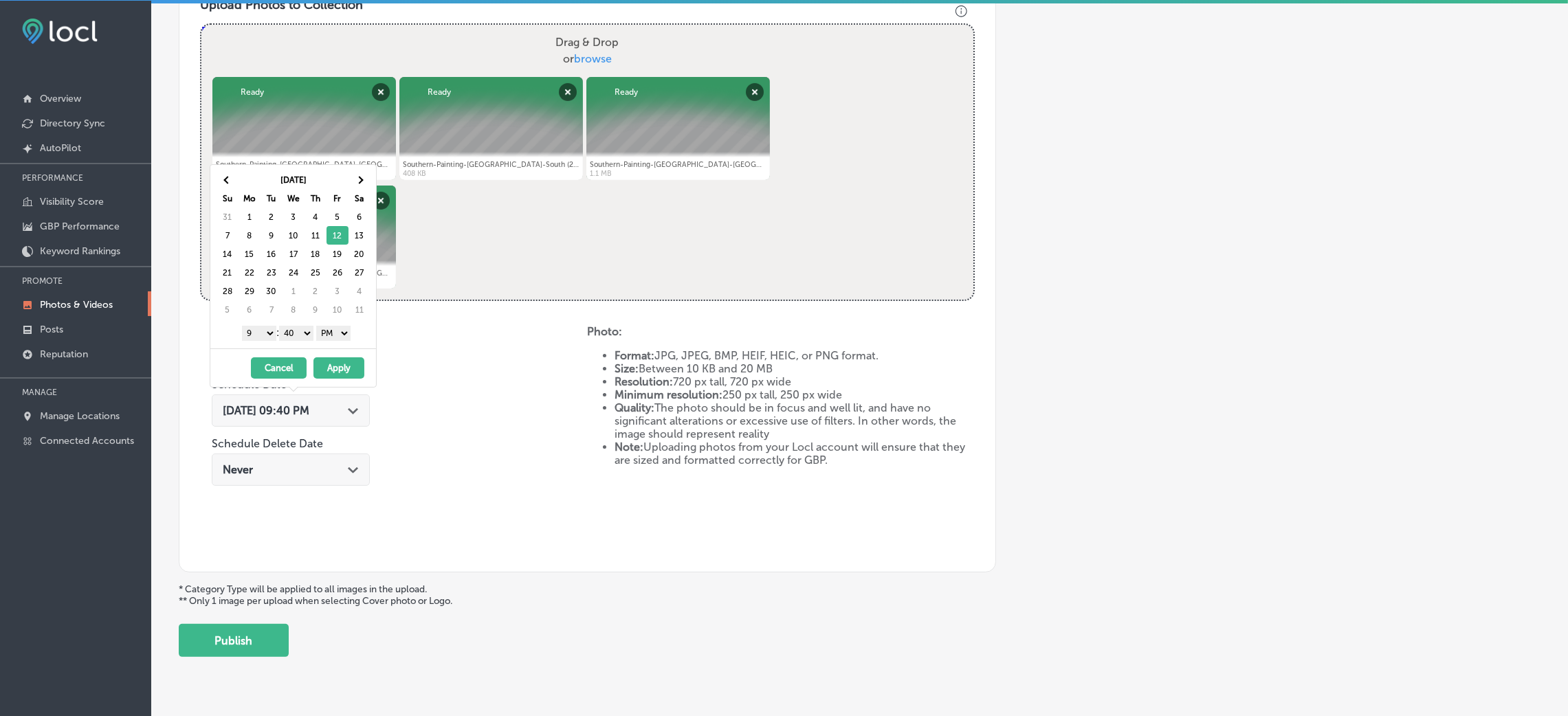
drag, startPoint x: 291, startPoint y: 340, endPoint x: 297, endPoint y: 334, distance: 8.5
click at [291, 340] on select "00 10 20 30 40 50" at bounding box center [296, 333] width 34 height 15
click at [353, 377] on button "Apply" at bounding box center [338, 367] width 51 height 21
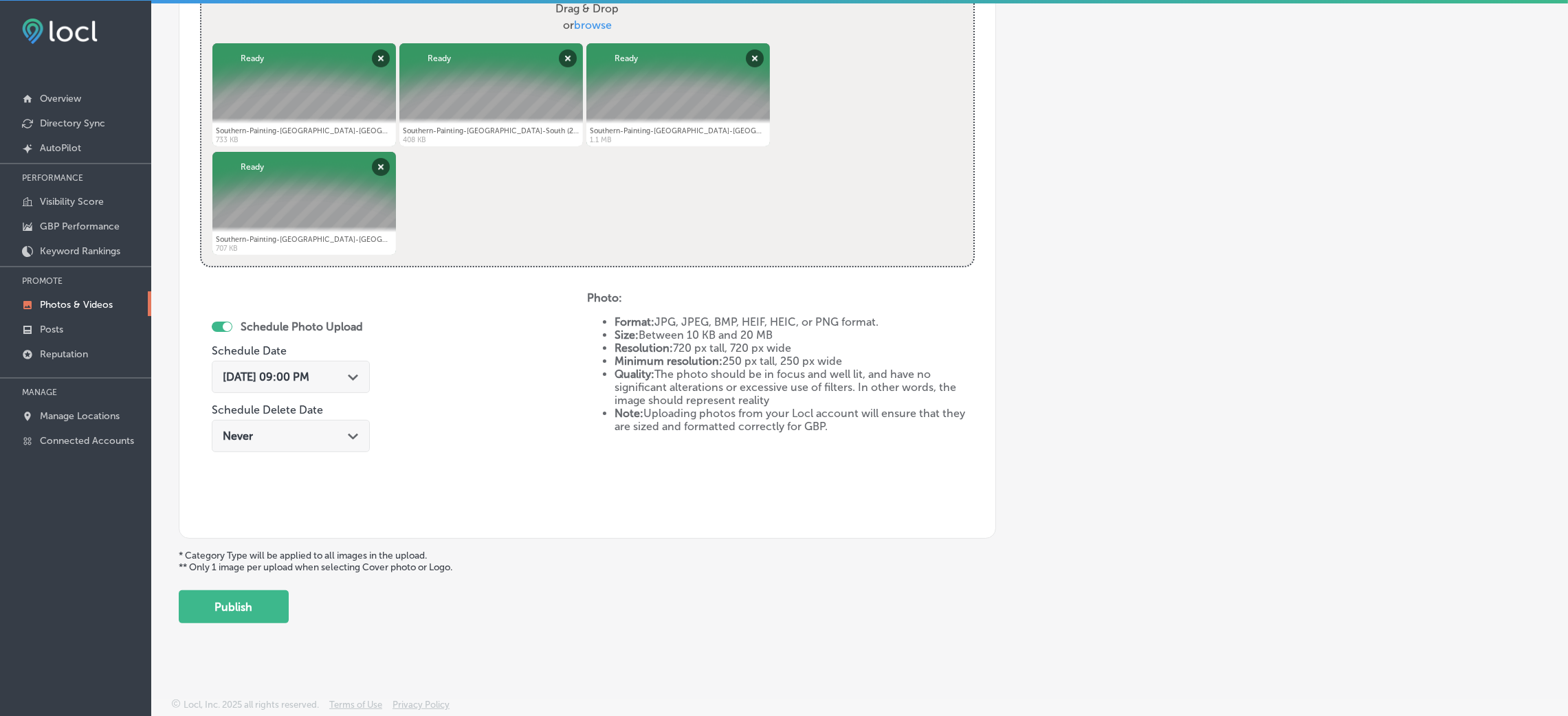
scroll to position [0, 0]
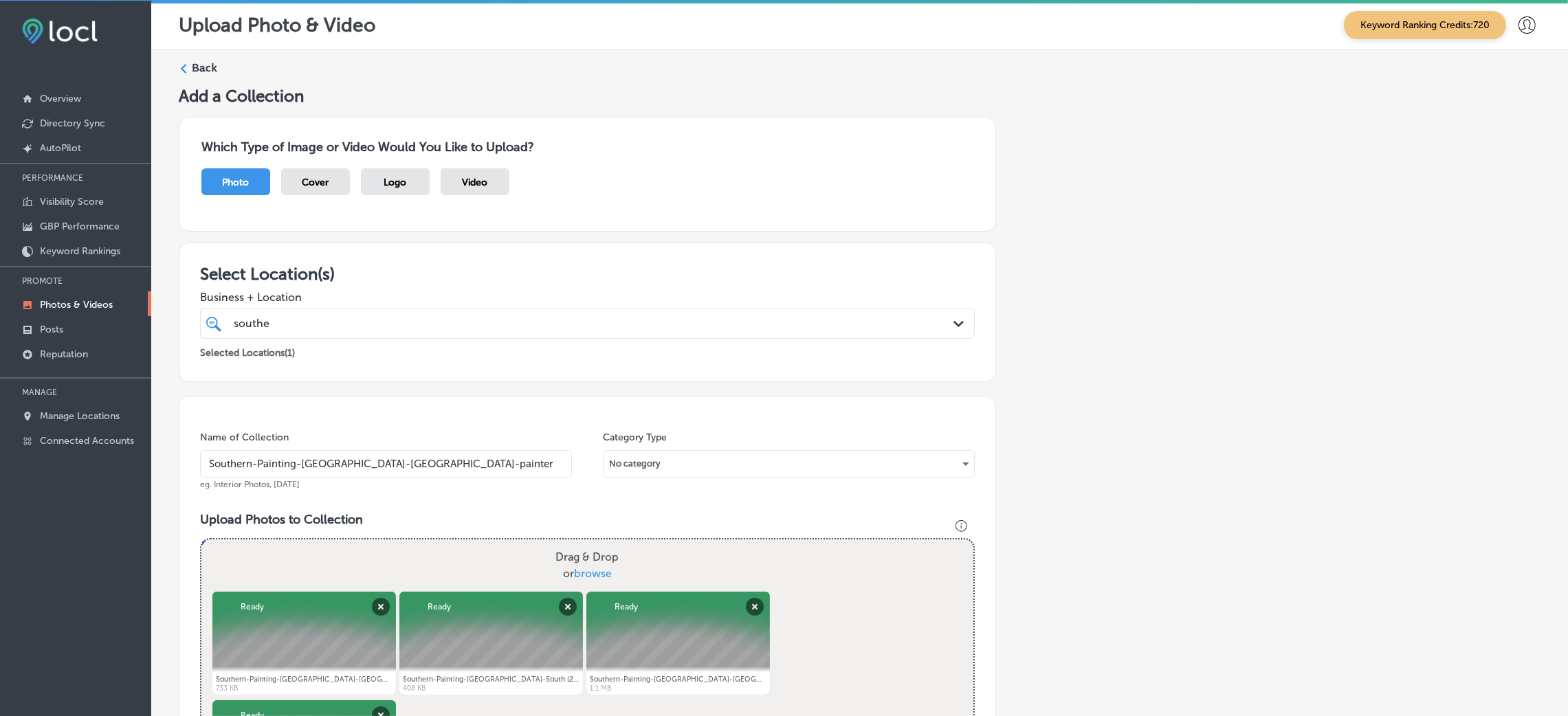
click at [406, 464] on input "Southern-Painting-[GEOGRAPHIC_DATA]-[GEOGRAPHIC_DATA]-painter" at bounding box center [386, 464] width 372 height 28
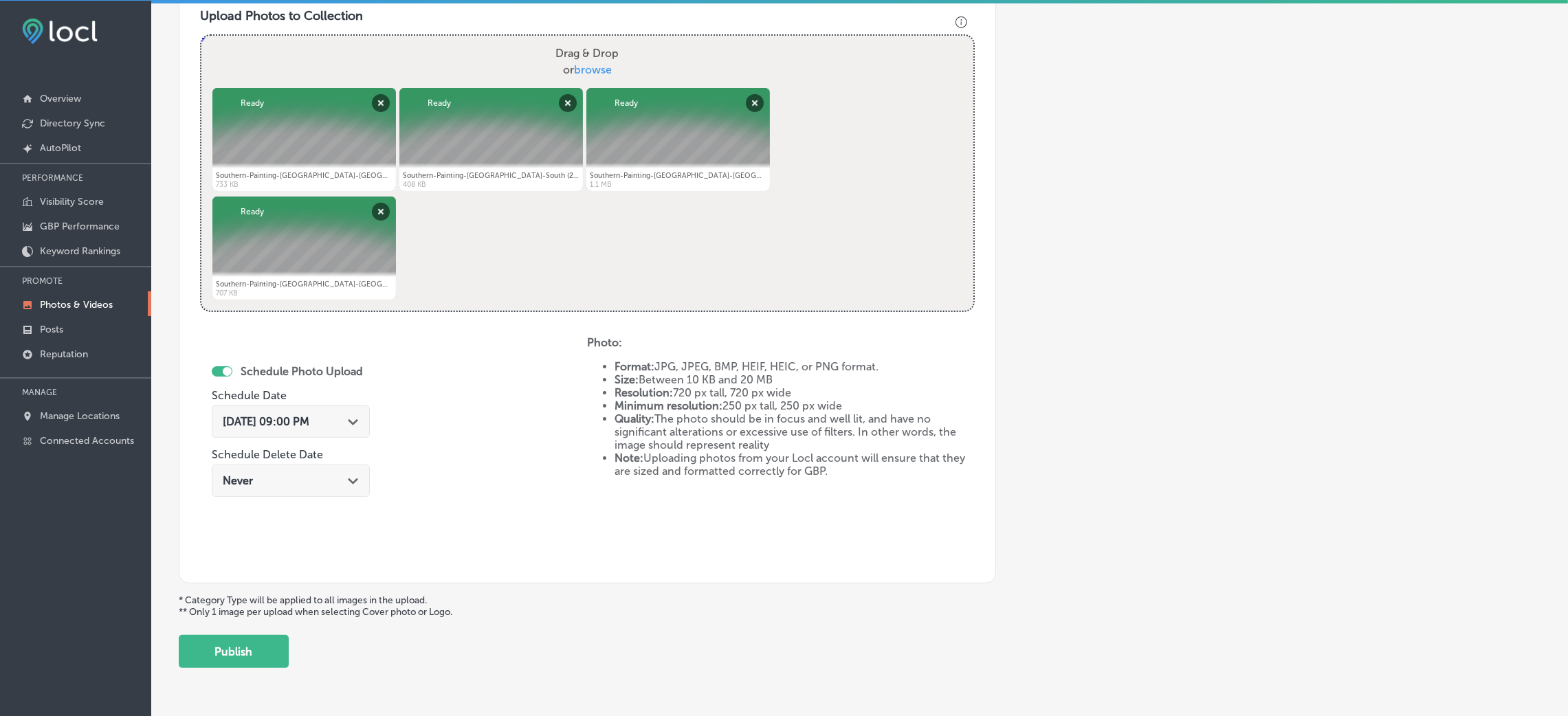
scroll to position [549, 0]
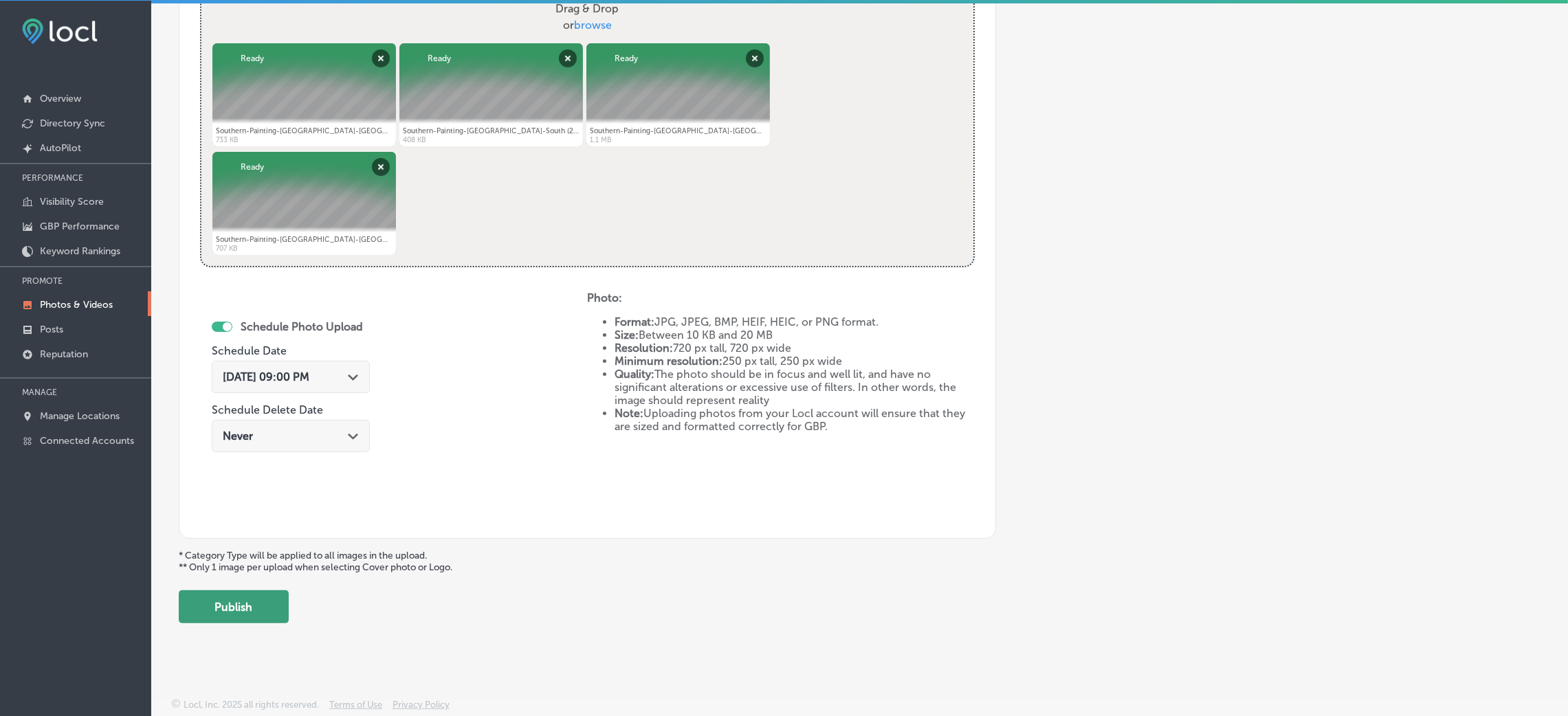
click at [272, 616] on button "Publish" at bounding box center [234, 607] width 110 height 33
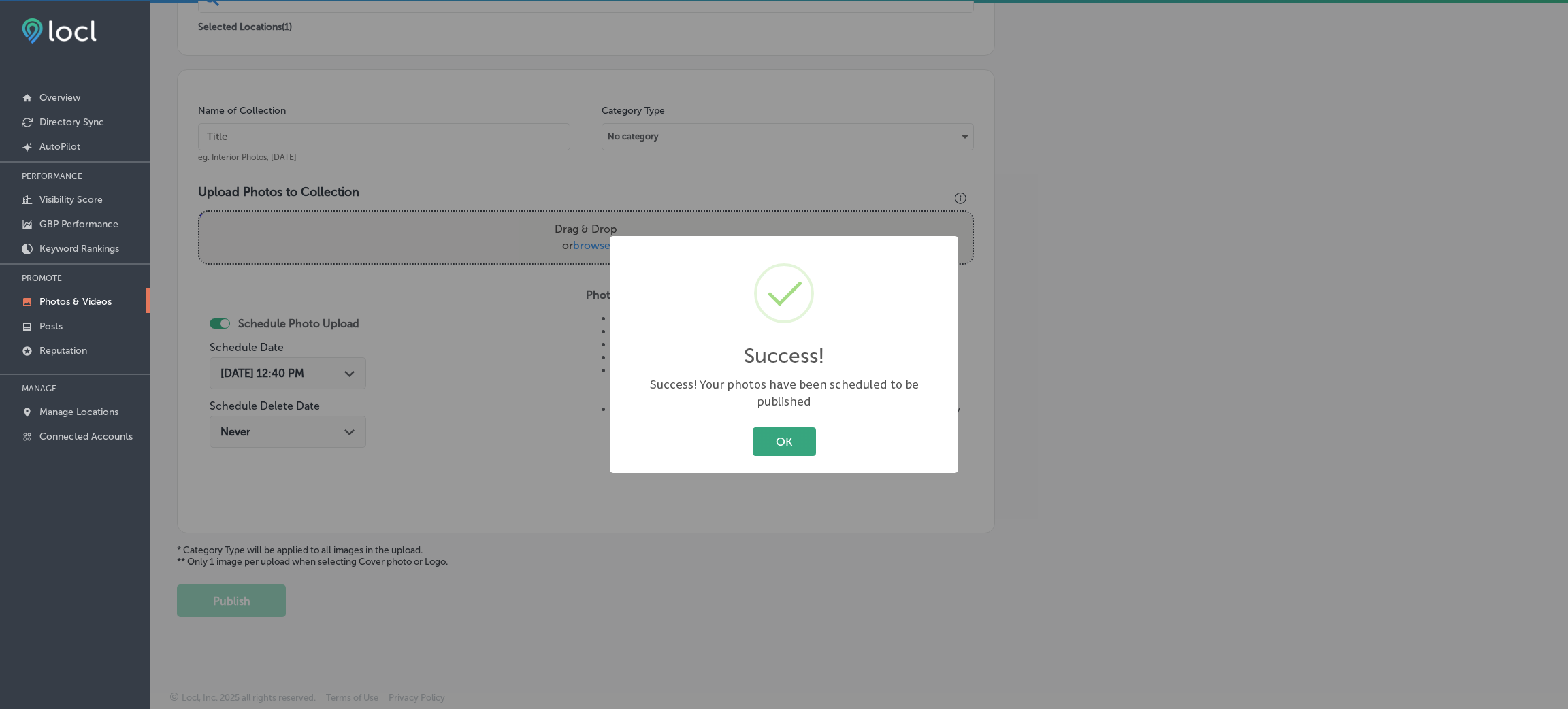
click at [779, 442] on button "OK" at bounding box center [785, 441] width 64 height 28
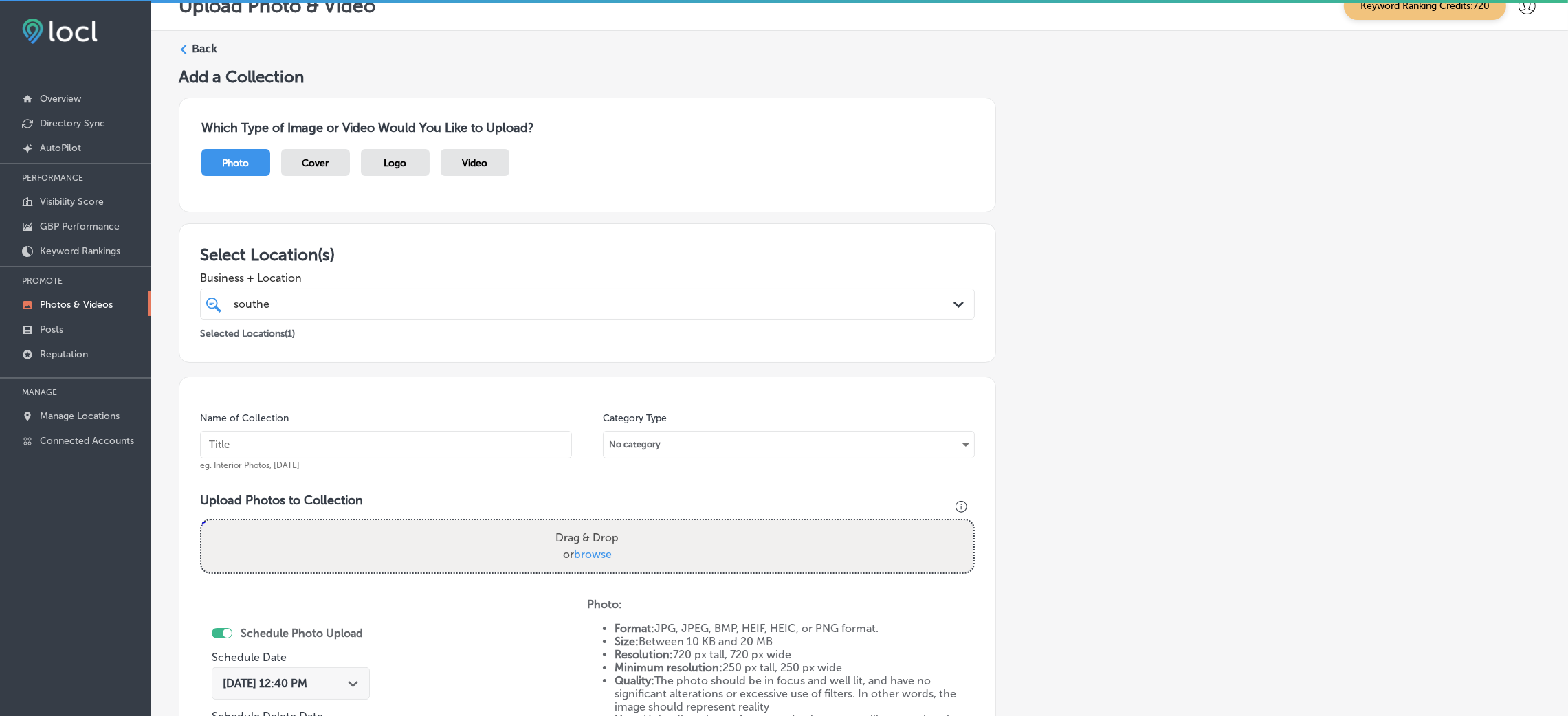
scroll to position [17, 0]
click at [423, 442] on input "text" at bounding box center [386, 446] width 372 height 28
paste input "Southern-Painting-[GEOGRAPHIC_DATA]-[GEOGRAPHIC_DATA]-painter"
type input "Southern-Painting-[GEOGRAPHIC_DATA]-[GEOGRAPHIC_DATA]-painter"
click at [633, 522] on div "Drag & Drop or browse" at bounding box center [587, 548] width 772 height 52
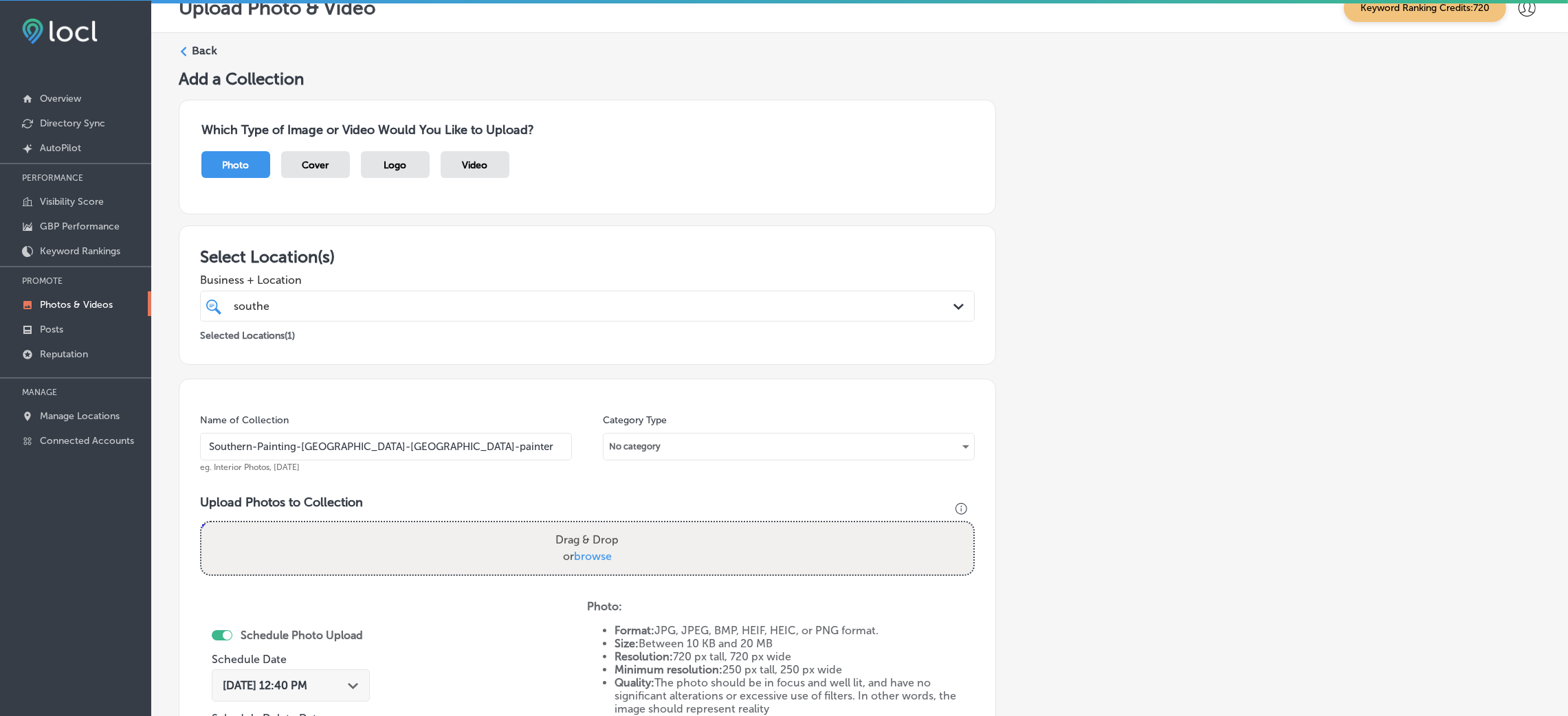
click at [201, 522] on input "Drag & Drop or browse" at bounding box center [587, 524] width 772 height 4
type input "C:\fakepath\Southern-Painting-[GEOGRAPHIC_DATA]-South (5).jpg"
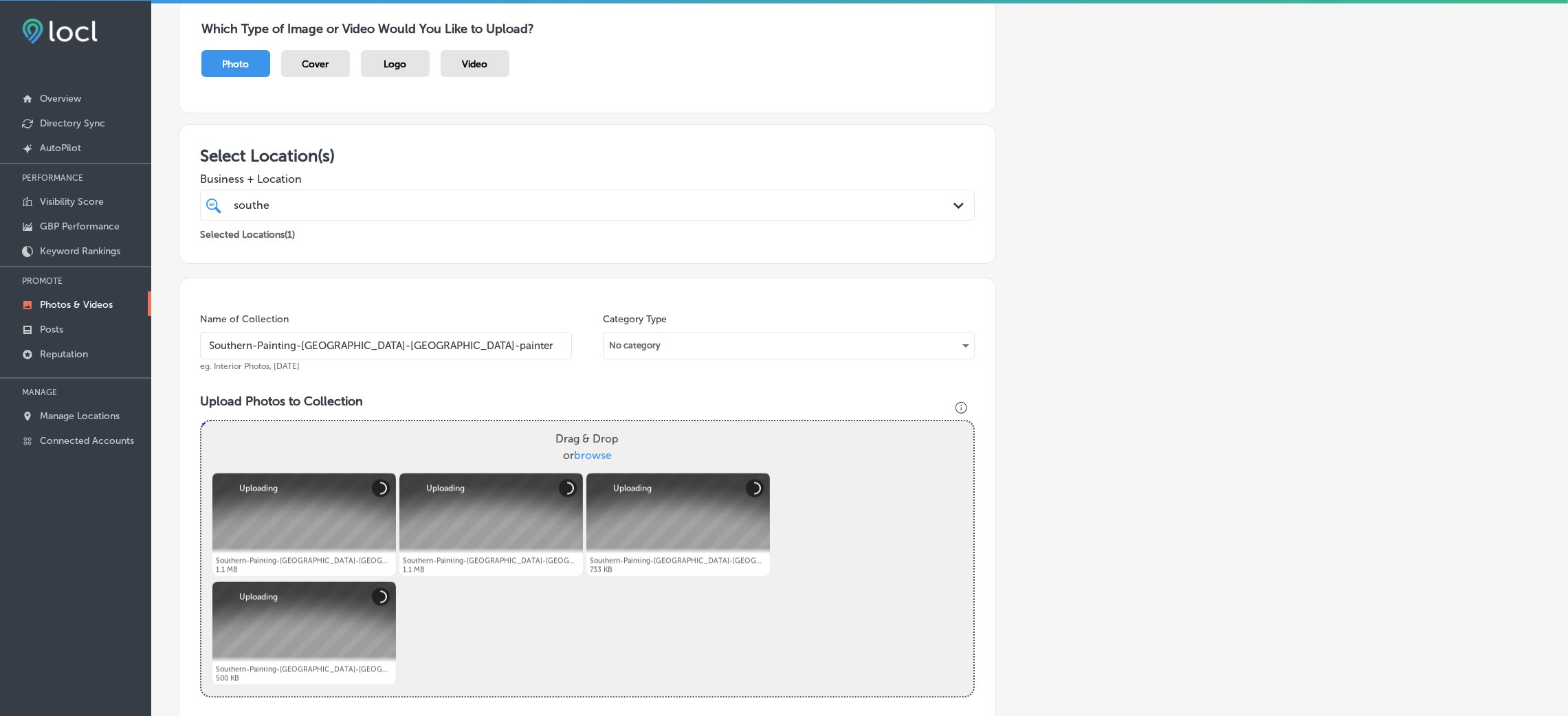
scroll to position [326, 0]
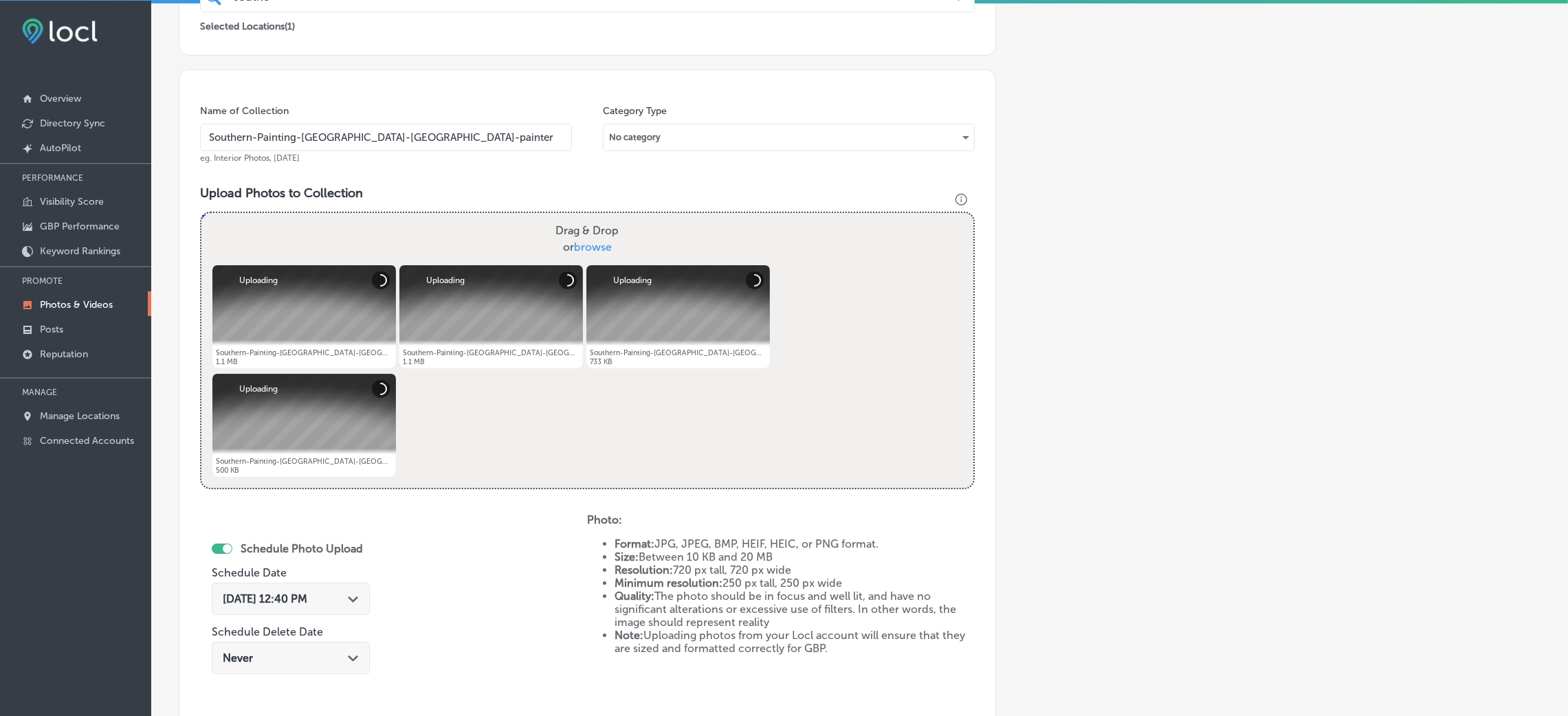
click at [308, 583] on div "[DATE] 12:40 PM Path Created with Sketch." at bounding box center [290, 599] width 158 height 32
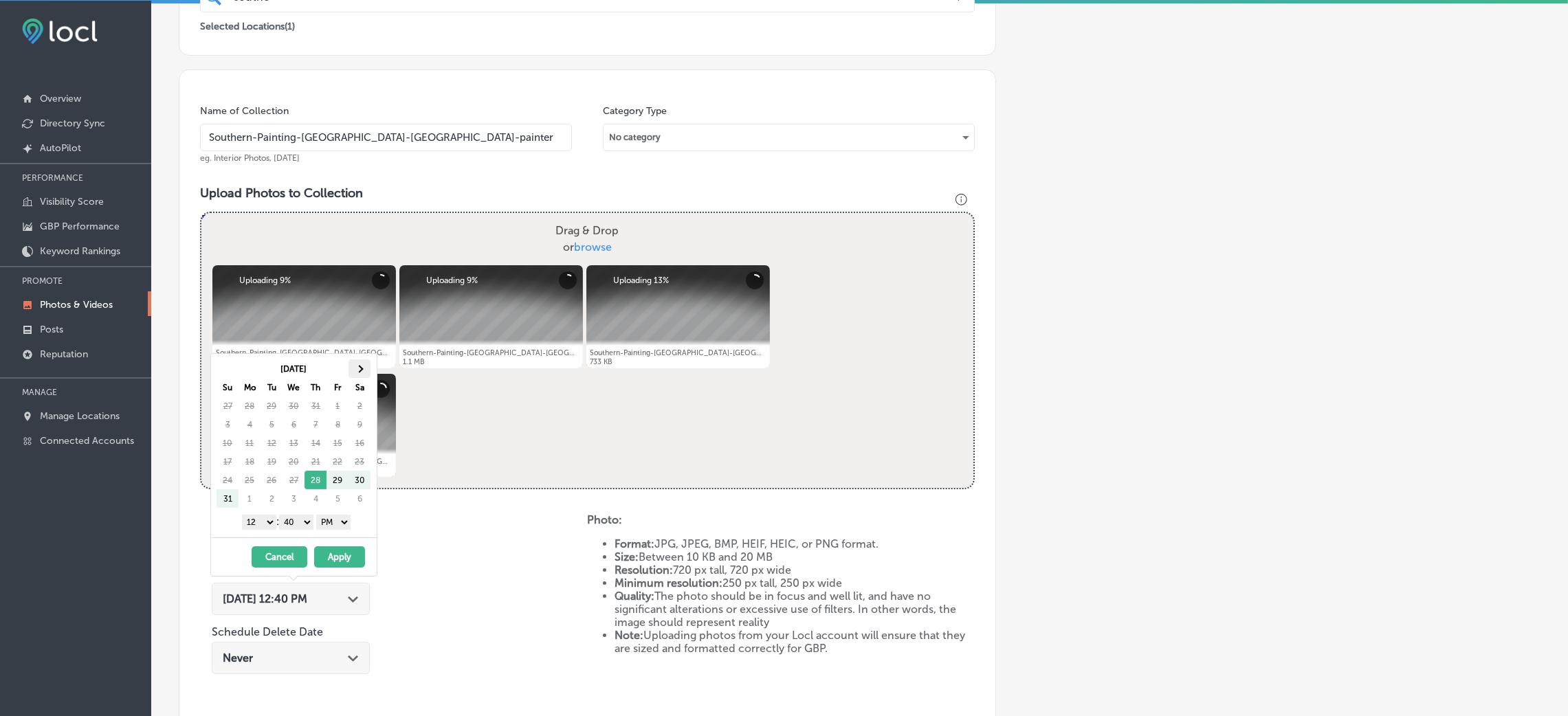
click at [362, 370] on th at bounding box center [359, 368] width 22 height 18
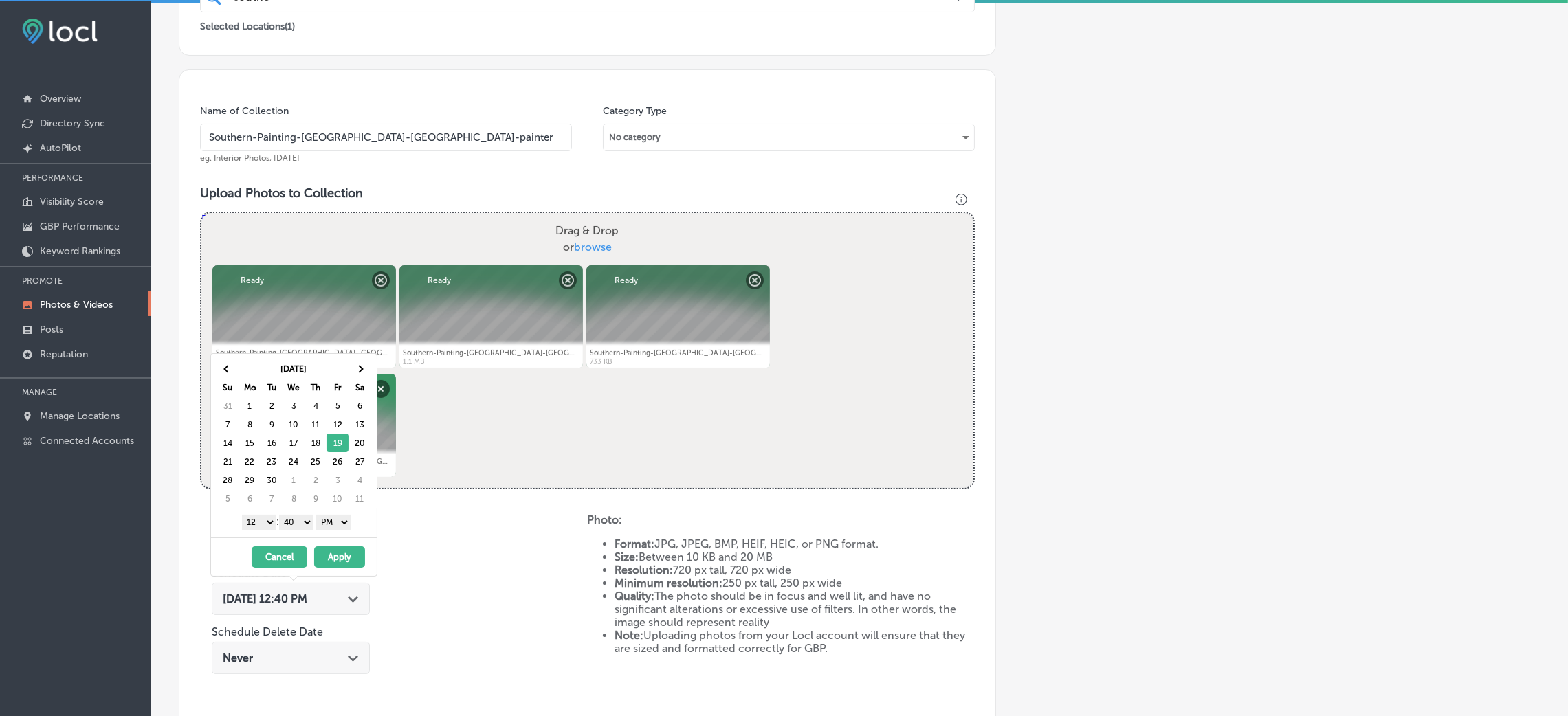
click at [302, 514] on div "1 2 3 4 5 6 7 8 9 10 11 12 : 00 10 20 30 40 50 AM PM" at bounding box center [297, 521] width 160 height 20
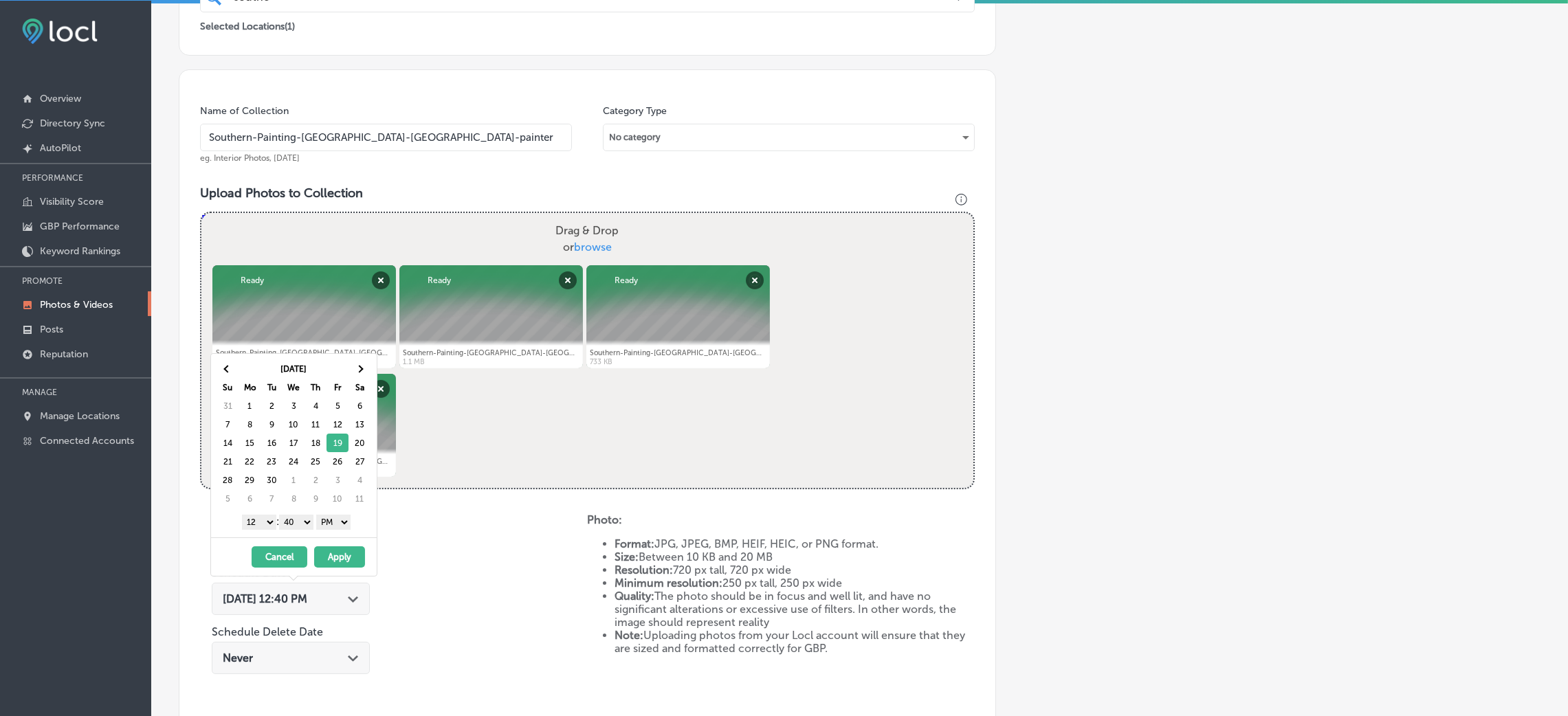
click at [307, 533] on div "[DATE] Su Mo Tu We Th Fr Sa 31 1 2 3 4 5 6 7 8 9 10 11 12 13 14 15 16 17 18 19 …" at bounding box center [294, 445] width 165 height 184
click at [300, 522] on select "00 10 20 30 40 50" at bounding box center [296, 521] width 34 height 15
drag, startPoint x: 275, startPoint y: 520, endPoint x: 266, endPoint y: 518, distance: 9.2
click at [266, 517] on select "1 2 3 4 5 6 7 8 9 10 11 12" at bounding box center [258, 521] width 34 height 15
click at [345, 560] on button "Apply" at bounding box center [339, 556] width 51 height 21
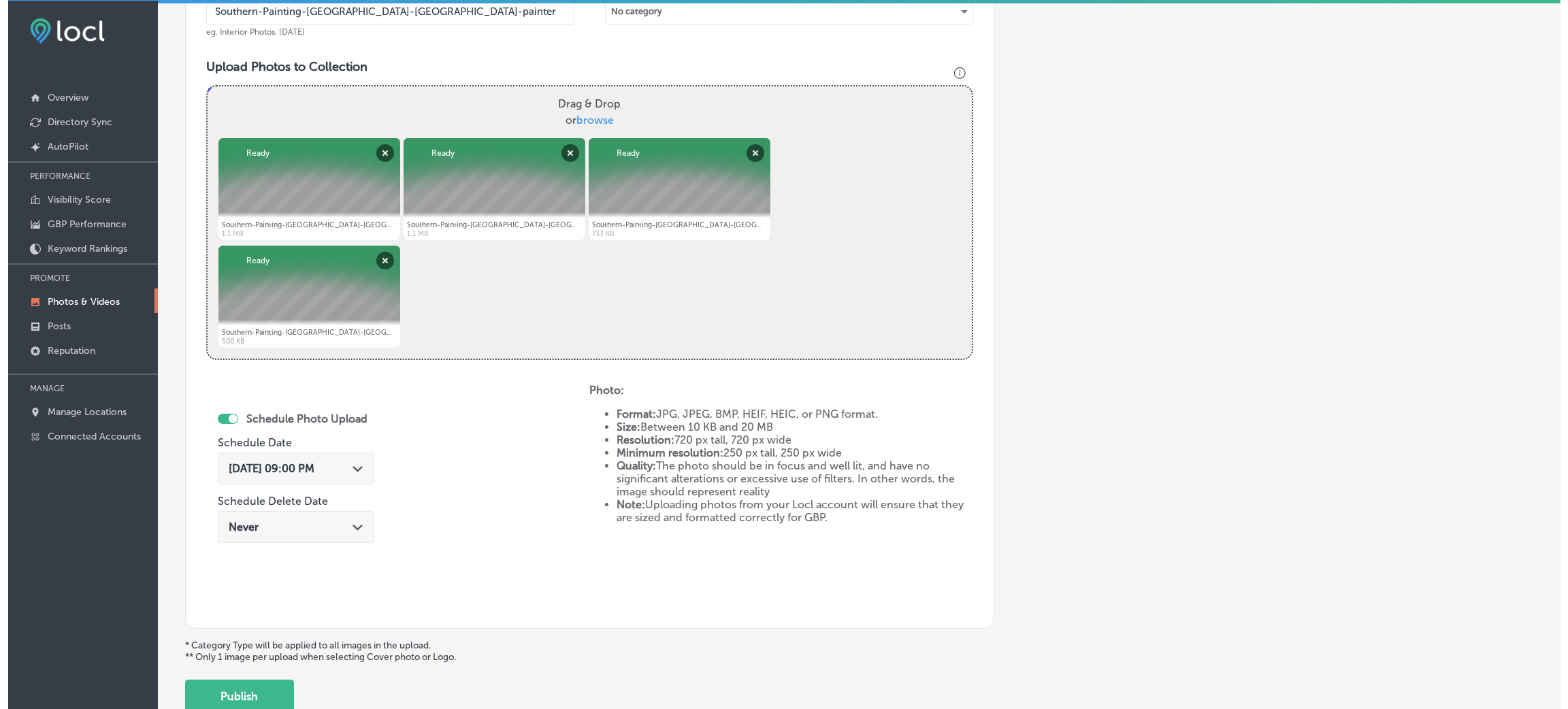
scroll to position [544, 0]
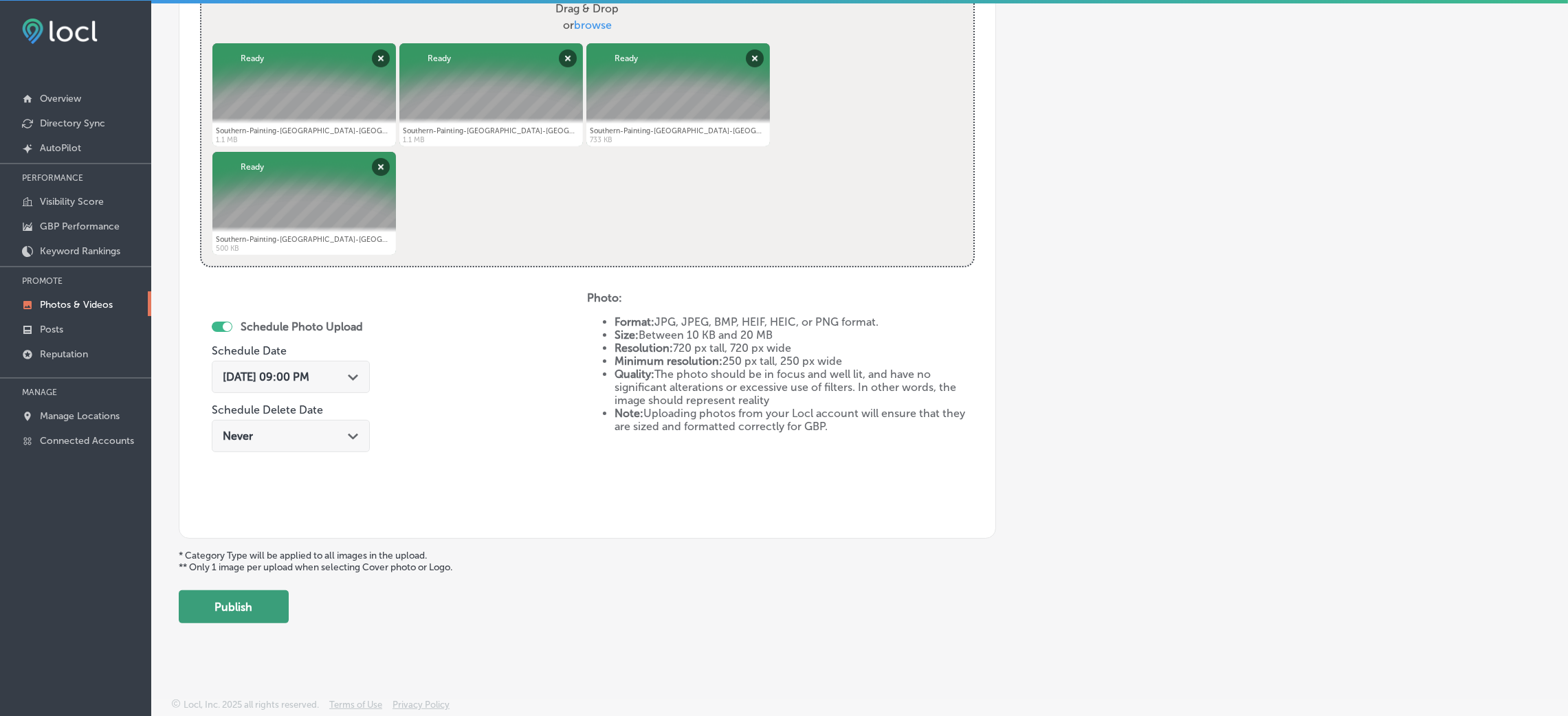
click at [244, 611] on button "Publish" at bounding box center [234, 607] width 110 height 33
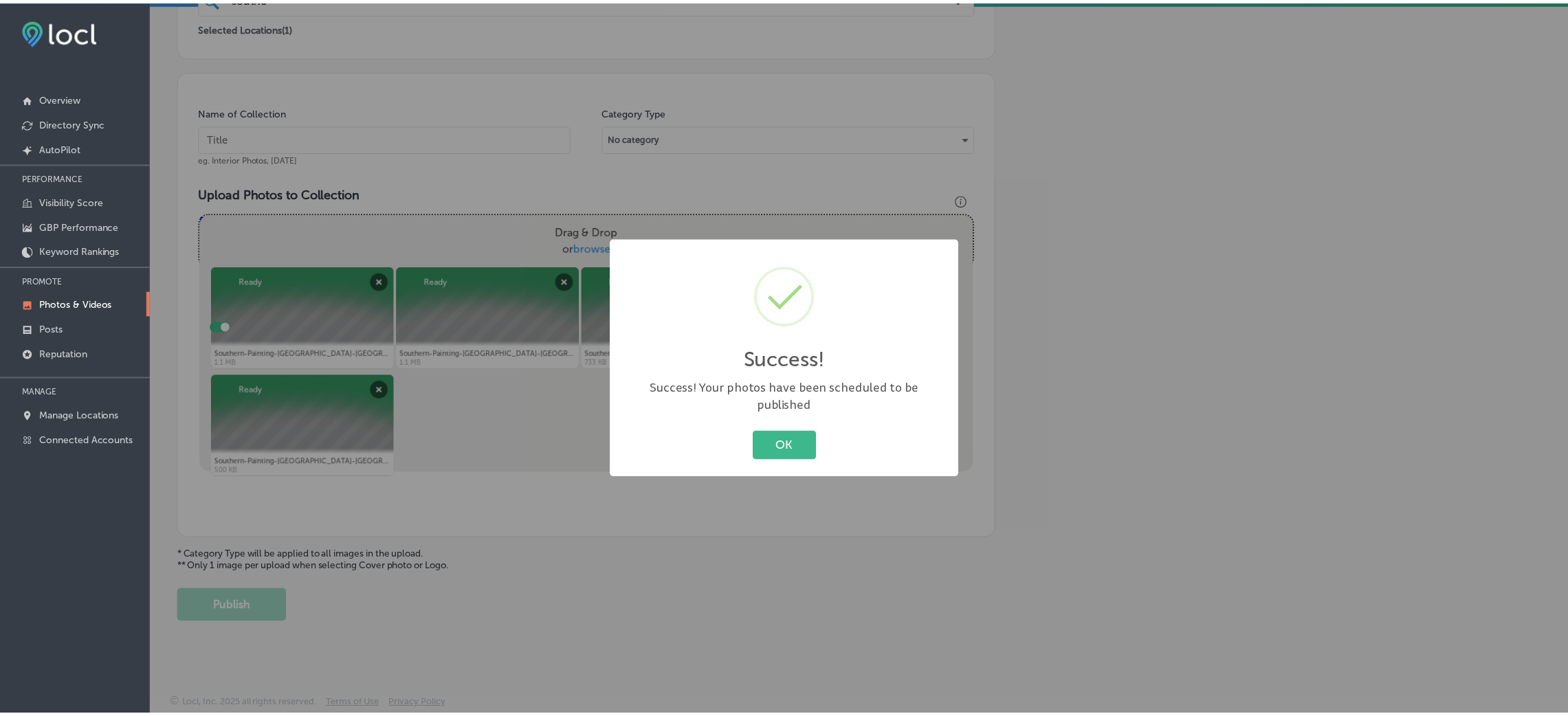
scroll to position [326, 0]
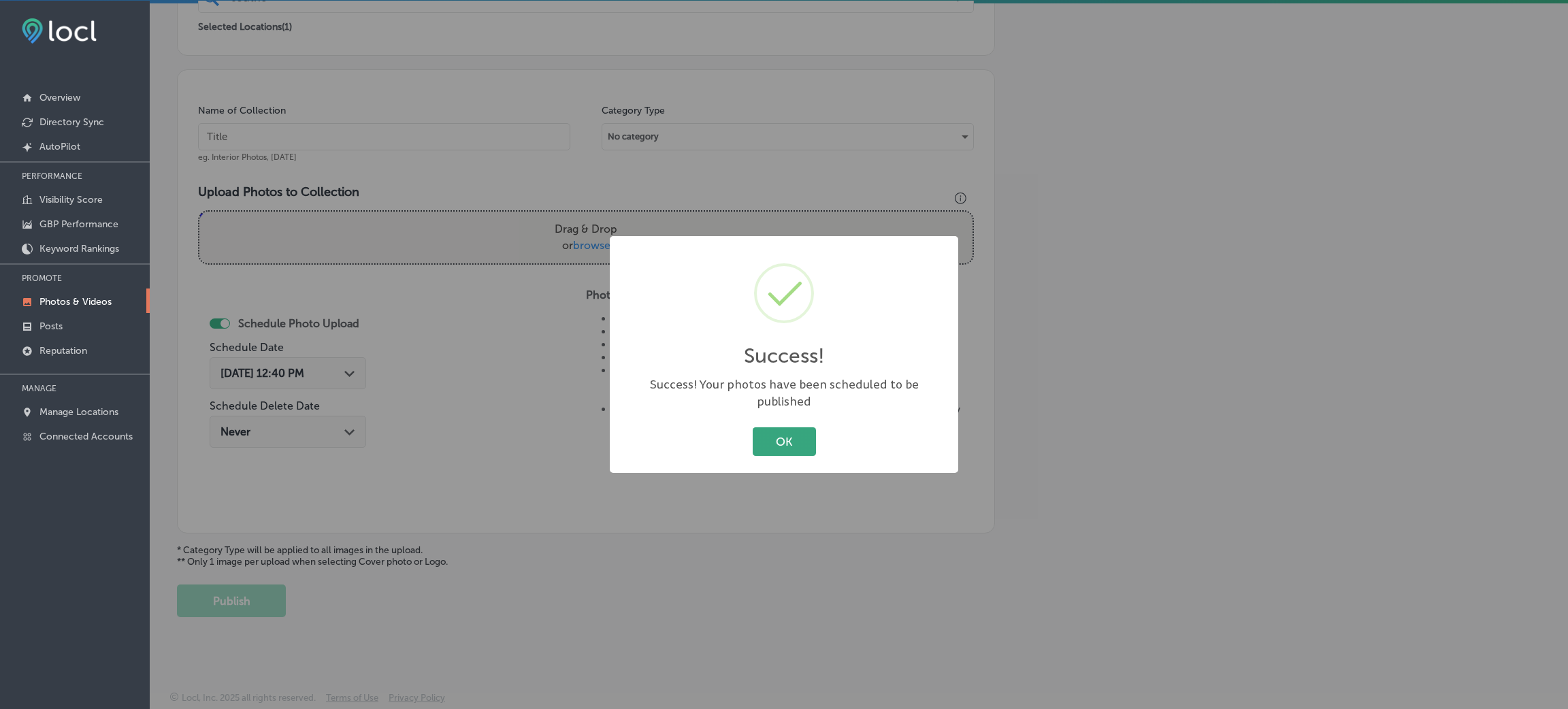
click at [790, 435] on button "OK" at bounding box center [785, 441] width 64 height 28
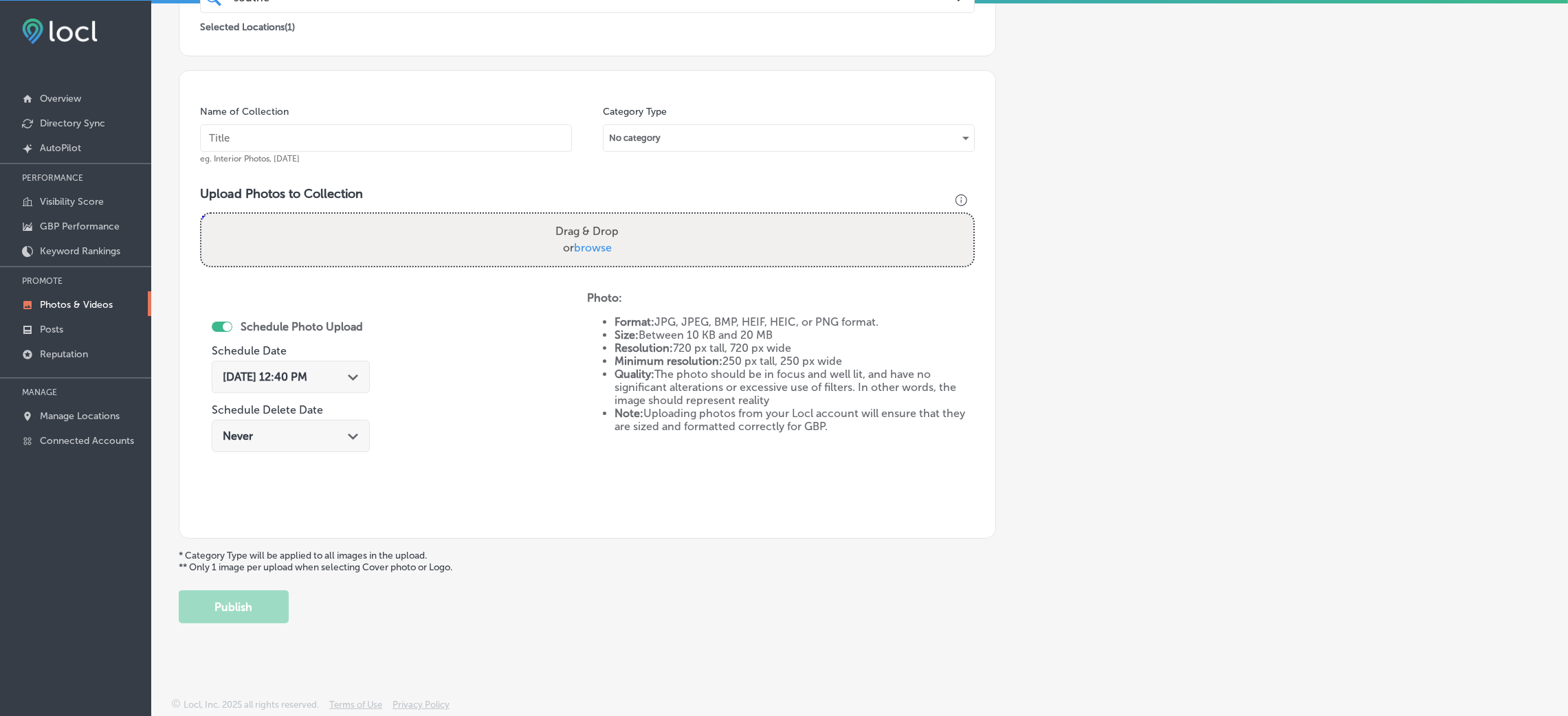
click at [381, 142] on input "text" at bounding box center [386, 138] width 372 height 28
paste input "Southern-Painting-[GEOGRAPHIC_DATA]-[GEOGRAPHIC_DATA]-painter"
type input "Southern-Painting-[GEOGRAPHIC_DATA]-[GEOGRAPHIC_DATA]-painter"
click at [646, 192] on h3 "Upload Photos to Collection" at bounding box center [587, 194] width 774 height 15
click at [649, 222] on div "Drag & Drop or browse" at bounding box center [587, 240] width 772 height 52
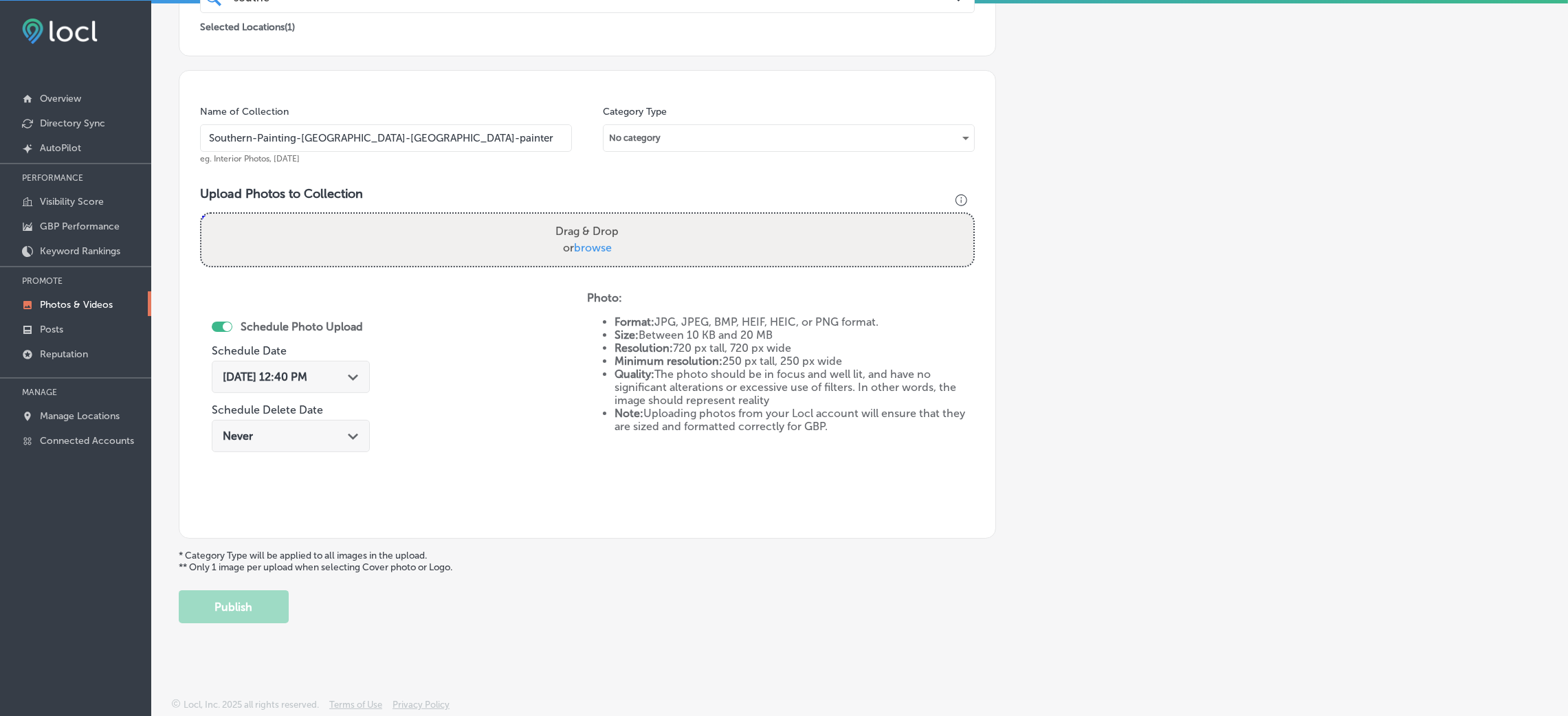
click at [201, 214] on input "Drag & Drop or browse" at bounding box center [587, 216] width 772 height 4
type input "C:\fakepath\Southern-Painting-[GEOGRAPHIC_DATA]-South (9).jpg"
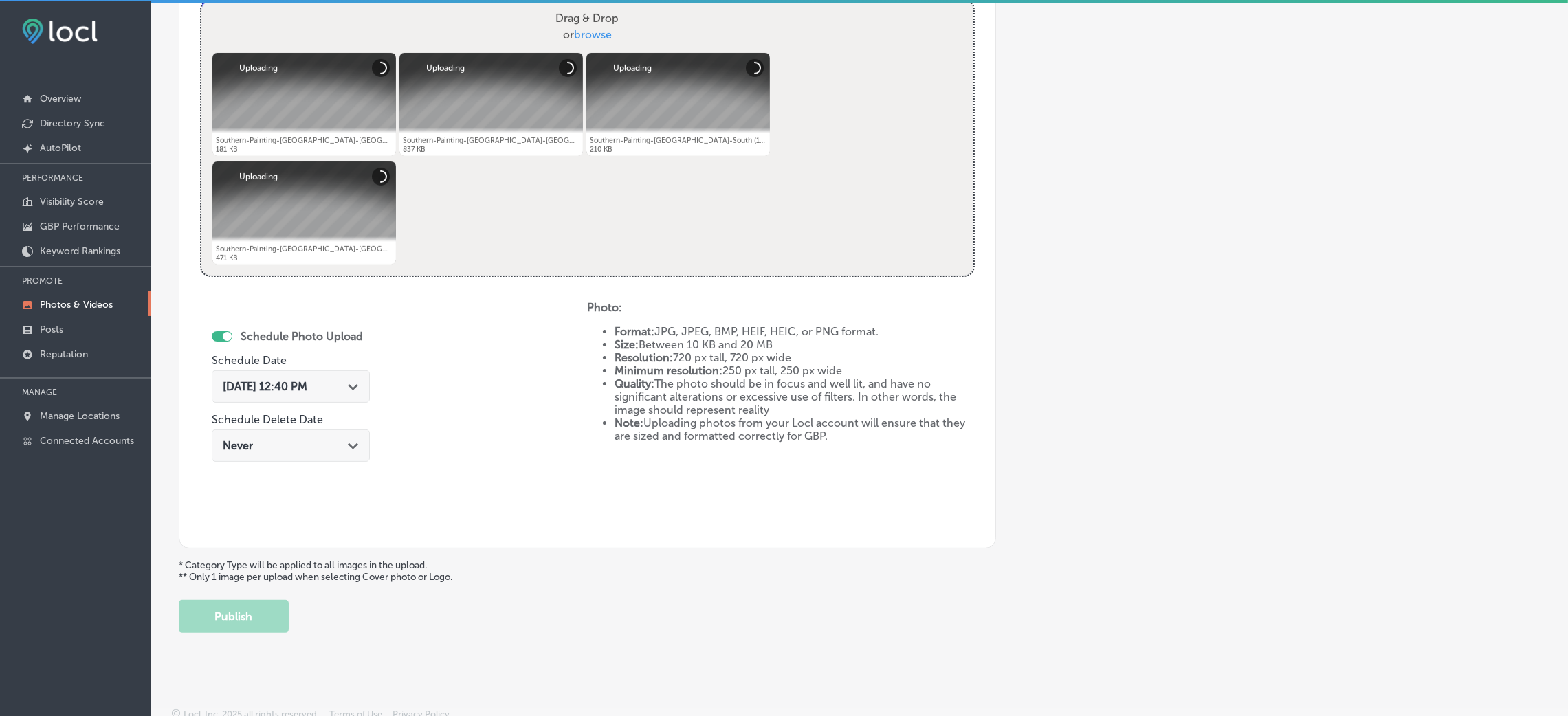
scroll to position [549, 0]
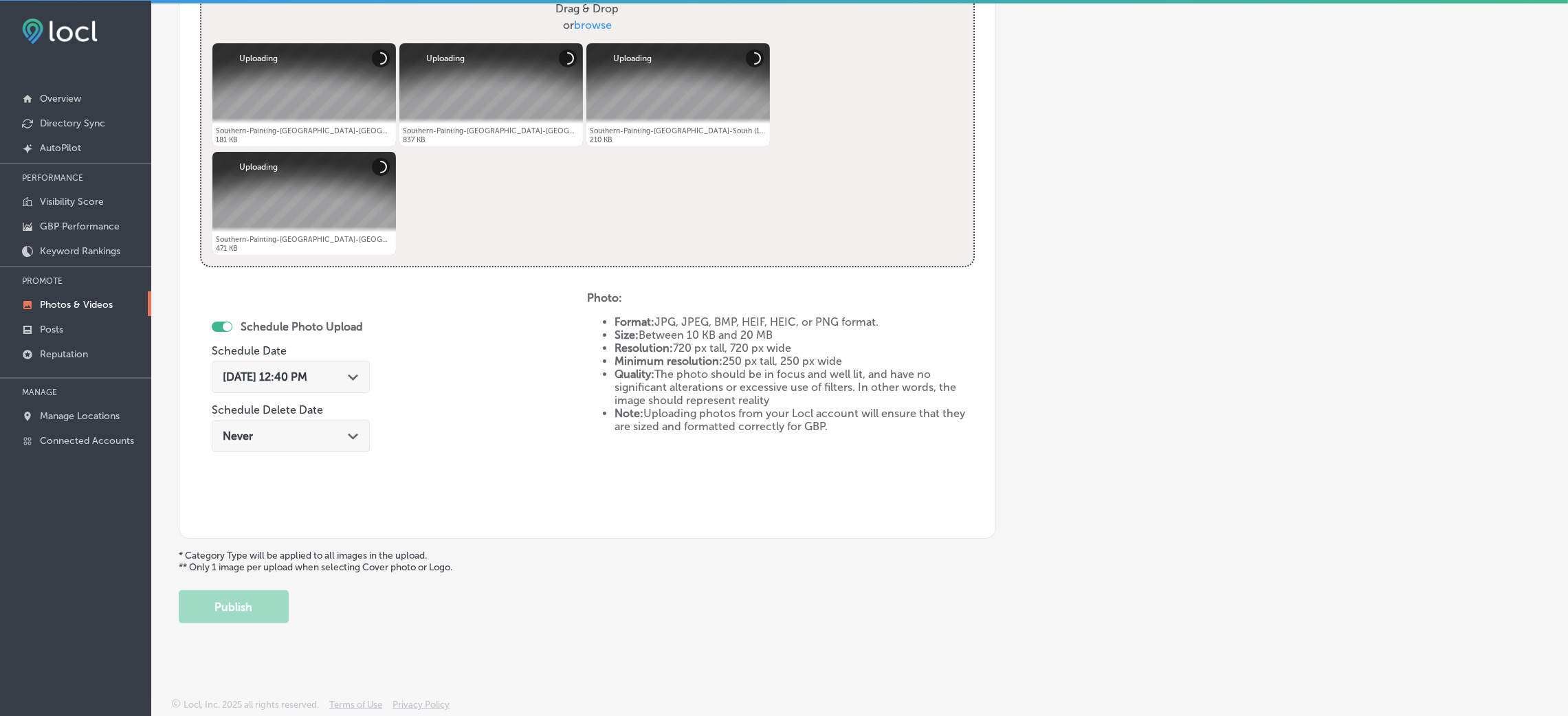
click at [332, 362] on div "[DATE] 12:40 PM Path Created with Sketch." at bounding box center [290, 376] width 158 height 32
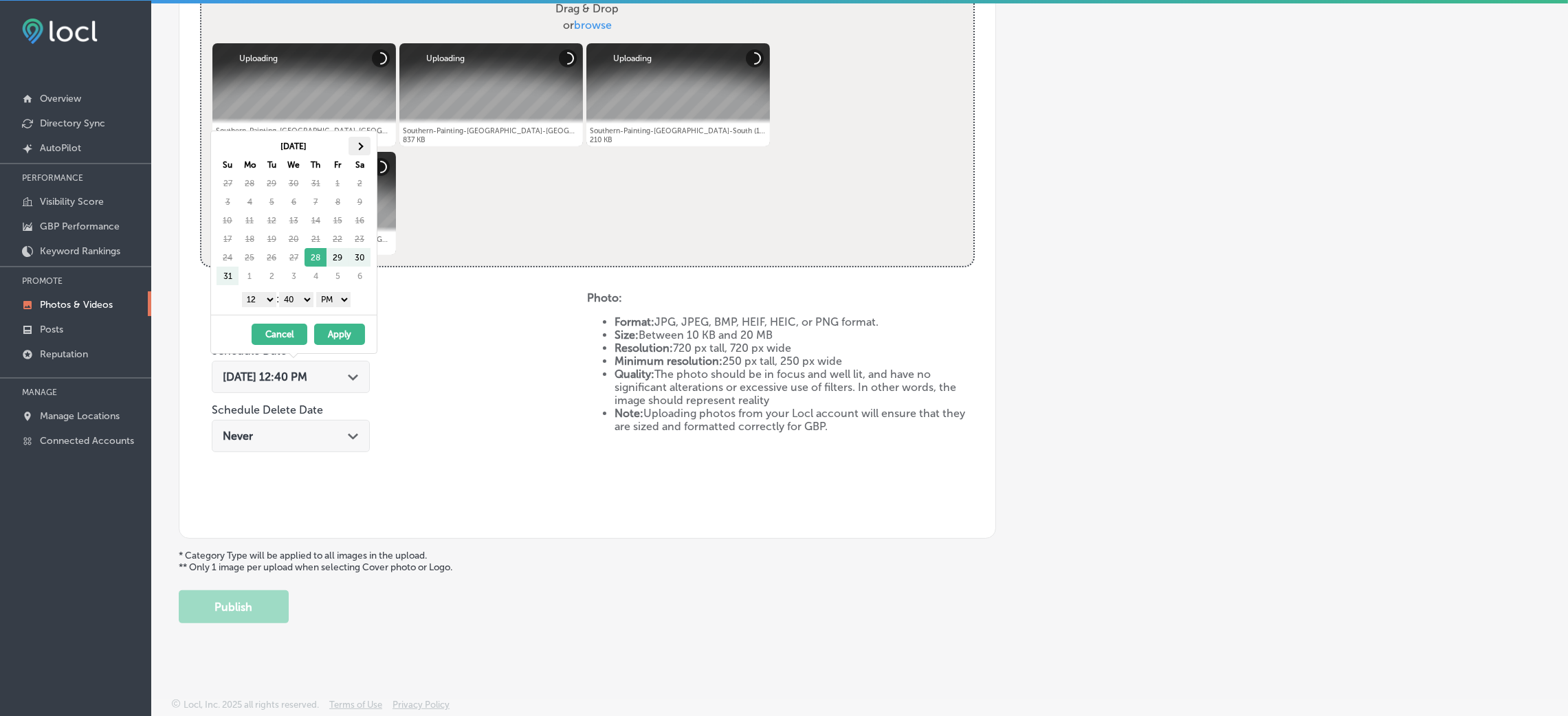
click at [349, 144] on th at bounding box center [359, 146] width 22 height 18
click at [302, 296] on select "00 10 20 30 40 50" at bounding box center [296, 299] width 34 height 15
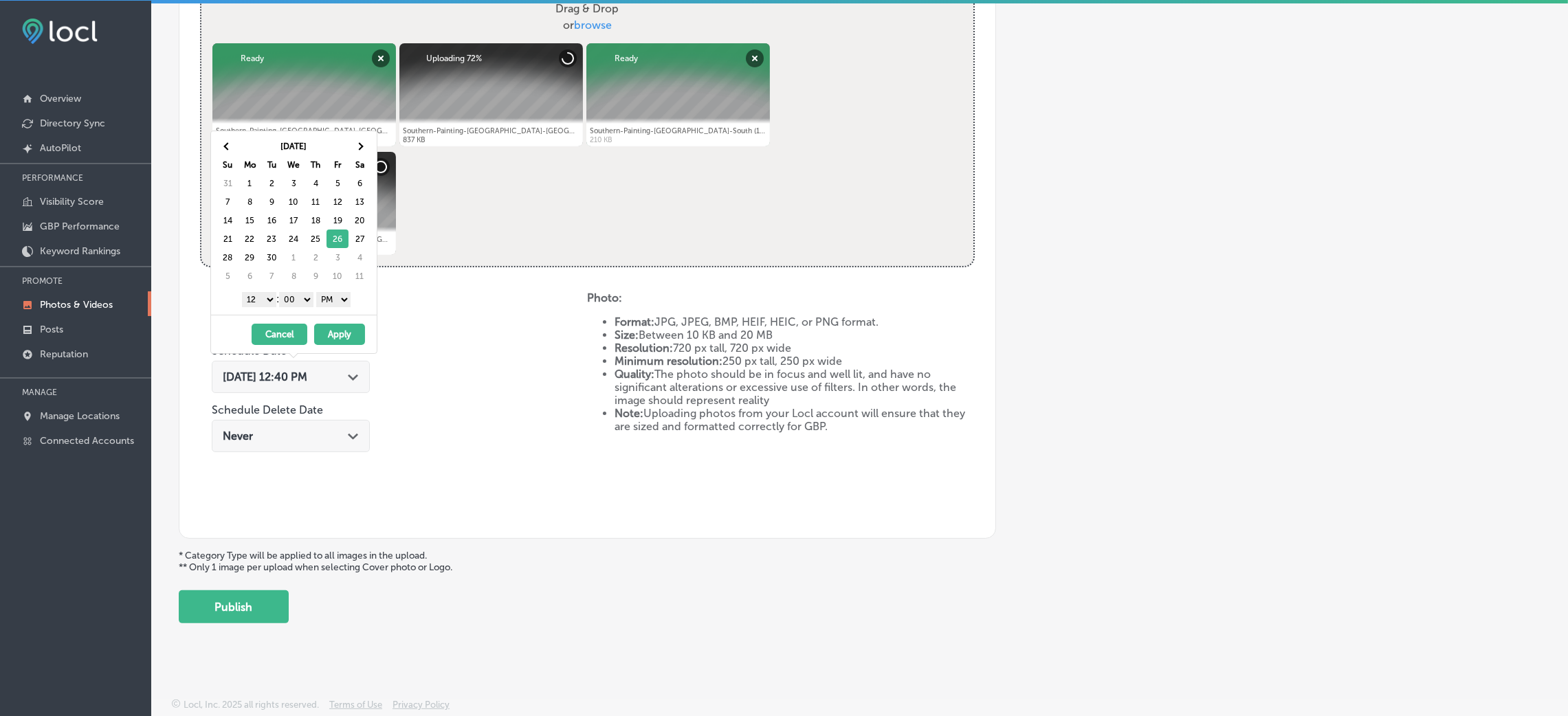
click at [266, 296] on select "1 2 3 4 5 6 7 8 9 10 11 12" at bounding box center [258, 299] width 34 height 15
click at [315, 348] on div "[DATE] - [DATE] Cancel Apply" at bounding box center [294, 334] width 165 height 39
click at [320, 340] on button "Apply" at bounding box center [339, 333] width 51 height 21
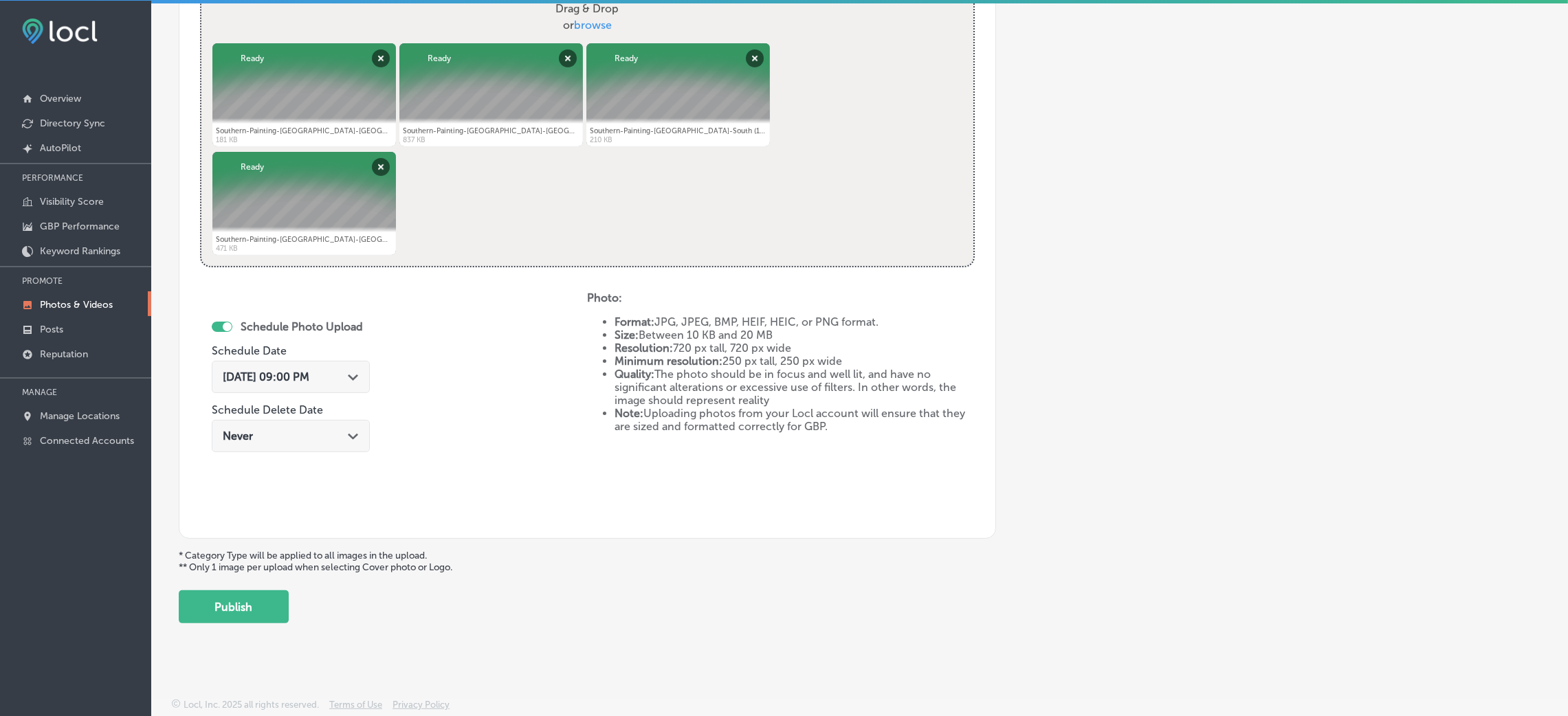
click at [290, 597] on div "Add a Collection Which Type of Image or Video Would You Like to Upload? Photo C…" at bounding box center [860, 80] width 1361 height 1085
click at [284, 604] on button "Publish" at bounding box center [234, 607] width 110 height 33
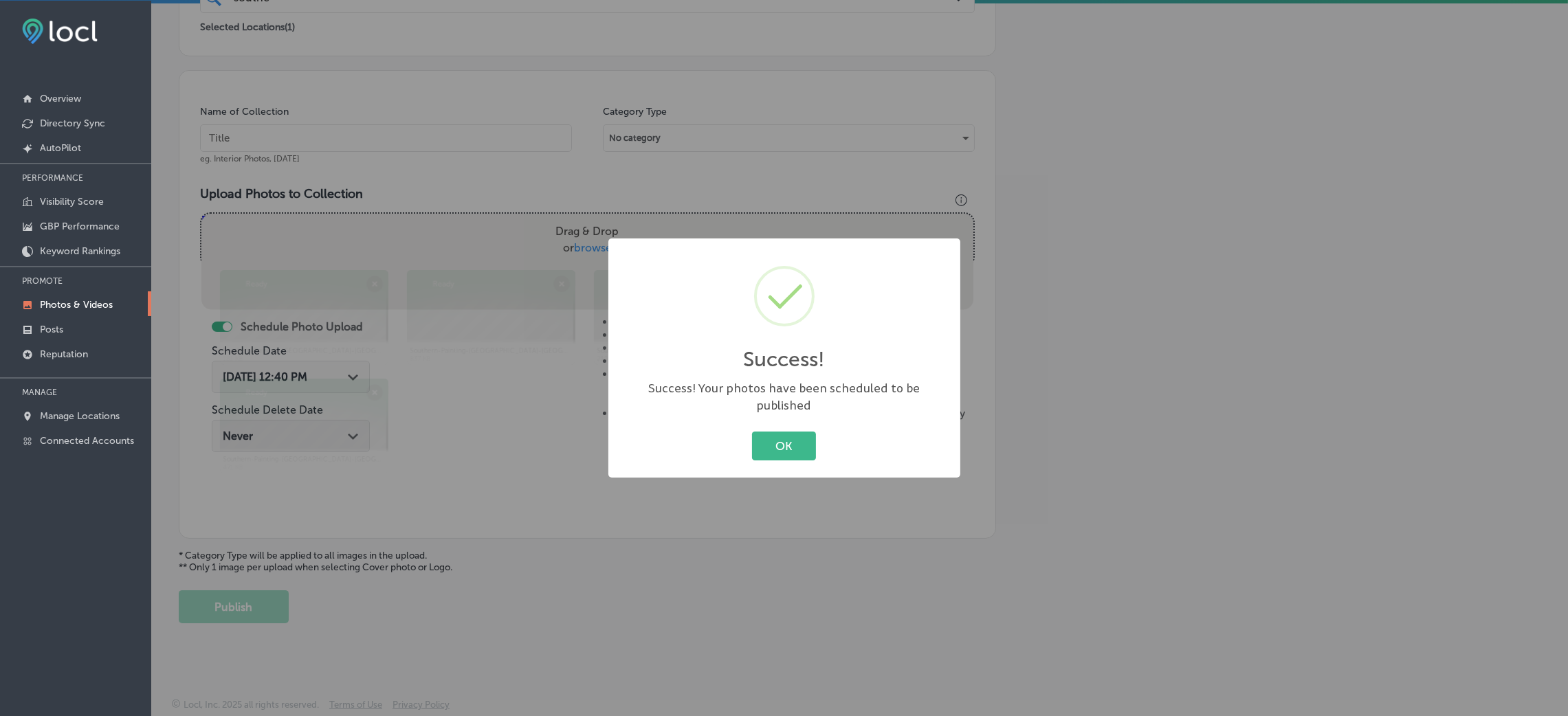
scroll to position [326, 0]
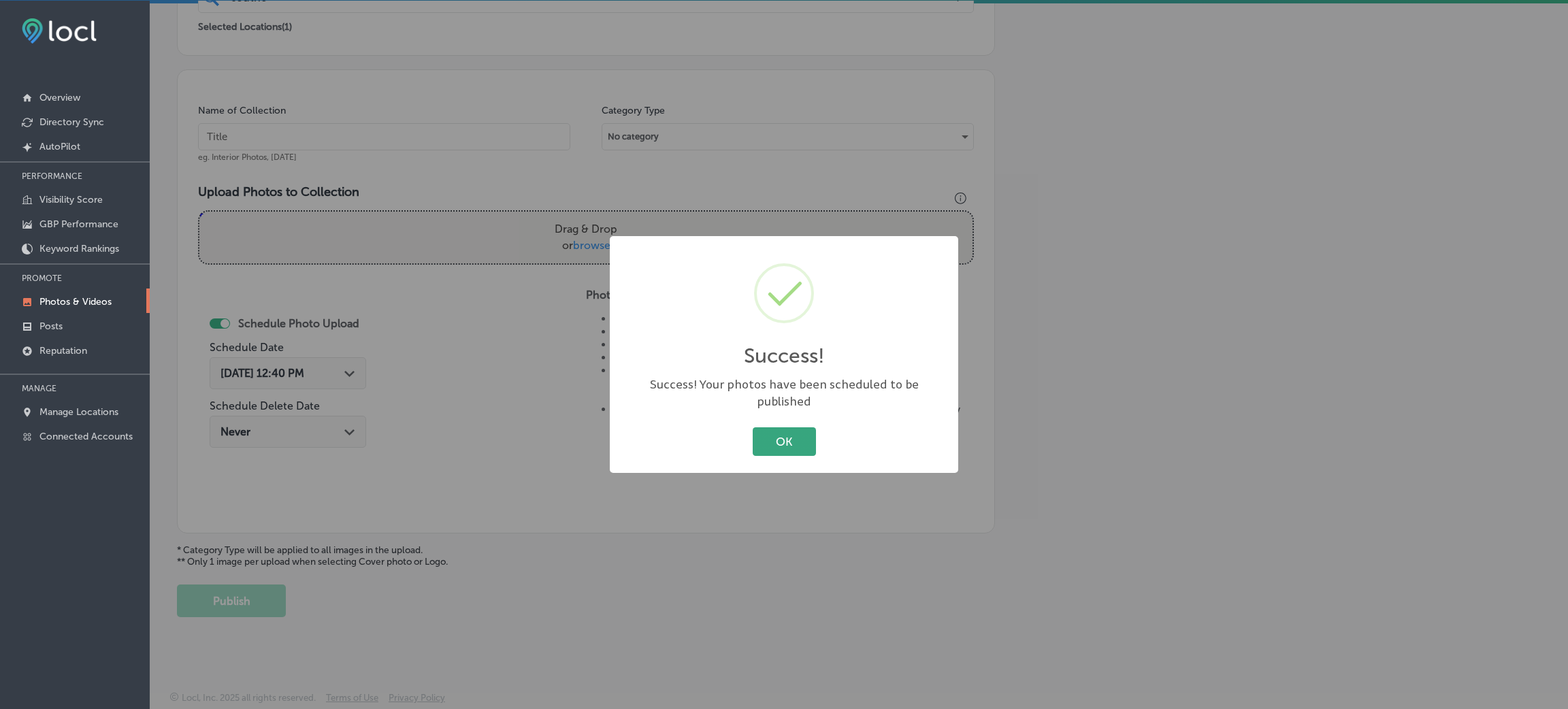
click at [767, 427] on button "OK" at bounding box center [785, 441] width 64 height 28
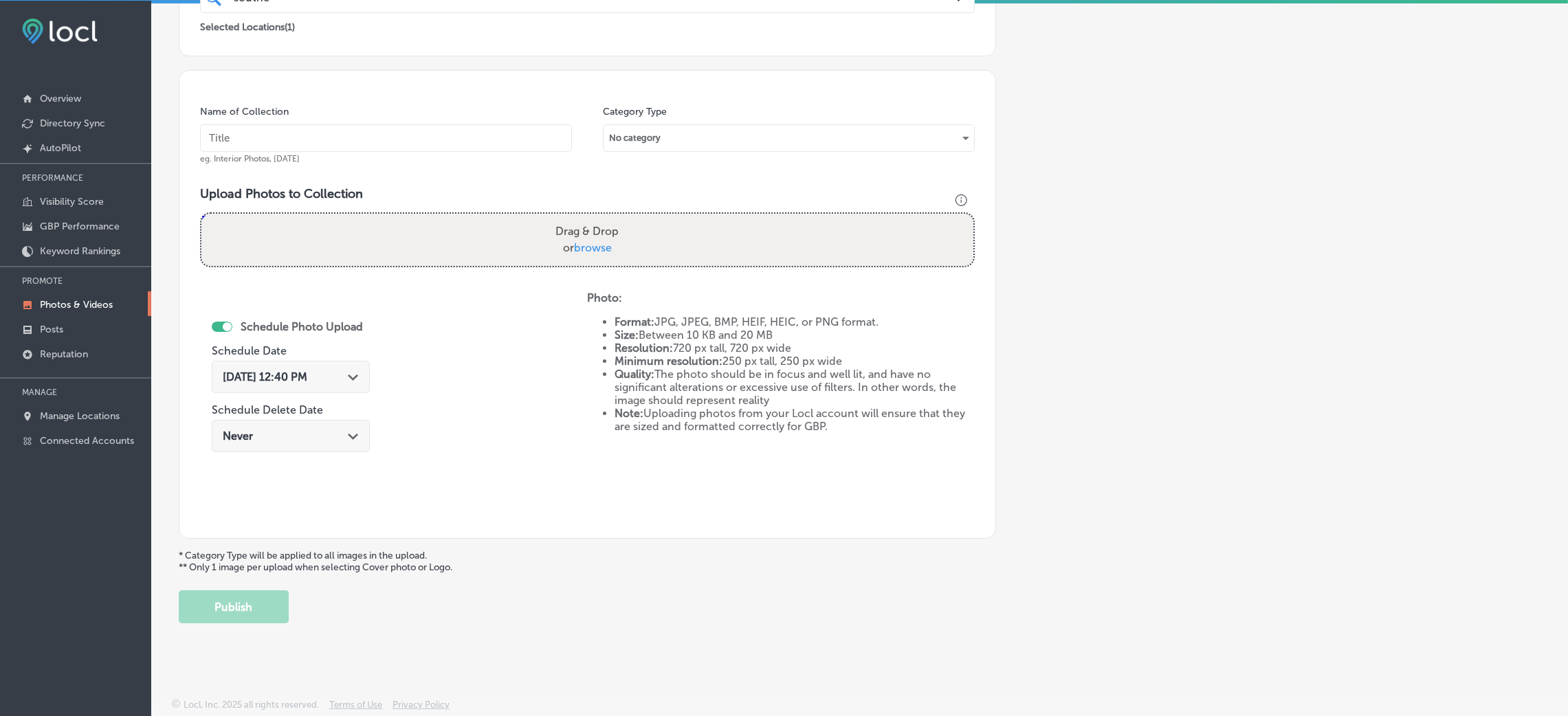
click at [381, 124] on input "text" at bounding box center [386, 138] width 372 height 28
click at [491, 149] on input "text" at bounding box center [386, 138] width 372 height 28
paste input "Southern-Painting-[GEOGRAPHIC_DATA]-[GEOGRAPHIC_DATA]-painter"
type input "Southern-Painting-[GEOGRAPHIC_DATA]-[GEOGRAPHIC_DATA]-painter"
click at [582, 274] on div "Upload Photos to Collection Powered by PQINA Drag & Drop or browse Southern-Pai…" at bounding box center [587, 232] width 774 height 92
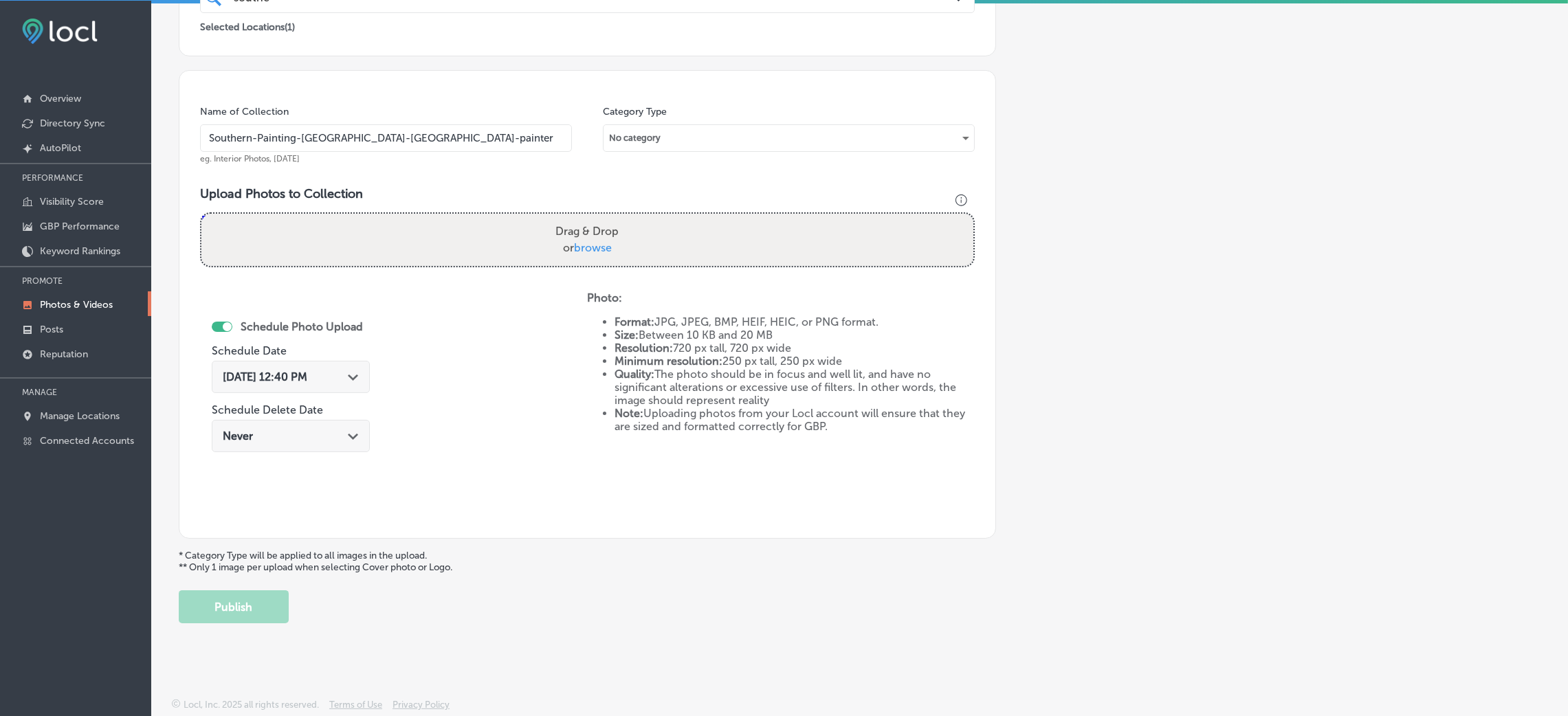
click at [597, 252] on span "browse" at bounding box center [592, 248] width 38 height 13
click at [597, 218] on input "Drag & Drop or browse" at bounding box center [587, 216] width 772 height 4
type input "C:\fakepath\Southern-Painting-[GEOGRAPHIC_DATA]-South (13).jpg"
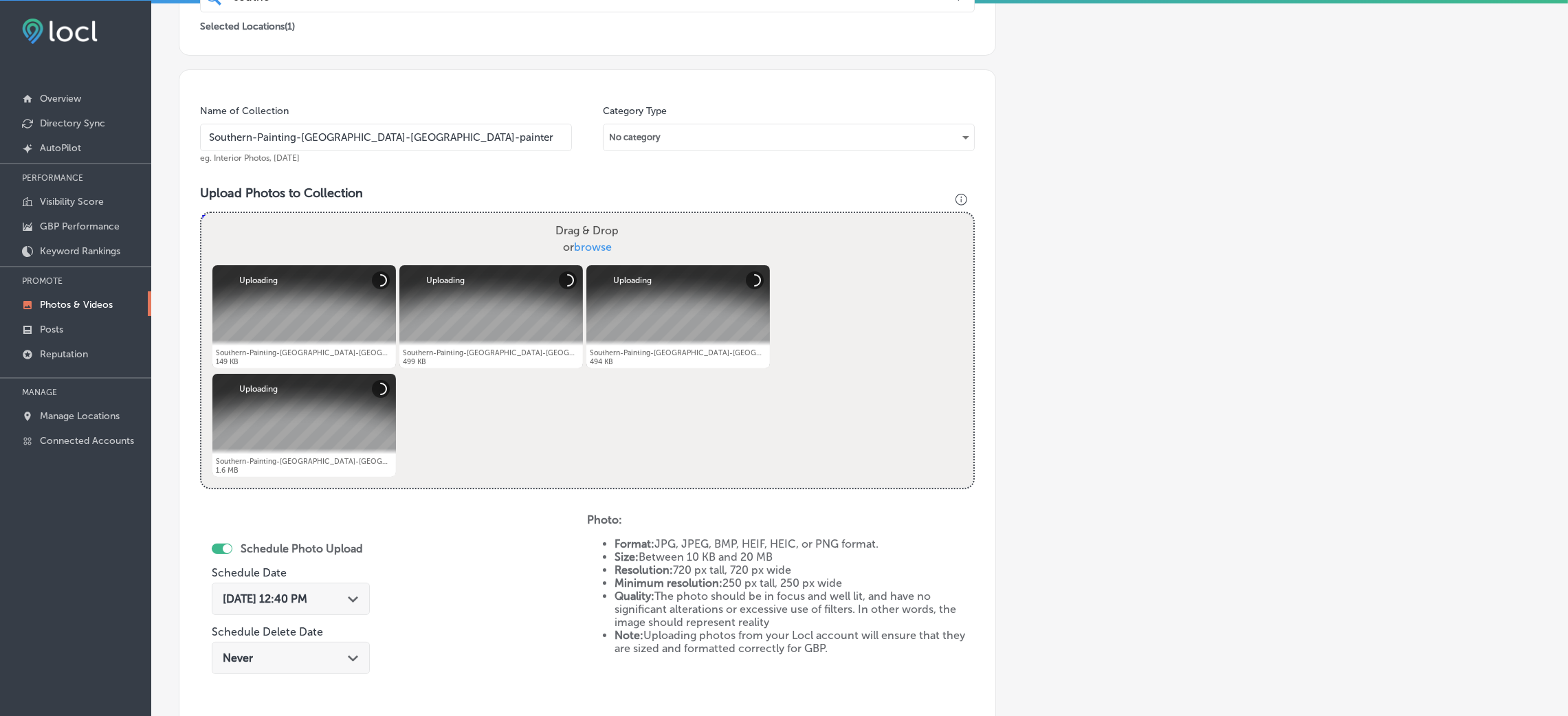
click at [307, 596] on span "[DATE] 12:40 PM" at bounding box center [265, 599] width 85 height 13
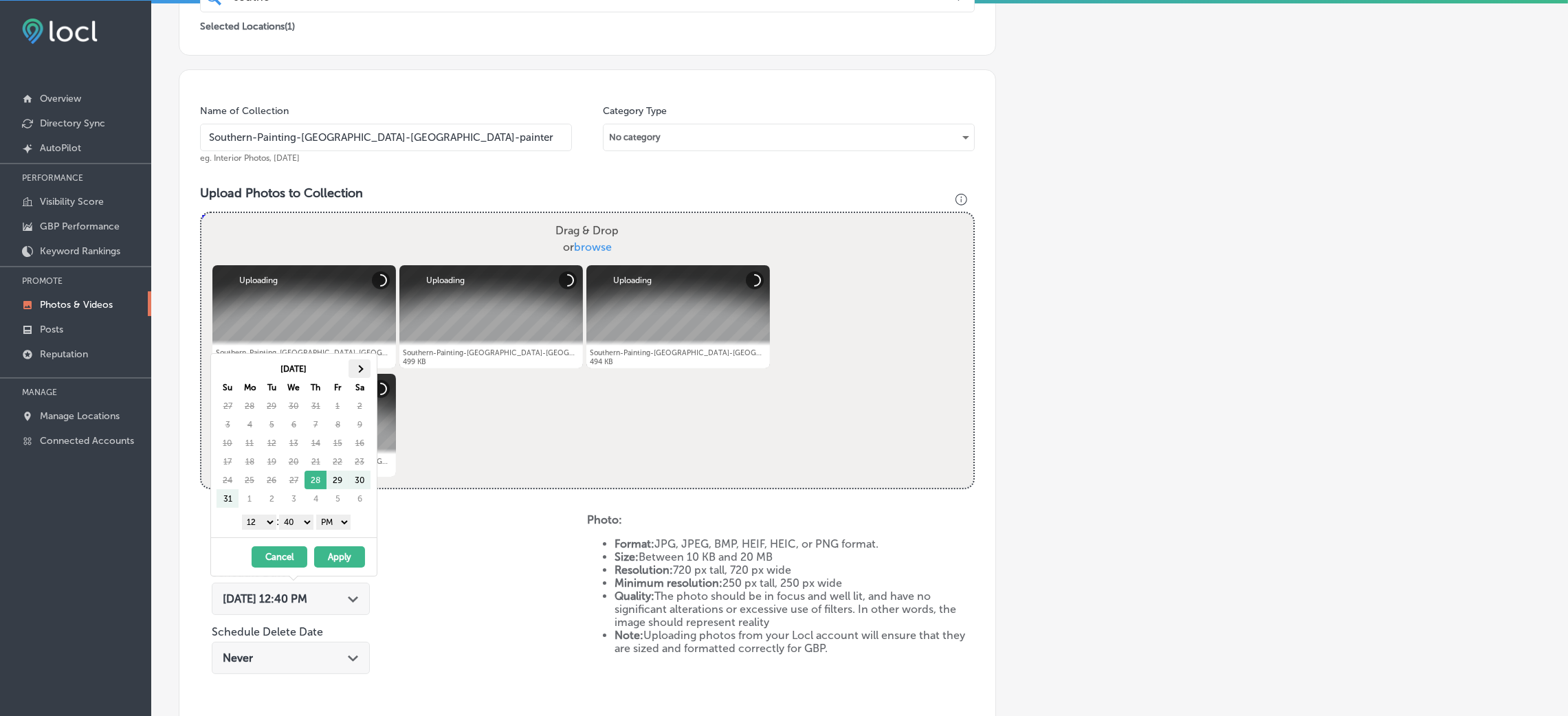
click at [359, 374] on th at bounding box center [359, 368] width 22 height 18
click at [288, 525] on select "00 10 20 30 40 50" at bounding box center [296, 521] width 34 height 15
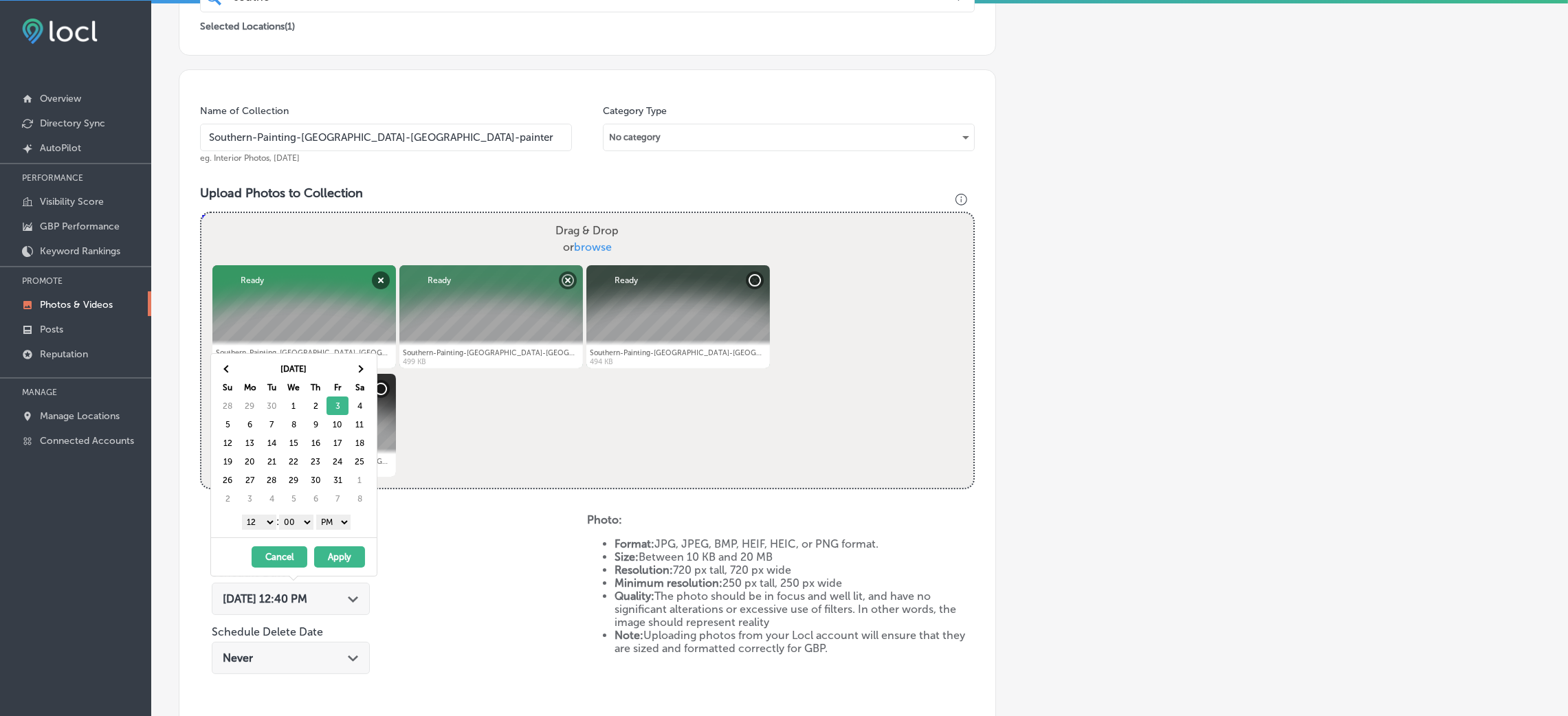
drag, startPoint x: 253, startPoint y: 517, endPoint x: 266, endPoint y: 533, distance: 20.6
click at [253, 517] on select "1 2 3 4 5 6 7 8 9 10 11 12" at bounding box center [258, 521] width 34 height 15
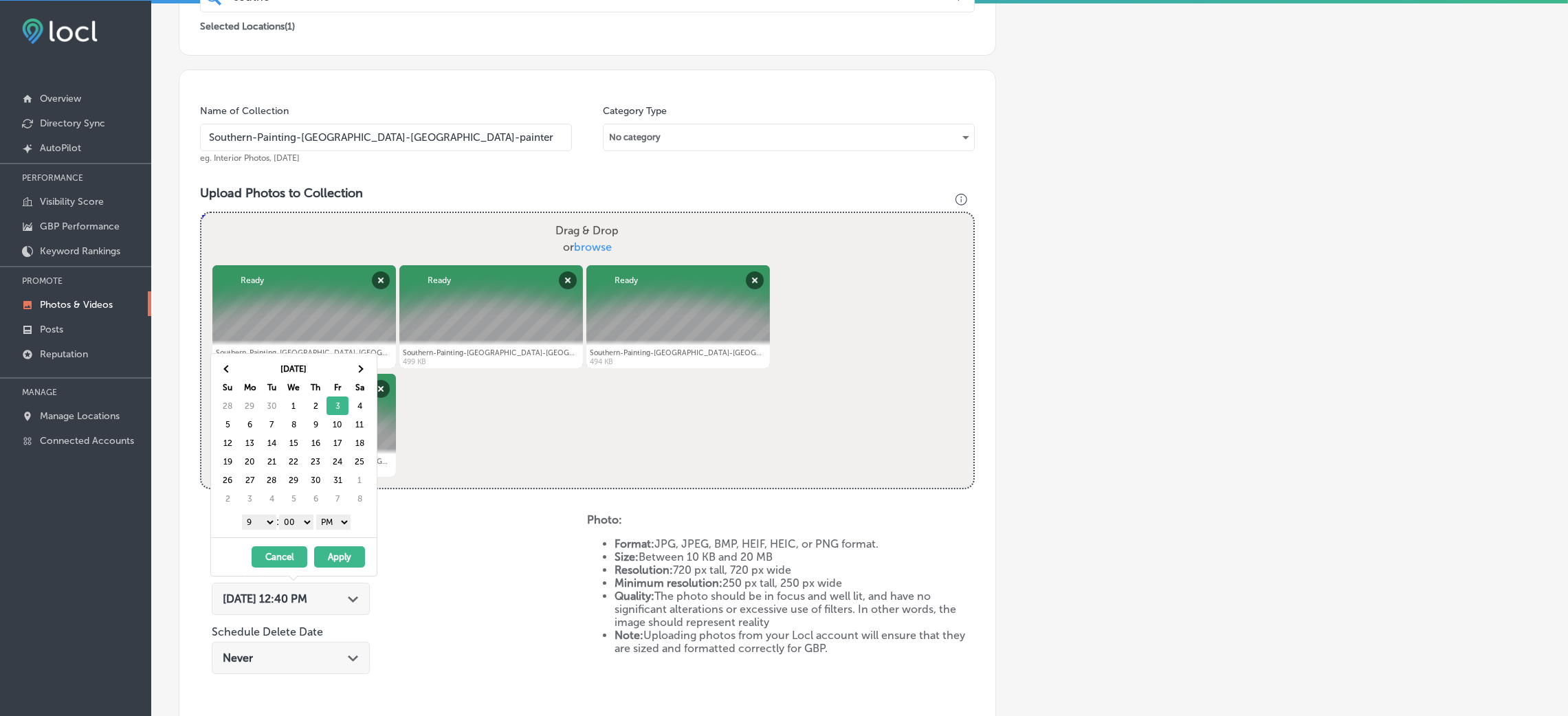
click at [336, 555] on button "Apply" at bounding box center [339, 556] width 51 height 21
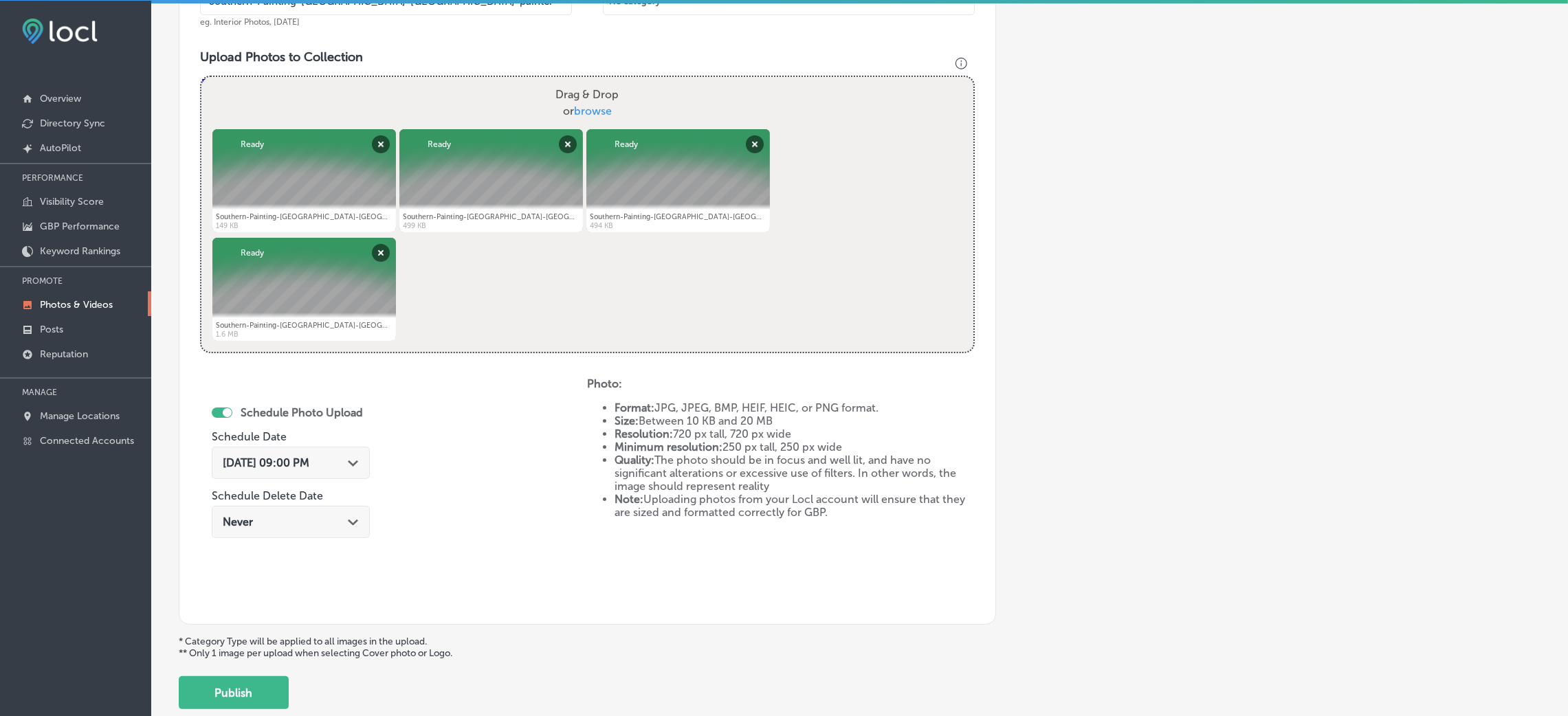
scroll to position [549, 0]
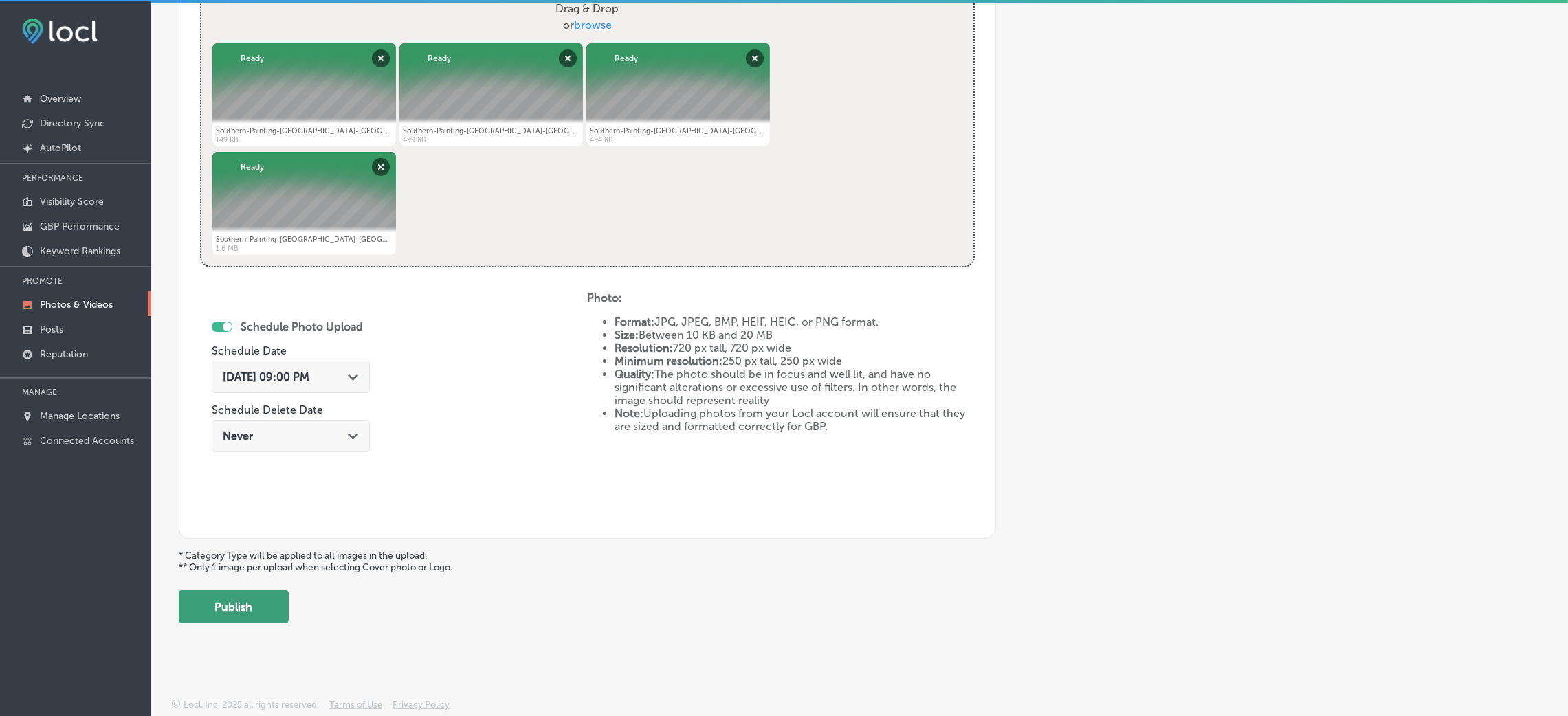
click at [237, 609] on button "Publish" at bounding box center [234, 607] width 110 height 33
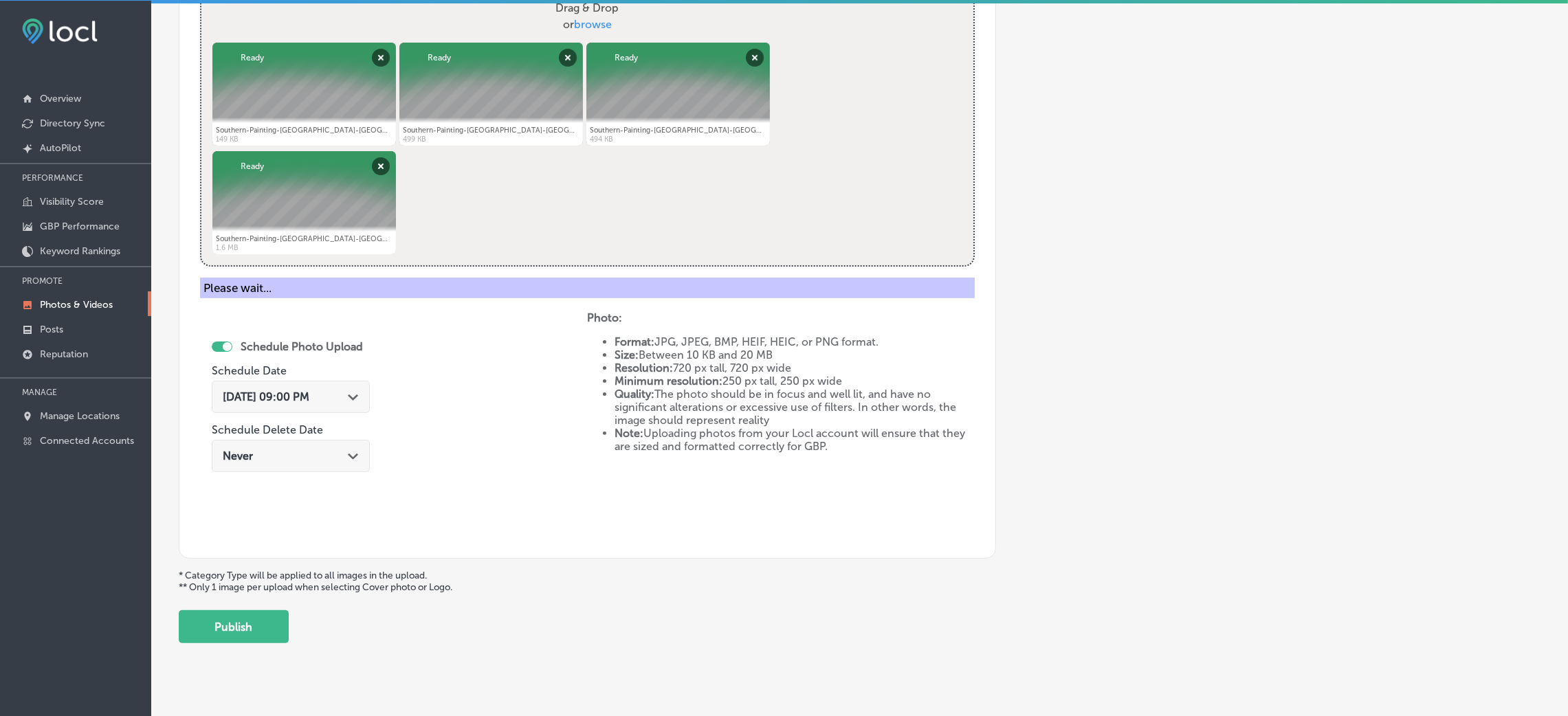
scroll to position [326, 0]
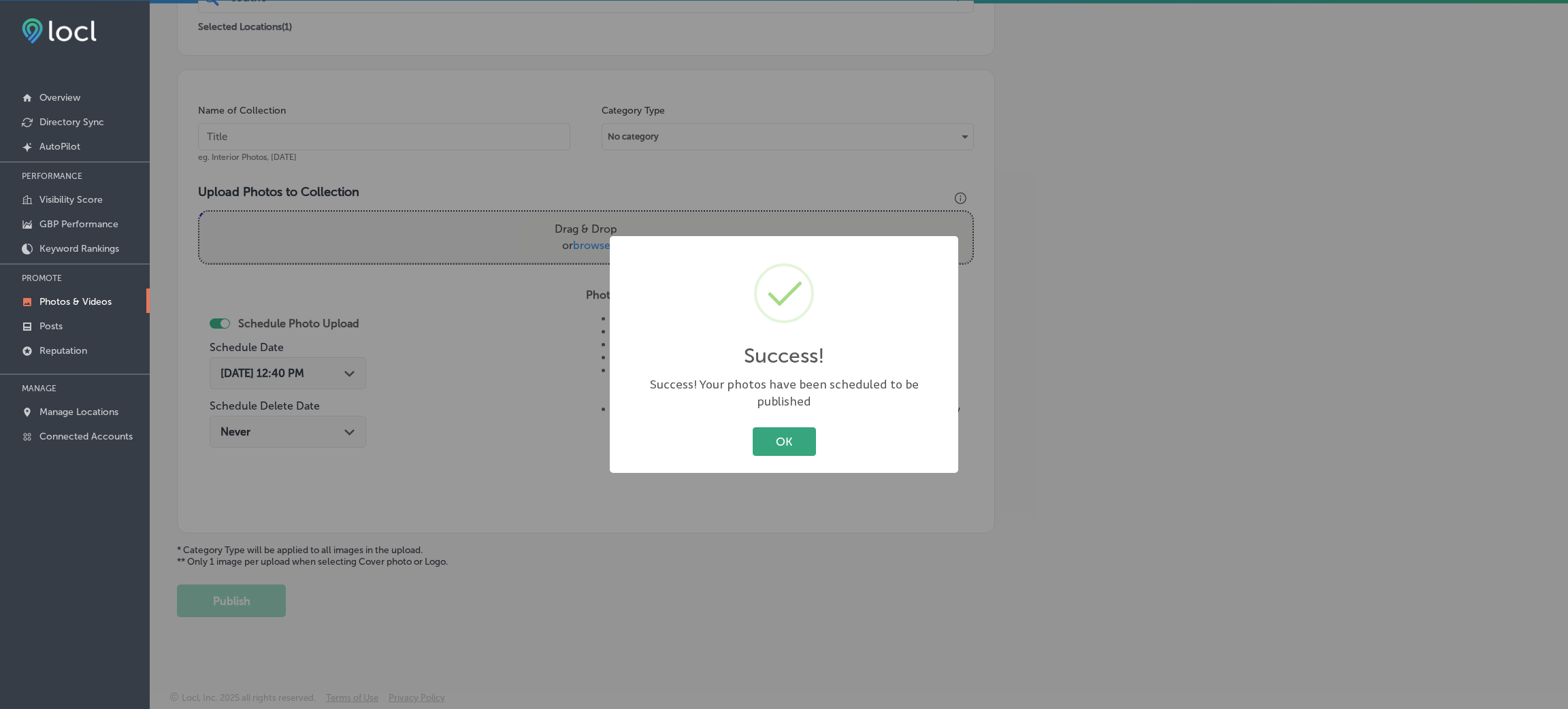
click at [799, 434] on button "OK" at bounding box center [785, 441] width 64 height 28
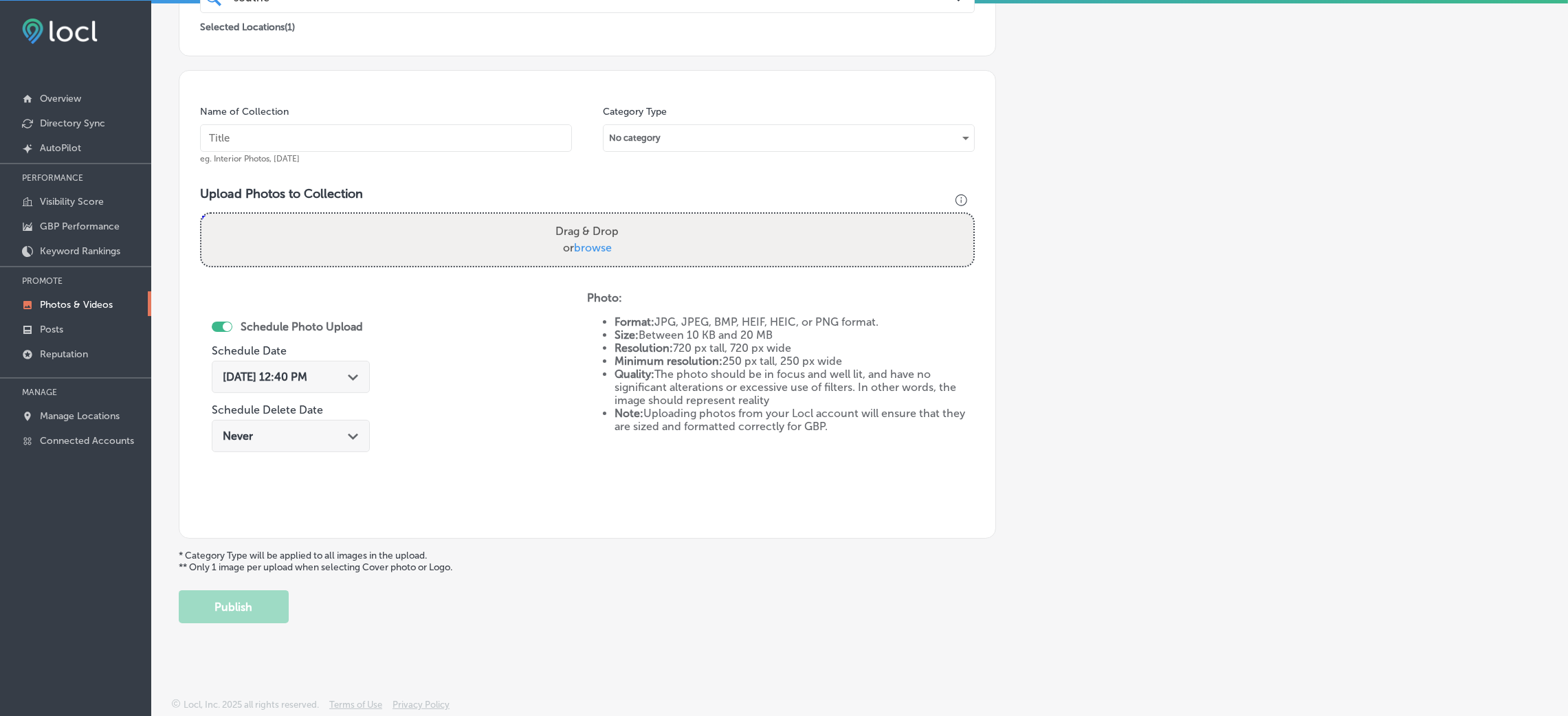
click at [488, 132] on input "text" at bounding box center [386, 138] width 372 height 28
paste input "Southern-Painting-[GEOGRAPHIC_DATA]-[GEOGRAPHIC_DATA]-painter"
type input "Southern-Painting-[GEOGRAPHIC_DATA]-[GEOGRAPHIC_DATA]-painter"
click at [637, 230] on div "Drag & Drop or browse" at bounding box center [587, 240] width 772 height 52
click at [201, 214] on input "Drag & Drop or browse" at bounding box center [587, 216] width 772 height 4
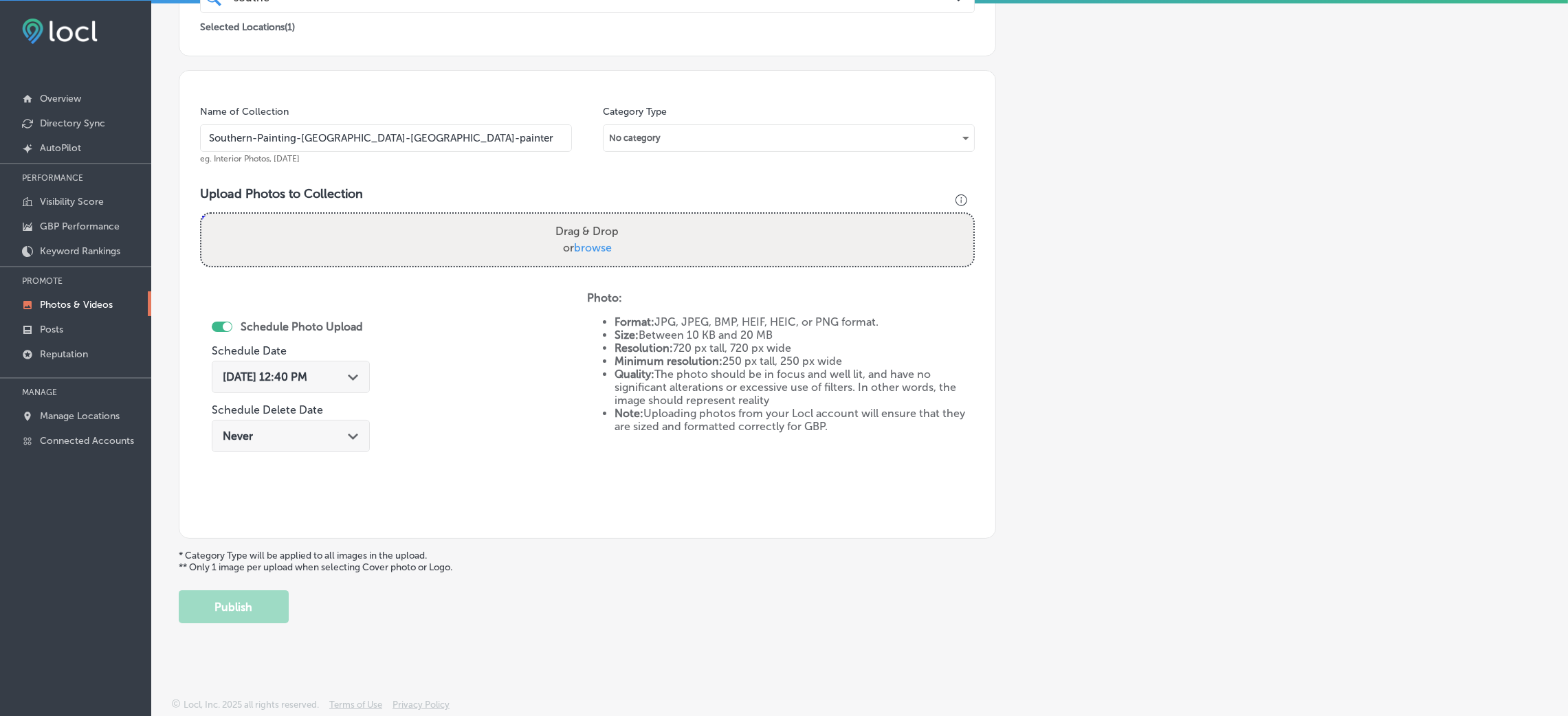
type input "C:\fakepath\Southern-Painting-[GEOGRAPHIC_DATA]-South (2).png"
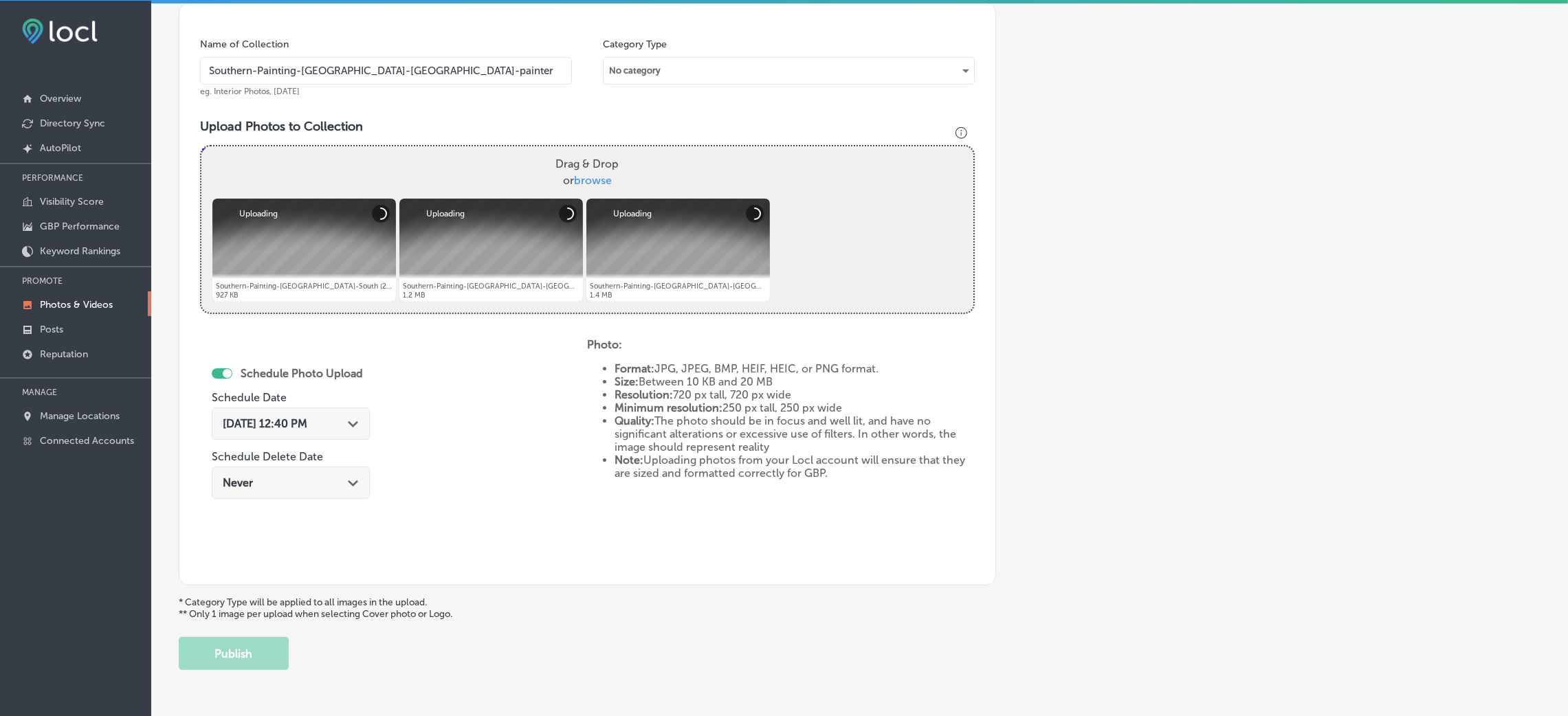
scroll to position [440, 0]
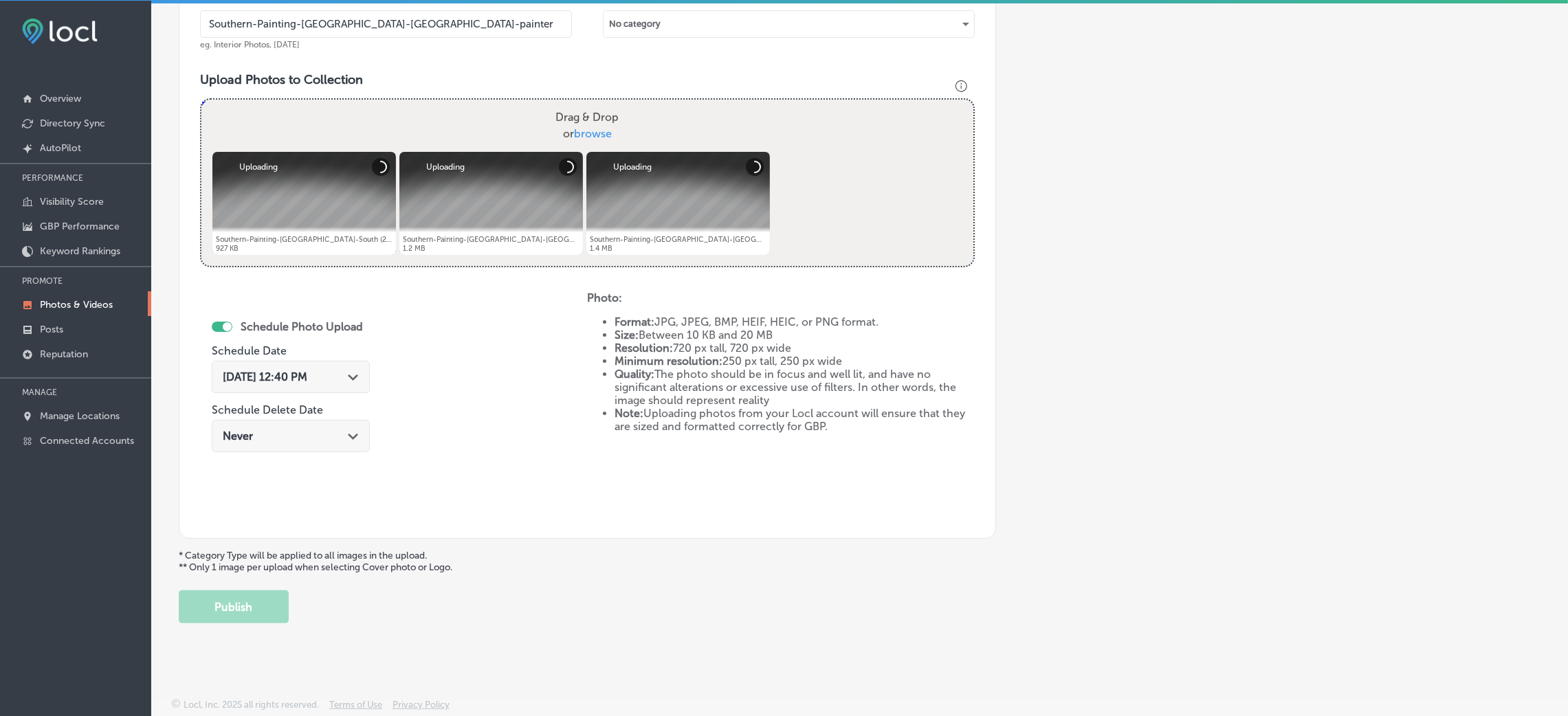
click at [333, 367] on div "[DATE] 12:40 PM Path Created with Sketch." at bounding box center [290, 376] width 158 height 32
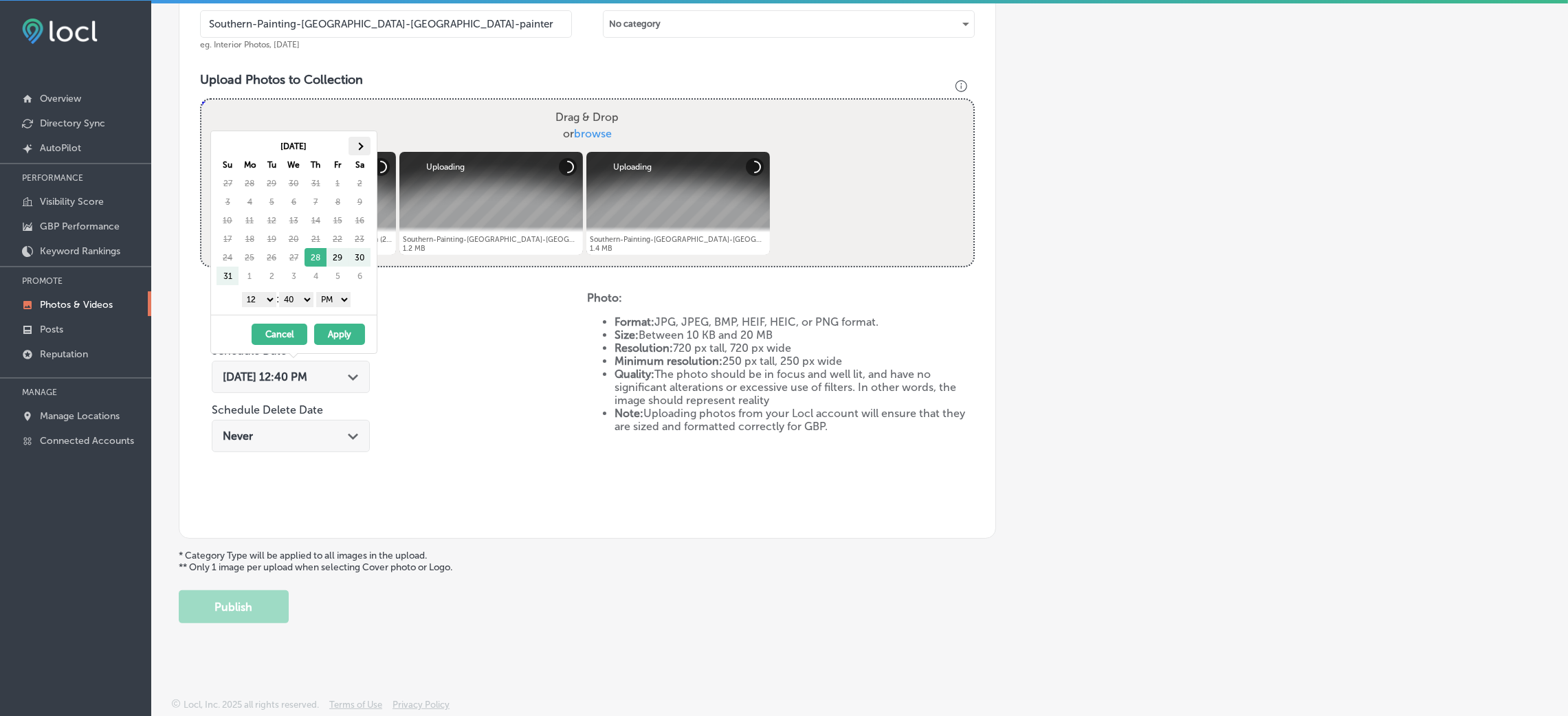
click at [351, 140] on th at bounding box center [359, 146] width 22 height 18
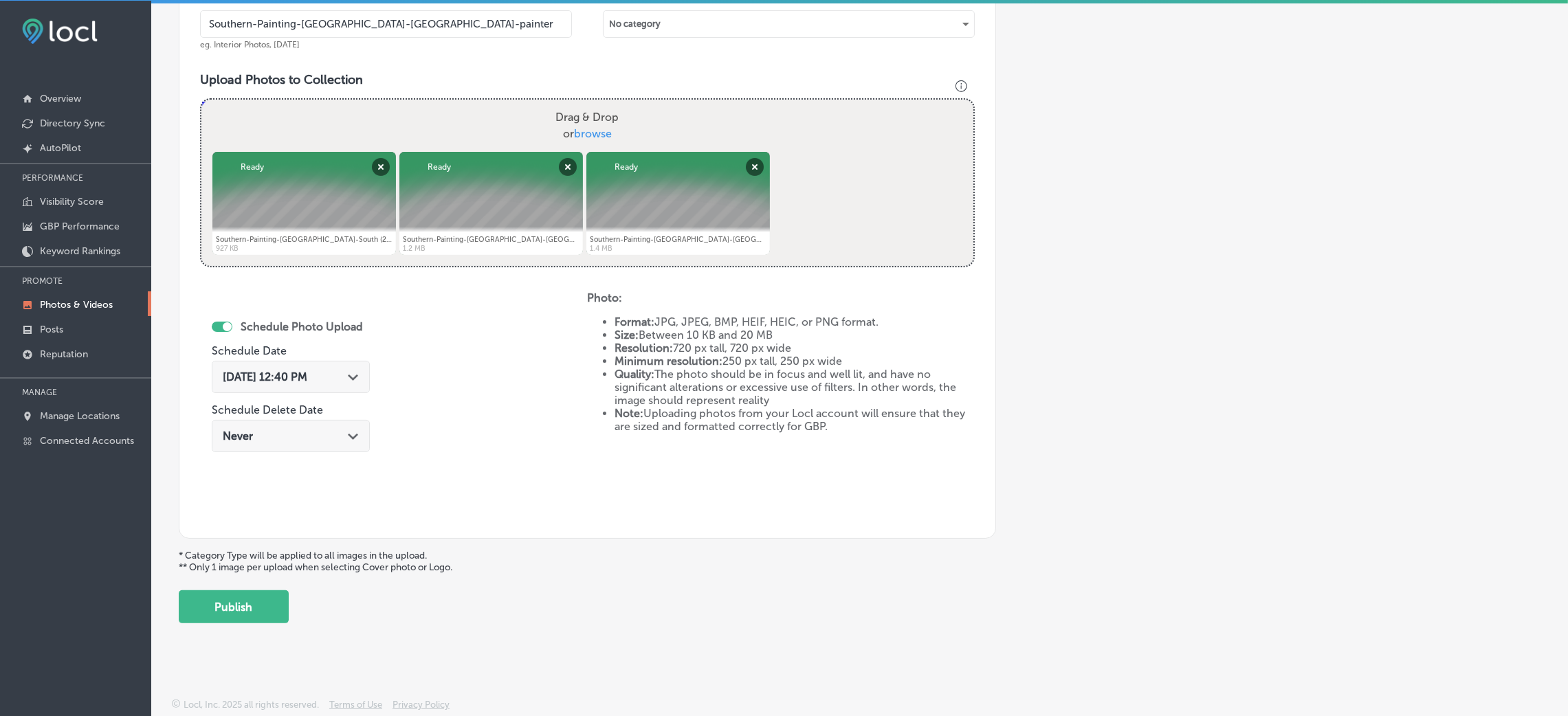
click at [900, 680] on div "Upload Photo & Video Keyword Ranking Credits: 720 Back Add a Collection Which T…" at bounding box center [860, 359] width 1416 height 716
click at [348, 383] on div "[DATE] 12:40 PM Path Created with Sketch." at bounding box center [290, 376] width 158 height 32
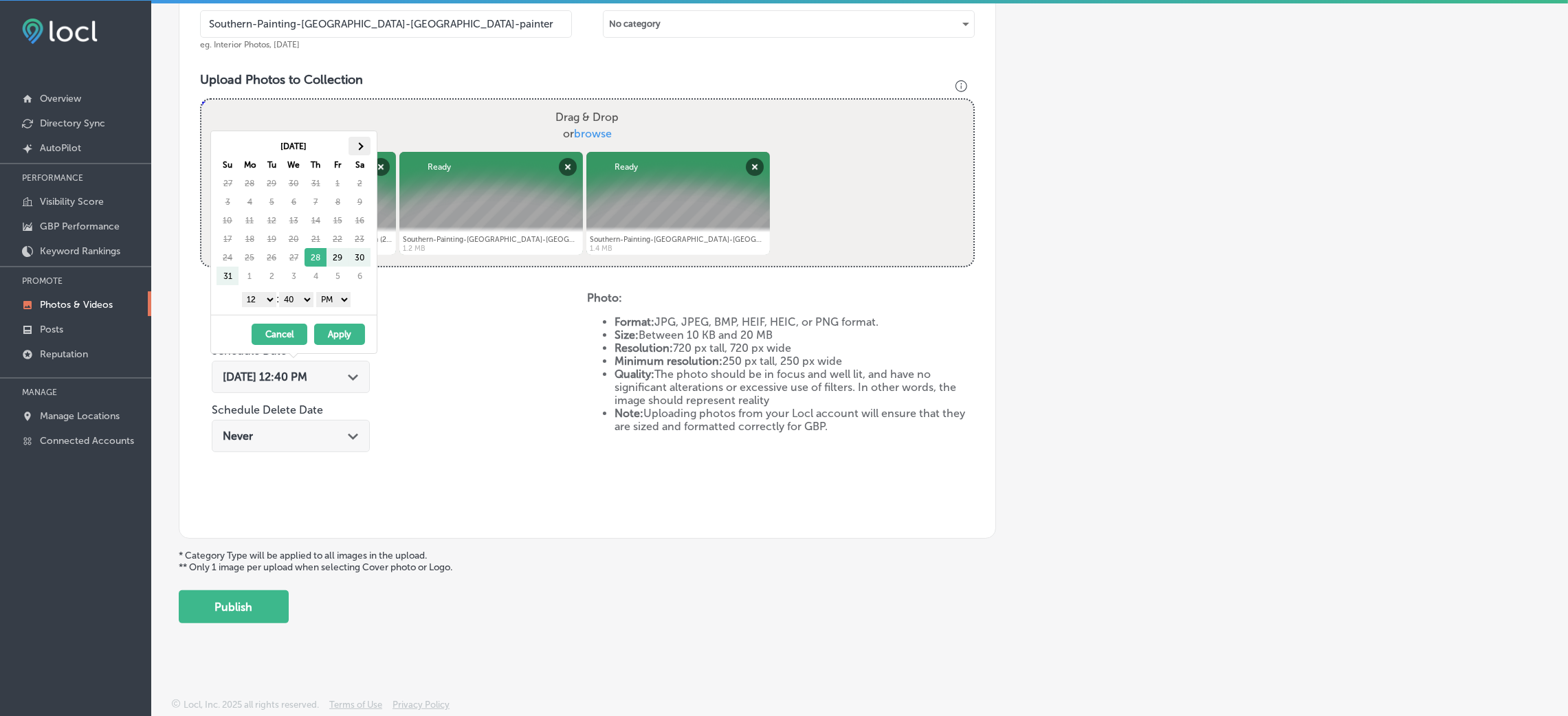
click at [356, 146] on span at bounding box center [359, 146] width 7 height 7
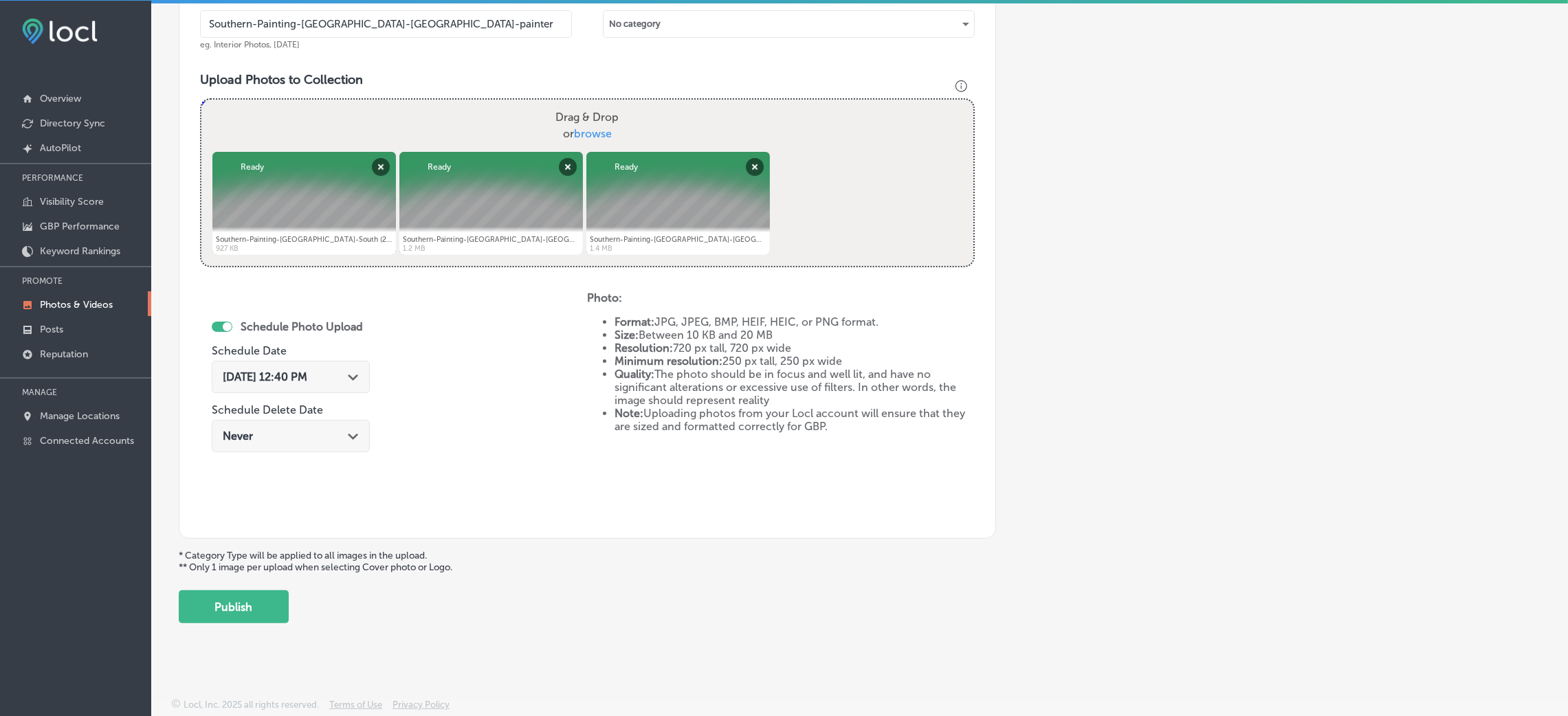
click at [461, 386] on div "Schedule Photo Upload Schedule Date [DATE] 12:40 PM Path Created with Sketch. S…" at bounding box center [393, 404] width 387 height 226
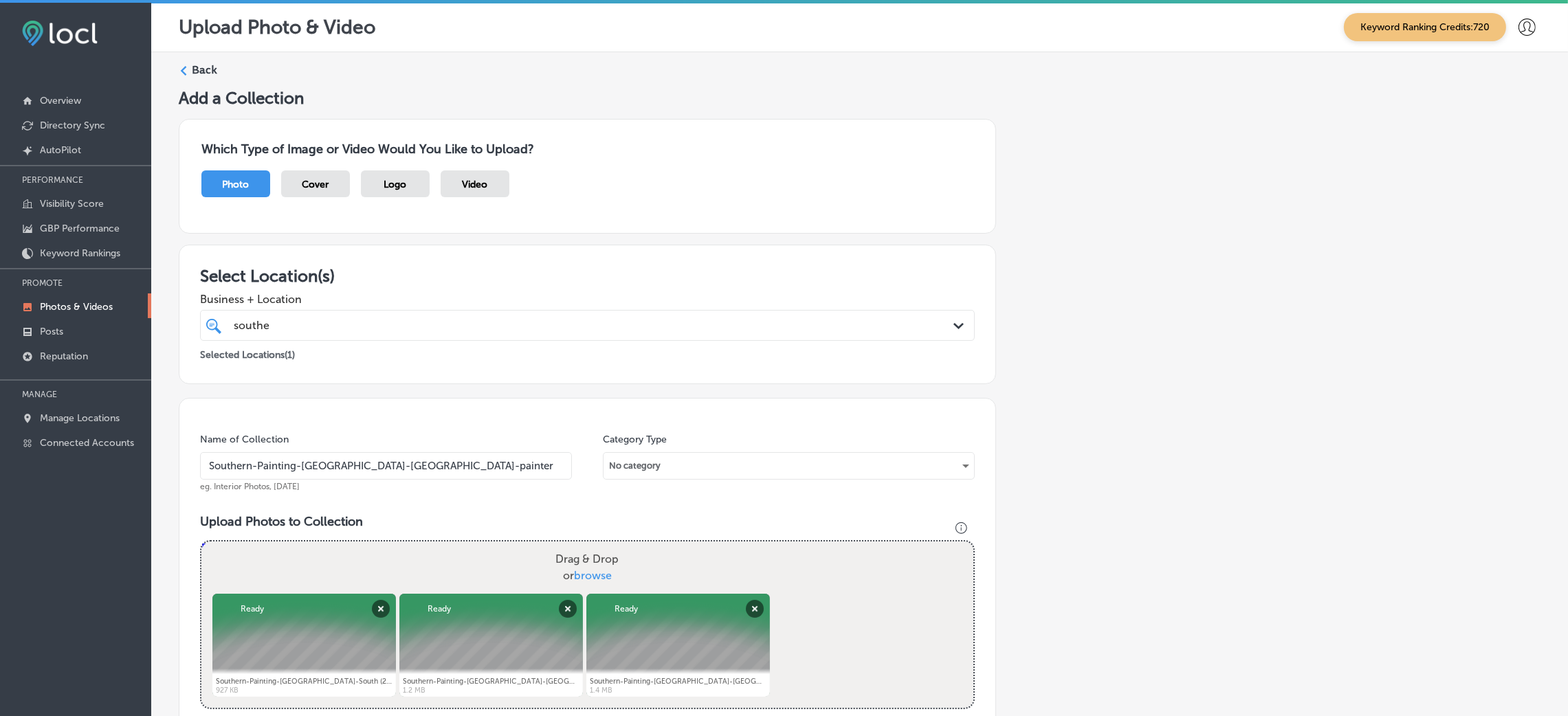
scroll to position [0, 0]
click at [203, 76] on label "Back" at bounding box center [205, 71] width 26 height 15
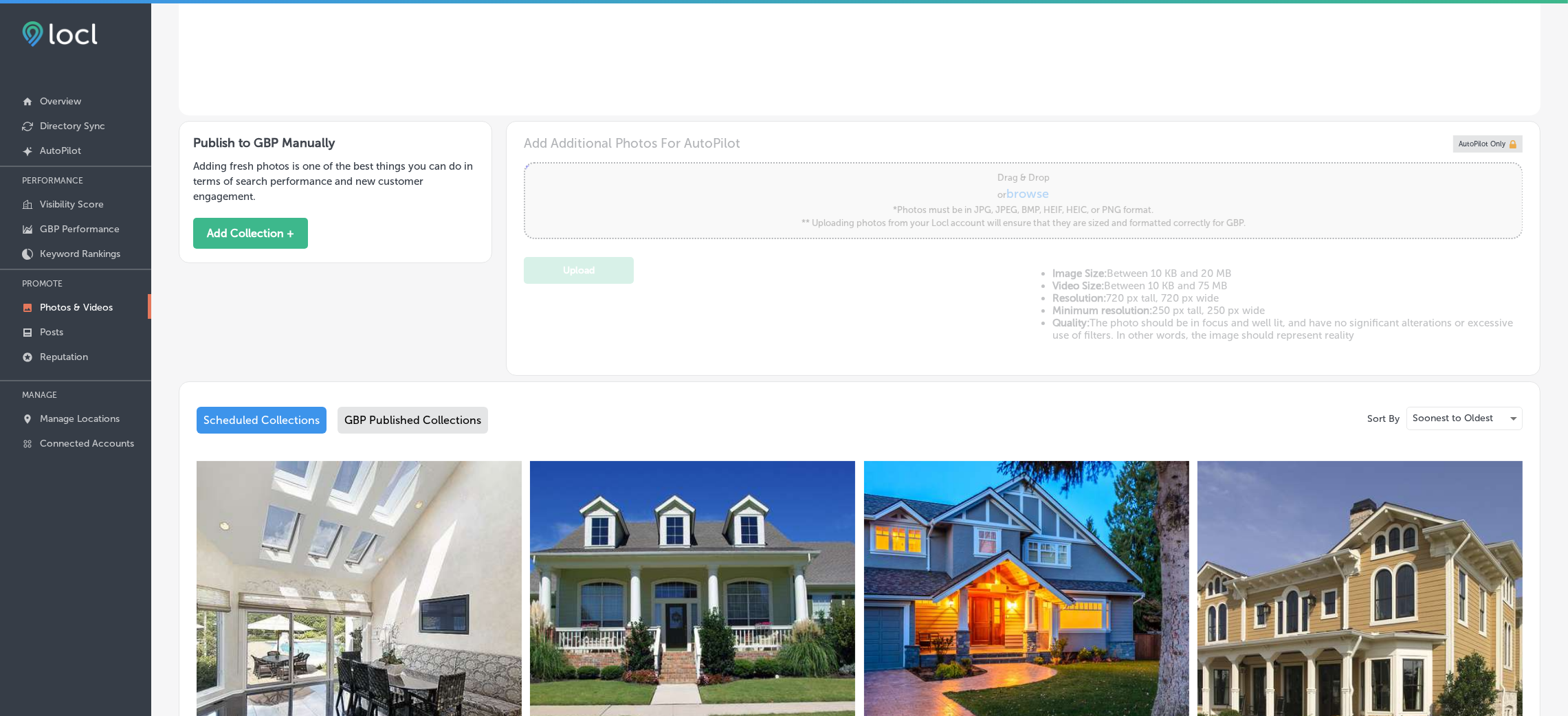
type input "5"
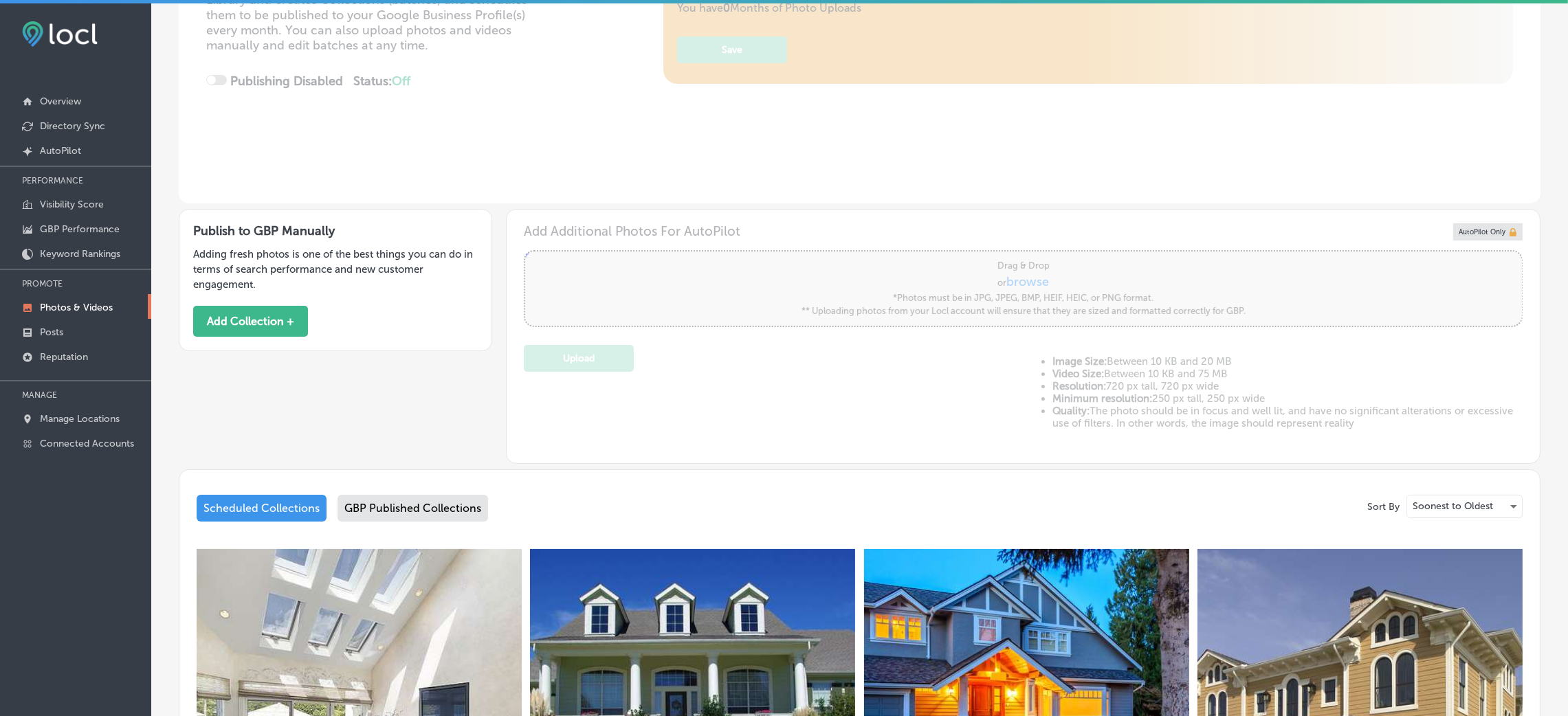
scroll to position [237, 0]
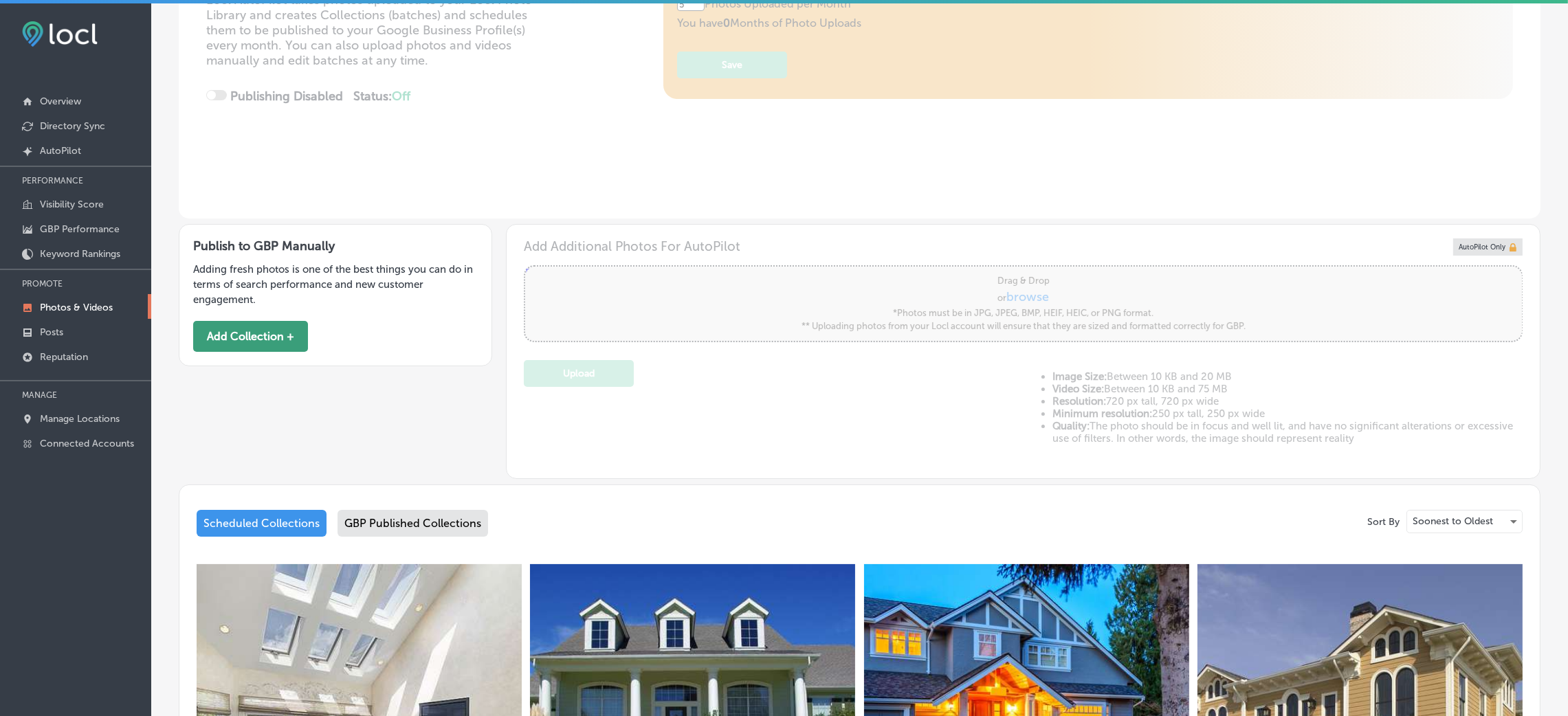
click at [294, 323] on button "Add Collection +" at bounding box center [250, 336] width 115 height 31
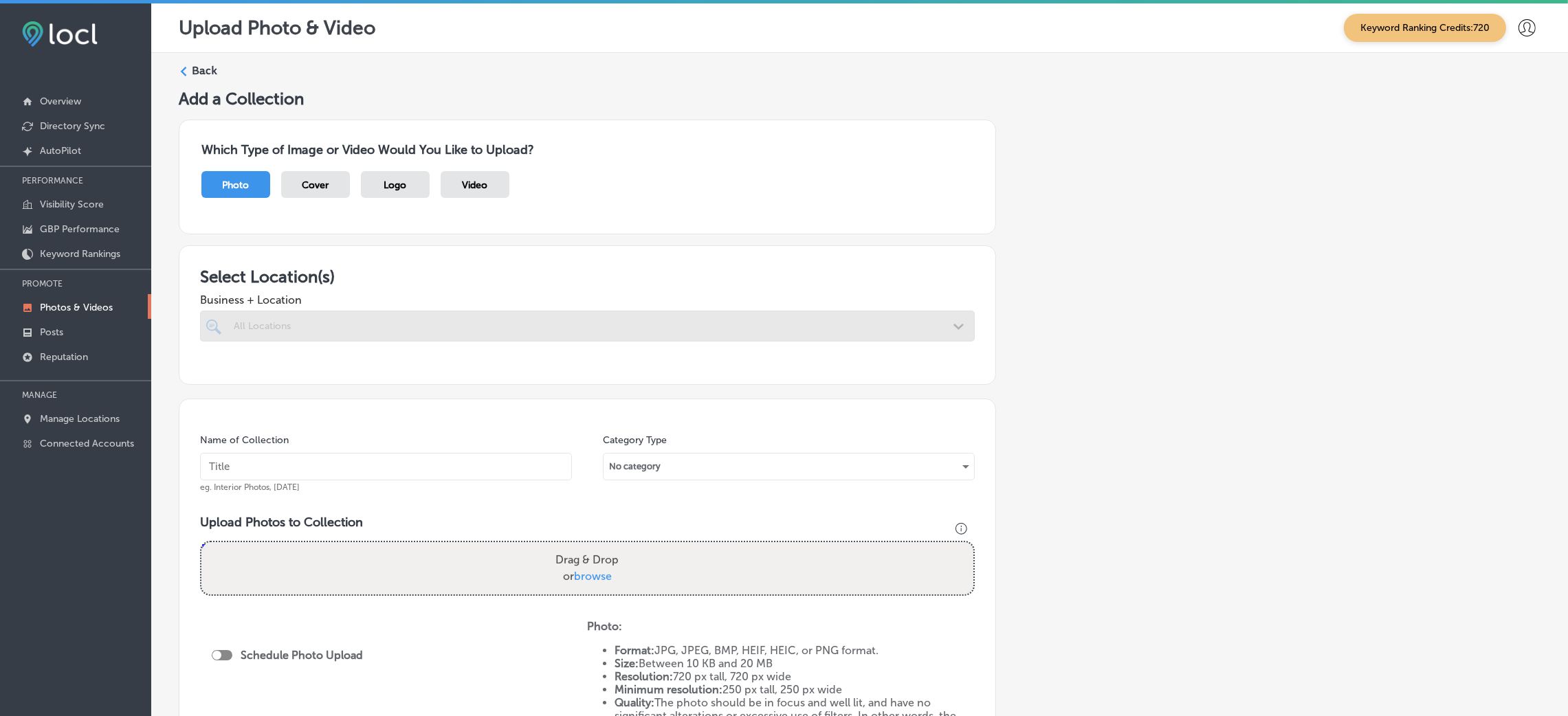
click at [390, 329] on div "All Locations" at bounding box center [593, 326] width 721 height 12
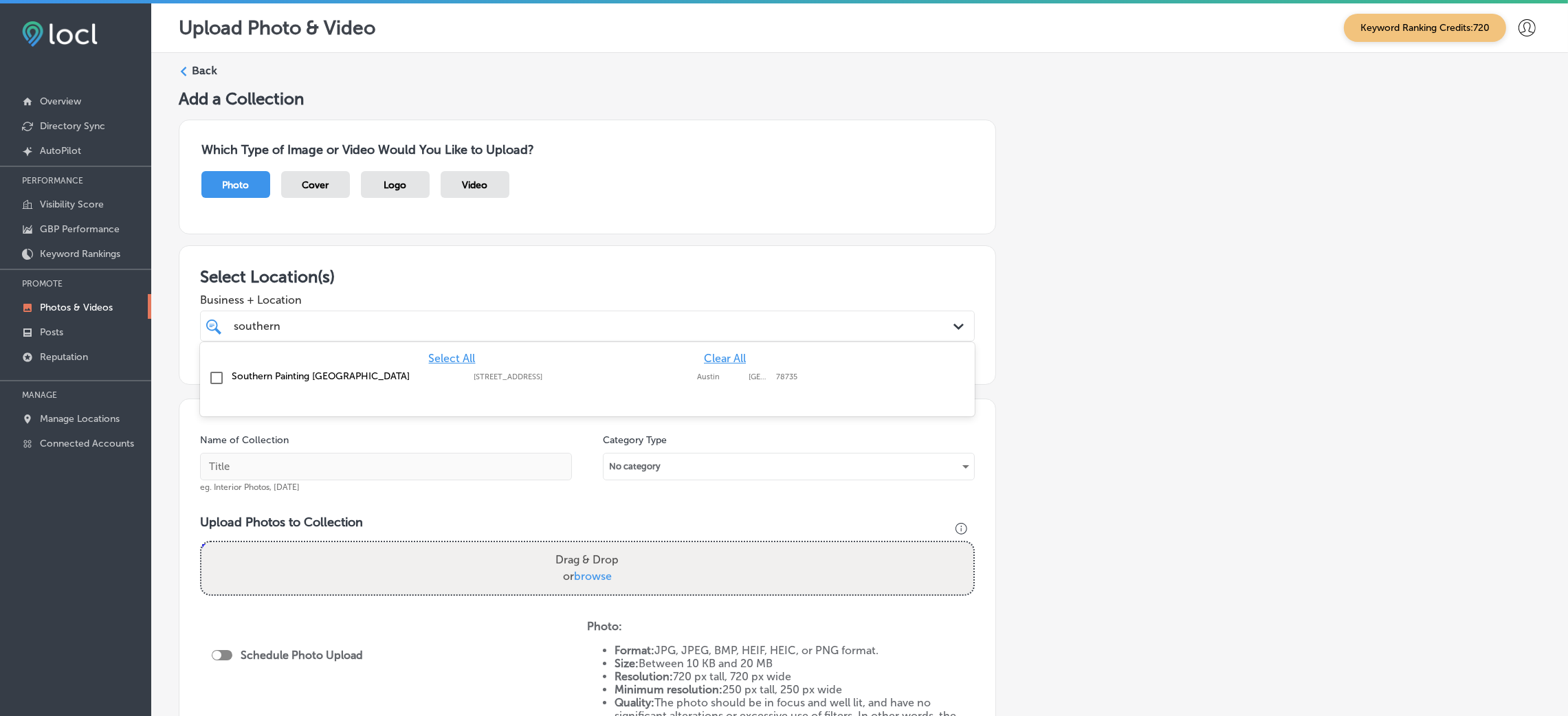
click at [654, 371] on div "[GEOGRAPHIC_DATA][STREET_ADDRESS][STREET_ADDRESS]" at bounding box center [516, 375] width 570 height 12
type input "southern"
click at [423, 473] on input "text" at bounding box center [386, 466] width 372 height 28
paste input "Southern-Painting-[GEOGRAPHIC_DATA]-[GEOGRAPHIC_DATA]-painter"
type input "Southern-Painting-[GEOGRAPHIC_DATA]-[GEOGRAPHIC_DATA]-painter"
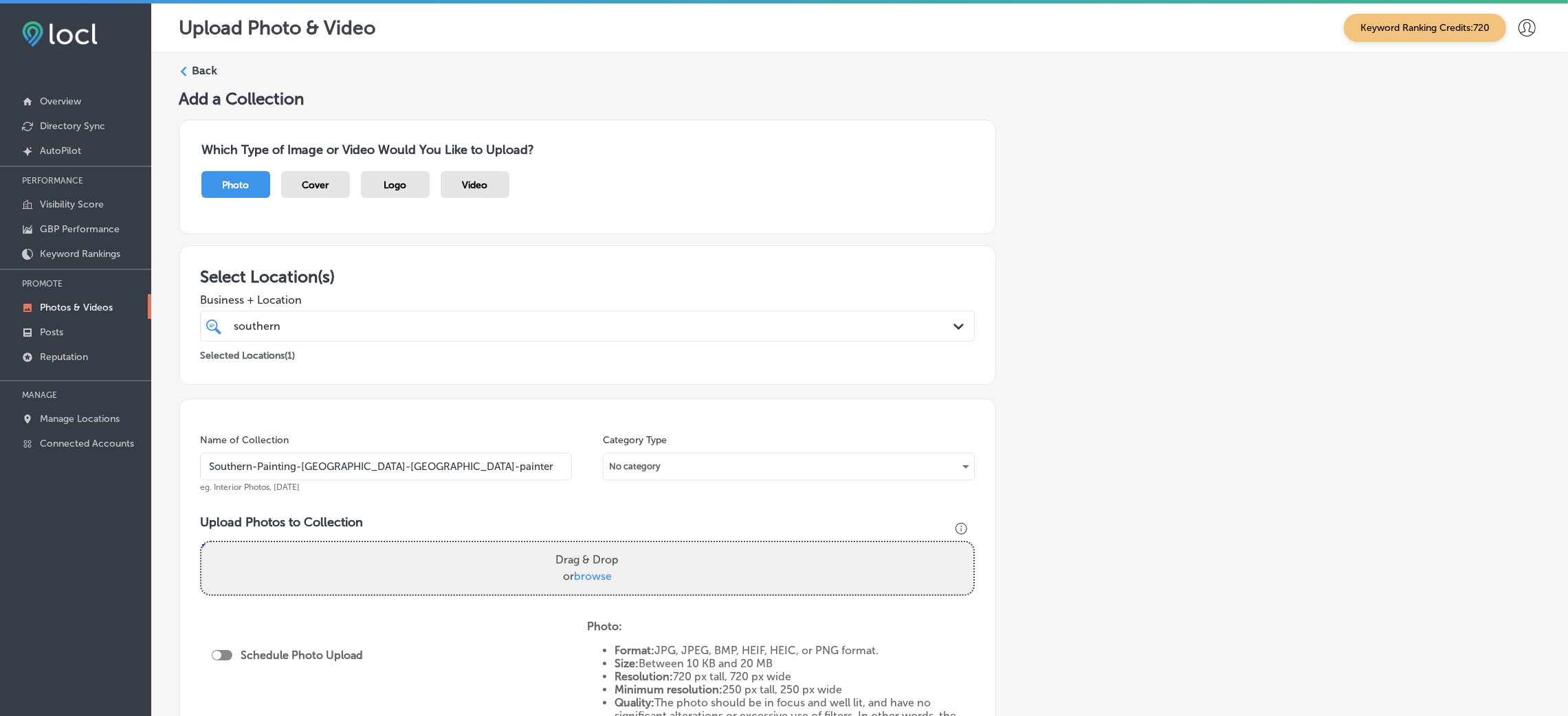
click at [513, 552] on div "Drag & Drop or browse" at bounding box center [587, 567] width 772 height 52
click at [201, 542] on input "Drag & Drop or browse" at bounding box center [587, 543] width 772 height 4
type input "C:\fakepath\Southern-Painting-[GEOGRAPHIC_DATA]-South (2).png"
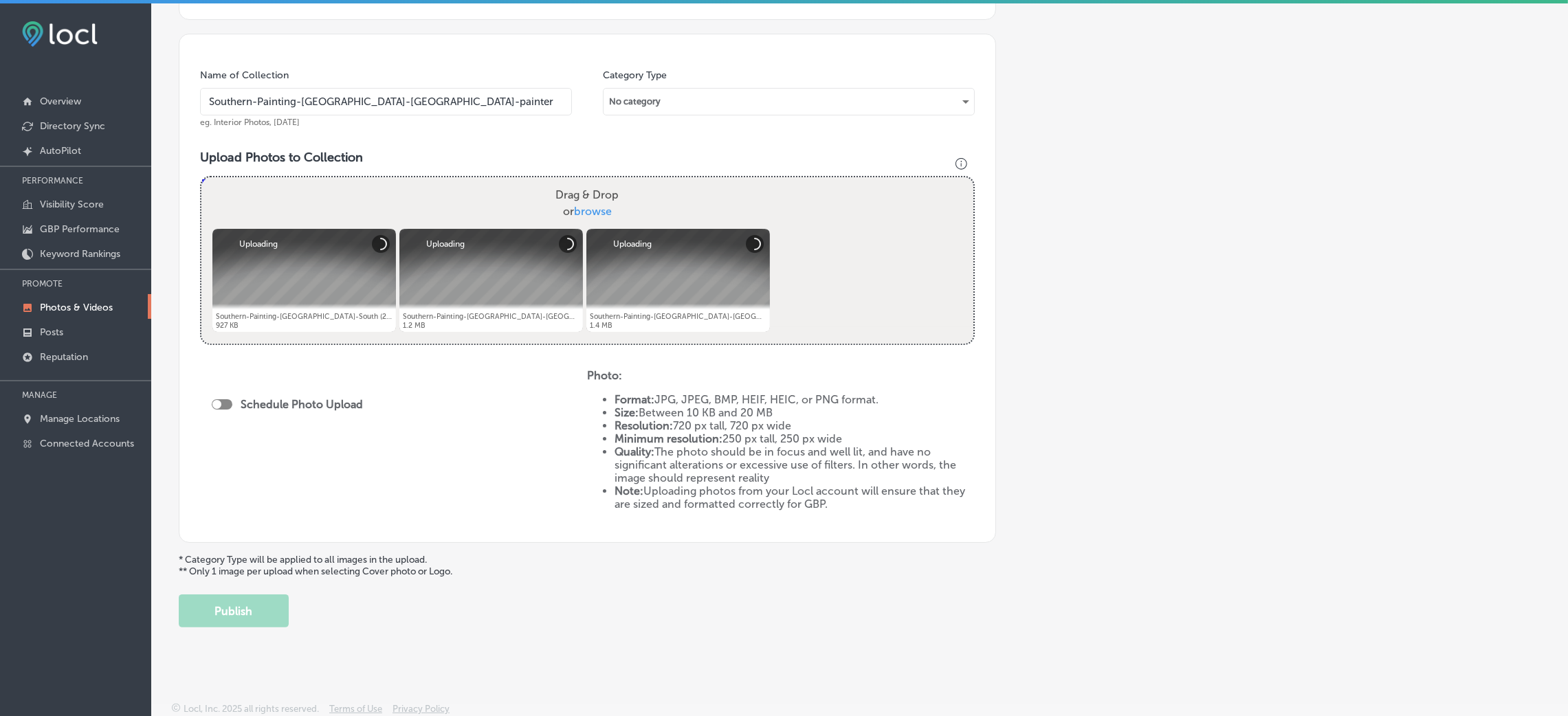
scroll to position [367, 0]
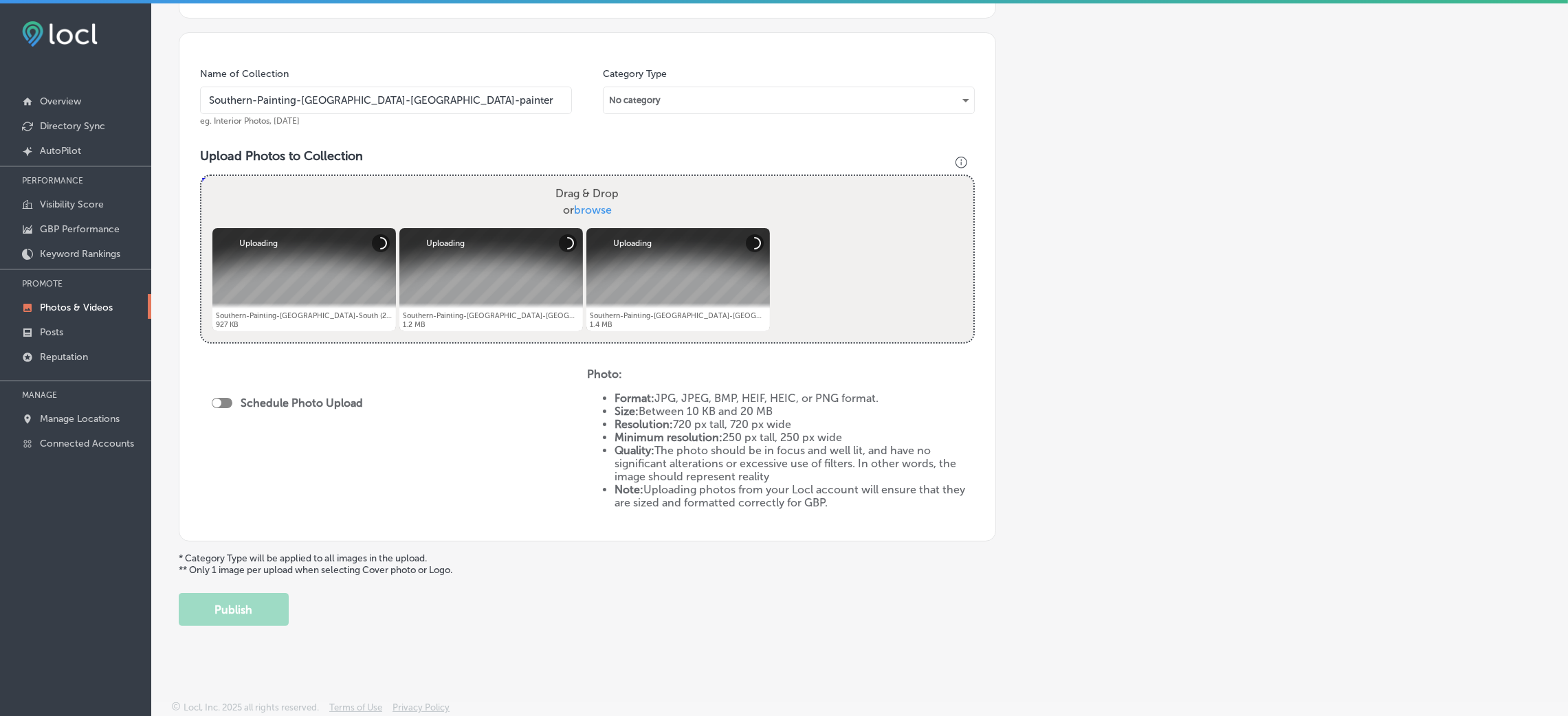
click at [220, 411] on div "Schedule Photo Upload" at bounding box center [290, 405] width 158 height 31
click at [220, 408] on div "Schedule Photo Upload" at bounding box center [290, 405] width 158 height 31
click at [222, 393] on div "Schedule Photo Upload" at bounding box center [290, 405] width 158 height 31
click at [222, 397] on div at bounding box center [221, 402] width 20 height 10
checkbox input "true"
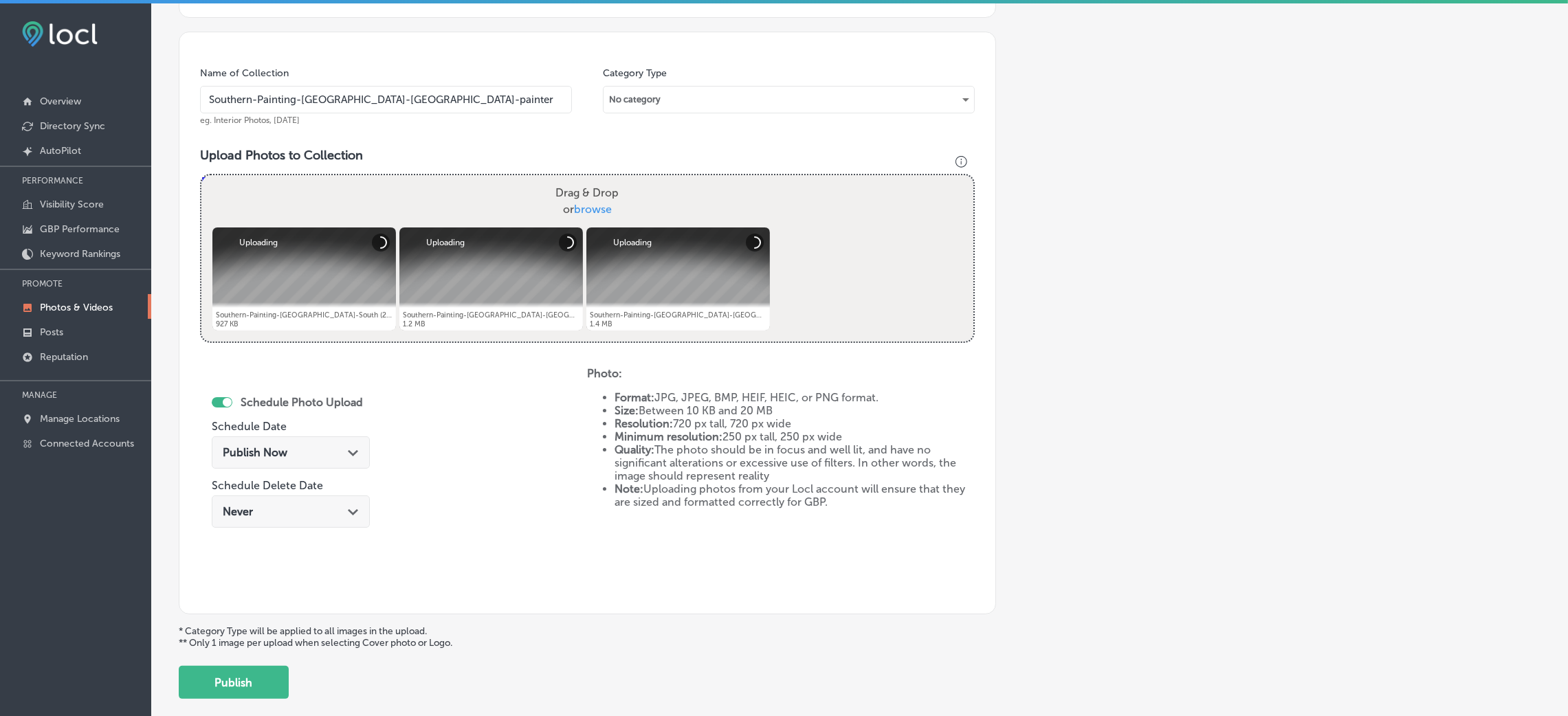
click at [328, 460] on div "Publish Now Path Created with Sketch." at bounding box center [290, 452] width 158 height 32
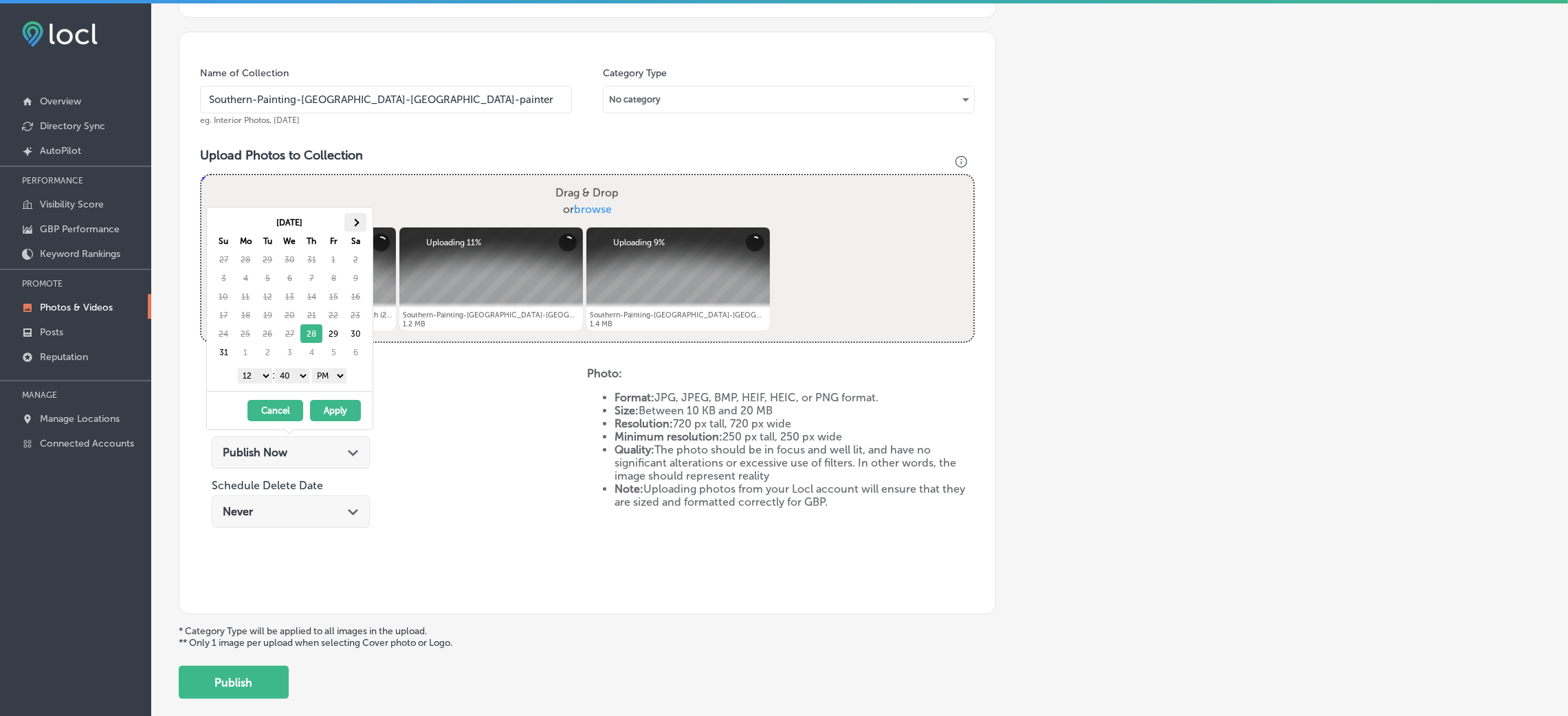
click at [349, 228] on th at bounding box center [355, 222] width 22 height 18
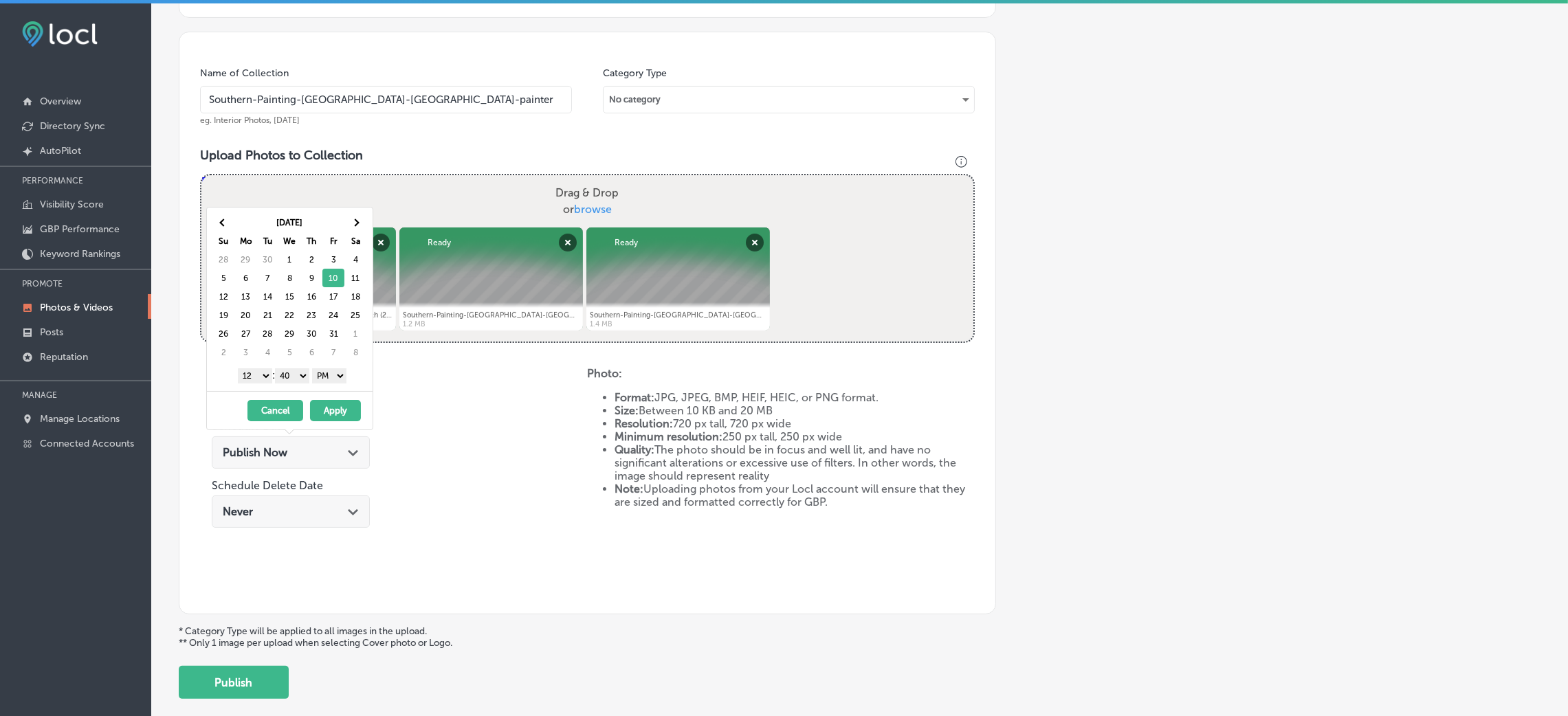
click at [299, 379] on select "00 10 20 30 40 50" at bounding box center [291, 375] width 34 height 15
click at [256, 376] on select "1 2 3 4 5 6 7 8 9 10 11 12" at bounding box center [254, 375] width 34 height 15
click at [331, 408] on button "Apply" at bounding box center [334, 410] width 51 height 21
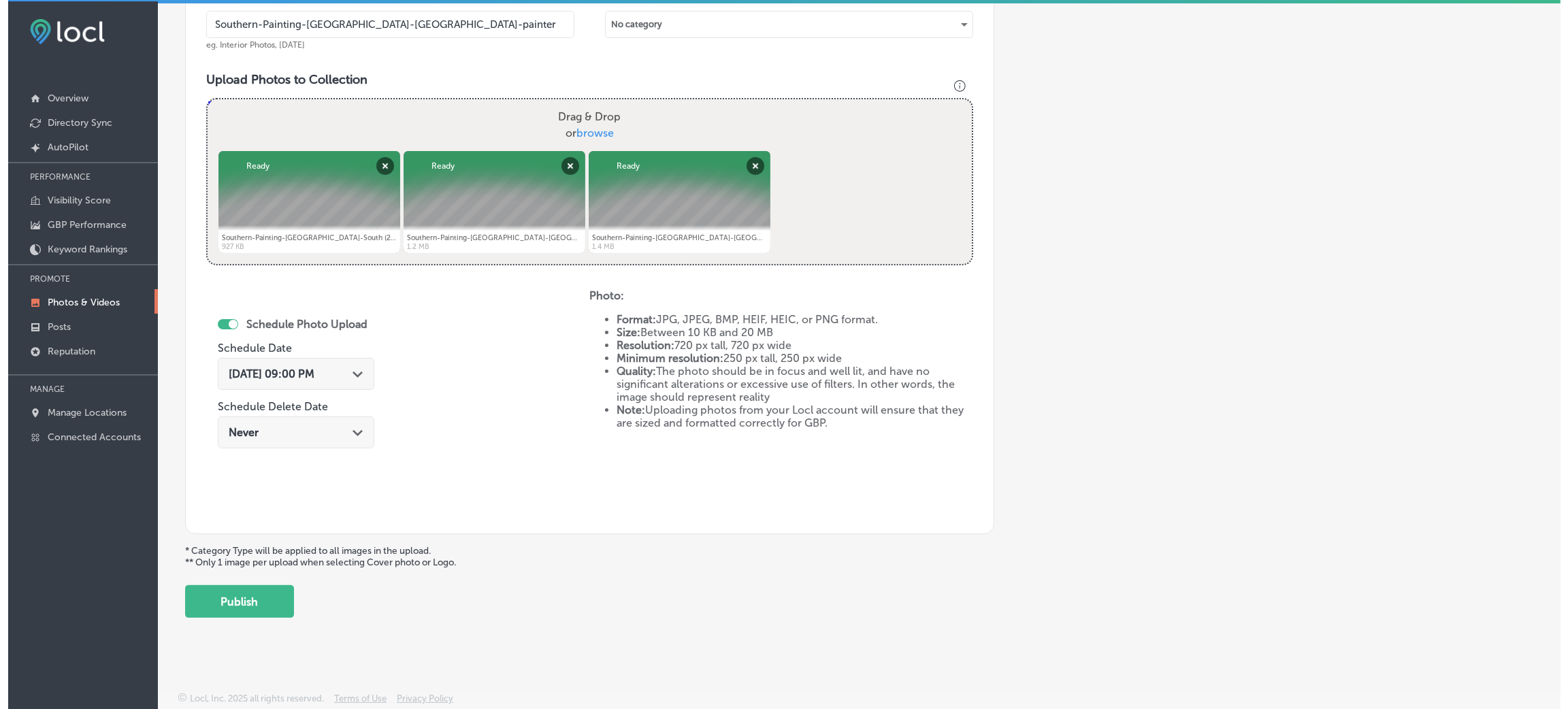
scroll to position [3, 0]
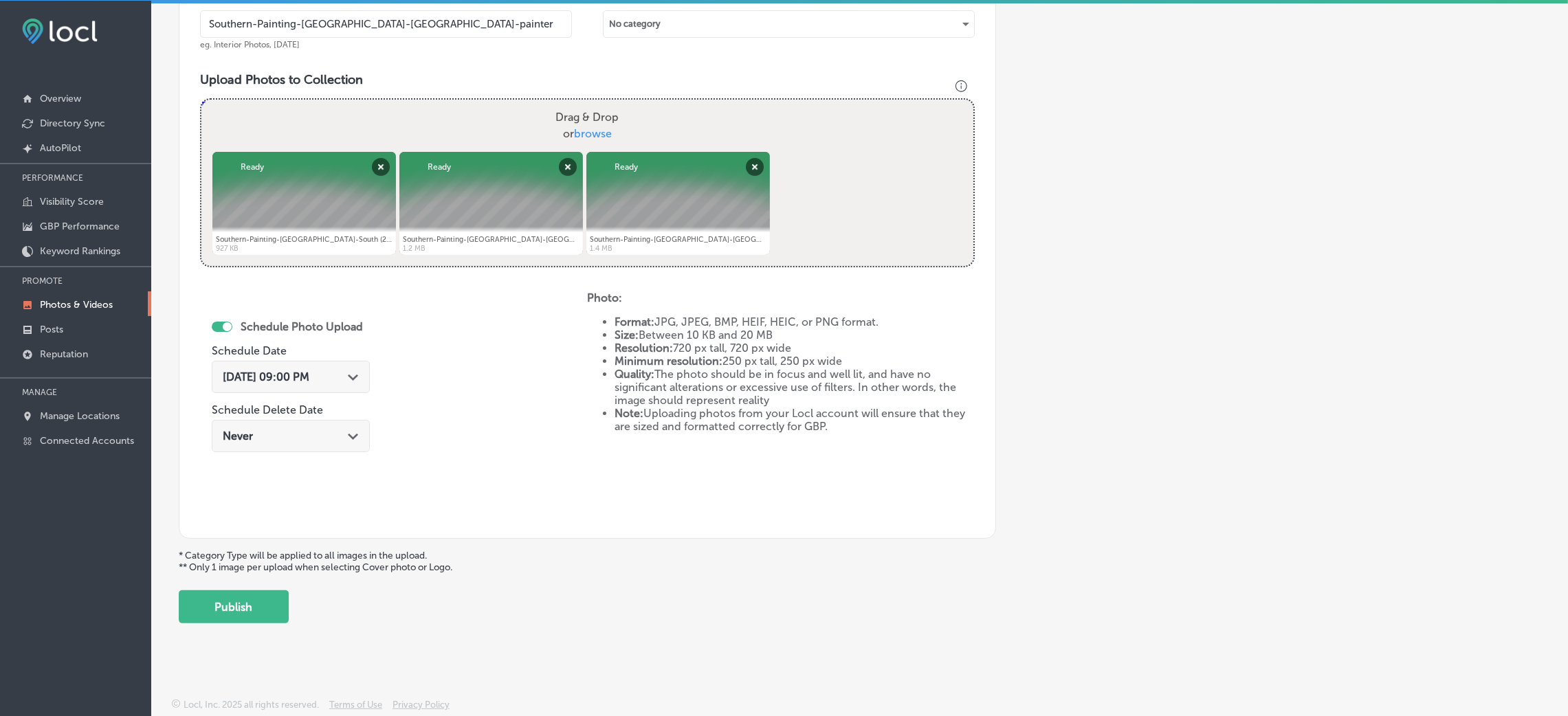
drag, startPoint x: 196, startPoint y: 601, endPoint x: 217, endPoint y: 588, distance: 24.7
click at [197, 601] on button "Publish" at bounding box center [234, 607] width 110 height 33
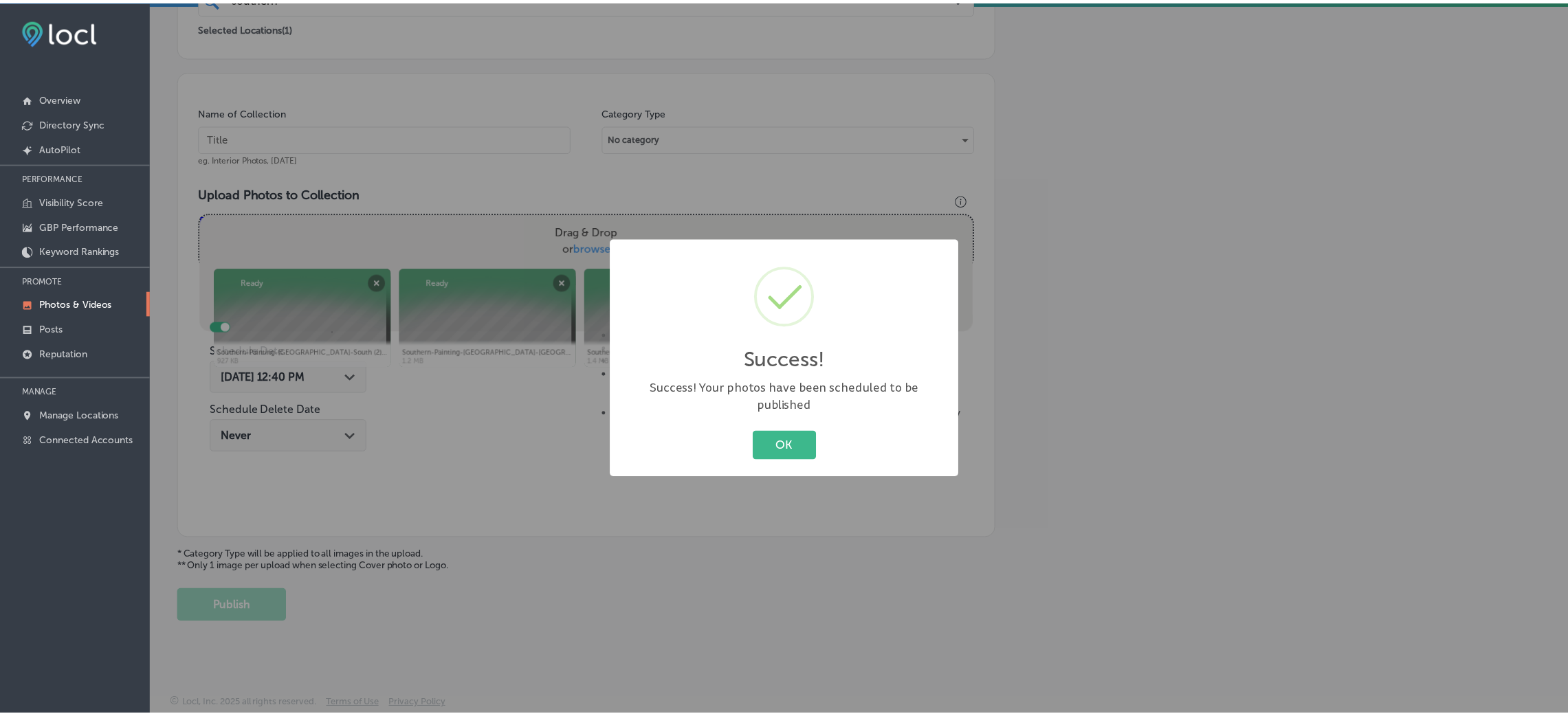
scroll to position [326, 0]
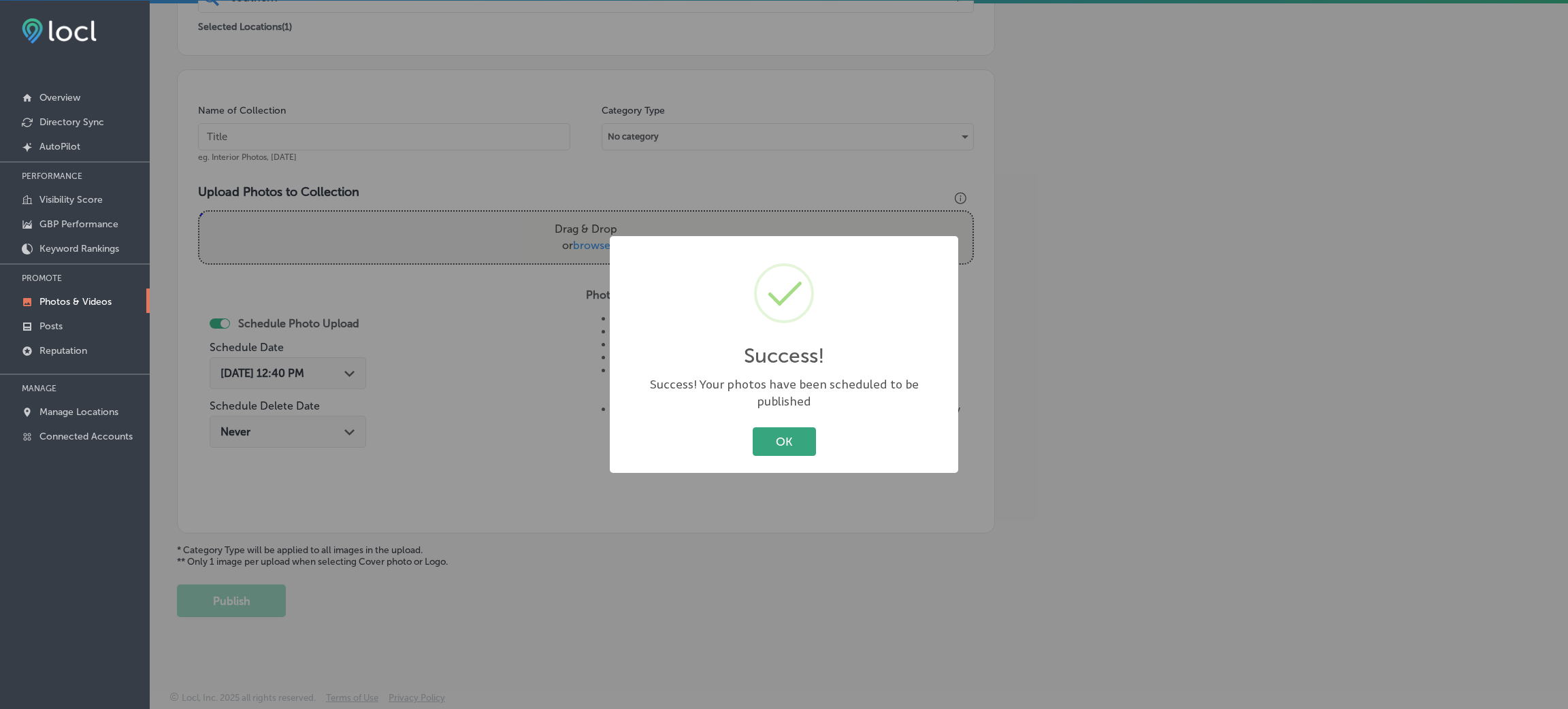
click at [761, 427] on button "OK" at bounding box center [785, 441] width 64 height 28
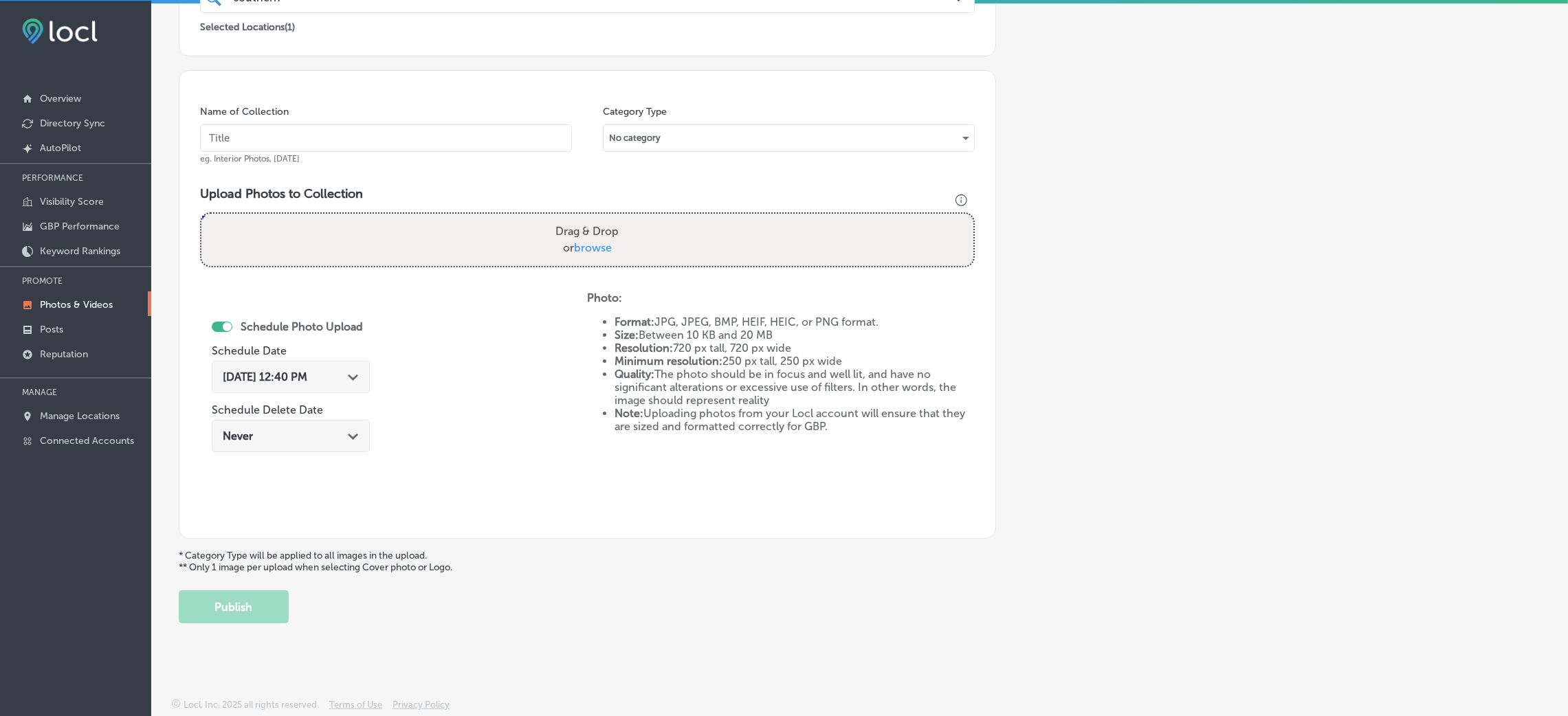
scroll to position [0, 0]
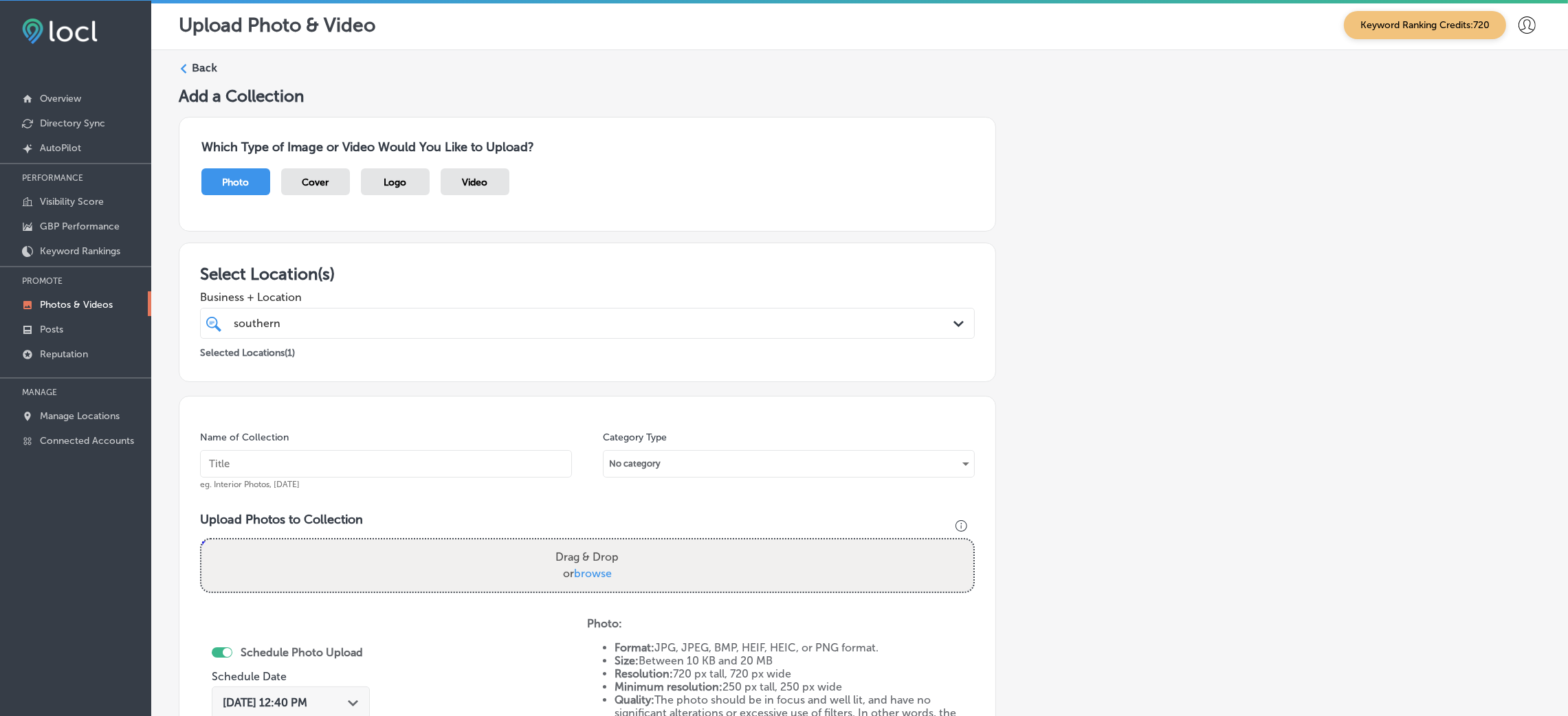
click at [204, 74] on label "Back" at bounding box center [205, 68] width 26 height 15
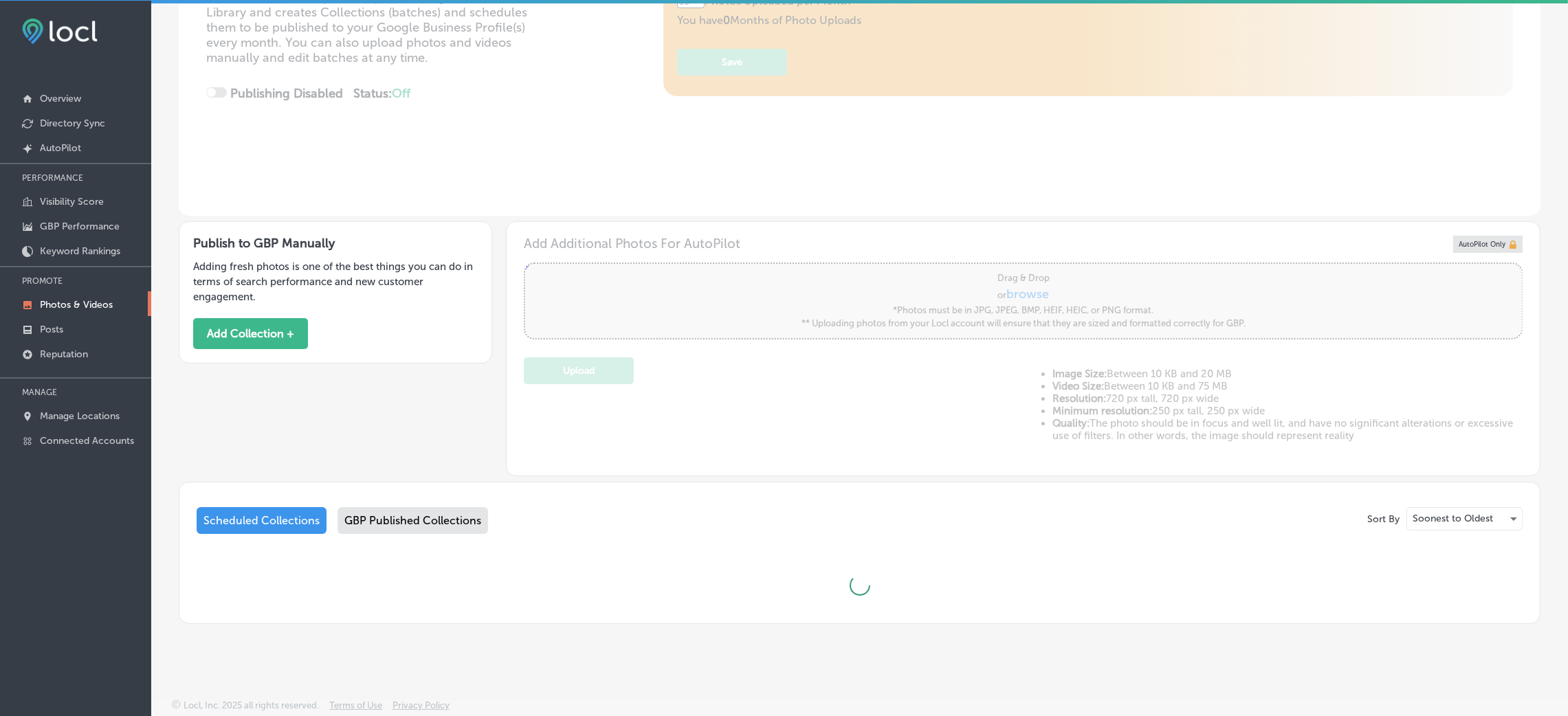
type input "5"
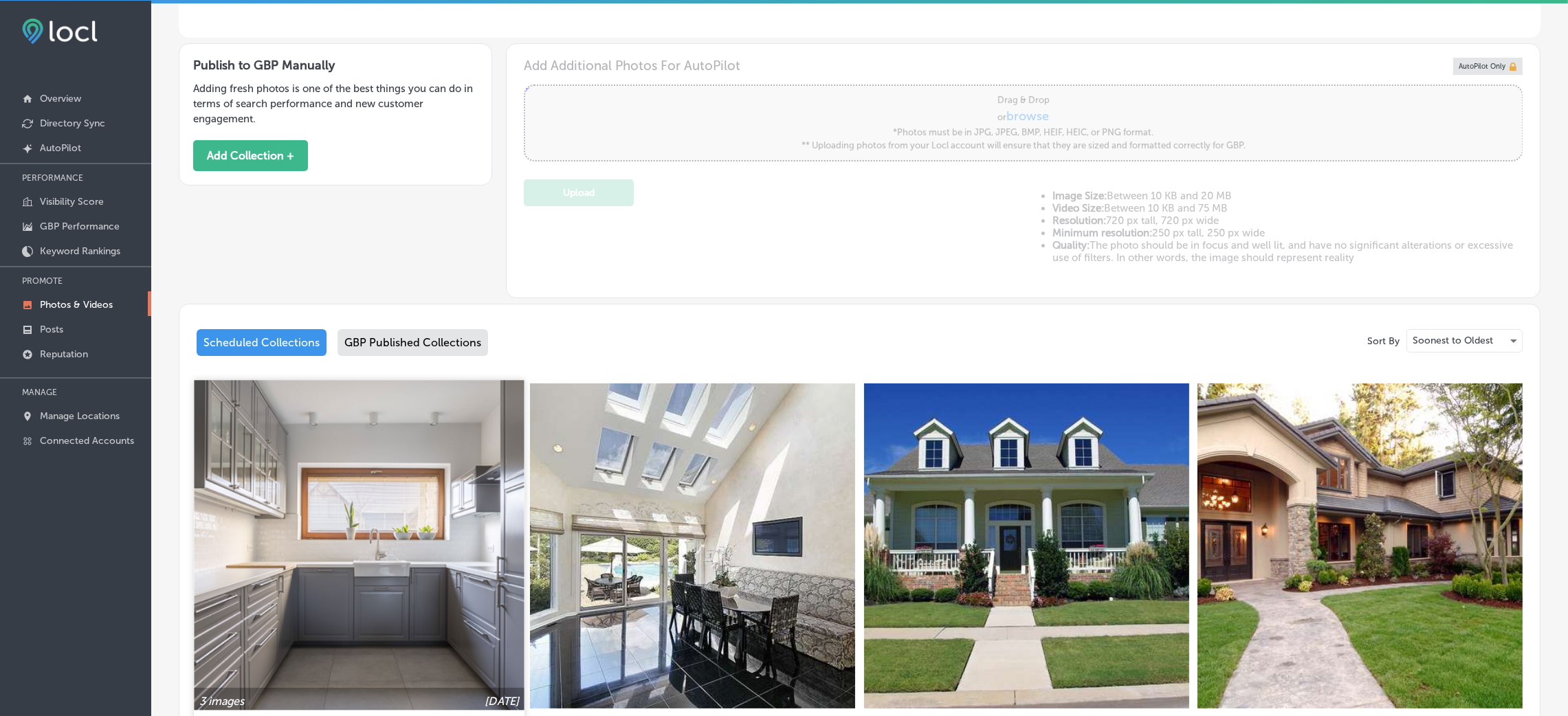
scroll to position [649, 0]
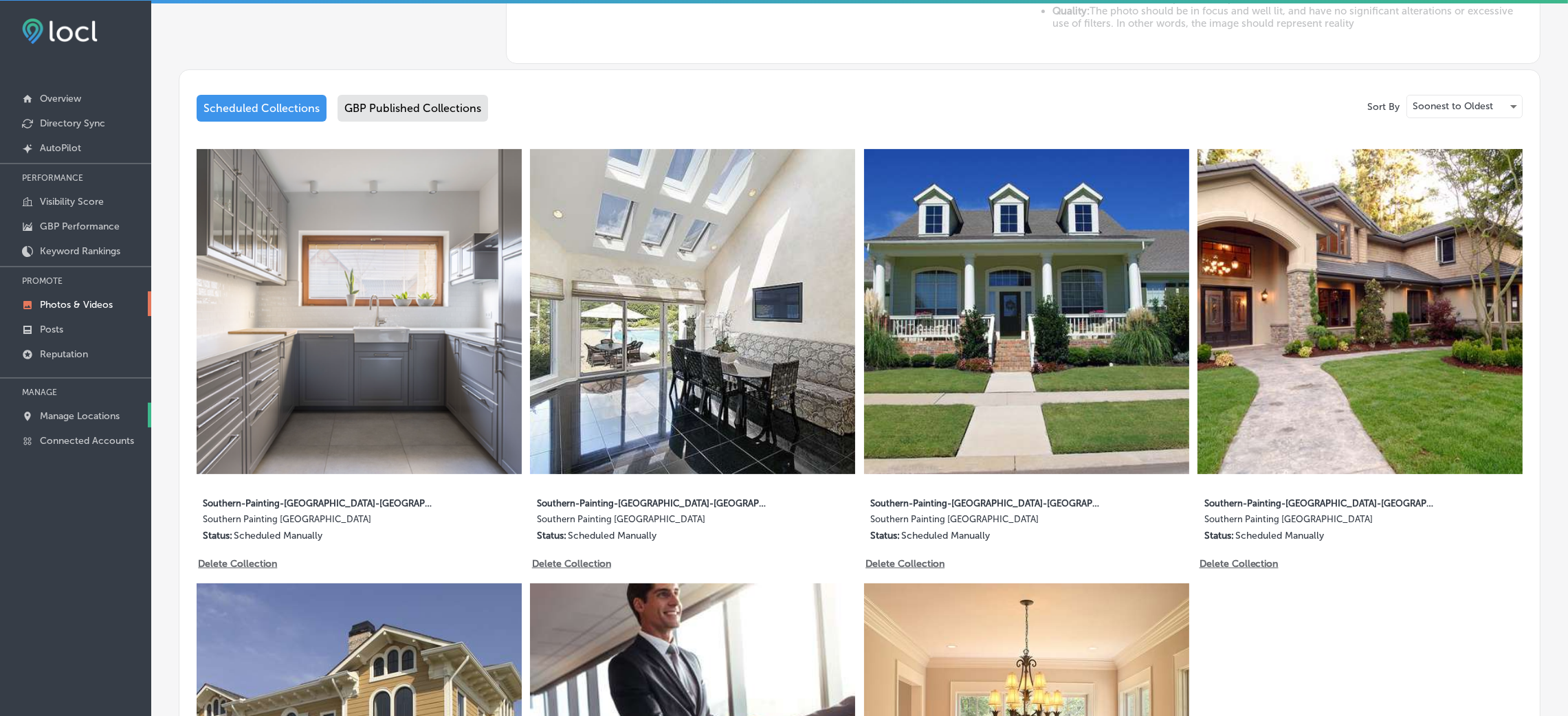
click at [82, 404] on link "Manage Locations" at bounding box center [75, 415] width 152 height 25
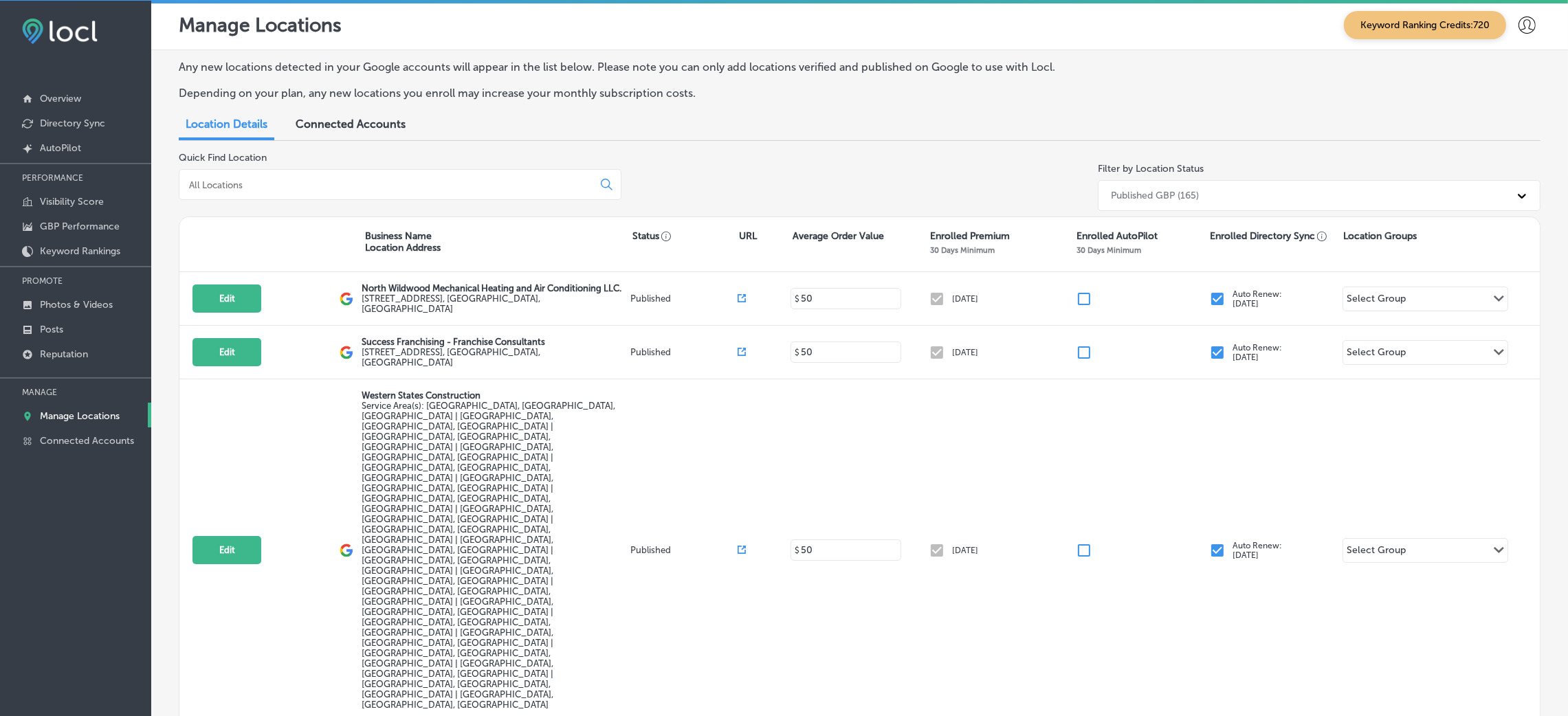
click at [414, 185] on input at bounding box center [389, 185] width 402 height 12
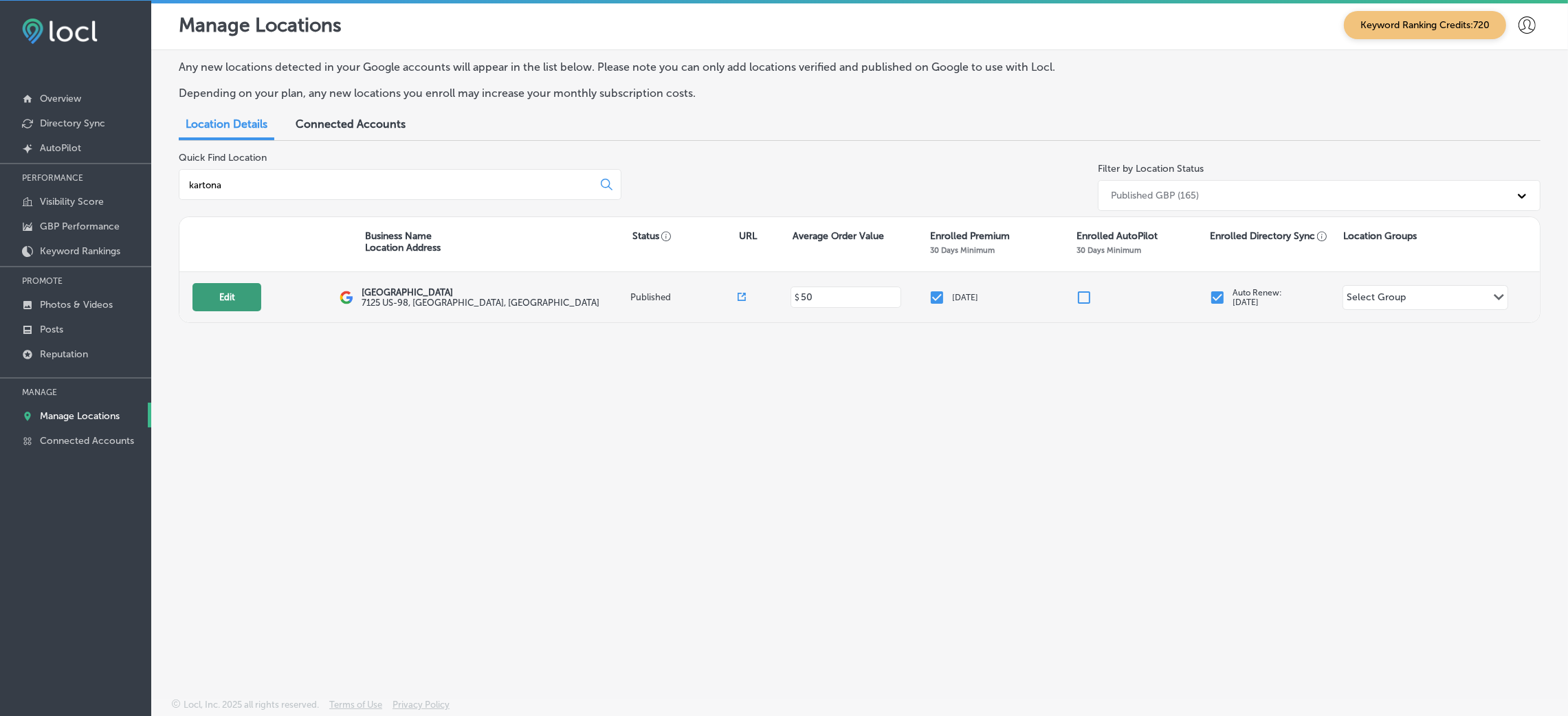
type input "kartona"
click at [242, 307] on button "Edit" at bounding box center [227, 296] width 69 height 28
select select "US"
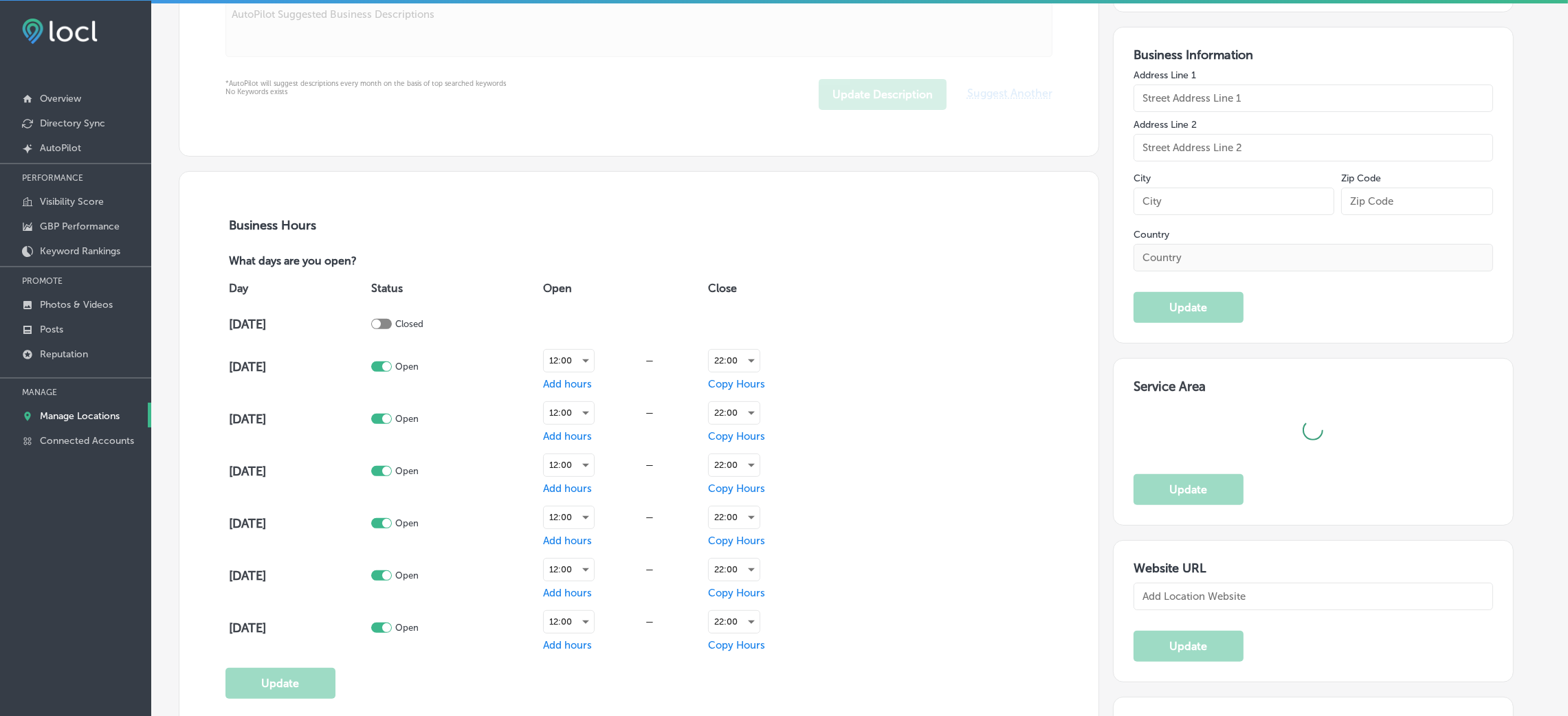
scroll to position [824, 0]
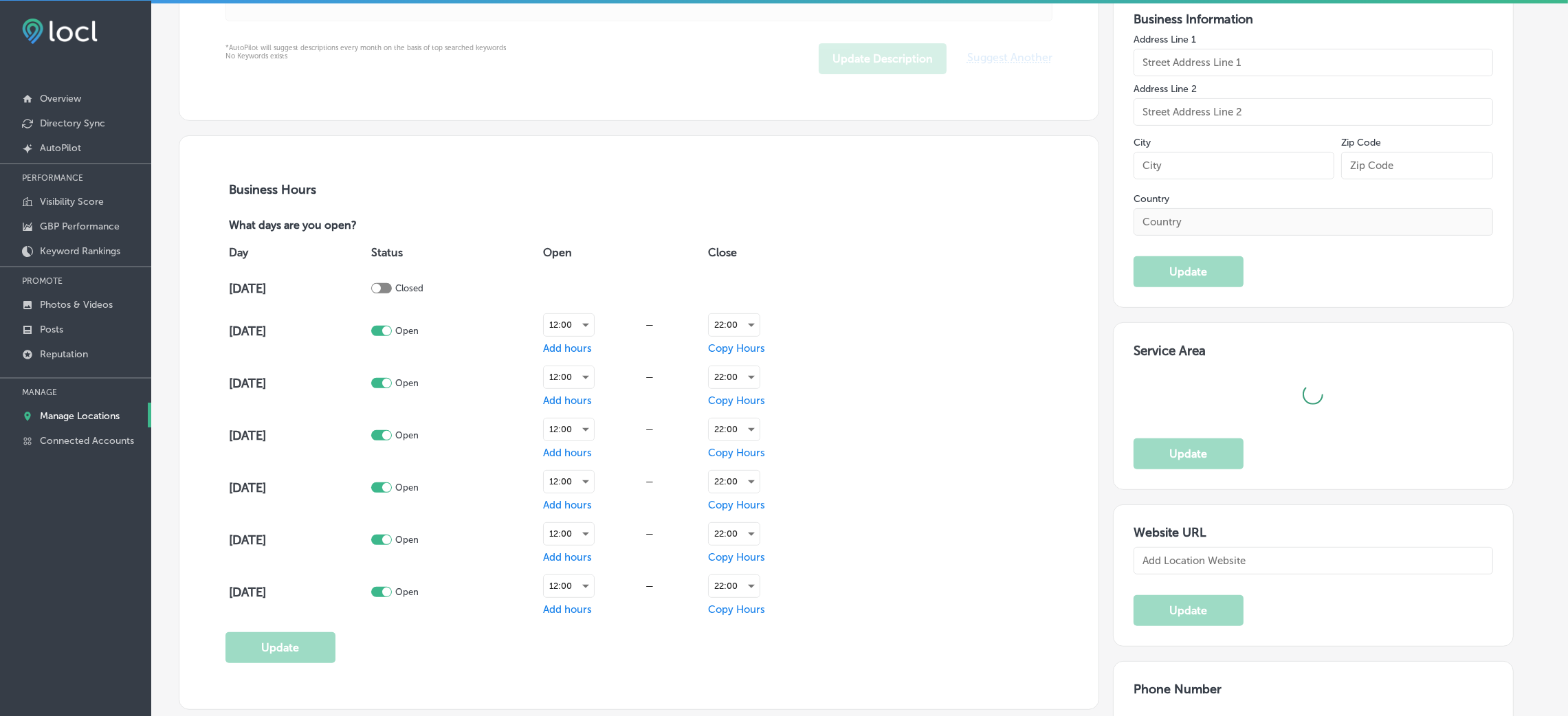
type input "[GEOGRAPHIC_DATA]"
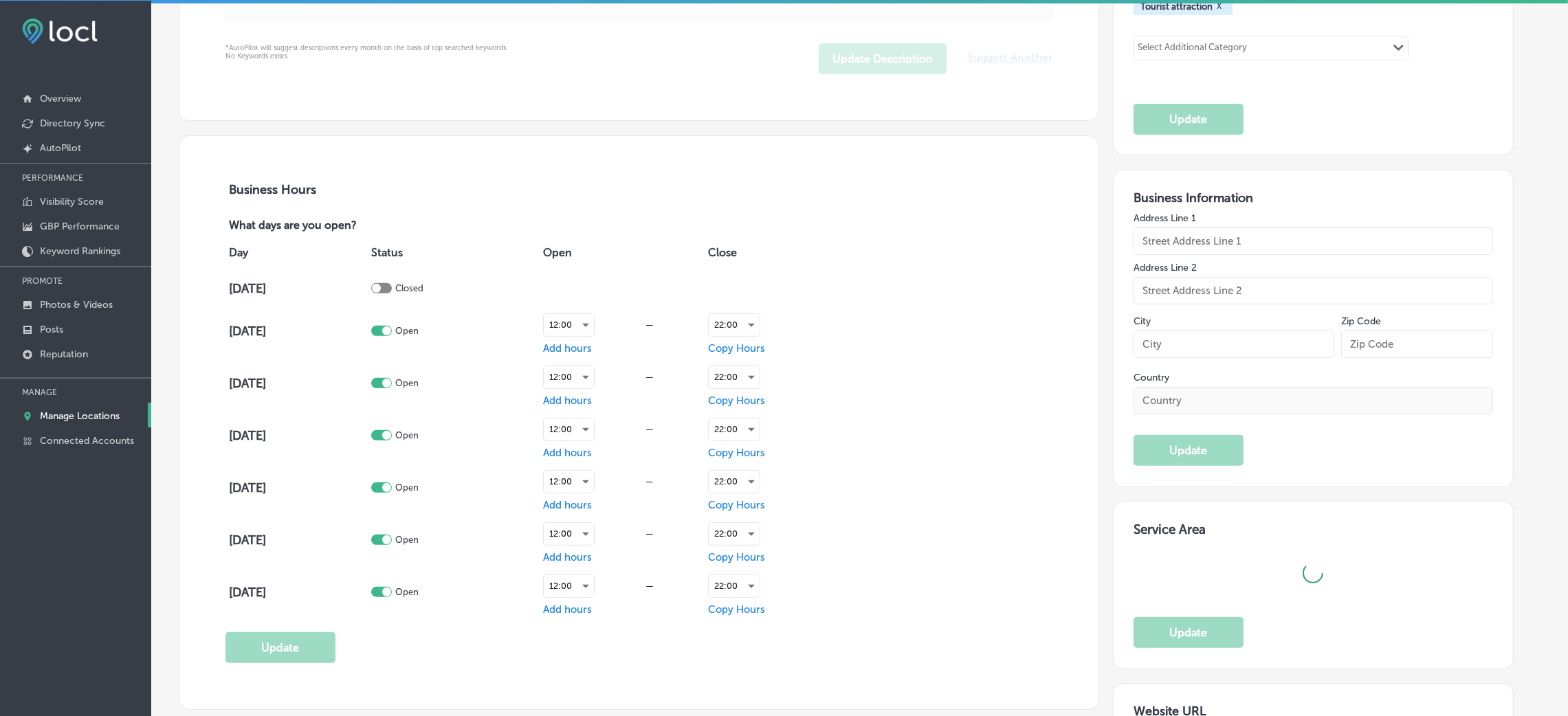
type input "7125 US-98"
type input "[GEOGRAPHIC_DATA]"
type input "32407"
type input "US"
checkbox input "true"
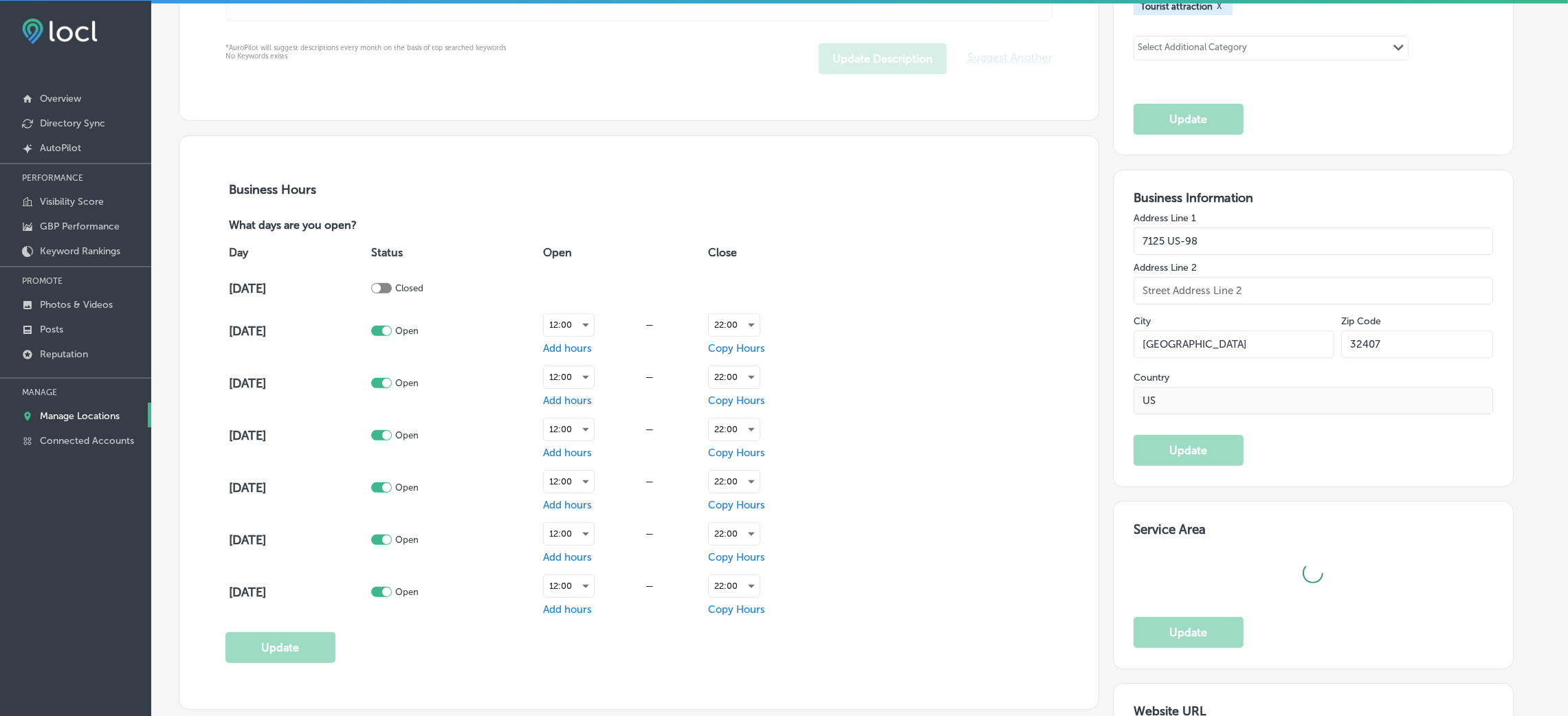
type input "[URL][DOMAIN_NAME]"
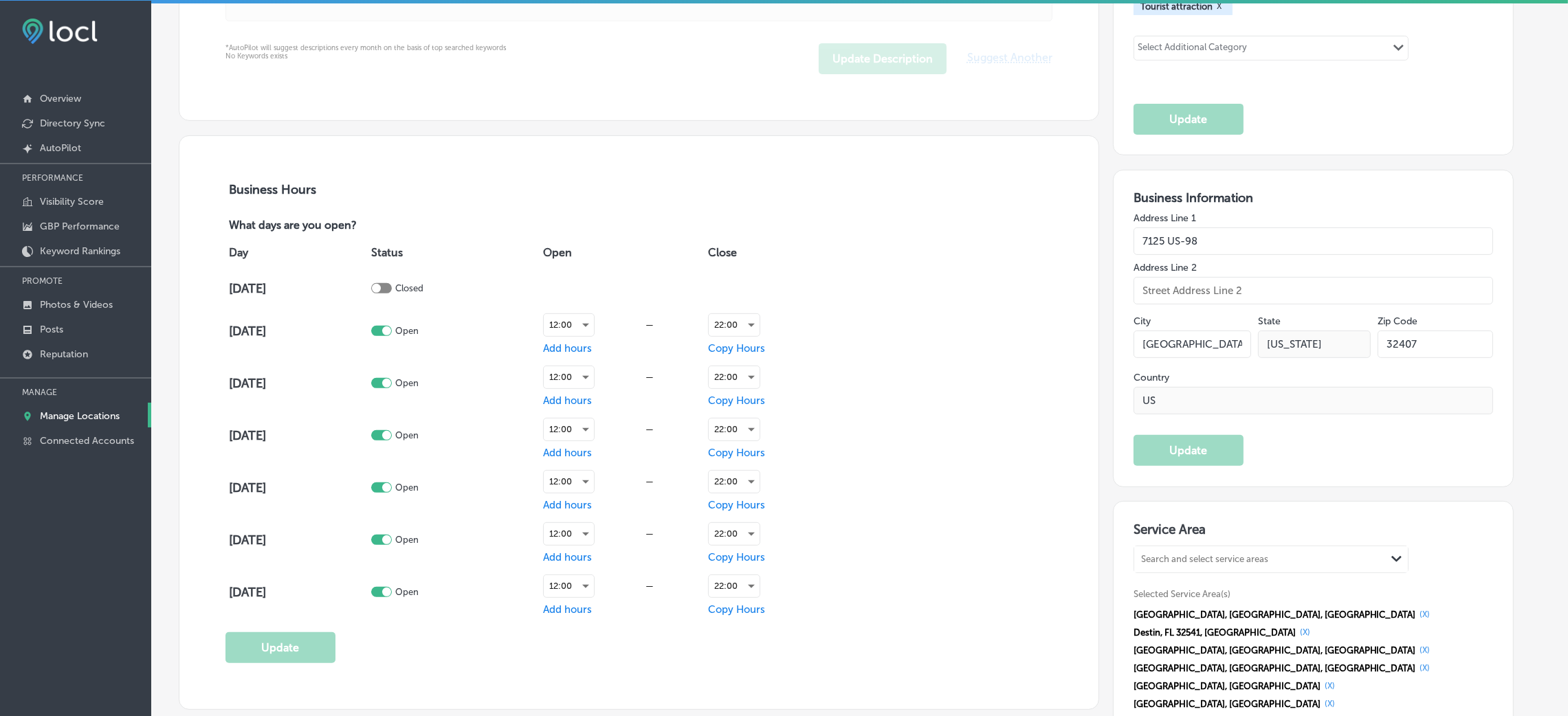
type textarea "Fastest Go-Karts and Biggest Axe Lanes in the Panhandle!! The Kartona Team welc…"
type input "[PHONE_NUMBER]"
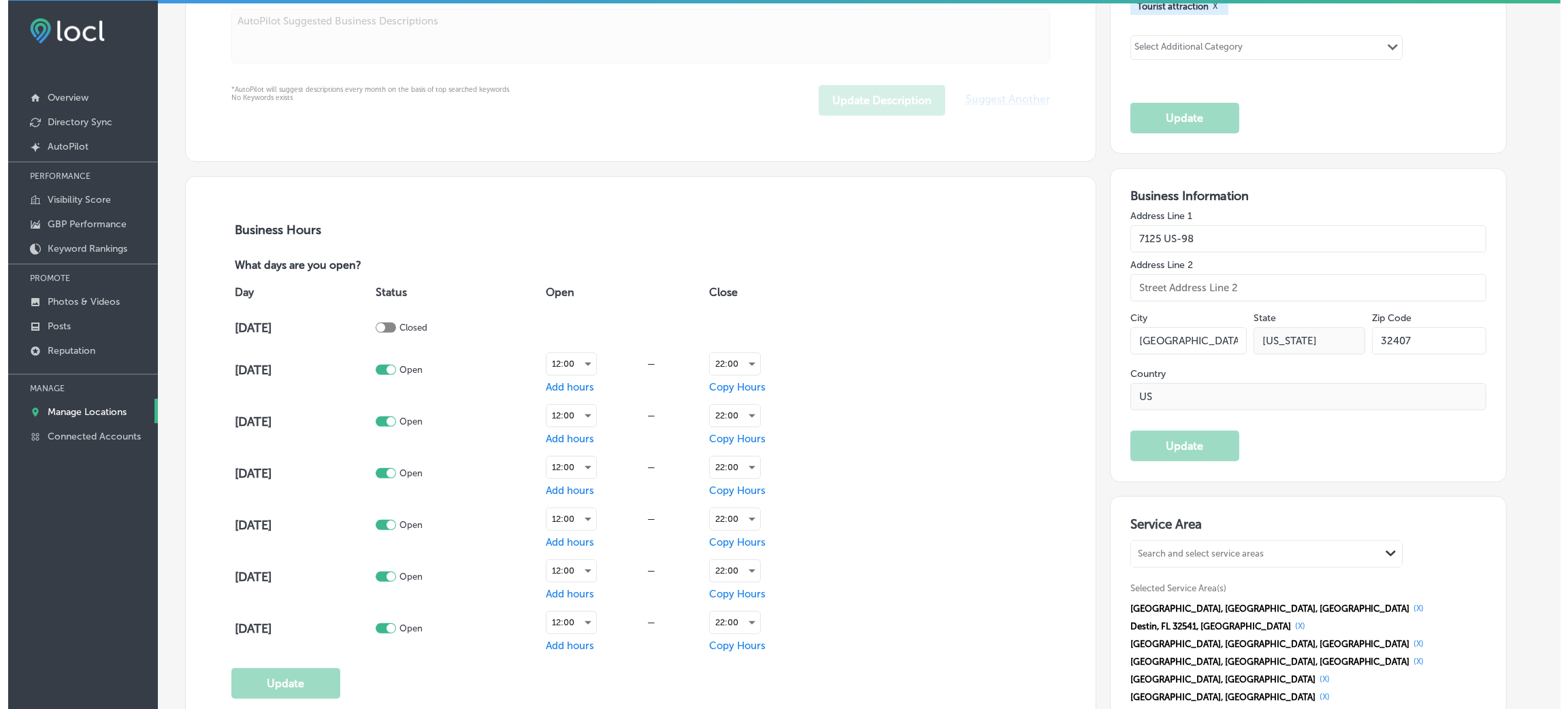
scroll to position [858, 0]
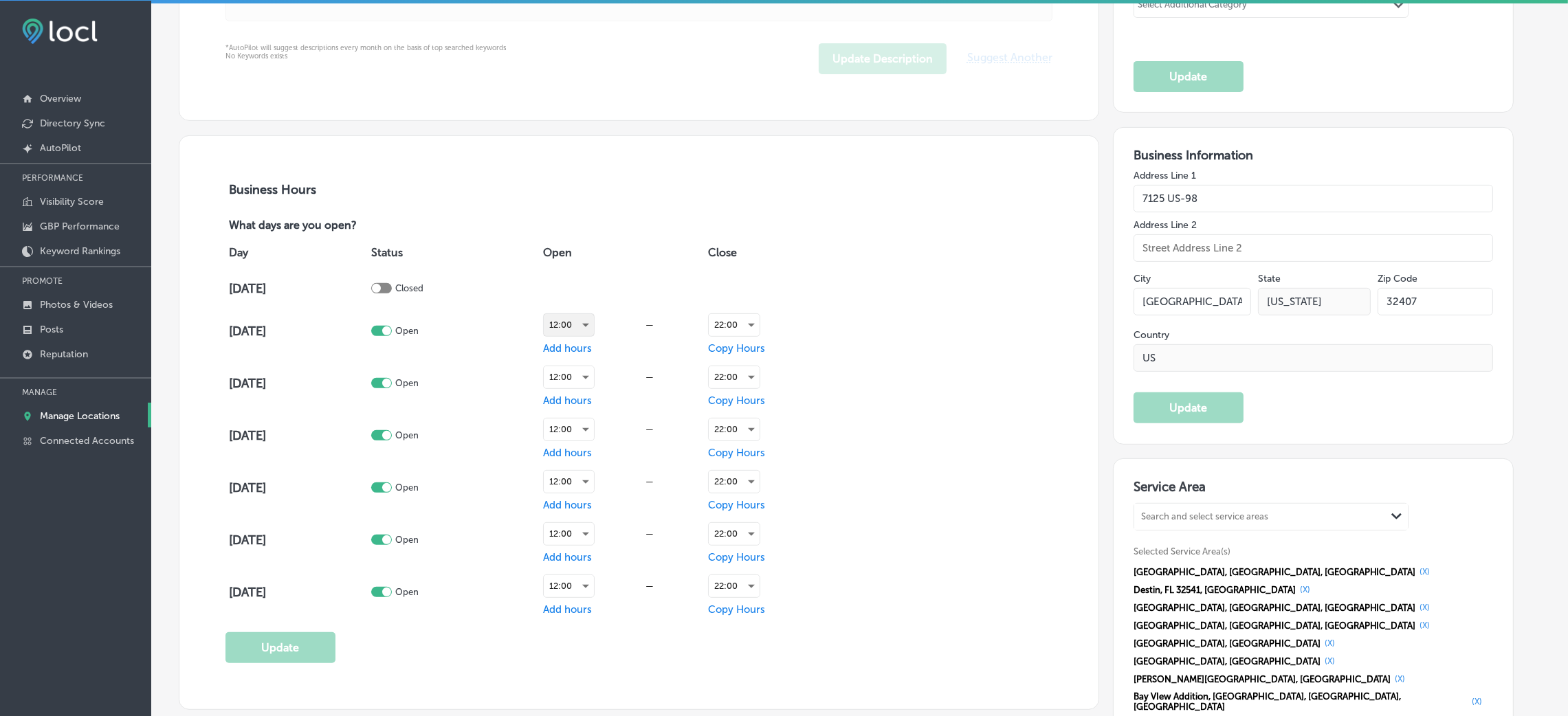
click at [567, 329] on div "12:00" at bounding box center [569, 325] width 51 height 22
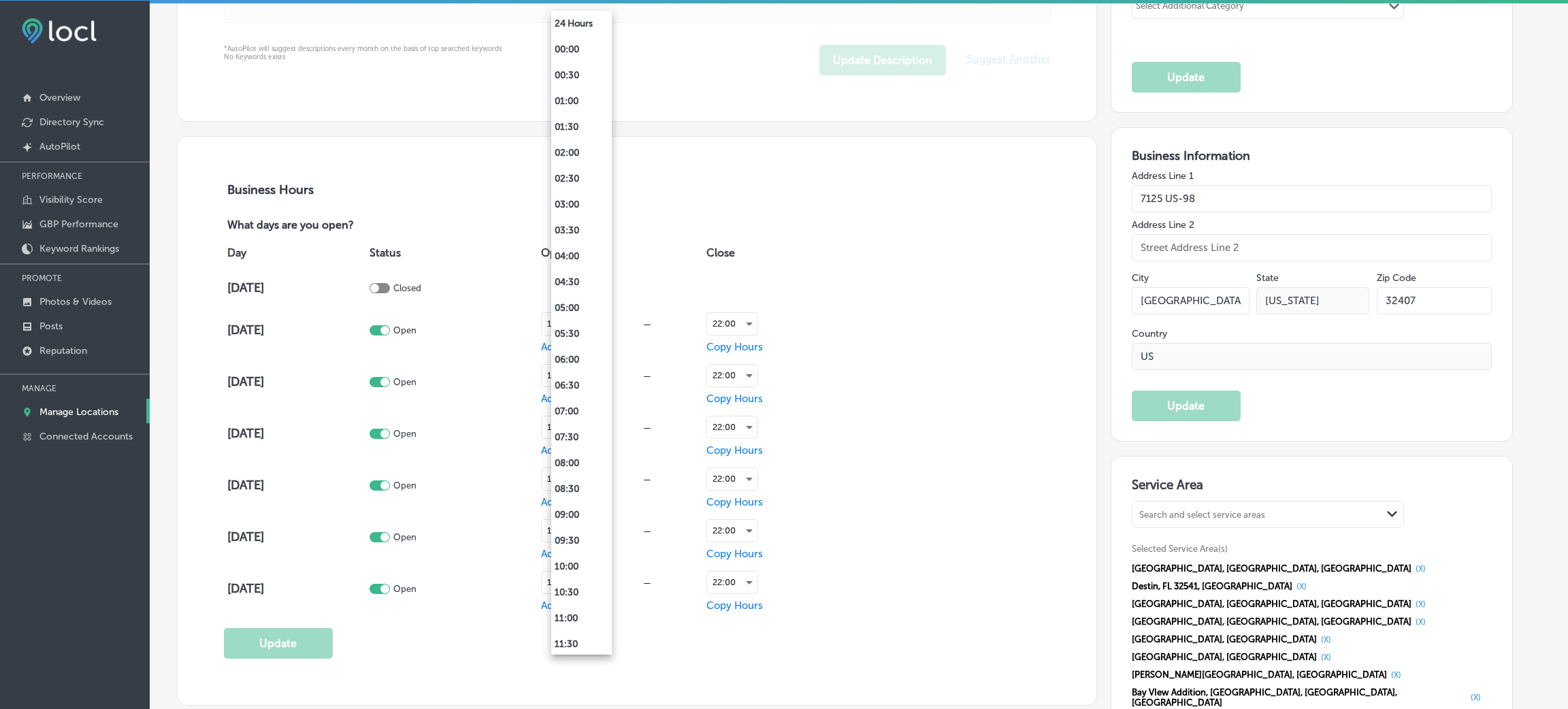
scroll to position [336, 0]
click at [583, 428] on li "14:00" at bounding box center [581, 436] width 61 height 25
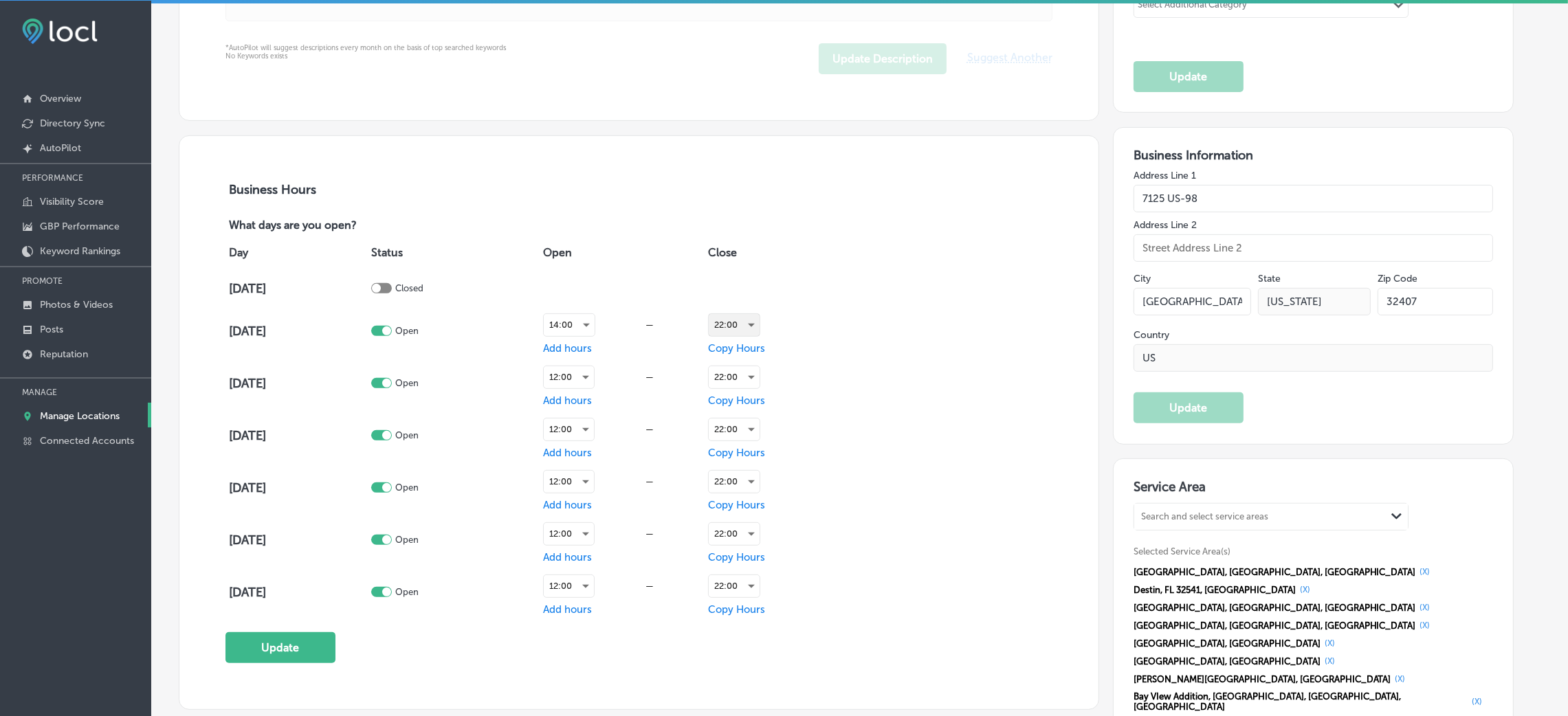
click at [749, 326] on div "22:00" at bounding box center [734, 325] width 51 height 22
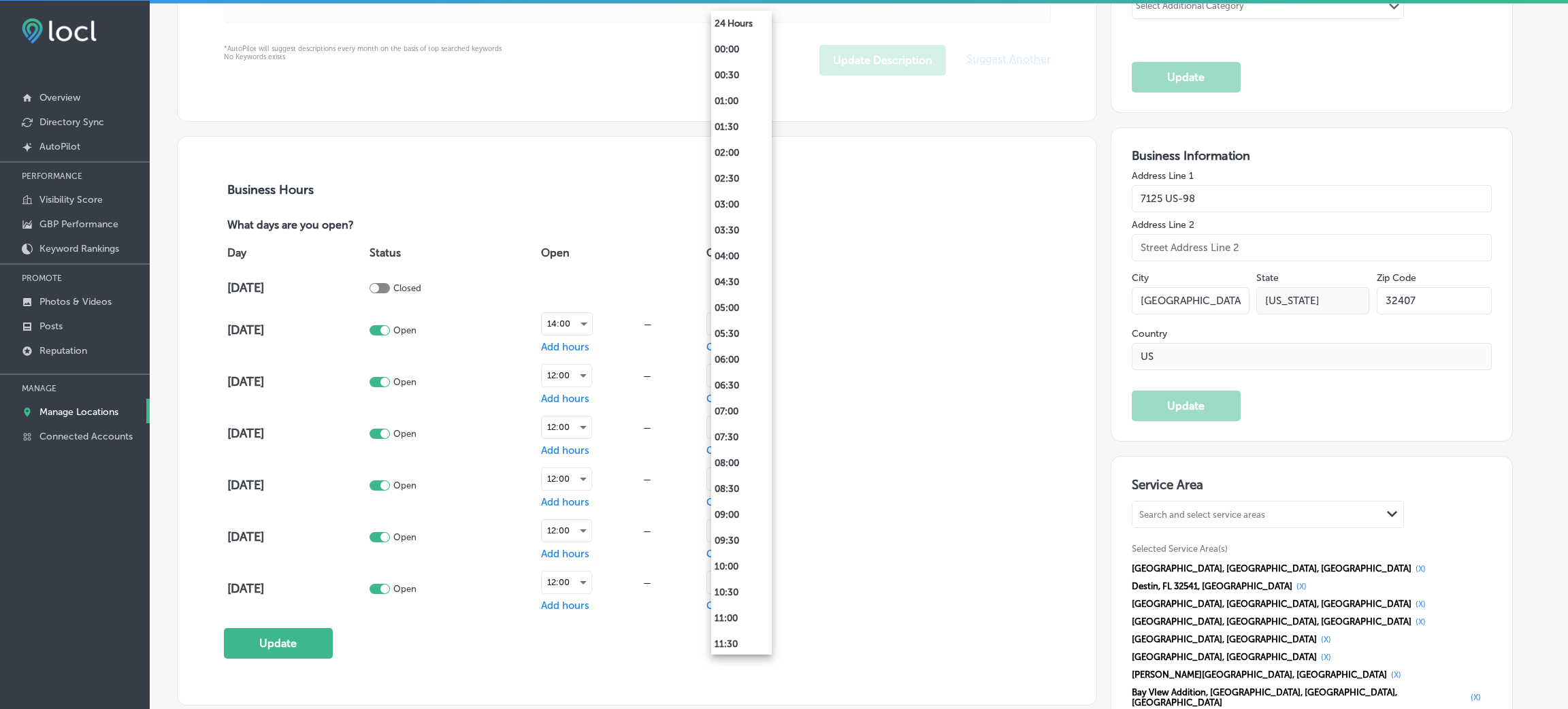
scroll to position [647, 0]
click at [744, 436] on li "20:00" at bounding box center [741, 435] width 61 height 25
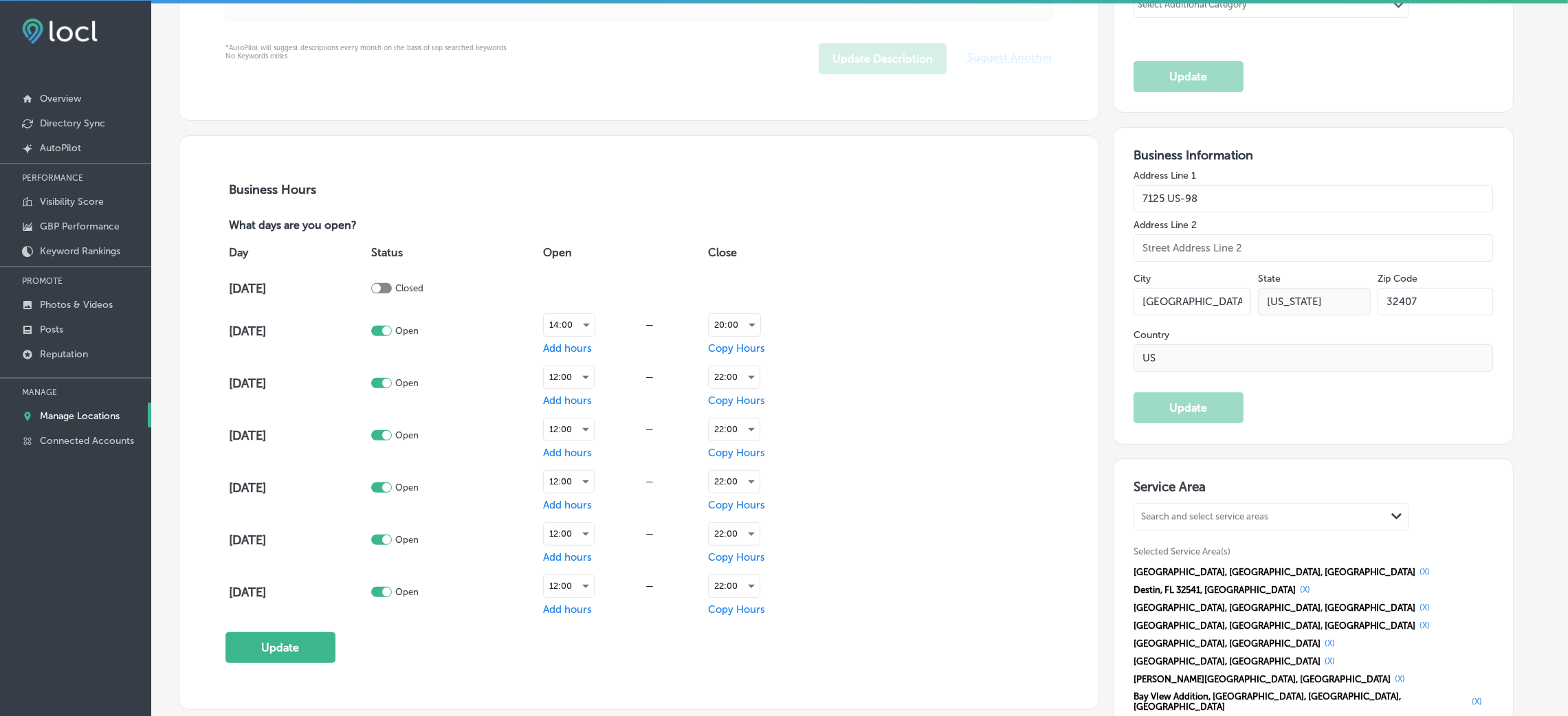
click at [752, 345] on span "Copy Hours" at bounding box center [737, 348] width 57 height 12
click at [876, 389] on input "checkbox" at bounding box center [868, 387] width 17 height 17
checkbox input "true"
click at [875, 436] on input "checkbox" at bounding box center [868, 437] width 17 height 17
checkbox input "true"
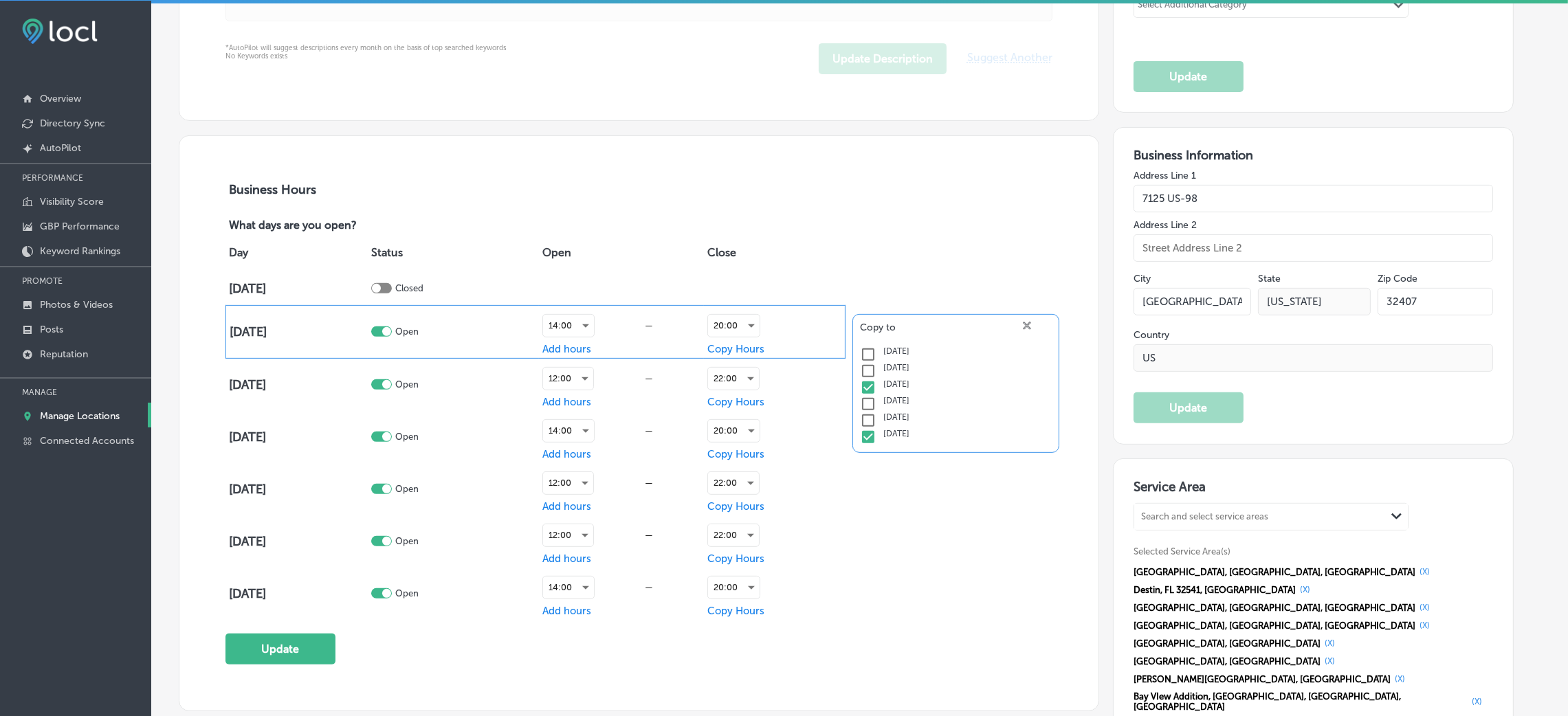
click at [1028, 522] on div "Day Status Open Close [DATE] Closed [DATE] Open 14:00 — Add hours 20:00 Copy Ho…" at bounding box center [638, 426] width 827 height 386
click at [735, 407] on span "Copy Hours" at bounding box center [737, 400] width 57 height 12
click at [743, 353] on span "Copy Hours" at bounding box center [736, 348] width 57 height 12
click at [873, 376] on input "checkbox" at bounding box center [868, 371] width 17 height 17
checkbox input "true"
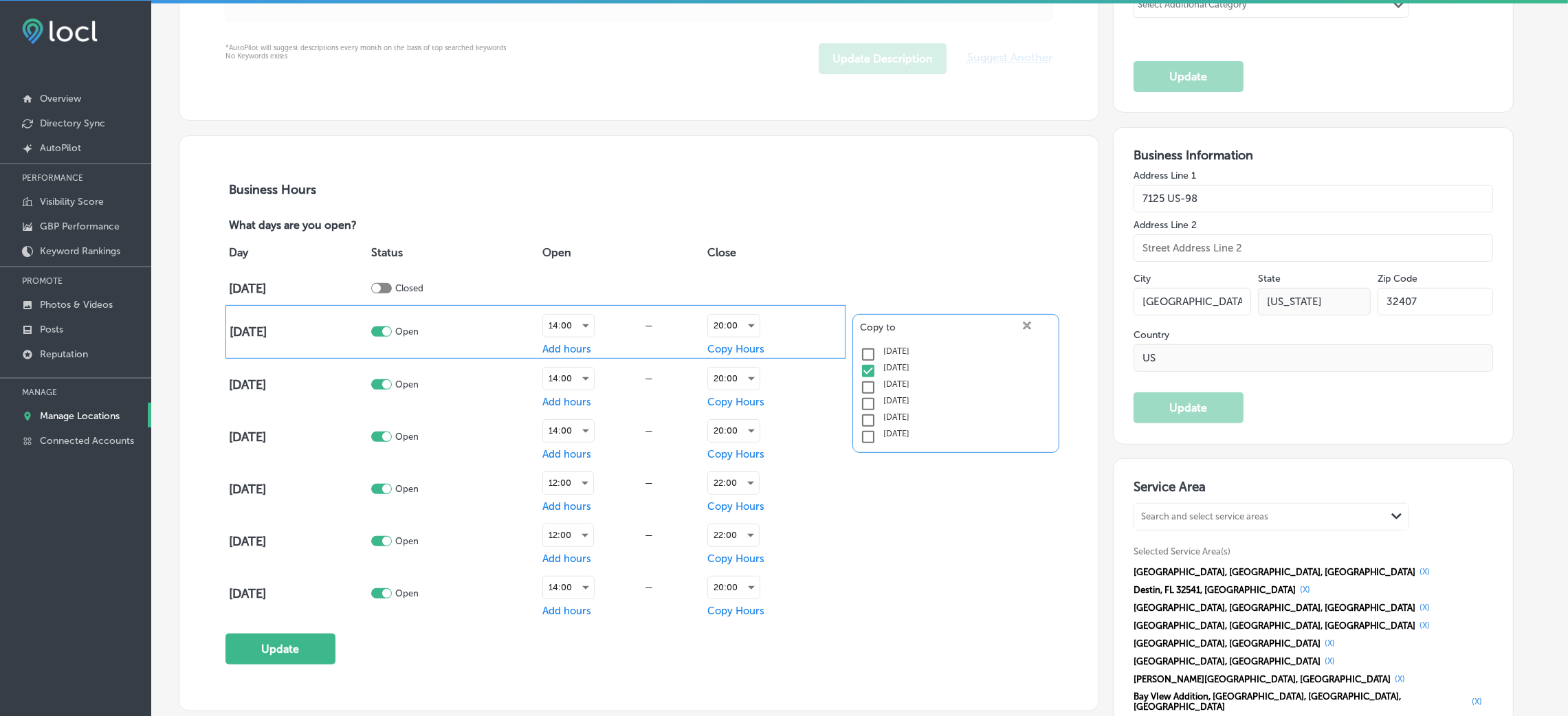
click at [914, 581] on div "Day Status Open Close [DATE] Closed [DATE] Open 14:00 — Add hours 20:00 Copy Ho…" at bounding box center [638, 426] width 827 height 386
click at [594, 482] on div "12:00" at bounding box center [569, 482] width 51 height 22
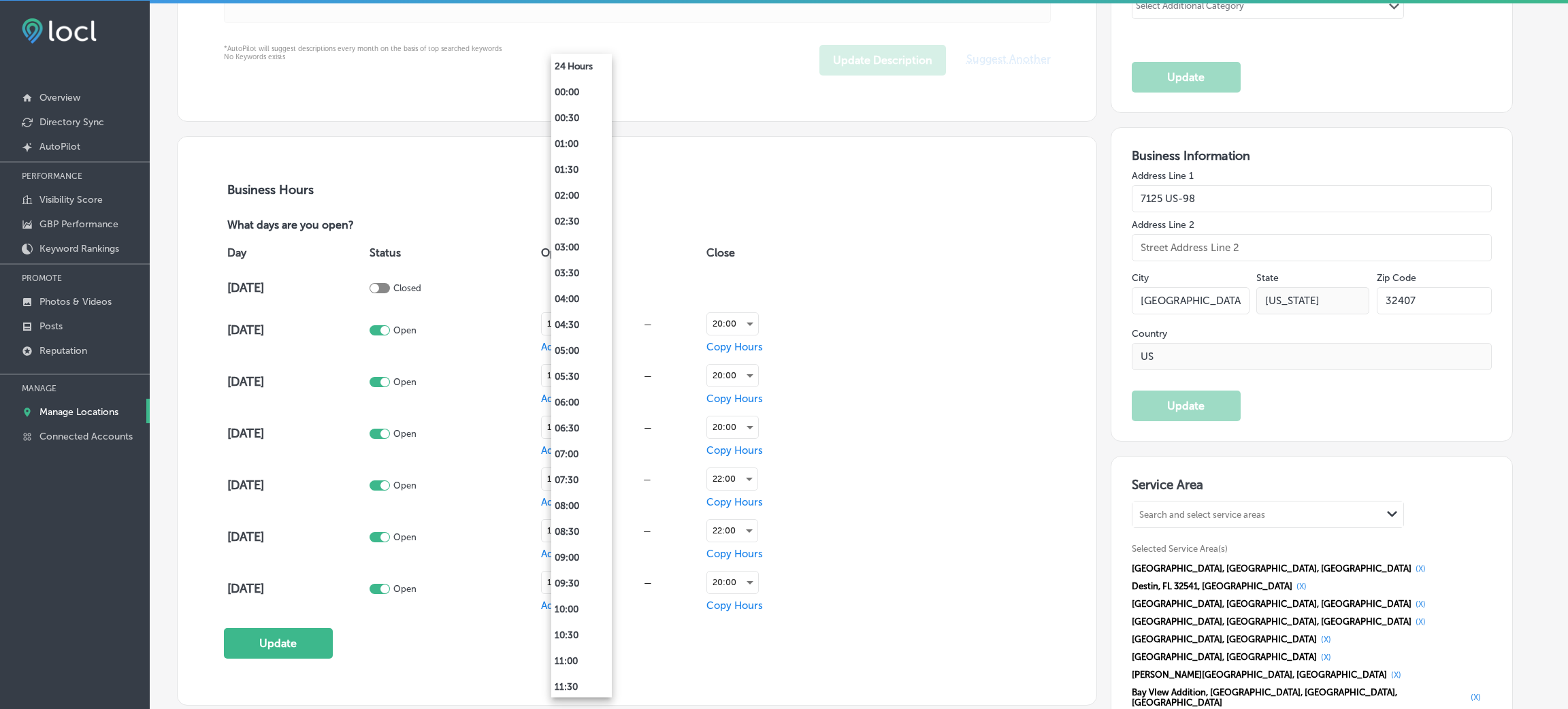
scroll to position [336, 0]
click at [594, 472] on li "14:00" at bounding box center [581, 479] width 61 height 25
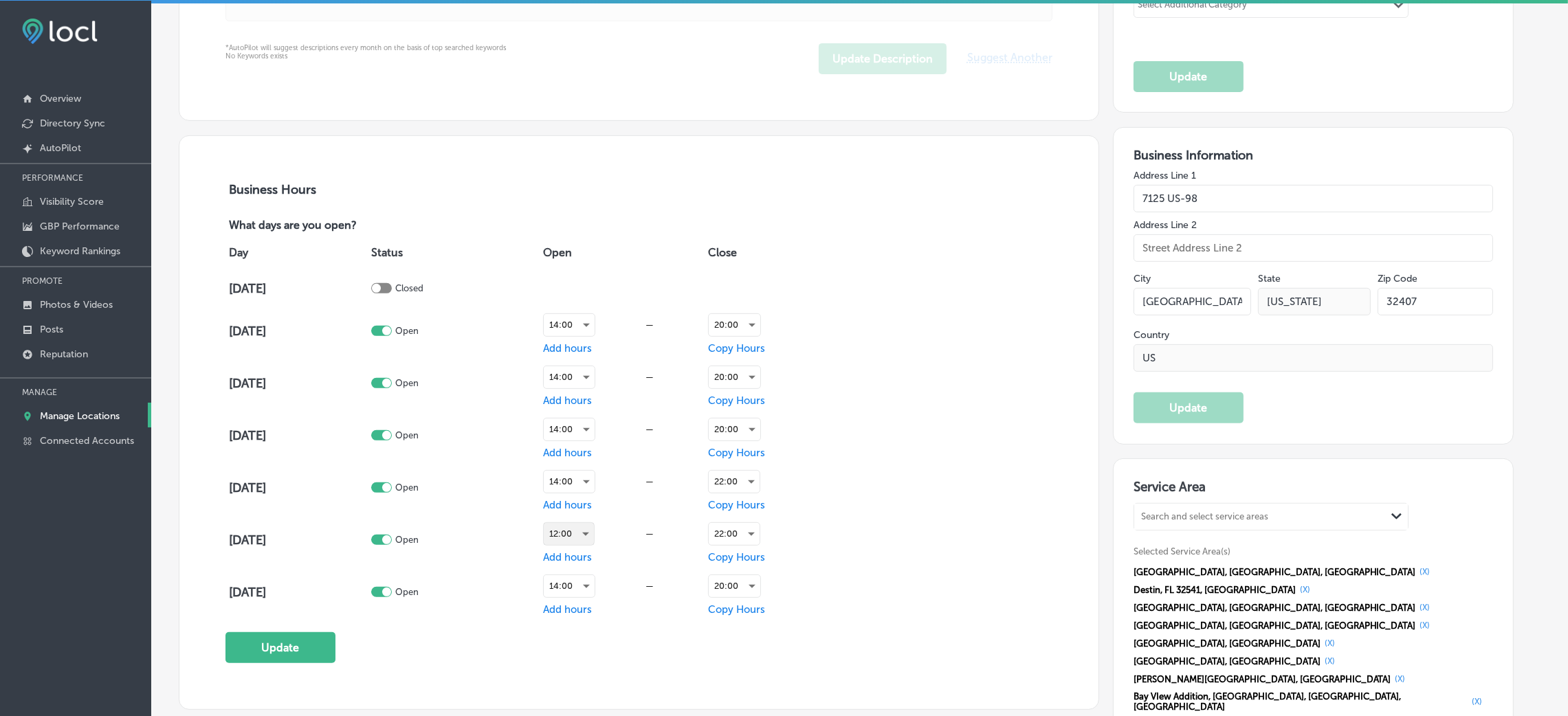
click at [594, 539] on div "12:00" at bounding box center [569, 533] width 51 height 22
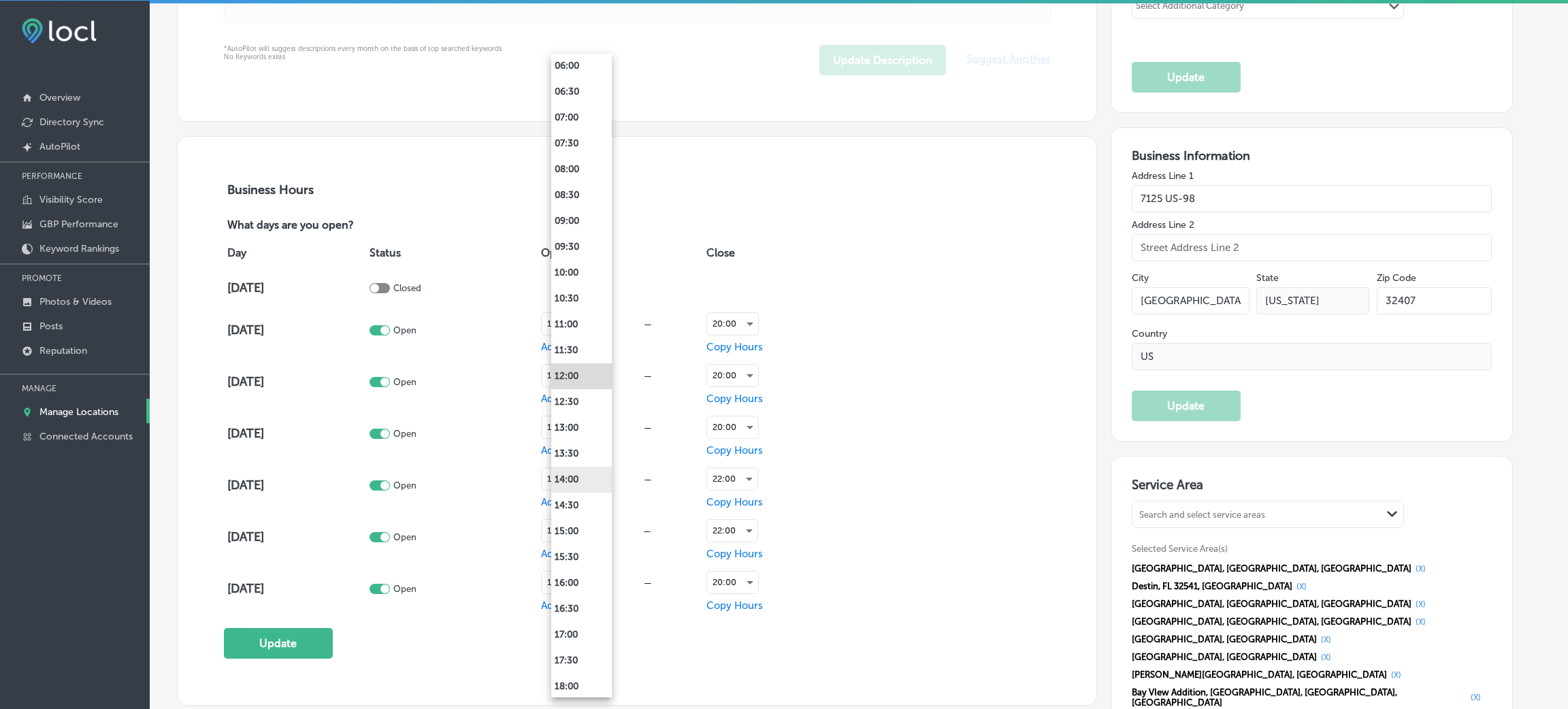
click at [586, 472] on li "14:00" at bounding box center [581, 479] width 61 height 25
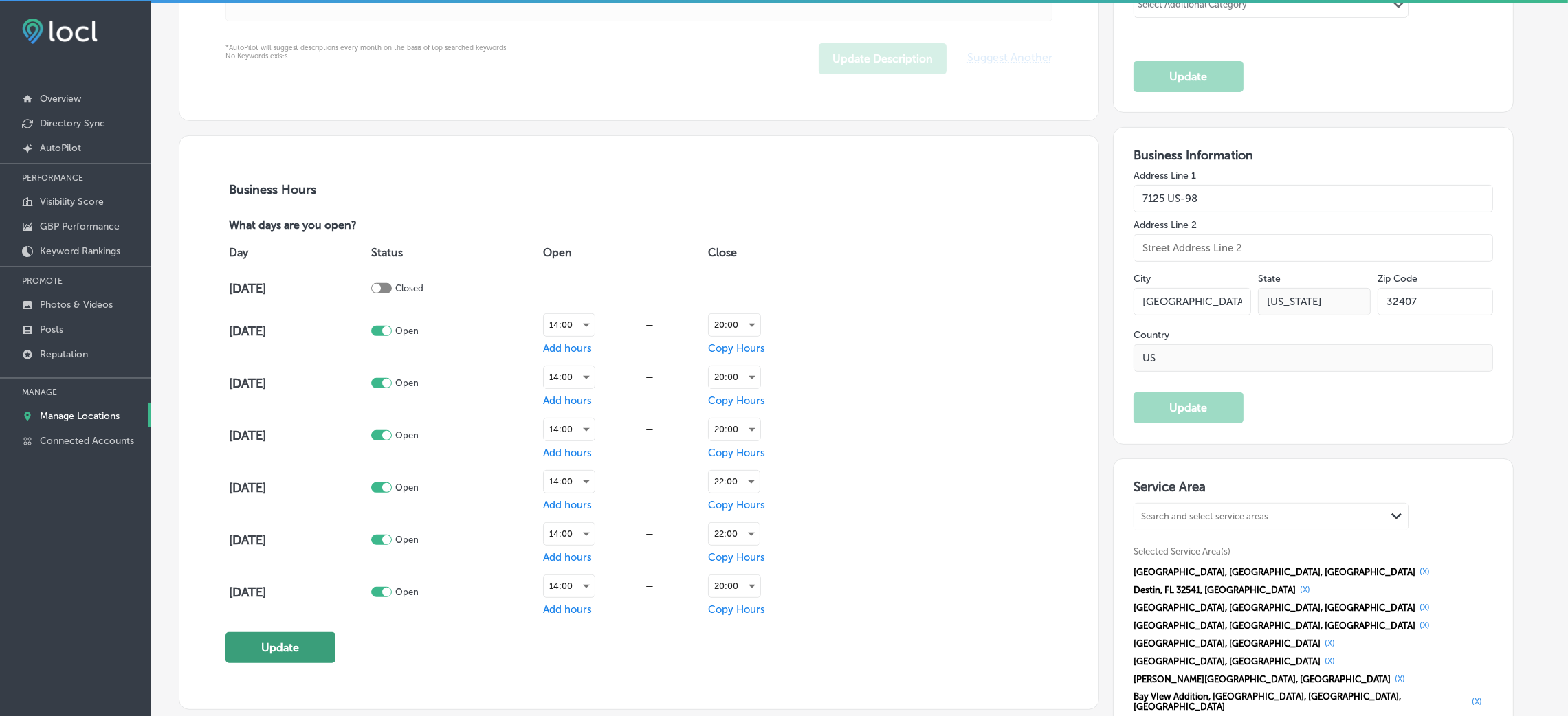
click at [288, 659] on button "Update" at bounding box center [280, 647] width 110 height 31
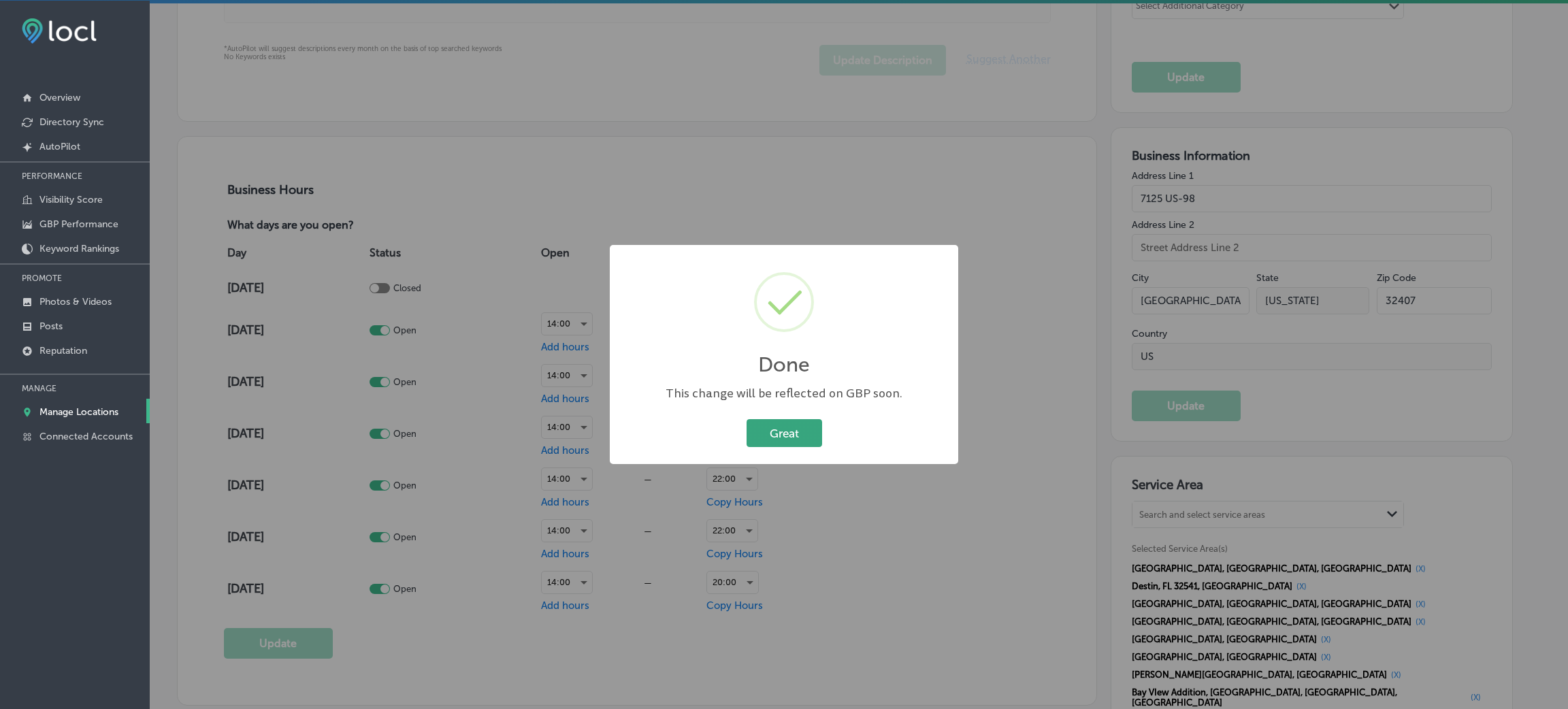
click at [798, 439] on button "Great" at bounding box center [784, 433] width 75 height 28
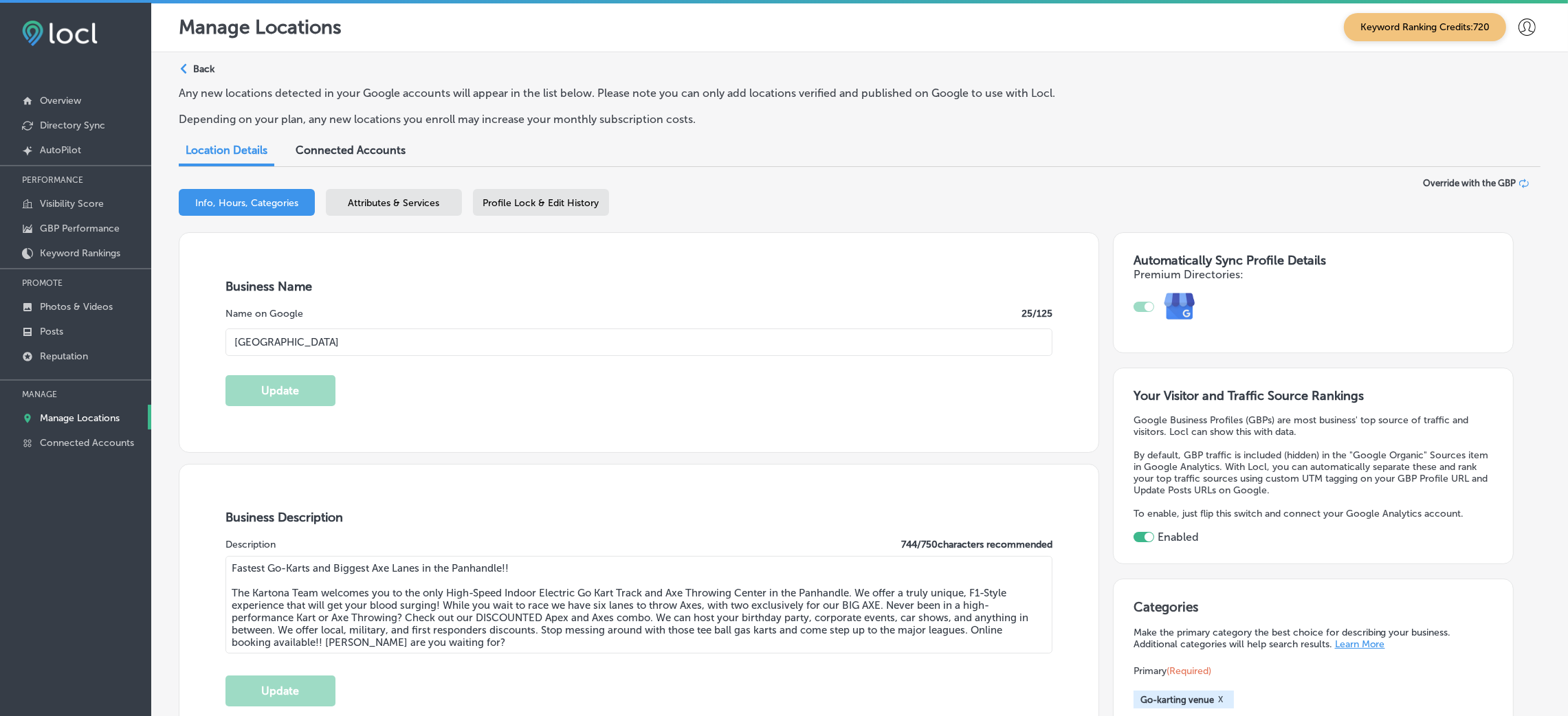
scroll to position [0, 0]
click at [195, 73] on p "Back" at bounding box center [203, 70] width 21 height 12
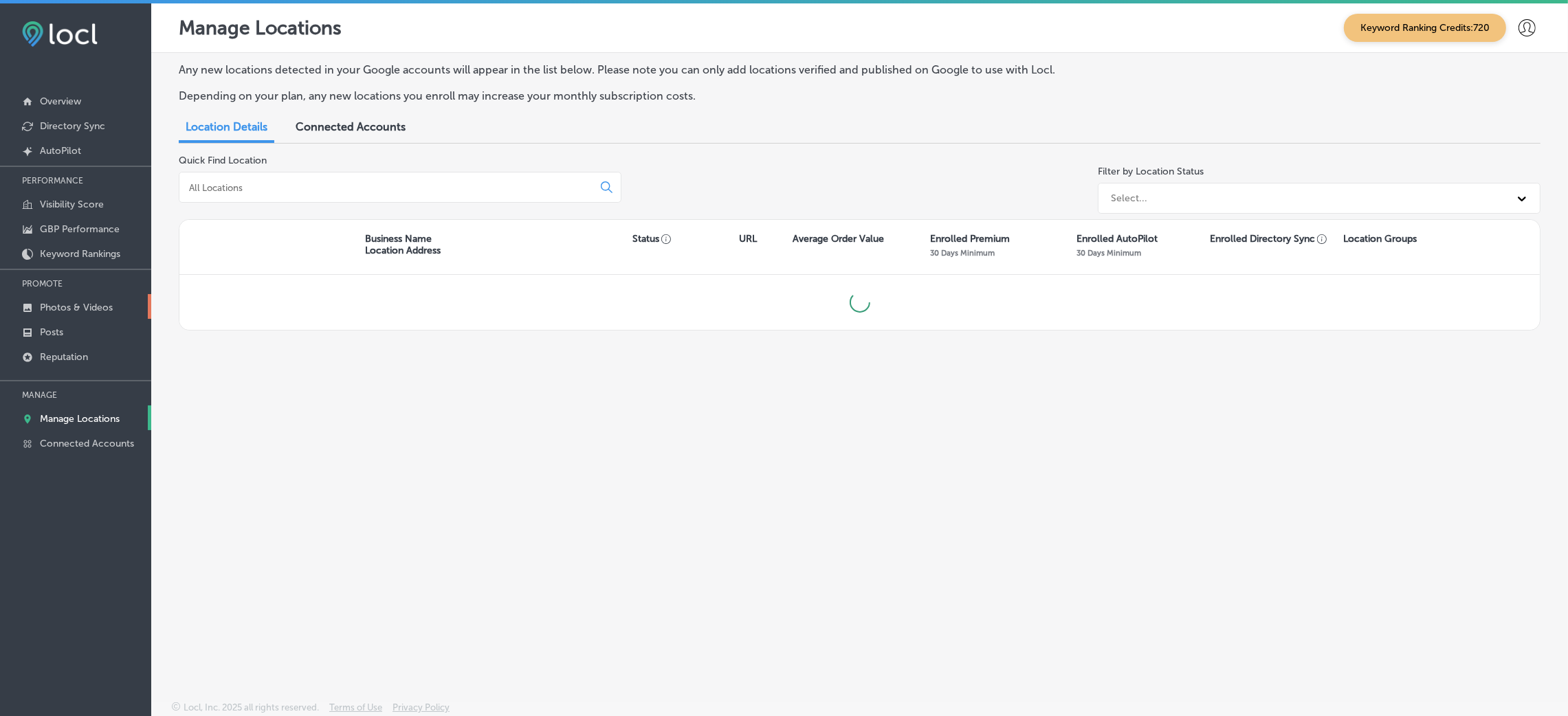
click at [94, 313] on link "Photos & Videos" at bounding box center [75, 306] width 152 height 25
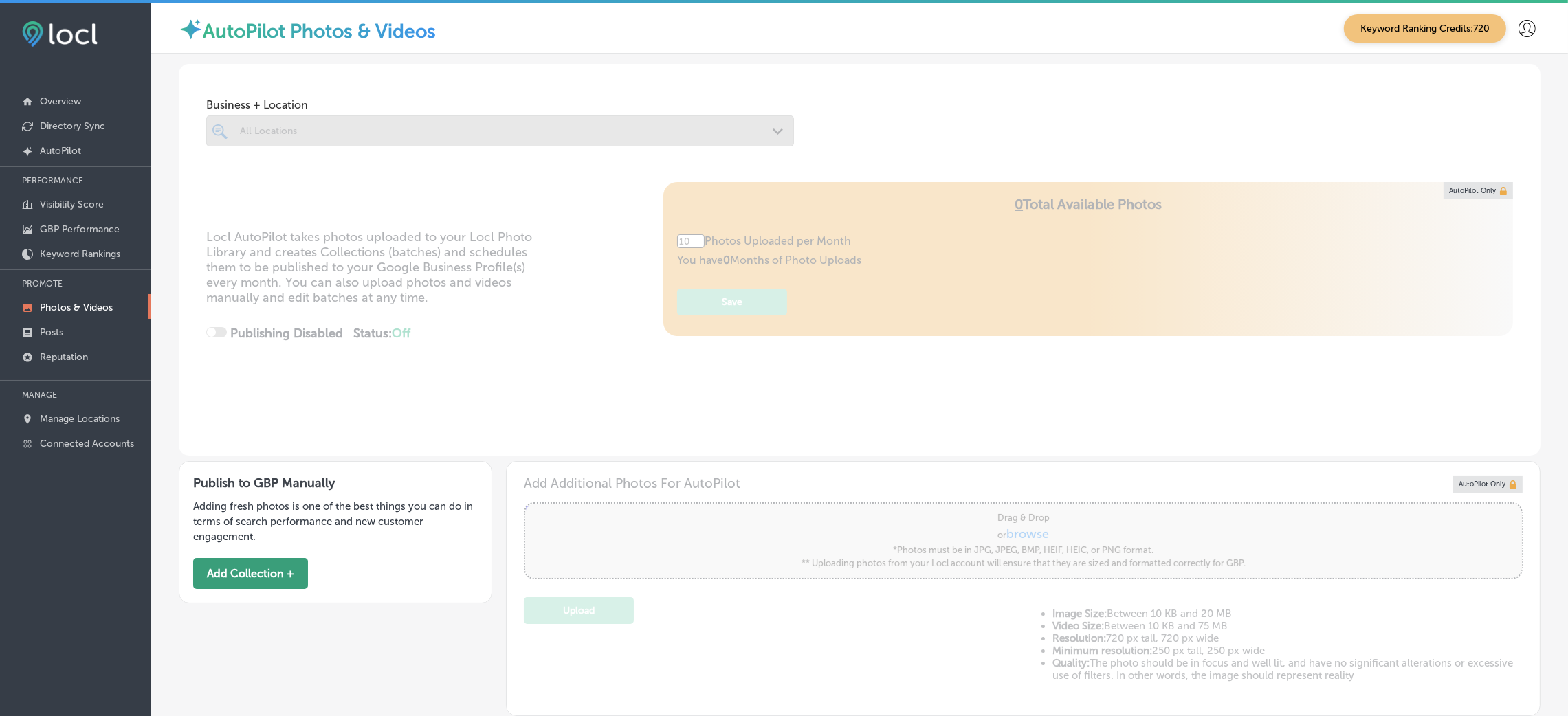
click at [250, 573] on button "Add Collection +" at bounding box center [250, 574] width 115 height 31
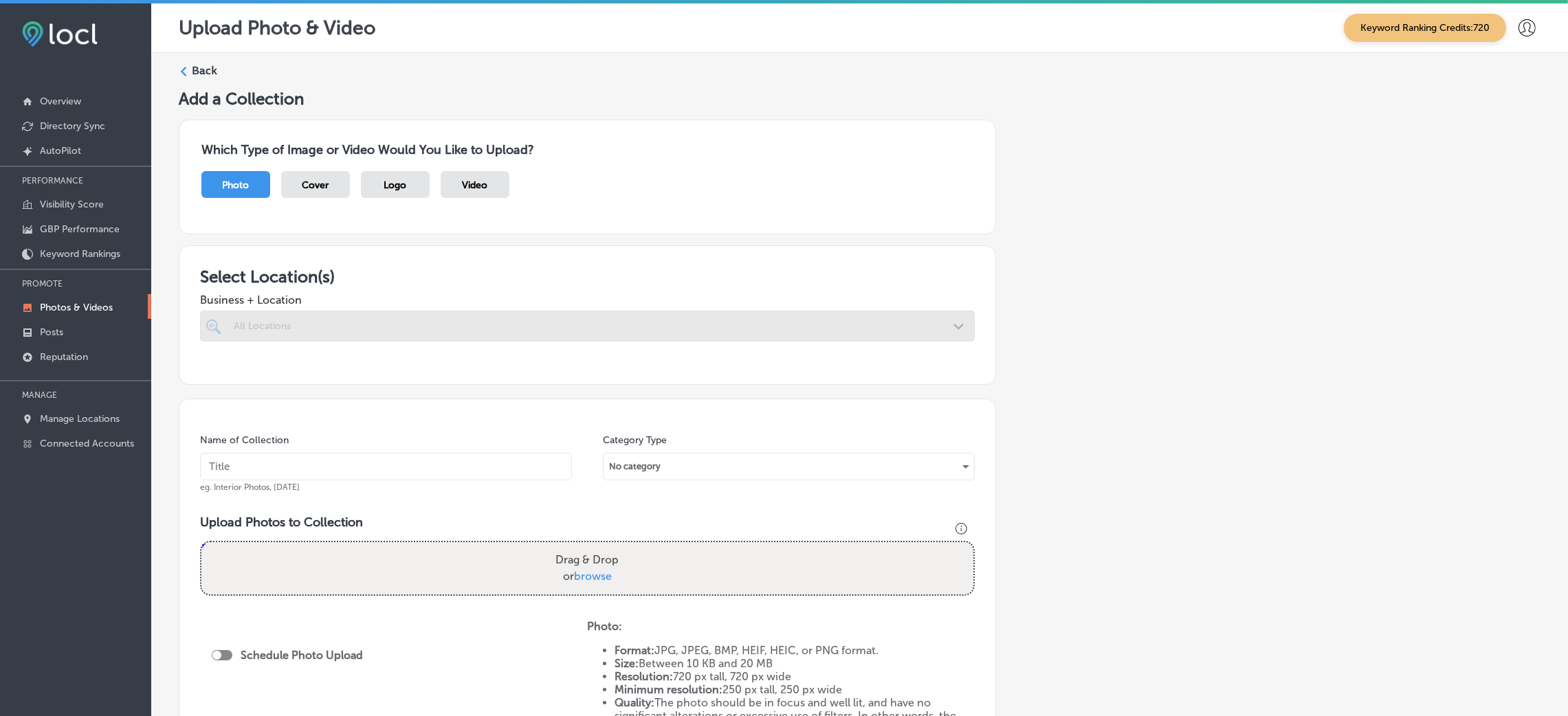
click at [307, 329] on div at bounding box center [587, 326] width 774 height 31
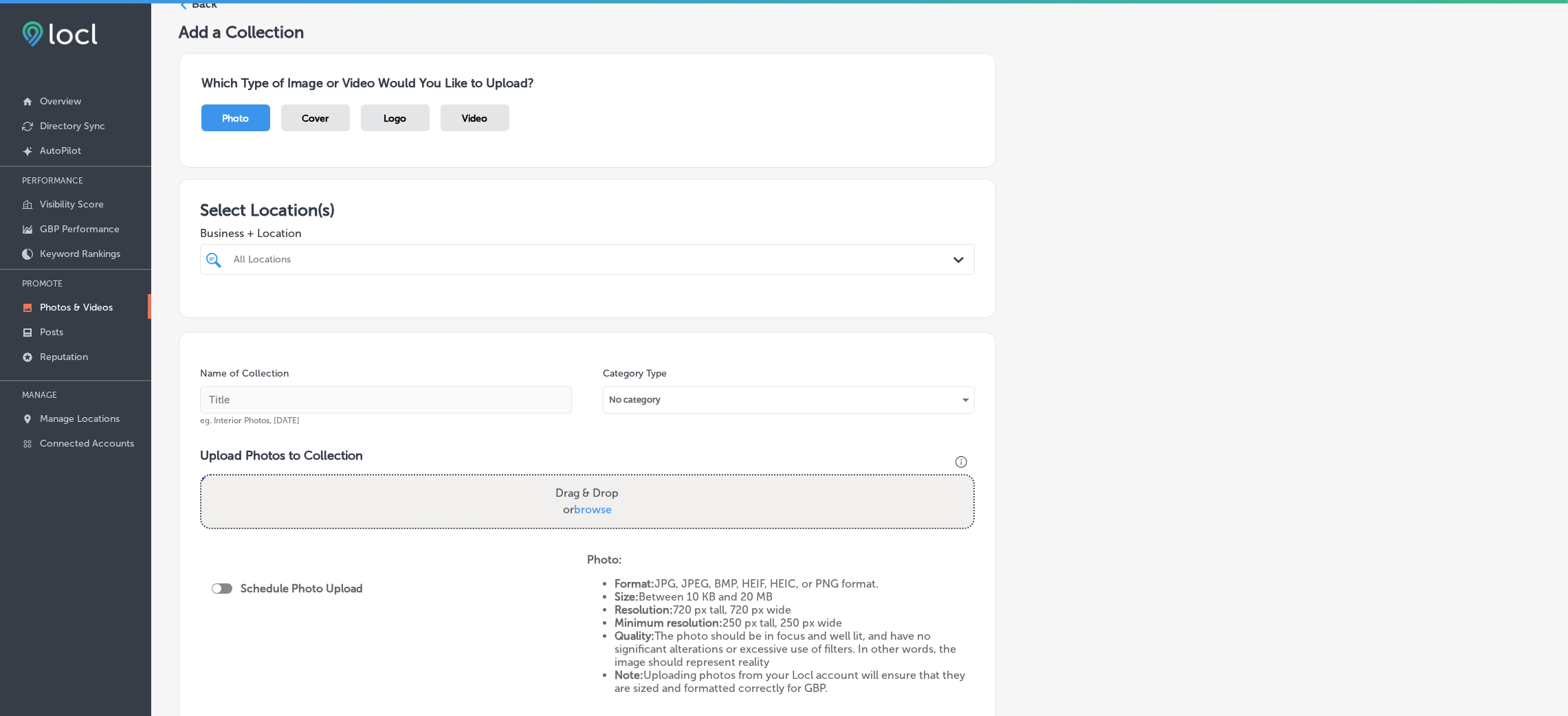
scroll to position [103, 0]
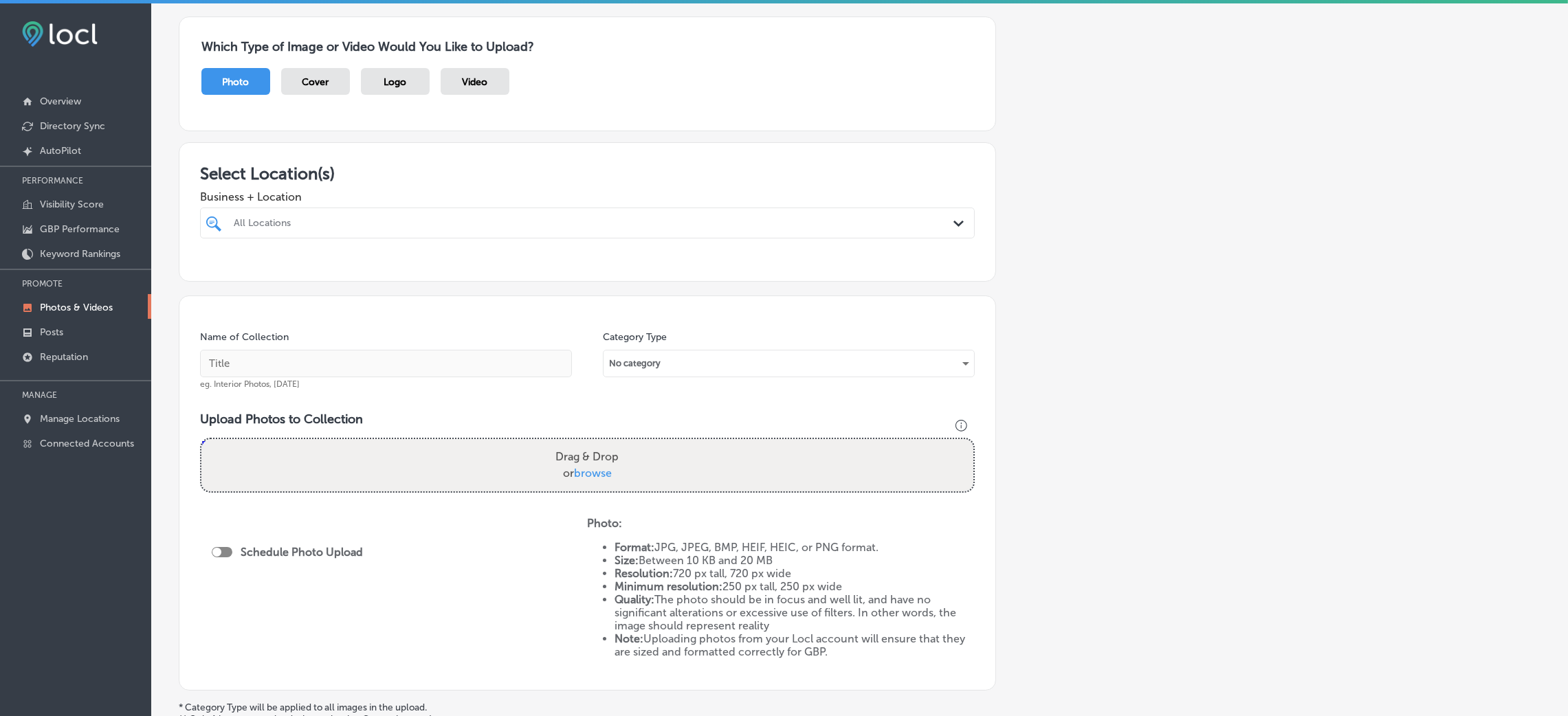
click at [370, 234] on div "All Locations Path Created with Sketch." at bounding box center [587, 223] width 774 height 31
click at [353, 266] on div "The Landscaping Company Irmo, [GEOGRAPHIC_DATA], [GEOGRAPHIC_DATA] | Cayce, [GE…" at bounding box center [587, 274] width 763 height 21
type input "the la"
click at [348, 370] on input "text" at bounding box center [386, 364] width 372 height 28
type input "The-Landscping-Company-TLC-landscape-companies-near-me"
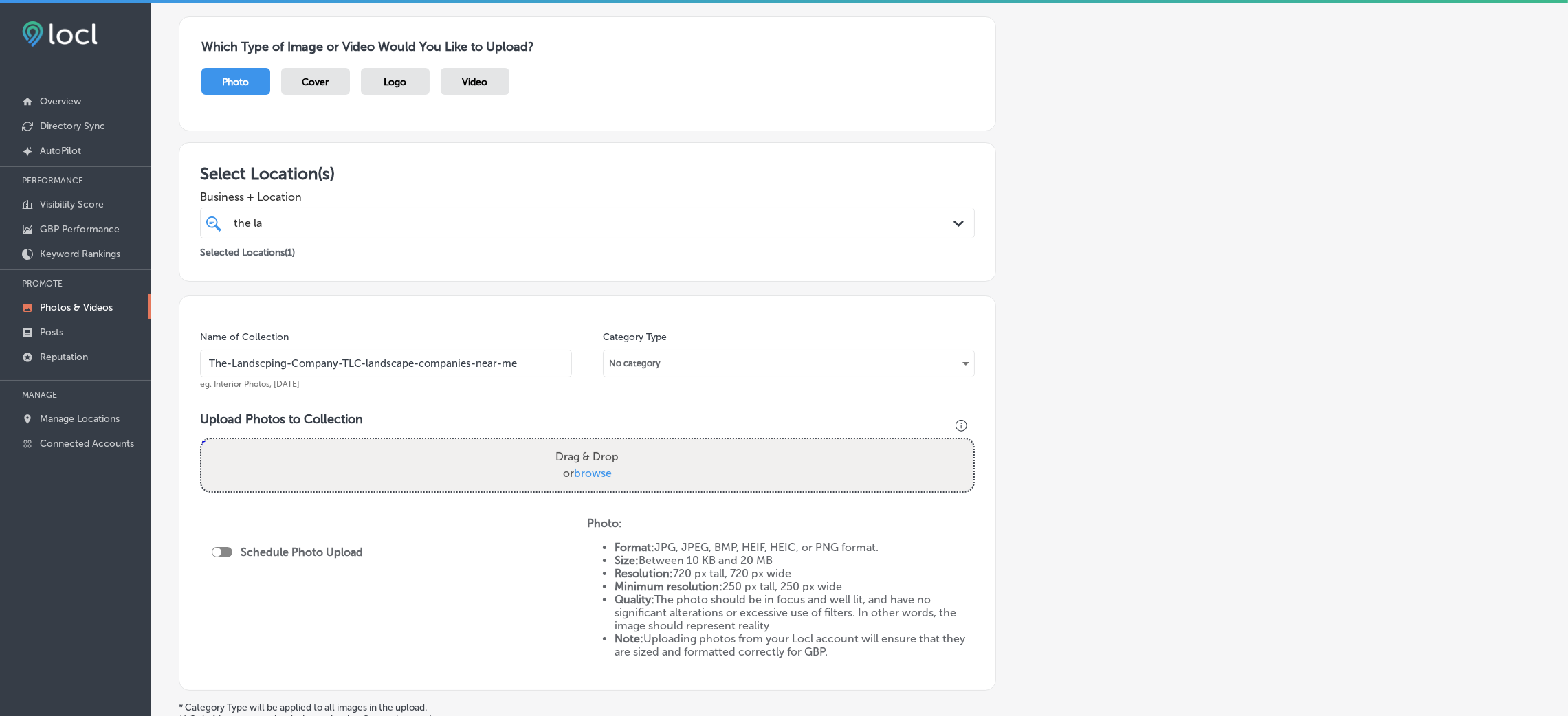
click at [438, 356] on input "The-Landscping-Company-TLC-landscape-companies-near-me" at bounding box center [386, 364] width 372 height 28
click at [457, 452] on div "Drag & Drop or browse" at bounding box center [587, 464] width 772 height 52
click at [201, 439] on input "Drag & Drop or browse" at bounding box center [587, 441] width 772 height 4
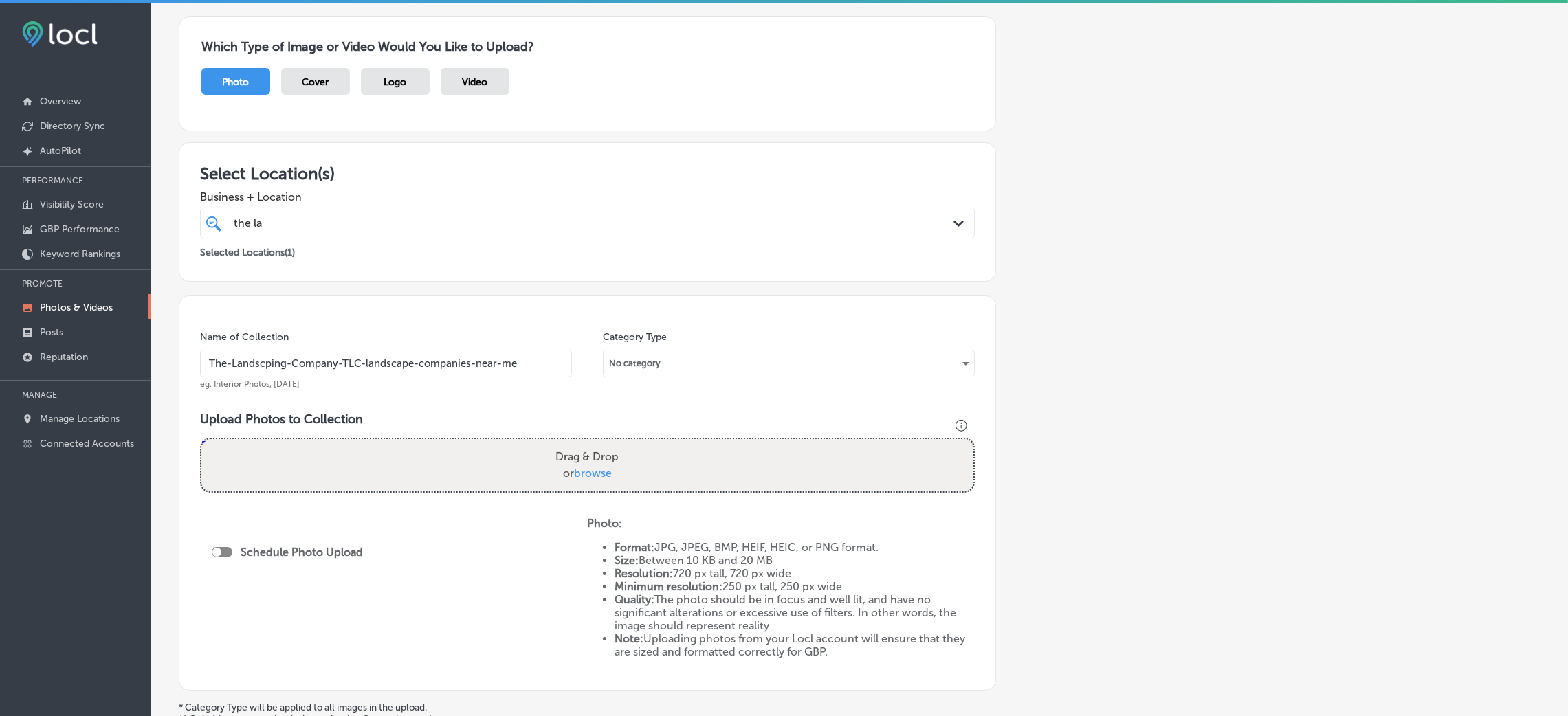
type input "C:\fakepath\The Landscaping Company (10).png"
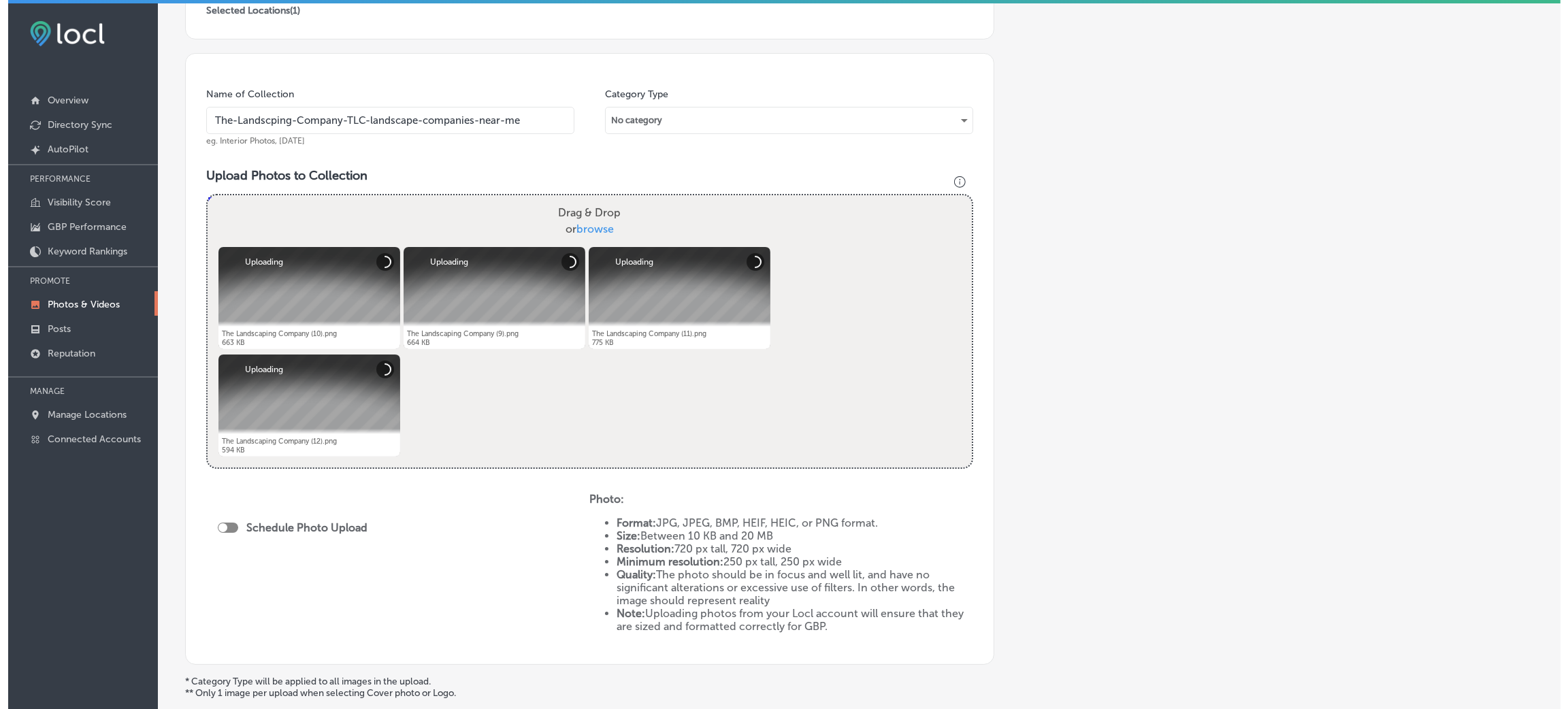
scroll to position [471, 0]
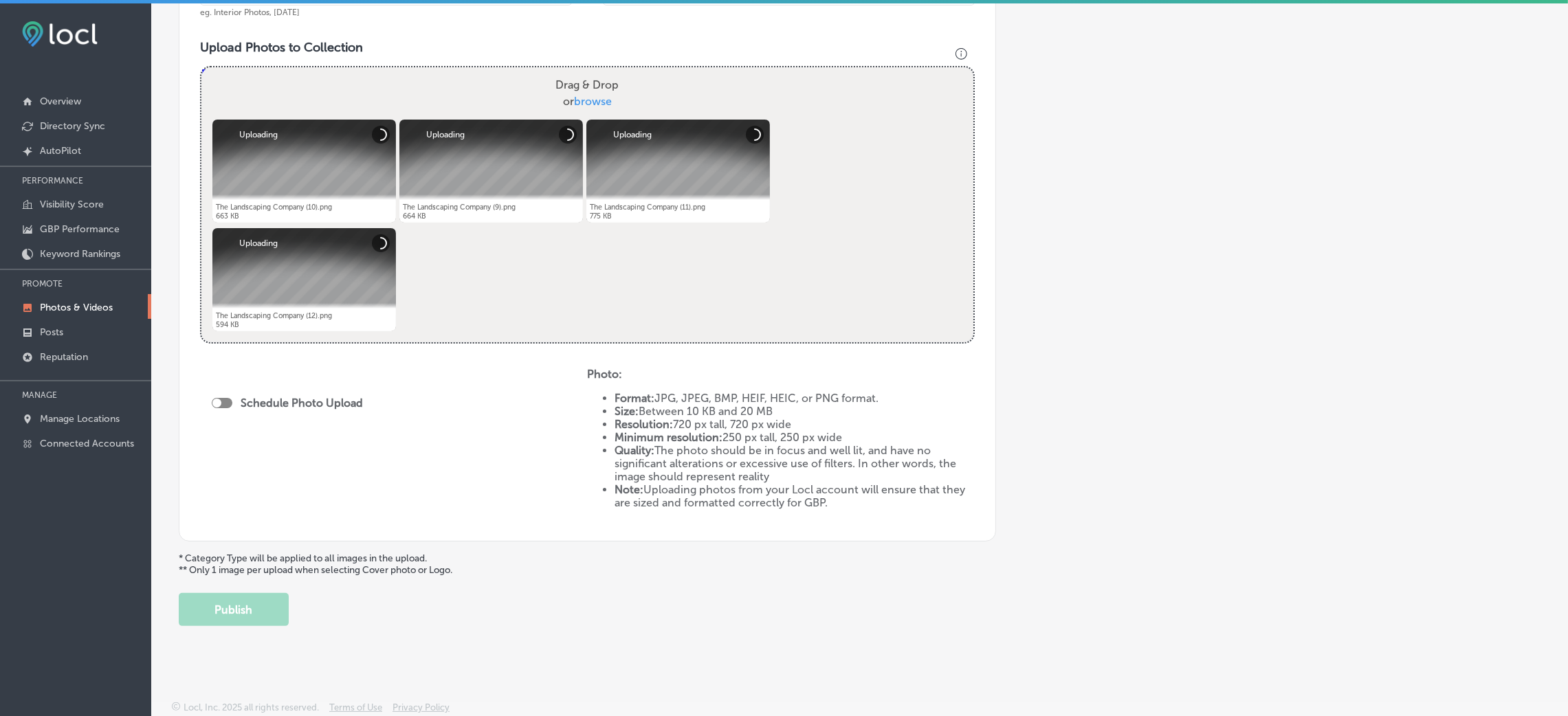
click at [213, 407] on div "Schedule Photo Upload" at bounding box center [290, 403] width 158 height 13
click at [218, 403] on div at bounding box center [217, 403] width 9 height 9
checkbox input "true"
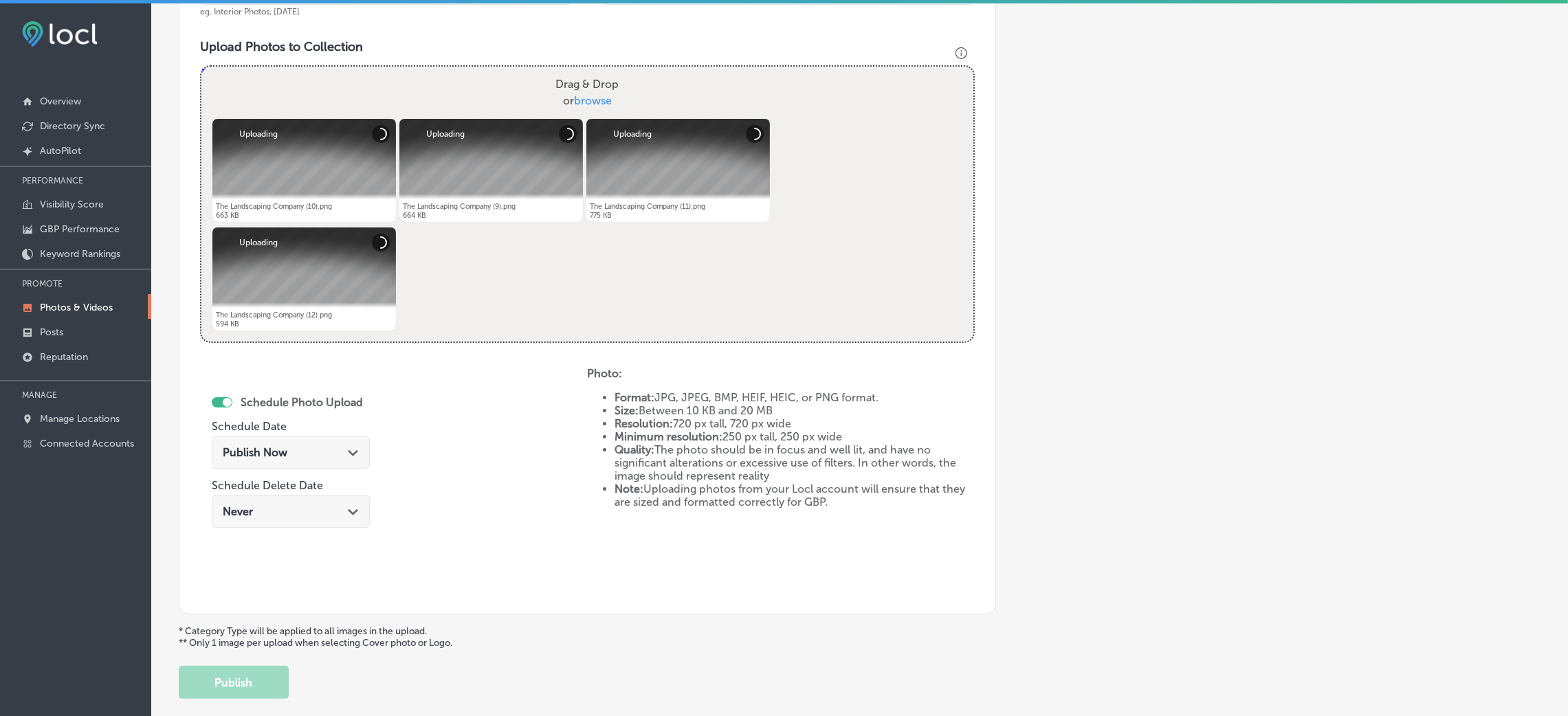
click at [266, 469] on div "Publish Now Path Created with Sketch." at bounding box center [290, 455] width 158 height 46
click at [272, 454] on span "Publish Now" at bounding box center [254, 453] width 64 height 13
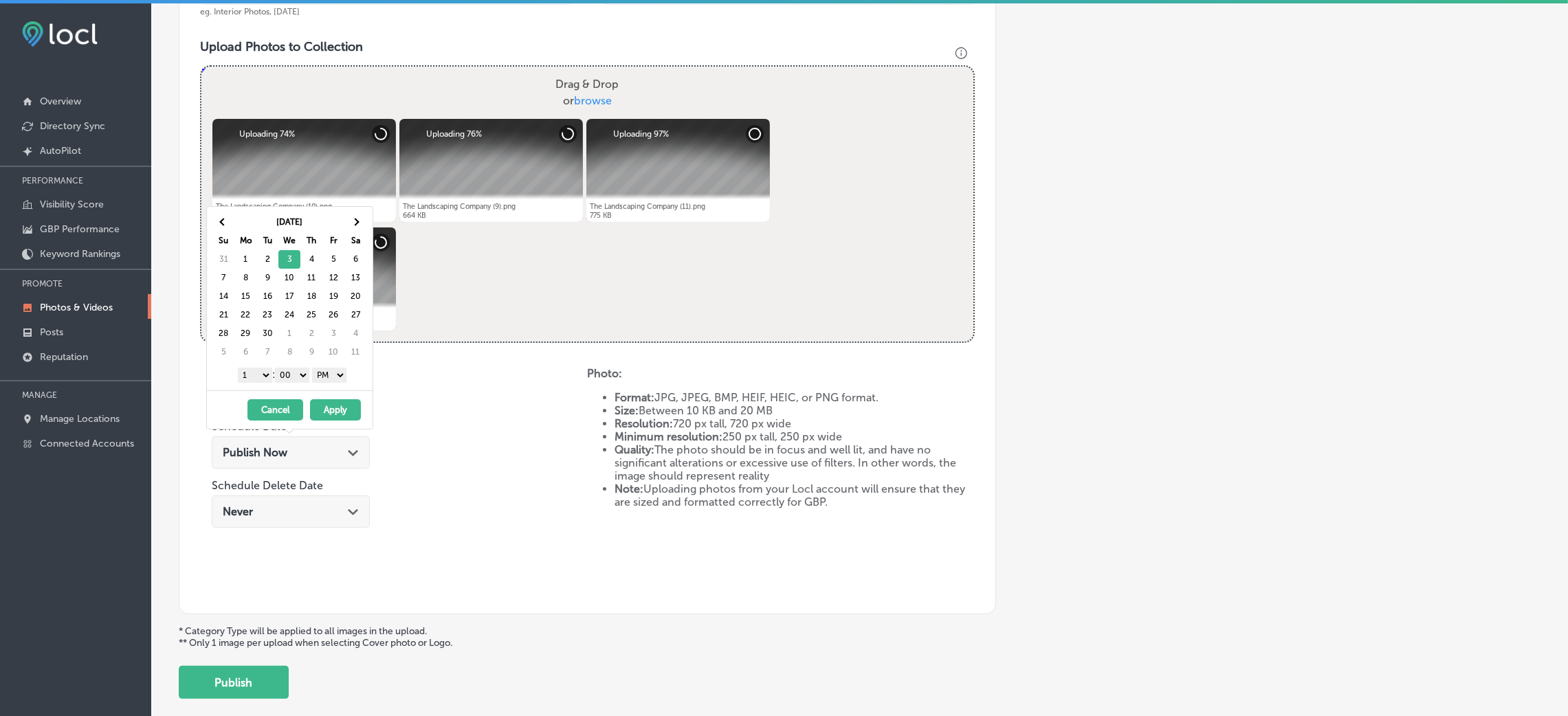
click at [304, 389] on div "[DATE] Su Mo Tu We Th Fr Sa 31 1 2 3 4 5 6 7 8 9 10 11 12 13 14 15 16 17 18 19 …" at bounding box center [289, 298] width 165 height 184
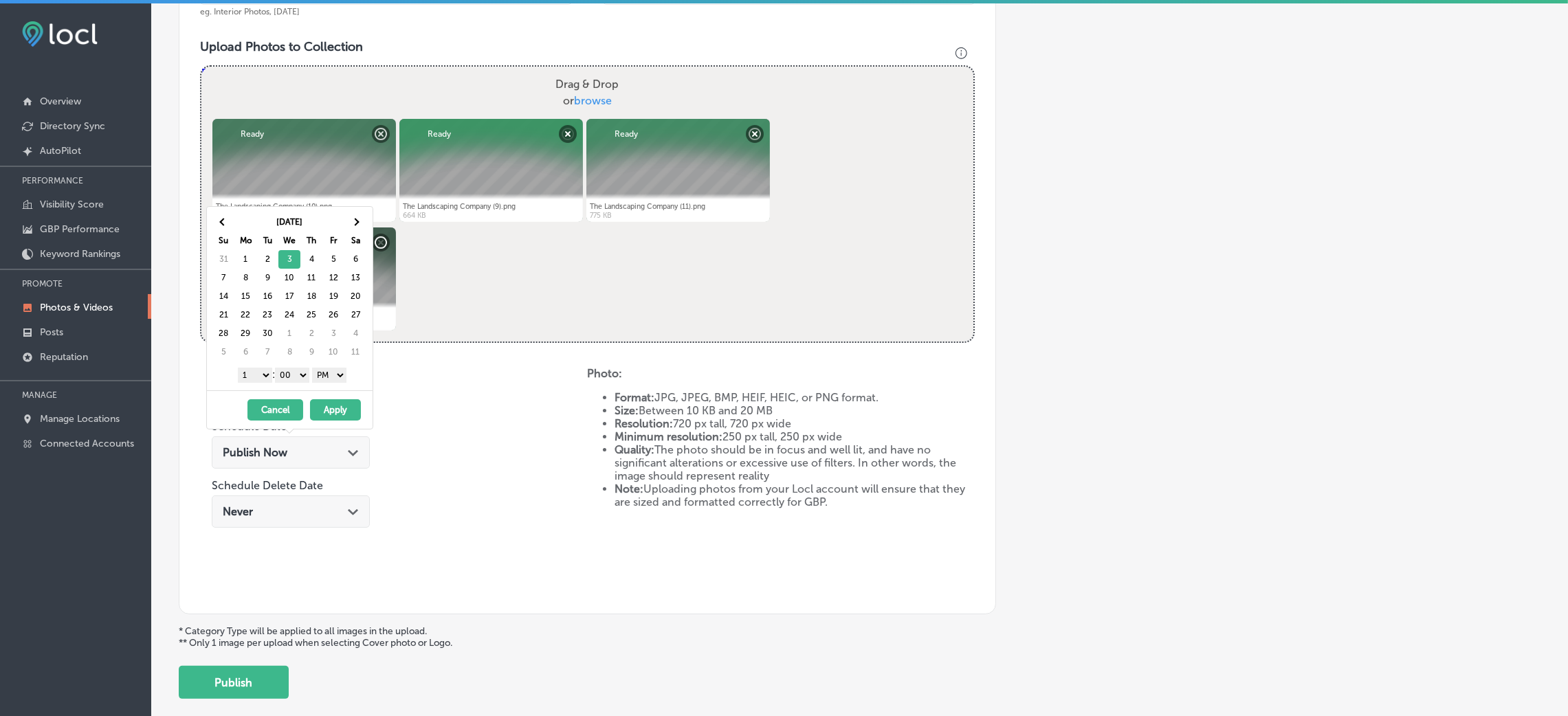
drag, startPoint x: 250, startPoint y: 377, endPoint x: 259, endPoint y: 382, distance: 10.3
click at [250, 377] on select "1 2 3 4 5 6 7 8 9 10 11 12" at bounding box center [254, 375] width 34 height 15
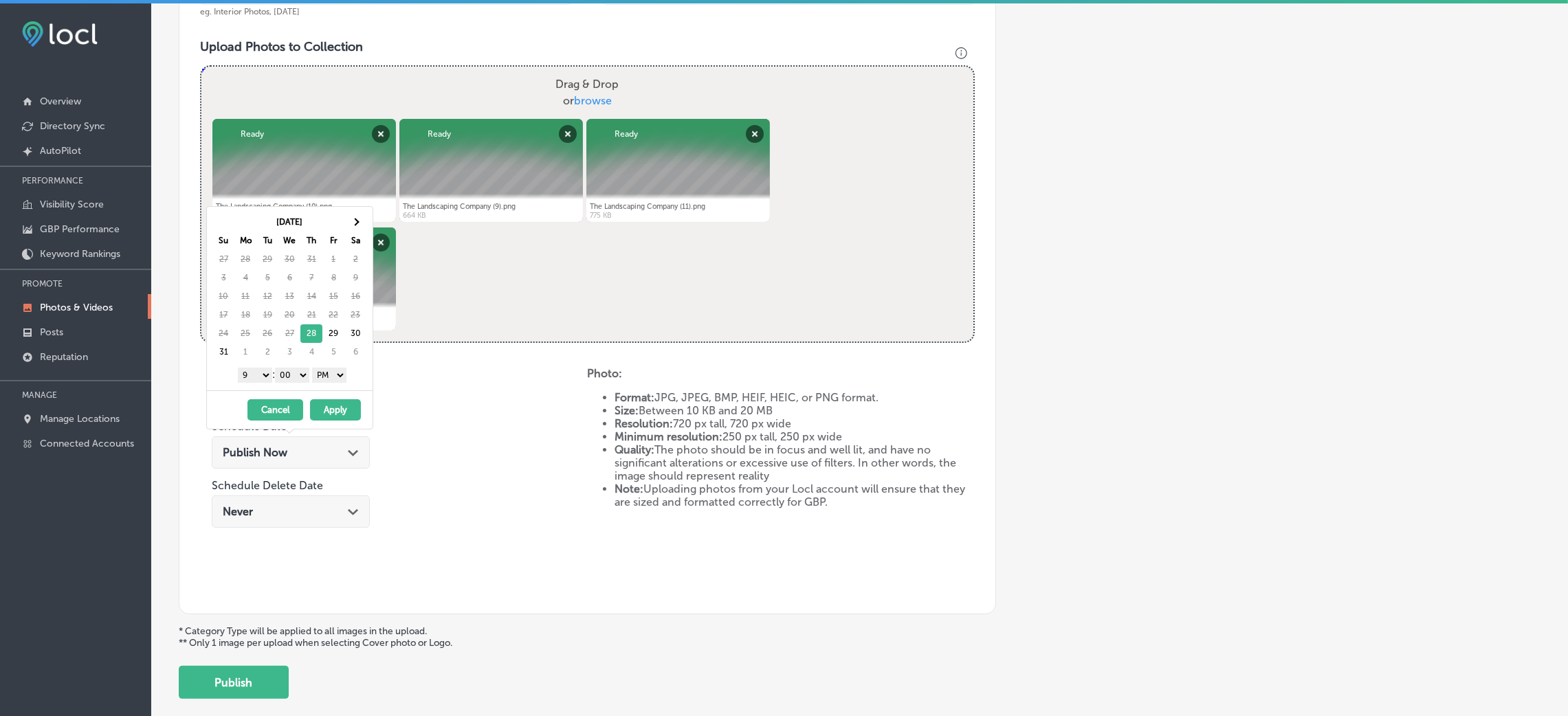
click at [328, 403] on button "Apply" at bounding box center [334, 409] width 51 height 21
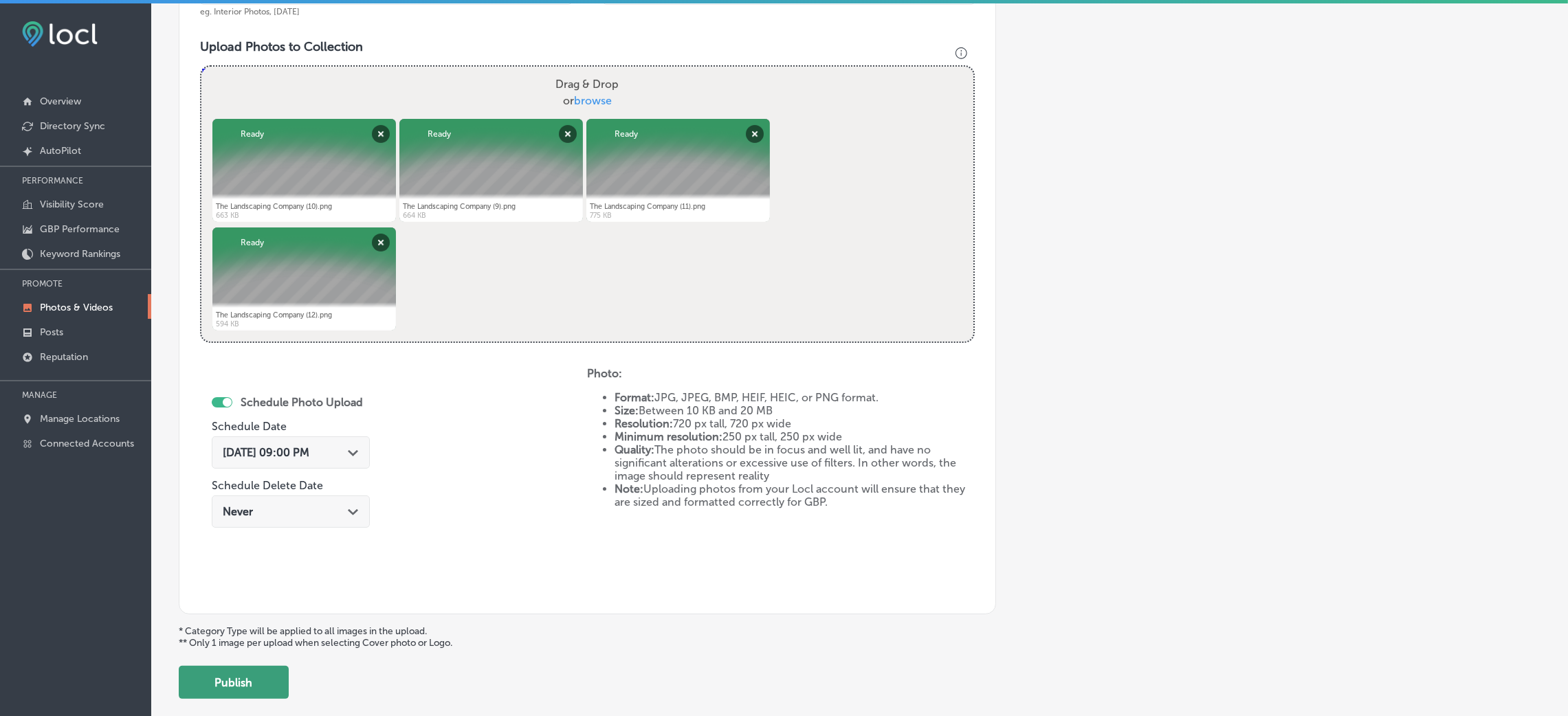
click at [256, 689] on button "Publish" at bounding box center [234, 682] width 110 height 33
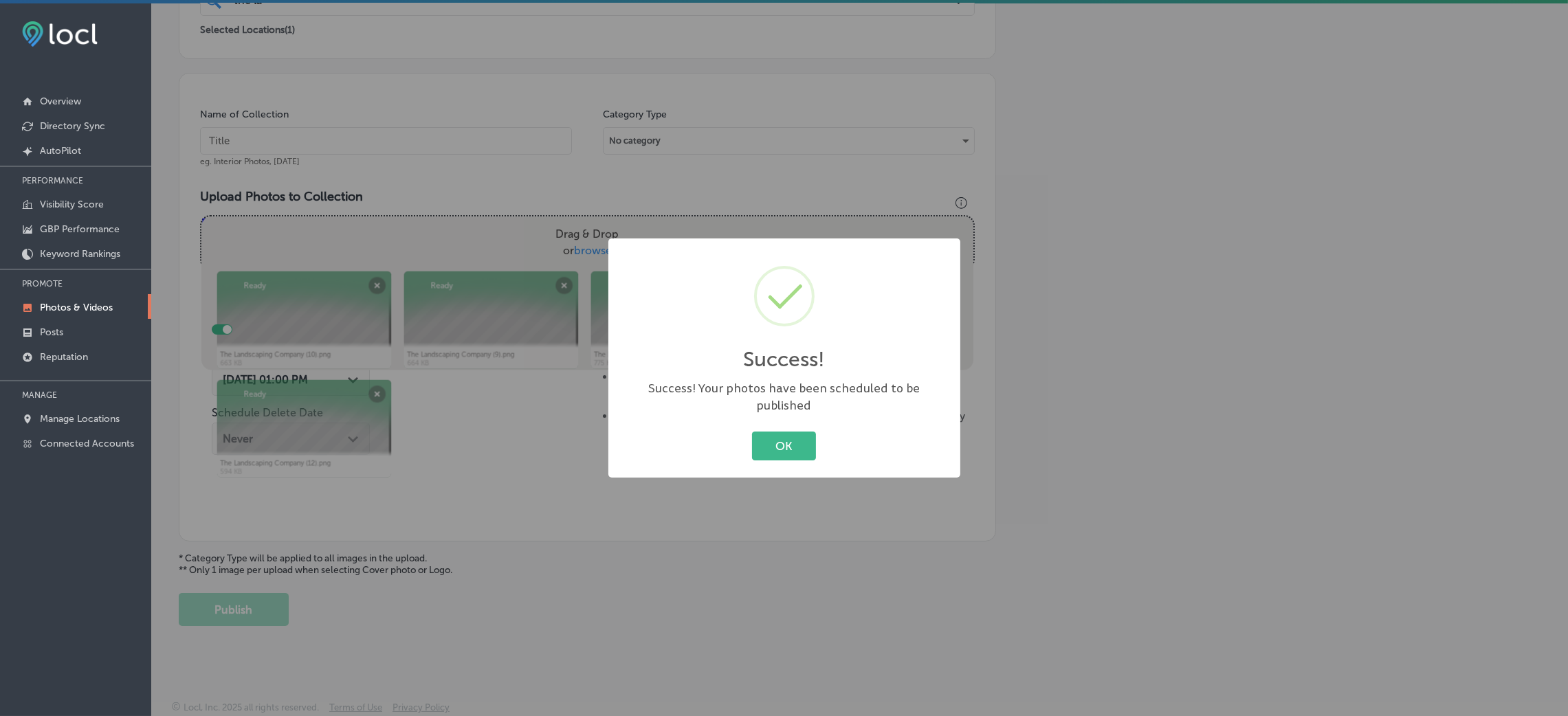
scroll to position [326, 0]
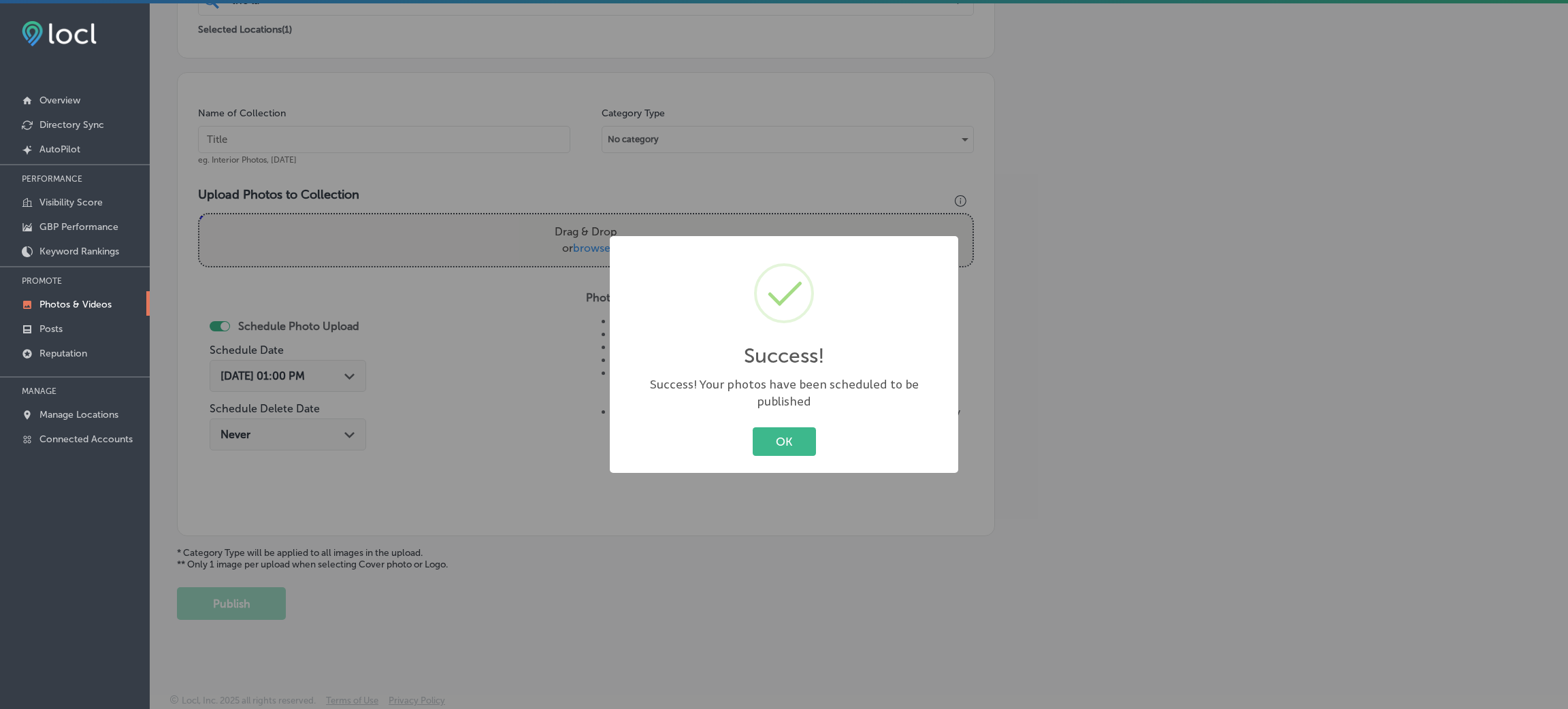
click at [767, 455] on div "Success! × Success! Your photos have been scheduled to be published OK Cancel" at bounding box center [783, 354] width 348 height 236
click at [779, 442] on button "OK" at bounding box center [785, 441] width 64 height 28
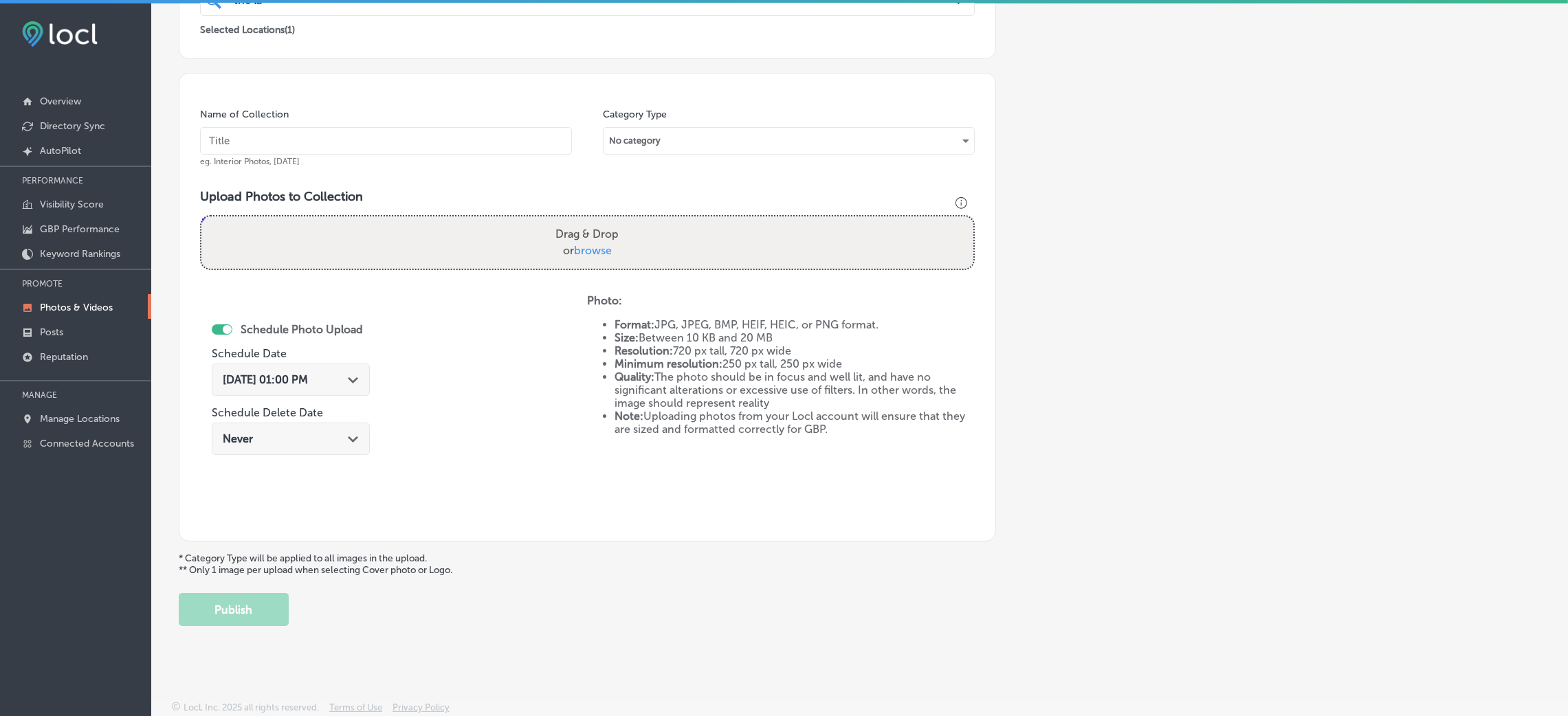
click at [373, 147] on input "text" at bounding box center [386, 140] width 372 height 28
paste input "The-Landscping-Company-TLC-landscape-companies-near-me"
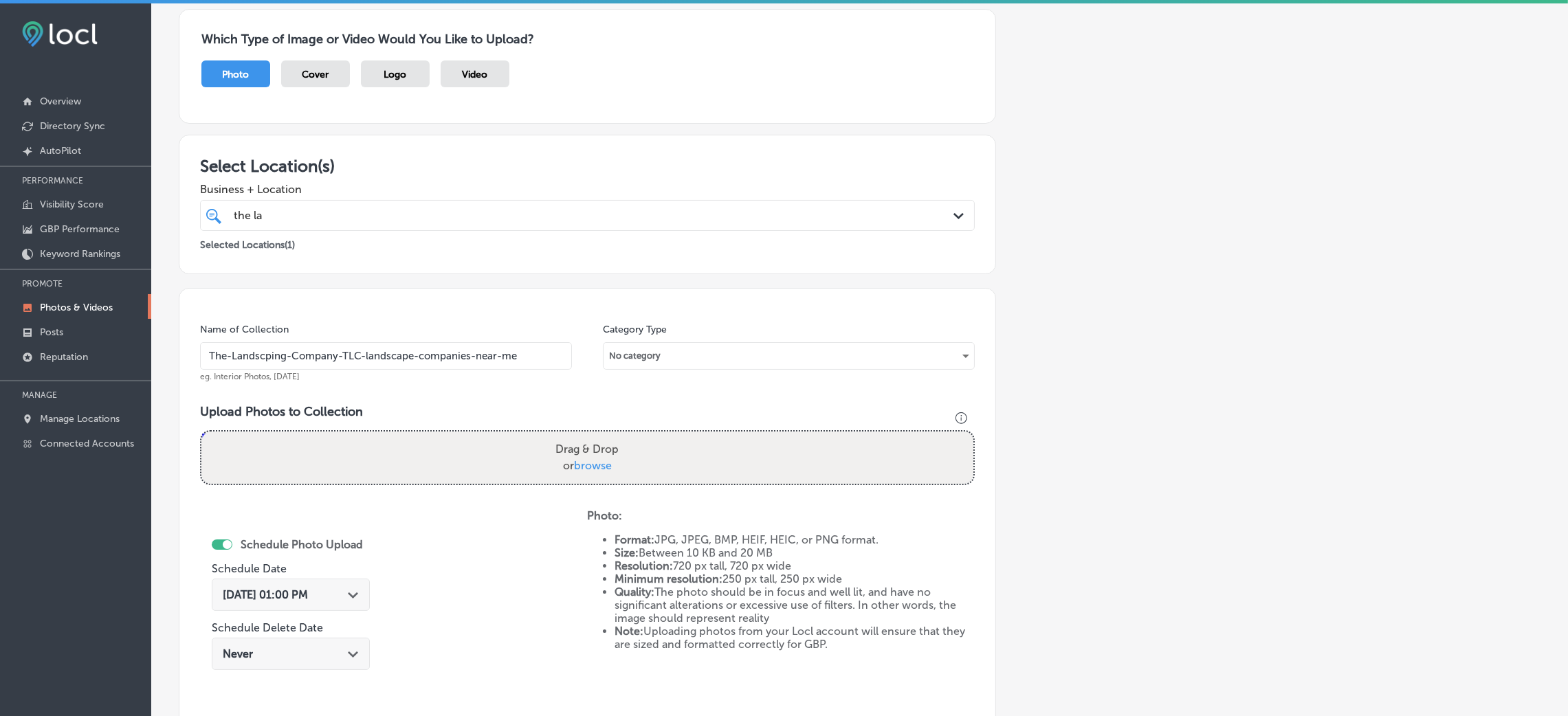
scroll to position [223, 0]
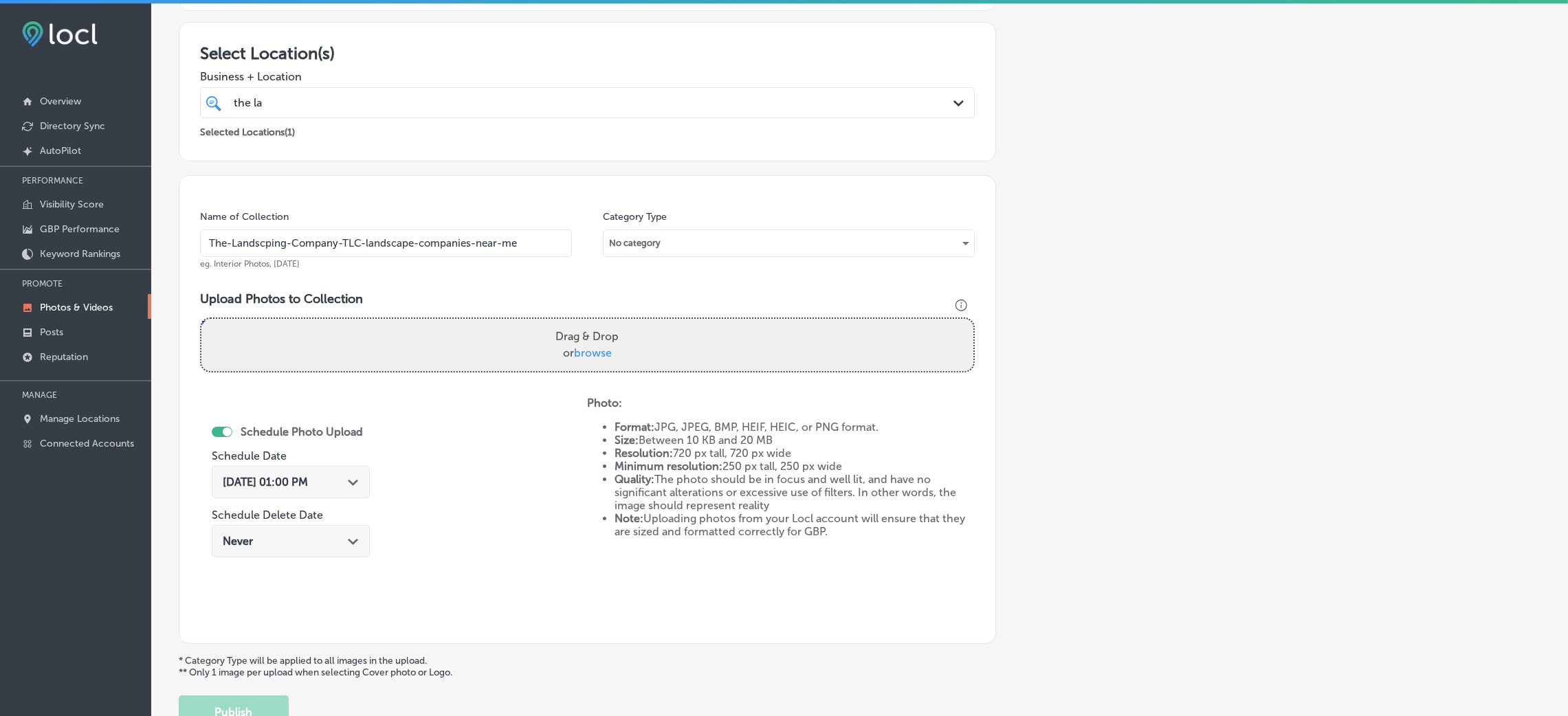
type input "The-Landscping-Company-TLC-landscape-companies-near-me"
click at [506, 95] on div "the la the la" at bounding box center [551, 103] width 638 height 18
click at [1014, 154] on div "Add a Collection Which Type of Image or Video Would You Like to Upload? Photo C…" at bounding box center [860, 296] width 1361 height 863
click at [607, 332] on label "Drag & Drop or browse" at bounding box center [587, 345] width 74 height 44
click at [607, 323] on input "Drag & Drop or browse" at bounding box center [587, 320] width 772 height 4
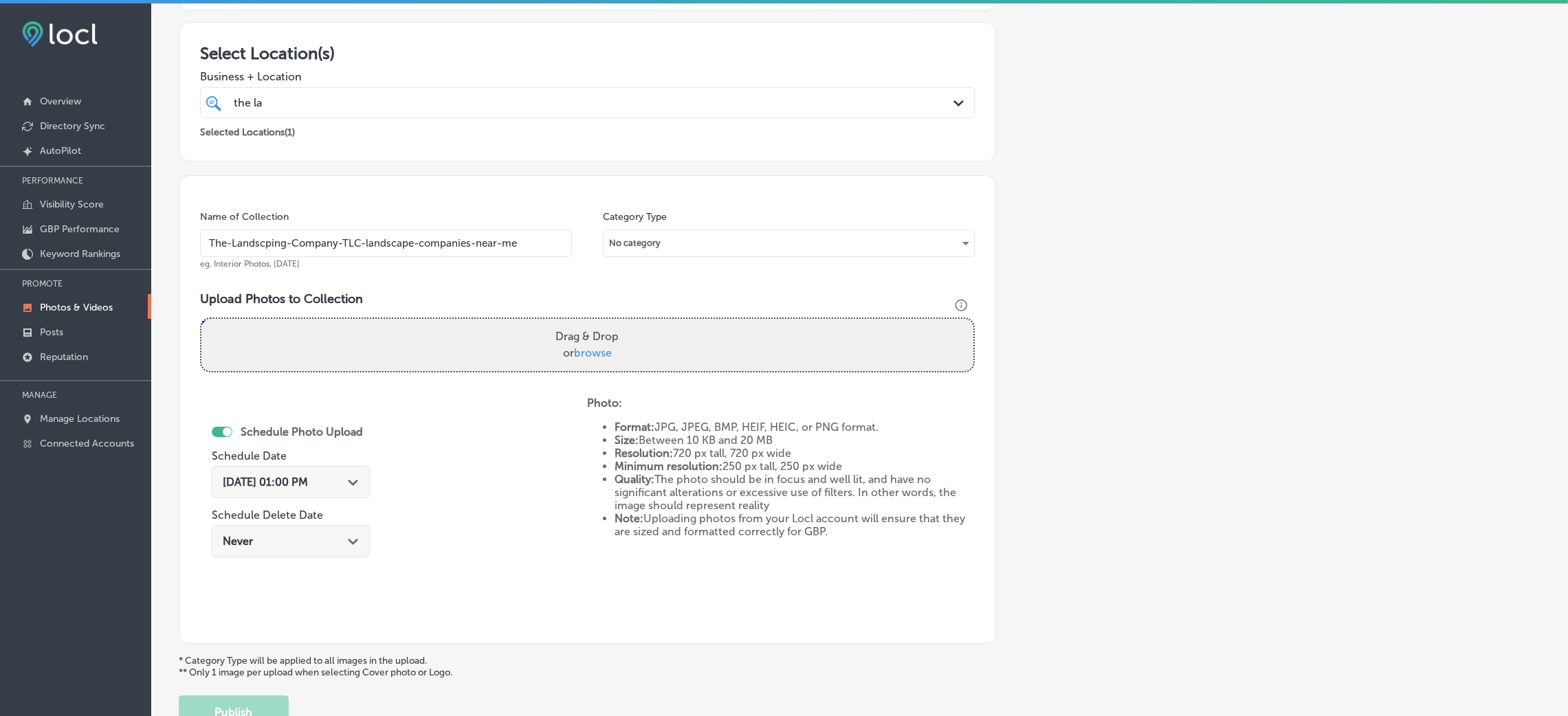
type input "C:\fakepath\The Landscaping Company (13).png"
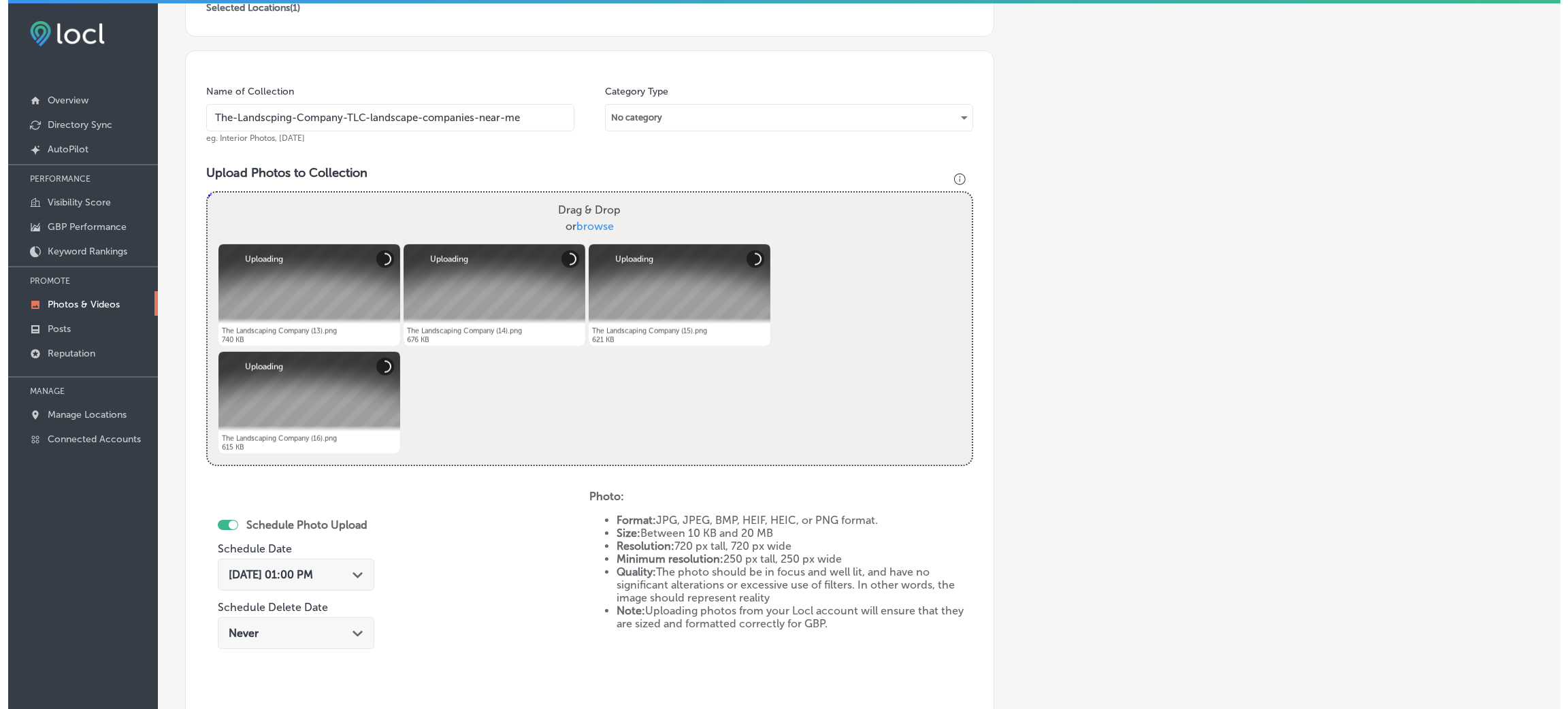
scroll to position [544, 0]
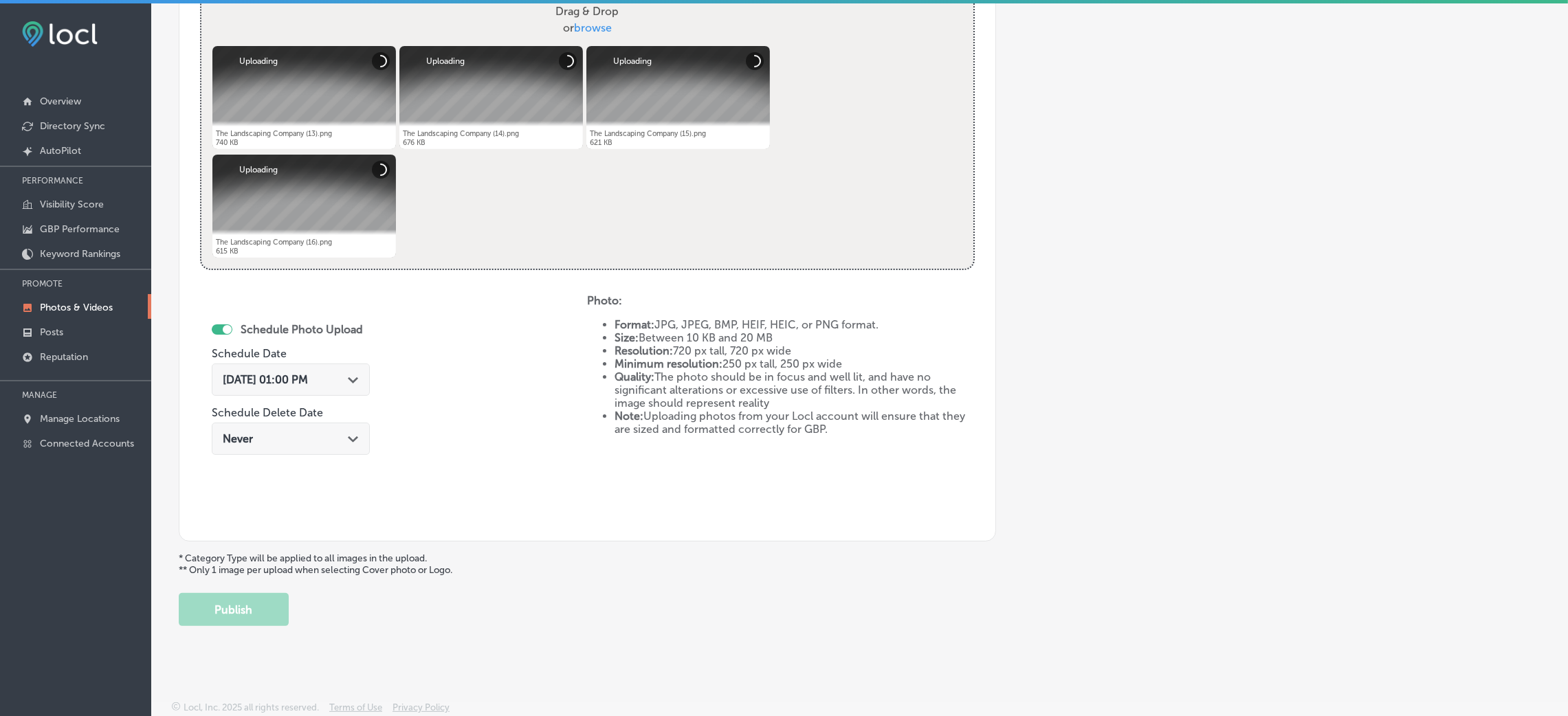
click at [308, 377] on span "[DATE] 01:00 PM" at bounding box center [265, 379] width 85 height 13
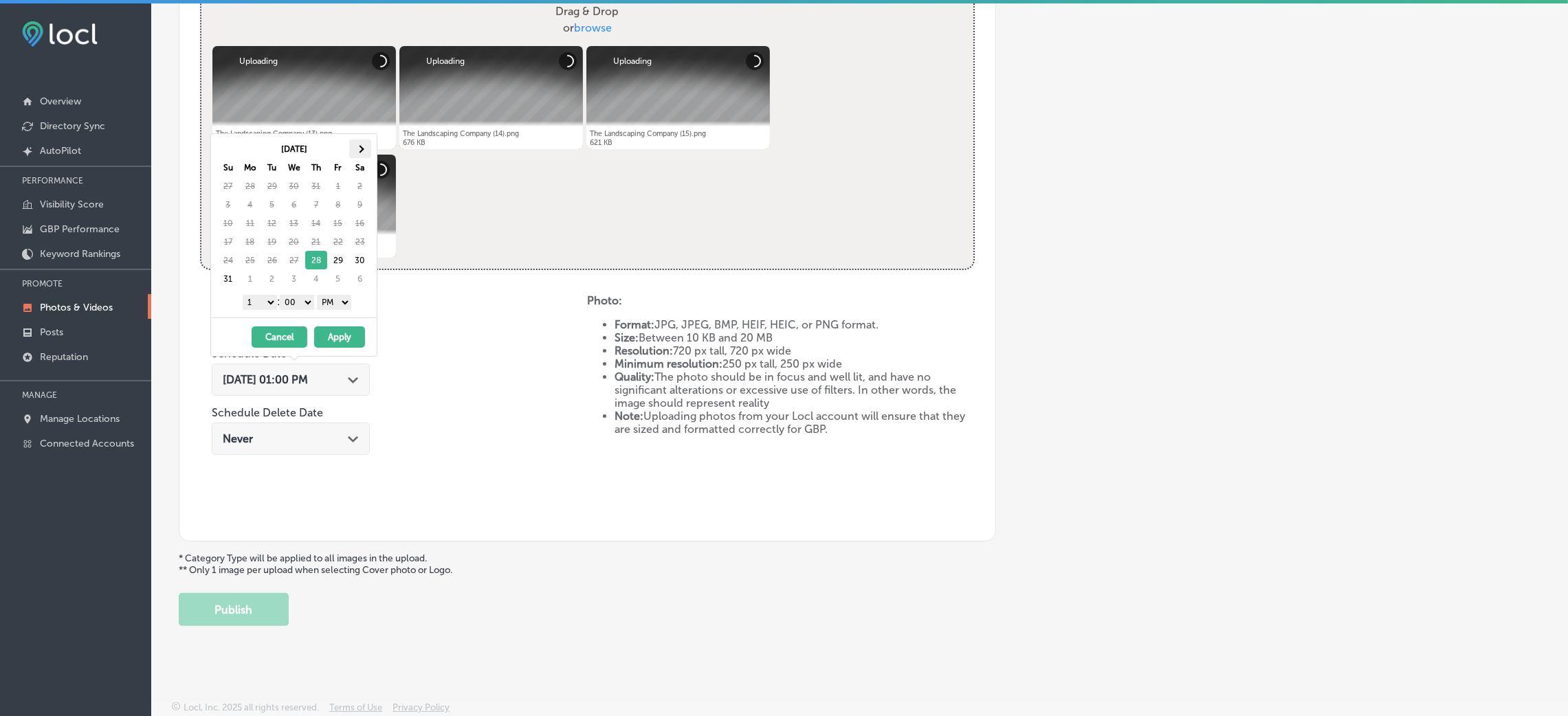
click at [358, 149] on span at bounding box center [360, 149] width 7 height 7
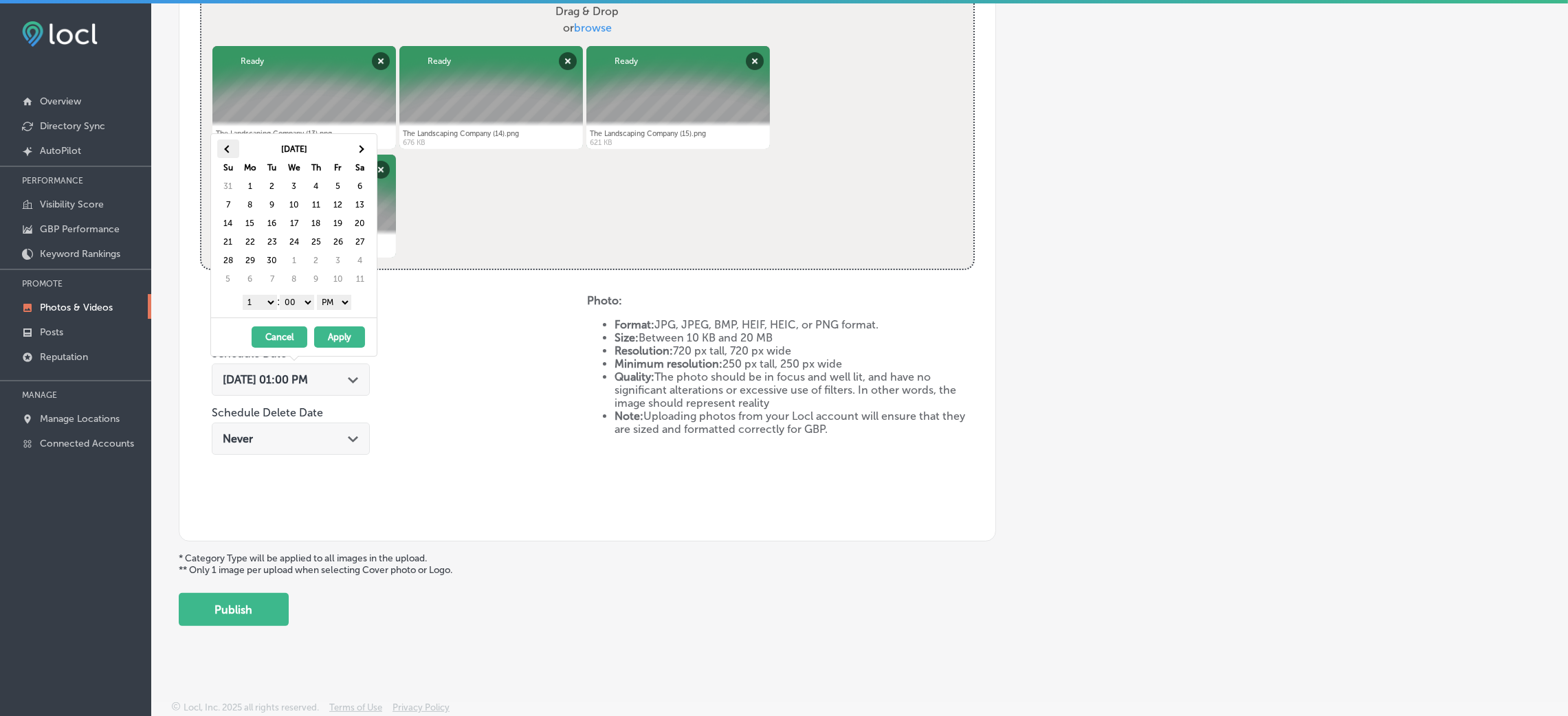
click at [220, 140] on th at bounding box center [228, 149] width 22 height 18
click at [365, 141] on th at bounding box center [360, 149] width 22 height 18
click at [299, 304] on select "00 10 20 30 40 50" at bounding box center [297, 302] width 34 height 15
click at [261, 304] on select "1 2 3 4 5 6 7 8 9 10 11 12" at bounding box center [259, 302] width 34 height 15
click at [323, 350] on div "[DATE] - [DATE] Cancel Apply" at bounding box center [294, 337] width 165 height 39
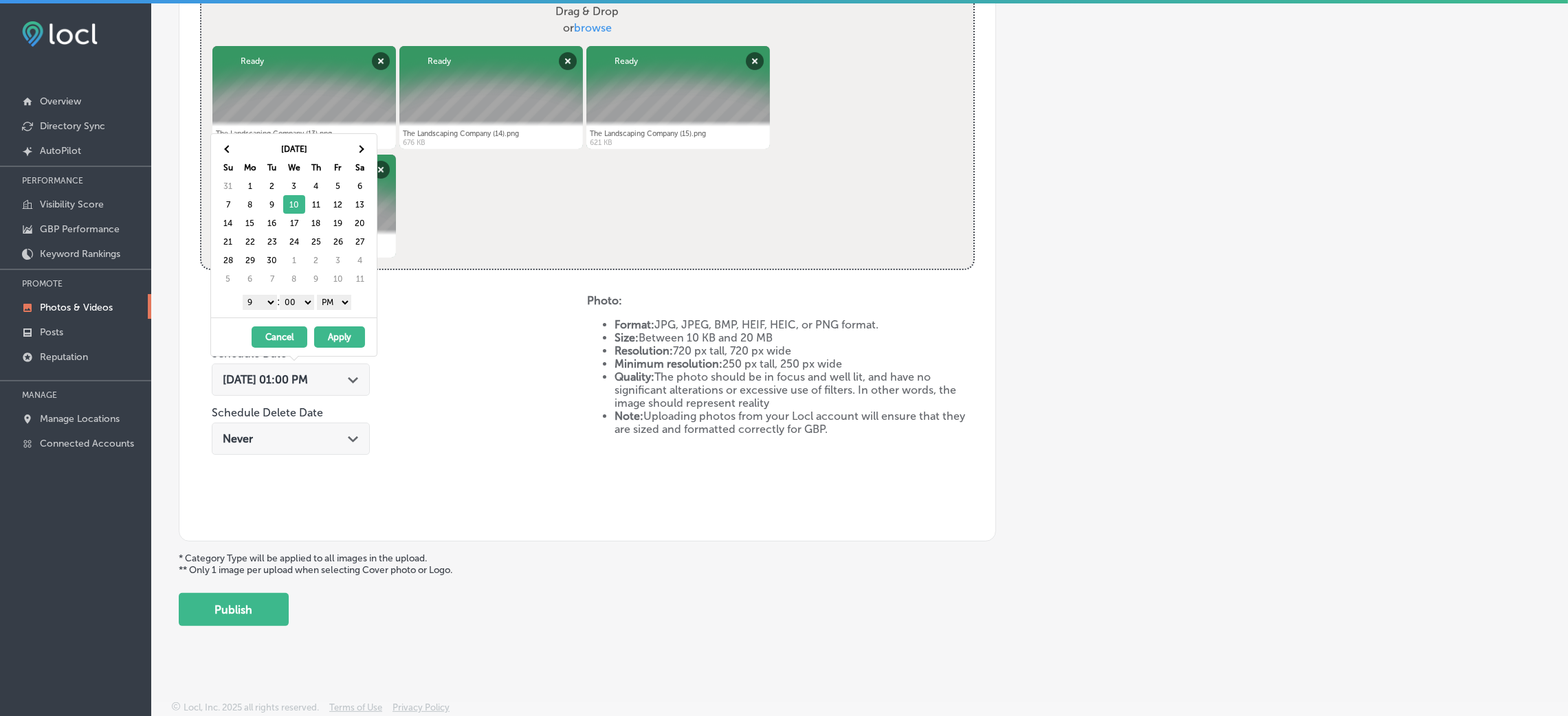
click at [323, 346] on button "Apply" at bounding box center [339, 336] width 51 height 21
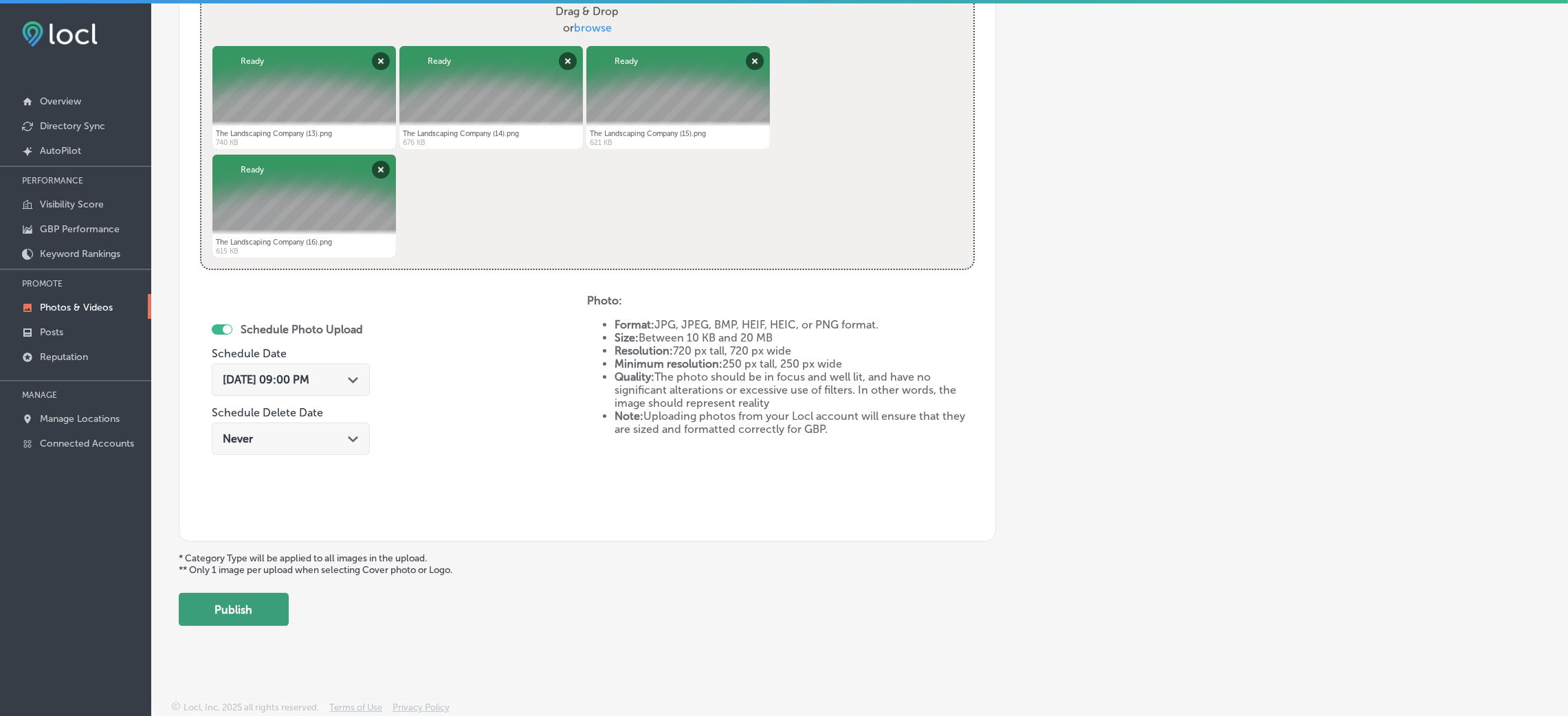
click at [253, 608] on button "Publish" at bounding box center [234, 610] width 110 height 33
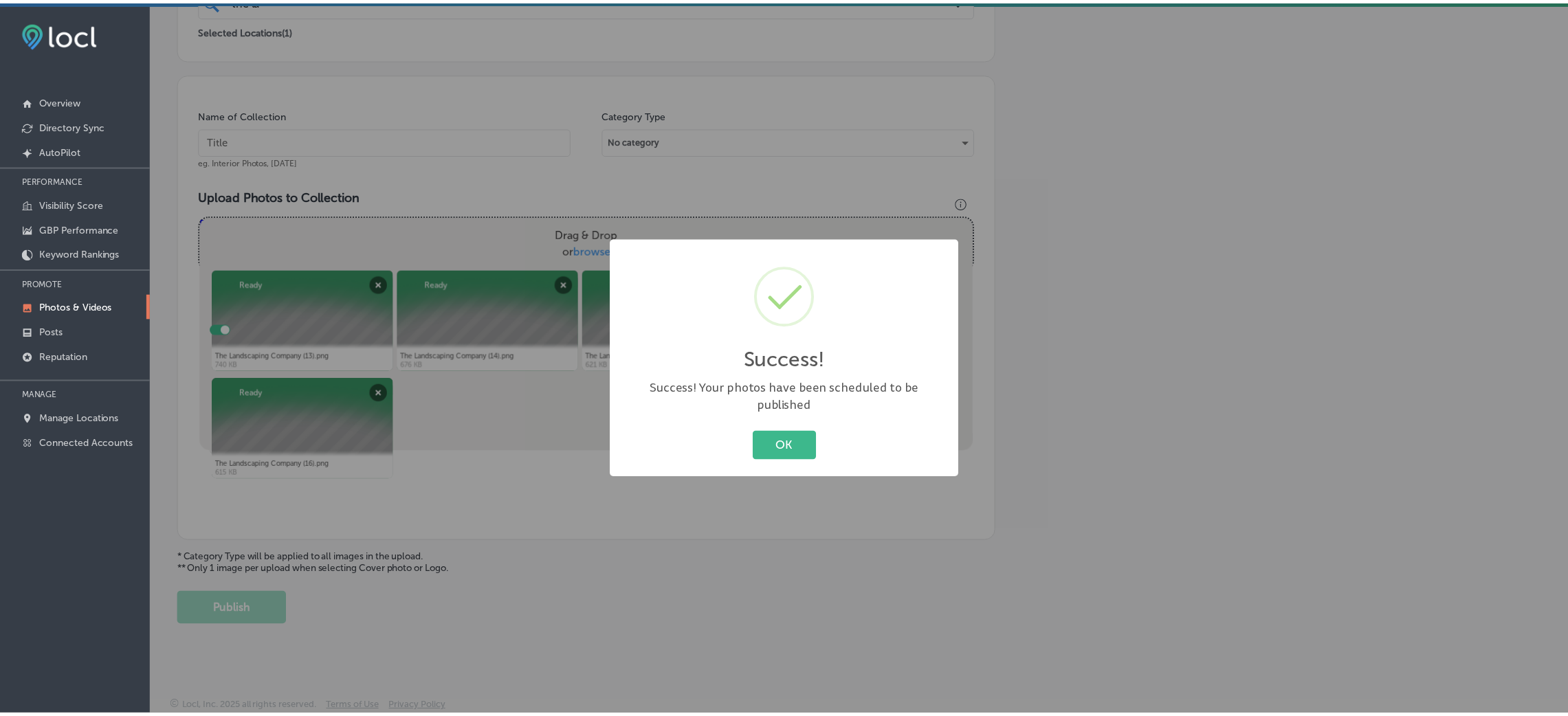
scroll to position [326, 0]
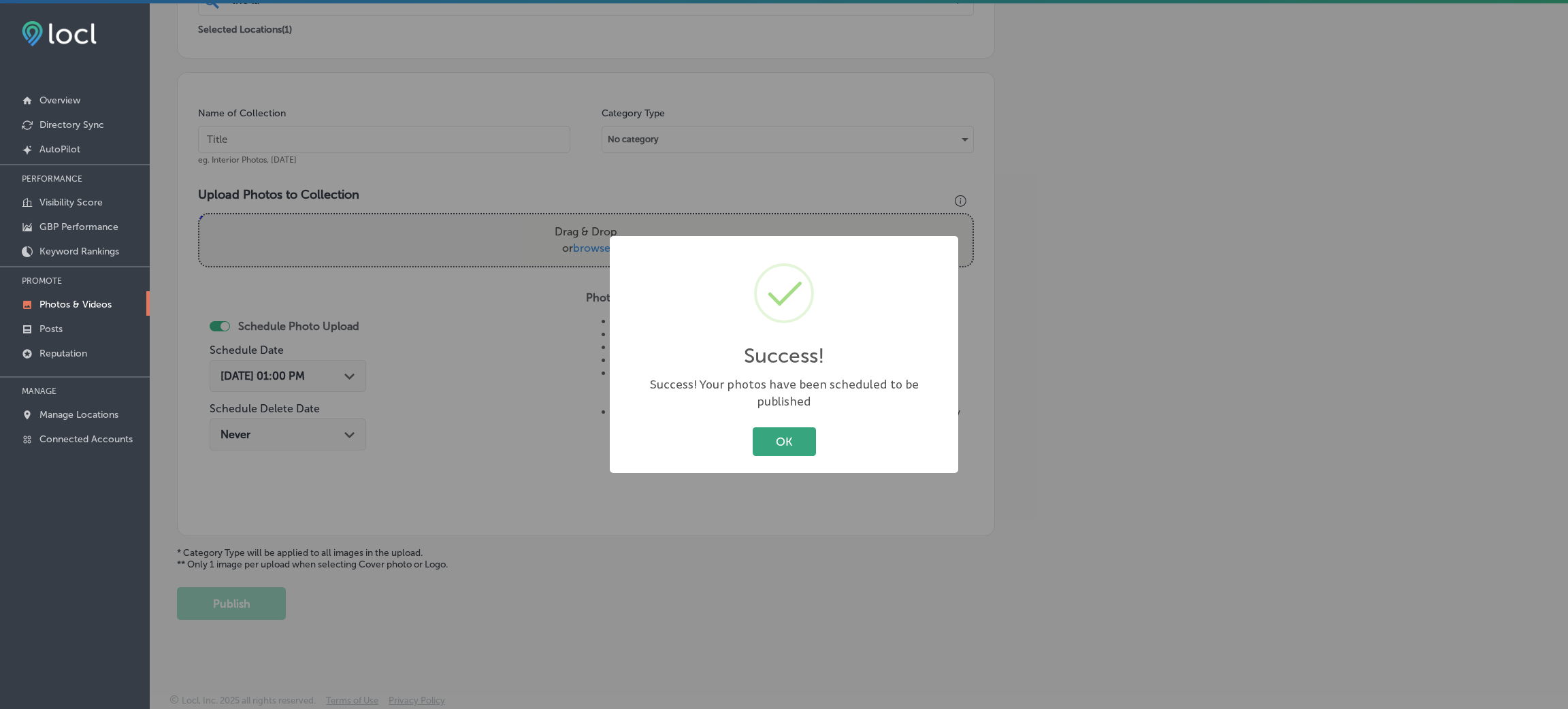
click at [786, 427] on button "OK" at bounding box center [785, 441] width 64 height 28
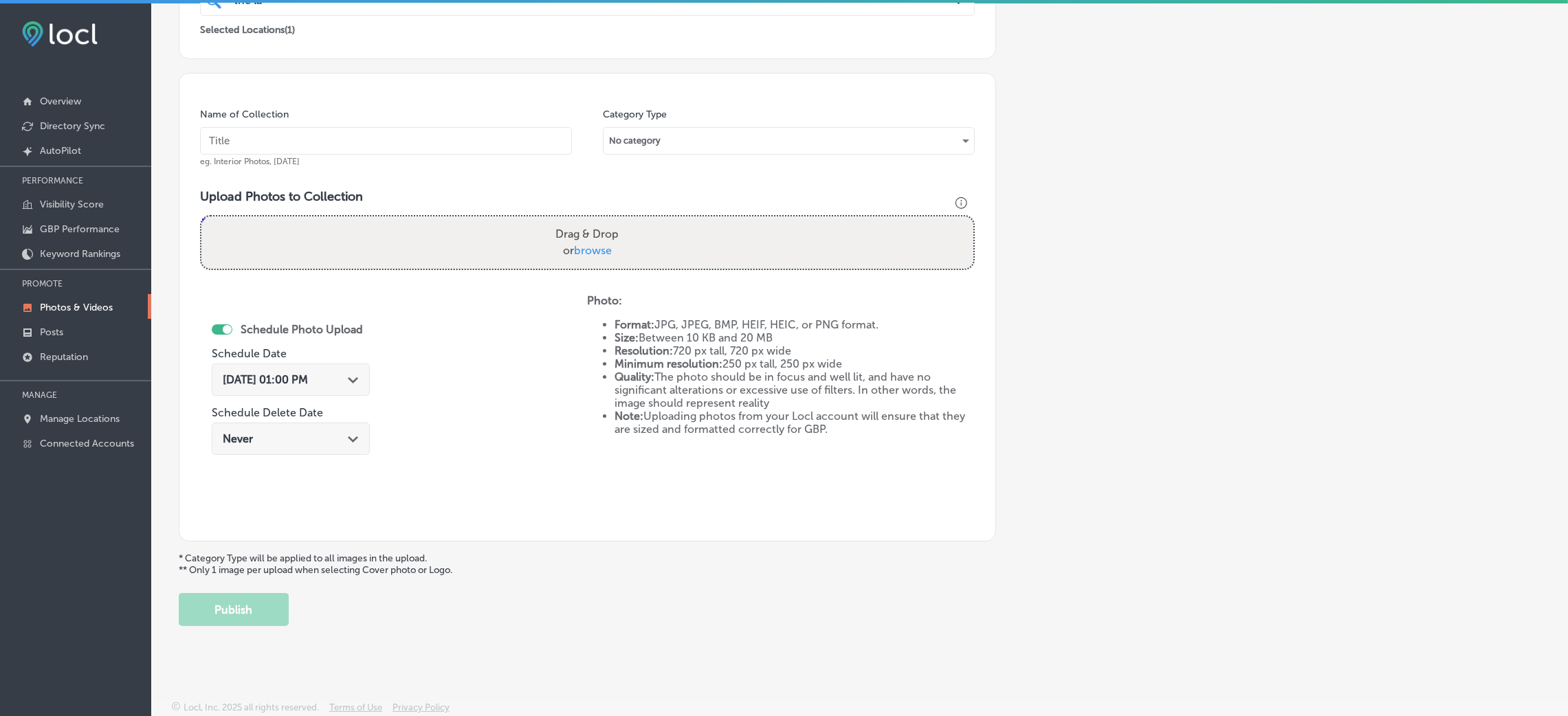
click at [384, 154] on input "text" at bounding box center [386, 140] width 372 height 28
paste input "The-Landscping-Company-TLC-landscape-companies-near-me"
type input "The-Landscping-Company-TLC-landscape-companies-near-me"
click at [494, 228] on div "Drag & Drop or browse" at bounding box center [587, 242] width 772 height 52
click at [201, 217] on input "Drag & Drop or browse" at bounding box center [587, 218] width 772 height 4
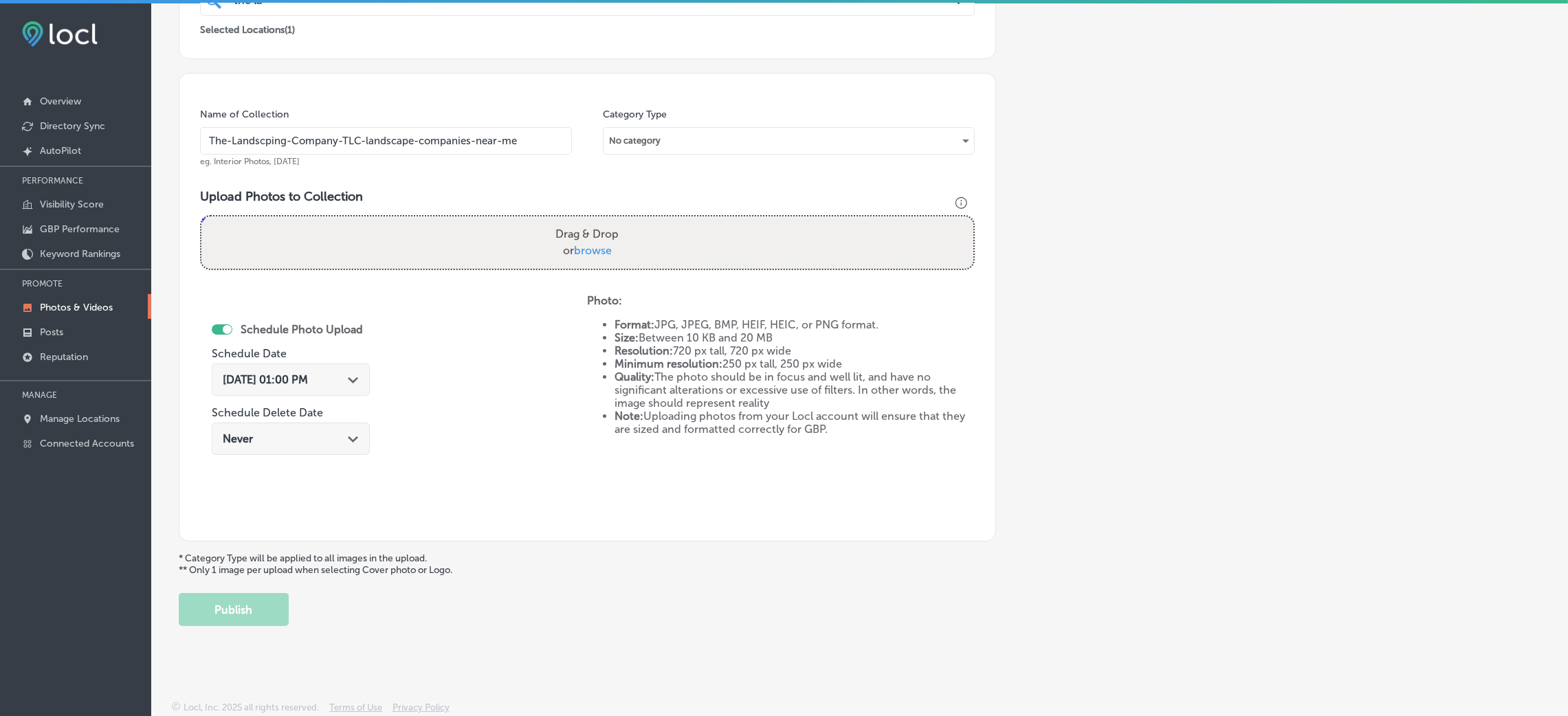
type input "C:\fakepath\The Landscaping Company (1).png"
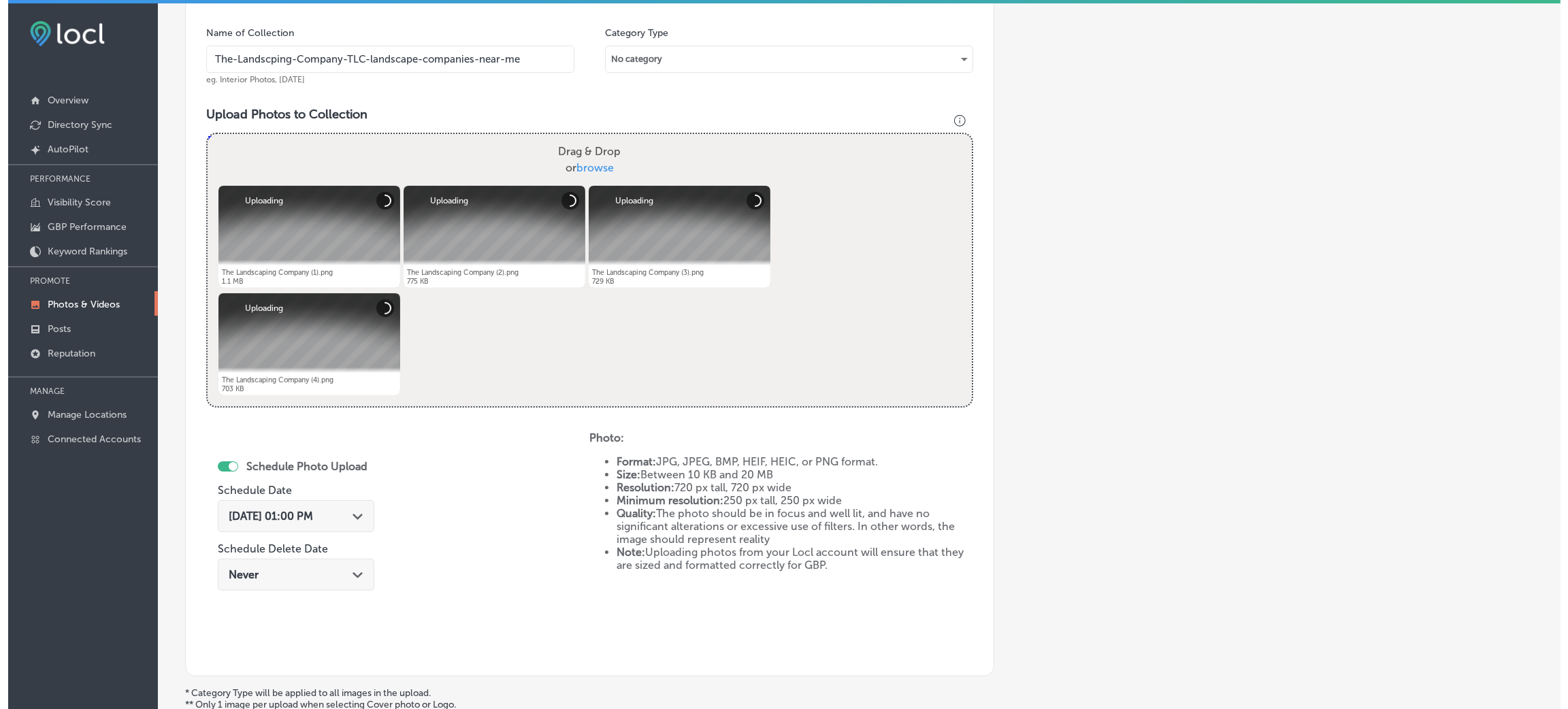
scroll to position [527, 0]
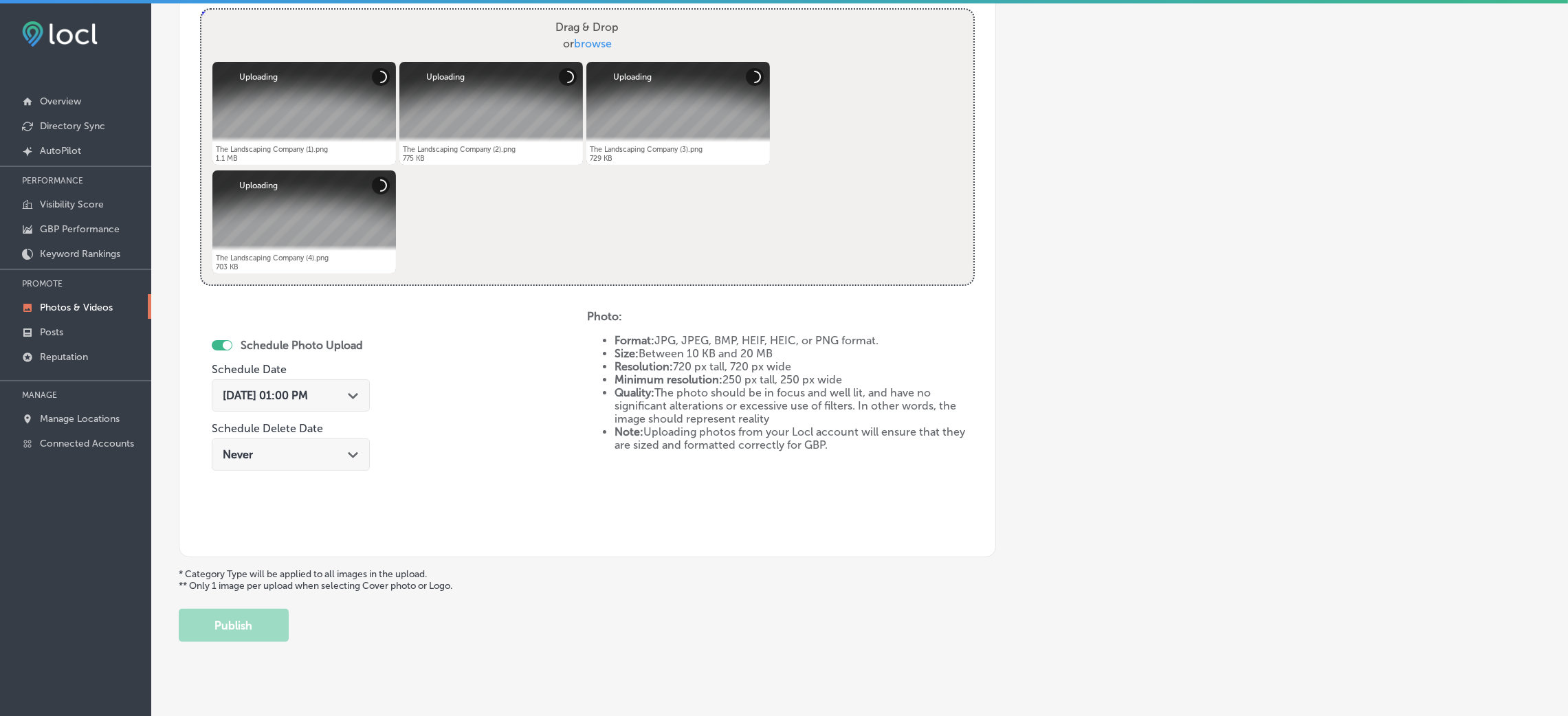
click at [246, 384] on div "[DATE] 01:00 PM Path Created with Sketch." at bounding box center [290, 395] width 158 height 32
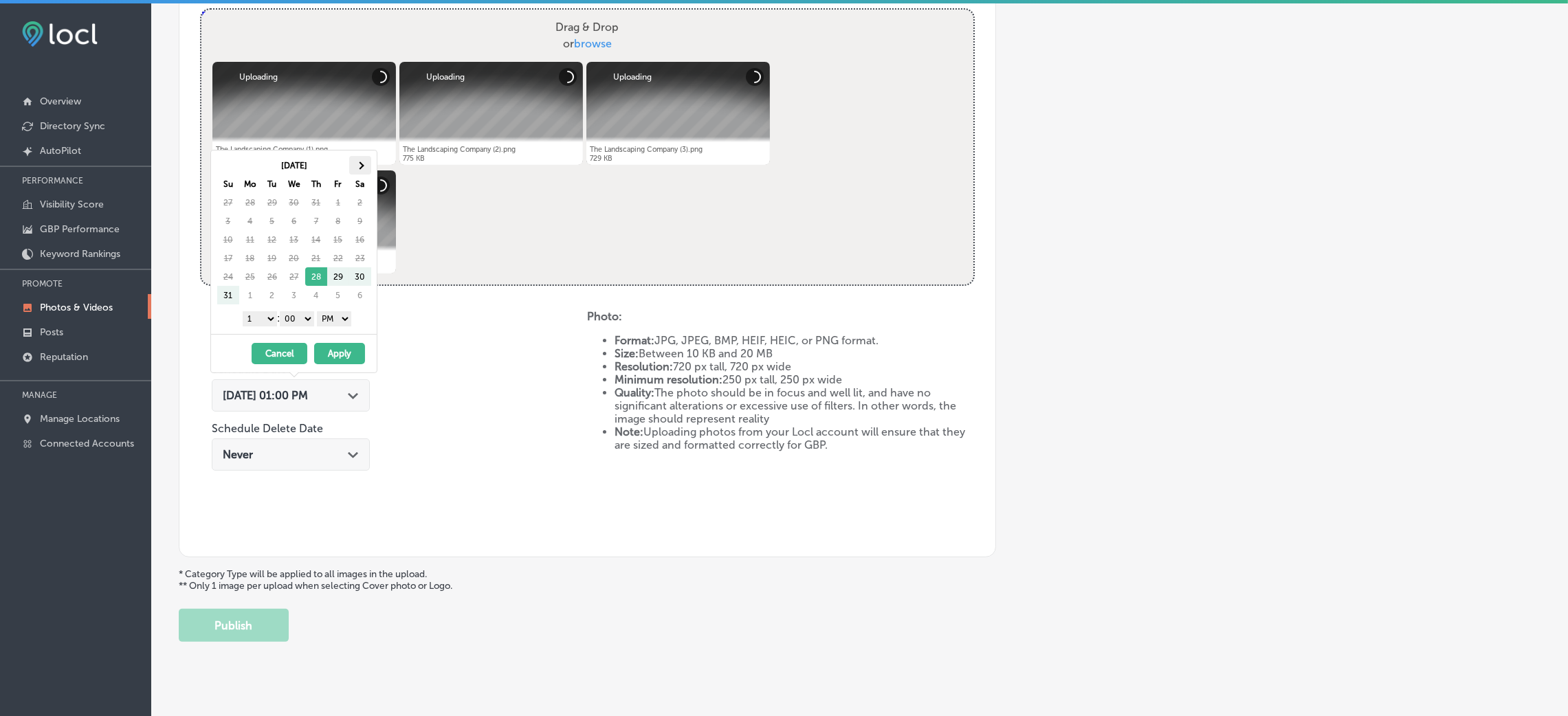
click at [359, 157] on th at bounding box center [360, 165] width 22 height 18
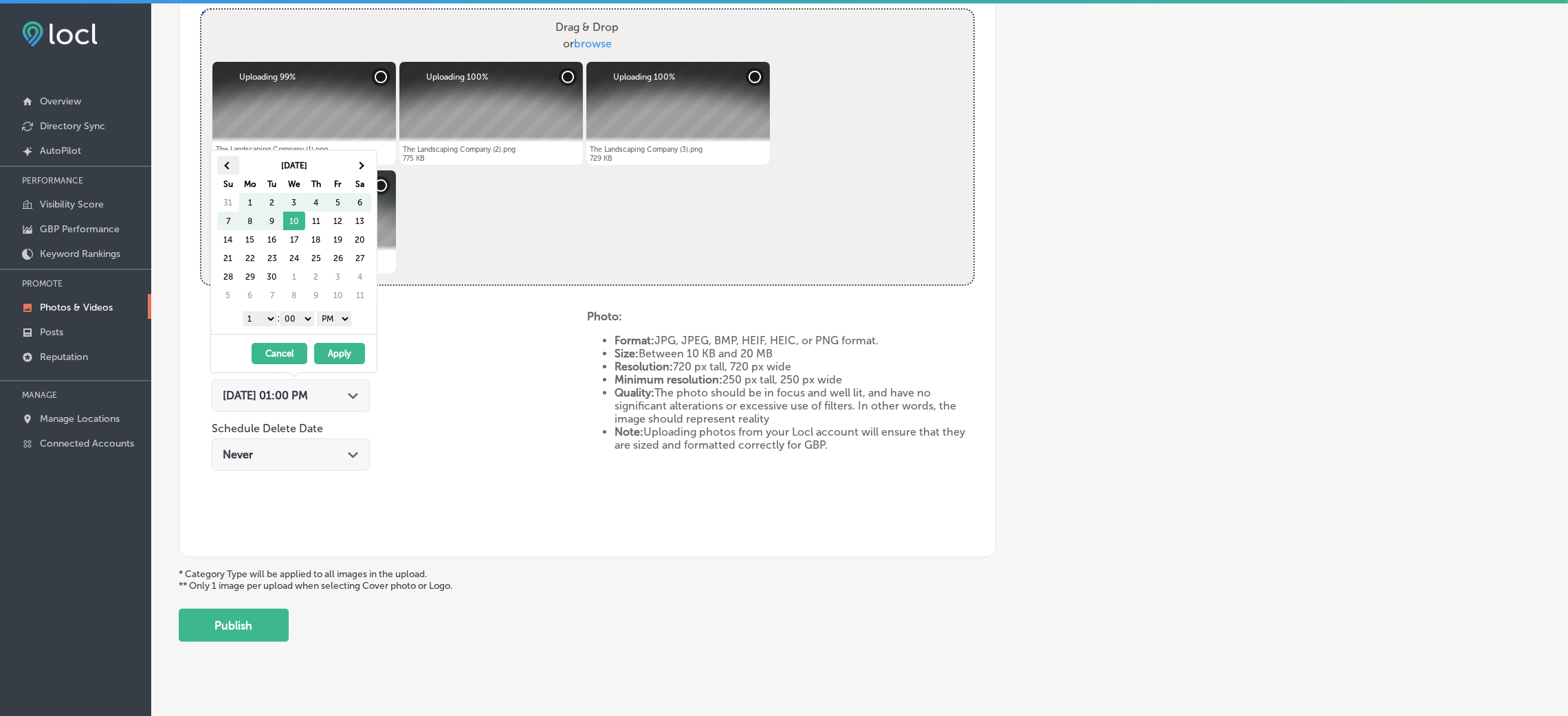
click at [221, 169] on th at bounding box center [228, 165] width 22 height 18
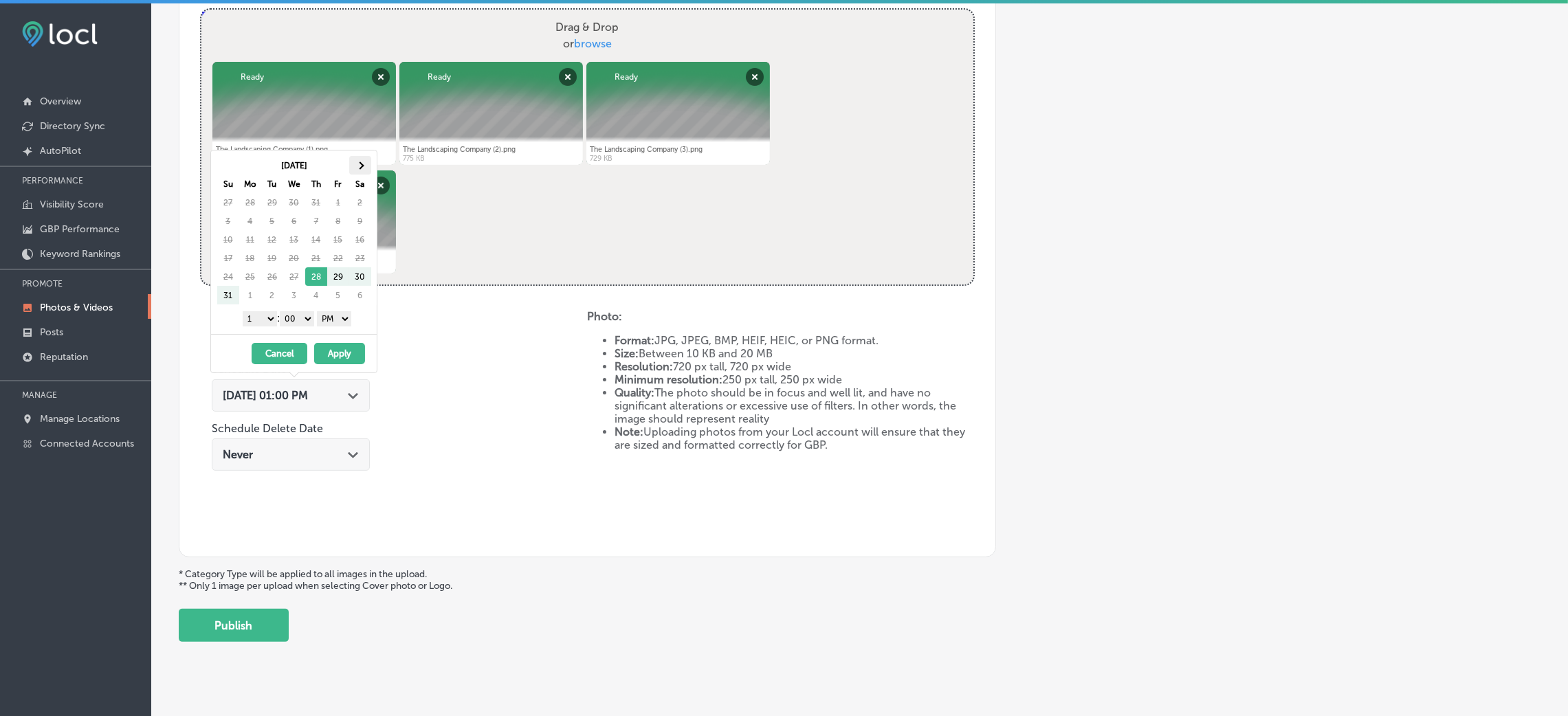
click at [354, 171] on th at bounding box center [360, 165] width 22 height 18
click at [254, 323] on select "1 2 3 4 5 6 7 8 9 10 11 12" at bounding box center [259, 319] width 34 height 15
click at [321, 353] on button "Apply" at bounding box center [339, 352] width 51 height 21
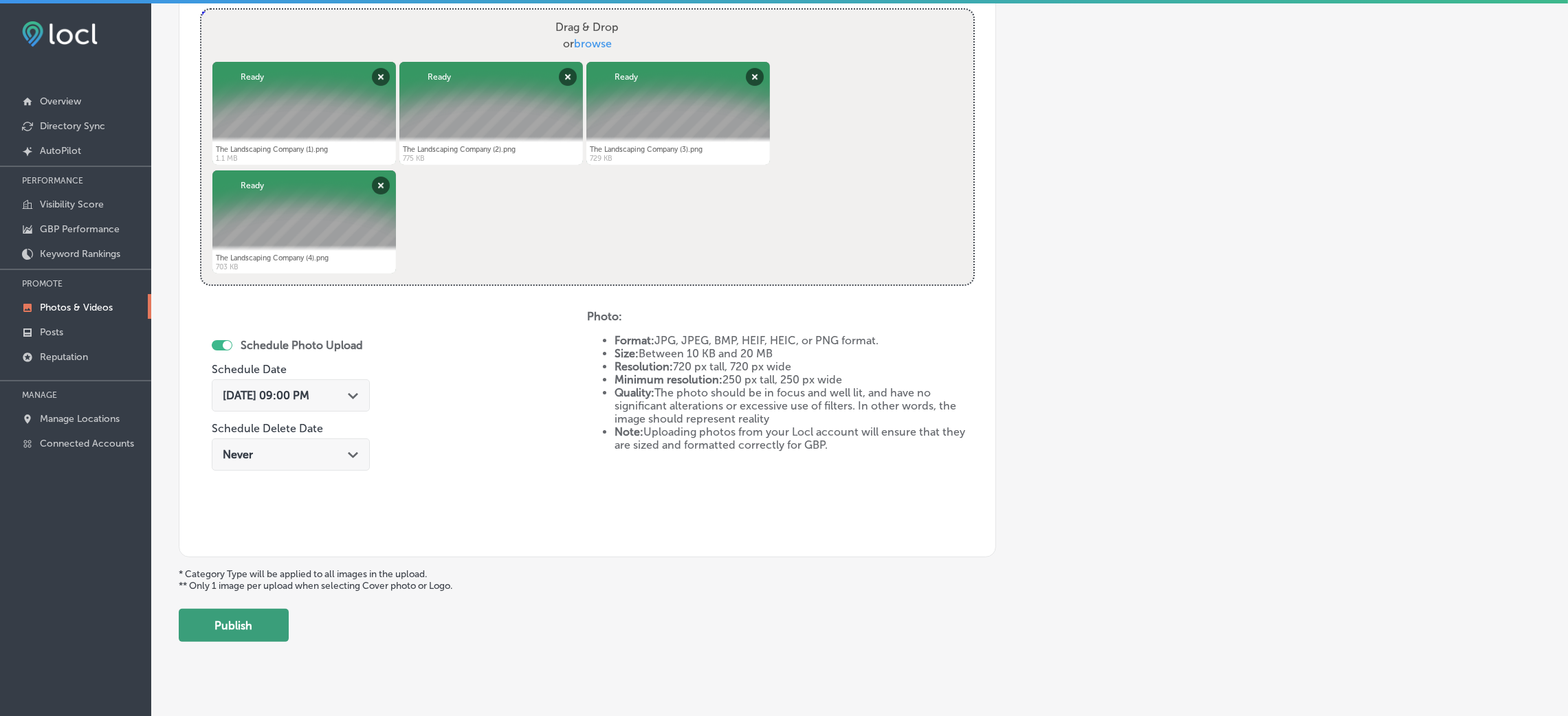
click at [204, 632] on button "Publish" at bounding box center [234, 625] width 110 height 33
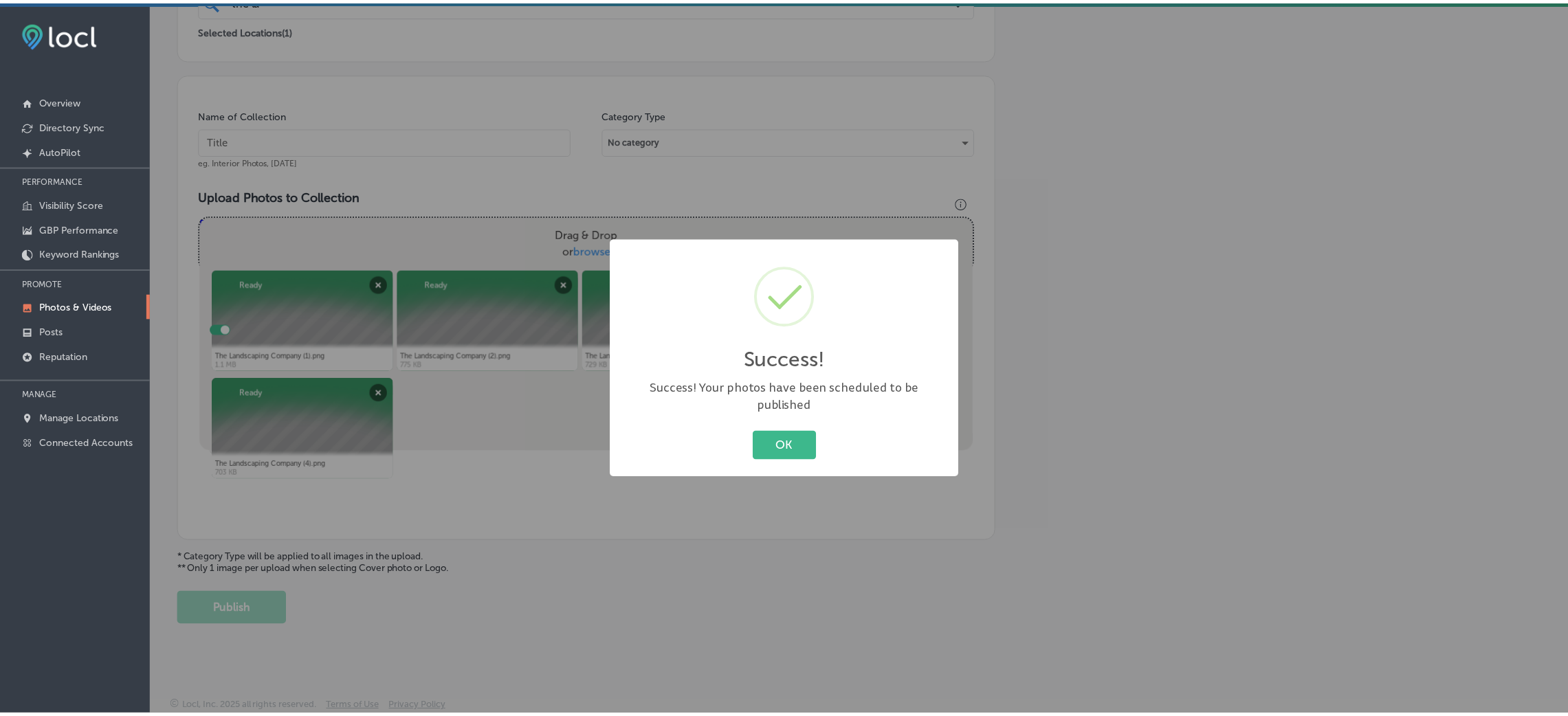
scroll to position [326, 0]
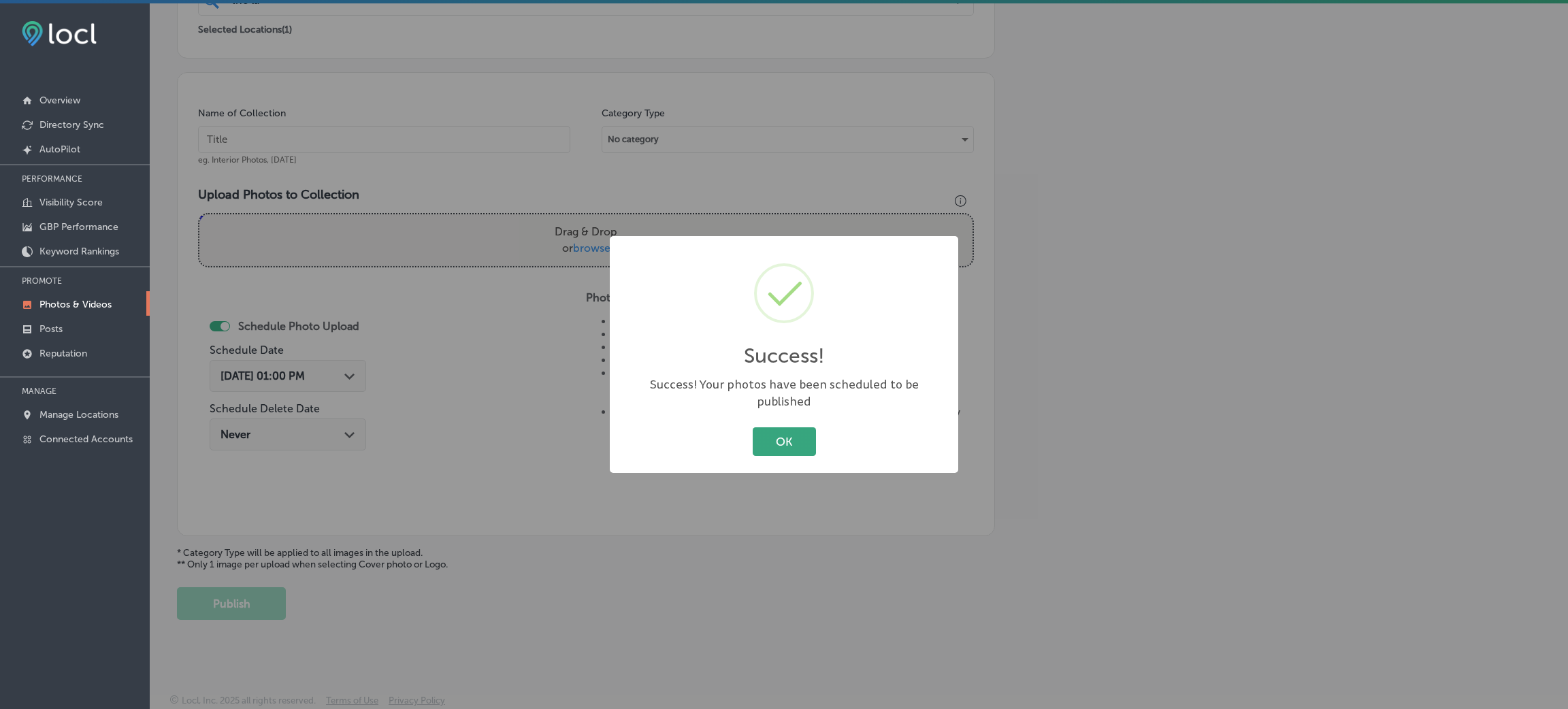
click at [767, 427] on button "OK" at bounding box center [785, 441] width 64 height 28
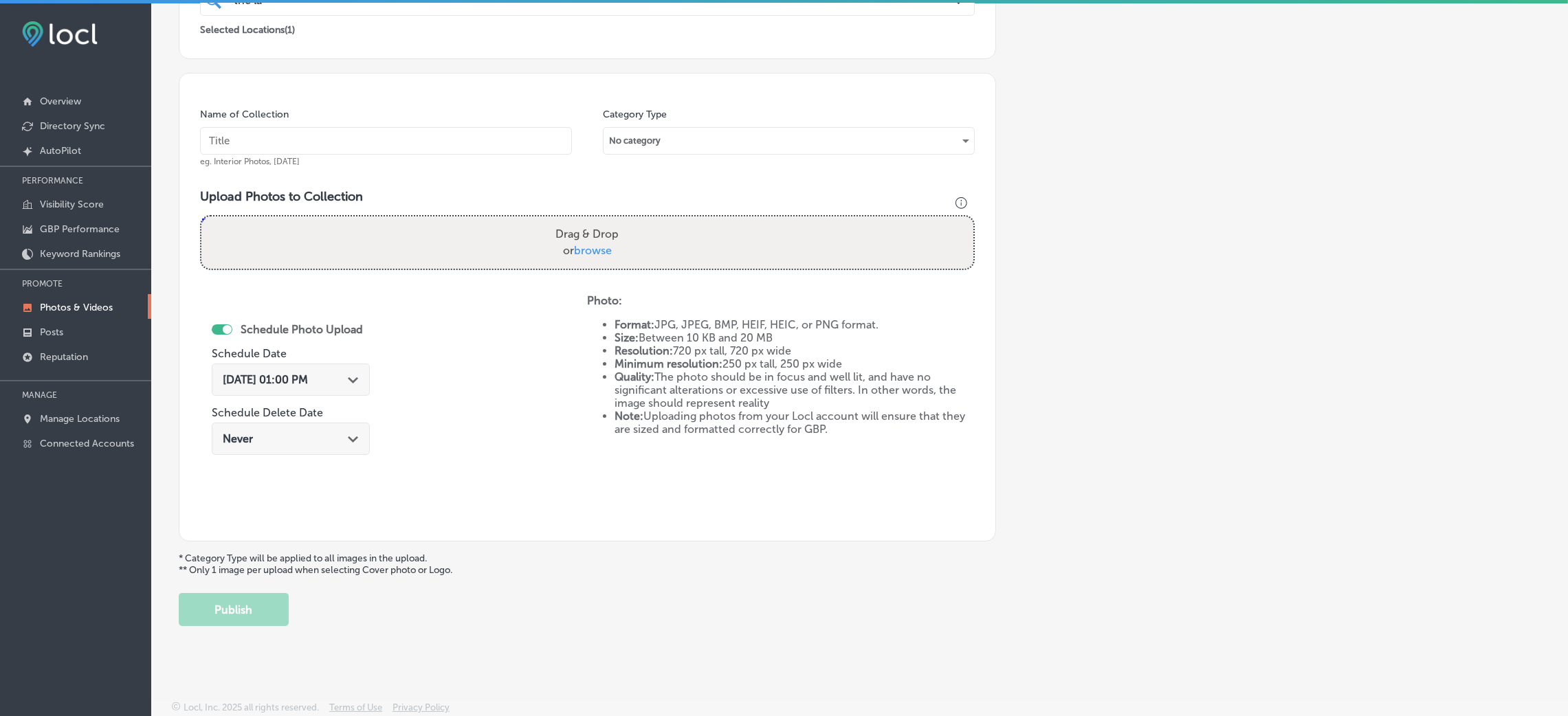
click at [392, 138] on input "text" at bounding box center [386, 140] width 372 height 28
paste input "The-Landscping-Company-TLC-landscape-companies-near-me"
type input "The-Landscping-Company-TLC-landscape-companies-near-me"
click at [597, 247] on span "browse" at bounding box center [592, 251] width 38 height 13
click at [597, 220] on input "Drag & Drop or browse" at bounding box center [587, 218] width 772 height 4
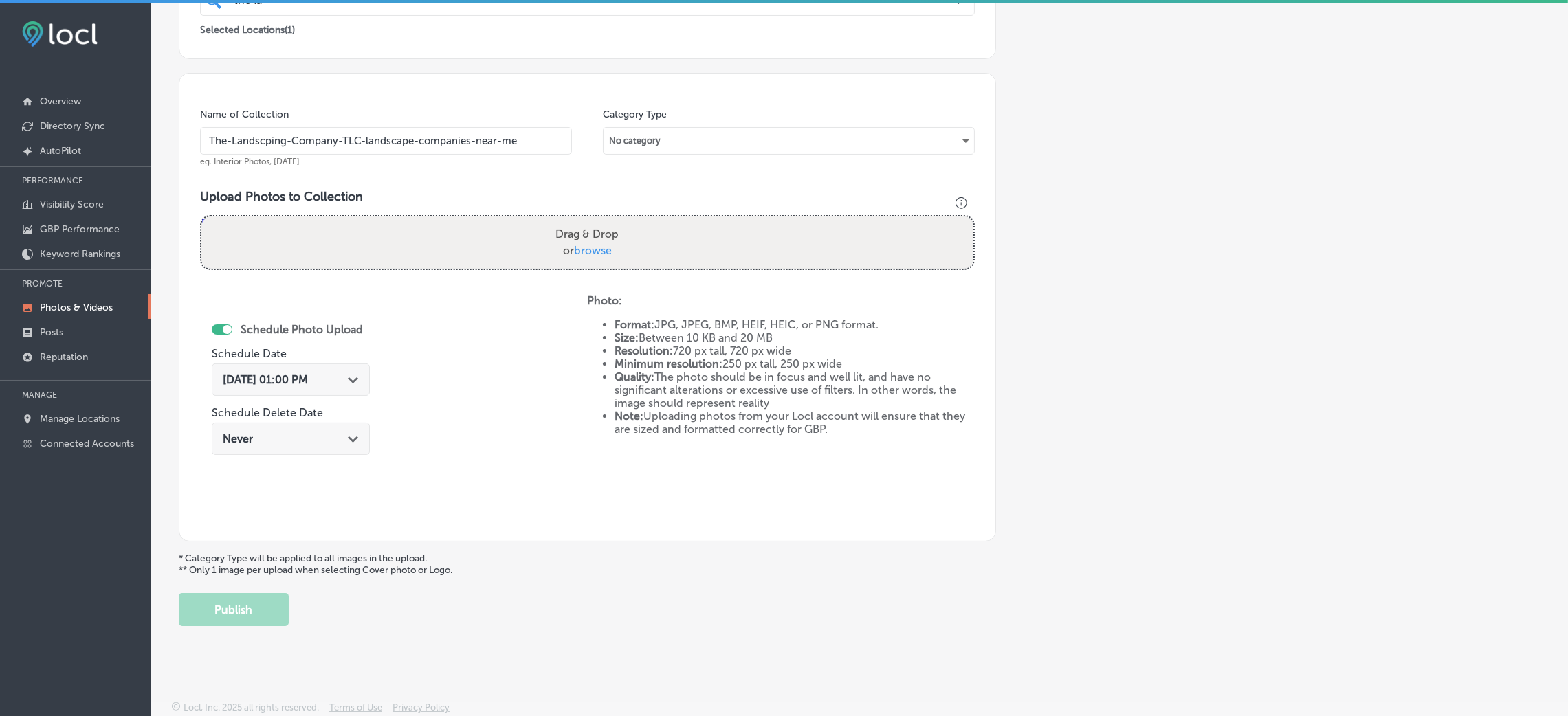
type input "C:\fakepath\The Landscaping Company (5).png"
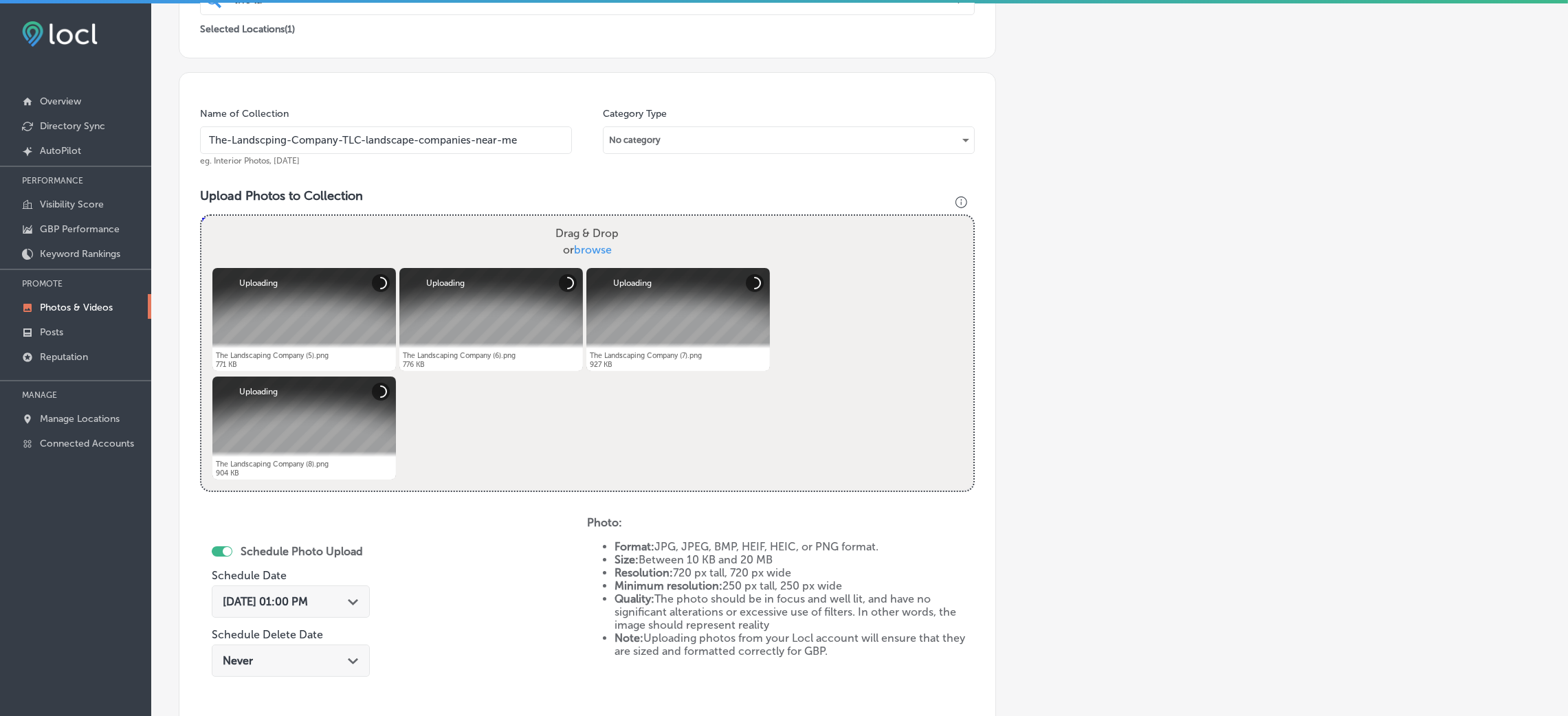
click at [308, 595] on span "[DATE] 01:00 PM" at bounding box center [265, 601] width 85 height 13
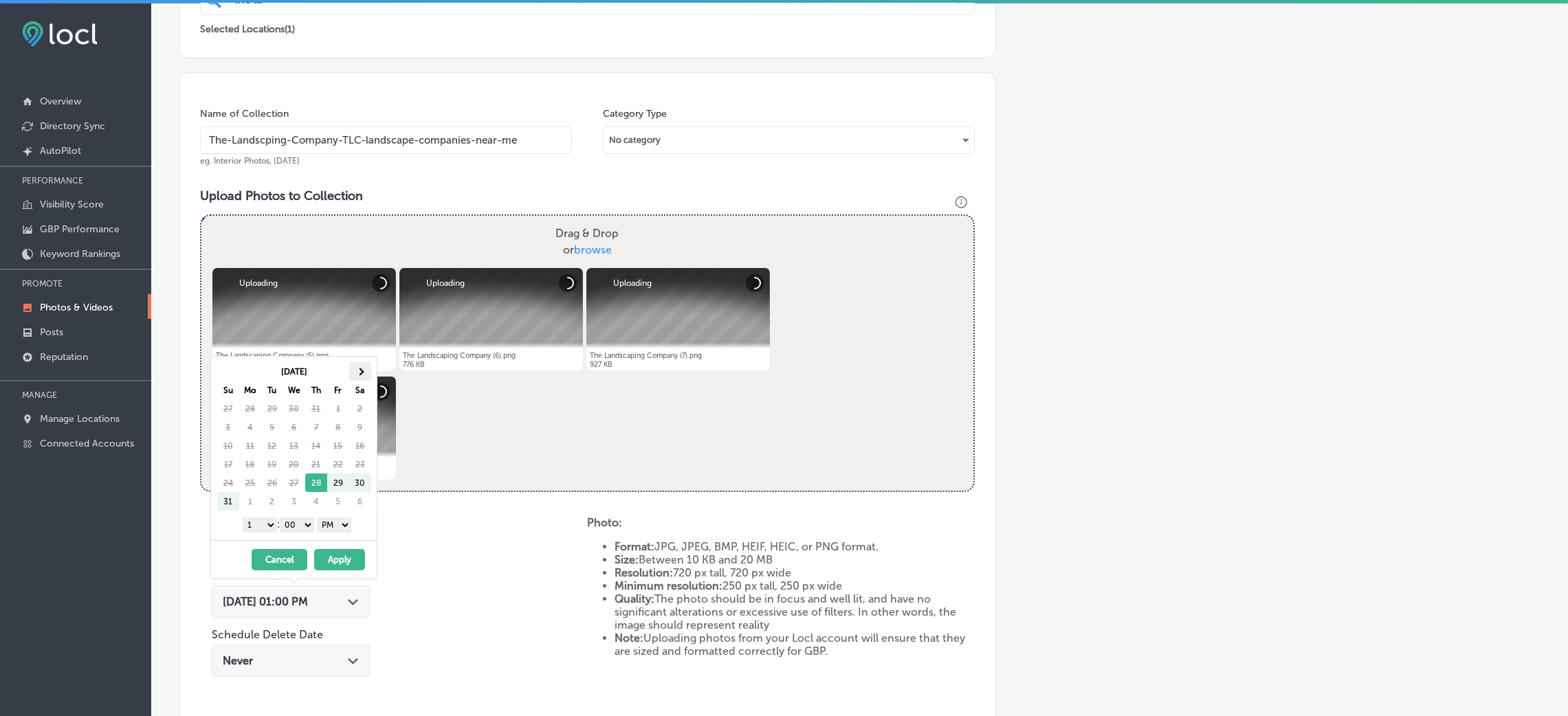
click at [356, 366] on th at bounding box center [360, 371] width 22 height 18
drag, startPoint x: 273, startPoint y: 526, endPoint x: 272, endPoint y: 550, distance: 24.0
click at [272, 526] on select "1 2 3 4 5 6 7 8 9 10 11 12" at bounding box center [259, 524] width 34 height 15
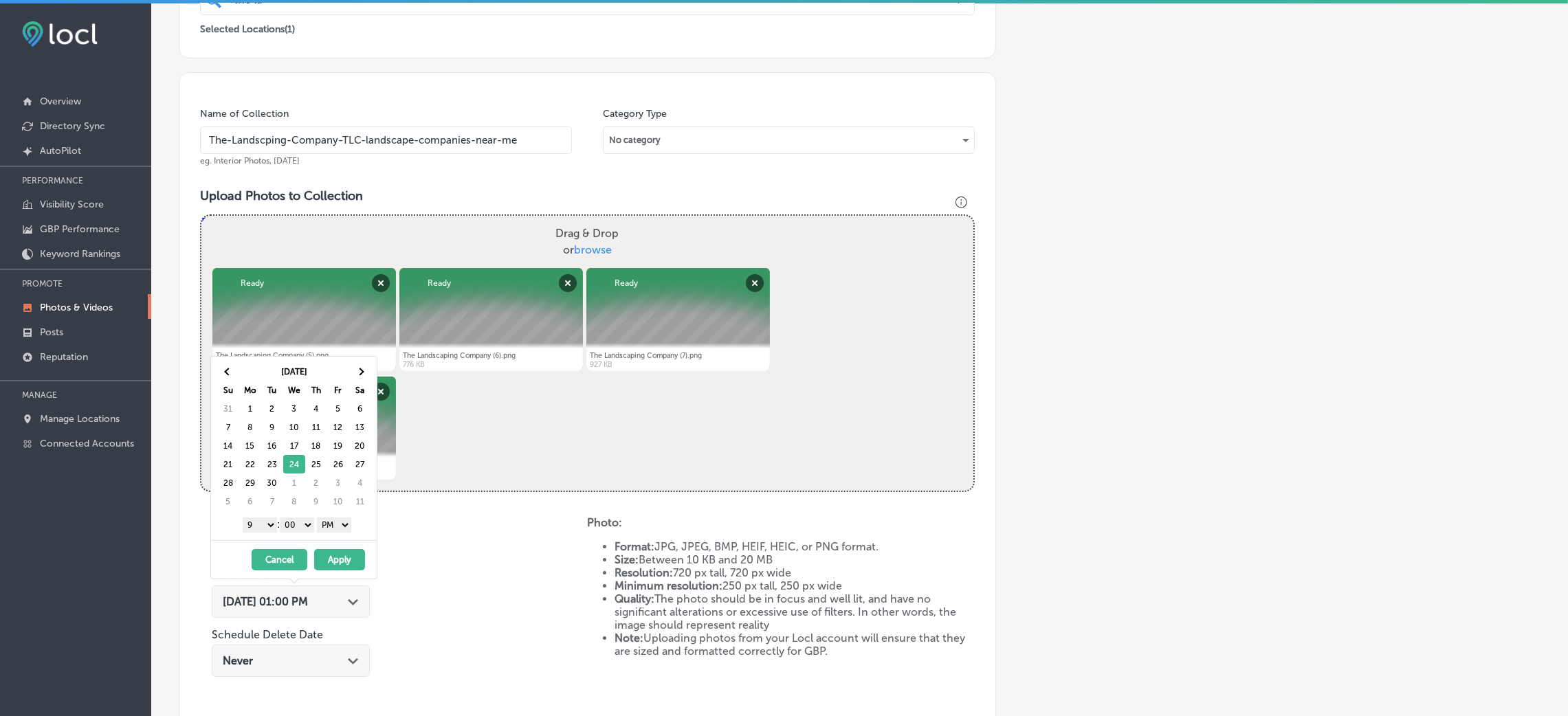
click at [336, 566] on button "Apply" at bounding box center [339, 559] width 51 height 21
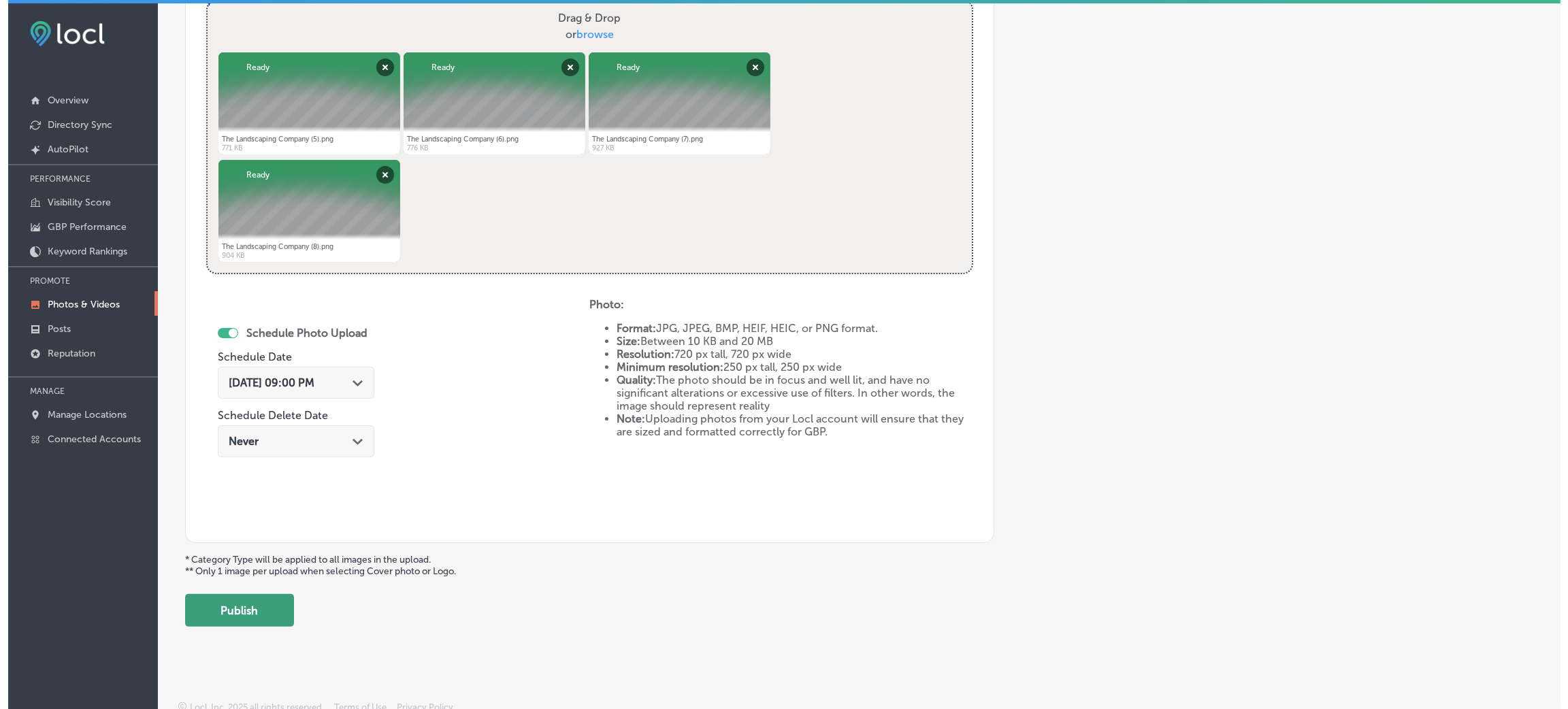
scroll to position [544, 0]
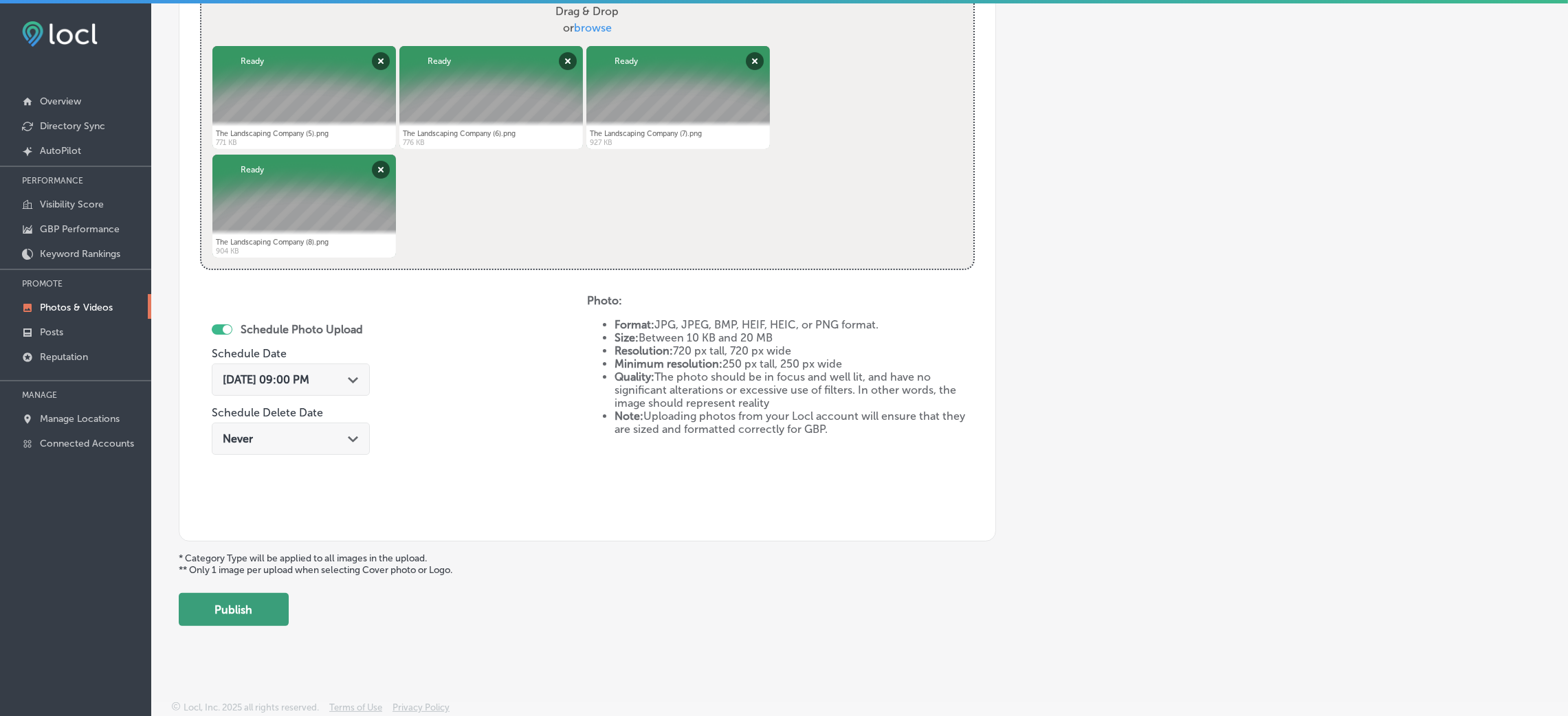
click at [264, 604] on button "Publish" at bounding box center [234, 610] width 110 height 33
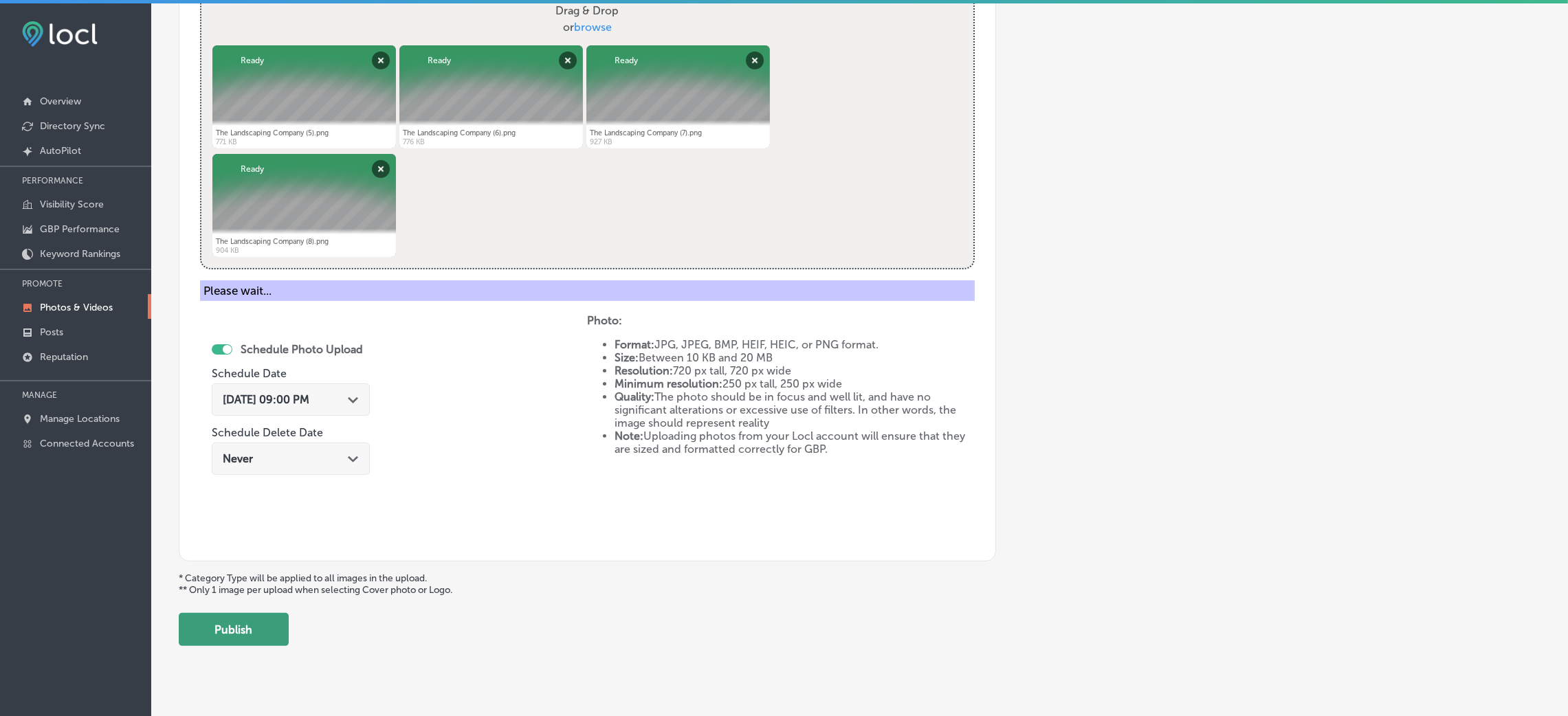
click at [248, 629] on button "Publish" at bounding box center [234, 629] width 110 height 33
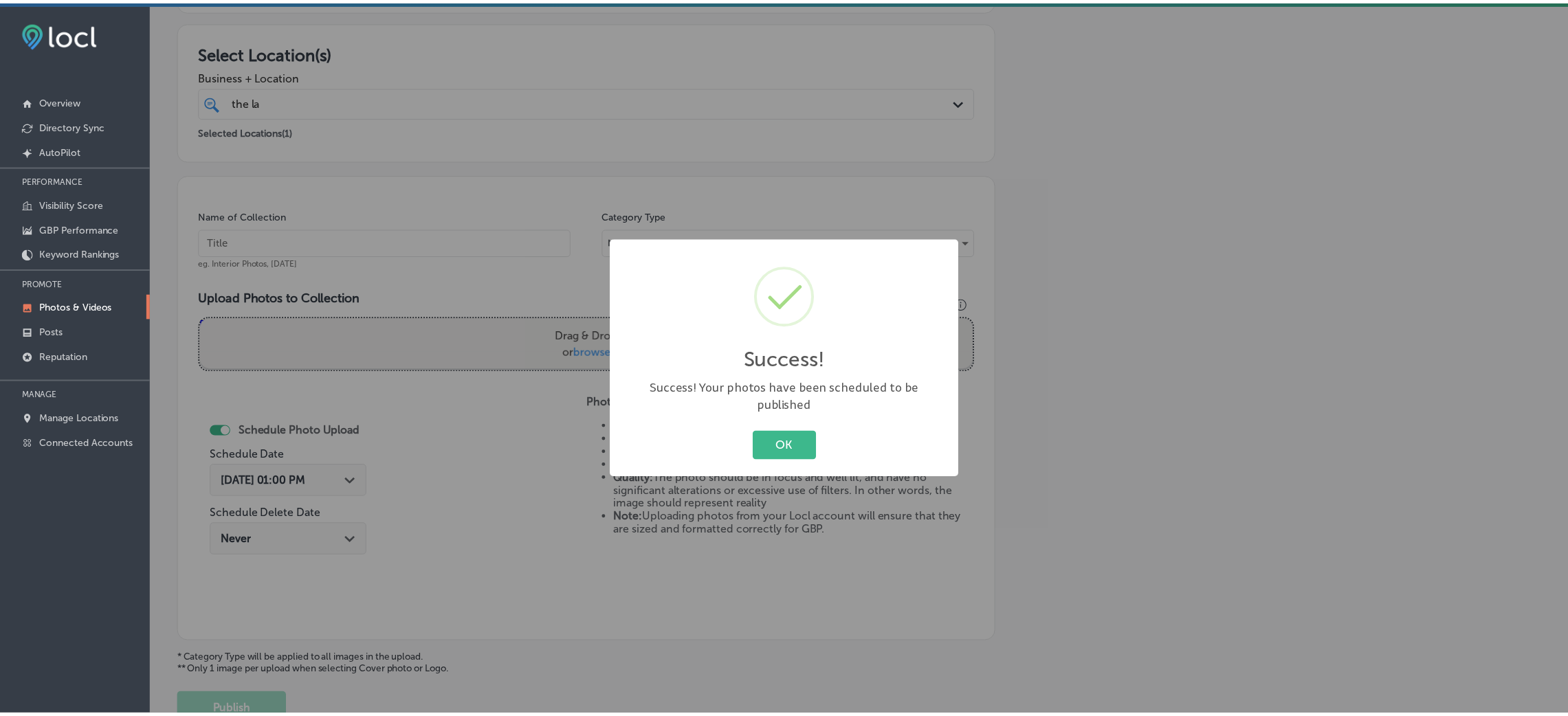
scroll to position [223, 0]
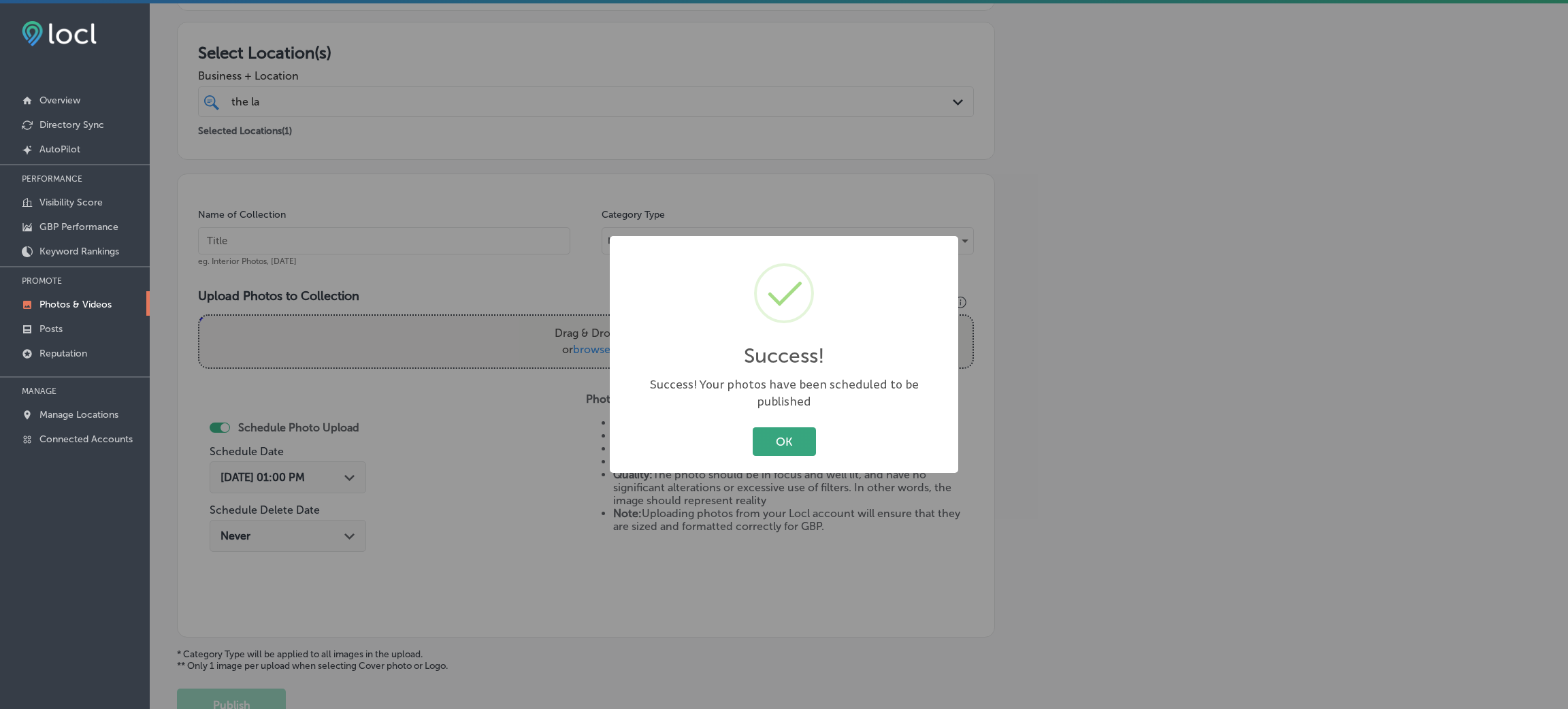
click at [769, 438] on button "OK" at bounding box center [785, 441] width 64 height 28
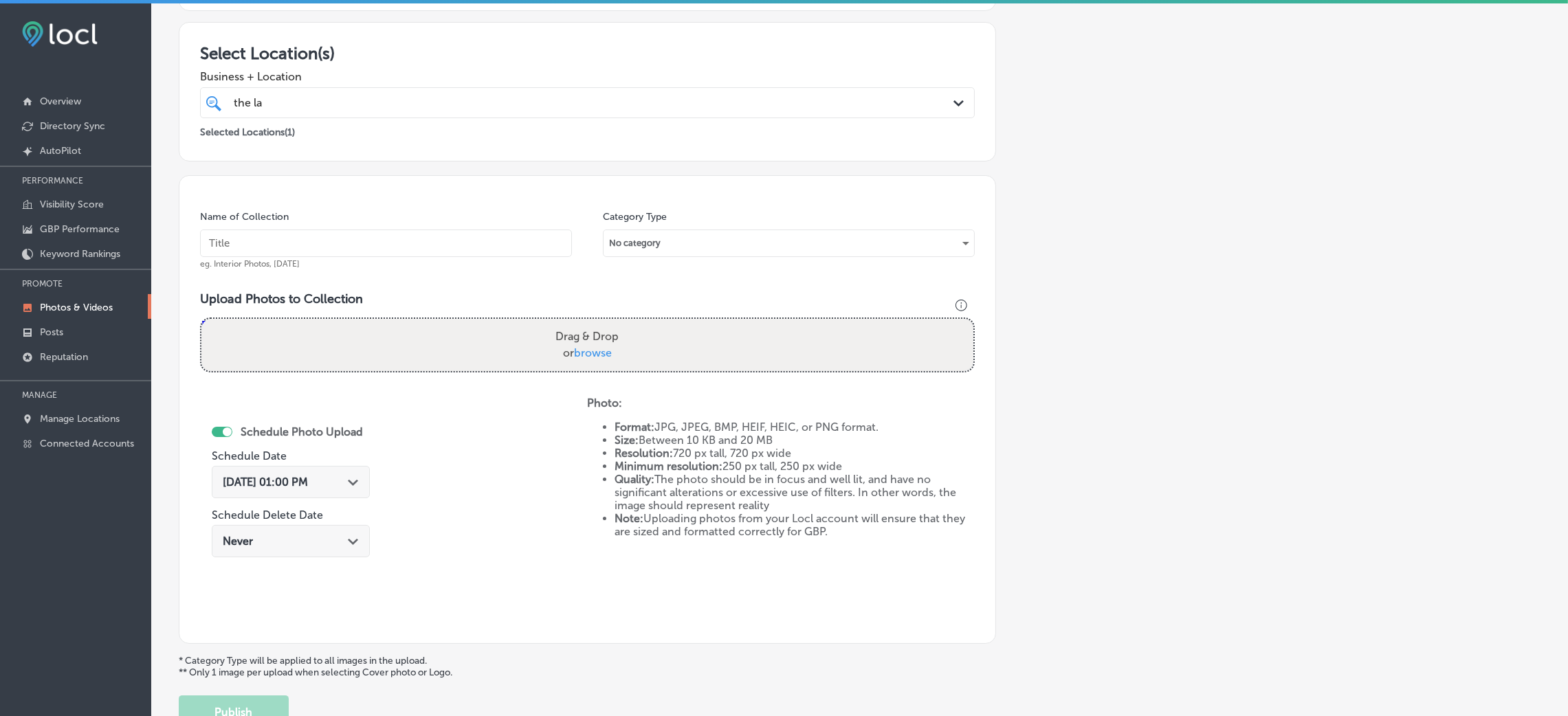
scroll to position [0, 0]
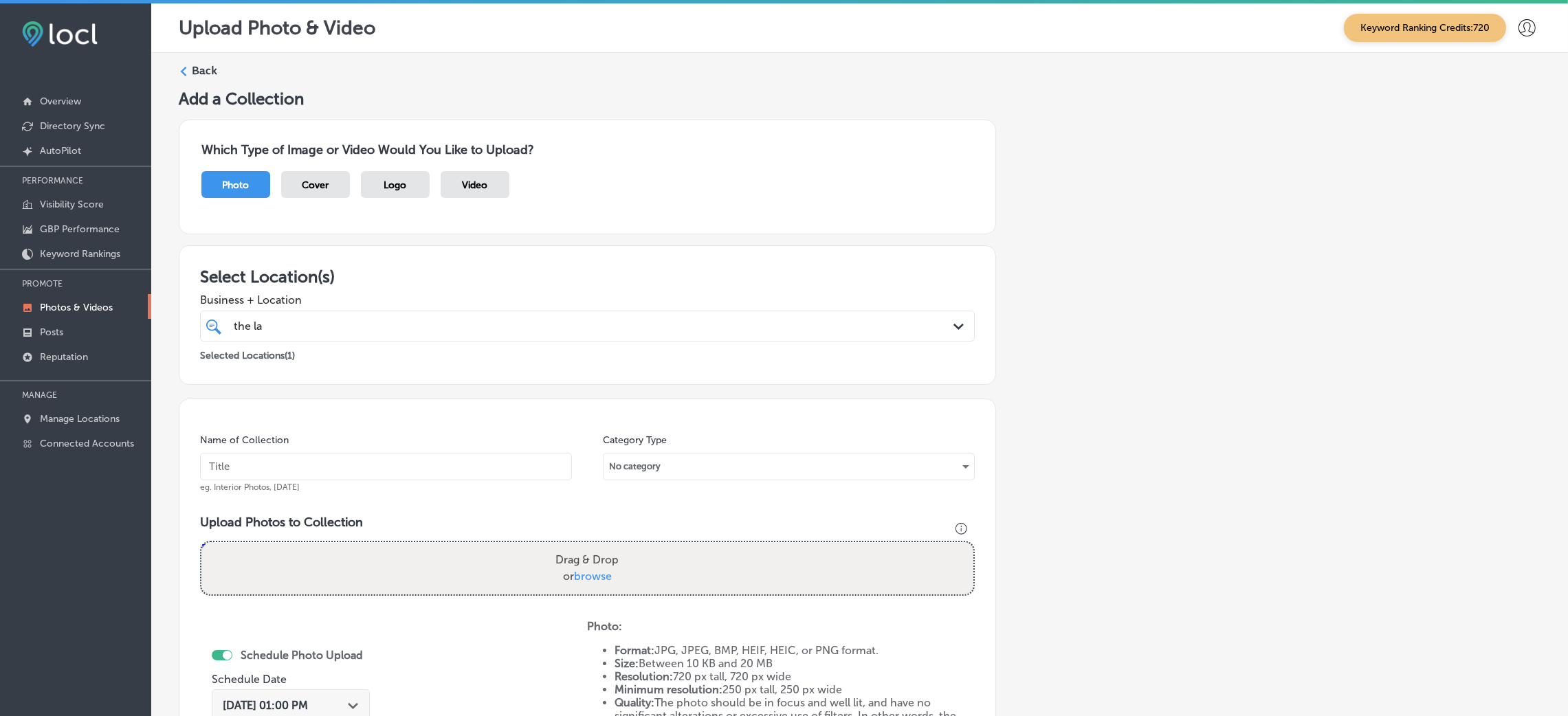
click at [201, 73] on label "Back" at bounding box center [205, 71] width 26 height 15
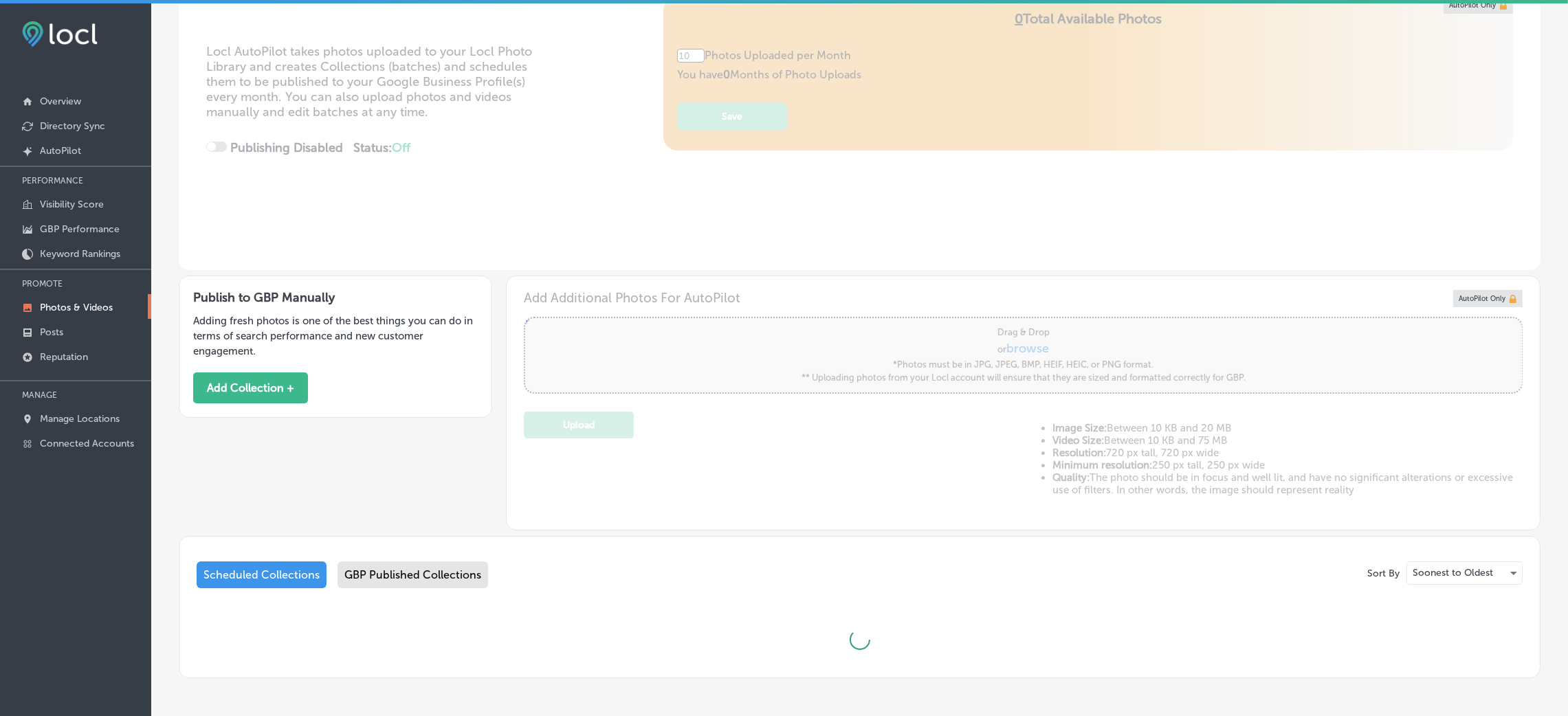
scroll to position [237, 0]
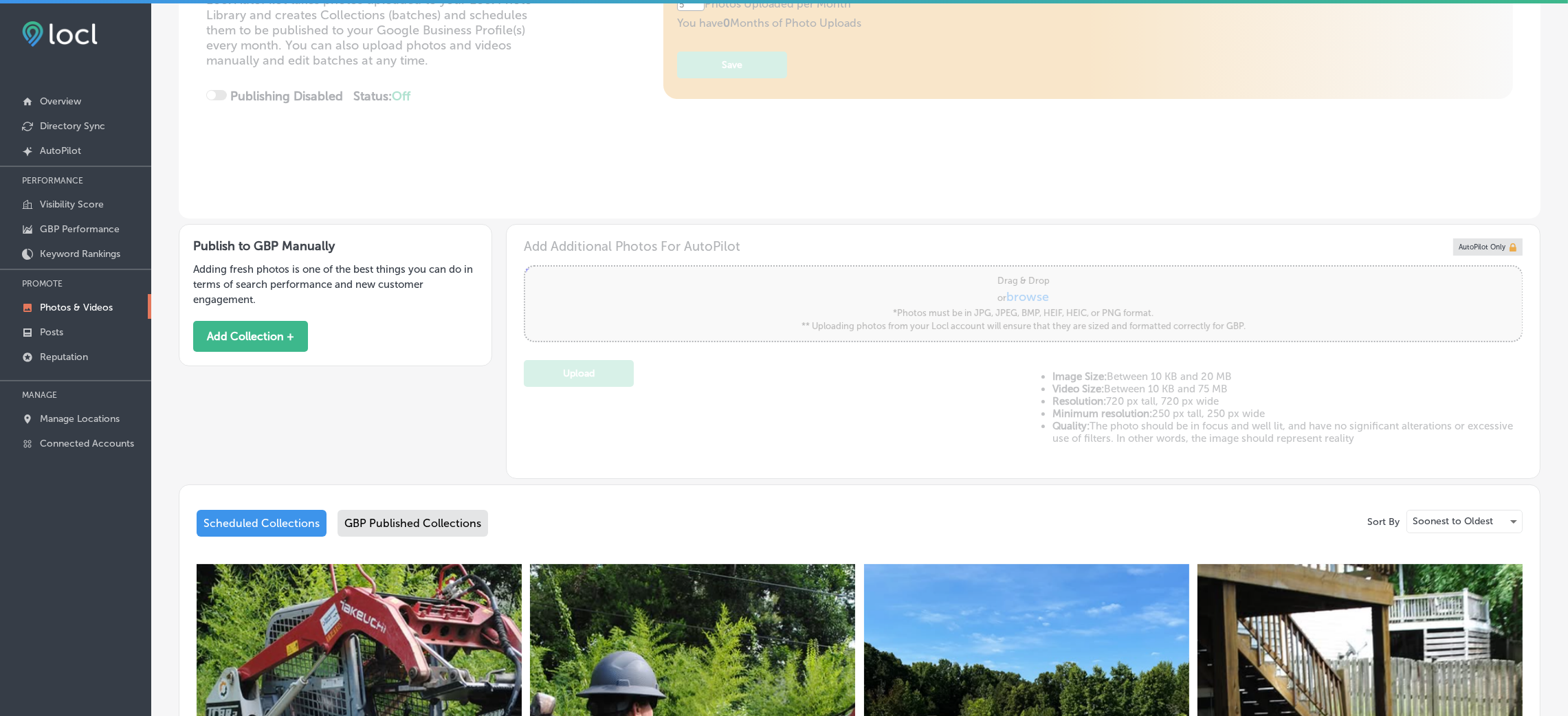
type input "5"
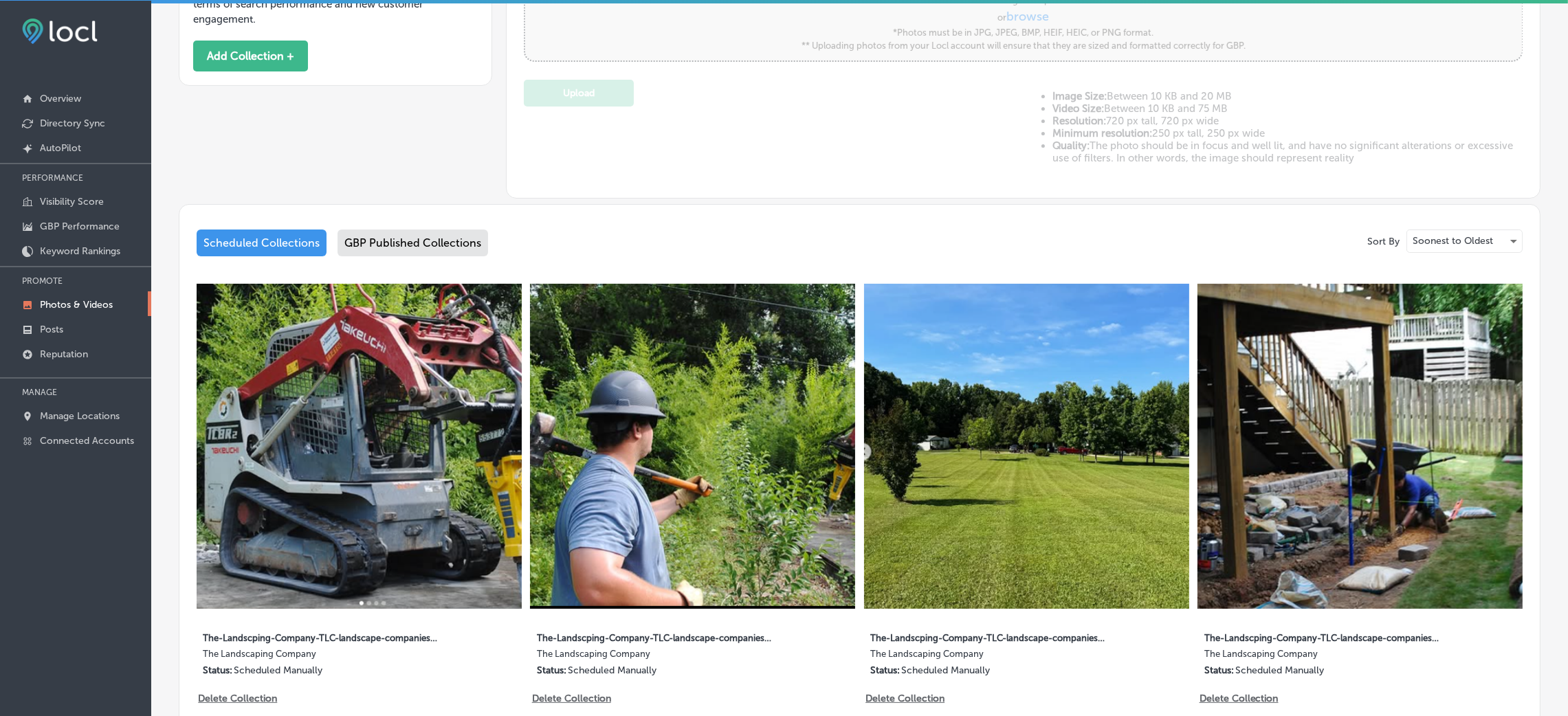
scroll to position [103, 0]
